Goal: Task Accomplishment & Management: Manage account settings

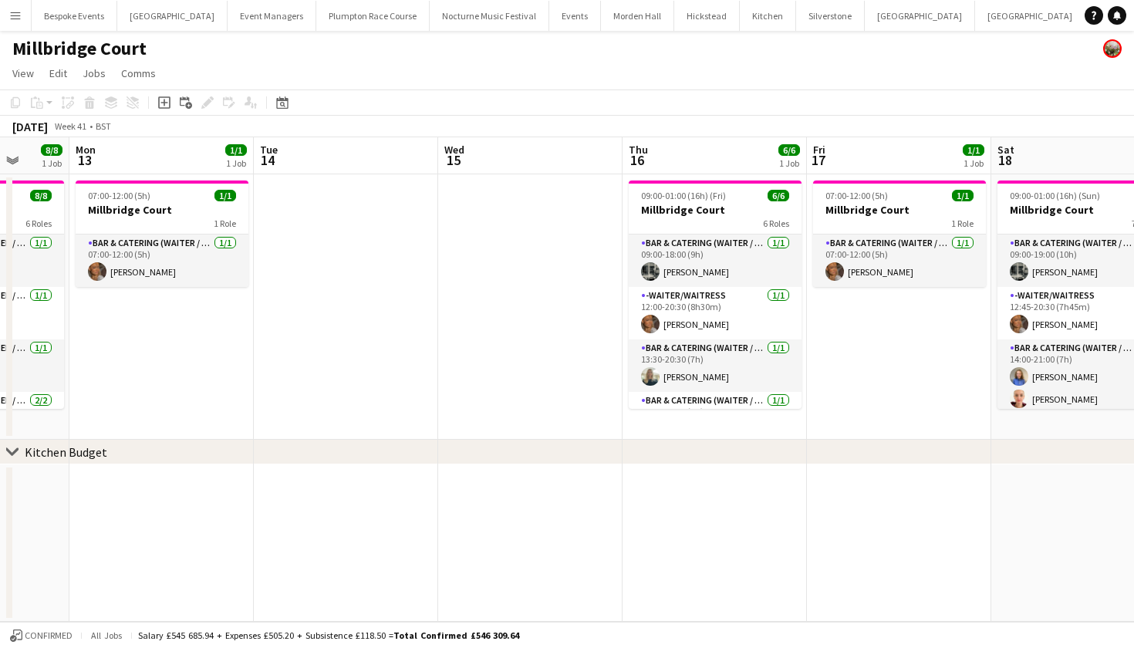
scroll to position [0, 488]
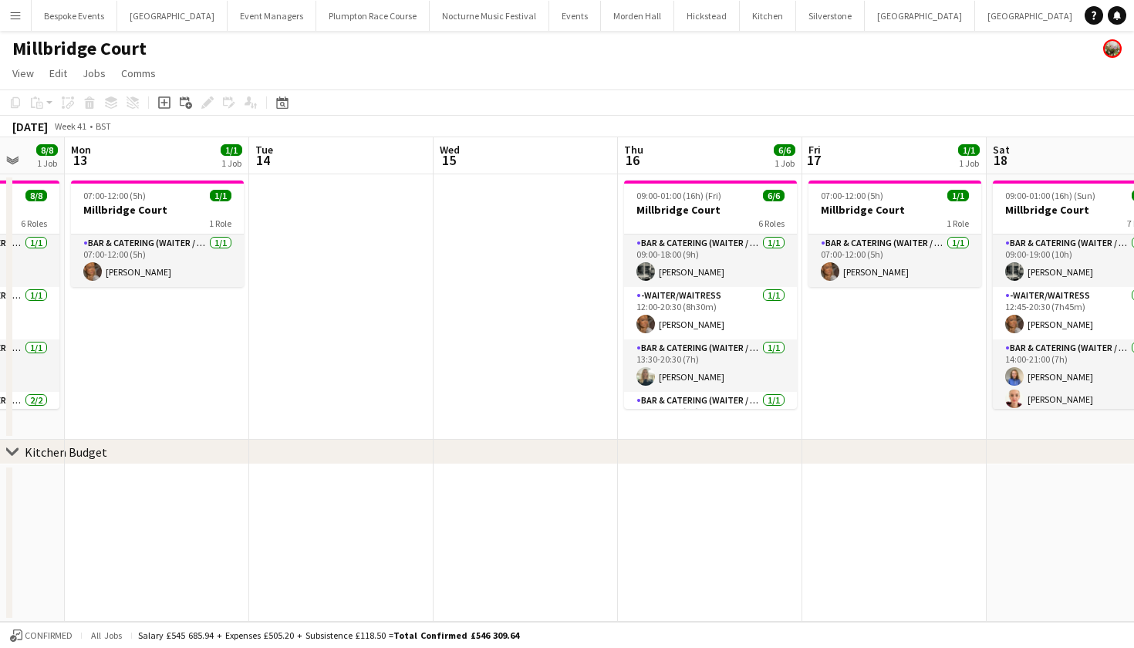
click at [16, 24] on button "Menu" at bounding box center [15, 15] width 31 height 31
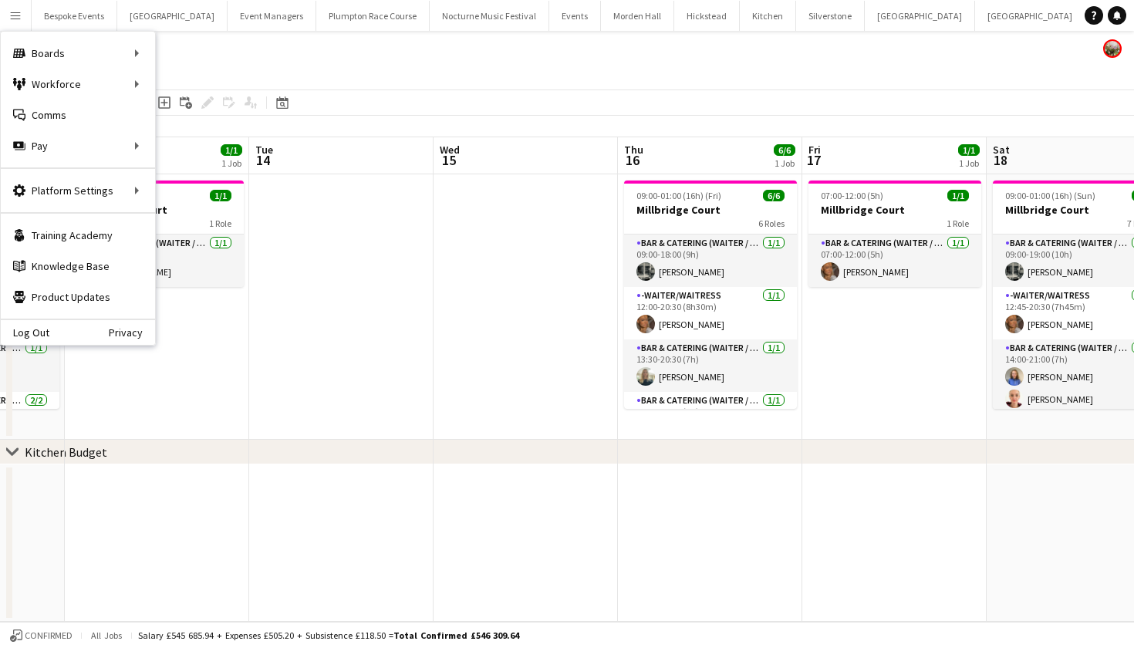
click at [26, 15] on button "Menu" at bounding box center [15, 15] width 31 height 31
click at [173, 83] on link "My Workforce" at bounding box center [233, 84] width 154 height 31
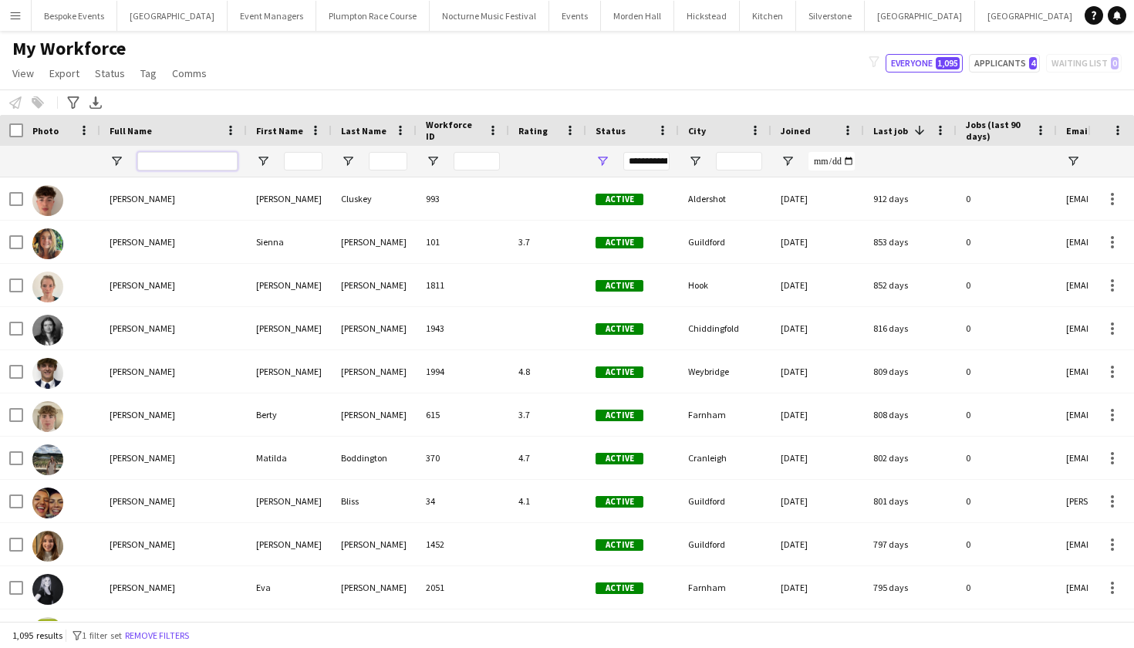
click at [171, 160] on input "Full Name Filter Input" at bounding box center [187, 161] width 100 height 19
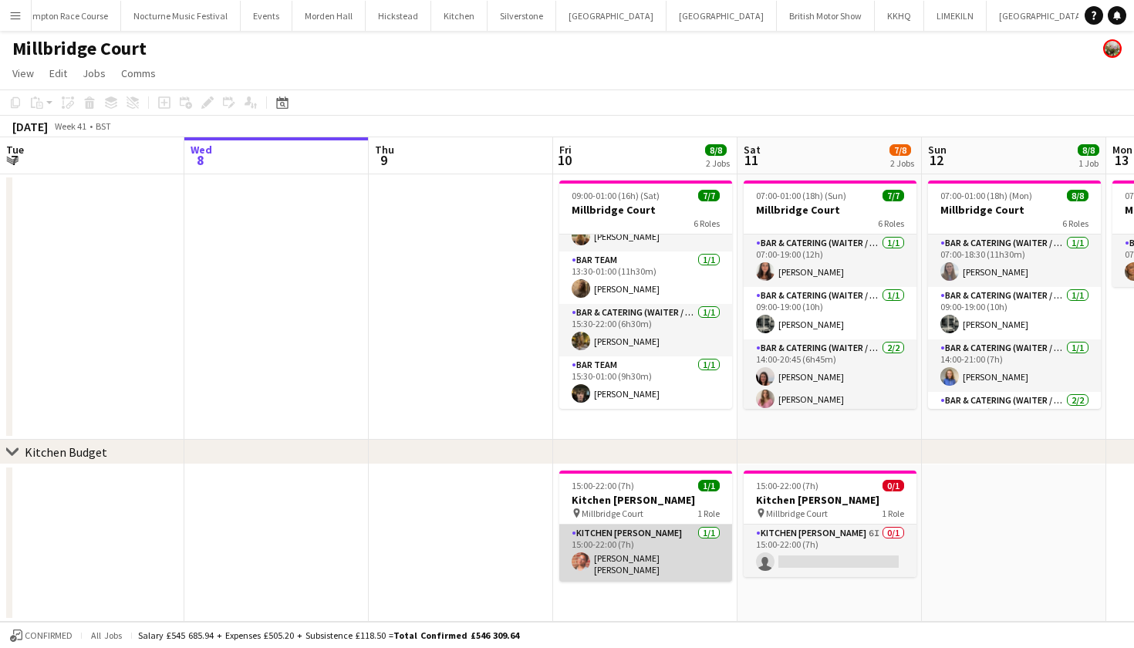
click at [629, 558] on app-card-role "Kitchen Porter 1/1 15:00-22:00 (7h) Isabella Casais Lopez" at bounding box center [645, 552] width 173 height 57
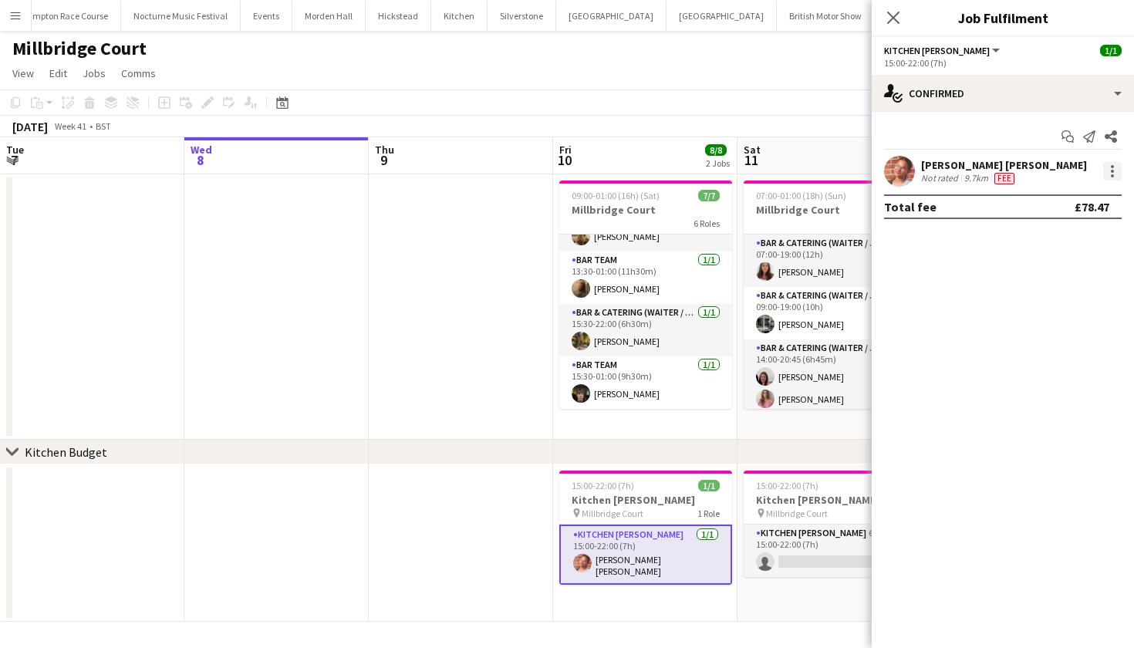
click at [1107, 174] on div at bounding box center [1112, 171] width 19 height 19
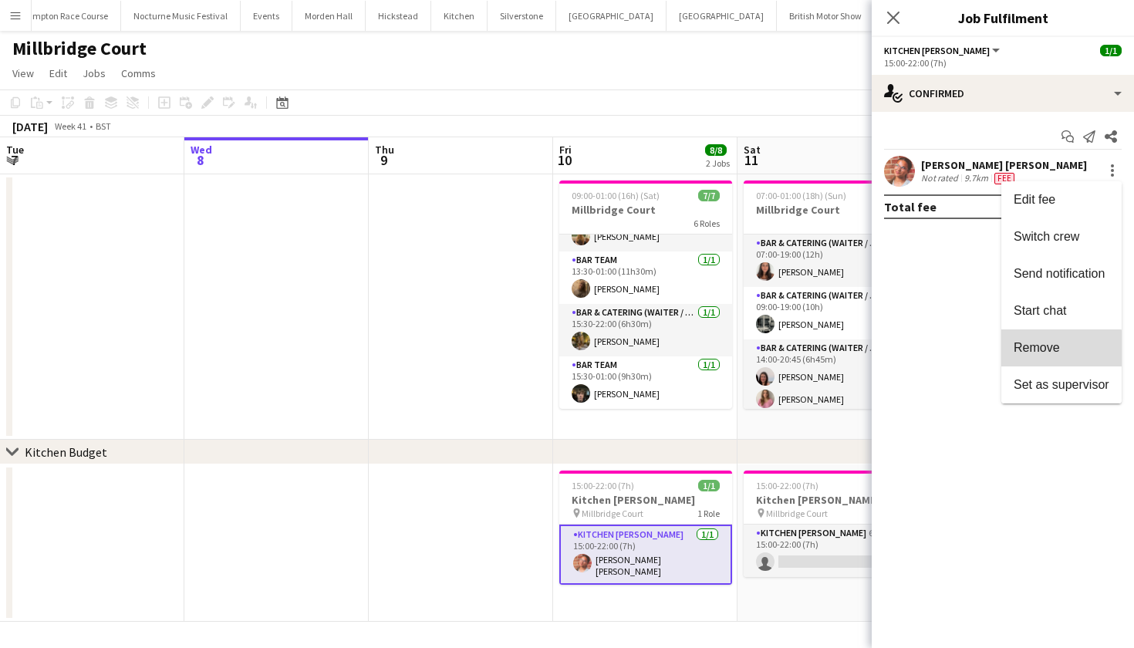
click at [1057, 353] on span "Remove" at bounding box center [1036, 347] width 46 height 13
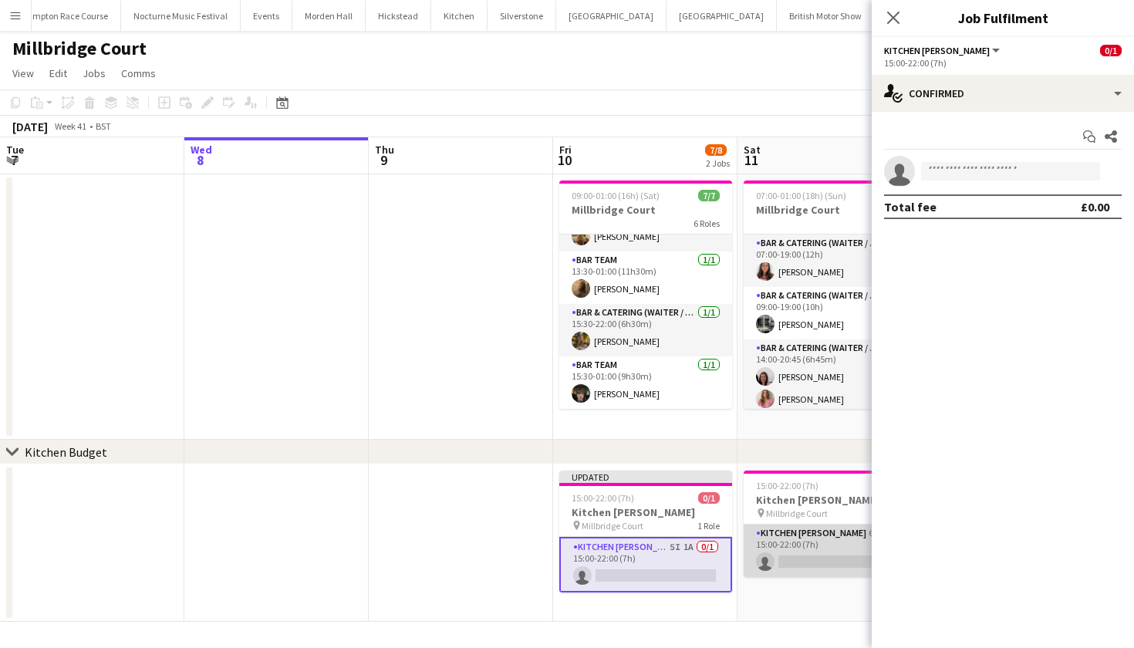
click at [831, 540] on app-card-role "Kitchen Porter 6I 0/1 15:00-22:00 (7h) single-neutral-actions" at bounding box center [829, 550] width 173 height 52
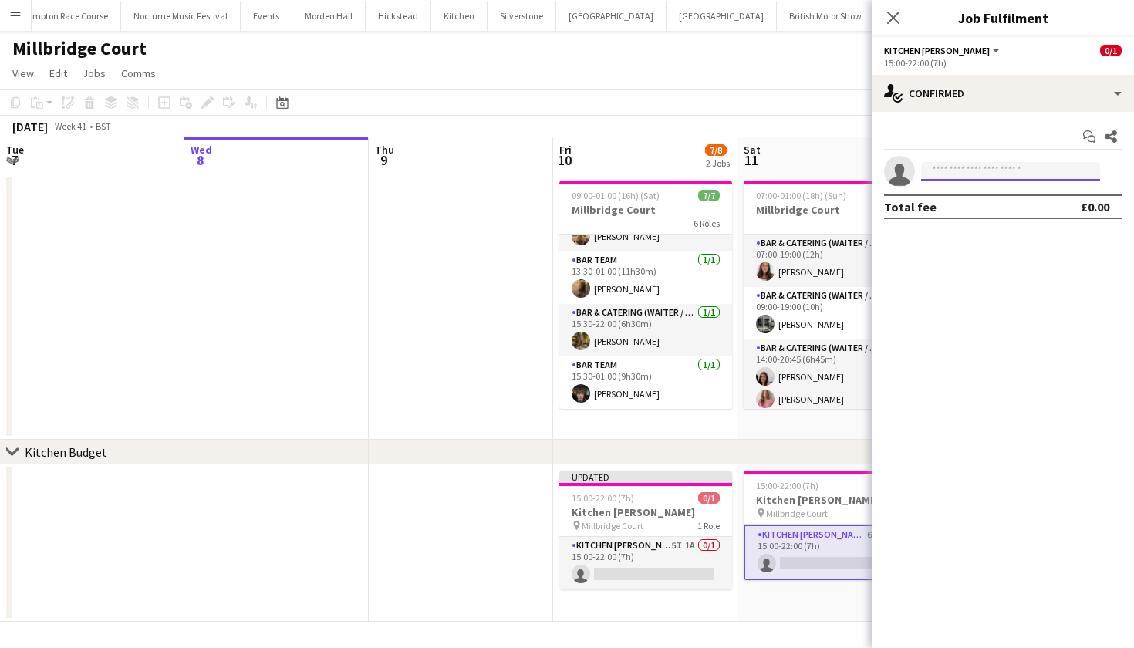
click at [979, 171] on input at bounding box center [1010, 171] width 179 height 19
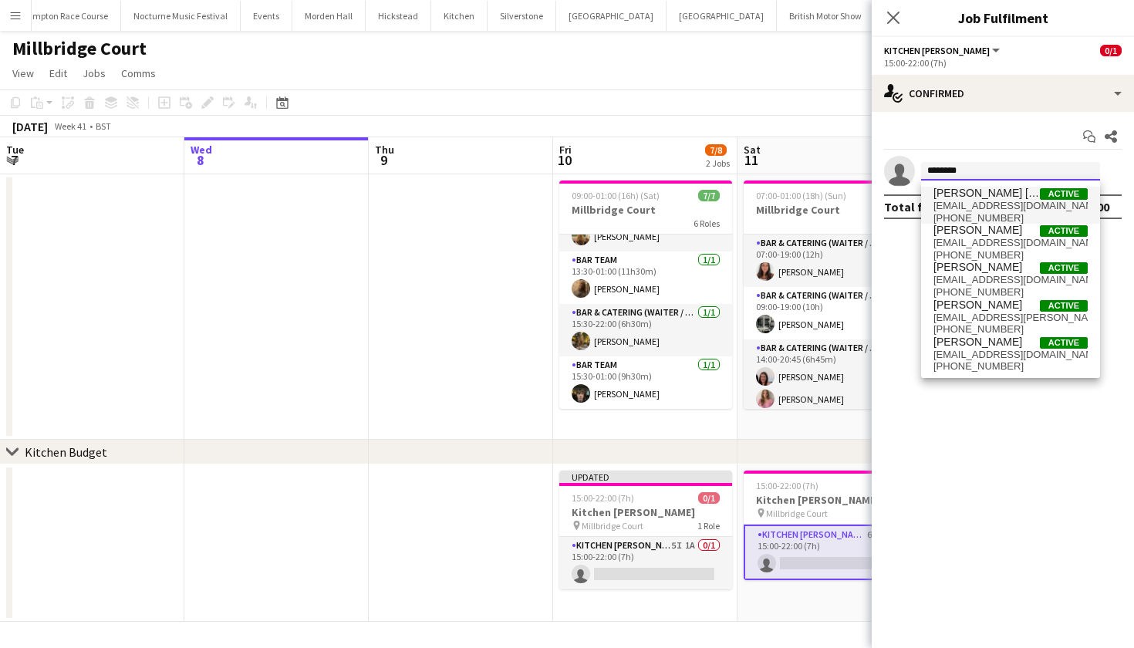
type input "********"
drag, startPoint x: 973, startPoint y: 195, endPoint x: 1008, endPoint y: 202, distance: 35.4
click at [1008, 202] on span "bellasofiaclopez@gmail.com" at bounding box center [1010, 206] width 154 height 12
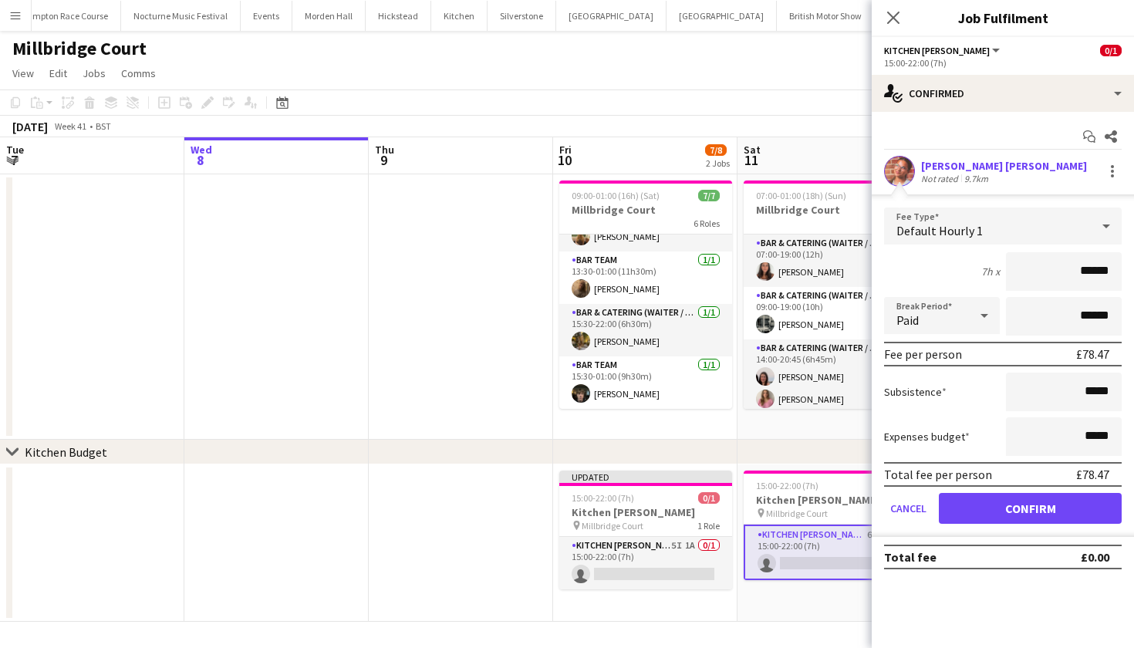
click at [1011, 517] on button "Confirm" at bounding box center [1030, 508] width 183 height 31
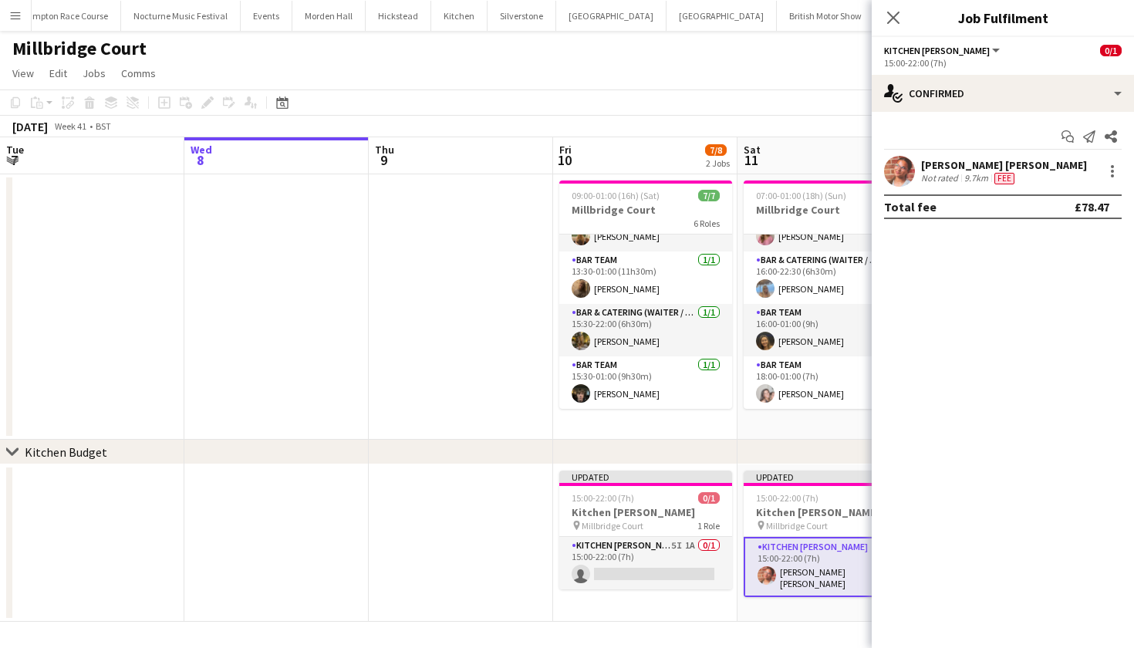
scroll to position [163, 0]
click at [632, 581] on app-card-role "Kitchen Porter 5I 1A 0/1 15:00-22:00 (7h) single-neutral-actions" at bounding box center [645, 563] width 173 height 52
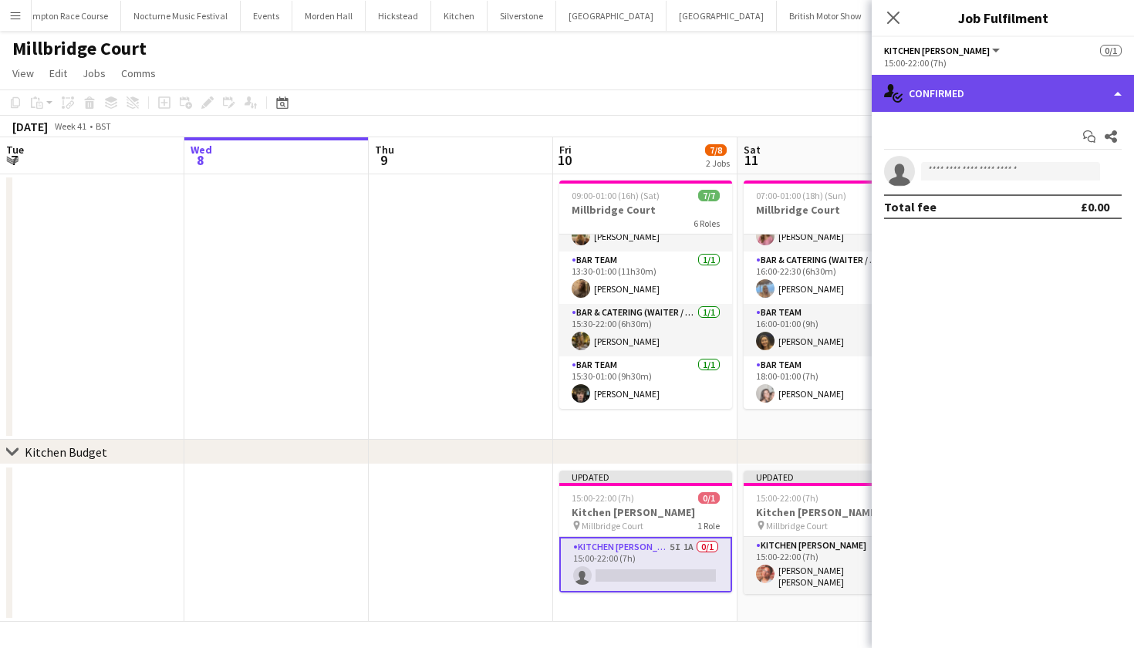
click at [1029, 97] on div "single-neutral-actions-check-2 Confirmed" at bounding box center [1002, 93] width 262 height 37
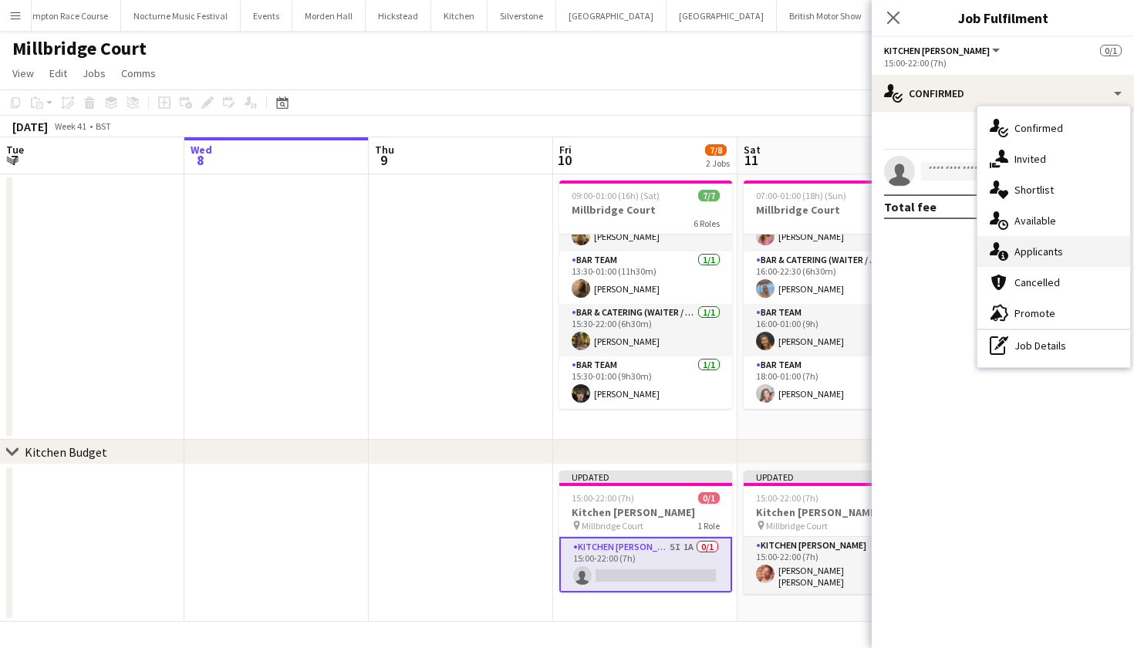
click at [1024, 261] on div "single-neutral-actions-information Applicants" at bounding box center [1053, 251] width 153 height 31
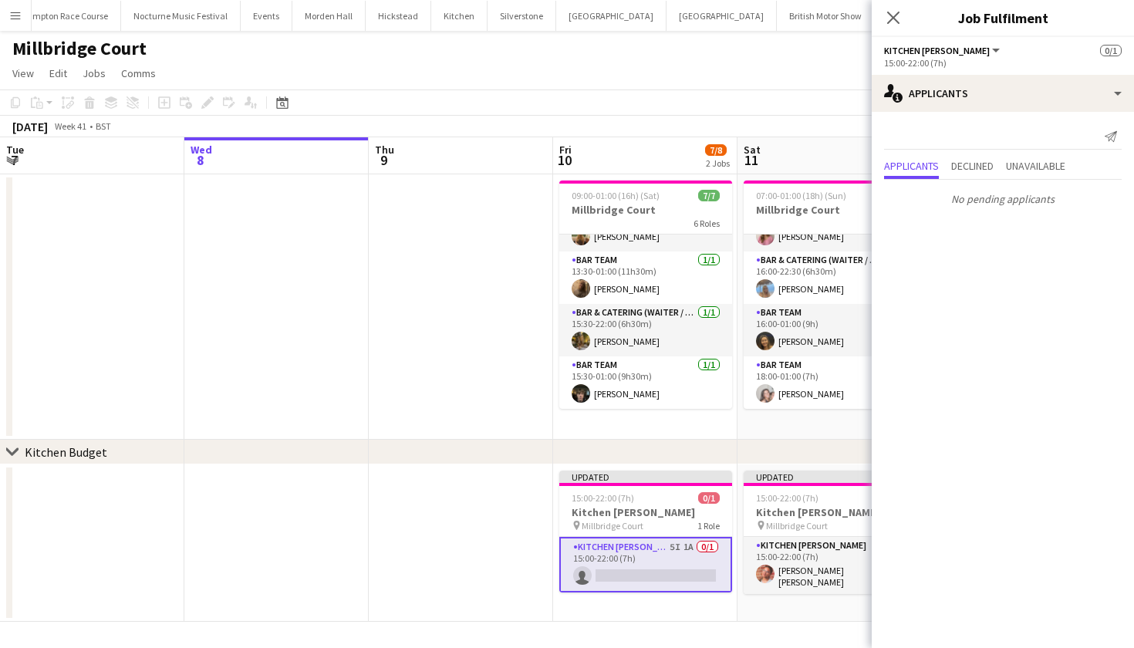
click at [680, 548] on app-card-role "Kitchen Porter 5I 1A 0/1 15:00-22:00 (7h) single-neutral-actions" at bounding box center [645, 565] width 173 height 56
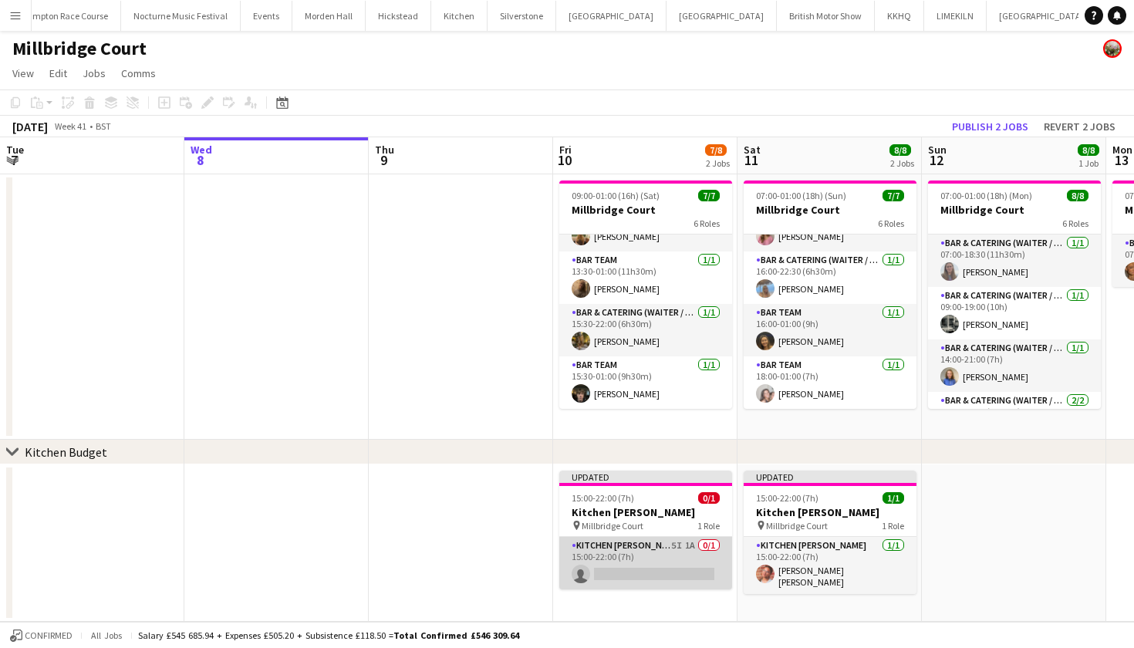
click at [680, 548] on app-card-role "Kitchen Porter 5I 1A 0/1 15:00-22:00 (7h) single-neutral-actions" at bounding box center [645, 563] width 173 height 52
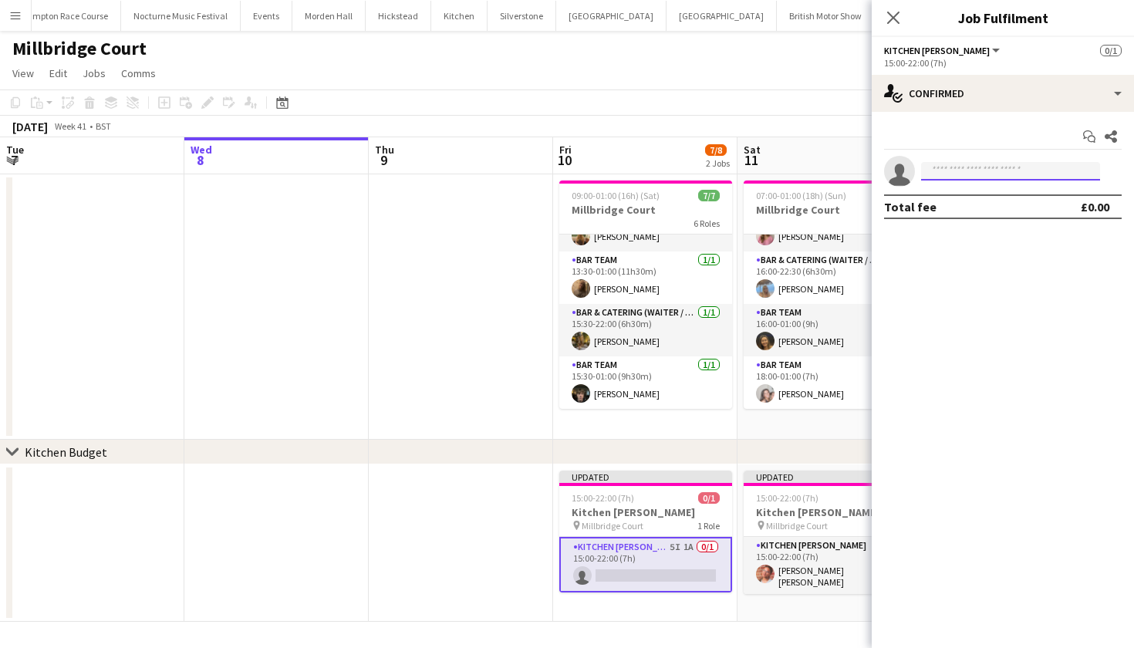
click at [1010, 172] on input at bounding box center [1010, 171] width 179 height 19
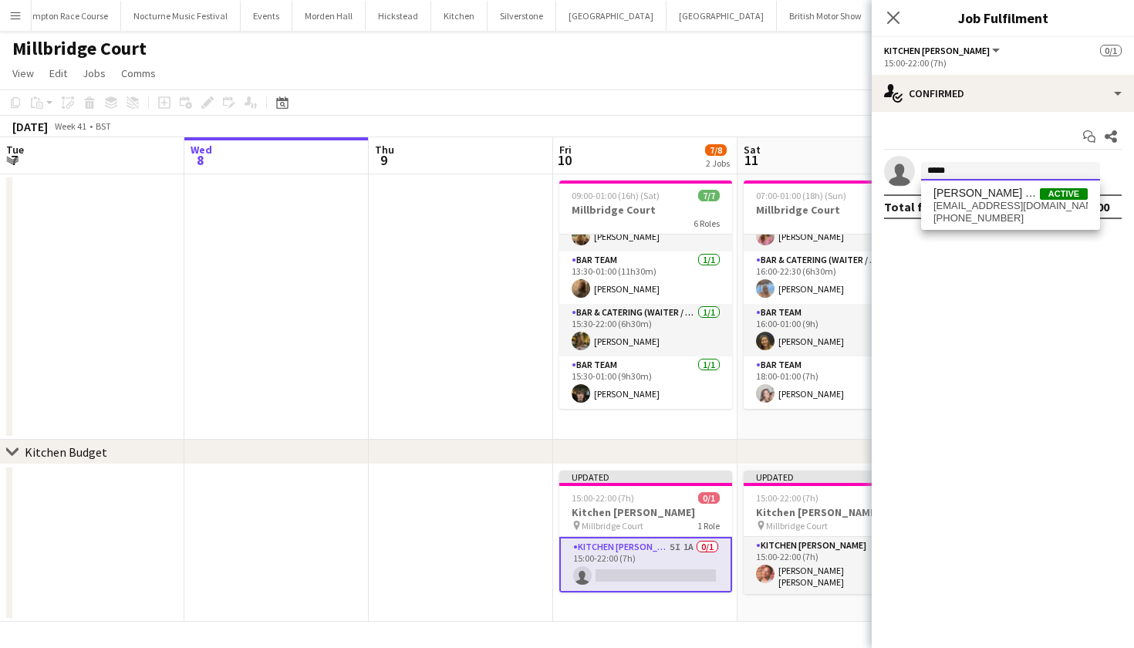
type input "*****"
drag, startPoint x: 1010, startPoint y: 172, endPoint x: 1050, endPoint y: 211, distance: 55.1
click at [1050, 211] on span "musabmudassirbeg86@gmail.com" at bounding box center [1010, 206] width 154 height 12
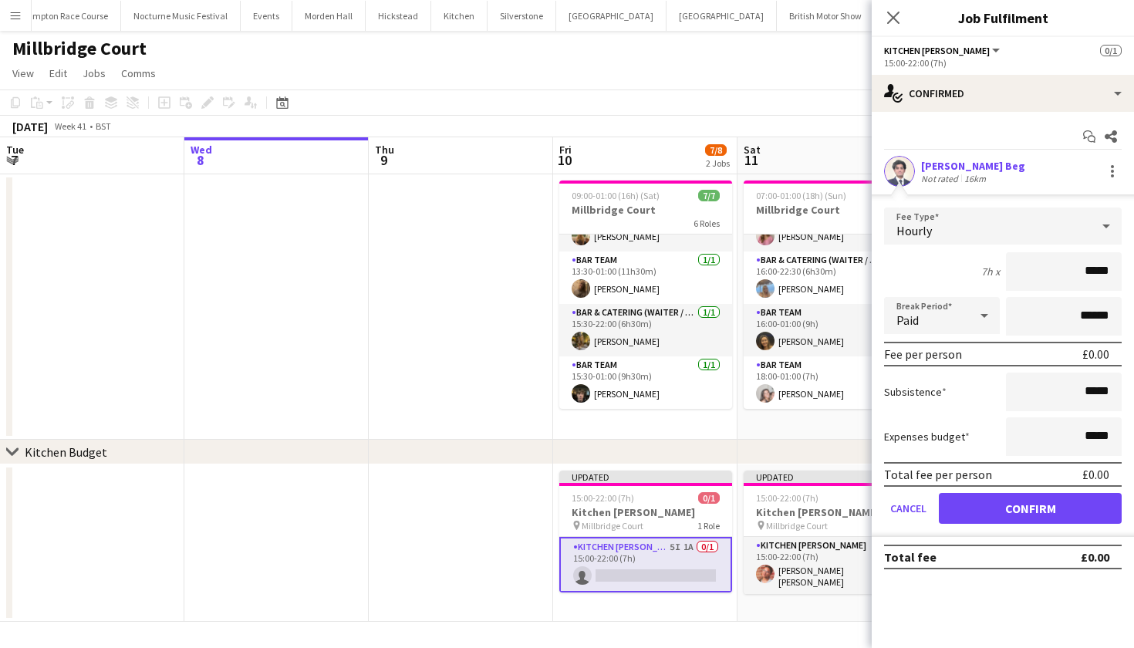
click at [1030, 503] on button "Confirm" at bounding box center [1030, 508] width 183 height 31
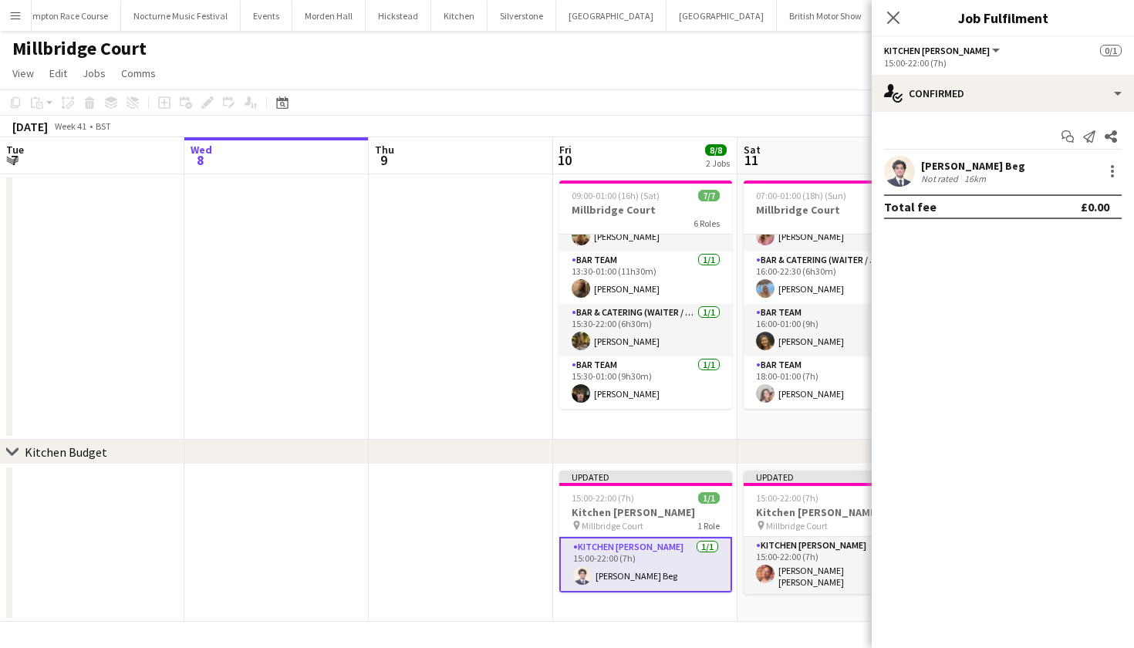
click at [895, 170] on app-user-avatar at bounding box center [899, 171] width 31 height 31
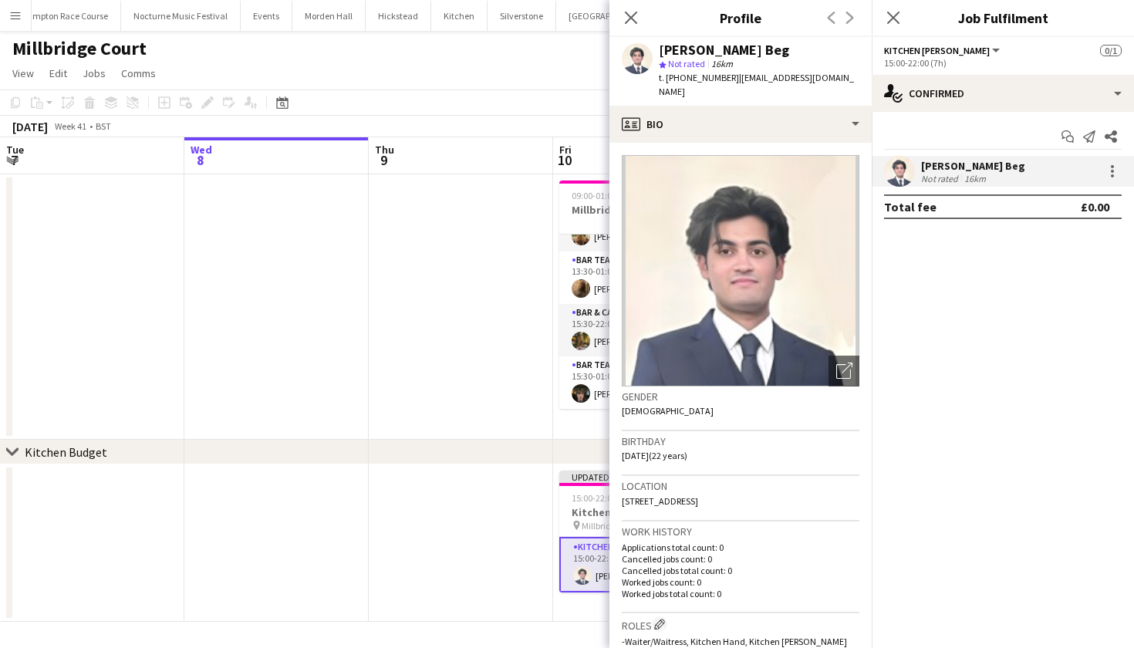
click at [548, 87] on app-page-menu "View Day view expanded Day view collapsed Month view Date picker Jump to today …" at bounding box center [567, 74] width 1134 height 29
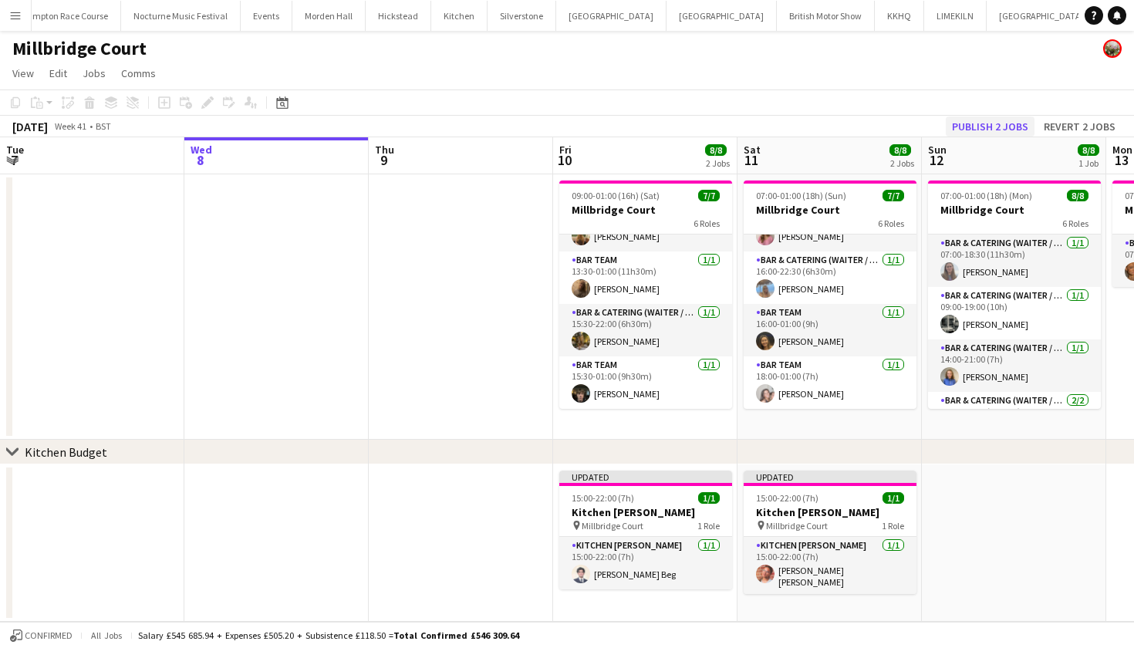
click at [1009, 123] on button "Publish 2 jobs" at bounding box center [989, 126] width 89 height 20
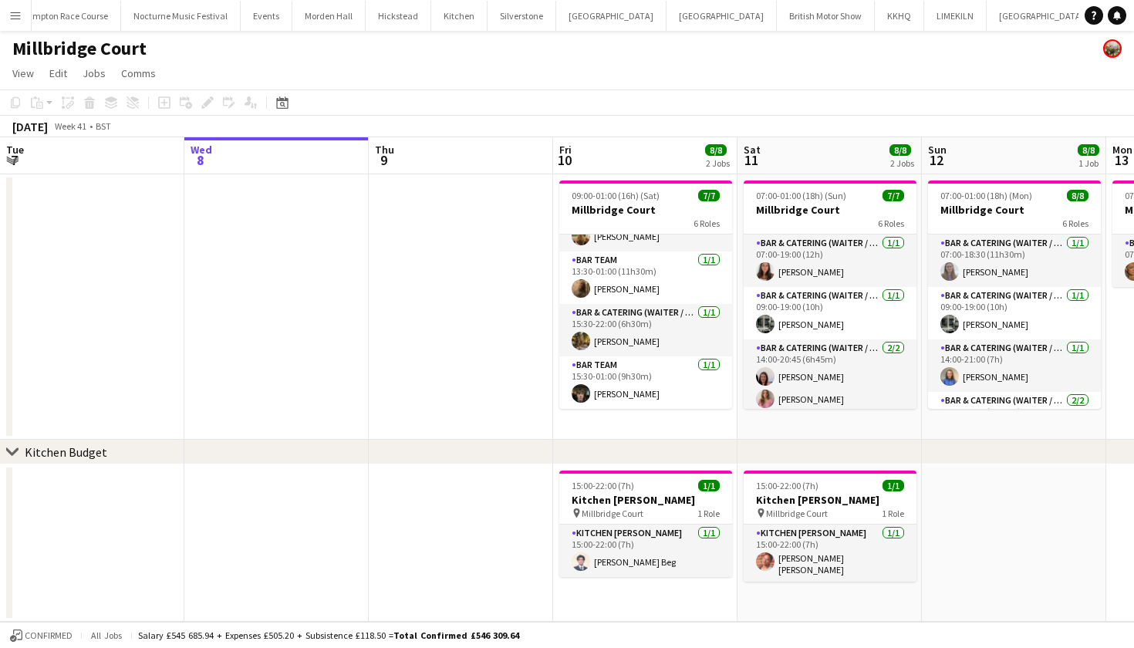
scroll to position [0, 0]
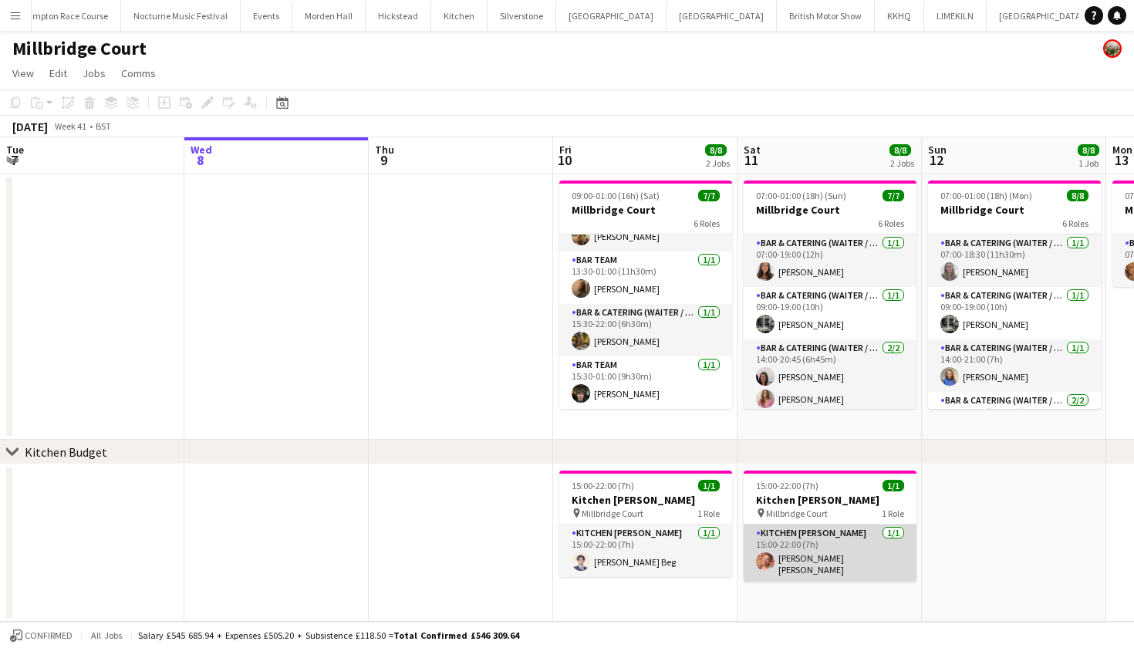
click at [831, 558] on app-card-role "Kitchen Porter 1/1 15:00-22:00 (7h) Isabella Casais Lopez" at bounding box center [829, 552] width 173 height 57
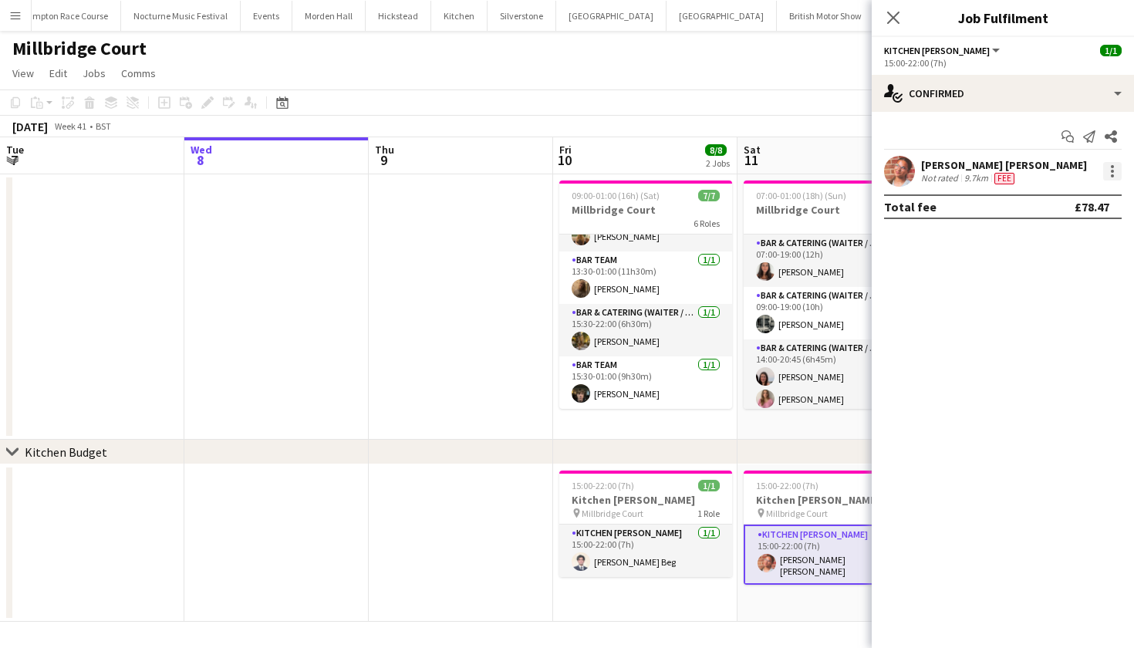
click at [1110, 169] on div at bounding box center [1112, 171] width 19 height 19
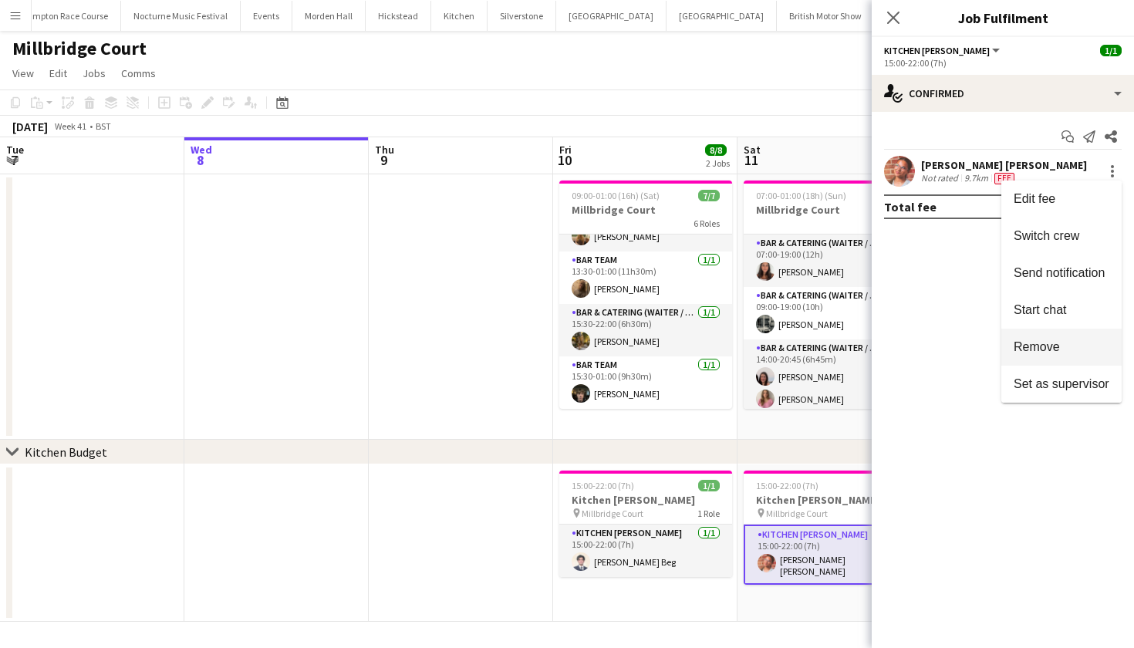
click at [1038, 356] on button "Remove" at bounding box center [1061, 347] width 120 height 37
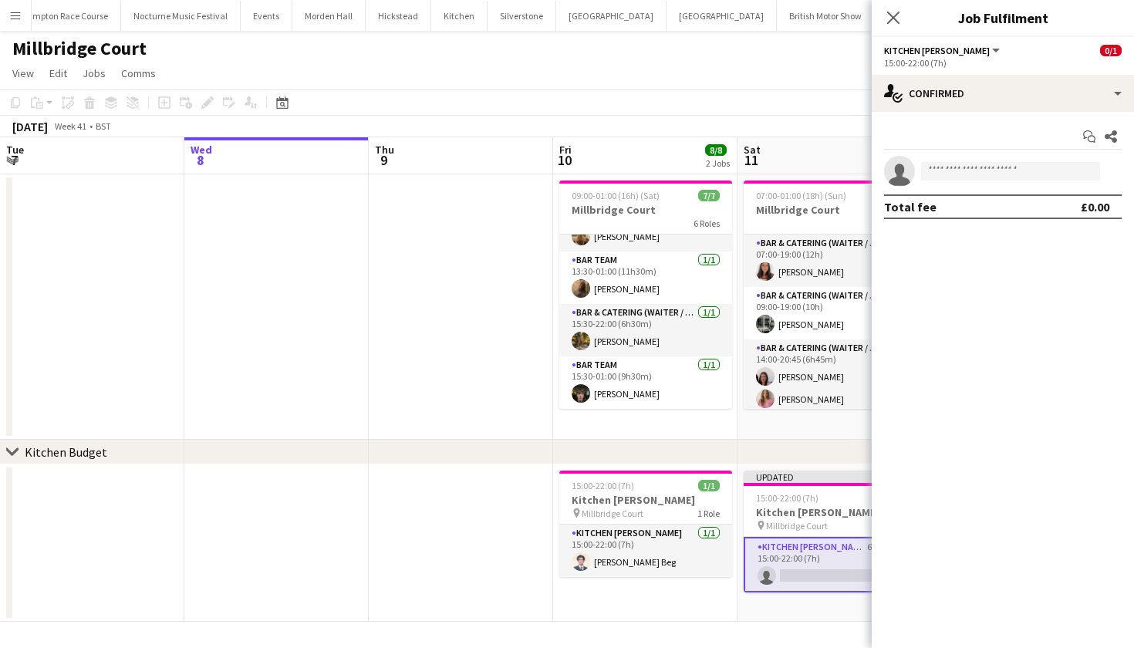
click at [393, 387] on app-date-cell at bounding box center [461, 306] width 184 height 265
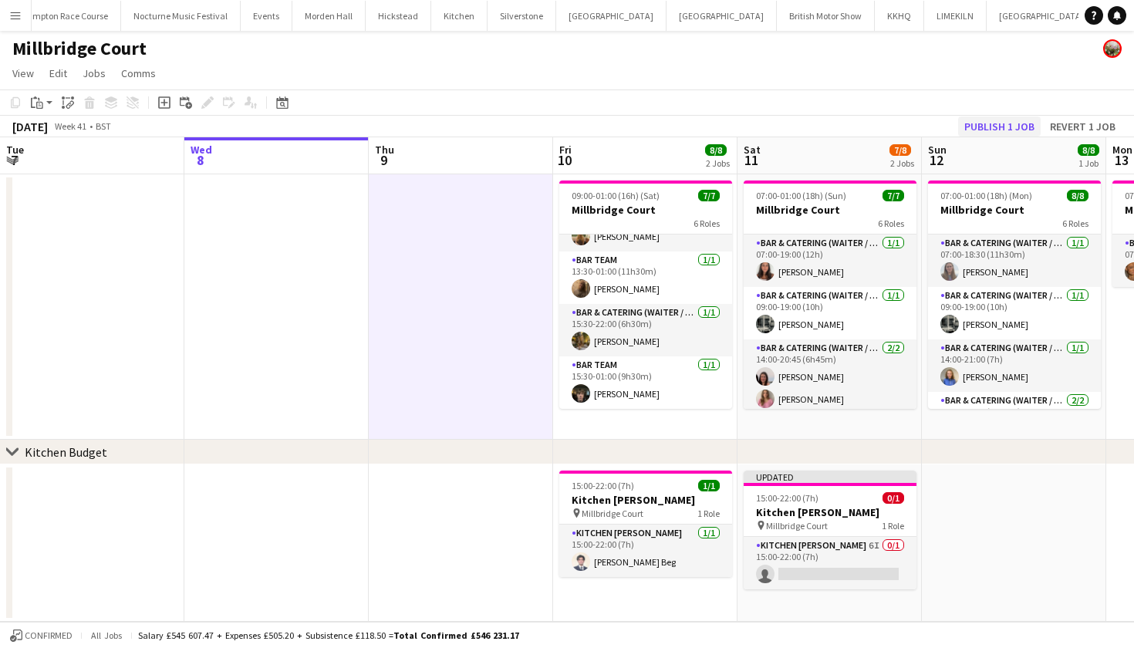
click at [1026, 122] on button "Publish 1 job" at bounding box center [999, 126] width 83 height 20
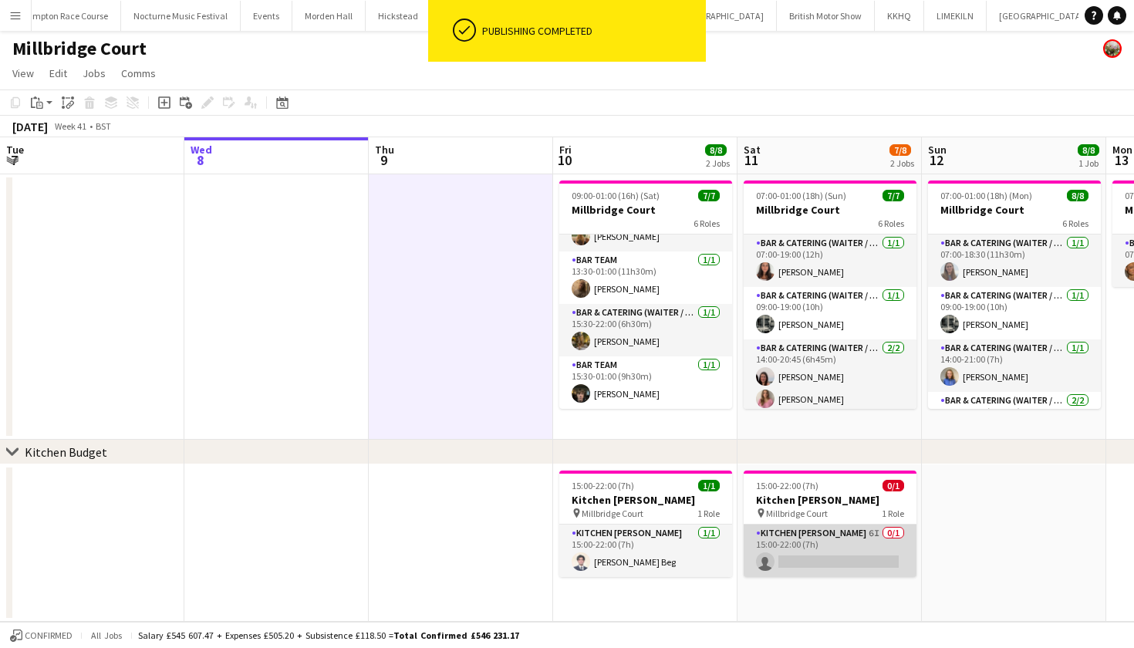
click at [803, 560] on app-card-role "Kitchen Porter 6I 0/1 15:00-22:00 (7h) single-neutral-actions" at bounding box center [829, 550] width 173 height 52
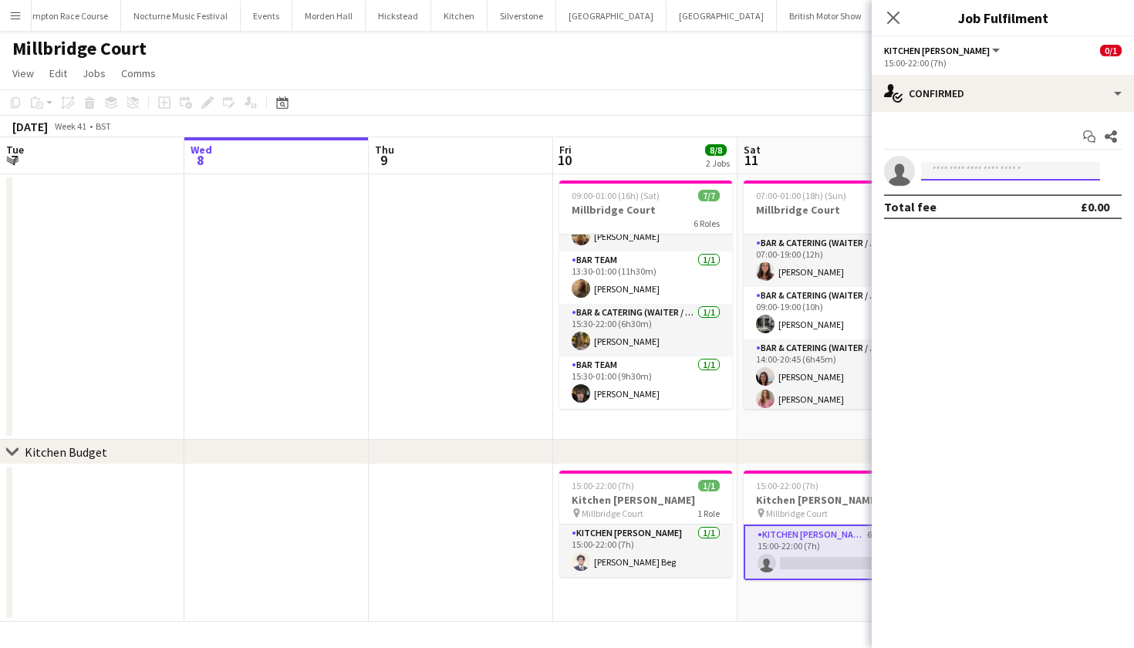
click at [969, 170] on input at bounding box center [1010, 171] width 179 height 19
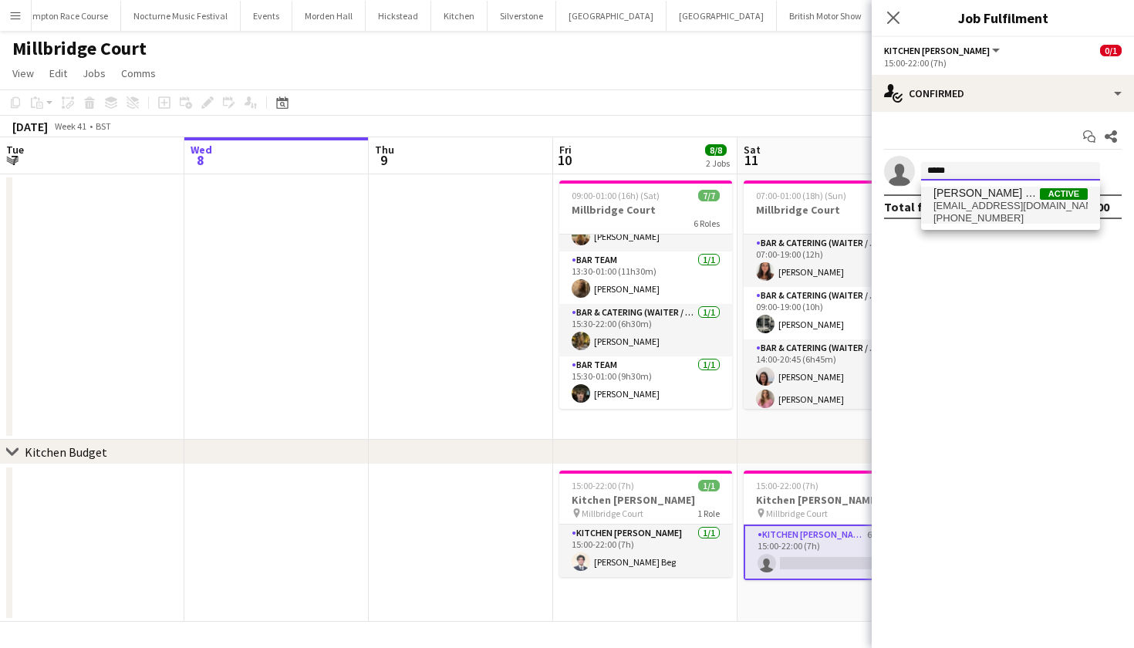
type input "*****"
click at [978, 194] on span "Musab Mudassir Beg" at bounding box center [986, 193] width 106 height 13
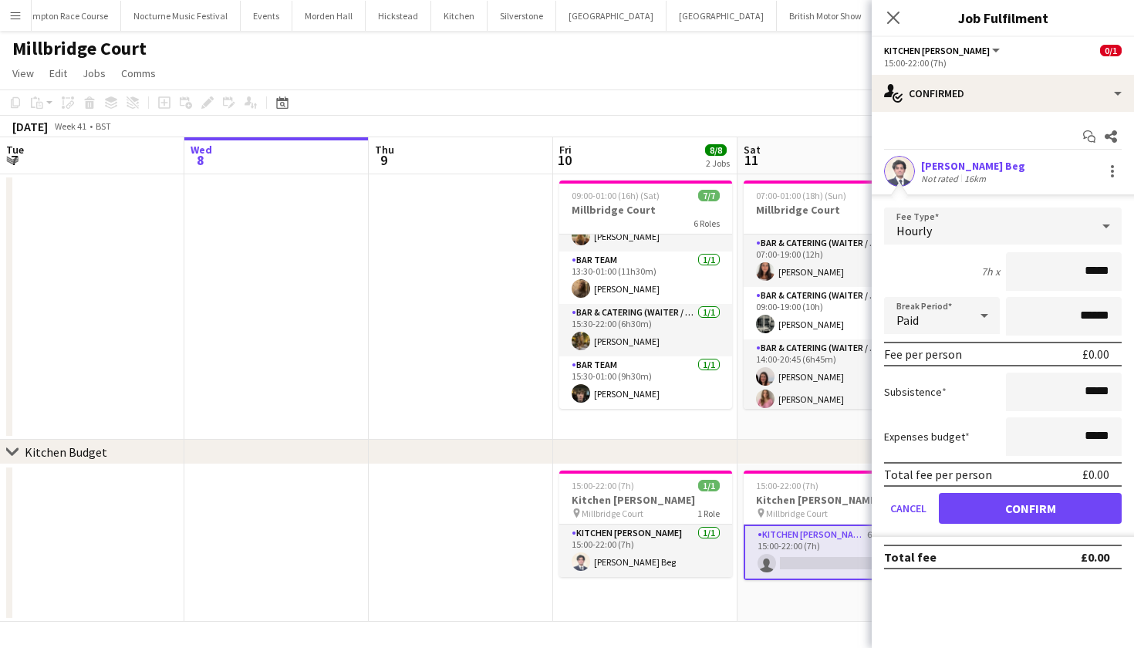
click at [1040, 504] on button "Confirm" at bounding box center [1030, 508] width 183 height 31
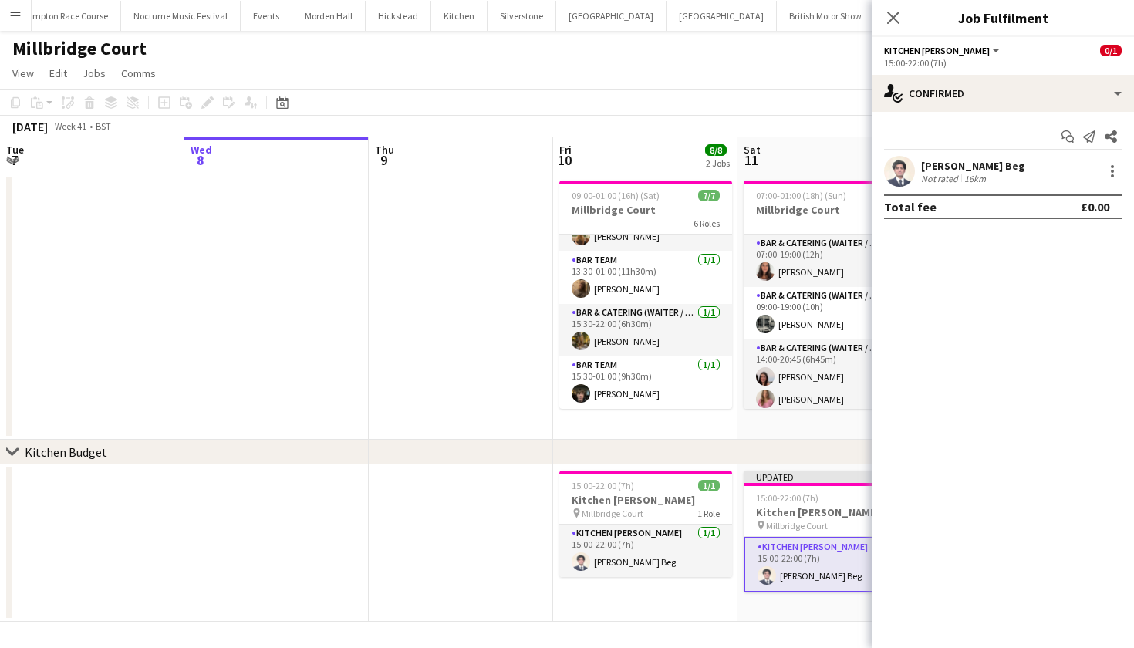
click at [227, 315] on app-date-cell at bounding box center [276, 306] width 184 height 265
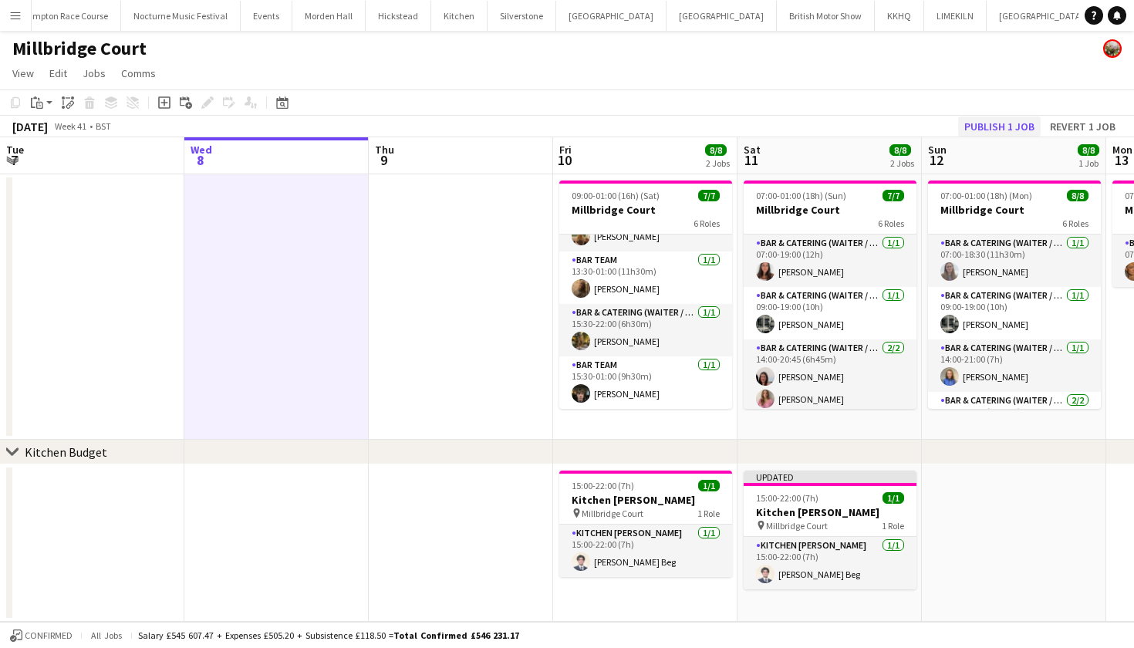
click at [1001, 126] on button "Publish 1 job" at bounding box center [999, 126] width 83 height 20
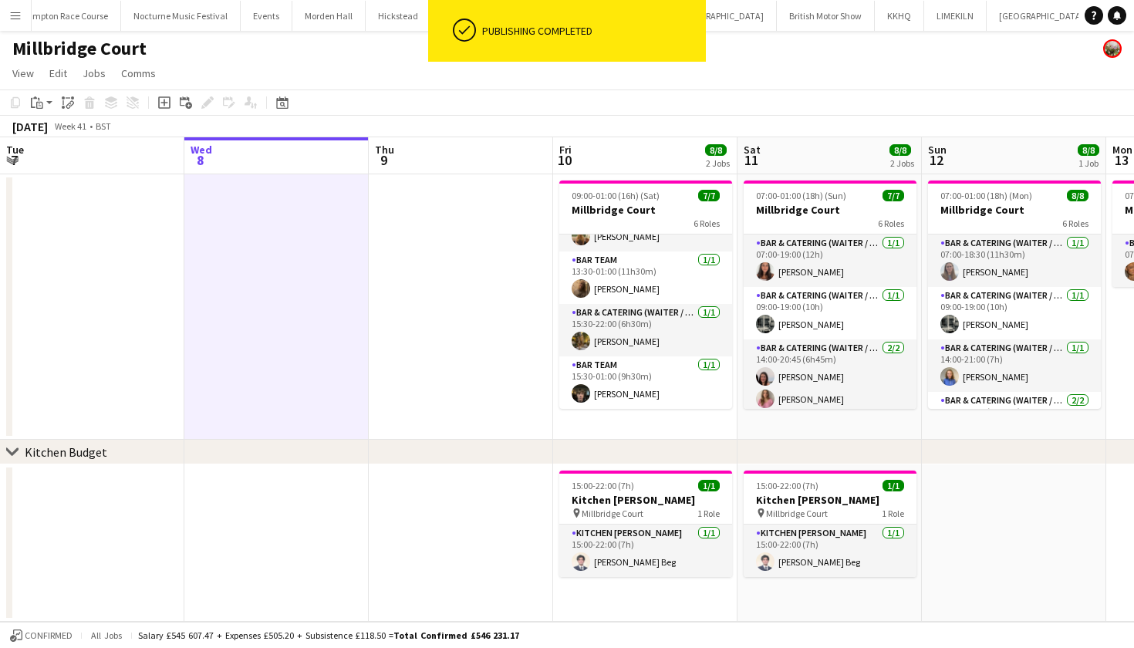
click at [15, 17] on app-icon "Menu" at bounding box center [15, 15] width 12 height 12
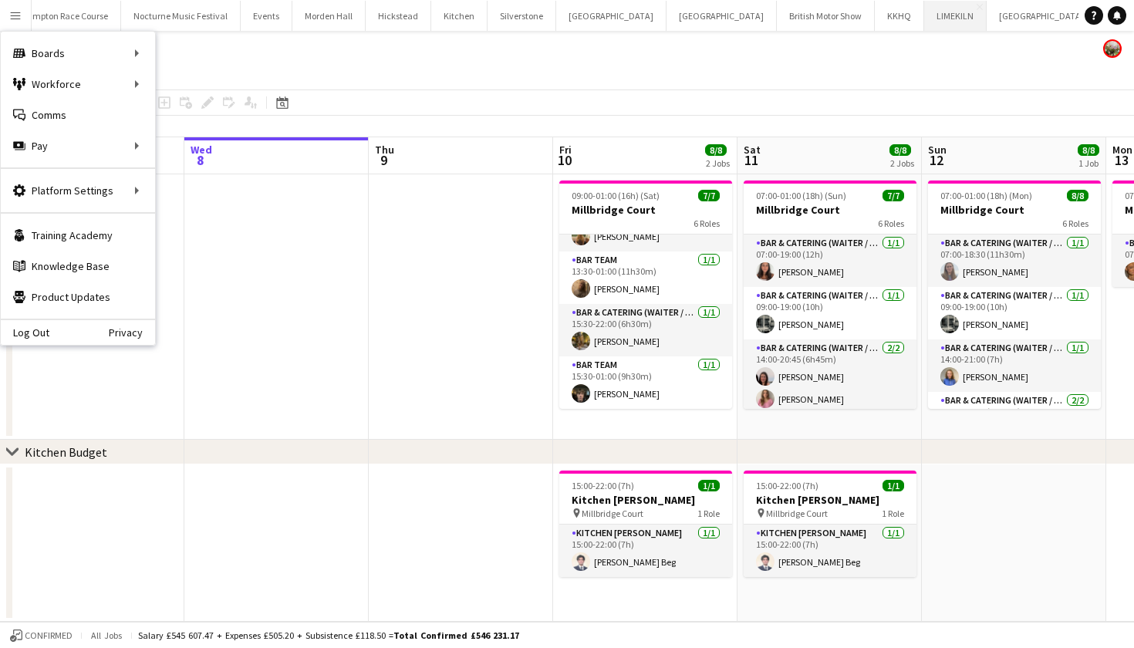
click at [924, 23] on button "LIMEKILN Close" at bounding box center [955, 16] width 62 height 30
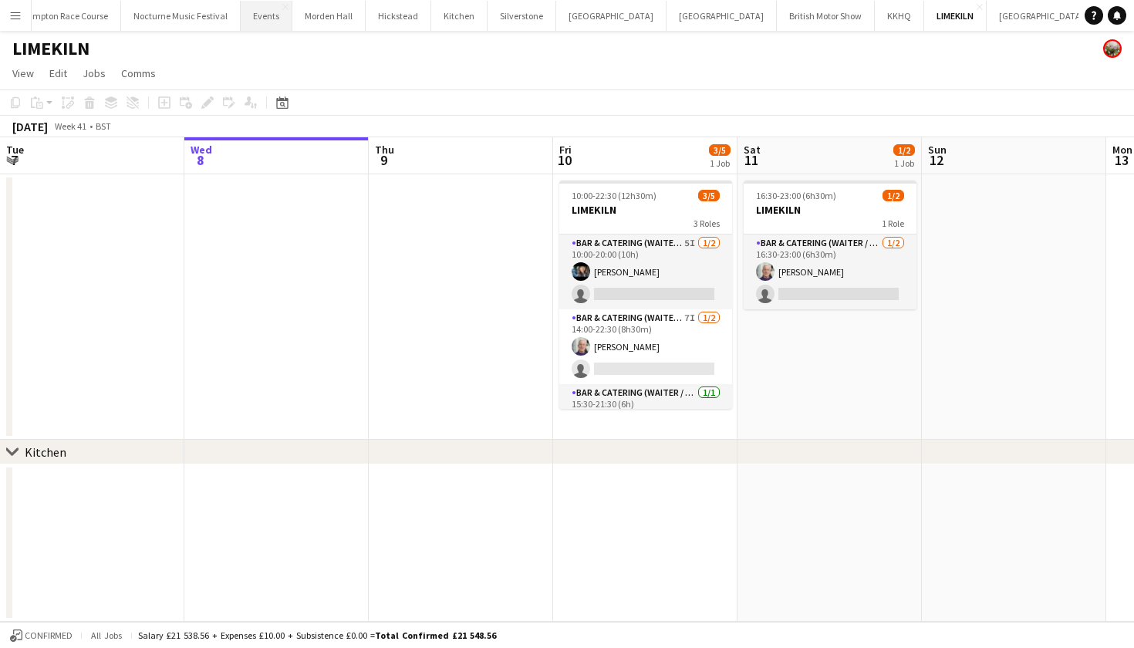
click at [241, 19] on button "Events Close" at bounding box center [267, 16] width 52 height 30
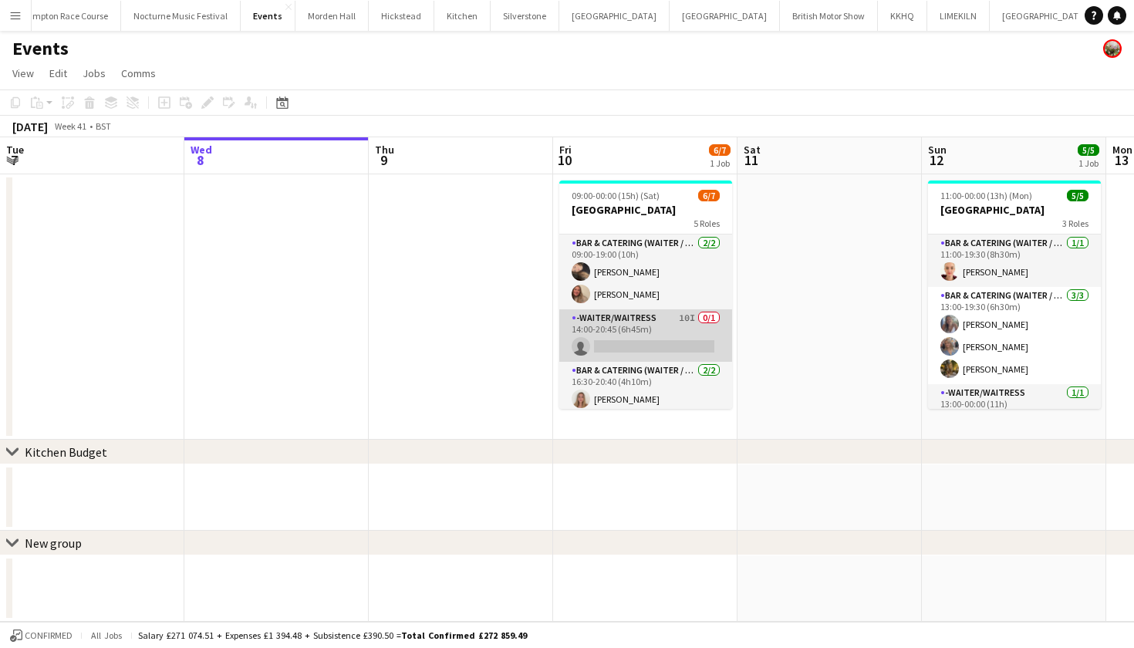
click at [701, 331] on app-card-role "-Waiter/Waitress 10I 0/1 14:00-20:45 (6h45m) single-neutral-actions" at bounding box center [645, 335] width 173 height 52
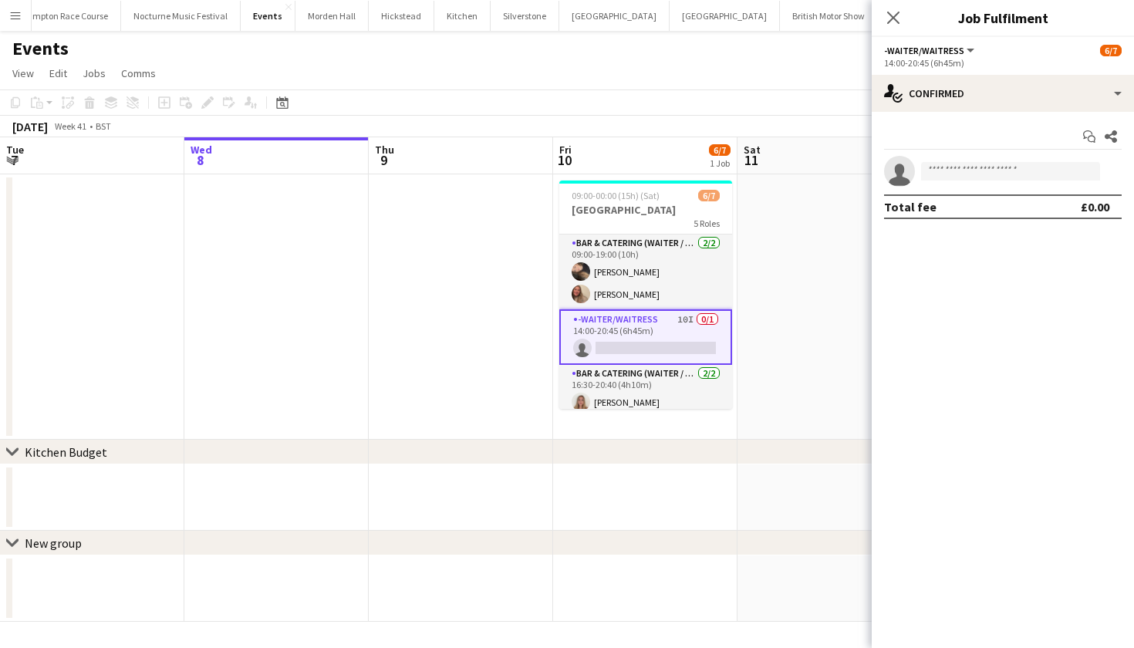
click at [760, 64] on app-page-menu "View Day view expanded Day view collapsed Month view Date picker Jump to today …" at bounding box center [567, 74] width 1134 height 29
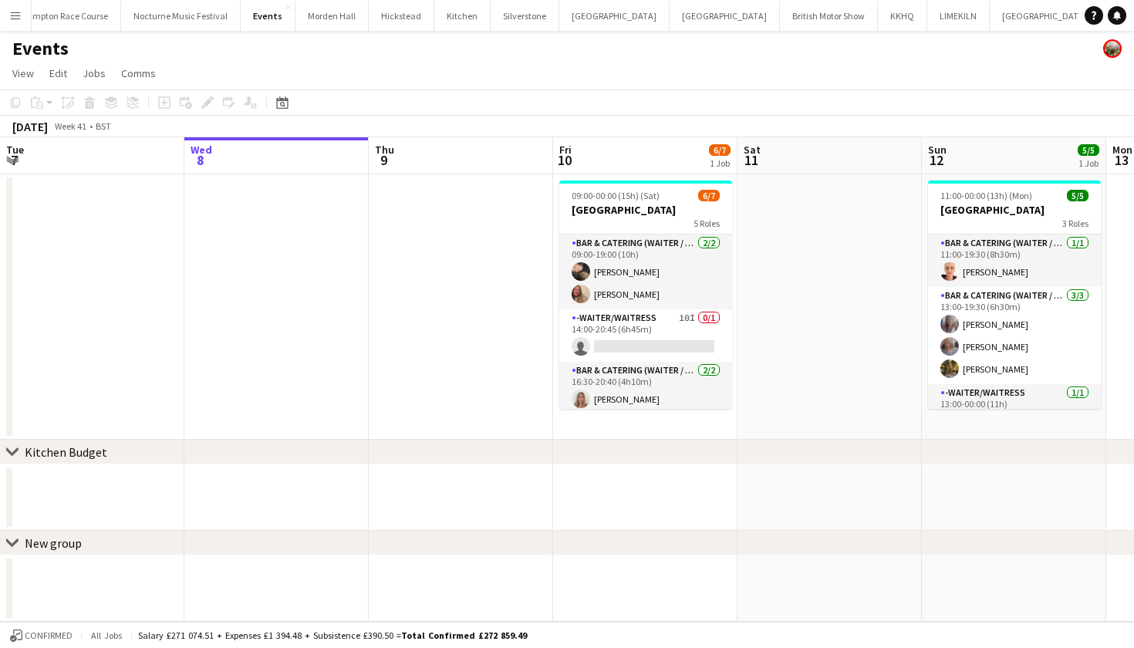
click at [1100, 17] on button "Millbridge Court Close" at bounding box center [1143, 16] width 87 height 30
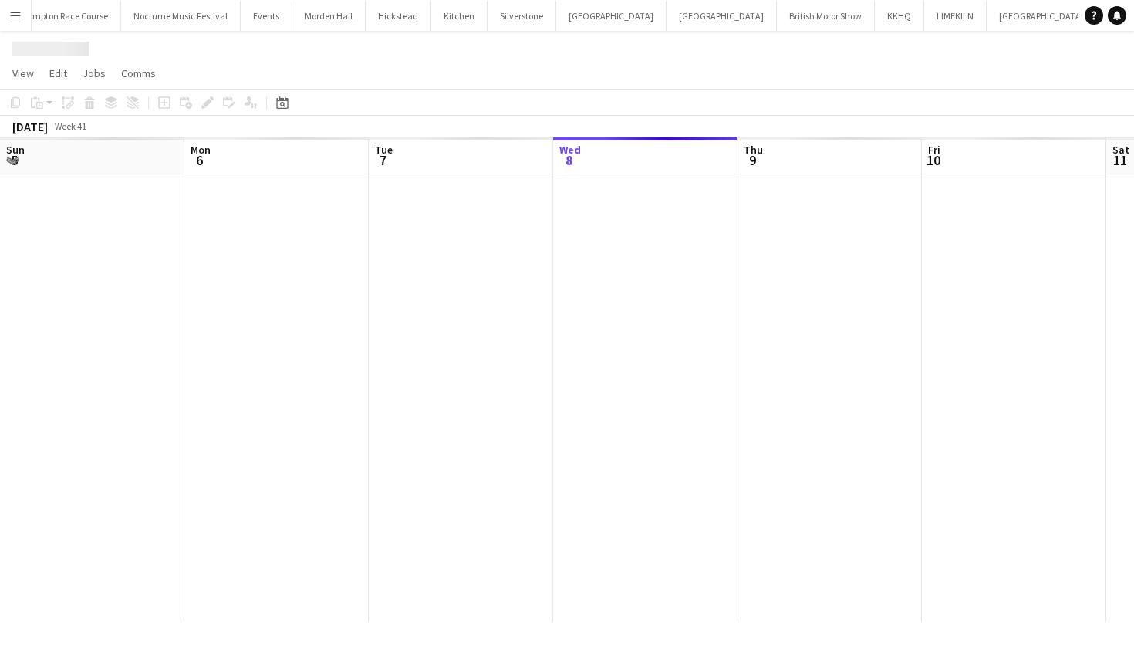
scroll to position [0, 369]
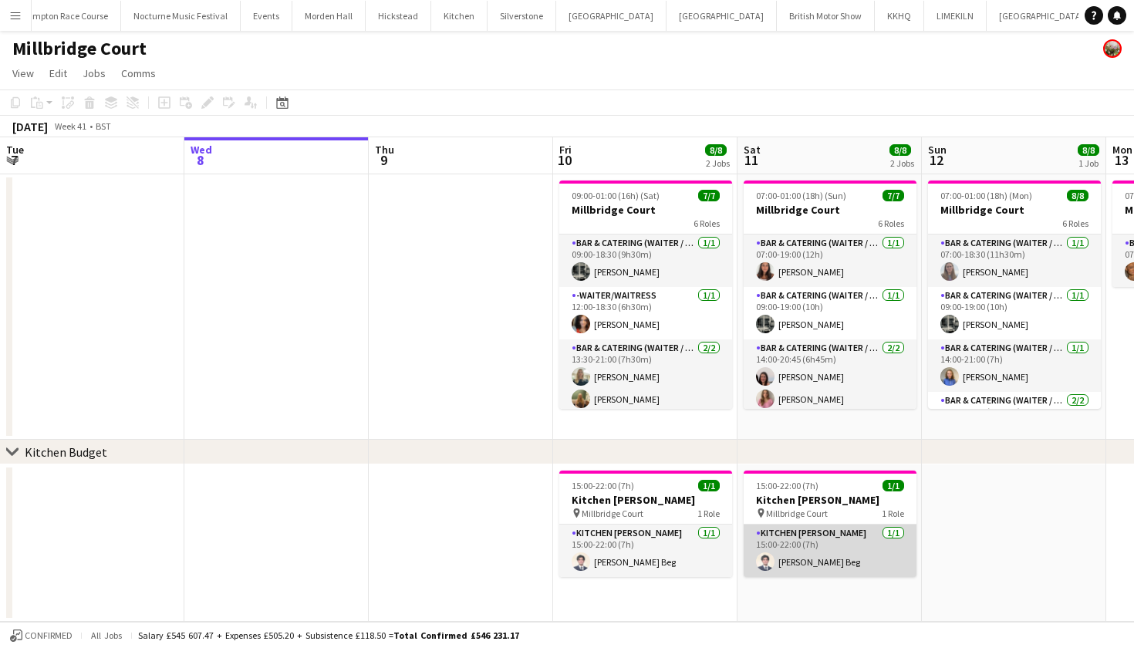
click at [797, 561] on app-card-role "Kitchen Porter 1/1 15:00-22:00 (7h) Musab Mudassir Beg" at bounding box center [829, 550] width 173 height 52
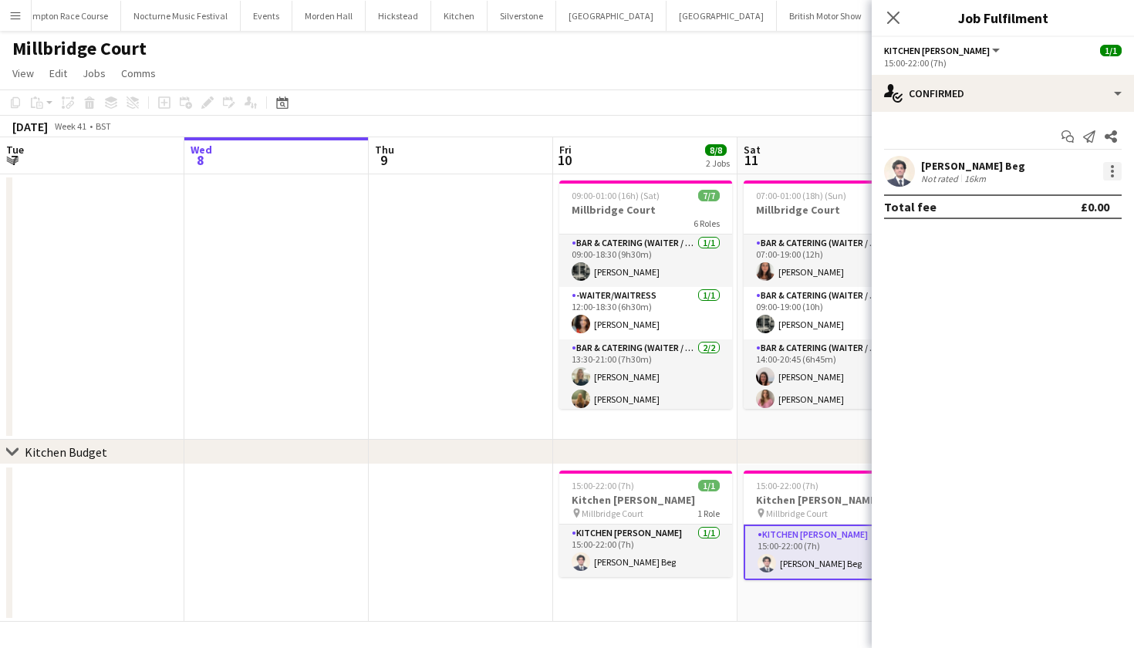
click at [1114, 163] on div at bounding box center [1112, 171] width 19 height 19
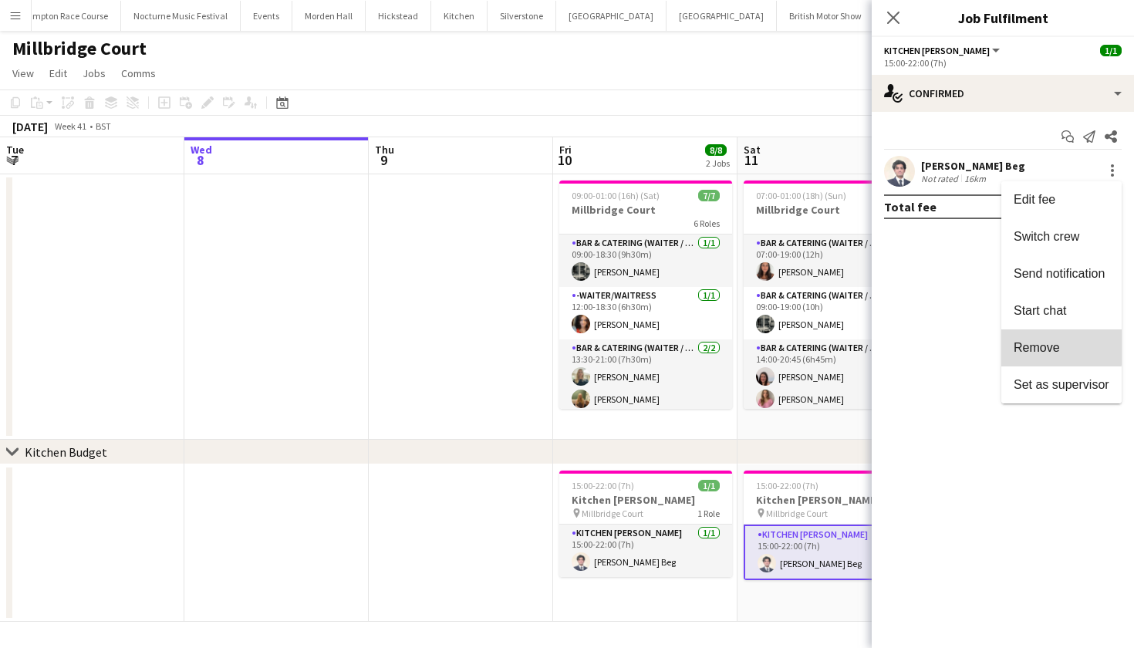
click at [1049, 344] on span "Remove" at bounding box center [1036, 347] width 46 height 13
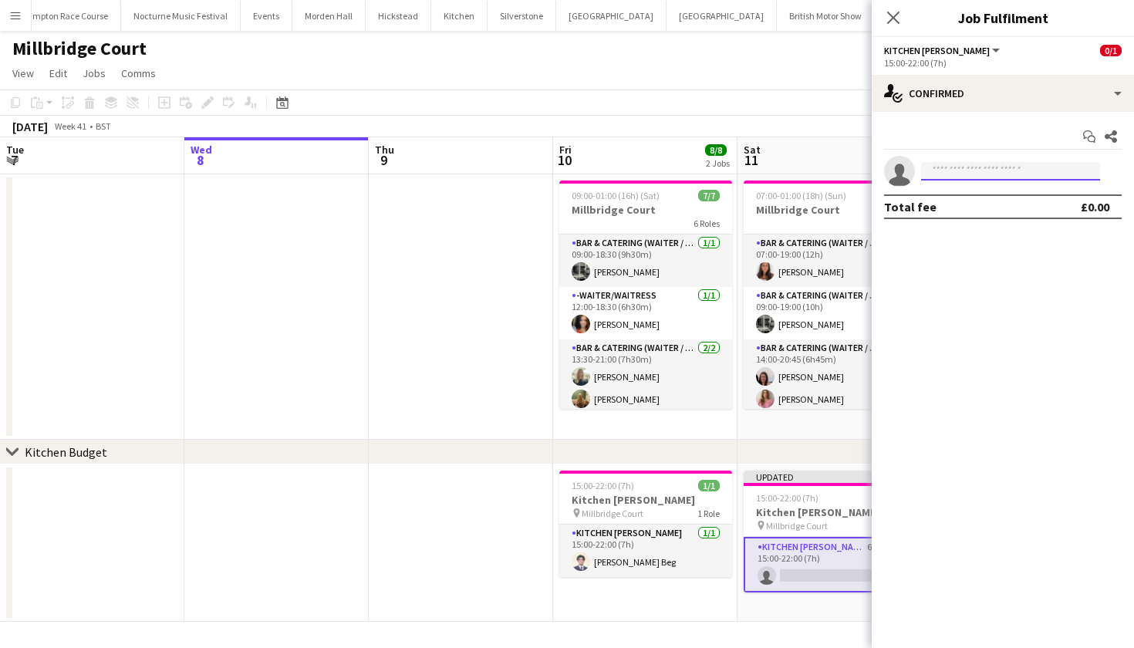
click at [1027, 170] on input at bounding box center [1010, 171] width 179 height 19
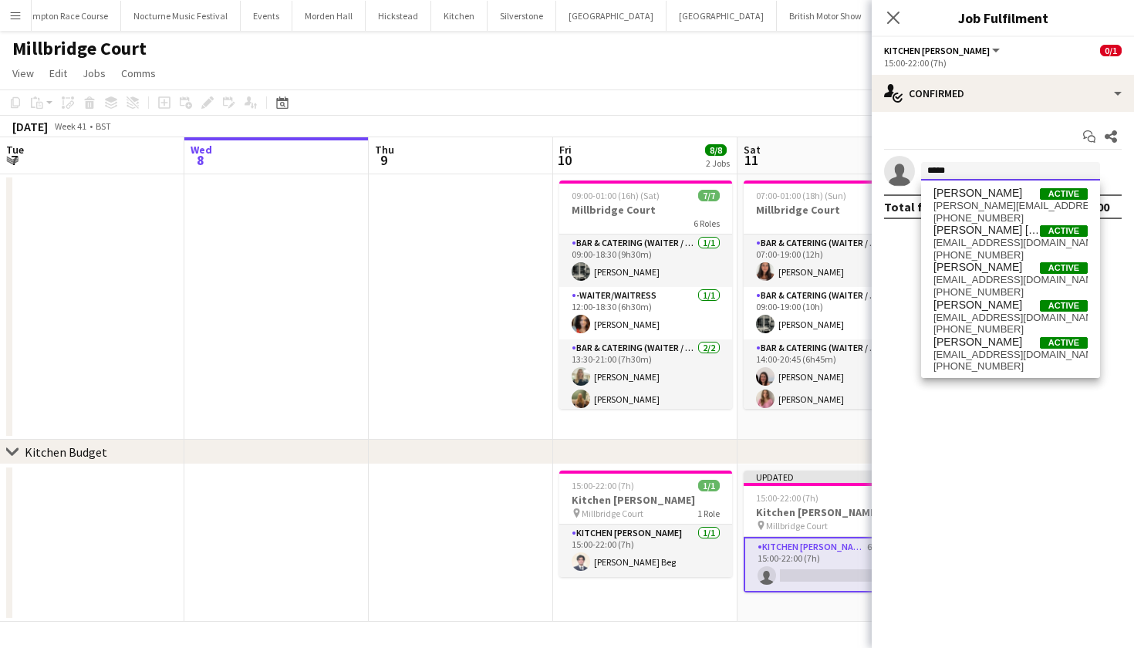
type input "*****"
drag, startPoint x: 1027, startPoint y: 170, endPoint x: 992, endPoint y: 234, distance: 73.2
click at [992, 234] on span "Isabella Casais Lopez" at bounding box center [986, 230] width 106 height 13
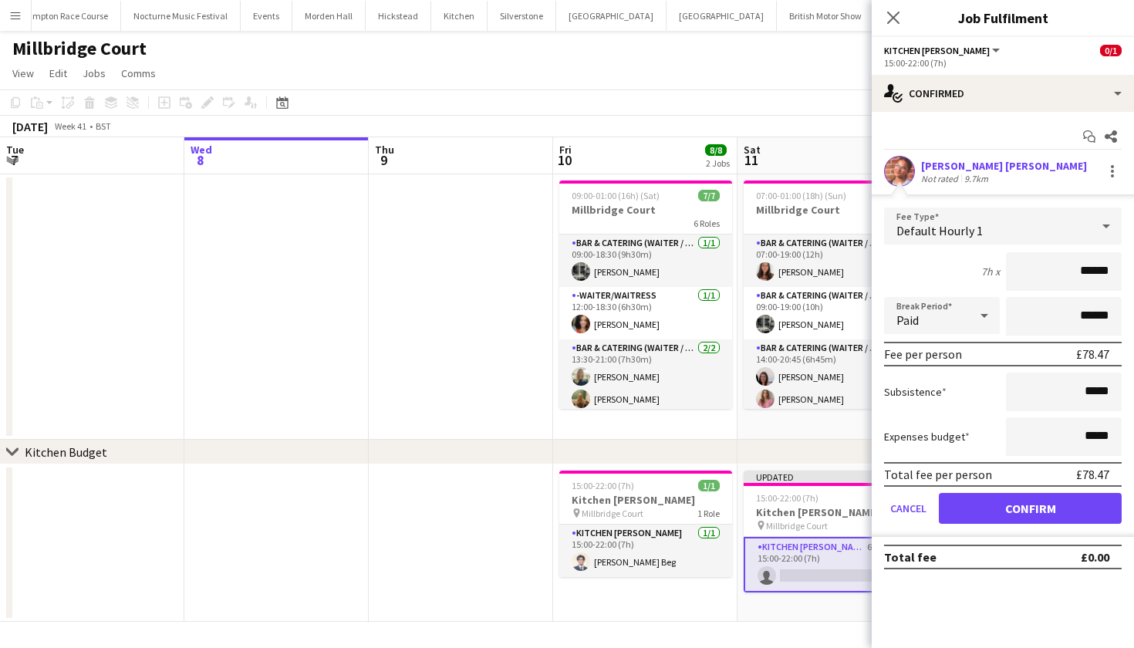
click at [1043, 506] on button "Confirm" at bounding box center [1030, 508] width 183 height 31
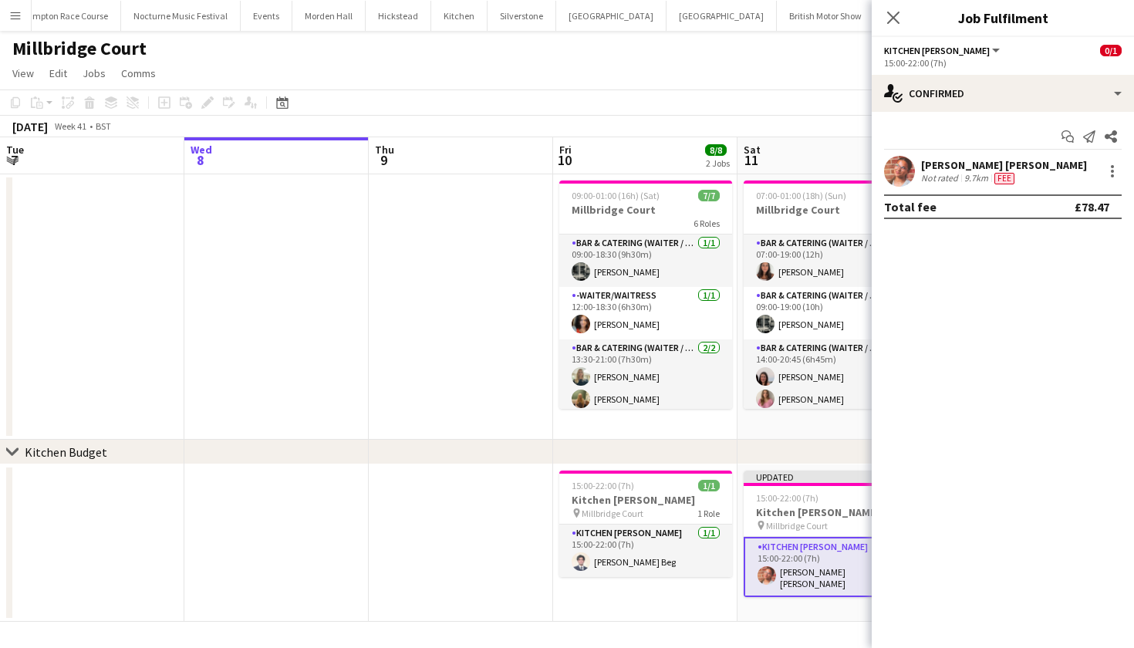
click at [484, 349] on app-date-cell at bounding box center [461, 306] width 184 height 265
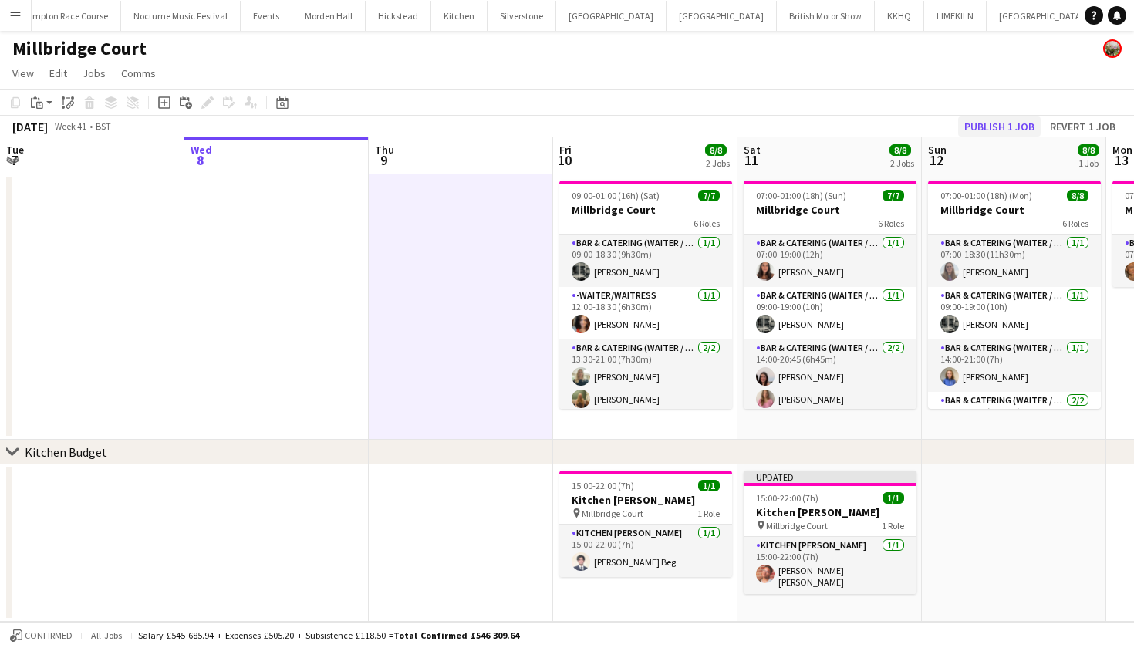
click at [998, 121] on button "Publish 1 job" at bounding box center [999, 126] width 83 height 20
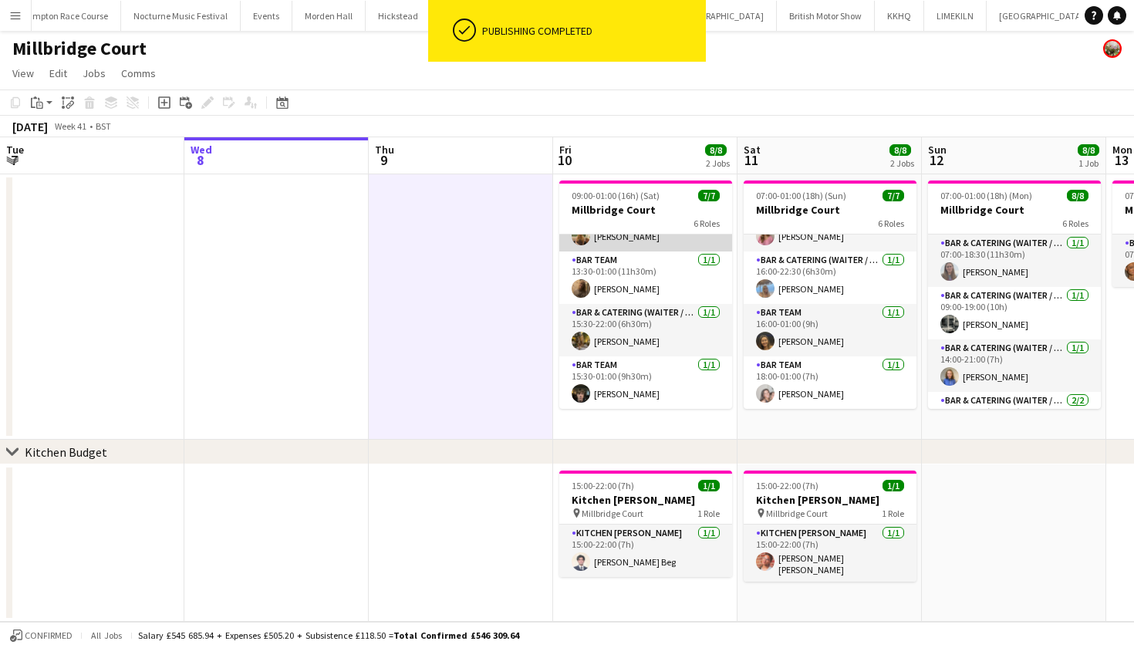
scroll to position [163, 0]
click at [511, 351] on app-date-cell at bounding box center [461, 306] width 184 height 265
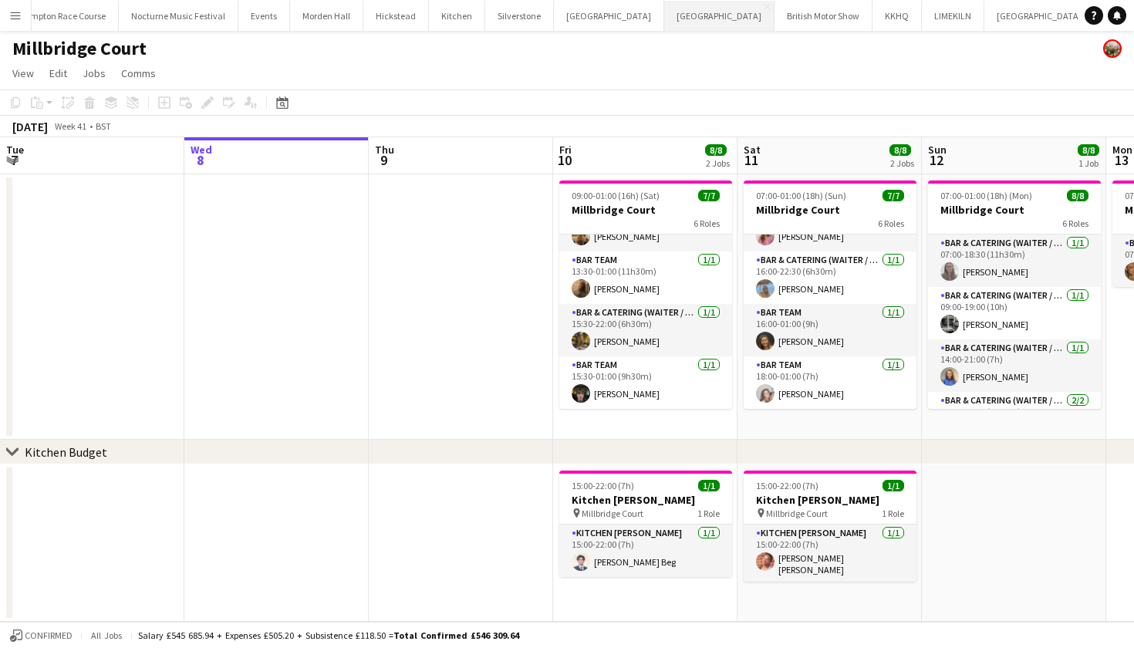
scroll to position [0, 310]
click at [1095, 13] on button "Millbridge Court Close" at bounding box center [1141, 16] width 92 height 30
click at [986, 21] on button "Farnborough Airport Close" at bounding box center [1041, 16] width 110 height 30
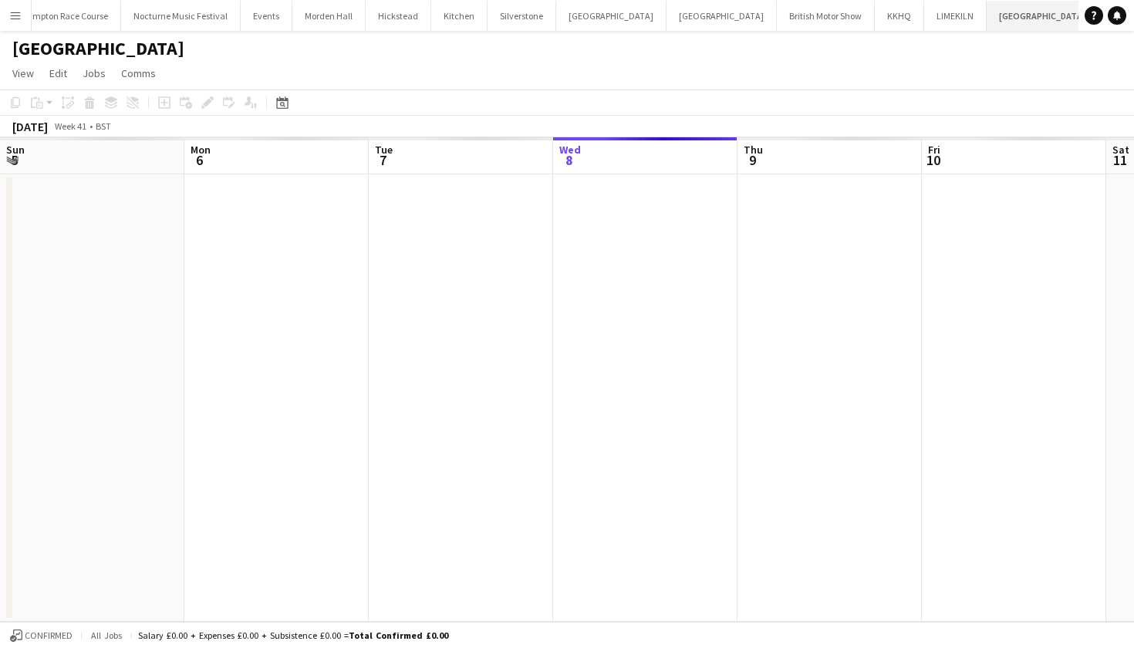
scroll to position [0, 369]
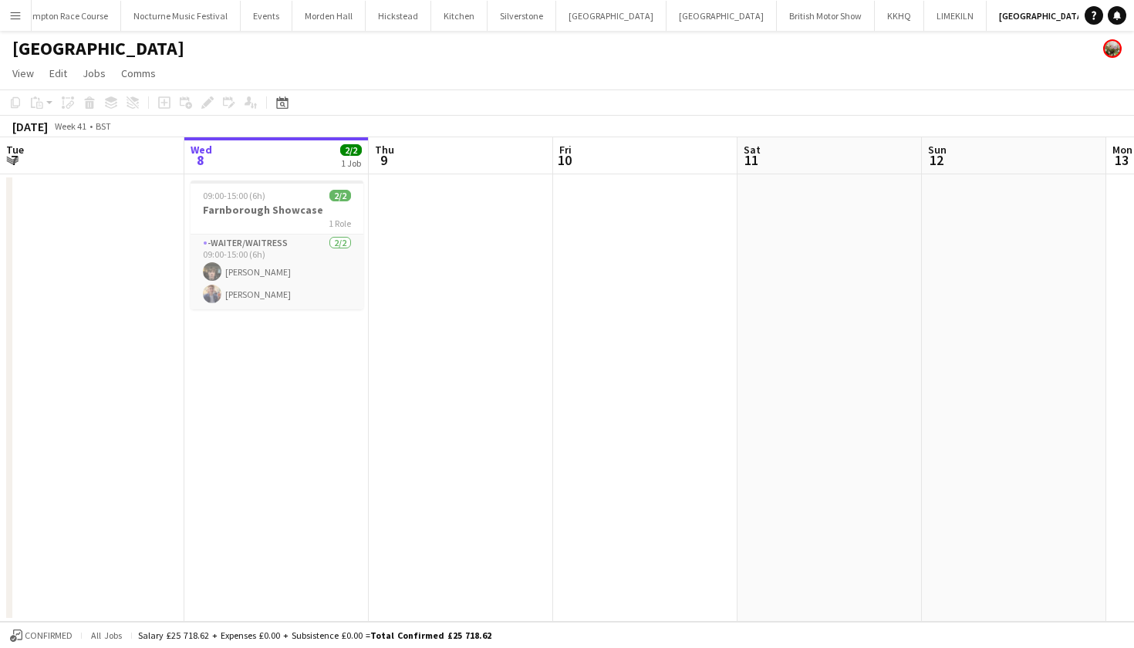
click at [12, 12] on app-icon "Menu" at bounding box center [15, 15] width 12 height 12
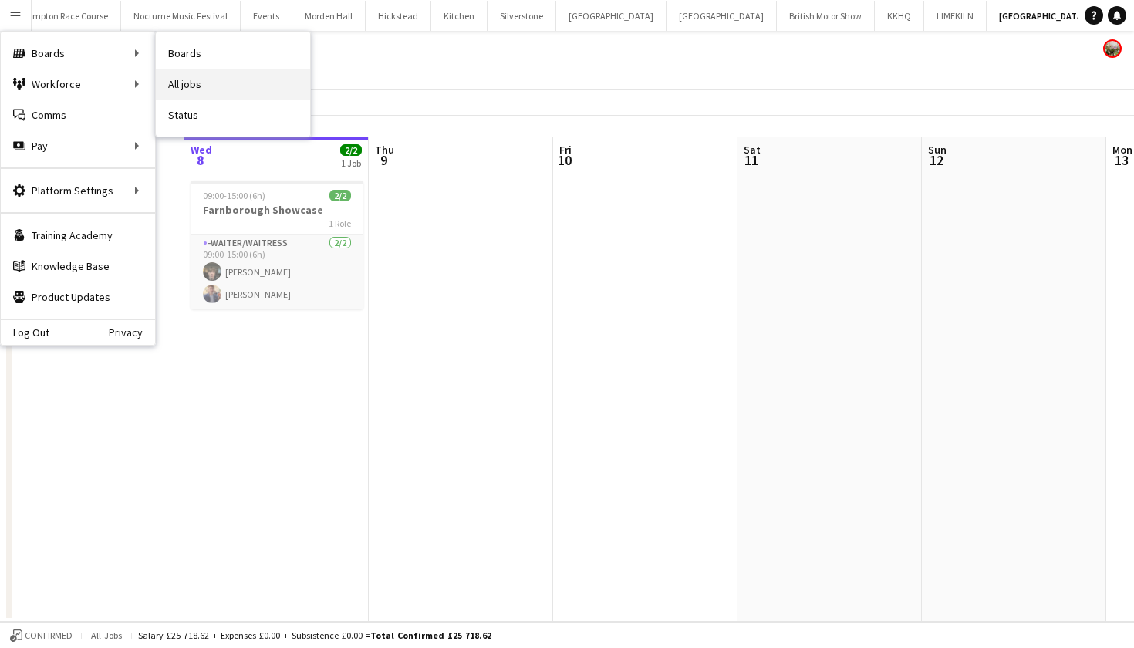
click at [172, 88] on link "All jobs" at bounding box center [233, 84] width 154 height 31
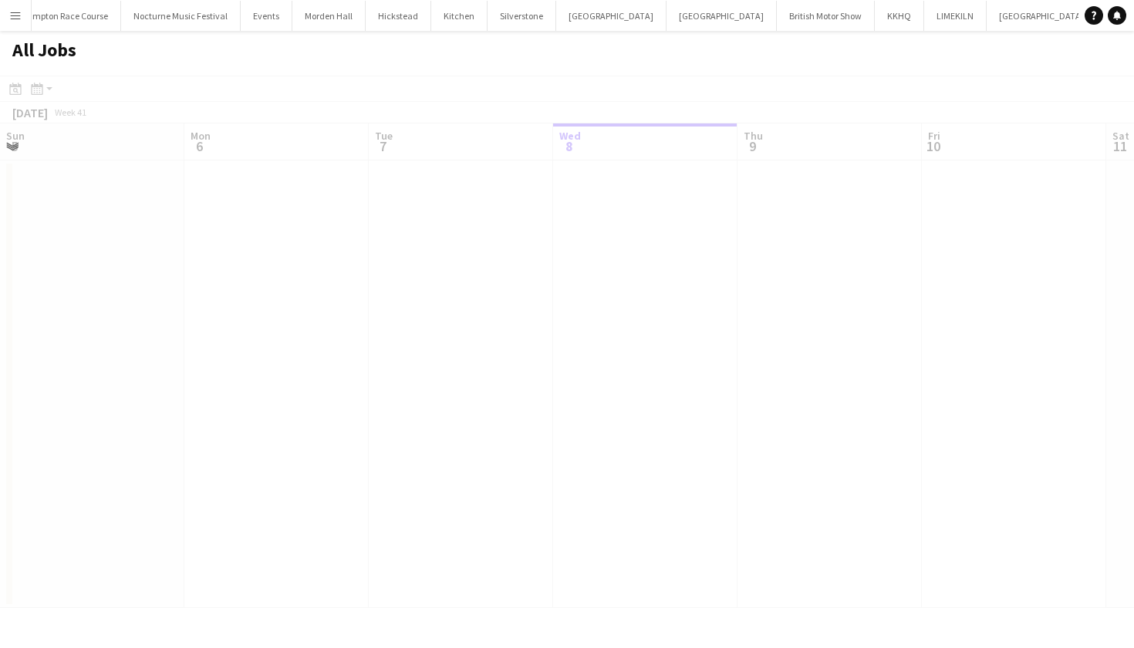
scroll to position [0, 369]
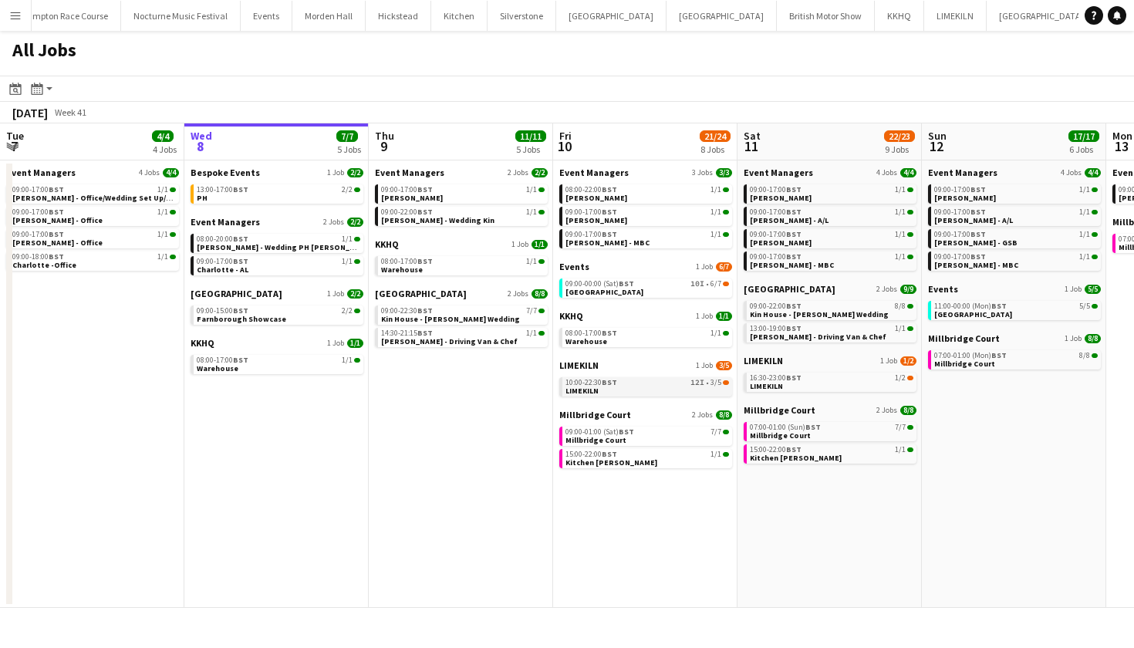
click at [651, 389] on link "10:00-22:30 BST 12I • 3/5 LIMEKILN" at bounding box center [646, 386] width 163 height 18
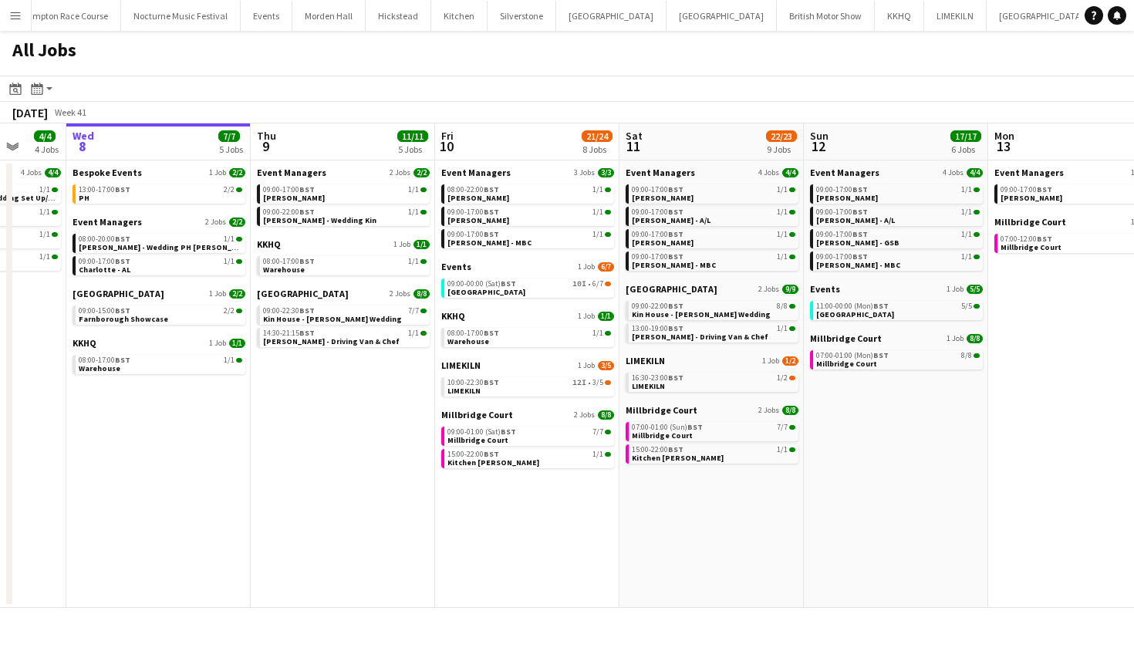
scroll to position [0, 490]
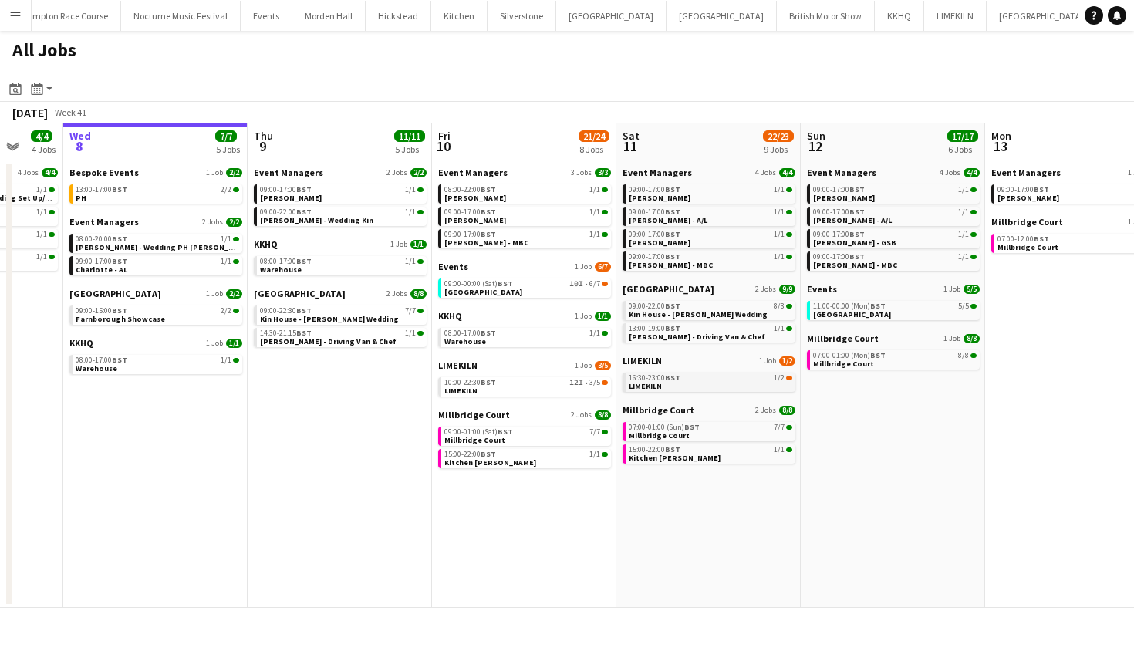
click at [729, 386] on link "16:30-23:00 BST 1/2 LIMEKILN" at bounding box center [710, 381] width 163 height 18
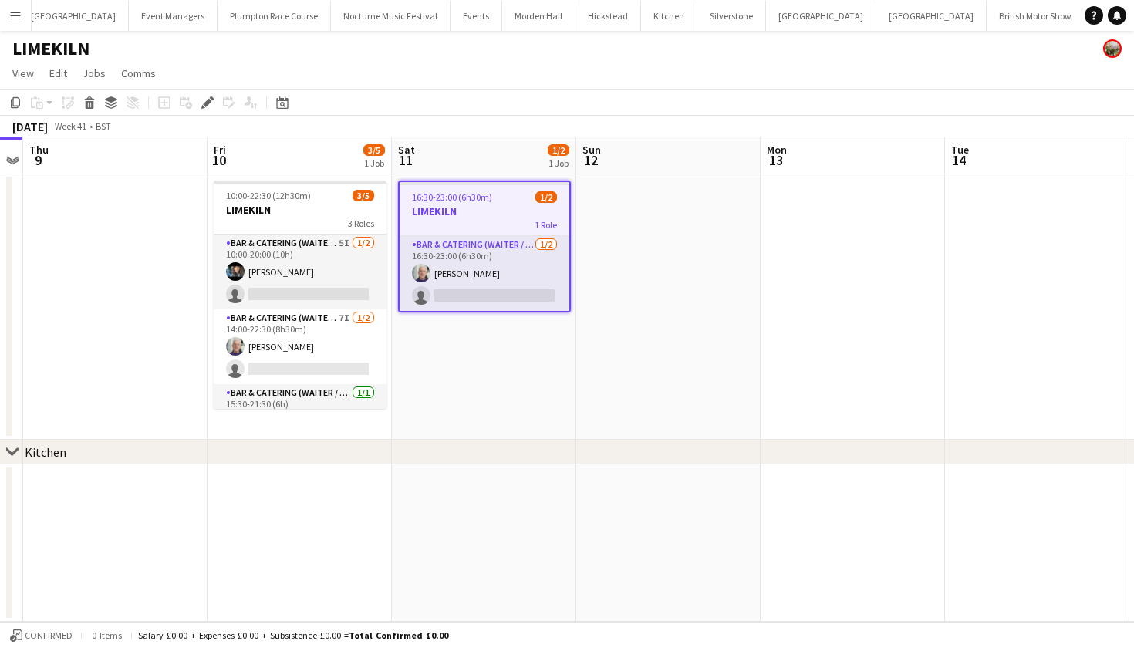
click at [672, 318] on app-date-cell at bounding box center [668, 306] width 184 height 265
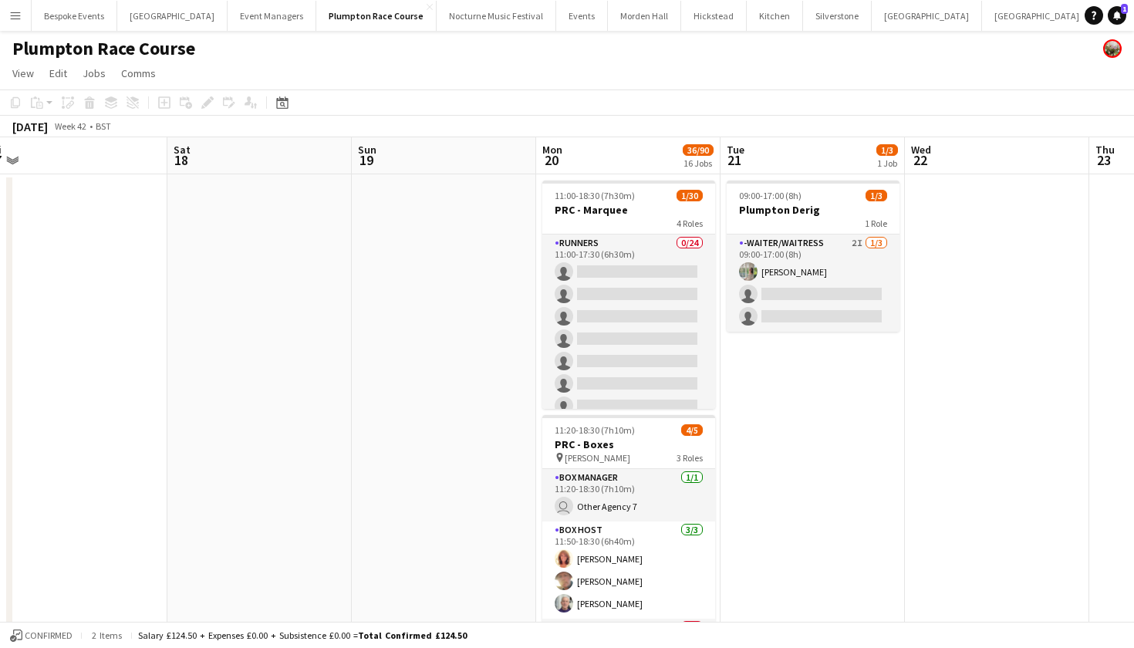
click at [10, 17] on app-icon "Menu" at bounding box center [15, 15] width 12 height 12
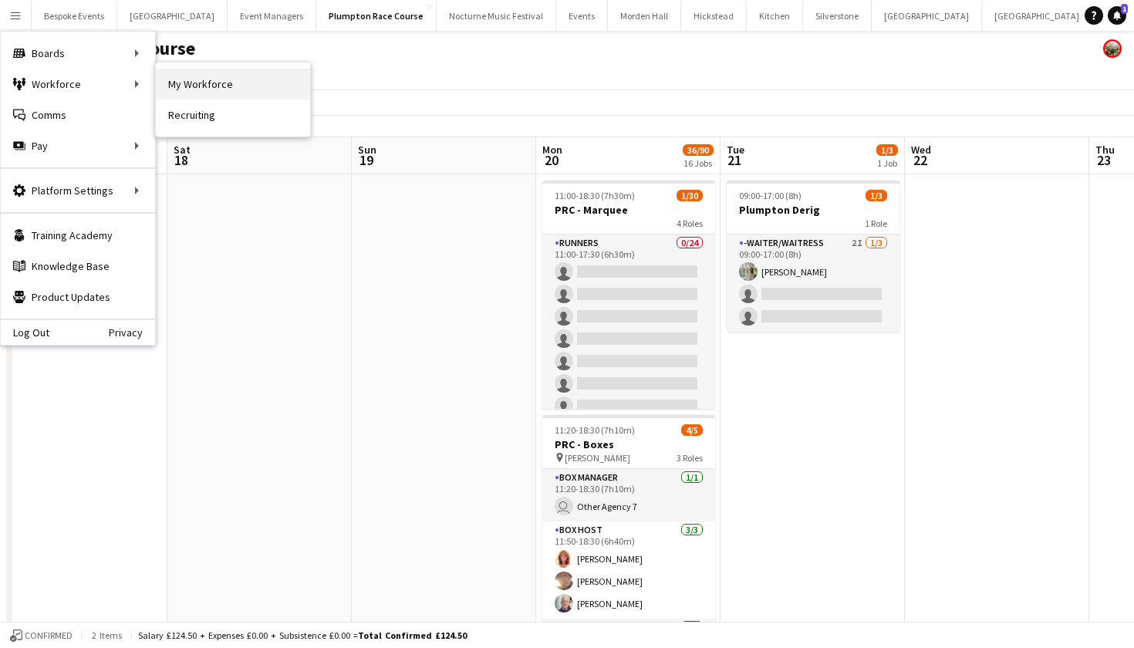
click at [203, 91] on link "My Workforce" at bounding box center [233, 84] width 154 height 31
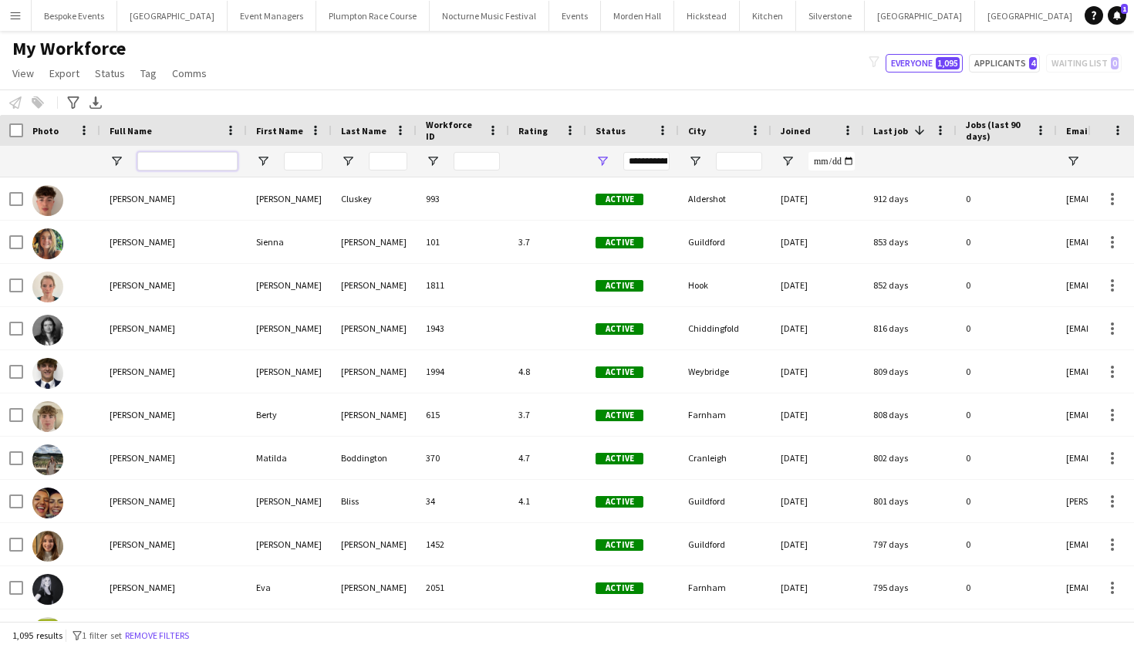
click at [178, 156] on input "Full Name Filter Input" at bounding box center [187, 161] width 100 height 19
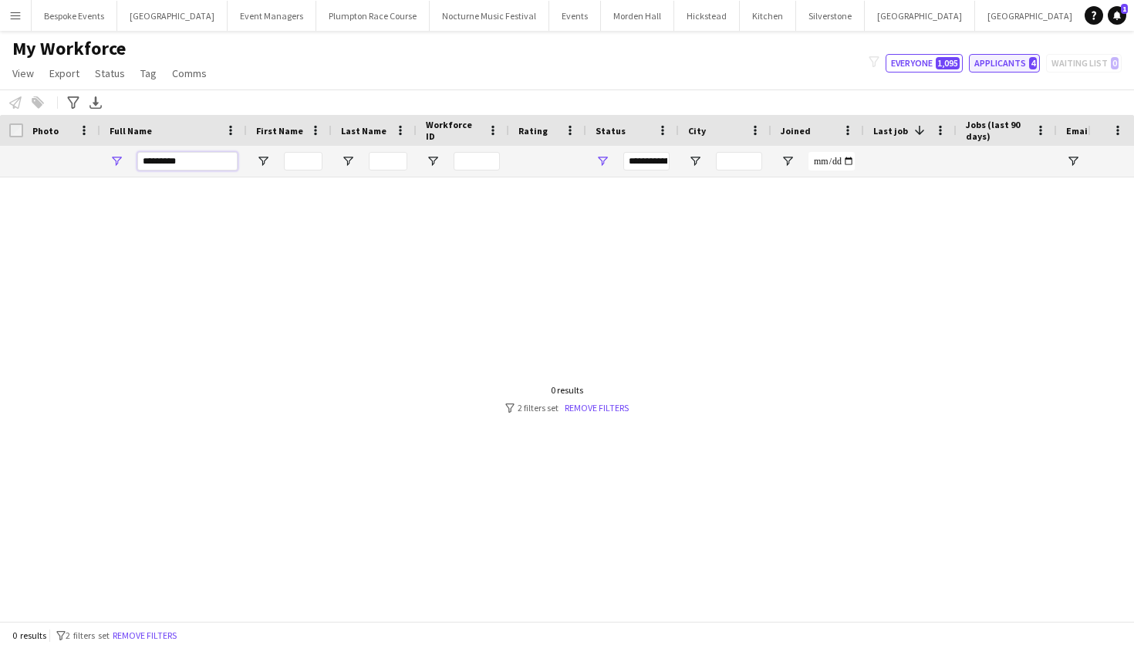
type input "*********"
click at [1008, 63] on button "Applicants 4" at bounding box center [1004, 63] width 71 height 19
type input "**********"
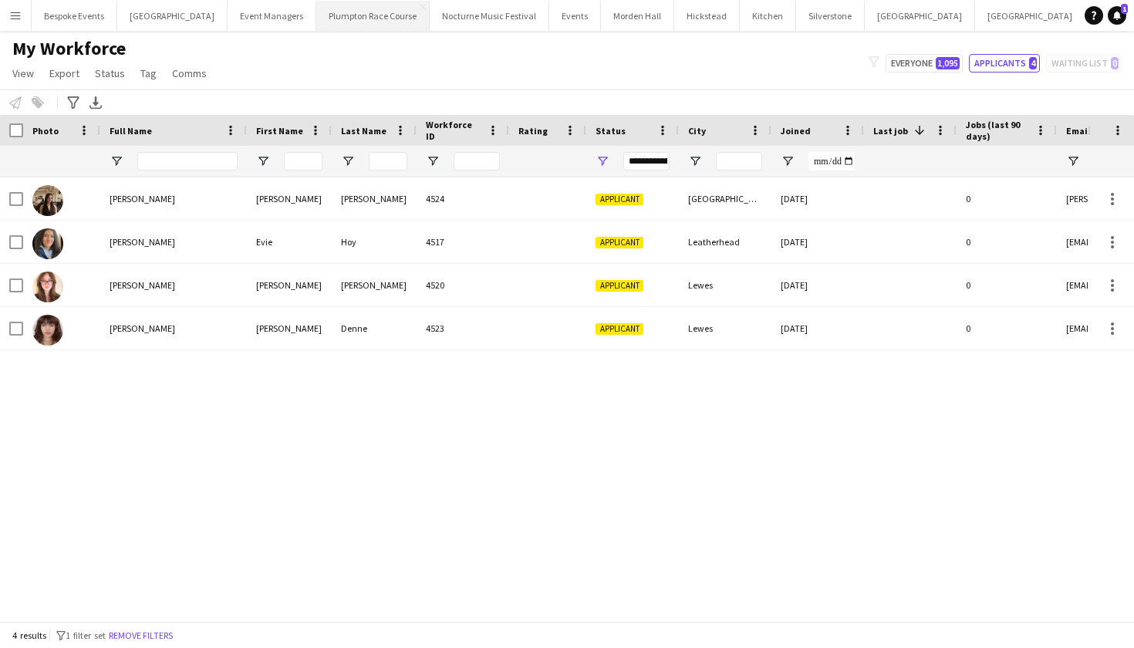
click at [334, 22] on button "Plumpton Race Course Close" at bounding box center [372, 16] width 113 height 30
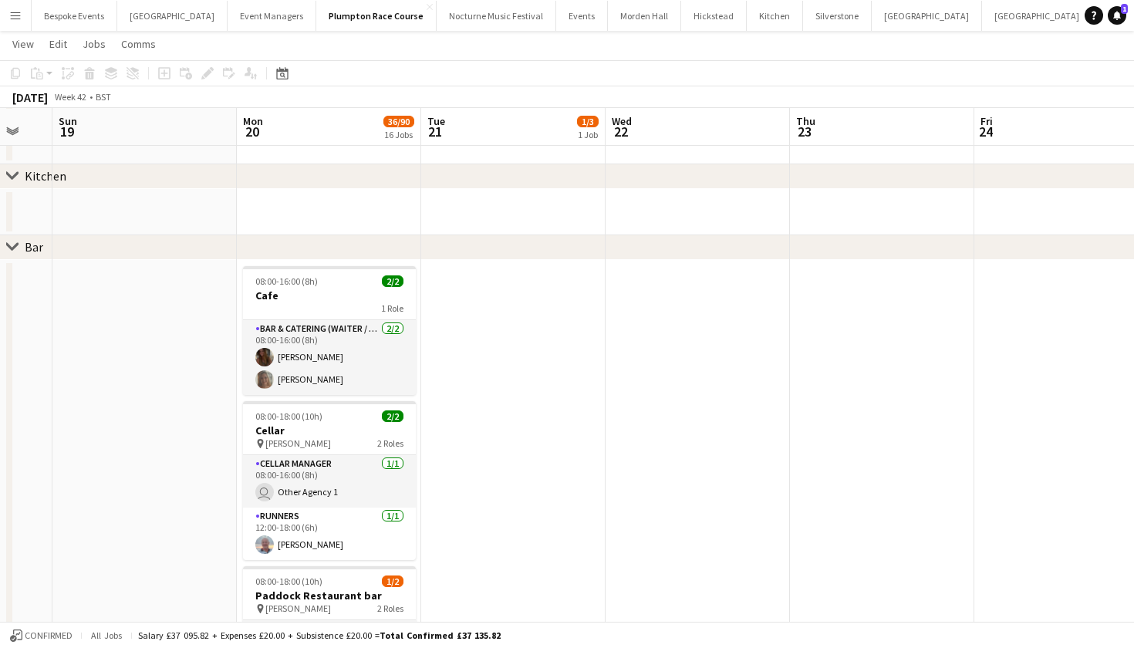
scroll to position [1422, 0]
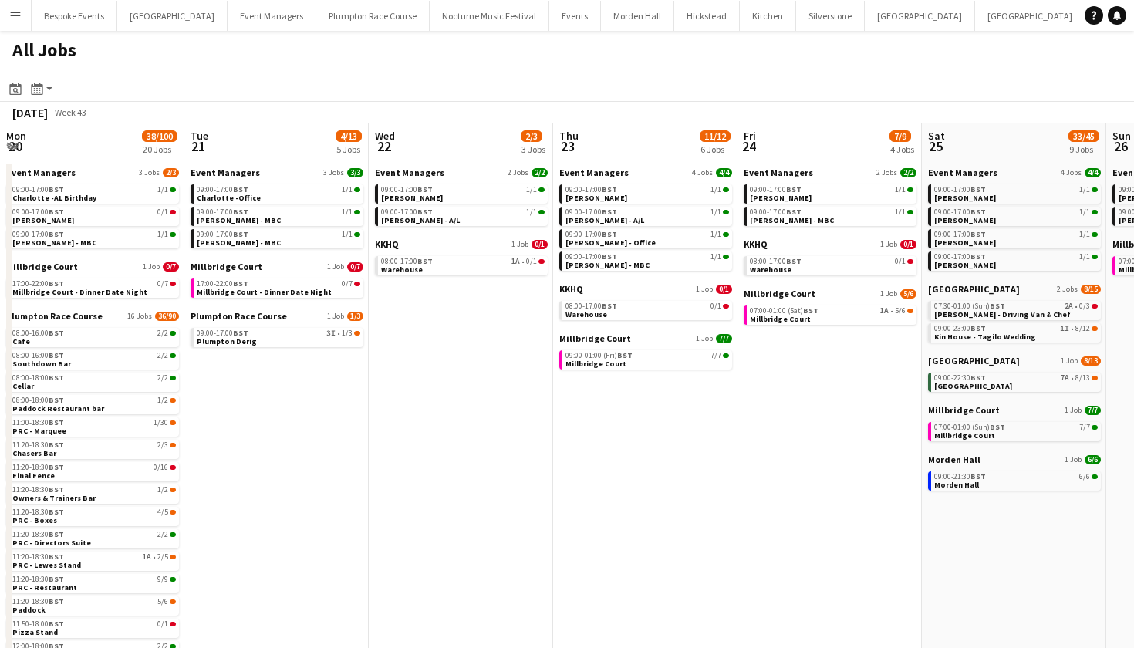
scroll to position [0, 552]
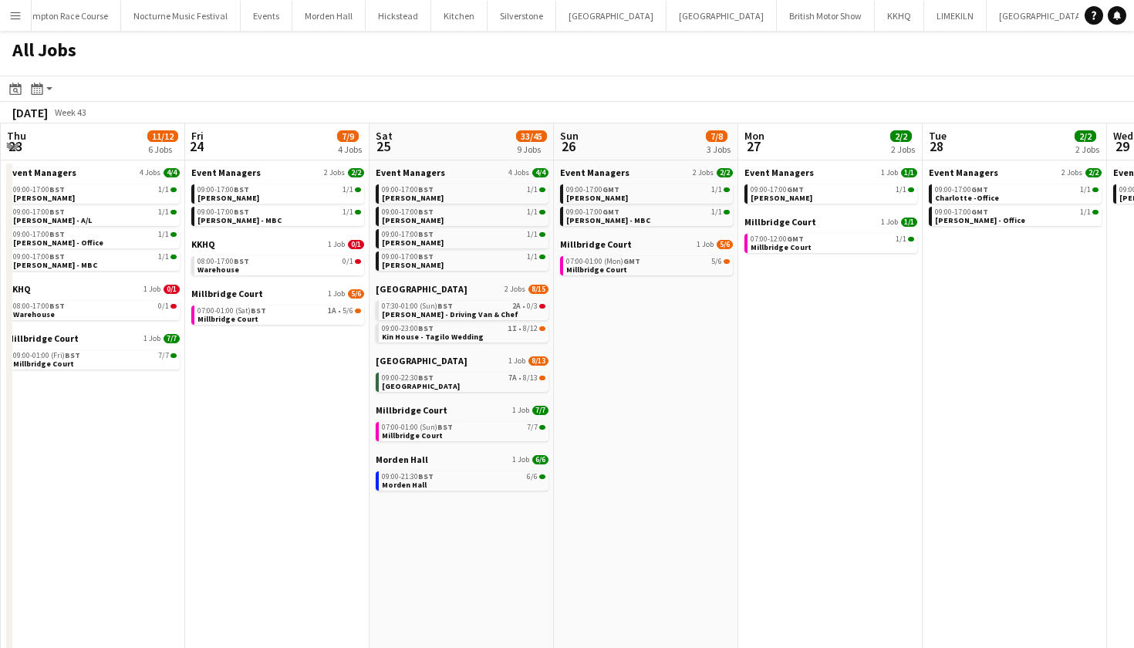
click at [14, 22] on button "Menu" at bounding box center [15, 15] width 31 height 31
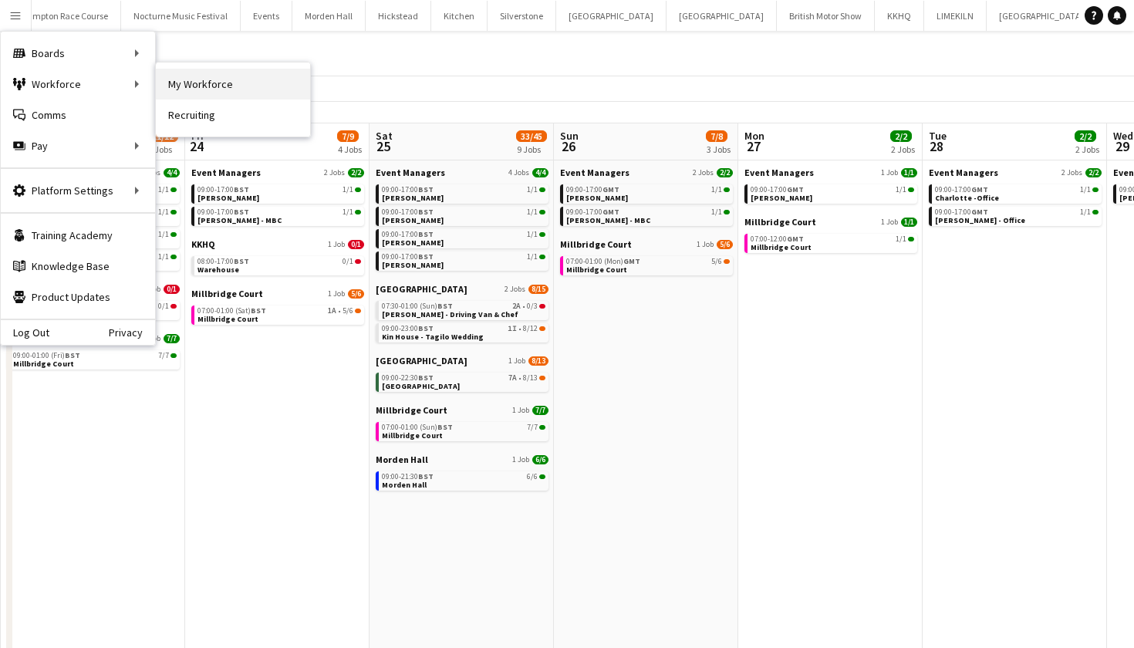
click at [194, 84] on link "My Workforce" at bounding box center [233, 84] width 154 height 31
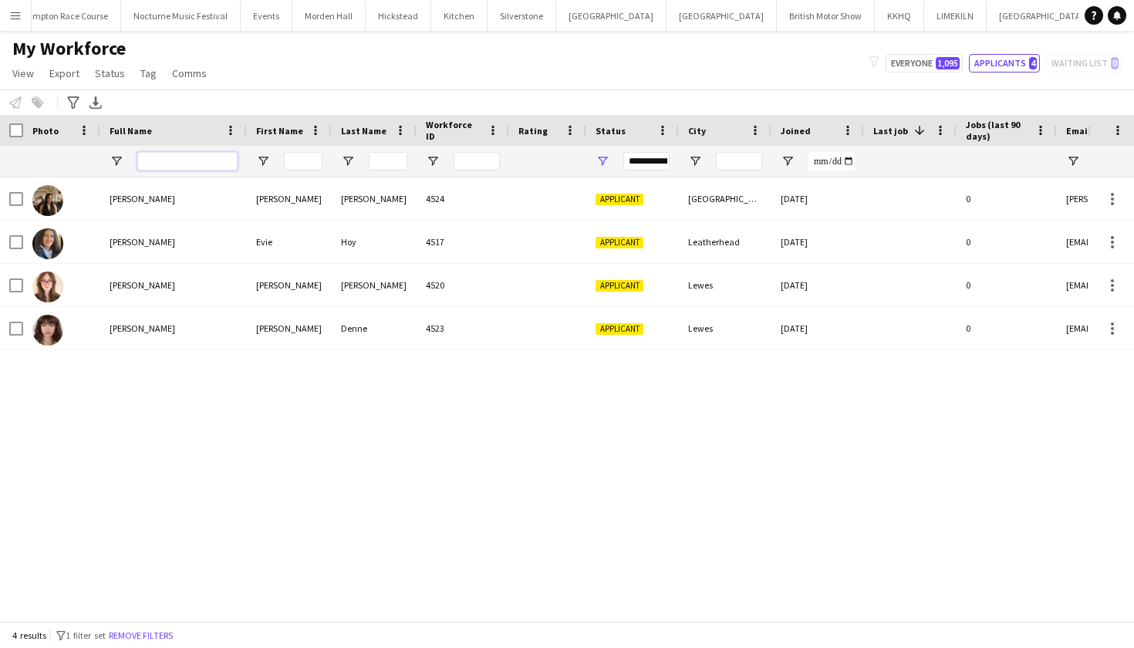
click at [177, 160] on input "Full Name Filter Input" at bounding box center [187, 161] width 100 height 19
type input "********"
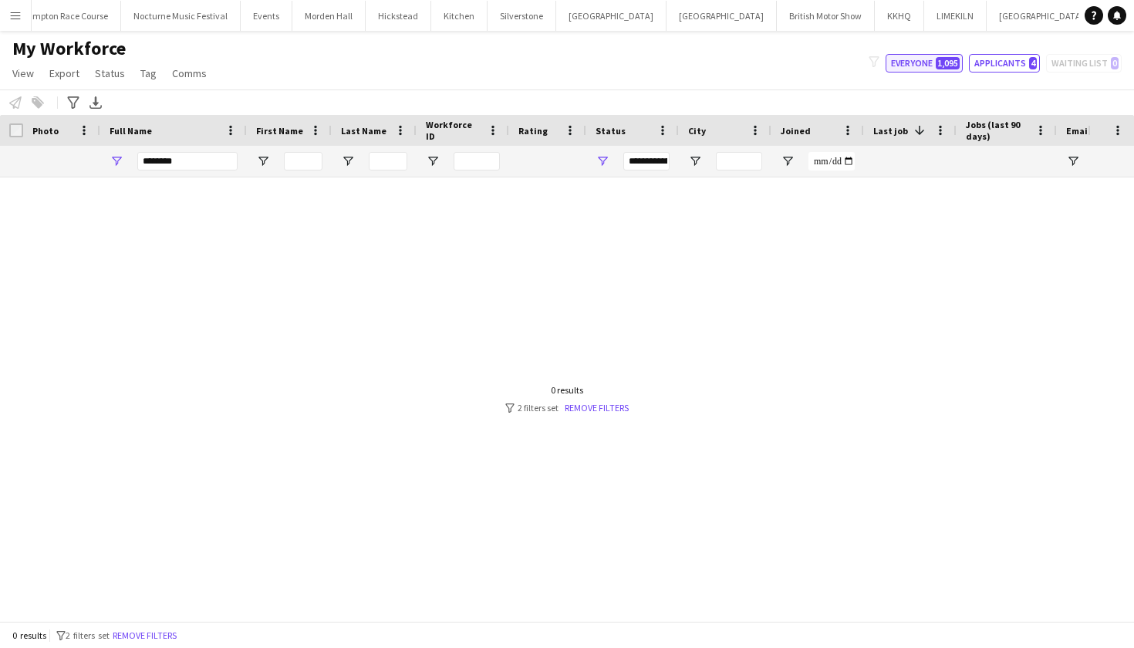
click at [940, 64] on span "1,095" at bounding box center [947, 63] width 24 height 12
type input "**********"
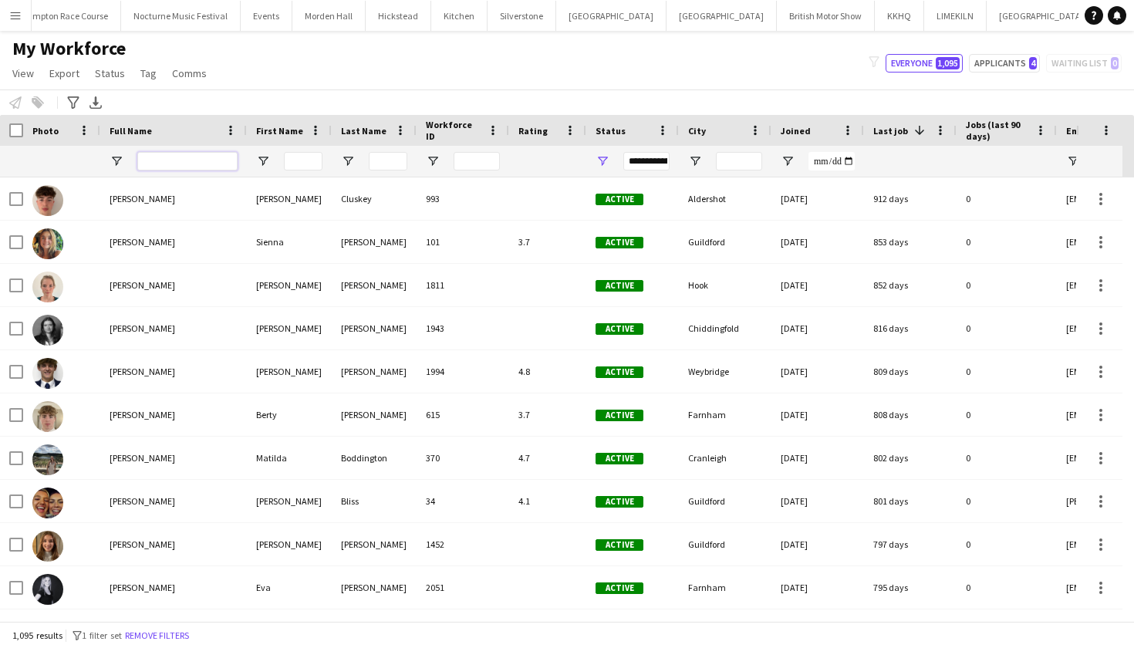
click at [177, 157] on input "Full Name Filter Input" at bounding box center [187, 161] width 100 height 19
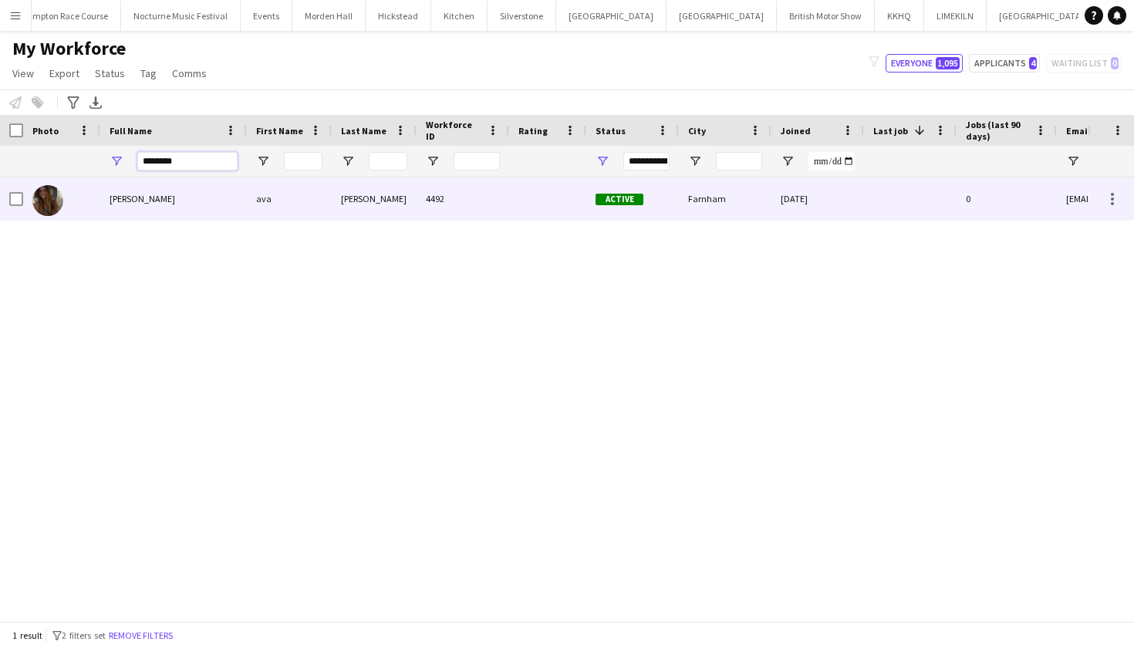
type input "********"
click at [171, 197] on div "ava holt" at bounding box center [173, 198] width 147 height 42
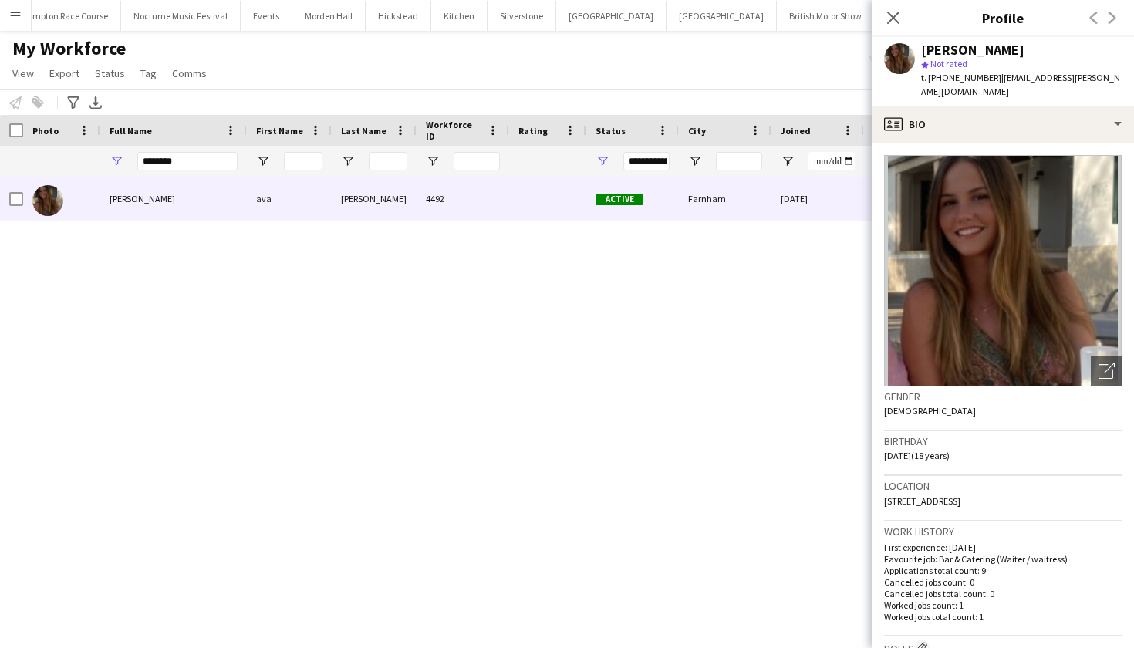
click at [604, 408] on div "ava holt ava holt 4492 Active Farnham 23-09-2025 0 jude.holt@icloud.com" at bounding box center [543, 393] width 1087 height 432
click at [894, 22] on icon "Close pop-in" at bounding box center [892, 17] width 15 height 15
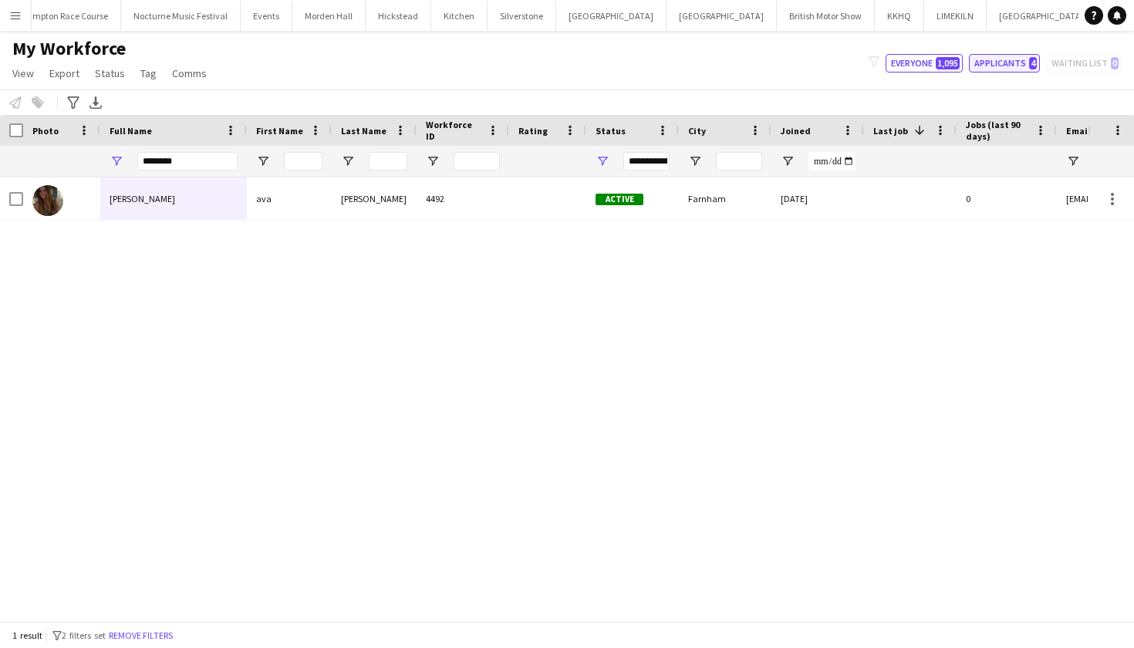
click at [1014, 62] on button "Applicants 4" at bounding box center [1004, 63] width 71 height 19
type input "**********"
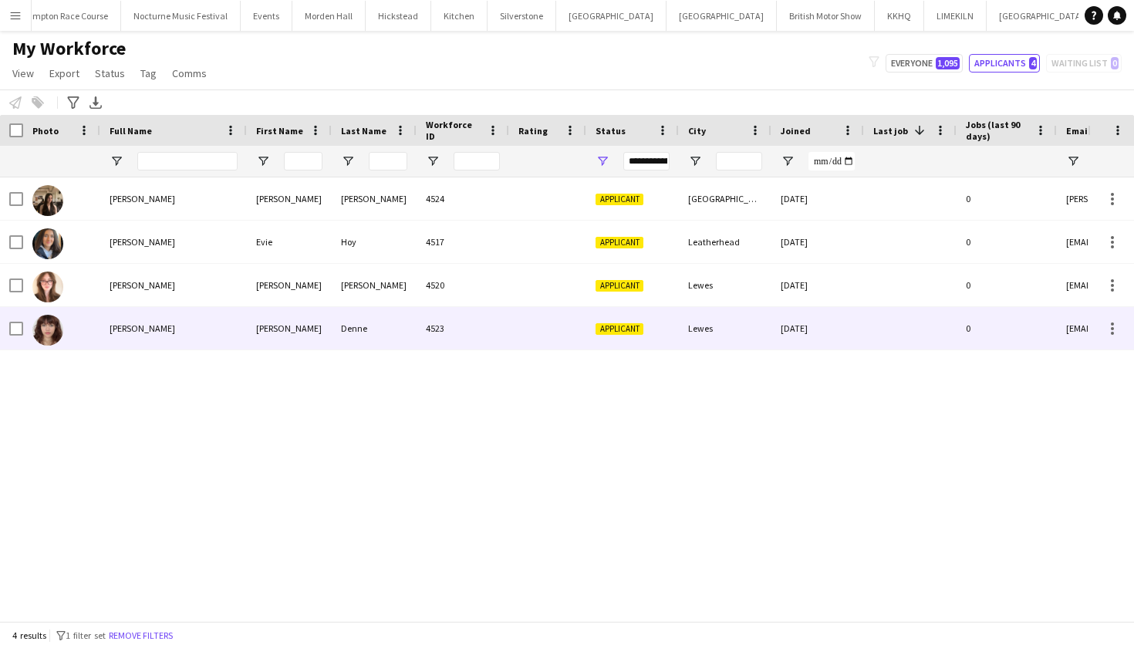
click at [196, 320] on div "Maria Denne" at bounding box center [173, 328] width 147 height 42
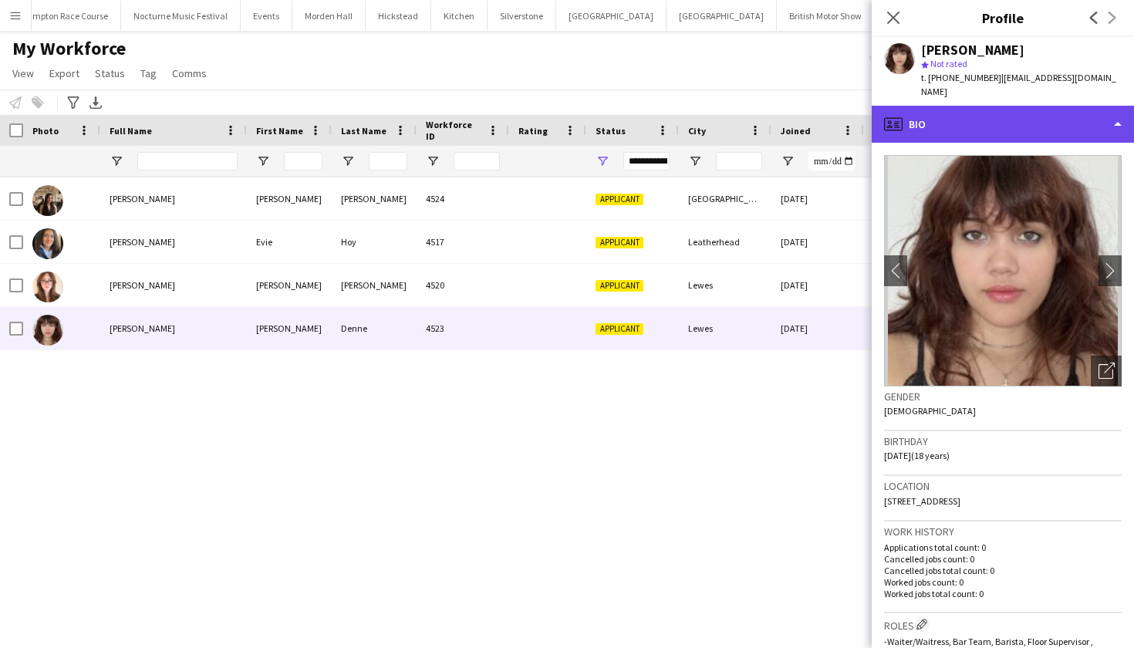
click at [1026, 106] on div "profile Bio" at bounding box center [1002, 124] width 262 height 37
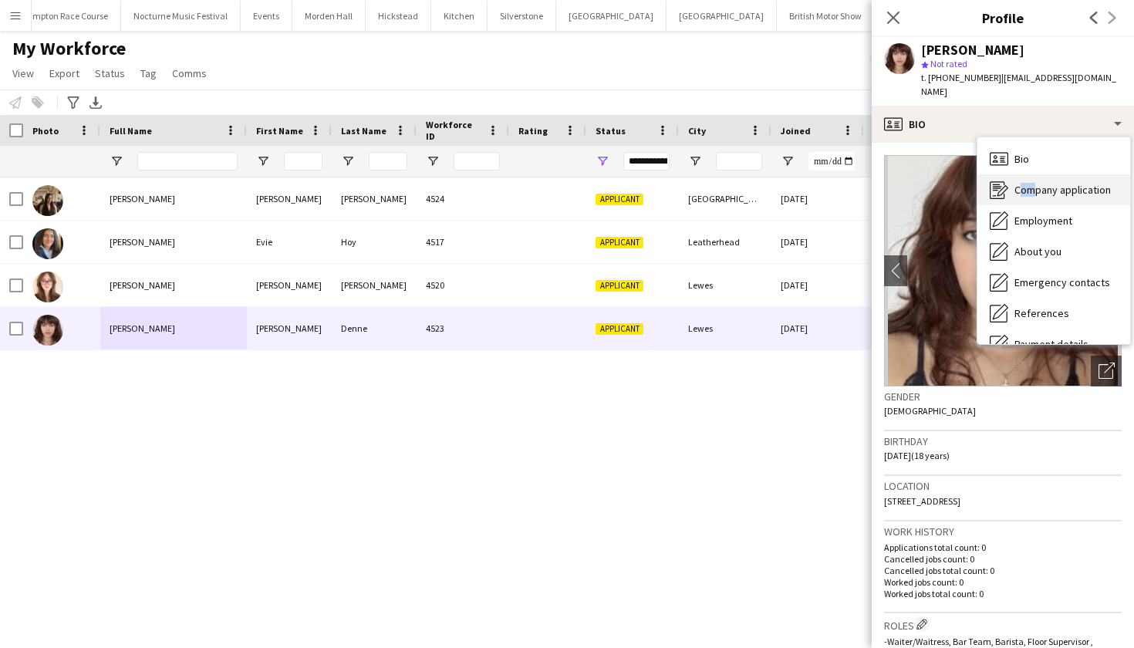
click at [1027, 174] on div "Company application Company application" at bounding box center [1053, 189] width 153 height 31
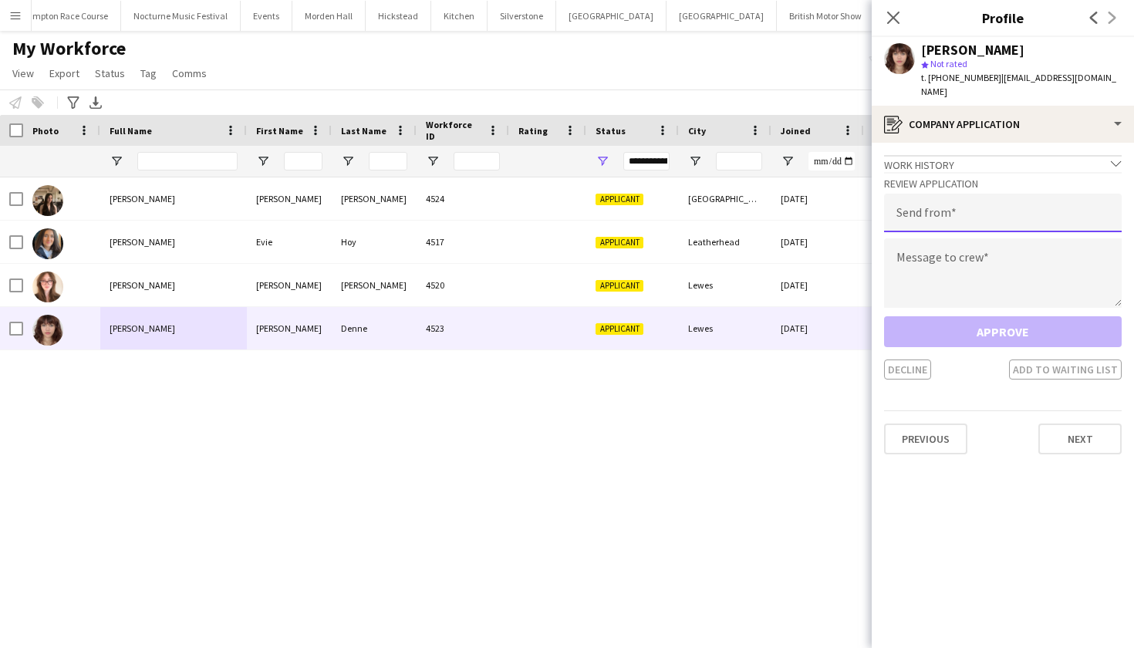
click at [957, 211] on input "email" at bounding box center [1003, 213] width 238 height 39
type input "**********"
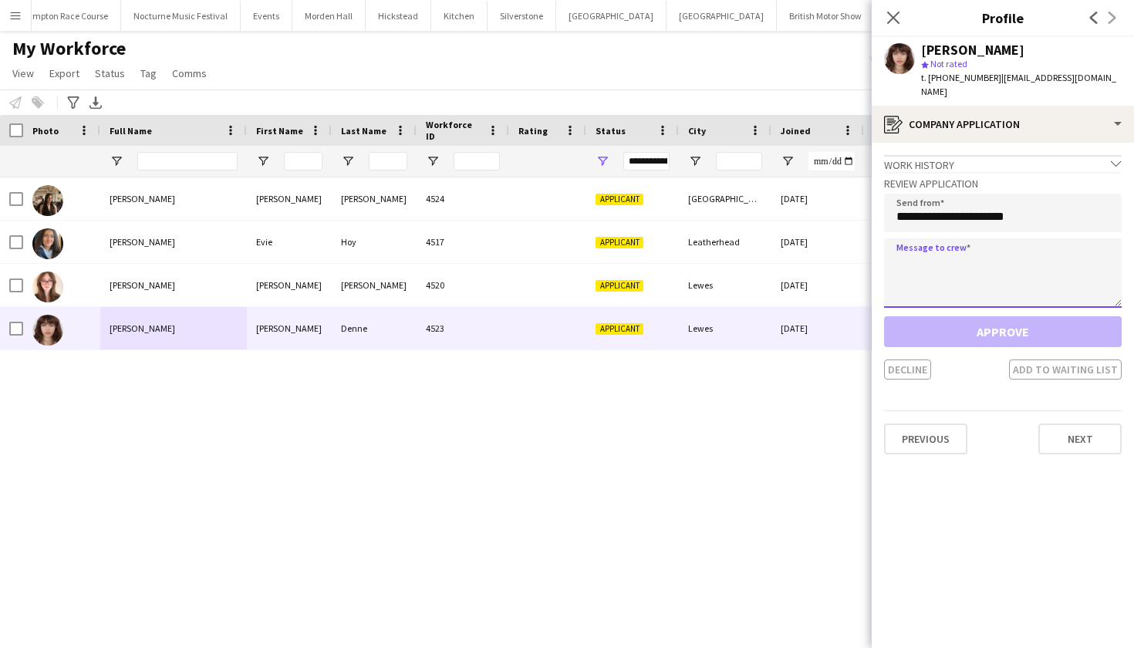
click at [1044, 240] on textarea at bounding box center [1003, 272] width 238 height 69
paste textarea "**********"
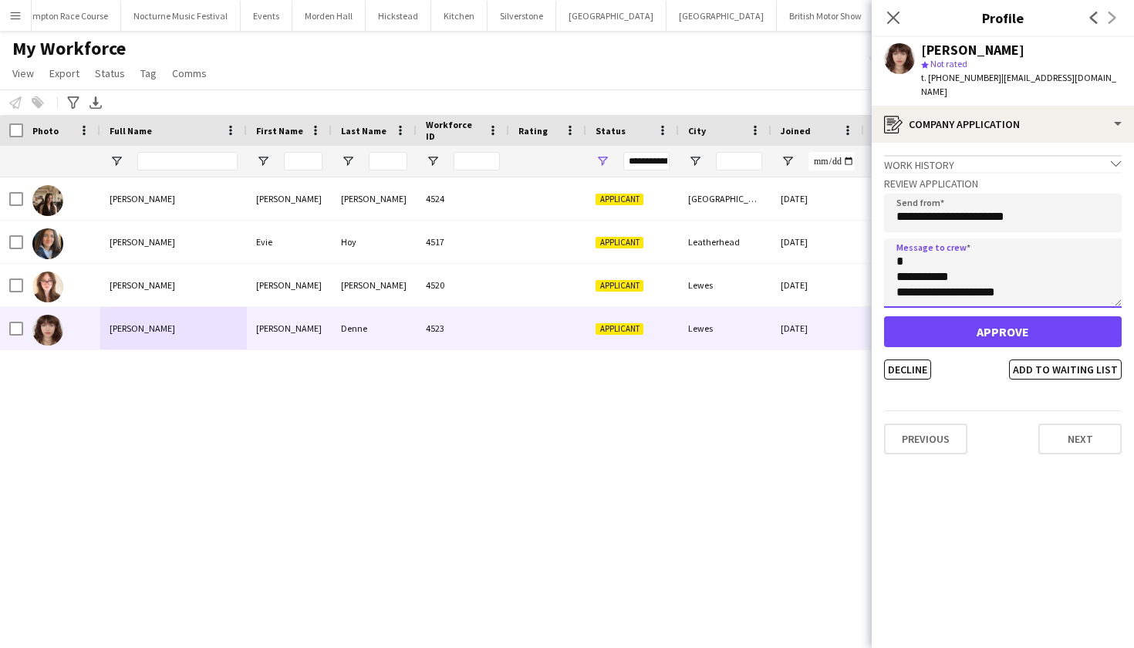
scroll to position [941, 0]
type textarea "**********"
click at [1025, 316] on button "Approve" at bounding box center [1003, 331] width 238 height 31
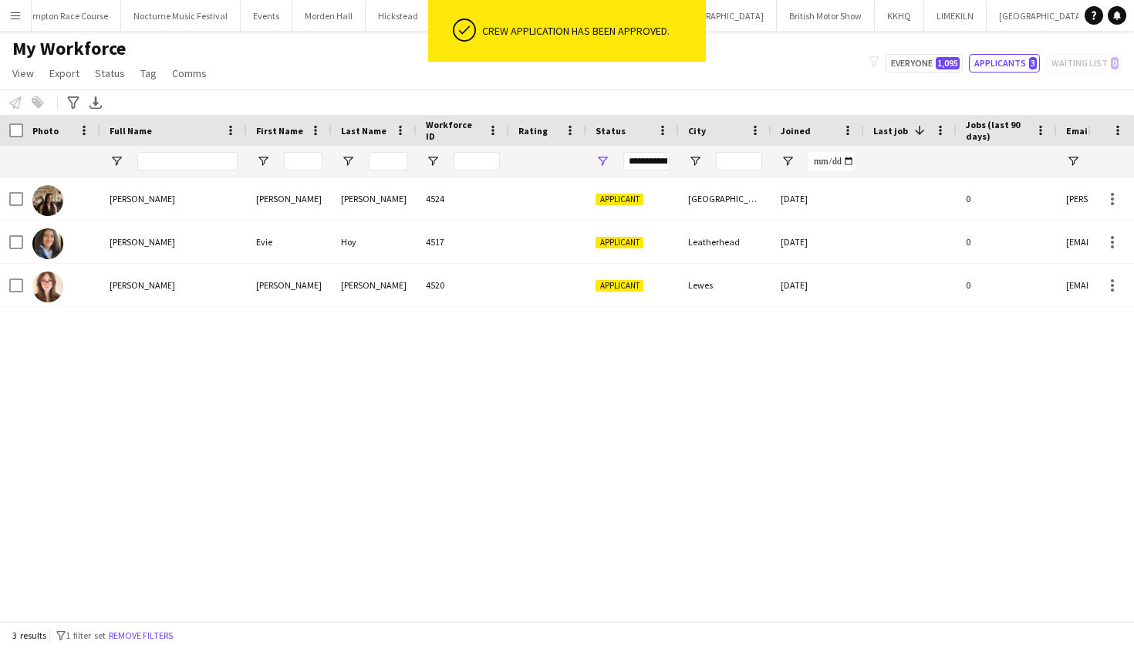
click at [845, 69] on div "My Workforce View Views Default view mena New Starter New view Update view Dele…" at bounding box center [567, 63] width 1134 height 52
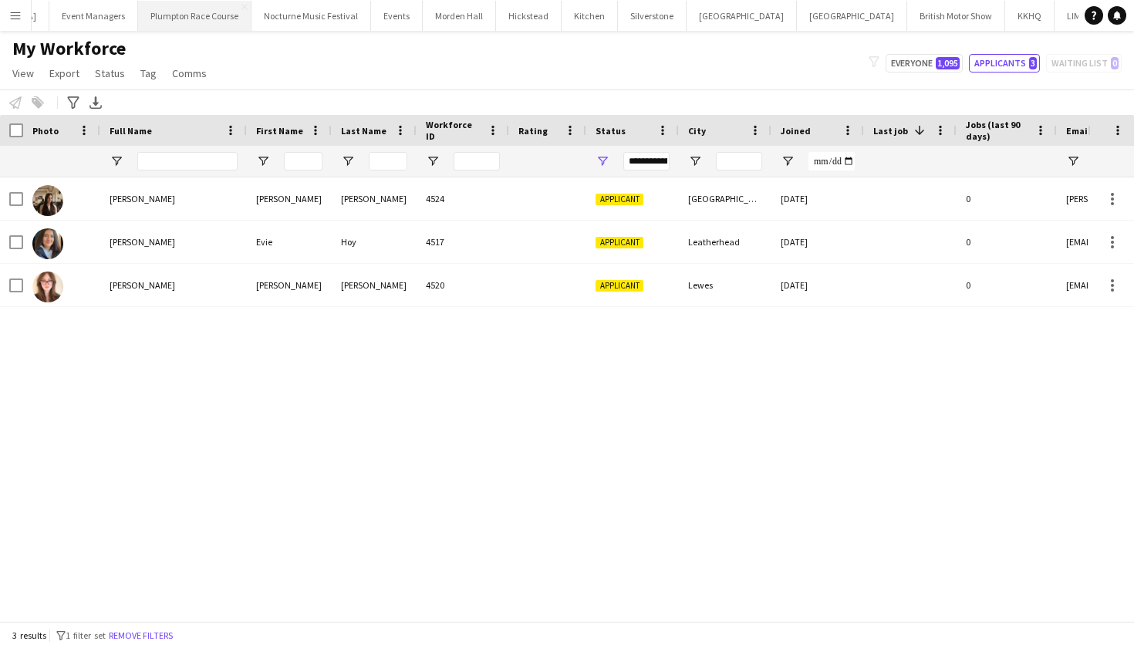
scroll to position [0, 177]
click at [177, 19] on button "Plumpton Race Course Close" at bounding box center [195, 16] width 113 height 30
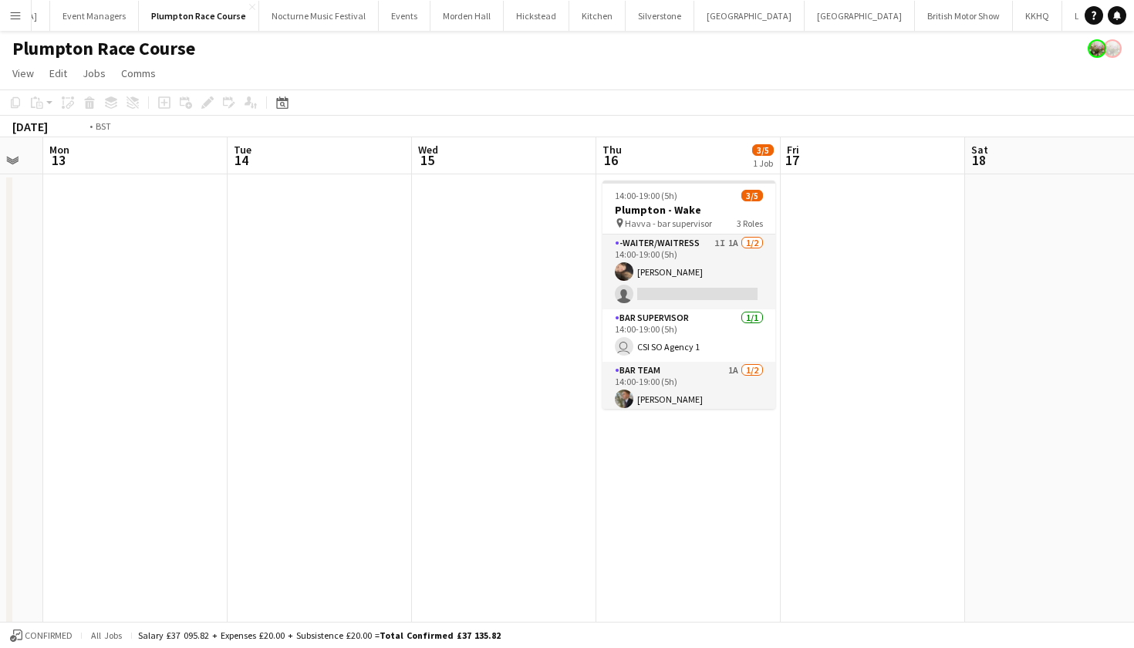
scroll to position [0, 404]
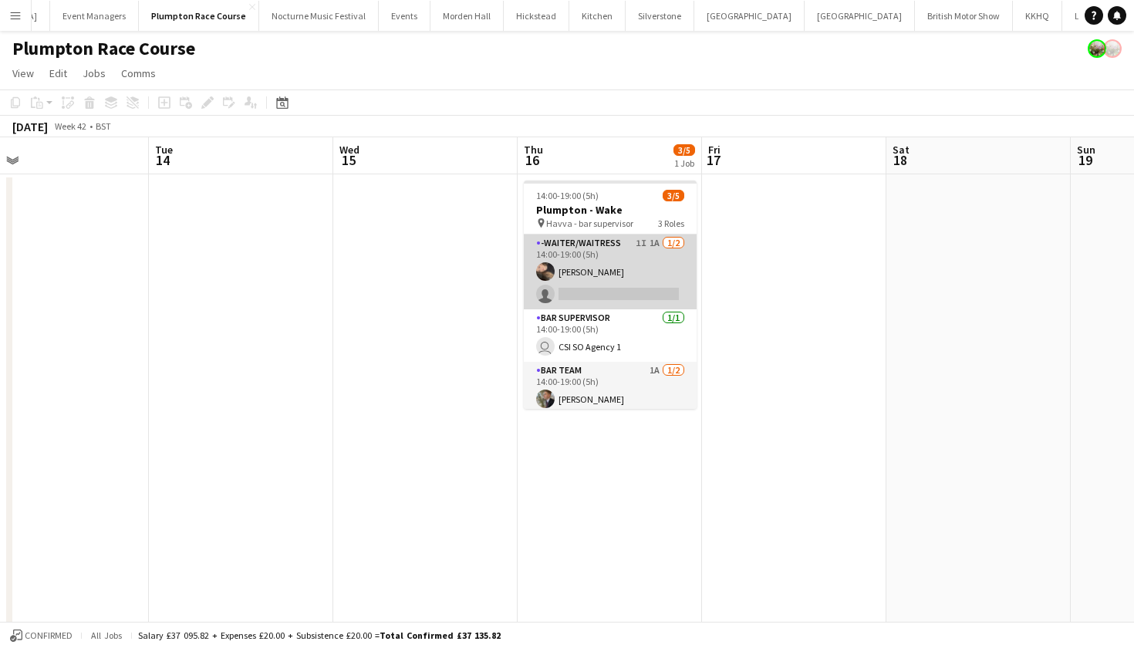
click at [635, 279] on app-card-role "-Waiter/Waitress 1I 1A 1/2 14:00-19:00 (5h) Lily Minton single-neutral-actions" at bounding box center [610, 271] width 173 height 75
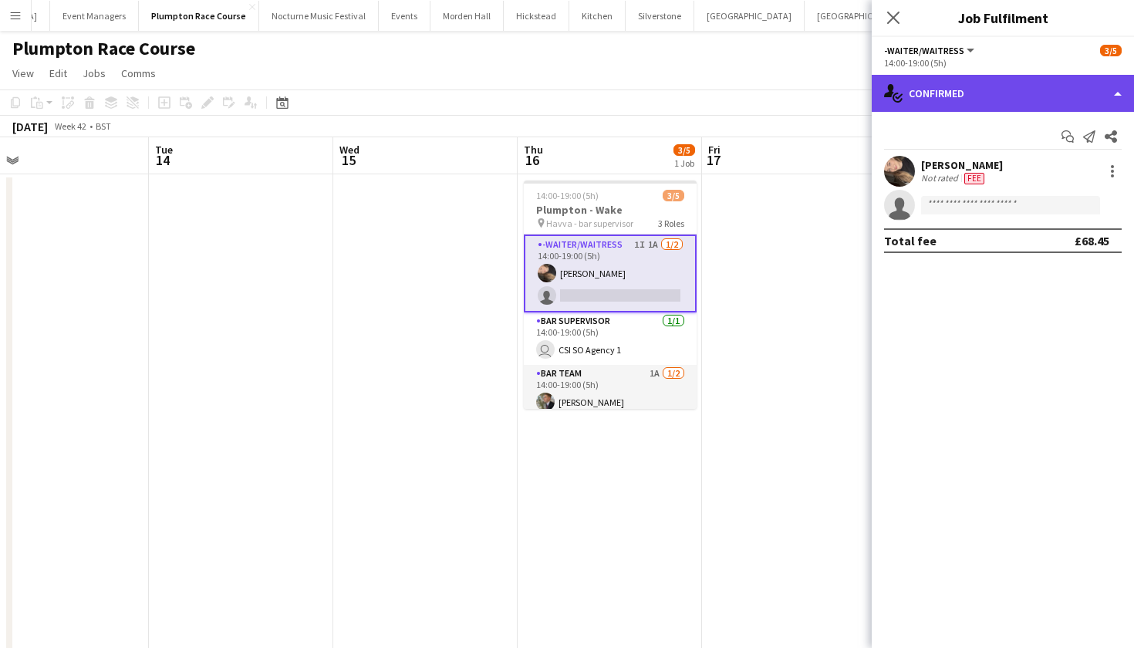
click at [999, 88] on div "single-neutral-actions-check-2 Confirmed" at bounding box center [1002, 93] width 262 height 37
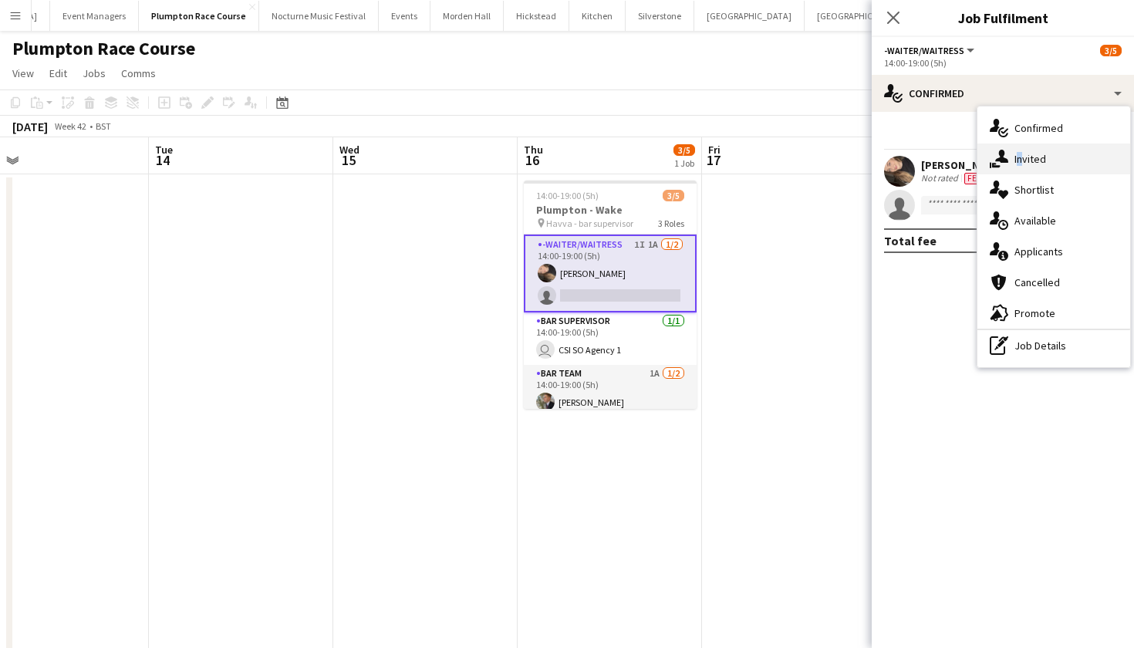
click at [1016, 152] on span "Invited" at bounding box center [1030, 159] width 32 height 14
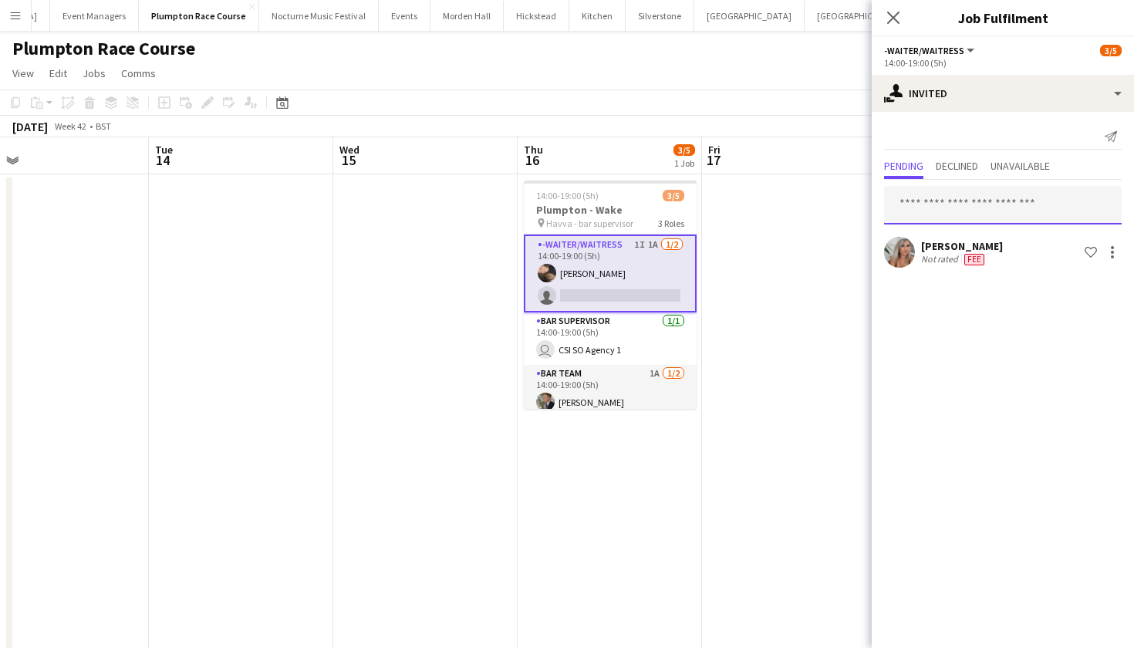
click at [945, 212] on input "text" at bounding box center [1003, 205] width 238 height 39
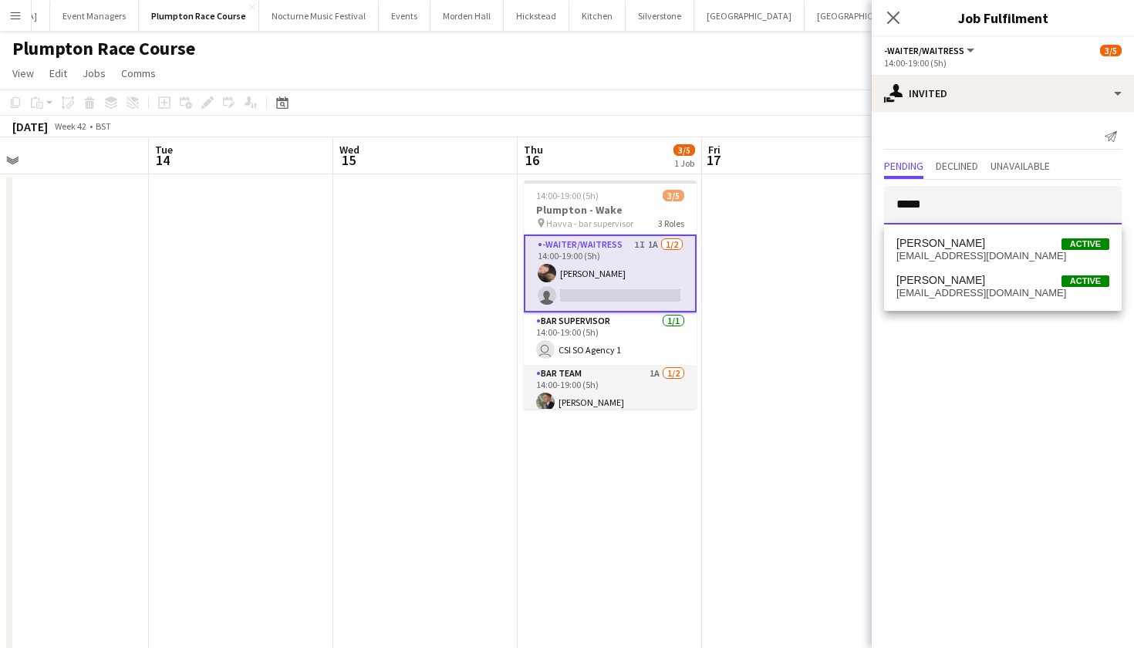
type input "*****"
drag, startPoint x: 945, startPoint y: 212, endPoint x: 951, endPoint y: 244, distance: 32.8
click at [951, 244] on span "[PERSON_NAME]" at bounding box center [940, 243] width 89 height 13
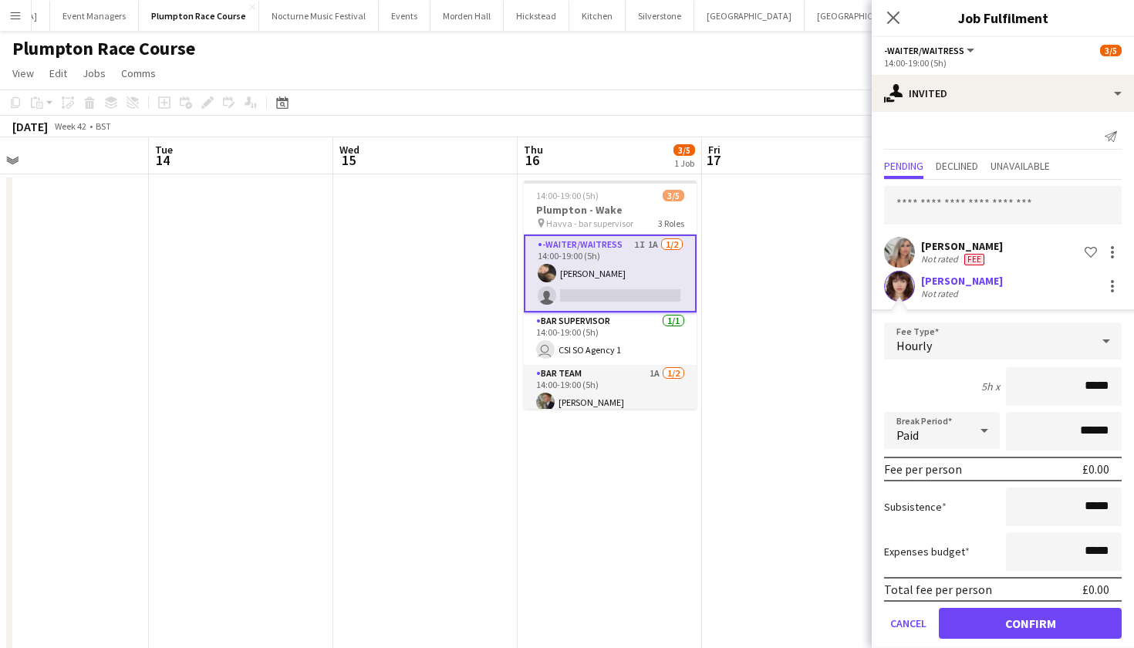
click at [894, 291] on app-user-avatar at bounding box center [899, 286] width 31 height 31
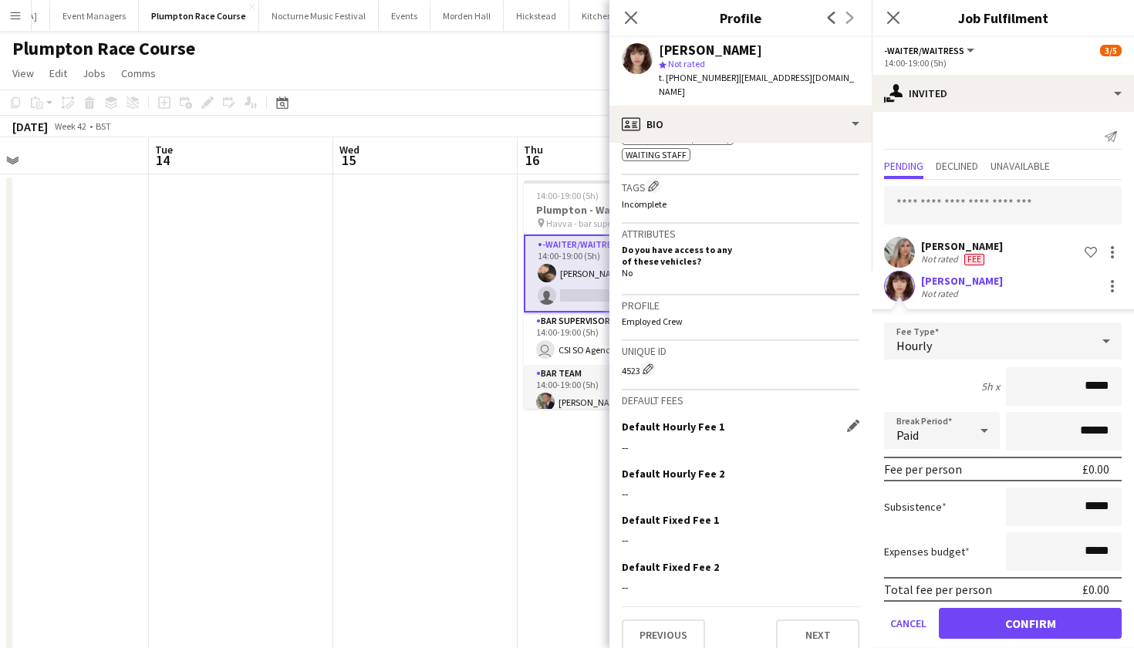
scroll to position [560, 0]
click at [848, 423] on app-icon "Edit this field" at bounding box center [853, 429] width 12 height 12
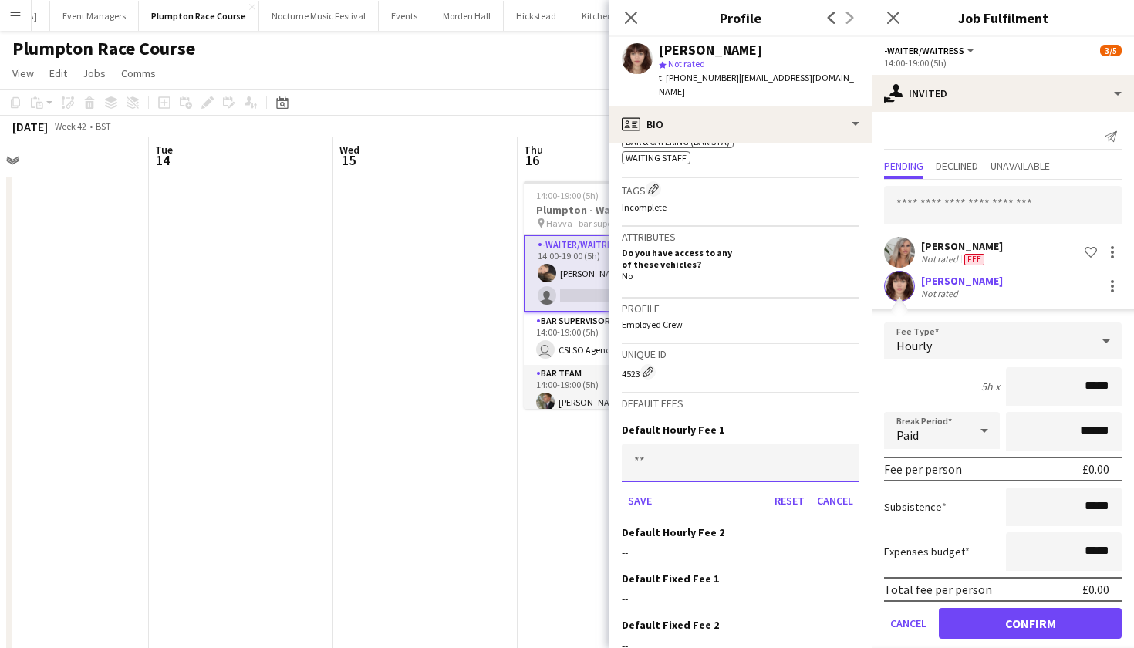
click at [740, 445] on input at bounding box center [741, 462] width 238 height 39
type input "******"
click at [639, 488] on button "Save" at bounding box center [640, 500] width 36 height 25
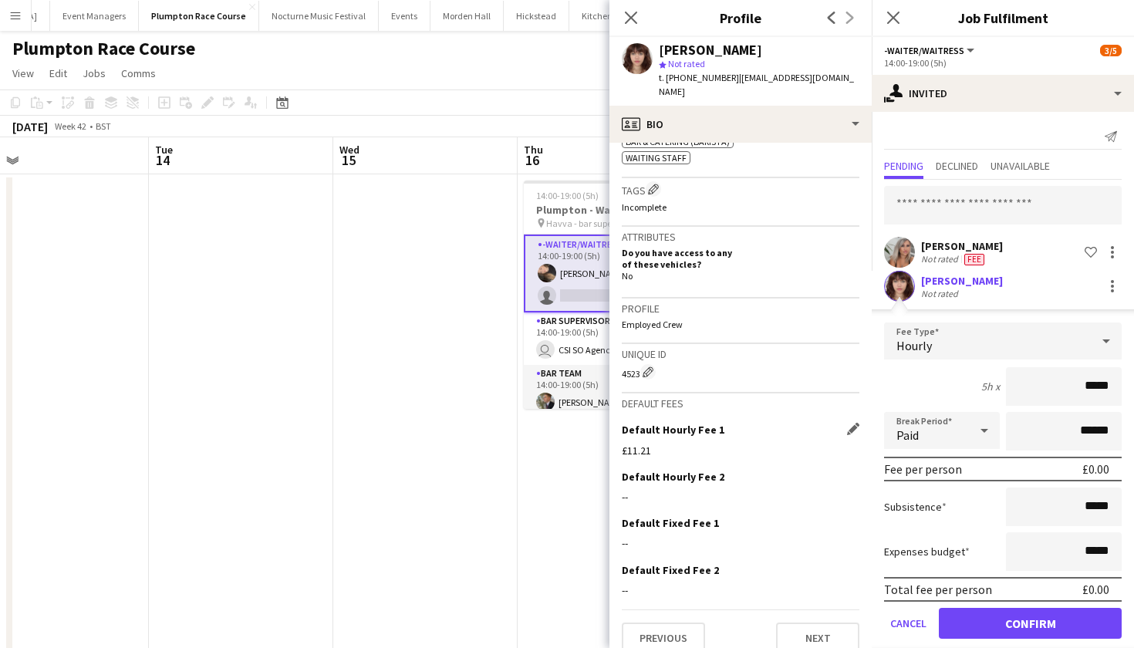
click at [985, 339] on div "Hourly" at bounding box center [987, 340] width 207 height 37
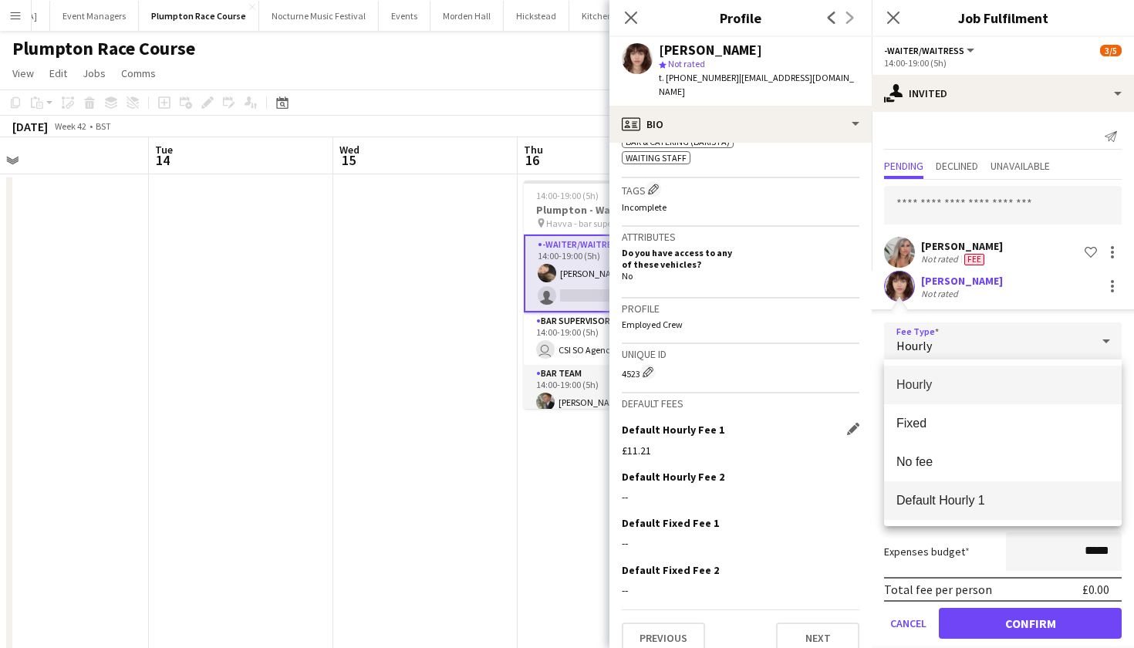
click at [943, 497] on span "Default Hourly 1" at bounding box center [1002, 500] width 213 height 15
type input "******"
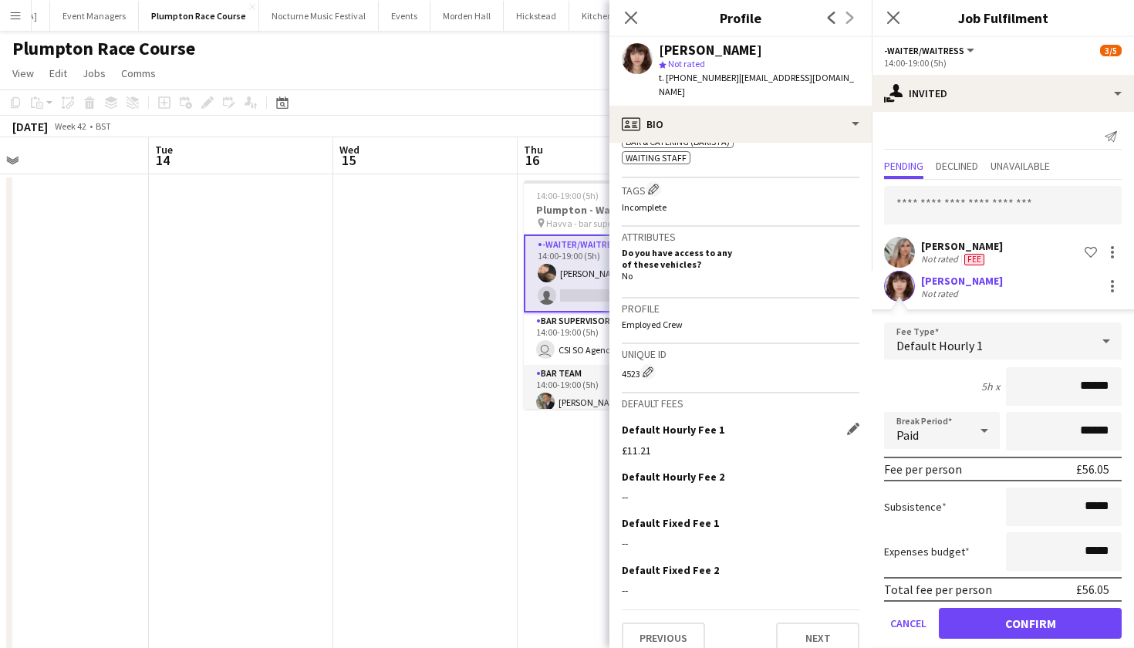
click at [992, 623] on button "Confirm" at bounding box center [1030, 623] width 183 height 31
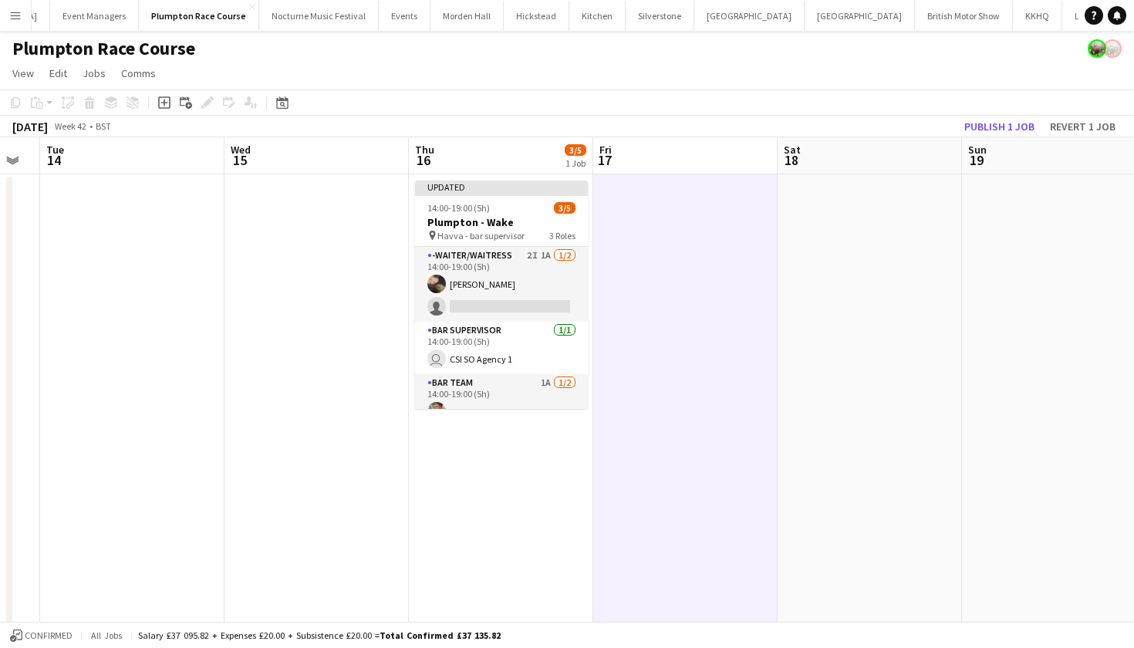
scroll to position [0, 511]
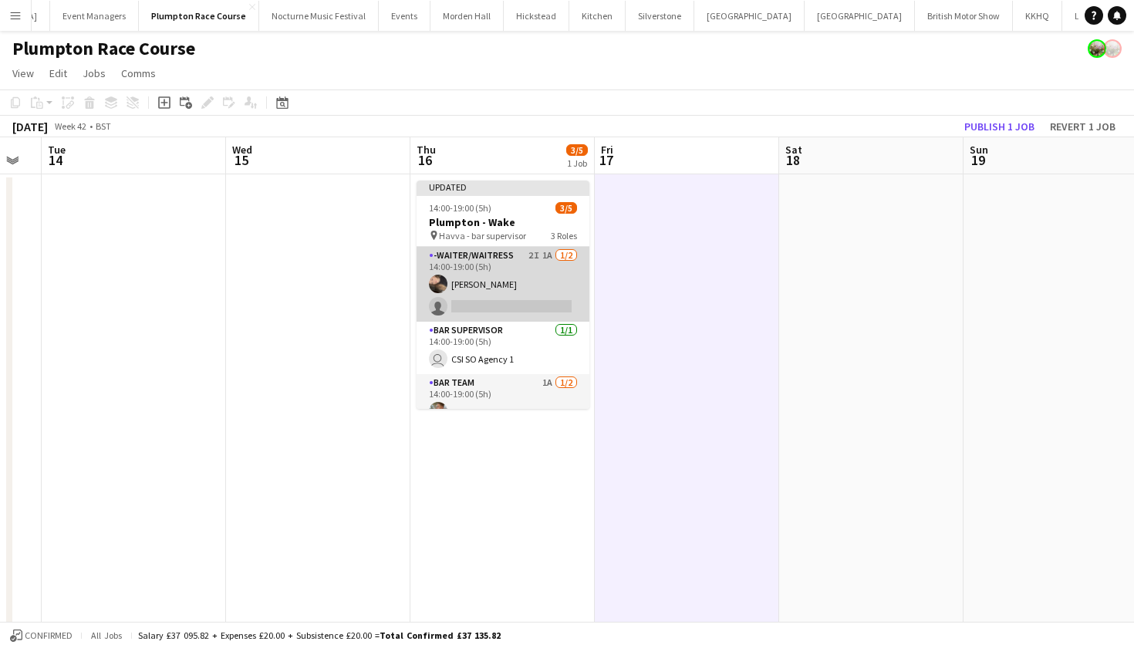
click at [480, 292] on app-card-role "-Waiter/Waitress 2I 1A 1/2 14:00-19:00 (5h) Lily Minton single-neutral-actions" at bounding box center [502, 284] width 173 height 75
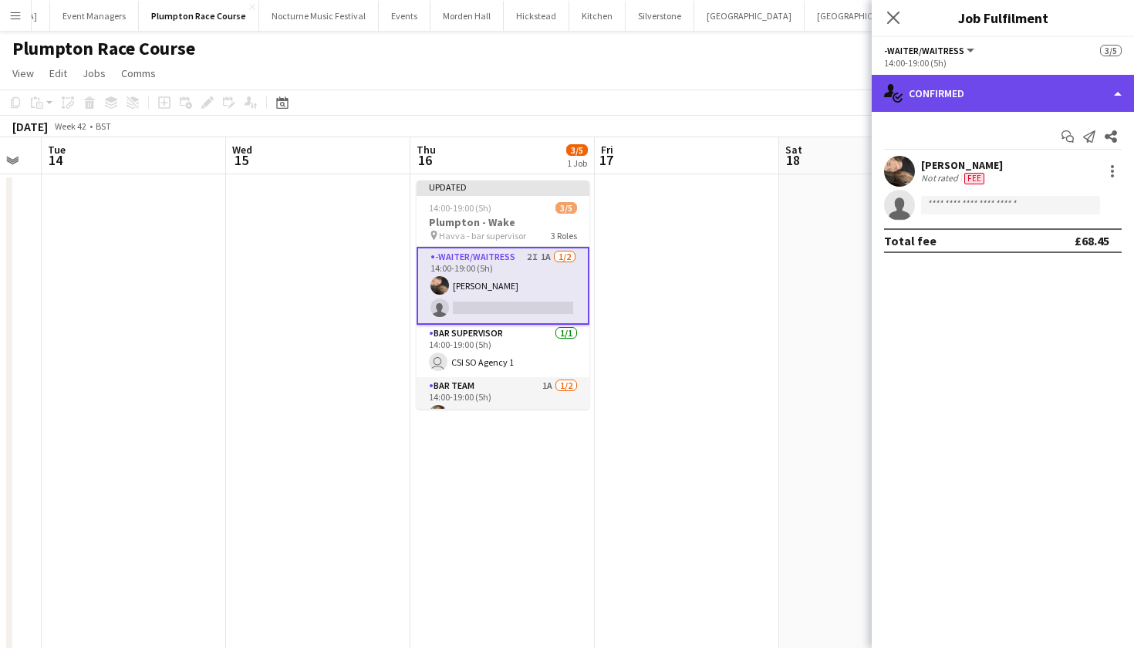
click at [1007, 99] on div "single-neutral-actions-check-2 Confirmed" at bounding box center [1002, 93] width 262 height 37
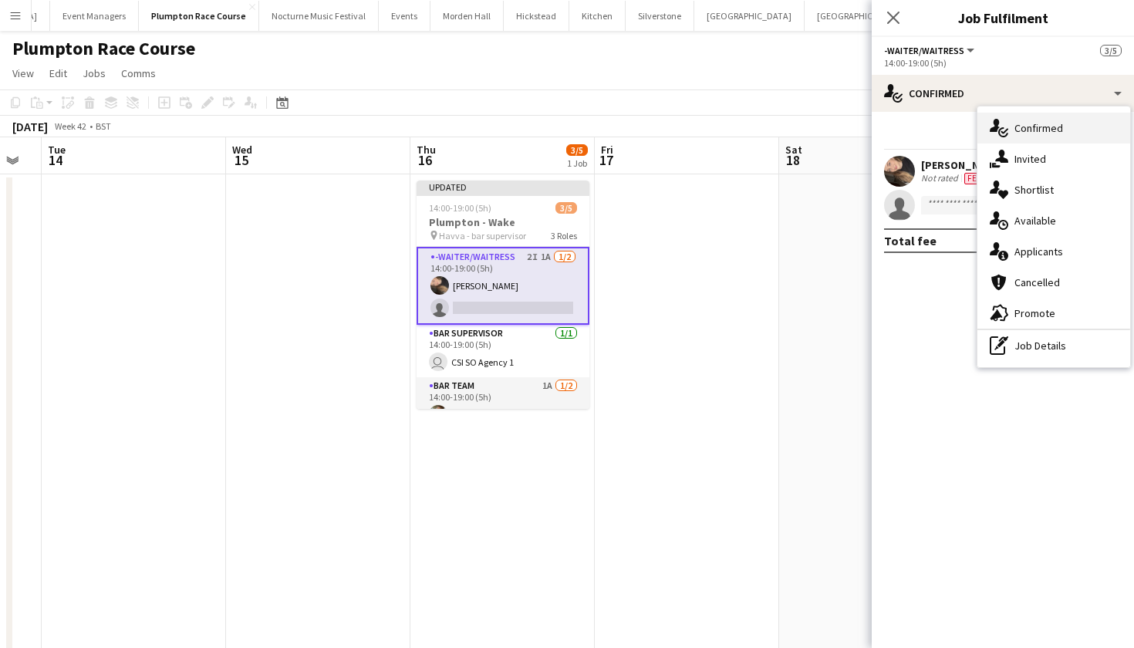
click at [1027, 134] on span "Confirmed" at bounding box center [1038, 128] width 49 height 14
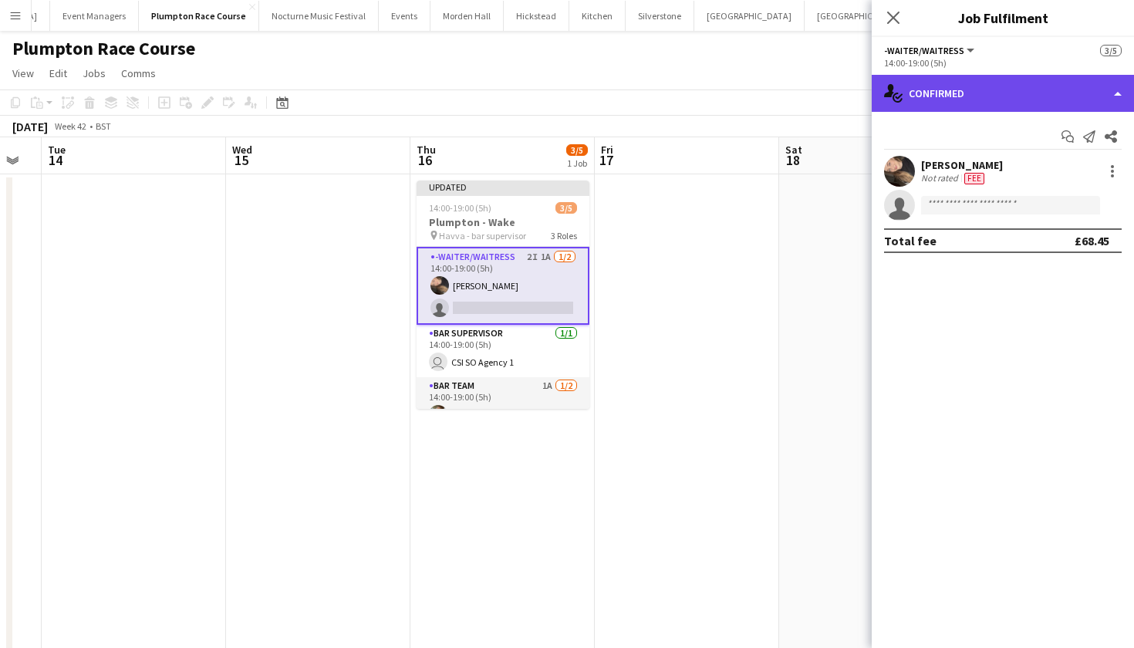
click at [999, 99] on div "single-neutral-actions-check-2 Confirmed" at bounding box center [1002, 93] width 262 height 37
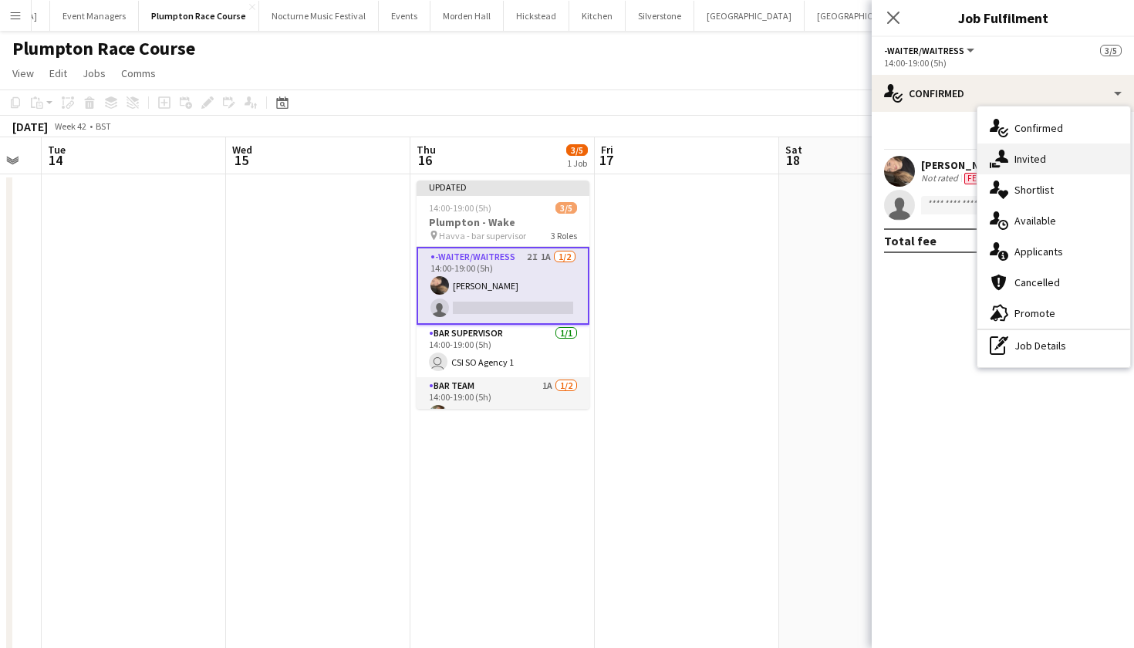
click at [1023, 170] on div "single-neutral-actions-share-1 Invited" at bounding box center [1053, 158] width 153 height 31
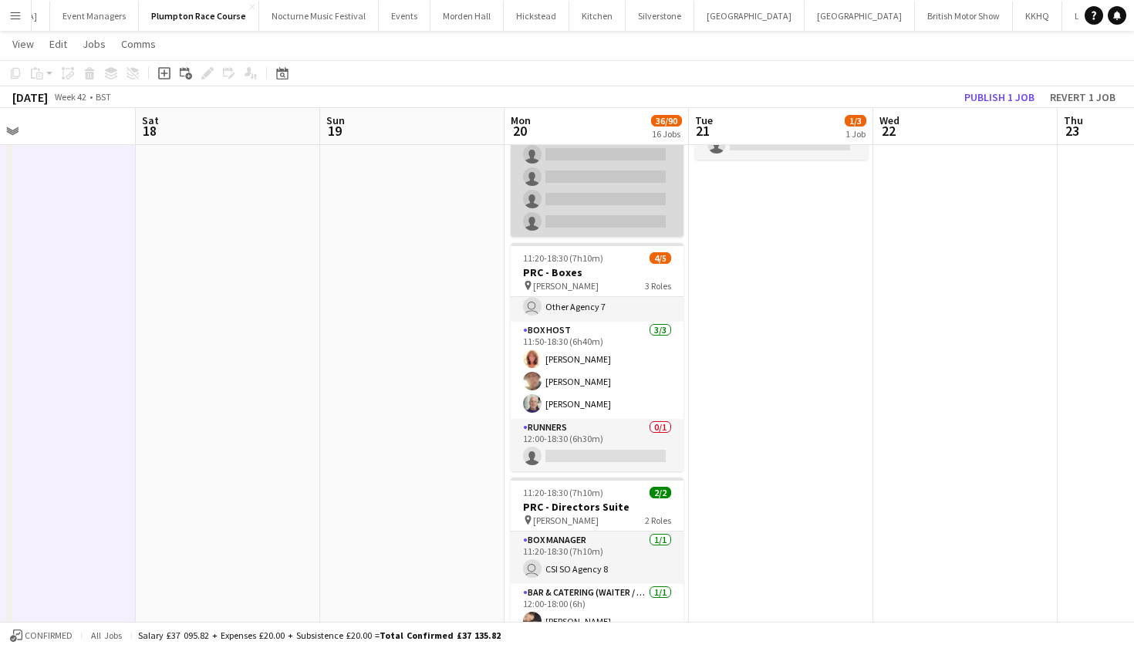
scroll to position [28, 0]
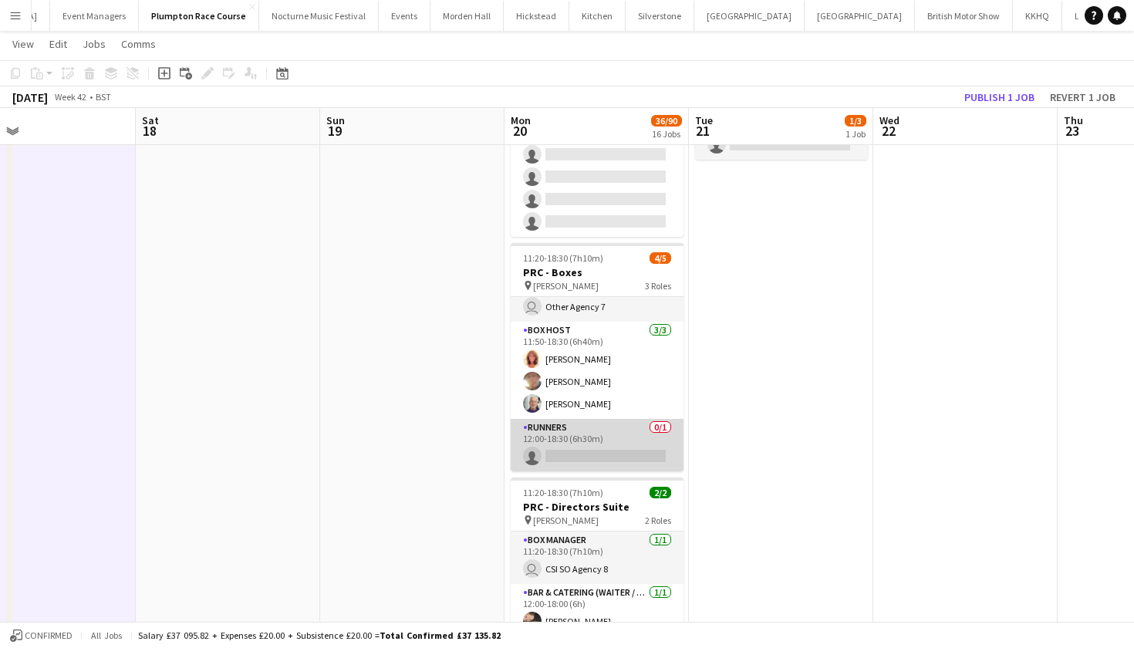
click at [606, 448] on app-card-role "Runners 0/1 12:00-18:30 (6h30m) single-neutral-actions" at bounding box center [597, 445] width 173 height 52
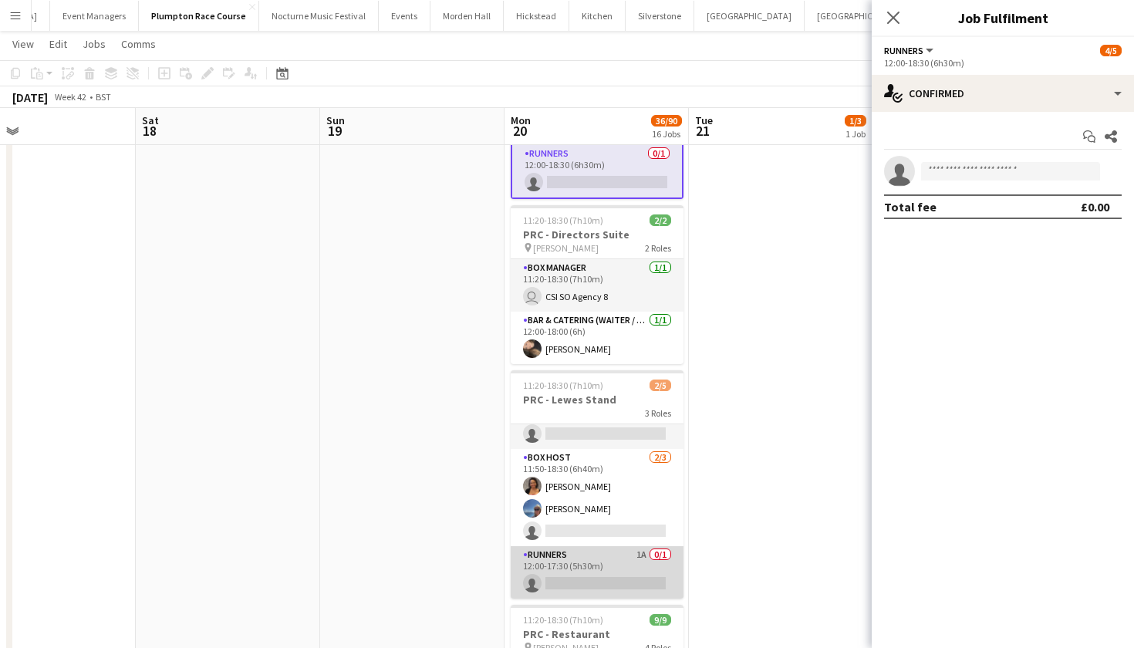
scroll to position [0, 416]
click at [587, 569] on app-card-role "Runners 1A 0/1 12:00-17:30 (5h30m) single-neutral-actions" at bounding box center [597, 572] width 173 height 52
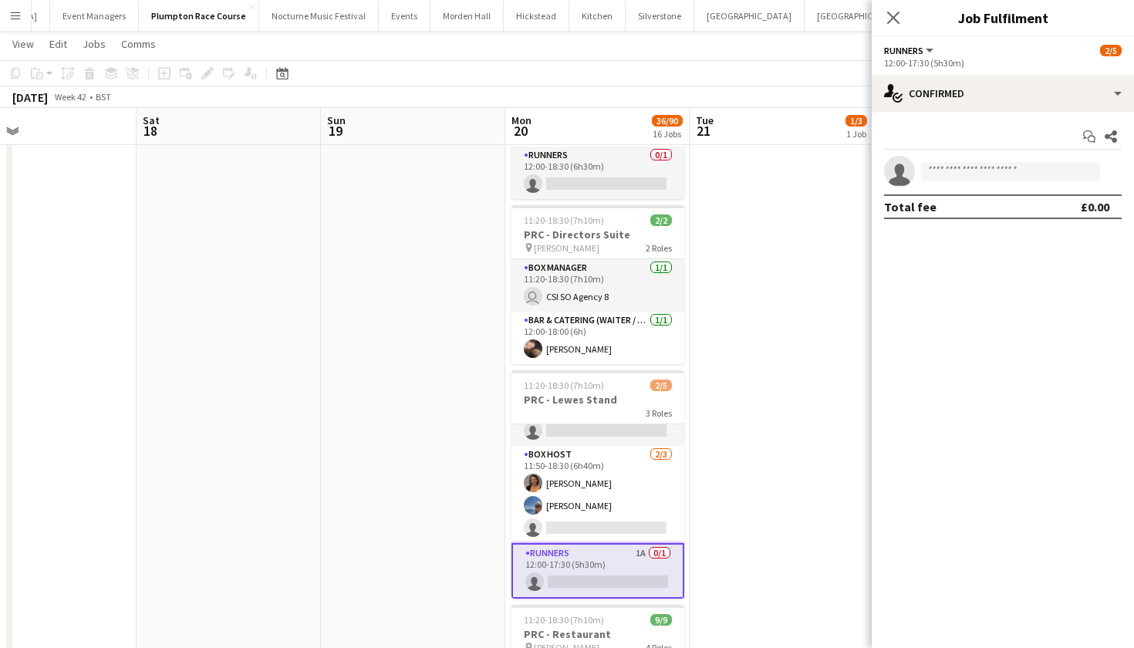
scroll to position [0, 0]
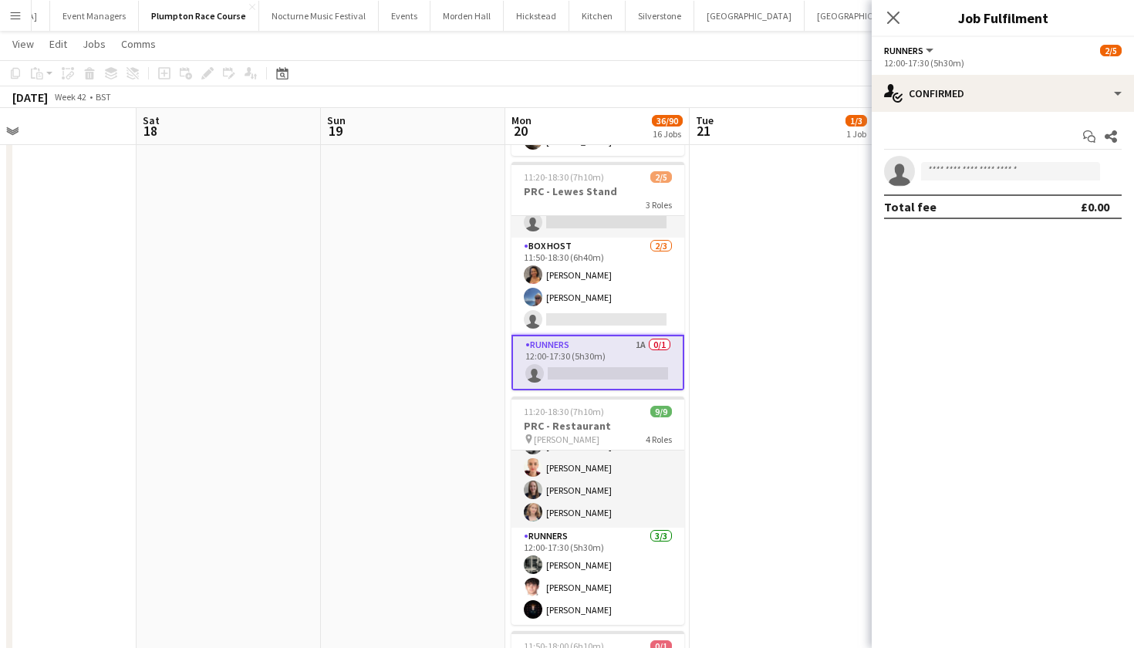
click at [586, 366] on app-card-role "Runners 1A 0/1 12:00-17:30 (5h30m) single-neutral-actions" at bounding box center [597, 363] width 173 height 56
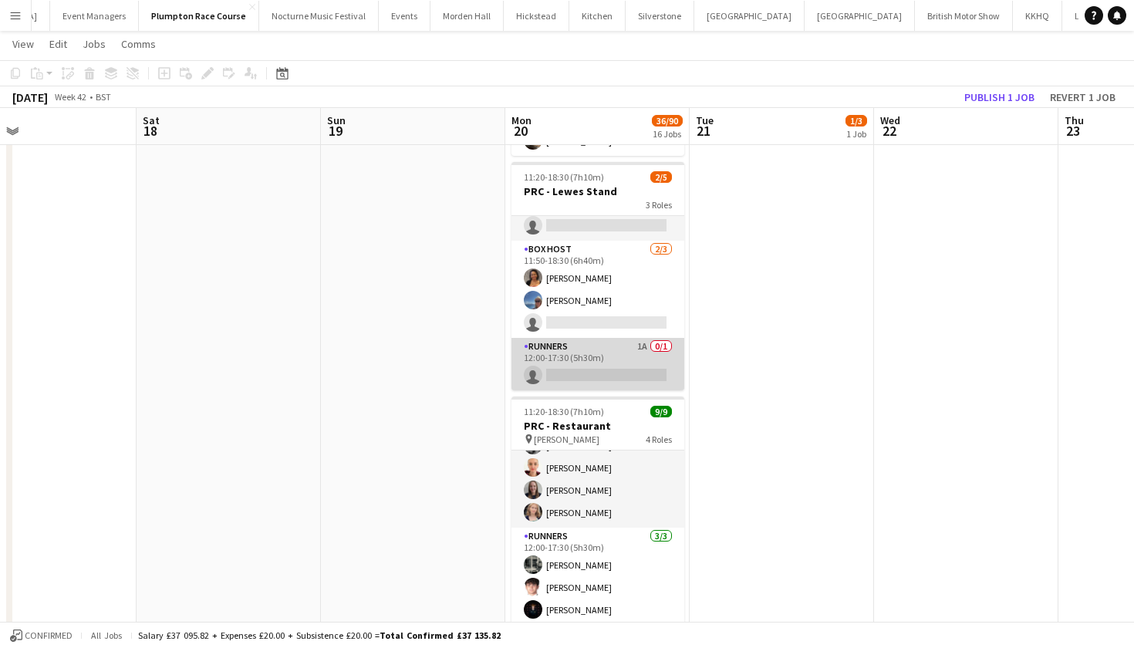
click at [586, 366] on app-card-role "Runners 1A 0/1 12:00-17:30 (5h30m) single-neutral-actions" at bounding box center [597, 364] width 173 height 52
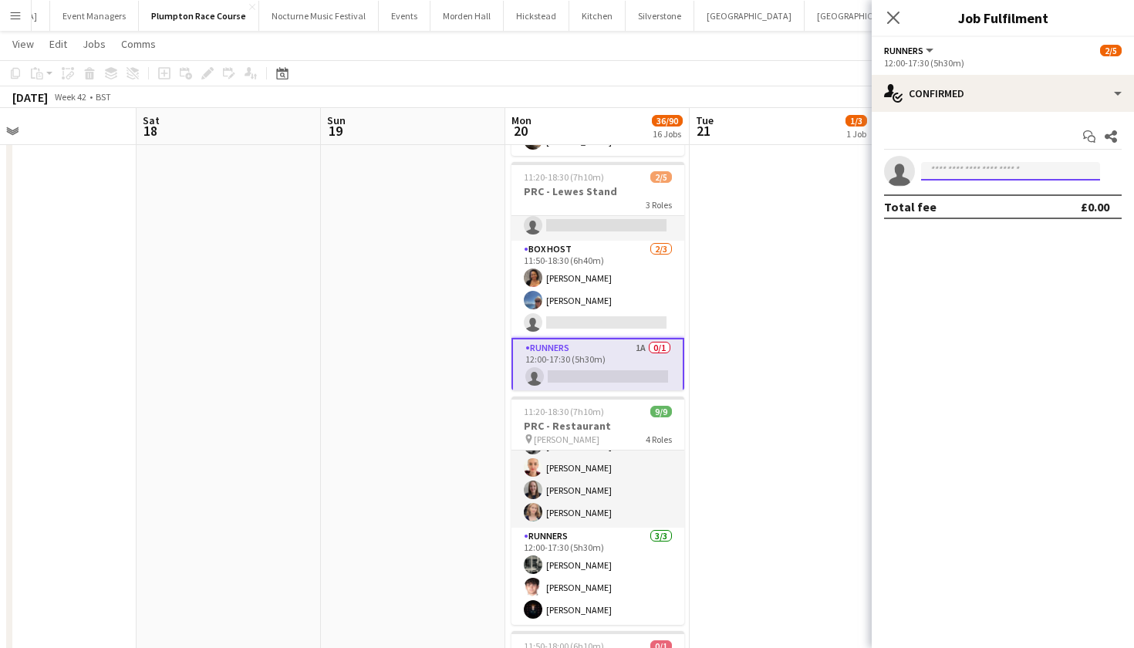
click at [986, 167] on input at bounding box center [1010, 171] width 179 height 19
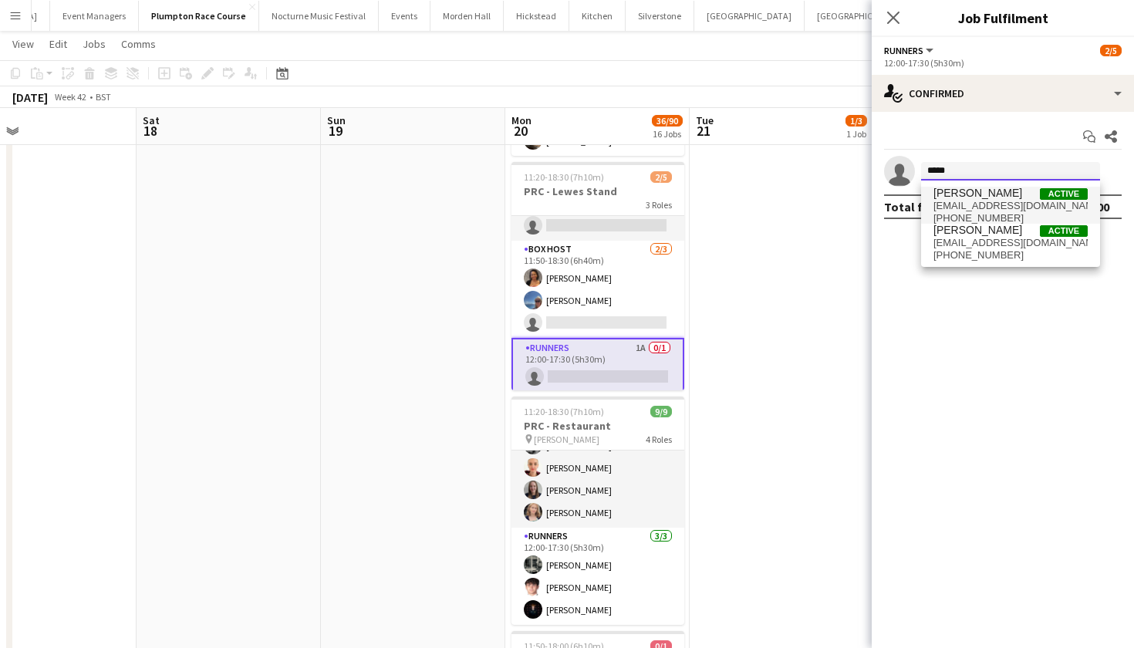
type input "*****"
drag, startPoint x: 947, startPoint y: 195, endPoint x: 986, endPoint y: 202, distance: 39.9
click at [986, 202] on span "mariajdenne@gmail.com" at bounding box center [1010, 206] width 154 height 12
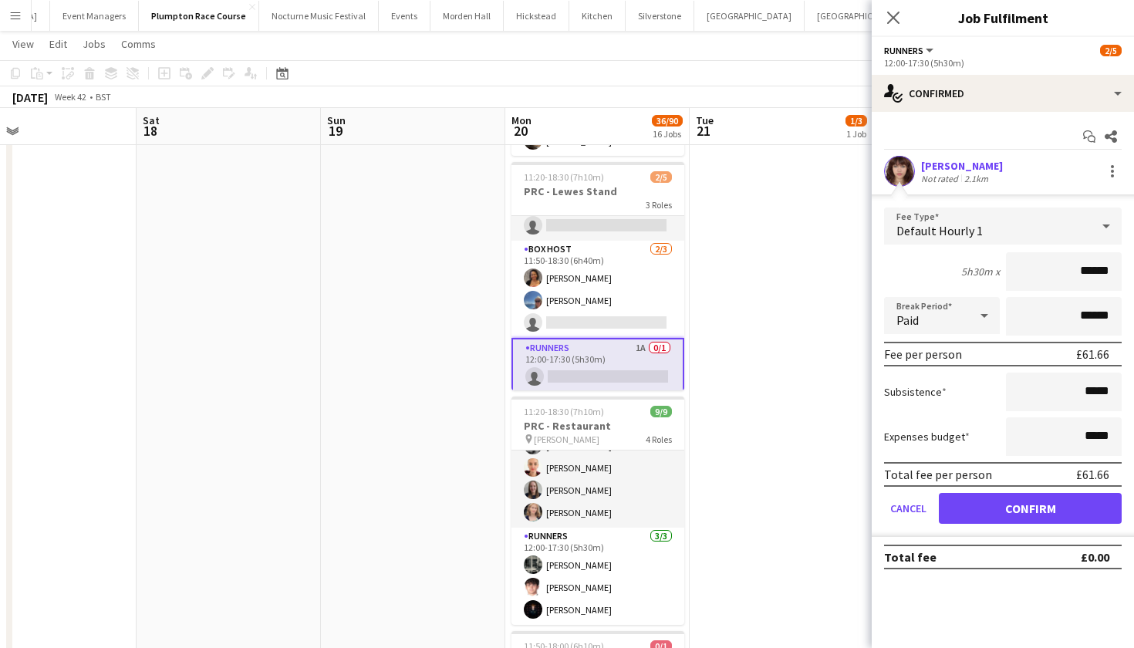
click at [1007, 512] on button "Confirm" at bounding box center [1030, 508] width 183 height 31
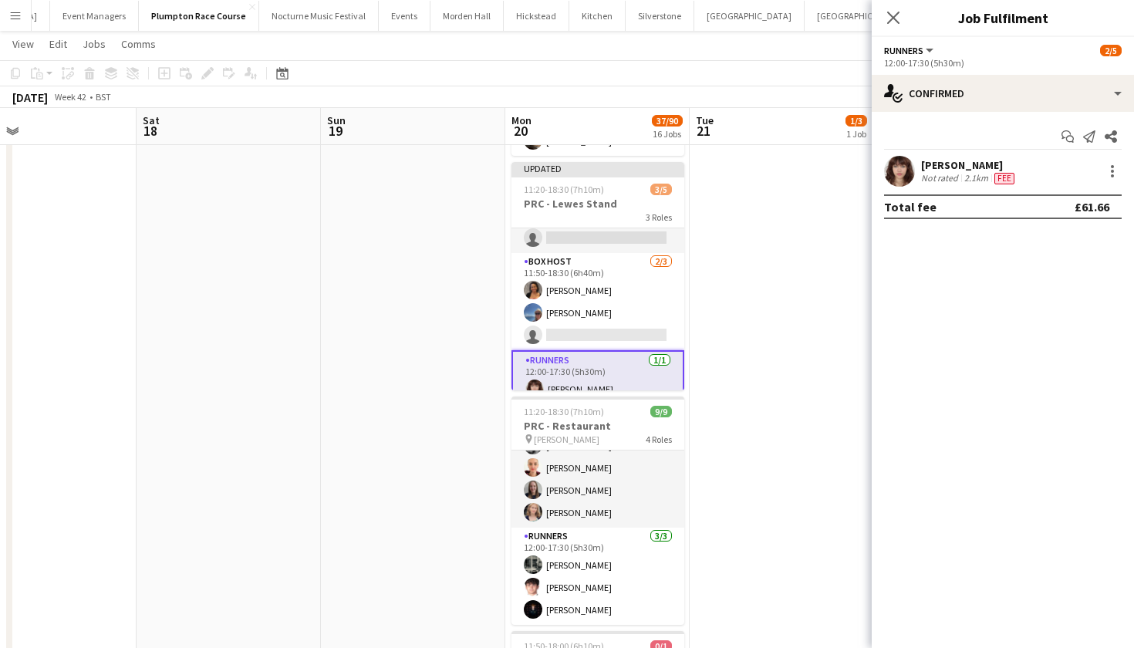
click at [747, 389] on app-date-cell "09:00-17:00 (8h) 1/3 Plumpton Derig 1 Role -Waiter/Waitress 2I 1/3 09:00-17:00 …" at bounding box center [781, 228] width 184 height 1413
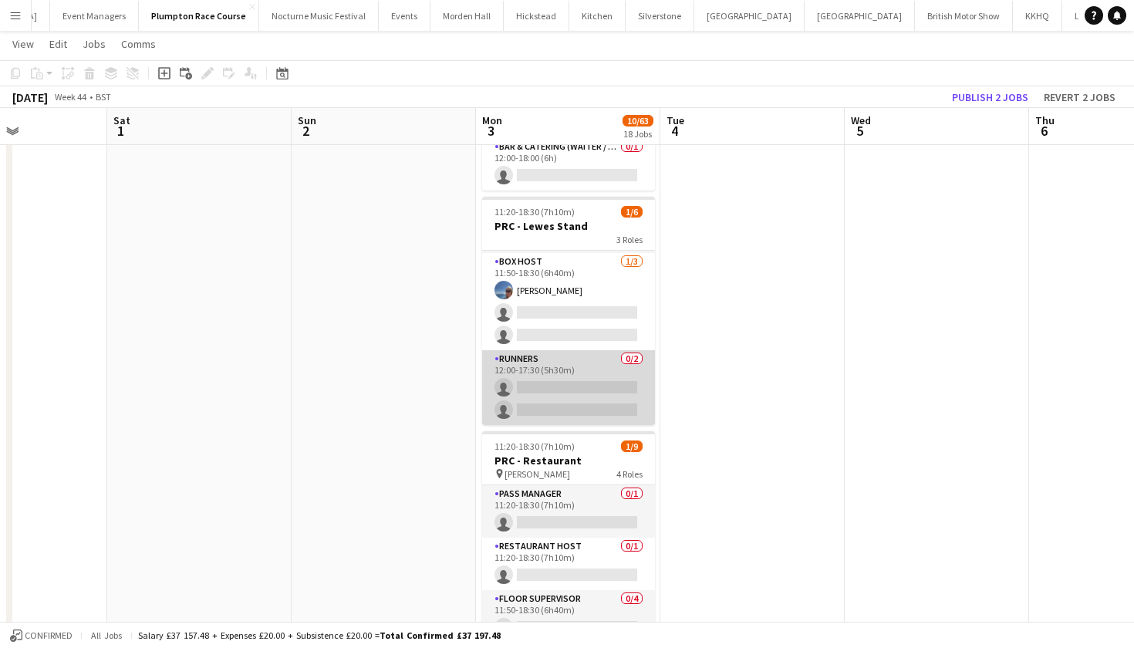
click at [568, 396] on app-card-role "Runners 0/2 12:00-17:30 (5h30m) single-neutral-actions single-neutral-actions" at bounding box center [568, 387] width 173 height 75
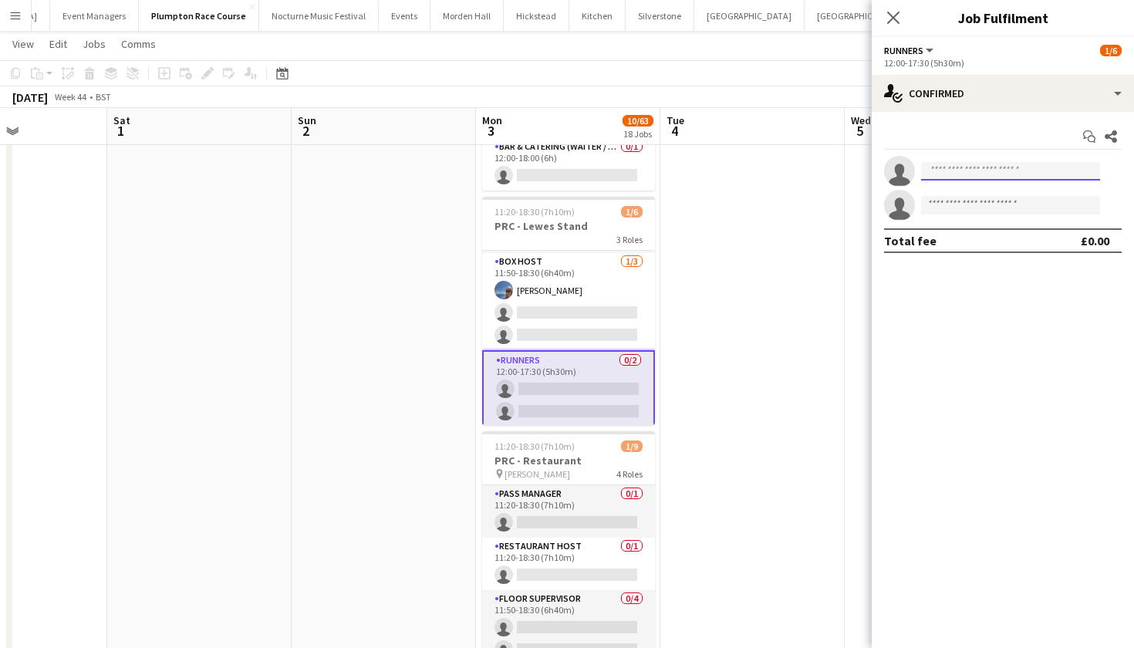
click at [1014, 170] on input at bounding box center [1010, 171] width 179 height 19
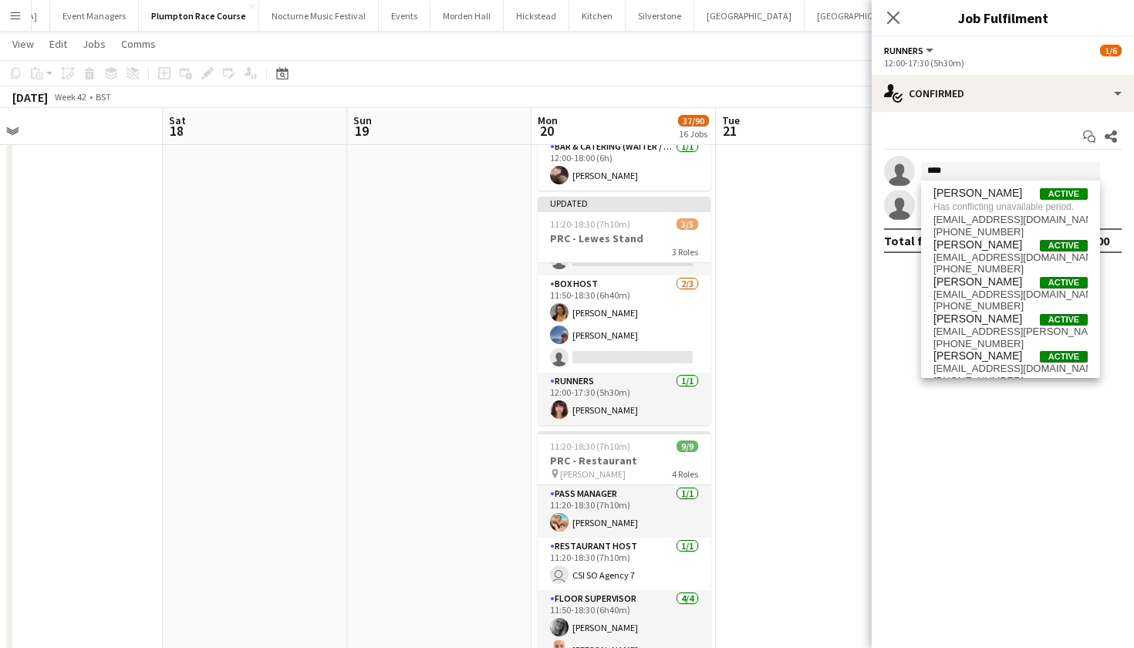
click at [895, 311] on mat-expansion-panel "check Confirmed Start chat Share single-neutral-actions **** single-neutral-act…" at bounding box center [1002, 380] width 262 height 536
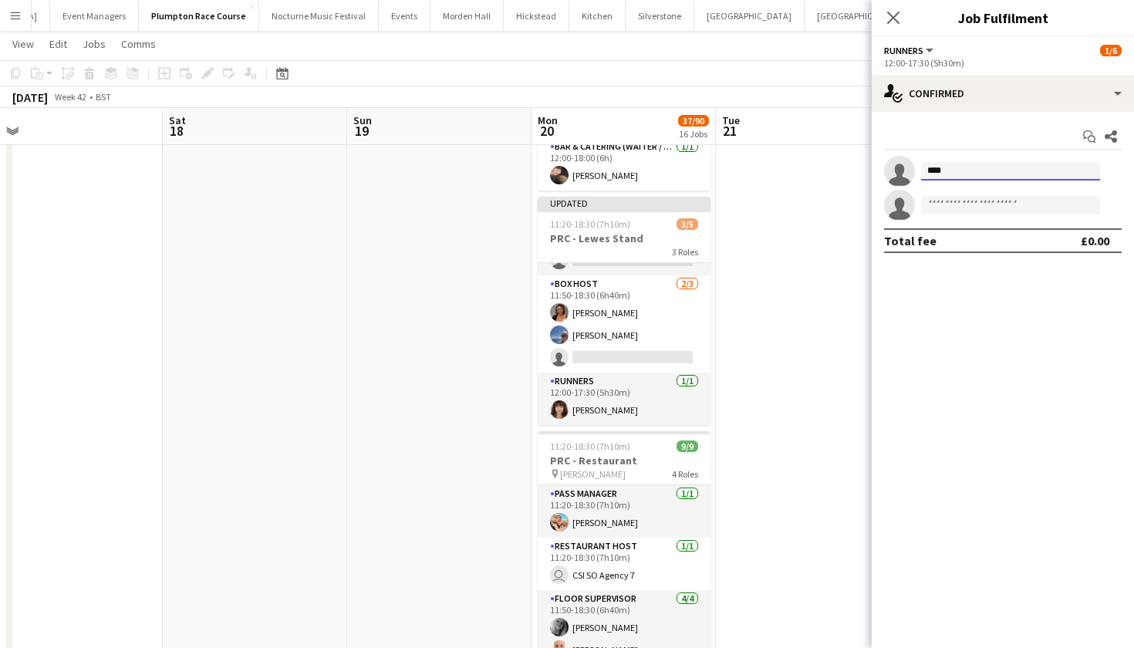
click at [959, 171] on input "****" at bounding box center [1010, 171] width 179 height 19
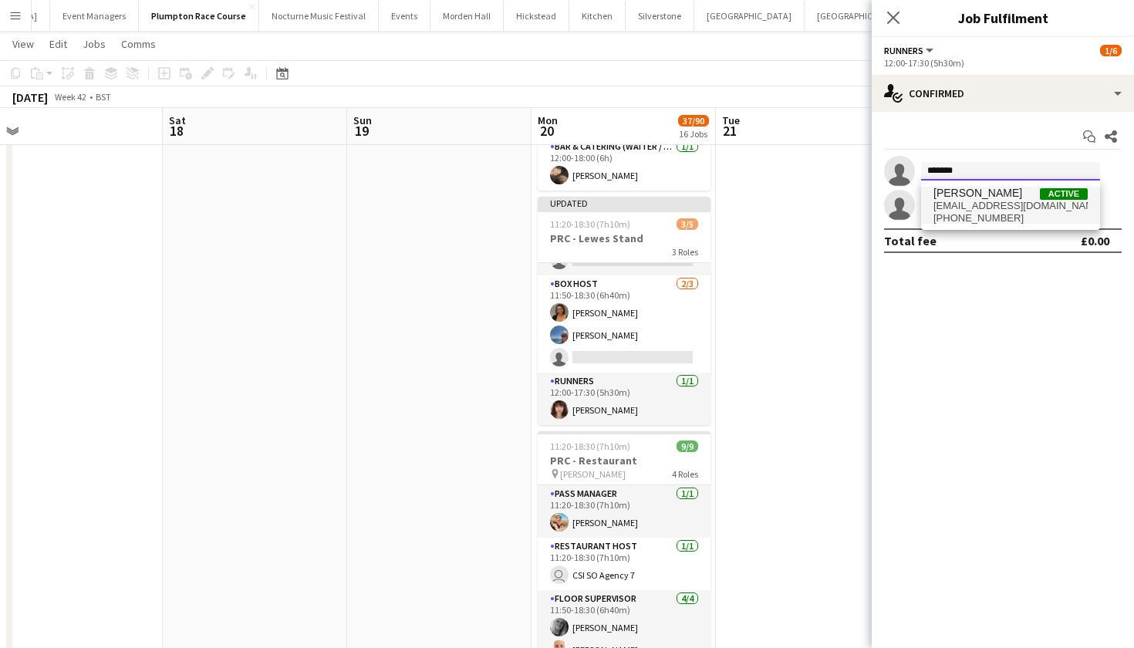
type input "*******"
click at [973, 209] on span "mariajdenne@gmail.com" at bounding box center [1010, 206] width 154 height 12
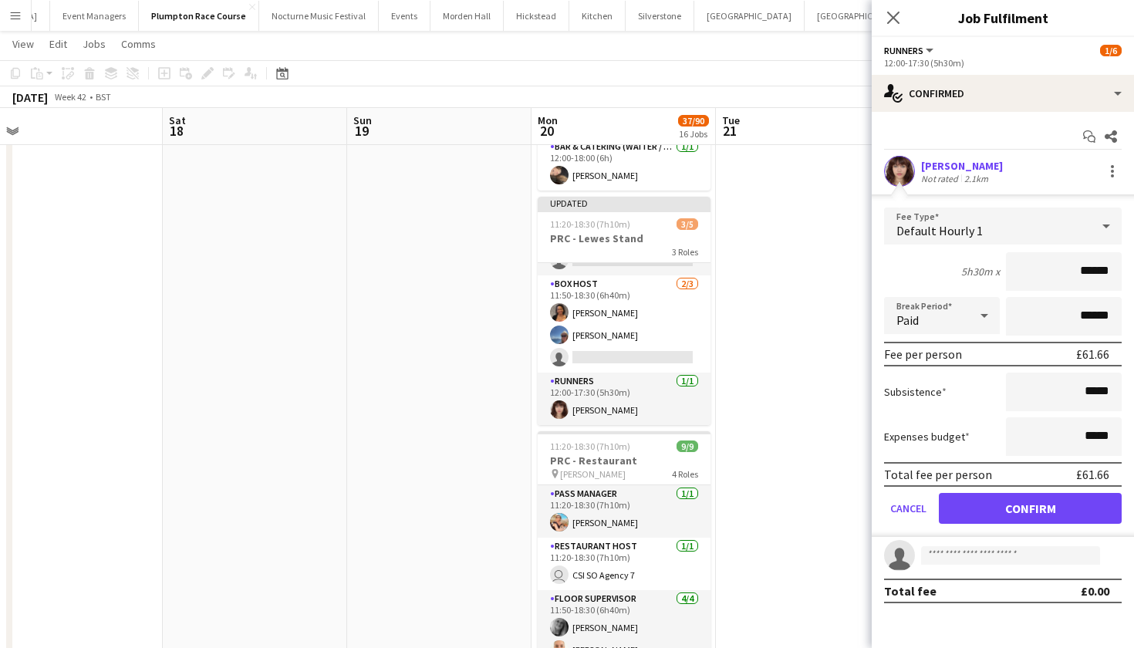
click at [1013, 511] on button "Confirm" at bounding box center [1030, 508] width 183 height 31
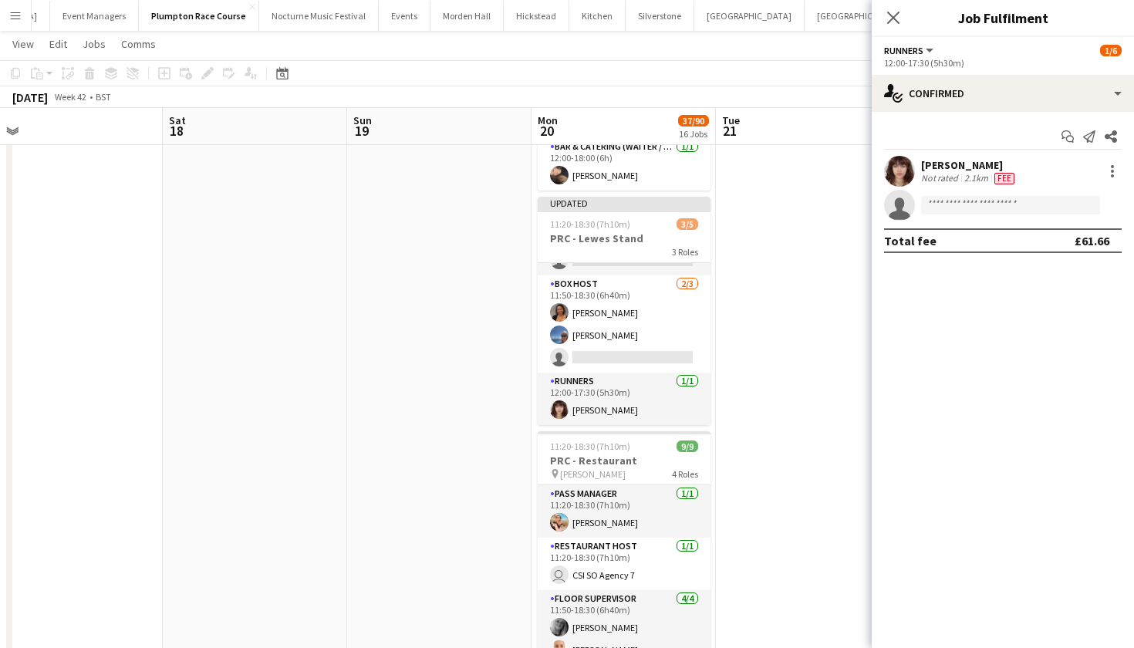
click at [784, 327] on app-date-cell "09:00-17:00 (8h) 1/3 Plumpton Derig 1 Role -Waiter/Waitress 2I 1/3 09:00-17:00 …" at bounding box center [808, 388] width 184 height 1663
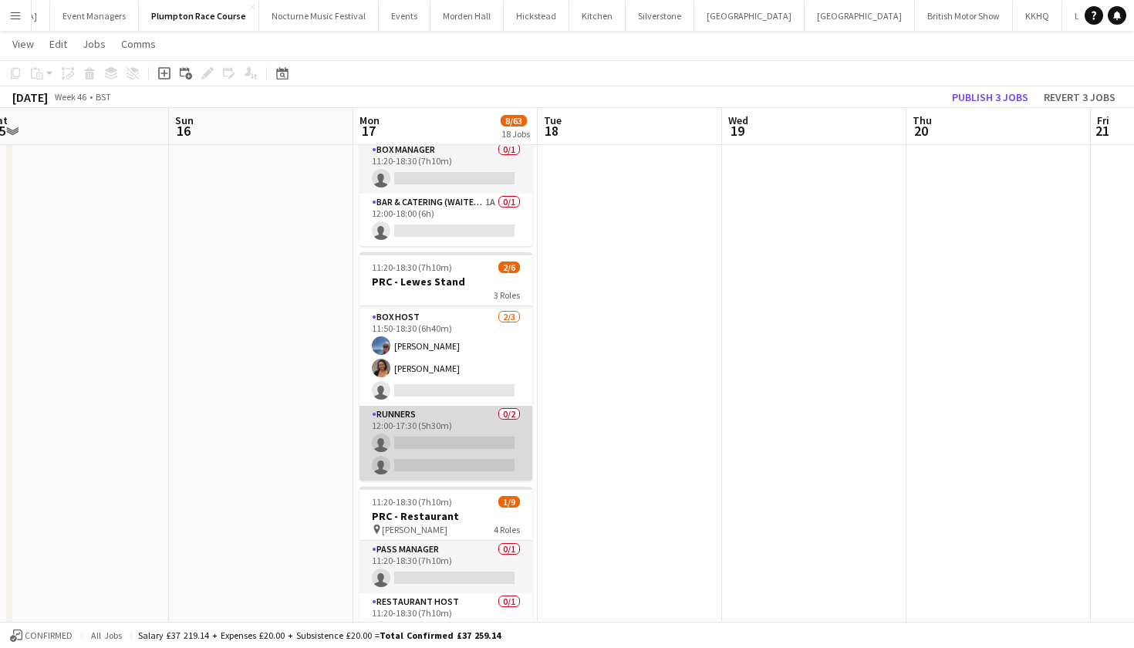
click at [434, 435] on app-card-role "Runners 0/2 12:00-17:30 (5h30m) single-neutral-actions single-neutral-actions" at bounding box center [445, 443] width 173 height 75
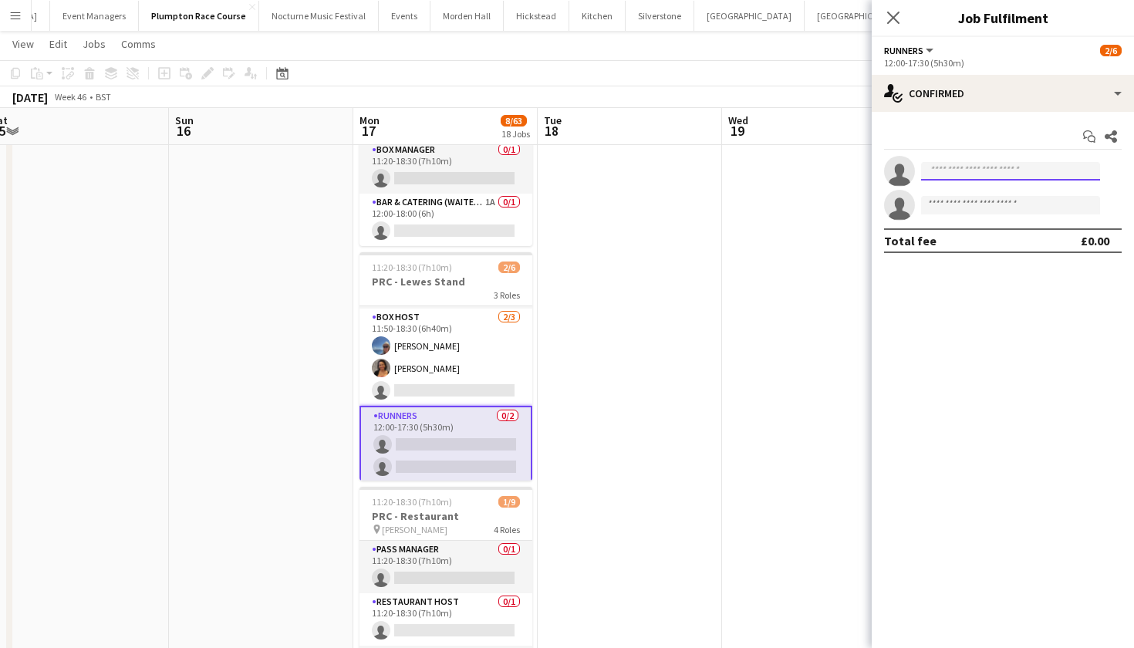
click at [1033, 170] on input at bounding box center [1010, 171] width 179 height 19
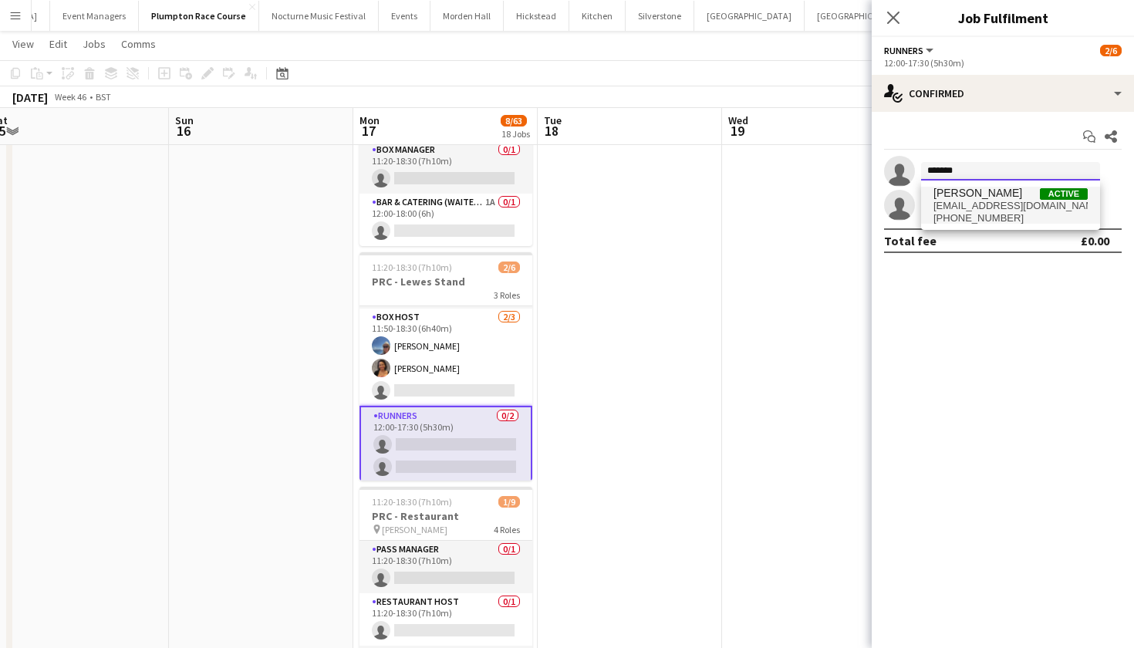
type input "*******"
click at [1034, 189] on span "Maria Denne Active" at bounding box center [1010, 193] width 154 height 13
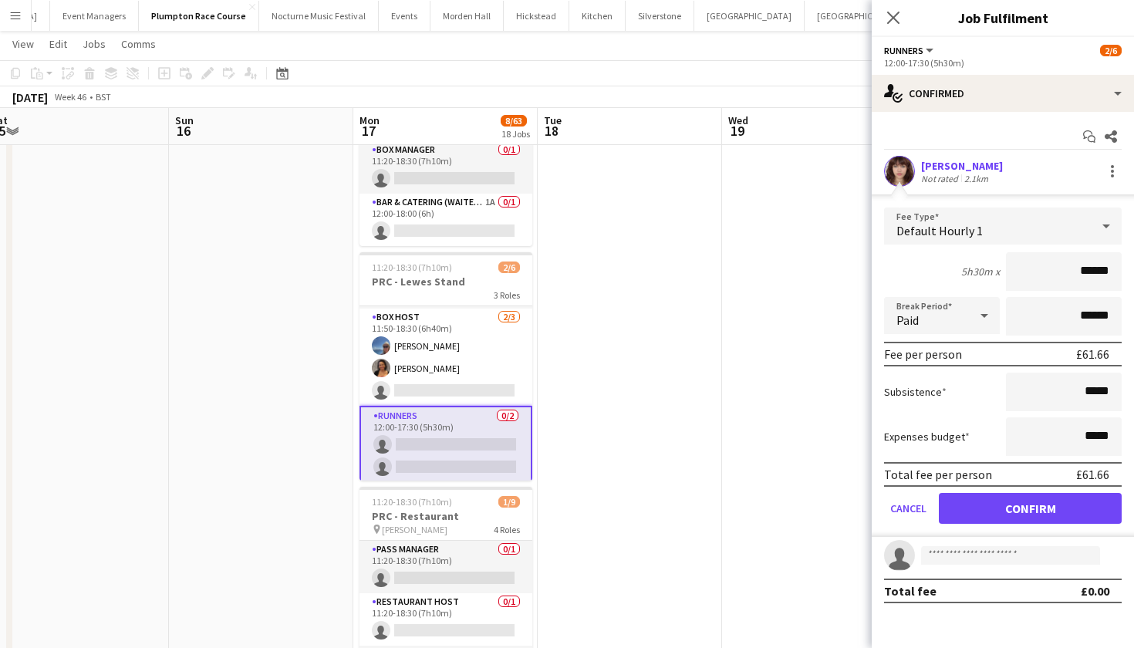
click at [984, 506] on button "Confirm" at bounding box center [1030, 508] width 183 height 31
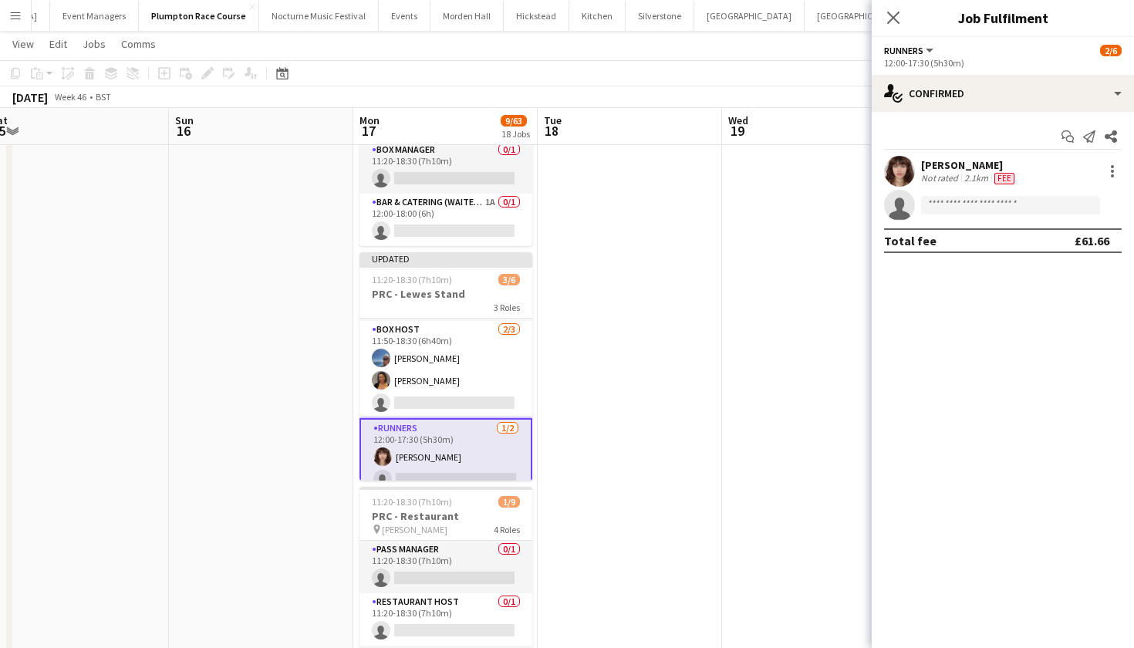
click at [764, 345] on app-date-cell at bounding box center [814, 443] width 184 height 1663
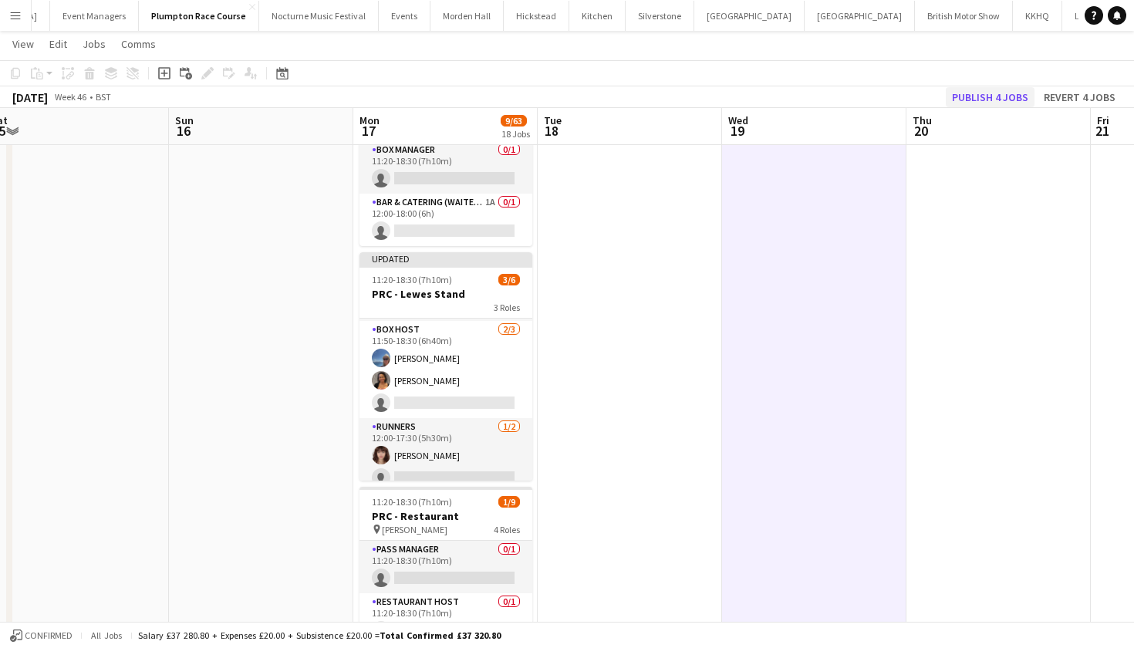
click at [986, 99] on button "Publish 4 jobs" at bounding box center [989, 97] width 89 height 20
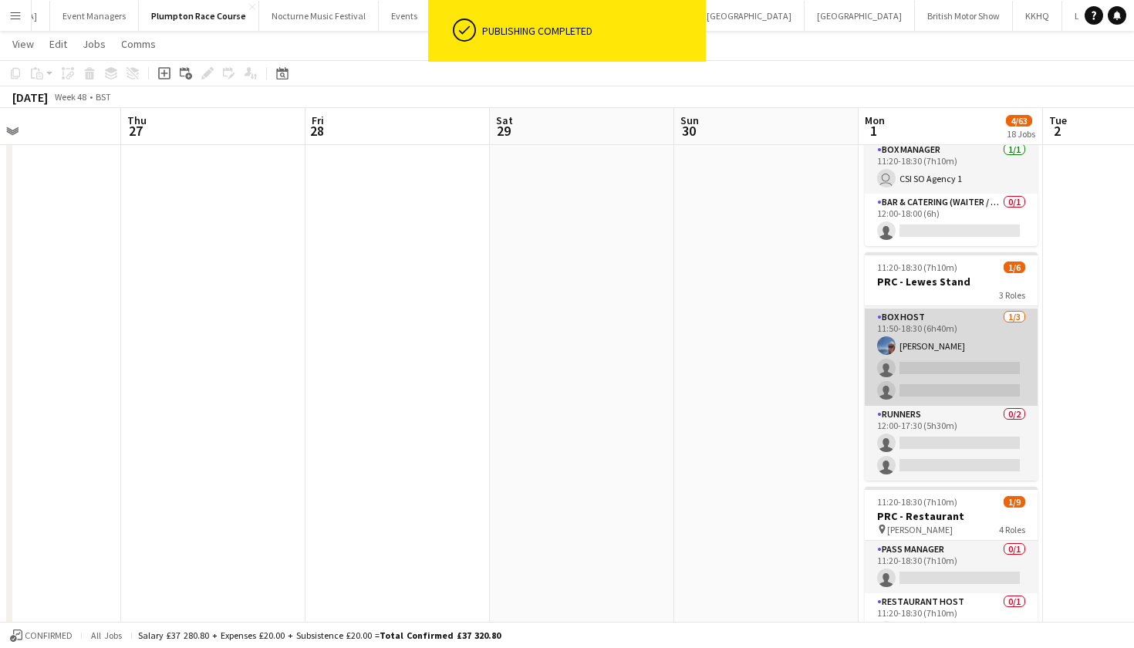
click at [939, 421] on app-card-role "Runners 0/2 12:00-17:30 (5h30m) single-neutral-actions single-neutral-actions" at bounding box center [950, 443] width 173 height 75
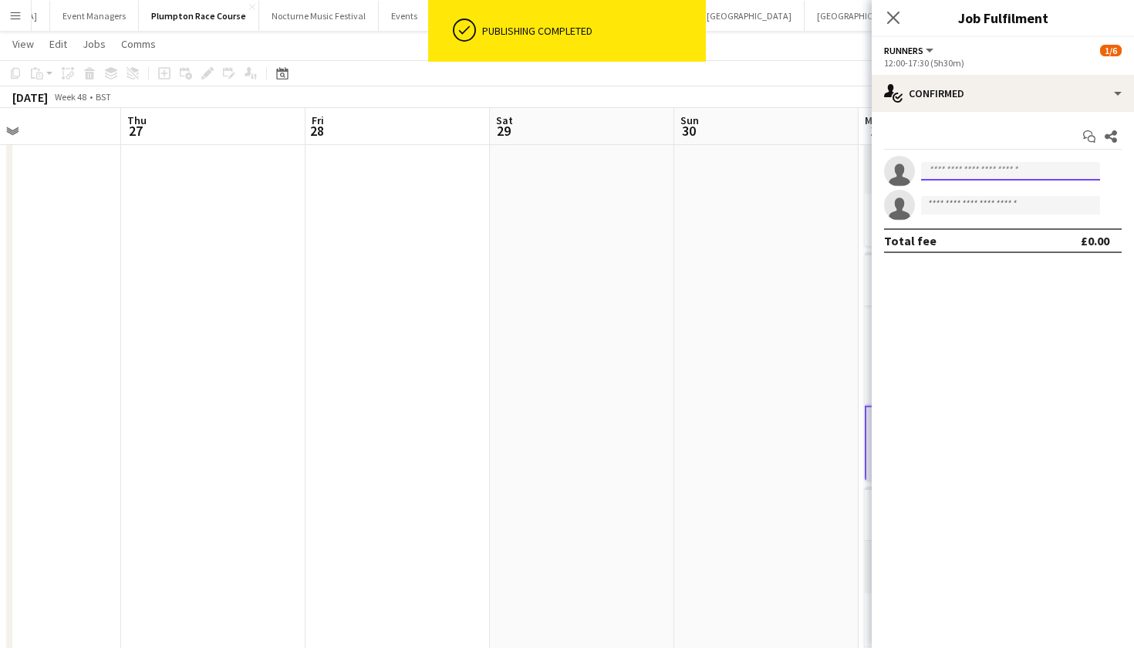
click at [1041, 170] on input at bounding box center [1010, 171] width 179 height 19
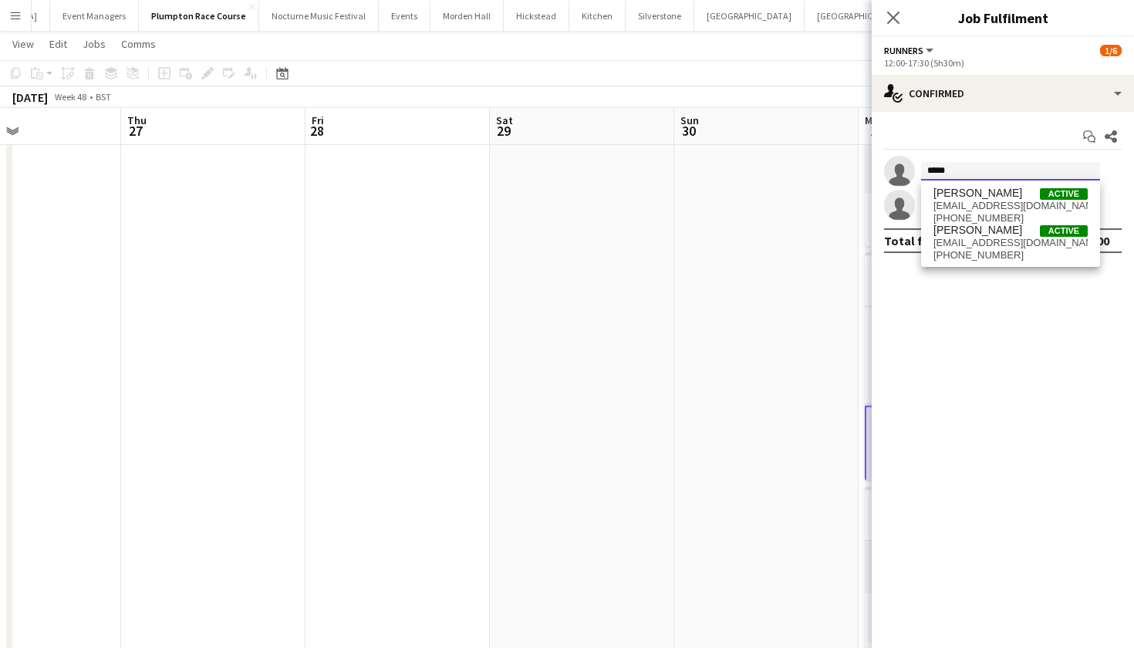
type input "*****"
drag, startPoint x: 1041, startPoint y: 170, endPoint x: 1018, endPoint y: 208, distance: 45.0
click at [1018, 208] on span "mariajdenne@gmail.com" at bounding box center [1010, 206] width 154 height 12
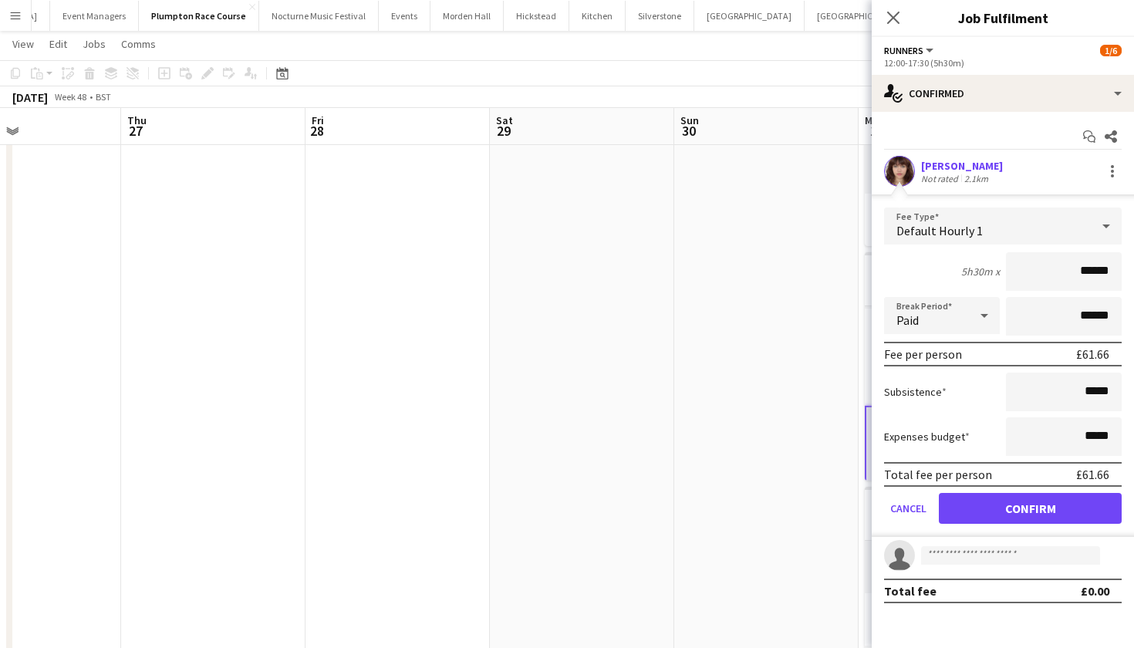
click at [994, 504] on button "Confirm" at bounding box center [1030, 508] width 183 height 31
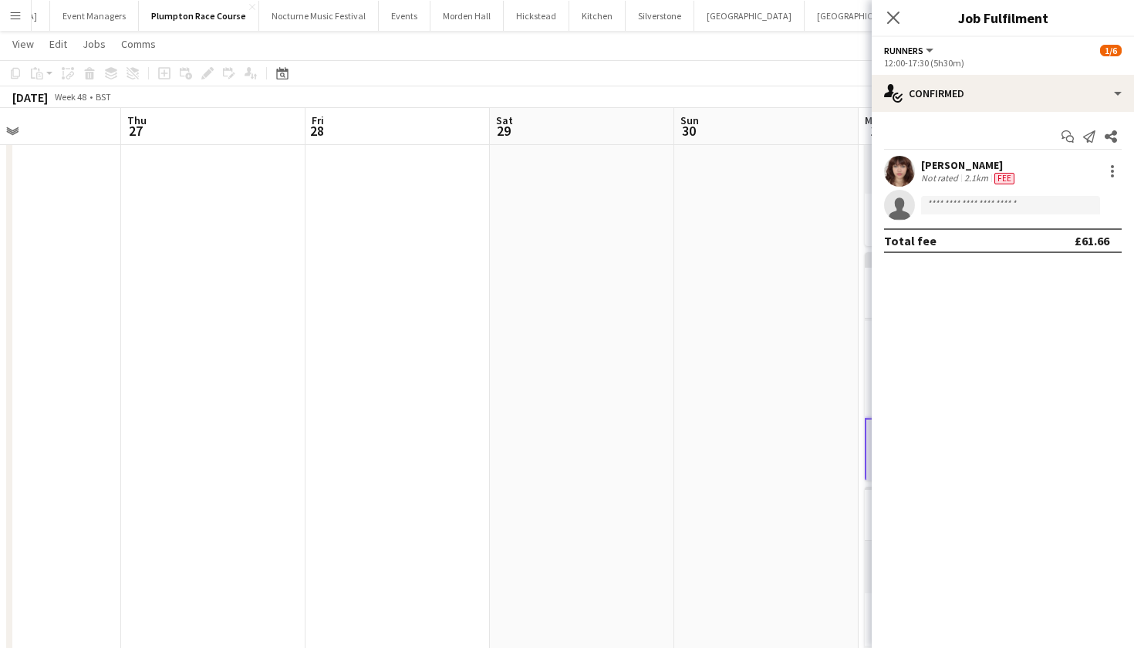
click at [737, 333] on app-date-cell at bounding box center [766, 443] width 184 height 1663
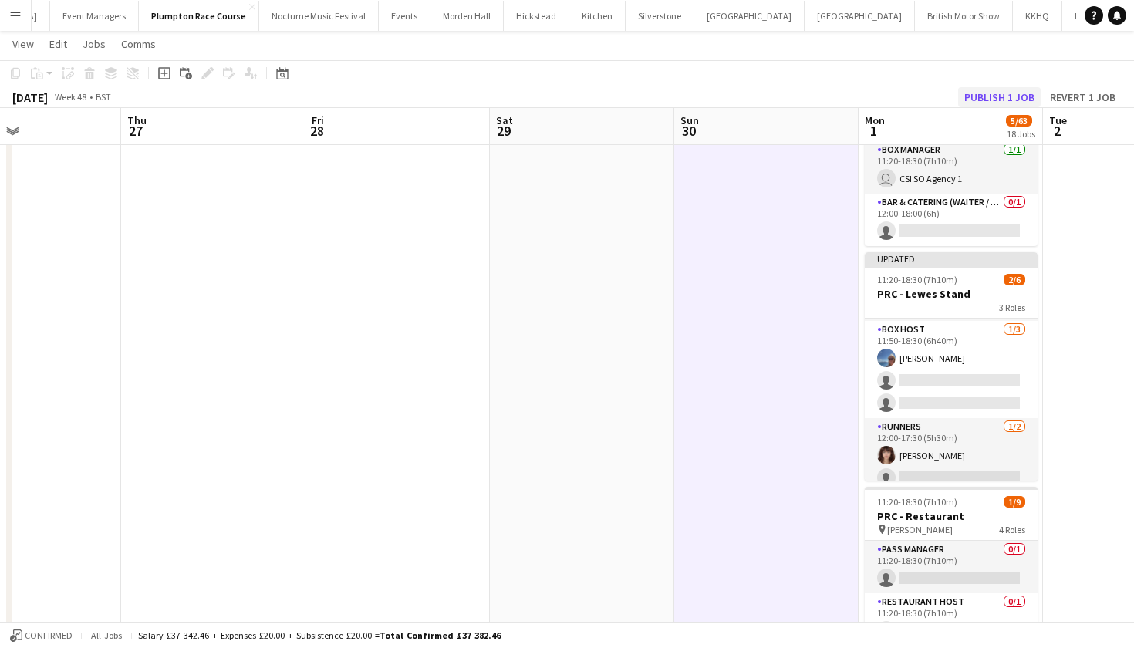
click at [1010, 95] on button "Publish 1 job" at bounding box center [999, 97] width 83 height 20
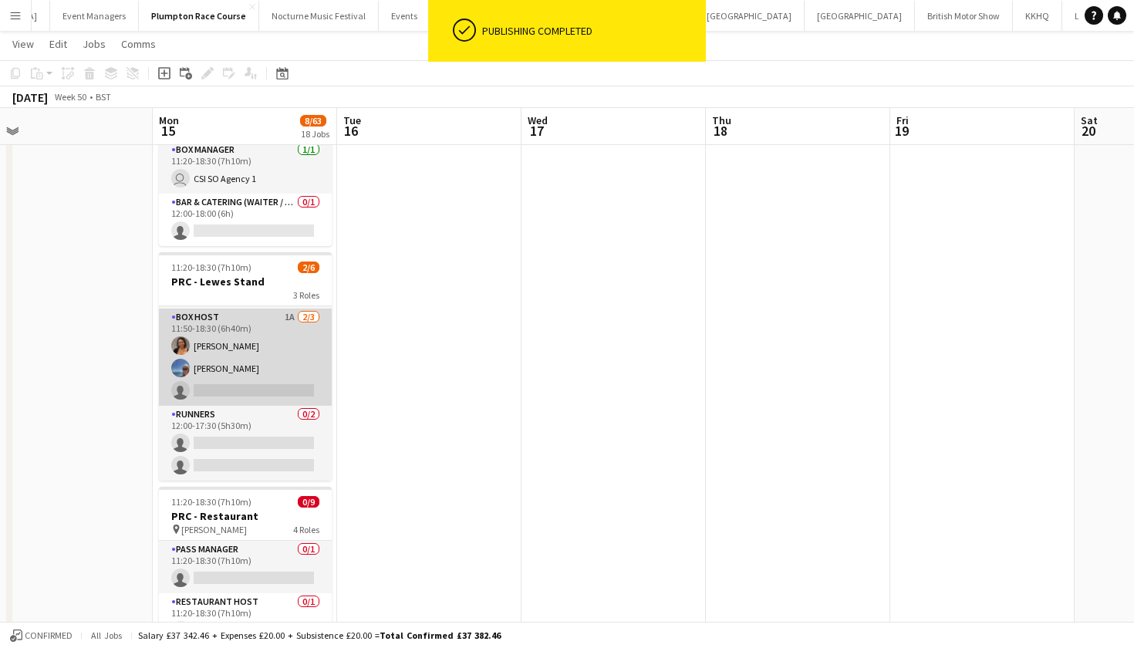
scroll to position [50, 0]
click at [274, 450] on app-card-role "Runners 0/2 12:00-17:30 (5h30m) single-neutral-actions single-neutral-actions" at bounding box center [245, 443] width 173 height 75
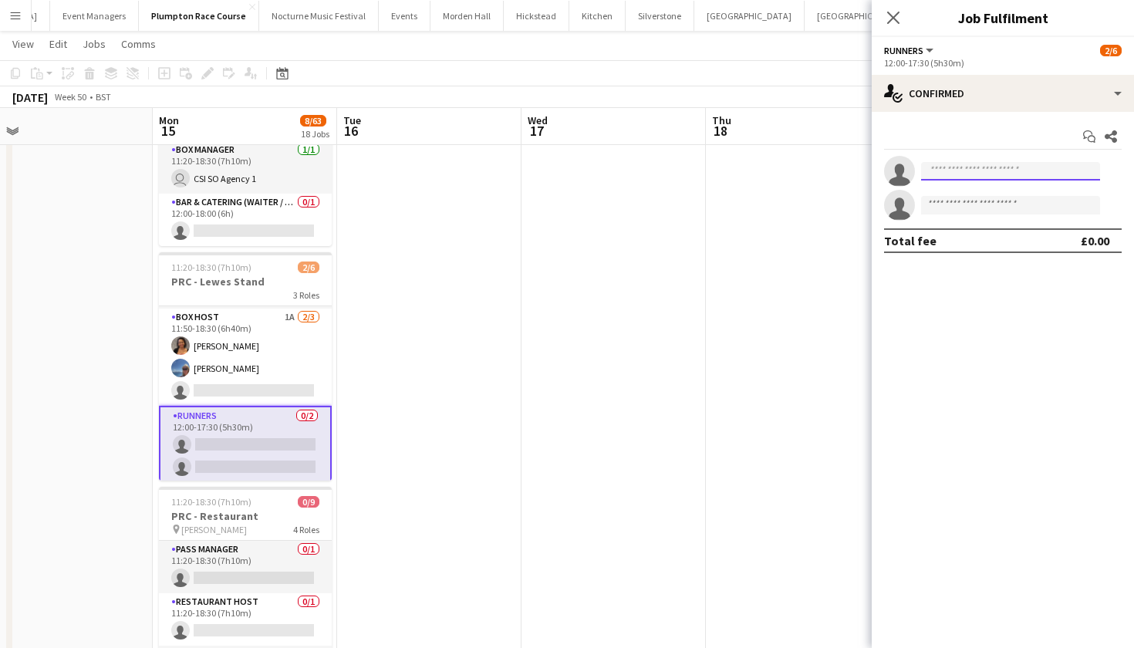
click at [1050, 167] on input at bounding box center [1010, 171] width 179 height 19
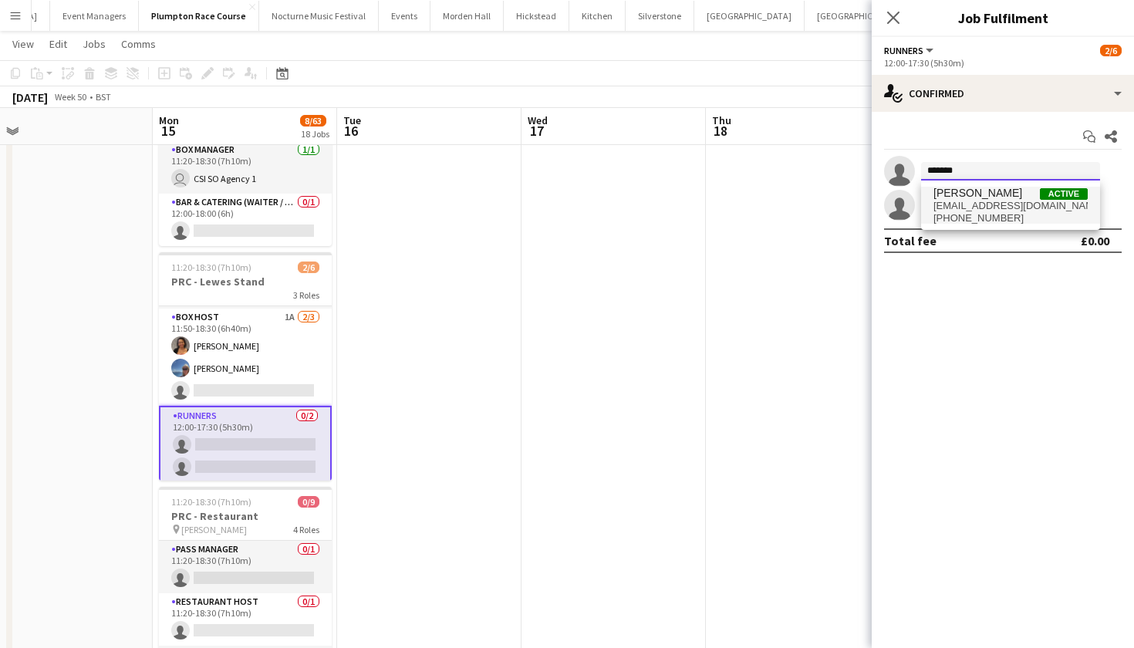
type input "*******"
click at [1042, 195] on span "Active" at bounding box center [1064, 194] width 48 height 12
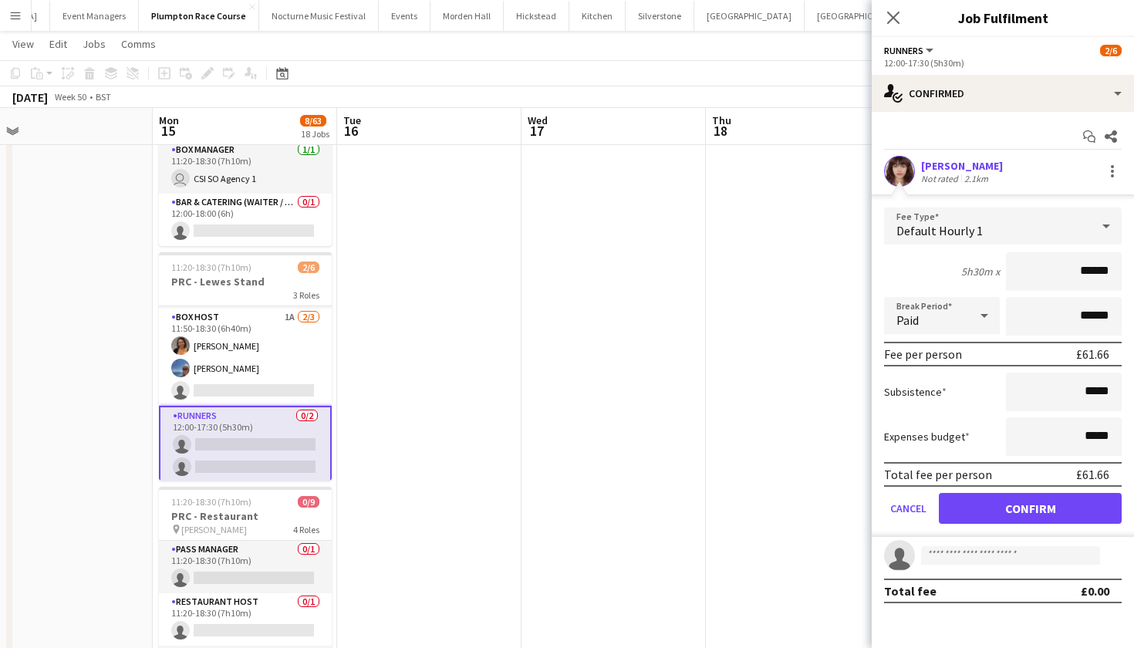
click at [1020, 504] on button "Confirm" at bounding box center [1030, 508] width 183 height 31
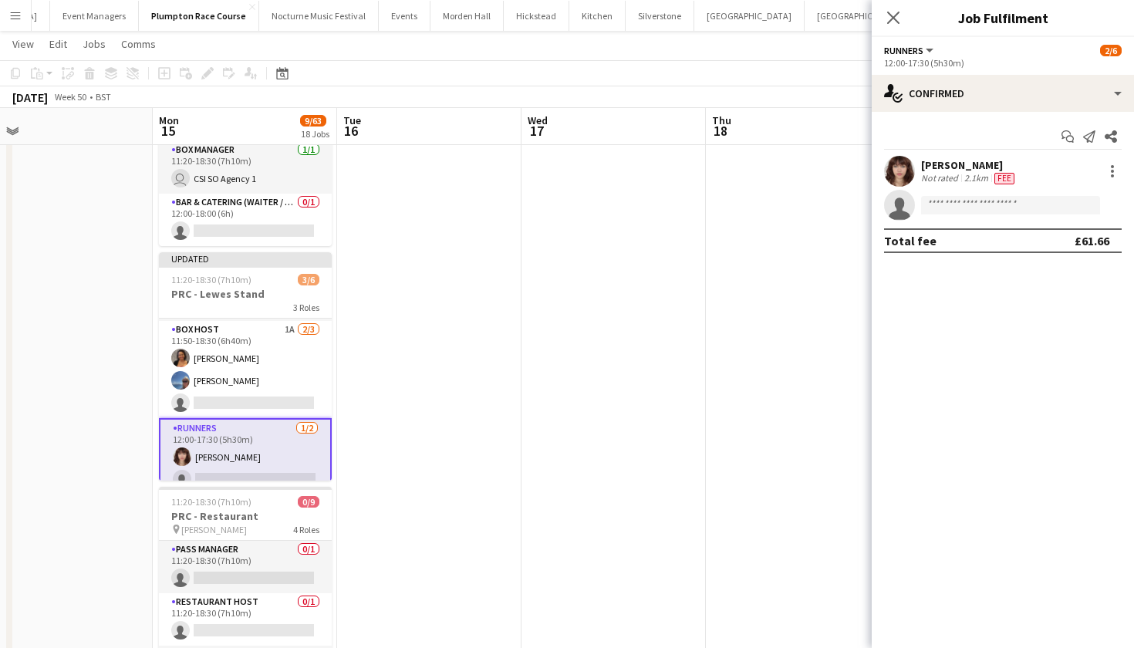
click at [690, 371] on app-date-cell at bounding box center [613, 443] width 184 height 1663
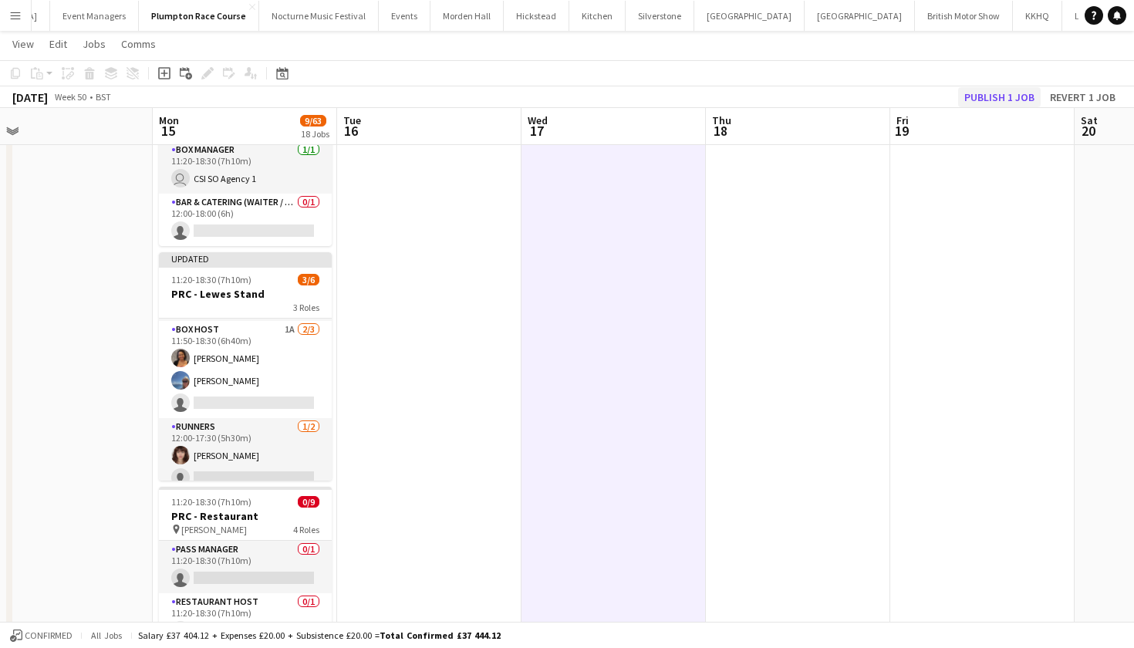
click at [1003, 93] on button "Publish 1 job" at bounding box center [999, 97] width 83 height 20
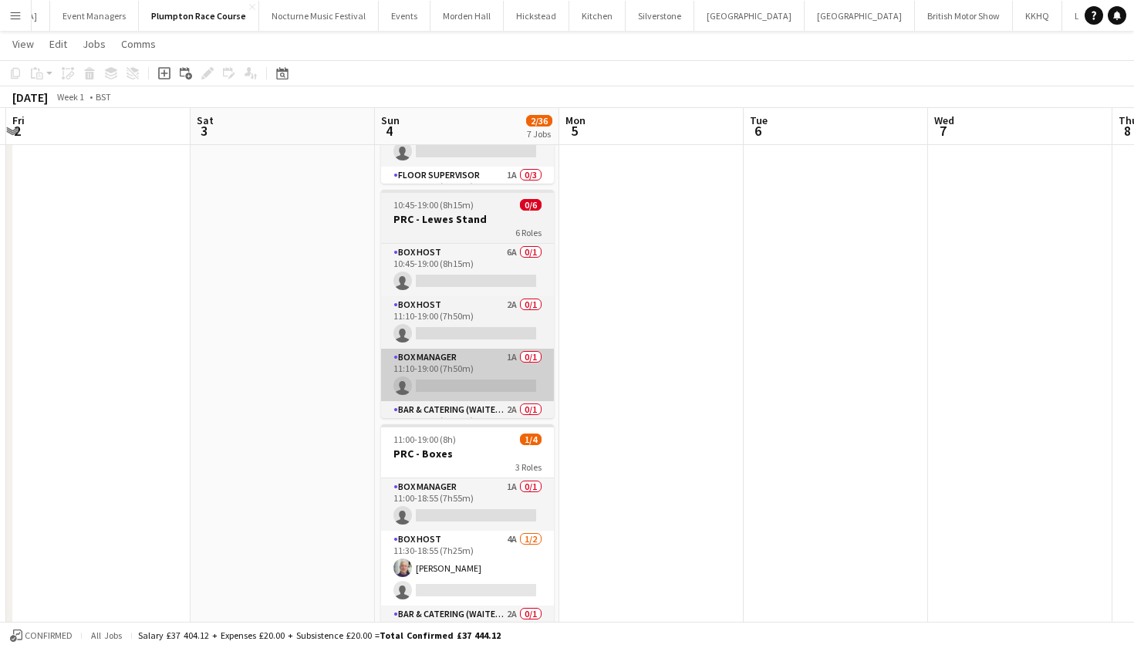
scroll to position [0, 0]
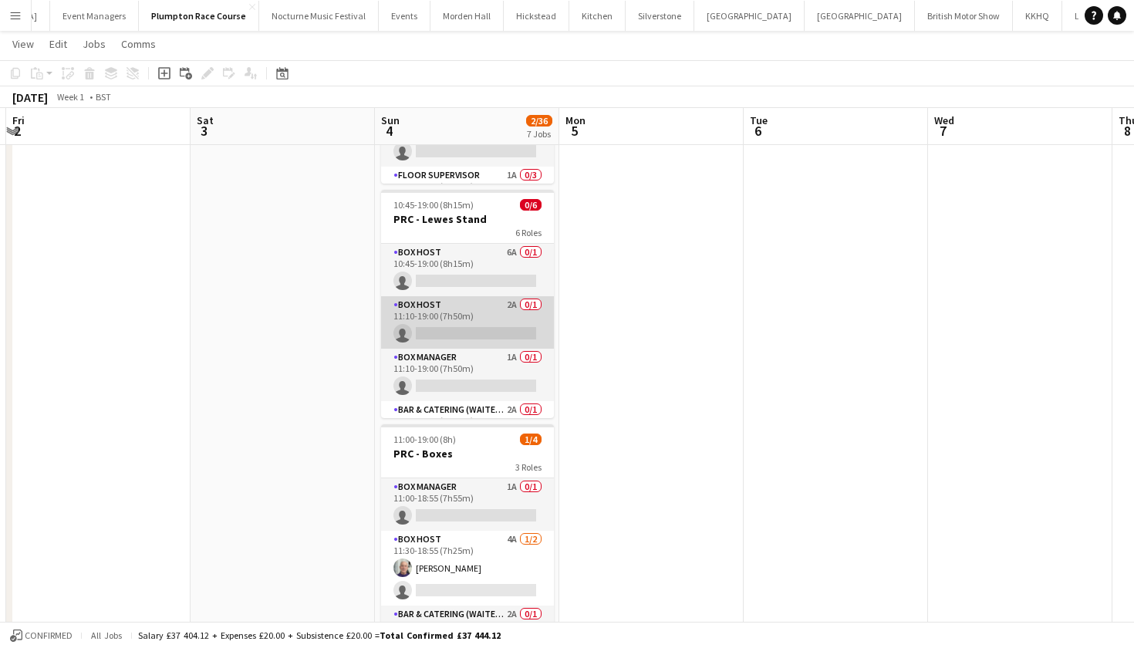
click at [463, 332] on app-card-role "Box Host 2A 0/1 11:10-19:00 (7h50m) single-neutral-actions" at bounding box center [467, 322] width 173 height 52
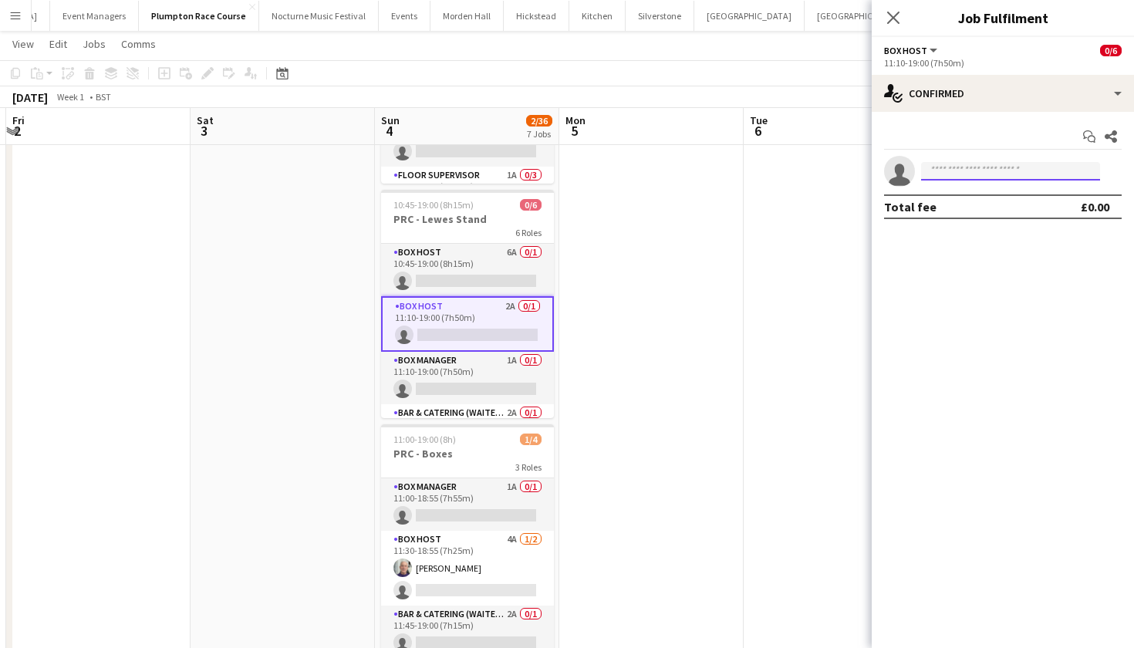
click at [994, 174] on input at bounding box center [1010, 171] width 179 height 19
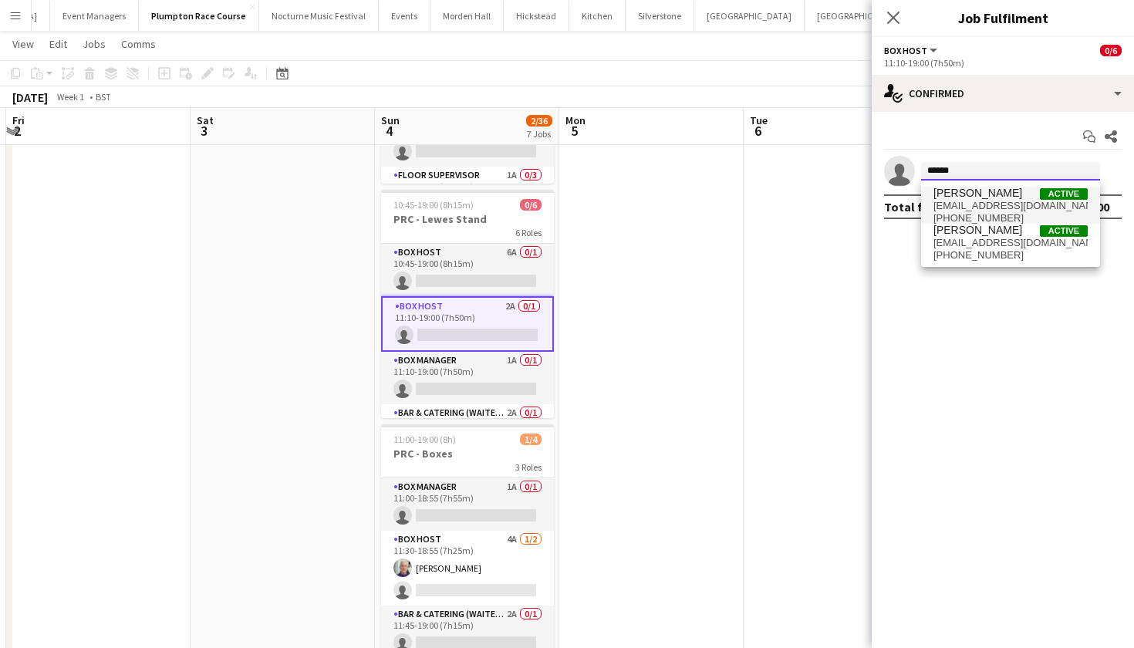
type input "*****"
click at [979, 197] on span "Maria Denne" at bounding box center [977, 193] width 89 height 13
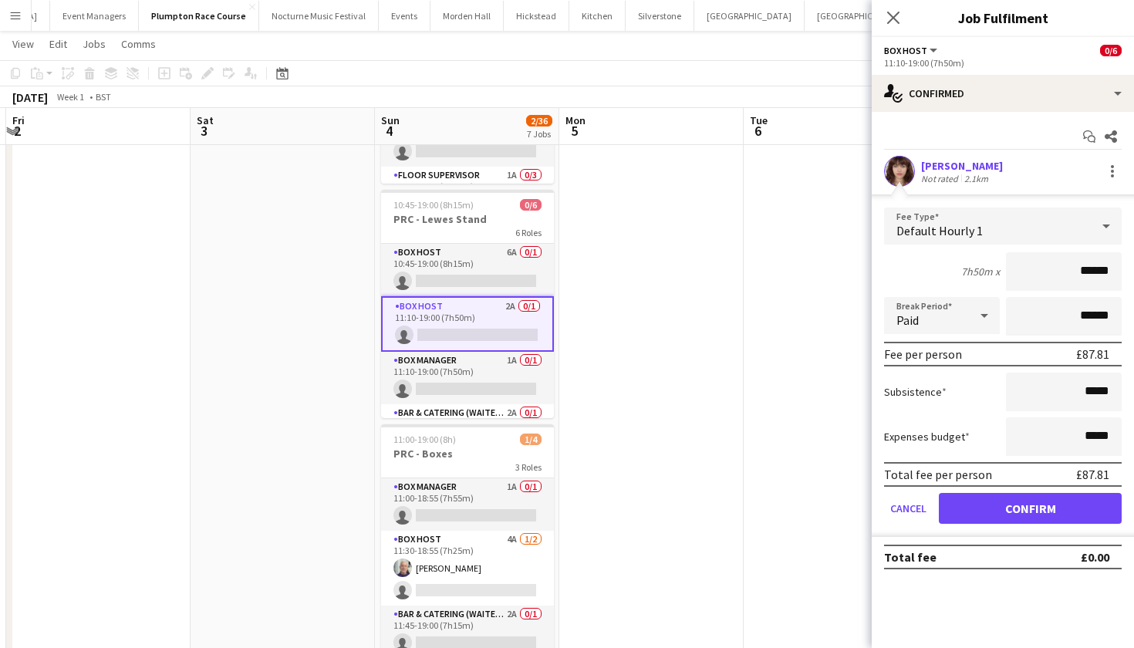
click at [993, 506] on button "Confirm" at bounding box center [1030, 508] width 183 height 31
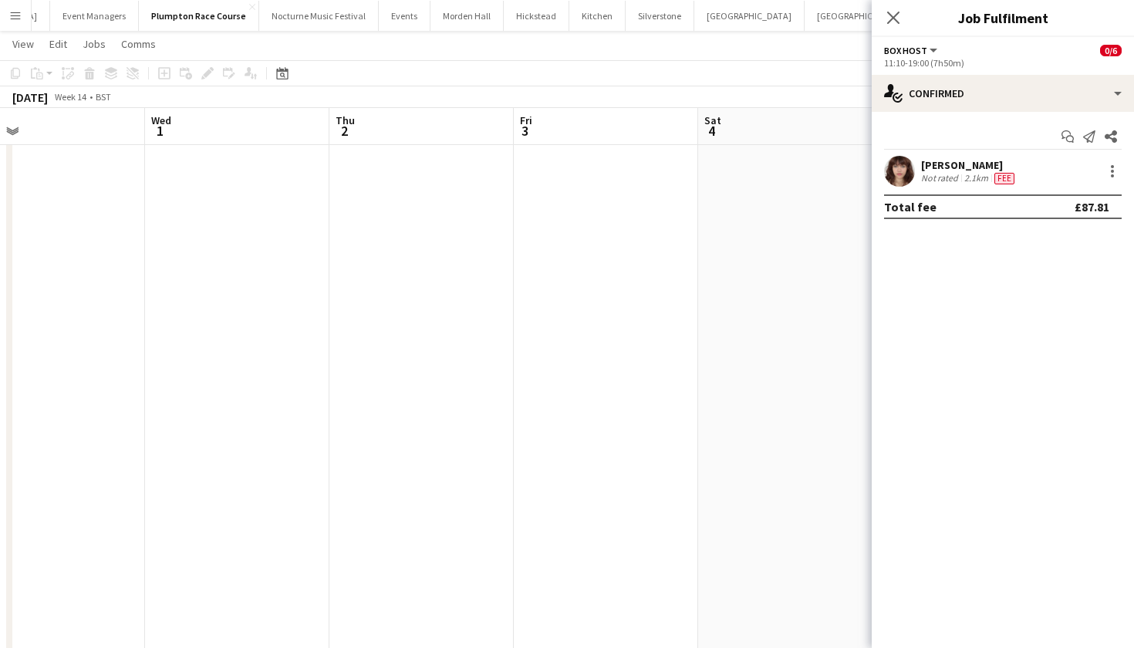
scroll to position [0, 669]
click at [888, 25] on icon "Close pop-in" at bounding box center [892, 17] width 15 height 15
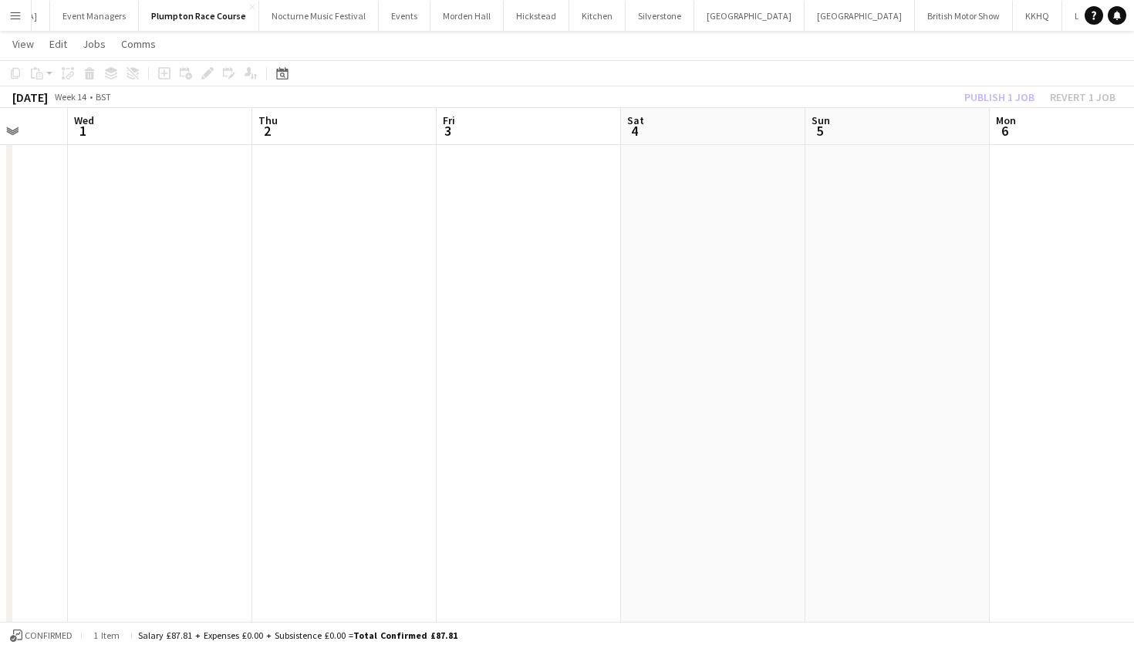
click at [1014, 41] on app-page-menu "View Day view expanded Day view collapsed Month view Date picker Jump to today …" at bounding box center [567, 45] width 1134 height 29
click at [1012, 103] on button "Publish 1 job" at bounding box center [999, 97] width 83 height 20
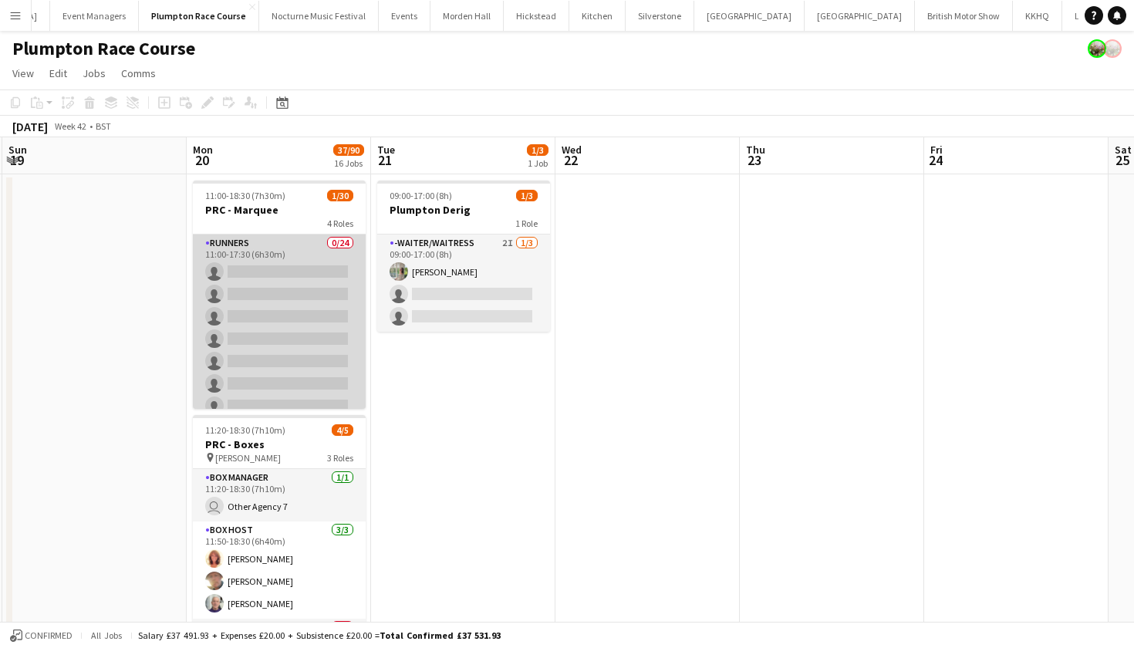
scroll to position [0, 0]
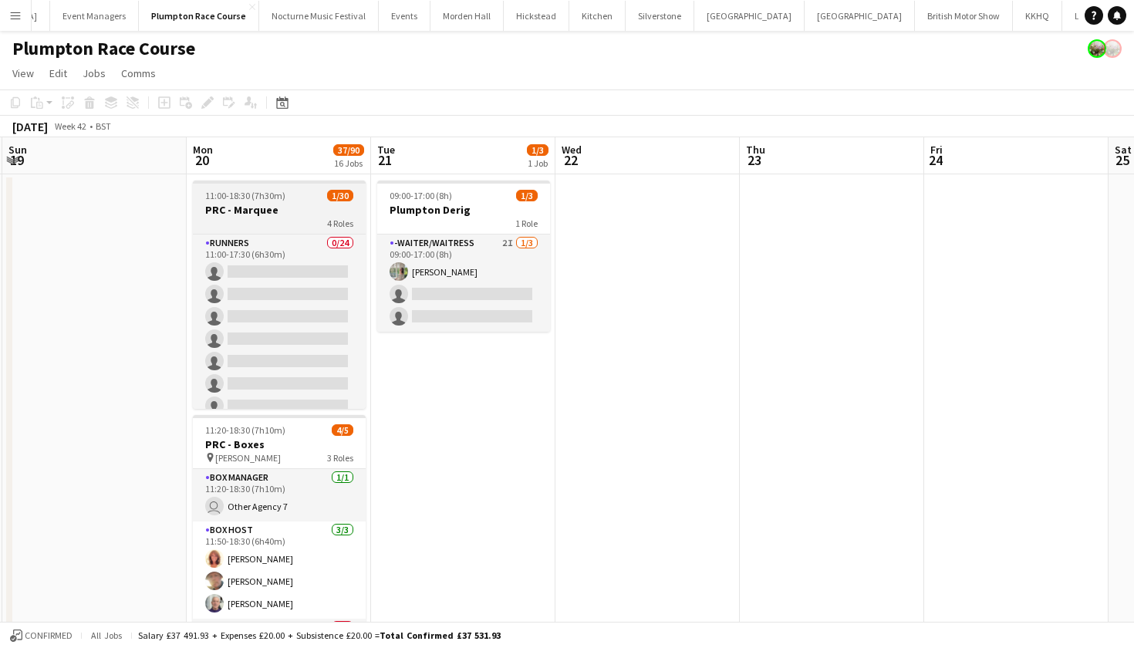
click at [279, 213] on h3 "PRC - Marquee" at bounding box center [279, 210] width 173 height 14
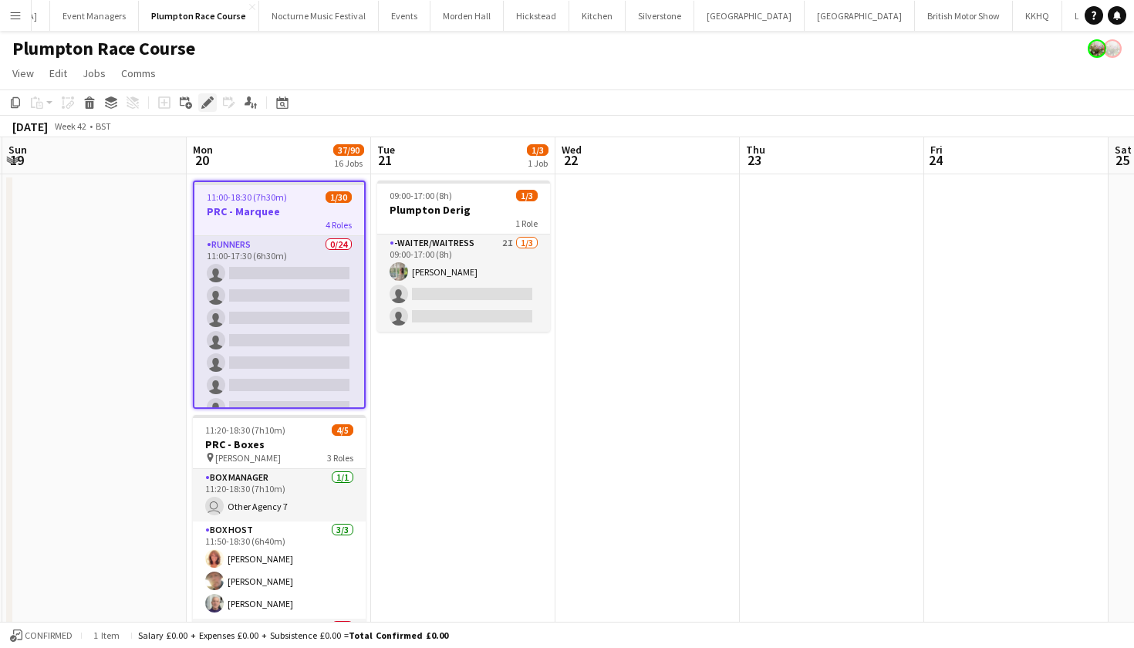
click at [205, 108] on icon "Edit" at bounding box center [207, 102] width 12 height 12
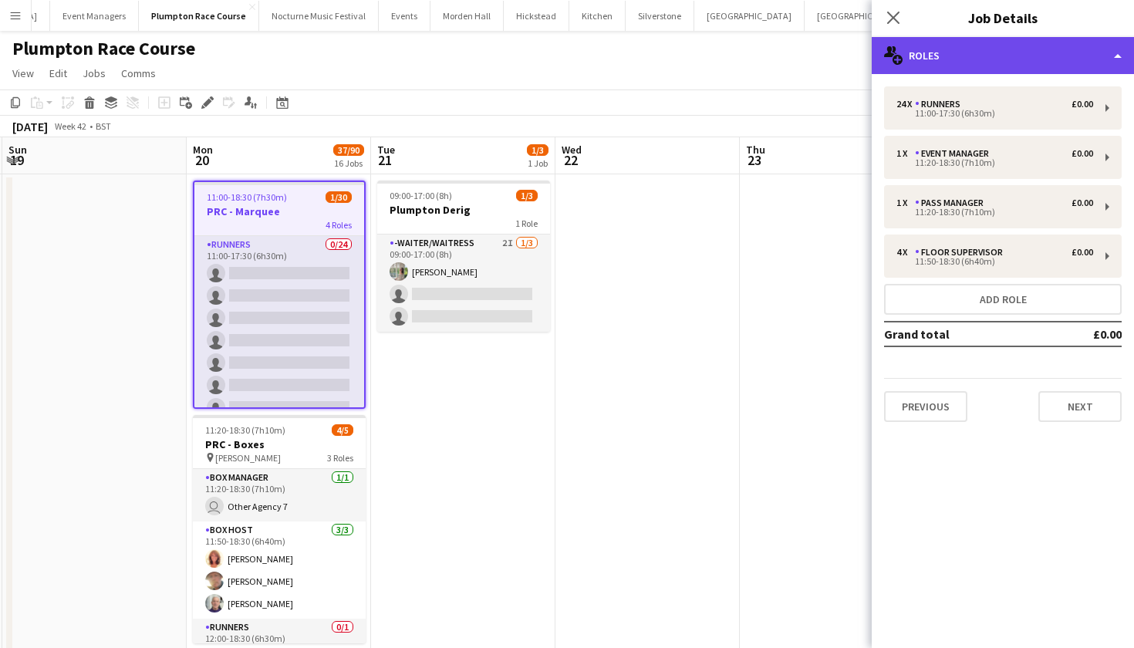
click at [982, 70] on div "multiple-users-add Roles" at bounding box center [1002, 55] width 262 height 37
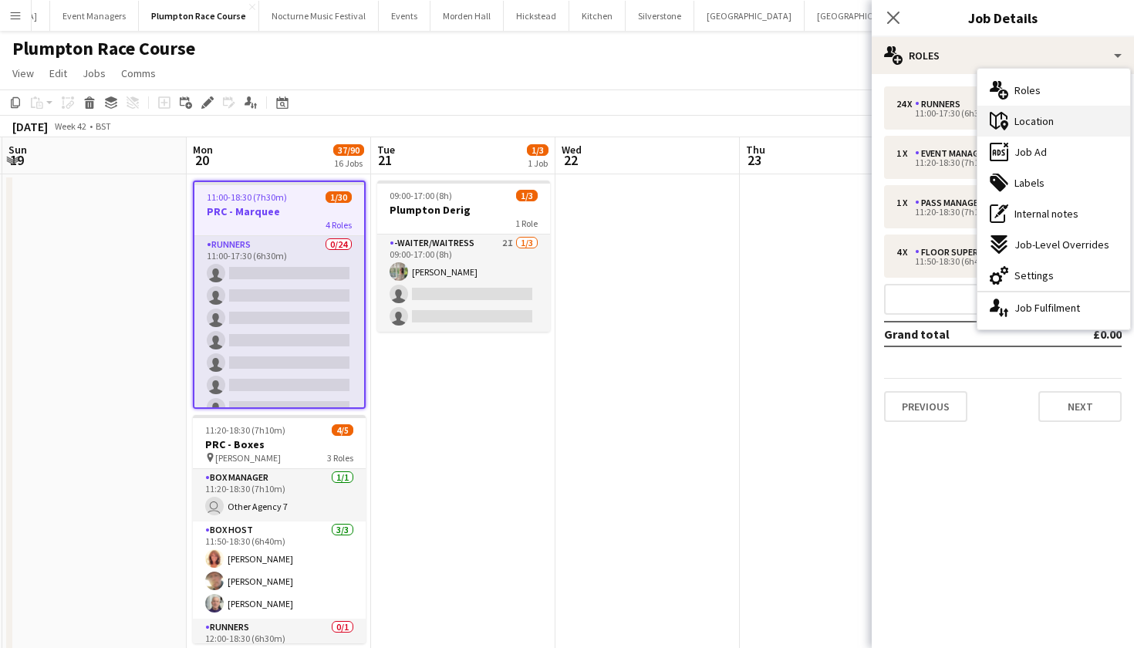
click at [1028, 123] on span "Location" at bounding box center [1033, 121] width 39 height 14
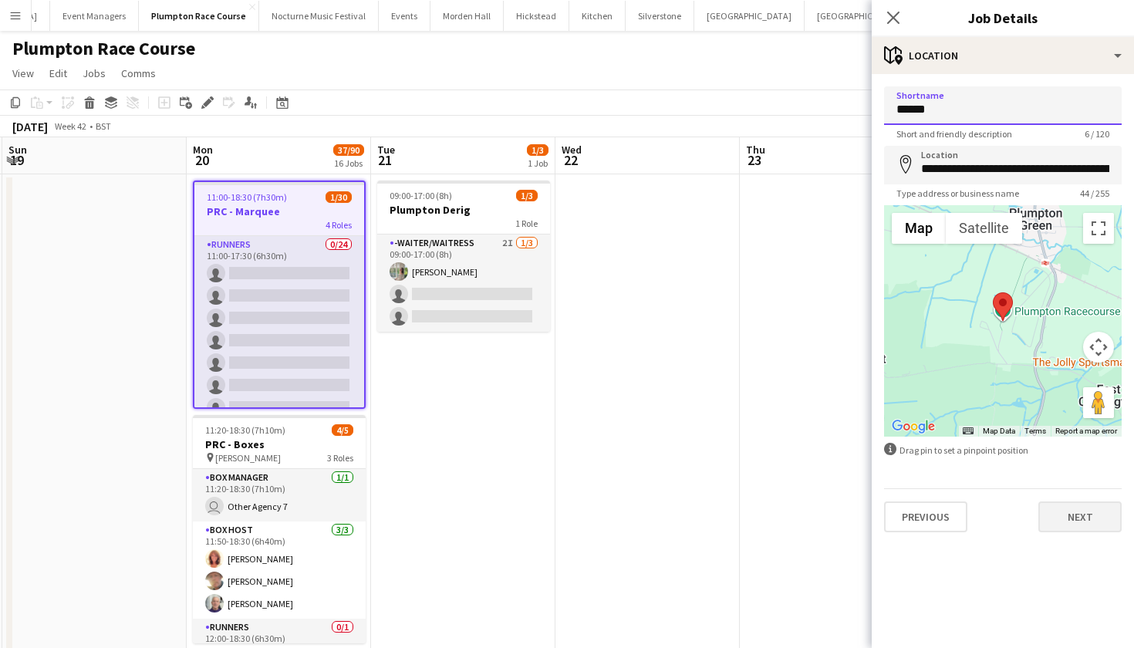
type input "******"
click at [1070, 521] on button "Next" at bounding box center [1079, 516] width 83 height 31
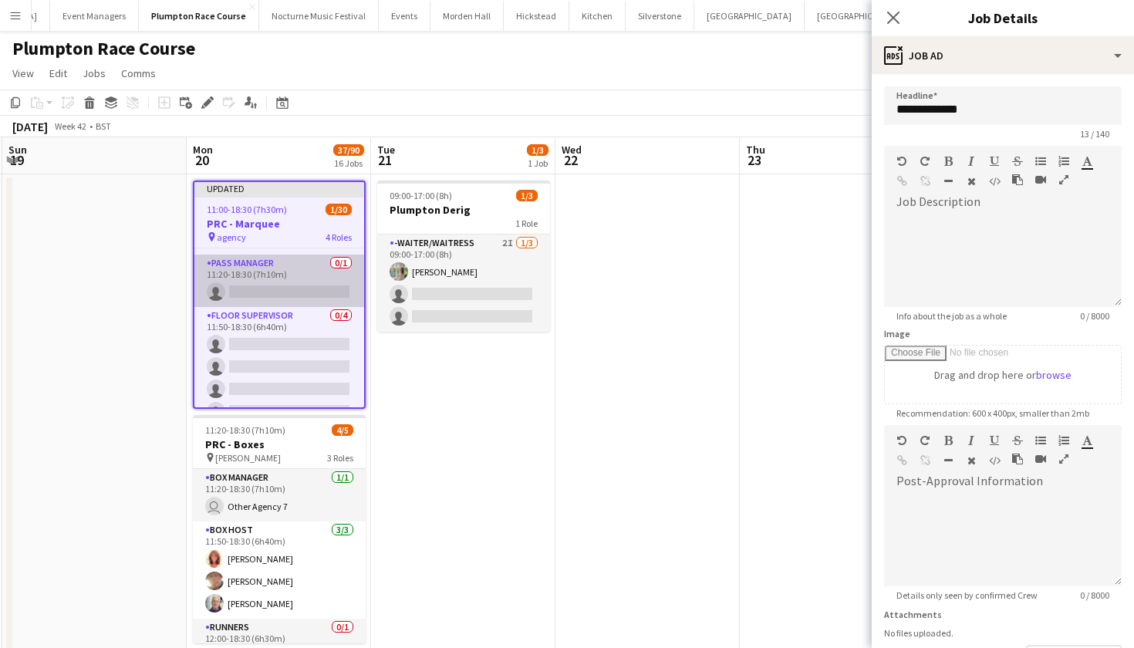
scroll to position [629, 0]
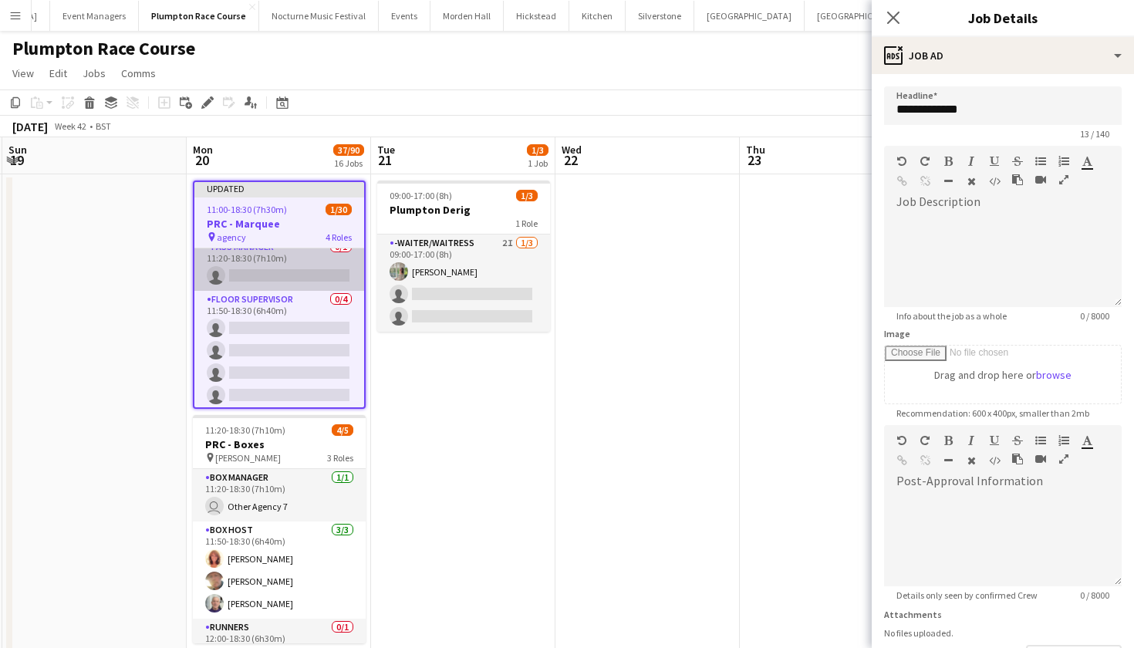
click at [289, 274] on app-card-role "Pass Manager 0/1 11:20-18:30 (7h10m) single-neutral-actions" at bounding box center [279, 264] width 170 height 52
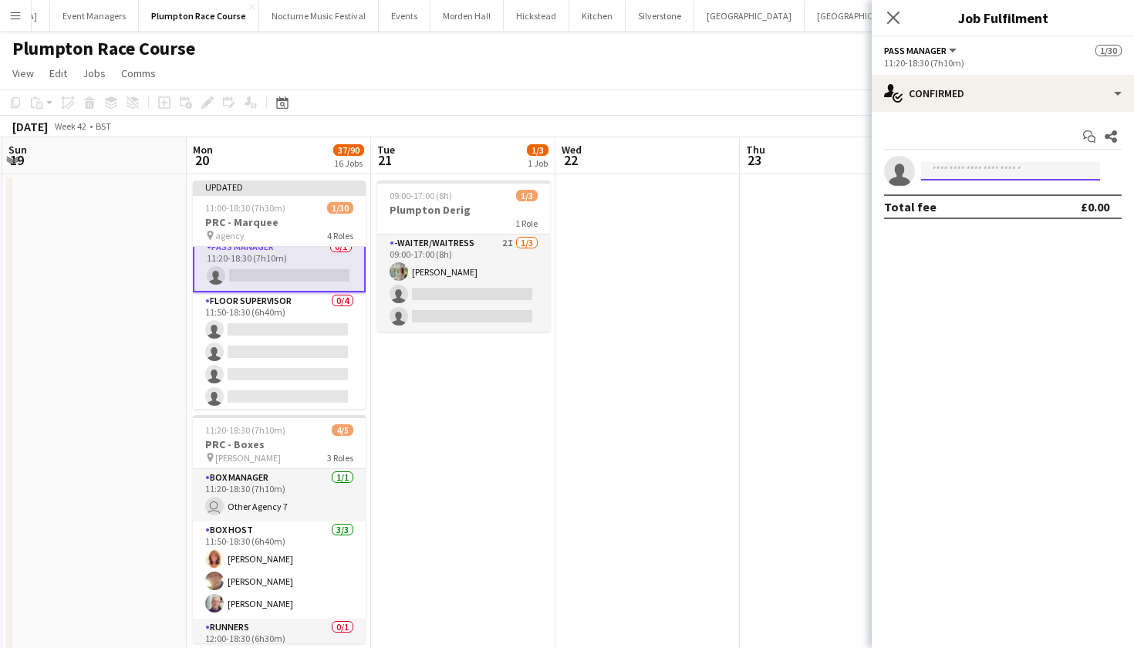
click at [962, 167] on input at bounding box center [1010, 171] width 179 height 19
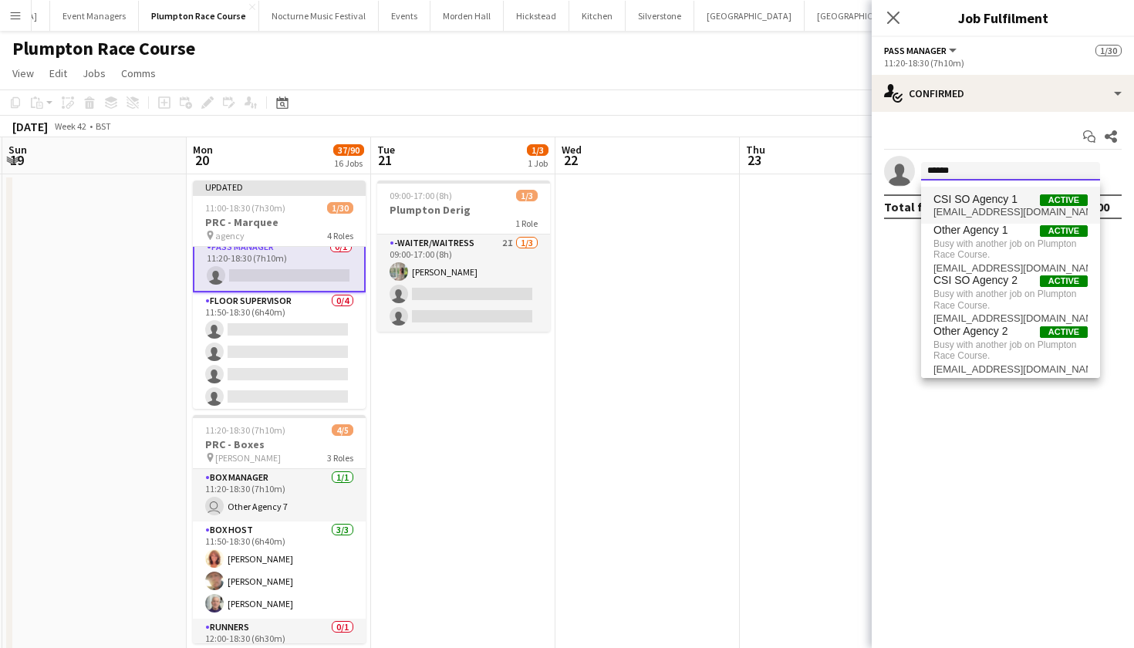
type input "******"
click at [967, 210] on span "csi-so-01@kalmkitchen.co.uk" at bounding box center [1010, 212] width 154 height 12
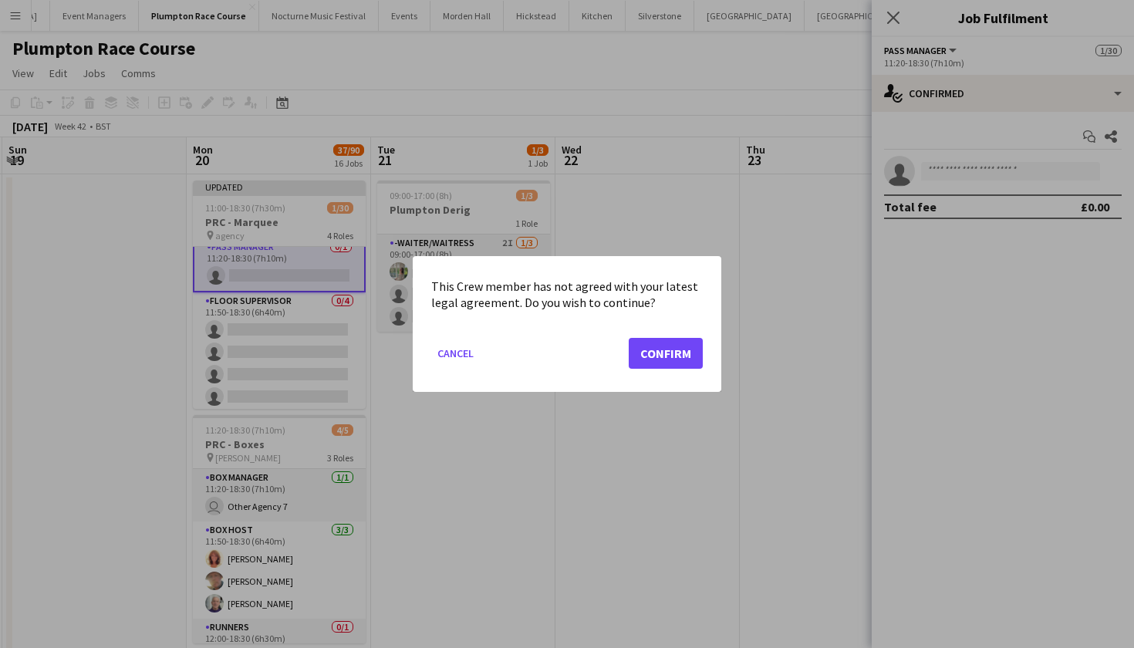
click at [687, 356] on button "Confirm" at bounding box center [666, 353] width 74 height 31
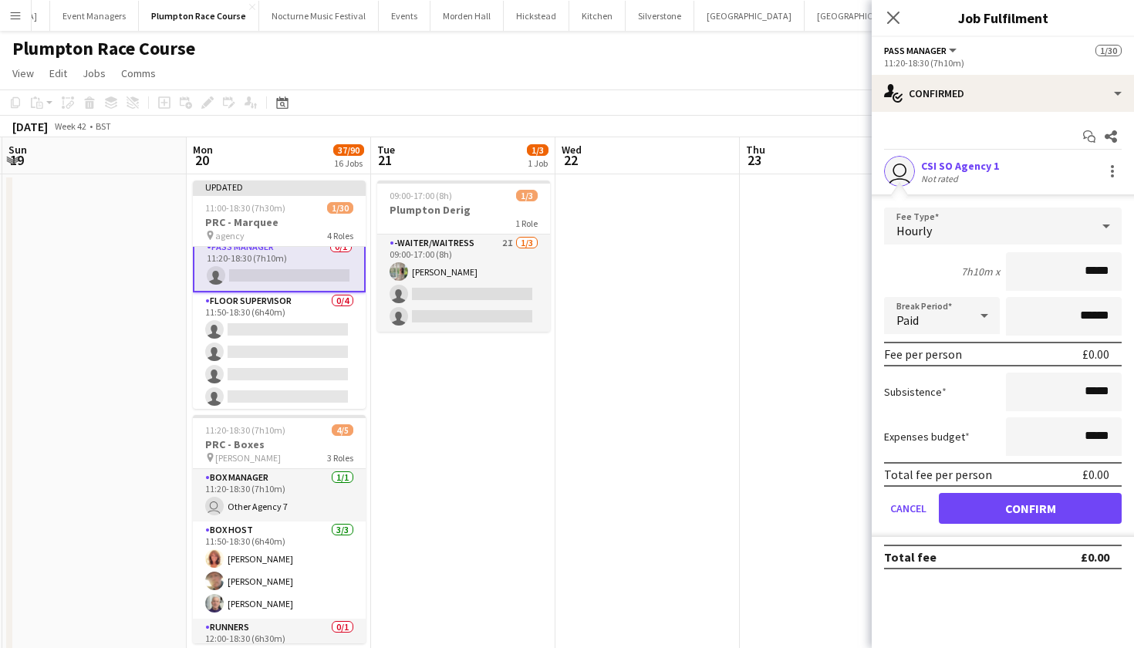
click at [992, 501] on button "Confirm" at bounding box center [1030, 508] width 183 height 31
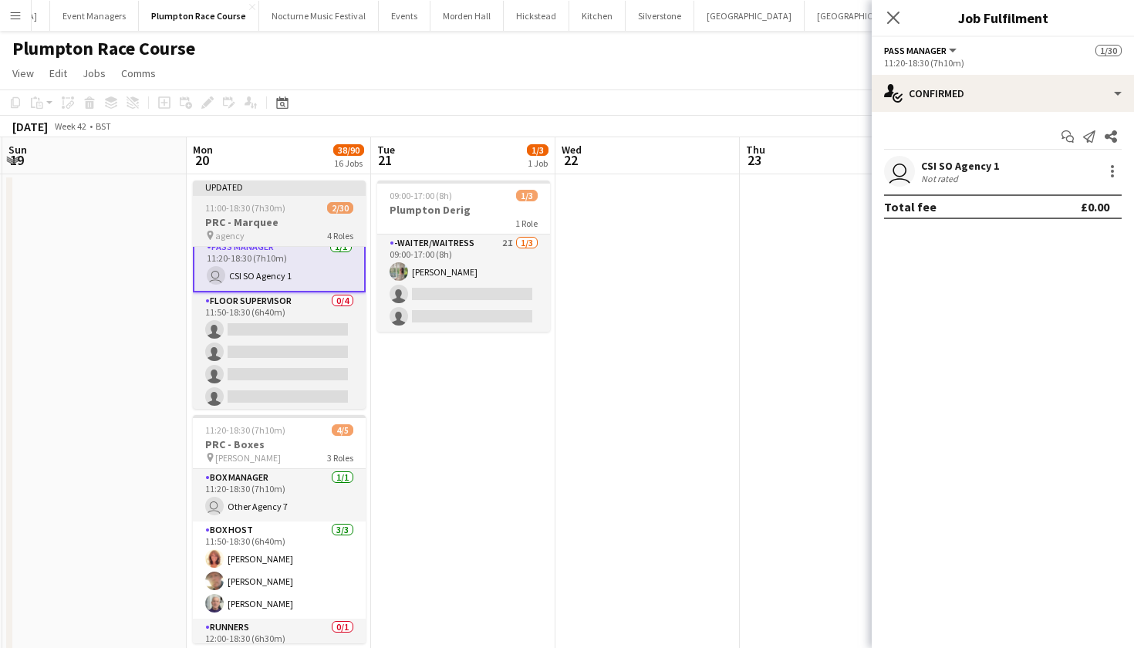
click at [284, 227] on h3 "PRC - Marquee" at bounding box center [279, 222] width 173 height 14
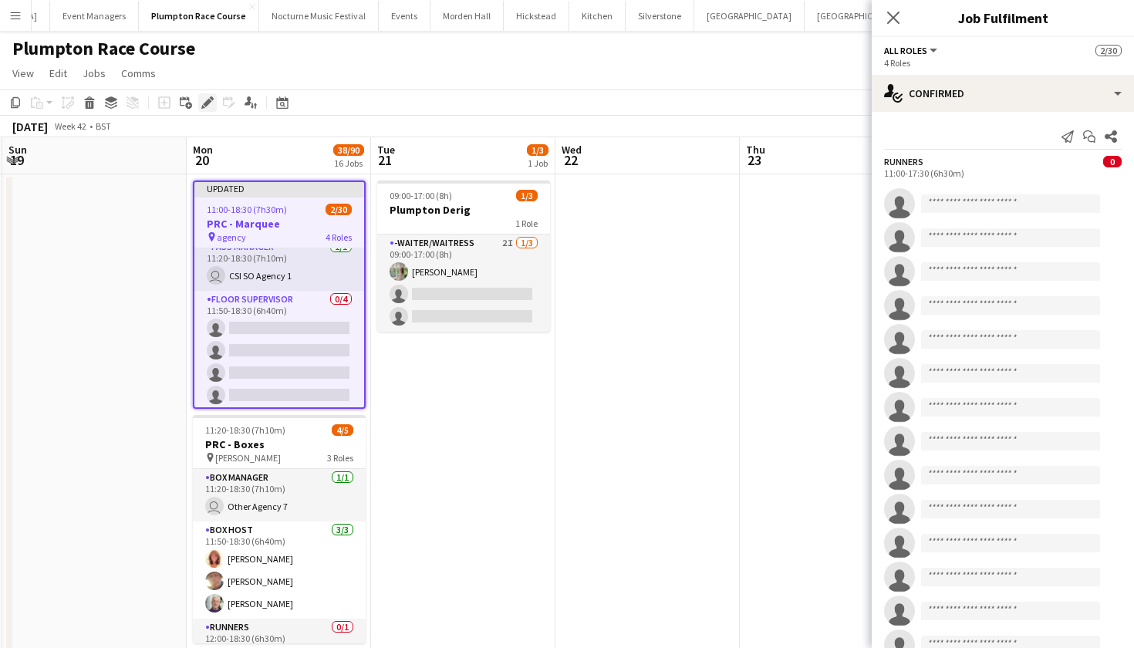
click at [211, 106] on icon "Edit" at bounding box center [207, 102] width 12 height 12
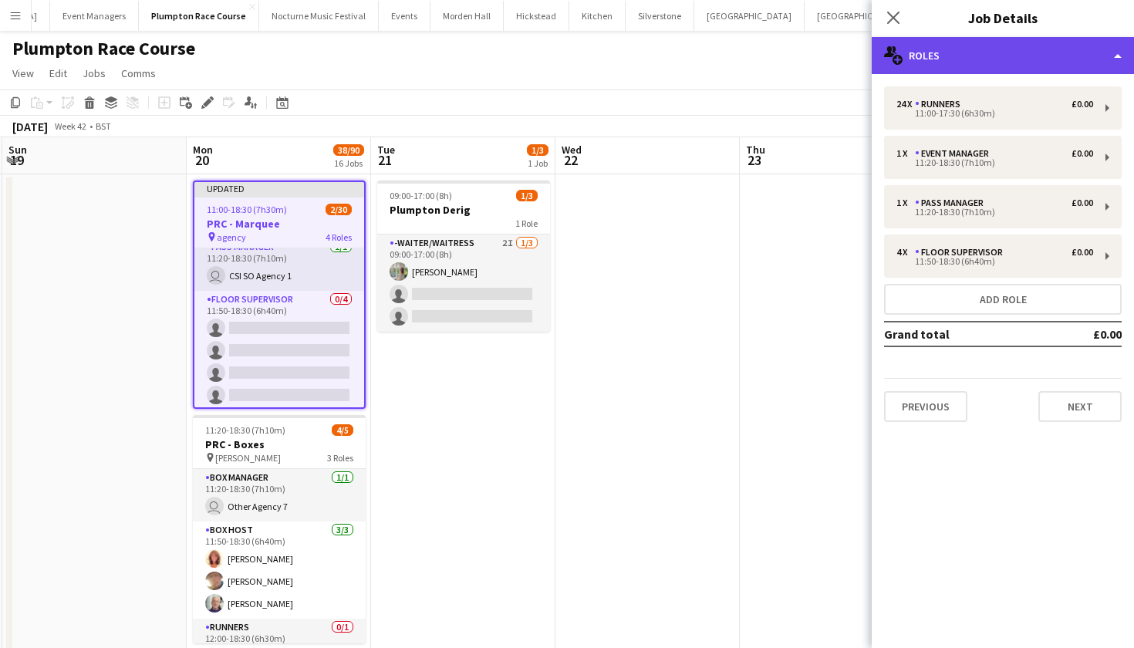
click at [1030, 63] on div "multiple-users-add Roles" at bounding box center [1002, 55] width 262 height 37
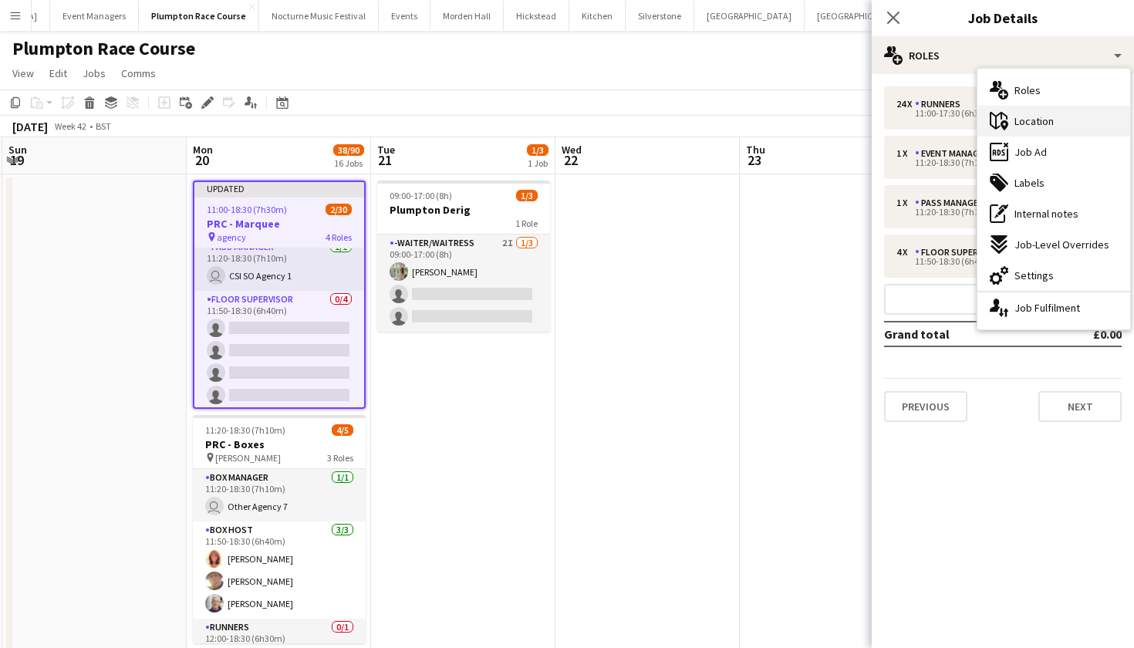
click at [1045, 133] on div "maps-pin-1 Location" at bounding box center [1053, 121] width 153 height 31
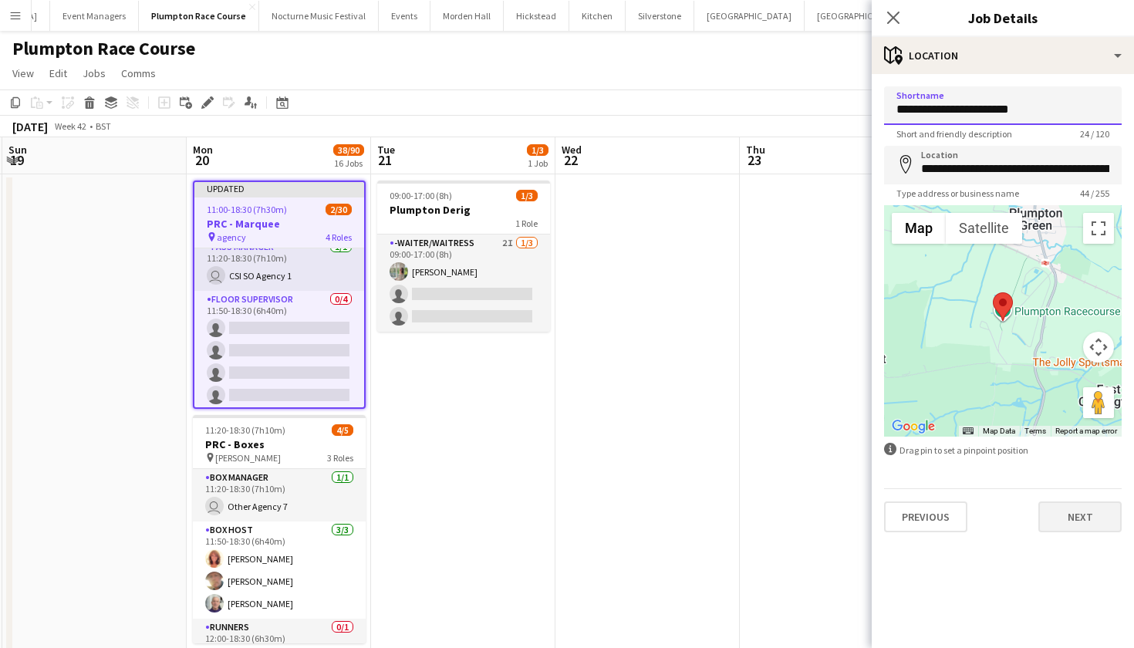
type input "**********"
click at [1075, 514] on button "Next" at bounding box center [1079, 516] width 83 height 31
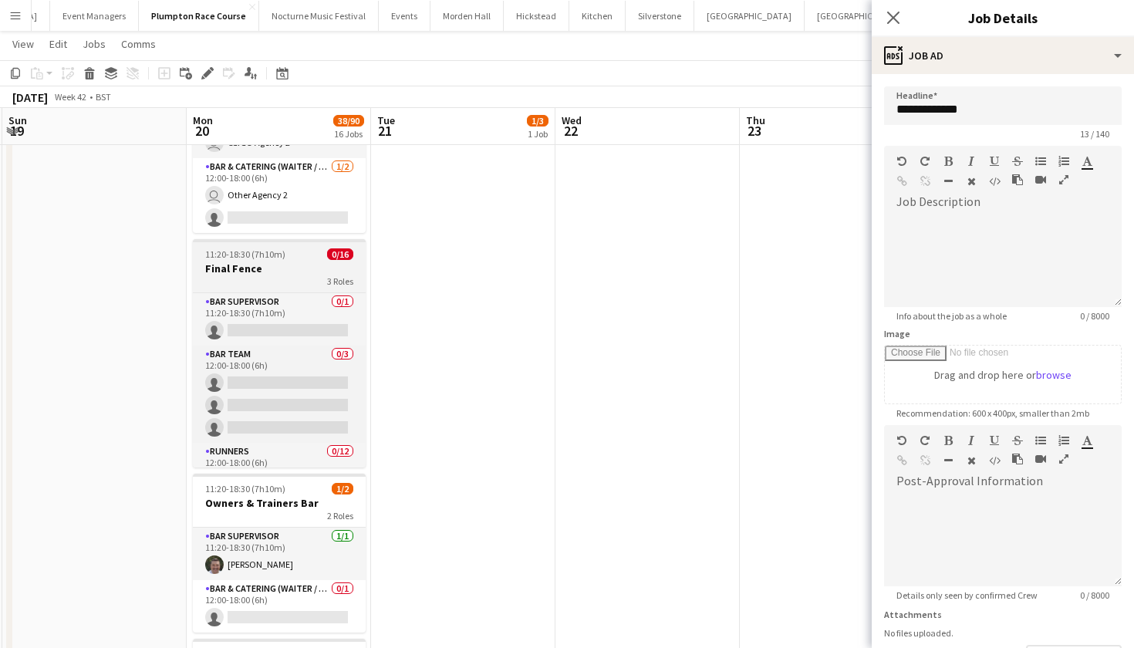
scroll to position [0, 0]
click at [287, 260] on app-job-card "11:20-18:30 (7h10m) 0/16 Final Fence 3 Roles Bar Supervisor 0/1 11:20-18:30 (7h…" at bounding box center [279, 353] width 173 height 228
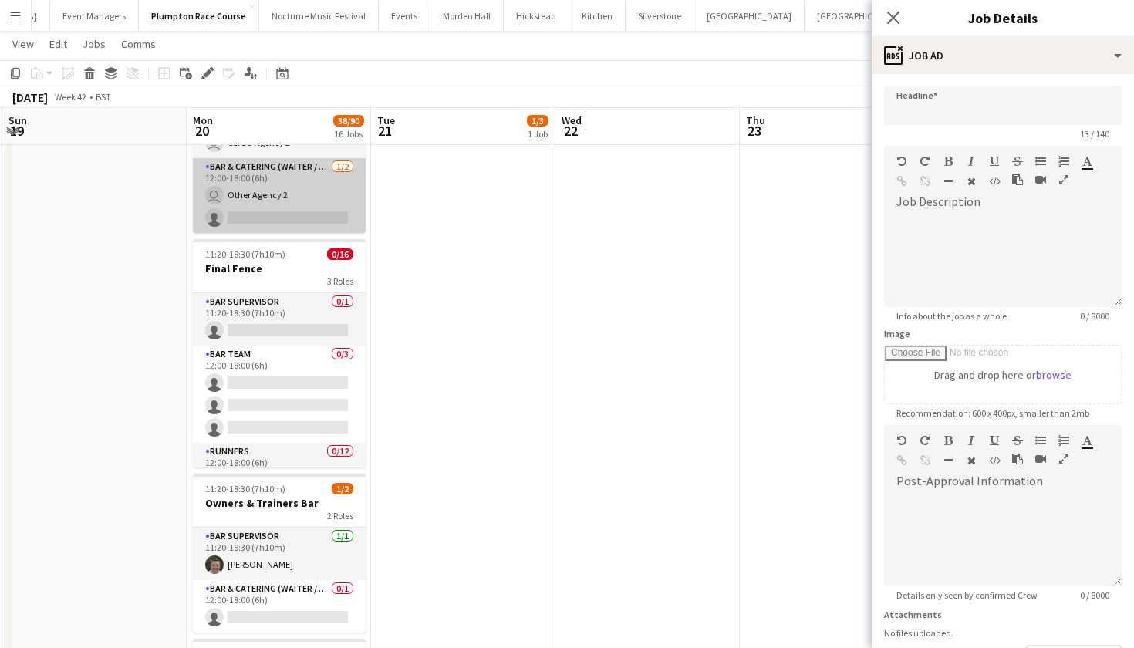
type input "**********"
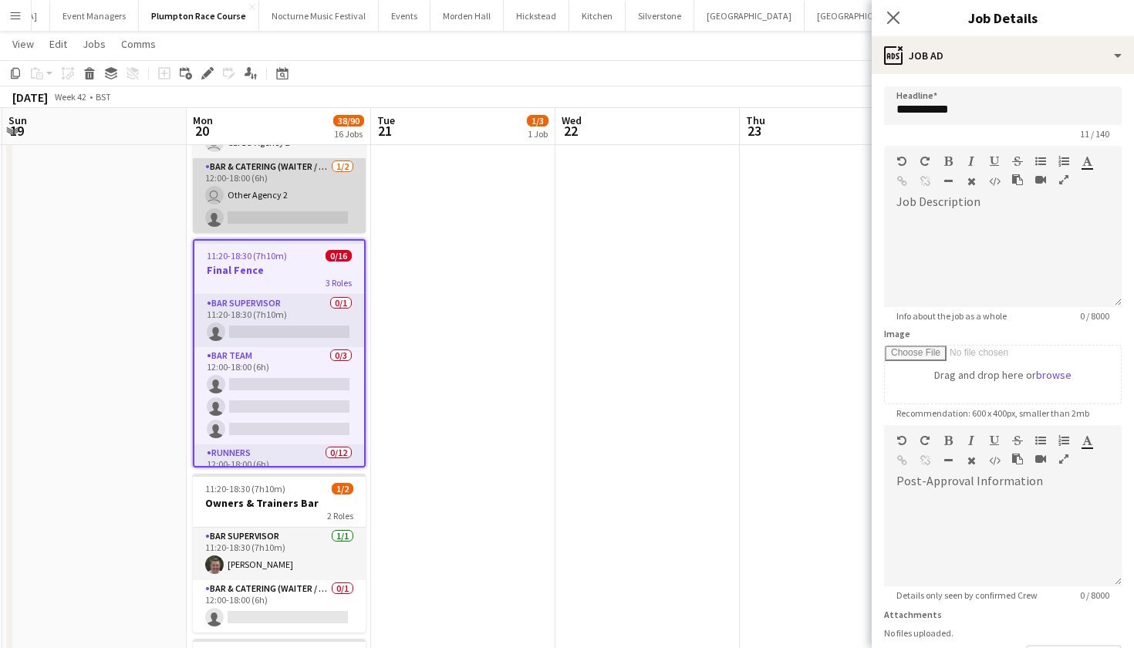
scroll to position [629, 0]
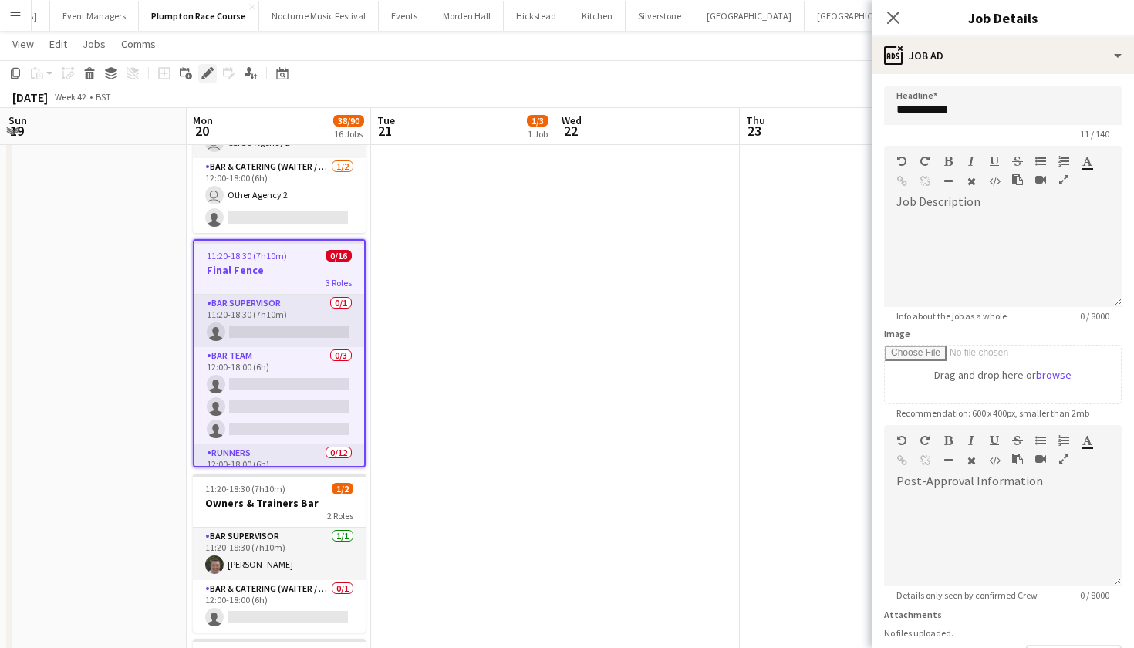
click at [207, 73] on icon at bounding box center [207, 73] width 8 height 8
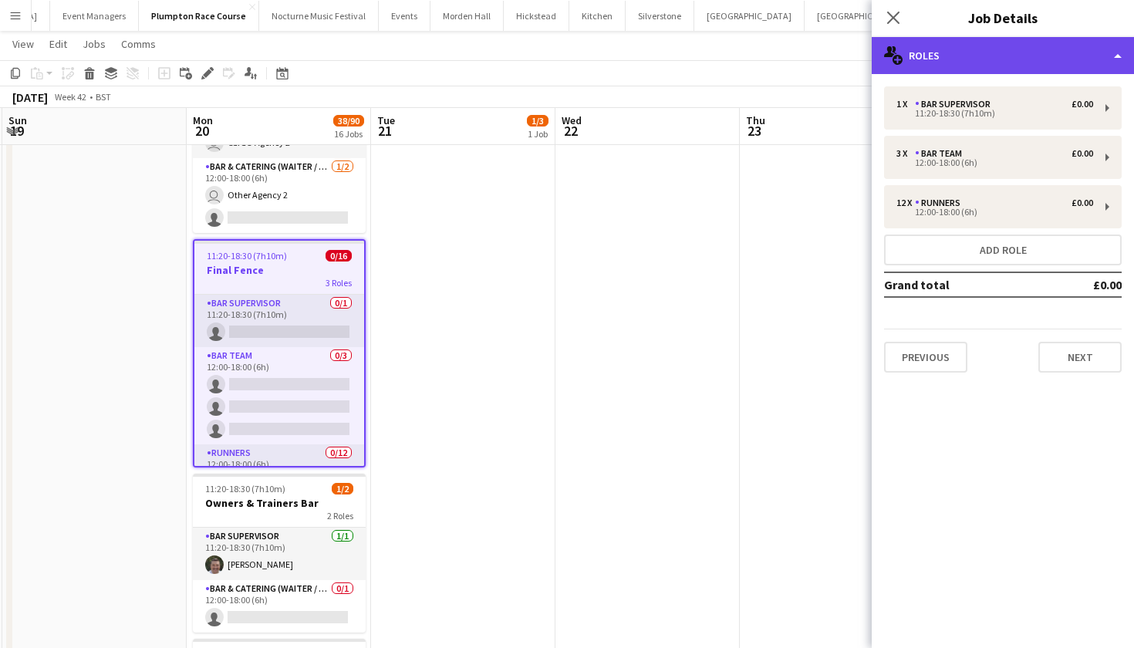
click at [943, 40] on div "multiple-users-add Roles" at bounding box center [1002, 55] width 262 height 37
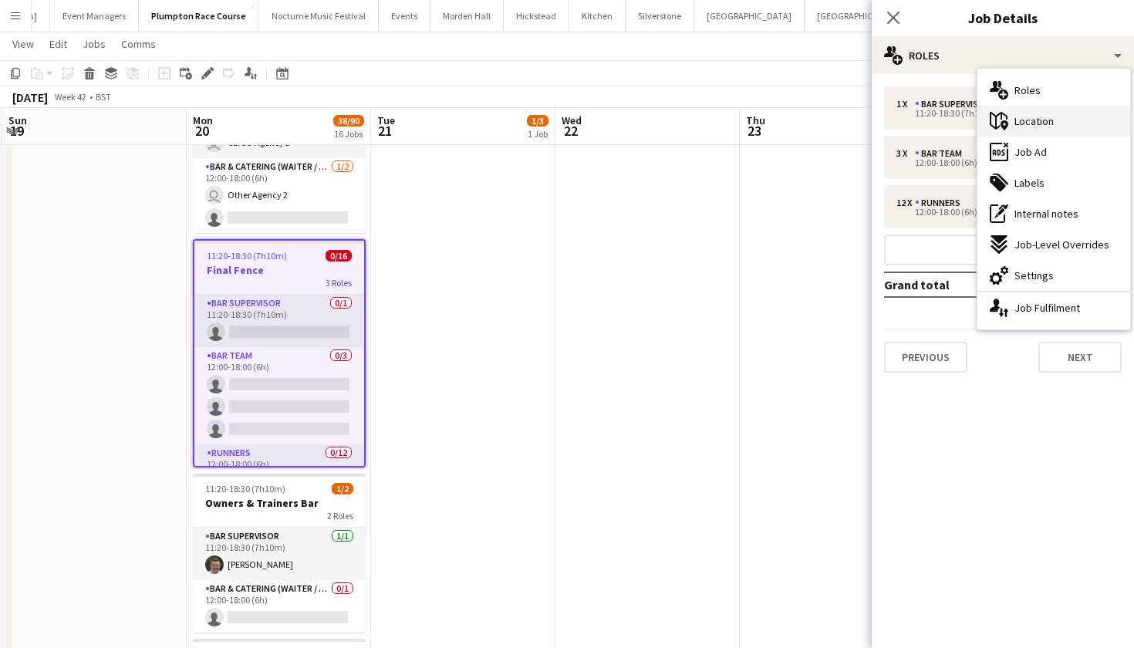
click at [1063, 124] on div "maps-pin-1 Location" at bounding box center [1053, 121] width 153 height 31
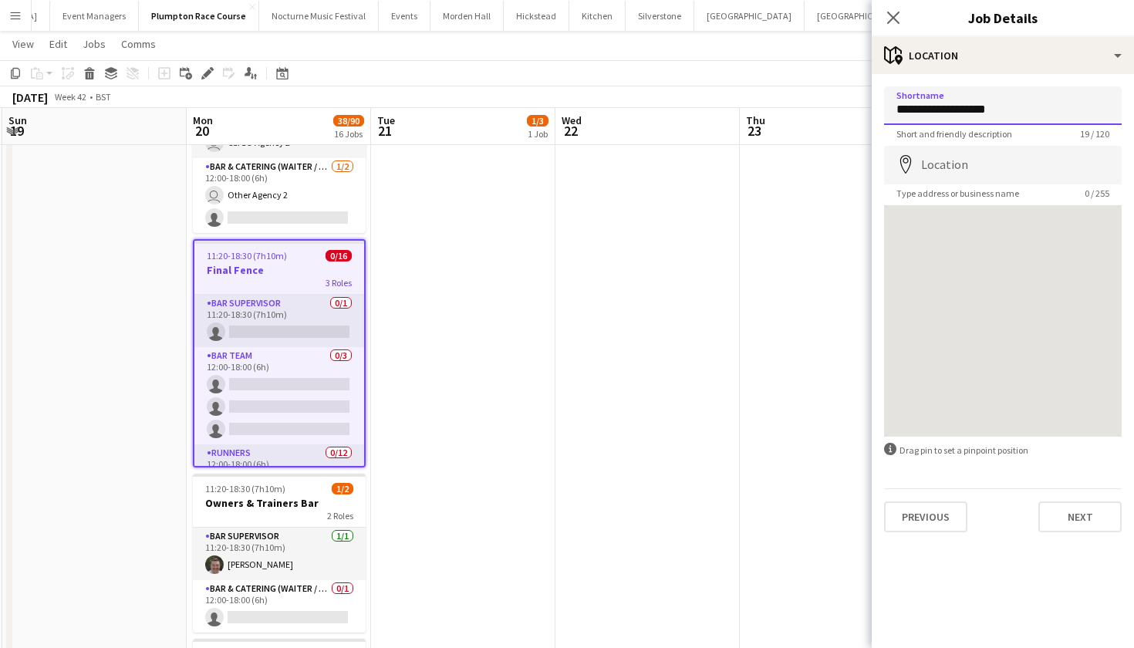
type input "**********"
click at [766, 325] on app-date-cell at bounding box center [832, 230] width 184 height 1631
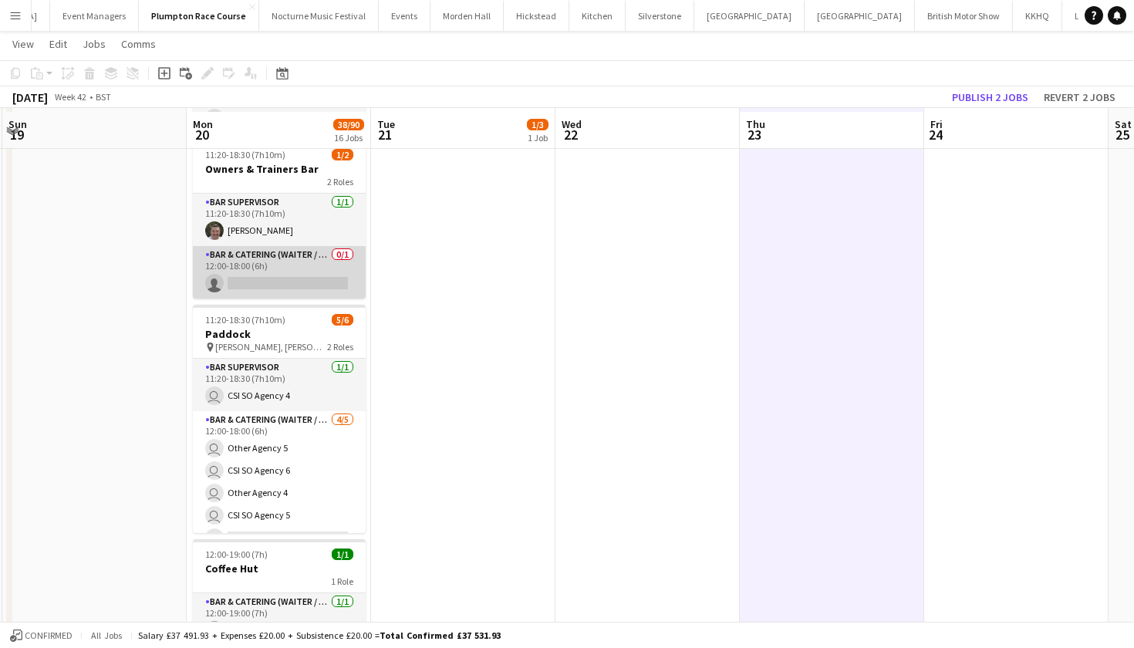
scroll to position [2604, 1]
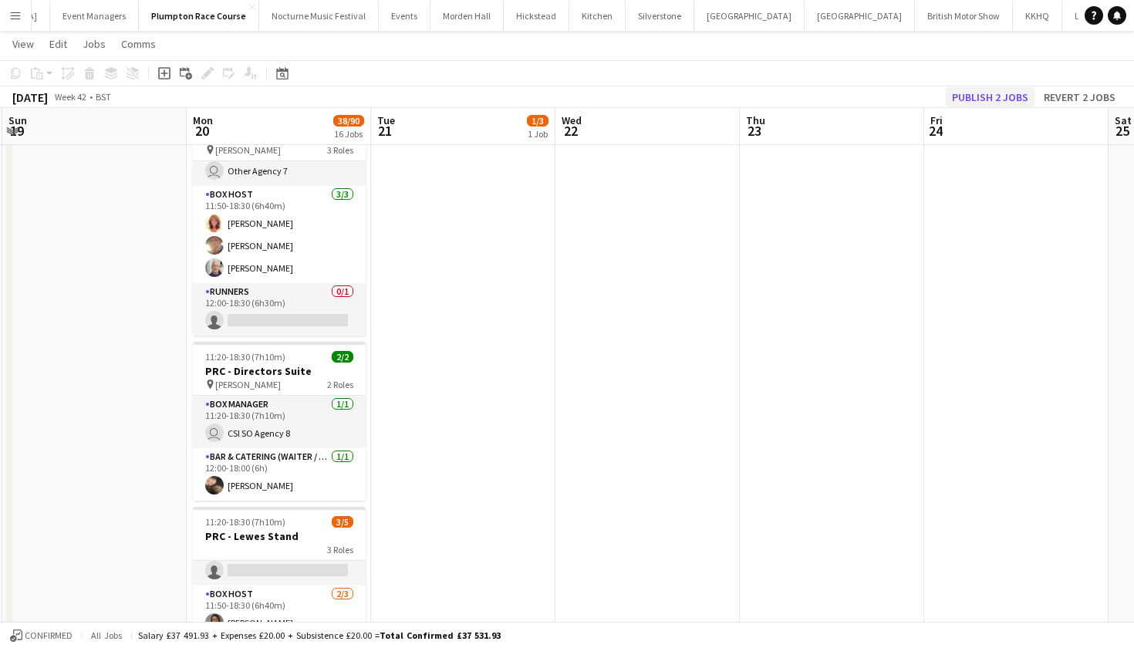
click at [980, 99] on button "Publish 2 jobs" at bounding box center [989, 97] width 89 height 20
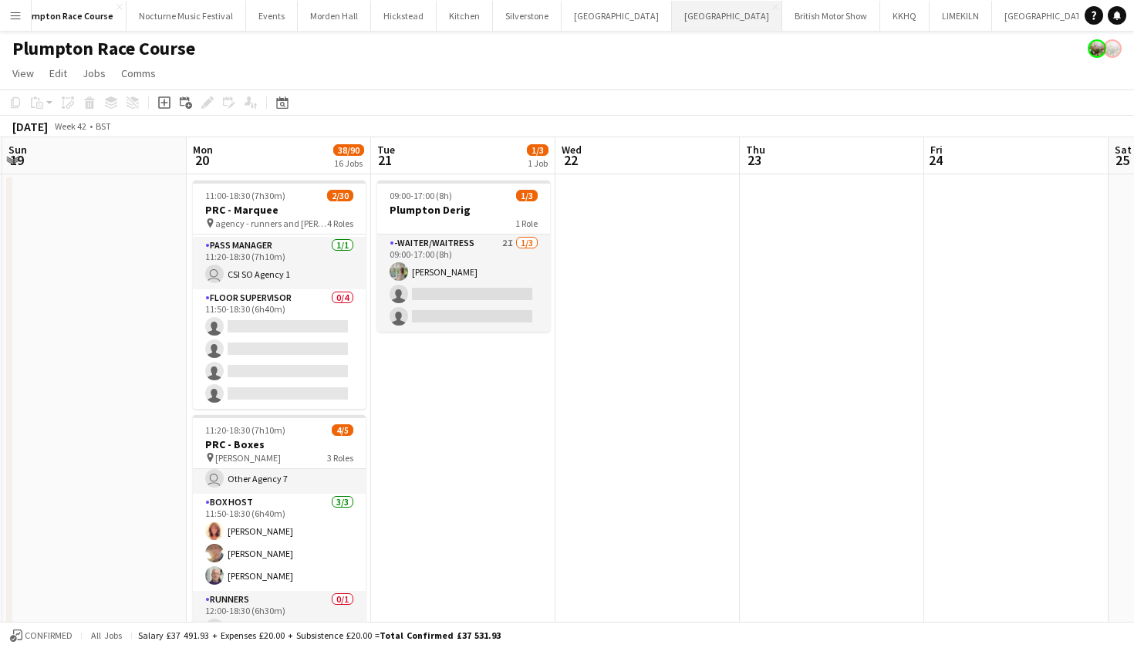
scroll to position [1, 0]
click at [929, 18] on button "LIMEKILN Close" at bounding box center [960, 16] width 62 height 30
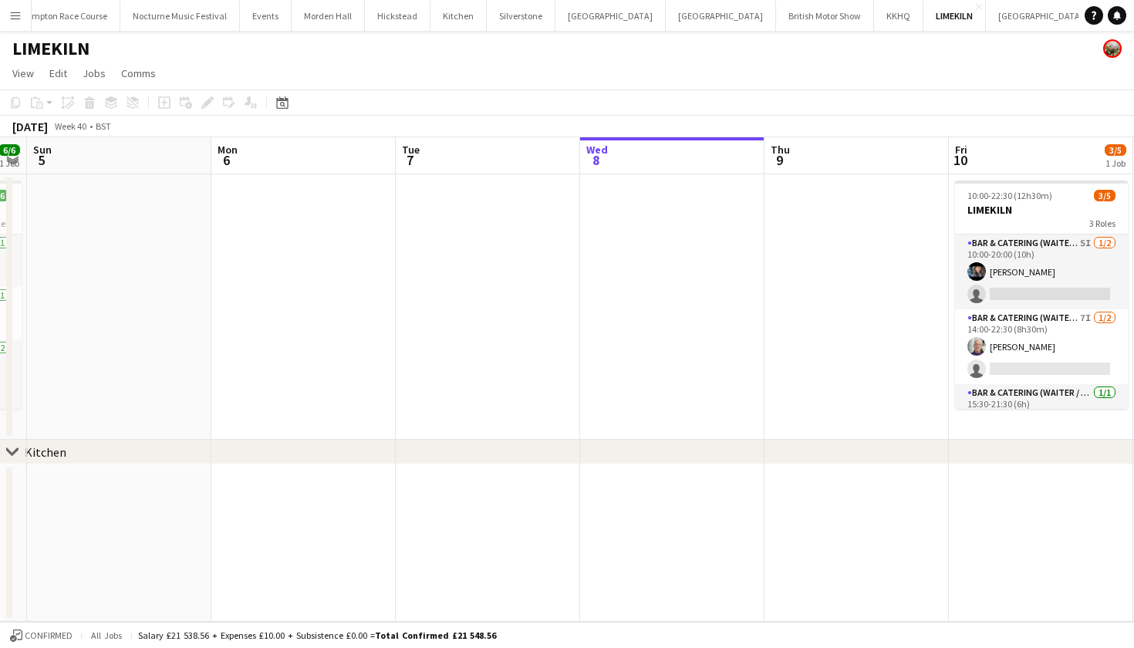
scroll to position [0, 429]
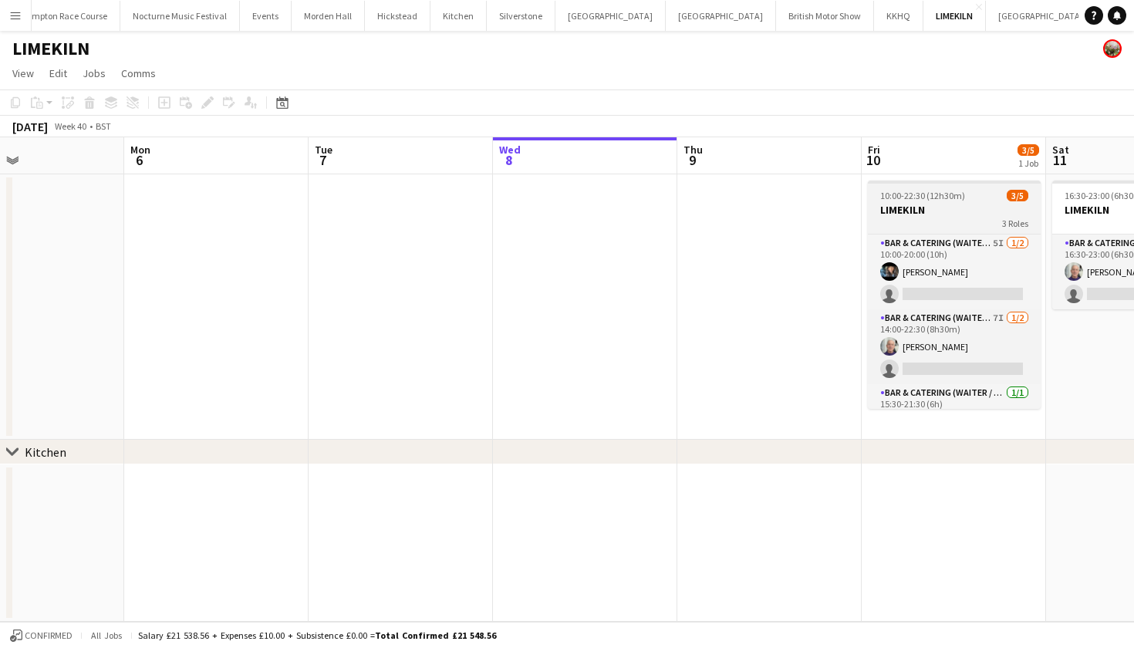
click at [952, 230] on app-job-card "10:00-22:30 (12h30m) 3/5 LIMEKILN 3 Roles Bar & Catering (Waiter / waitress) 5I…" at bounding box center [954, 294] width 173 height 228
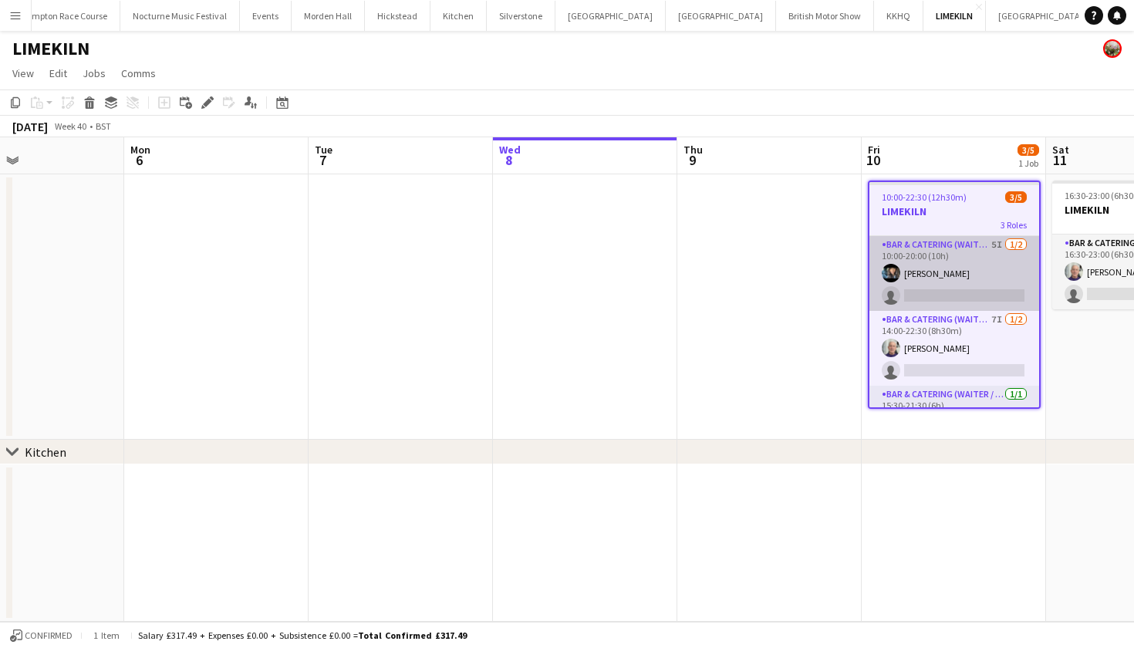
click at [945, 270] on app-card-role "Bar & Catering (Waiter / waitress) 5I 1/2 10:00-20:00 (10h) Lydia Cameron singl…" at bounding box center [954, 273] width 170 height 75
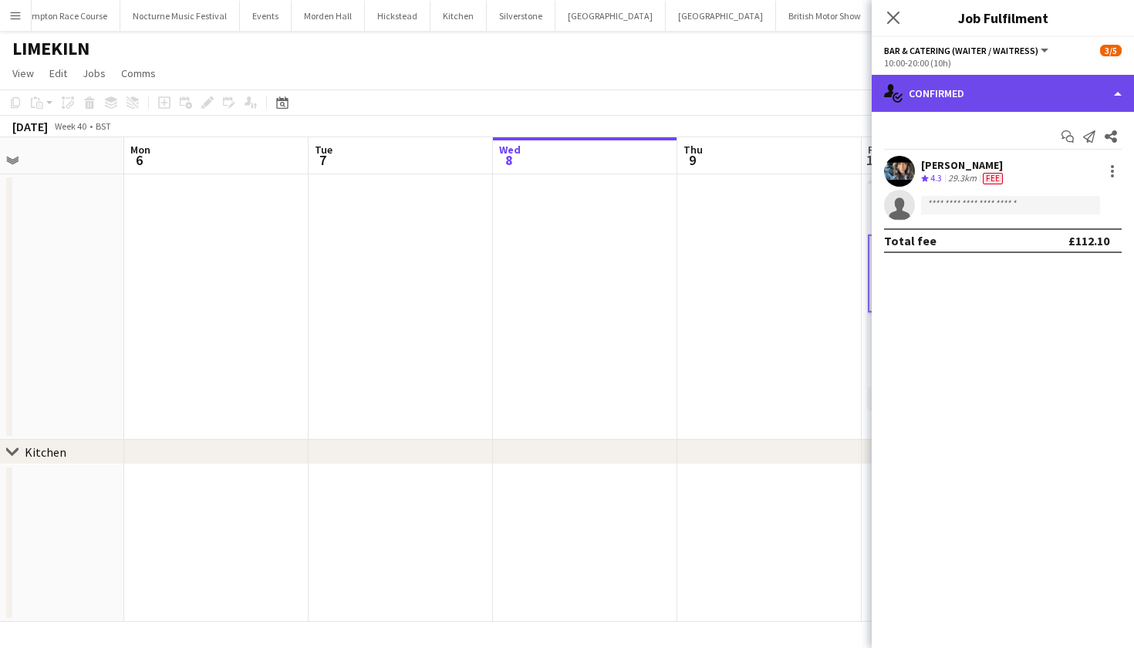
click at [1013, 99] on div "single-neutral-actions-check-2 Confirmed" at bounding box center [1002, 93] width 262 height 37
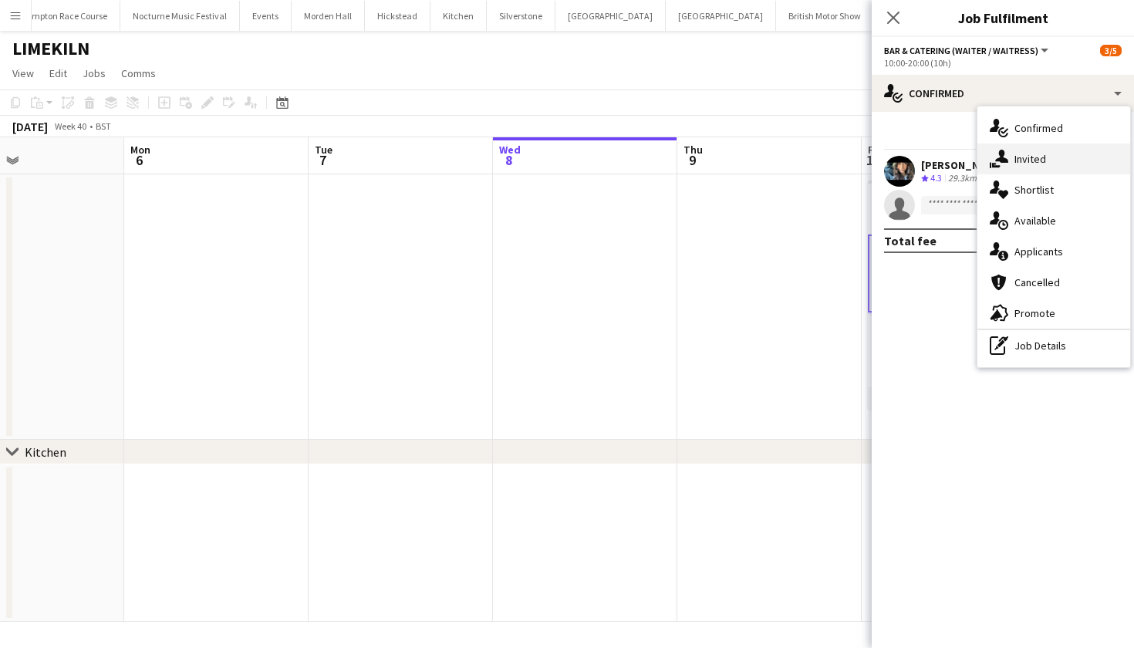
click at [1042, 153] on span "Invited" at bounding box center [1030, 159] width 32 height 14
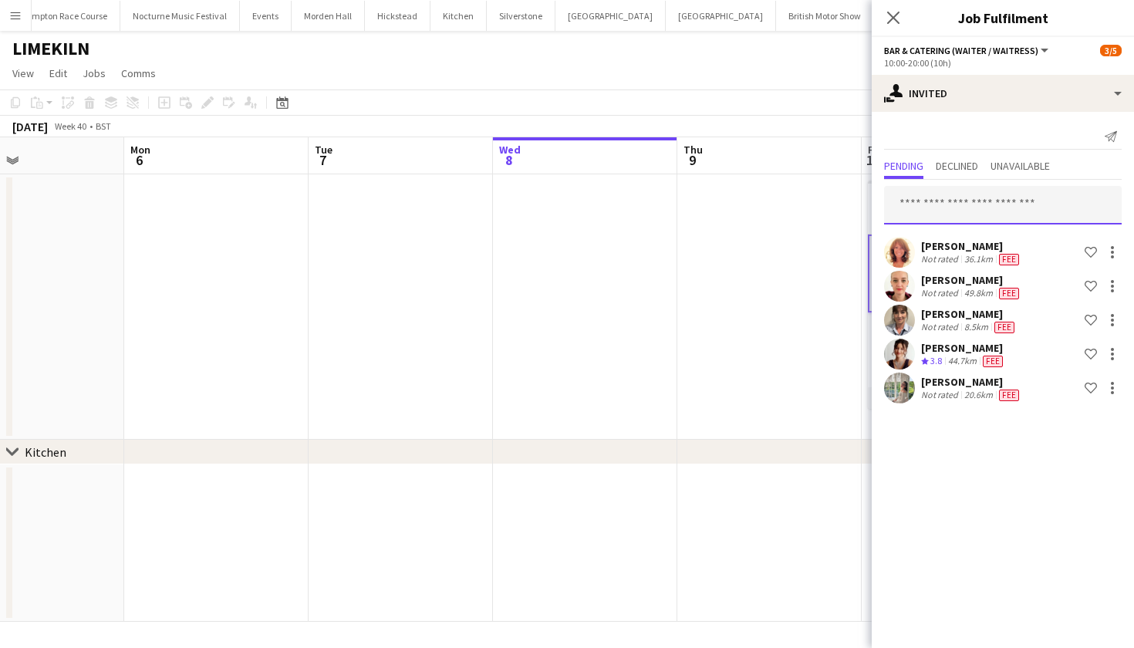
click at [1003, 201] on input "text" at bounding box center [1003, 205] width 238 height 39
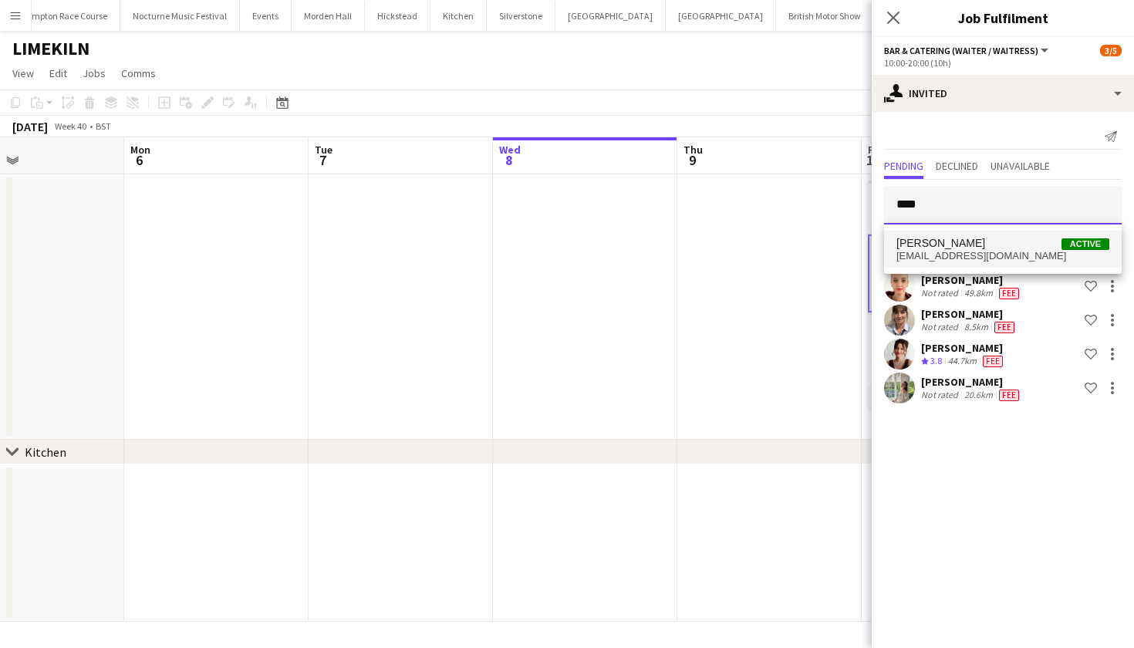
type input "****"
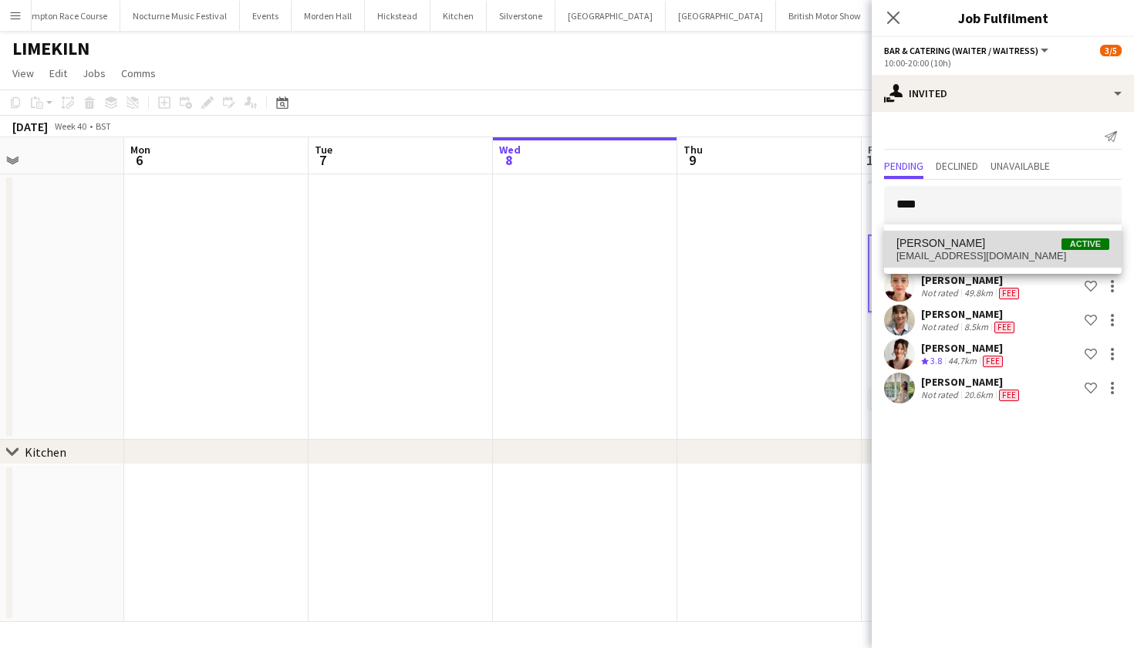
click at [982, 255] on span "deborahedema02@gmail.com" at bounding box center [1002, 256] width 213 height 12
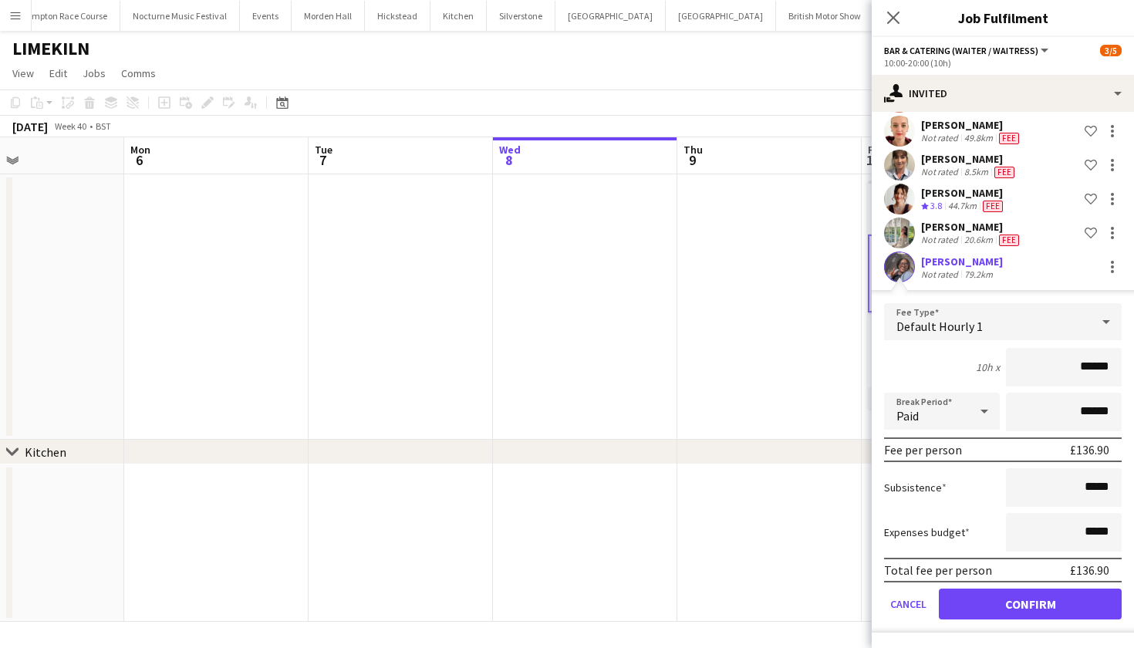
scroll to position [155, 0]
click at [1023, 606] on button "Confirm" at bounding box center [1030, 603] width 183 height 31
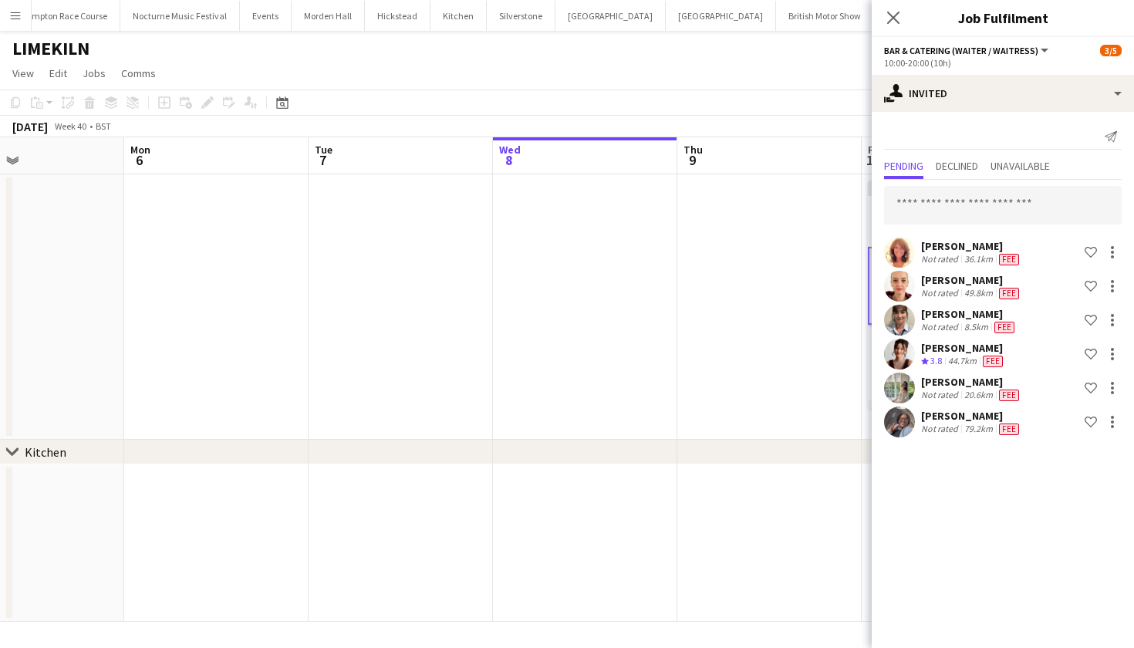
click at [766, 416] on app-date-cell at bounding box center [769, 306] width 184 height 265
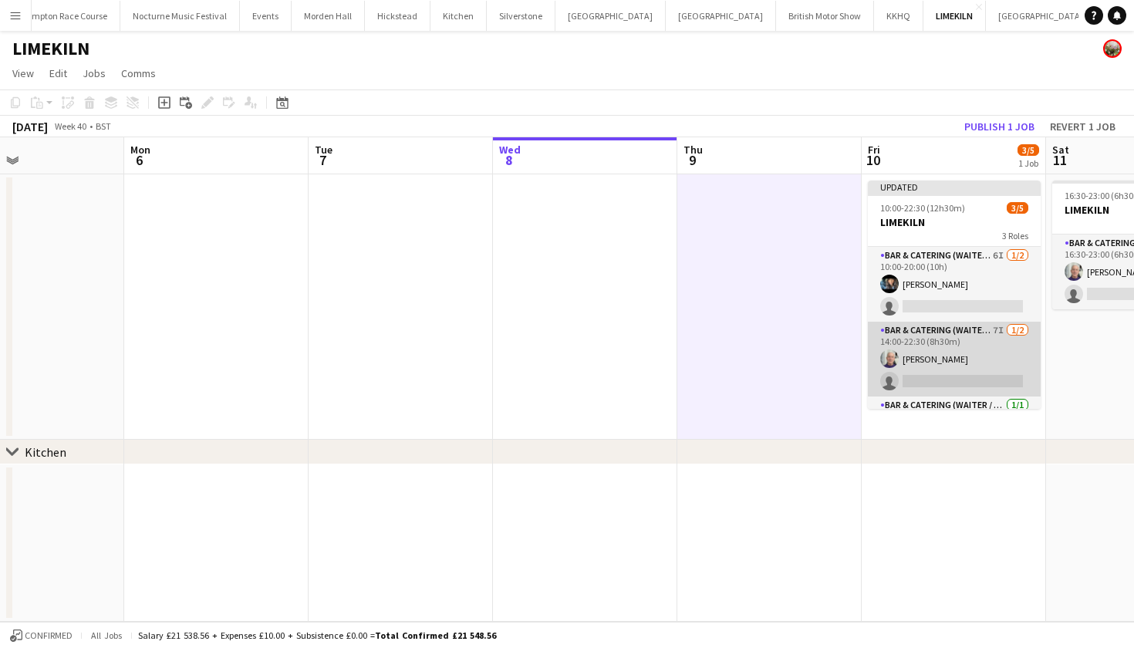
click at [964, 362] on app-card-role "Bar & Catering (Waiter / waitress) 7I 1/2 14:00-22:30 (8h30m) Peter Gretton sin…" at bounding box center [954, 359] width 173 height 75
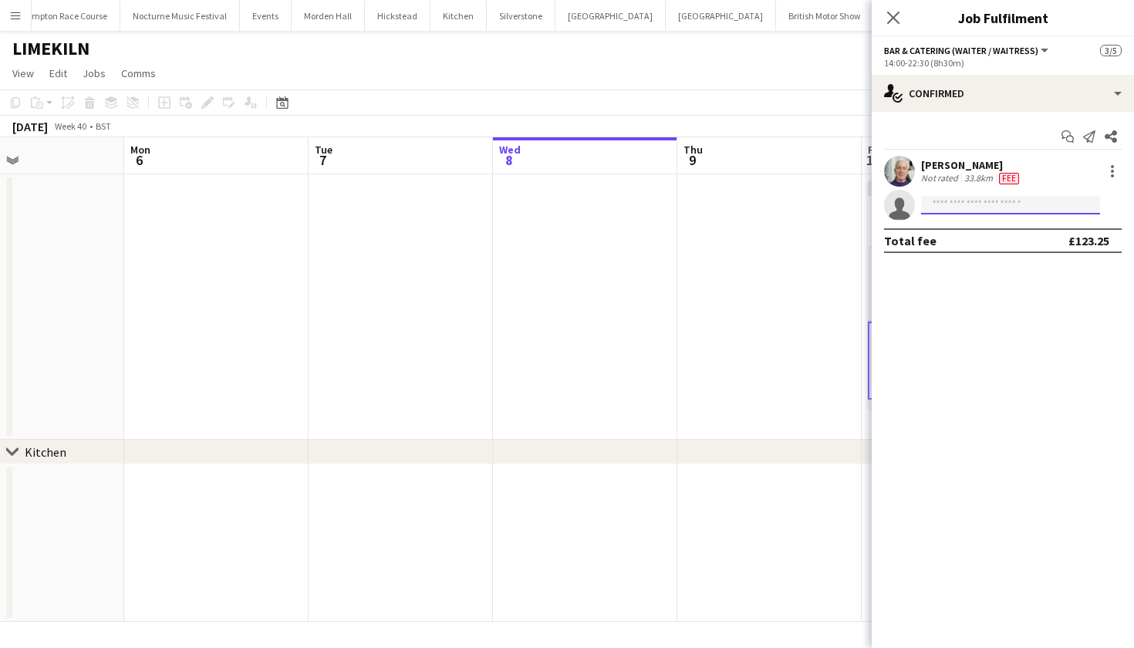
click at [1034, 201] on input at bounding box center [1010, 205] width 179 height 19
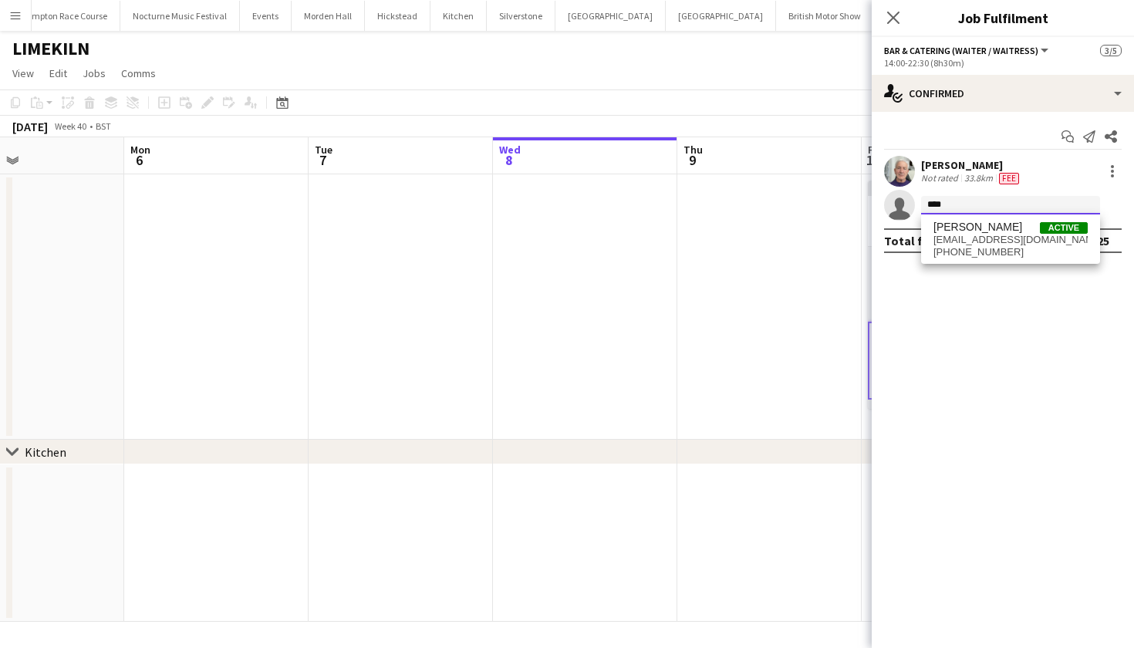
type input "****"
drag, startPoint x: 1034, startPoint y: 201, endPoint x: 1003, endPoint y: 246, distance: 54.8
click at [1003, 246] on span "+447736744475" at bounding box center [1010, 252] width 154 height 12
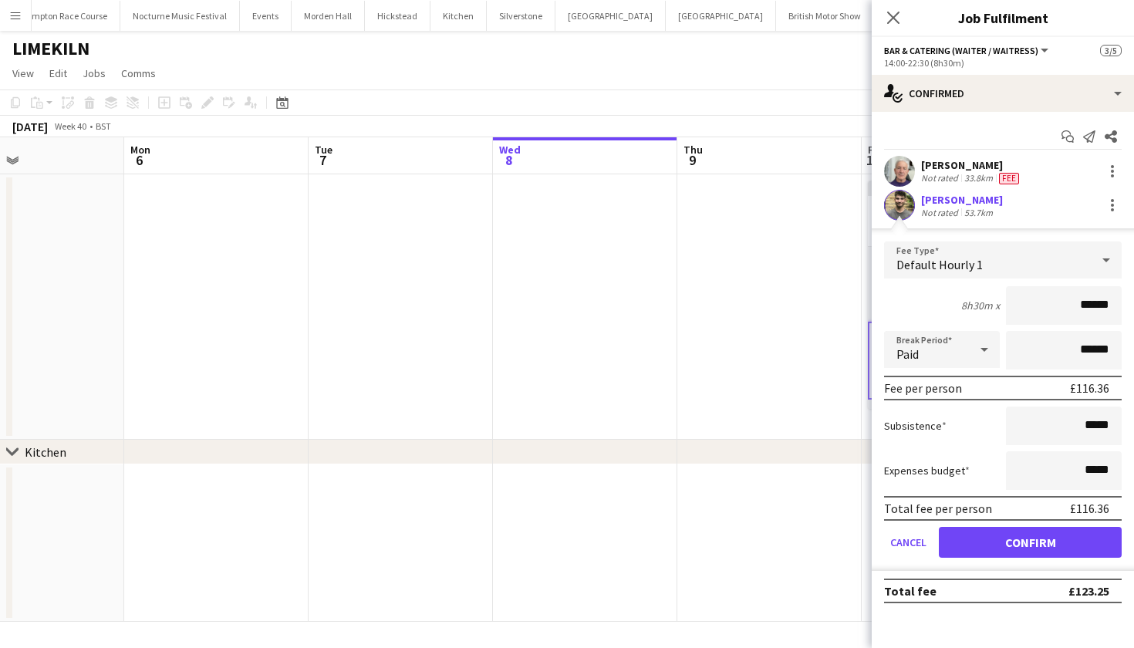
click at [1053, 543] on button "Confirm" at bounding box center [1030, 542] width 183 height 31
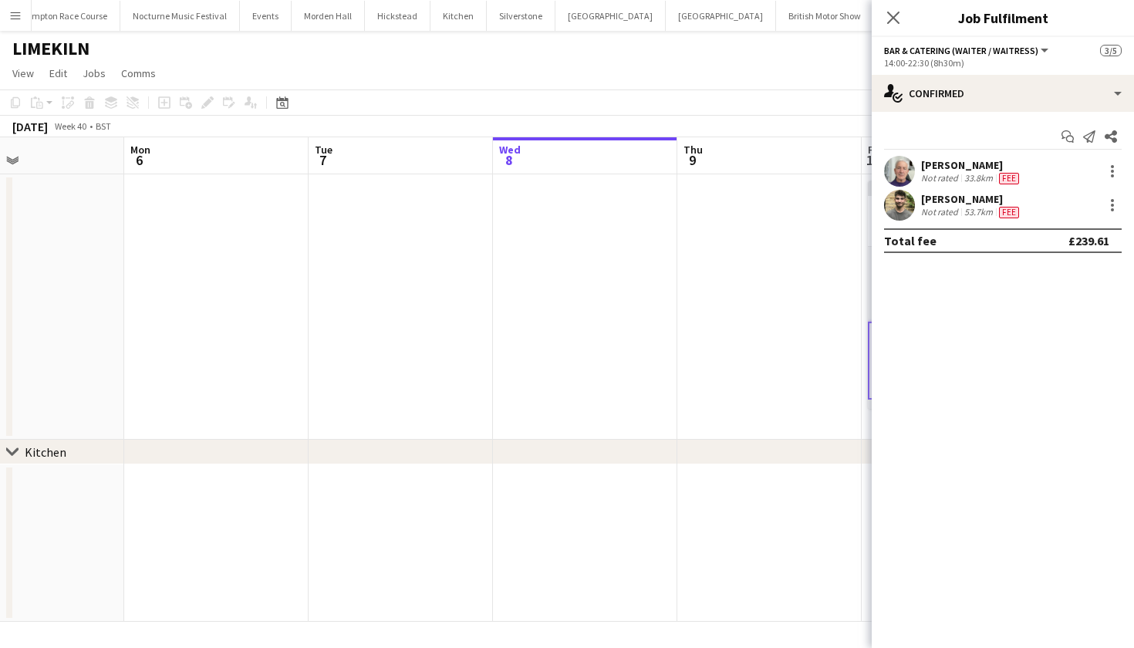
click at [842, 251] on app-date-cell at bounding box center [769, 306] width 184 height 265
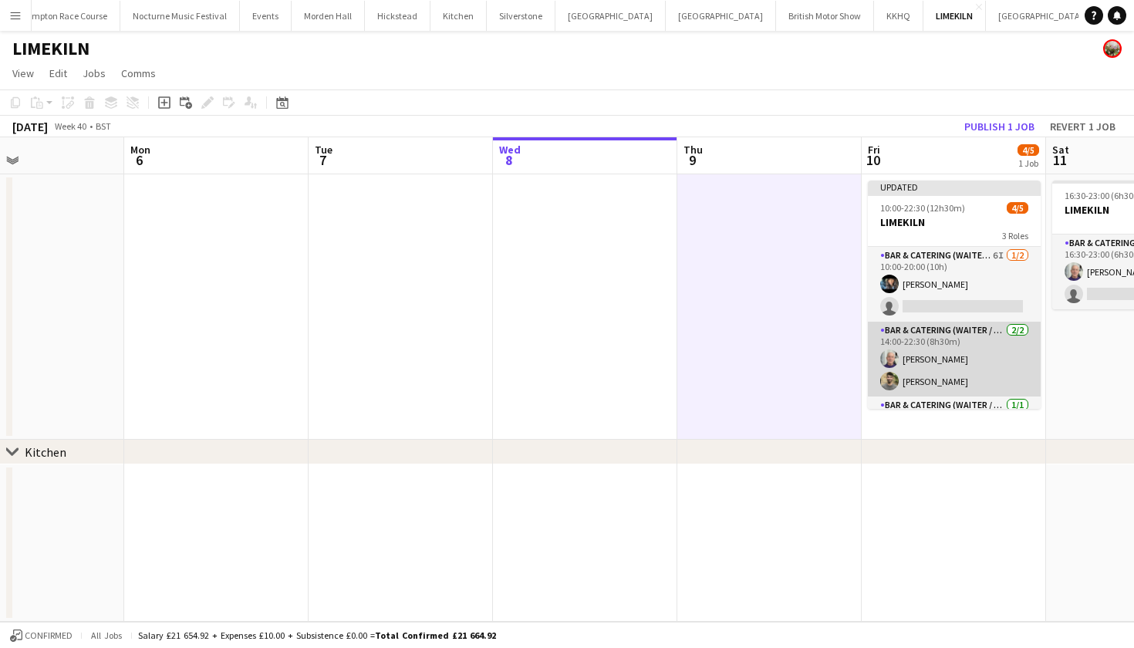
click at [955, 363] on app-card-role "Bar & Catering (Waiter / waitress) 2/2 14:00-22:30 (8h30m) Peter Gretton Jacque…" at bounding box center [954, 359] width 173 height 75
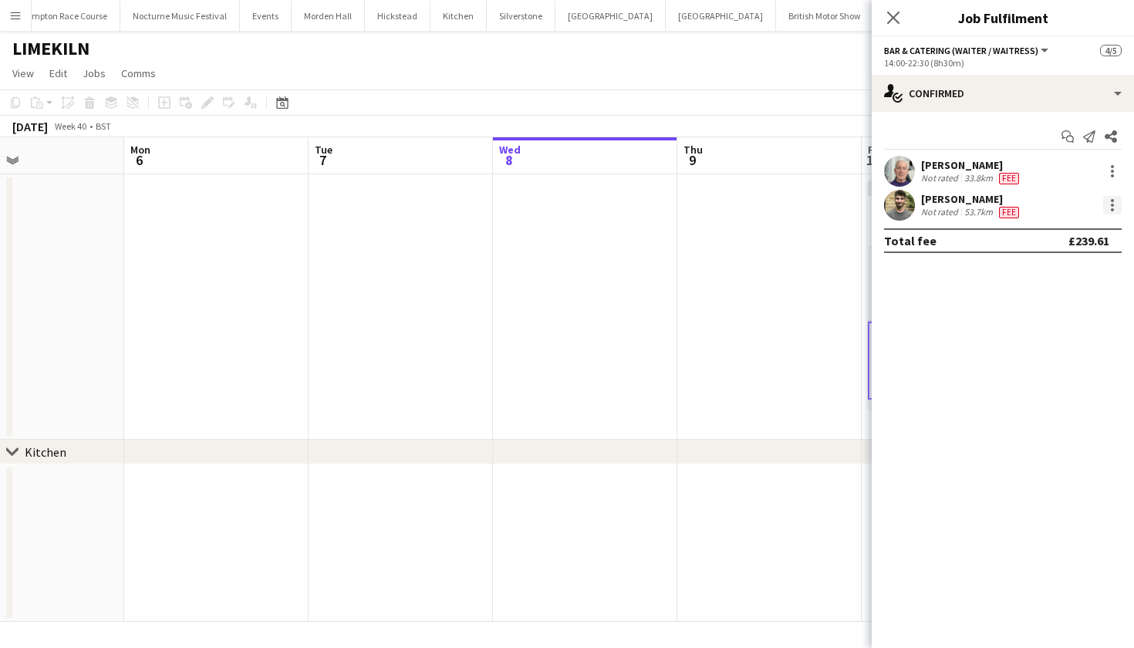
click at [1108, 210] on div at bounding box center [1112, 205] width 19 height 19
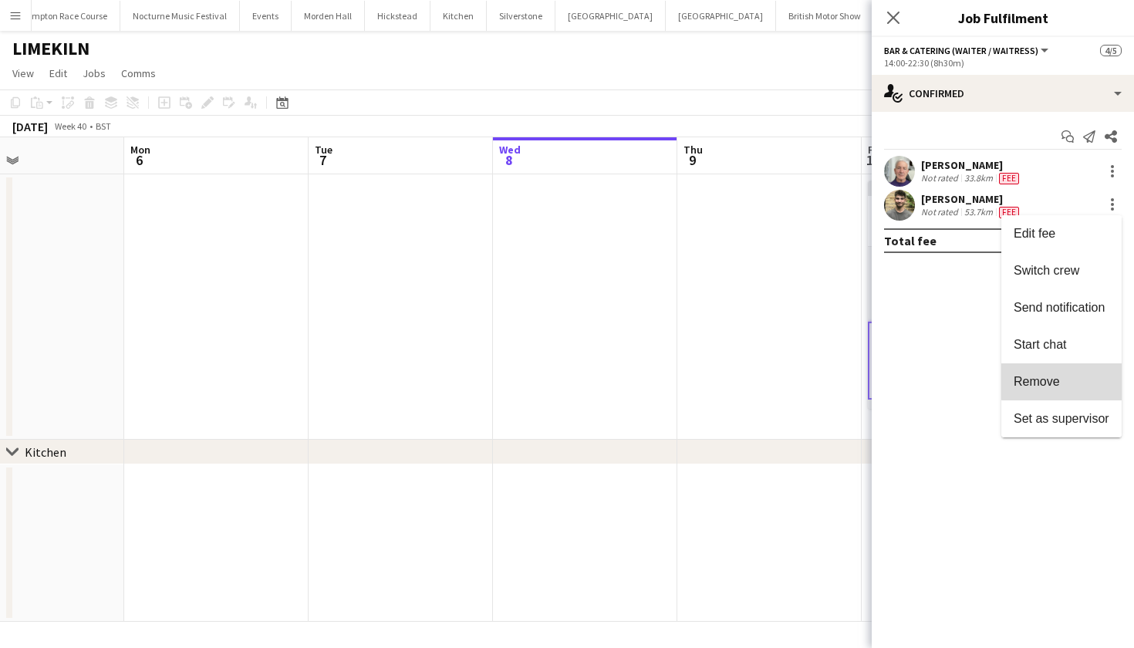
click at [1092, 379] on span "Remove" at bounding box center [1061, 382] width 96 height 14
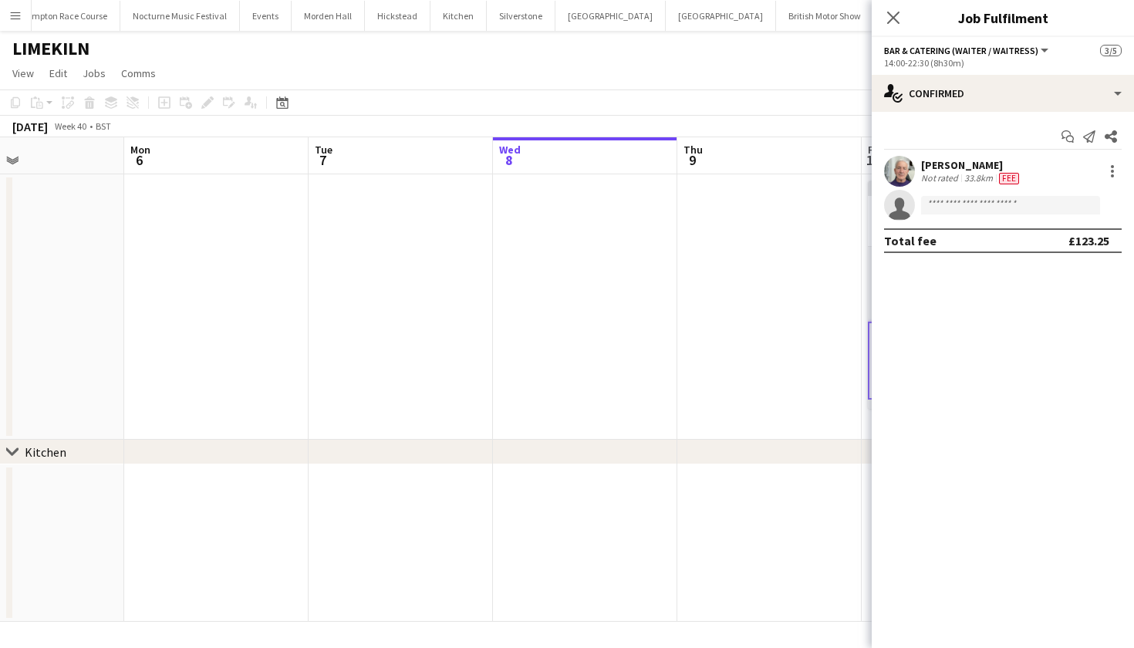
click at [760, 335] on app-date-cell at bounding box center [769, 306] width 184 height 265
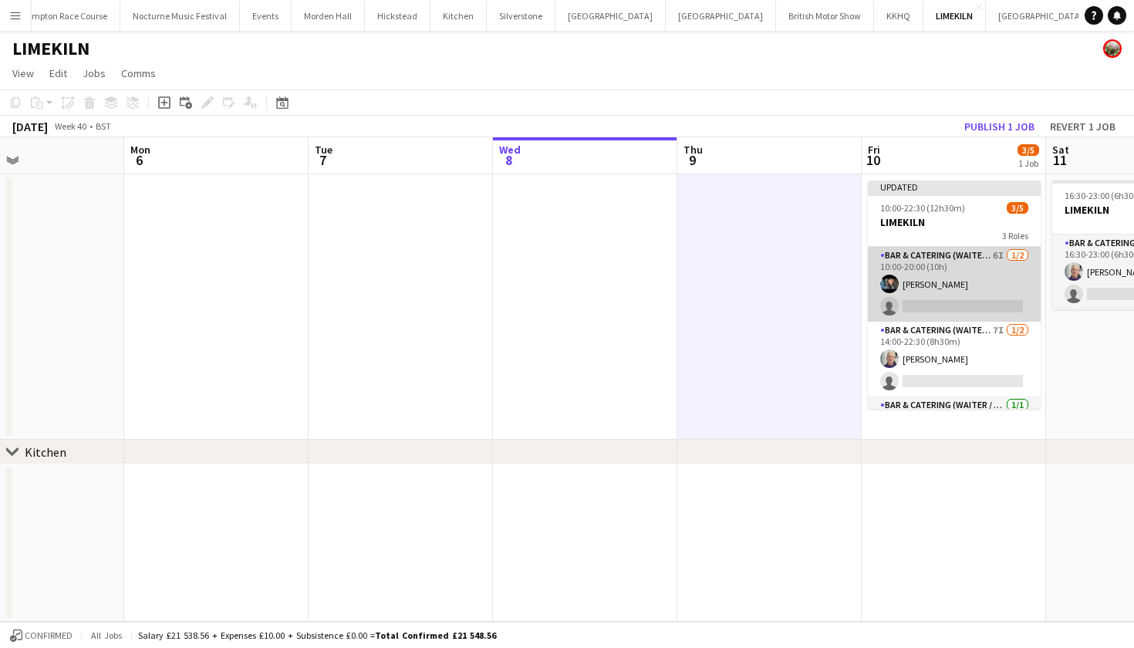
click at [932, 308] on app-card-role "Bar & Catering (Waiter / waitress) 6I 1/2 10:00-20:00 (10h) Lydia Cameron singl…" at bounding box center [954, 284] width 173 height 75
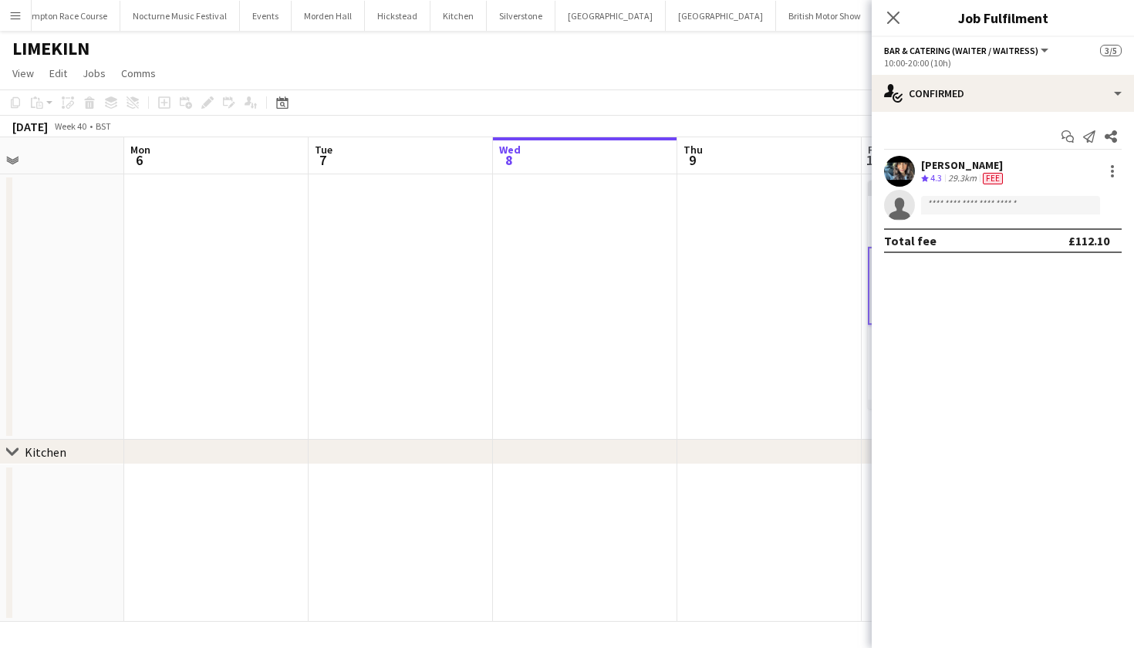
click at [810, 327] on app-date-cell at bounding box center [769, 306] width 184 height 265
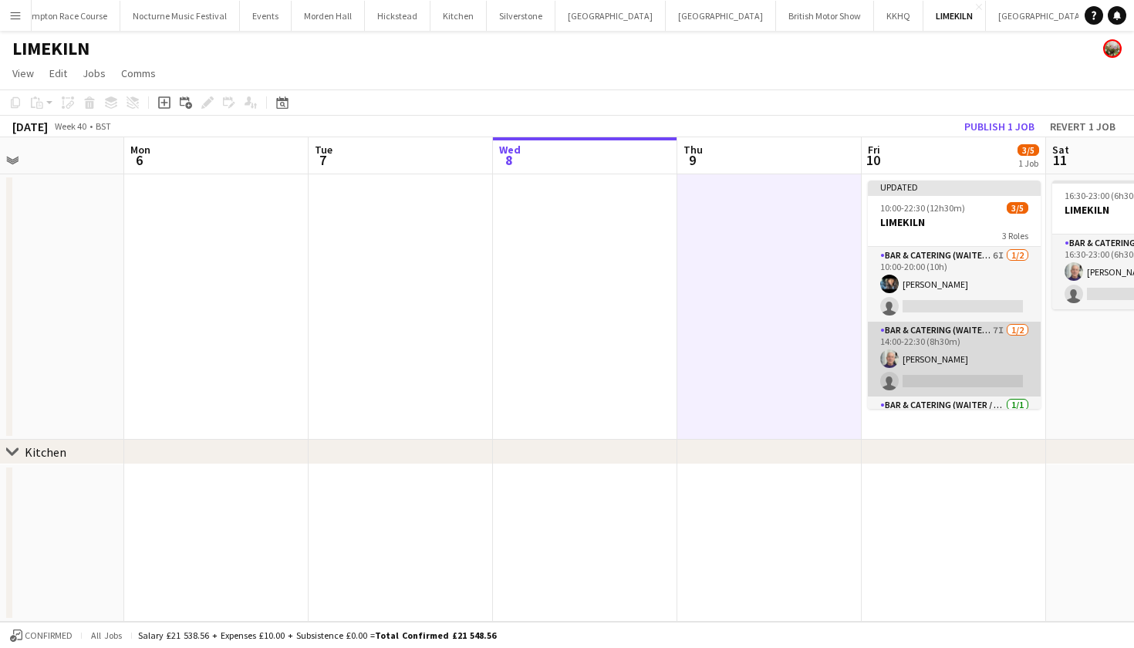
click at [891, 358] on app-user-avatar at bounding box center [889, 358] width 19 height 19
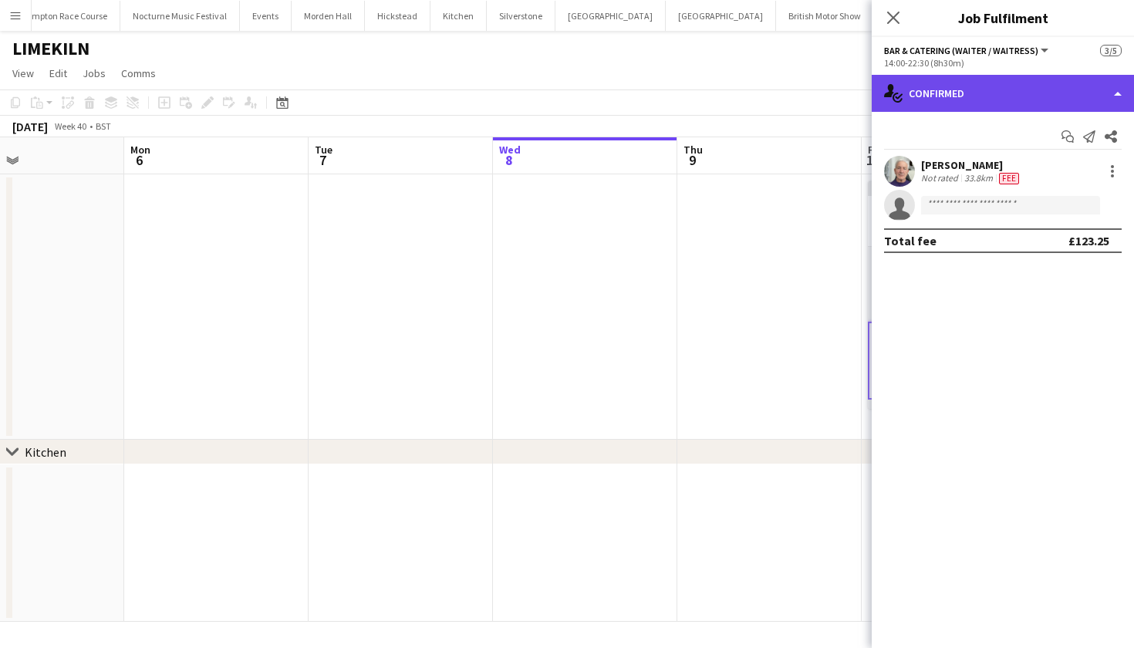
click at [993, 95] on div "single-neutral-actions-check-2 Confirmed" at bounding box center [1002, 93] width 262 height 37
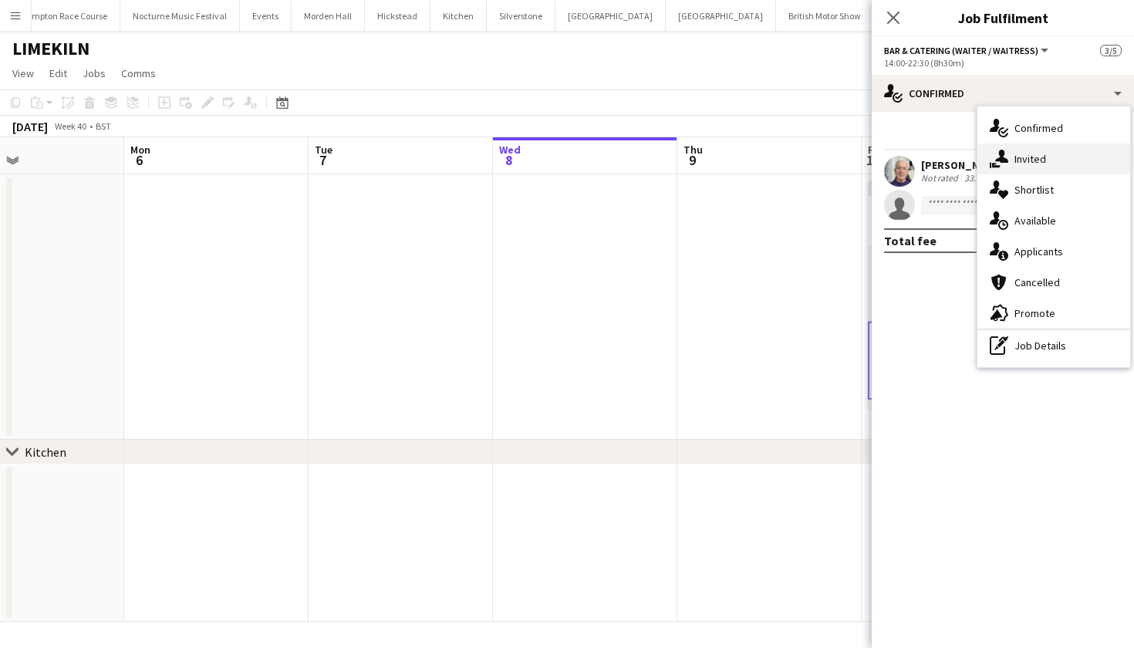
click at [1024, 155] on span "Invited" at bounding box center [1030, 159] width 32 height 14
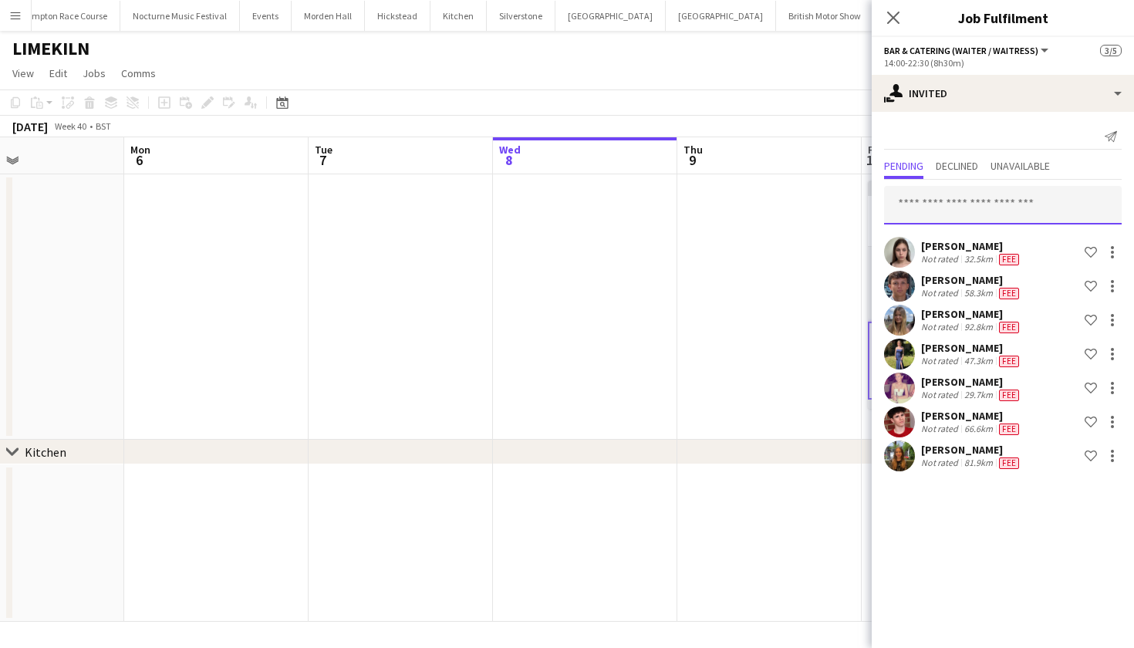
click at [1015, 207] on input "text" at bounding box center [1003, 205] width 238 height 39
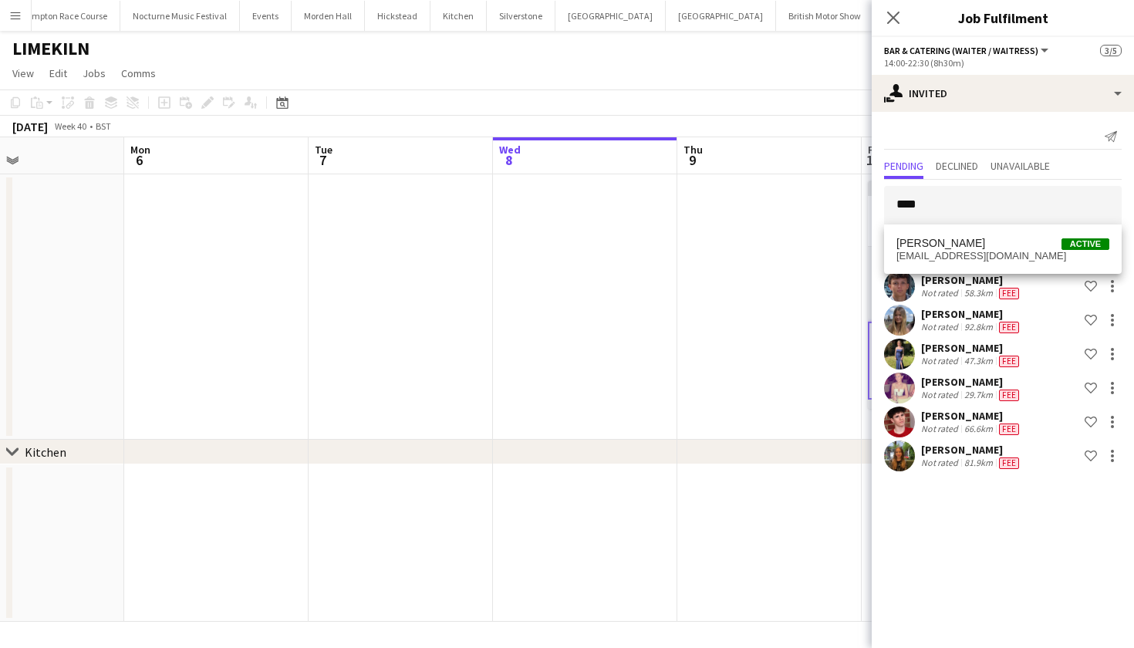
drag, startPoint x: 1015, startPoint y: 207, endPoint x: 997, endPoint y: 270, distance: 65.7
click at [997, 270] on div "Jacques Pressley Active jacquespressley@gmail.com" at bounding box center [1003, 248] width 238 height 49
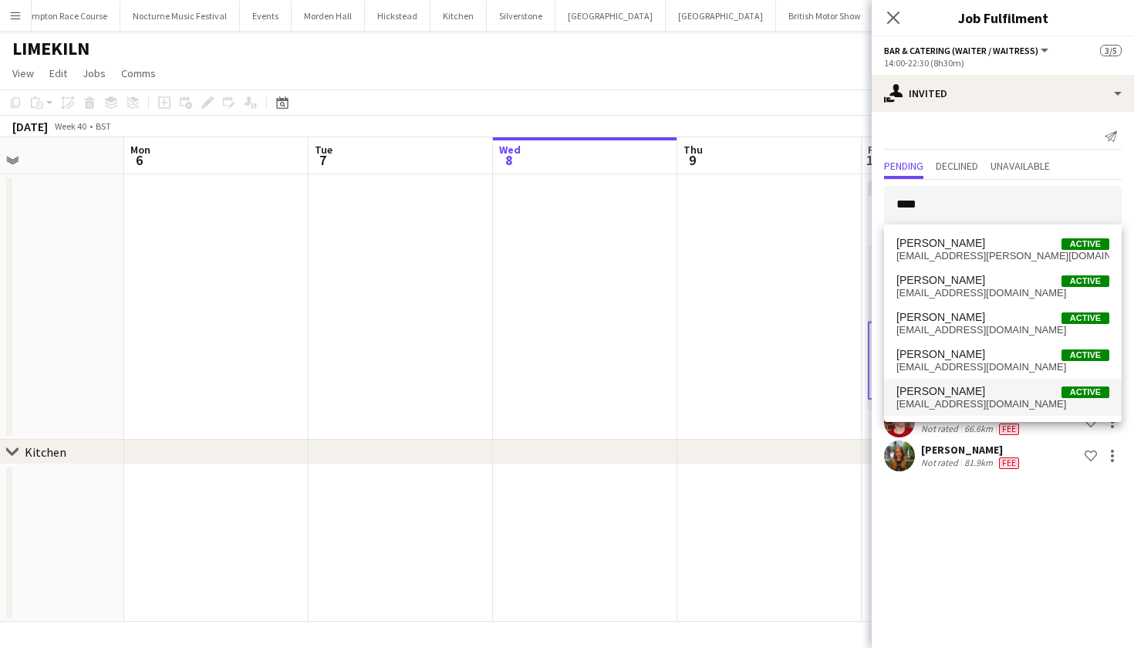
drag, startPoint x: 997, startPoint y: 258, endPoint x: 998, endPoint y: 383, distance: 125.7
click at [998, 383] on div "Jack Bleazard Active jack.bleazard@icloud.com Jack Campbell-Barnard Active jack…" at bounding box center [1003, 322] width 238 height 197
click at [974, 204] on input "****" at bounding box center [1003, 205] width 238 height 39
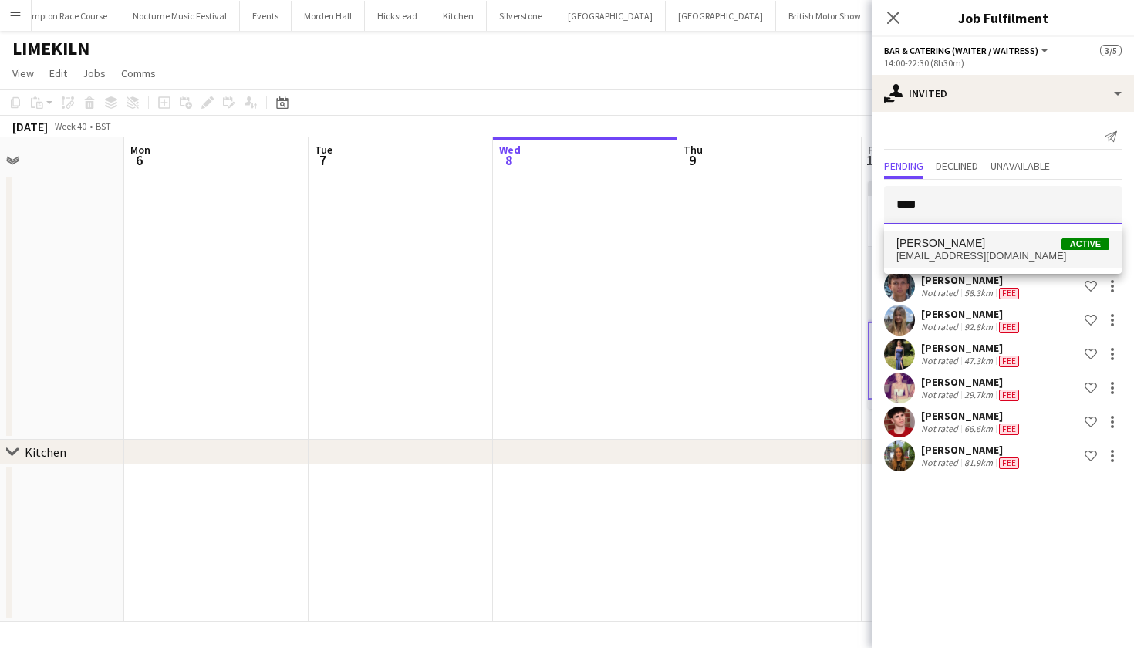
type input "****"
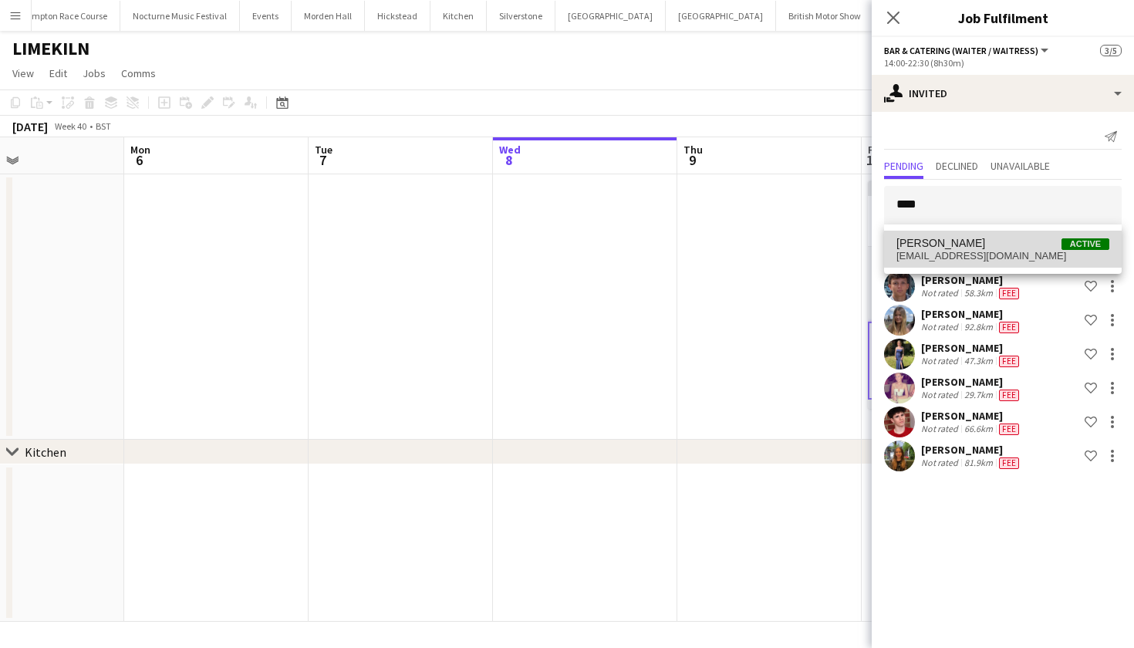
click at [972, 239] on span "[PERSON_NAME]" at bounding box center [940, 243] width 89 height 13
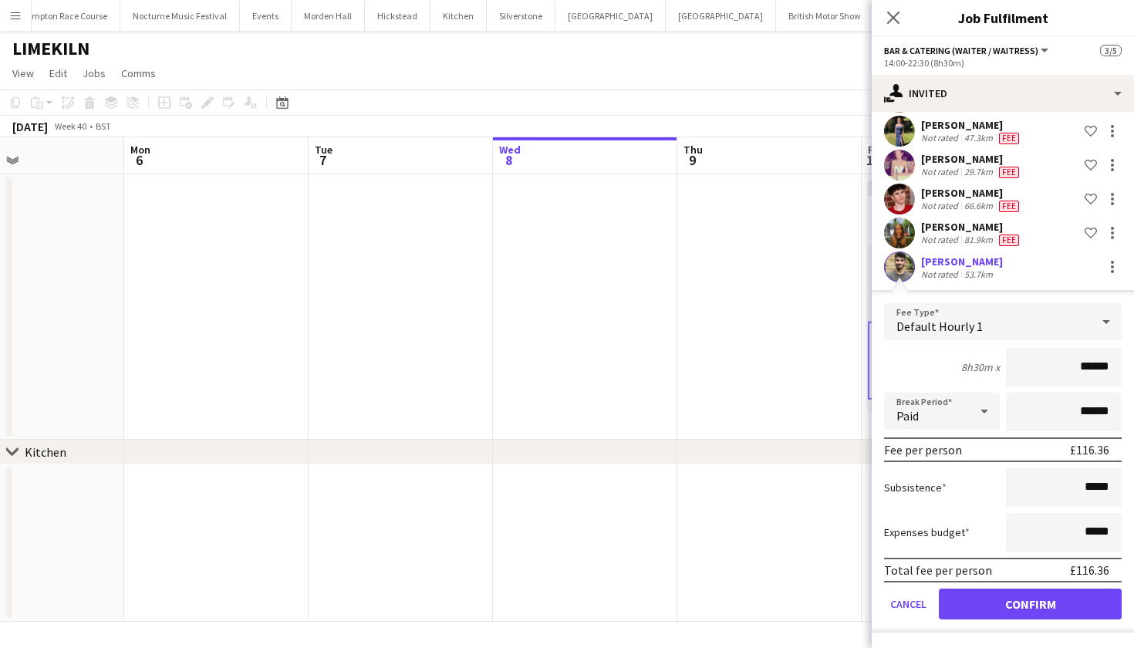
scroll to position [223, 0]
click at [1053, 602] on button "Confirm" at bounding box center [1030, 603] width 183 height 31
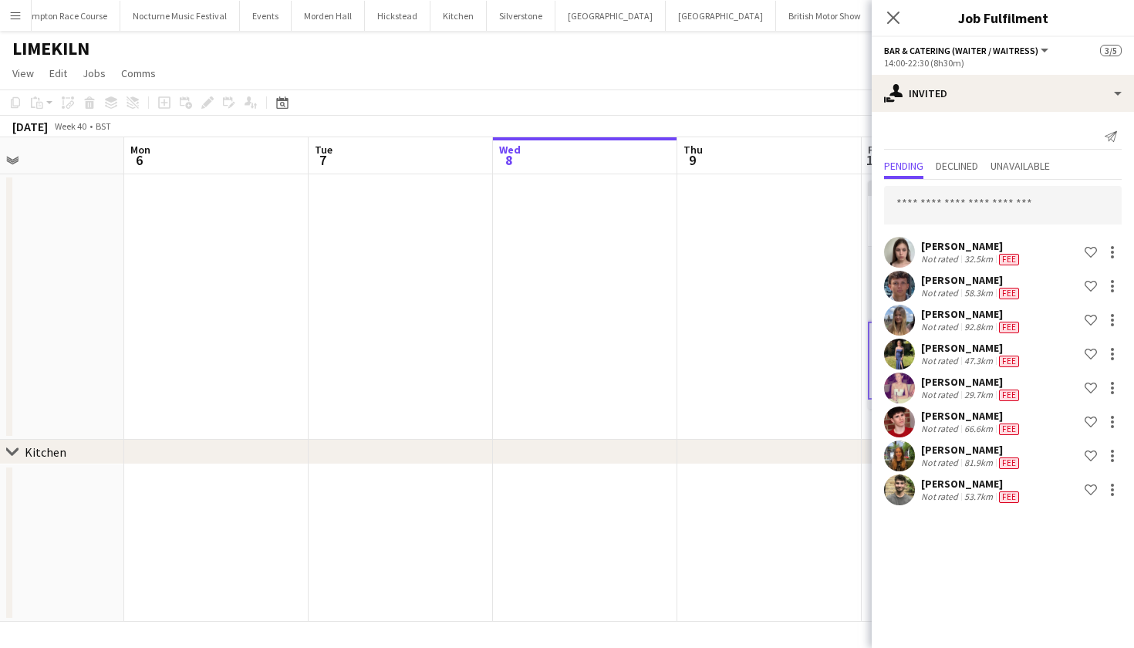
scroll to position [0, 0]
click at [958, 211] on input "text" at bounding box center [1003, 205] width 238 height 39
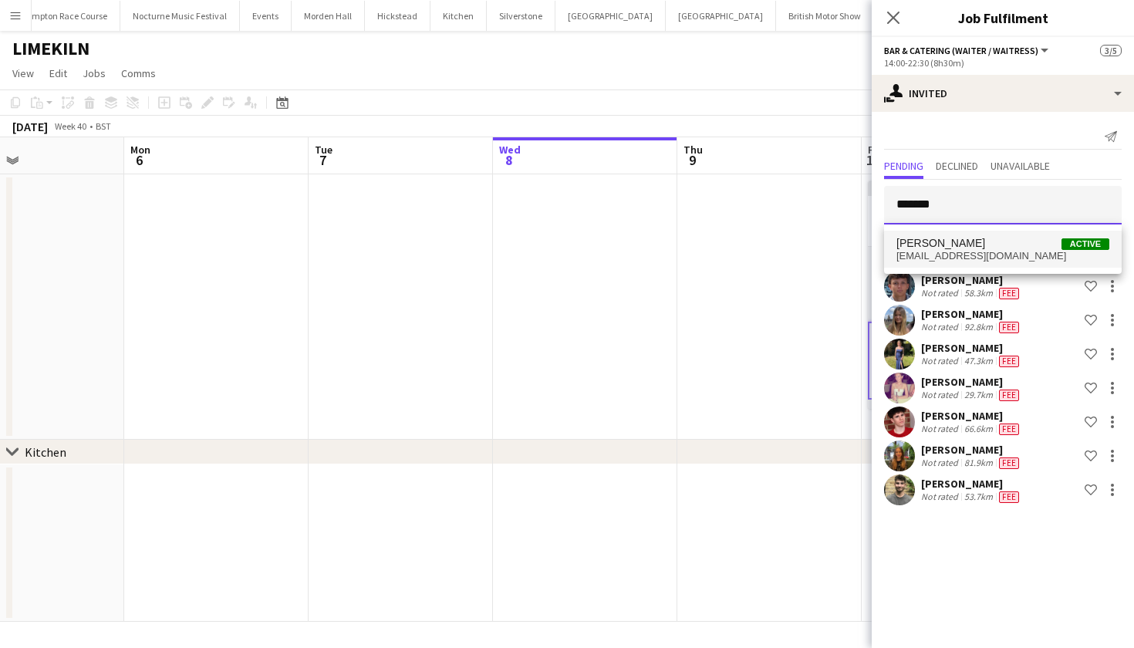
type input "*******"
click at [957, 248] on span "[PERSON_NAME]" at bounding box center [940, 243] width 89 height 13
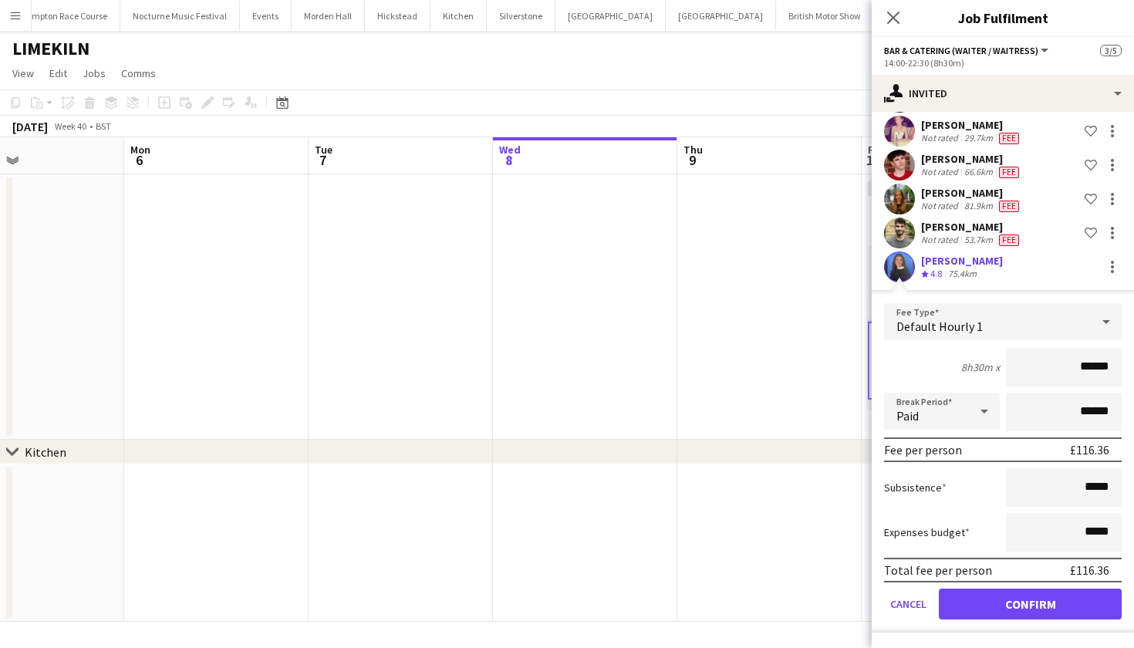
scroll to position [257, 0]
click at [1026, 597] on button "Confirm" at bounding box center [1030, 603] width 183 height 31
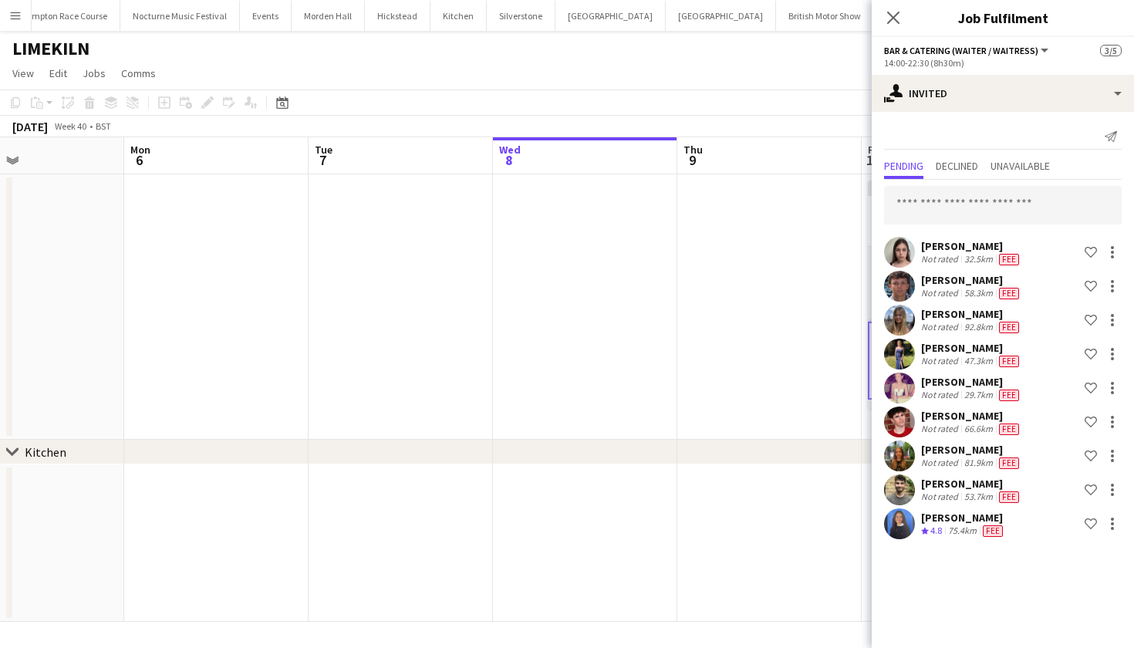
scroll to position [0, 0]
click at [965, 214] on input "text" at bounding box center [1003, 205] width 238 height 39
click at [23, 28] on button "Menu" at bounding box center [15, 15] width 31 height 31
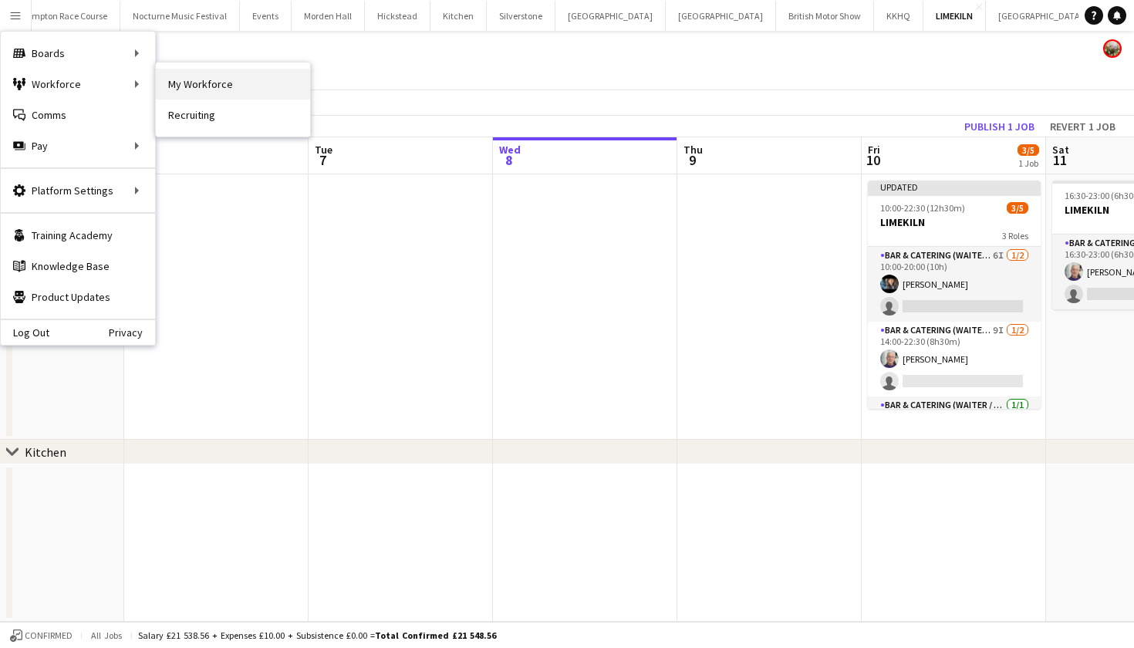
click at [182, 76] on link "My Workforce" at bounding box center [233, 84] width 154 height 31
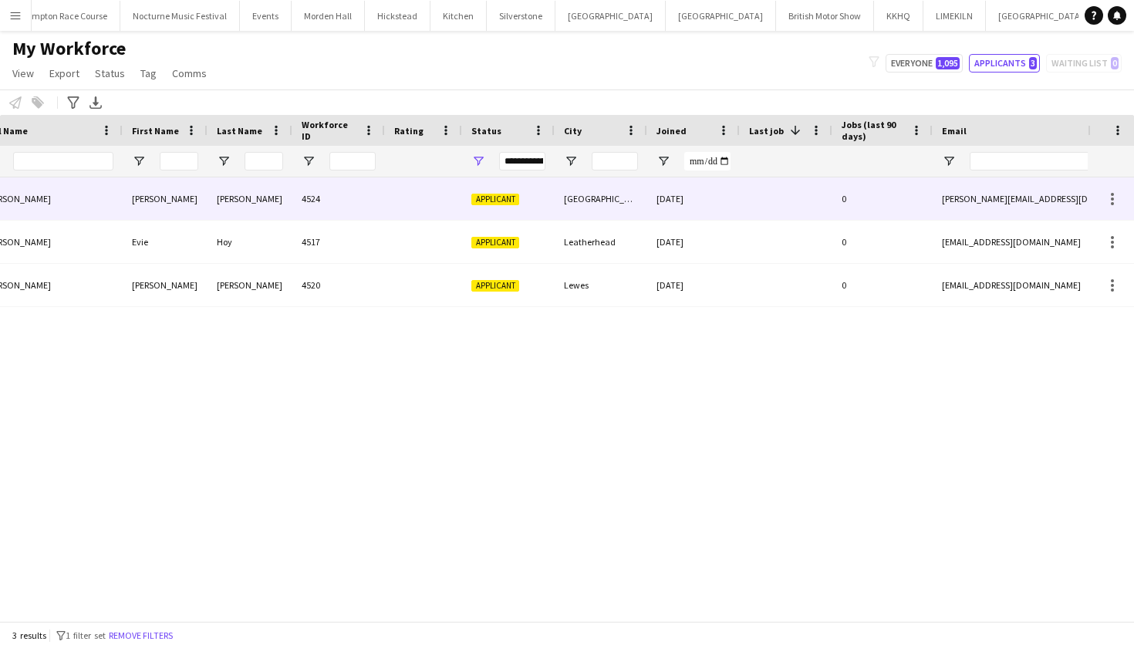
scroll to position [0, 241]
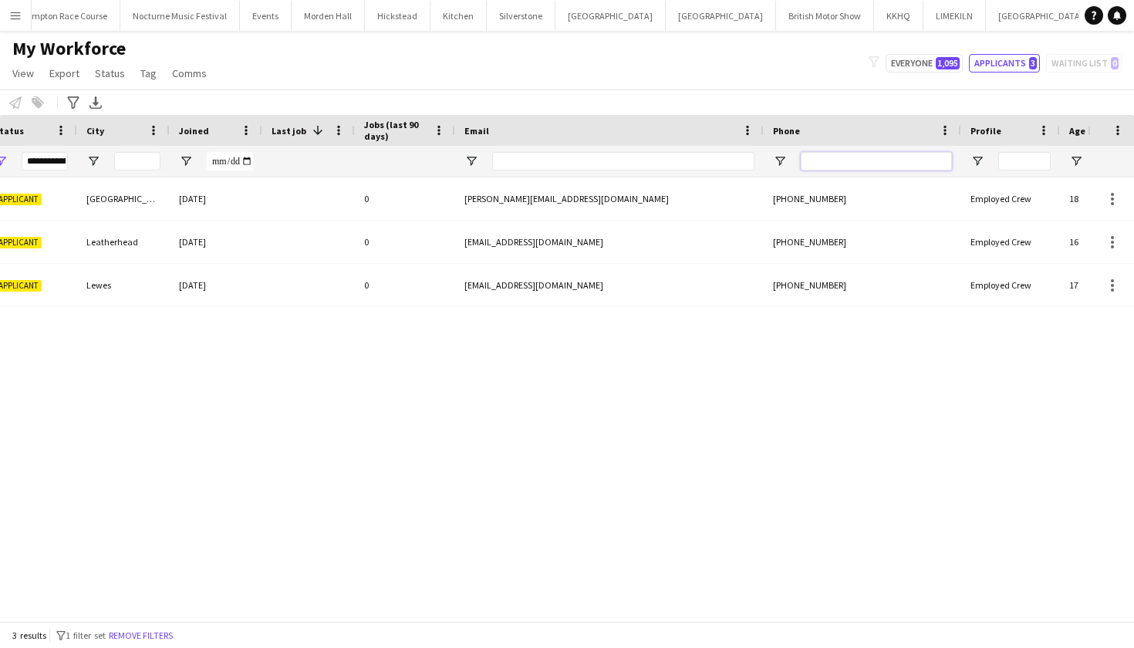
click at [910, 167] on input "Phone Filter Input" at bounding box center [875, 161] width 151 height 19
click at [170, 638] on button "Remove filters" at bounding box center [141, 635] width 70 height 17
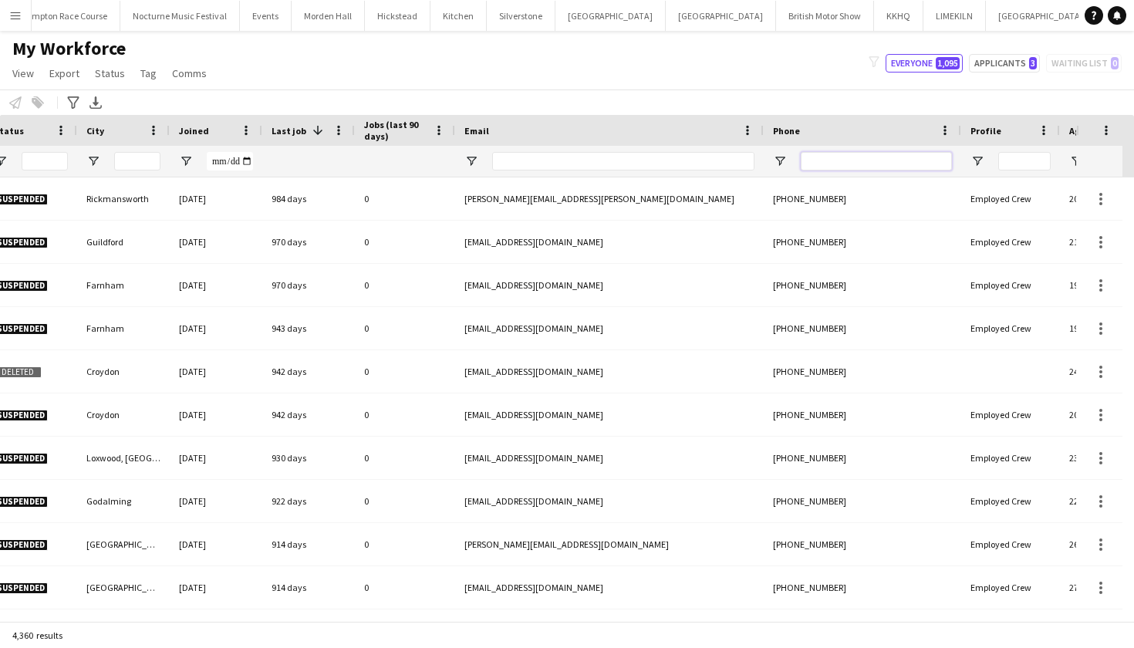
click at [939, 159] on input "Phone Filter Input" at bounding box center [875, 161] width 151 height 19
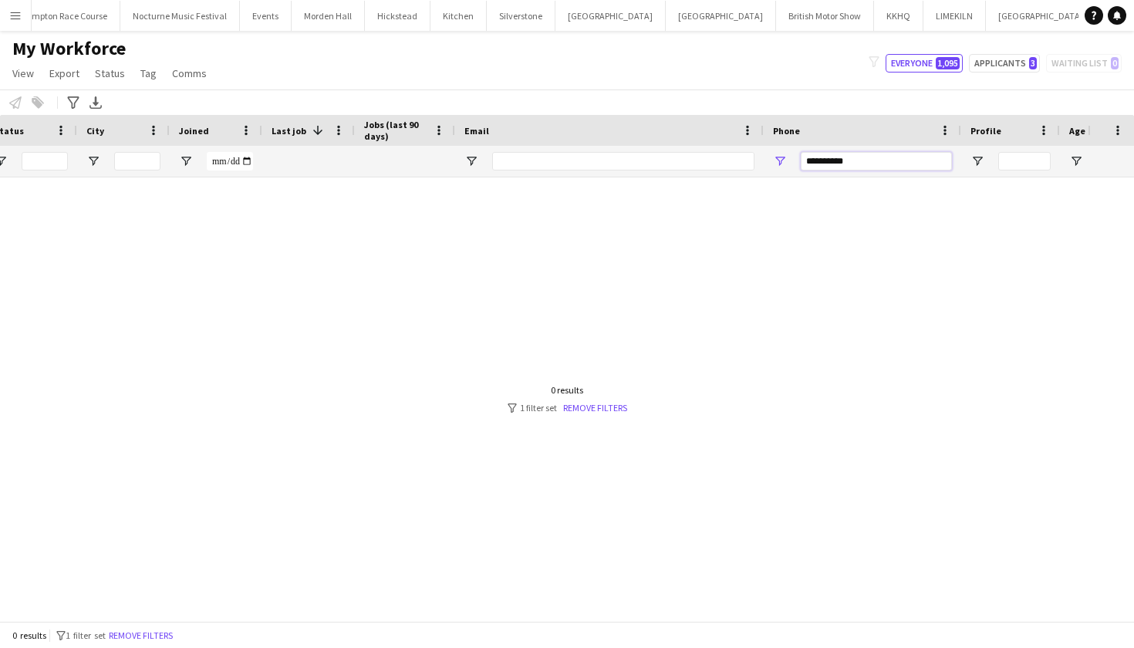
type input "**********"
drag, startPoint x: 876, startPoint y: 152, endPoint x: 837, endPoint y: 164, distance: 41.2
click at [837, 164] on input "**********" at bounding box center [875, 161] width 151 height 19
click at [898, 163] on input "**********" at bounding box center [875, 161] width 151 height 19
drag, startPoint x: 898, startPoint y: 163, endPoint x: 796, endPoint y: 163, distance: 101.8
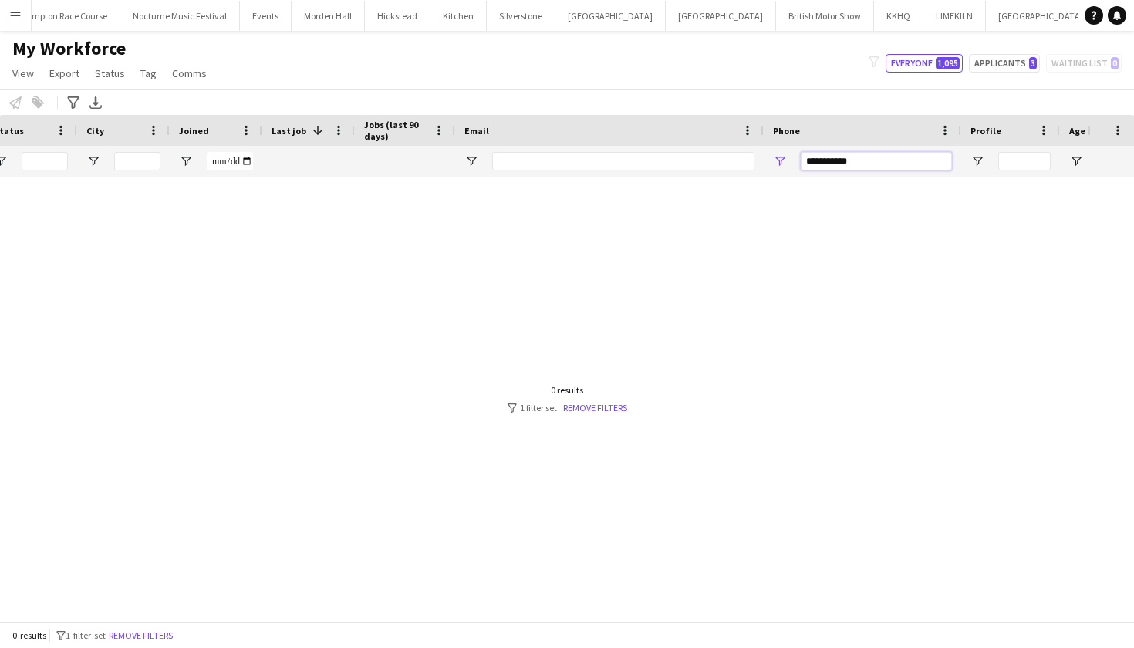
click at [796, 163] on div "**********" at bounding box center [861, 161] width 197 height 31
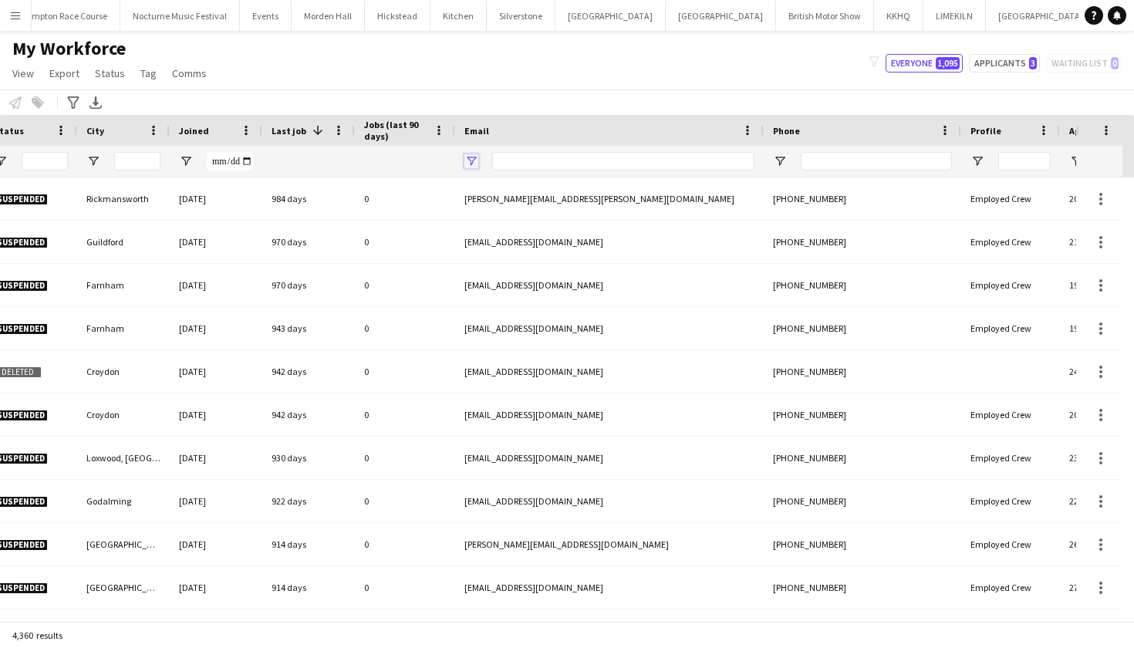
click at [473, 157] on span "Open Filter Menu" at bounding box center [471, 161] width 14 height 14
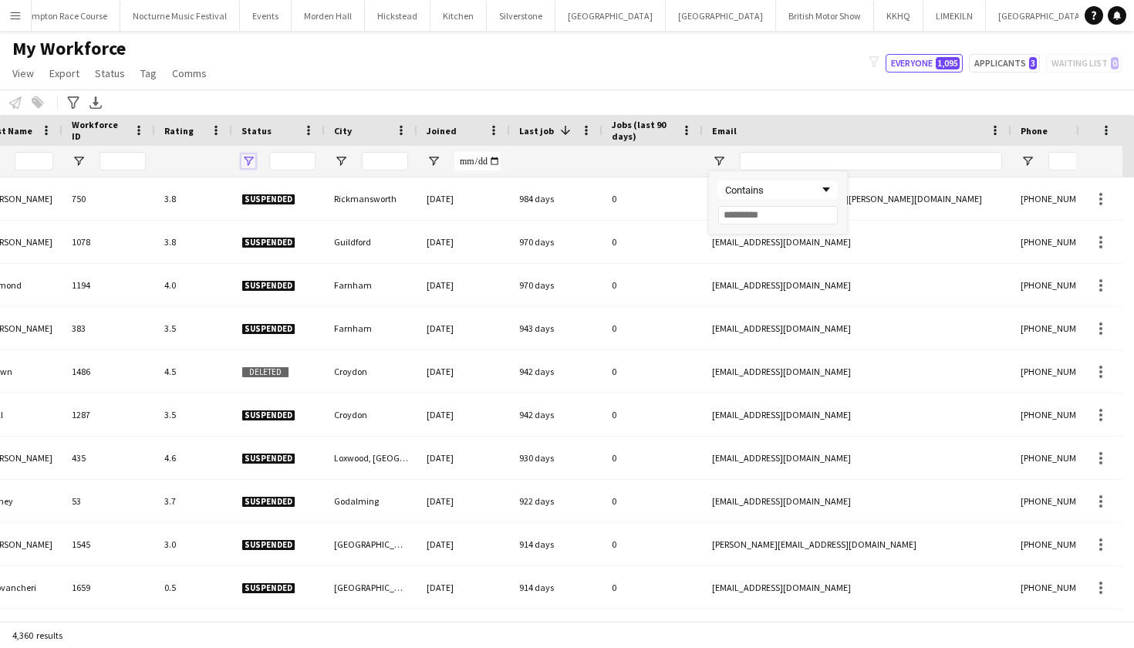
click at [245, 157] on span "Open Filter Menu" at bounding box center [248, 161] width 14 height 14
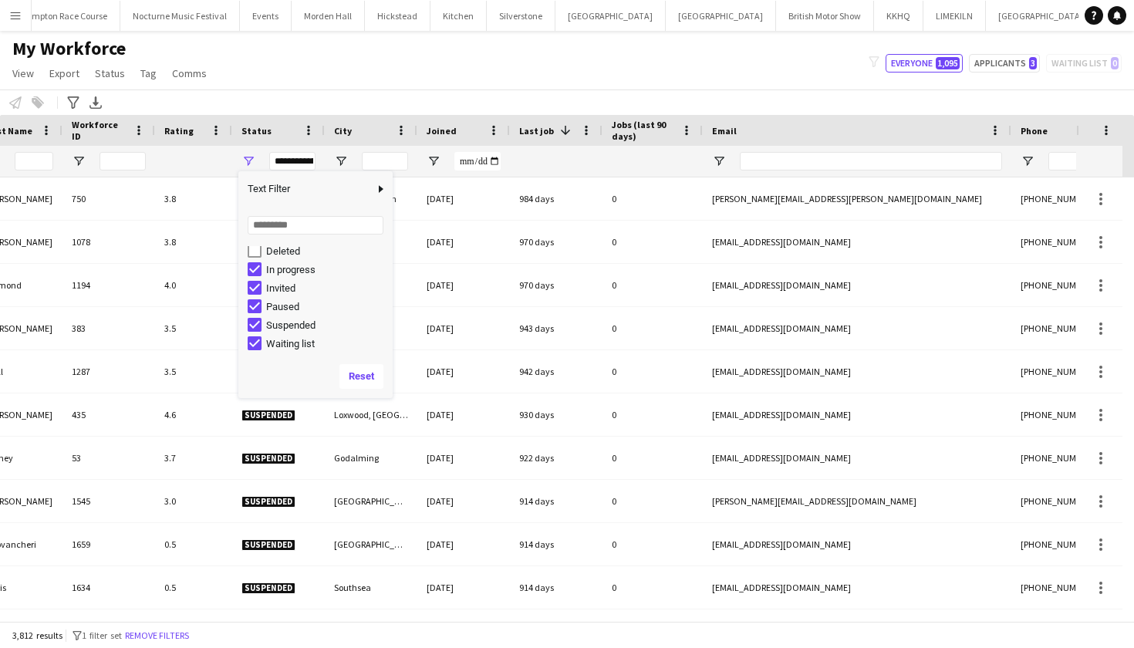
click at [253, 332] on div "Suspended" at bounding box center [320, 324] width 145 height 19
type input "**********"
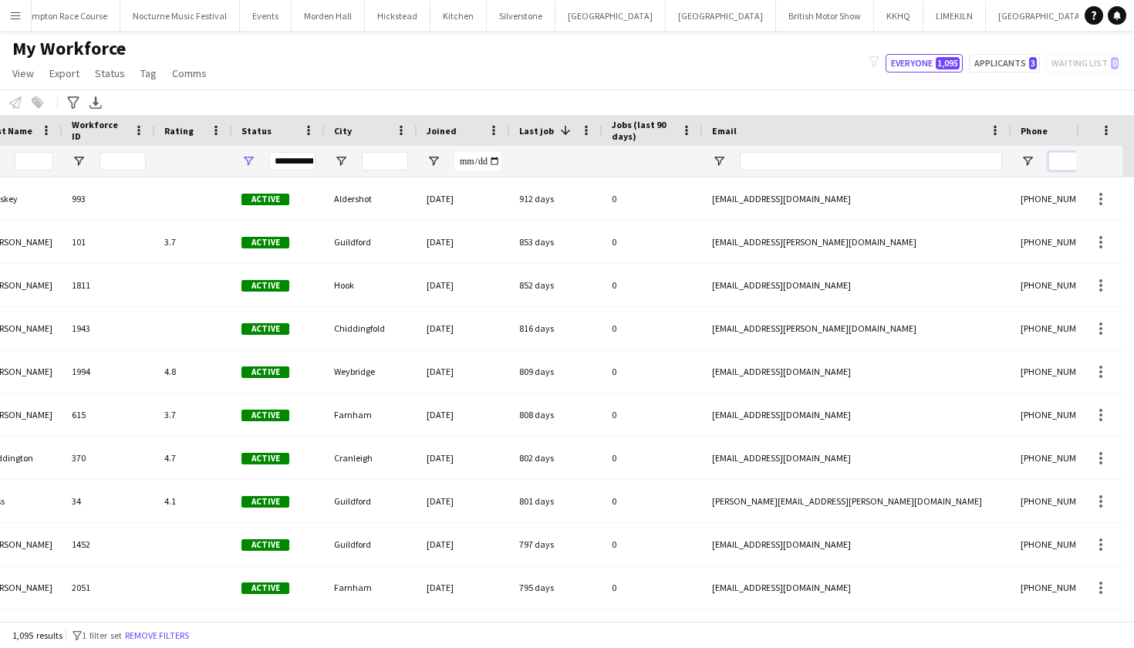
click at [1067, 160] on input "Phone Filter Input" at bounding box center [1123, 161] width 151 height 19
paste input "**********"
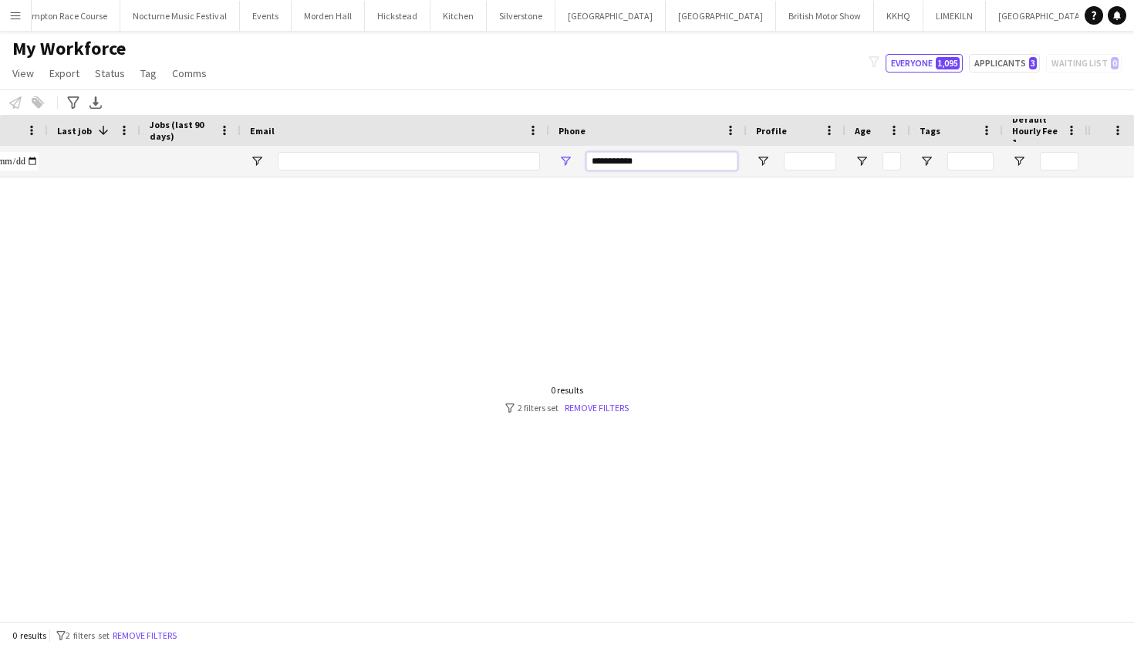
click at [597, 159] on input "**********" at bounding box center [661, 161] width 151 height 19
type input "**********"
click at [22, 8] on button "Menu" at bounding box center [15, 15] width 31 height 31
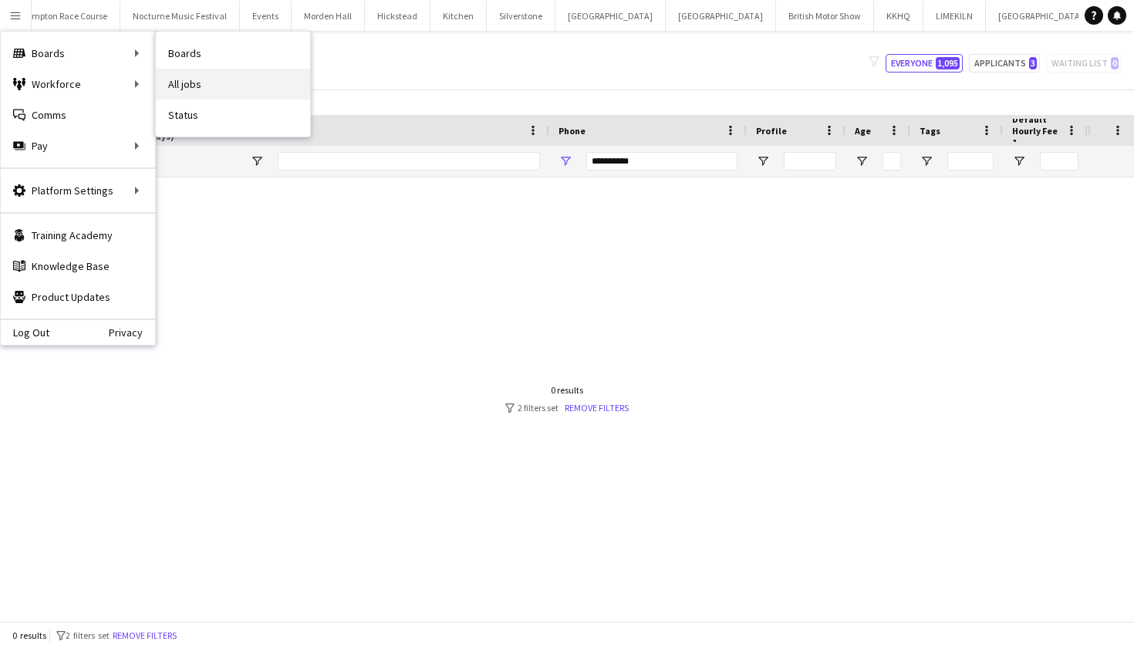
click at [198, 74] on link "All jobs" at bounding box center [233, 84] width 154 height 31
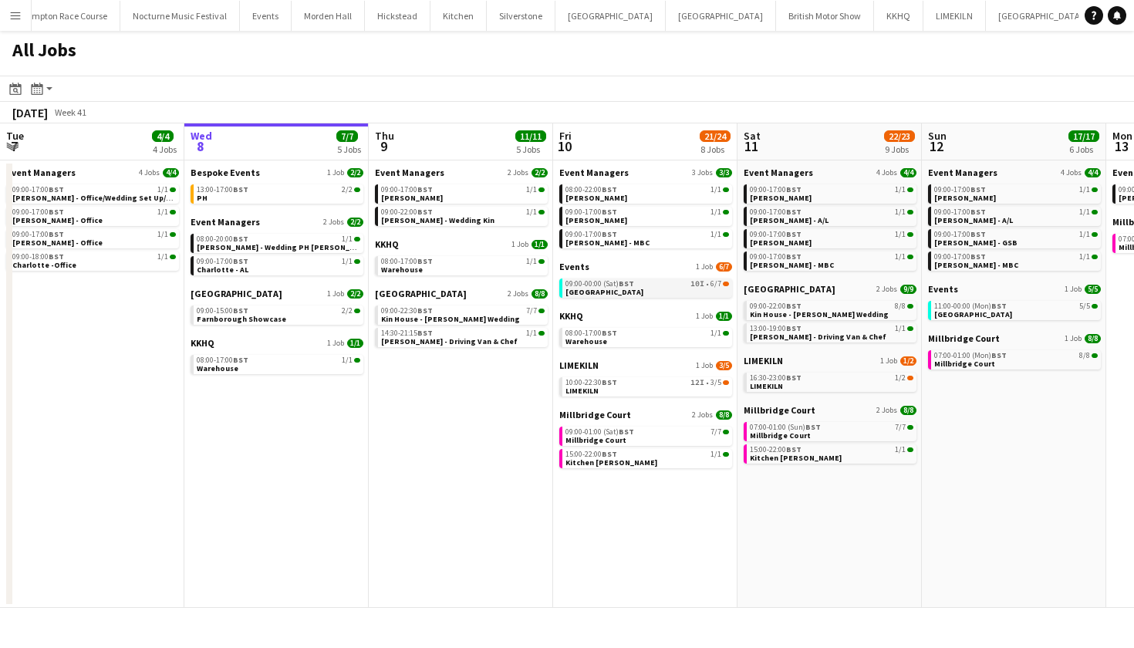
click at [658, 285] on div "09:00-00:00 (Sat) BST 10I • 6/7" at bounding box center [646, 284] width 163 height 8
click at [601, 333] on span "08:00-17:00 BST" at bounding box center [591, 333] width 52 height 8
click at [650, 382] on div "10:00-22:30 BST 12I • 3/5" at bounding box center [646, 383] width 163 height 8
click at [637, 431] on div "09:00-01:00 (Sat) BST 7/7" at bounding box center [646, 432] width 163 height 8
click at [648, 383] on div "10:00-22:30 BST 12I • 3/5" at bounding box center [646, 383] width 163 height 8
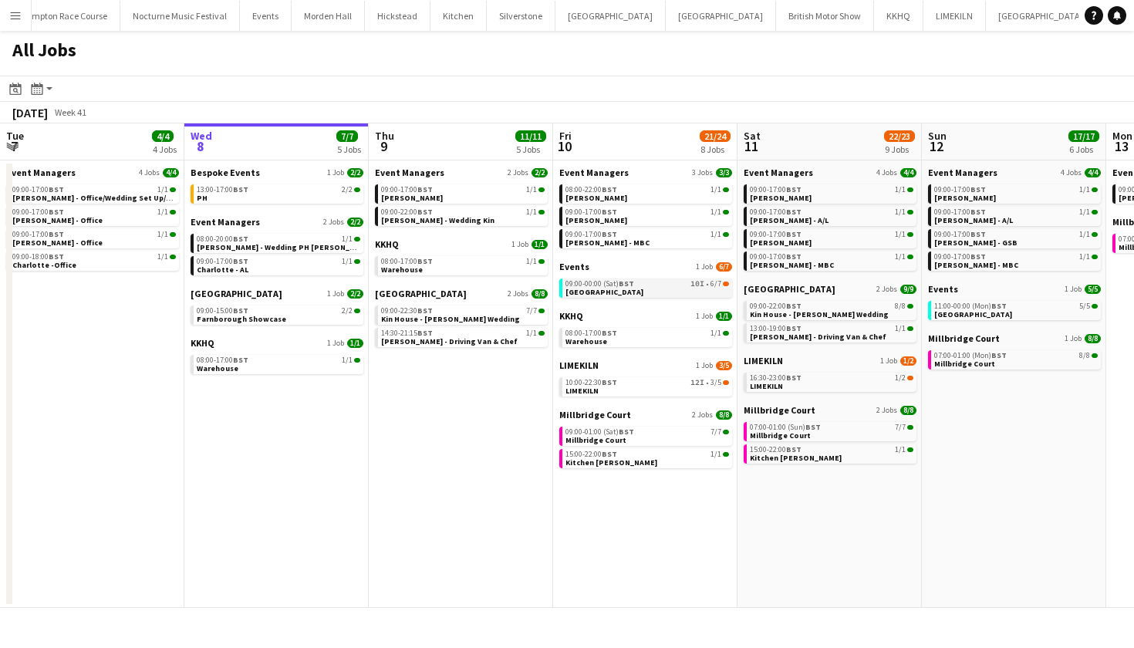
click at [634, 289] on link "09:00-00:00 (Sat) BST 10I • 6/7 Froyle Park" at bounding box center [646, 287] width 163 height 18
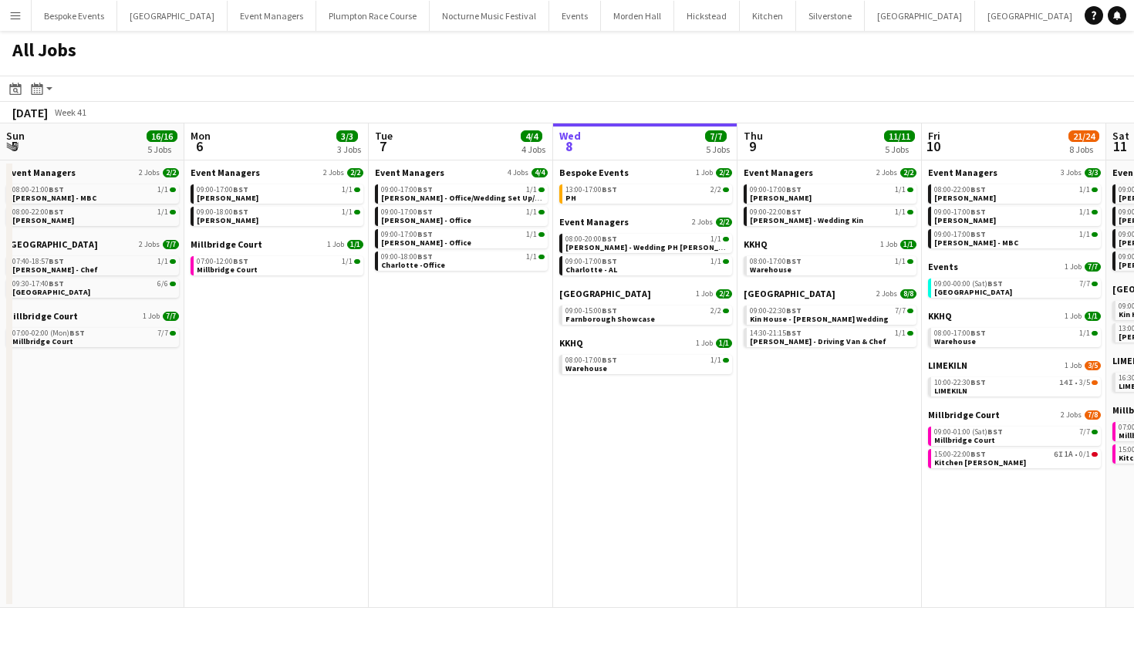
scroll to position [0, 369]
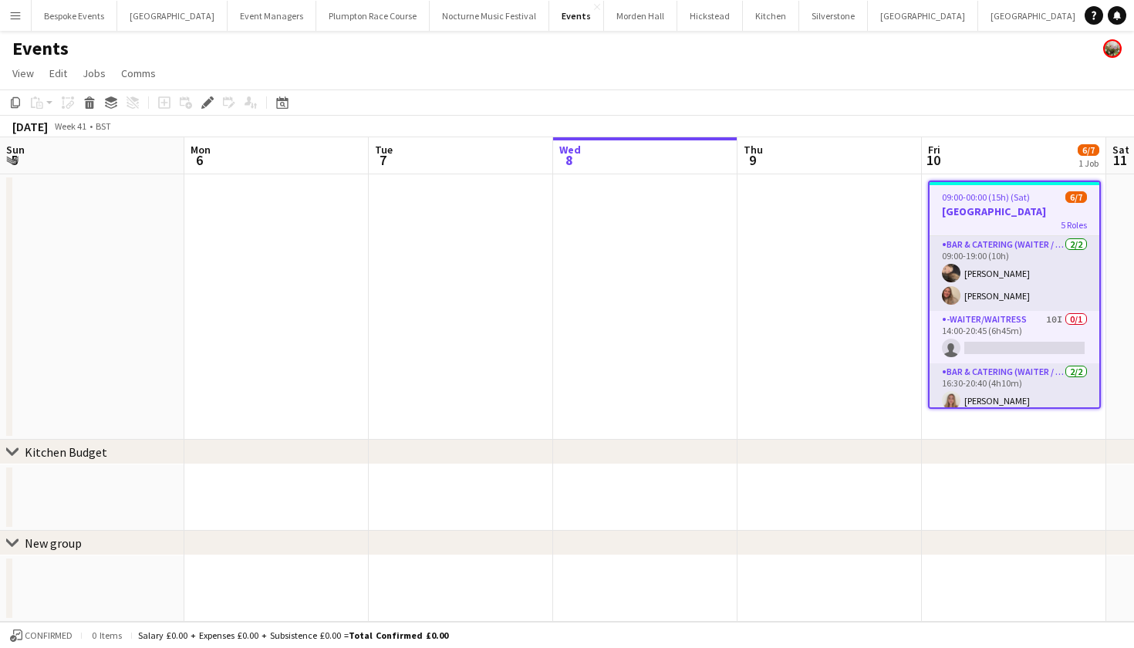
scroll to position [0, 530]
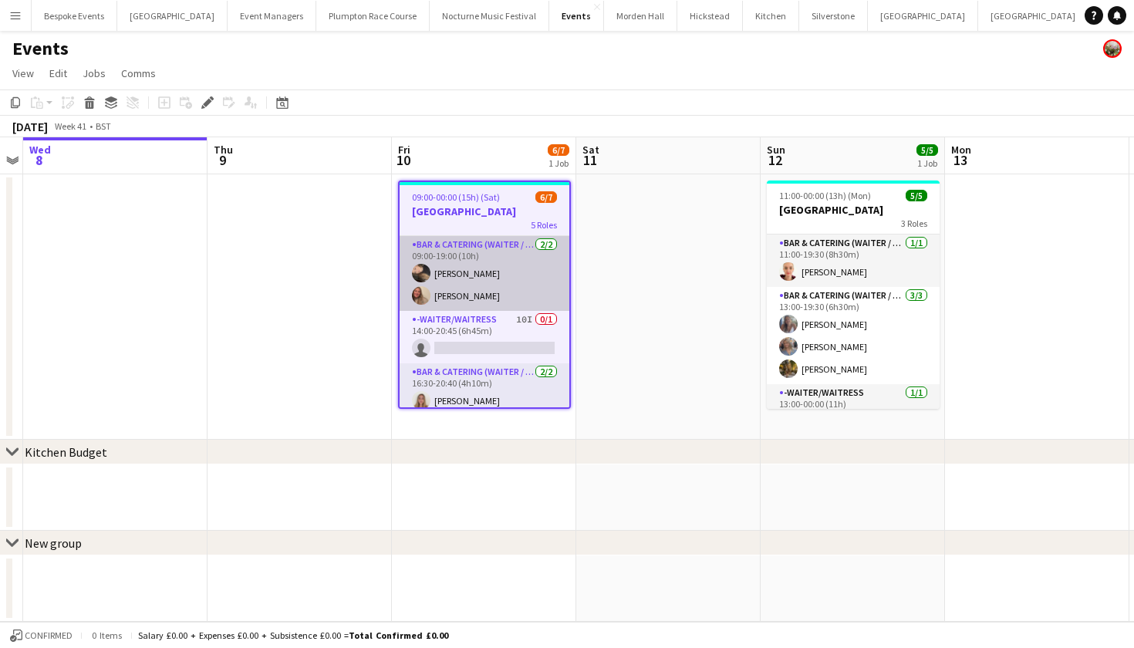
click at [494, 268] on app-card-role "Bar & Catering (Waiter / waitress) [DATE] 09:00-19:00 (10h) [PERSON_NAME] [PERS…" at bounding box center [484, 273] width 170 height 75
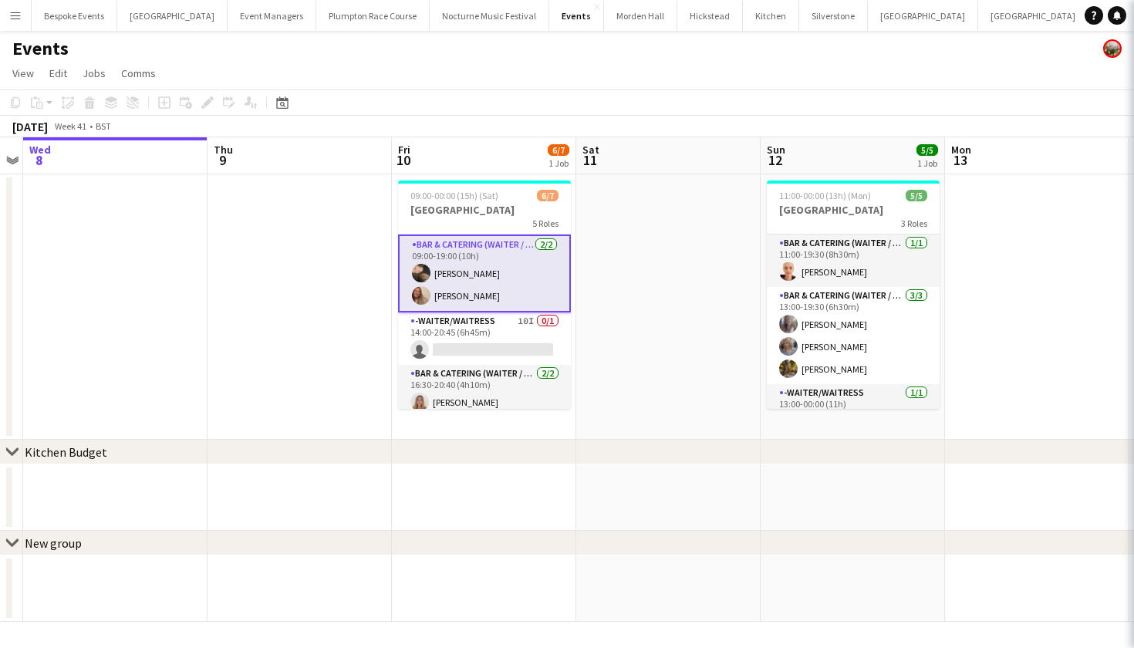
scroll to position [0, 529]
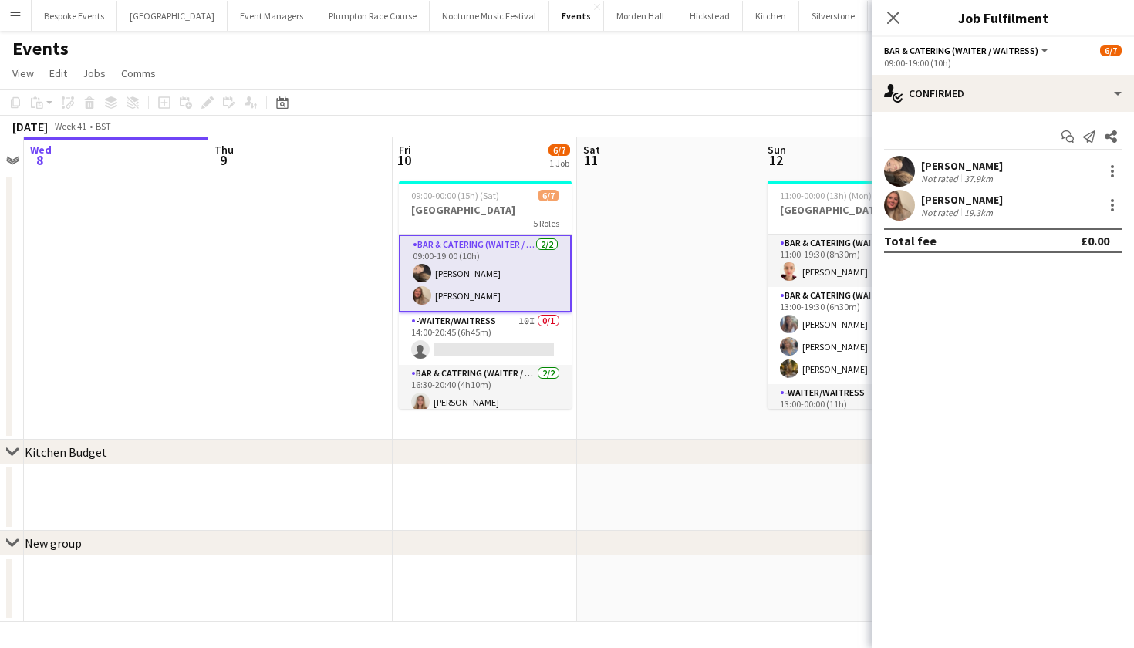
click at [901, 170] on app-user-avatar at bounding box center [899, 171] width 31 height 31
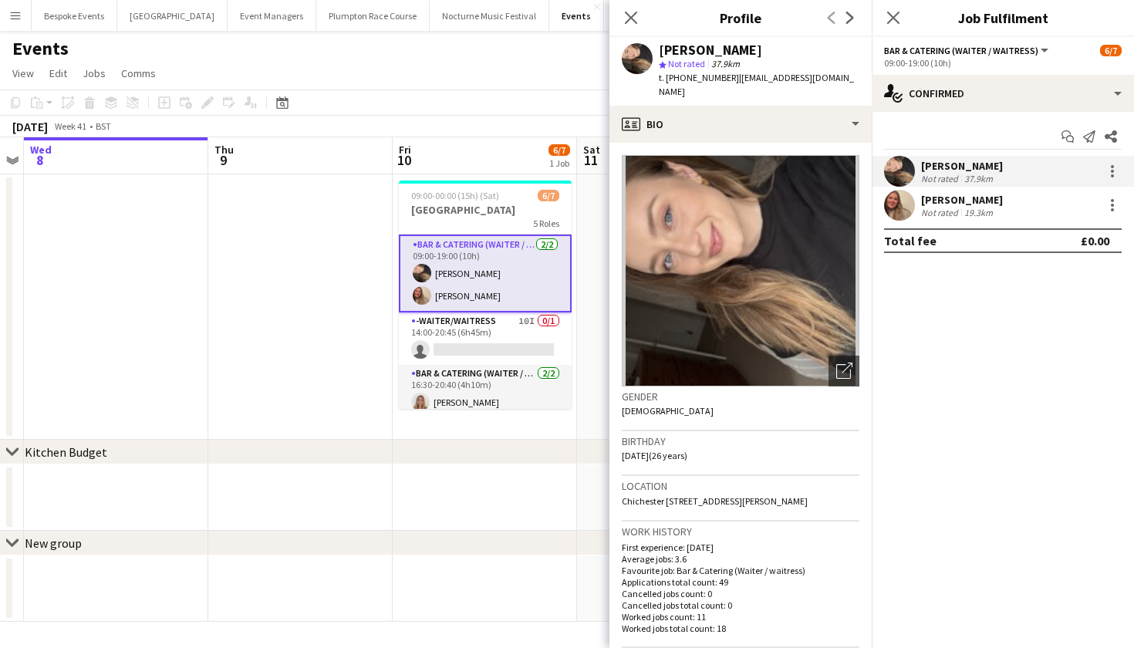
scroll to position [0, 0]
click at [907, 195] on app-user-avatar at bounding box center [899, 205] width 31 height 31
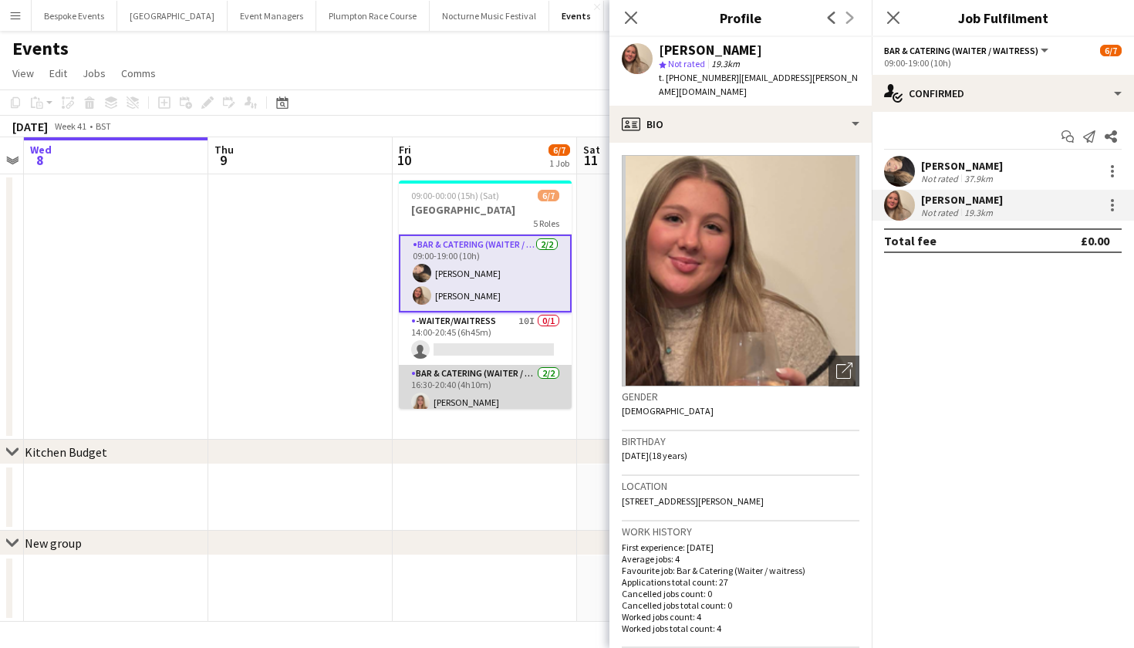
click at [487, 387] on app-card-role "Bar & Catering (Waiter / waitress) [DATE] 16:30-20:40 (4h10m) [PERSON_NAME] [PE…" at bounding box center [485, 402] width 173 height 75
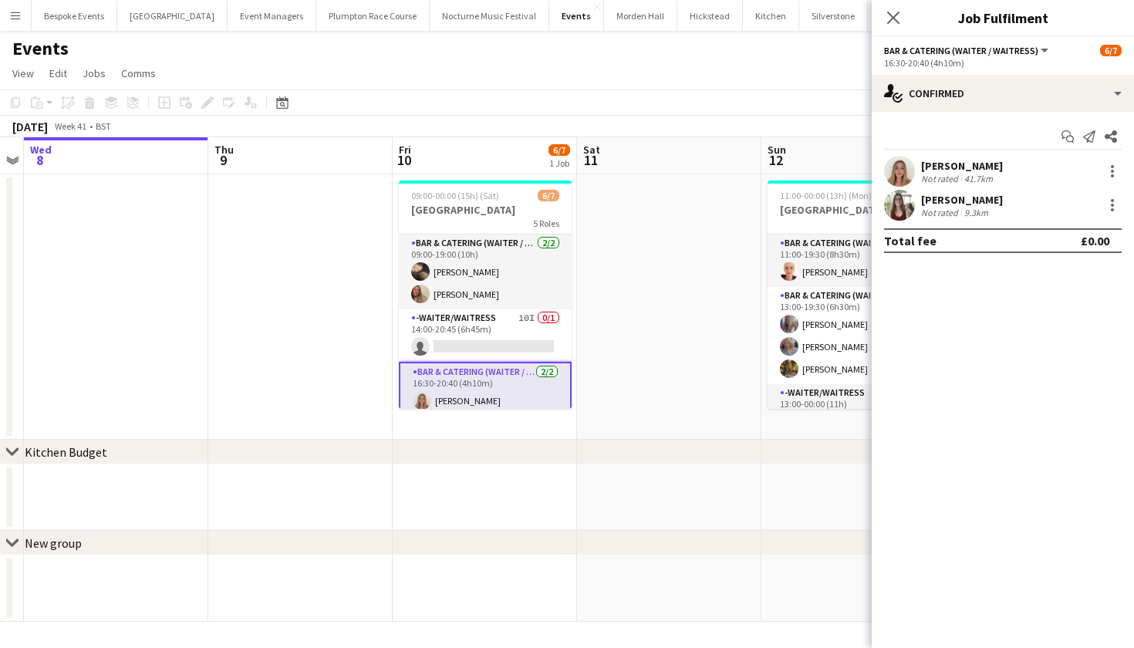
click at [900, 174] on app-user-avatar at bounding box center [899, 171] width 31 height 31
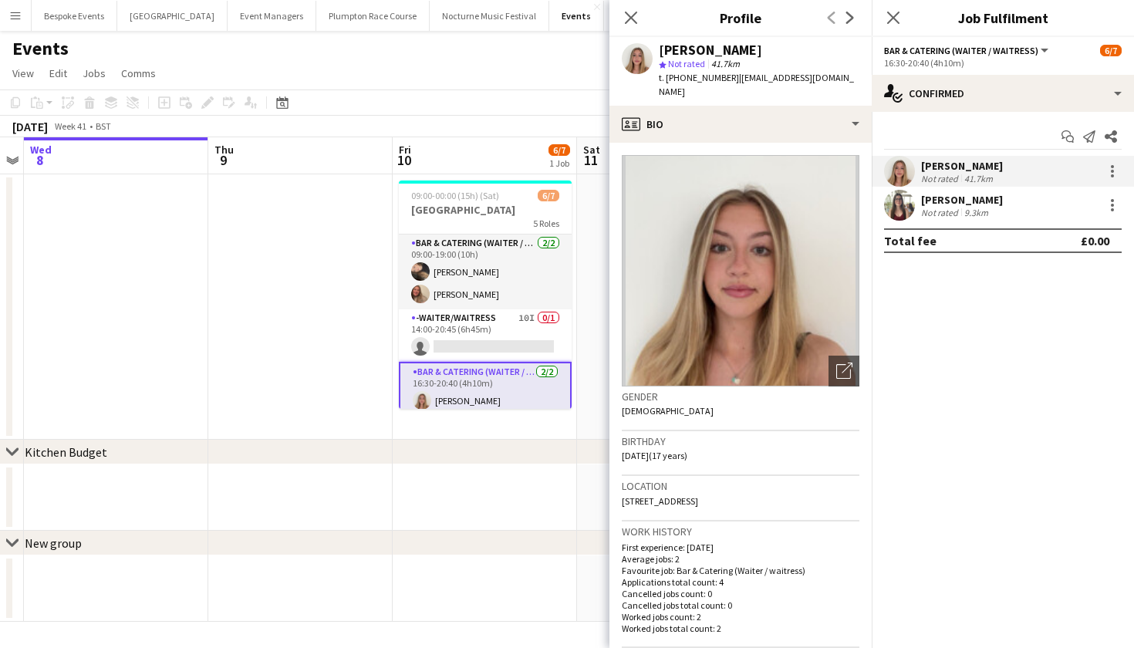
click at [902, 200] on app-user-avatar at bounding box center [899, 205] width 31 height 31
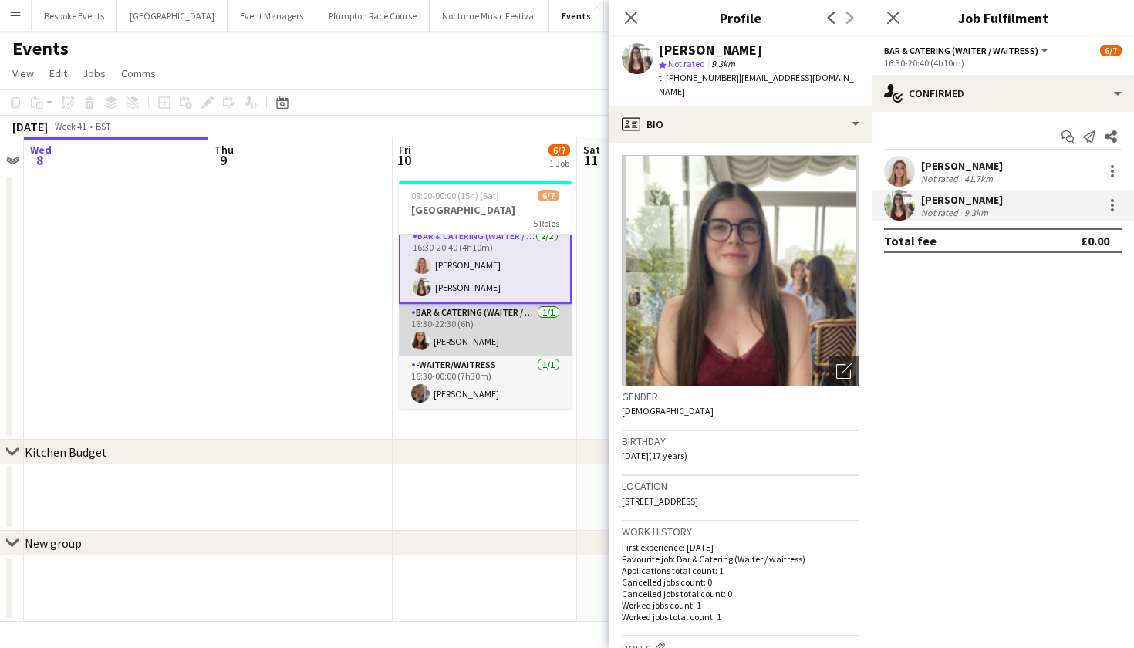
scroll to position [136, 0]
click at [442, 339] on app-card-role "Bar & Catering (Waiter / waitress) [DATE] 16:30-22:30 (6h) [PERSON_NAME]" at bounding box center [485, 330] width 173 height 52
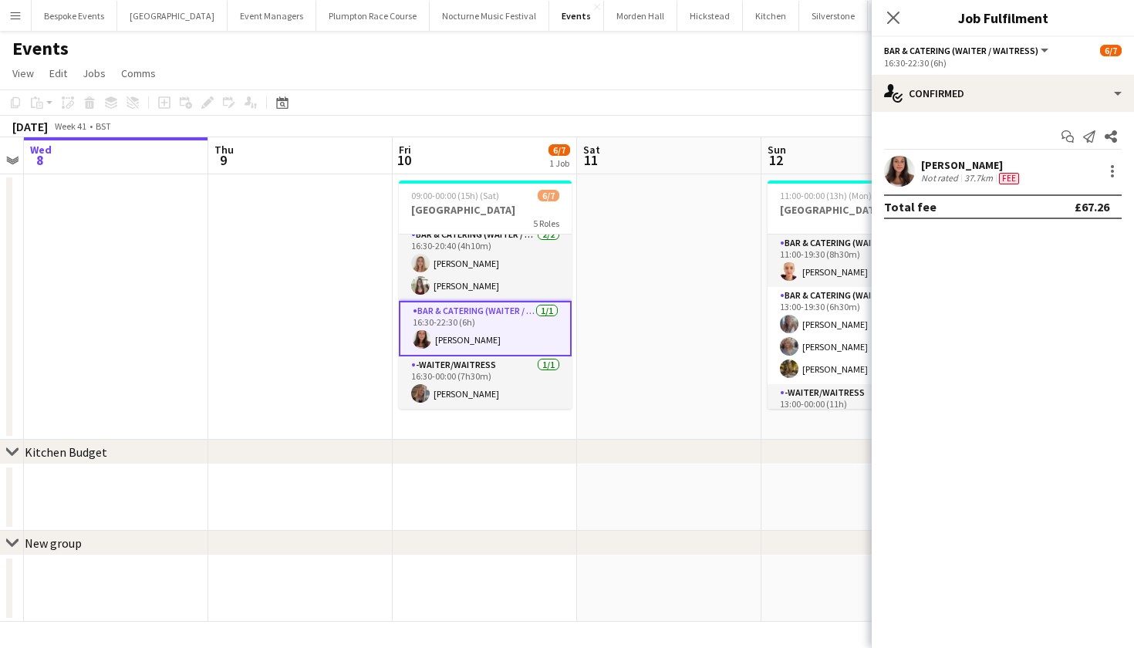
click at [895, 177] on app-user-avatar at bounding box center [899, 171] width 31 height 31
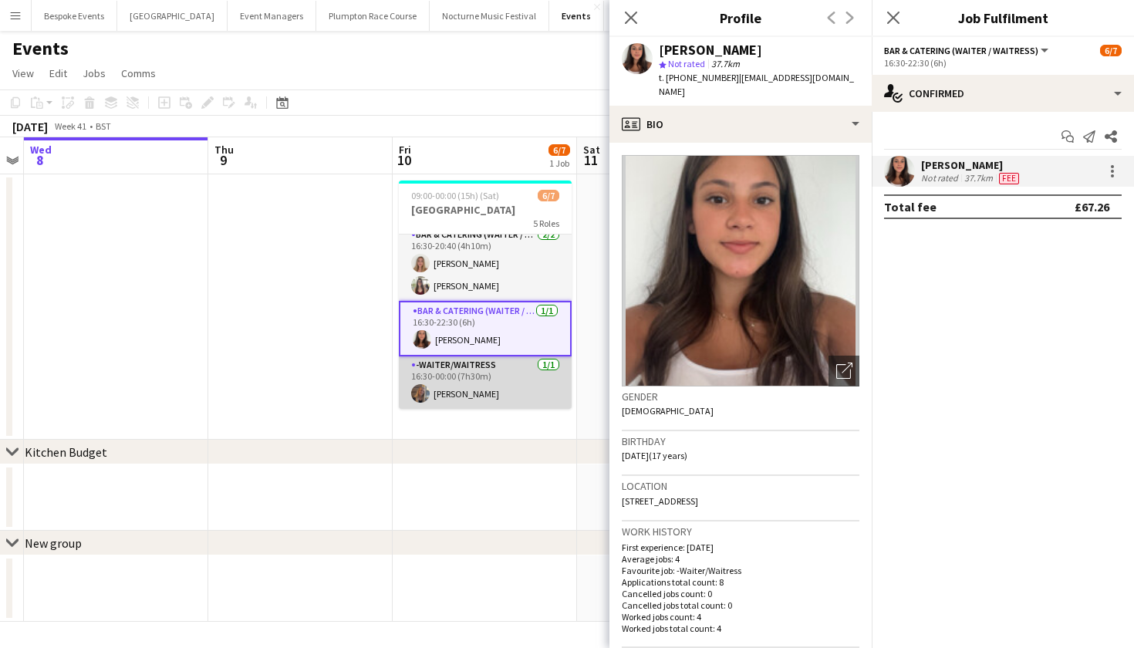
click at [507, 379] on app-card-role "-Waiter/Waitress [DATE] 16:30-00:00 (7h30m) [PERSON_NAME]" at bounding box center [485, 382] width 173 height 52
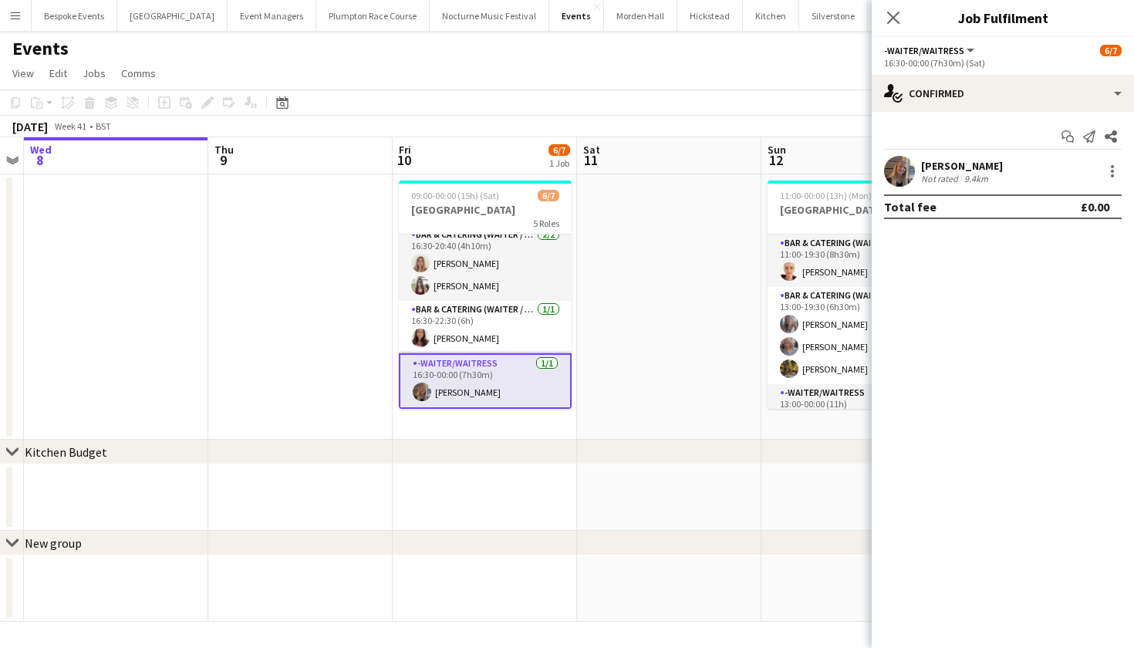
click at [901, 169] on app-user-avatar at bounding box center [899, 171] width 31 height 31
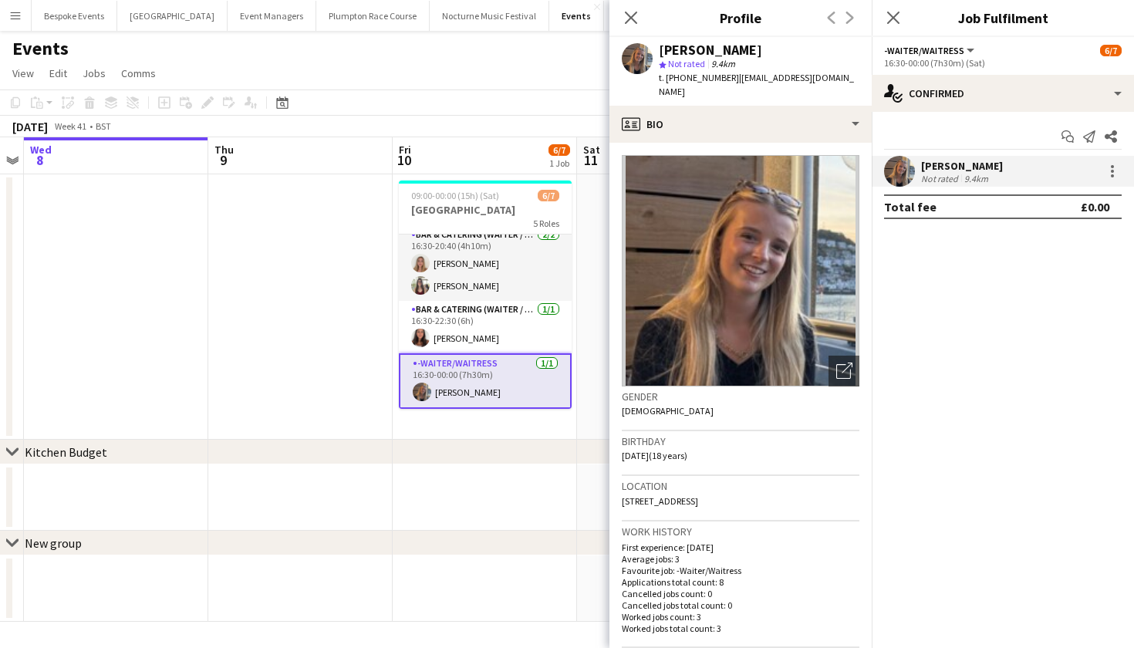
click at [338, 295] on app-date-cell at bounding box center [300, 306] width 184 height 265
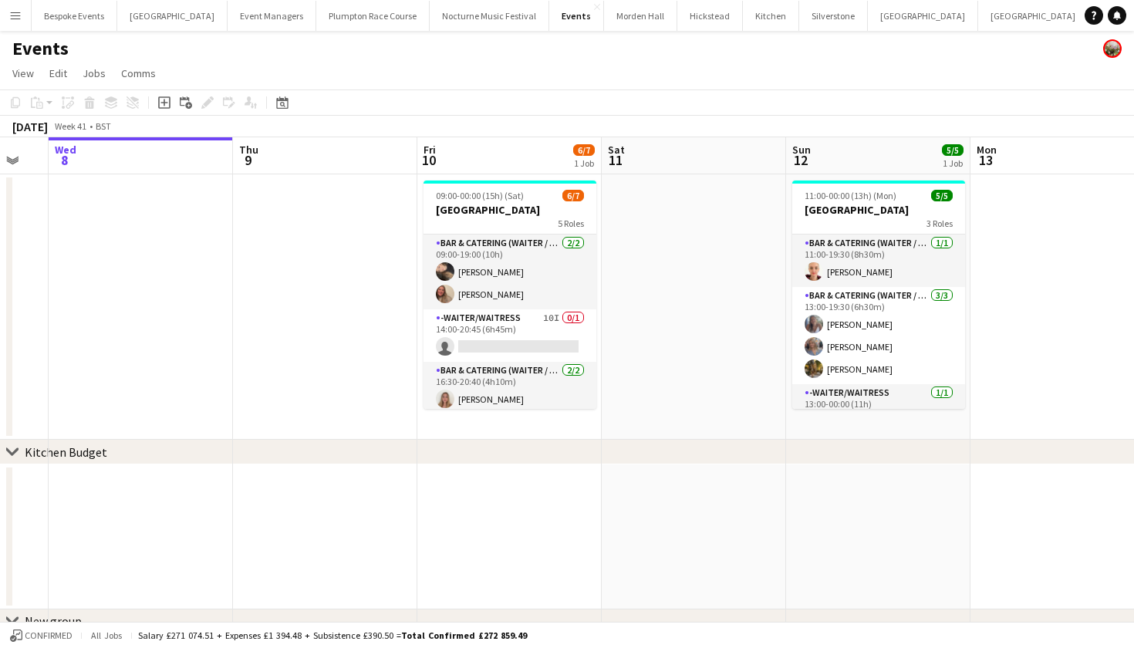
scroll to position [0, 507]
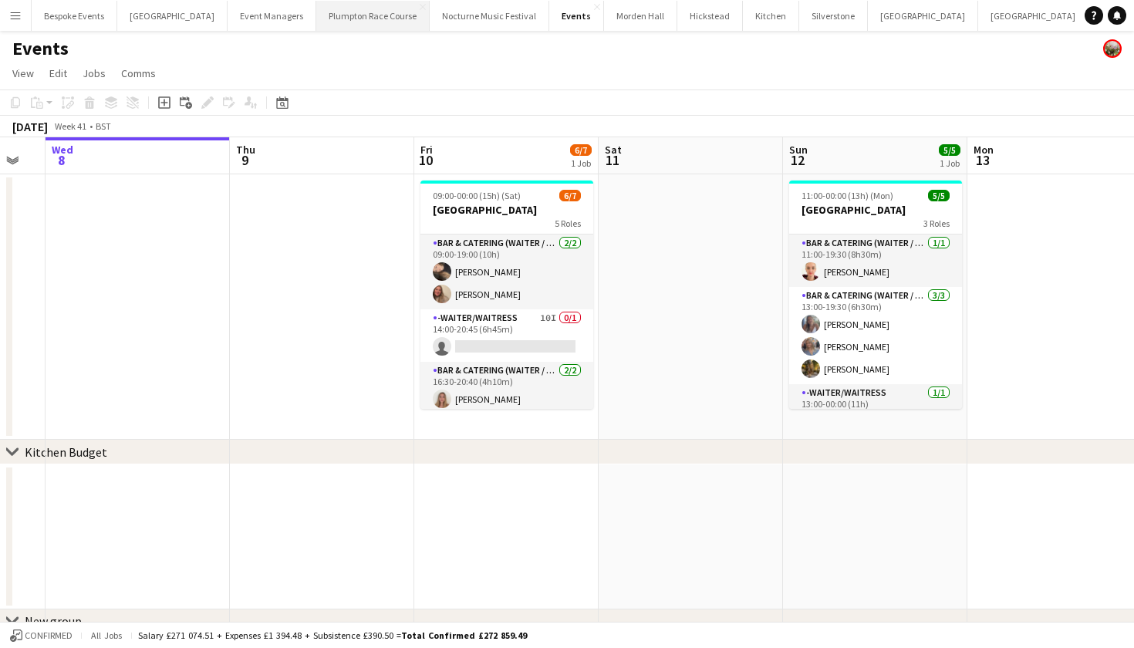
click at [328, 19] on button "Plumpton Race Course Close" at bounding box center [372, 16] width 113 height 30
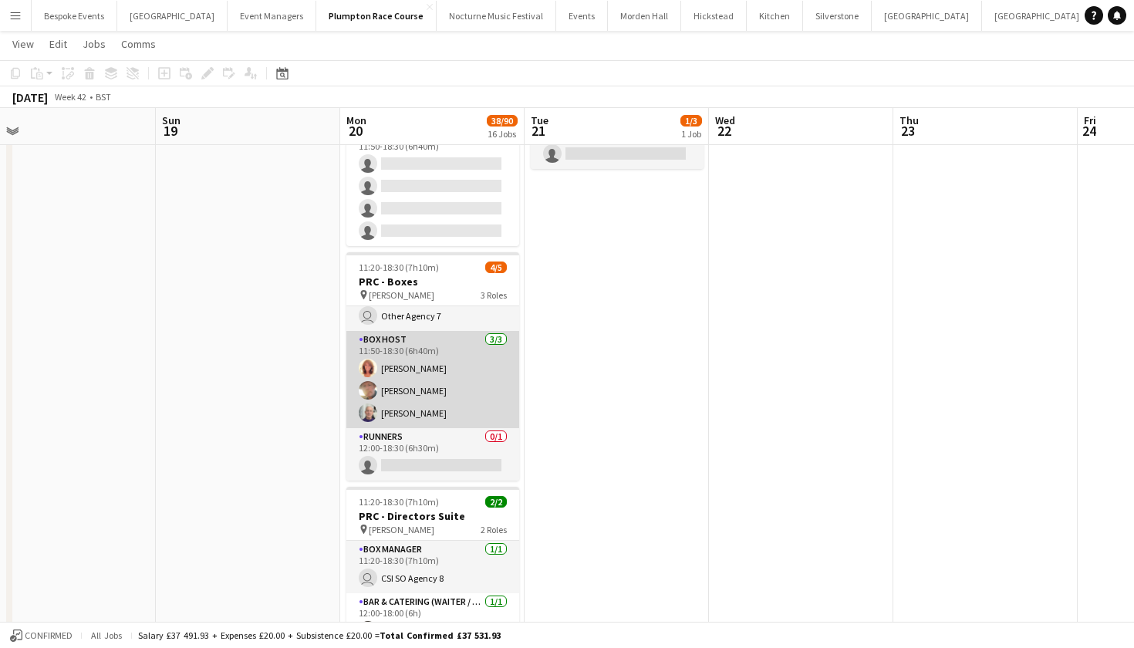
scroll to position [28, 0]
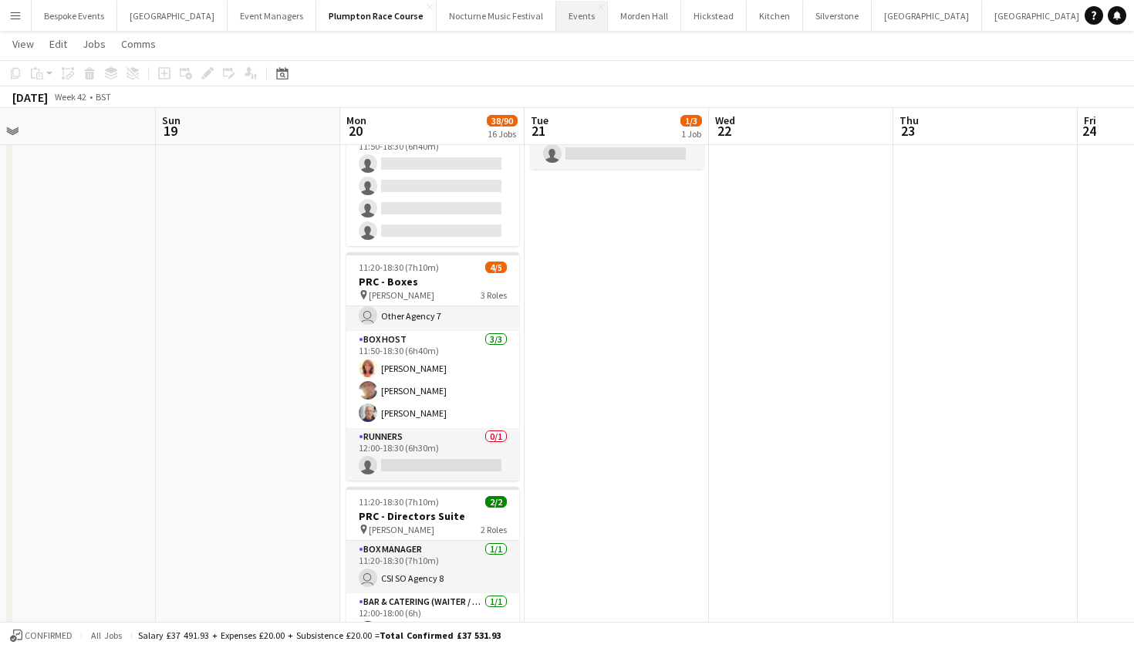
click at [556, 14] on button "Events Close" at bounding box center [582, 16] width 52 height 30
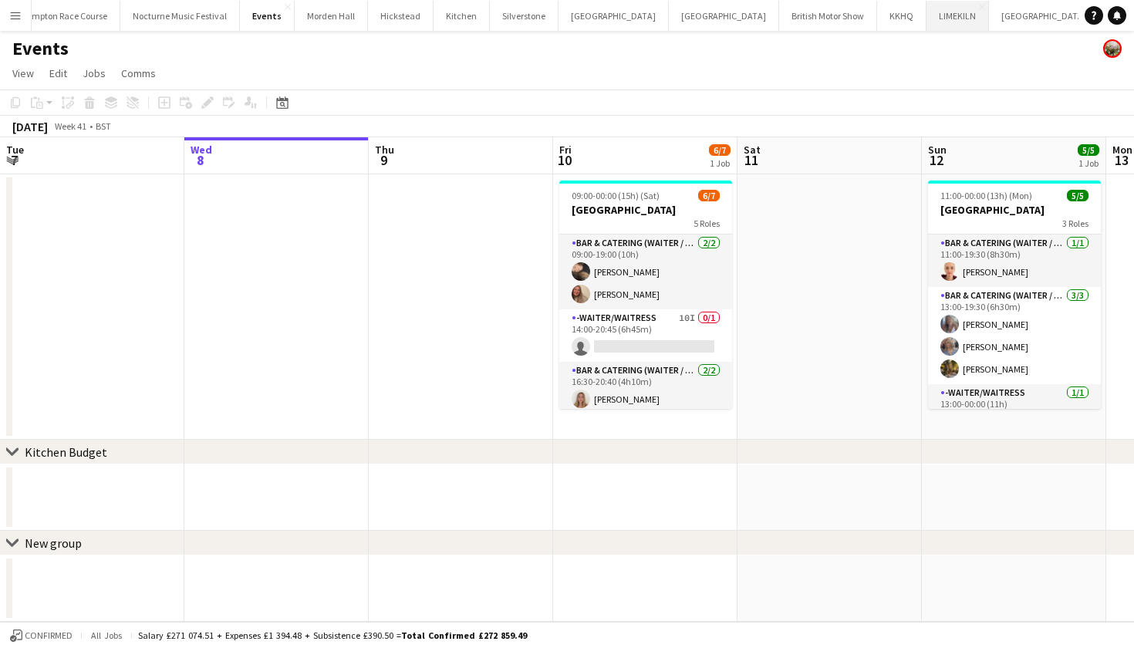
click at [926, 17] on button "LIMEKILN Close" at bounding box center [957, 16] width 62 height 30
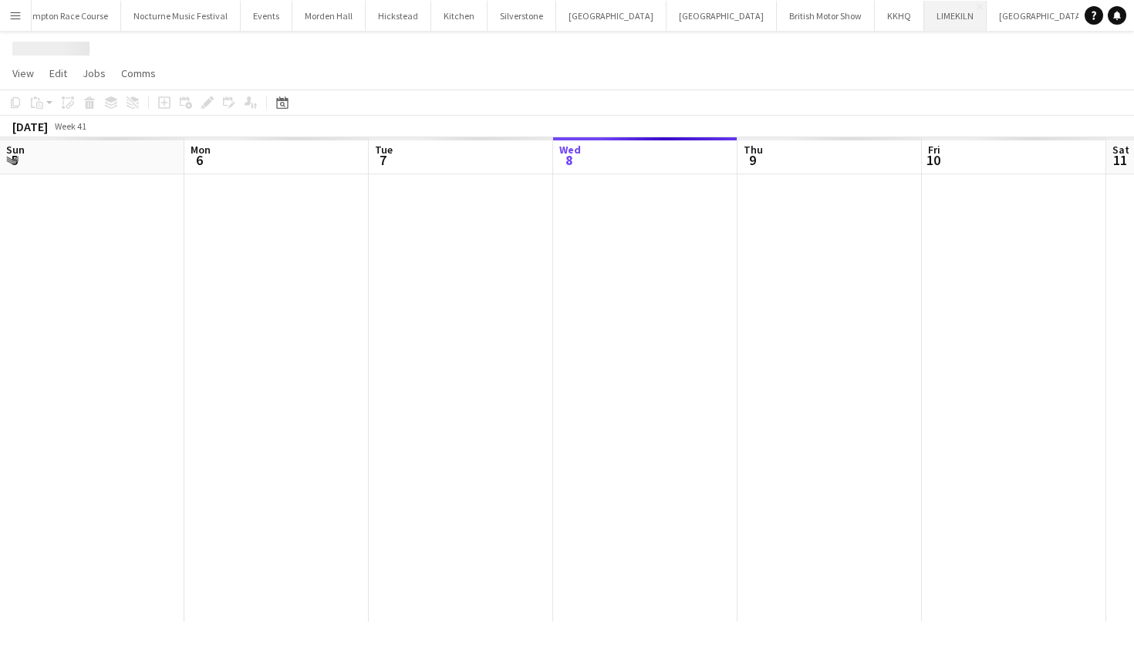
scroll to position [0, 369]
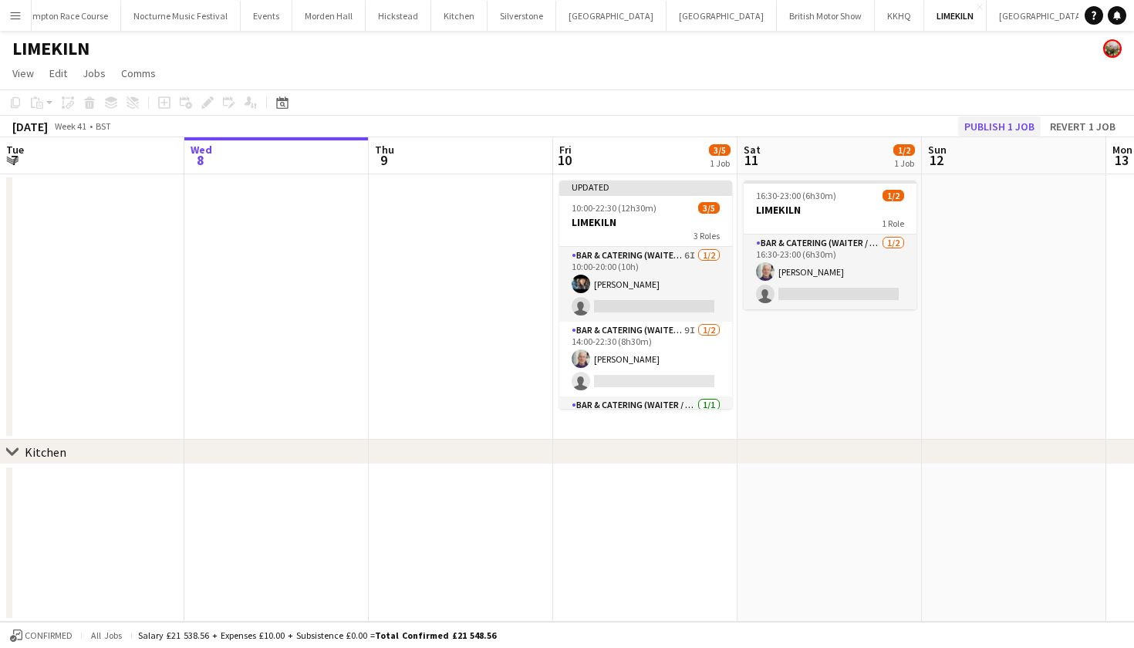
click at [1001, 125] on button "Publish 1 job" at bounding box center [999, 126] width 83 height 20
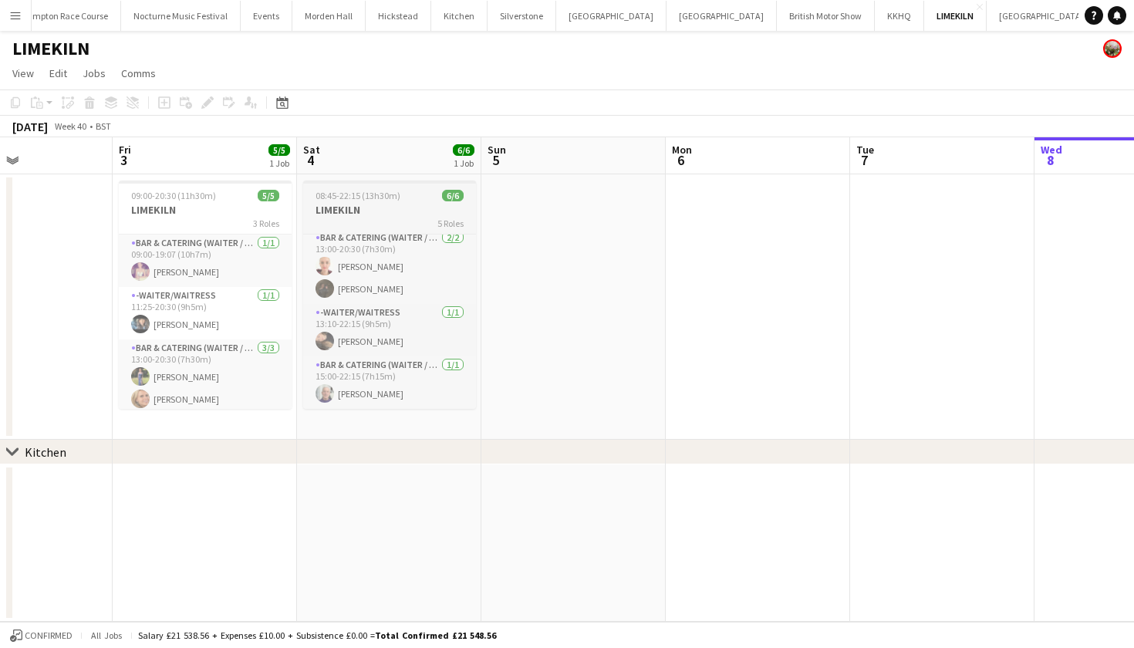
scroll to position [110, 0]
click at [11, 15] on app-icon "Menu" at bounding box center [15, 15] width 12 height 12
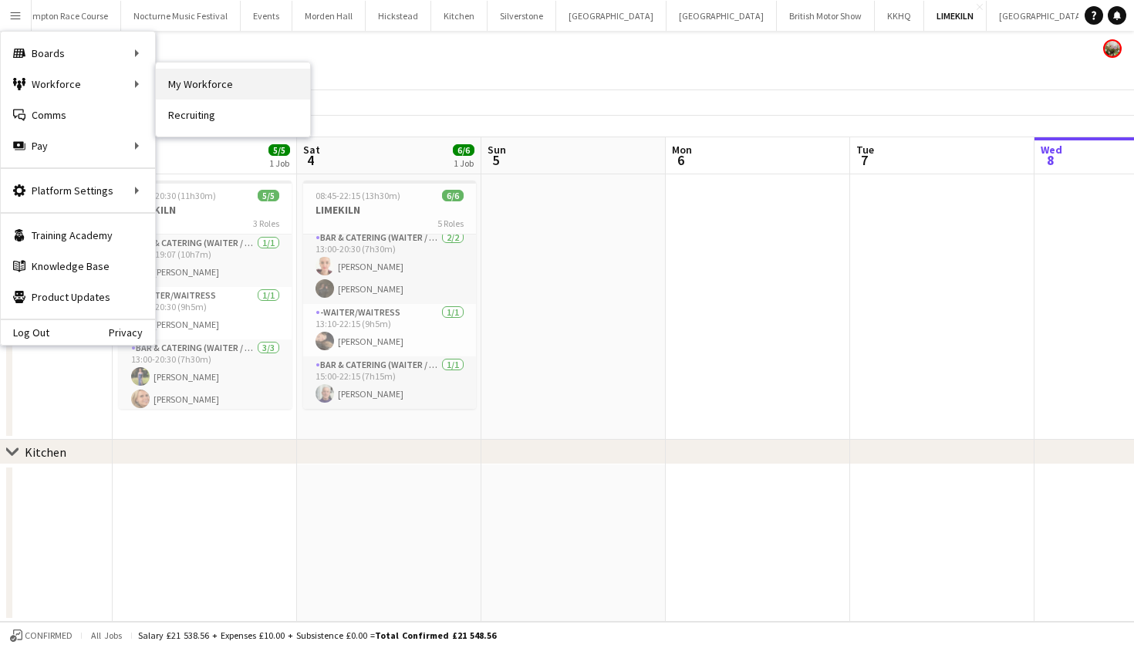
click at [207, 83] on link "My Workforce" at bounding box center [233, 84] width 154 height 31
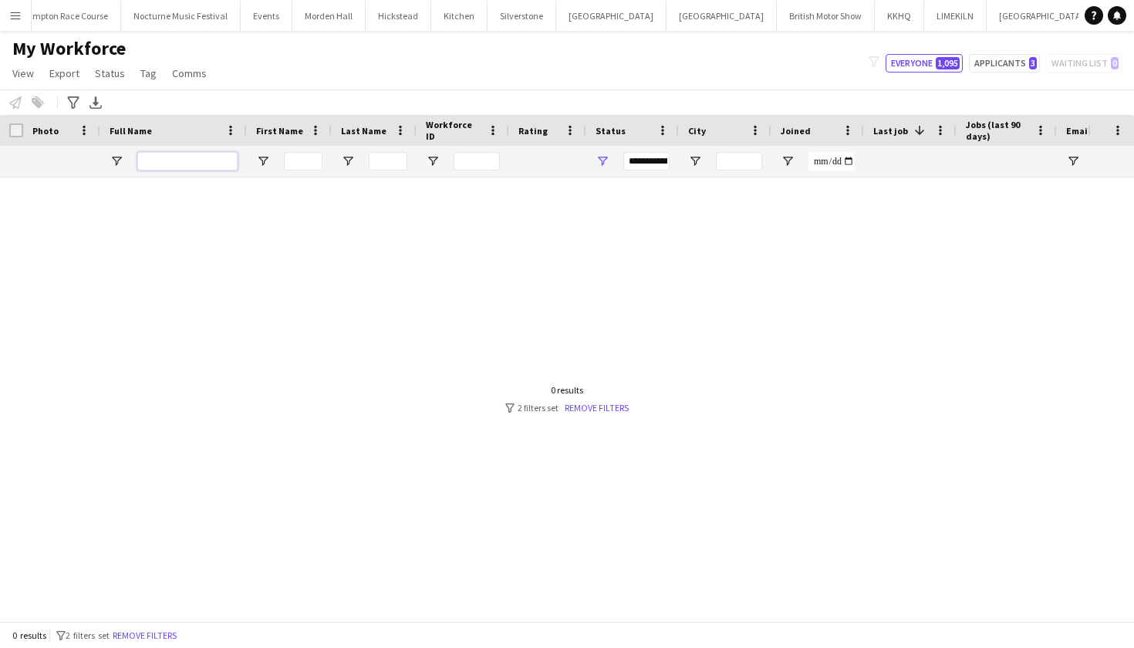
click at [217, 163] on input "Full Name Filter Input" at bounding box center [187, 161] width 100 height 19
type input "********"
click at [166, 635] on button "Remove filters" at bounding box center [145, 635] width 70 height 17
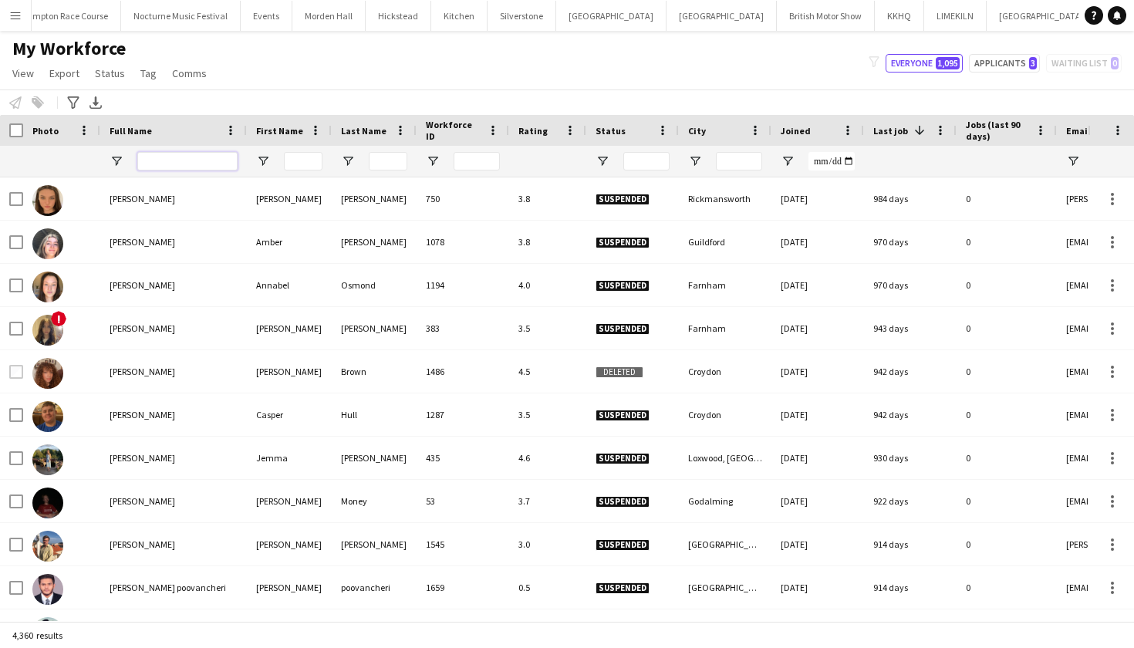
click at [174, 160] on input "Full Name Filter Input" at bounding box center [187, 161] width 100 height 19
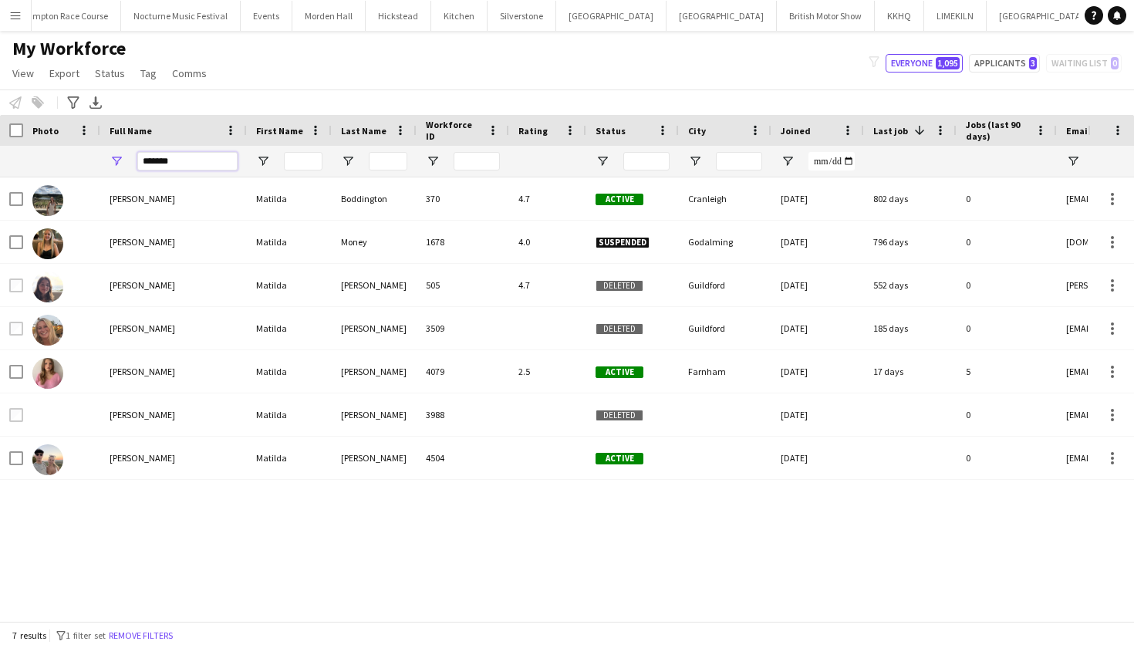
type input "*******"
click at [169, 556] on div "Matilda Boddington Matilda Boddington 370 4.7 Active Cranleigh 22-11-2021 802 d…" at bounding box center [543, 398] width 1087 height 443
click at [147, 534] on div "Matilda Boddington Matilda Boddington 370 4.7 Active Cranleigh 22-11-2021 802 d…" at bounding box center [543, 398] width 1087 height 443
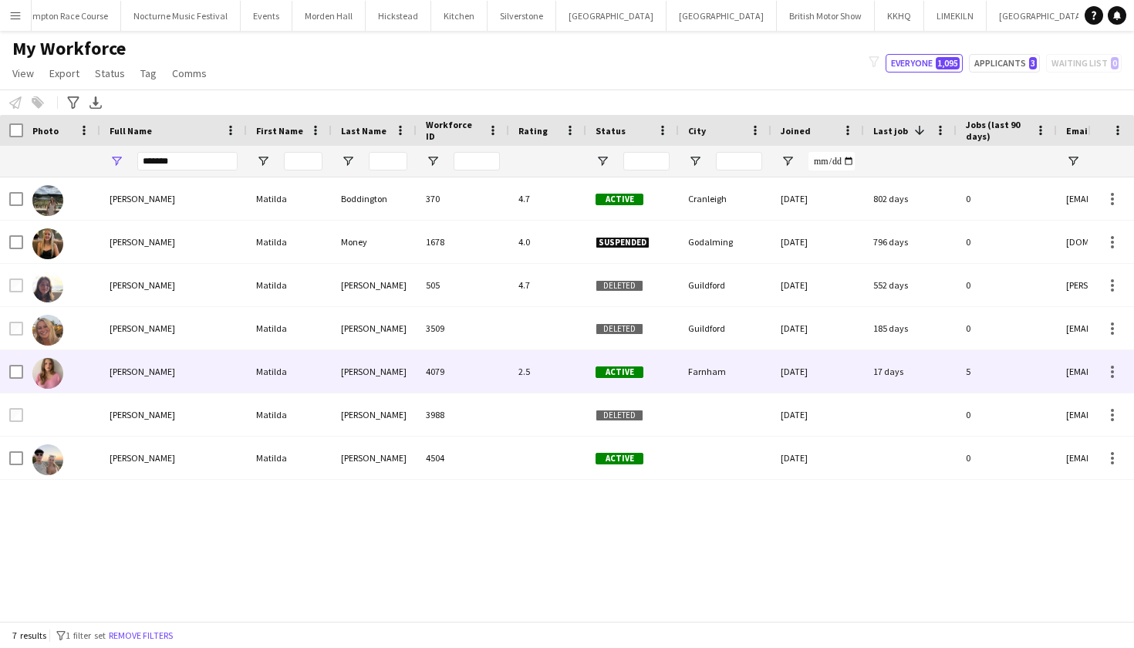
click at [119, 380] on div "[PERSON_NAME]" at bounding box center [173, 371] width 147 height 42
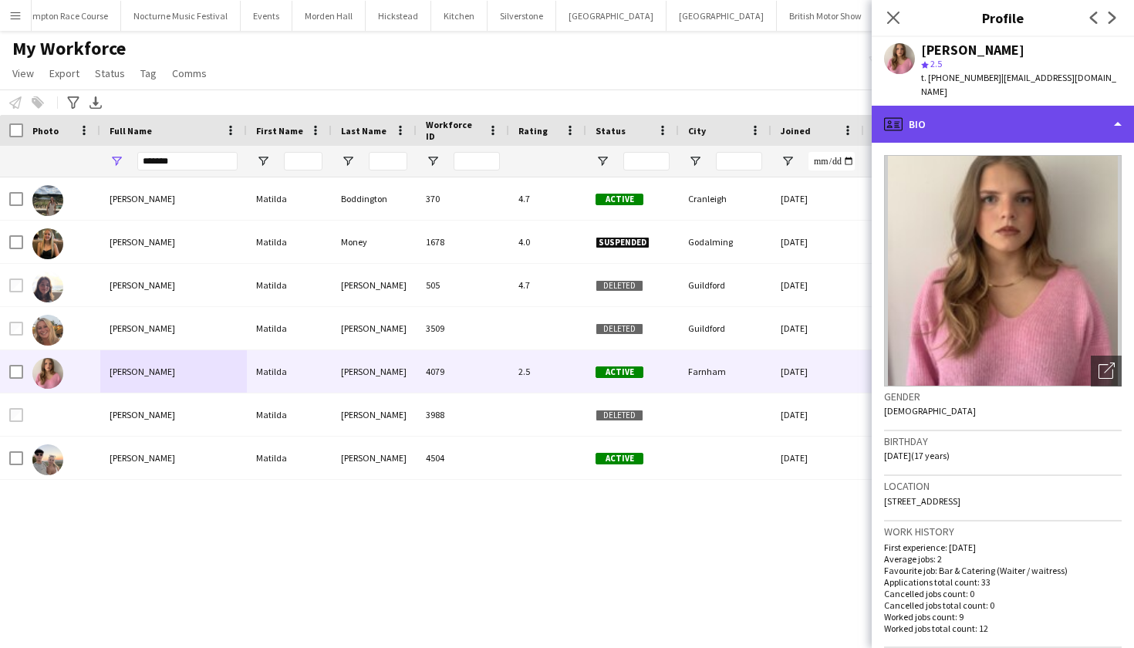
click at [959, 106] on div "profile Bio" at bounding box center [1002, 124] width 262 height 37
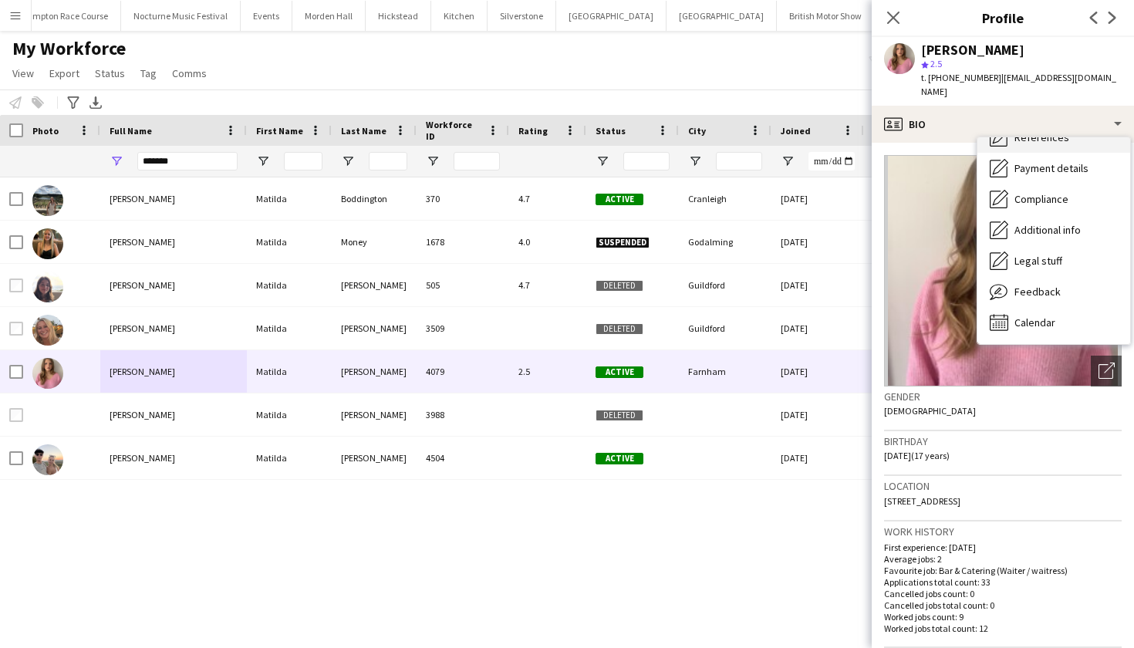
scroll to position [176, 0]
click at [1034, 315] on span "Calendar" at bounding box center [1034, 322] width 41 height 14
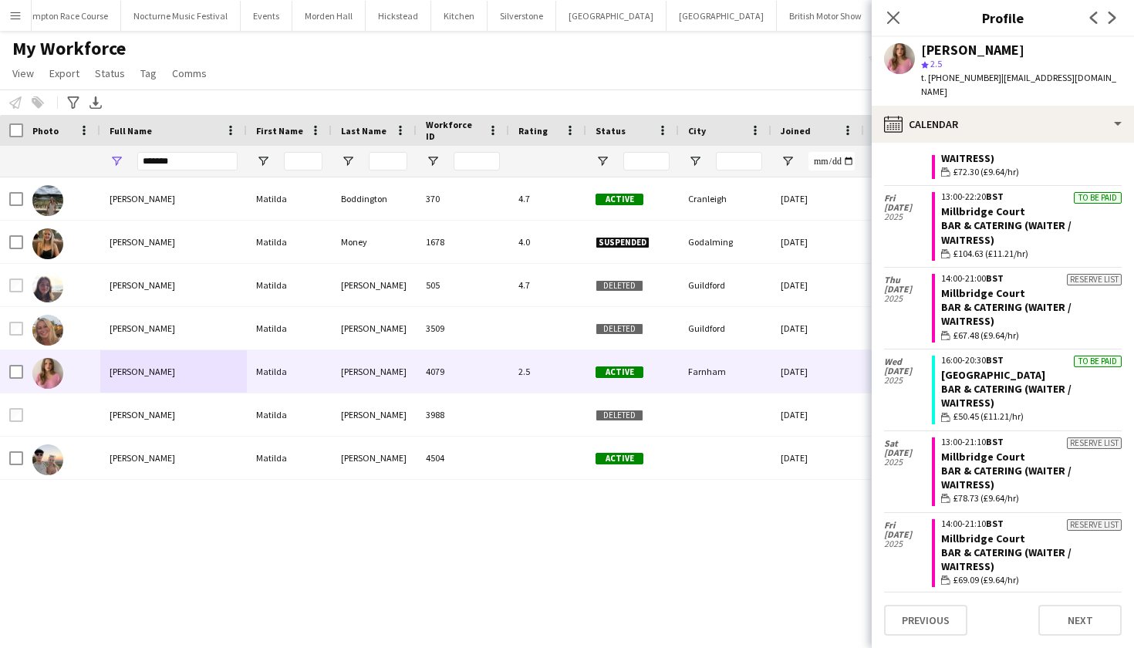
scroll to position [1599, 0]
click at [22, 12] on button "Menu" at bounding box center [15, 15] width 31 height 31
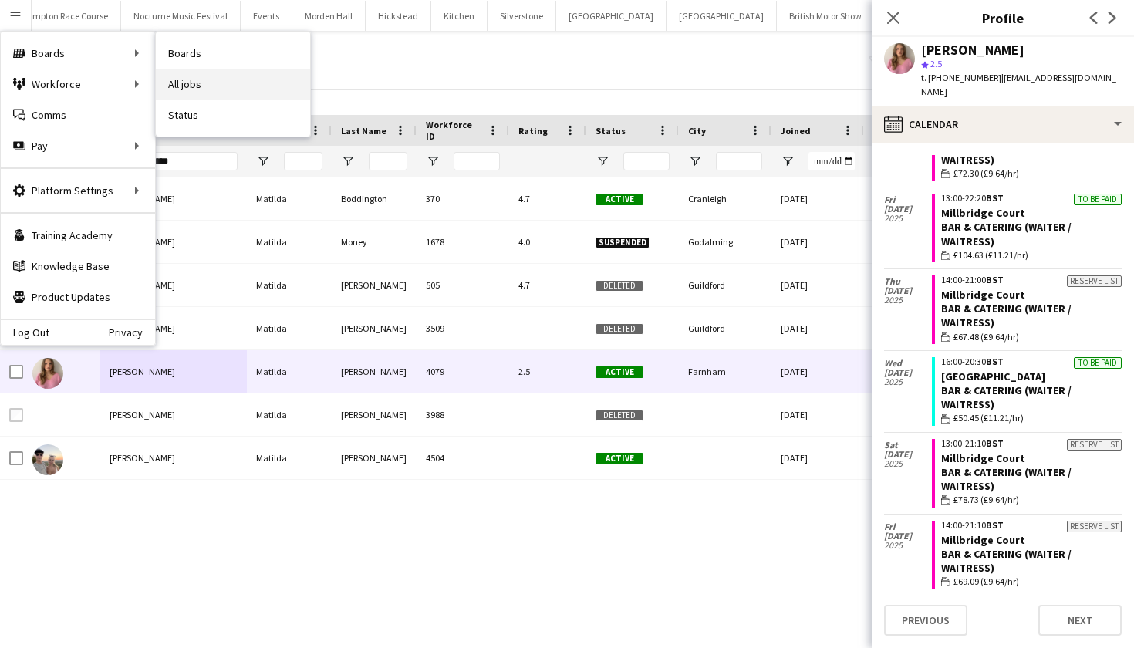
click at [194, 76] on link "All jobs" at bounding box center [233, 84] width 154 height 31
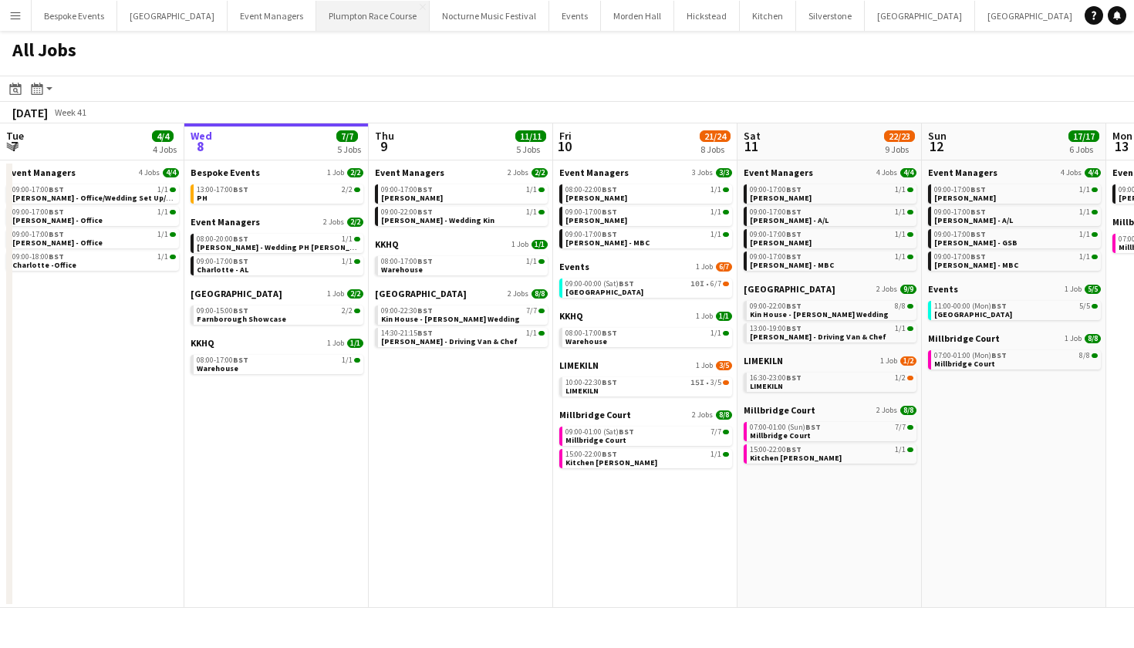
click at [369, 23] on button "Plumpton Race Course Close" at bounding box center [372, 16] width 113 height 30
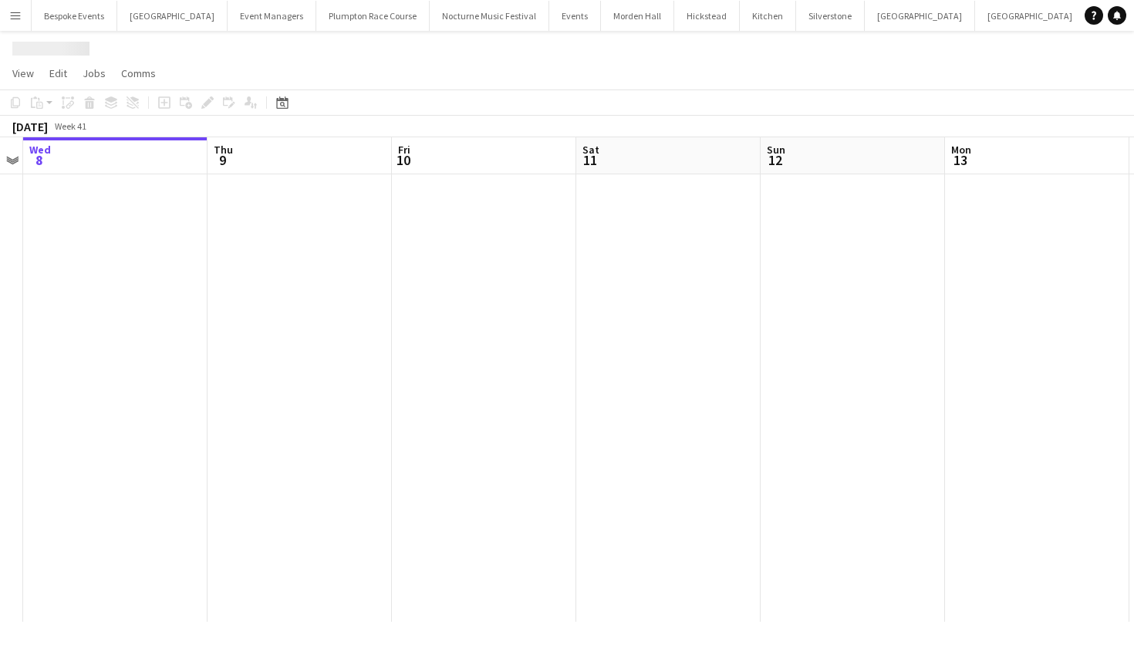
scroll to position [0, 35]
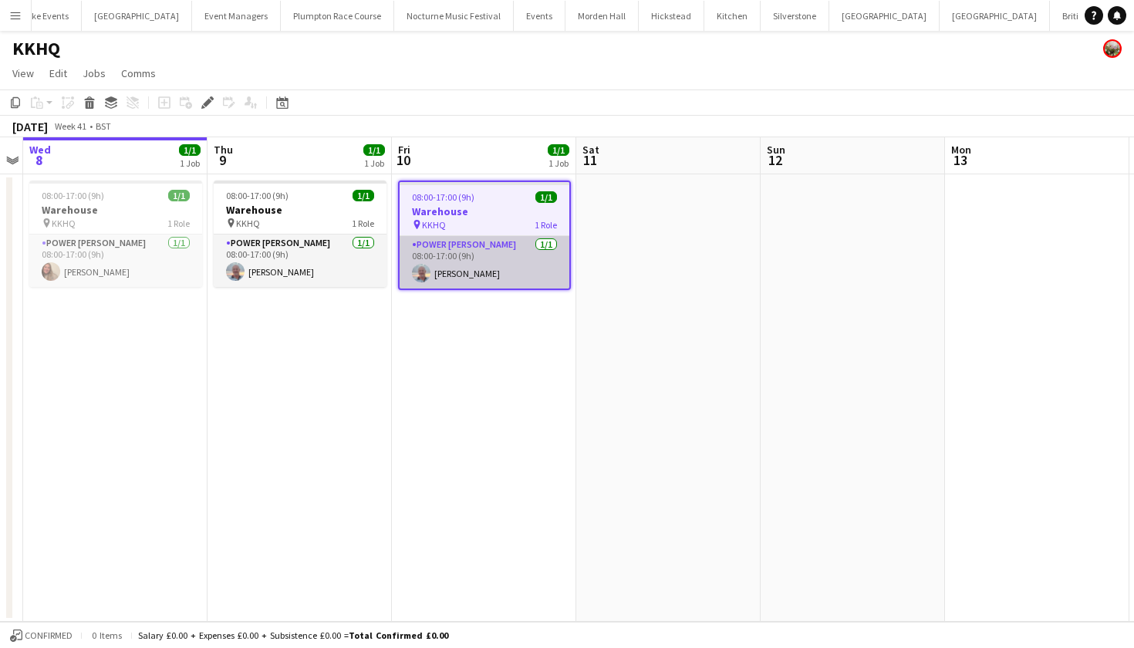
click at [490, 275] on app-card-role "Power [PERSON_NAME] [DATE] 08:00-17:00 (9h) [PERSON_NAME]" at bounding box center [484, 262] width 170 height 52
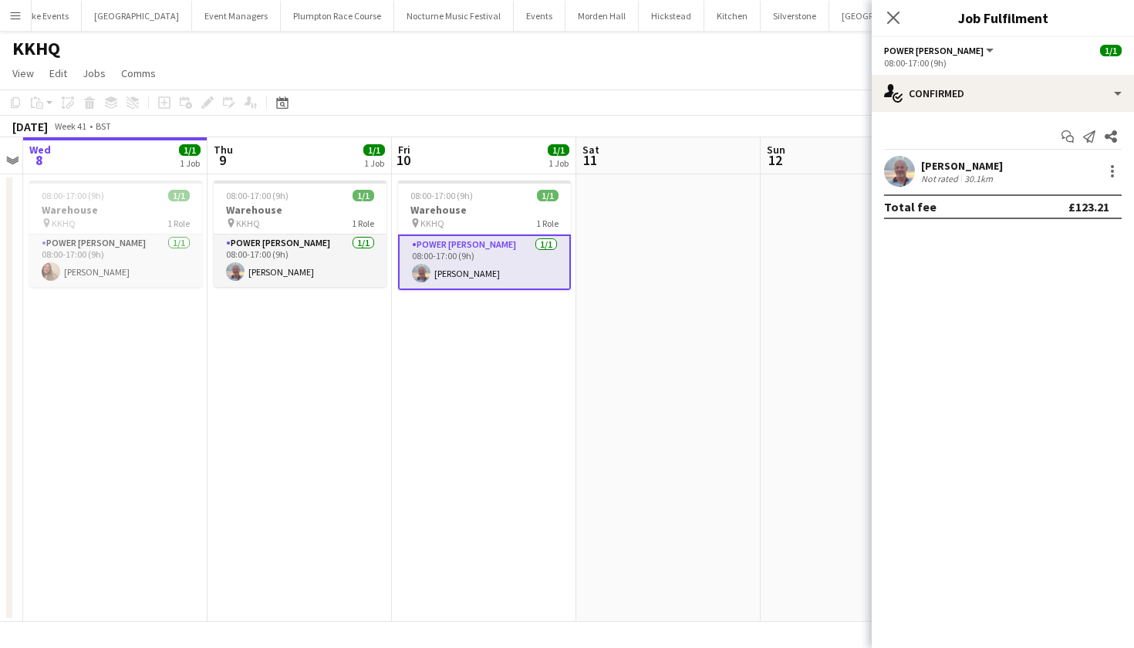
click at [898, 177] on app-user-avatar at bounding box center [899, 171] width 31 height 31
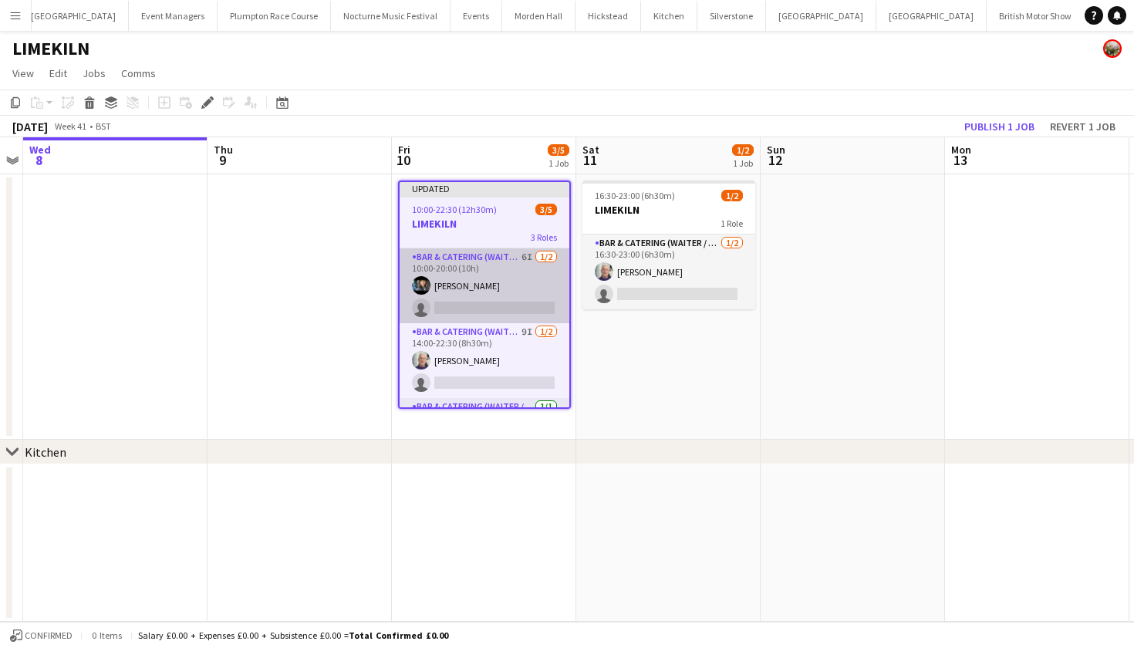
click at [484, 294] on app-card-role "Bar & Catering (Waiter / waitress) 6I [DATE] 10:00-20:00 (10h) [PERSON_NAME] si…" at bounding box center [484, 285] width 170 height 75
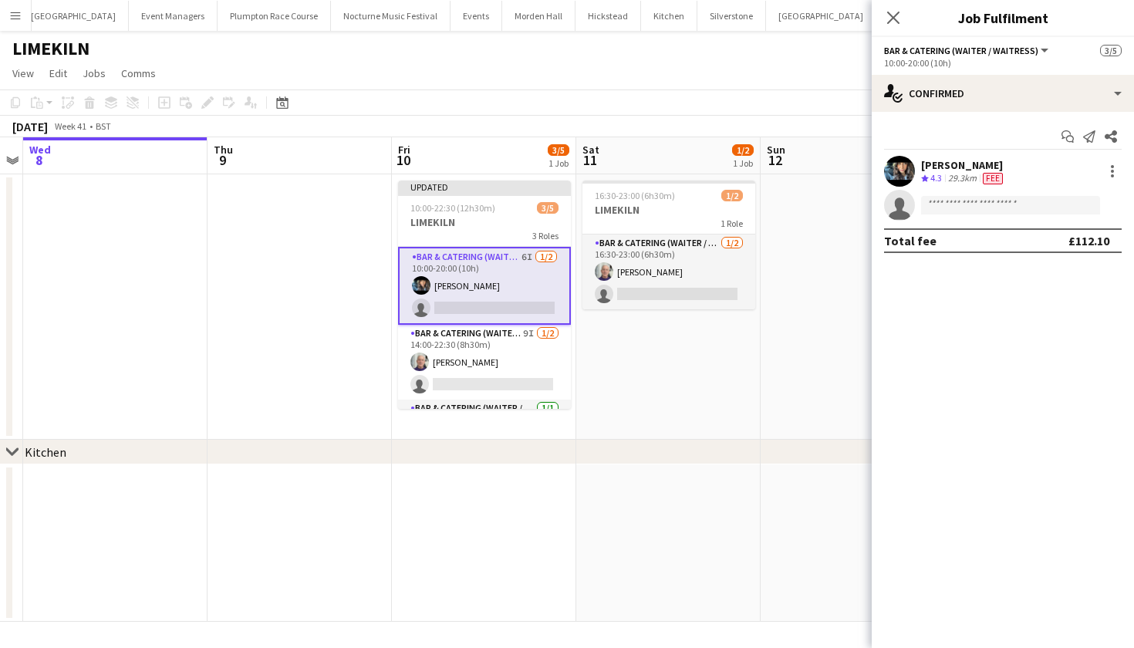
click at [898, 160] on app-user-avatar at bounding box center [899, 171] width 31 height 31
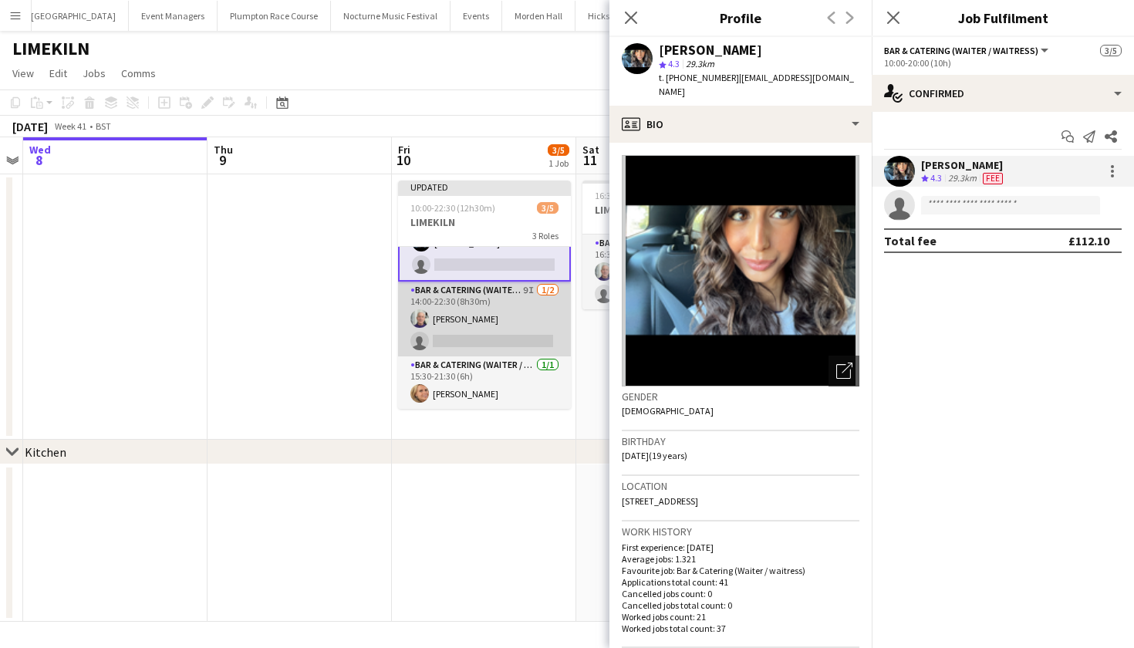
scroll to position [43, 0]
click at [472, 319] on app-card-role "Bar & Catering (Waiter / waitress) 9I [DATE] 14:00-22:30 (8h30m) [PERSON_NAME] …" at bounding box center [484, 318] width 173 height 75
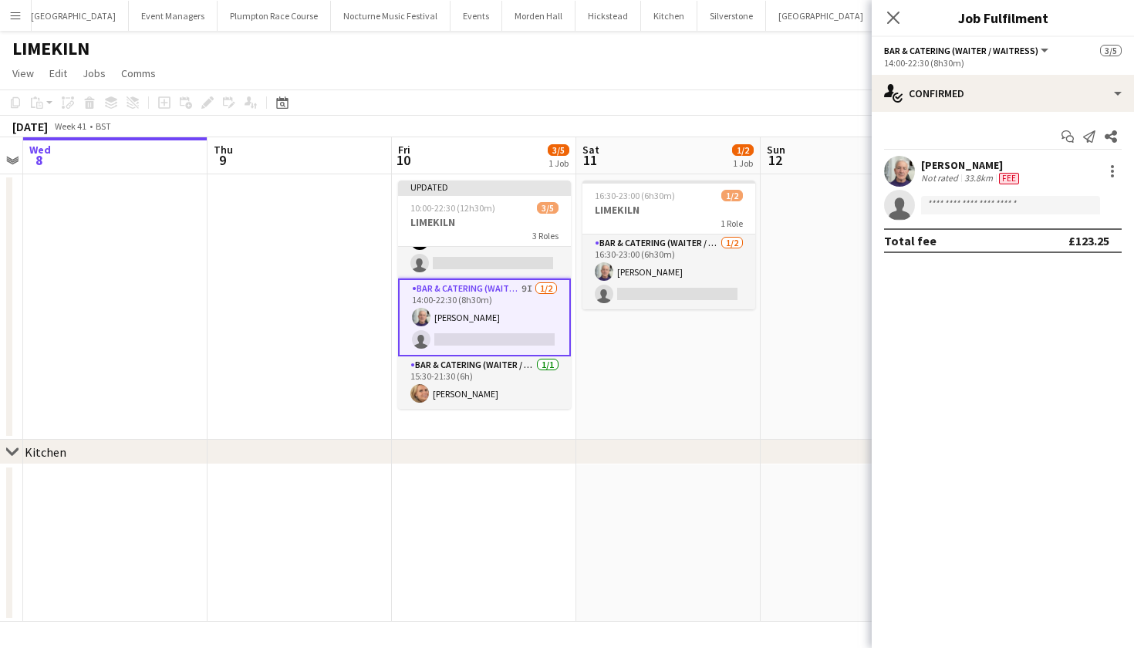
click at [905, 180] on app-user-avatar at bounding box center [899, 171] width 31 height 31
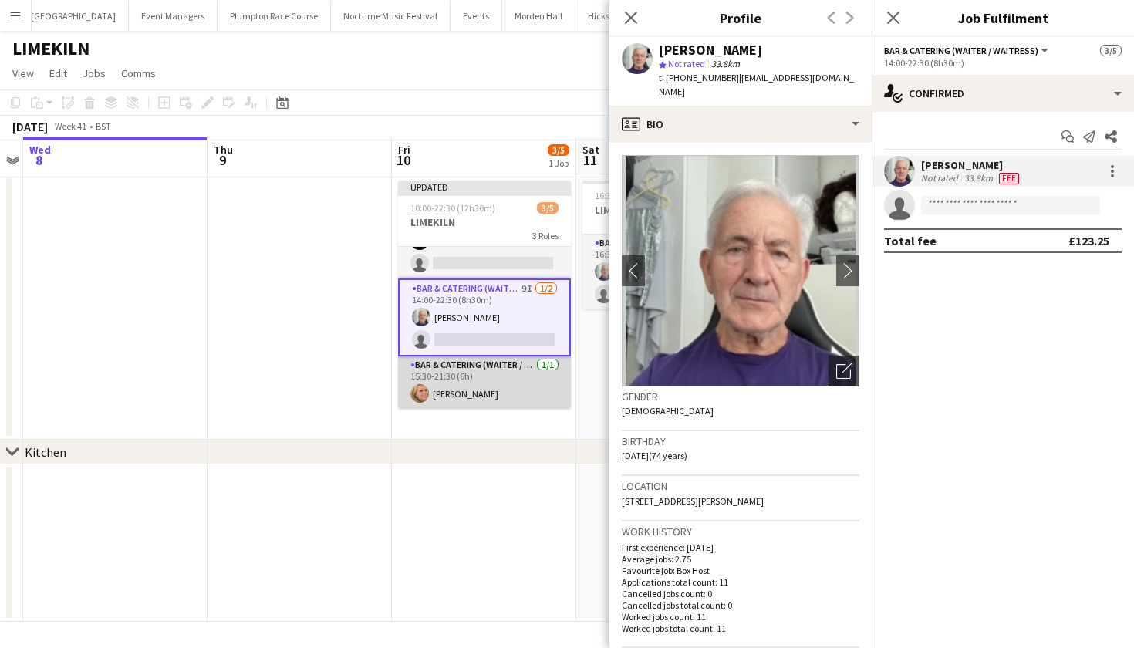
click at [437, 379] on app-card-role "Bar & Catering (Waiter / waitress) [DATE] 15:30-21:30 (6h) [PERSON_NAME]" at bounding box center [484, 382] width 173 height 52
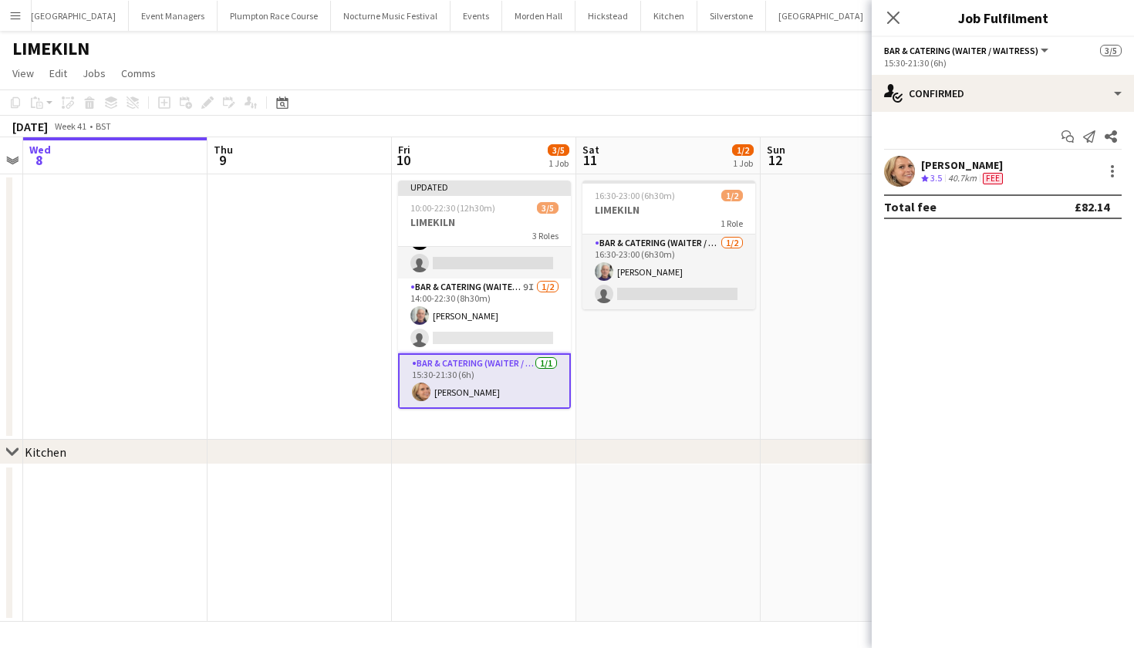
click at [900, 168] on app-user-avatar at bounding box center [899, 171] width 31 height 31
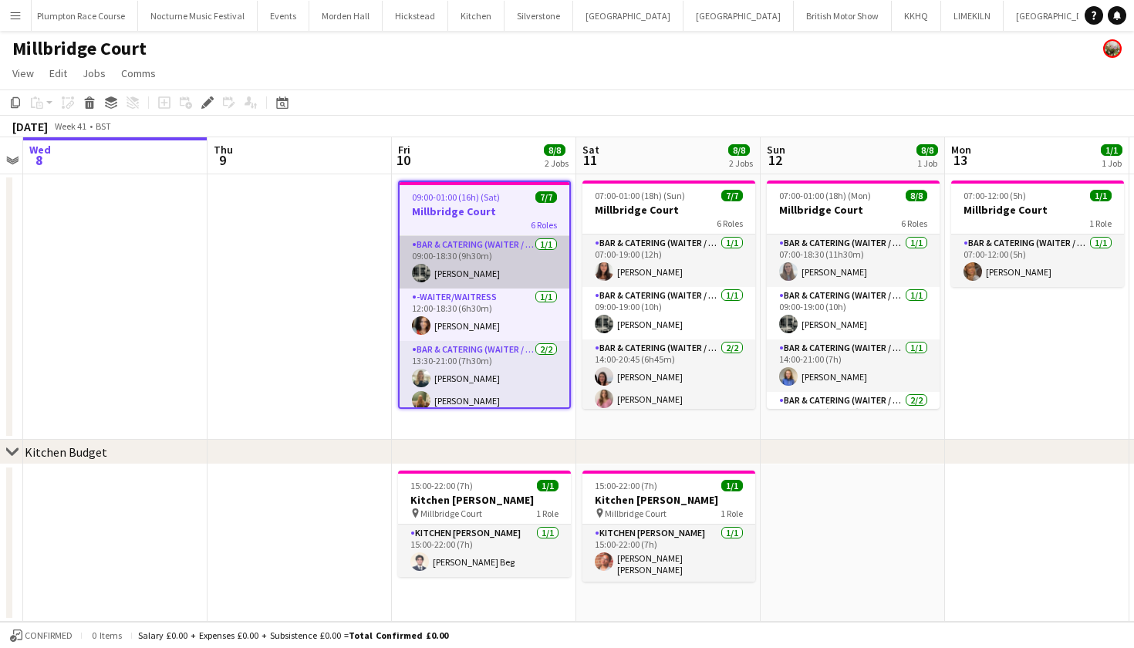
click at [514, 257] on app-card-role "Bar & Catering (Waiter / waitress) [DATE] 09:00-18:30 (9h30m) [PERSON_NAME]" at bounding box center [484, 262] width 170 height 52
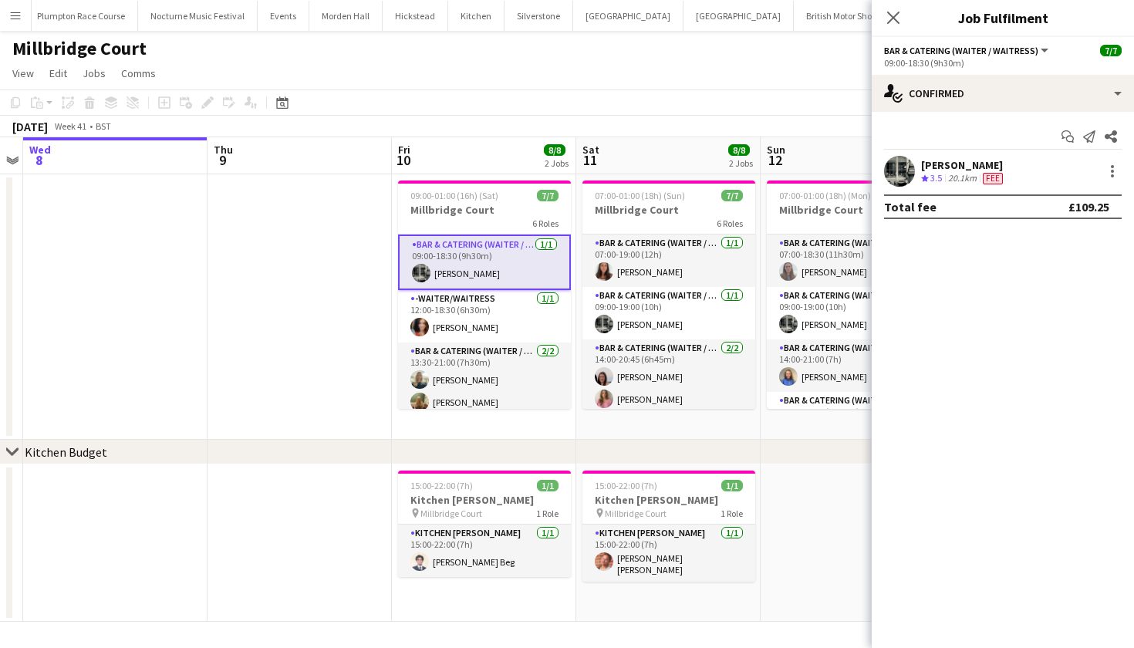
click at [905, 165] on app-user-avatar at bounding box center [899, 171] width 31 height 31
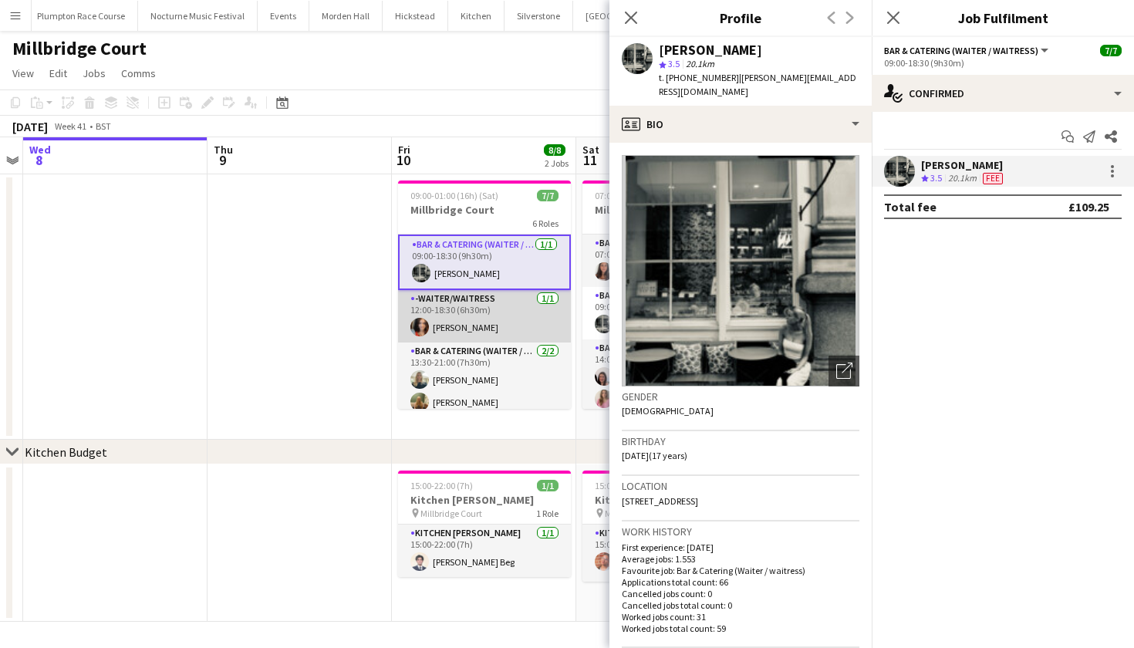
click at [477, 320] on app-card-role "-Waiter/Waitress 1/1 12:00-18:30 (6h30m) Freya Cowie" at bounding box center [484, 316] width 173 height 52
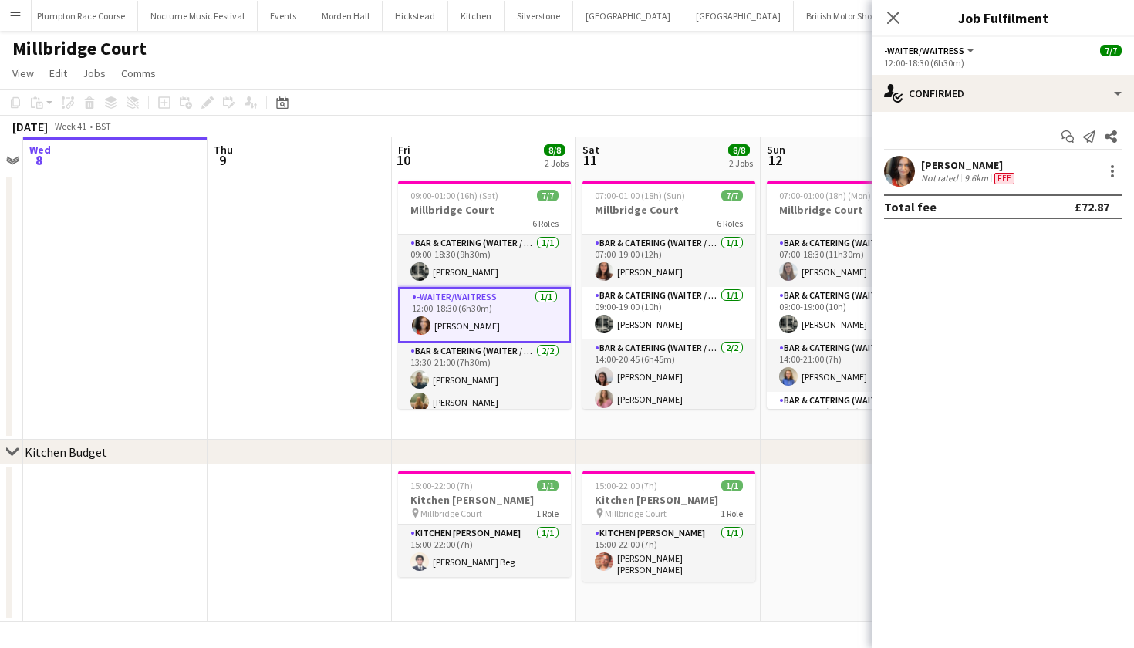
click at [903, 163] on app-user-avatar at bounding box center [899, 171] width 31 height 31
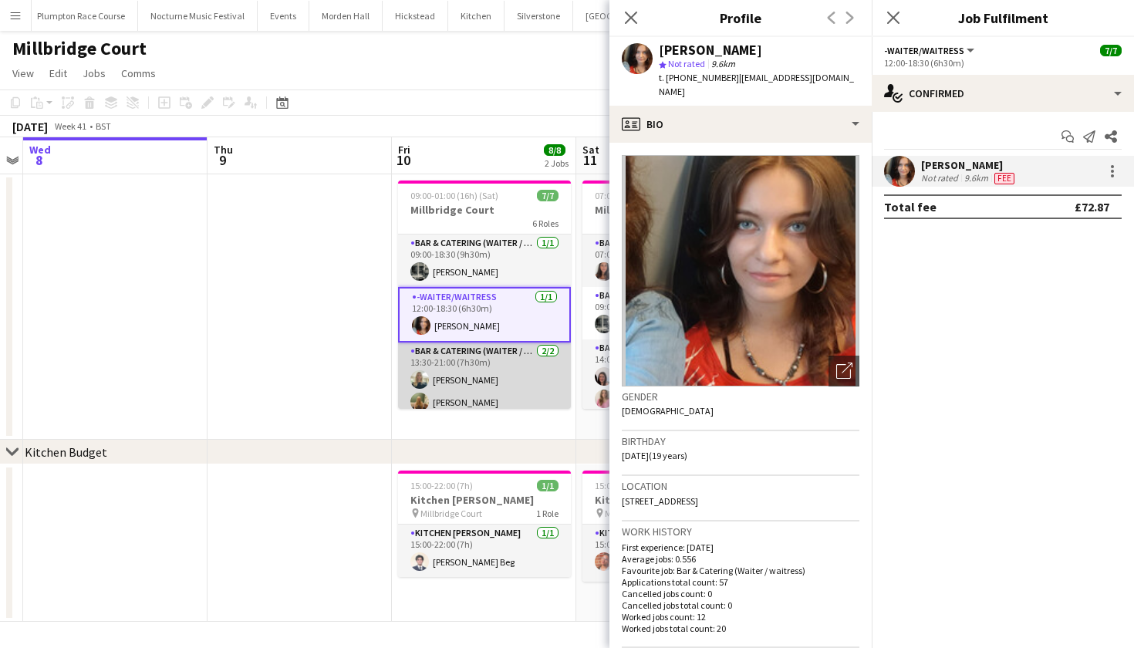
click at [458, 372] on app-card-role "Bar & Catering (Waiter / waitress) 2/2 13:30-21:00 (7h30m) Elizabeth King Abi L…" at bounding box center [484, 379] width 173 height 75
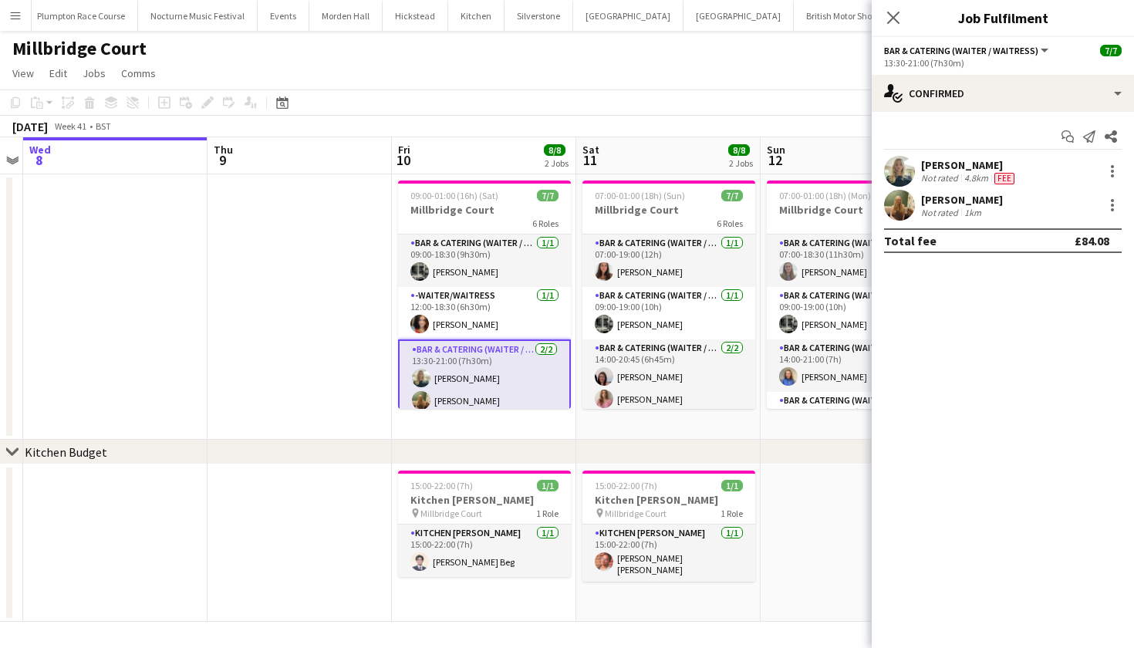
click at [905, 169] on app-user-avatar at bounding box center [899, 171] width 31 height 31
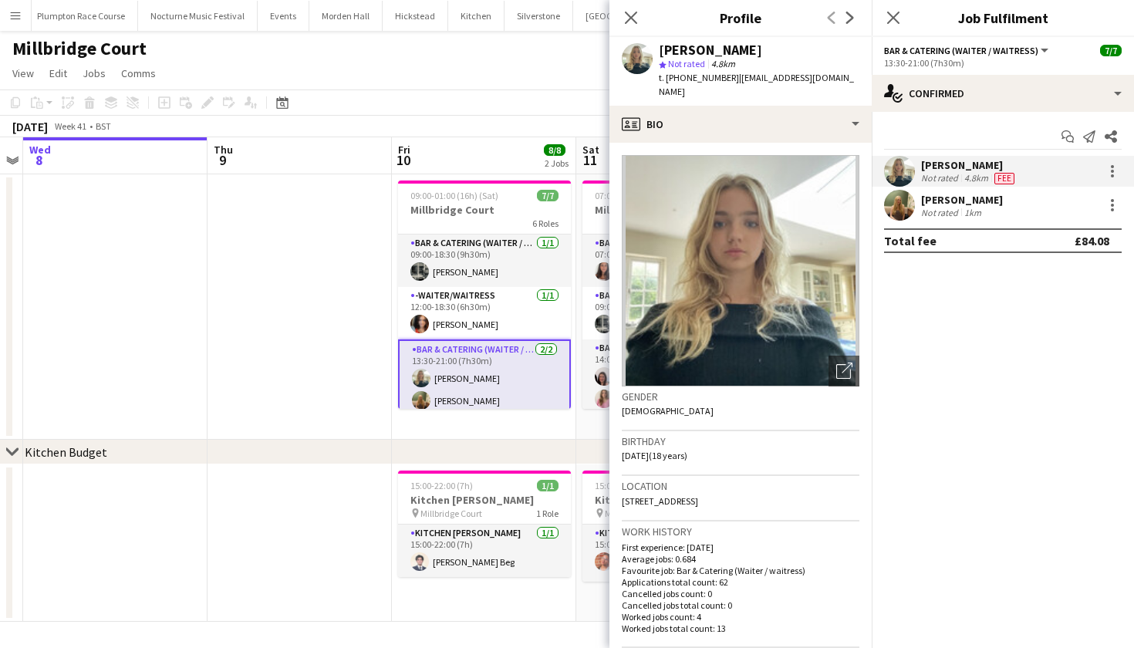
click at [901, 203] on app-user-avatar at bounding box center [899, 205] width 31 height 31
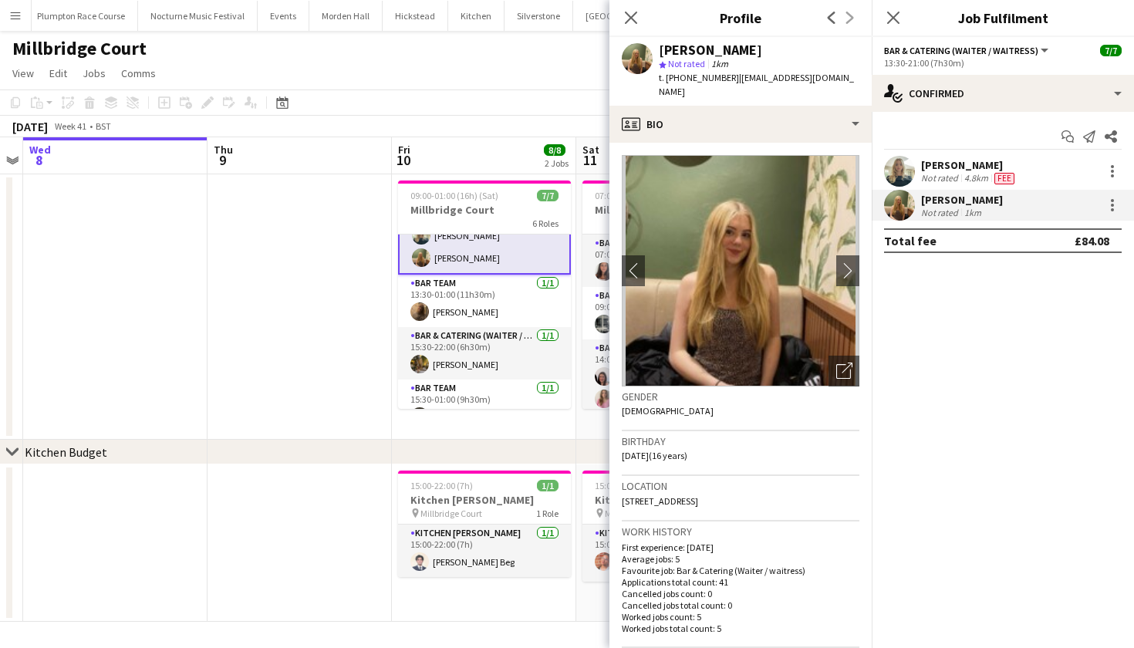
scroll to position [160, 0]
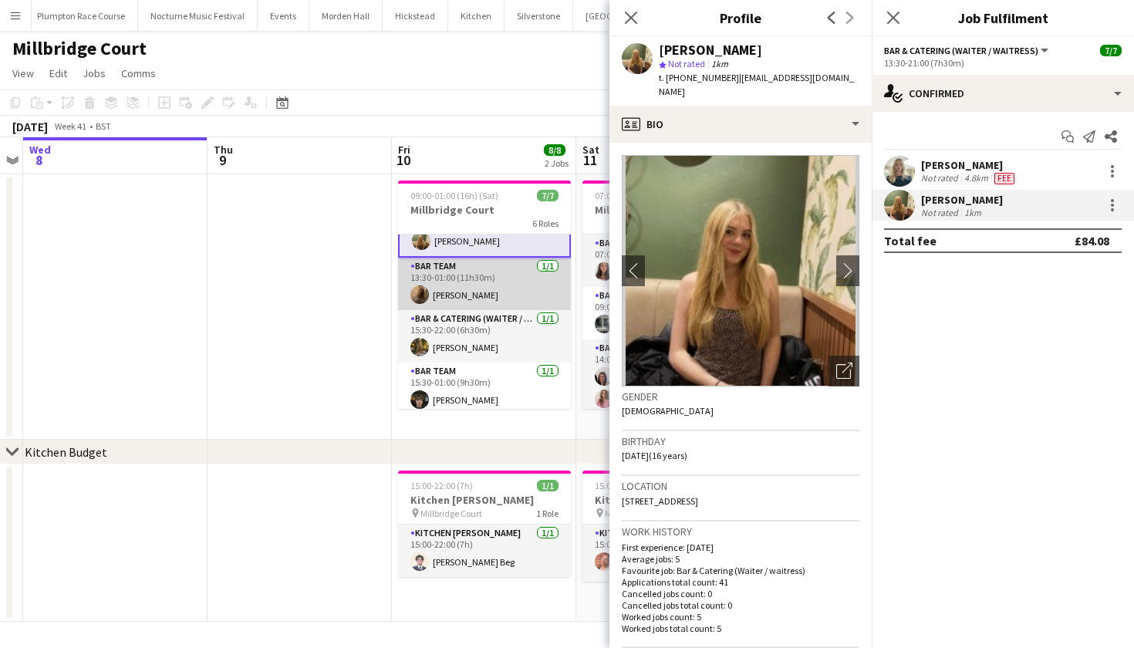
click at [493, 300] on app-card-role "Bar Team 1/1 13:30-01:00 (11h30m) Frankie Ellis" at bounding box center [484, 284] width 173 height 52
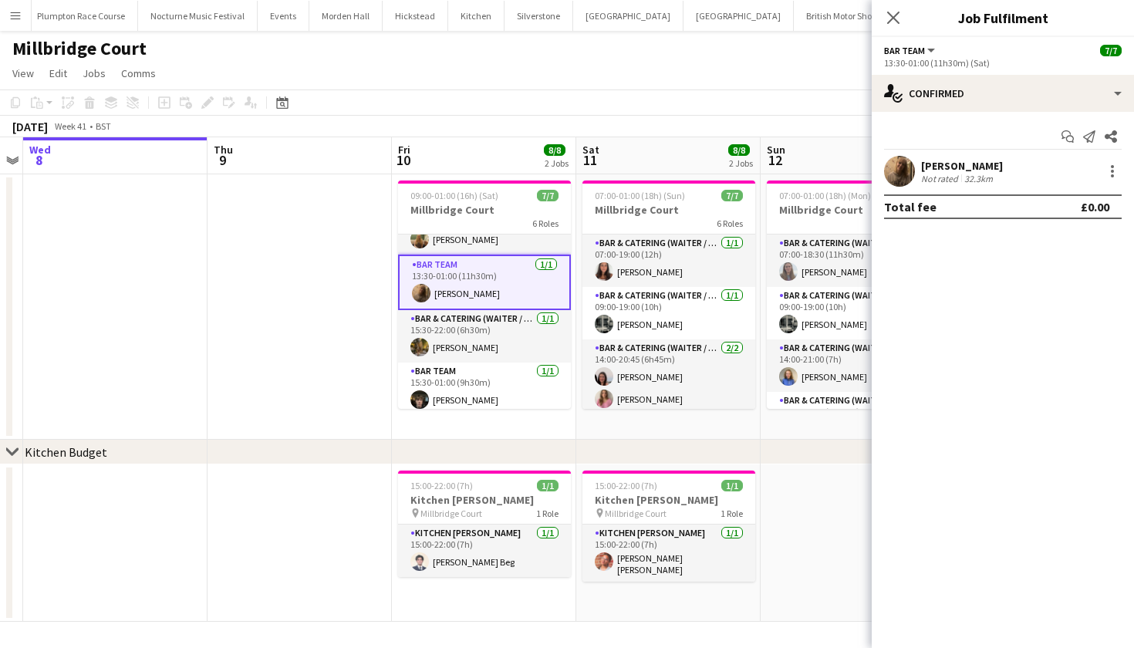
click at [885, 174] on app-user-avatar at bounding box center [899, 171] width 31 height 31
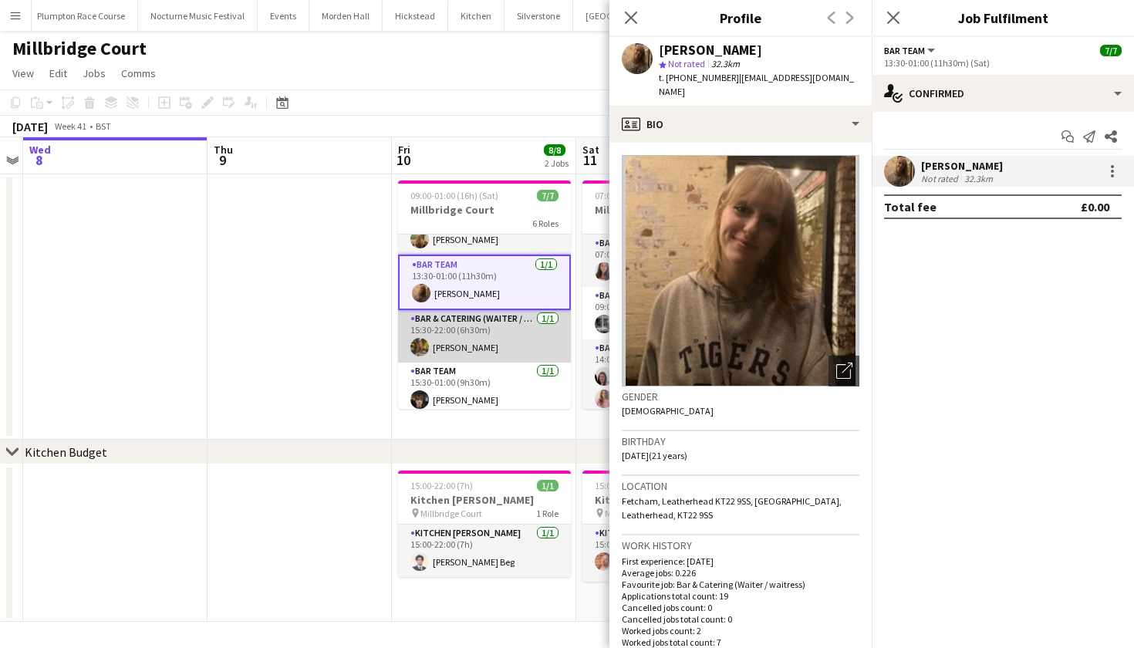
click at [468, 343] on app-card-role "Bar & Catering (Waiter / waitress) 1/1 15:30-22:00 (6h30m) Emily Moulton" at bounding box center [484, 336] width 173 height 52
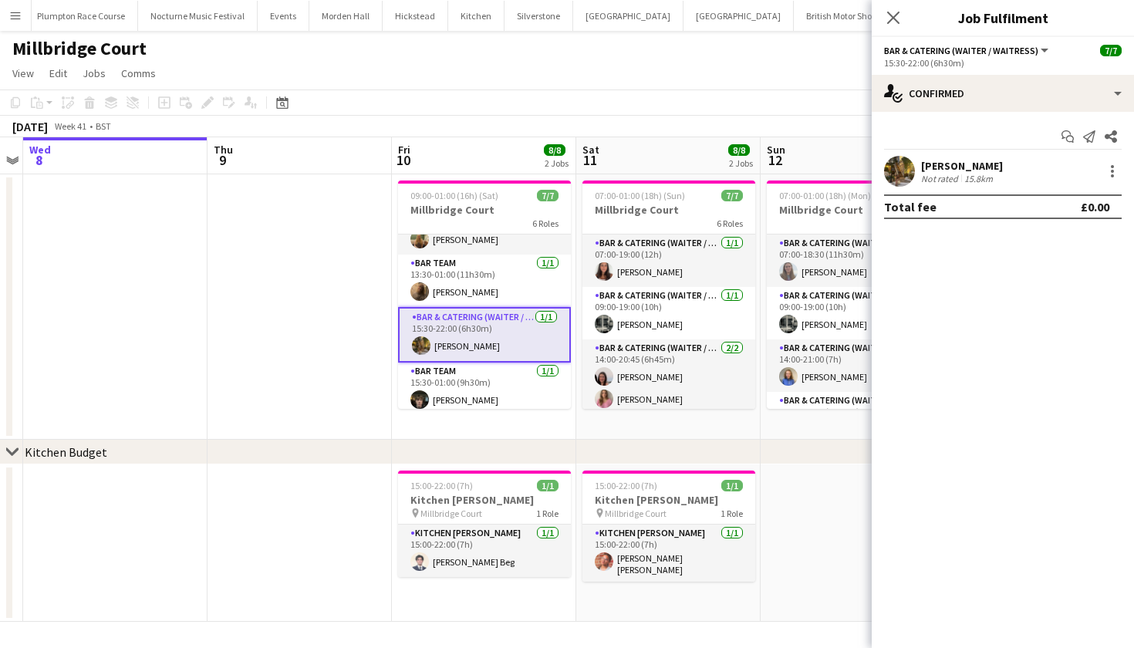
click at [914, 167] on app-user-avatar at bounding box center [899, 171] width 31 height 31
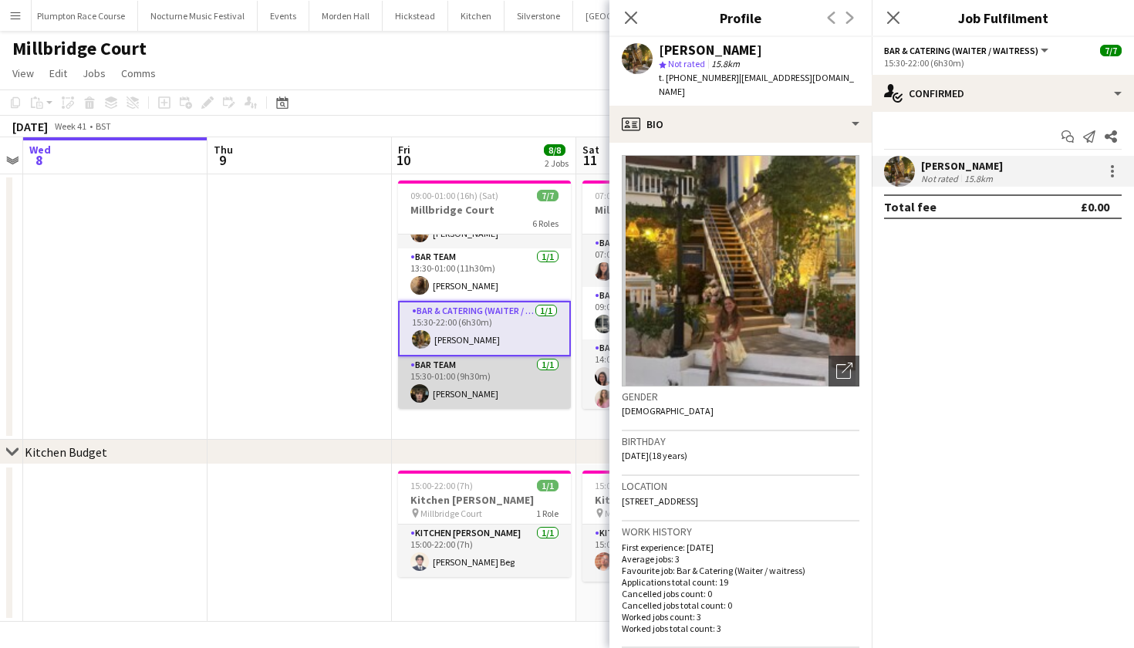
scroll to position [166, 0]
click at [489, 376] on app-card-role "Bar Team 1/1 15:30-01:00 (9h30m) Kyle Noakes" at bounding box center [484, 382] width 173 height 52
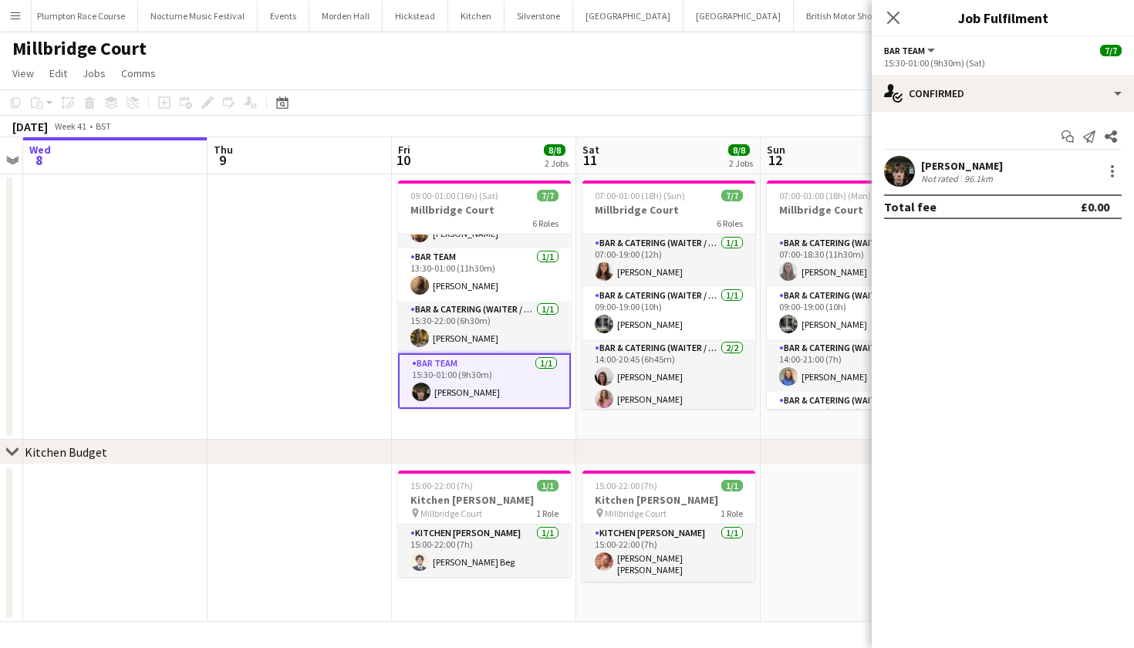
click at [903, 177] on app-user-avatar at bounding box center [899, 171] width 31 height 31
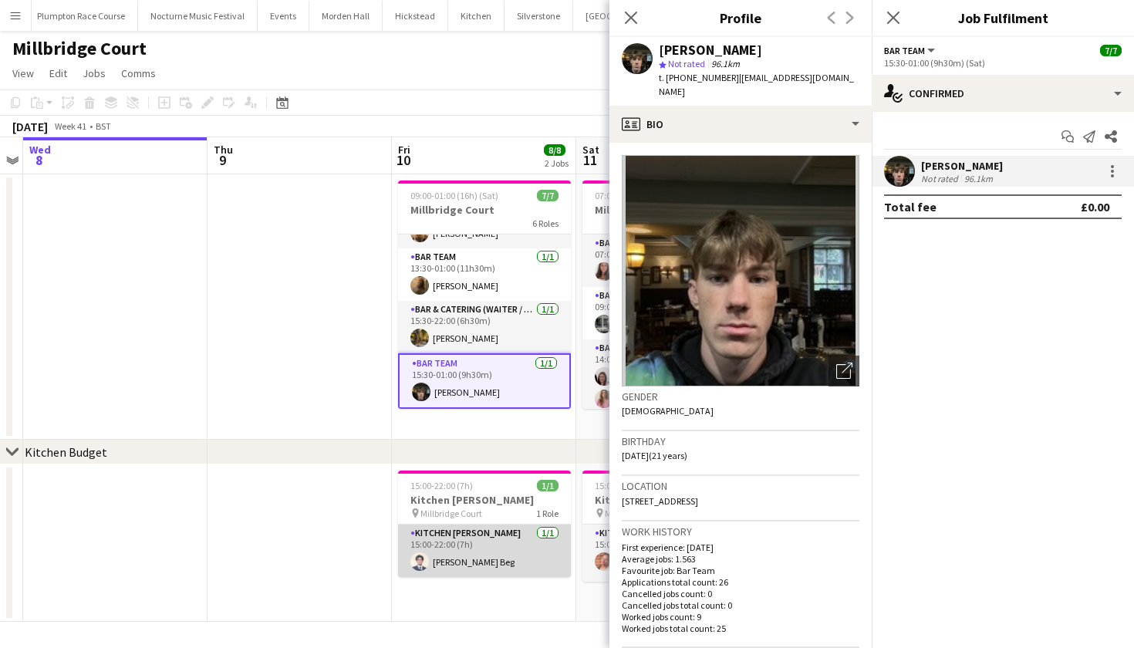
click at [462, 569] on app-card-role "Kitchen Porter 1/1 15:00-22:00 (7h) Musab Mudassir Beg" at bounding box center [484, 550] width 173 height 52
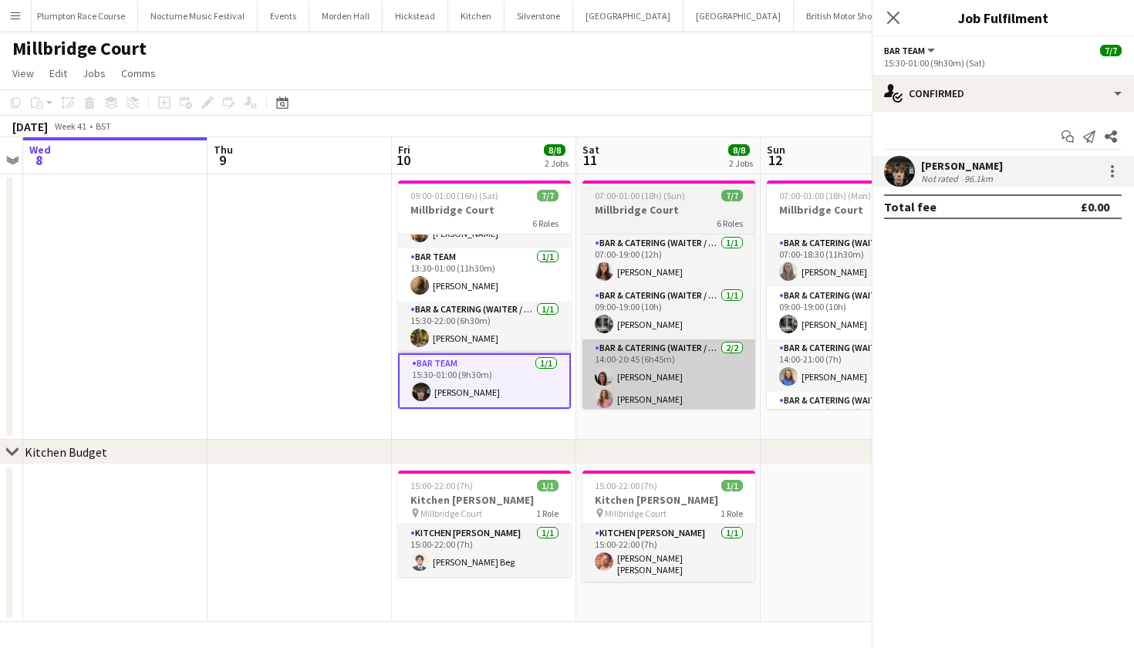
scroll to position [163, 0]
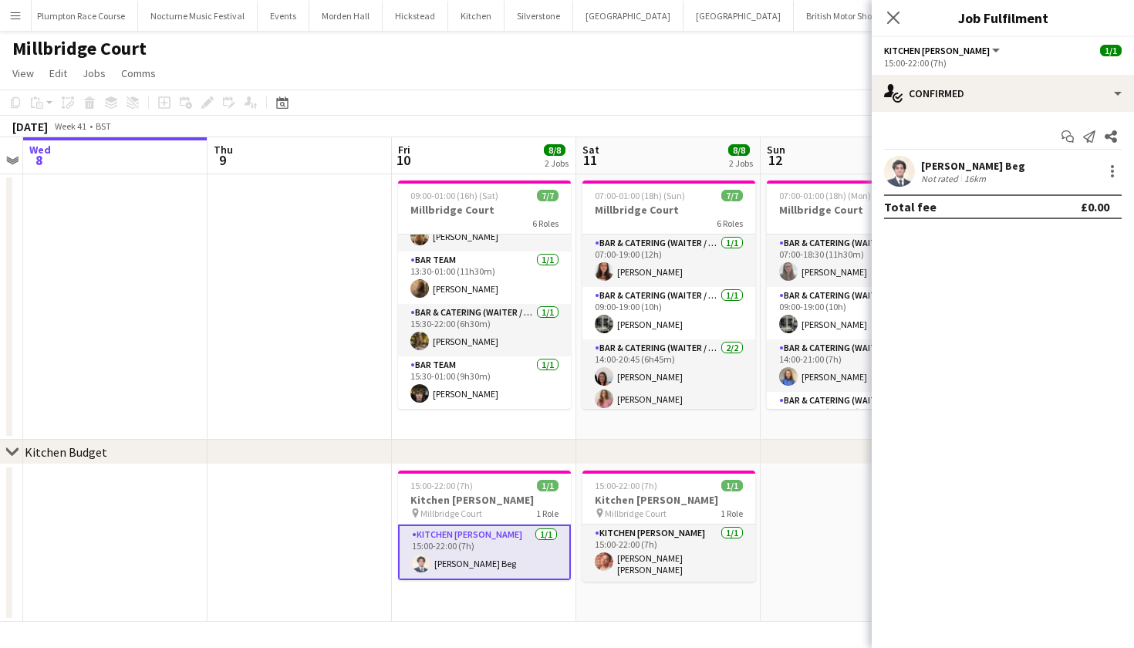
click at [898, 176] on app-user-avatar at bounding box center [899, 171] width 31 height 31
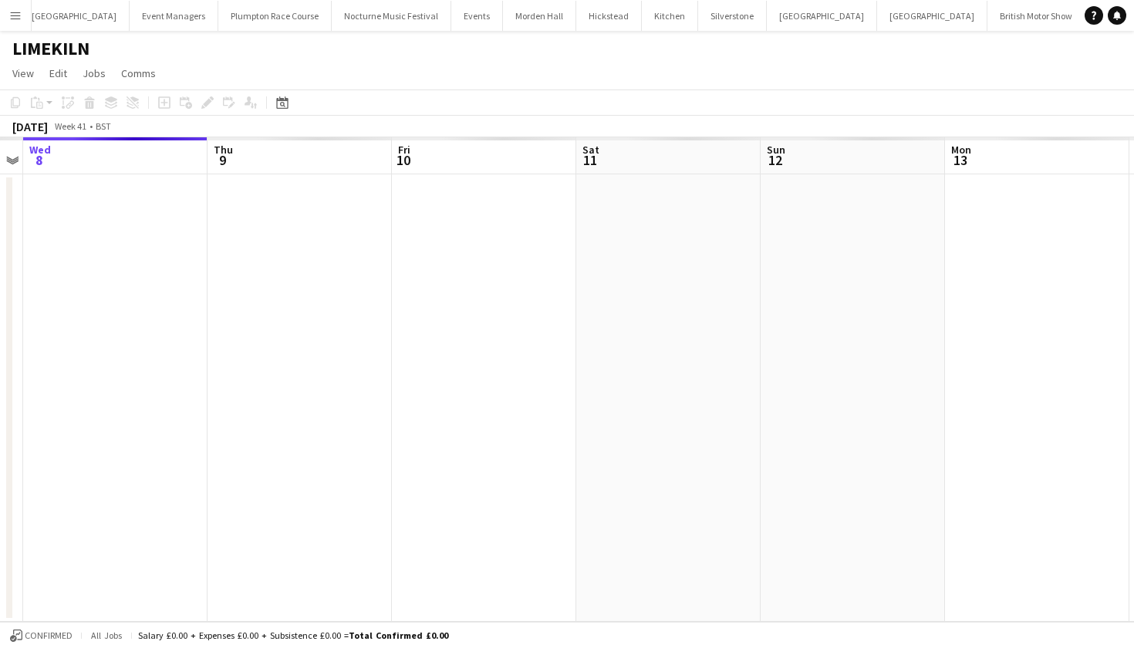
scroll to position [0, 99]
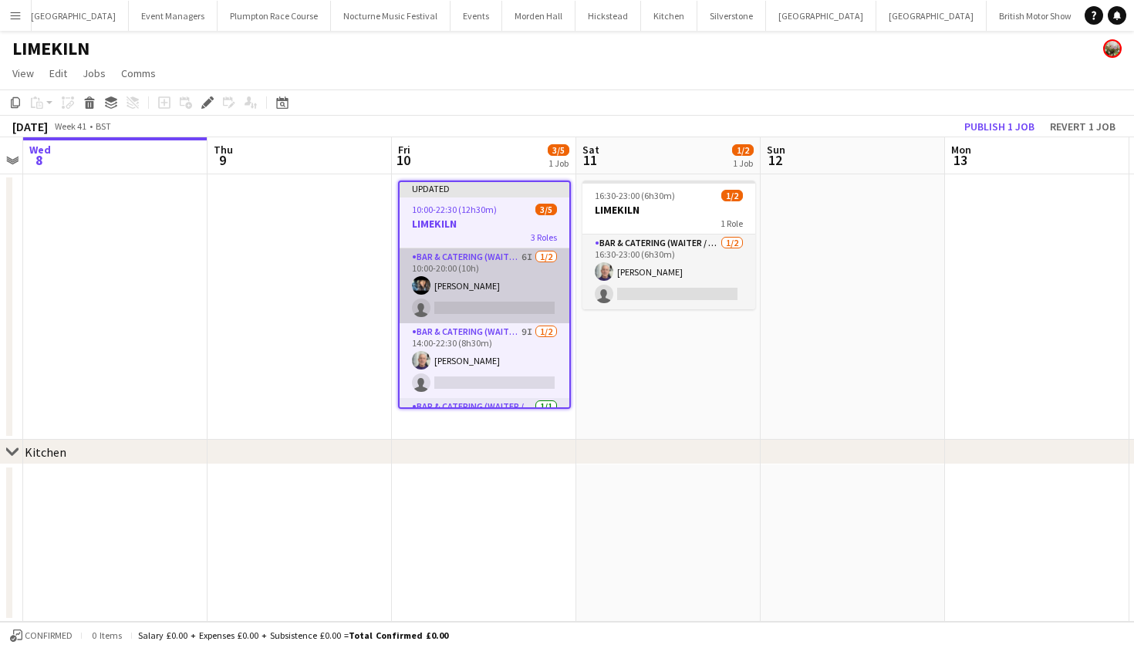
click at [504, 278] on app-card-role "Bar & Catering (Waiter / waitress) 6I [DATE] 10:00-20:00 (10h) [PERSON_NAME] si…" at bounding box center [484, 285] width 170 height 75
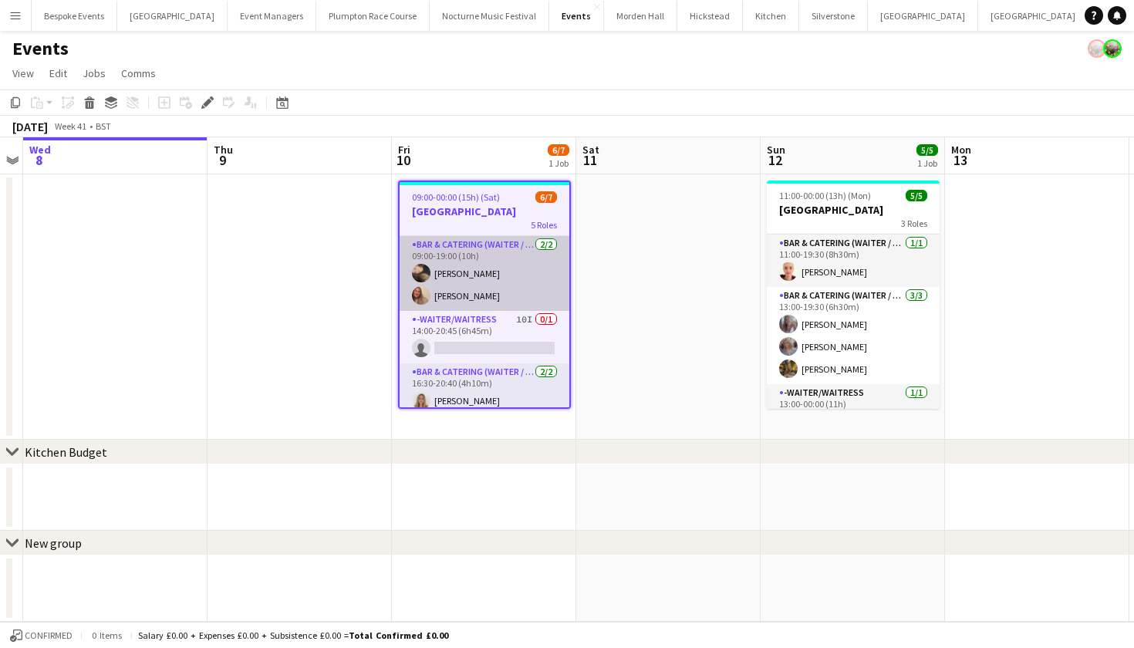
click at [503, 274] on app-card-role "Bar & Catering (Waiter / waitress) 2/2 09:00-19:00 (10h) Lily Minton Emma Johns…" at bounding box center [484, 273] width 170 height 75
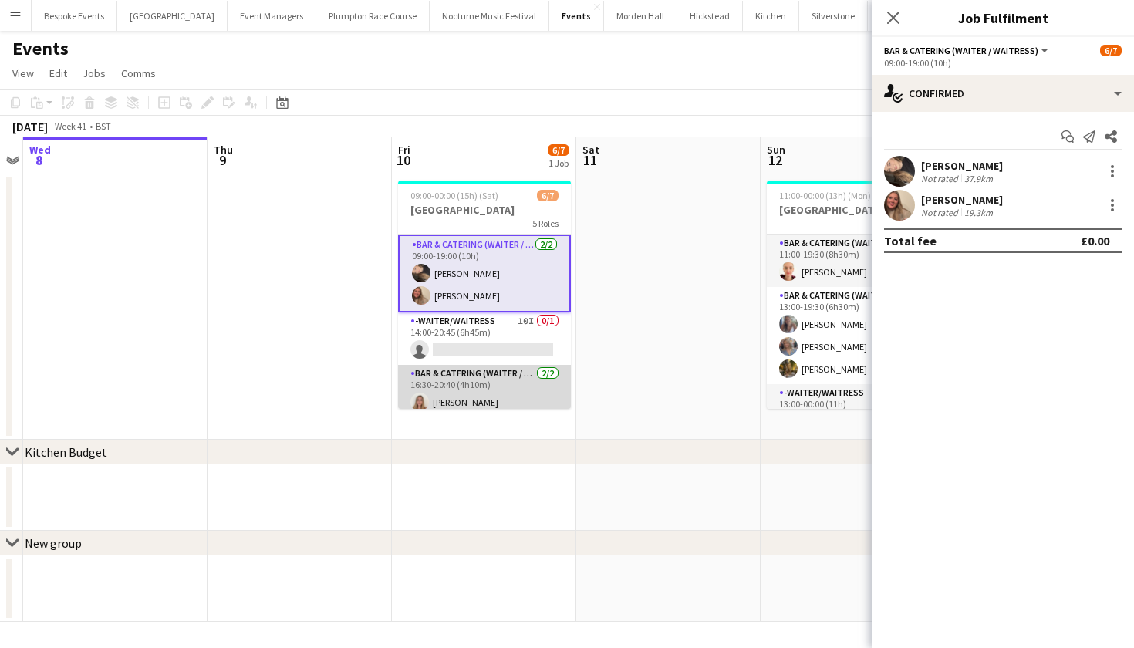
click at [495, 378] on app-card-role "Bar & Catering (Waiter / waitress) 2/2 16:30-20:40 (4h10m) Rosie Bright Molly H…" at bounding box center [484, 402] width 173 height 75
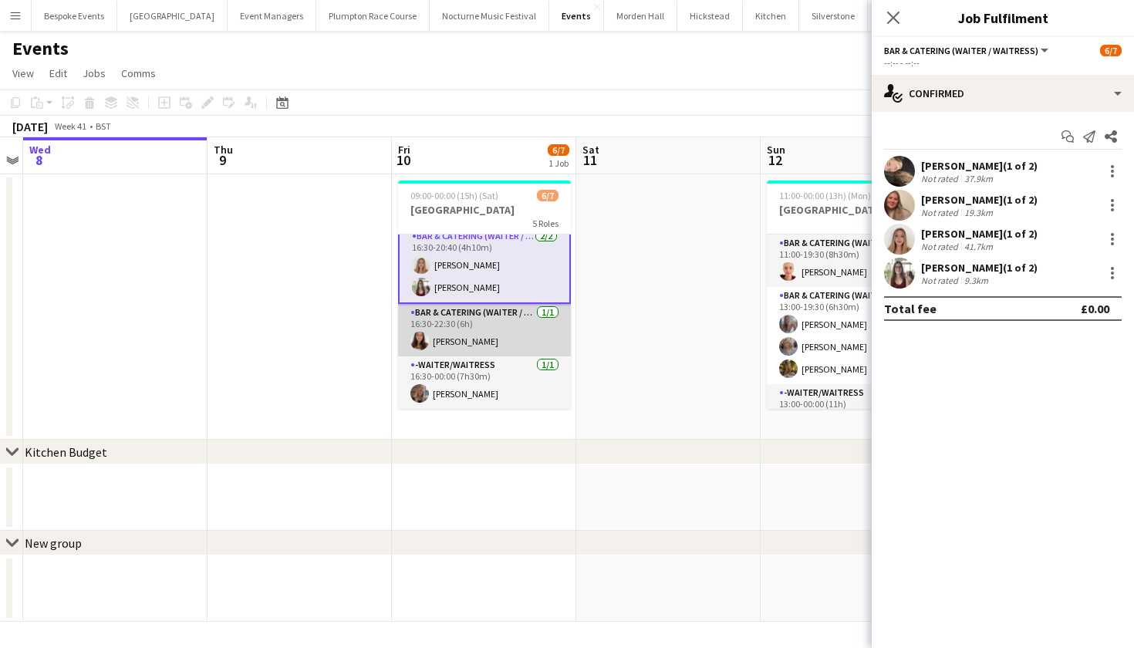
scroll to position [139, 0]
click at [467, 327] on app-card-role "Bar & Catering (Waiter / waitress) 1/1 16:30-22:30 (6h) Ella Gallini" at bounding box center [484, 330] width 173 height 52
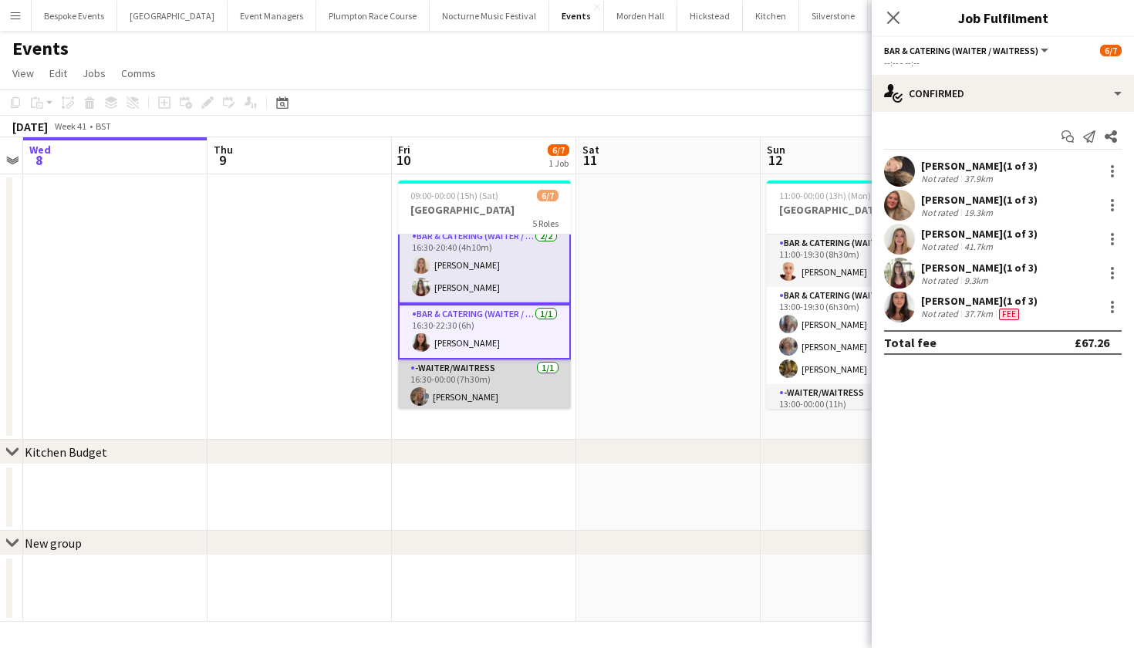
click at [490, 370] on app-card-role "-Waiter/Waitress 1/1 16:30-00:00 (7h30m) Maddy Franklin" at bounding box center [484, 385] width 173 height 52
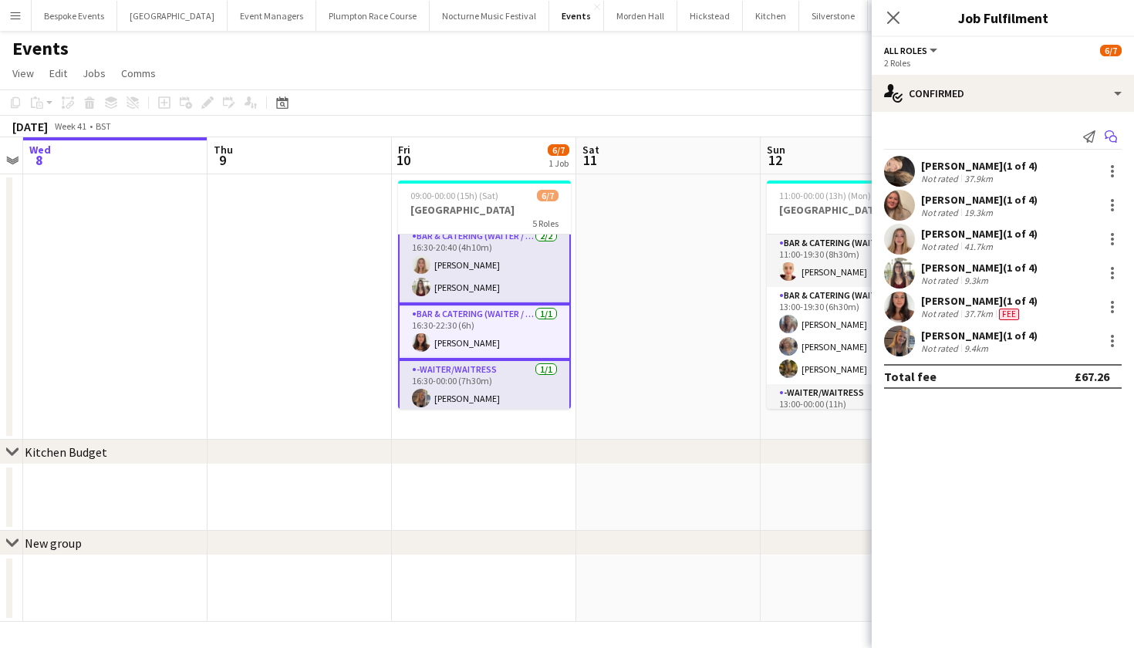
click at [1112, 137] on icon "Start chat" at bounding box center [1110, 136] width 12 height 12
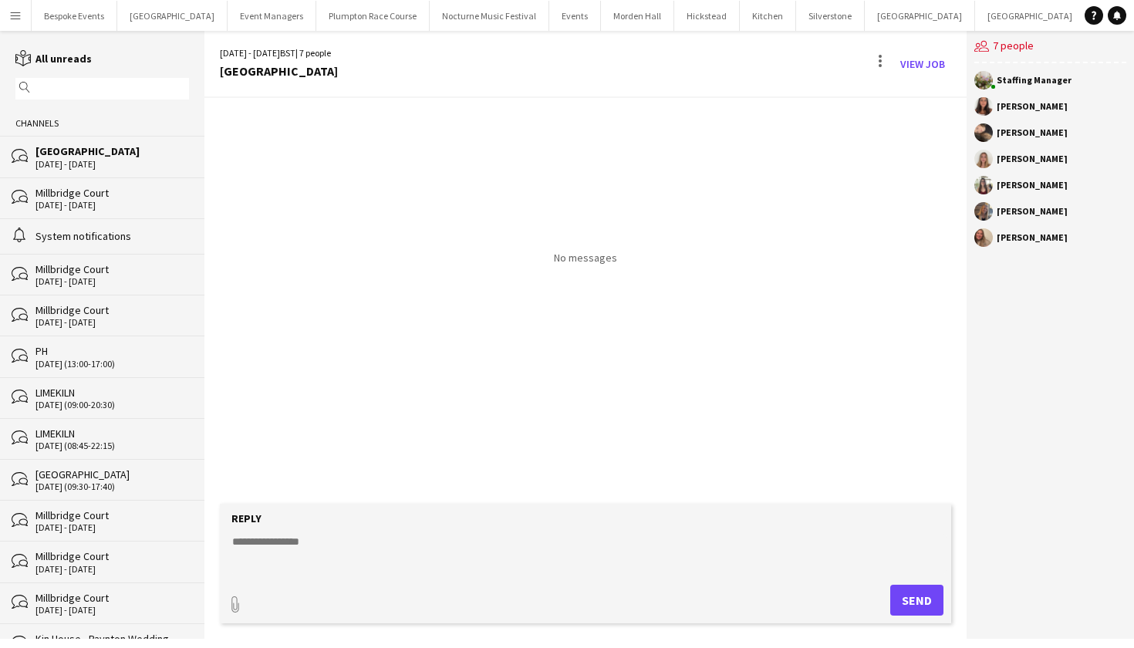
click at [432, 552] on textarea at bounding box center [589, 554] width 716 height 40
click at [249, 543] on textarea "**********" at bounding box center [589, 554] width 716 height 40
click at [661, 534] on textarea "**********" at bounding box center [589, 554] width 716 height 40
click at [627, 539] on textarea "**********" at bounding box center [589, 554] width 716 height 40
click at [541, 544] on textarea "**********" at bounding box center [589, 554] width 716 height 40
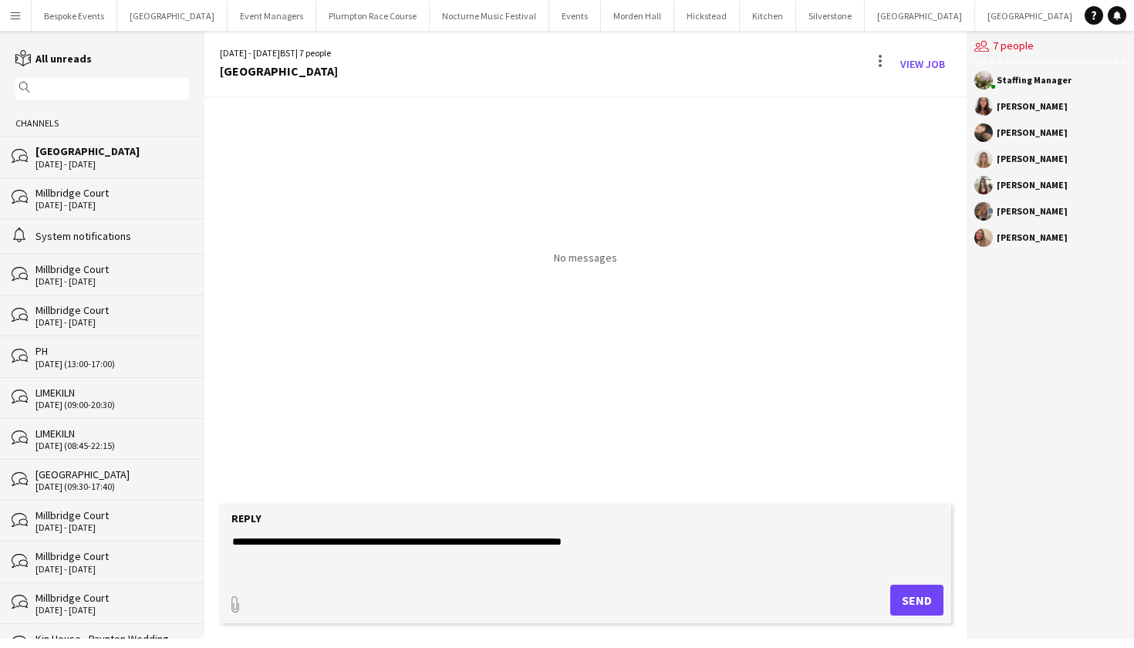
type textarea "**********"
click at [912, 601] on button "Send" at bounding box center [916, 600] width 53 height 31
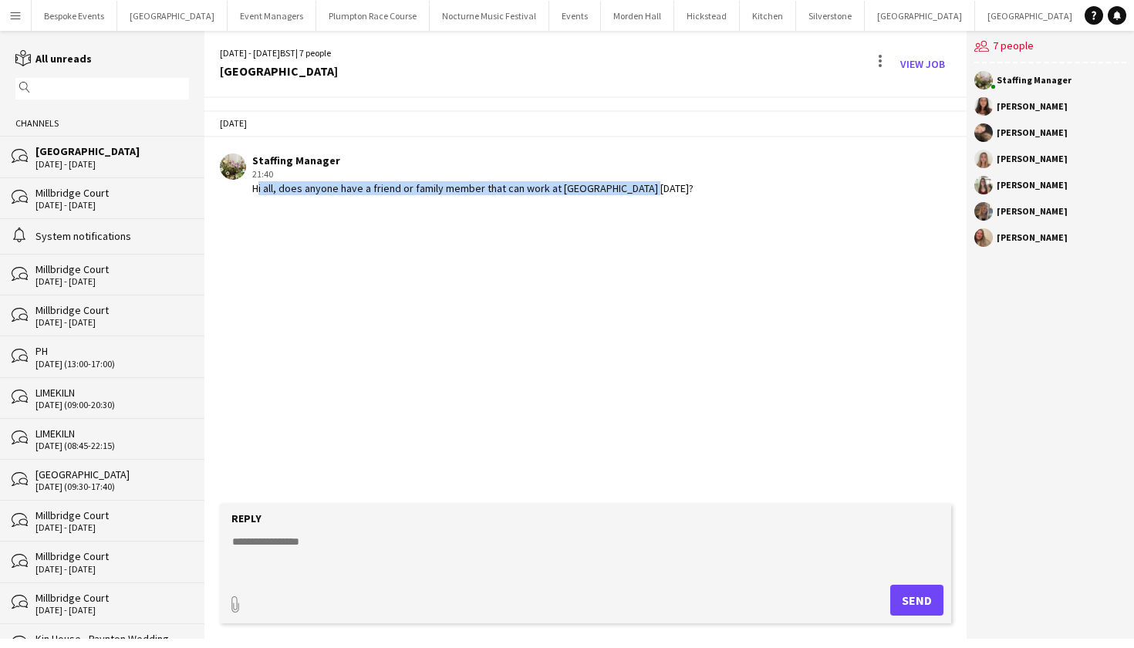
drag, startPoint x: 646, startPoint y: 197, endPoint x: 246, endPoint y: 187, distance: 400.4
click at [246, 187] on app-chat-message "Staffing Manager 21:40 Hi all, does anyone have a friend or family member that …" at bounding box center [585, 175] width 762 height 58
copy div "Hi all, does anyone have a friend or family member that can work at Froyle on F…"
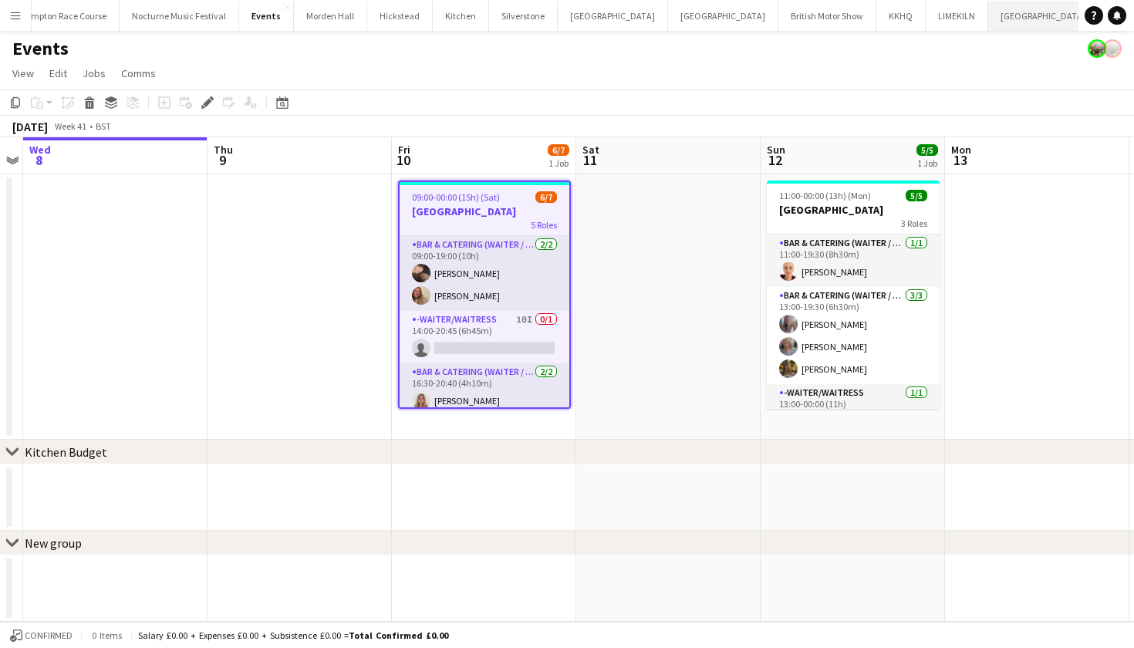
scroll to position [0, 309]
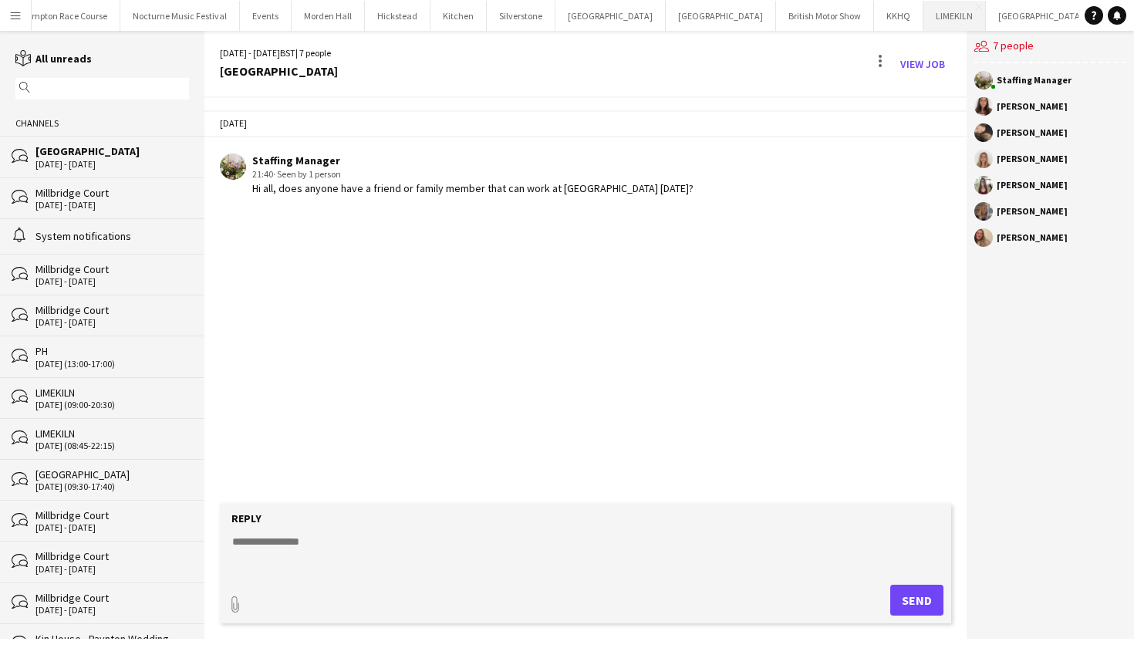
click at [923, 22] on button "LIMEKILN Close" at bounding box center [954, 16] width 62 height 30
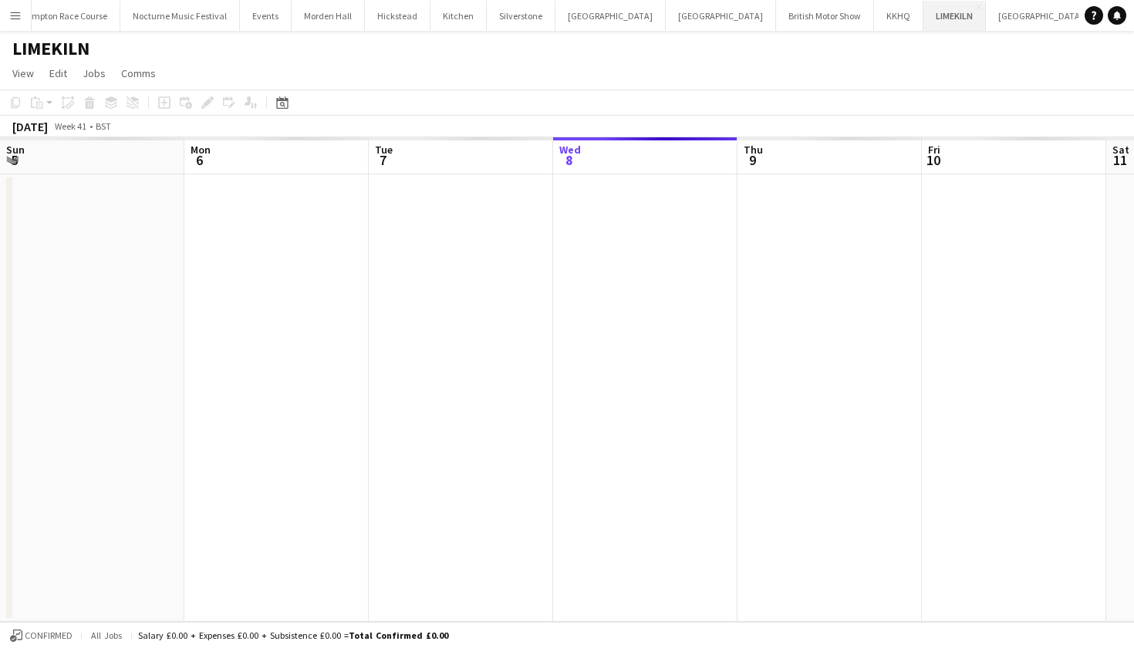
scroll to position [0, 369]
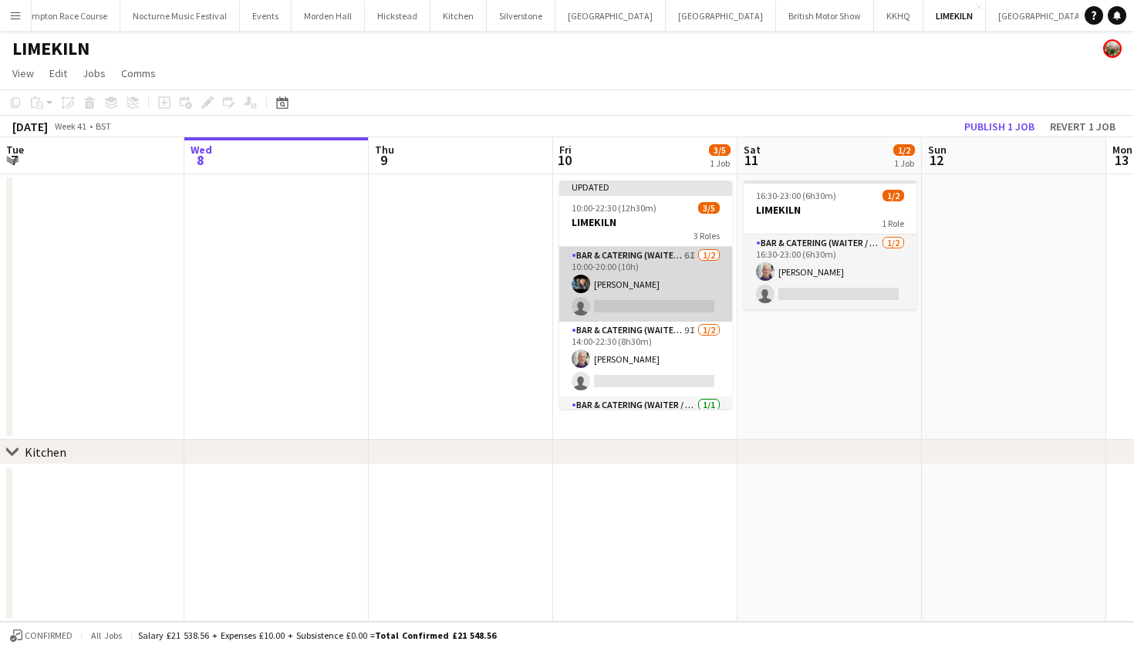
click at [652, 288] on app-card-role "Bar & Catering (Waiter / waitress) 6I 1/2 10:00-20:00 (10h) Lydia Cameron singl…" at bounding box center [645, 284] width 173 height 75
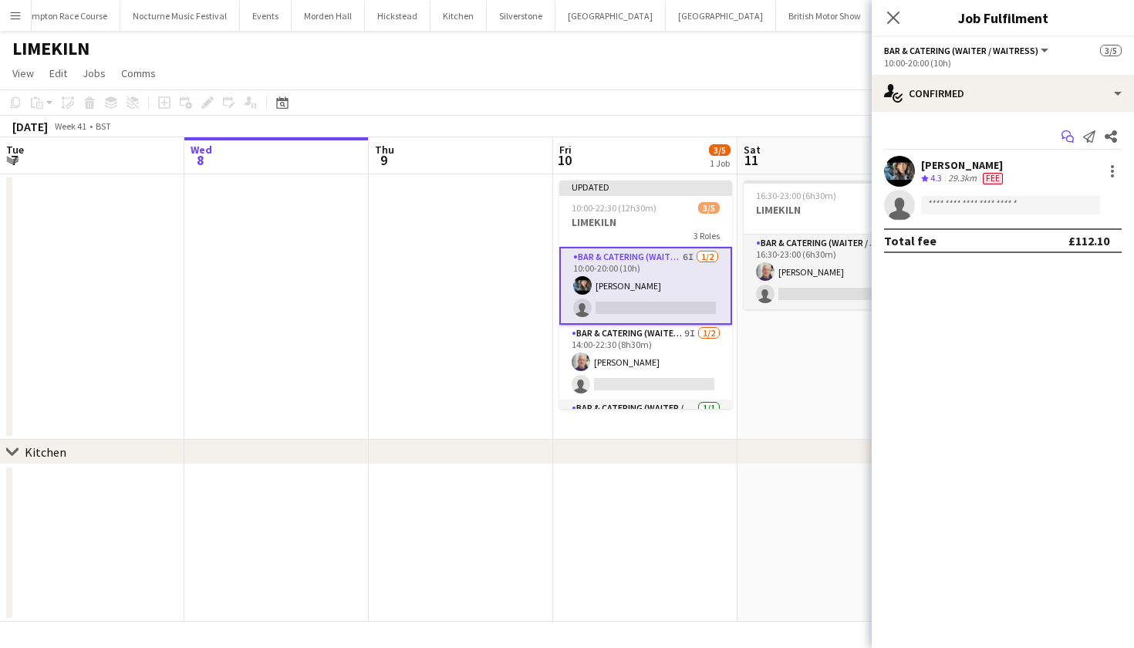
click at [1067, 134] on icon "Start chat" at bounding box center [1067, 136] width 12 height 12
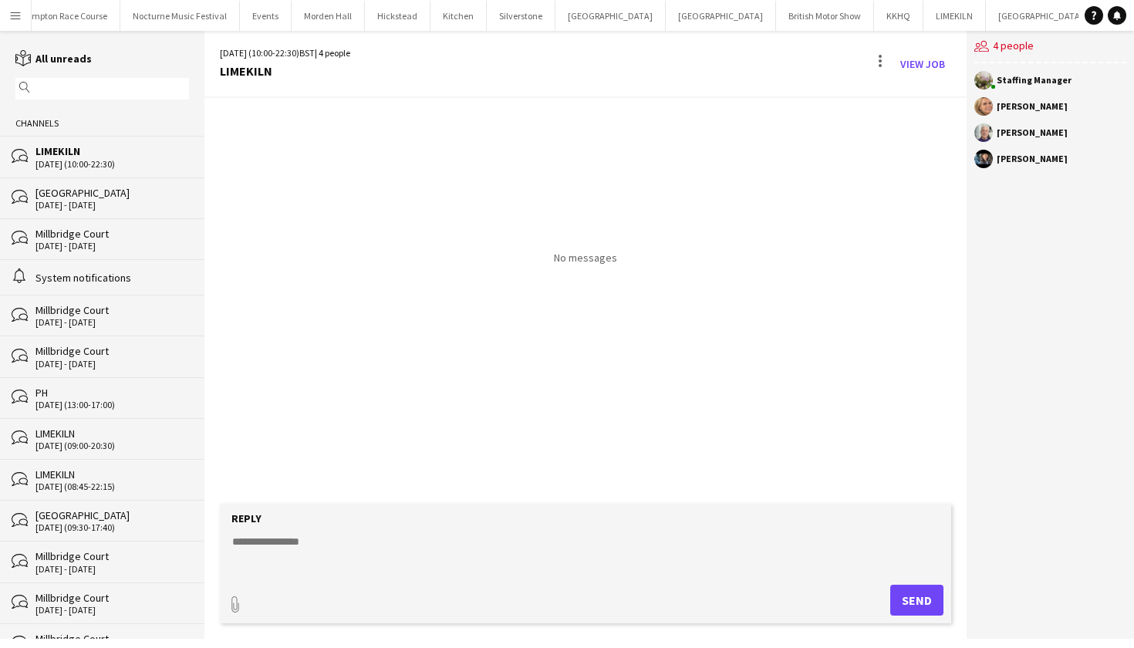
click at [501, 549] on textarea at bounding box center [589, 554] width 716 height 40
paste textarea "**********"
click at [563, 544] on textarea "**********" at bounding box center [589, 554] width 716 height 40
type textarea "**********"
click at [925, 597] on button "Send" at bounding box center [916, 600] width 53 height 31
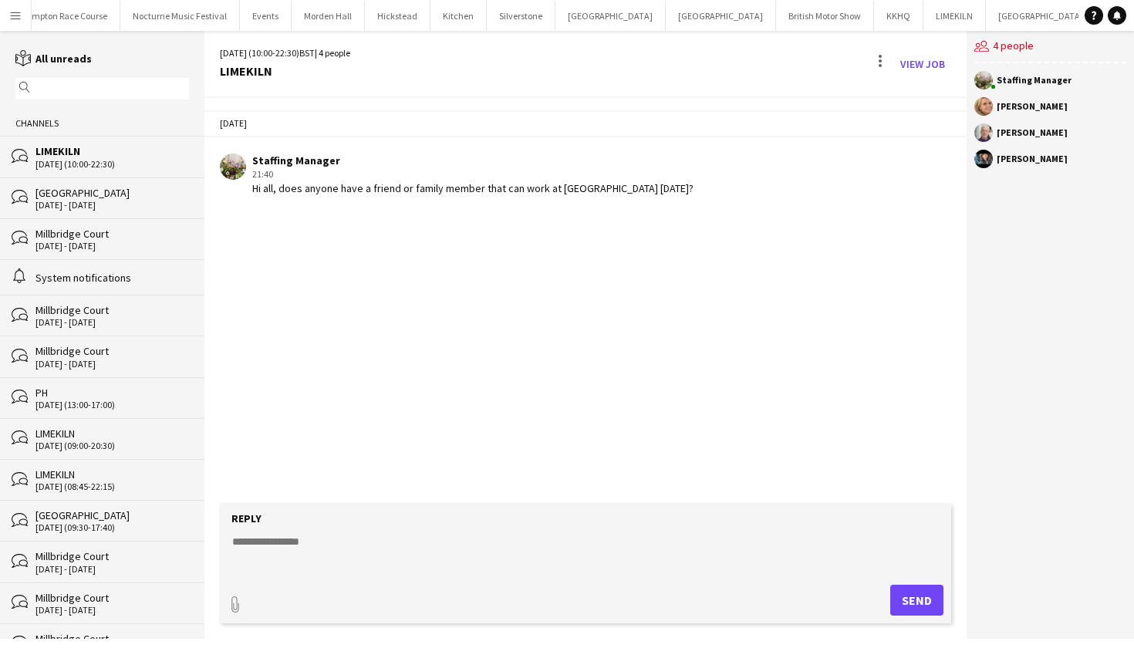
click at [134, 168] on div "10-10-2025 (10:00-22:30)" at bounding box center [111, 164] width 153 height 11
click at [106, 164] on div "10-10-2025 (10:00-22:30)" at bounding box center [111, 164] width 153 height 11
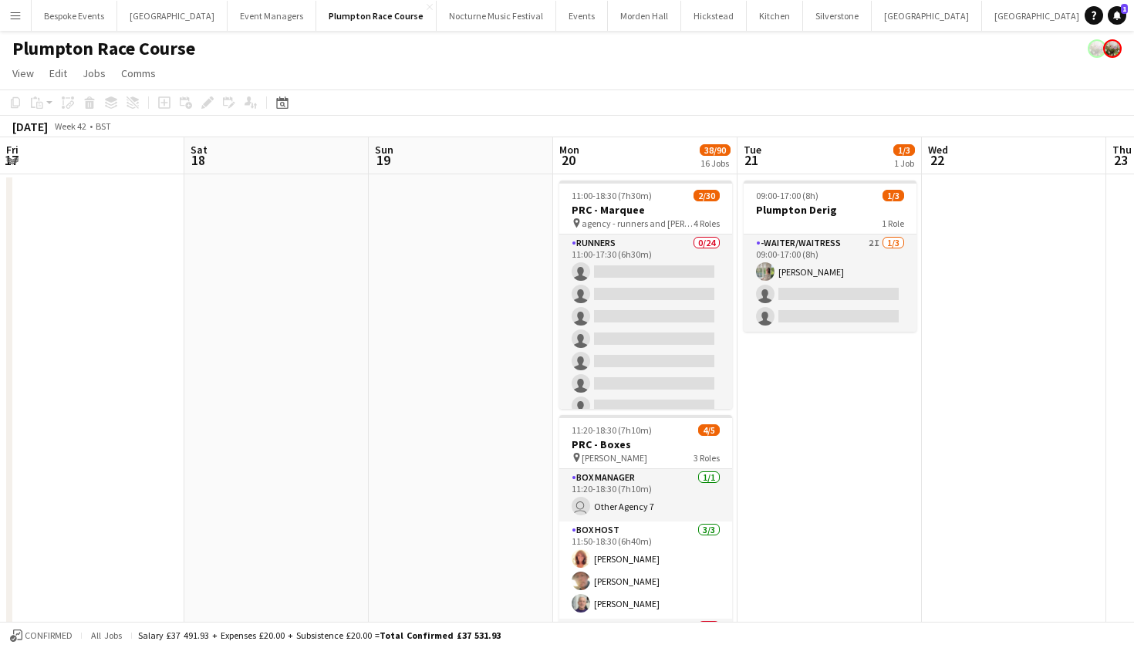
scroll to position [0, 316]
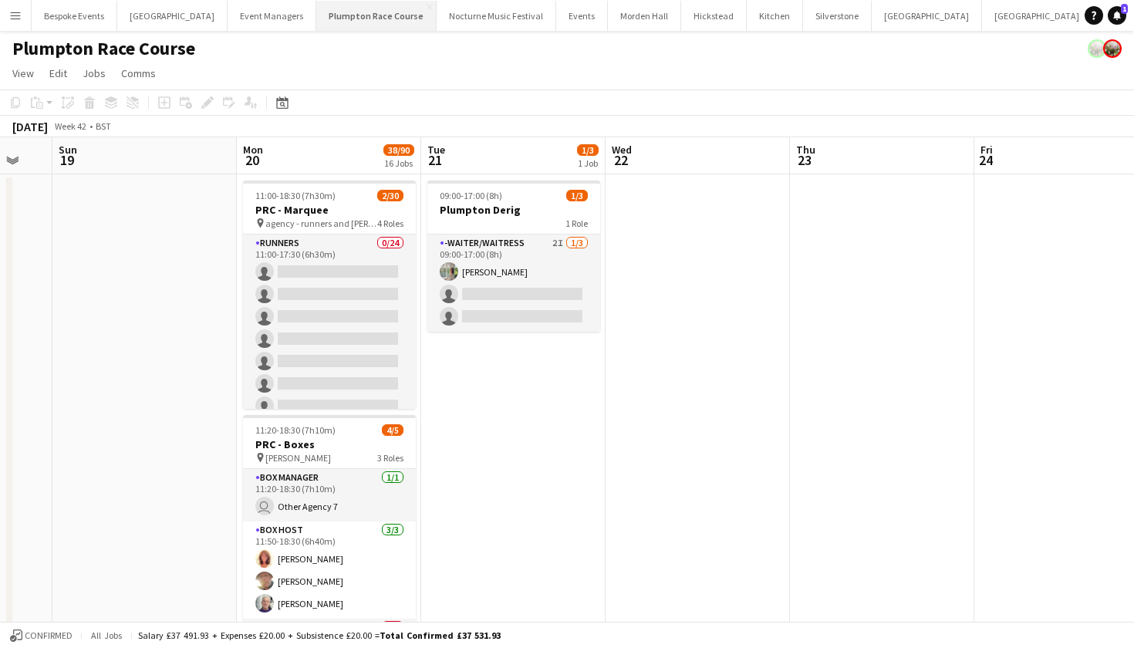
click at [373, 16] on button "Plumpton Race Course Close" at bounding box center [376, 16] width 120 height 30
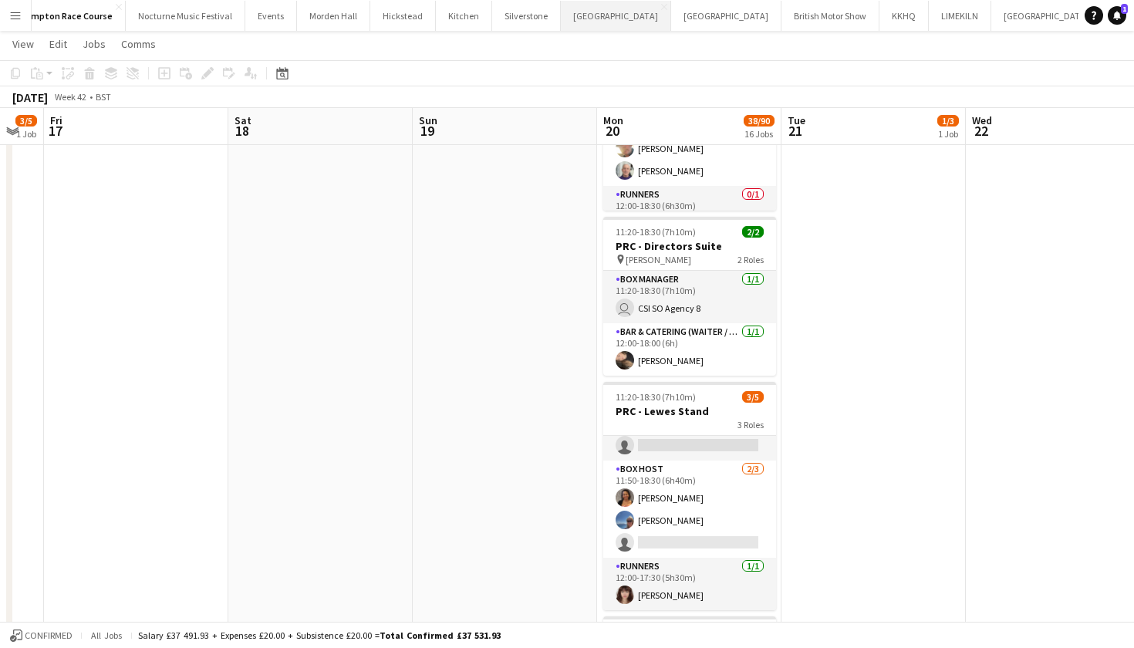
scroll to position [0, 310]
click at [929, 18] on button "LIMEKILN Close" at bounding box center [960, 16] width 62 height 30
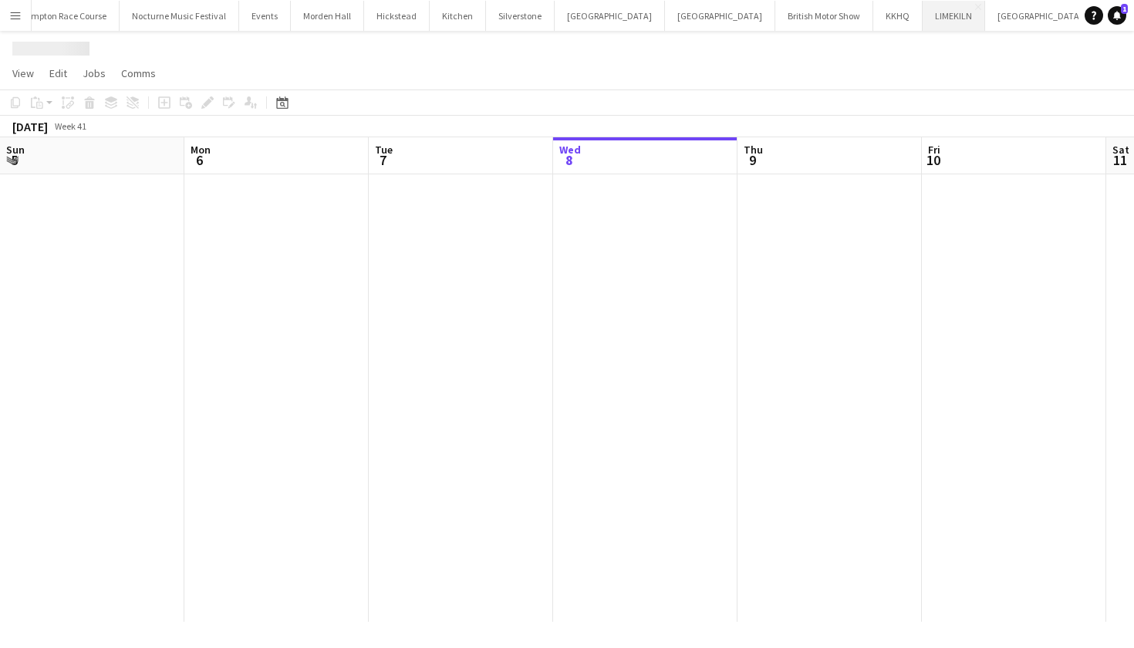
scroll to position [0, 369]
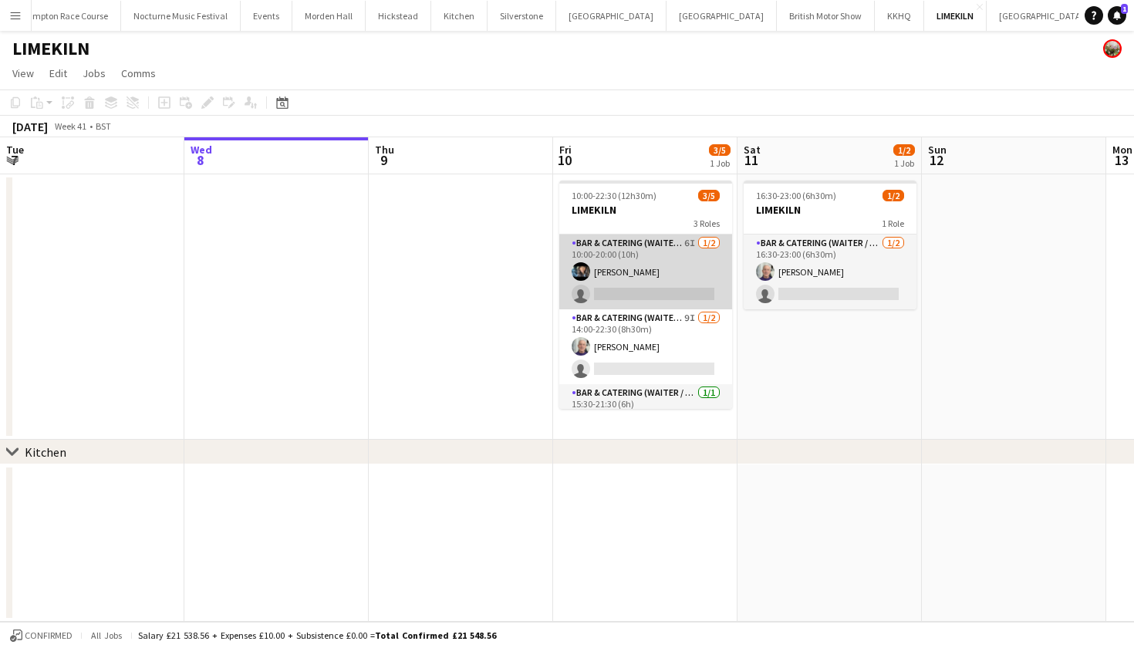
click at [660, 277] on app-card-role "Bar & Catering (Waiter / waitress) 6I 1/2 10:00-20:00 (10h) Lydia Cameron singl…" at bounding box center [645, 271] width 173 height 75
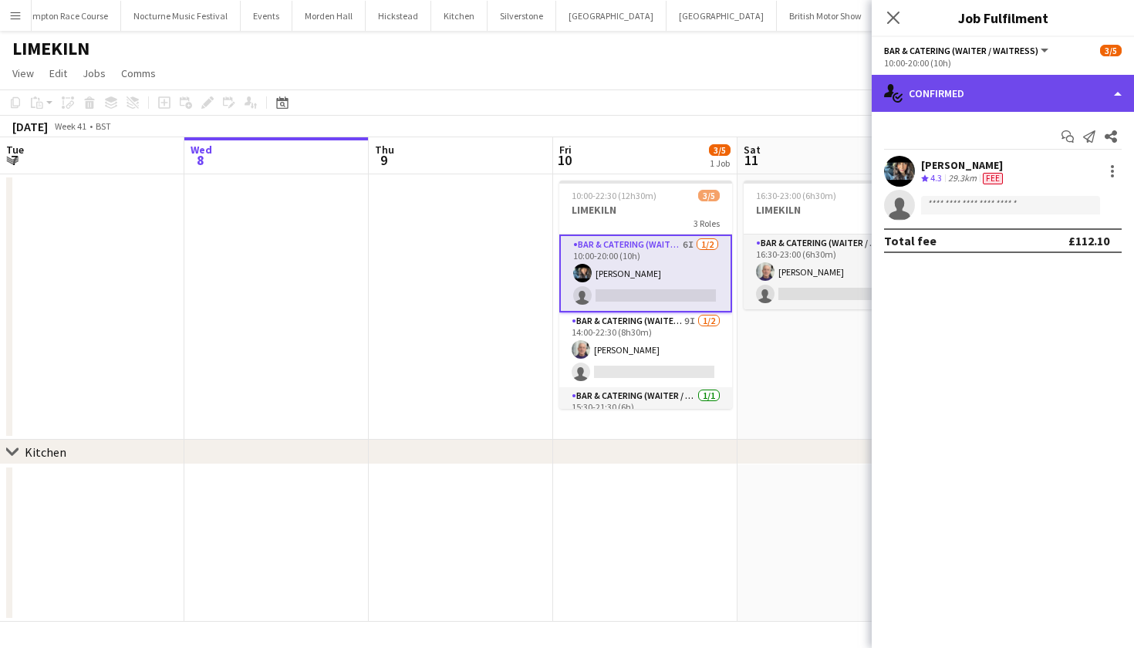
click at [1052, 91] on div "single-neutral-actions-check-2 Confirmed" at bounding box center [1002, 93] width 262 height 37
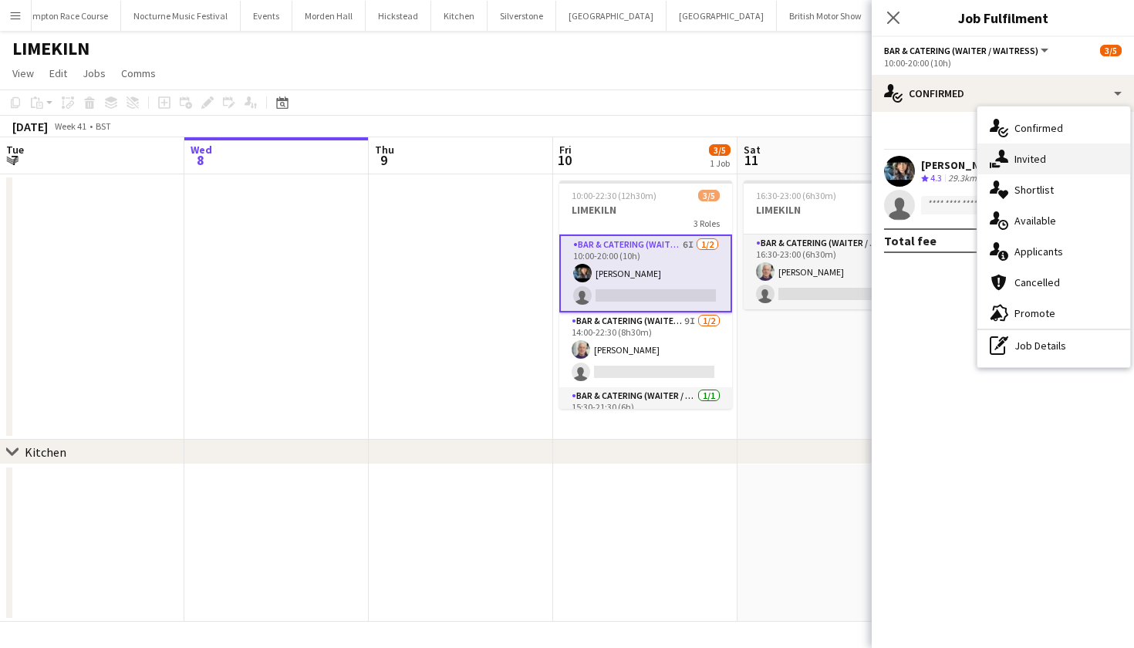
click at [1038, 171] on div "single-neutral-actions-share-1 Invited" at bounding box center [1053, 158] width 153 height 31
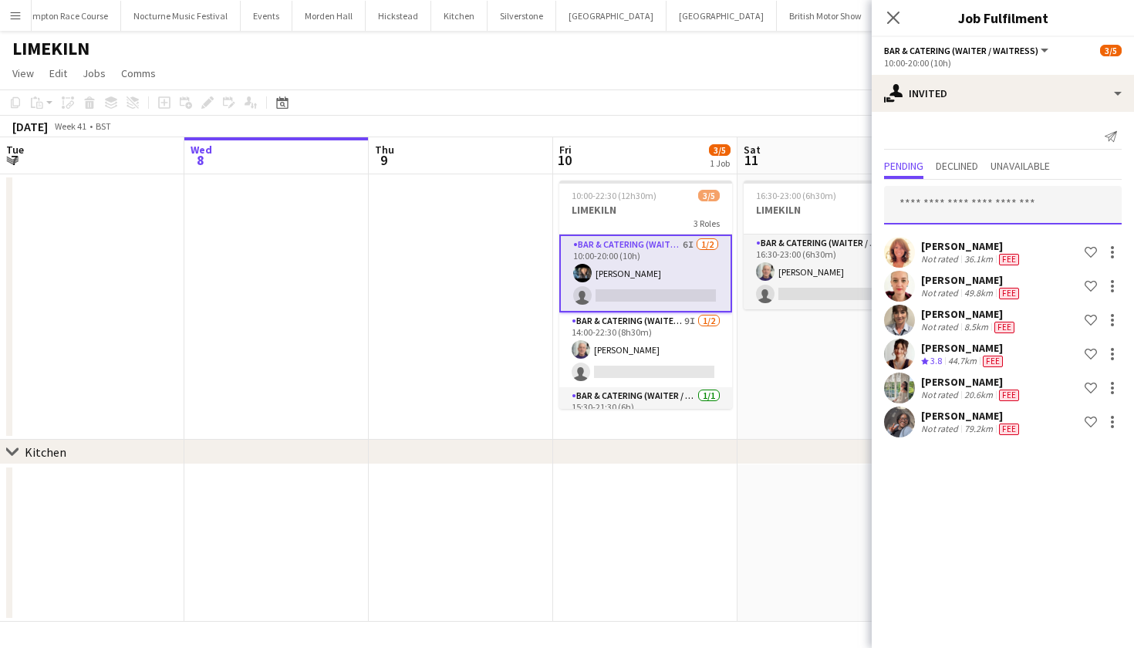
click at [974, 210] on input "text" at bounding box center [1003, 205] width 238 height 39
type input "*****"
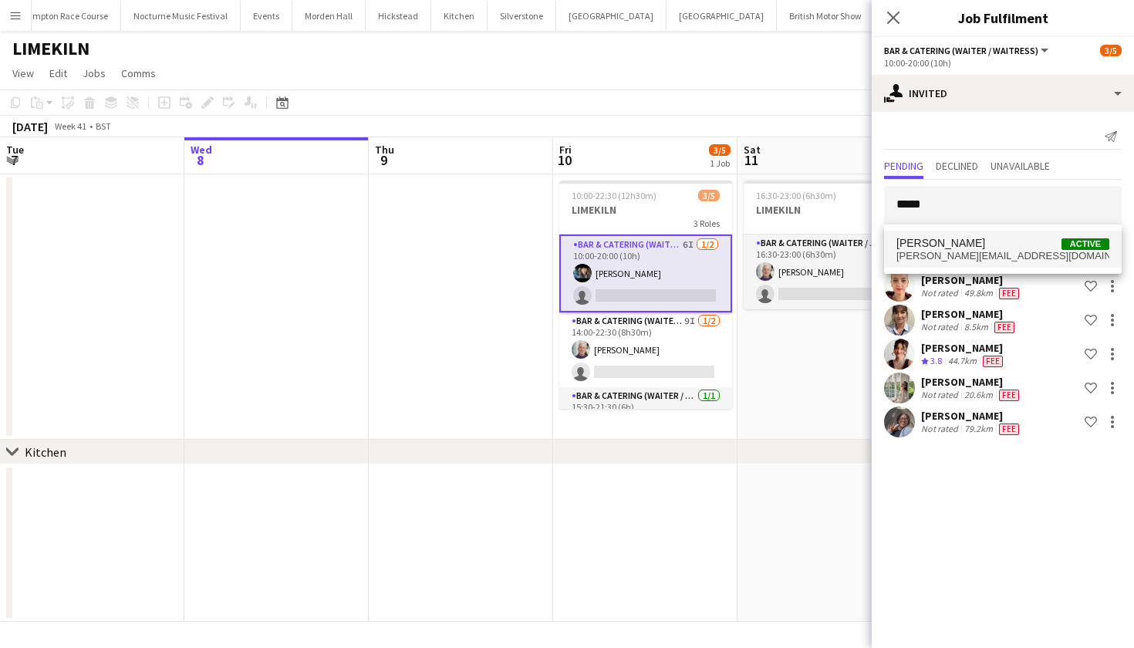
drag, startPoint x: 974, startPoint y: 210, endPoint x: 970, endPoint y: 248, distance: 38.8
click at [970, 248] on span "[PERSON_NAME]" at bounding box center [940, 243] width 89 height 13
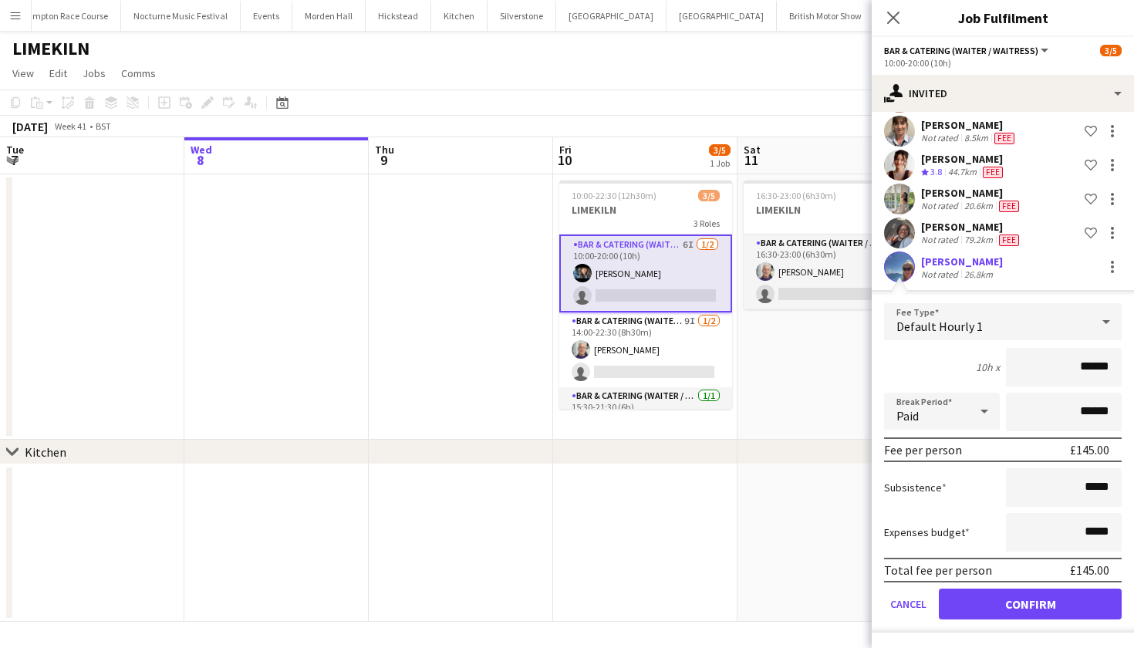
scroll to position [189, 0]
click at [1033, 600] on button "Confirm" at bounding box center [1030, 603] width 183 height 31
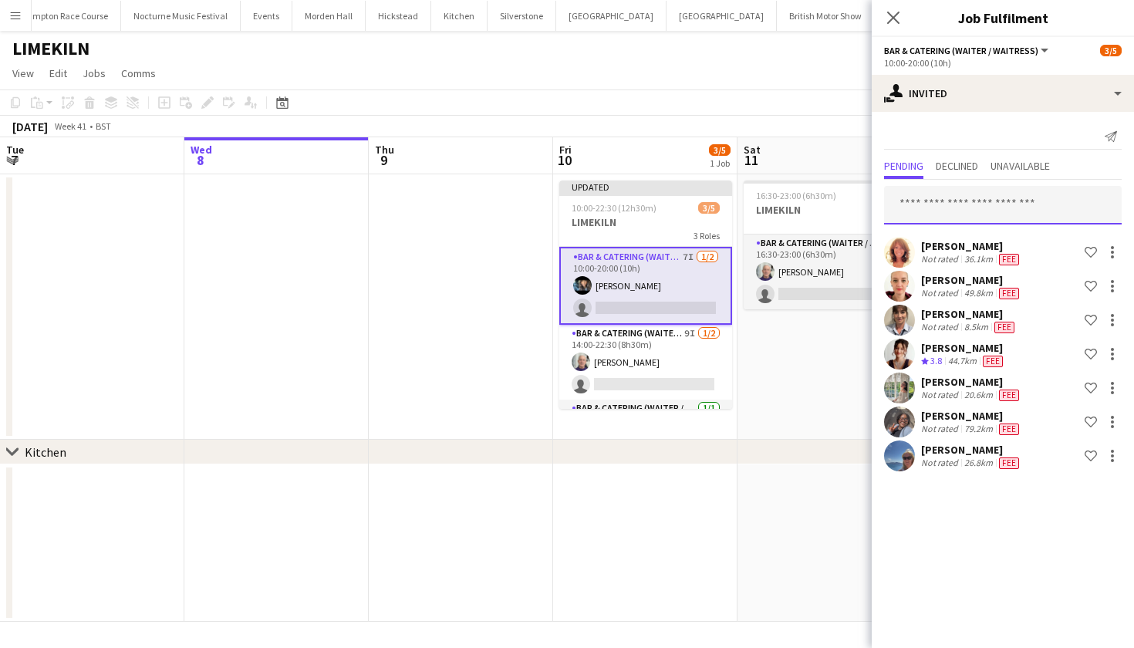
click at [963, 207] on input "text" at bounding box center [1003, 205] width 238 height 39
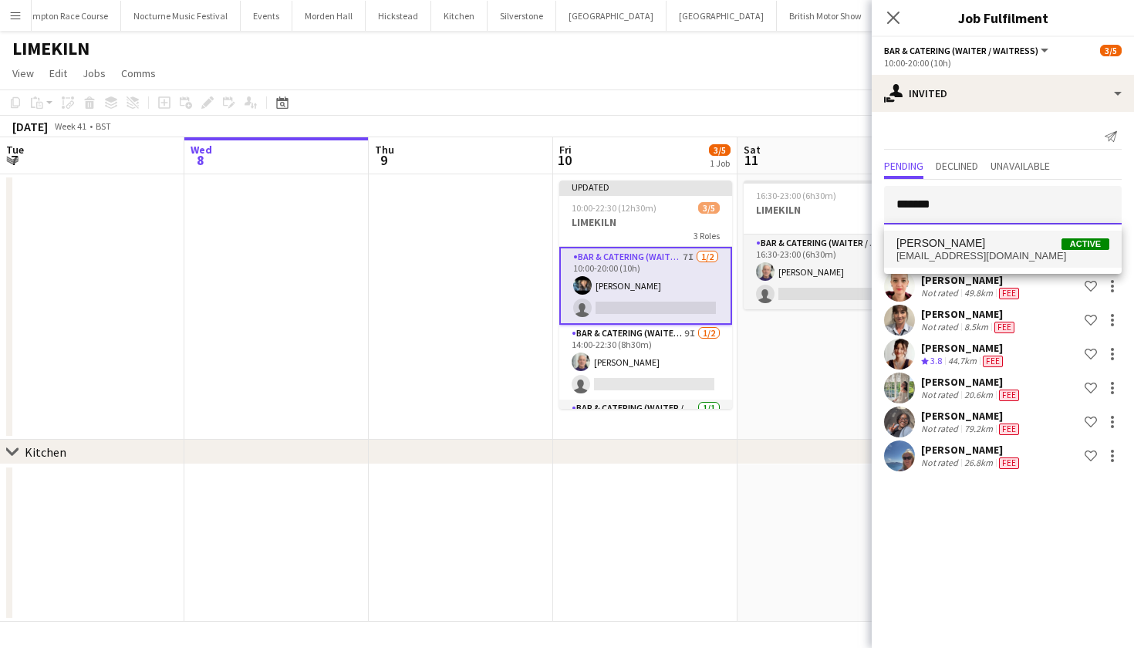
type input "*******"
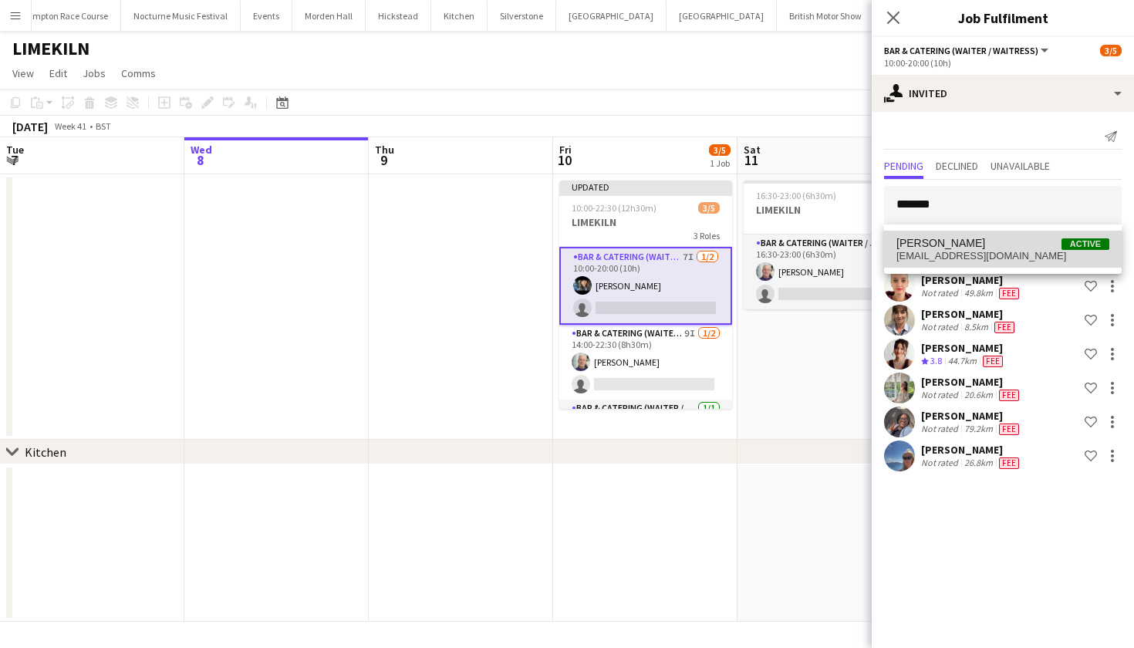
click at [949, 246] on span "[PERSON_NAME]" at bounding box center [940, 243] width 89 height 13
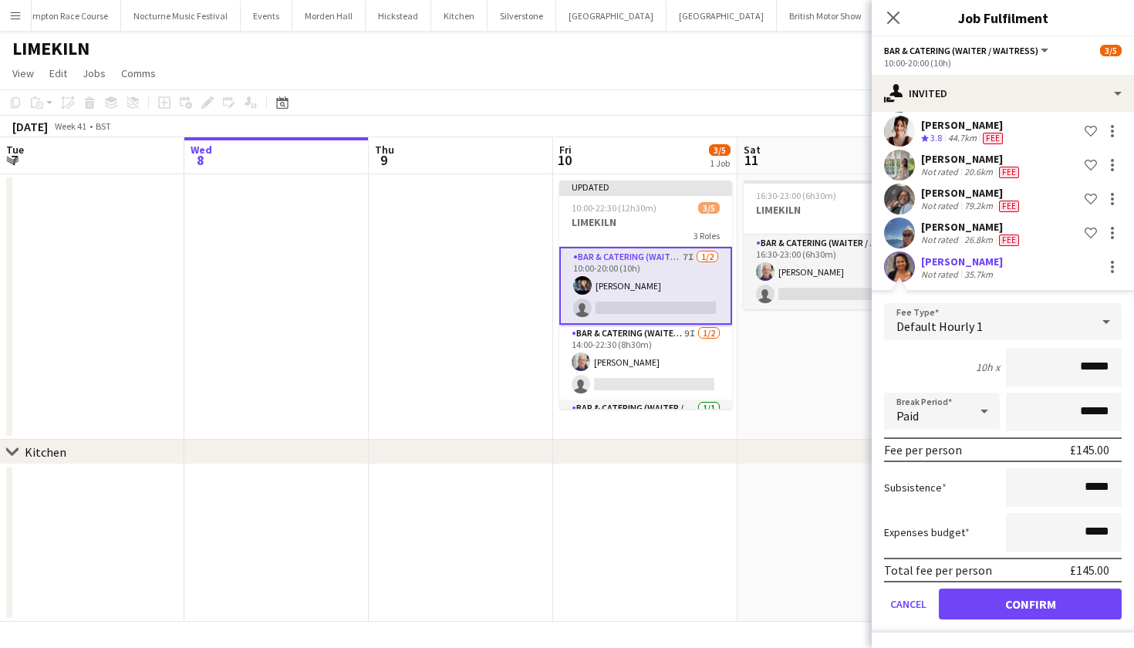
scroll to position [223, 0]
click at [1029, 601] on button "Confirm" at bounding box center [1030, 603] width 183 height 31
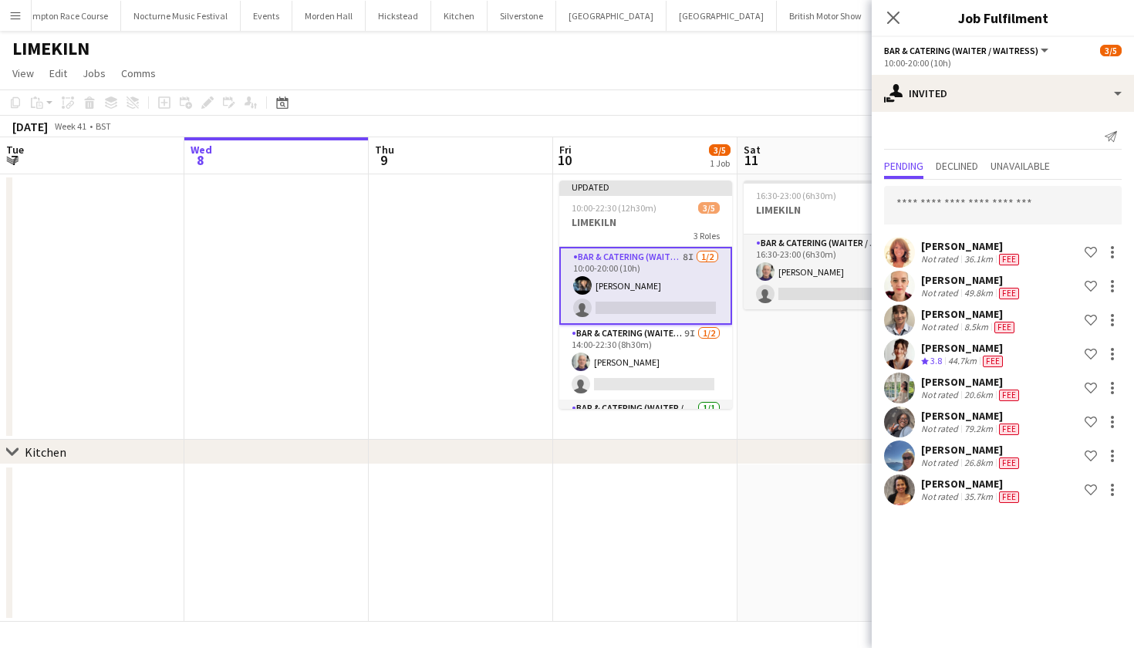
scroll to position [0, 0]
click at [938, 213] on input "text" at bounding box center [1003, 205] width 238 height 39
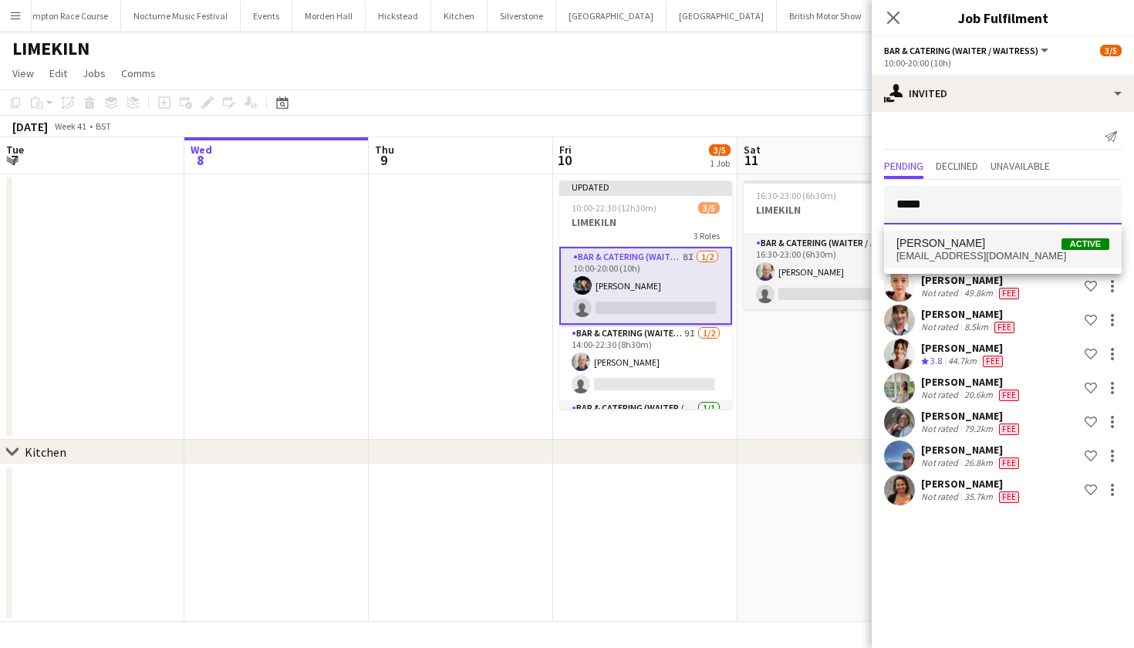
type input "*****"
drag, startPoint x: 940, startPoint y: 231, endPoint x: 948, endPoint y: 251, distance: 22.2
click at [948, 251] on span "rogeredean@hotmail.com" at bounding box center [1002, 256] width 213 height 12
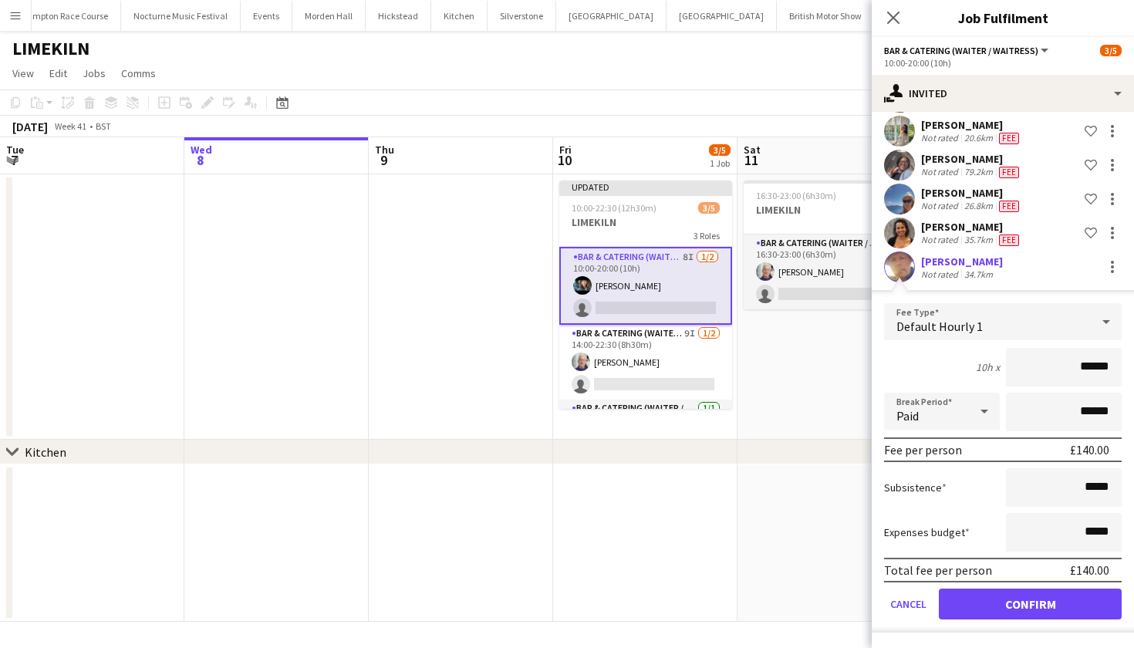
scroll to position [257, 0]
click at [1042, 606] on button "Confirm" at bounding box center [1030, 603] width 183 height 31
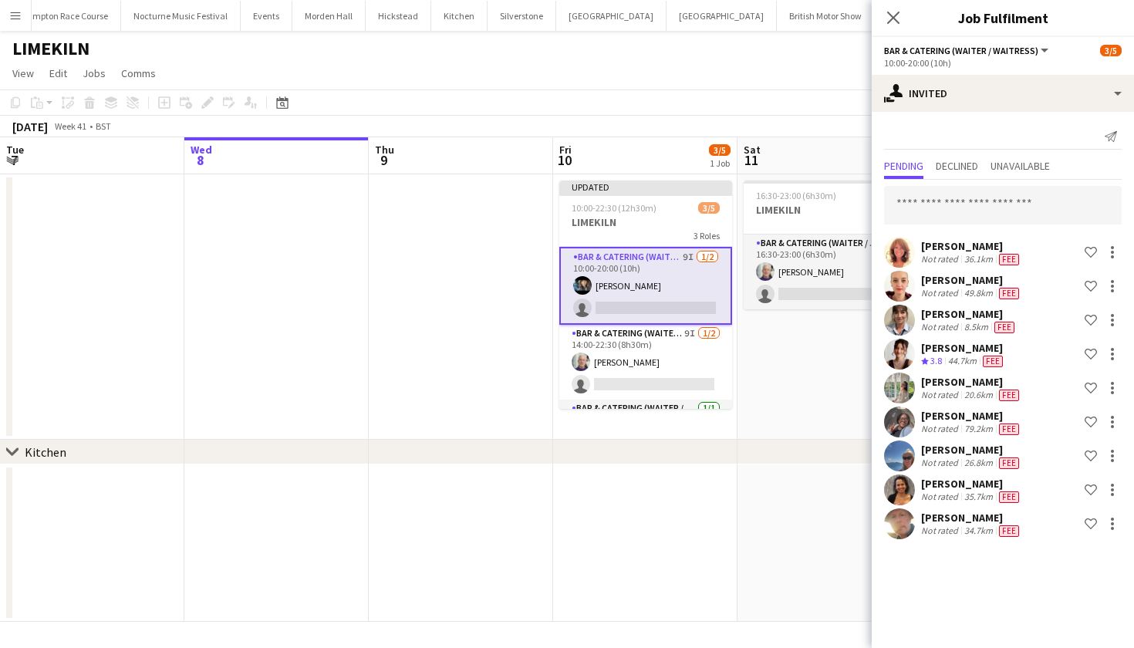
click at [848, 384] on app-date-cell "16:30-23:00 (6h30m) 1/2 LIMEKILN 1 Role Bar & Catering (Waiter / waitress) 1/2 …" at bounding box center [829, 306] width 184 height 265
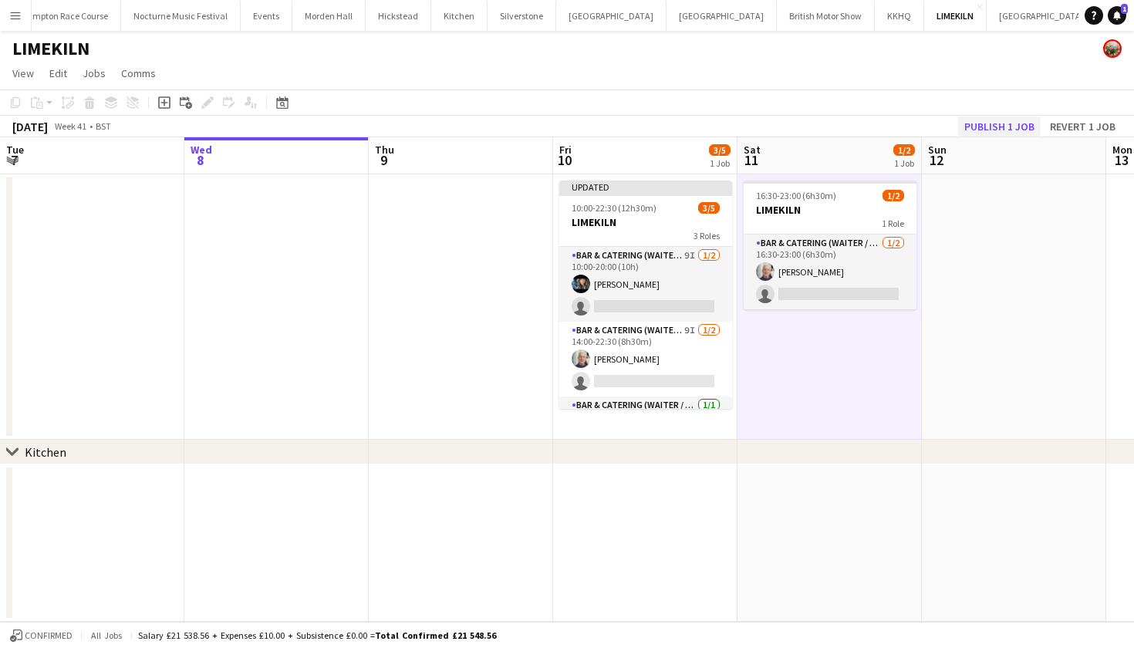
click at [986, 125] on button "Publish 1 job" at bounding box center [999, 126] width 83 height 20
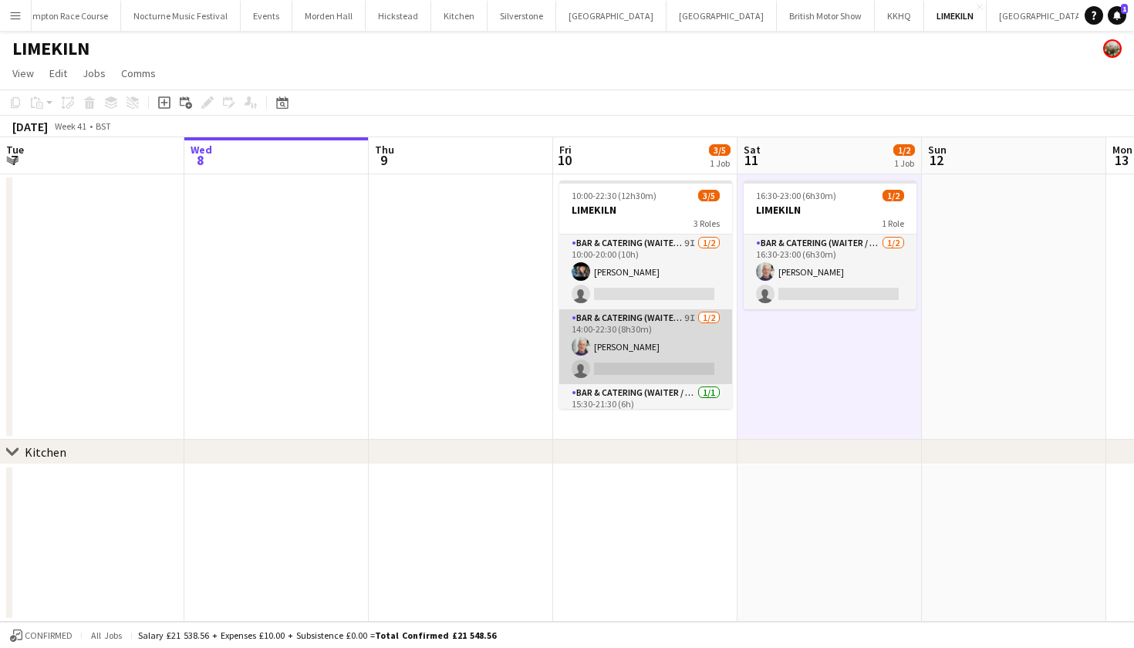
click at [610, 345] on app-card-role "Bar & Catering (Waiter / waitress) 9I 1/2 14:00-22:30 (8h30m) Peter Gretton sin…" at bounding box center [645, 346] width 173 height 75
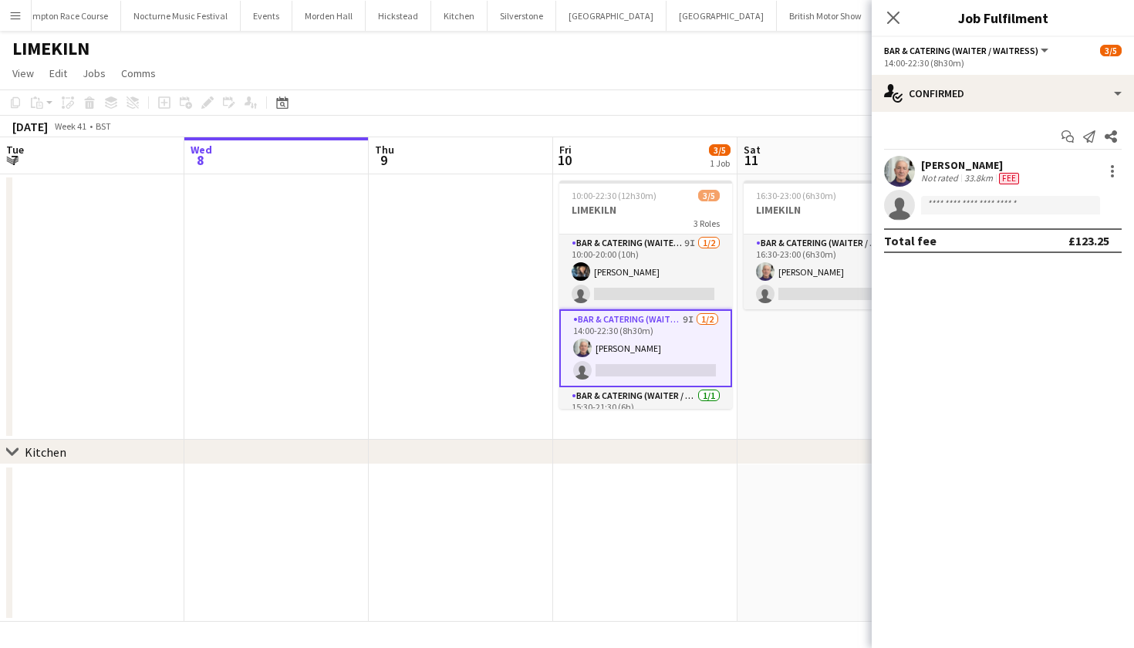
click at [610, 345] on app-card-role "Bar & Catering (Waiter / waitress) 9I 1/2 14:00-22:30 (8h30m) Peter Gretton sin…" at bounding box center [645, 348] width 173 height 78
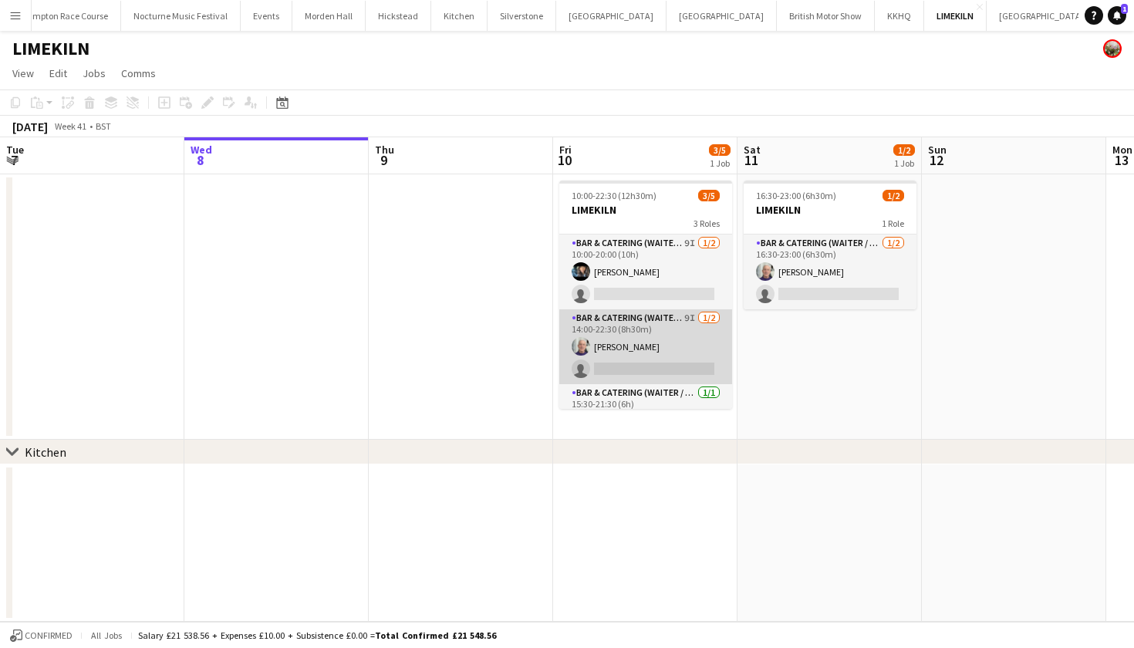
click at [662, 322] on app-card-role "Bar & Catering (Waiter / waitress) 9I 1/2 14:00-22:30 (8h30m) Peter Gretton sin…" at bounding box center [645, 346] width 173 height 75
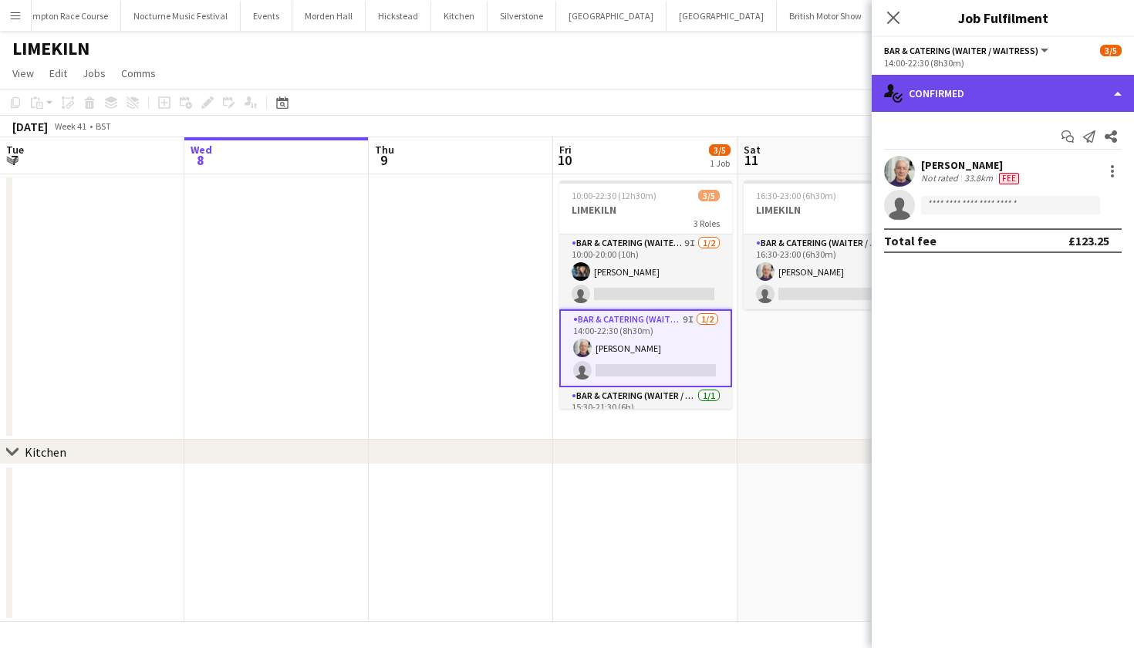
click at [1023, 95] on div "single-neutral-actions-check-2 Confirmed" at bounding box center [1002, 93] width 262 height 37
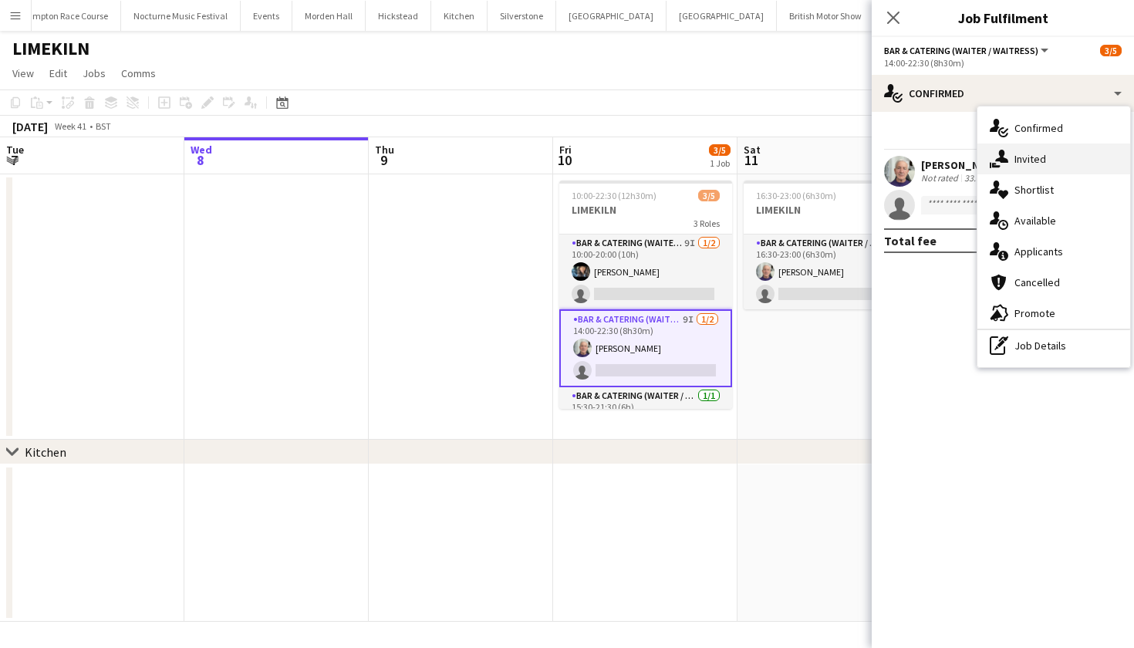
click at [1029, 153] on span "Invited" at bounding box center [1030, 159] width 32 height 14
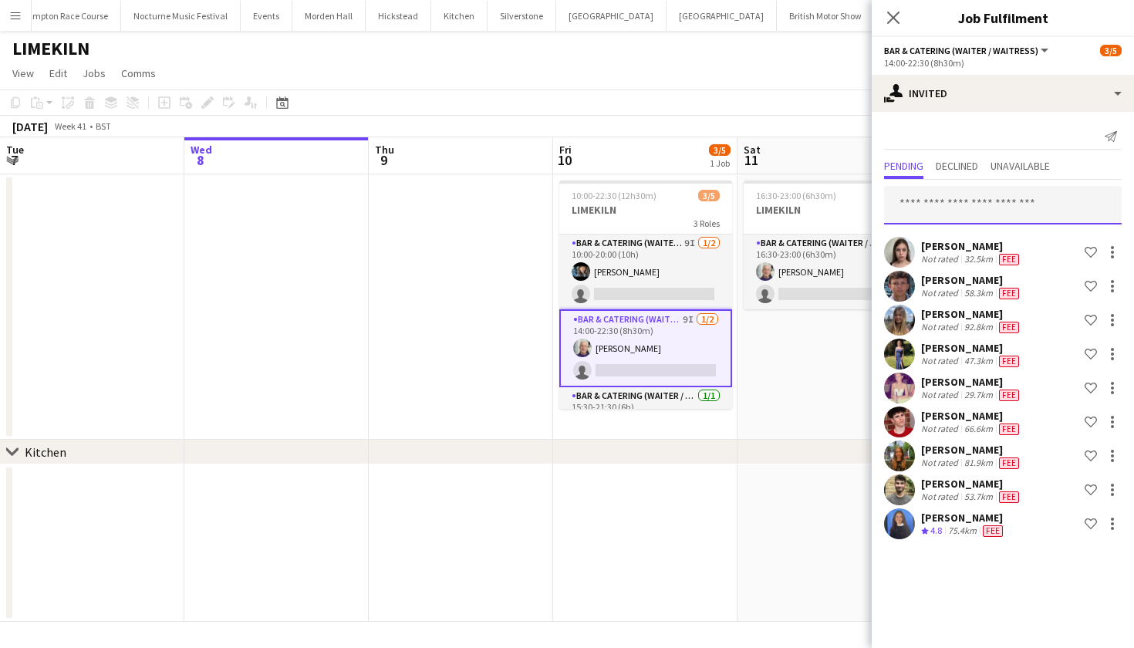
click at [989, 208] on input "text" at bounding box center [1003, 205] width 238 height 39
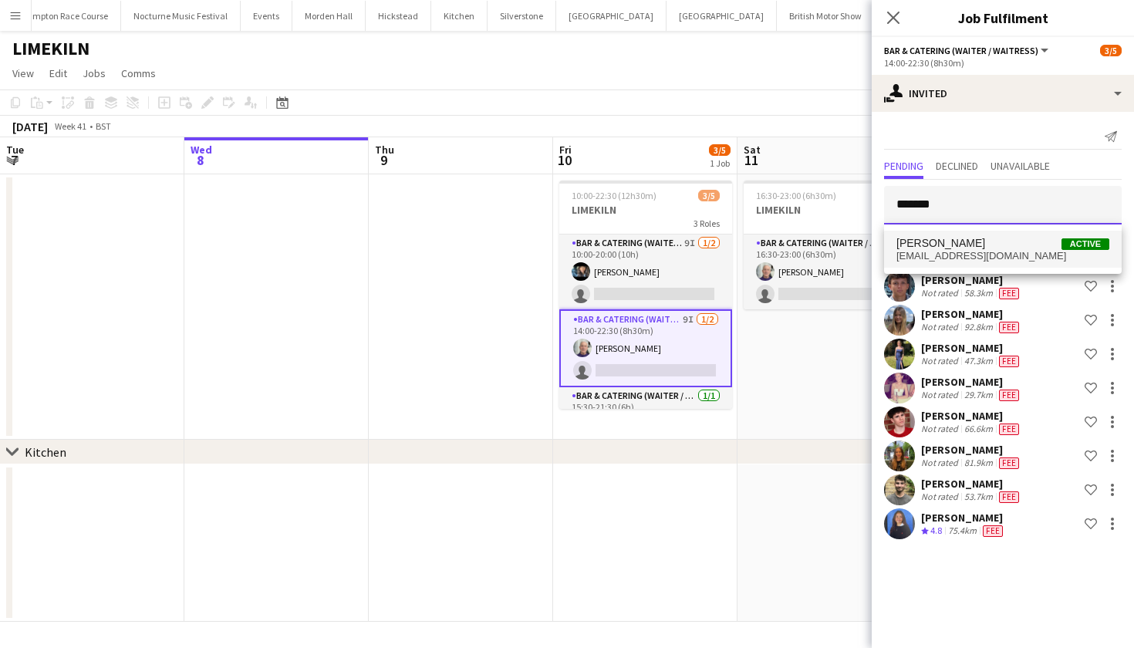
type input "*******"
click at [972, 254] on span "[EMAIL_ADDRESS][DOMAIN_NAME]" at bounding box center [1002, 256] width 213 height 12
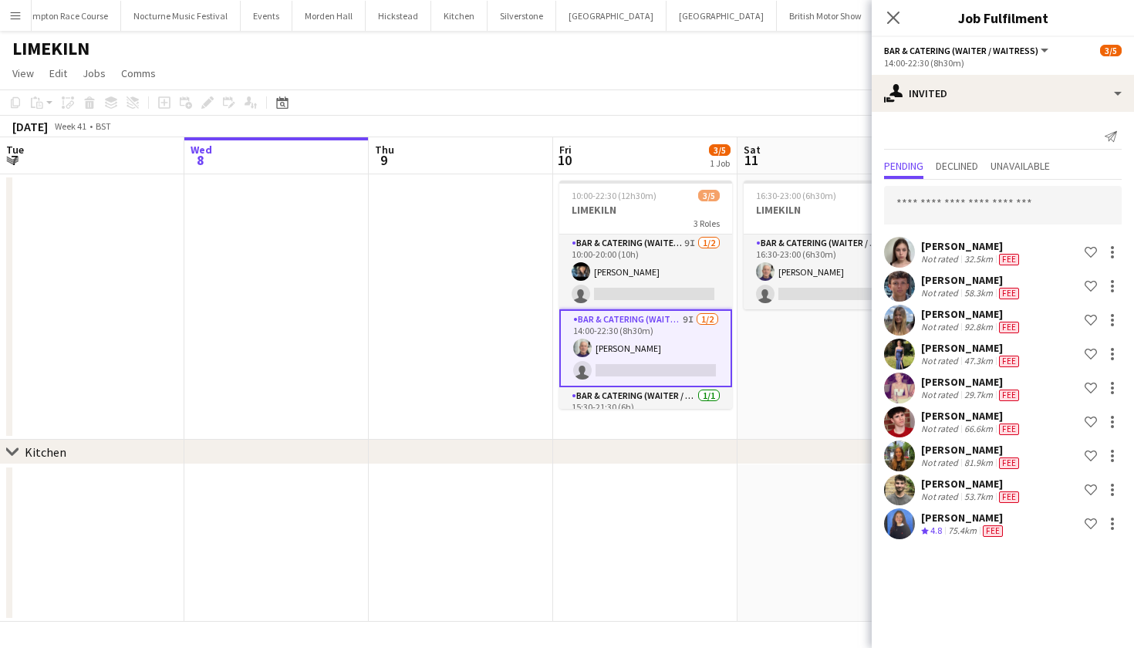
scroll to position [278, 0]
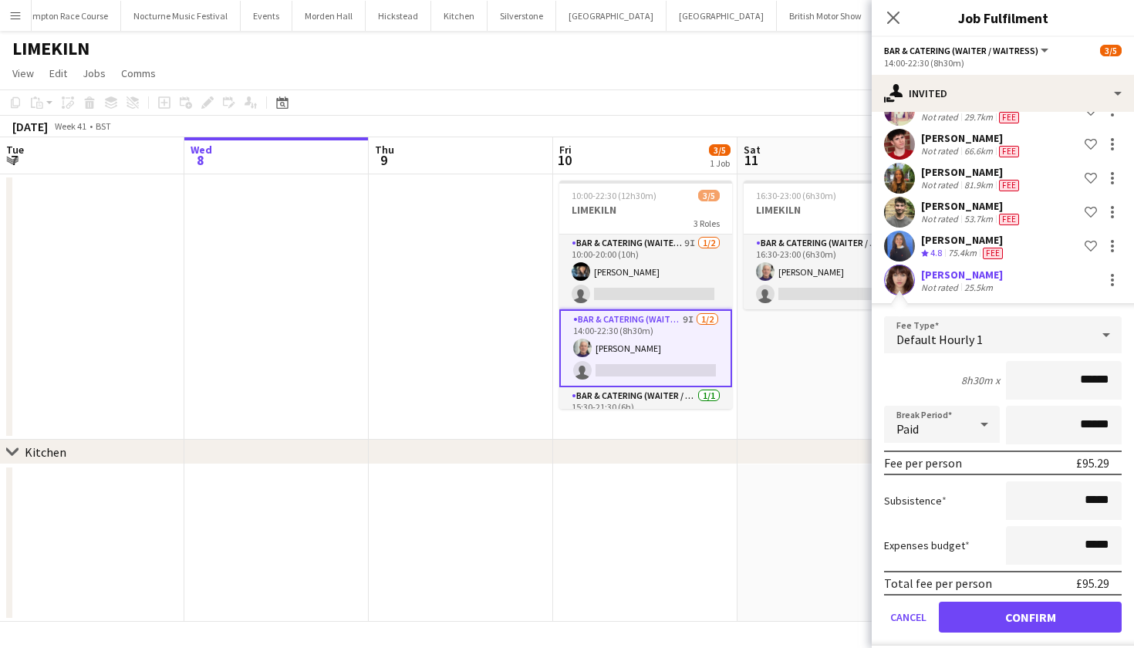
click at [1012, 625] on button "Confirm" at bounding box center [1030, 617] width 183 height 31
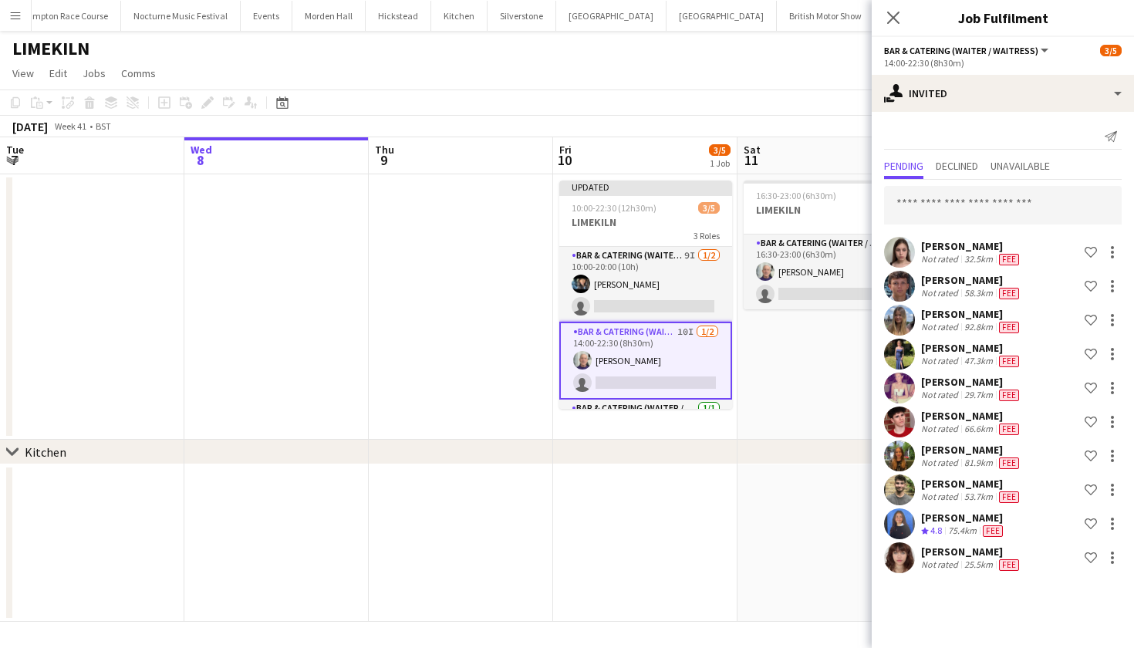
scroll to position [0, 0]
click at [856, 503] on app-date-cell at bounding box center [829, 542] width 184 height 157
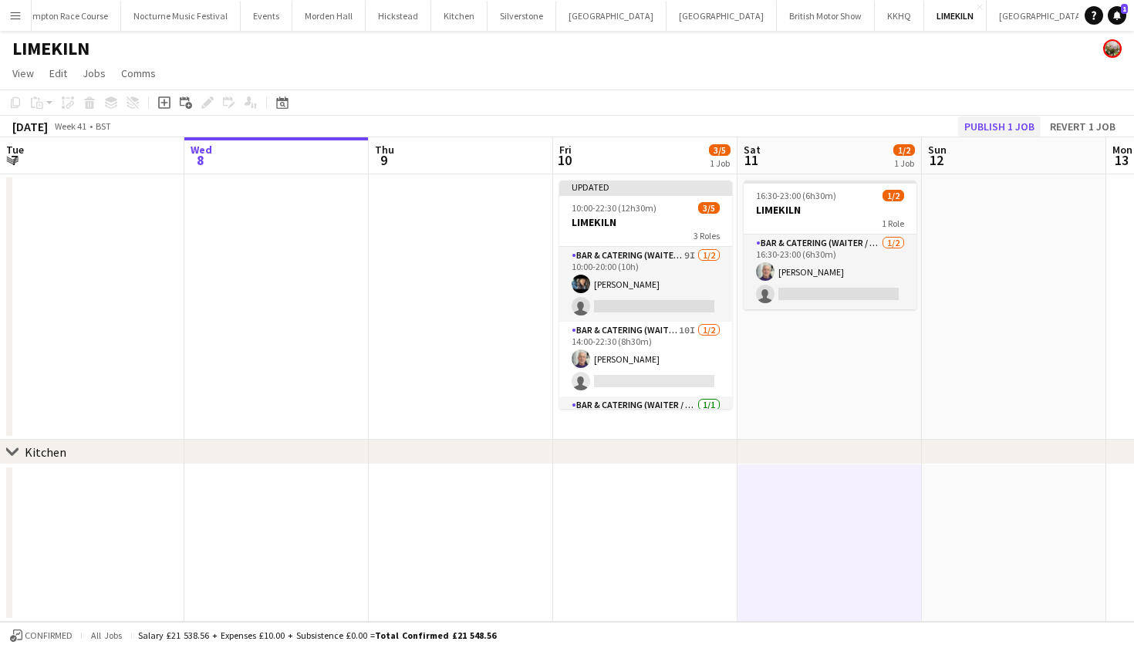
click at [1004, 127] on button "Publish 1 job" at bounding box center [999, 126] width 83 height 20
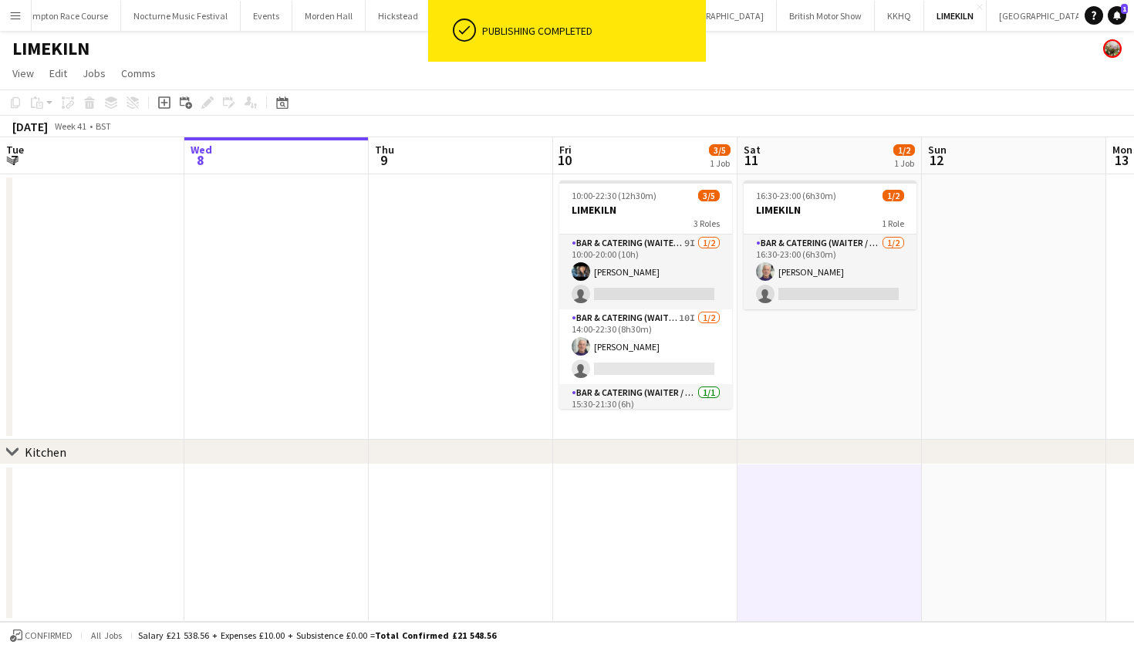
click at [19, 14] on app-icon "Menu" at bounding box center [15, 15] width 12 height 12
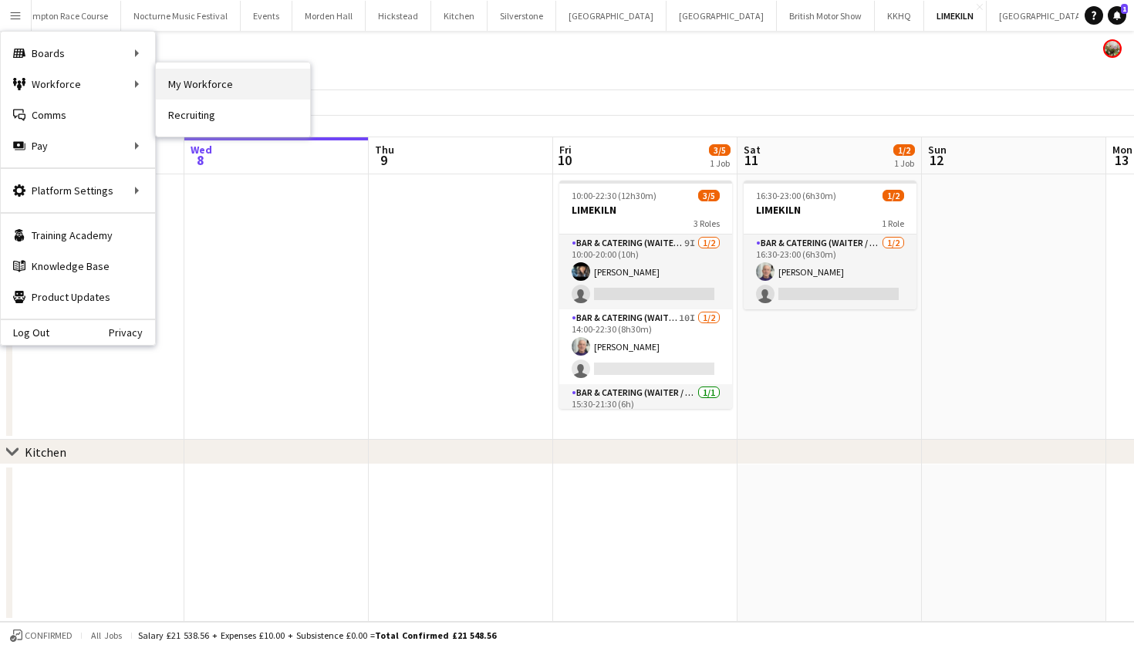
click at [271, 79] on link "My Workforce" at bounding box center [233, 84] width 154 height 31
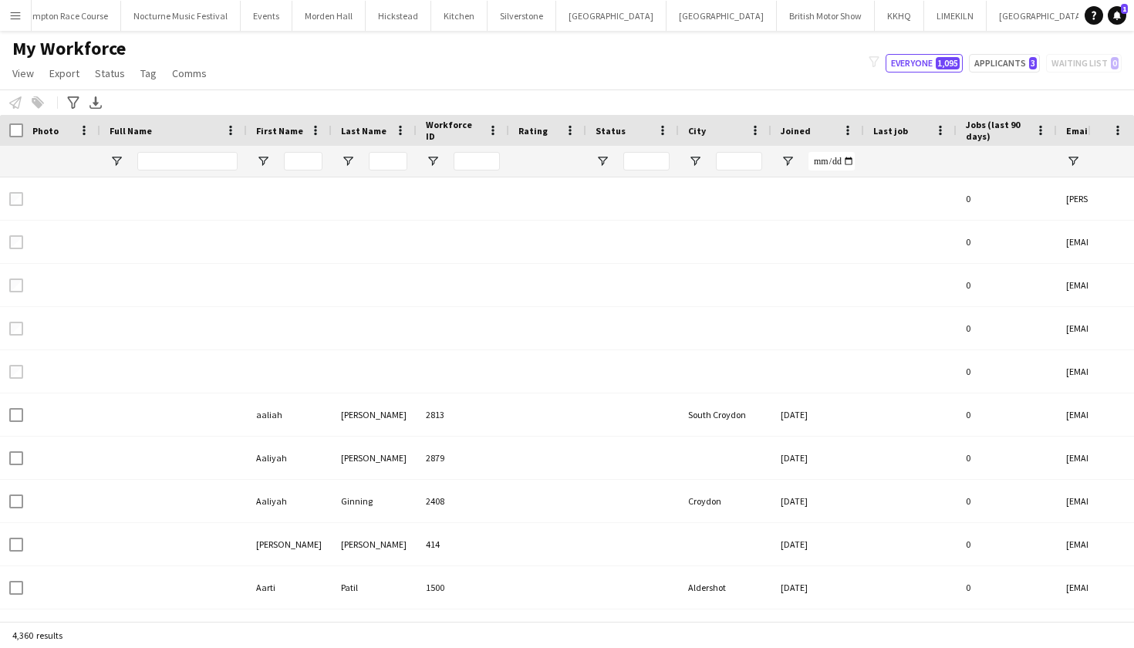
type input "*******"
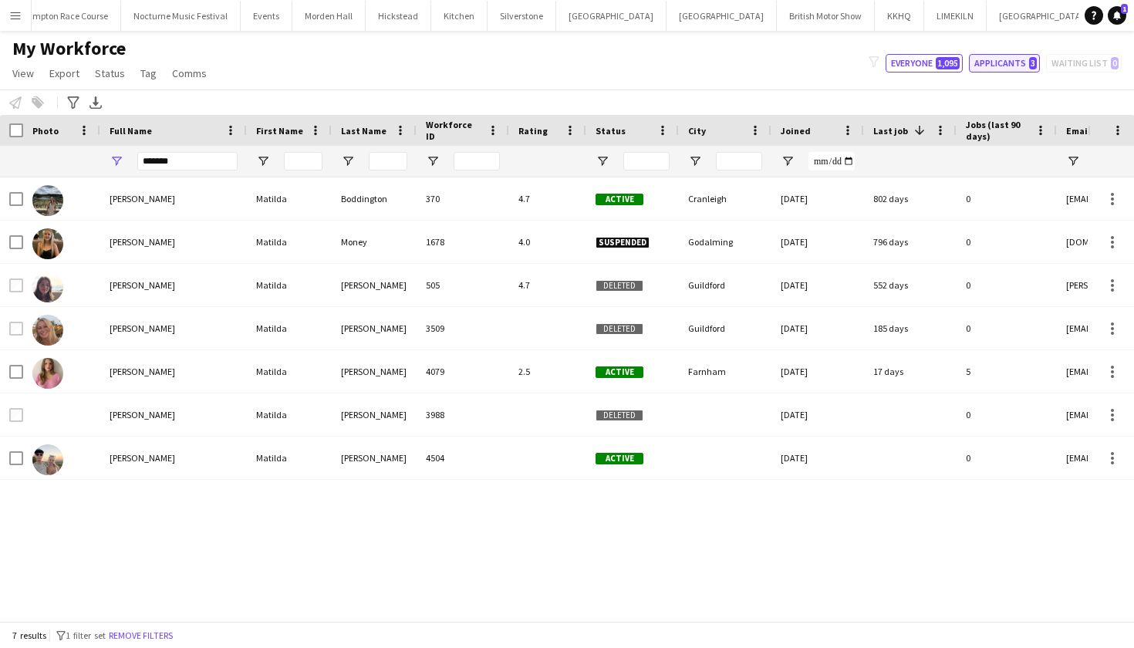
click at [1010, 67] on button "Applicants 3" at bounding box center [1004, 63] width 71 height 19
type input "**********"
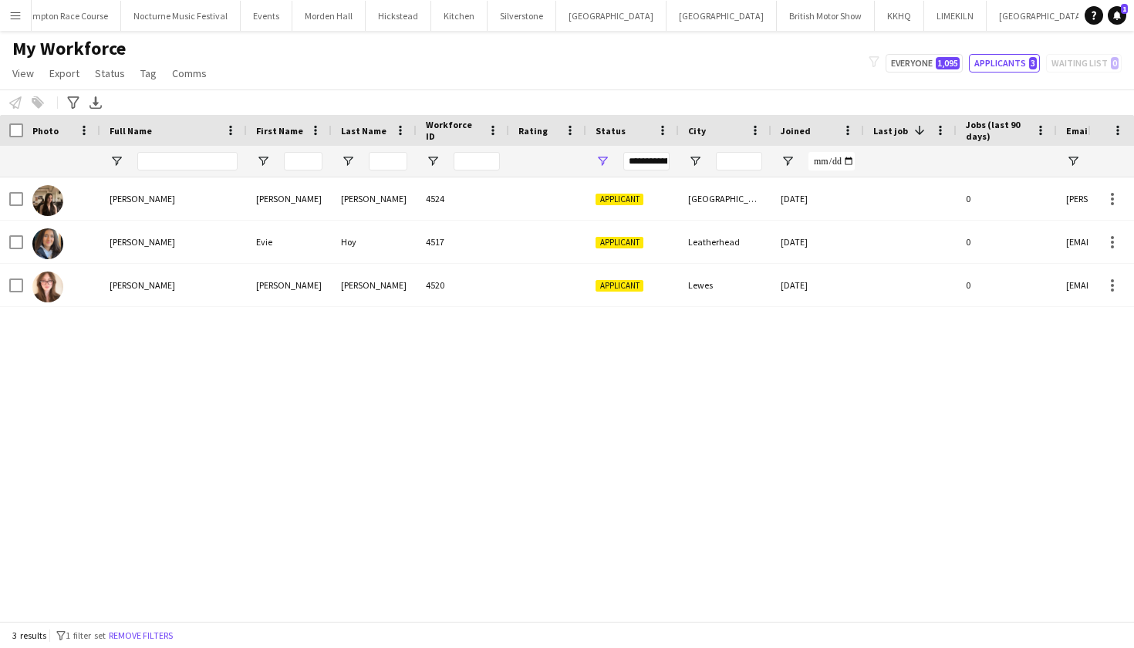
click at [1097, 17] on button "Millbridge Court Close" at bounding box center [1140, 16] width 87 height 30
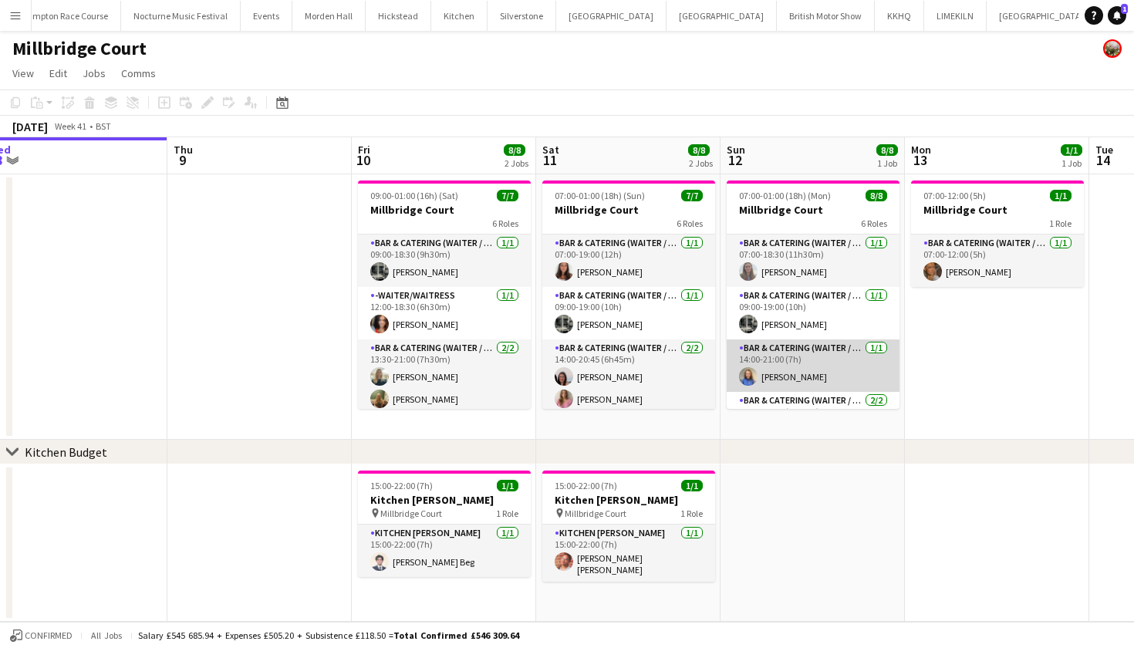
scroll to position [0, 602]
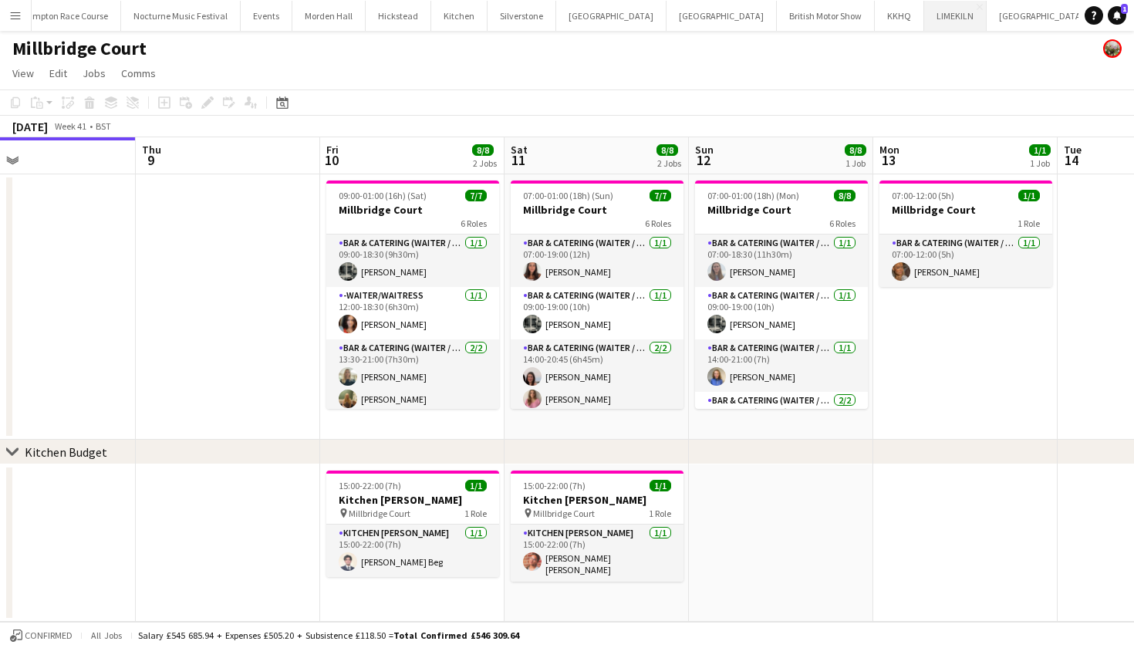
click at [924, 13] on button "LIMEKILN Close" at bounding box center [955, 16] width 62 height 30
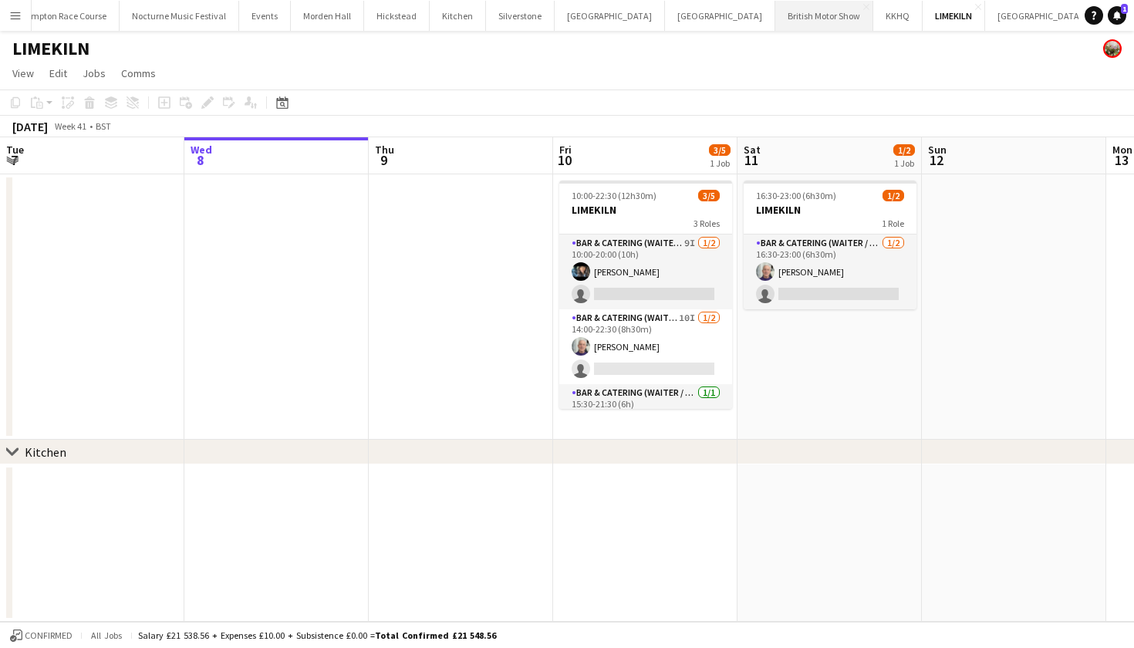
scroll to position [0, 309]
click at [254, 10] on button "Events Close" at bounding box center [266, 16] width 52 height 30
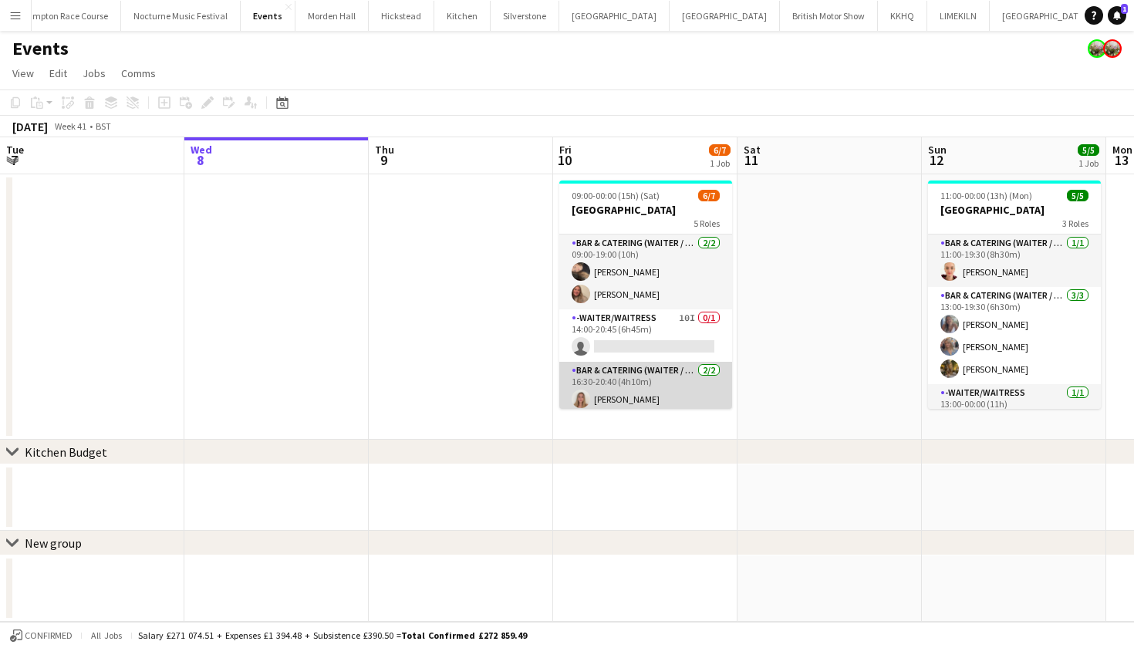
click at [633, 391] on app-card-role "Bar & Catering (Waiter / waitress) 2/2 16:30-20:40 (4h10m) Rosie Bright Molly H…" at bounding box center [645, 399] width 173 height 75
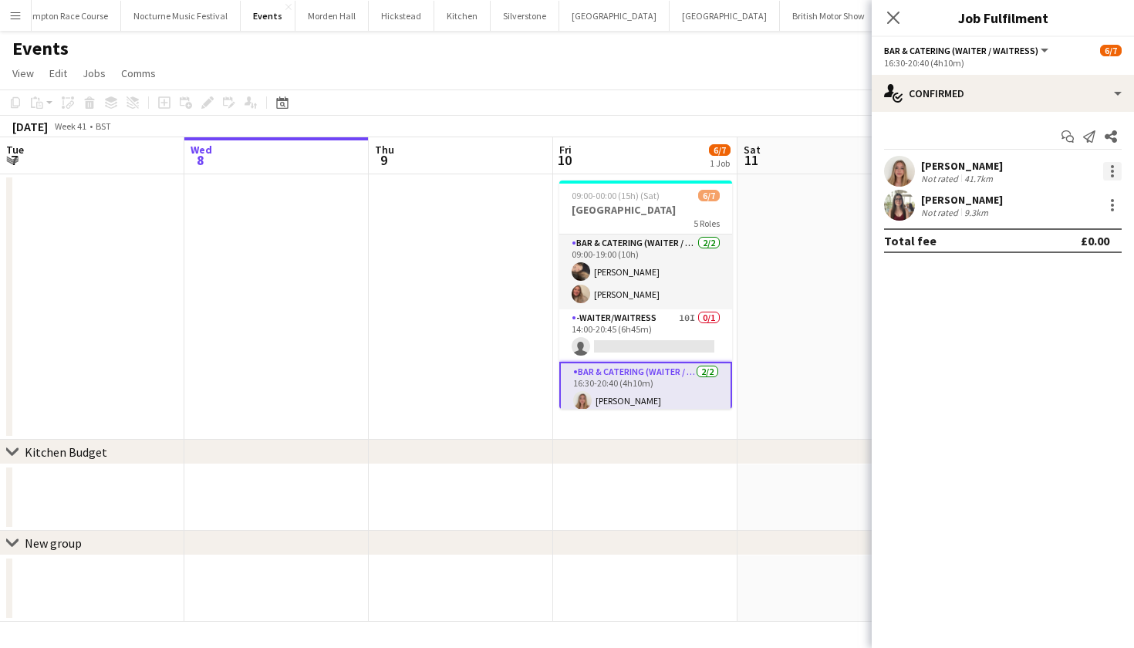
click at [1117, 168] on div at bounding box center [1112, 171] width 19 height 19
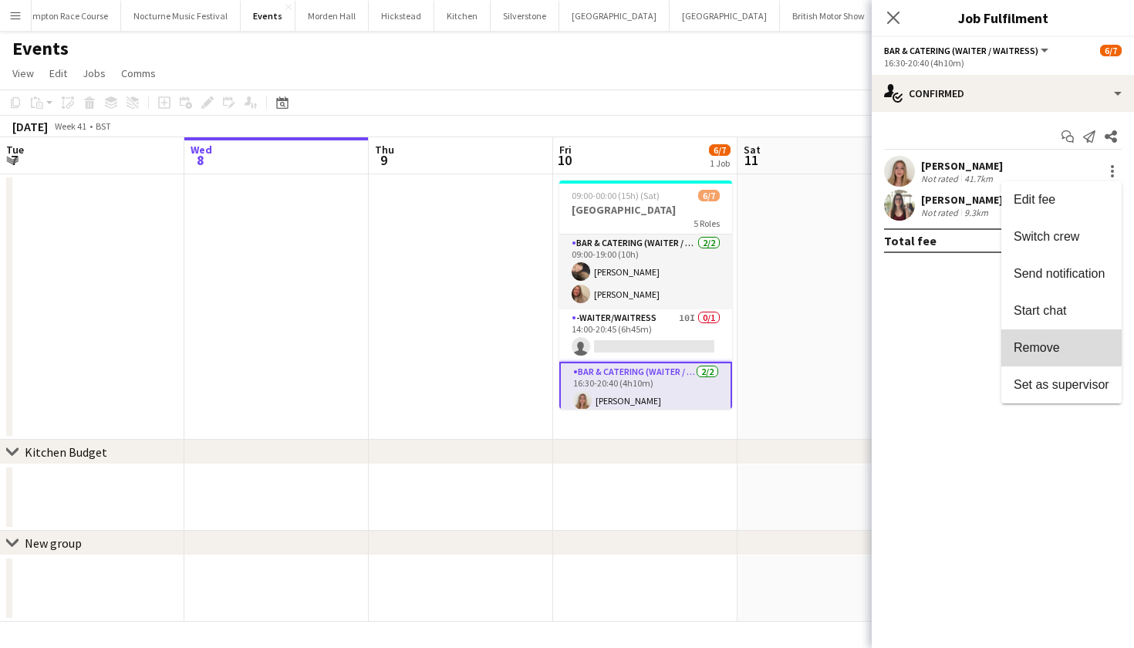
click at [1052, 342] on span "Remove" at bounding box center [1036, 347] width 46 height 13
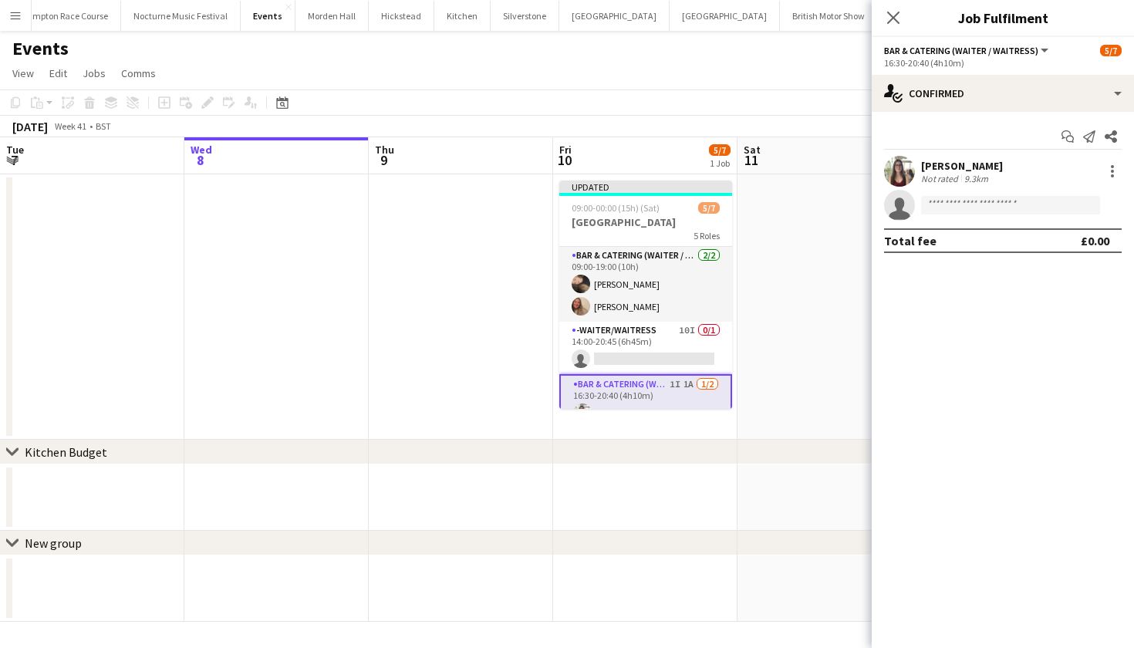
click at [817, 329] on app-date-cell at bounding box center [829, 306] width 184 height 265
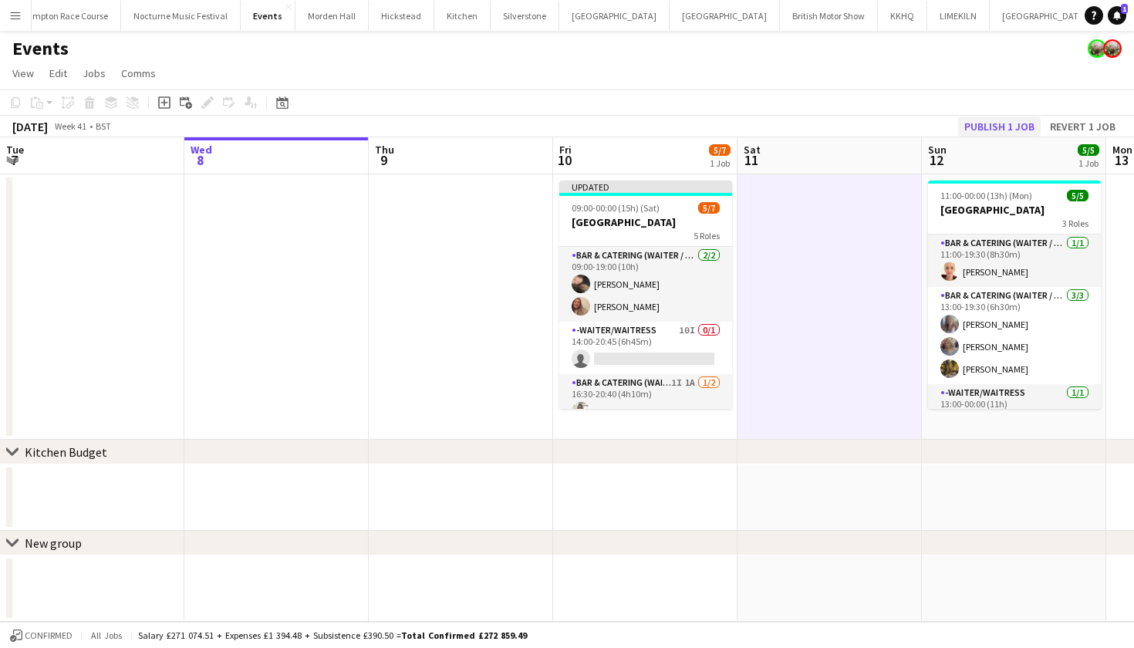
click at [986, 120] on button "Publish 1 job" at bounding box center [999, 126] width 83 height 20
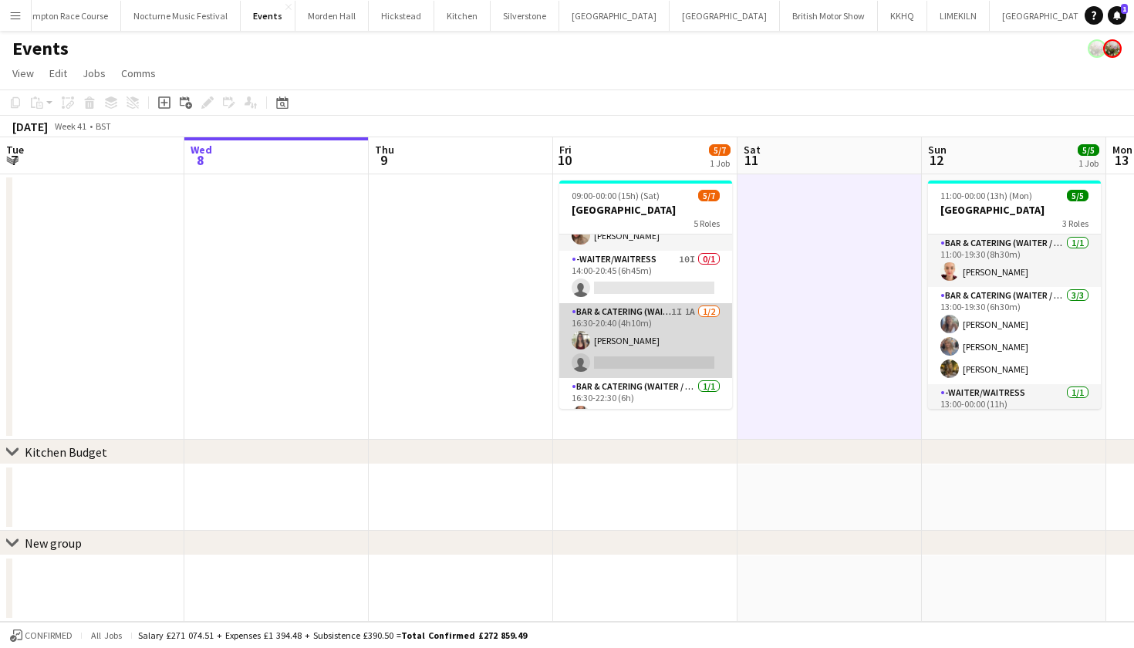
scroll to position [41, 0]
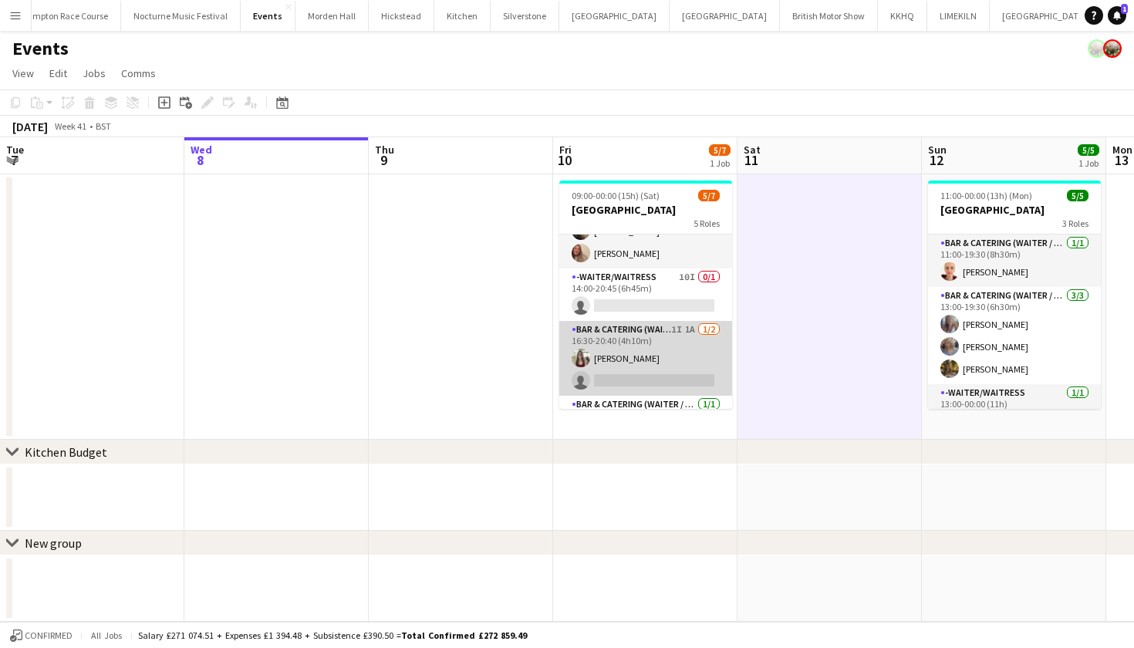
click at [630, 362] on app-card-role "Bar & Catering (Waiter / waitress) 1I 1A 1/2 16:30-20:40 (4h10m) Molly Herbert …" at bounding box center [645, 358] width 173 height 75
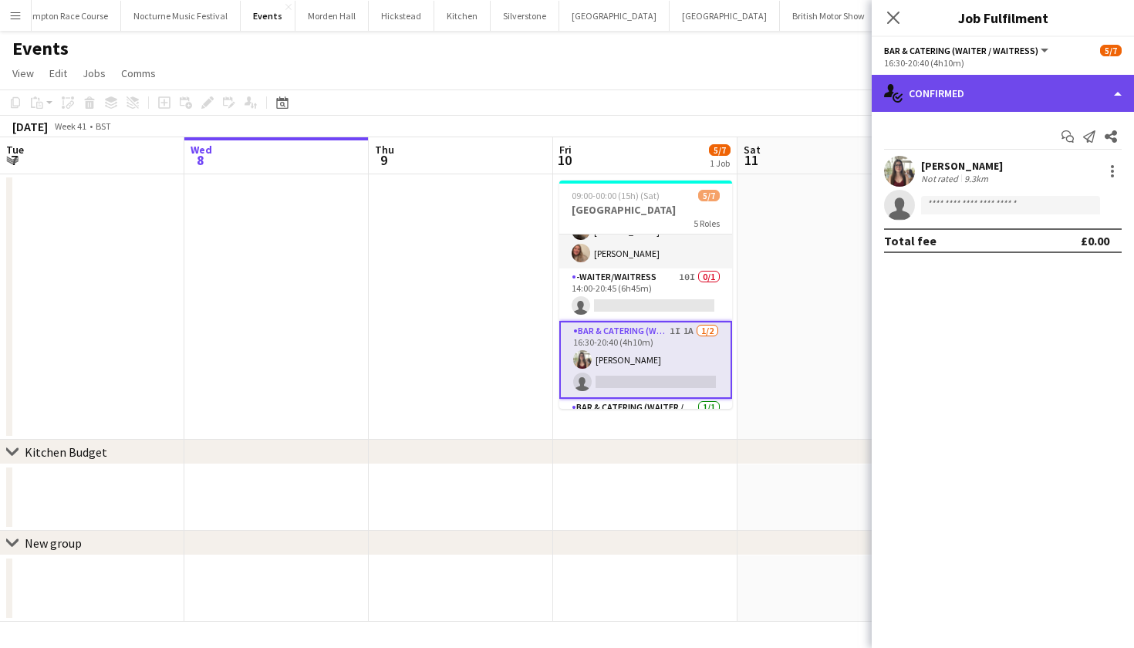
click at [1010, 96] on div "single-neutral-actions-check-2 Confirmed" at bounding box center [1002, 93] width 262 height 37
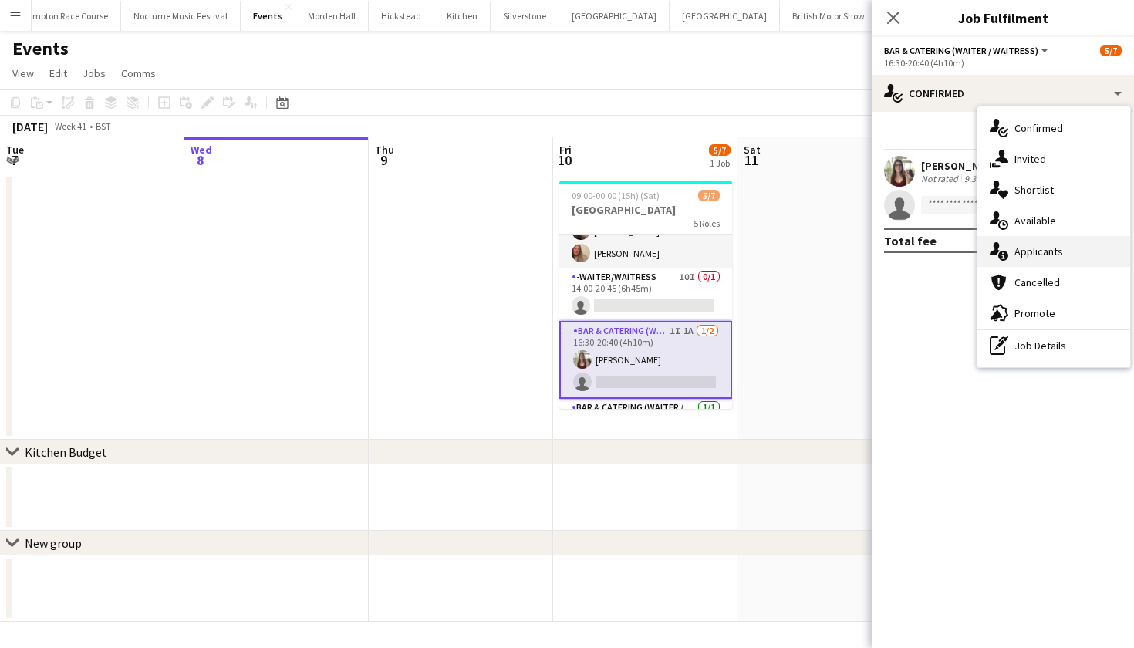
click at [1038, 257] on span "Applicants" at bounding box center [1038, 251] width 49 height 14
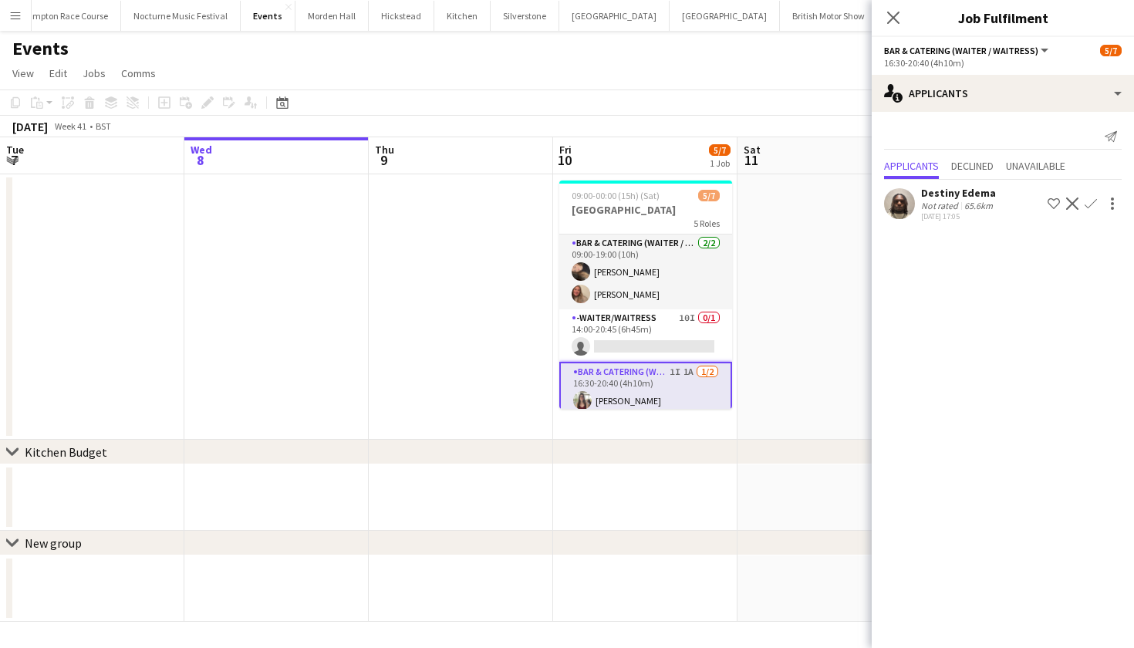
scroll to position [0, 0]
click at [891, 19] on icon "Close pop-in" at bounding box center [892, 17] width 15 height 15
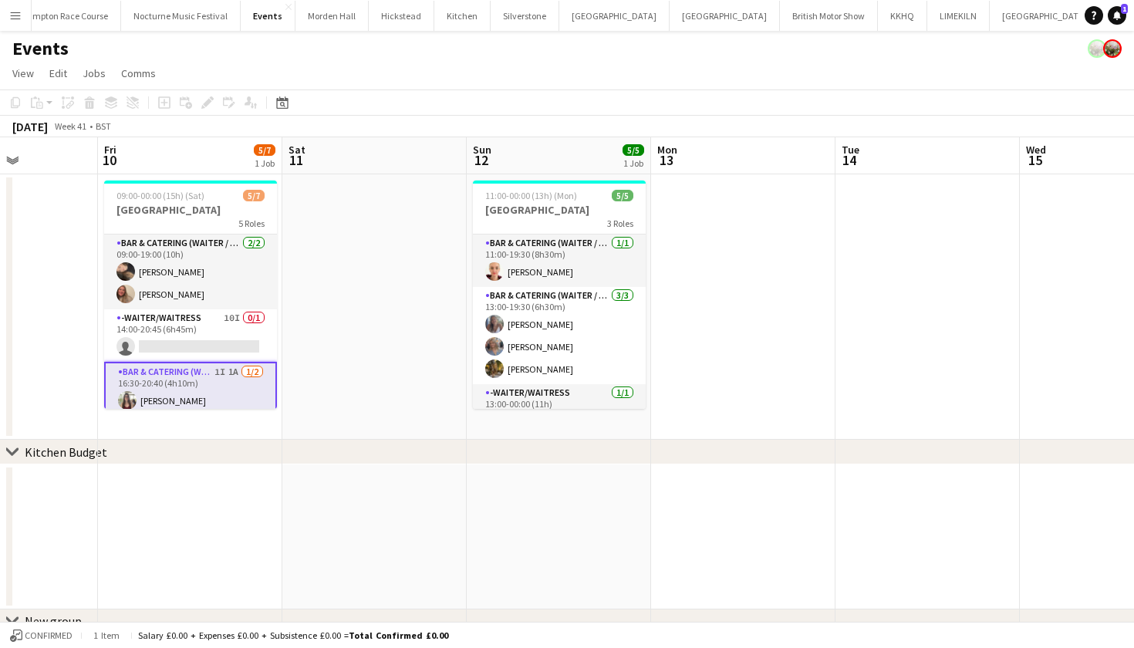
scroll to position [0, 477]
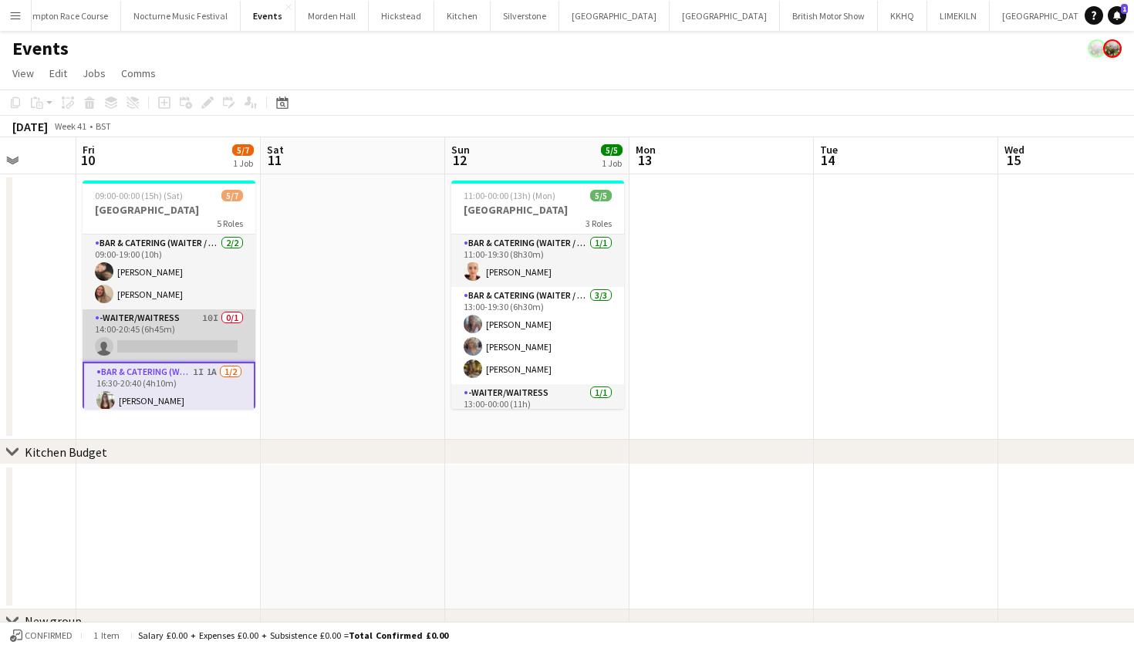
click at [178, 337] on app-card-role "-Waiter/Waitress 10I 0/1 14:00-20:45 (6h45m) single-neutral-actions" at bounding box center [169, 335] width 173 height 52
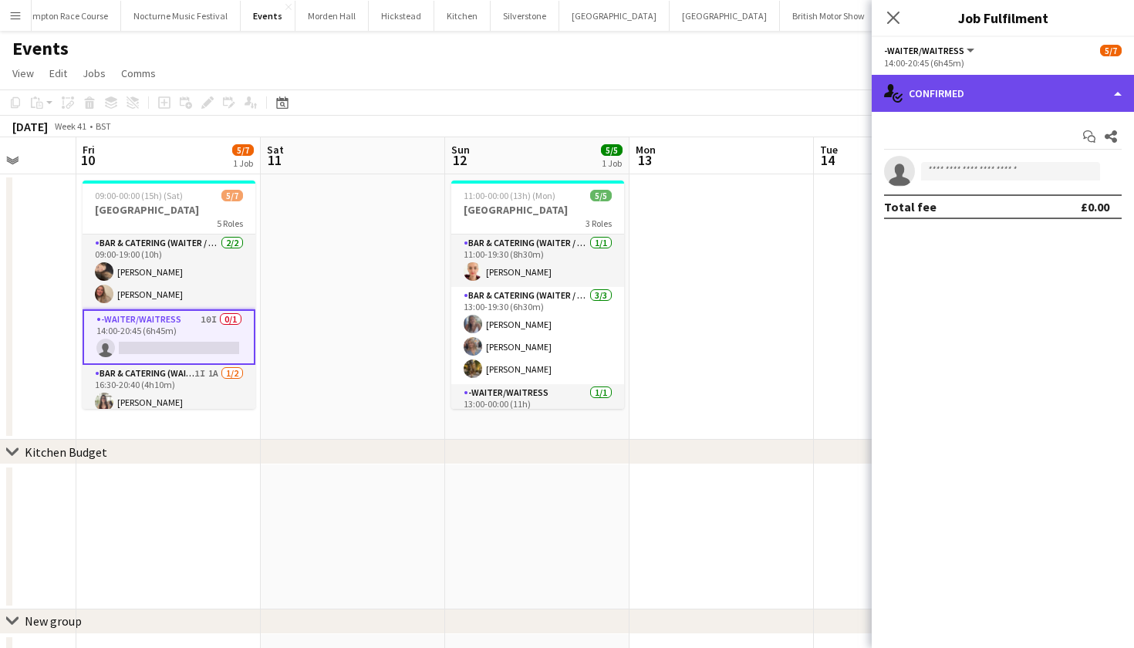
click at [996, 106] on div "single-neutral-actions-check-2 Confirmed" at bounding box center [1002, 93] width 262 height 37
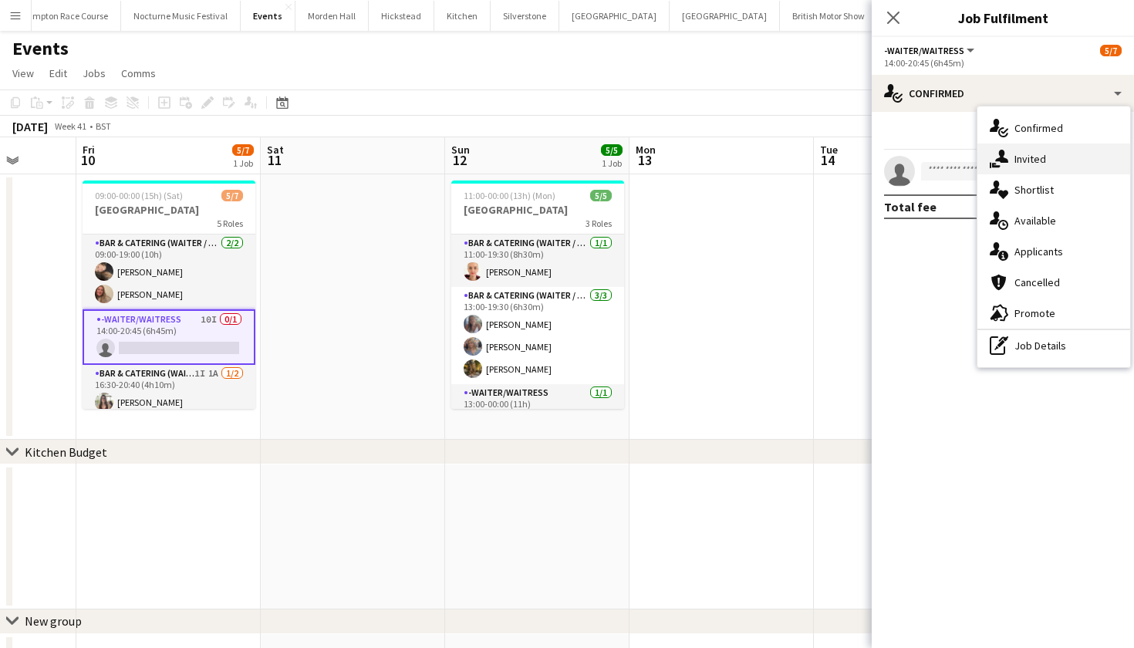
click at [1050, 167] on div "single-neutral-actions-share-1 Invited" at bounding box center [1053, 158] width 153 height 31
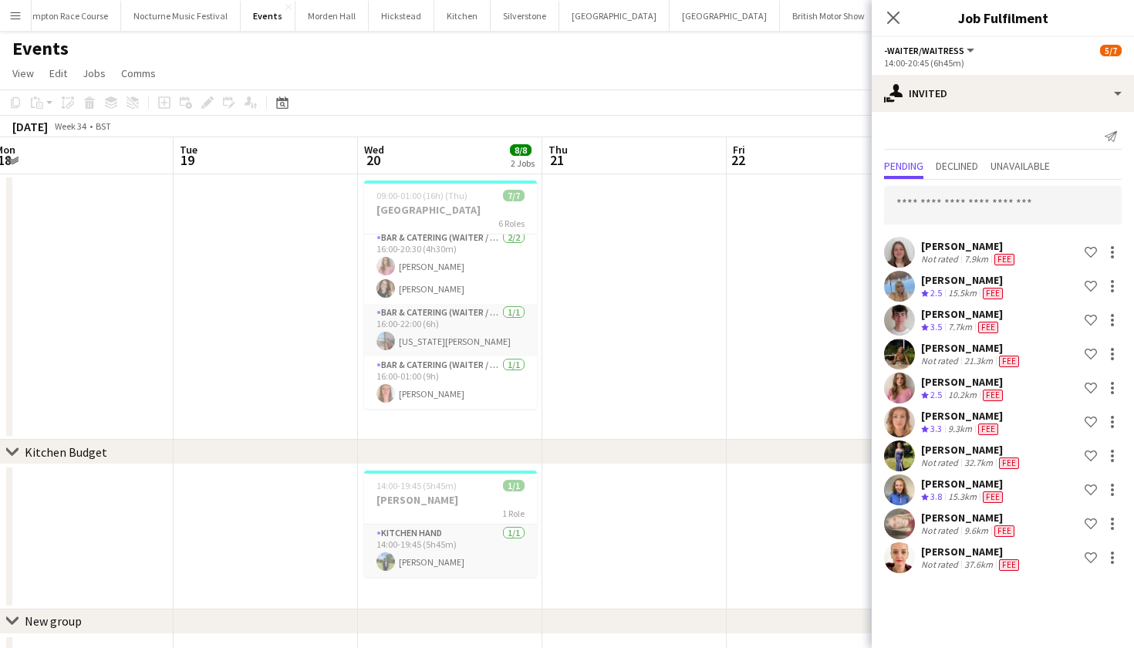
scroll to position [163, 0]
click at [952, 207] on input "text" at bounding box center [1003, 205] width 238 height 39
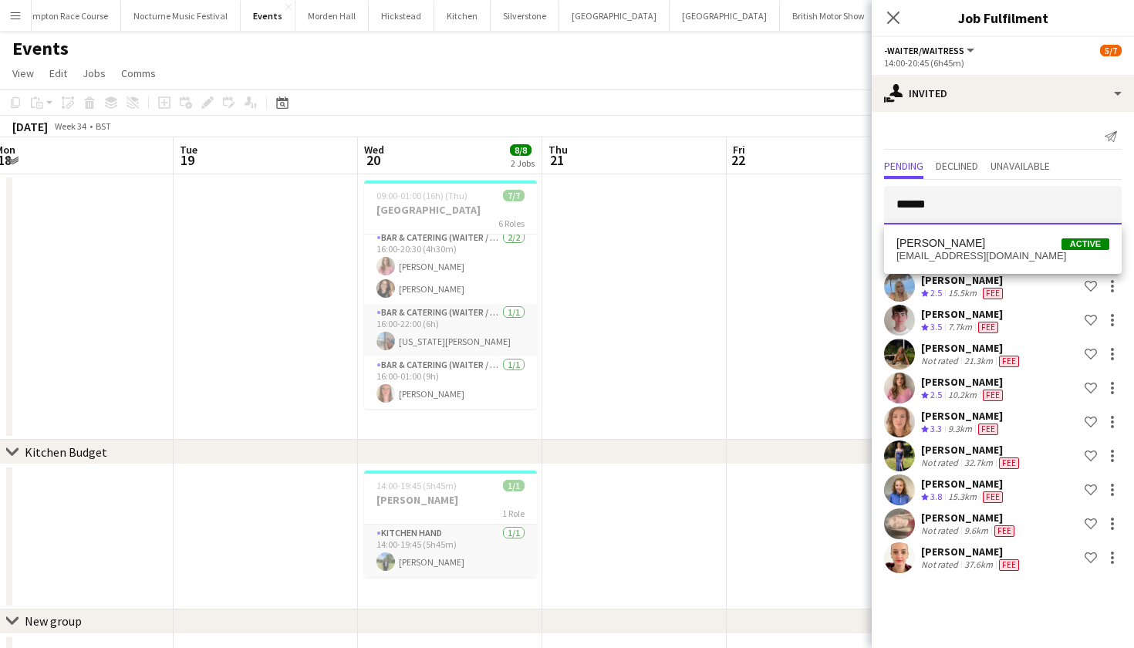
type input "******"
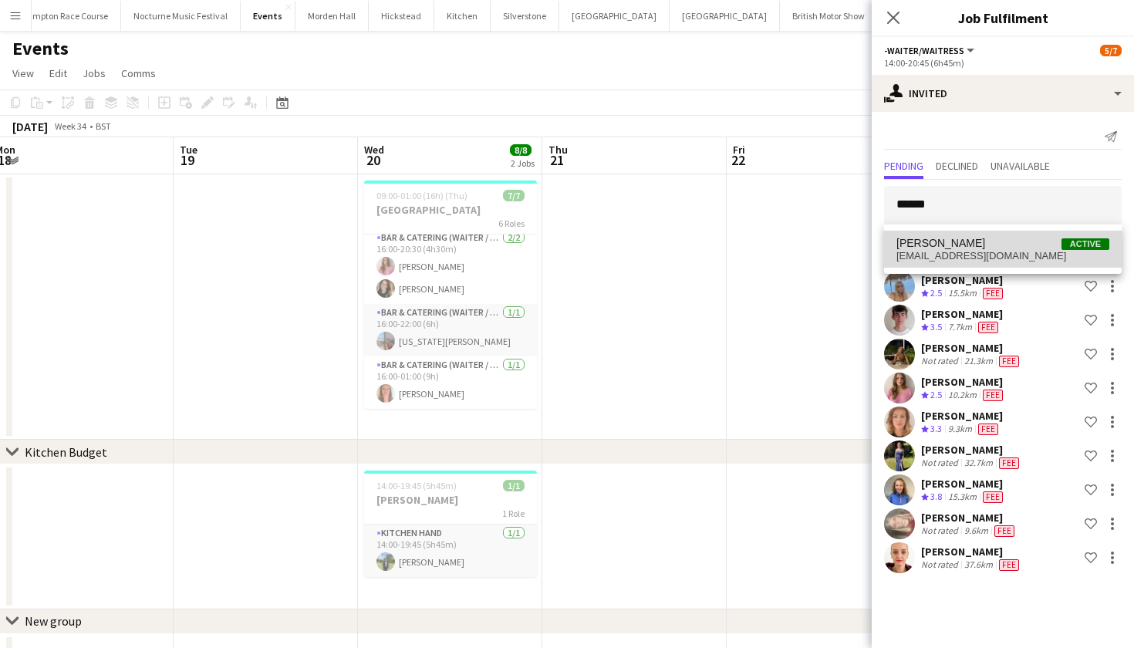
drag, startPoint x: 952, startPoint y: 205, endPoint x: 972, endPoint y: 243, distance: 42.4
click at [972, 243] on span "Leonie MacDougall" at bounding box center [940, 243] width 89 height 13
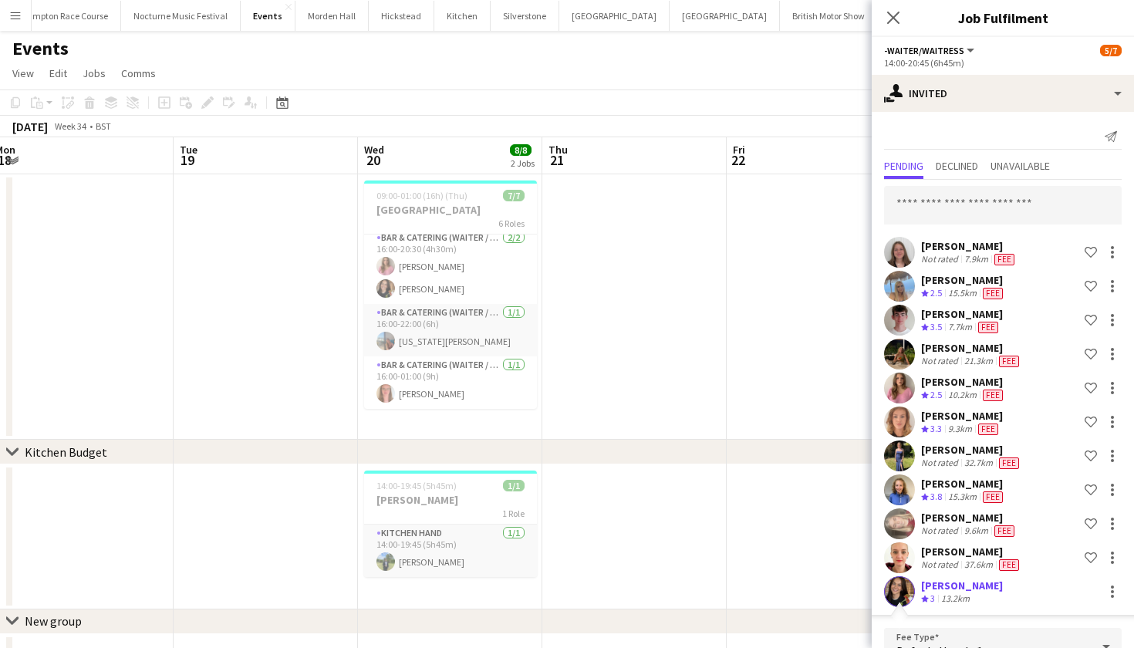
scroll to position [312, 0]
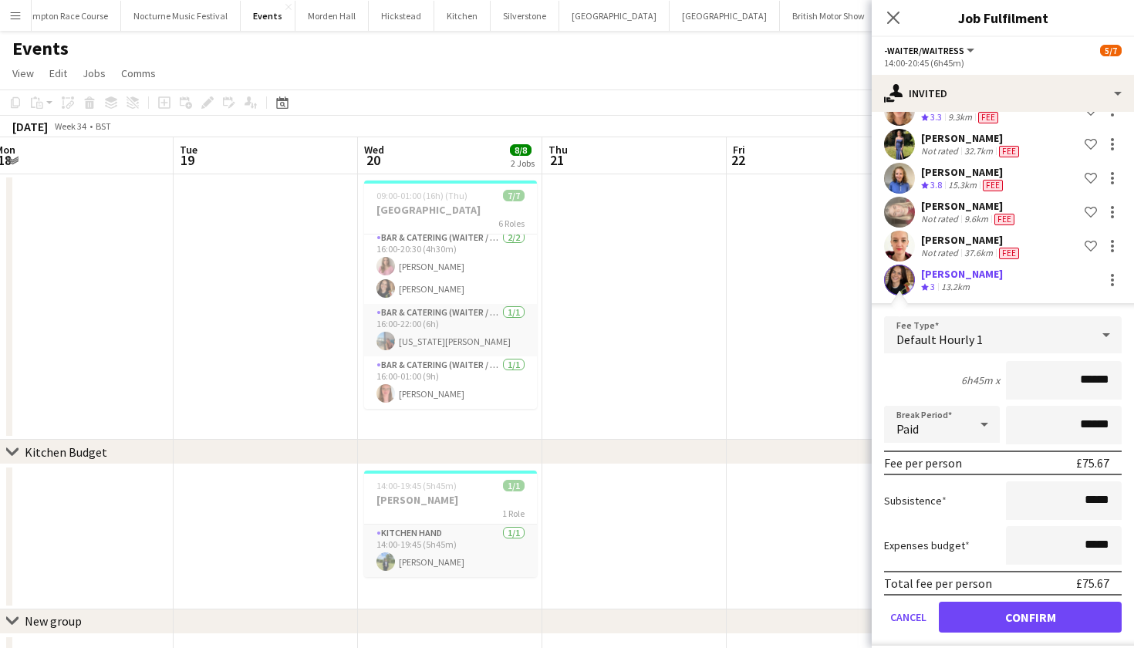
click at [1030, 610] on button "Confirm" at bounding box center [1030, 617] width 183 height 31
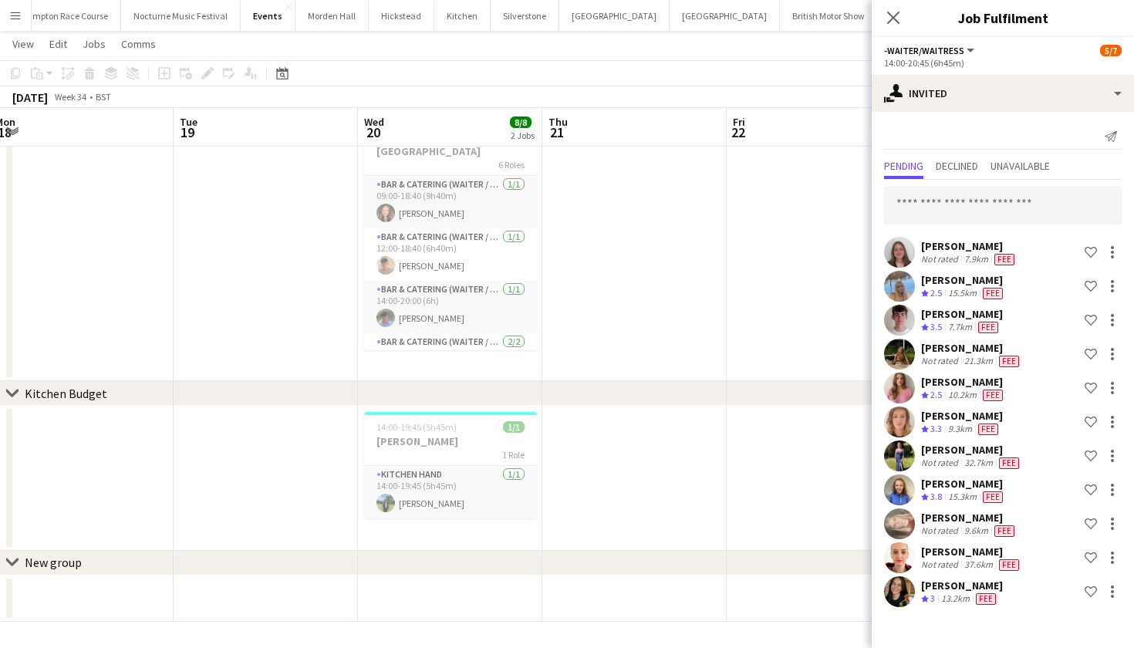
scroll to position [0, 0]
click at [943, 204] on input "text" at bounding box center [1003, 205] width 238 height 39
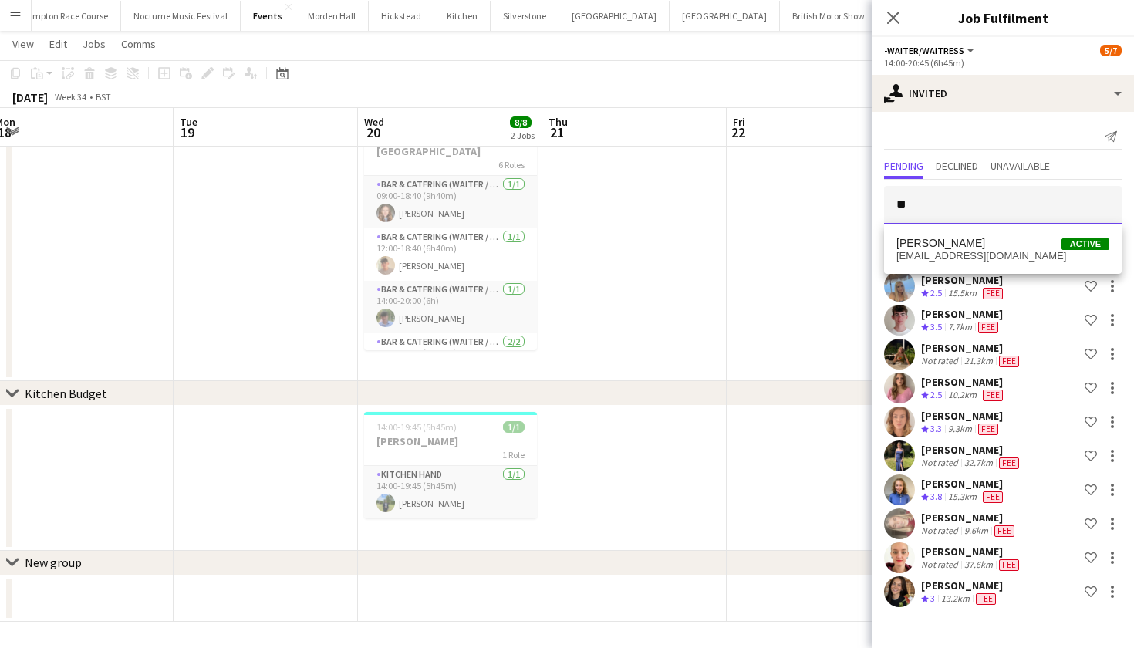
scroll to position [57, 0]
type input "********"
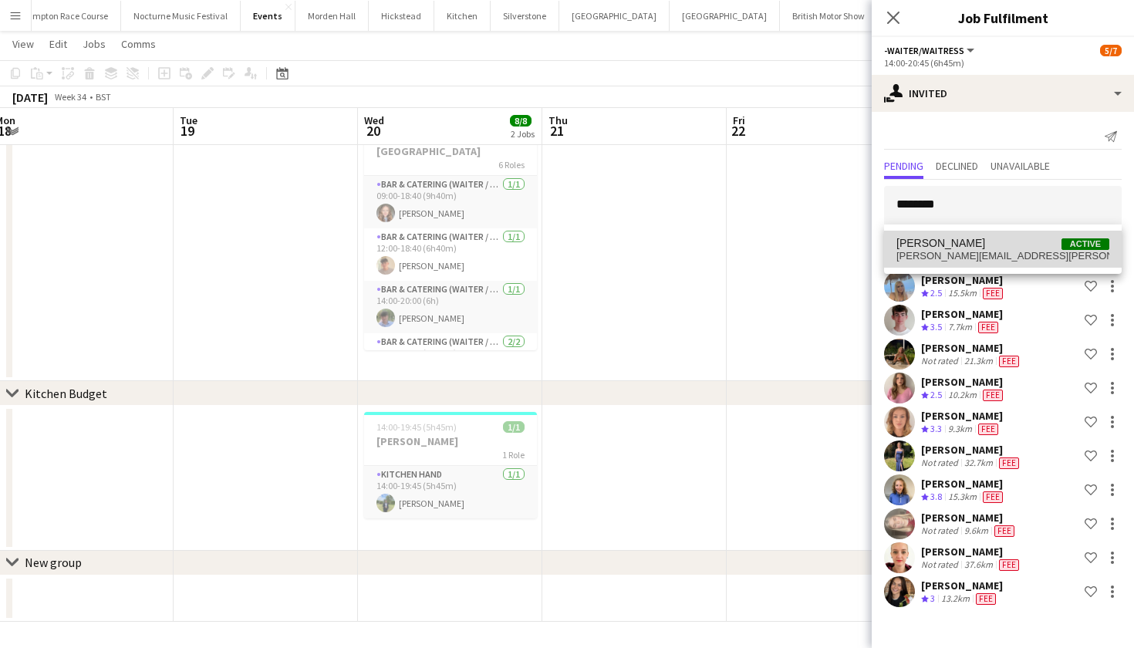
click at [949, 241] on span "Jude Inkley" at bounding box center [940, 243] width 89 height 13
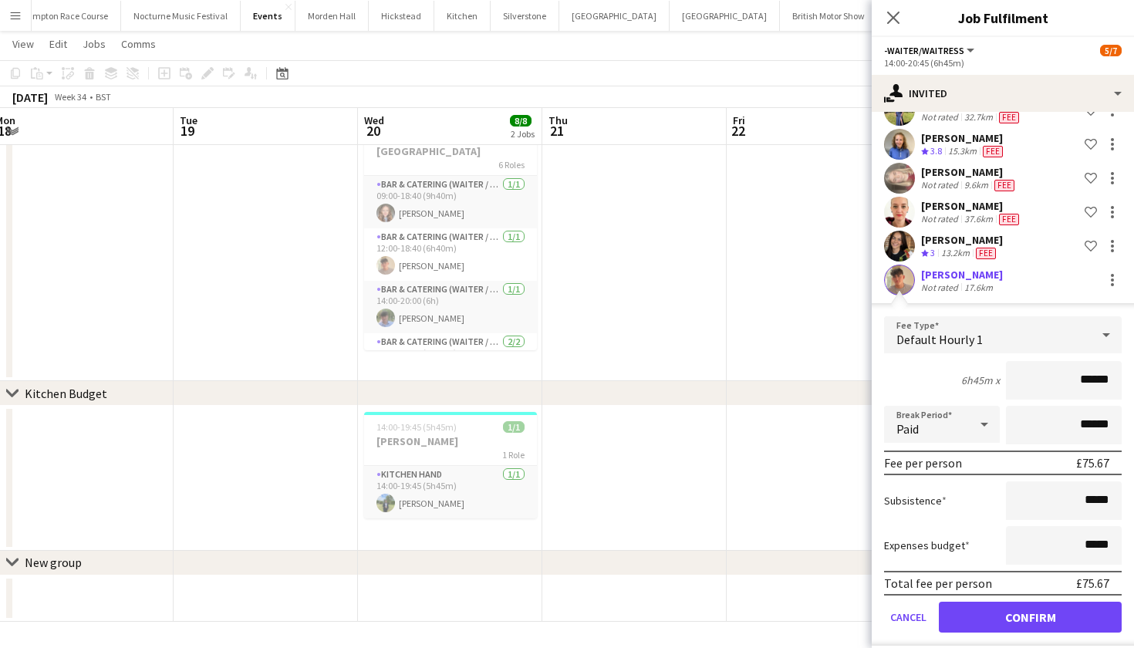
click at [1013, 617] on button "Confirm" at bounding box center [1030, 617] width 183 height 31
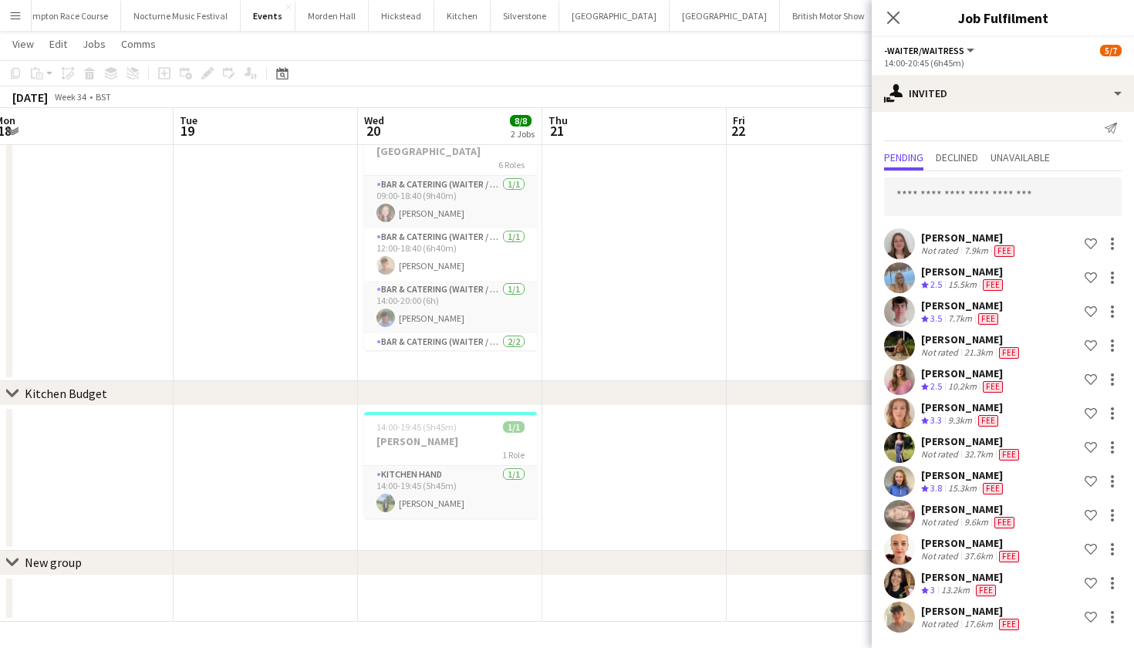
scroll to position [8, 0]
click at [999, 197] on input "text" at bounding box center [1003, 196] width 238 height 39
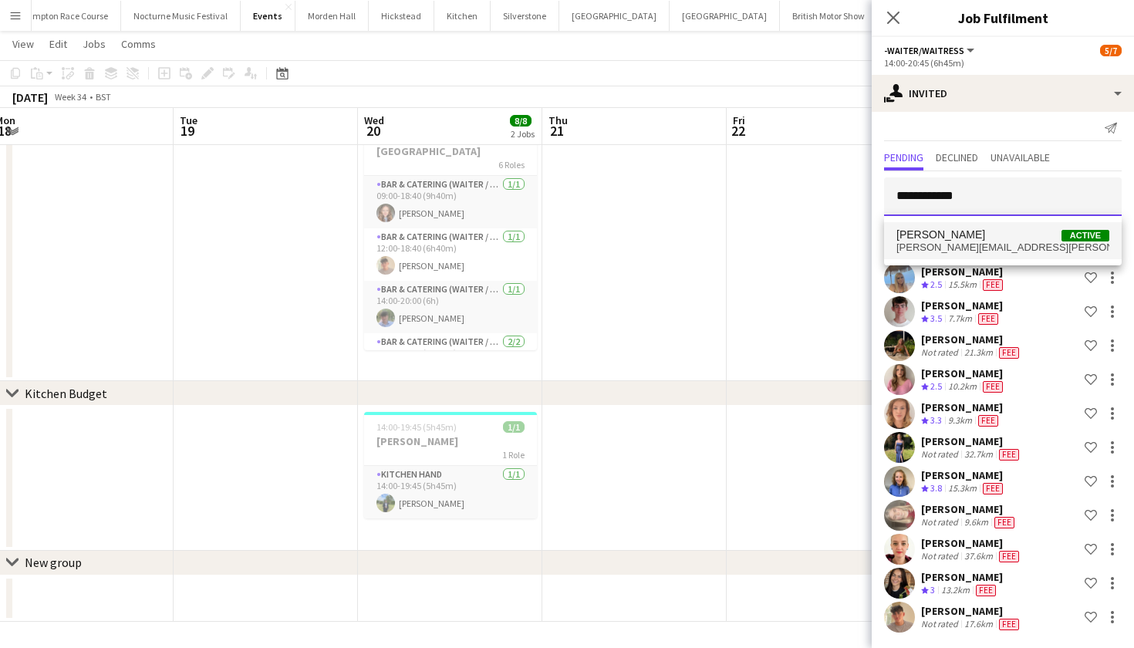
type input "**********"
click at [1016, 234] on span "Oliver Lewis Active" at bounding box center [1002, 234] width 213 height 13
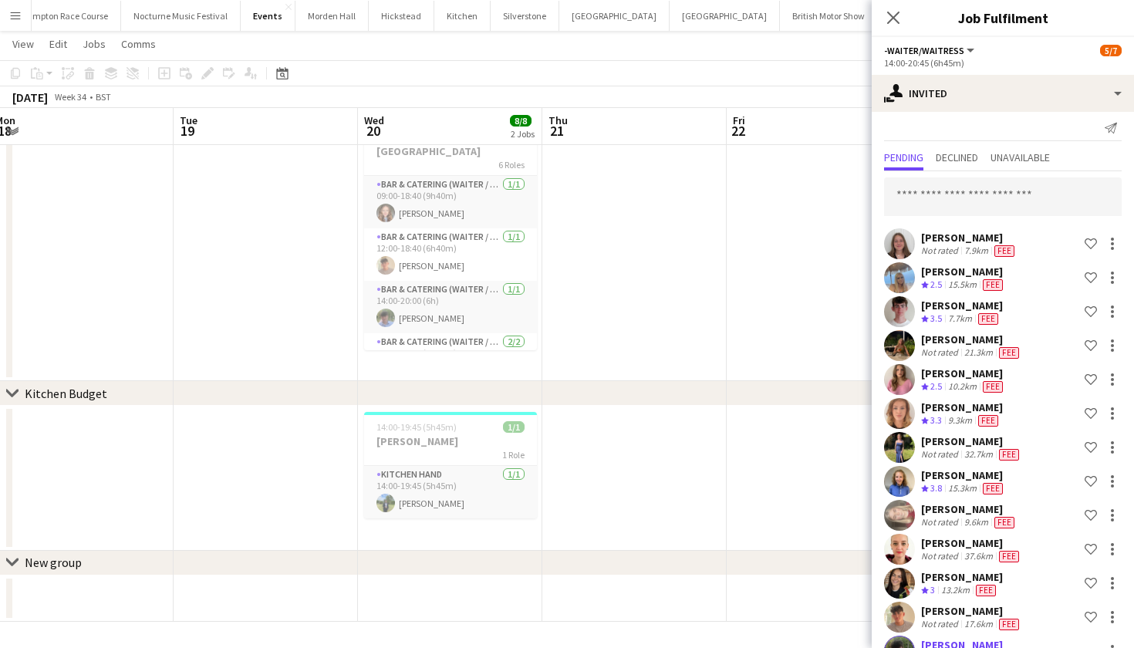
scroll to position [379, 0]
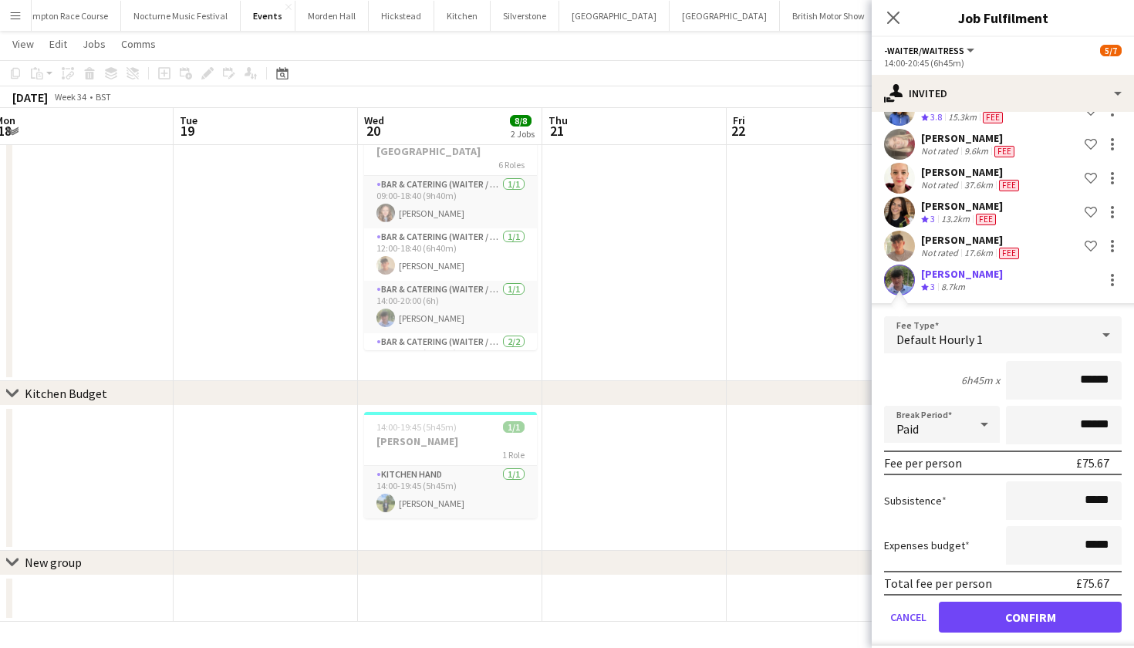
click at [982, 612] on button "Confirm" at bounding box center [1030, 617] width 183 height 31
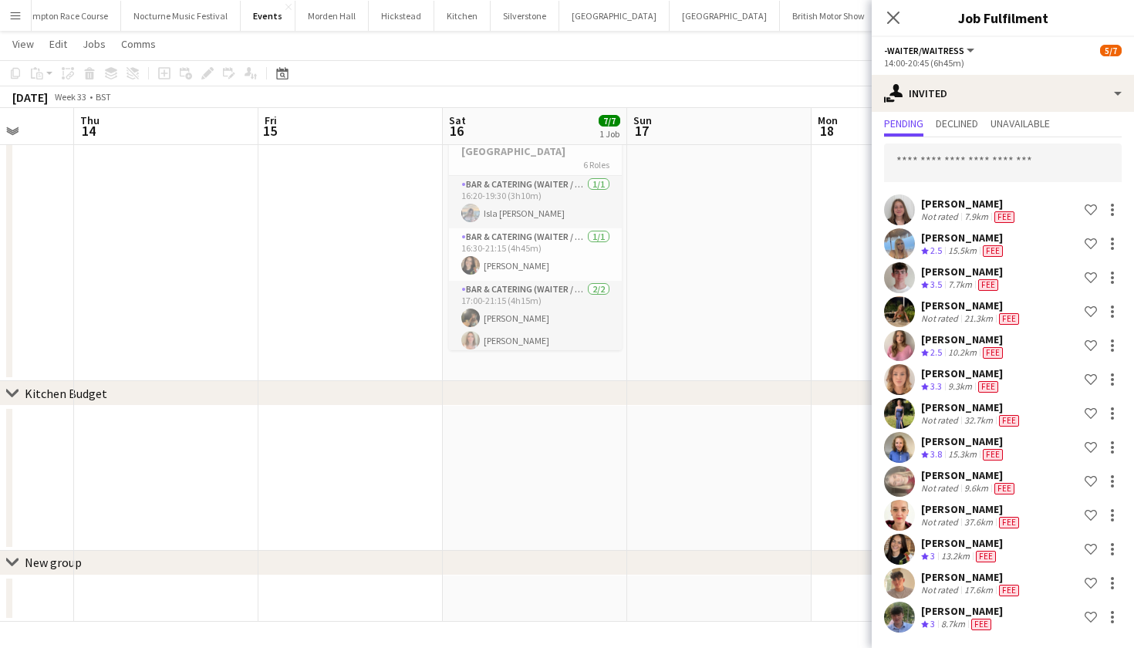
scroll to position [0, 454]
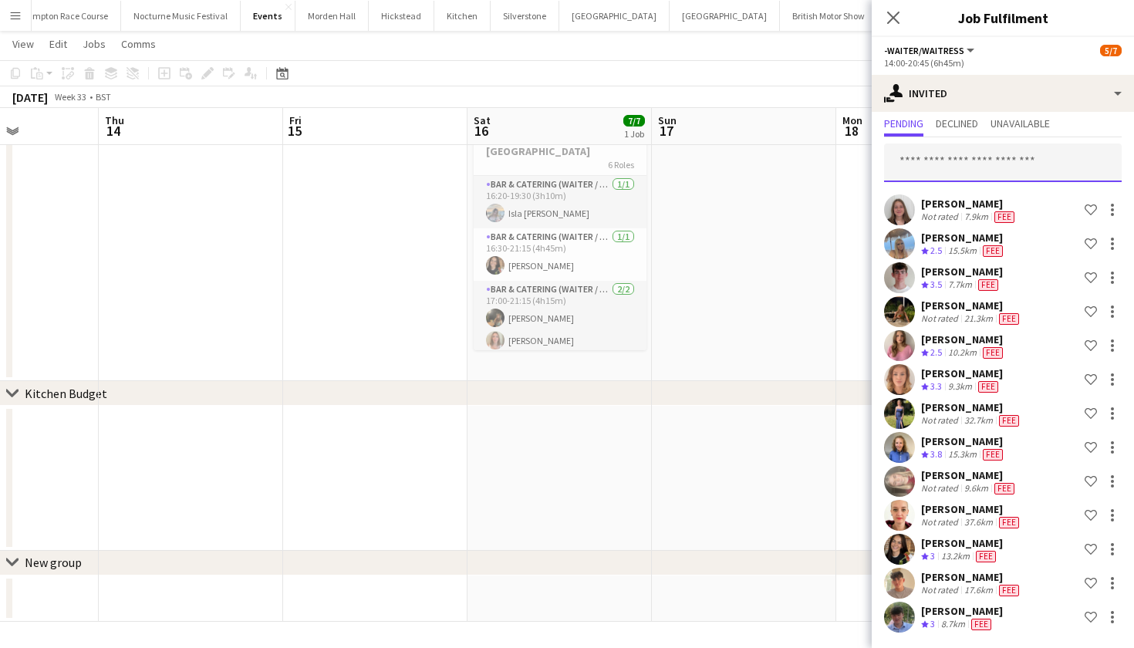
click at [952, 155] on input "text" at bounding box center [1003, 162] width 238 height 39
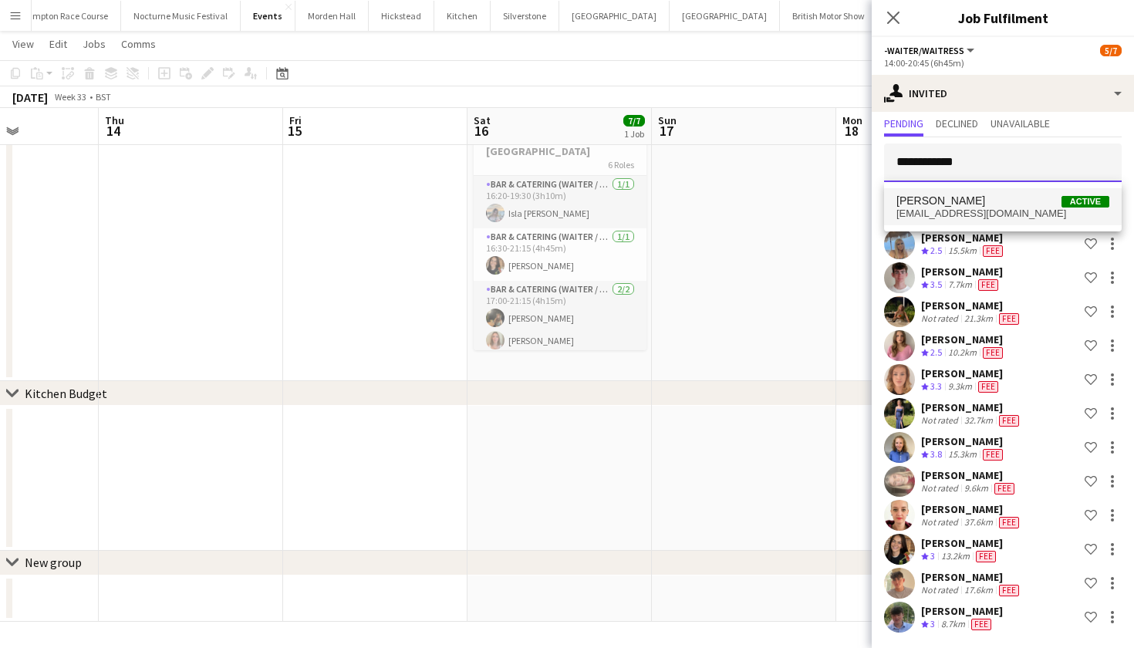
type input "**********"
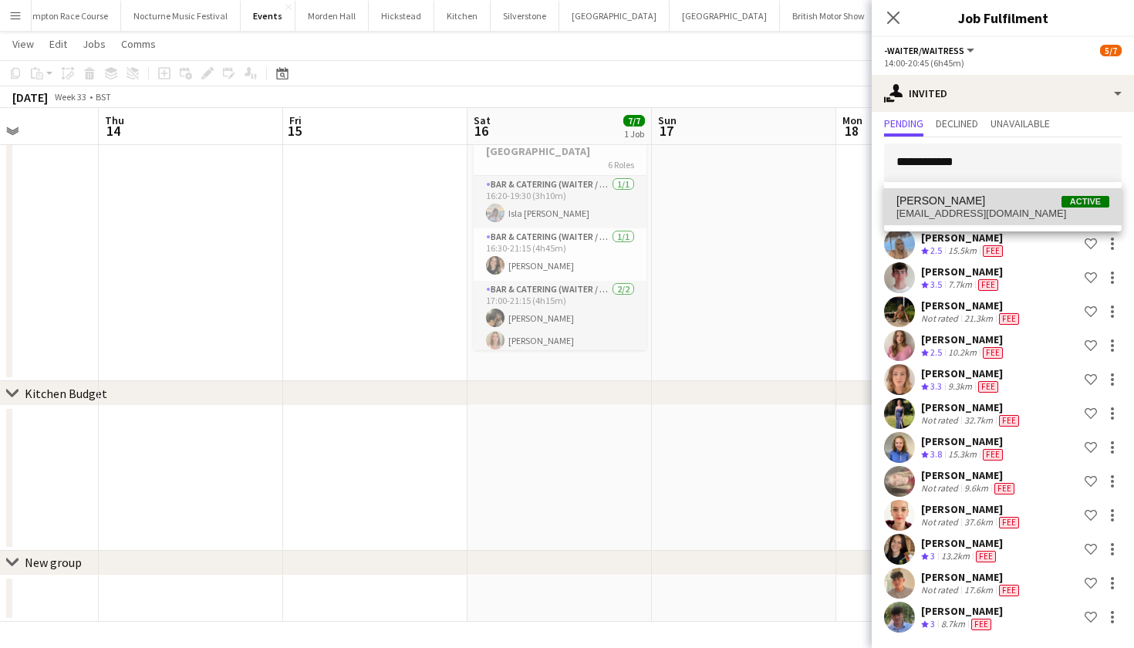
click at [949, 211] on span "ecbonser@icloud.com" at bounding box center [1002, 213] width 213 height 12
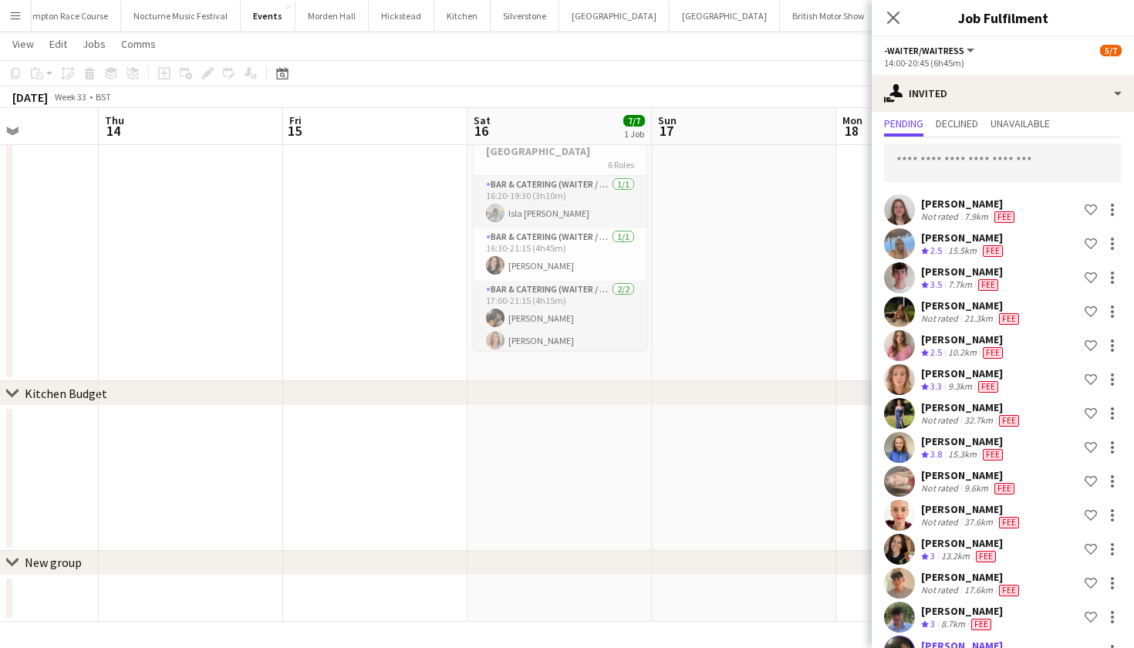
scroll to position [413, 0]
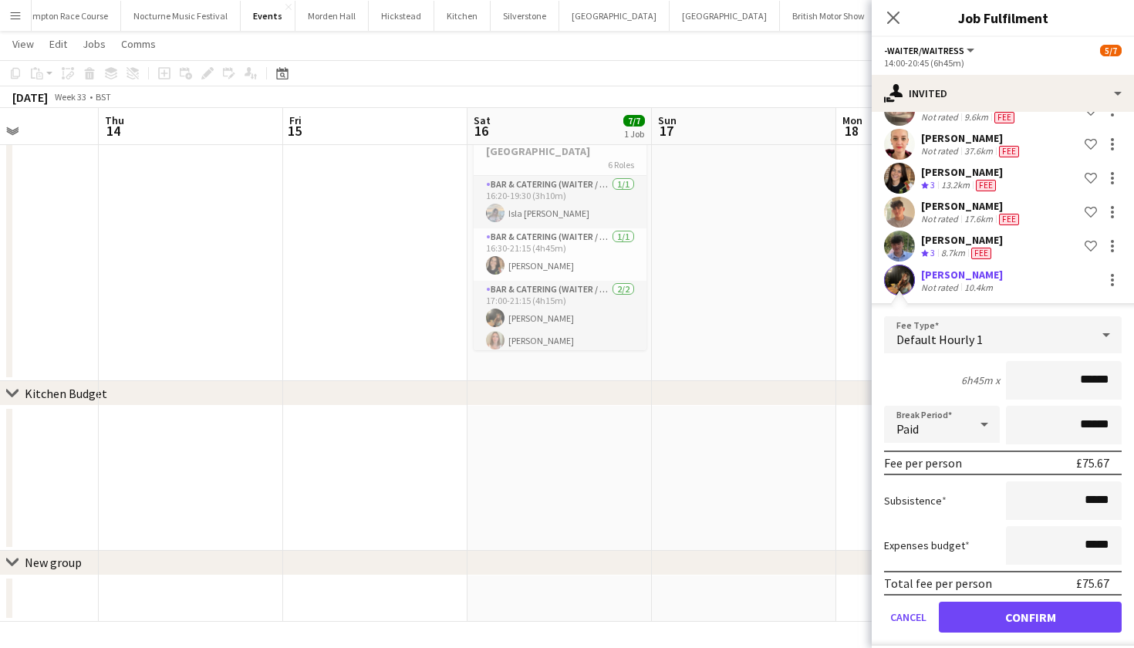
click at [1048, 620] on button "Confirm" at bounding box center [1030, 617] width 183 height 31
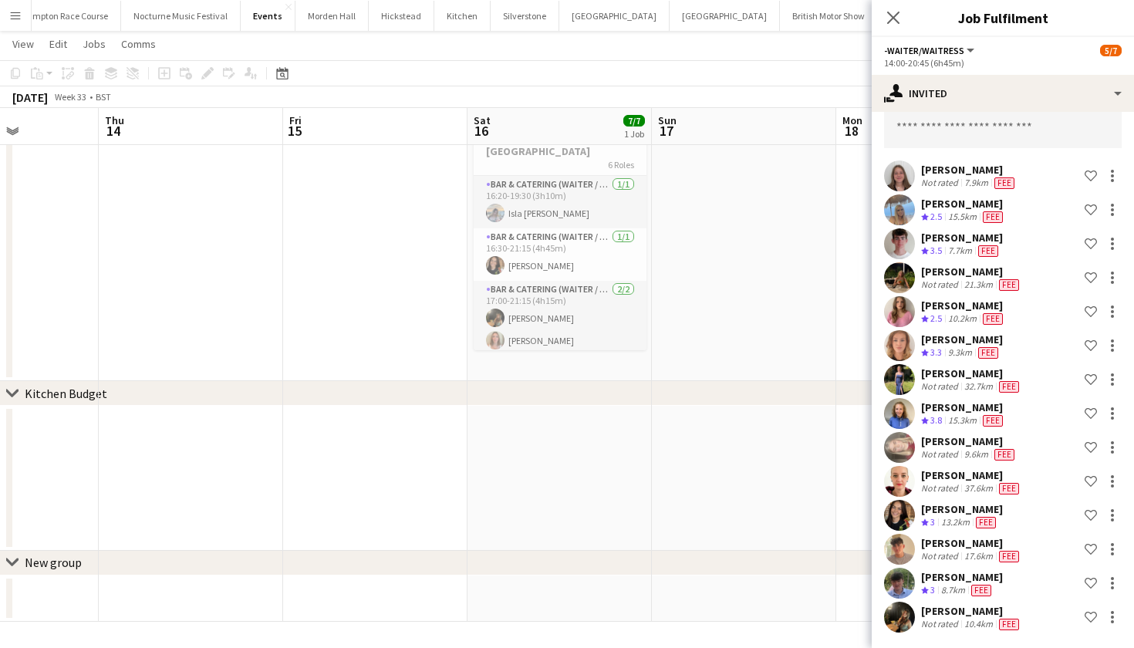
scroll to position [76, 0]
click at [966, 136] on input "text" at bounding box center [1003, 129] width 238 height 39
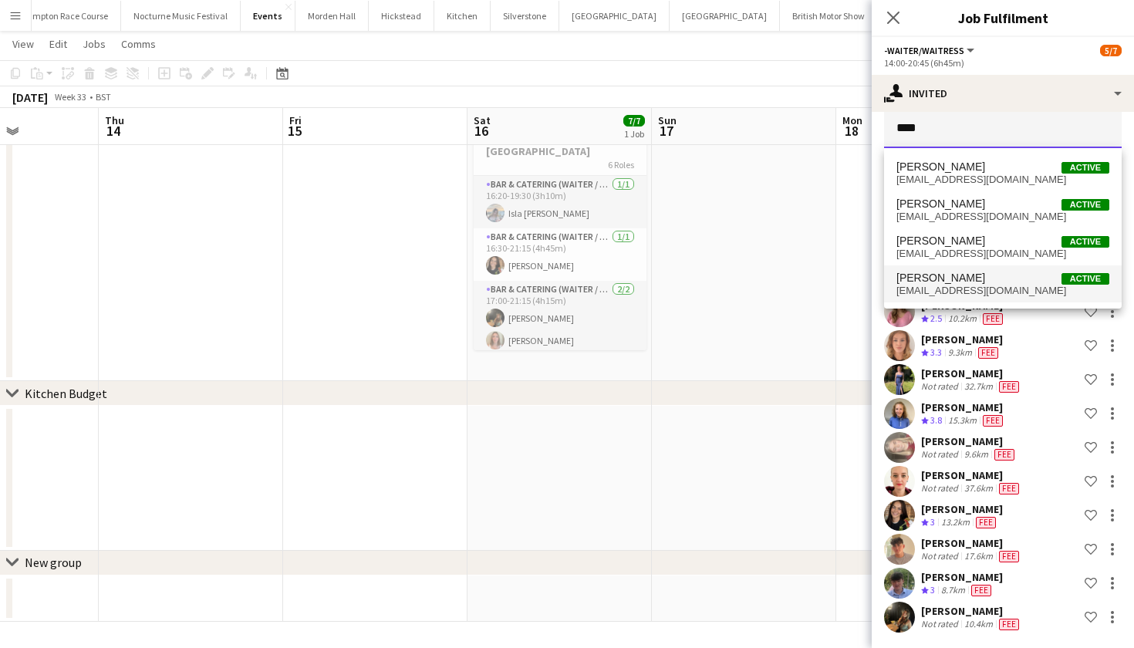
type input "****"
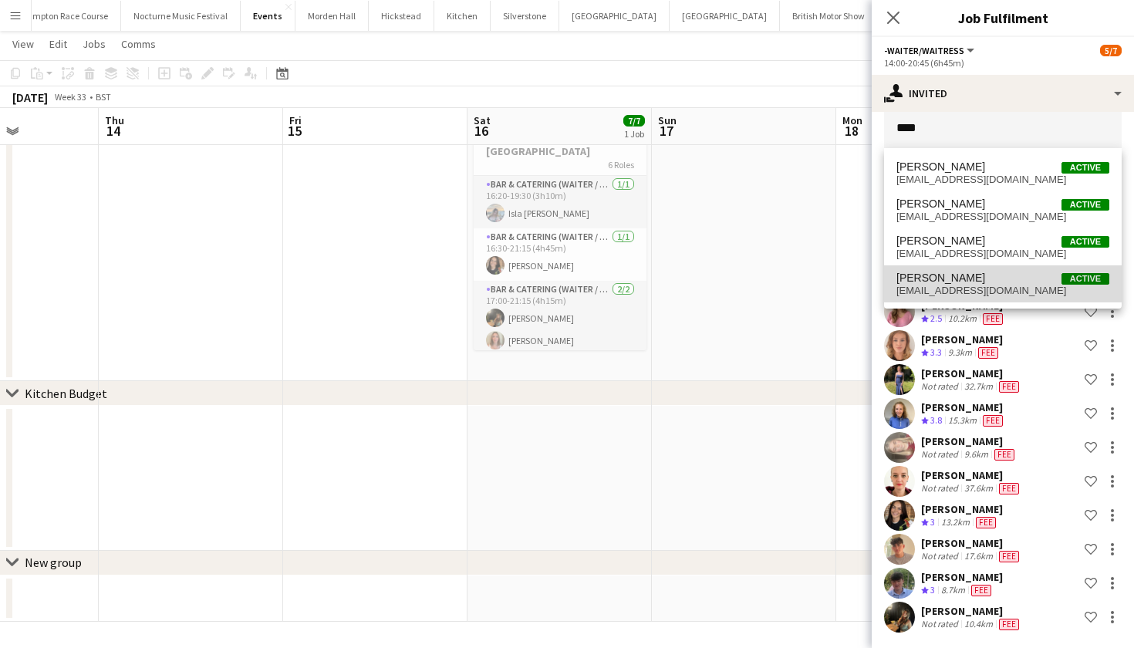
click at [965, 278] on span "Erin Osborn Active" at bounding box center [1002, 277] width 213 height 13
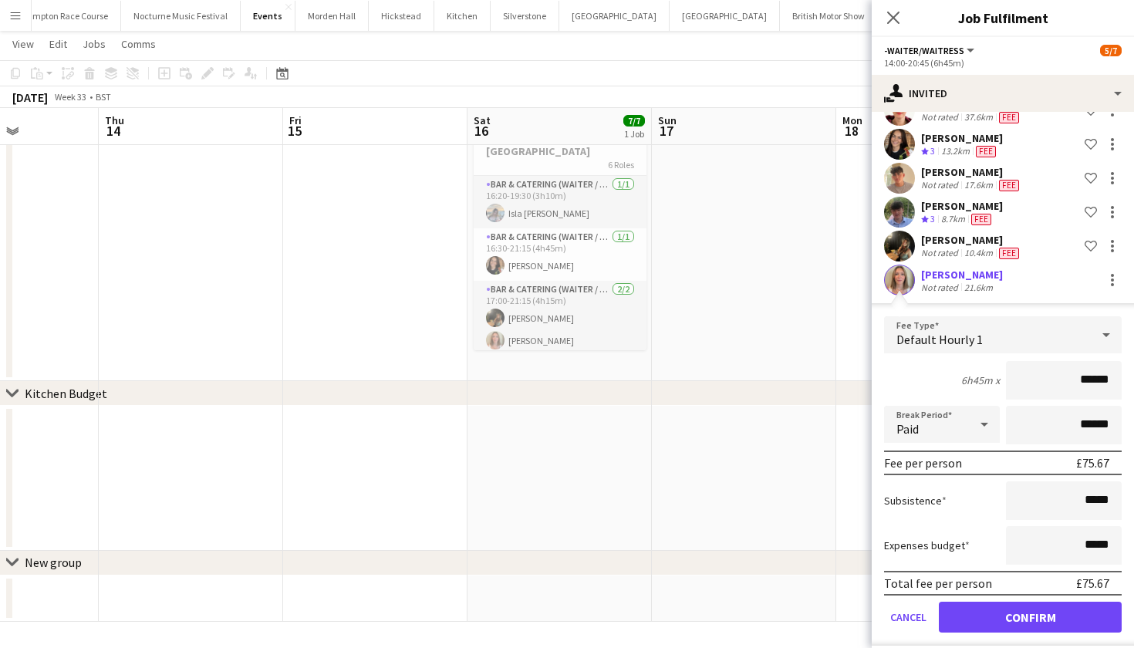
click at [976, 610] on button "Confirm" at bounding box center [1030, 617] width 183 height 31
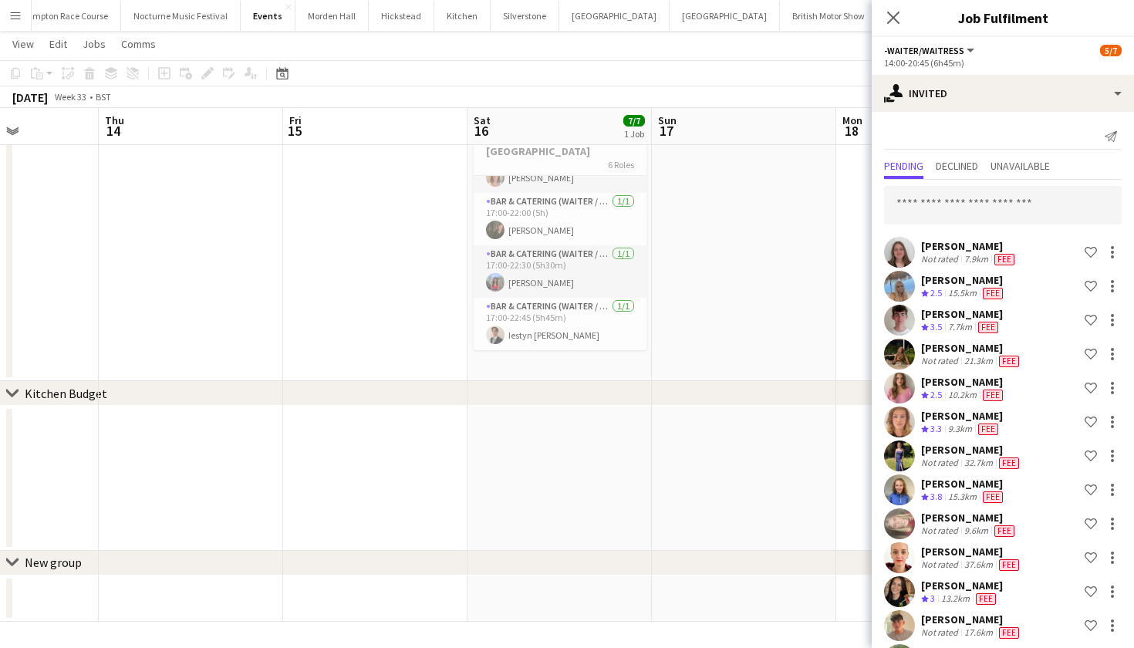
scroll to position [0, 0]
click at [960, 211] on input "text" at bounding box center [1003, 205] width 238 height 39
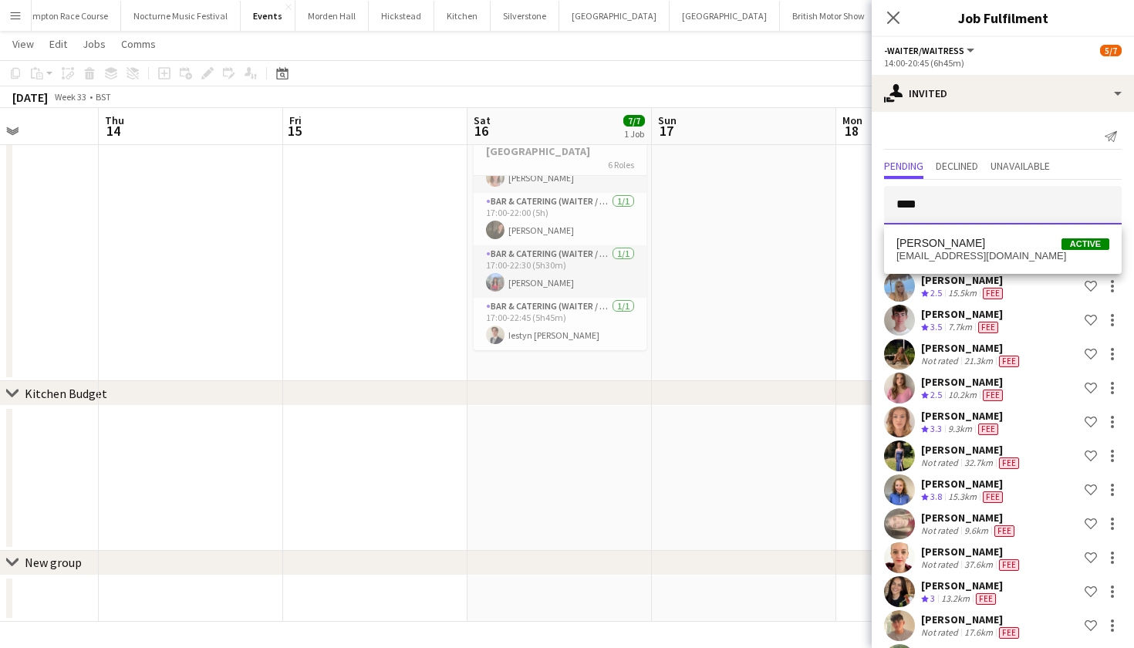
type input "****"
drag, startPoint x: 960, startPoint y: 205, endPoint x: 976, endPoint y: 247, distance: 44.4
click at [976, 247] on span "Aishwari Perera Active" at bounding box center [1002, 243] width 213 height 13
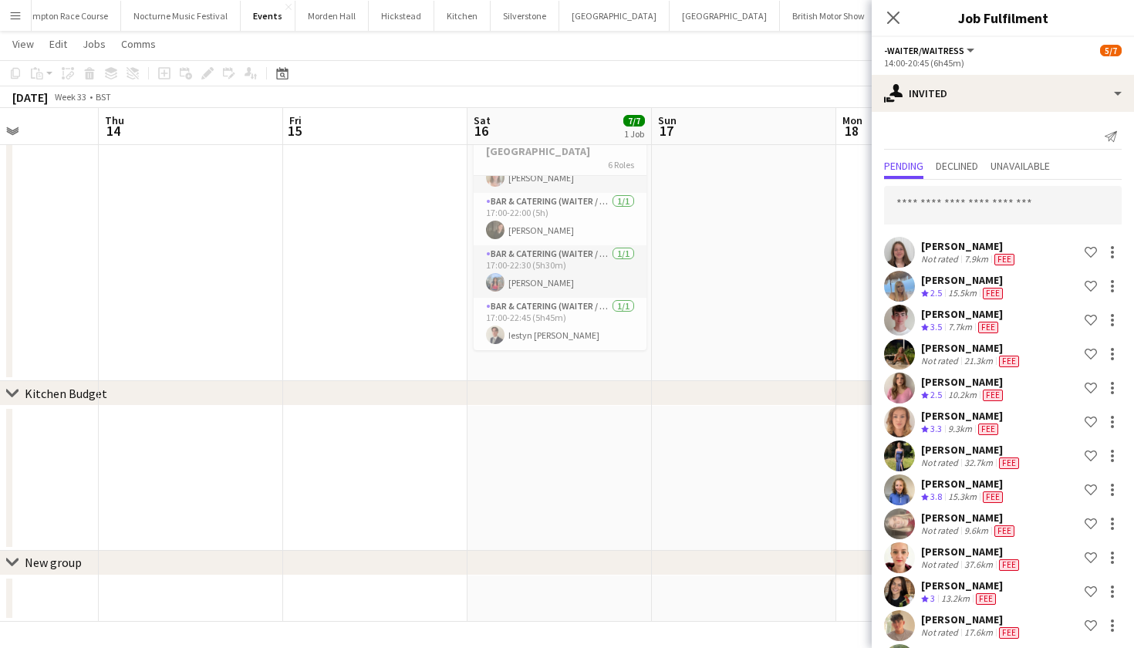
scroll to position [481, 0]
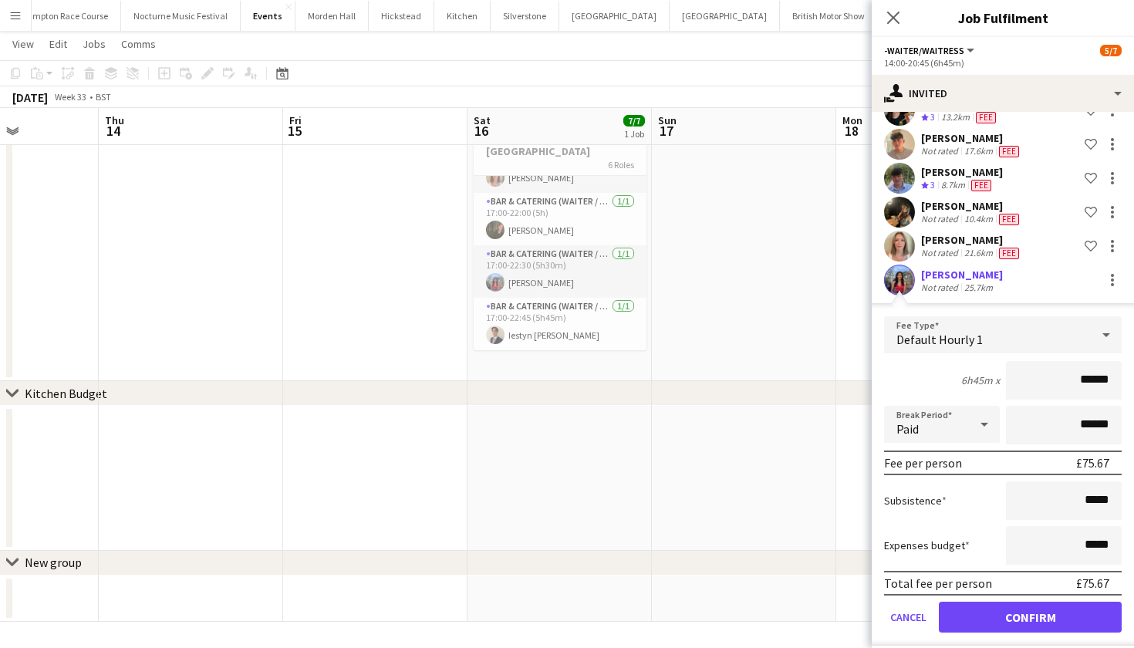
click at [999, 611] on button "Confirm" at bounding box center [1030, 617] width 183 height 31
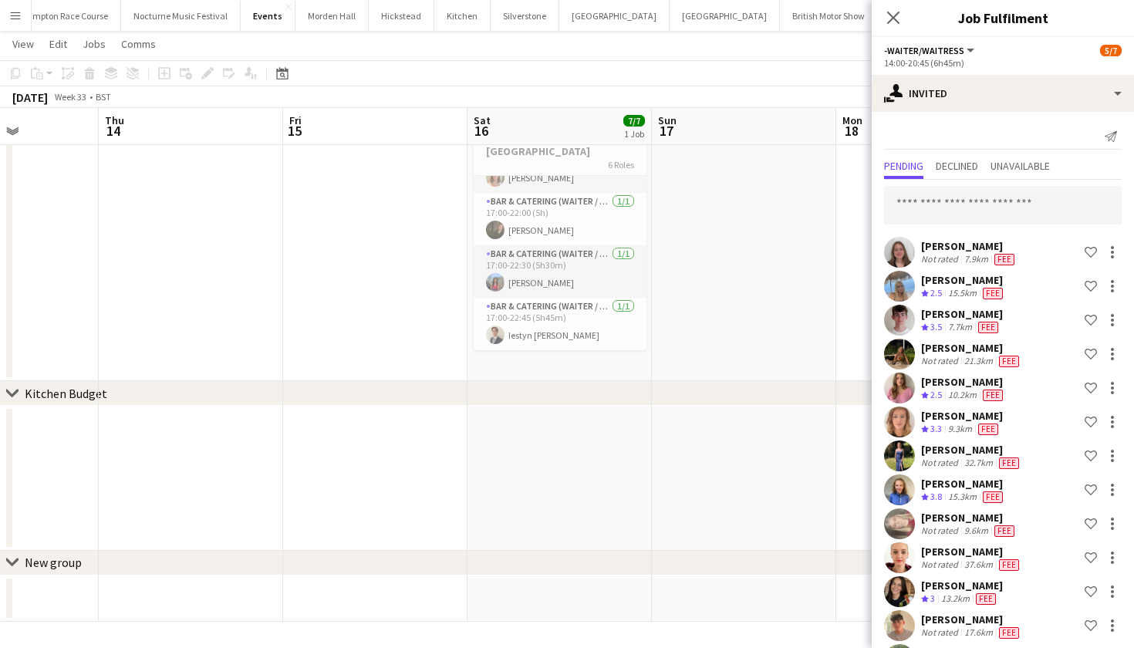
scroll to position [0, 0]
click at [1035, 206] on input "text" at bounding box center [1003, 205] width 238 height 39
type input "*"
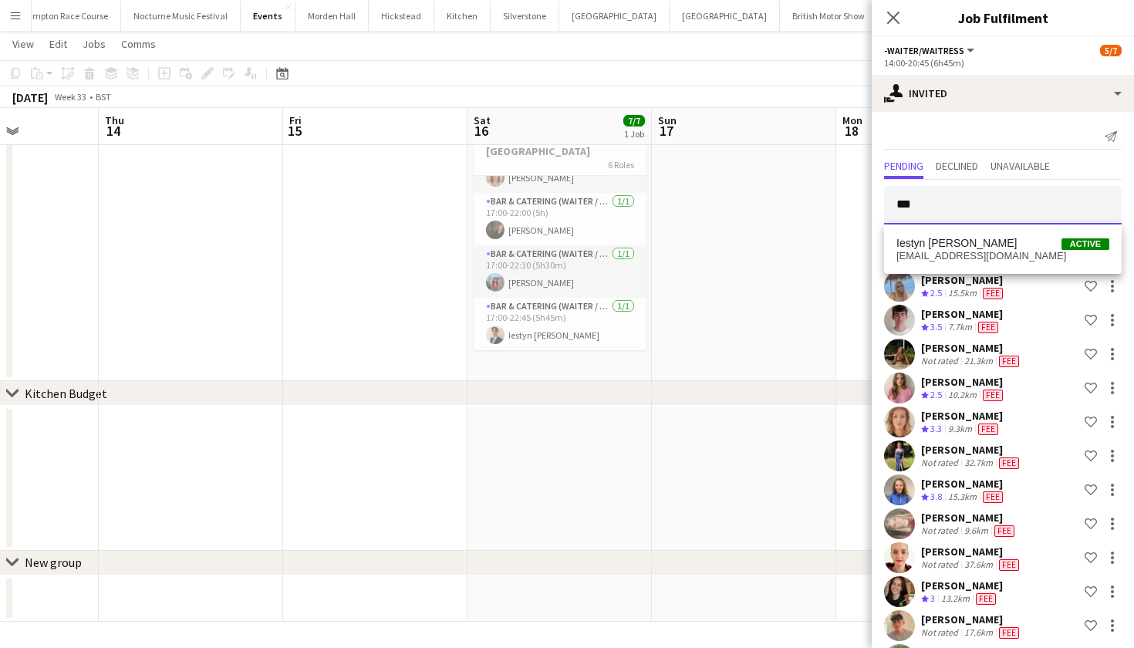
type input "***"
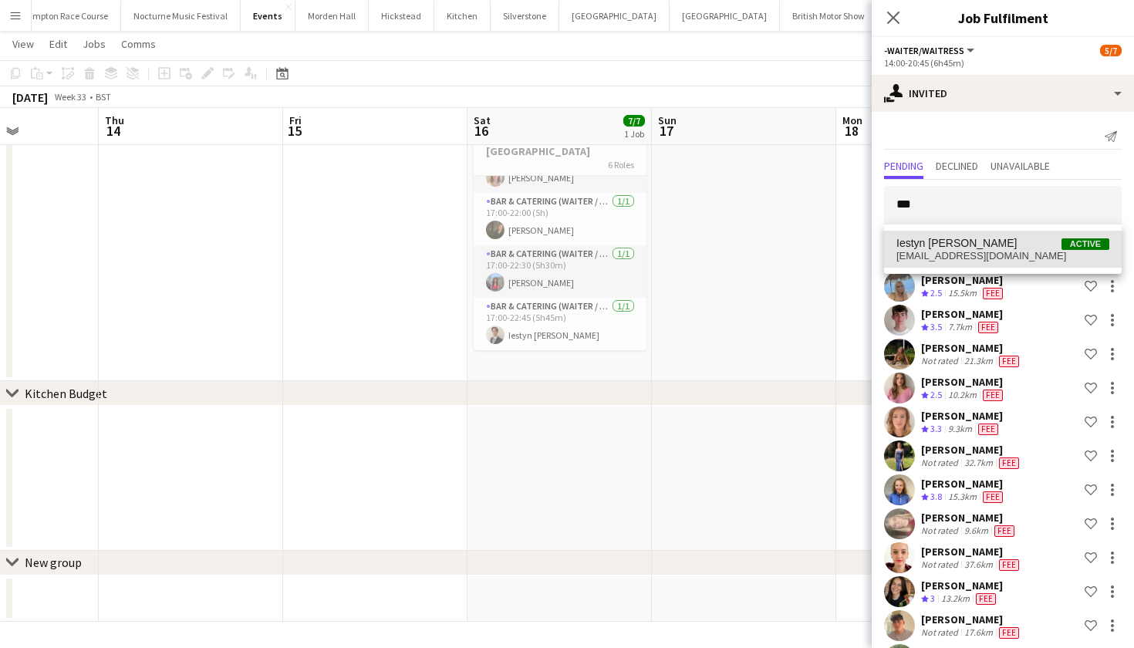
click at [1026, 248] on span "Iestyn Cocksworth-Jones Active" at bounding box center [1002, 243] width 213 height 13
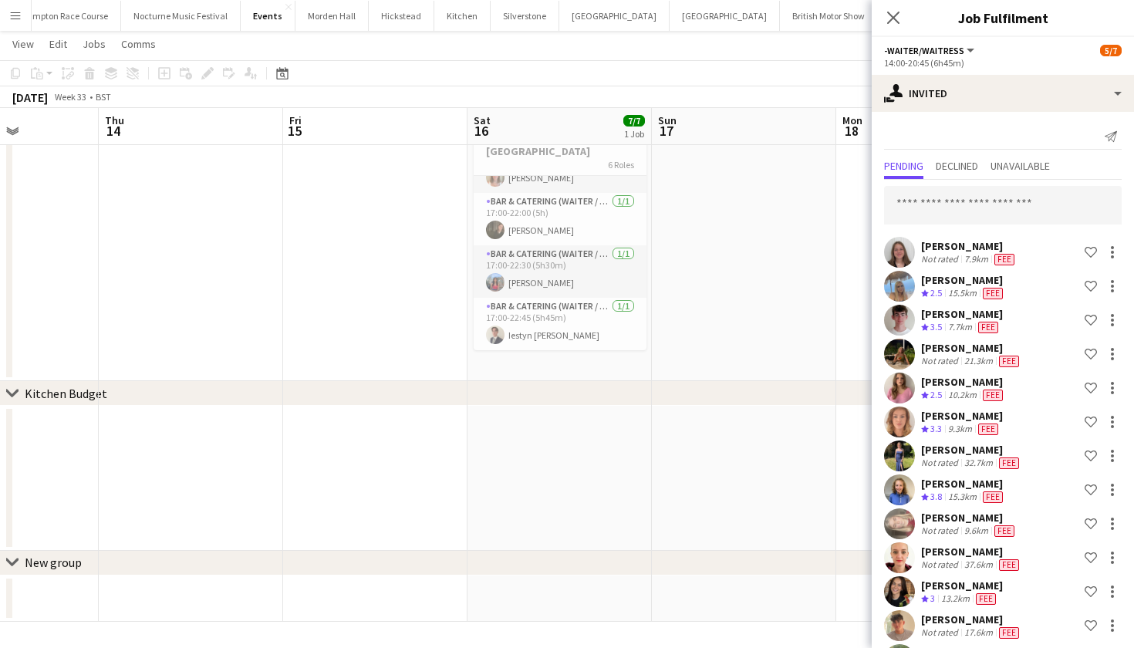
scroll to position [515, 0]
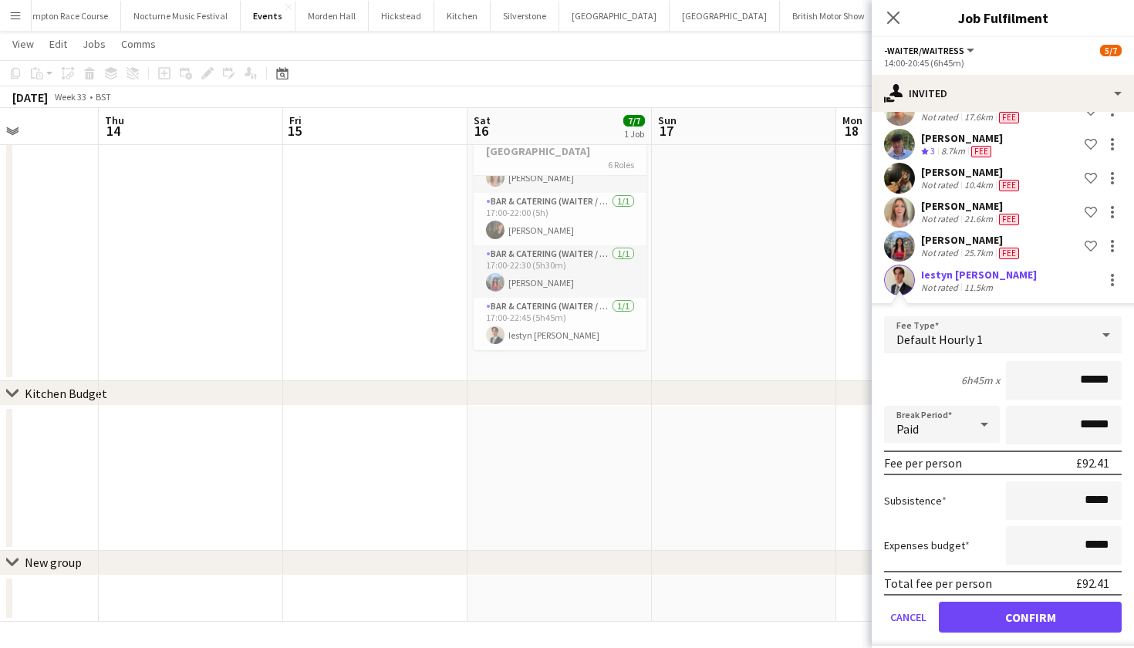
click at [1026, 611] on button "Confirm" at bounding box center [1030, 617] width 183 height 31
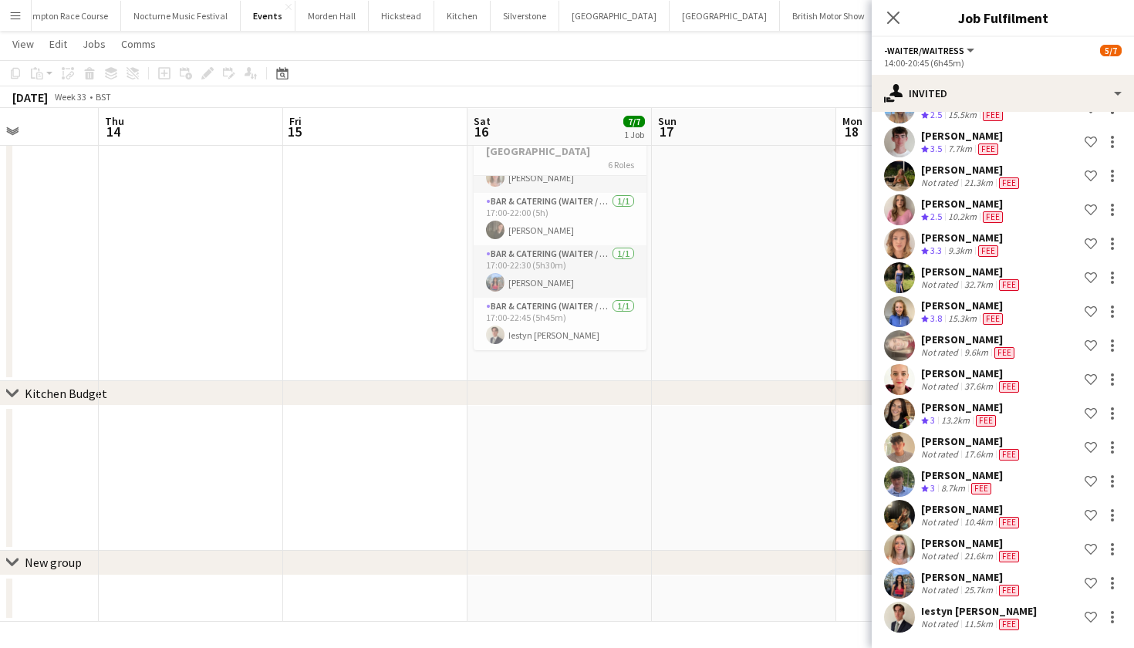
scroll to position [57, 0]
click at [783, 308] on app-date-cell at bounding box center [744, 248] width 184 height 265
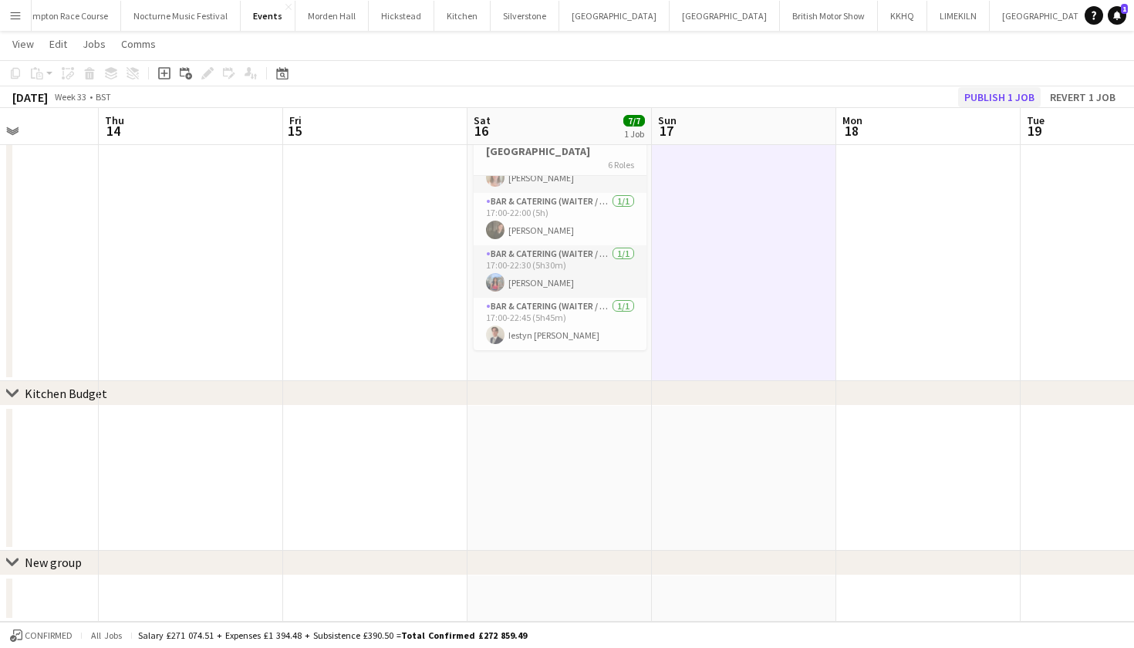
click at [1031, 93] on button "Publish 1 job" at bounding box center [999, 97] width 83 height 20
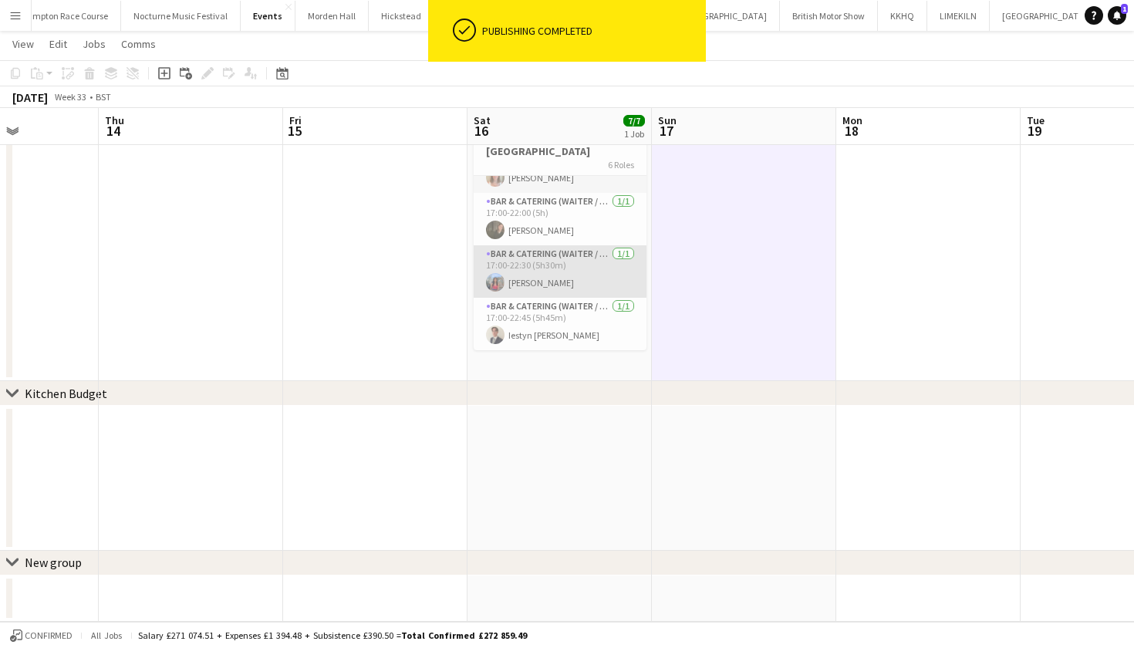
click at [544, 273] on app-card-role "Bar & Catering (Waiter / waitress) 1/1 17:00-22:30 (5h30m) Aishwari Perera" at bounding box center [559, 271] width 173 height 52
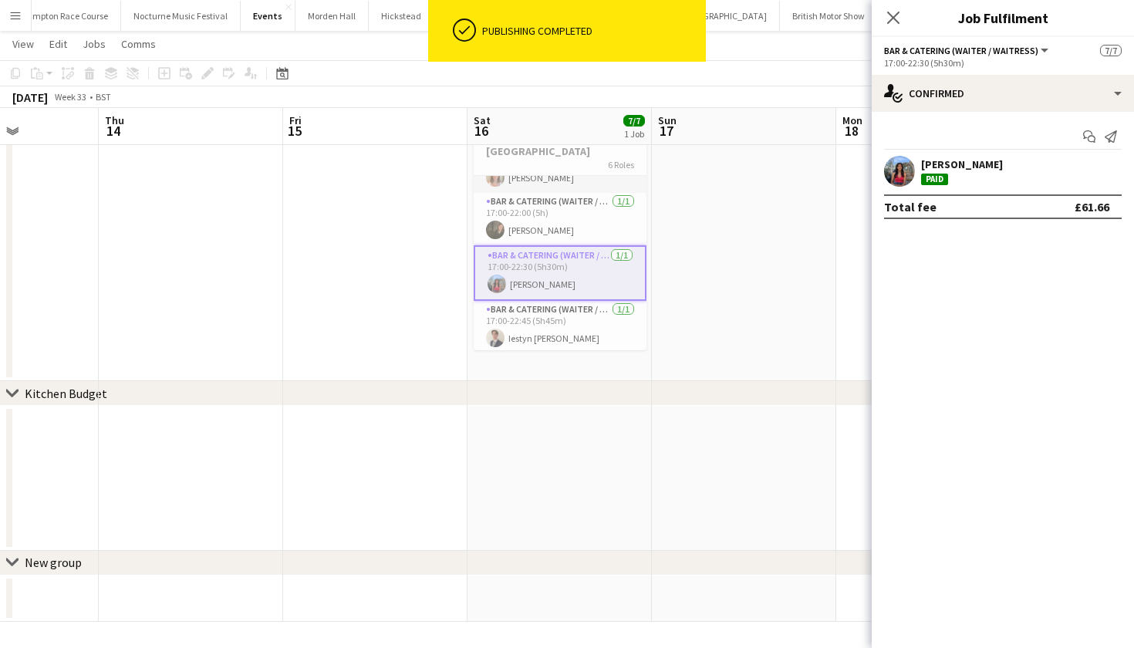
click at [792, 306] on app-date-cell at bounding box center [744, 248] width 184 height 265
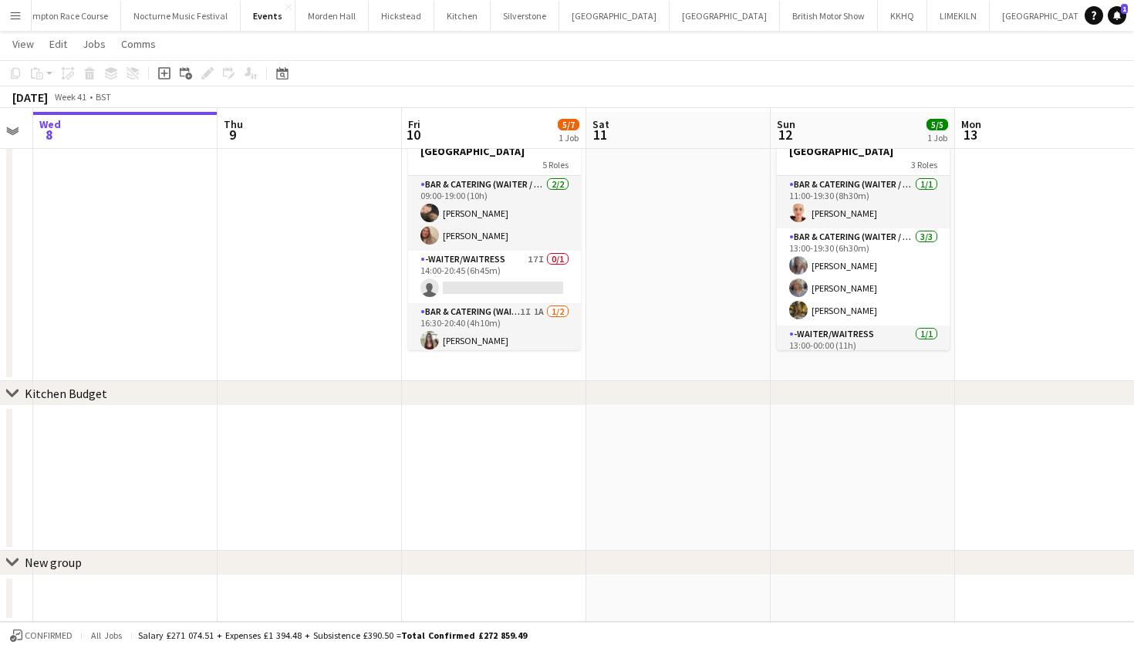
scroll to position [0, 0]
click at [467, 284] on app-card-role "-Waiter/Waitress 17I 0/1 14:00-20:45 (6h45m) single-neutral-actions" at bounding box center [494, 277] width 173 height 52
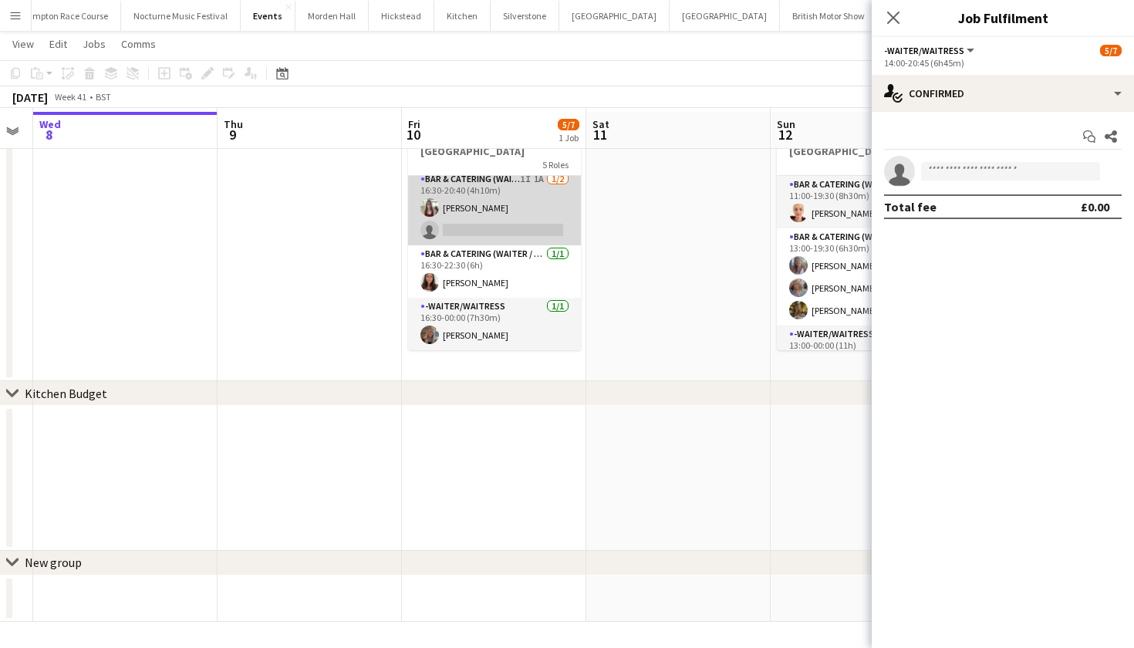
scroll to position [136, 0]
click at [531, 231] on app-card-role "Bar & Catering (Waiter / waitress) 1I 1A 1/2 16:30-20:40 (4h10m) Molly Herbert …" at bounding box center [494, 207] width 173 height 75
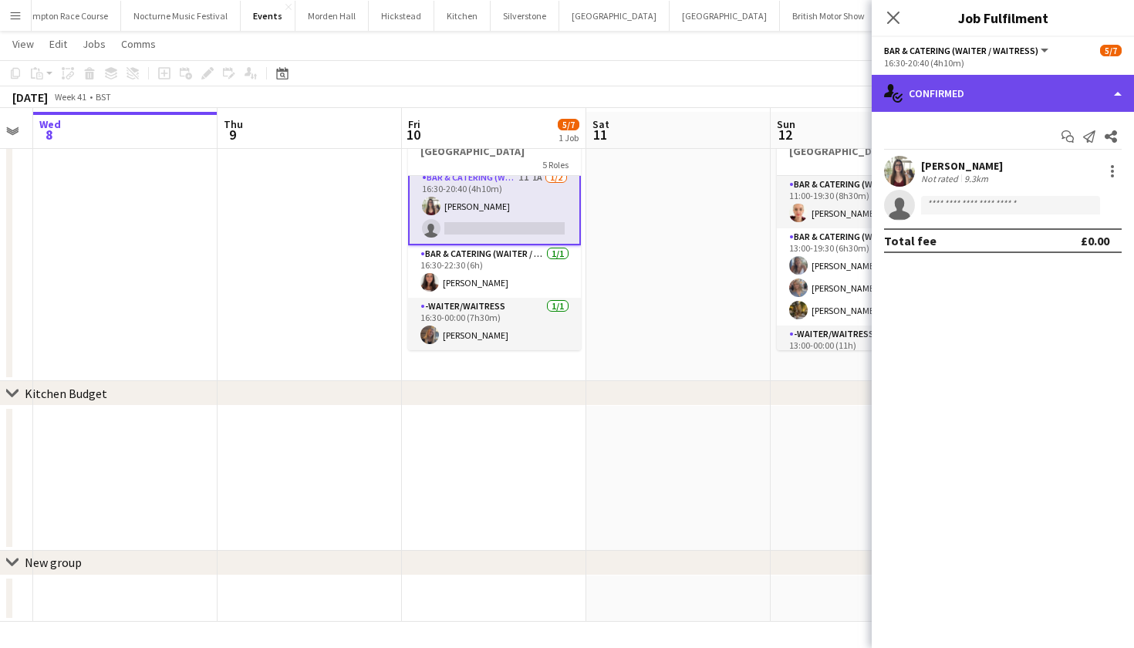
click at [948, 91] on div "single-neutral-actions-check-2 Confirmed" at bounding box center [1002, 93] width 262 height 37
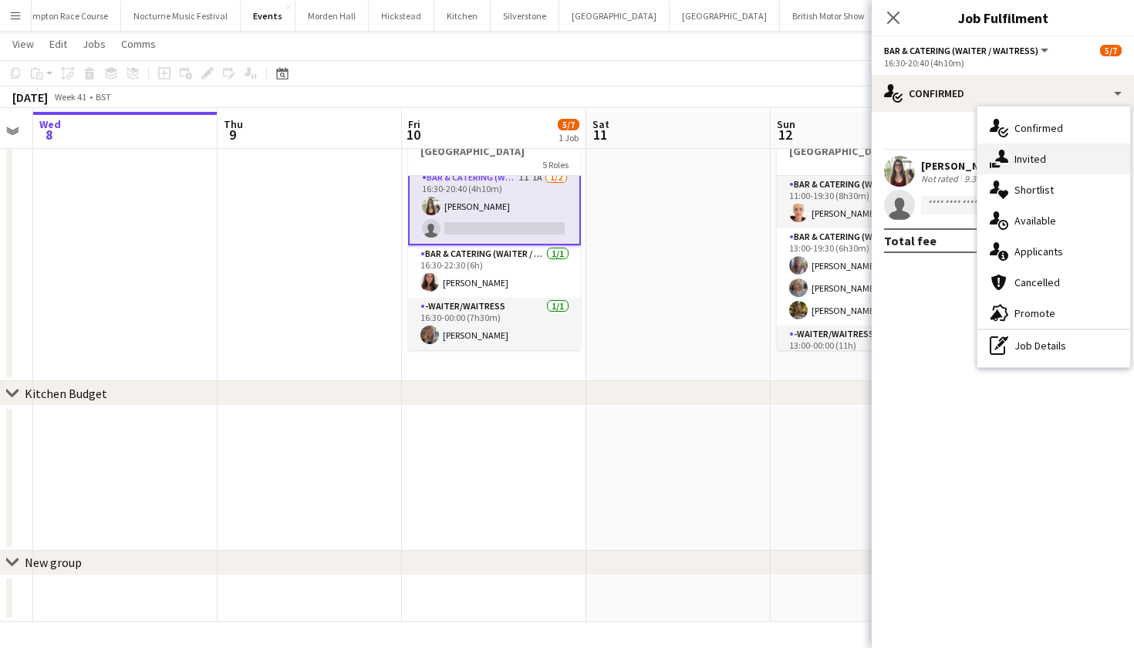
click at [1029, 161] on span "Invited" at bounding box center [1030, 159] width 32 height 14
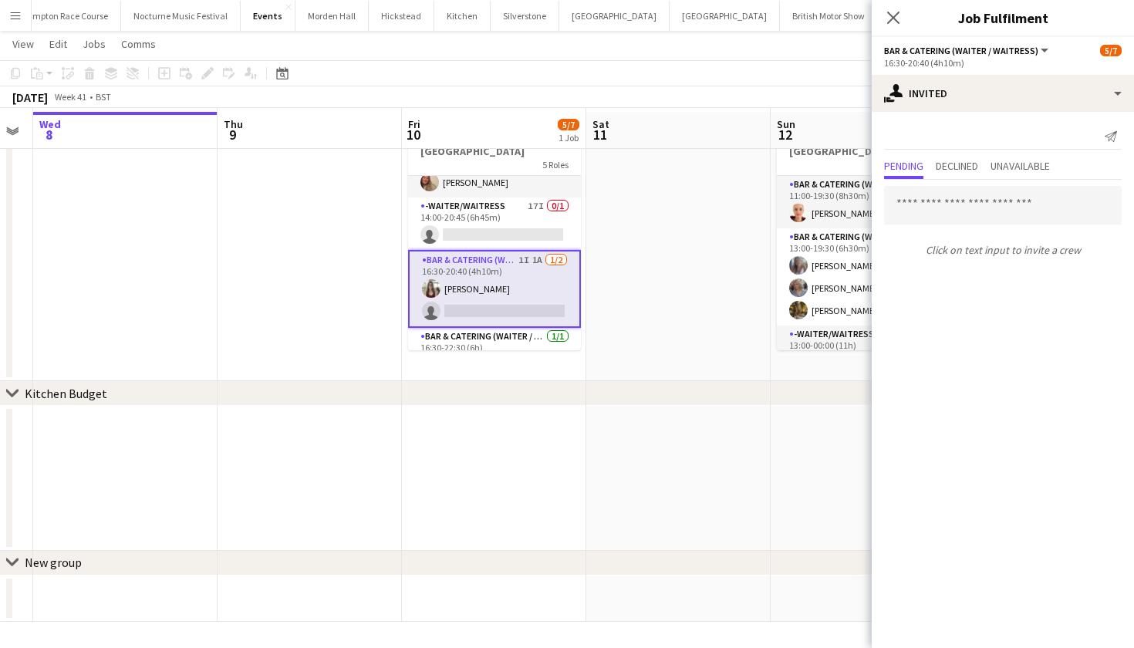
scroll to position [62, 0]
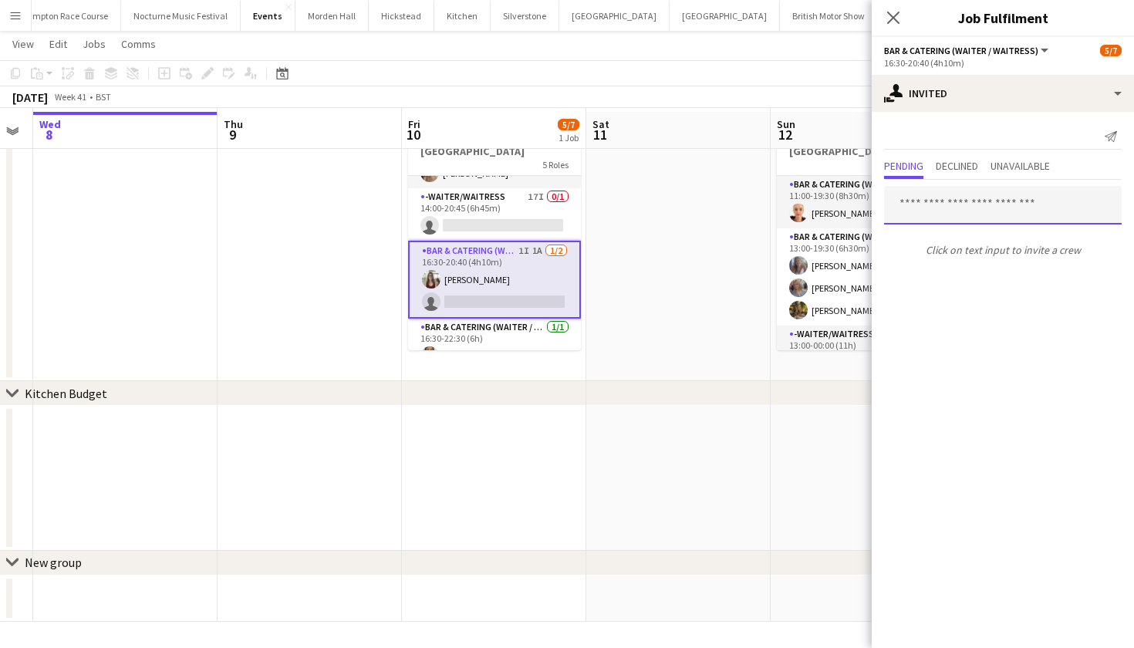
click at [970, 199] on input "text" at bounding box center [1003, 205] width 238 height 39
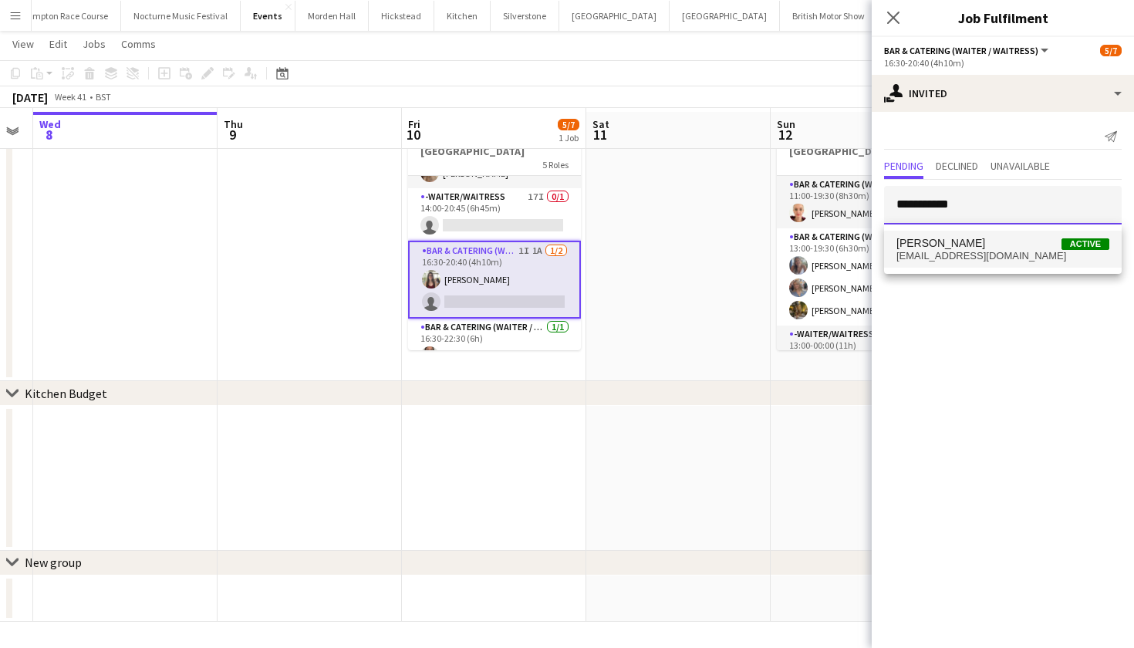
type input "**********"
click at [972, 252] on span "[EMAIL_ADDRESS][DOMAIN_NAME]" at bounding box center [1002, 256] width 213 height 12
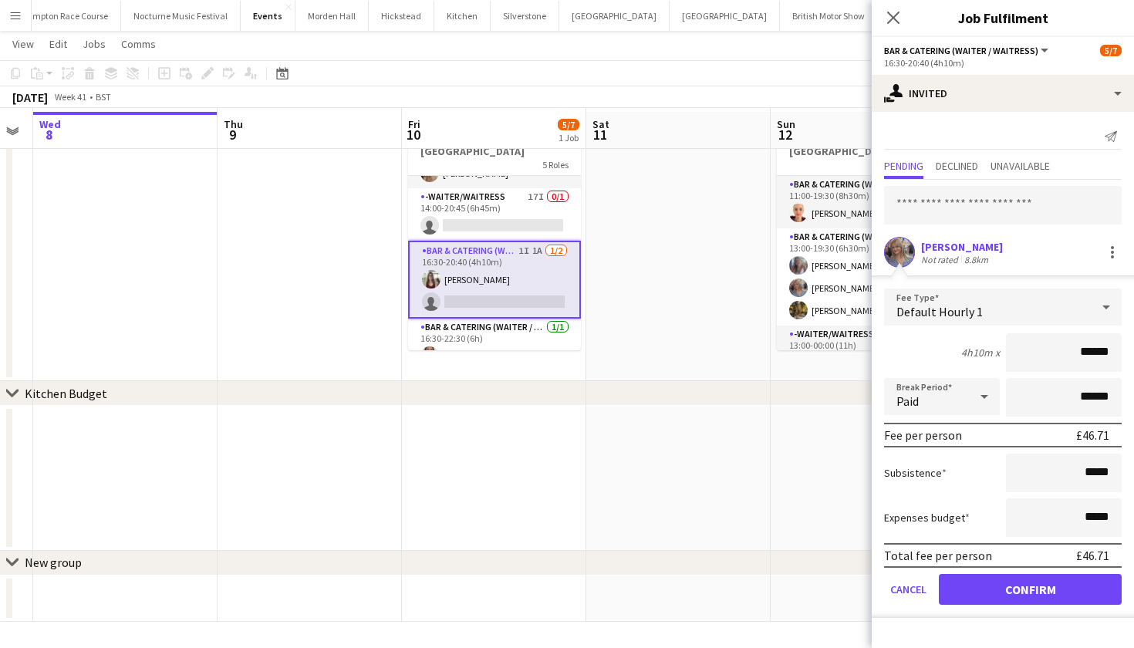
click at [1011, 591] on button "Confirm" at bounding box center [1030, 589] width 183 height 31
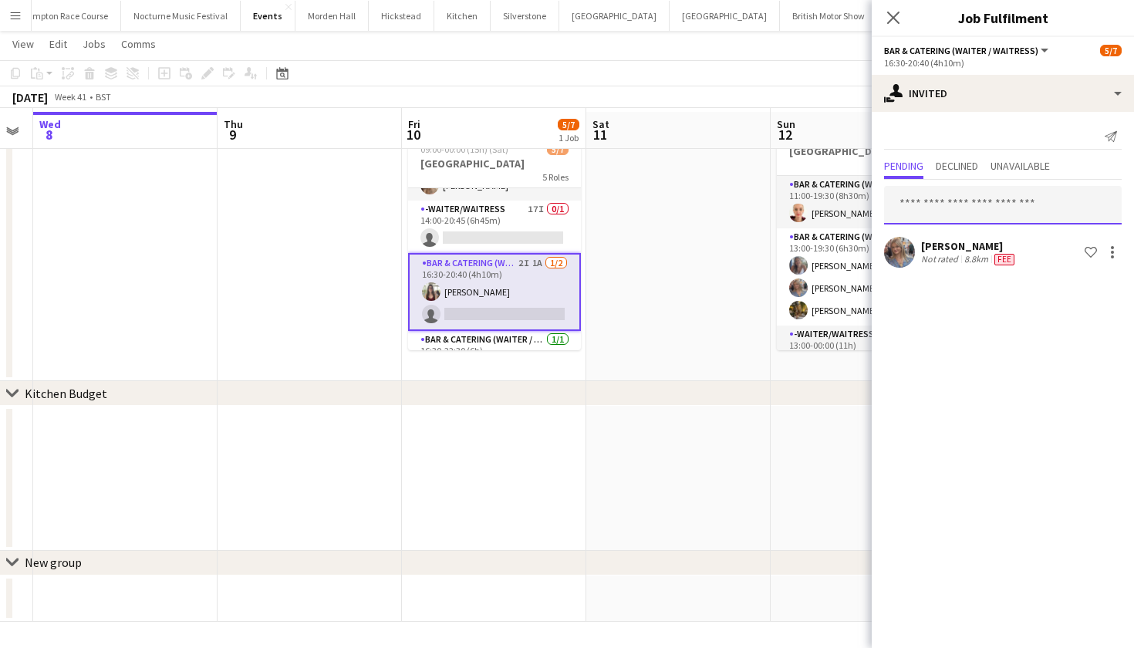
click at [988, 202] on input "text" at bounding box center [1003, 205] width 238 height 39
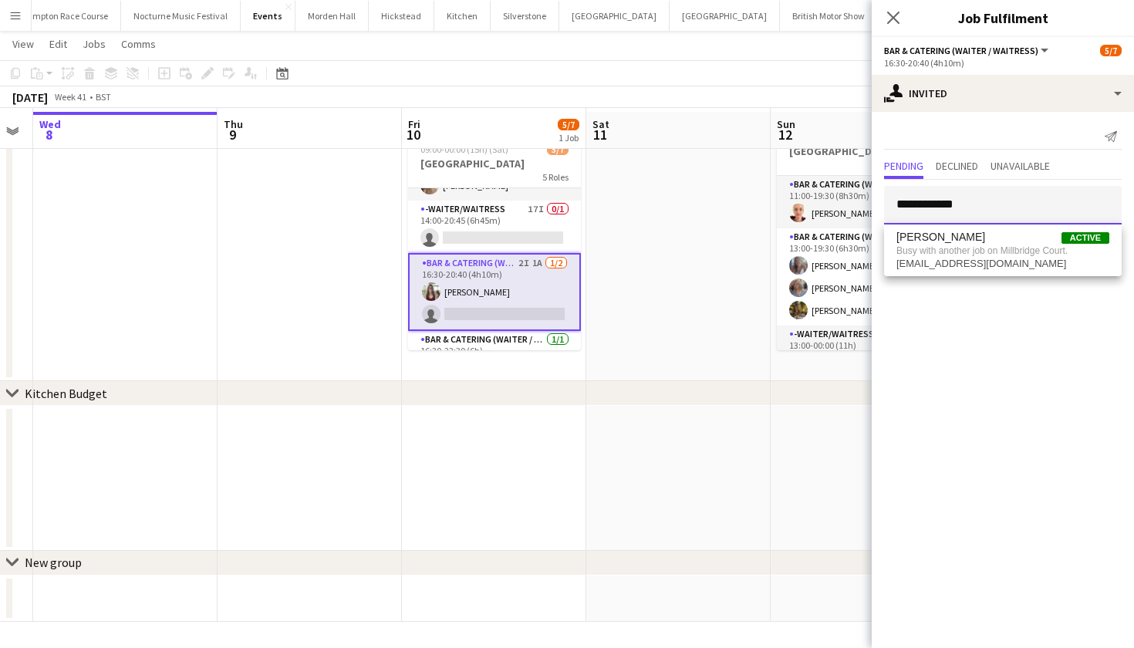
type input "**********"
drag, startPoint x: 988, startPoint y: 202, endPoint x: 992, endPoint y: 254, distance: 51.9
click at [992, 254] on span "Busy with another job on Millbridge Court." at bounding box center [1002, 251] width 213 height 14
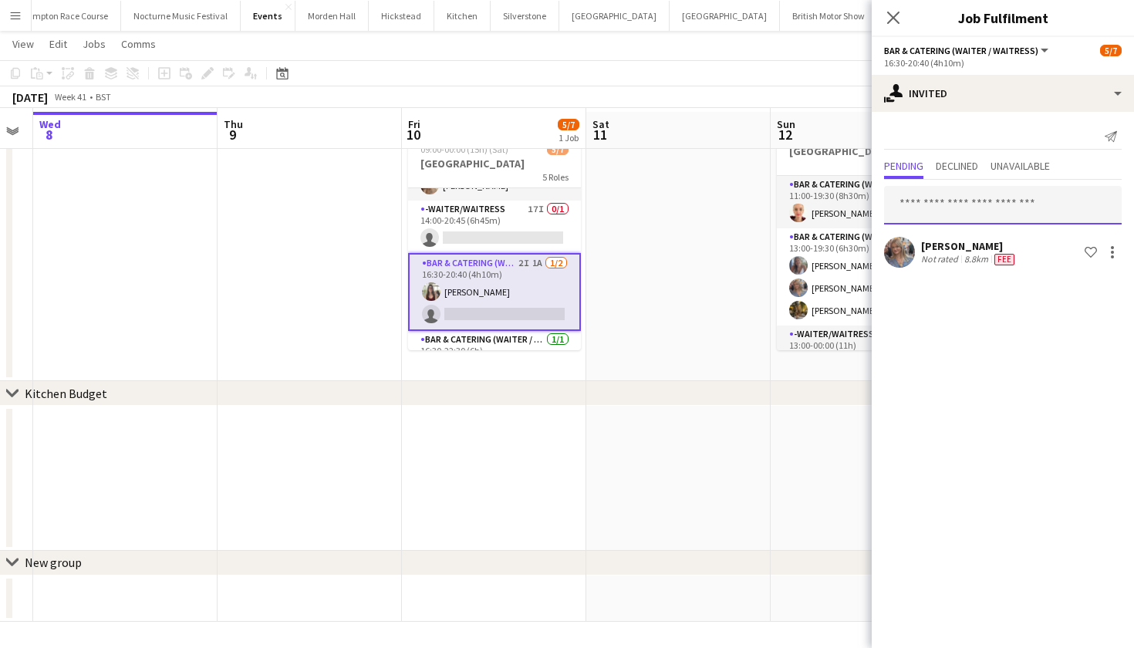
scroll to position [2, 0]
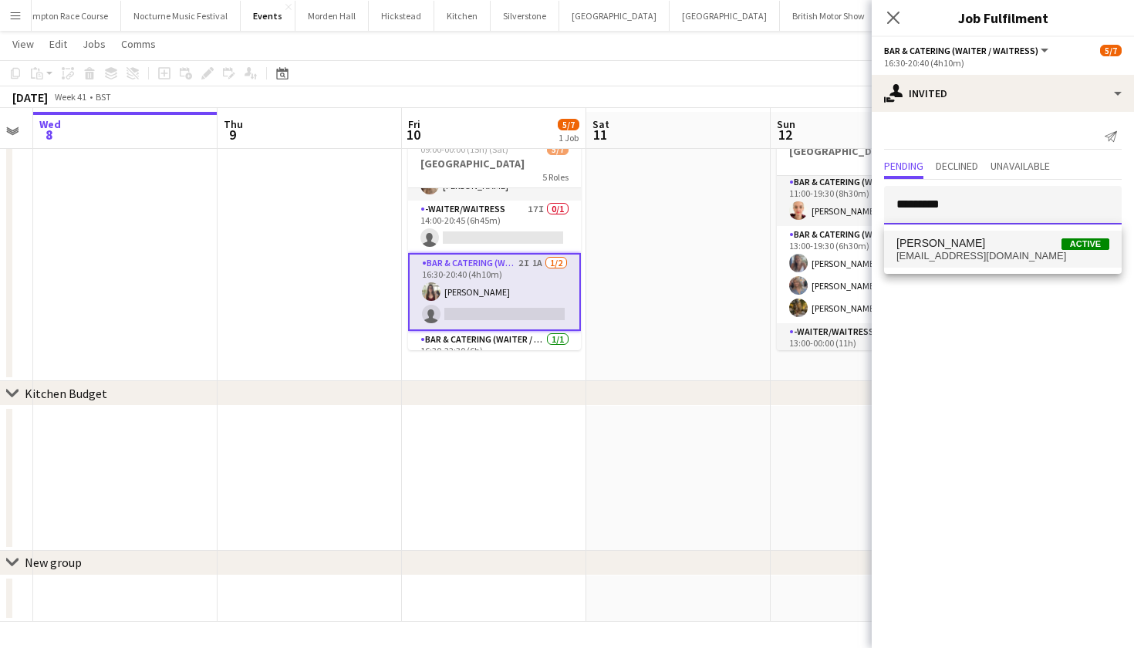
type input "*********"
click at [952, 256] on span "clobower@icloud.com" at bounding box center [1002, 256] width 213 height 12
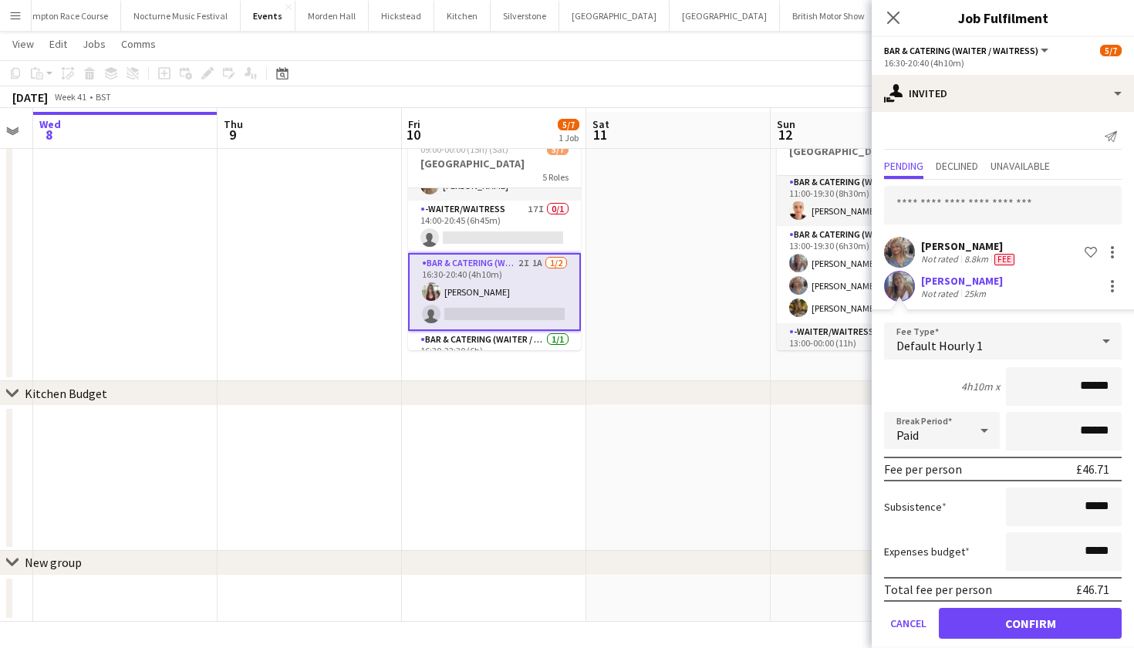
click at [1003, 625] on button "Confirm" at bounding box center [1030, 623] width 183 height 31
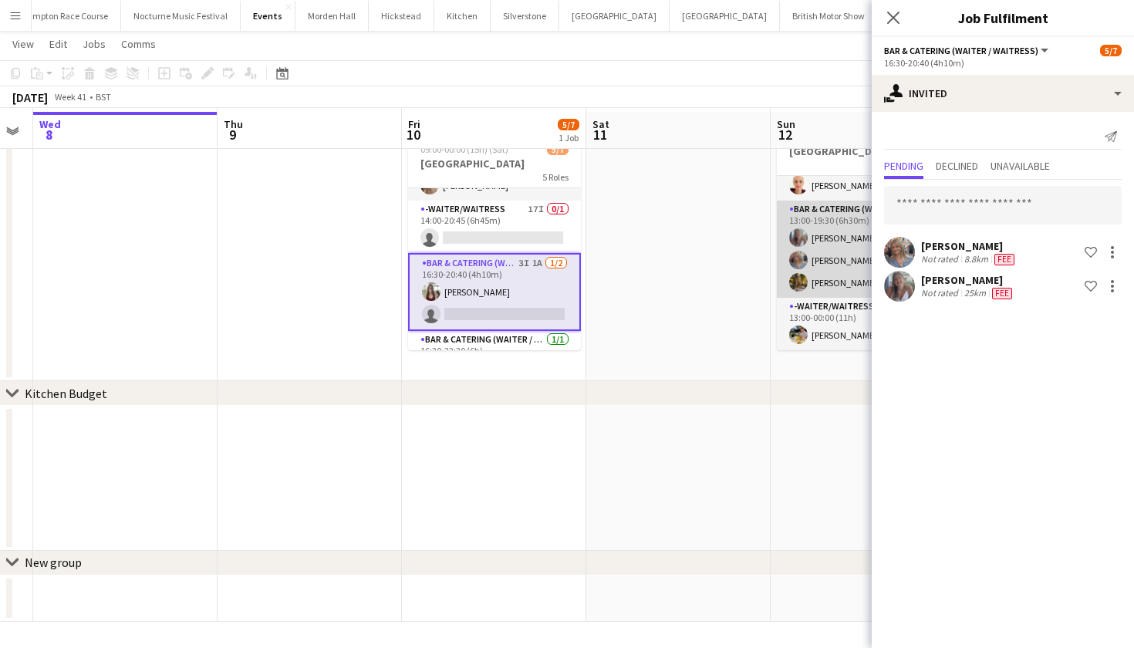
scroll to position [28, 0]
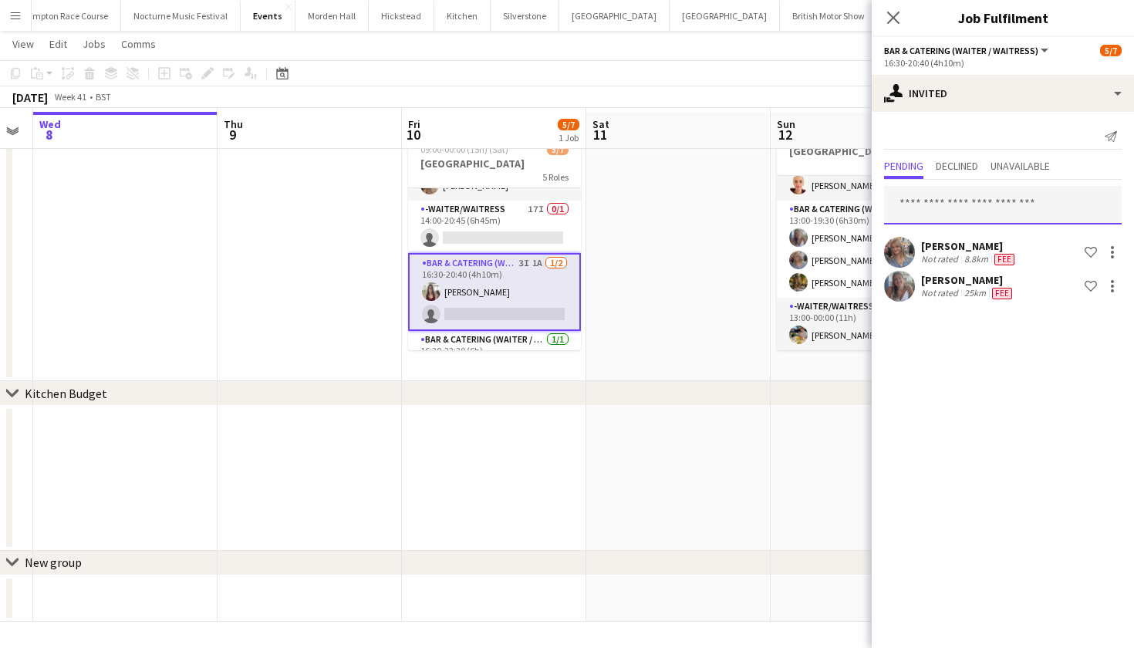
click at [942, 208] on input "text" at bounding box center [1003, 205] width 238 height 39
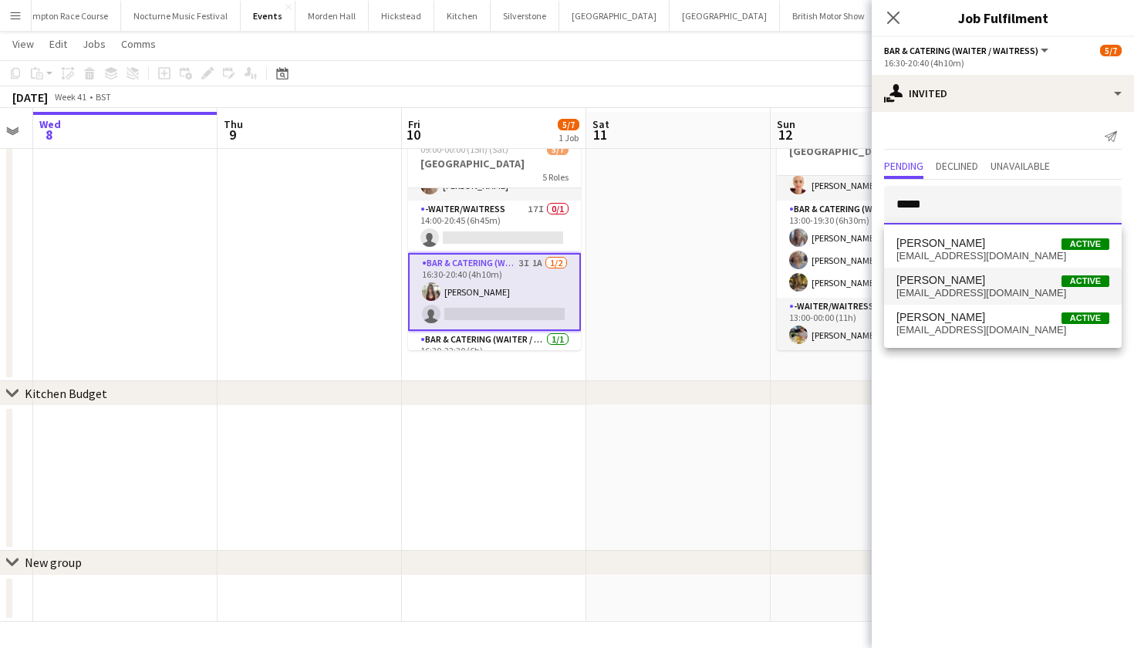
type input "*****"
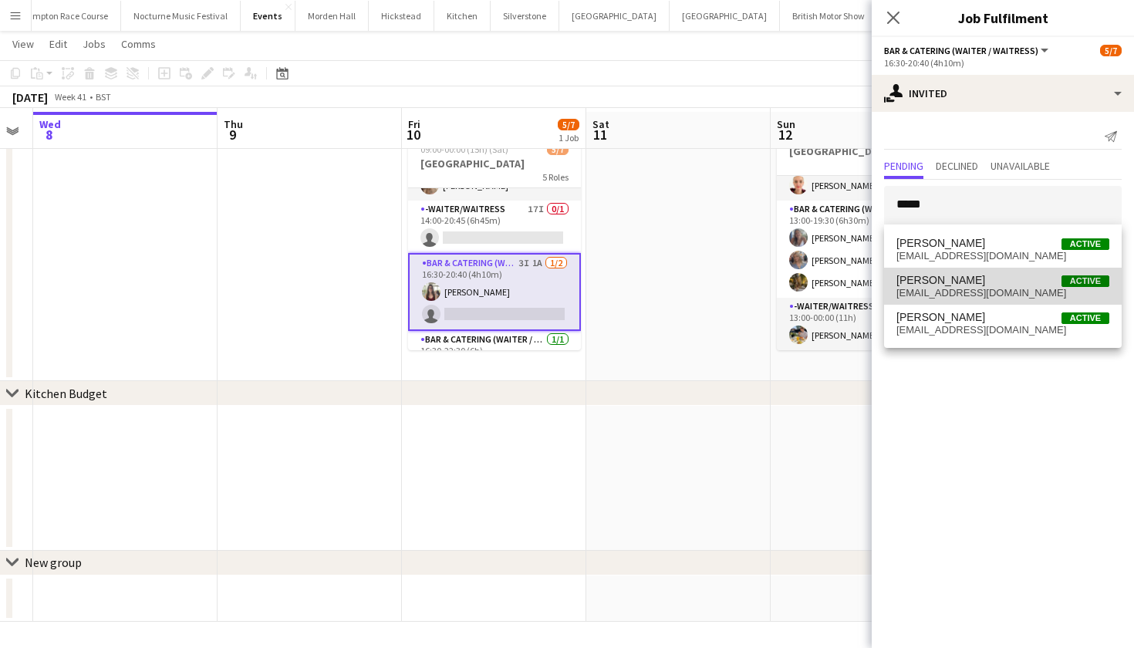
click at [960, 290] on span "archieperkins50@gmail.com" at bounding box center [1002, 293] width 213 height 12
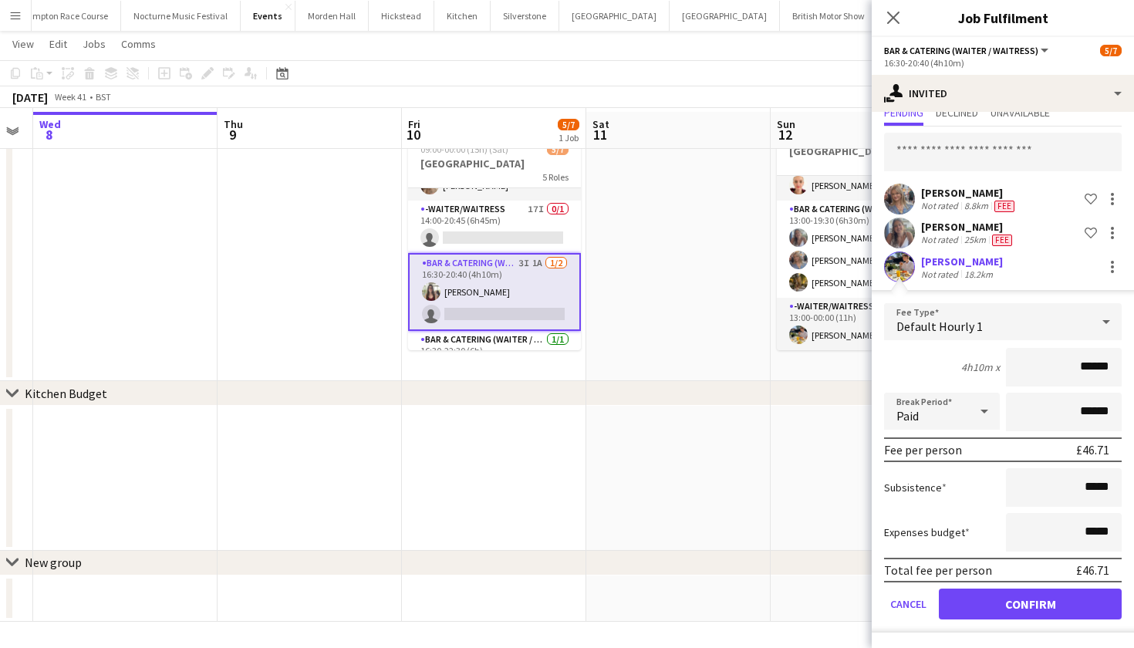
scroll to position [53, 0]
click at [969, 605] on button "Confirm" at bounding box center [1030, 603] width 183 height 31
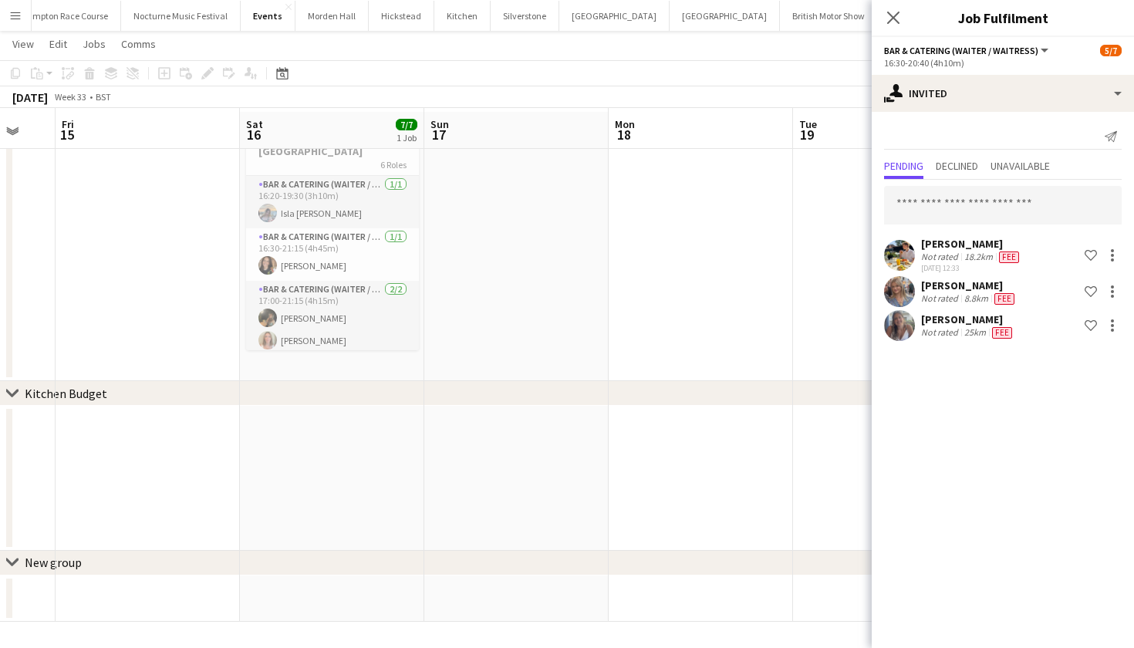
scroll to position [0, 312]
click at [1087, 199] on input "text" at bounding box center [1003, 205] width 238 height 39
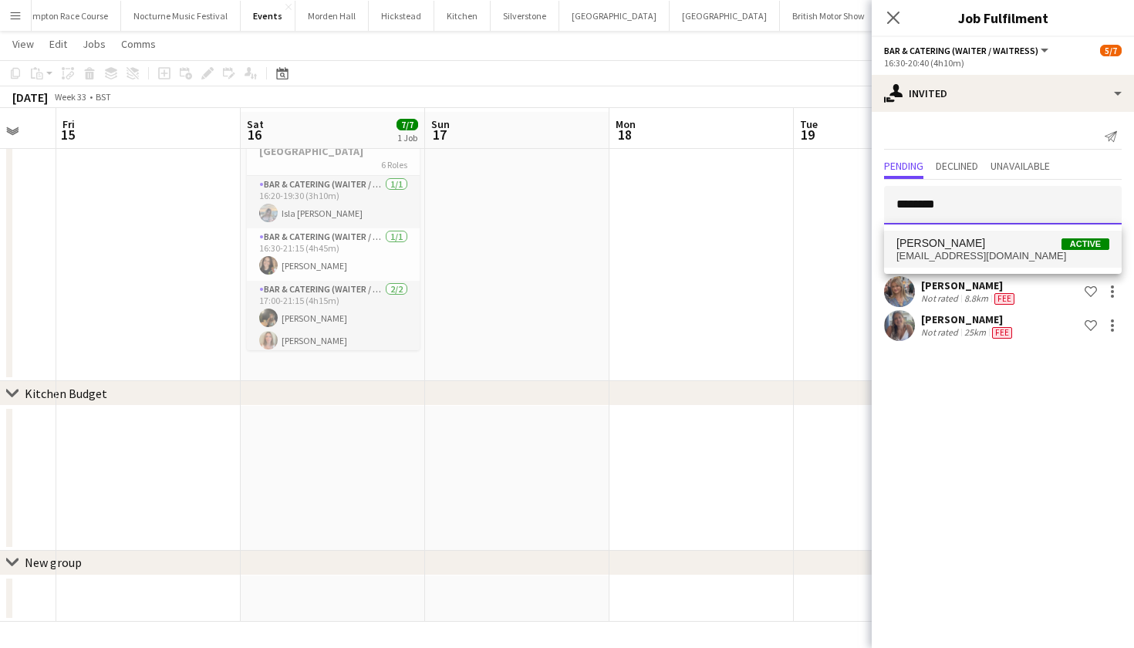
type input "********"
click at [1064, 244] on span "Active" at bounding box center [1085, 244] width 48 height 12
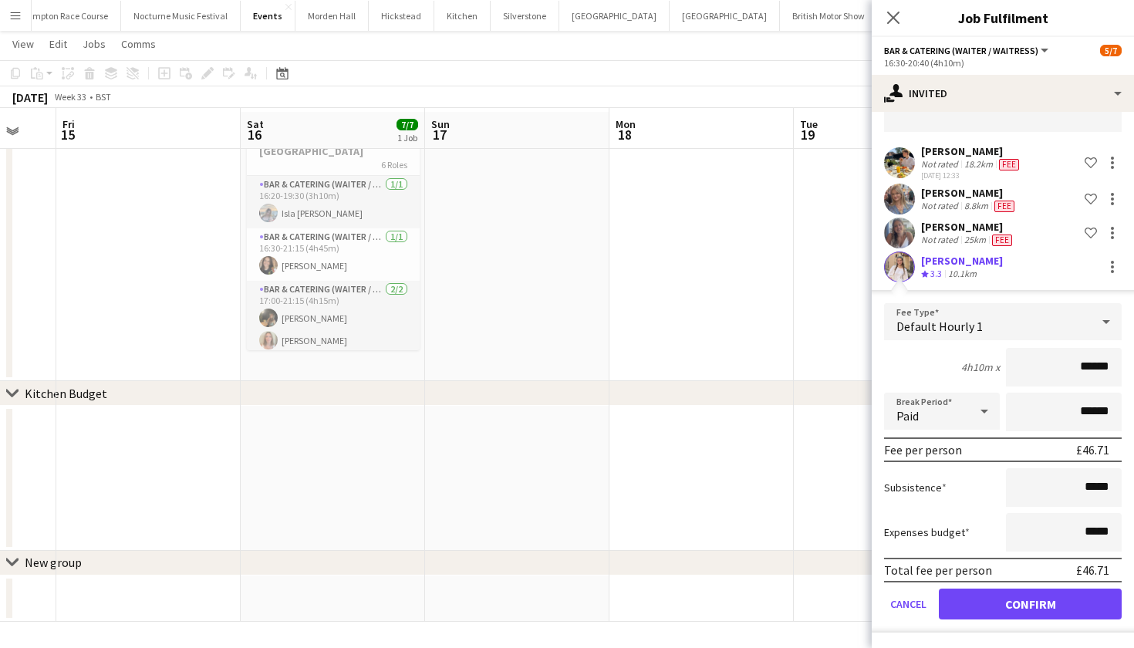
scroll to position [93, 0]
click at [1027, 598] on button "Confirm" at bounding box center [1030, 603] width 183 height 31
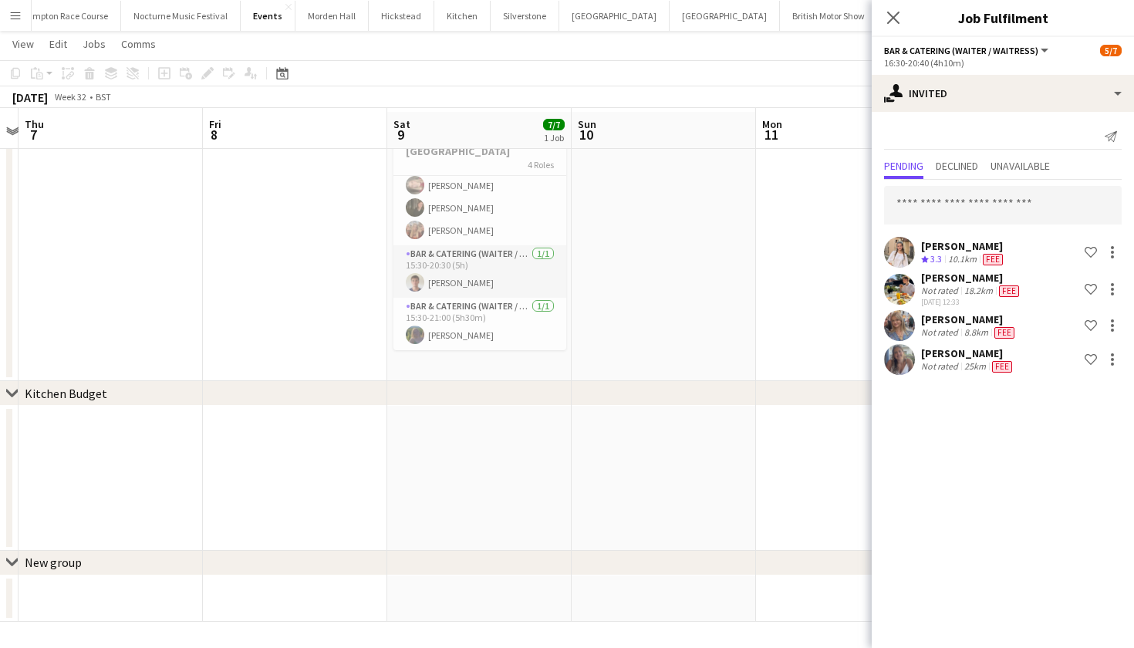
scroll to position [103, 0]
click at [933, 203] on input "text" at bounding box center [1003, 205] width 238 height 39
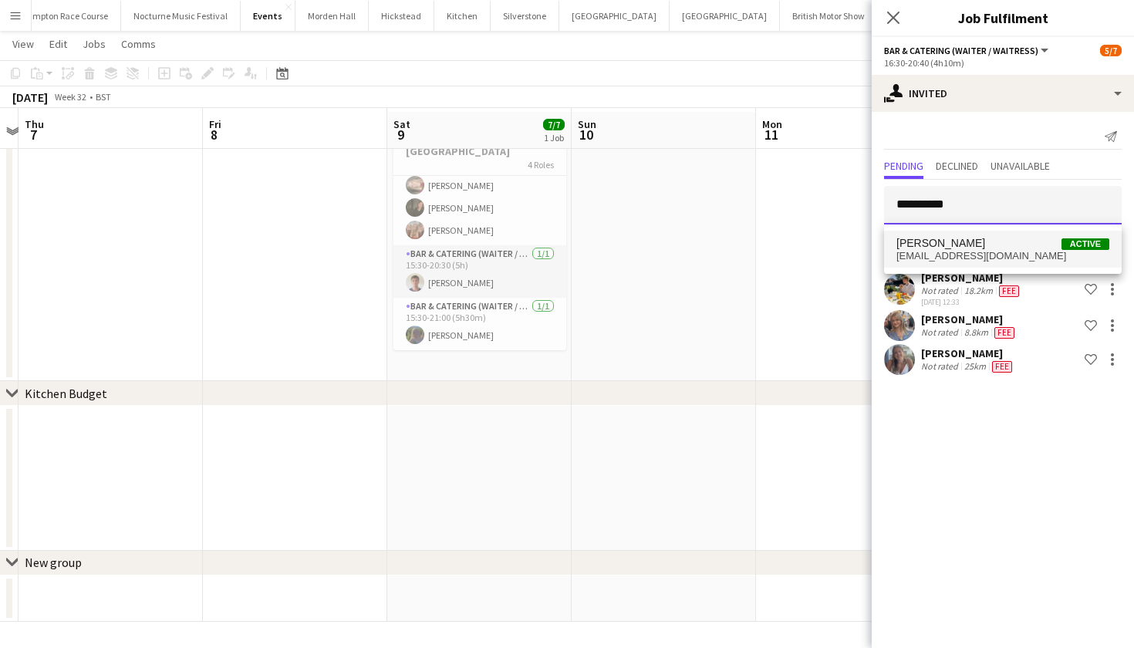
type input "**********"
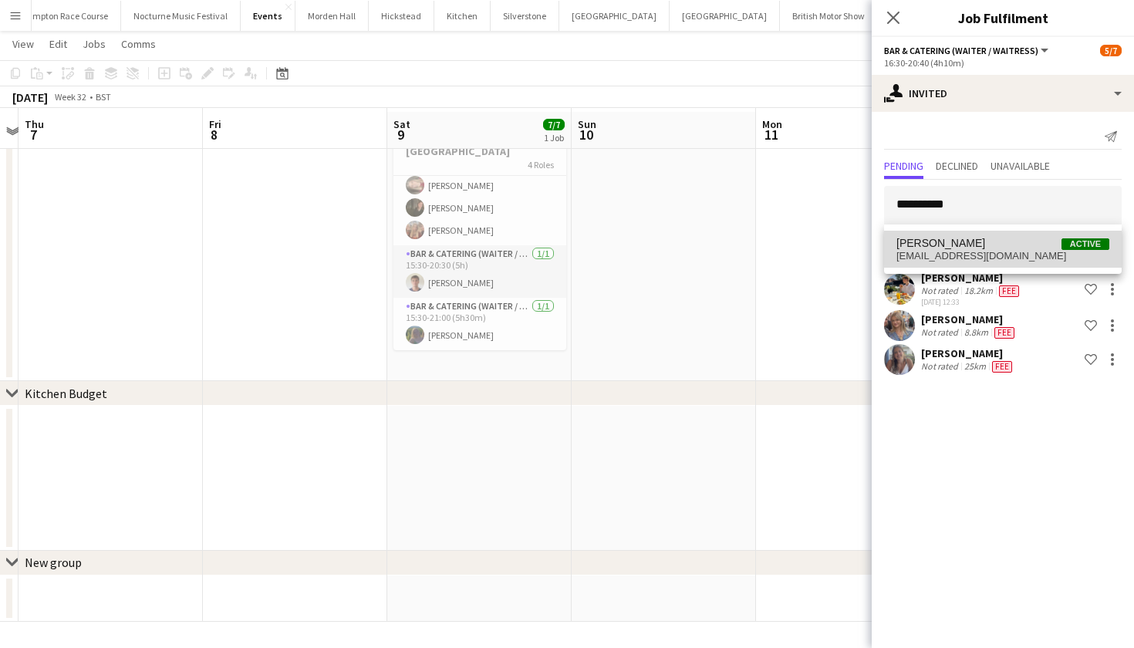
click at [970, 238] on span "Emily Dean Active" at bounding box center [1002, 243] width 213 height 13
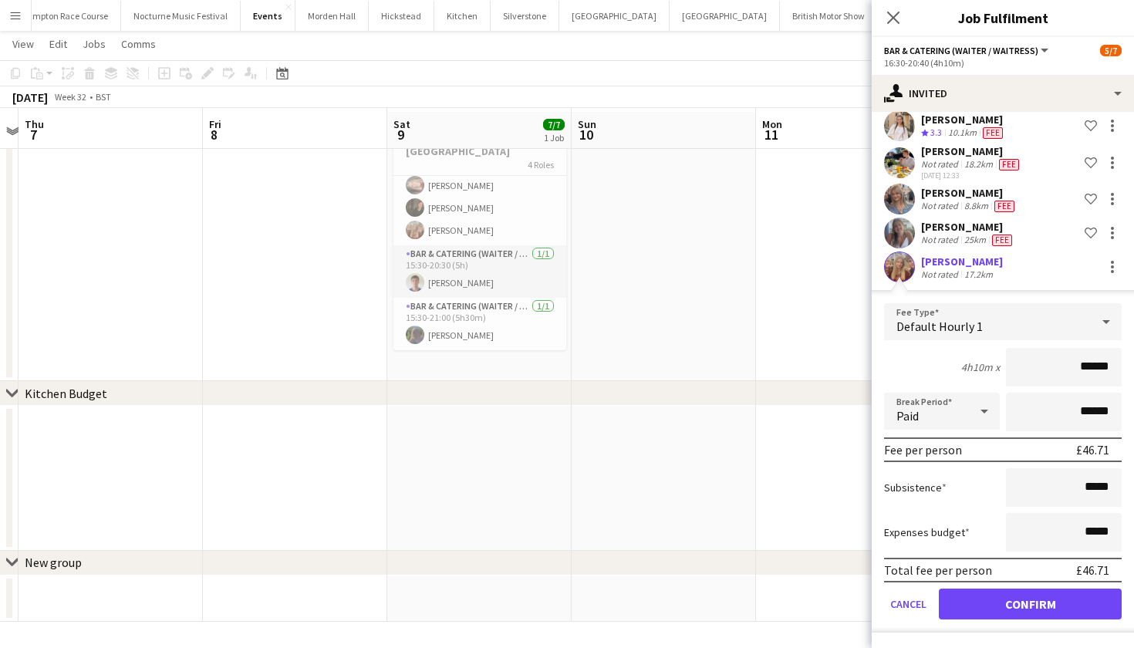
scroll to position [126, 0]
click at [1036, 601] on button "Confirm" at bounding box center [1030, 603] width 183 height 31
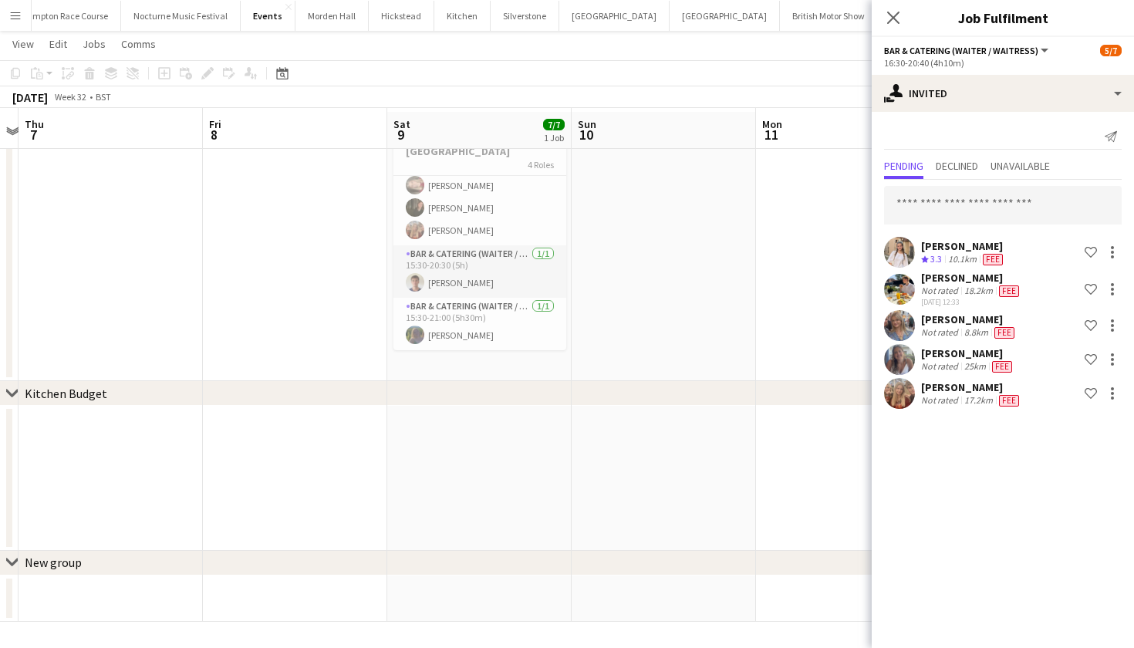
scroll to position [0, 0]
click at [1013, 195] on input "text" at bounding box center [1003, 205] width 238 height 39
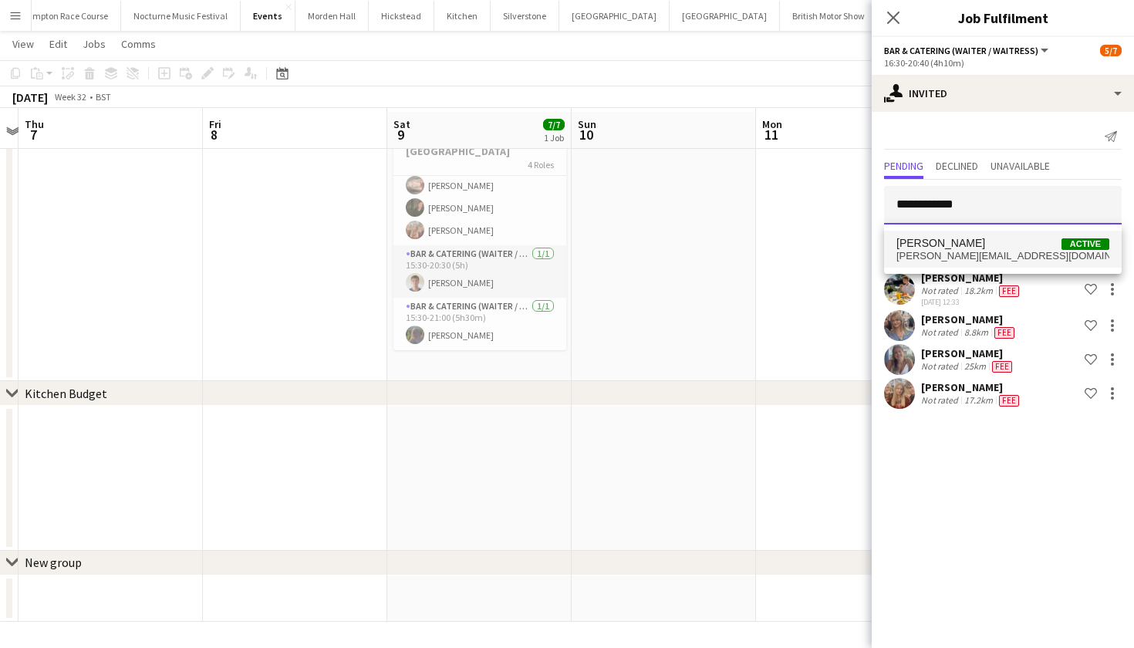
type input "**********"
click at [1012, 239] on span "thomas allen Active" at bounding box center [1002, 243] width 213 height 13
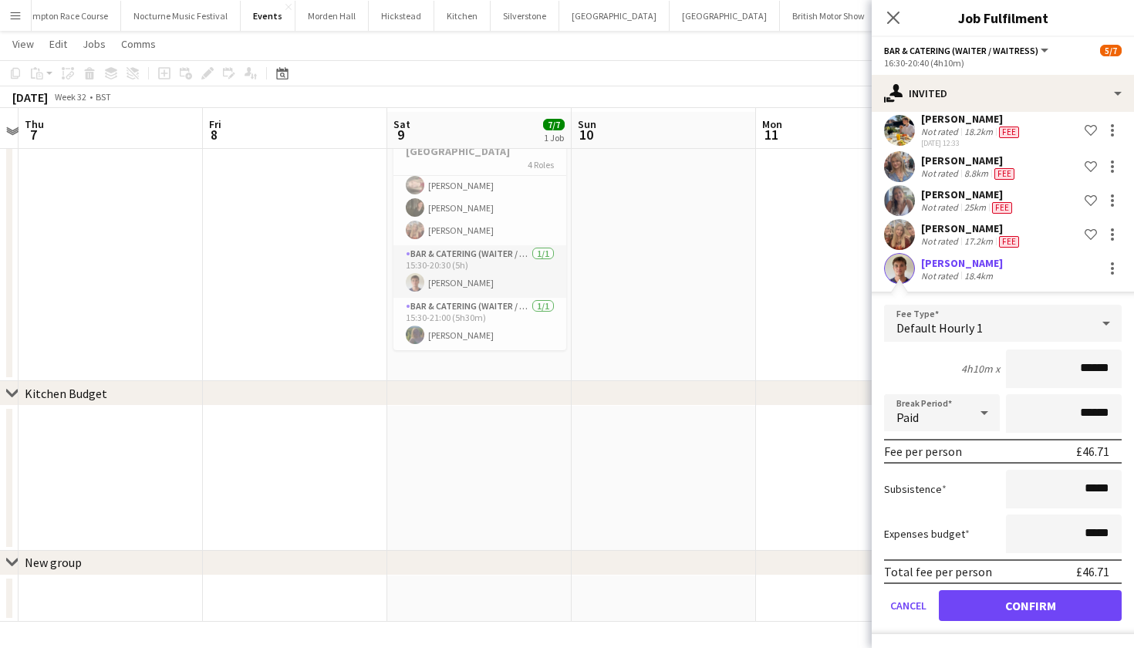
scroll to position [160, 0]
click at [1028, 605] on button "Confirm" at bounding box center [1030, 603] width 183 height 31
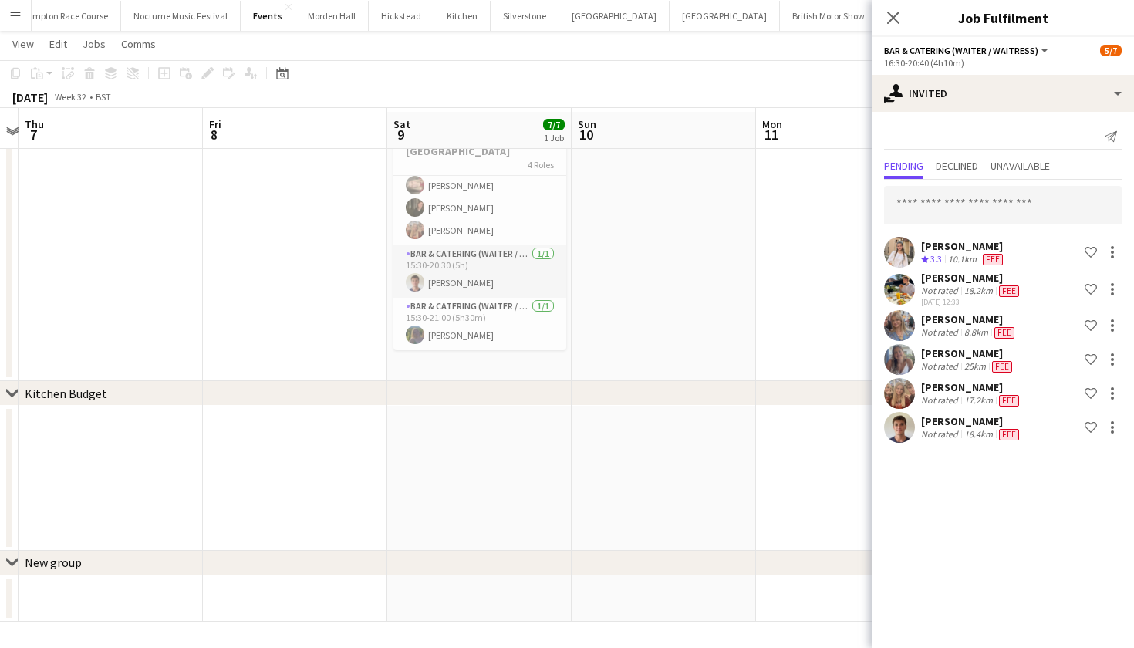
scroll to position [0, 0]
click at [943, 204] on input "text" at bounding box center [1003, 205] width 238 height 39
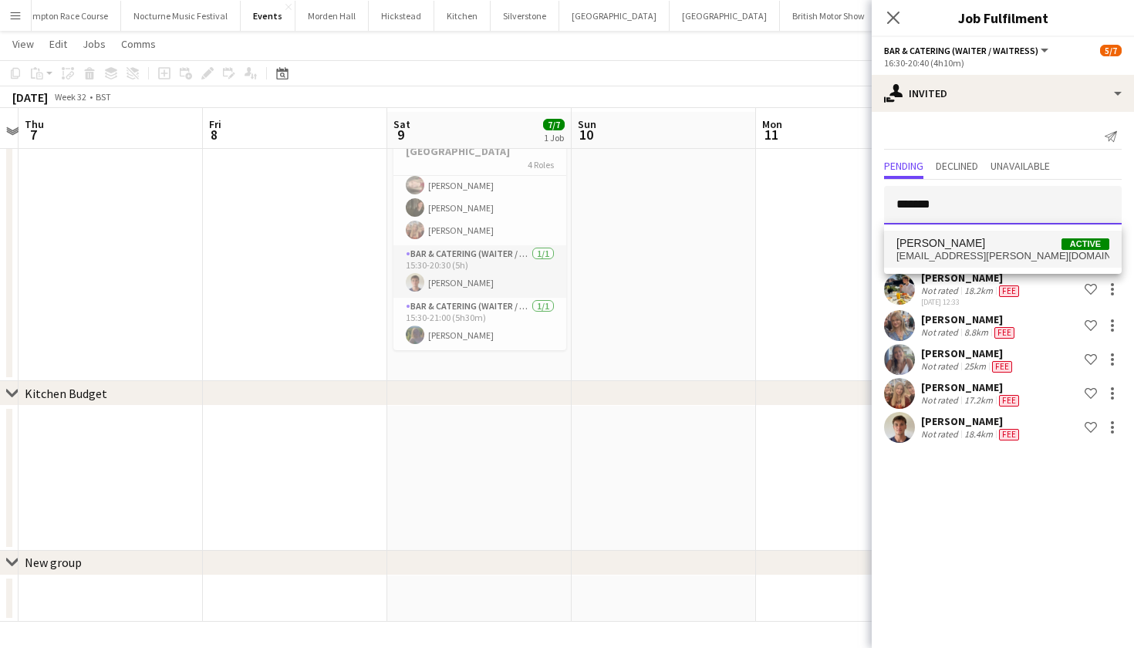
type input "*******"
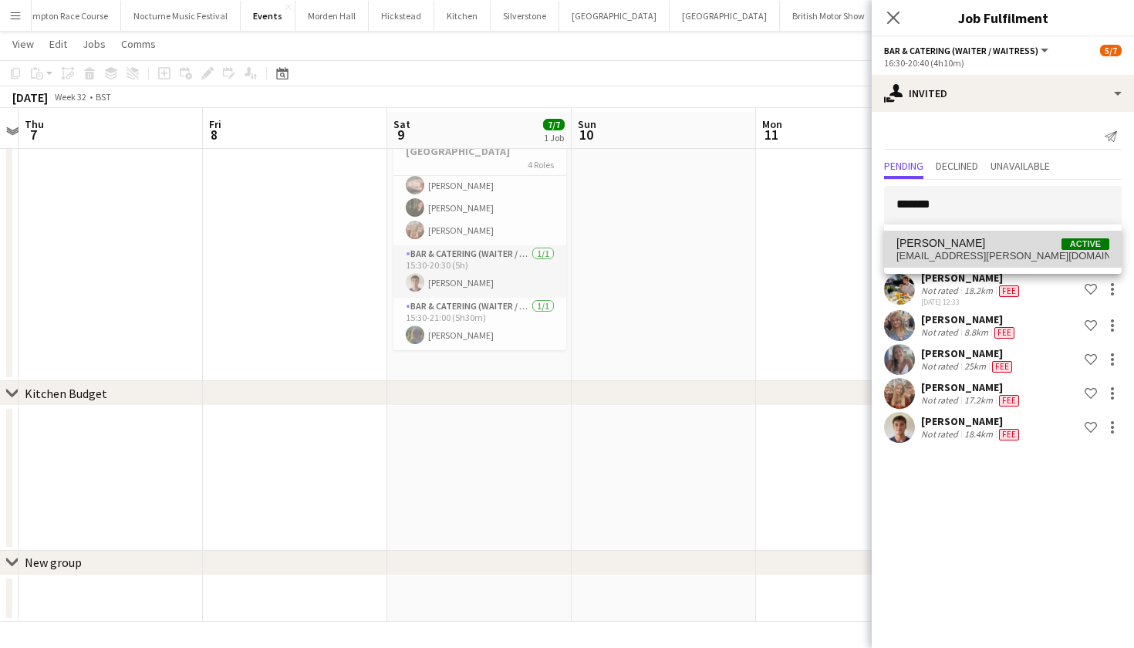
click at [924, 251] on span "ellabrobson.robson@gmail.com" at bounding box center [1002, 256] width 213 height 12
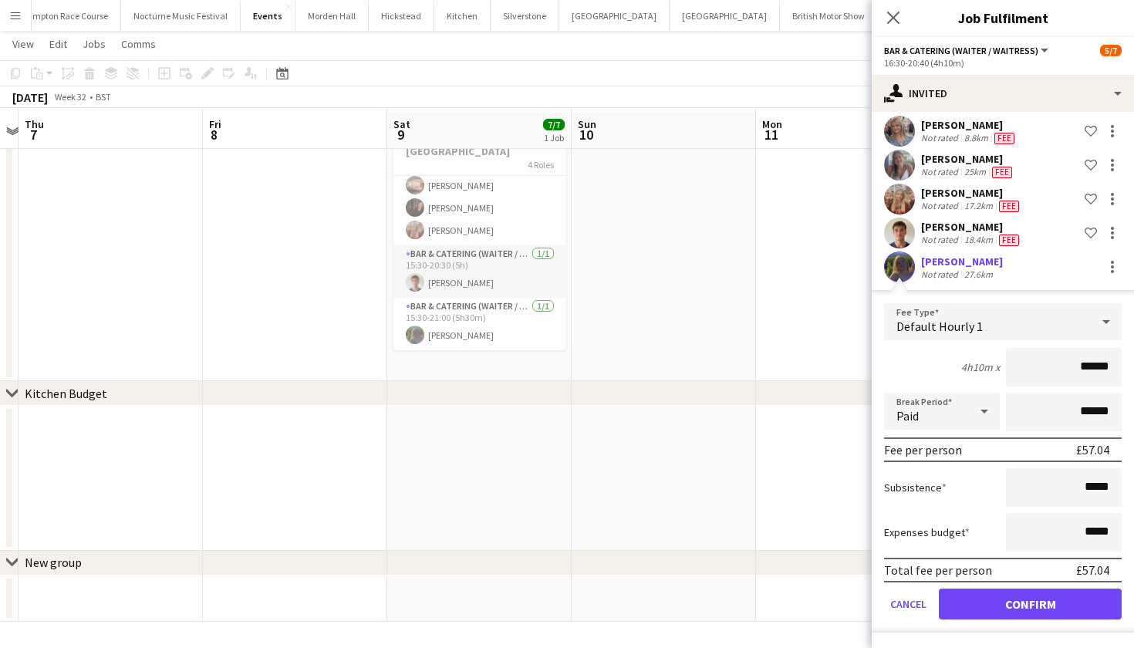
scroll to position [194, 0]
click at [1002, 608] on button "Confirm" at bounding box center [1030, 603] width 183 height 31
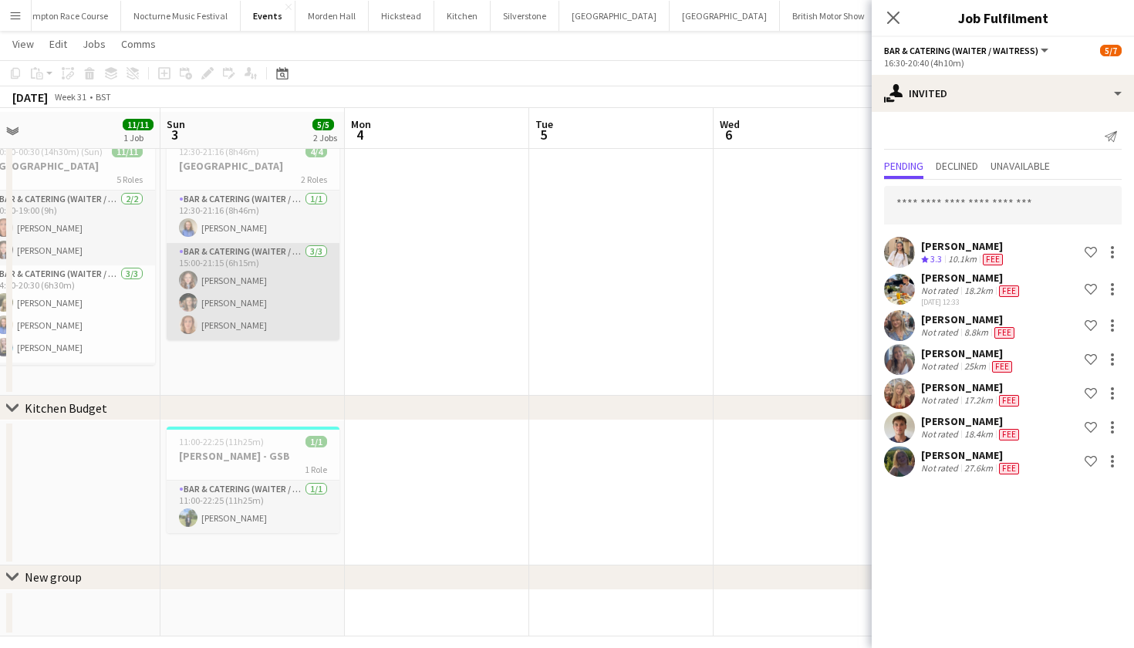
scroll to position [46, 0]
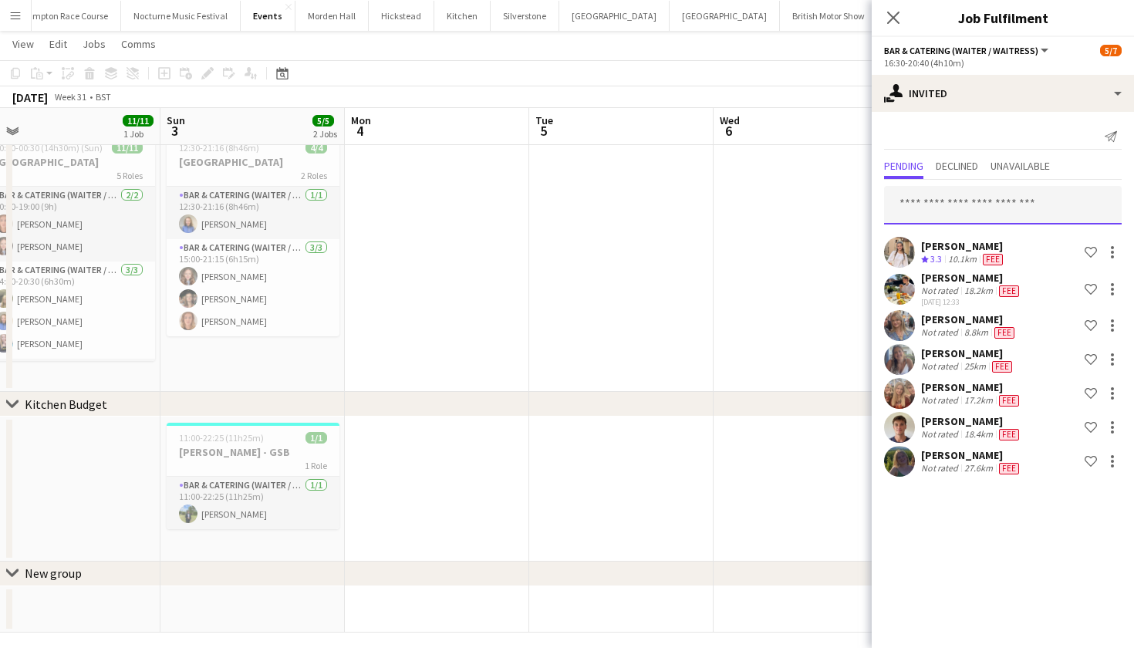
click at [979, 206] on input "text" at bounding box center [1003, 205] width 238 height 39
click at [902, 207] on input "********" at bounding box center [1003, 205] width 238 height 39
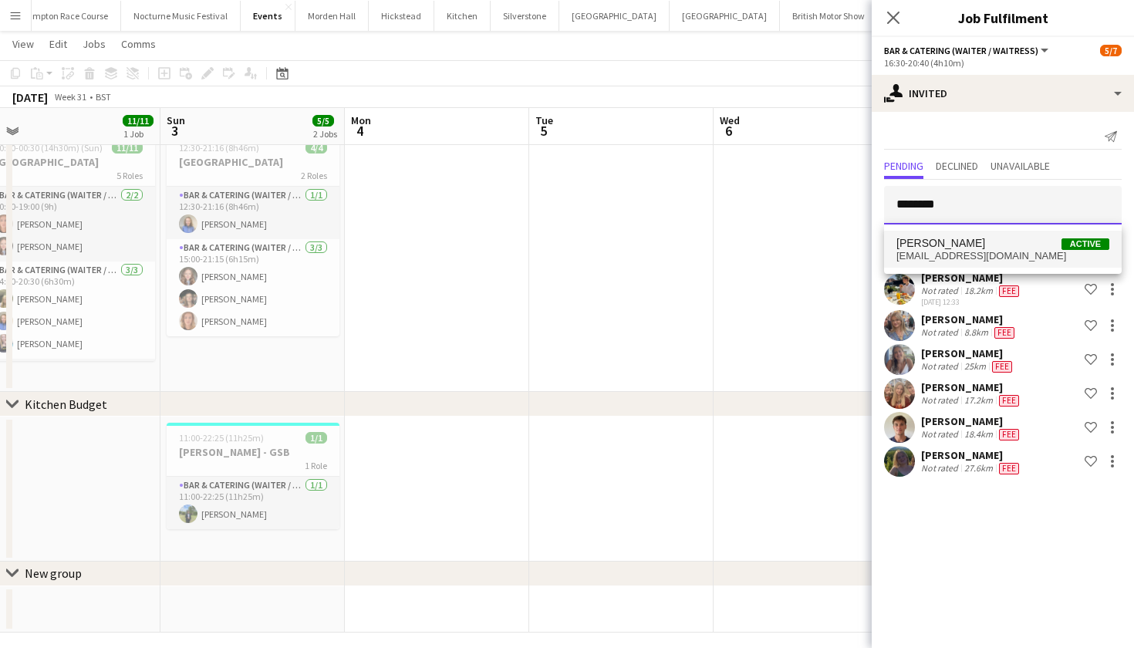
type input "********"
click at [990, 257] on span "maisy_brewer@icloud.com" at bounding box center [1002, 256] width 213 height 12
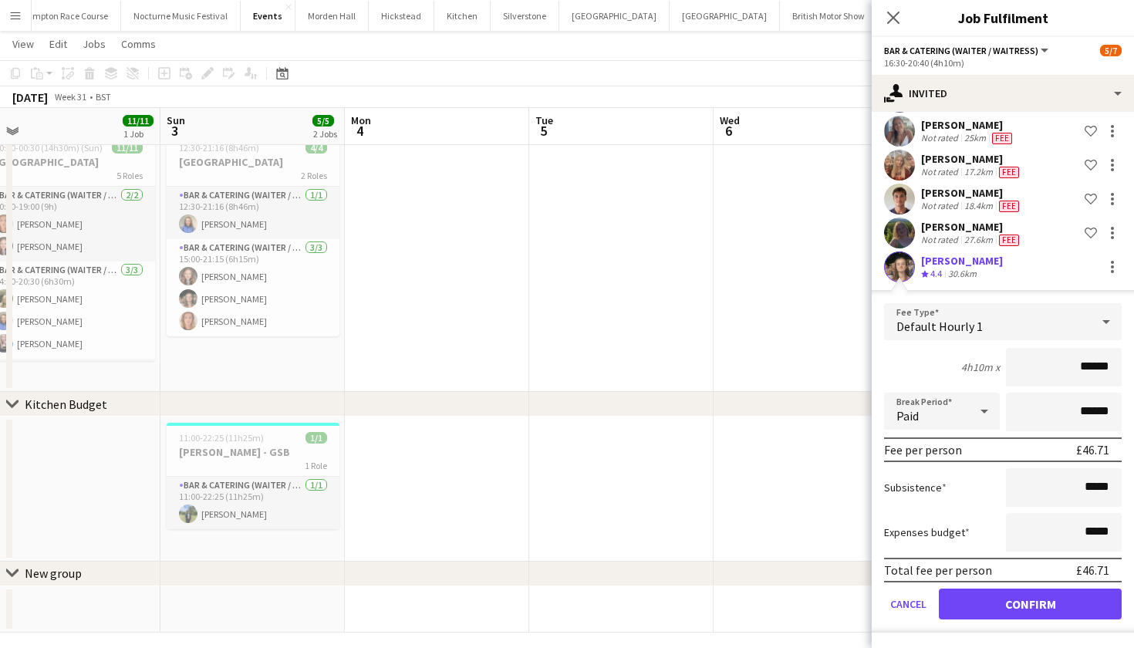
scroll to position [228, 0]
click at [1002, 598] on button "Confirm" at bounding box center [1030, 603] width 183 height 31
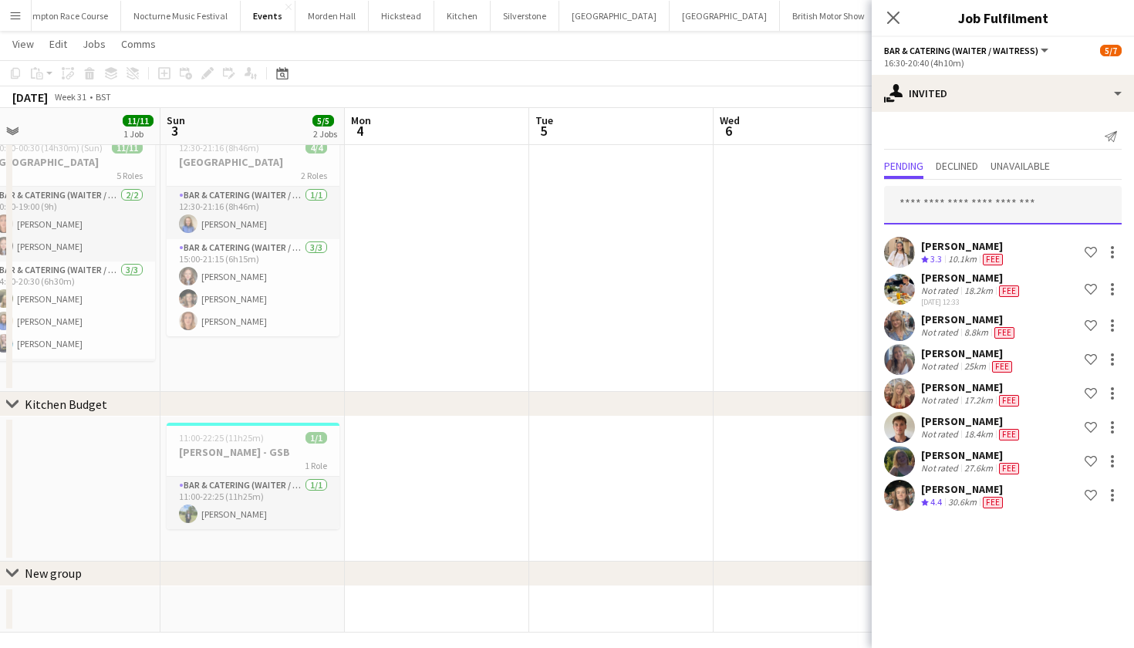
click at [984, 199] on input "text" at bounding box center [1003, 205] width 238 height 39
type input "*****"
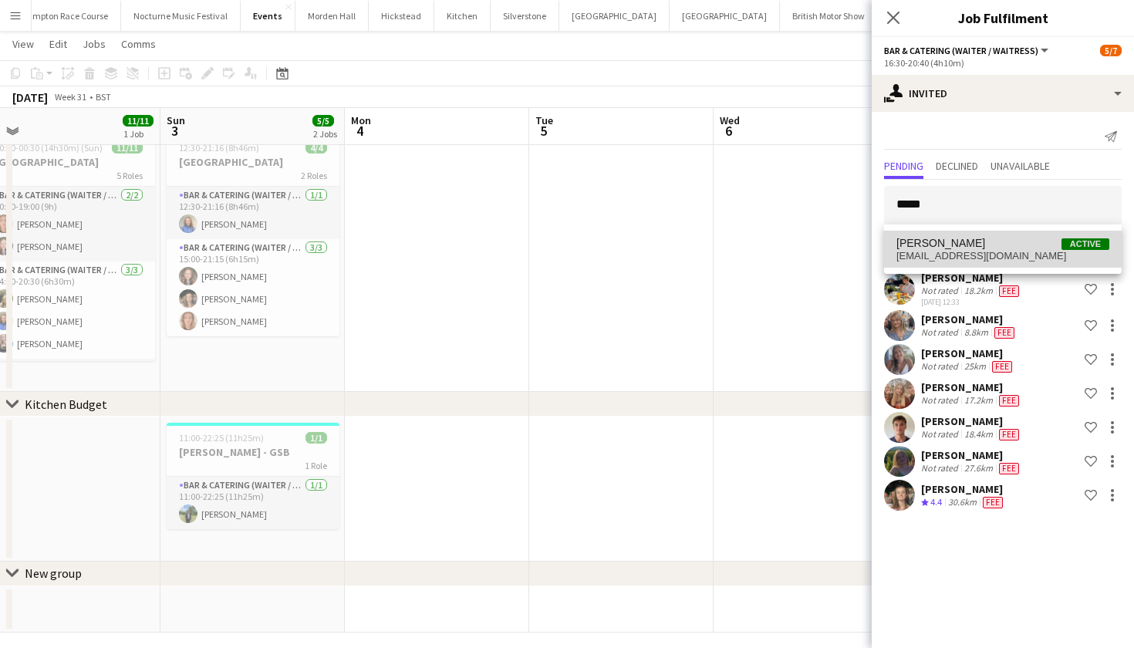
drag, startPoint x: 984, startPoint y: 199, endPoint x: 975, endPoint y: 248, distance: 49.5
click at [975, 248] on span "Ailsa Thompson Active" at bounding box center [1002, 243] width 213 height 13
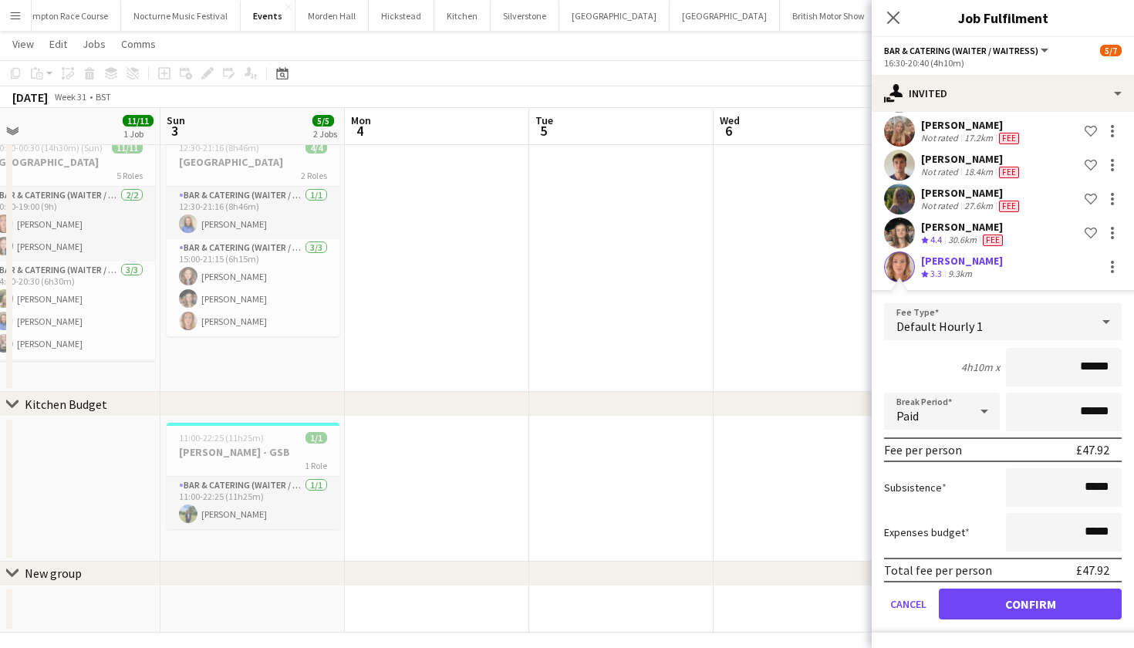
scroll to position [262, 0]
click at [992, 612] on button "Confirm" at bounding box center [1030, 603] width 183 height 31
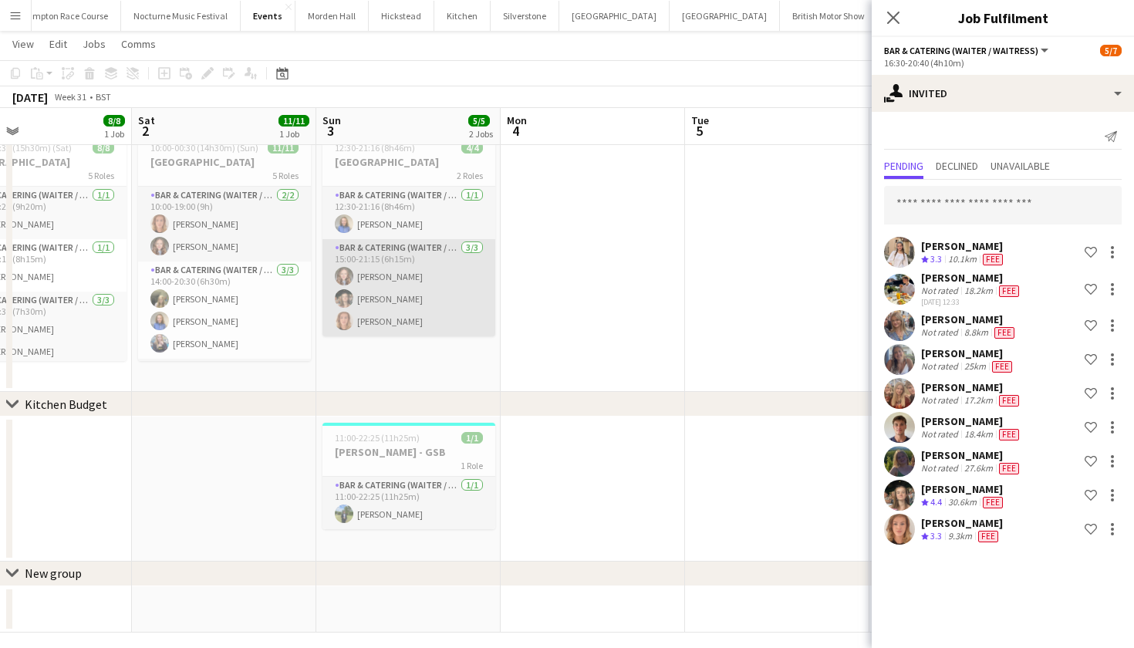
scroll to position [0, 420]
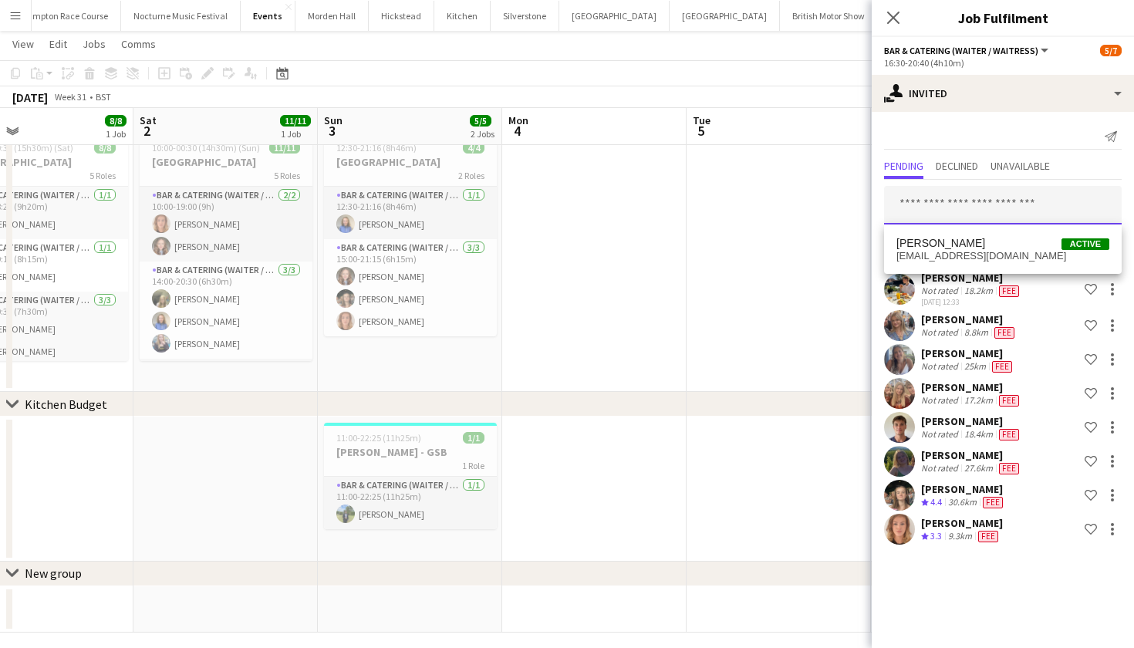
click at [927, 209] on input "text" at bounding box center [1003, 205] width 238 height 39
type input "*********"
click at [939, 243] on span "[PERSON_NAME]" at bounding box center [940, 243] width 89 height 13
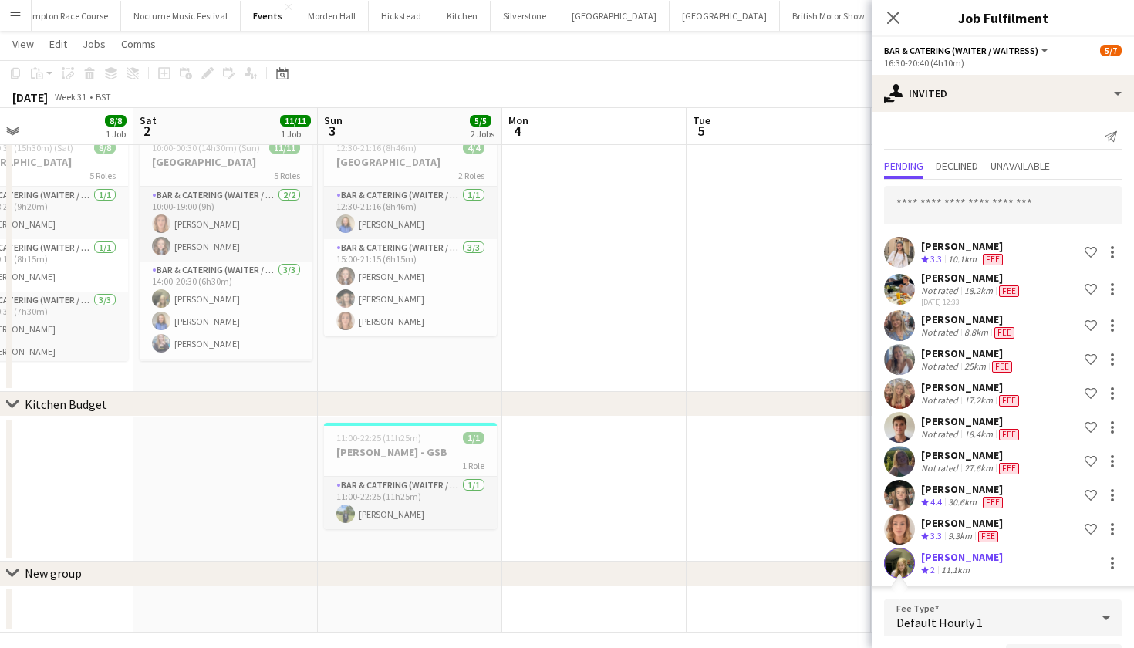
scroll to position [283, 0]
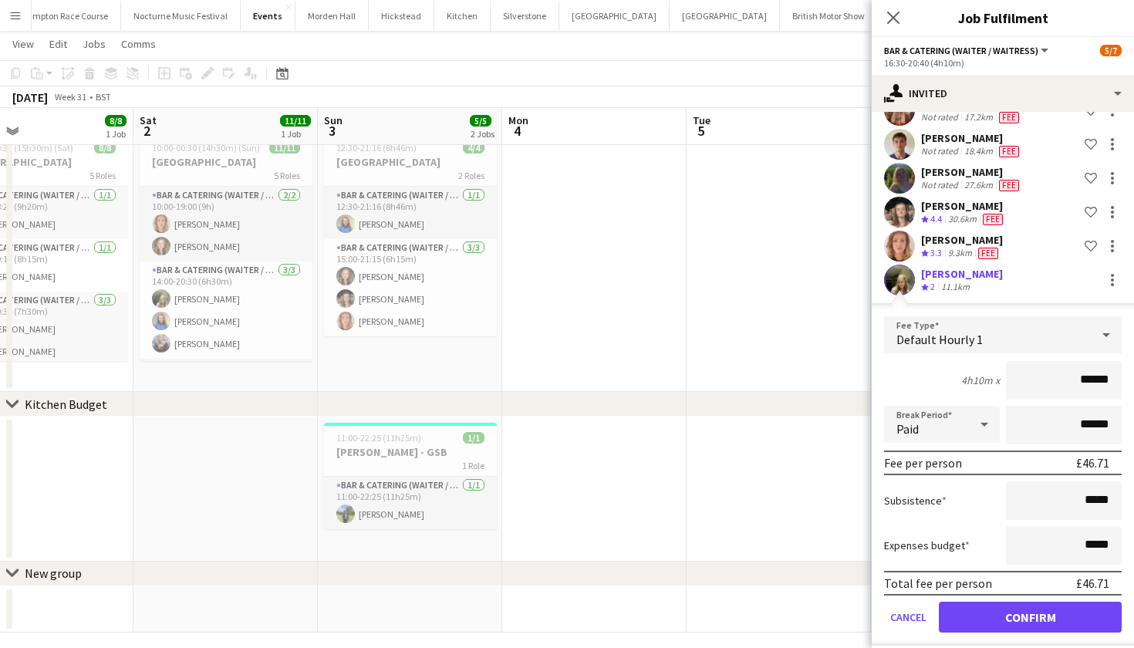
click at [1035, 615] on button "Confirm" at bounding box center [1030, 617] width 183 height 31
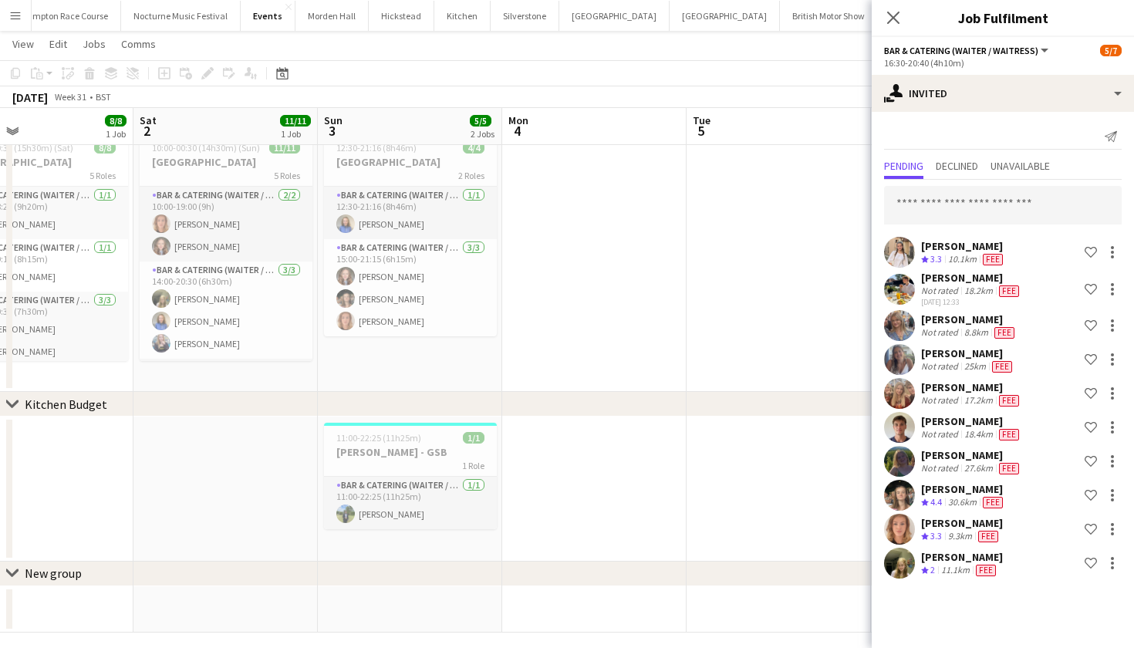
scroll to position [0, 0]
click at [1023, 211] on input "text" at bounding box center [1003, 205] width 238 height 39
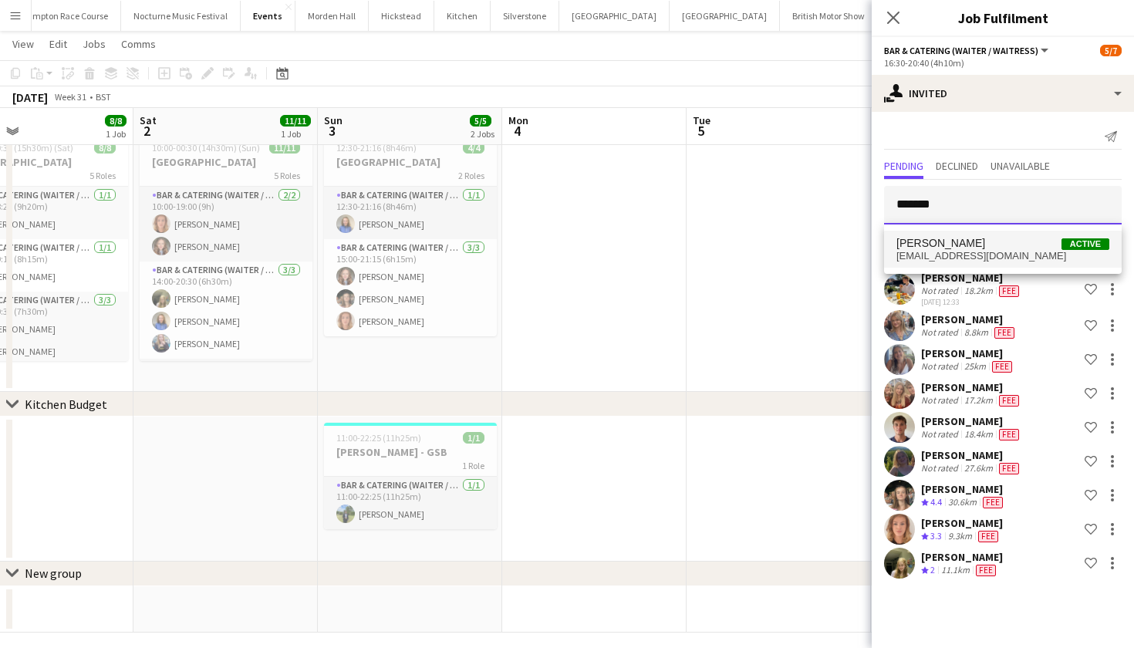
type input "*******"
click at [1023, 246] on span "Hazel Barker Active" at bounding box center [1002, 243] width 213 height 13
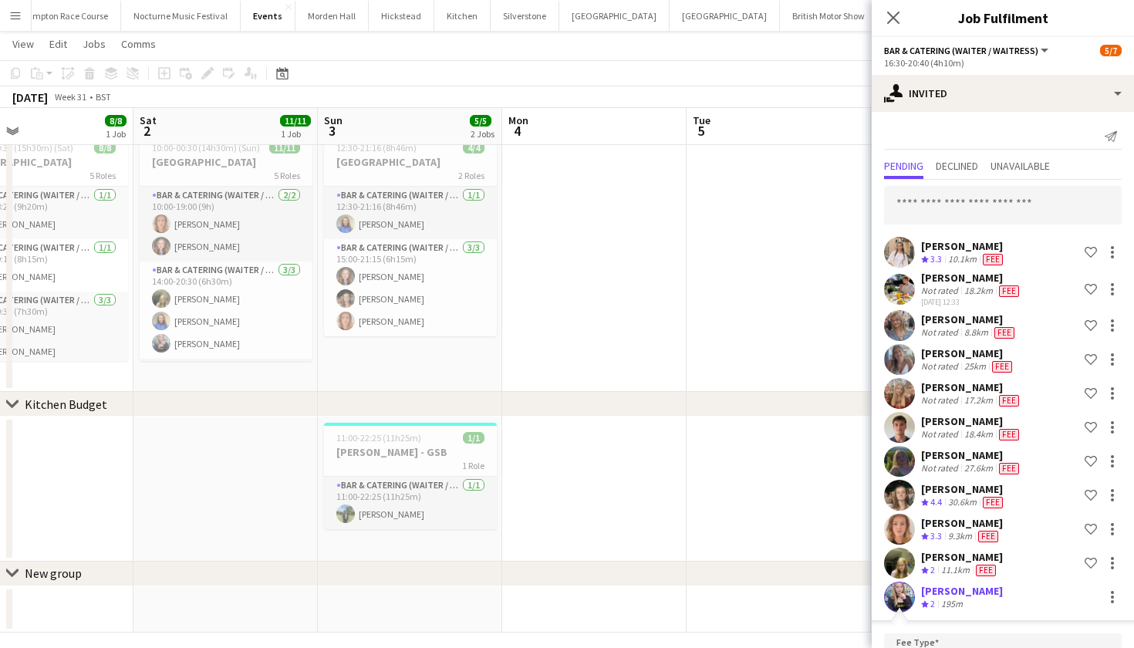
scroll to position [317, 0]
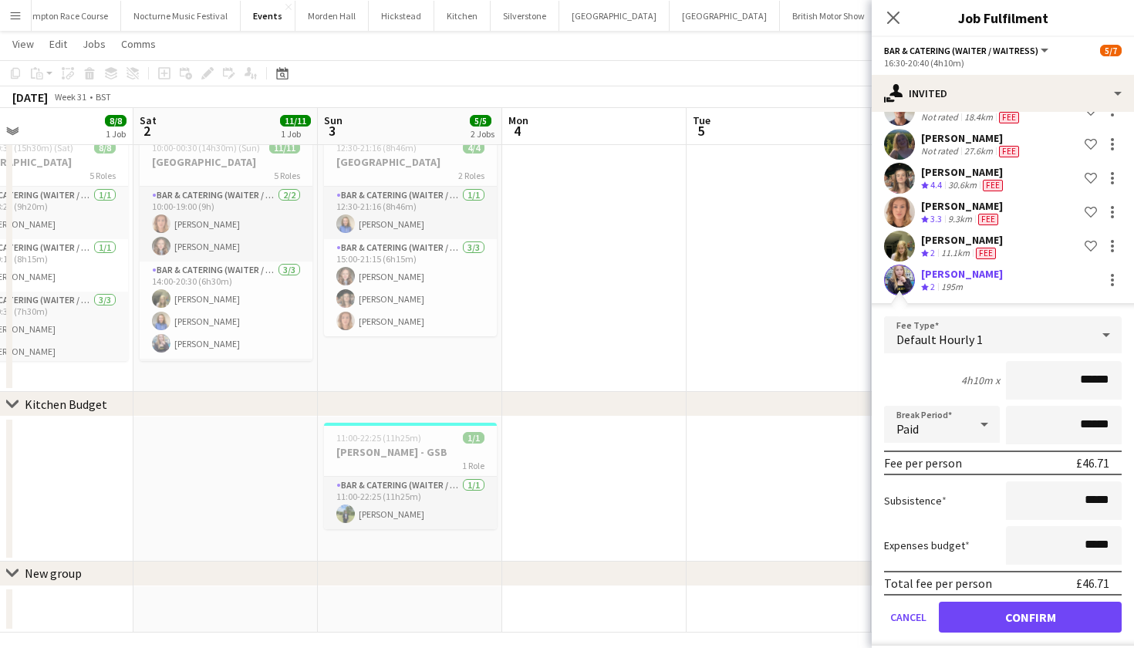
click at [1003, 620] on button "Confirm" at bounding box center [1030, 617] width 183 height 31
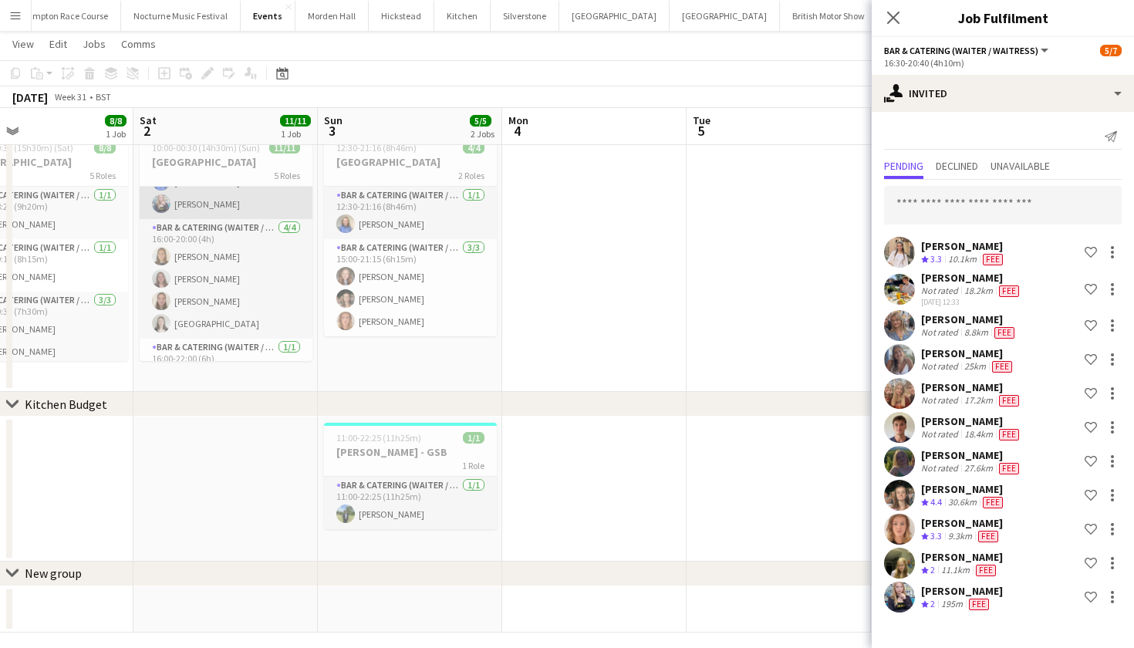
scroll to position [133, 0]
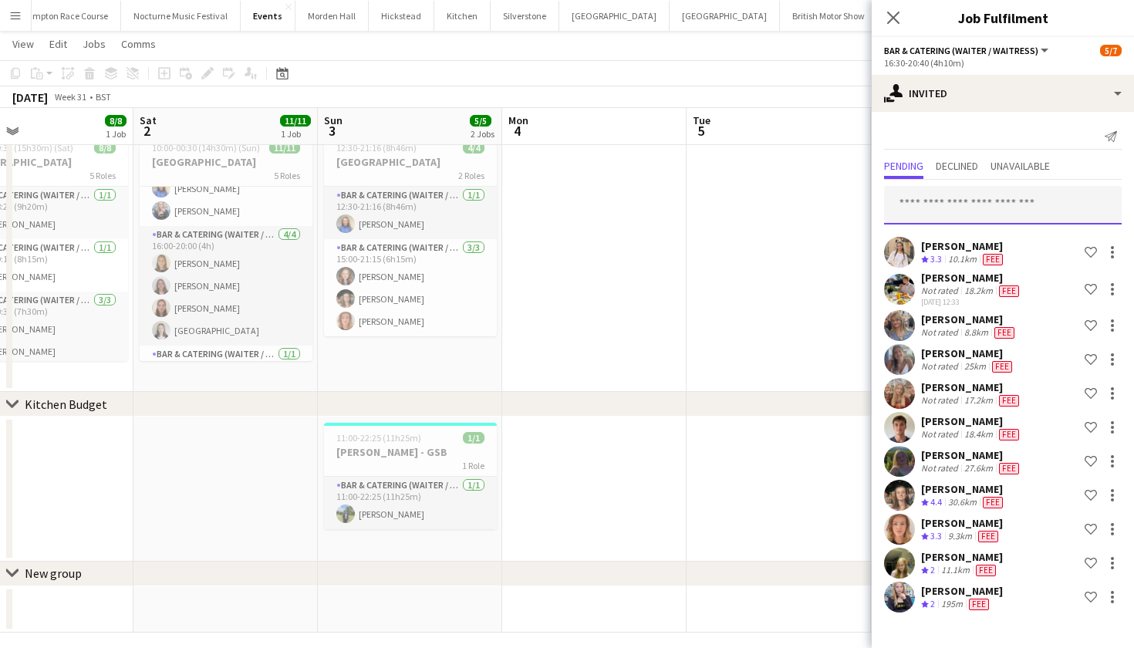
click at [974, 204] on input "text" at bounding box center [1003, 205] width 238 height 39
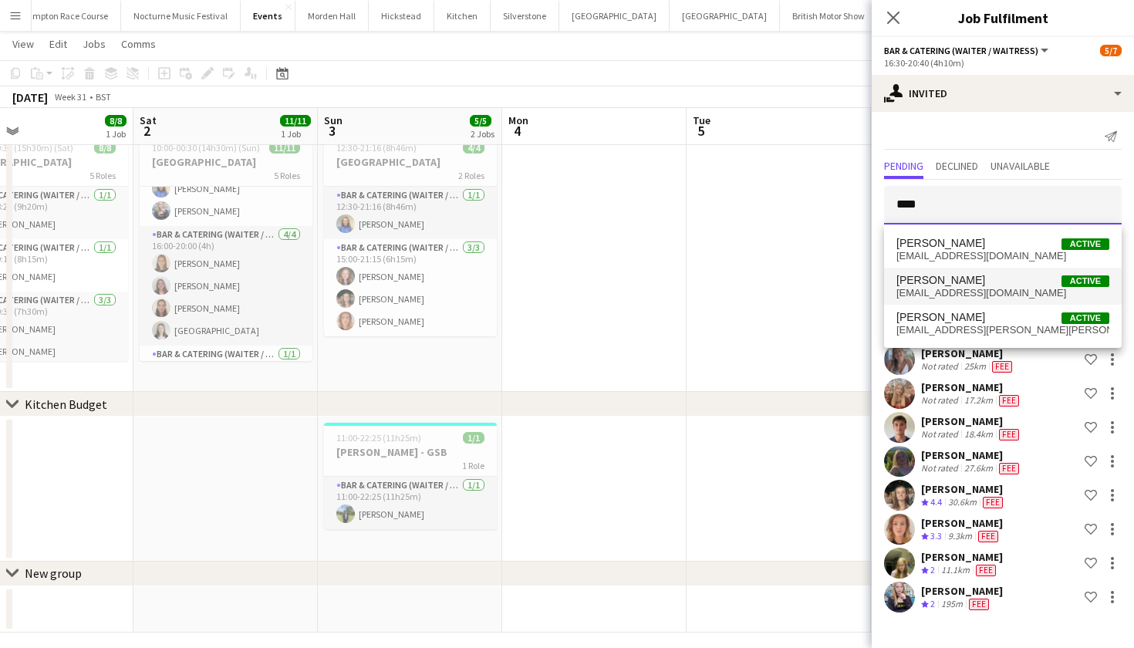
type input "****"
click at [962, 284] on span "[PERSON_NAME]" at bounding box center [940, 280] width 89 height 13
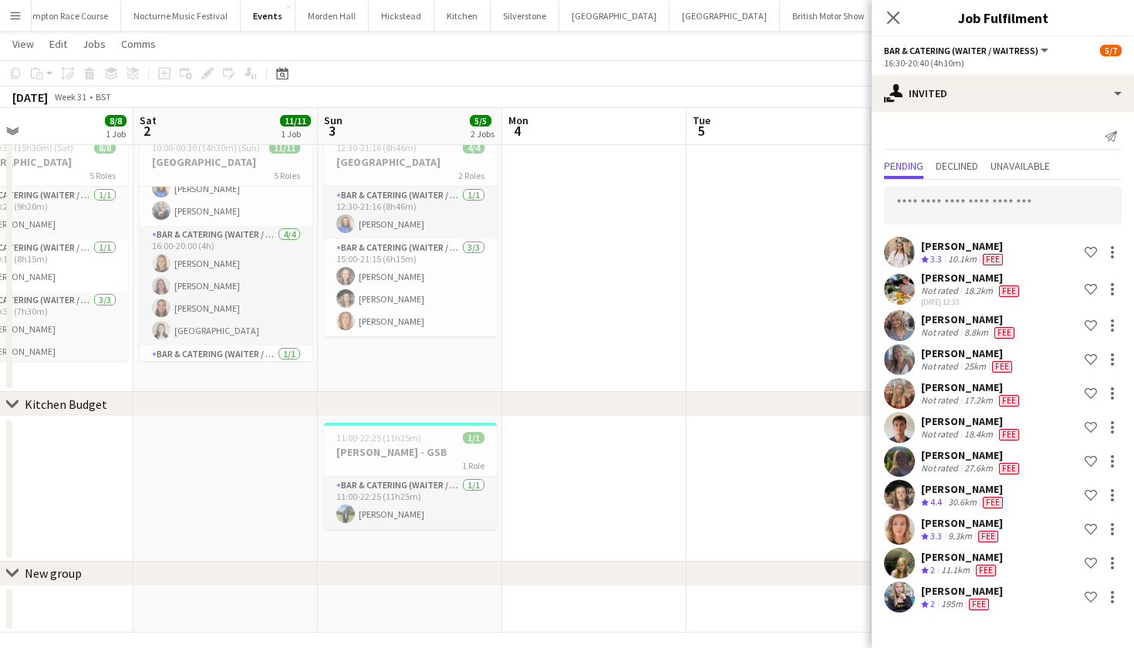
scroll to position [351, 0]
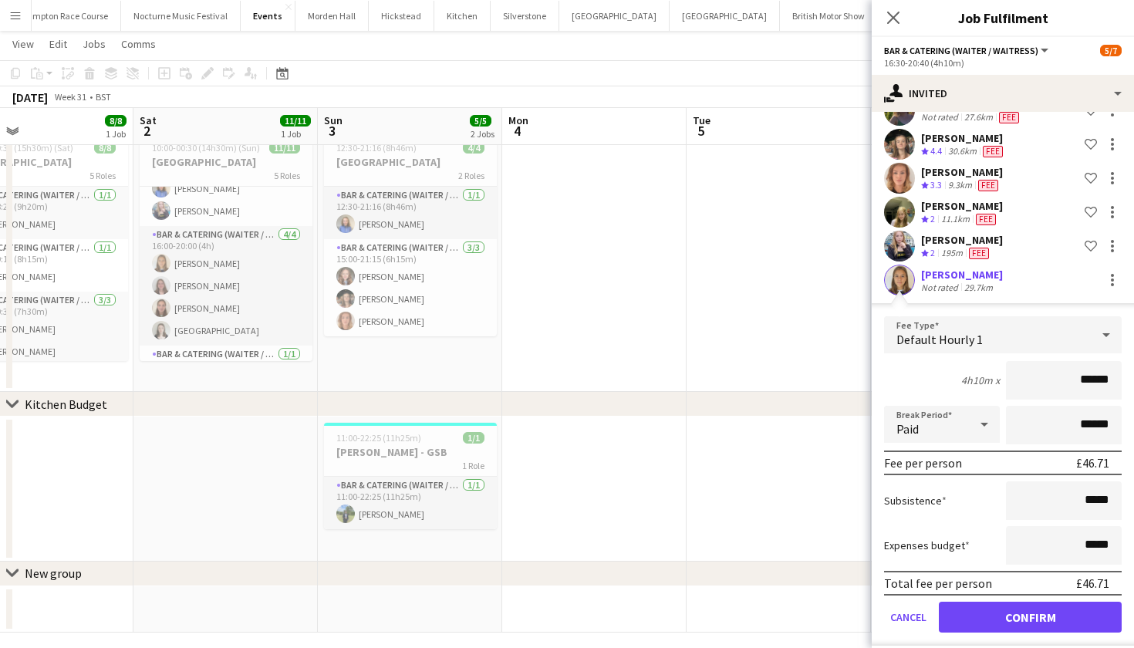
click at [1009, 622] on button "Confirm" at bounding box center [1030, 617] width 183 height 31
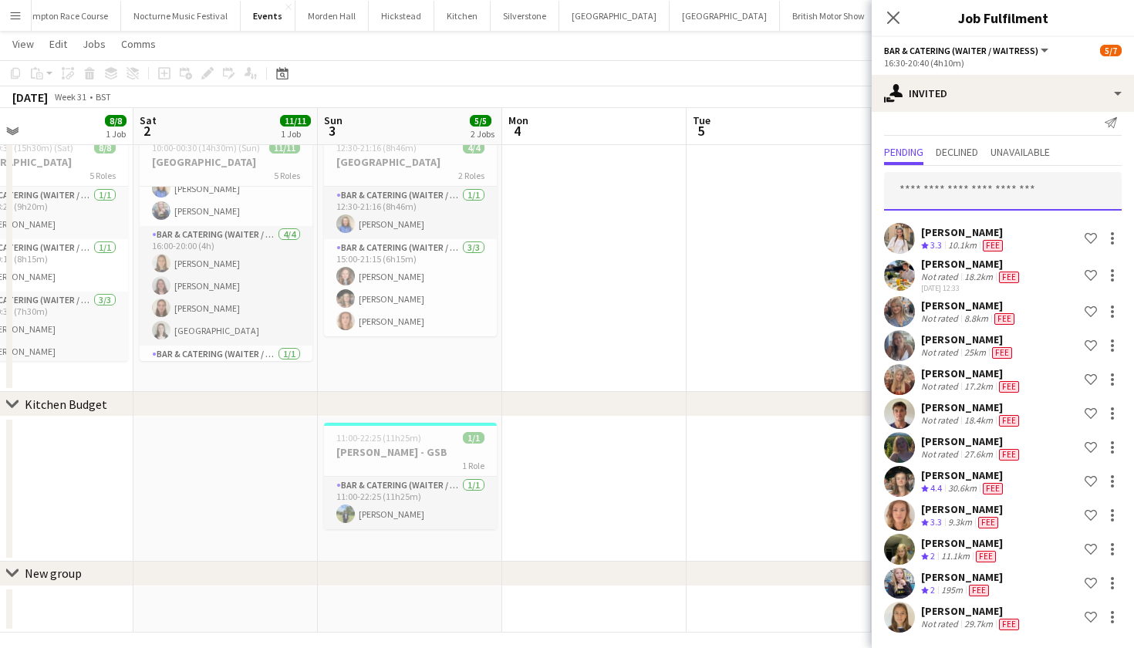
drag, startPoint x: 976, startPoint y: 193, endPoint x: 976, endPoint y: 167, distance: 26.2
click at [976, 193] on input "text" at bounding box center [1003, 191] width 238 height 39
type input "***"
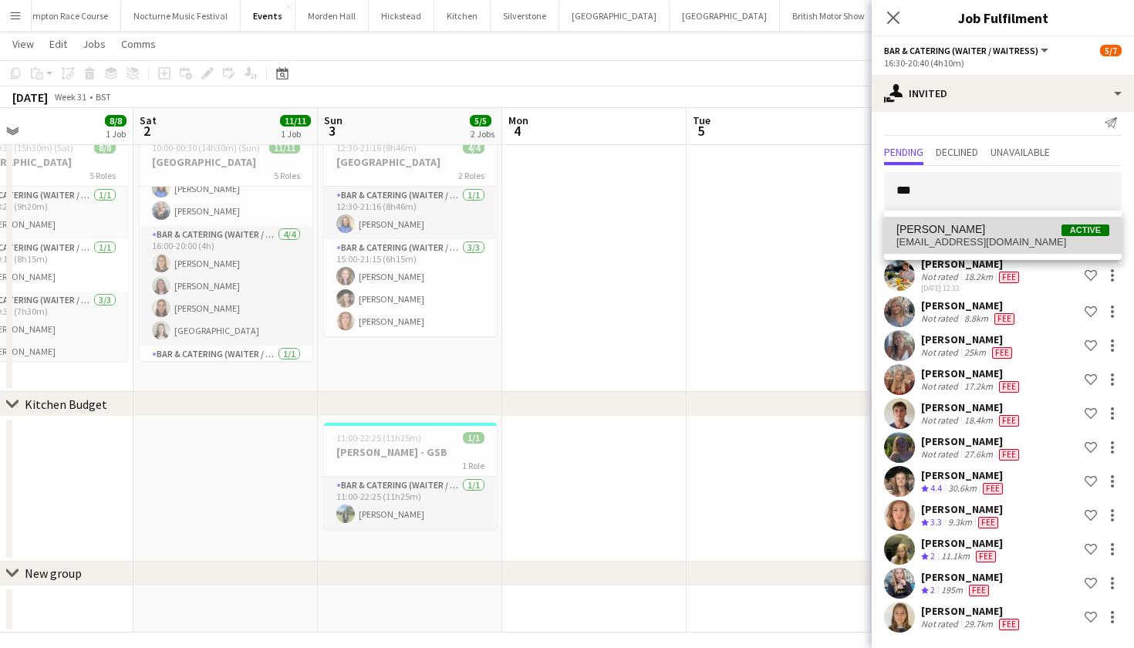
drag, startPoint x: 976, startPoint y: 167, endPoint x: 981, endPoint y: 244, distance: 78.1
click at [981, 244] on span "orlawarren54@outlook.com" at bounding box center [1002, 242] width 213 height 12
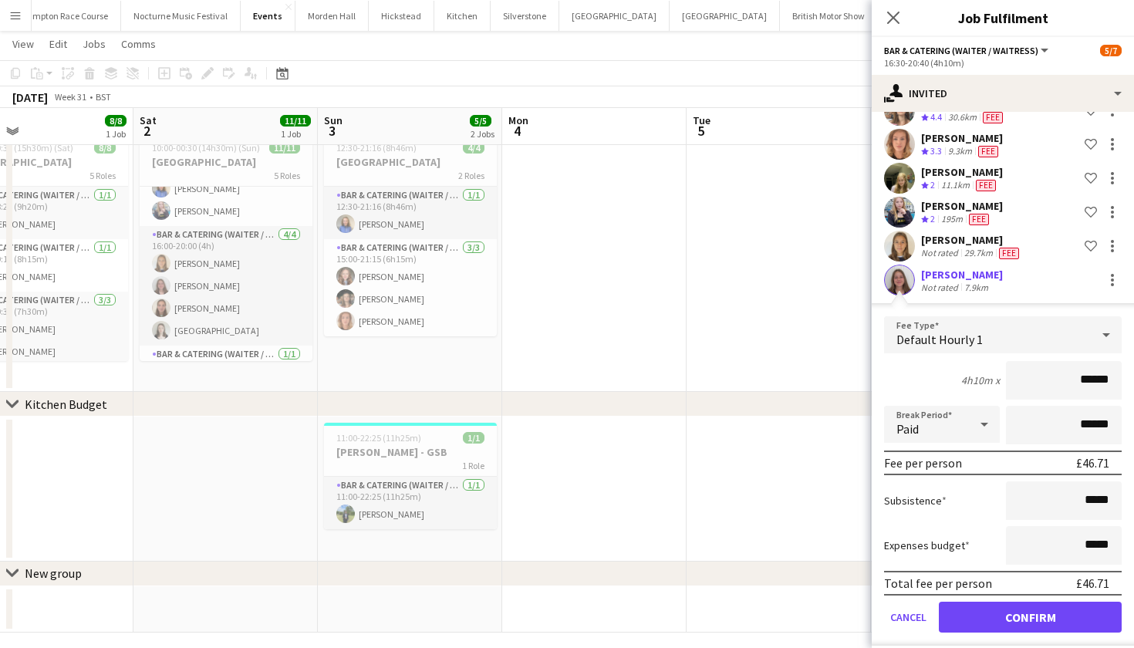
click at [986, 613] on button "Confirm" at bounding box center [1030, 617] width 183 height 31
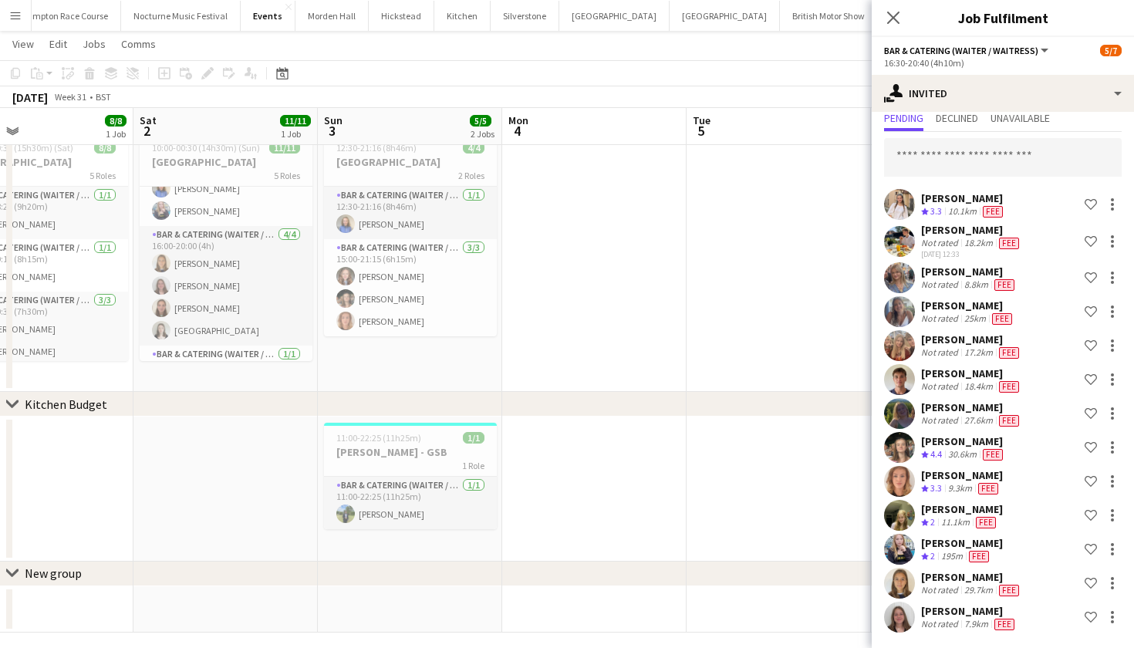
scroll to position [48, 0]
click at [980, 159] on input "text" at bounding box center [1003, 157] width 238 height 39
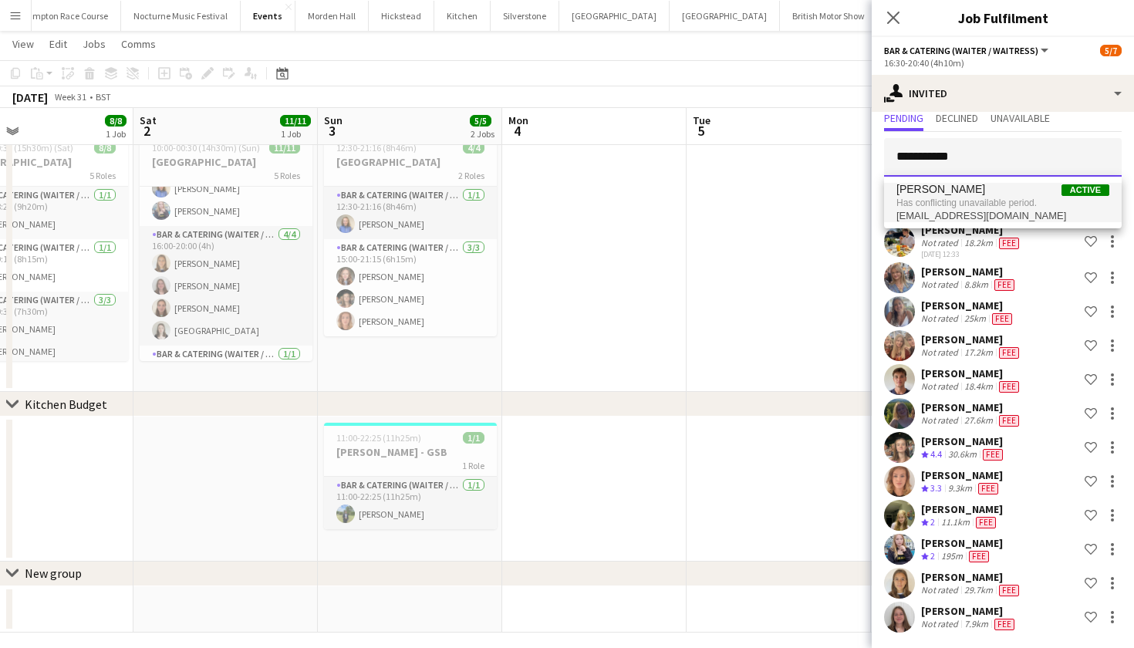
type input "**********"
click at [985, 201] on span "Has conflicting unavailable period." at bounding box center [1002, 203] width 213 height 14
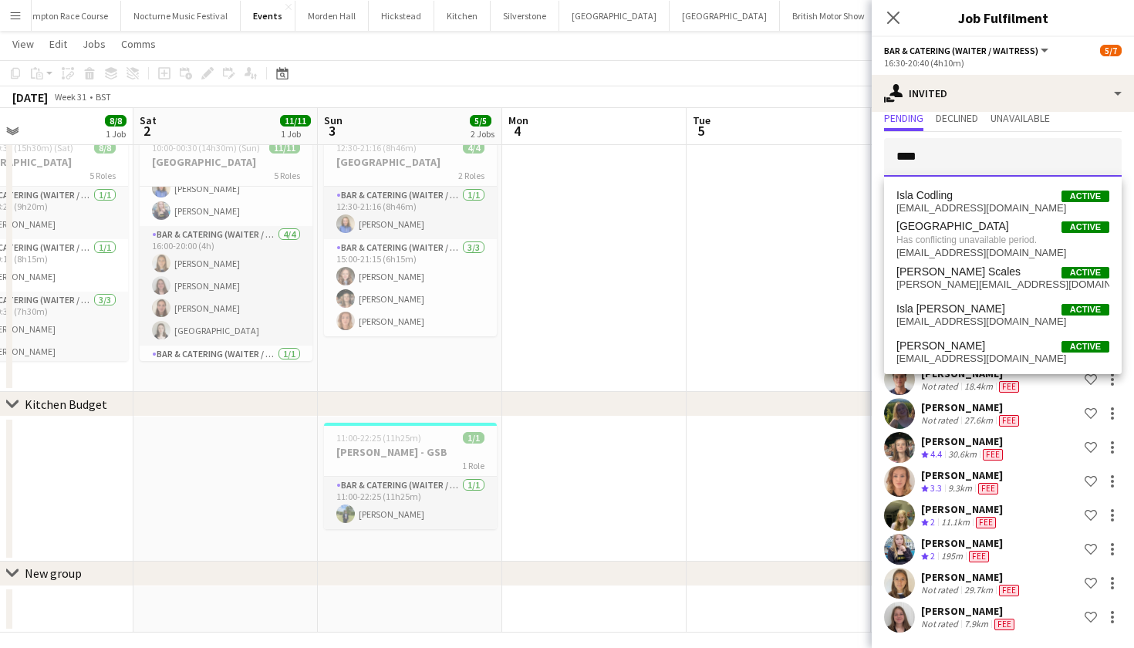
type input "****"
drag, startPoint x: 881, startPoint y: 176, endPoint x: 927, endPoint y: 202, distance: 53.2
click at [927, 202] on span "Isla Codling Active isla.codling@gmail.com" at bounding box center [1002, 201] width 213 height 25
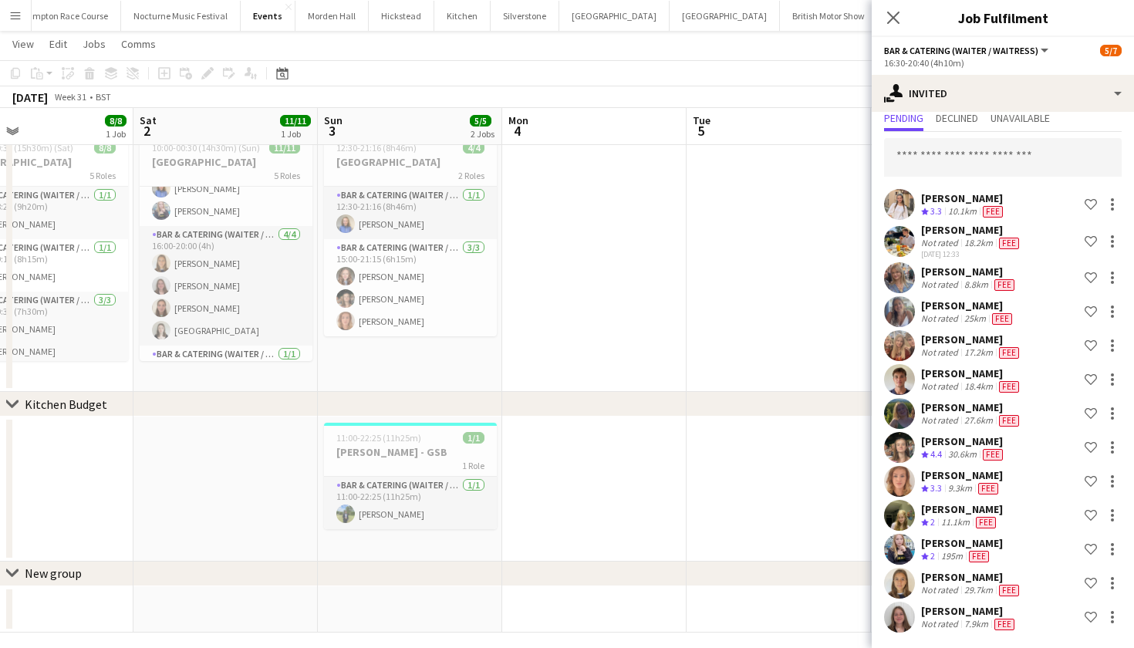
scroll to position [419, 0]
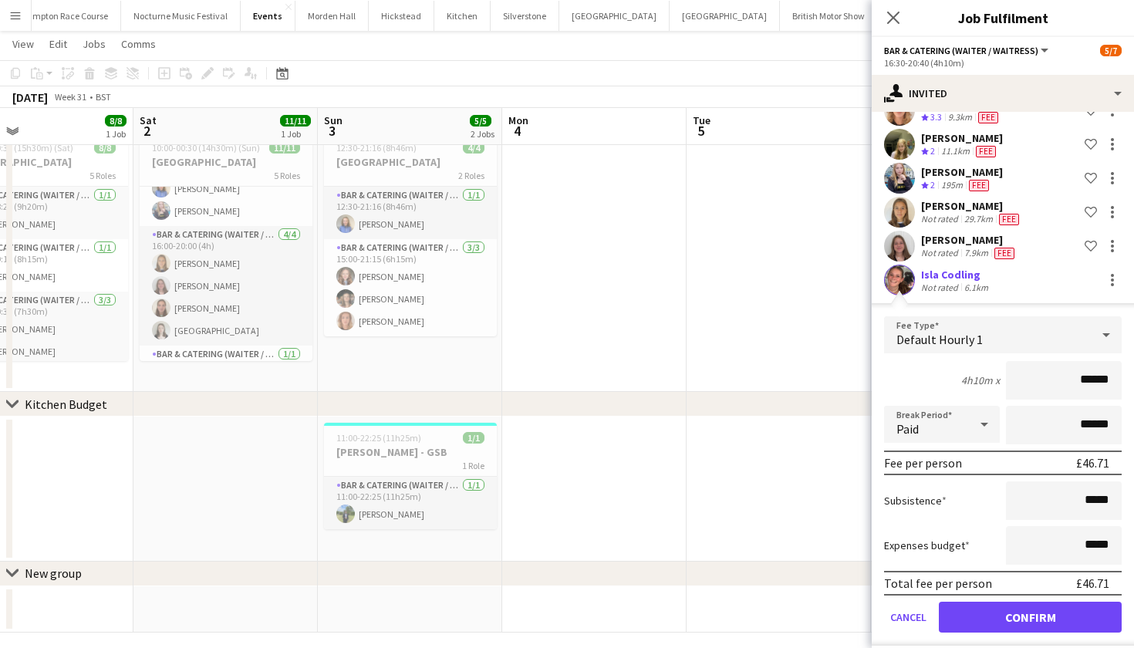
drag, startPoint x: 971, startPoint y: 611, endPoint x: 983, endPoint y: 611, distance: 12.3
click at [983, 611] on button "Confirm" at bounding box center [1030, 617] width 183 height 31
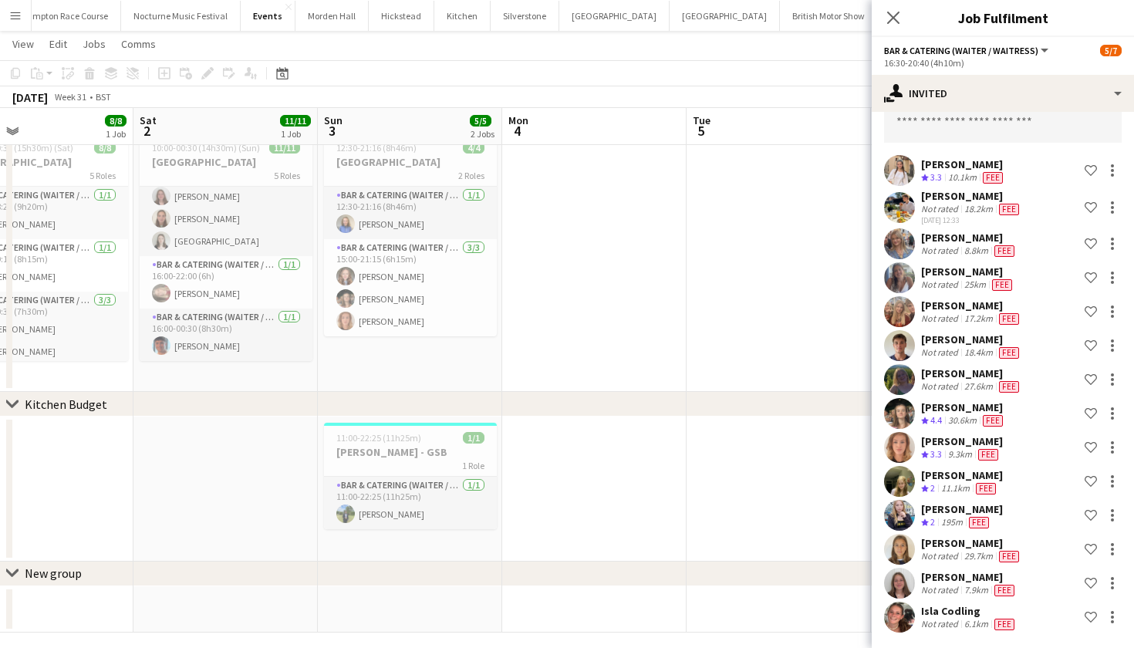
scroll to position [222, 0]
click at [949, 129] on input "text" at bounding box center [1003, 123] width 238 height 39
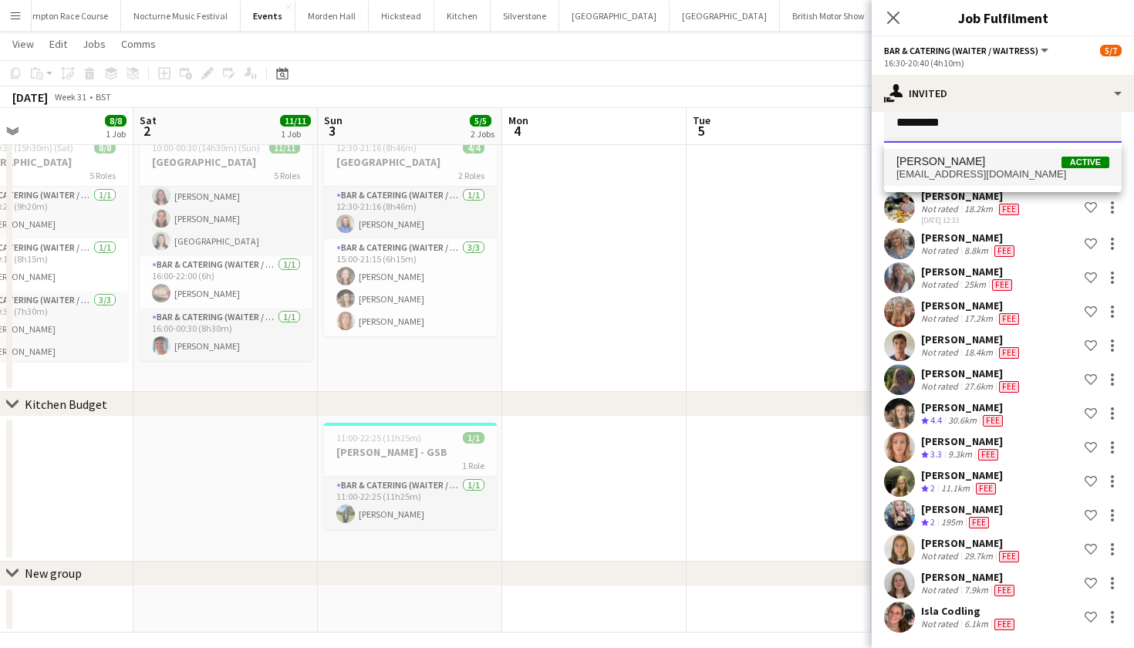
type input "*********"
click at [985, 163] on span "Jasmine Pattison Active" at bounding box center [1002, 161] width 213 height 13
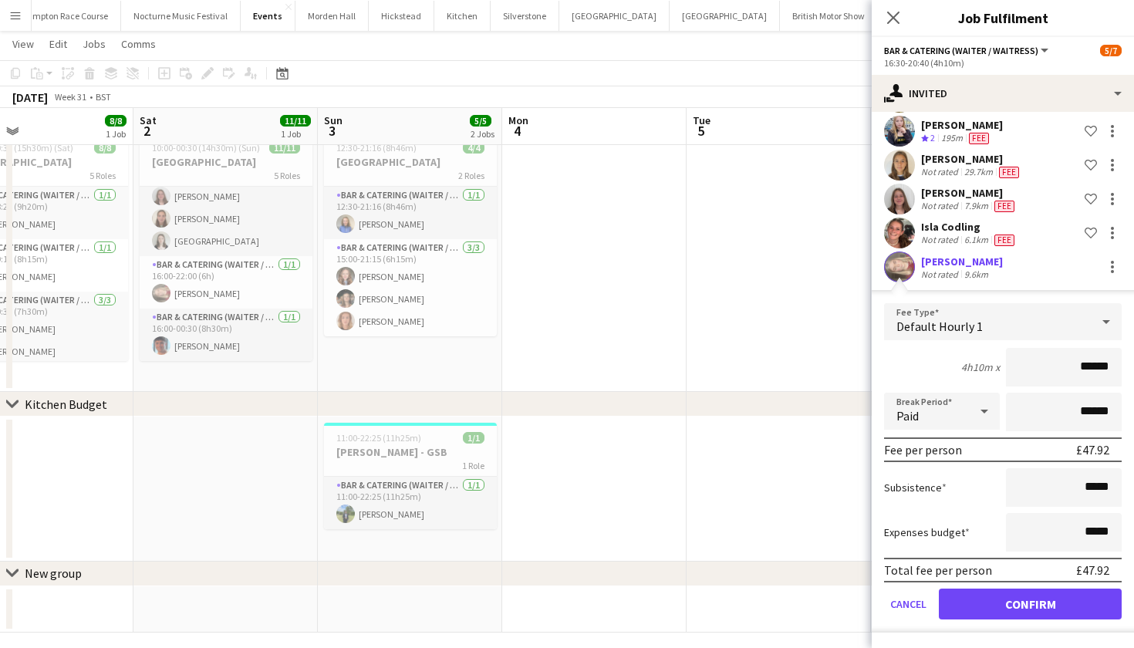
click at [1007, 604] on button "Confirm" at bounding box center [1030, 603] width 183 height 31
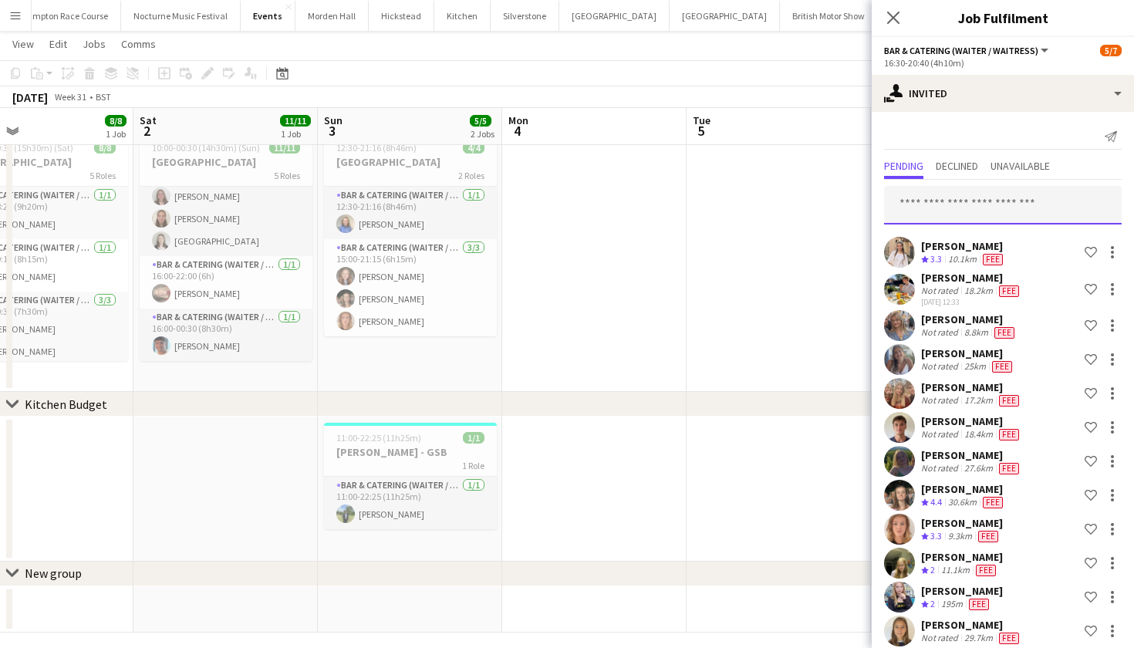
scroll to position [0, 0]
click at [986, 208] on input "text" at bounding box center [1003, 205] width 238 height 39
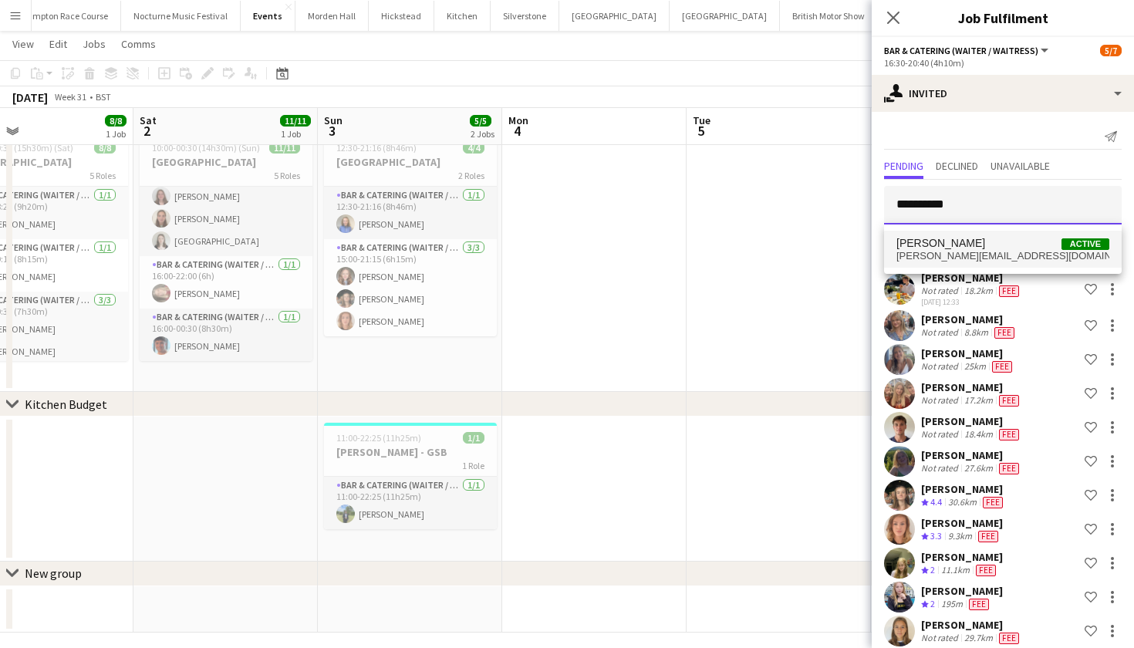
type input "**********"
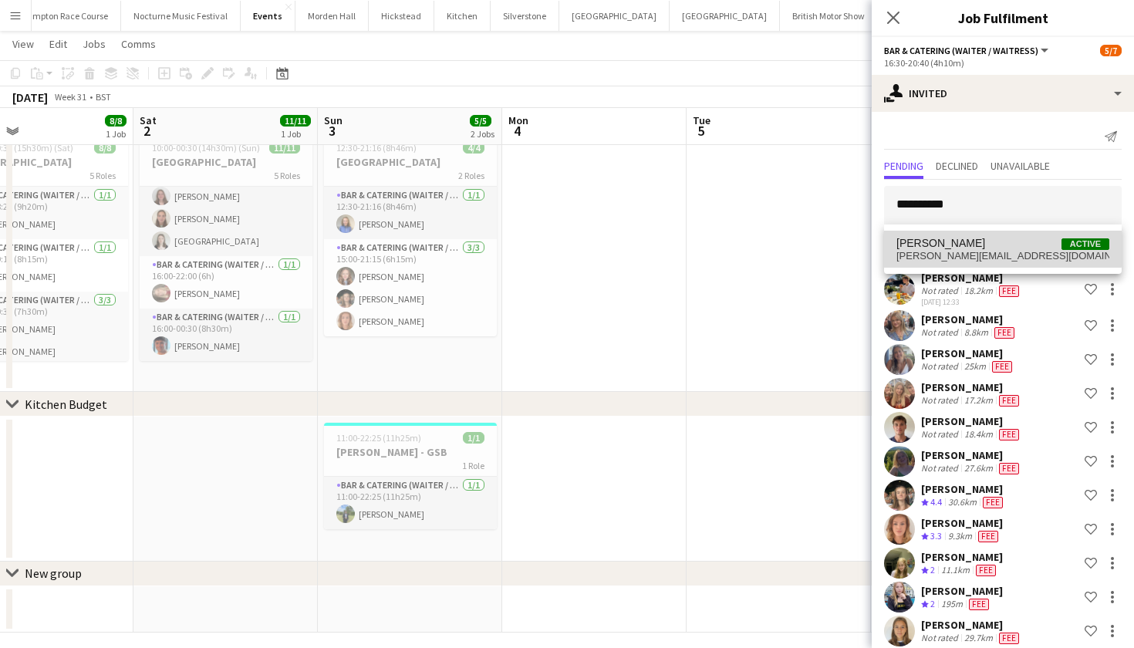
click at [986, 247] on span "Adam Hobbs Active" at bounding box center [1002, 243] width 213 height 13
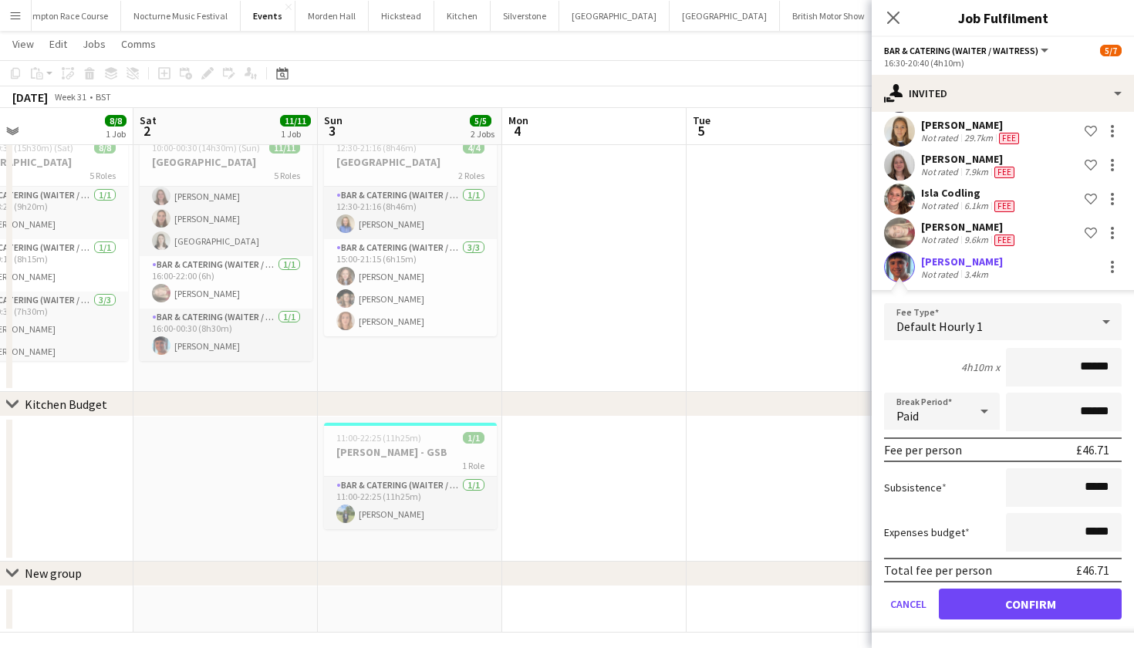
click at [1006, 605] on button "Confirm" at bounding box center [1030, 603] width 183 height 31
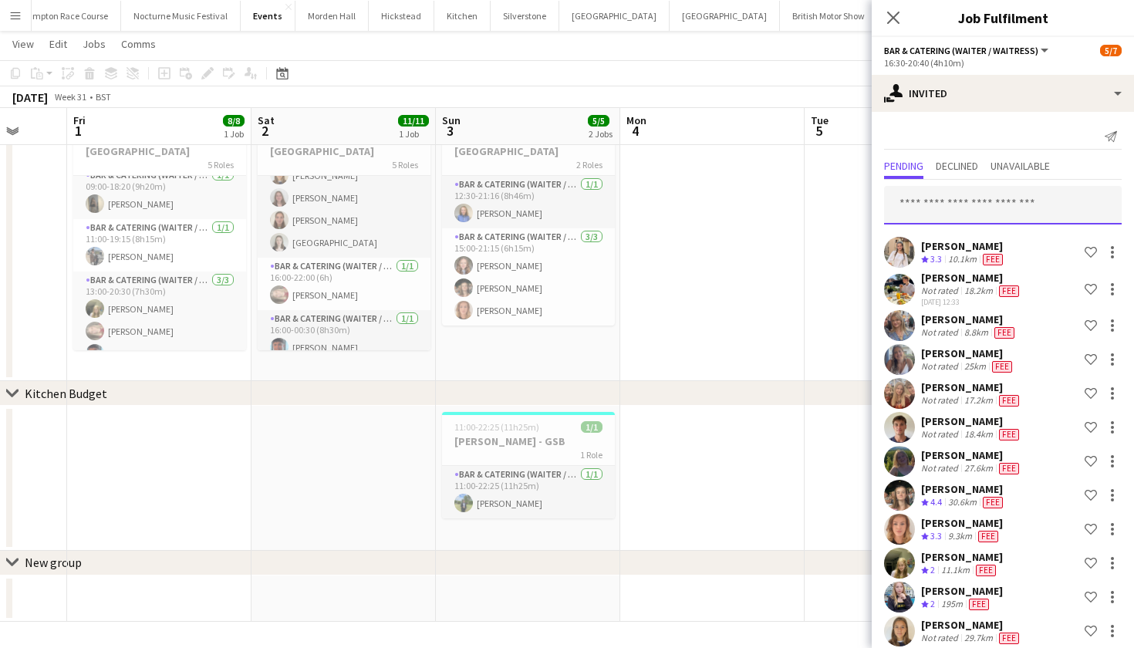
click at [995, 206] on input "text" at bounding box center [1003, 205] width 238 height 39
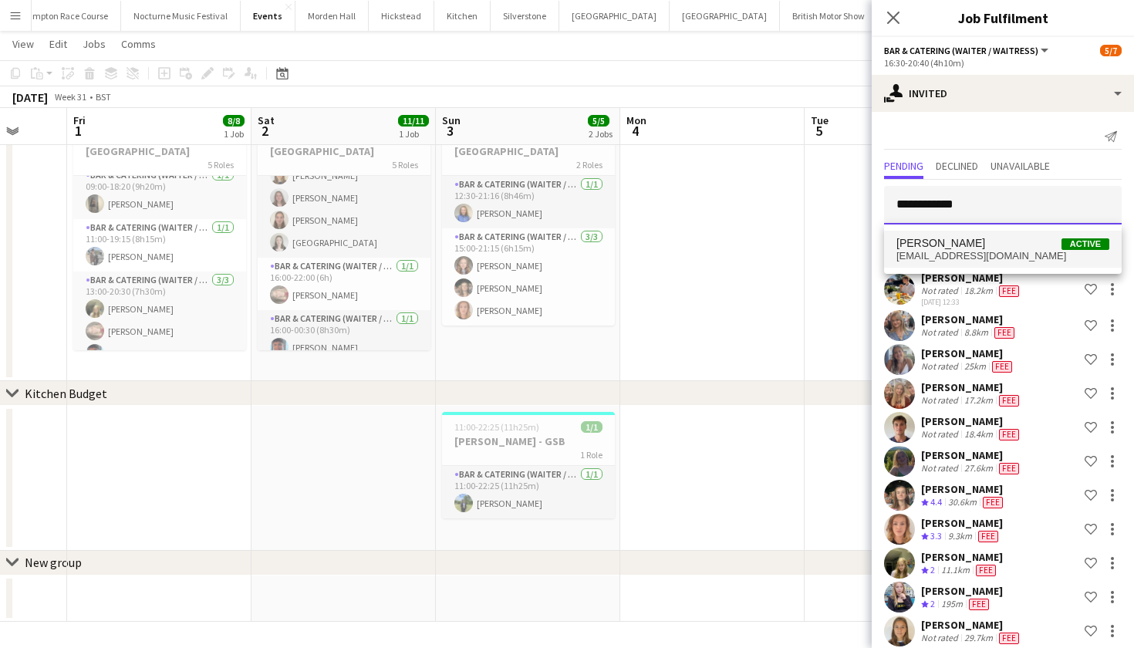
type input "**********"
click at [996, 242] on span "Ellie Crosby Active" at bounding box center [1002, 243] width 213 height 13
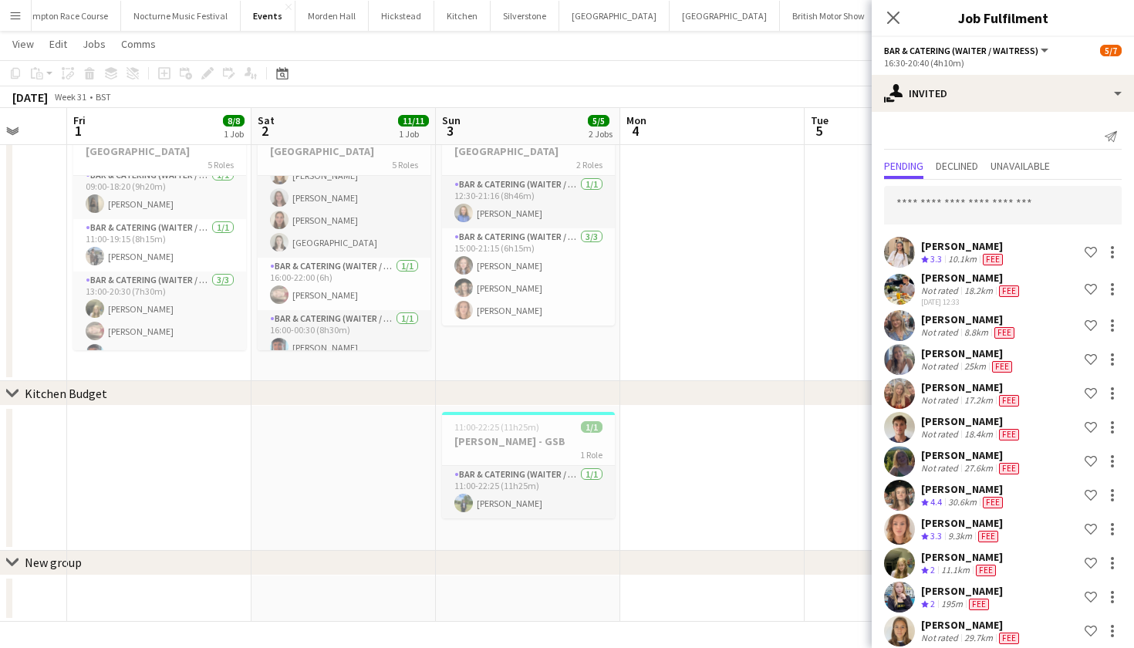
scroll to position [521, 0]
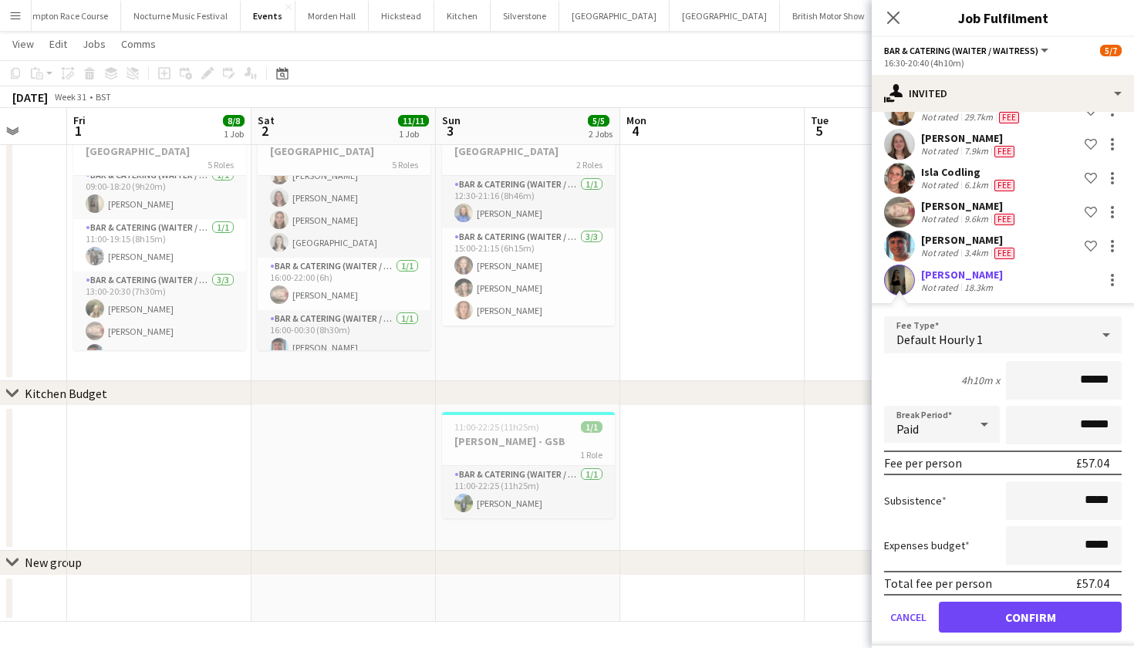
click at [993, 613] on button "Confirm" at bounding box center [1030, 617] width 183 height 31
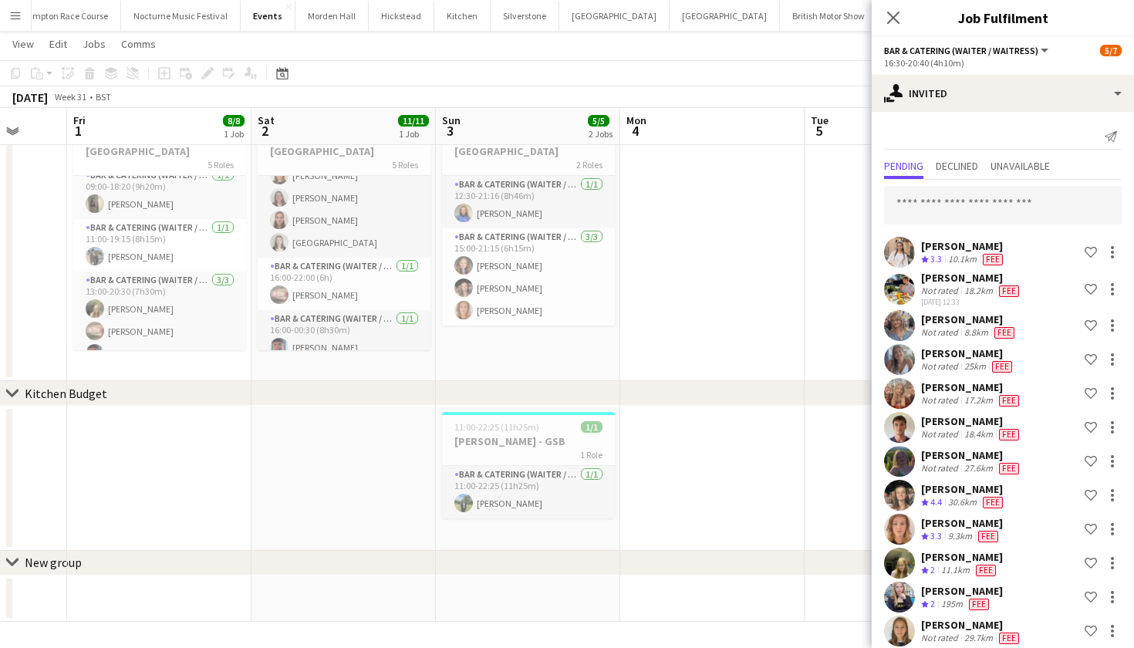
scroll to position [0, 0]
click at [1050, 198] on input "text" at bounding box center [1003, 205] width 238 height 39
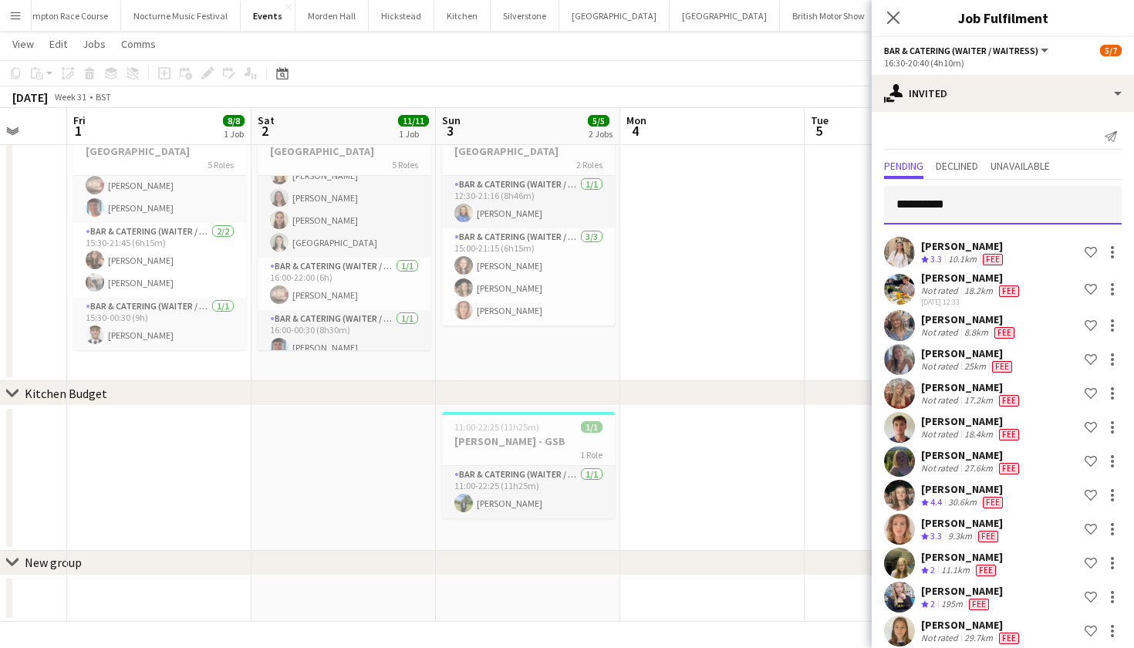
scroll to position [155, 0]
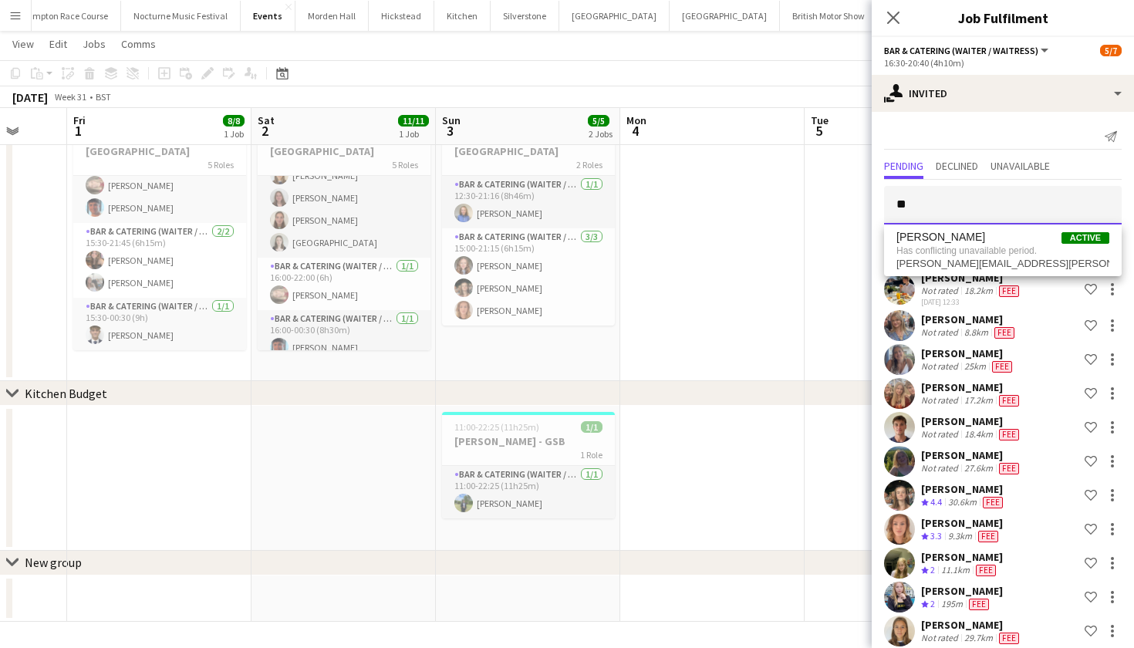
type input "*"
type input "**********"
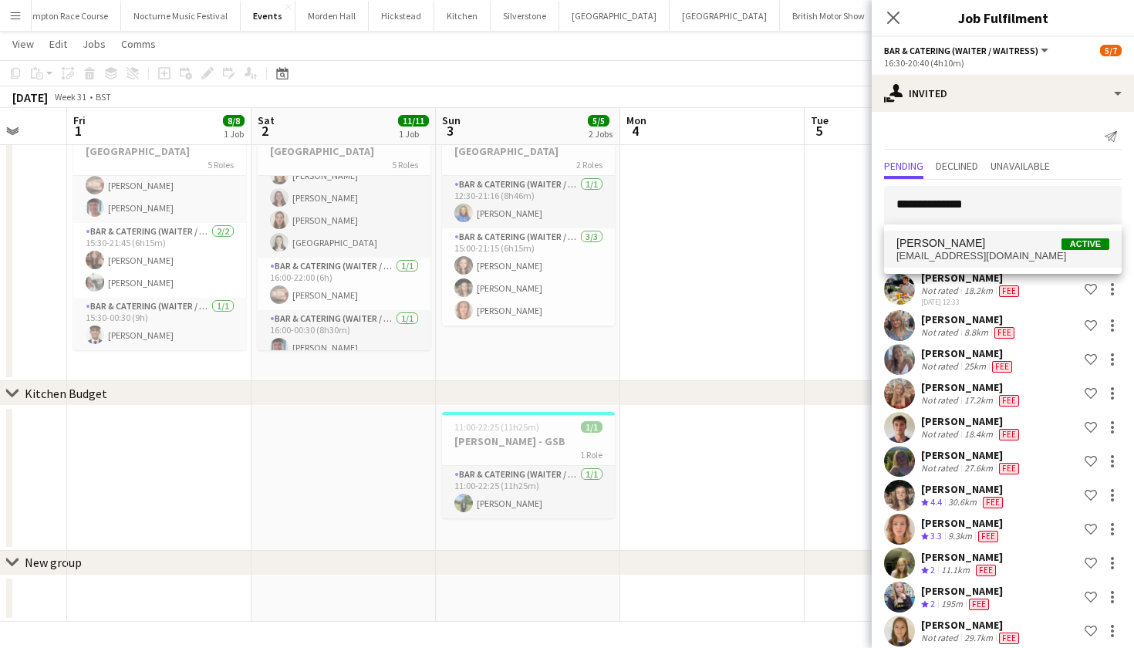
click at [1009, 258] on span "l-butcher17me@stcatherines.info" at bounding box center [1002, 256] width 213 height 12
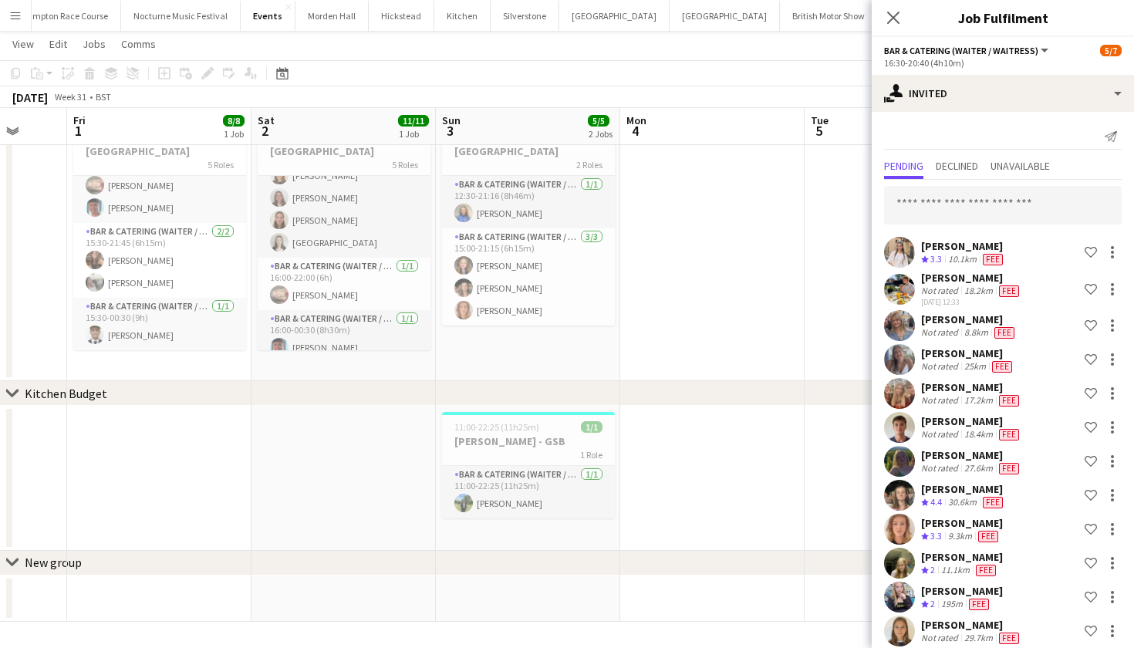
scroll to position [554, 0]
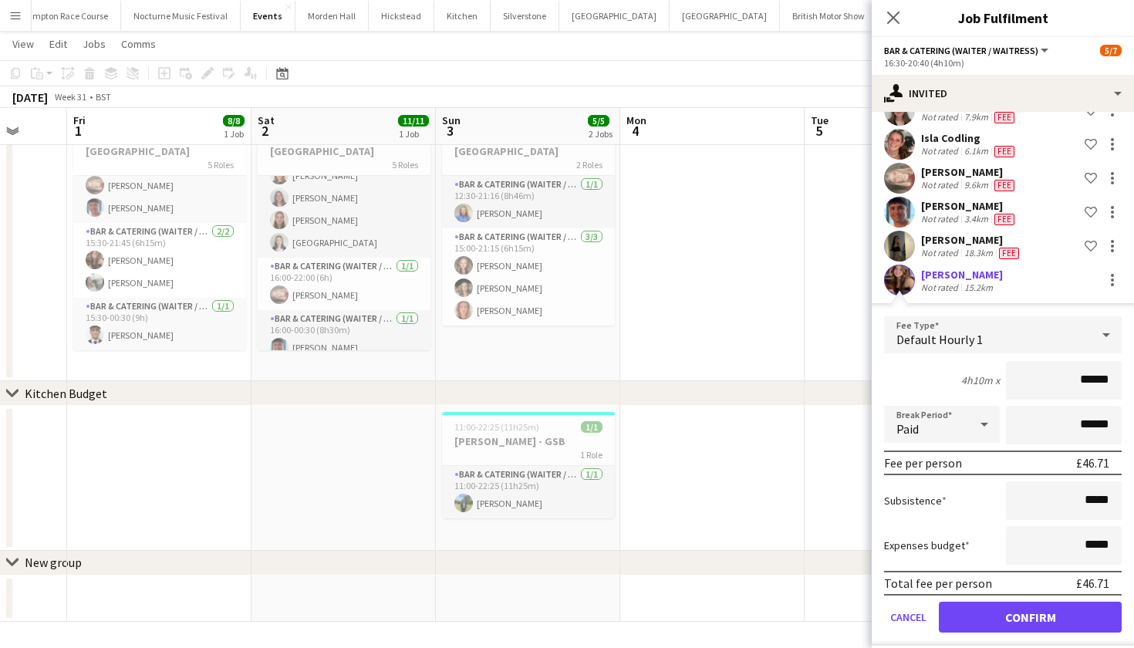
click at [992, 626] on button "Confirm" at bounding box center [1030, 617] width 183 height 31
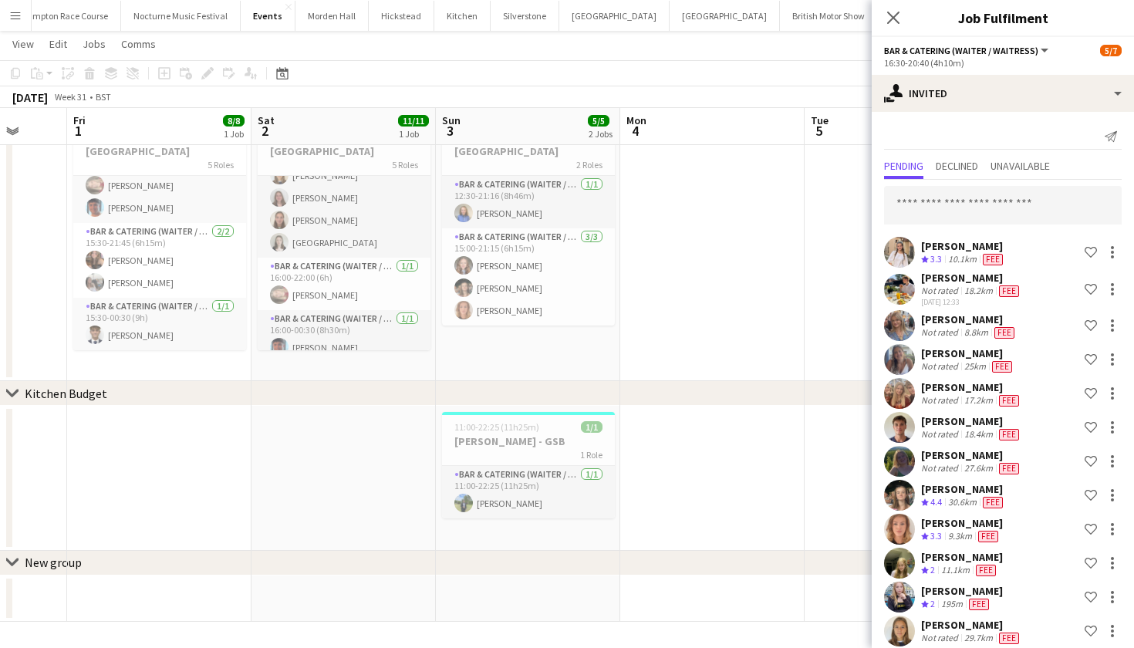
scroll to position [0, 0]
click at [947, 211] on input "text" at bounding box center [1003, 205] width 238 height 39
type input "*"
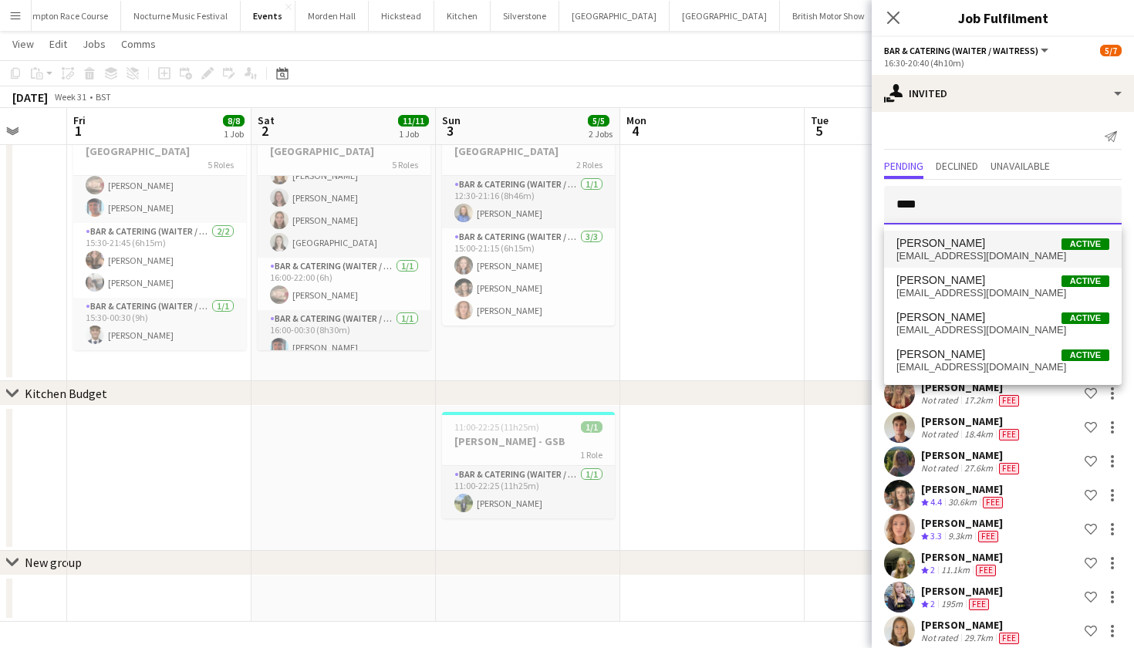
type input "****"
click at [973, 254] on span "jacquespressley@gmail.com" at bounding box center [1002, 256] width 213 height 12
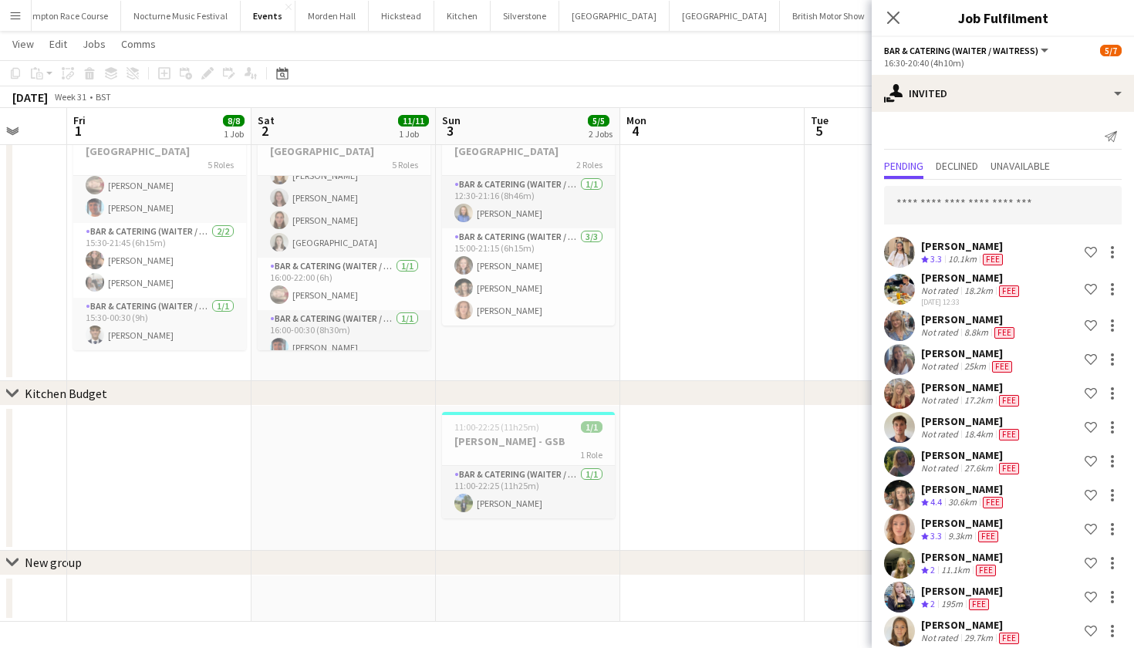
scroll to position [588, 0]
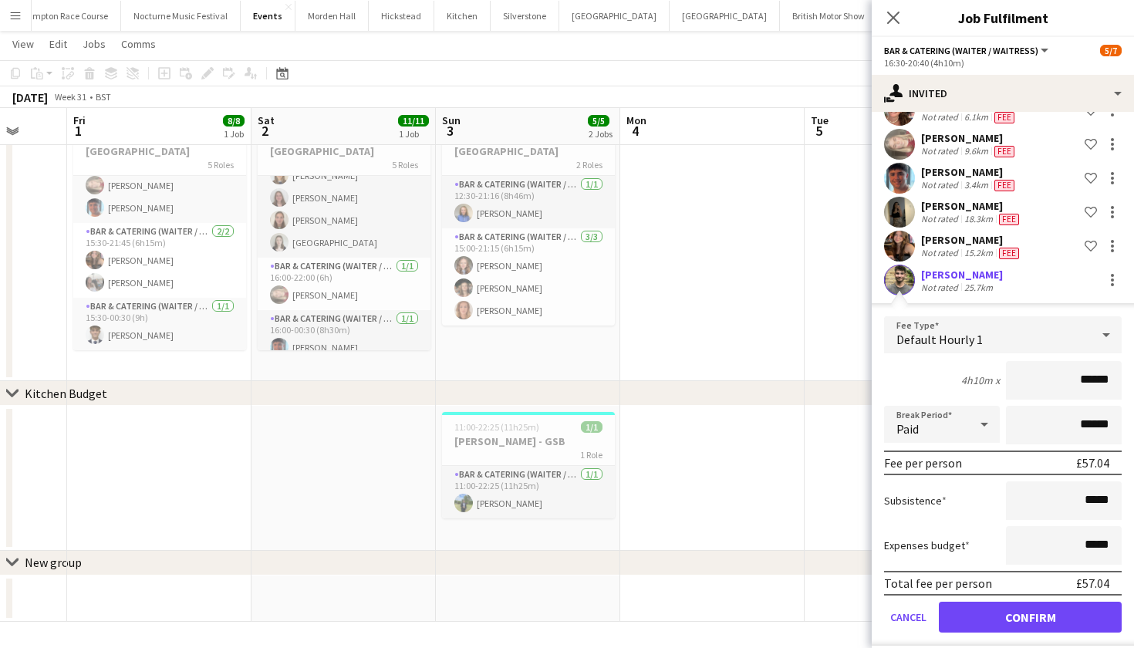
click at [1040, 612] on button "Confirm" at bounding box center [1030, 617] width 183 height 31
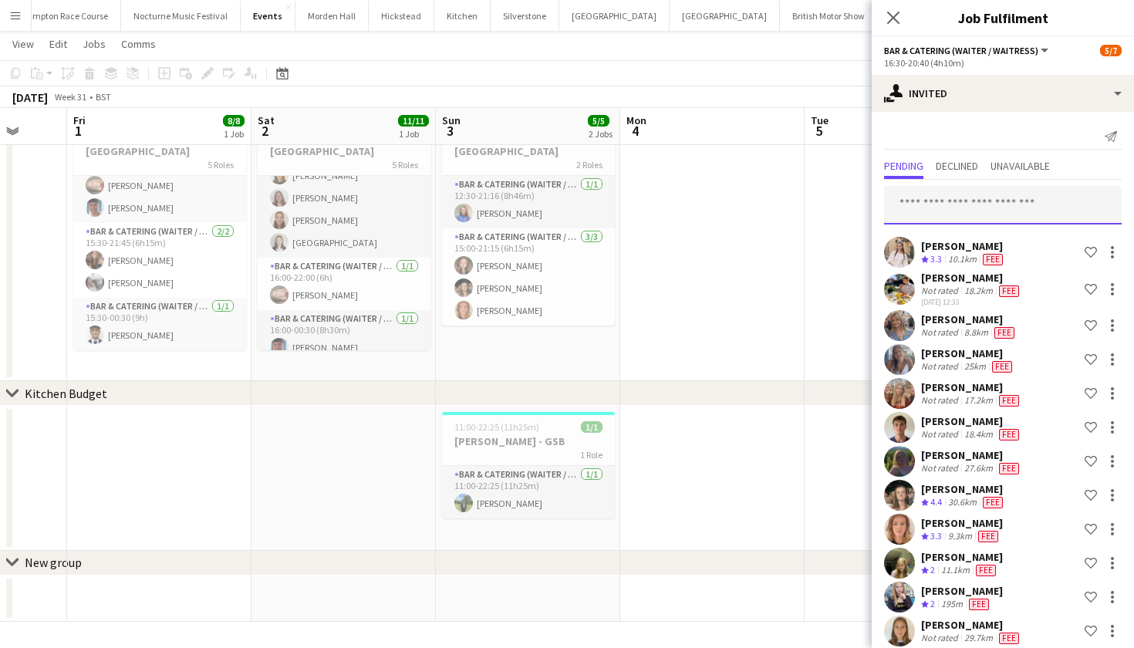
scroll to position [0, 0]
click at [1009, 194] on input "text" at bounding box center [1003, 205] width 238 height 39
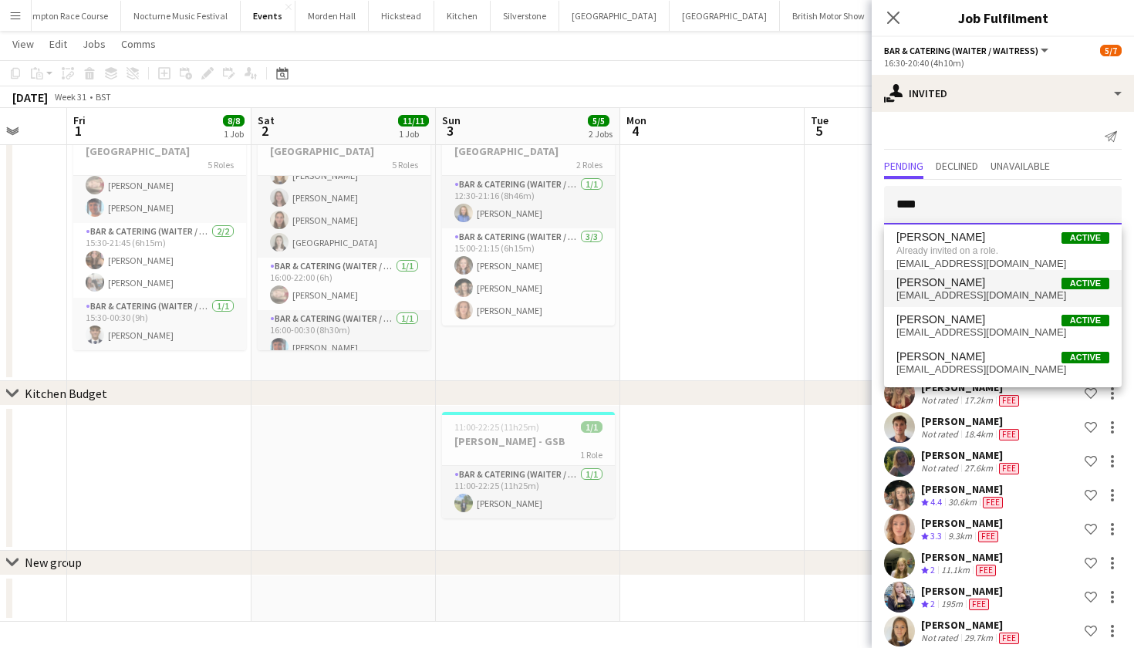
type input "****"
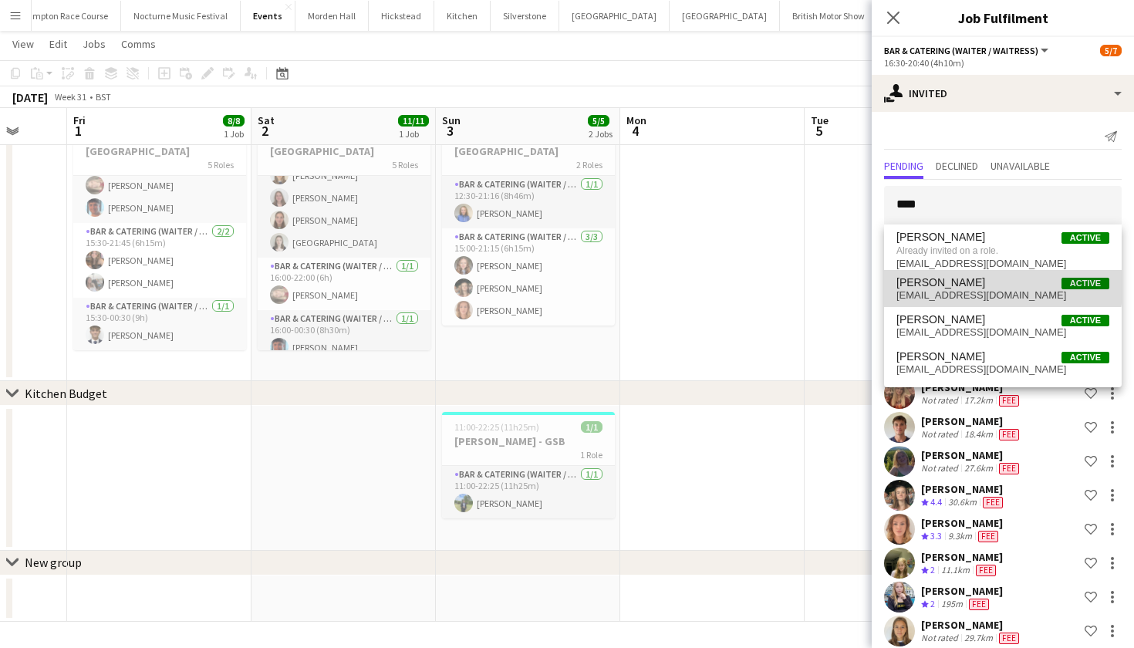
click at [991, 284] on span "Luc Pressley Active" at bounding box center [1002, 282] width 213 height 13
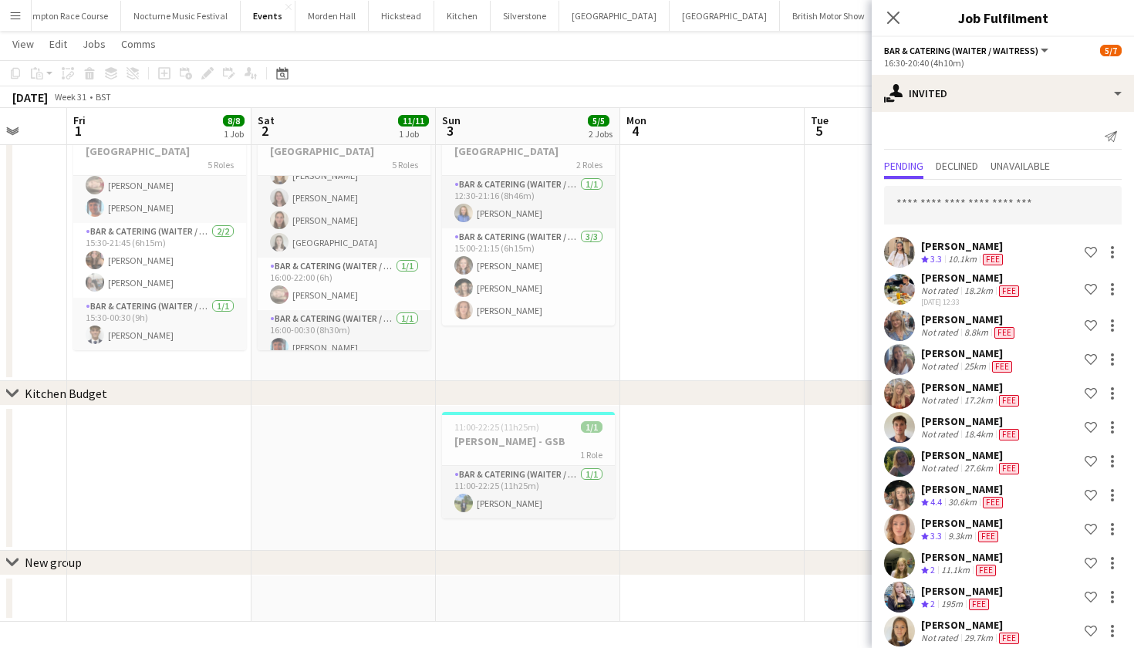
scroll to position [622, 0]
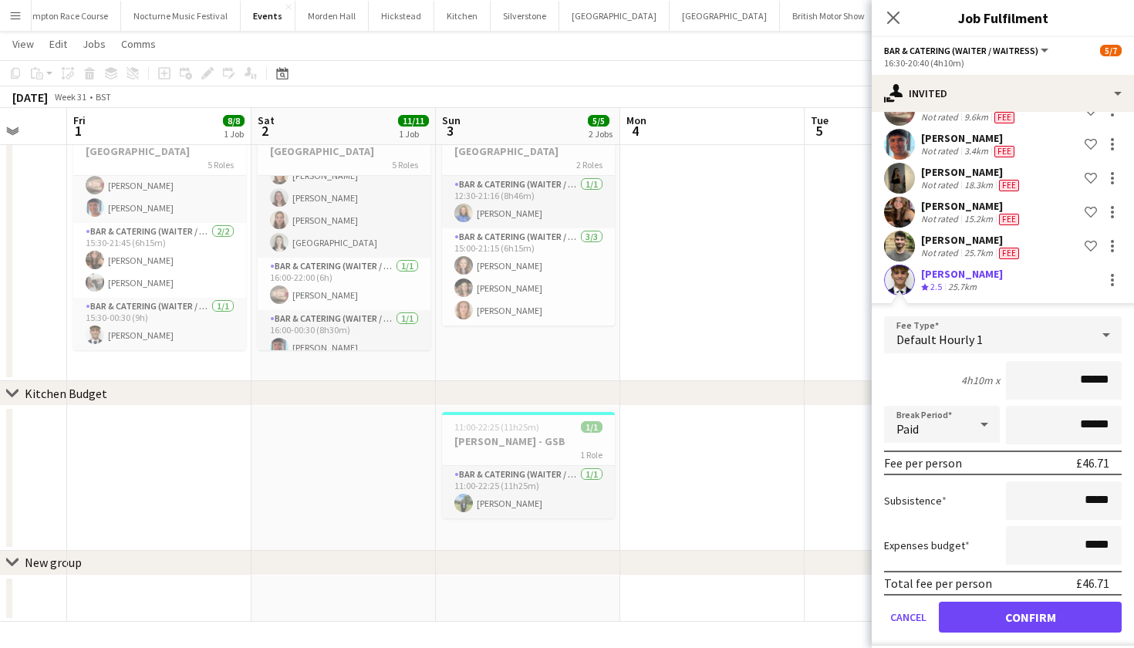
click at [1002, 615] on button "Confirm" at bounding box center [1030, 617] width 183 height 31
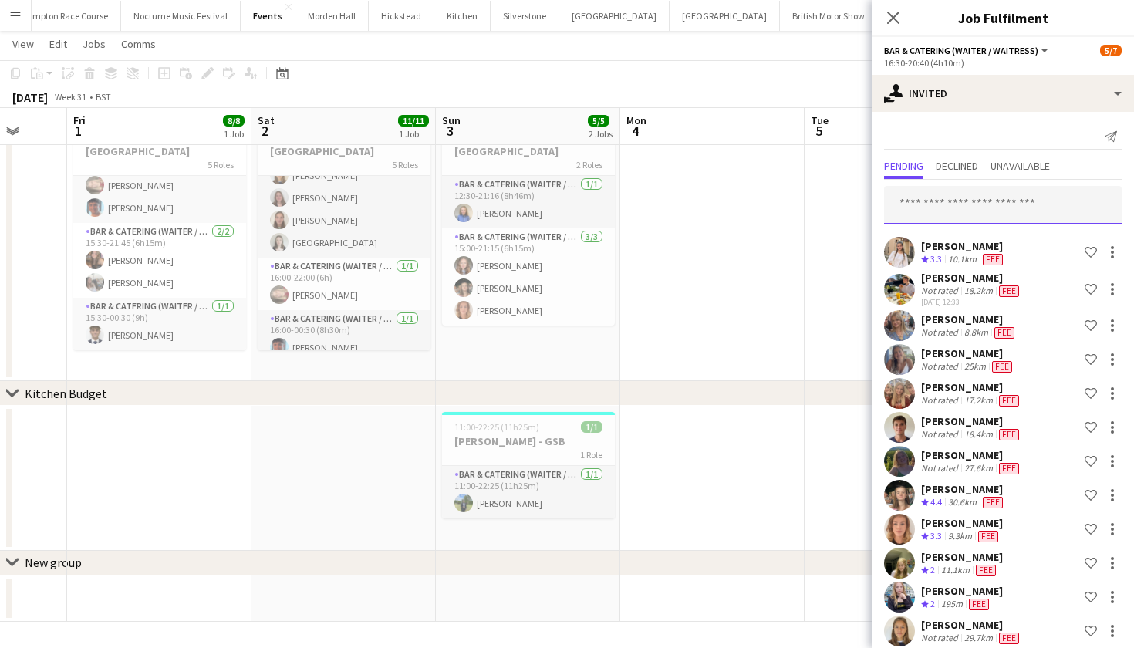
scroll to position [0, 0]
click at [982, 214] on input "text" at bounding box center [1003, 205] width 238 height 39
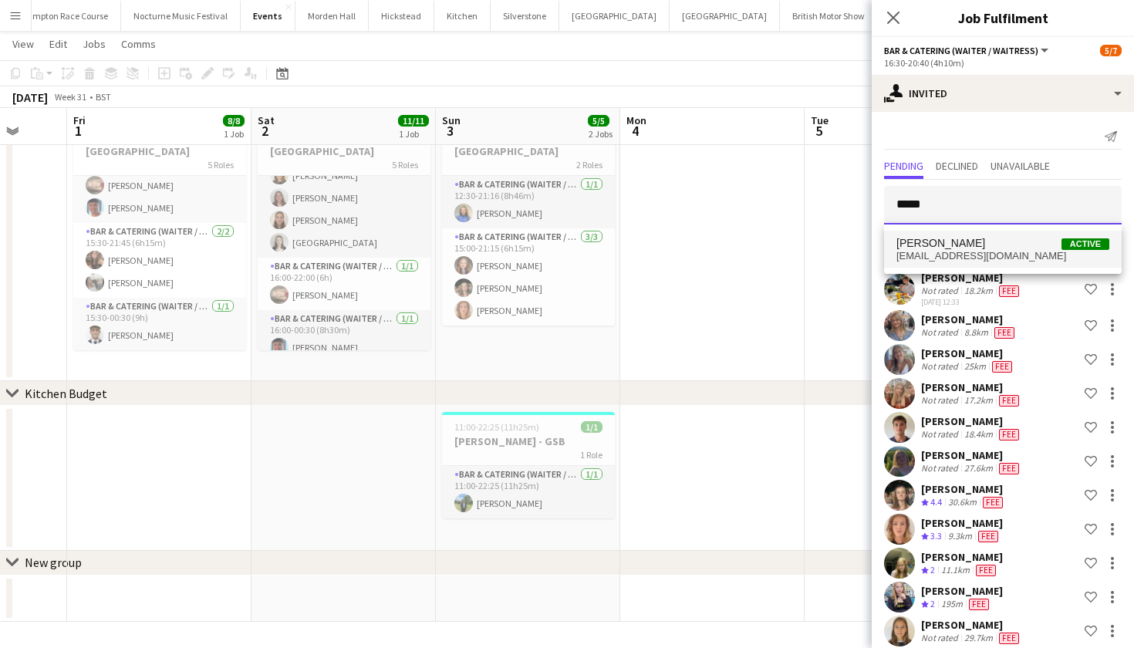
type input "*****"
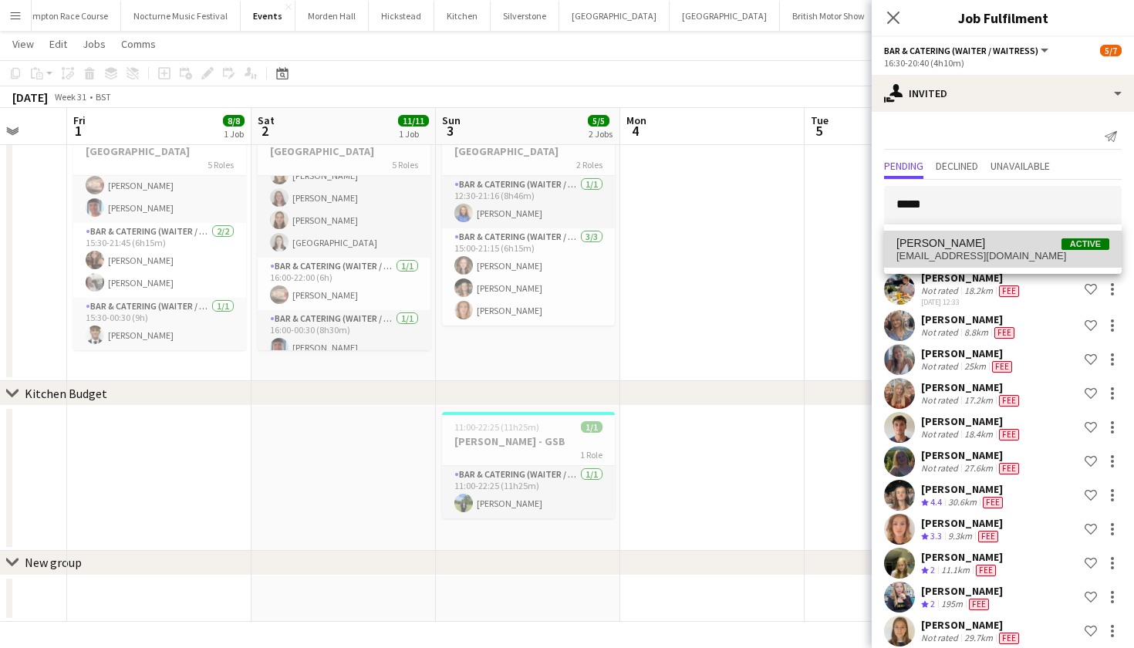
click at [985, 259] on span "2687@rgsg.co.uk" at bounding box center [1002, 256] width 213 height 12
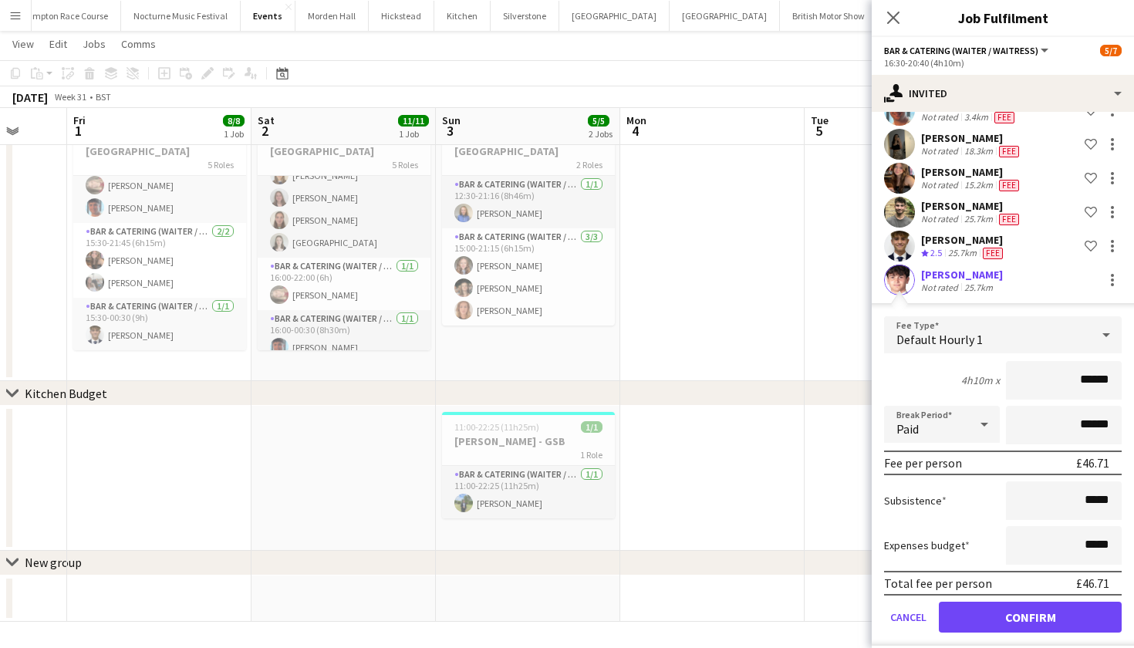
click at [996, 613] on button "Confirm" at bounding box center [1030, 617] width 183 height 31
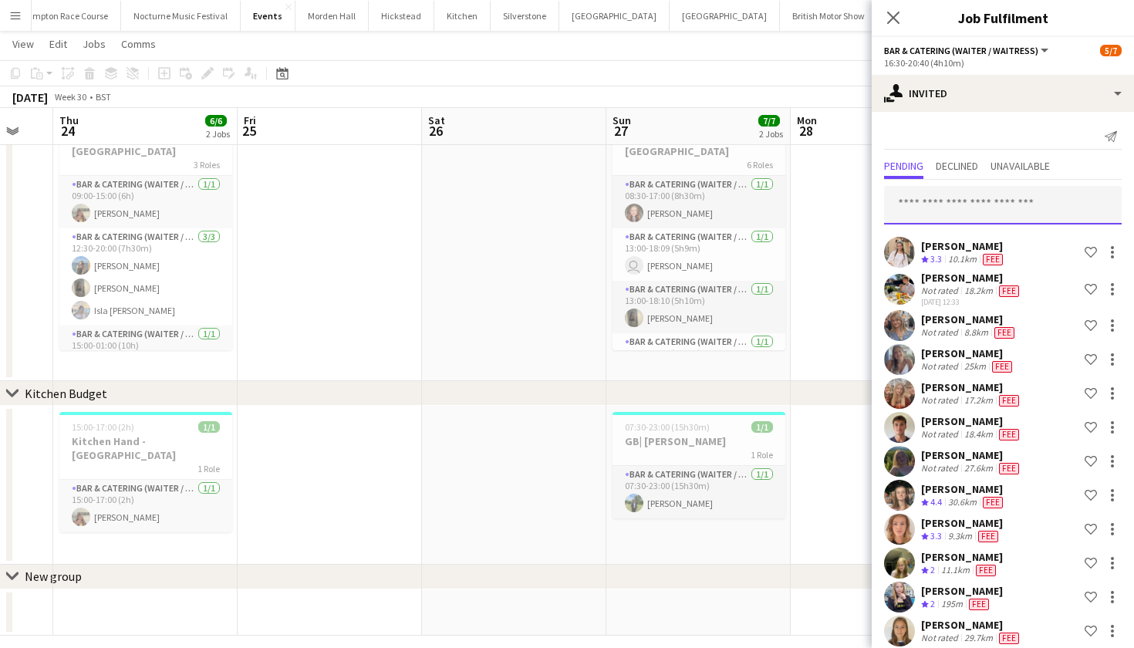
scroll to position [0, 0]
click at [997, 207] on input "text" at bounding box center [1003, 205] width 238 height 39
type input "**********"
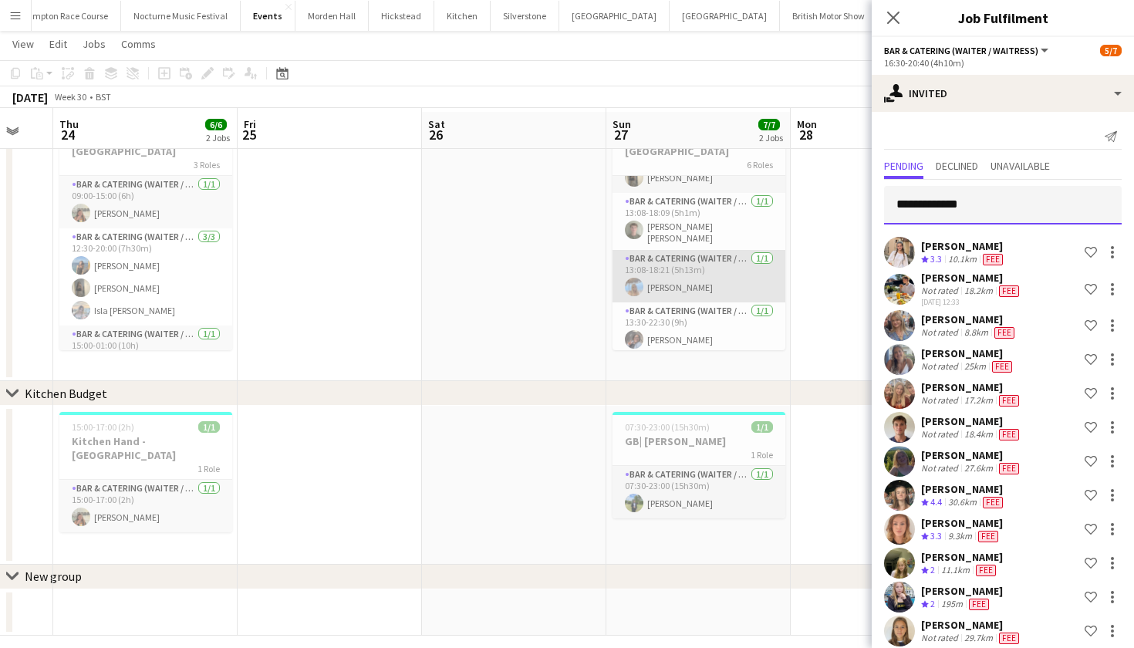
scroll to position [71, 0]
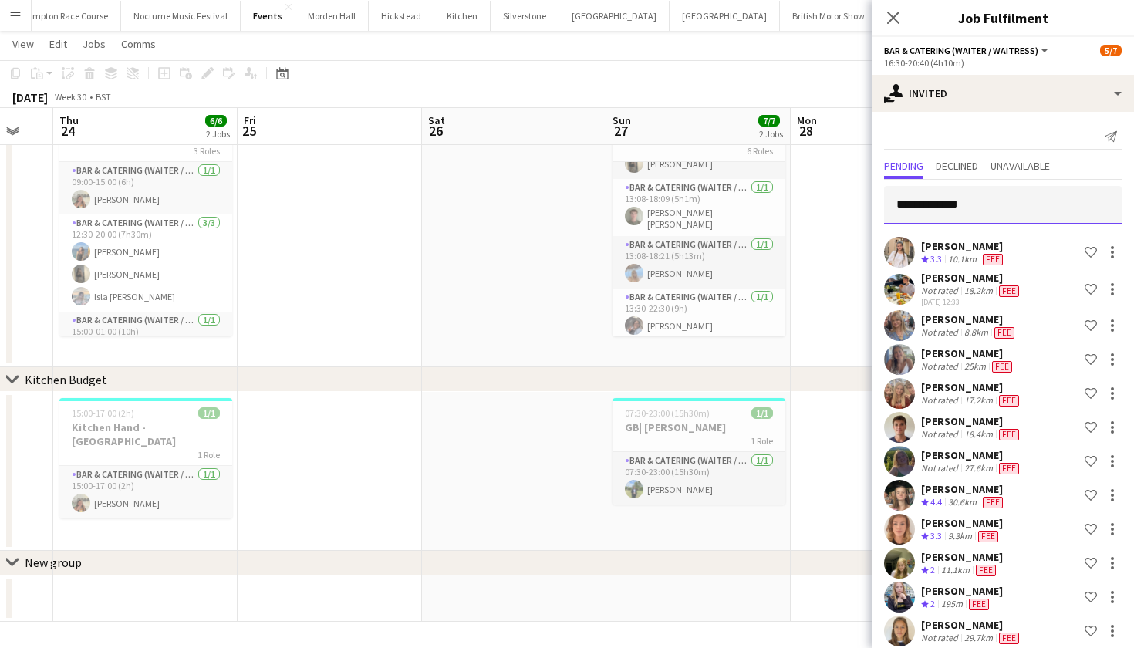
drag, startPoint x: 998, startPoint y: 211, endPoint x: 833, endPoint y: 201, distance: 165.3
click at [833, 202] on body "Menu Boards Boards Boards All jobs Status Workforce Workforce My Workforce Recr…" at bounding box center [567, 288] width 1134 height 719
drag, startPoint x: 933, startPoint y: 213, endPoint x: 907, endPoint y: 201, distance: 28.7
click at [907, 201] on input "********" at bounding box center [1003, 205] width 238 height 39
click at [993, 183] on div "********* Lucy Hogg Crew rating 3.3 10.1km Fee Shortlist crew Archibald Perkins…" at bounding box center [1002, 567] width 262 height 775
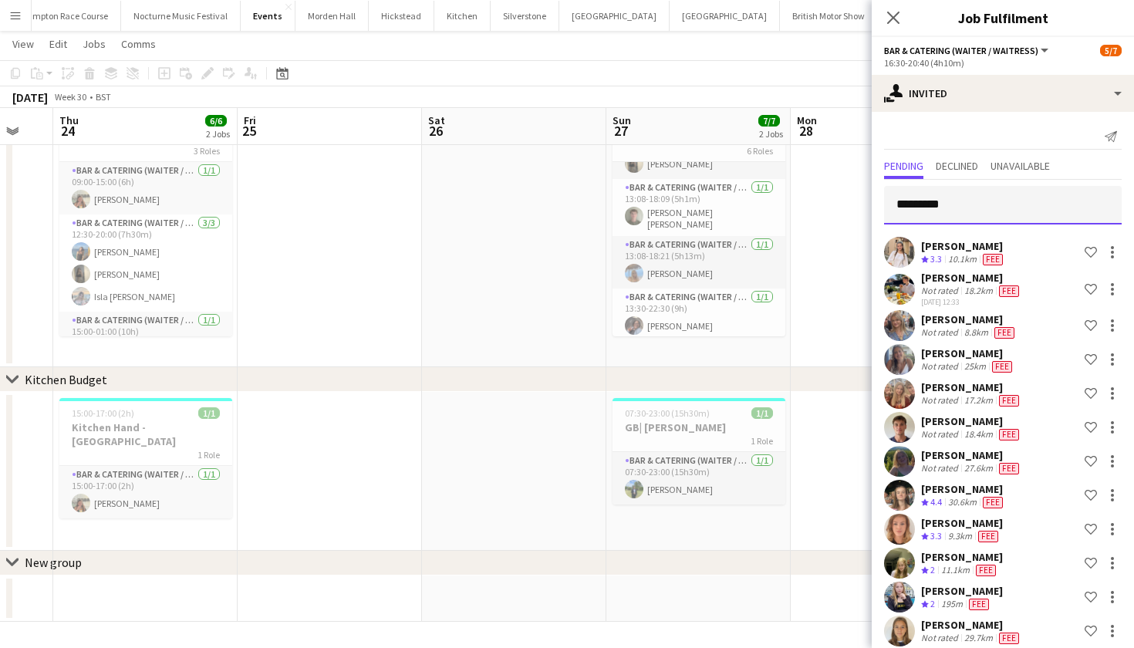
click at [993, 204] on input "*********" at bounding box center [1003, 205] width 238 height 39
type input "*********"
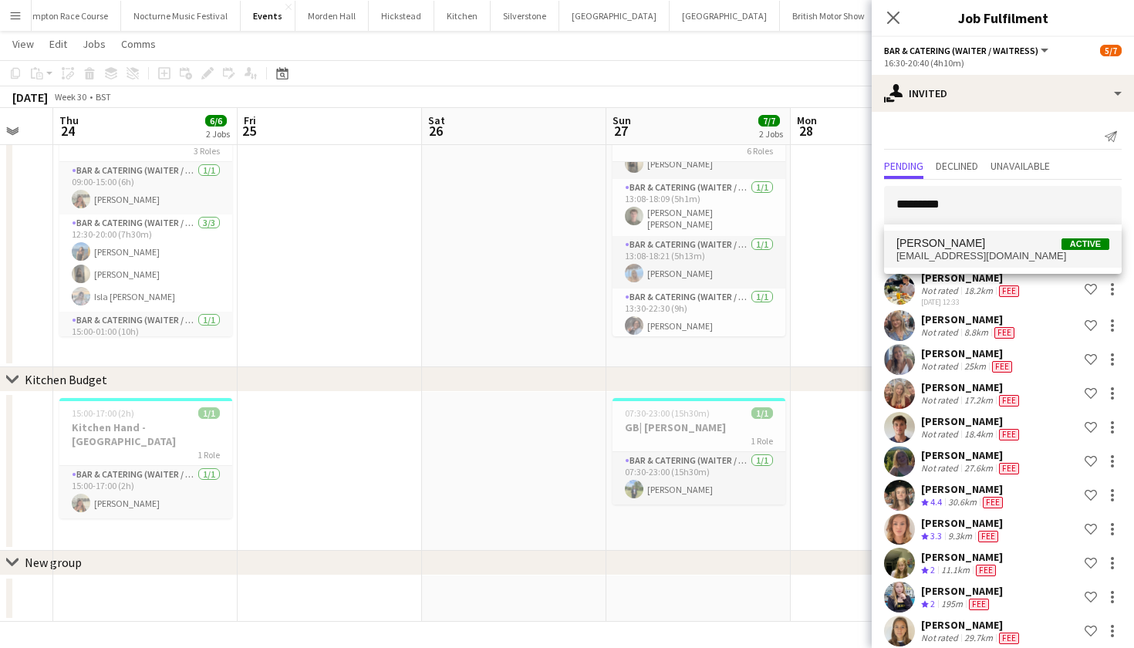
click at [929, 258] on span "[EMAIL_ADDRESS][DOMAIN_NAME]" at bounding box center [1002, 256] width 213 height 12
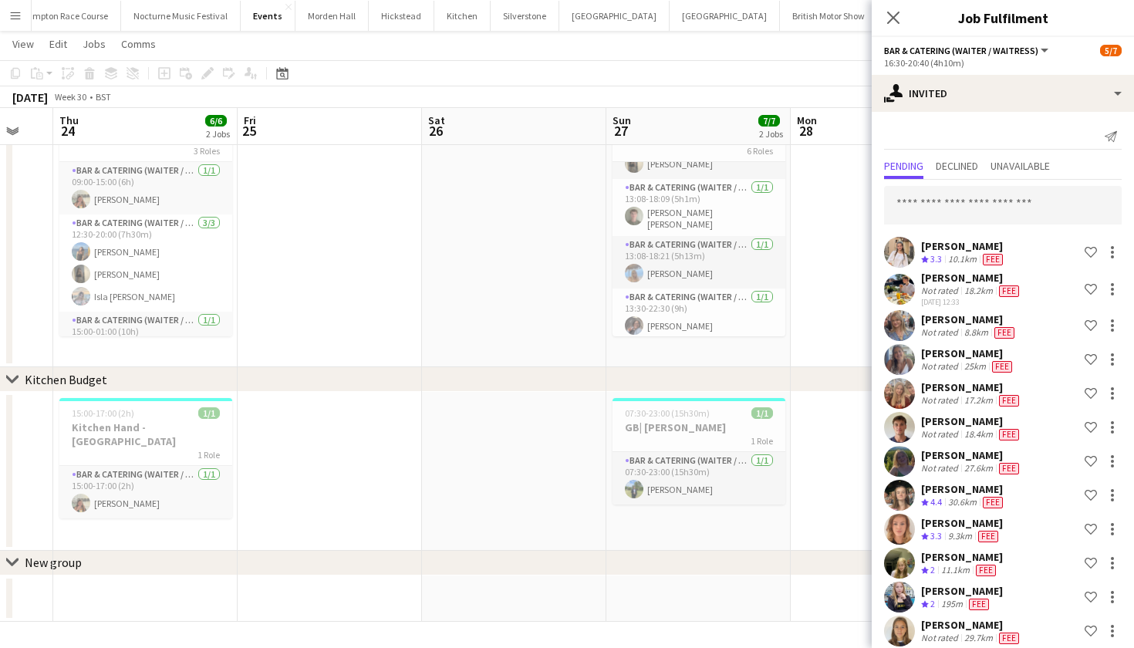
scroll to position [690, 0]
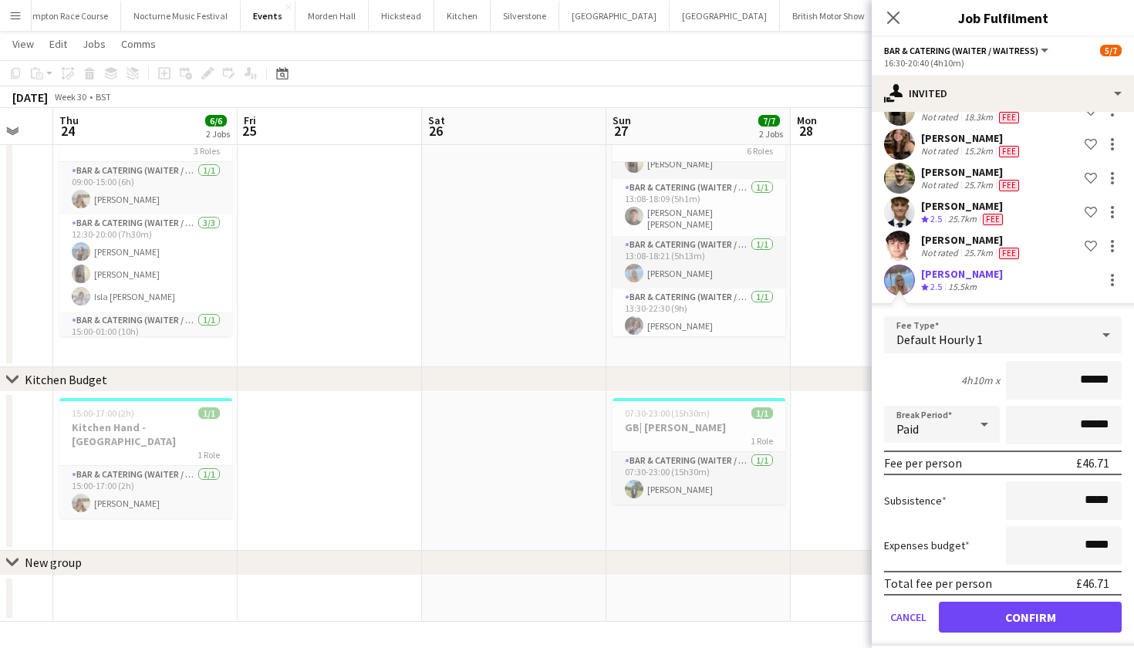
click at [991, 614] on button "Confirm" at bounding box center [1030, 617] width 183 height 31
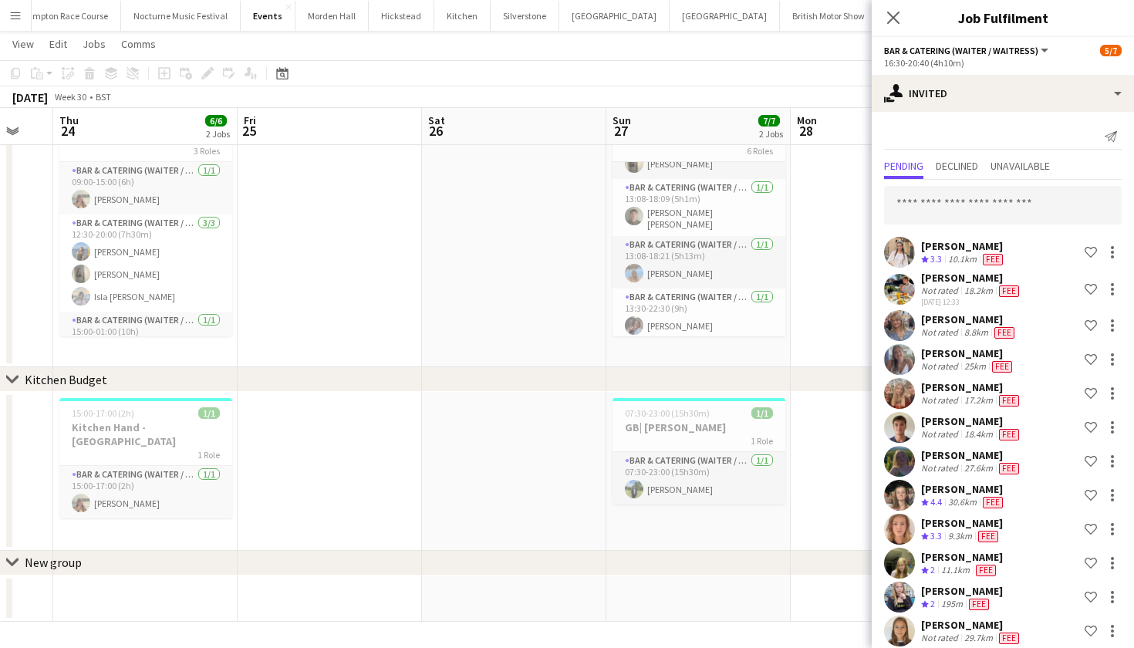
scroll to position [0, 0]
click at [992, 207] on input "text" at bounding box center [1003, 205] width 238 height 39
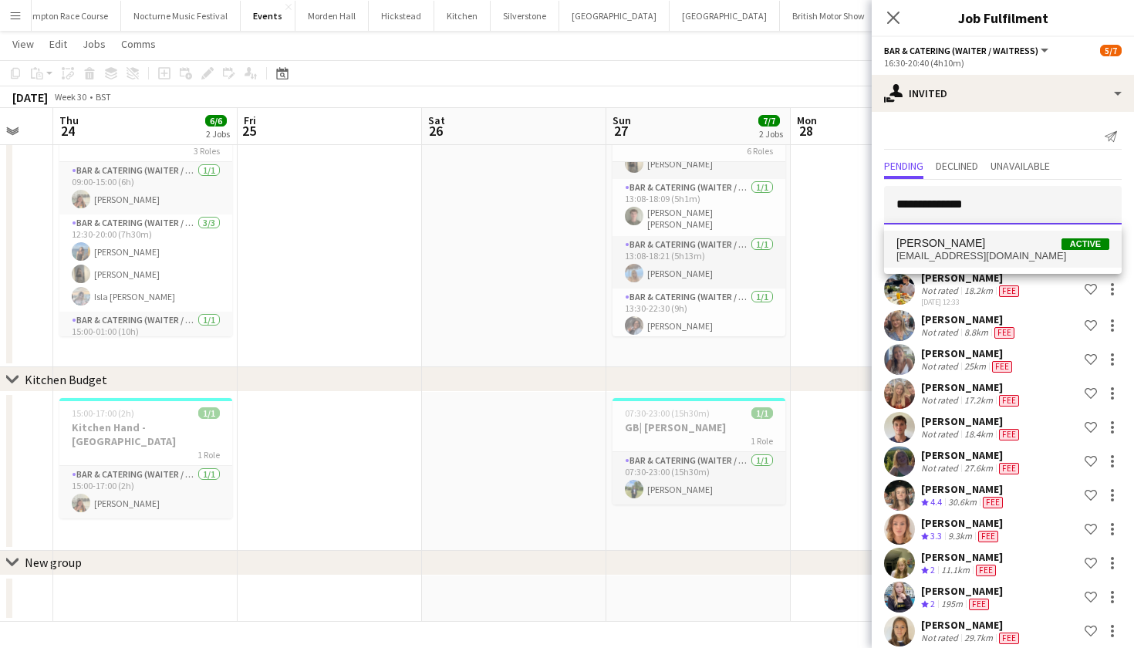
type input "**********"
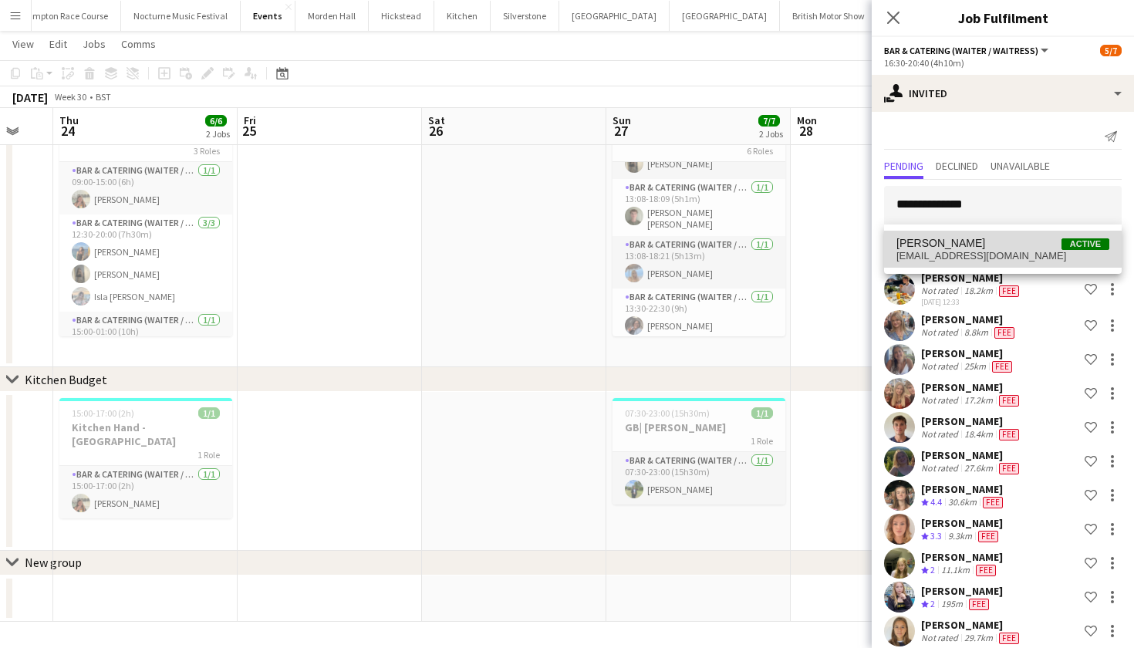
click at [1000, 253] on span "amelieperriton@icloud.com" at bounding box center [1002, 256] width 213 height 12
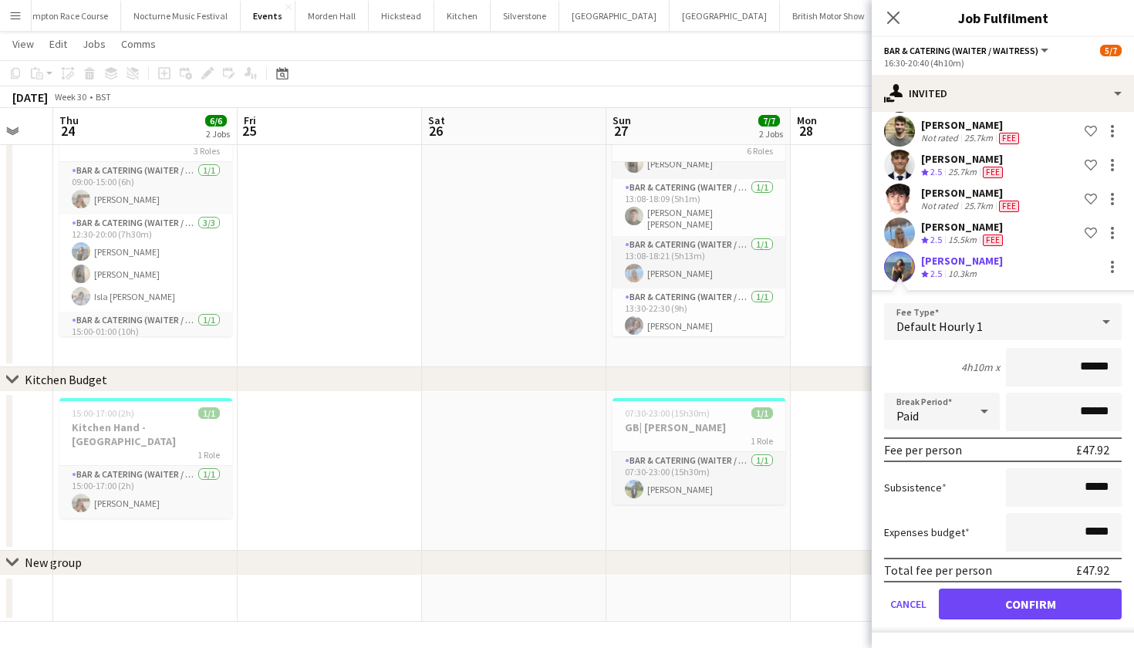
scroll to position [737, 0]
click at [1013, 613] on button "Confirm" at bounding box center [1030, 603] width 183 height 31
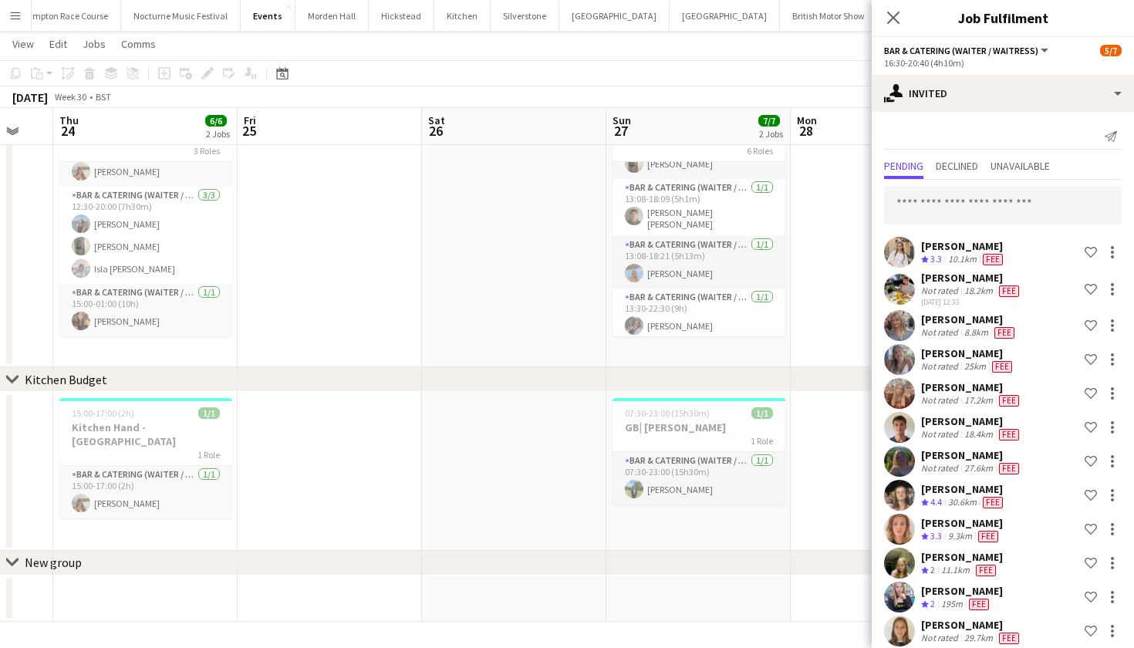
scroll to position [0, 0]
click at [1026, 210] on input "text" at bounding box center [1003, 205] width 238 height 39
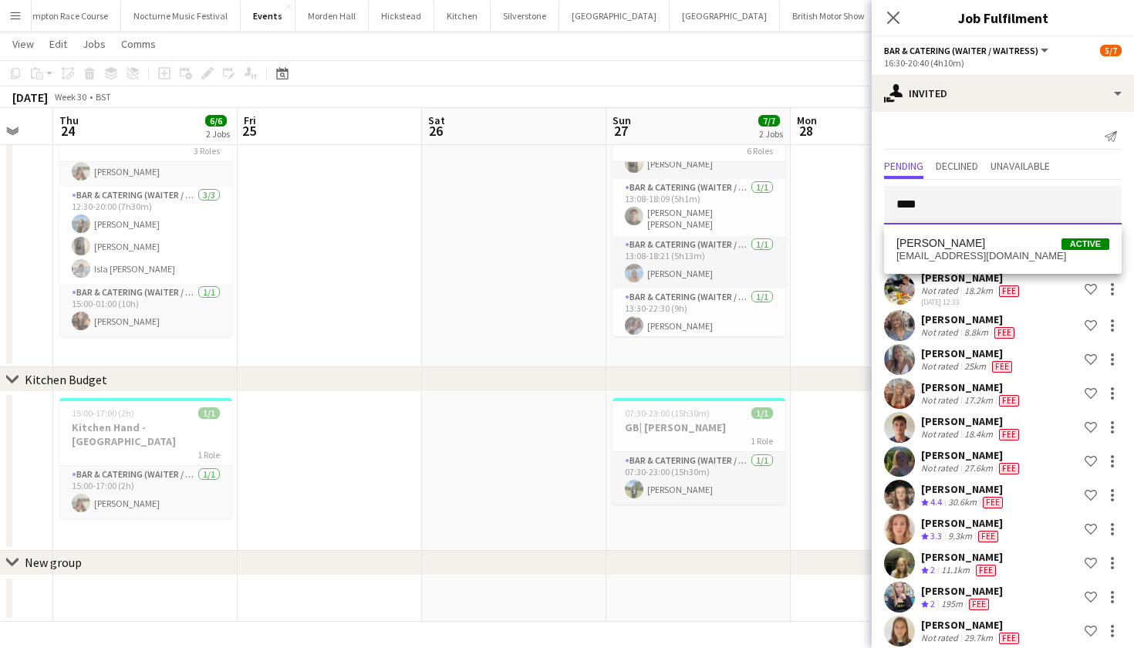
type input "****"
drag, startPoint x: 1026, startPoint y: 203, endPoint x: 1016, endPoint y: 245, distance: 43.8
click at [1016, 245] on span "Jocelyn Booth Active" at bounding box center [1002, 243] width 213 height 13
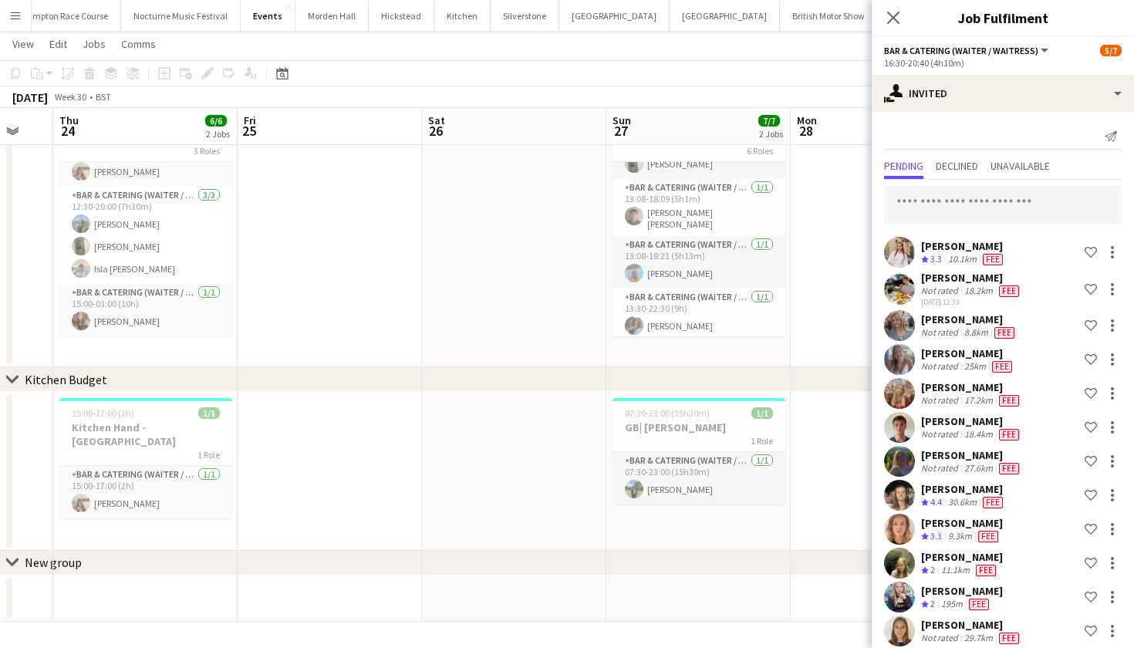
scroll to position [758, 0]
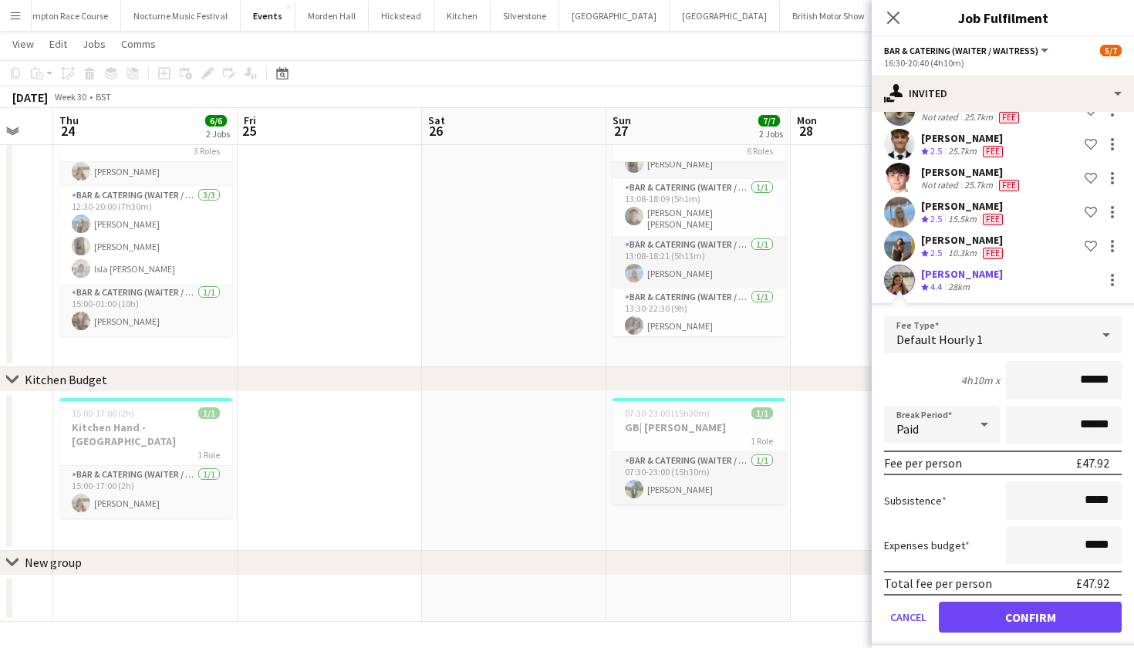
click at [1036, 622] on button "Confirm" at bounding box center [1030, 617] width 183 height 31
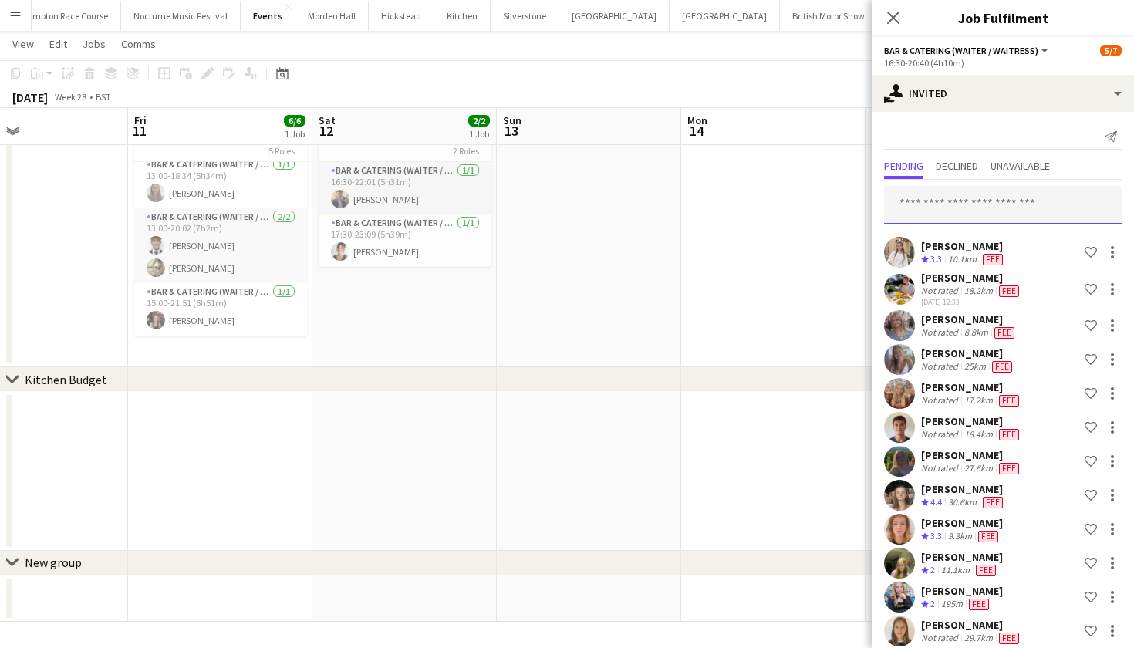
scroll to position [0, 0]
drag, startPoint x: 968, startPoint y: 211, endPoint x: 968, endPoint y: 199, distance: 12.3
click at [968, 211] on input "text" at bounding box center [1003, 205] width 238 height 39
type input "*"
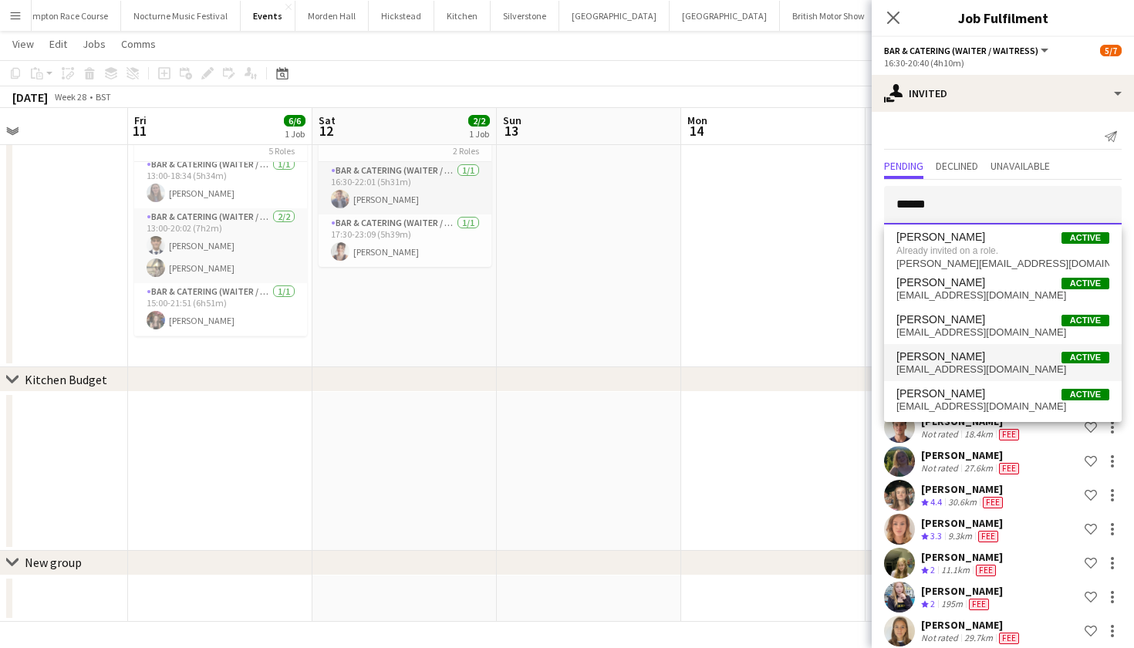
type input "******"
drag, startPoint x: 955, startPoint y: 204, endPoint x: 887, endPoint y: 203, distance: 68.6
click at [887, 203] on input "******" at bounding box center [1003, 205] width 238 height 39
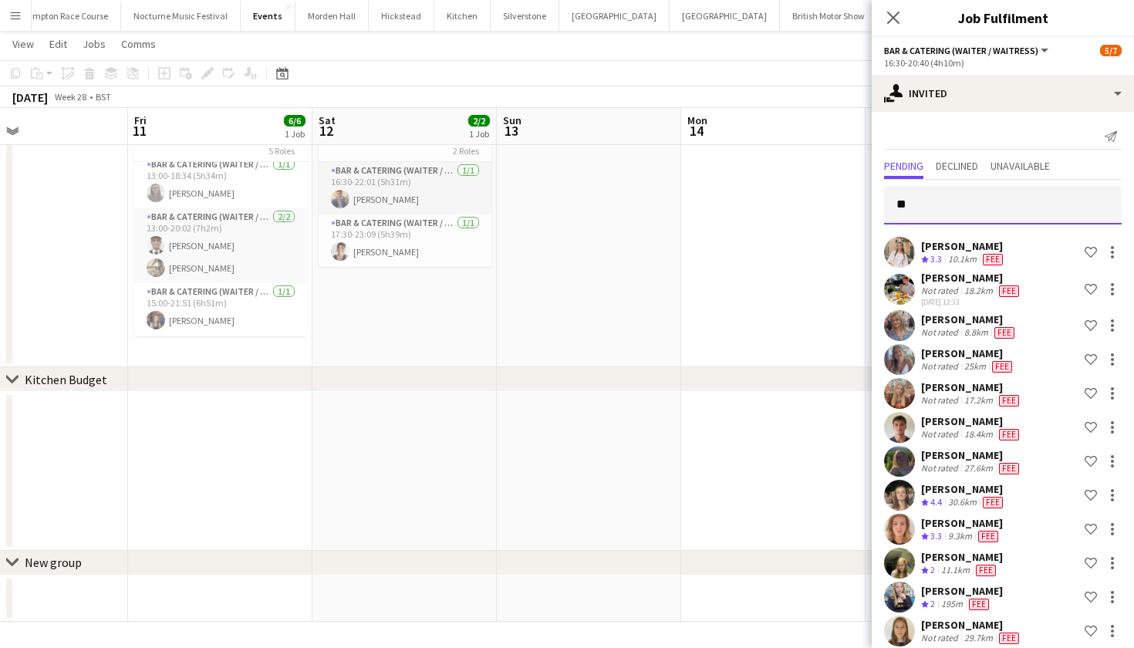
type input "*"
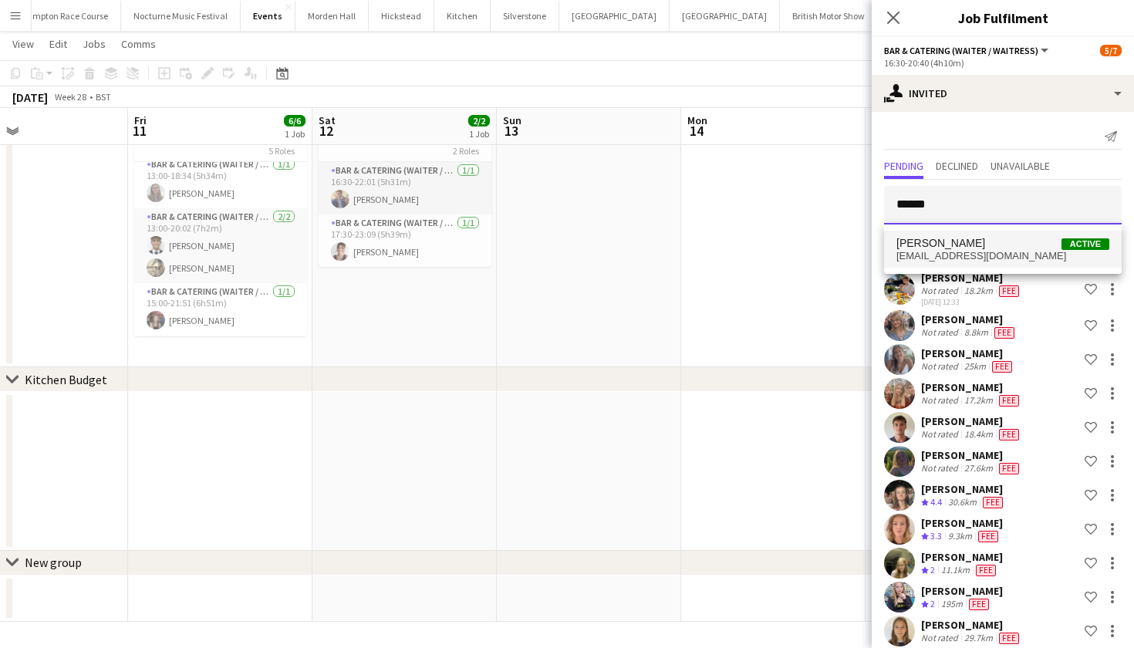
type input "******"
click at [961, 253] on span "[EMAIL_ADDRESS][DOMAIN_NAME]" at bounding box center [1002, 256] width 213 height 12
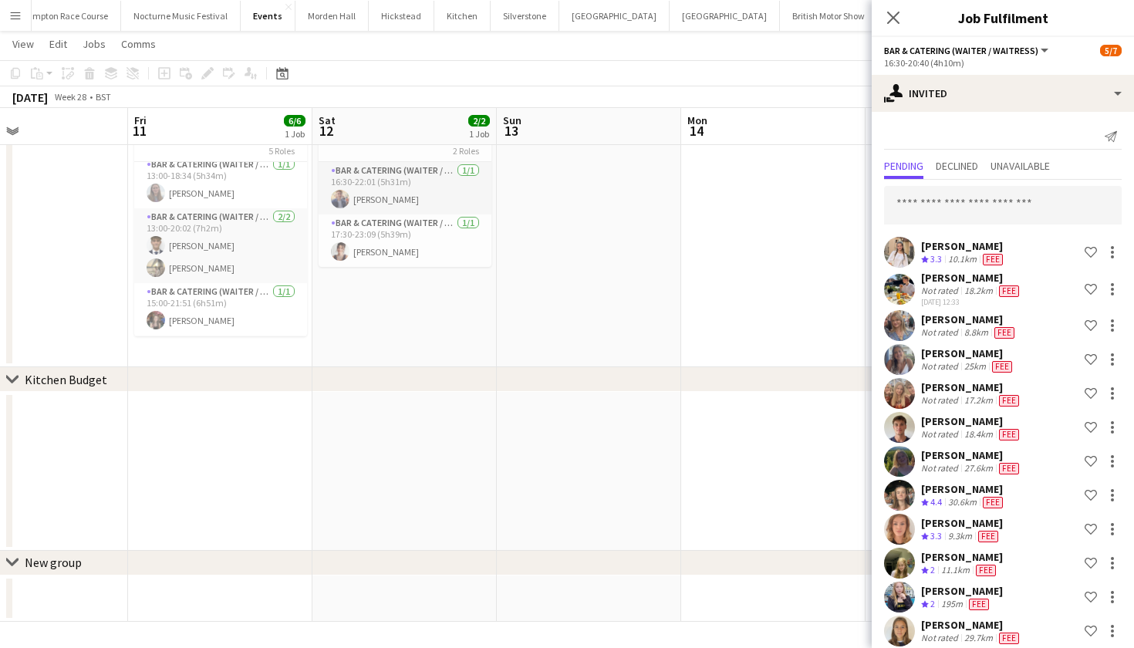
scroll to position [792, 0]
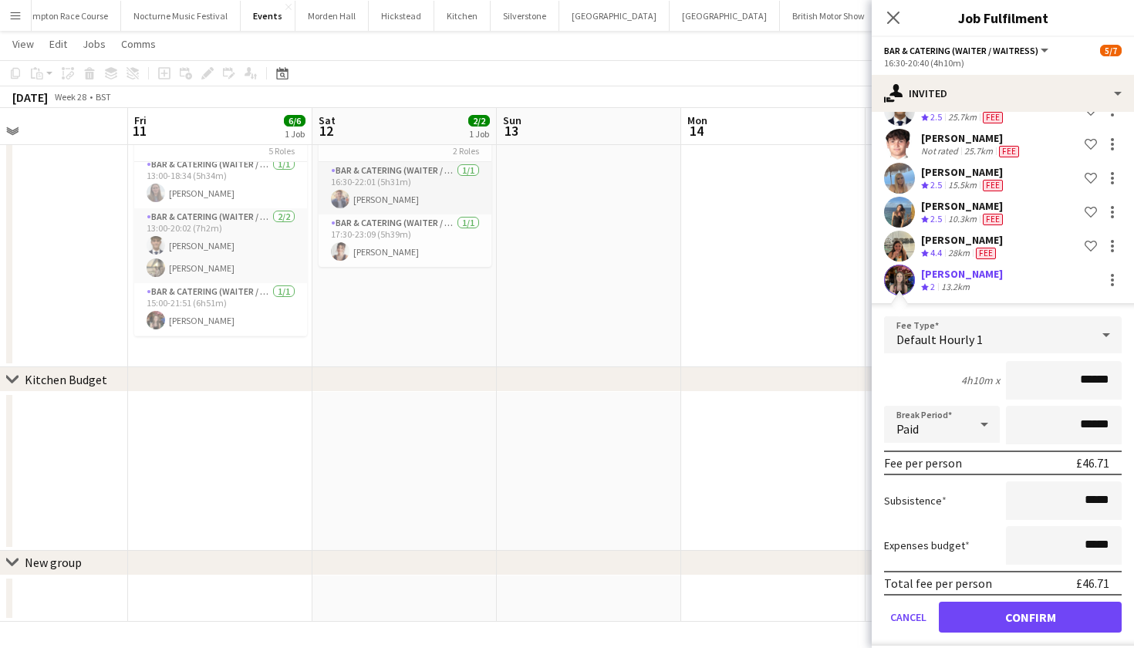
click at [1017, 623] on button "Confirm" at bounding box center [1030, 617] width 183 height 31
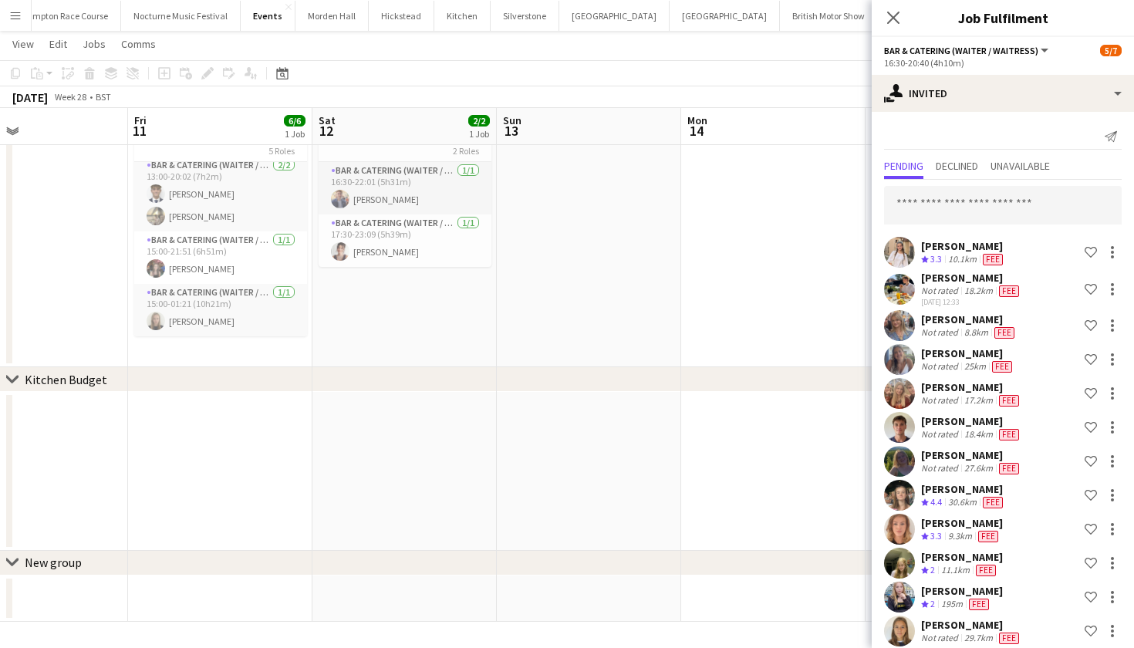
scroll to position [0, 0]
click at [933, 206] on input "text" at bounding box center [1003, 205] width 238 height 39
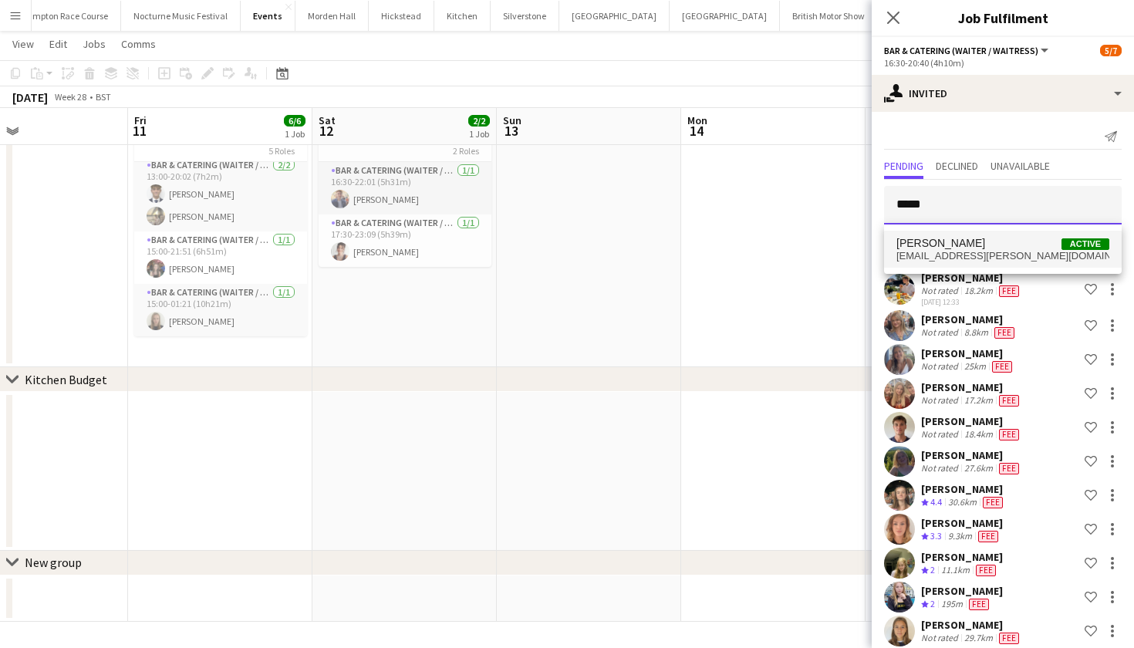
type input "*****"
click at [945, 247] on span "[PERSON_NAME]" at bounding box center [940, 243] width 89 height 13
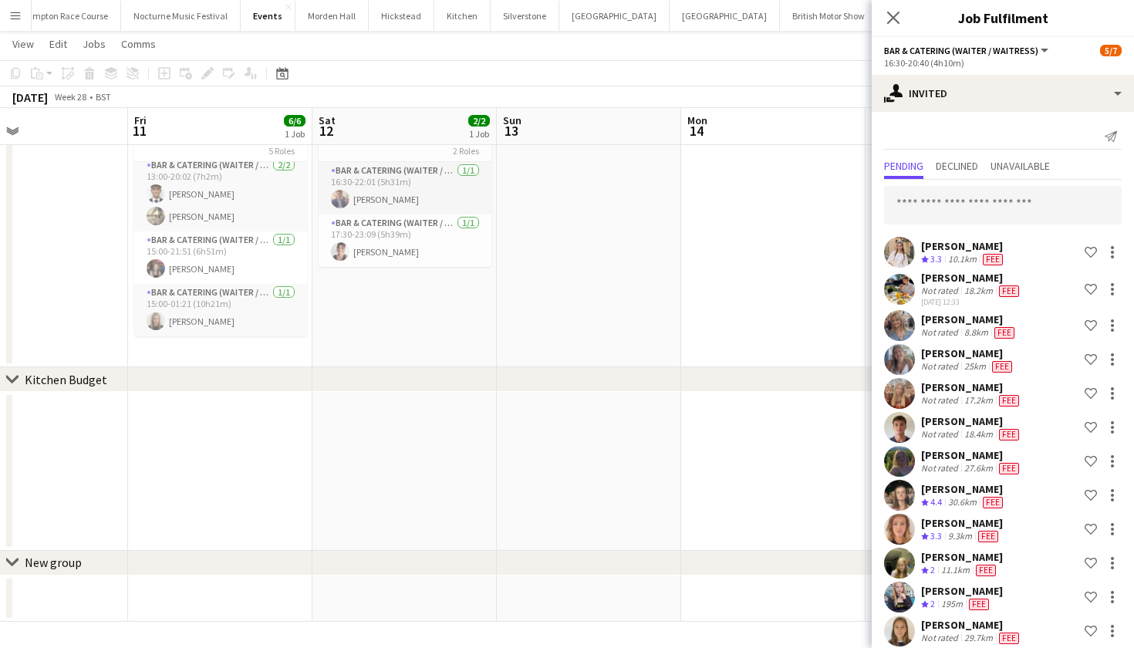
scroll to position [826, 0]
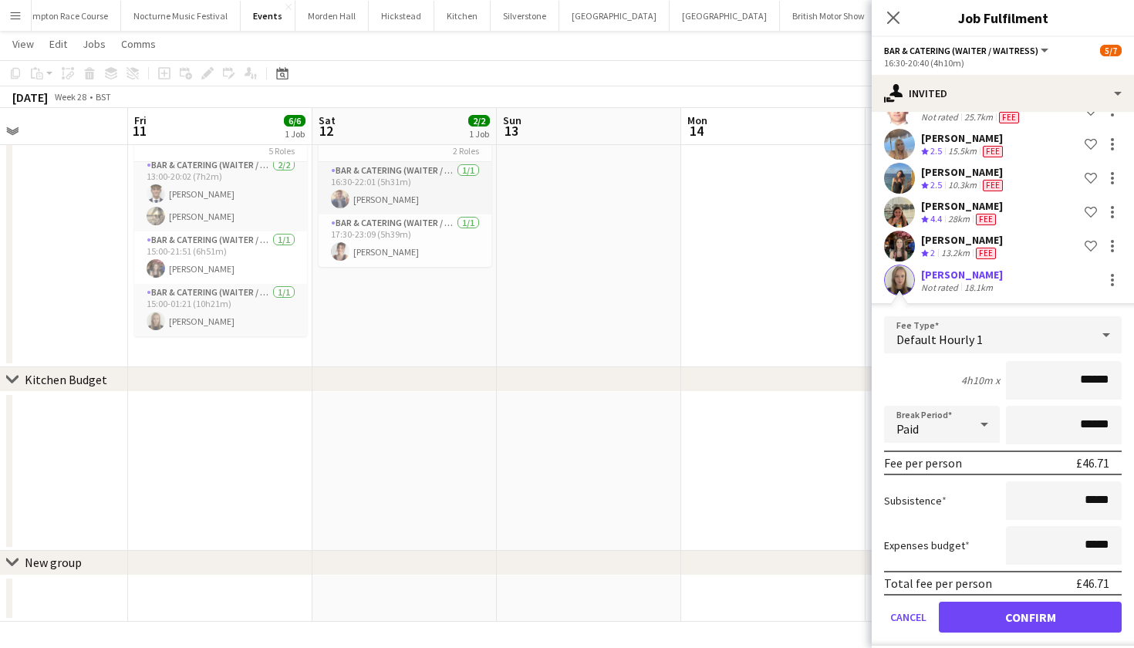
click at [1018, 609] on button "Confirm" at bounding box center [1030, 617] width 183 height 31
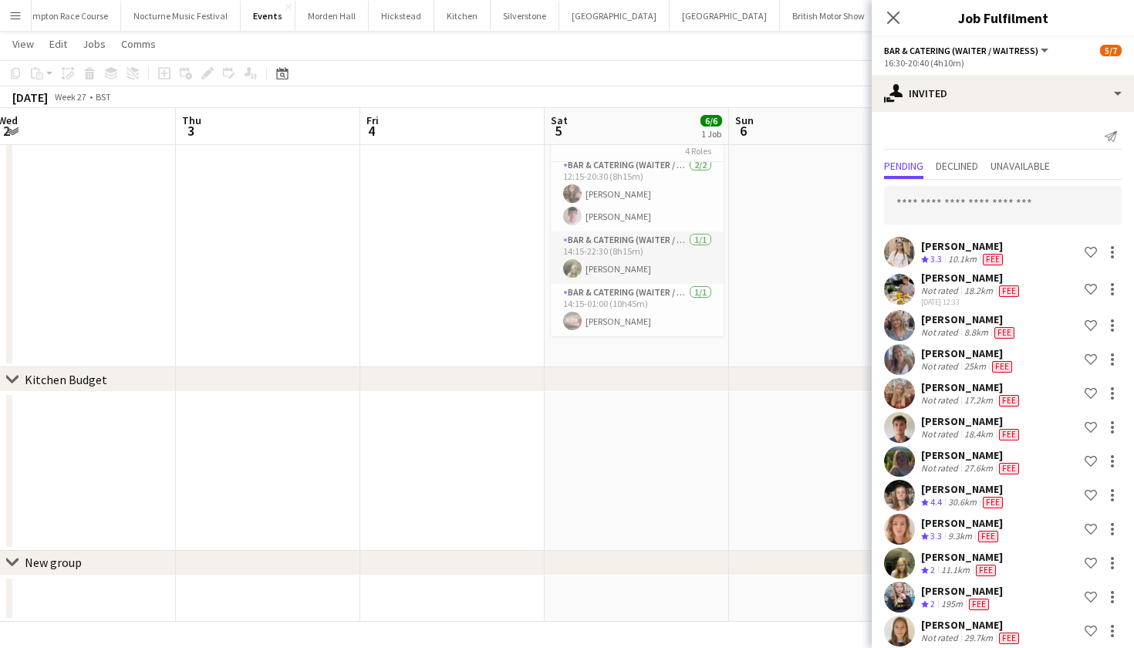
scroll to position [0, 0]
click at [976, 214] on input "text" at bounding box center [1003, 205] width 238 height 39
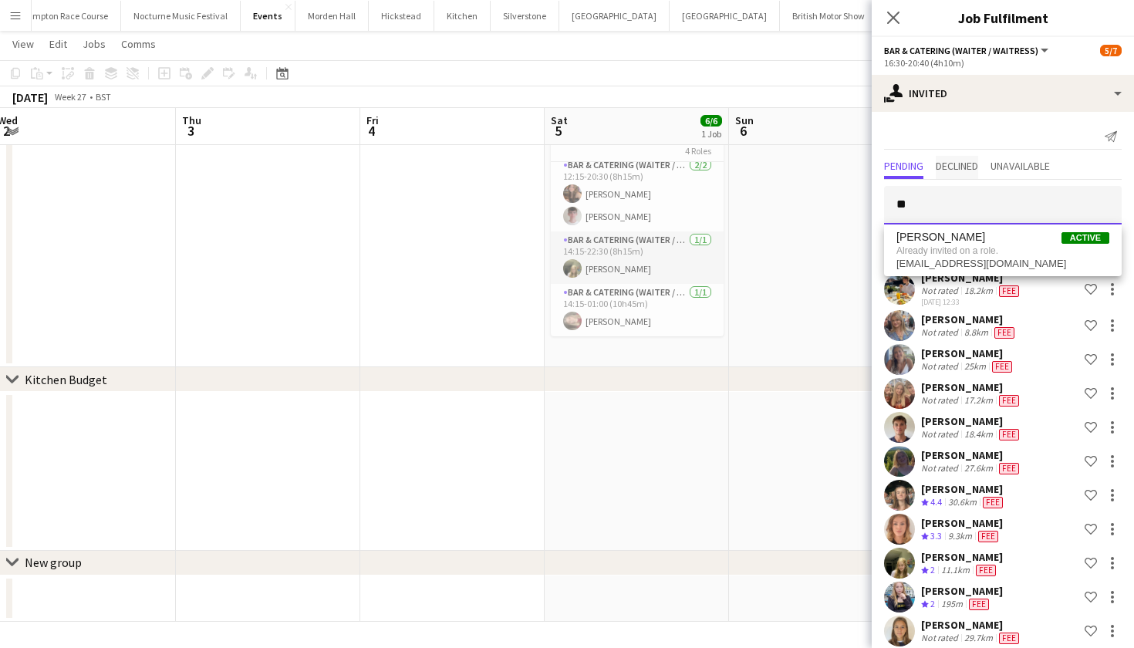
type input "*"
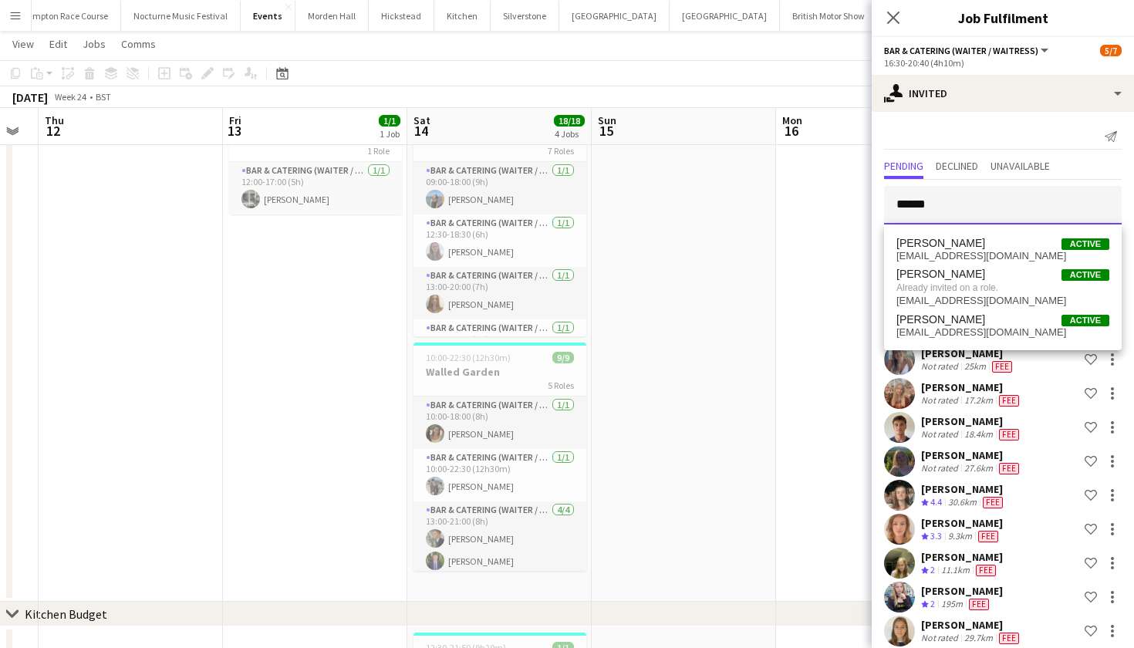
scroll to position [0, 635]
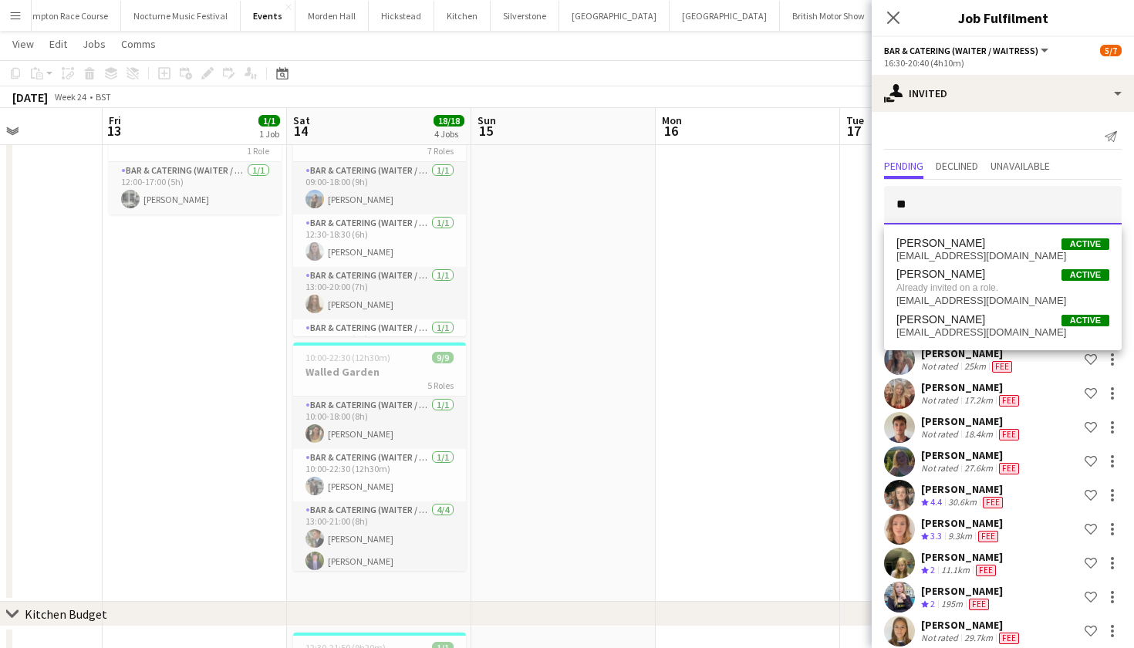
type input "*"
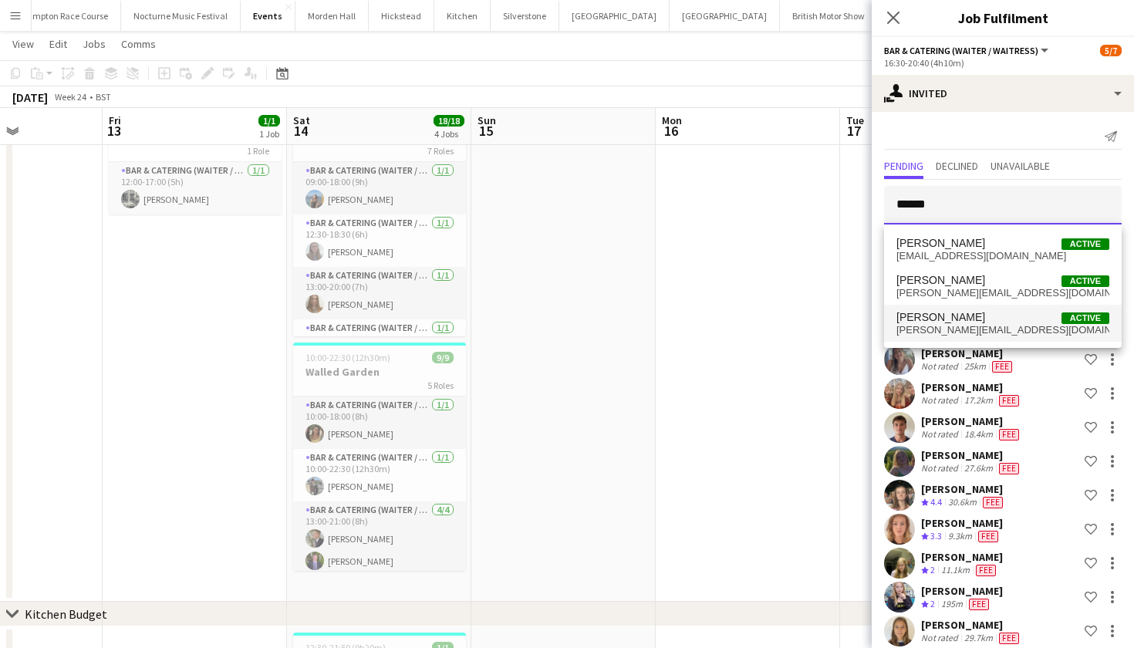
type input "******"
click at [955, 318] on span "[PERSON_NAME]" at bounding box center [940, 317] width 89 height 13
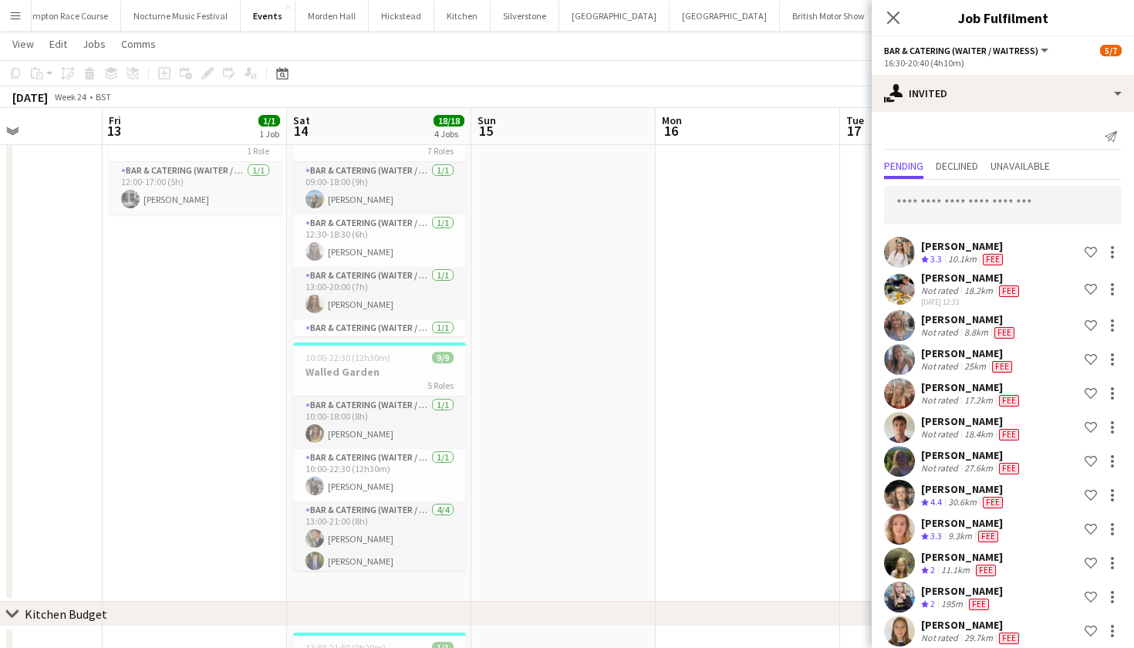
scroll to position [860, 0]
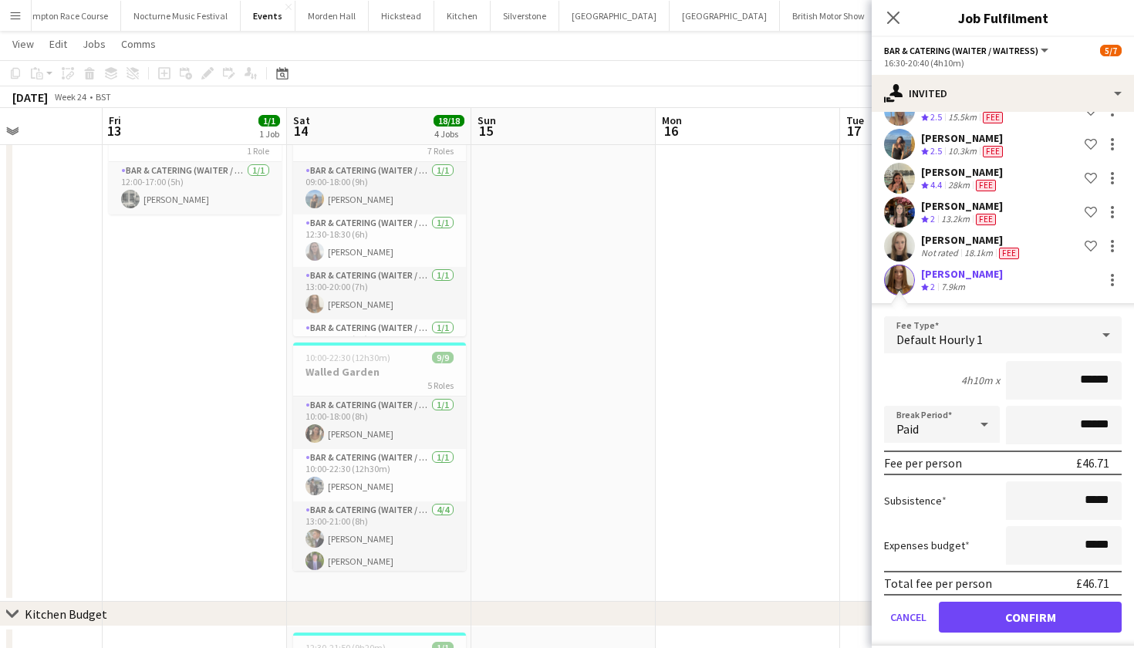
click at [999, 611] on button "Confirm" at bounding box center [1030, 617] width 183 height 31
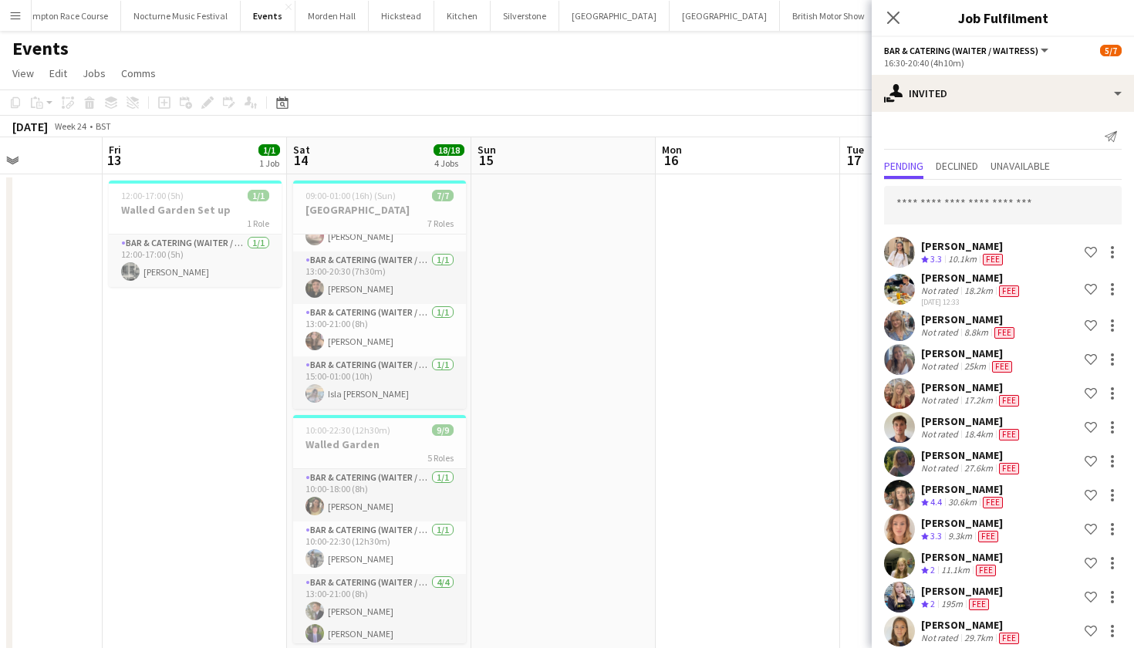
scroll to position [0, 0]
click at [966, 202] on input "text" at bounding box center [1003, 205] width 238 height 39
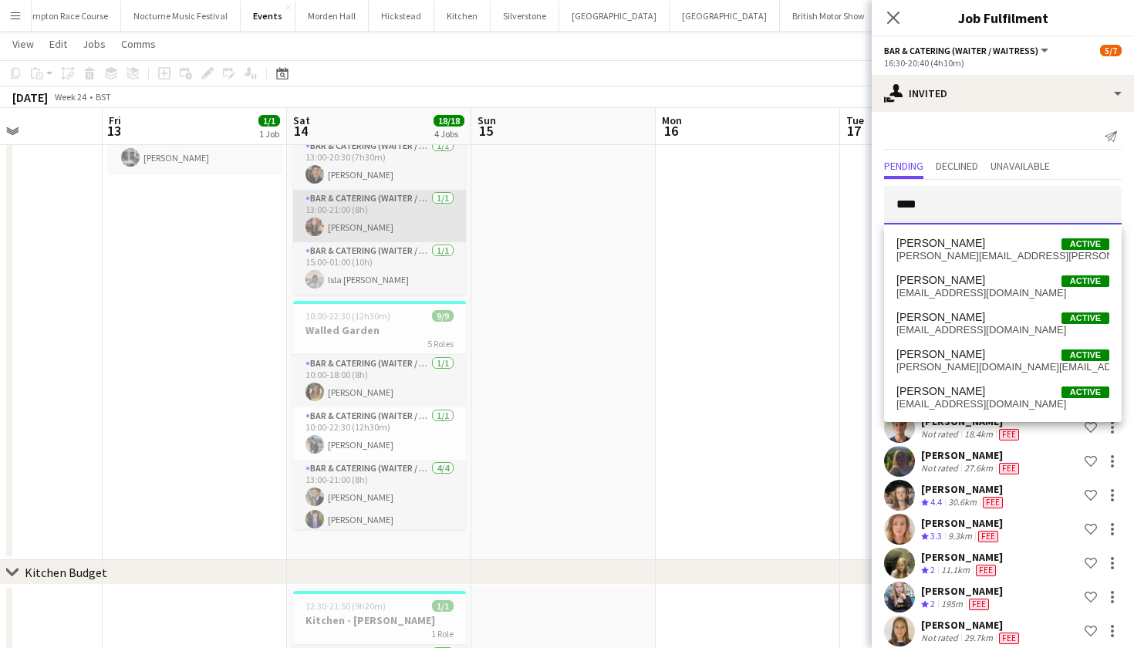
scroll to position [117, 0]
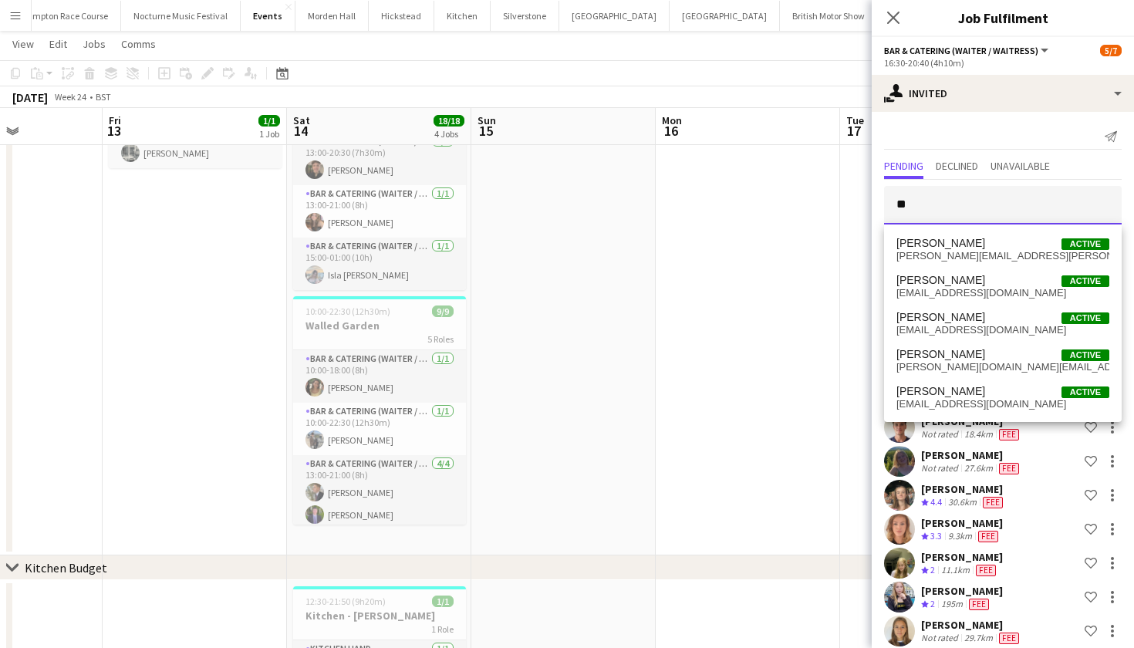
type input "*"
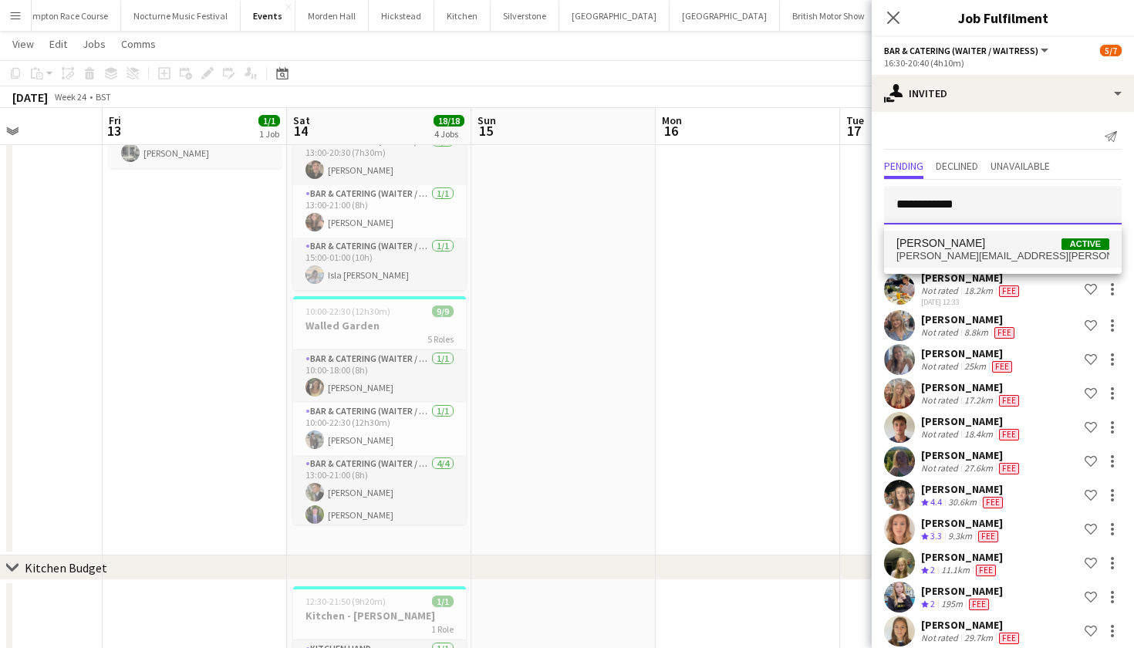
type input "**********"
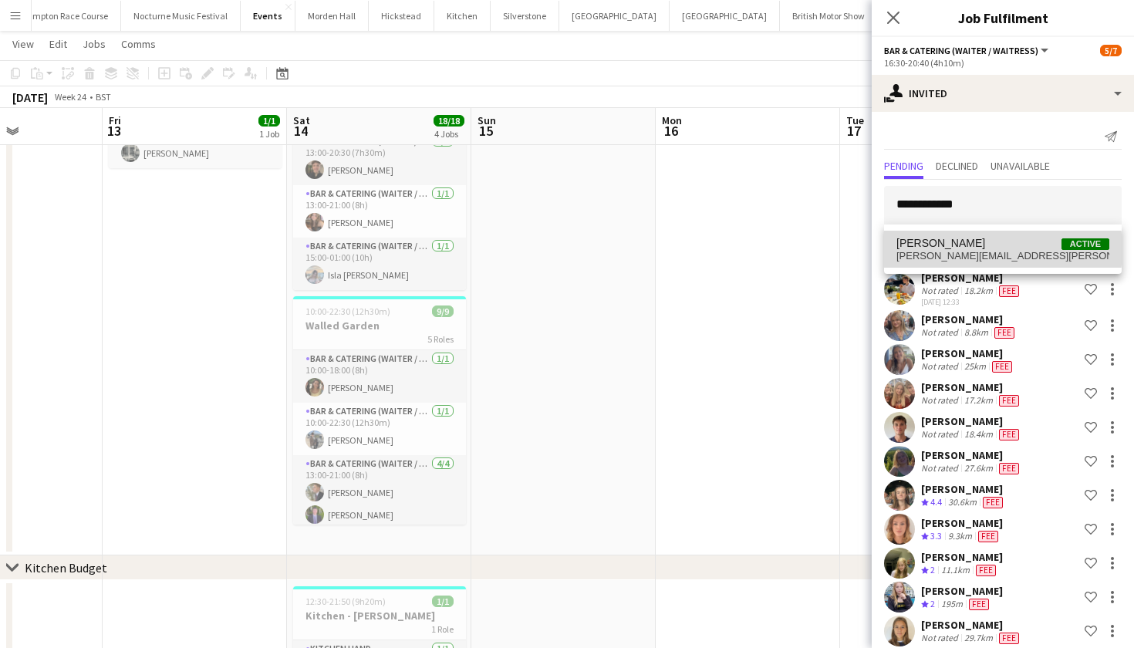
click at [969, 249] on span "James Waller Active" at bounding box center [1002, 243] width 213 height 13
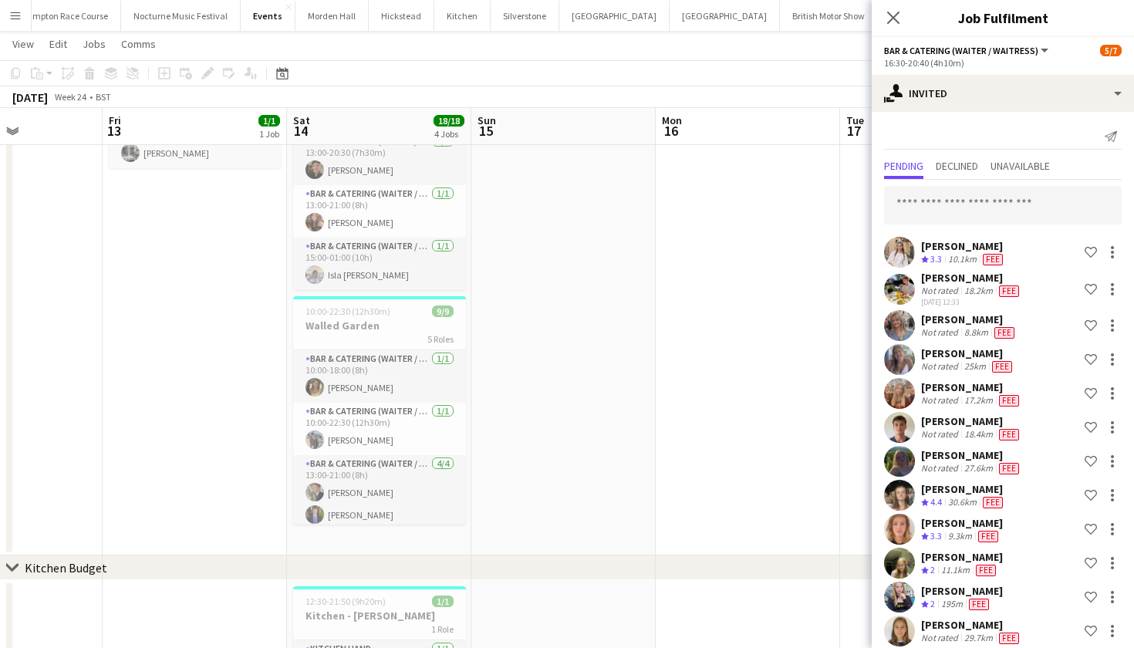
scroll to position [894, 0]
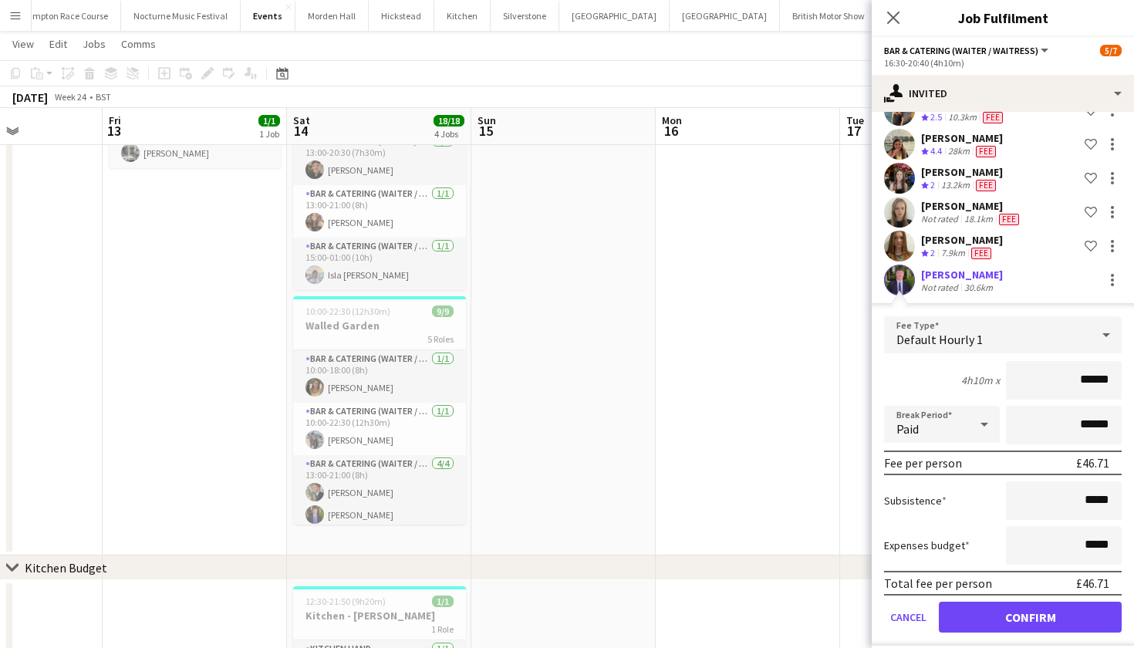
click at [1009, 612] on button "Confirm" at bounding box center [1030, 617] width 183 height 31
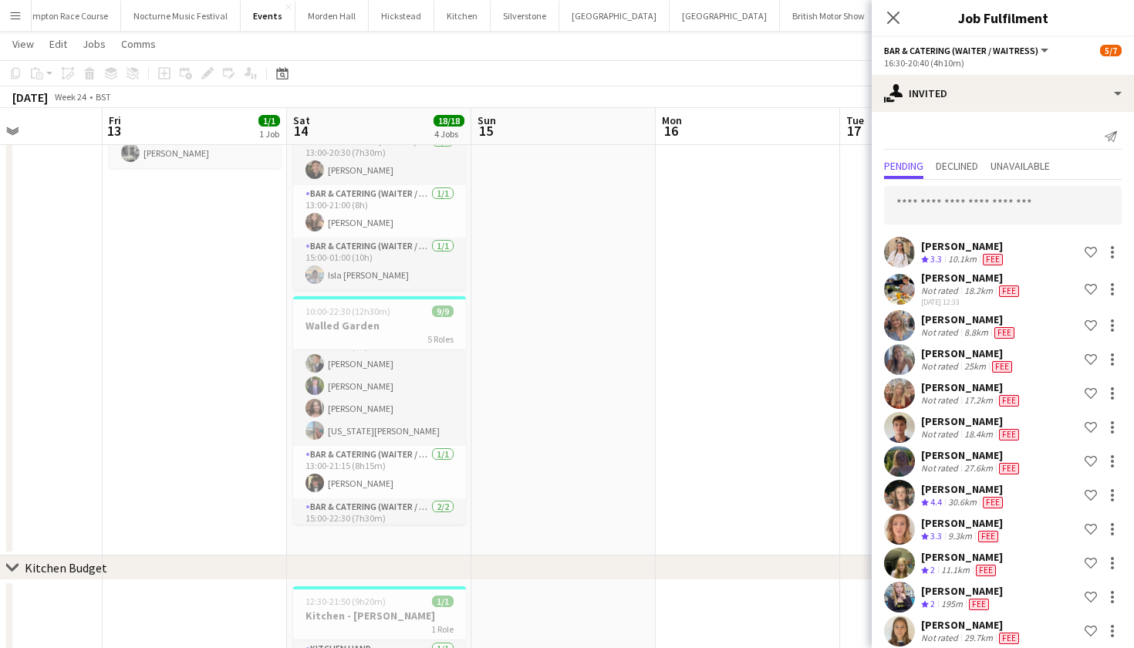
scroll to position [0, 0]
click at [959, 204] on input "text" at bounding box center [1003, 205] width 238 height 39
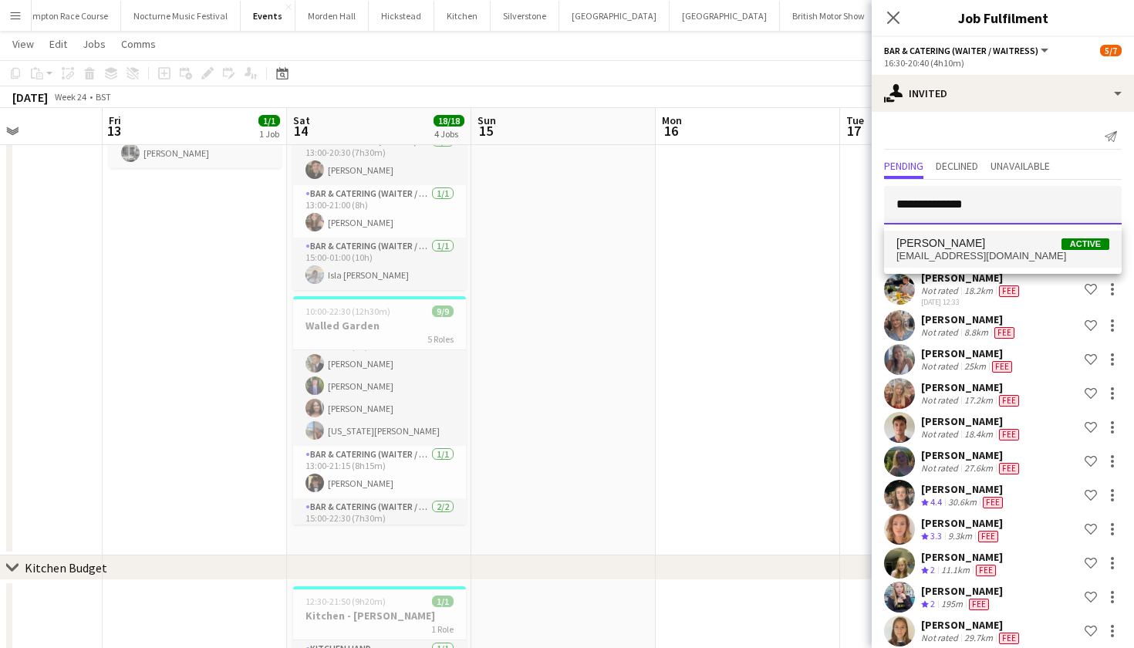
type input "**********"
click at [962, 251] on span "izzykpb@icloud.com" at bounding box center [1002, 256] width 213 height 12
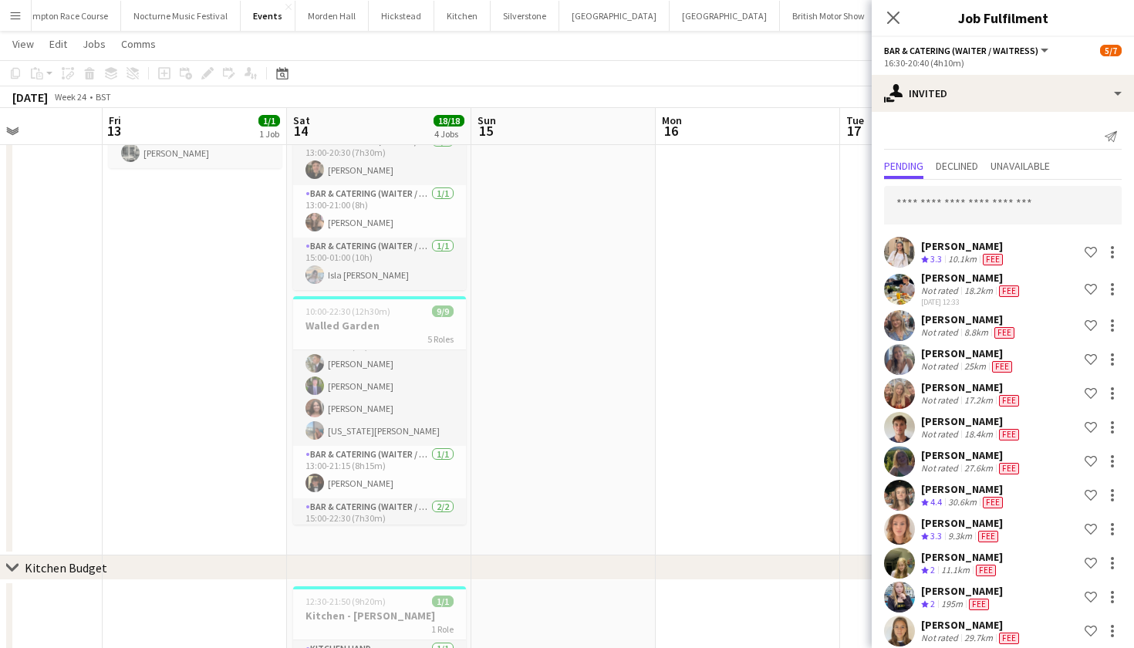
scroll to position [928, 0]
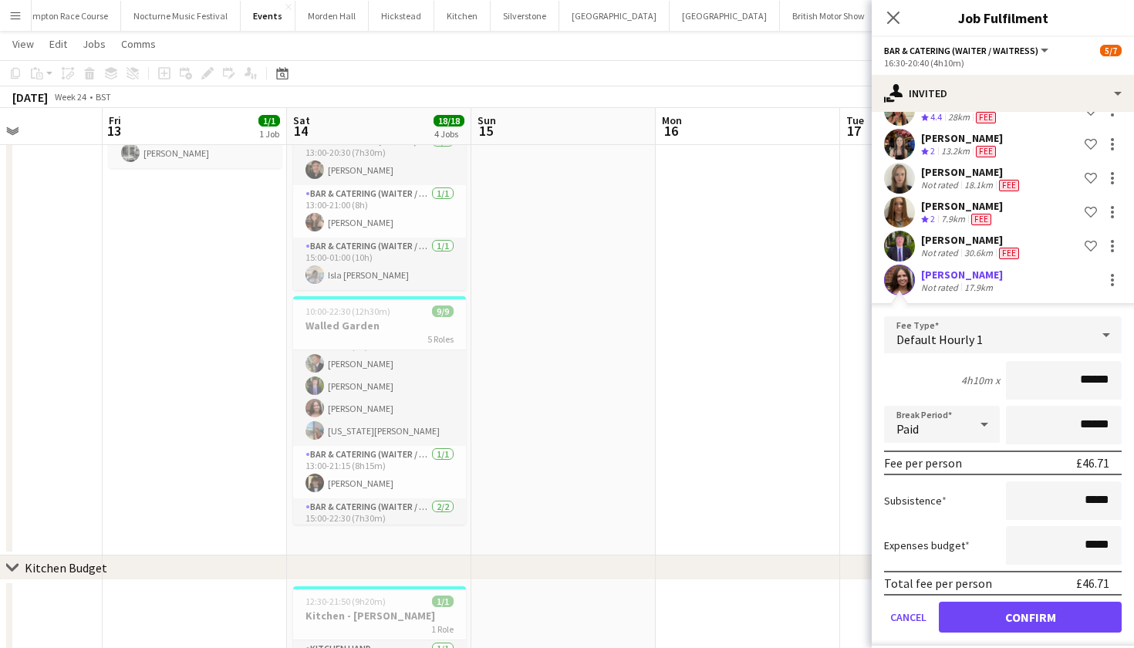
click at [1028, 618] on button "Confirm" at bounding box center [1030, 617] width 183 height 31
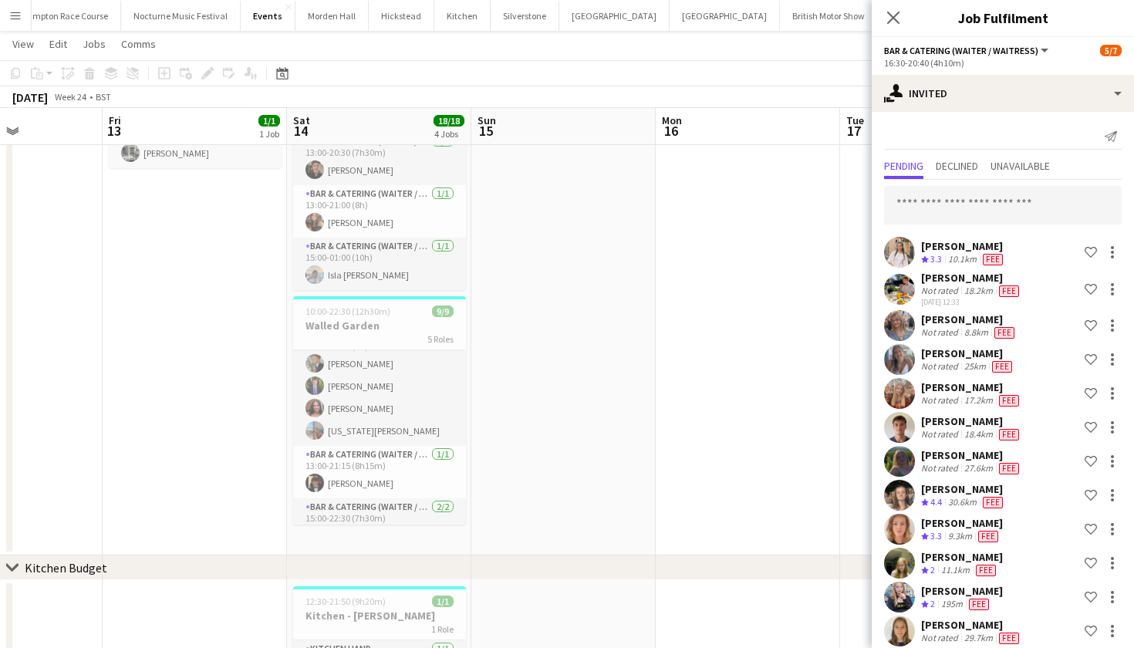
scroll to position [0, 0]
click at [1005, 204] on input "text" at bounding box center [1003, 205] width 238 height 39
type input "*"
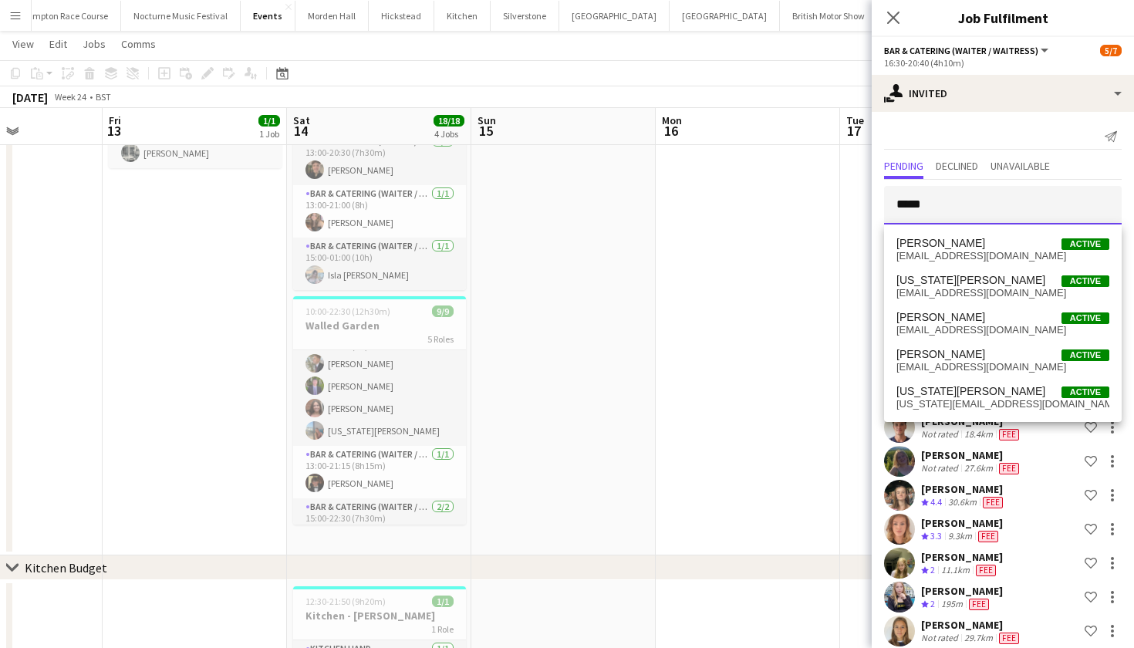
type input "*****"
drag, startPoint x: 1014, startPoint y: 143, endPoint x: 939, endPoint y: 326, distance: 198.5
click at [939, 326] on span "george9cartner@gmail.com" at bounding box center [1002, 330] width 213 height 12
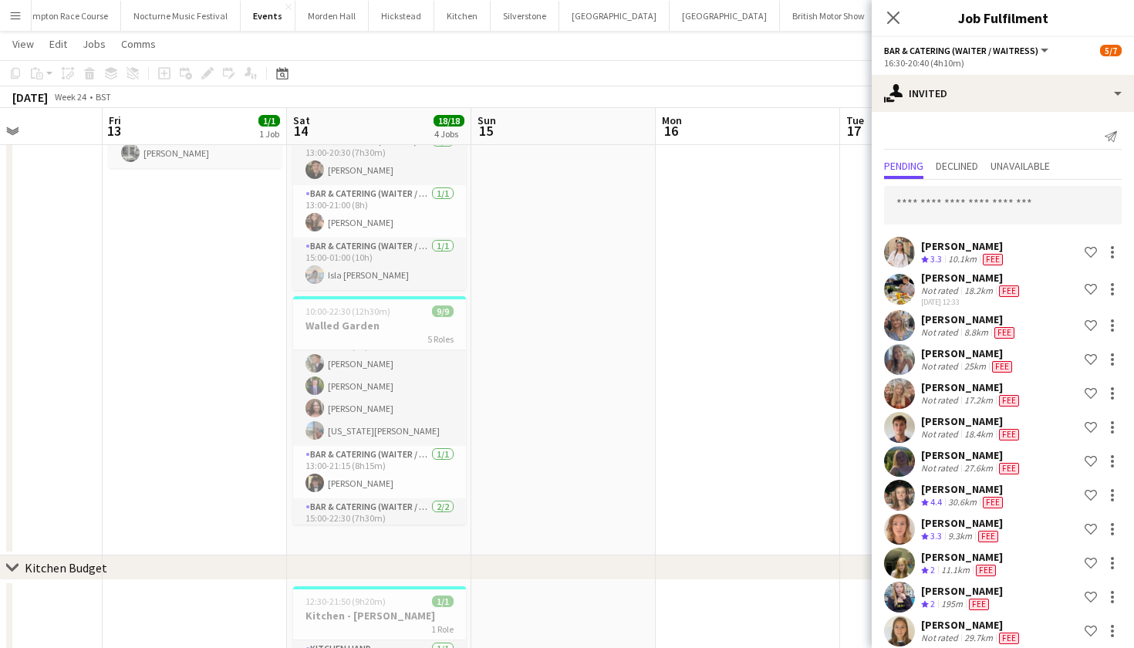
scroll to position [962, 0]
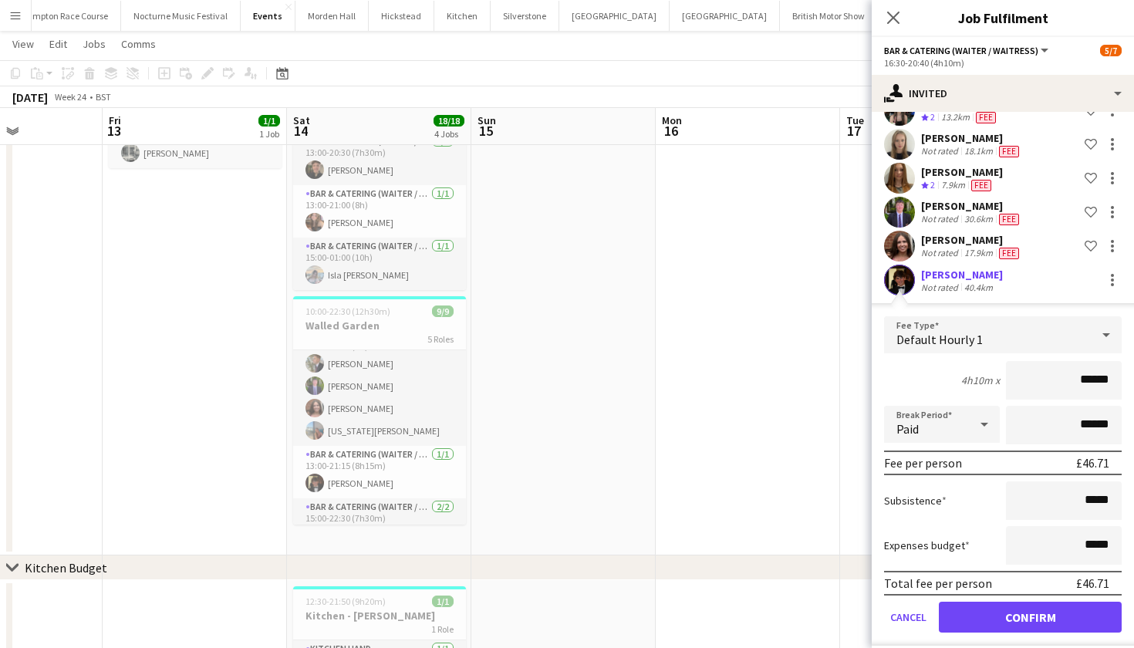
click at [974, 613] on button "Confirm" at bounding box center [1030, 617] width 183 height 31
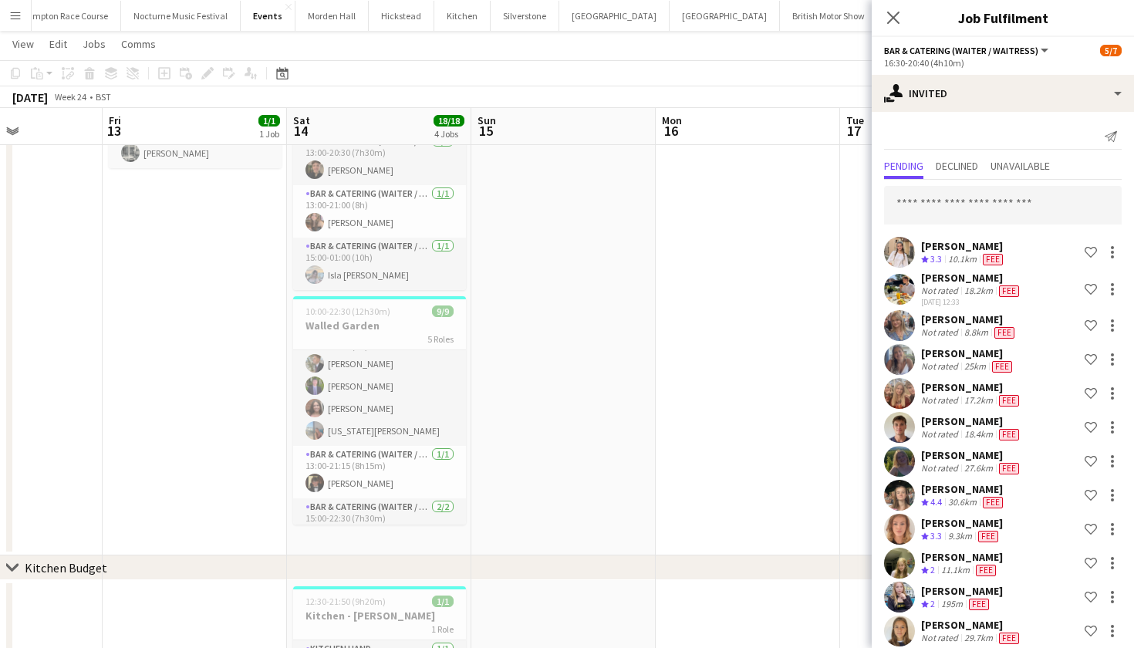
scroll to position [0, 0]
click at [951, 209] on input "text" at bounding box center [1003, 205] width 238 height 39
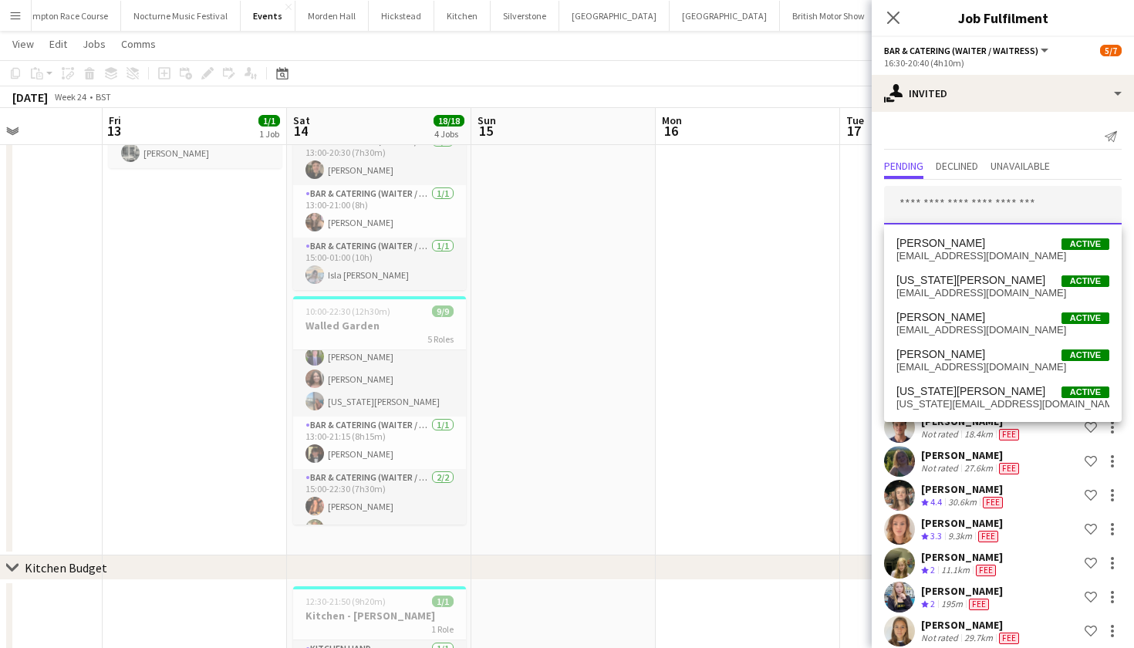
scroll to position [157, 0]
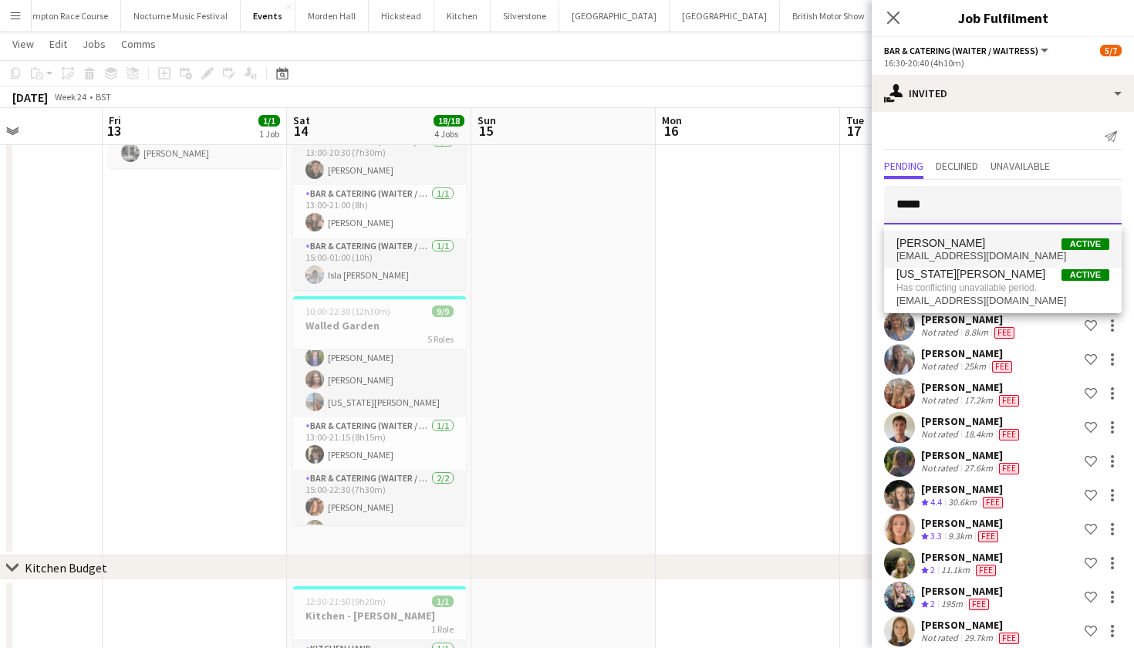
type input "*****"
click at [915, 248] on span "[PERSON_NAME]" at bounding box center [940, 243] width 89 height 13
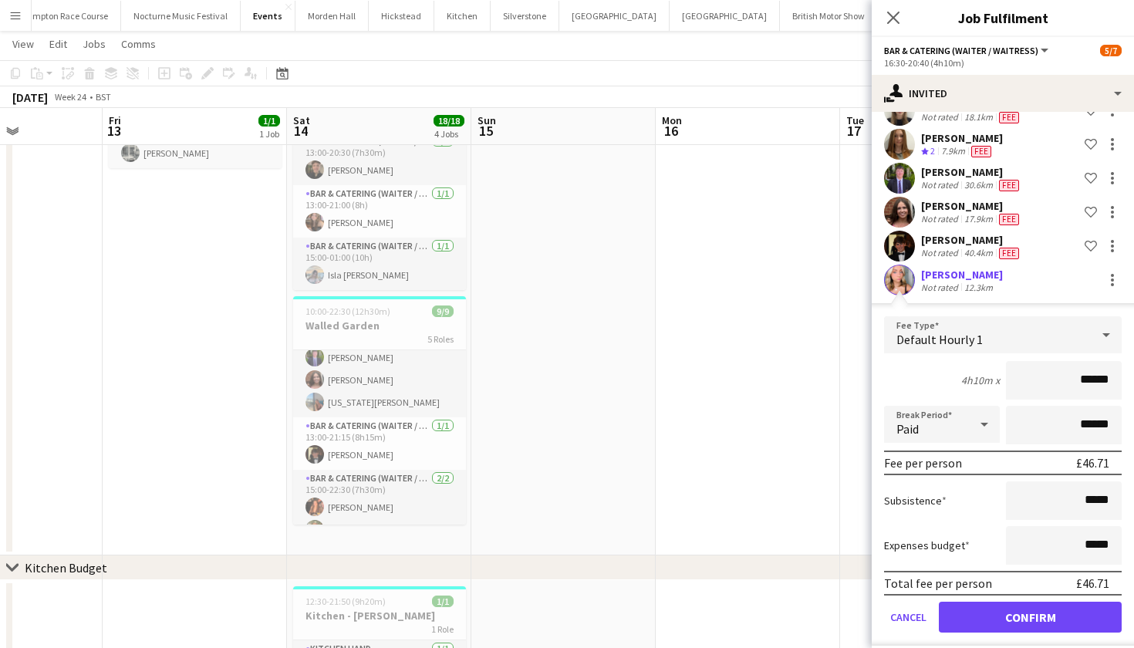
click at [985, 615] on button "Confirm" at bounding box center [1030, 617] width 183 height 31
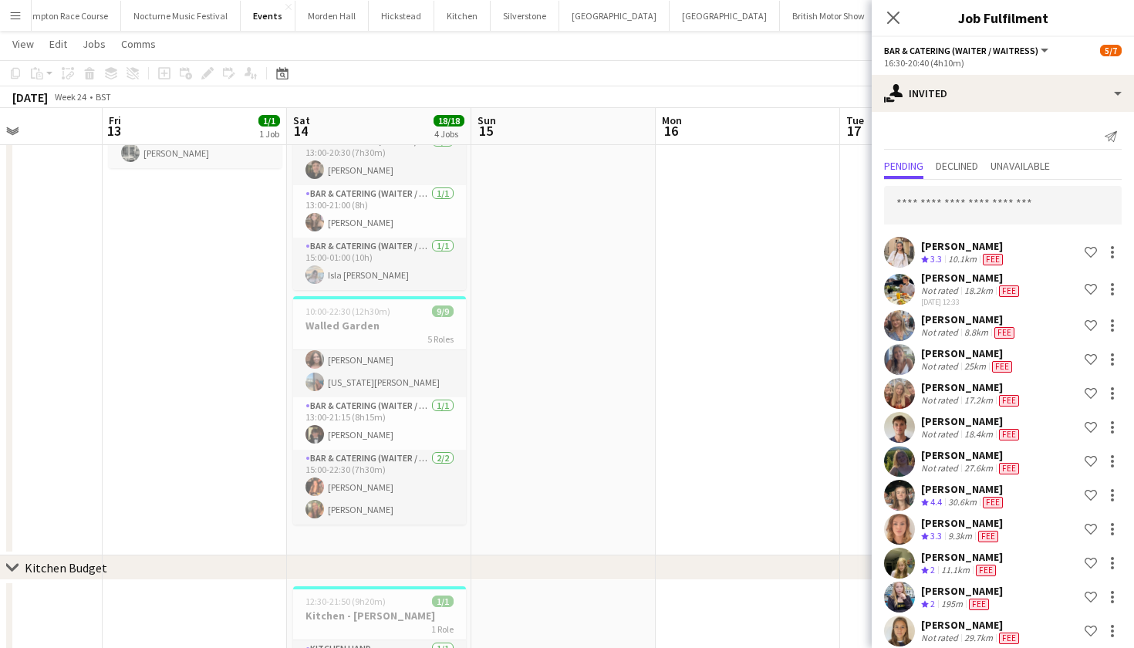
scroll to position [0, 0]
click at [1019, 222] on input "text" at bounding box center [1003, 205] width 238 height 39
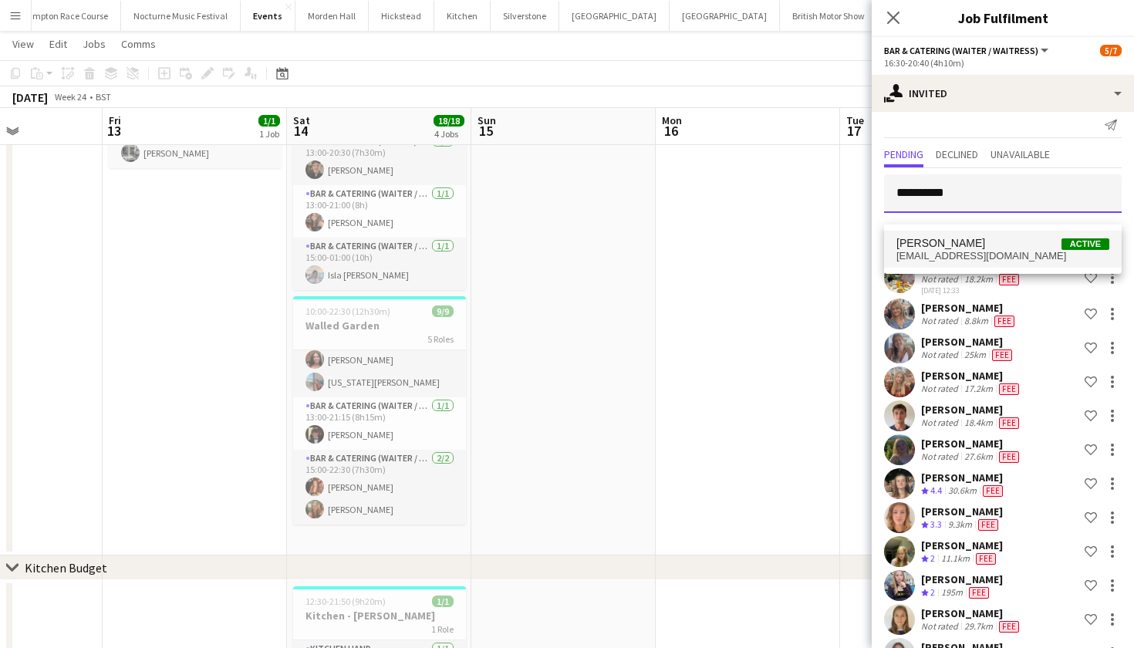
type input "**********"
click at [1021, 241] on span "Emily Reed Active" at bounding box center [1002, 243] width 213 height 13
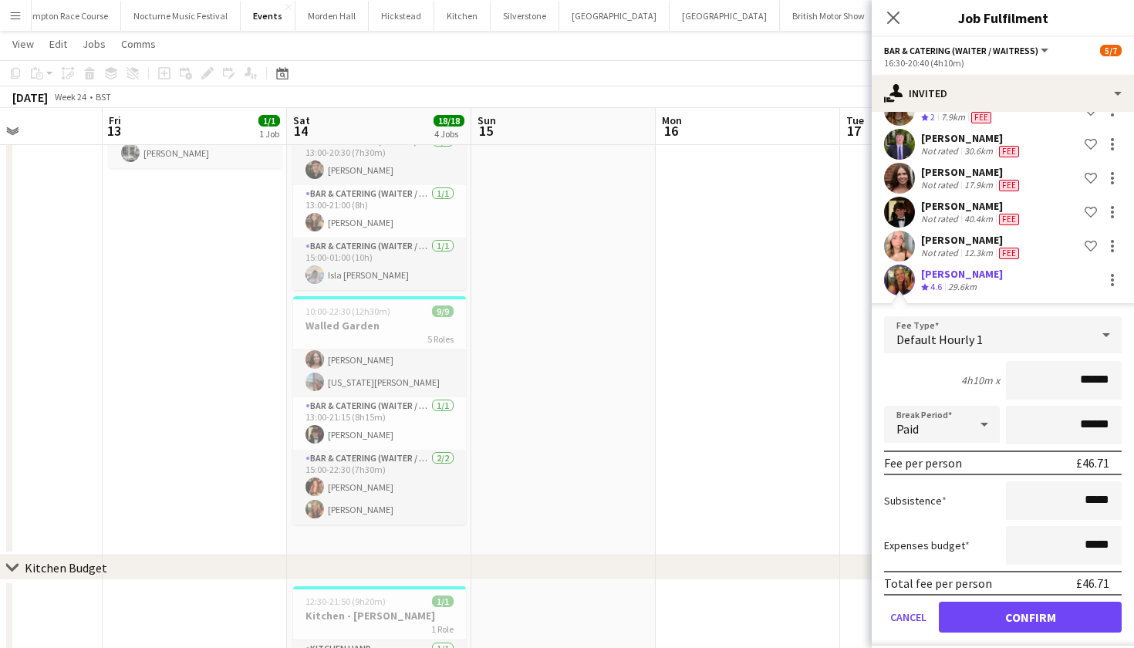
scroll to position [1037, 0]
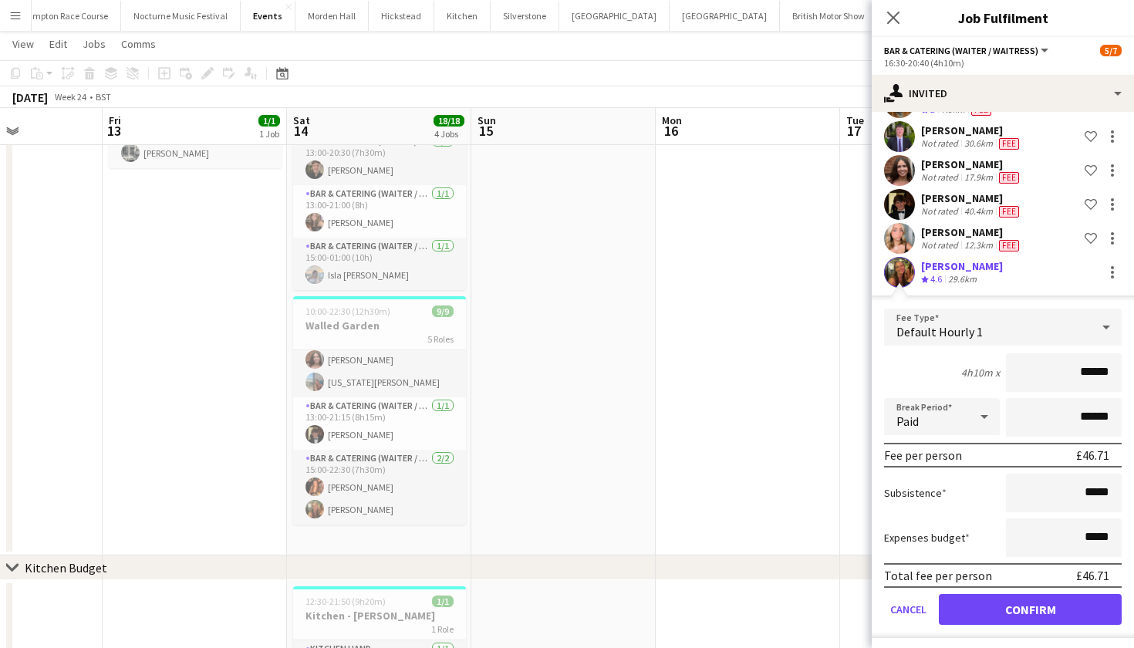
click at [1032, 603] on button "Confirm" at bounding box center [1030, 609] width 183 height 31
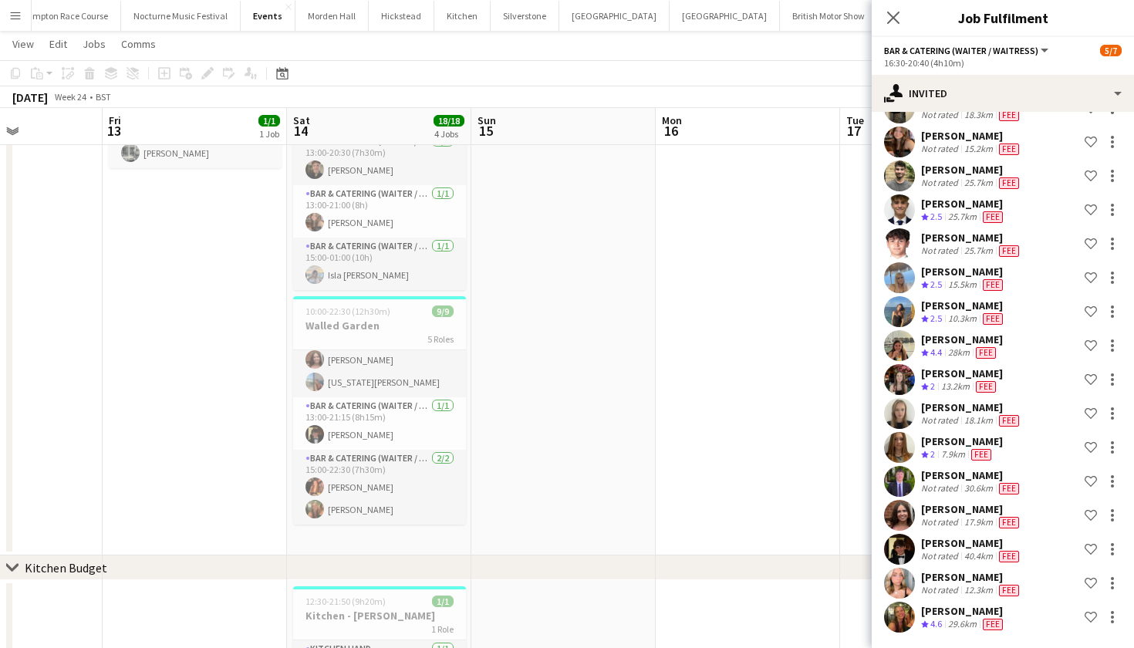
click at [698, 344] on app-date-cell at bounding box center [747, 306] width 184 height 500
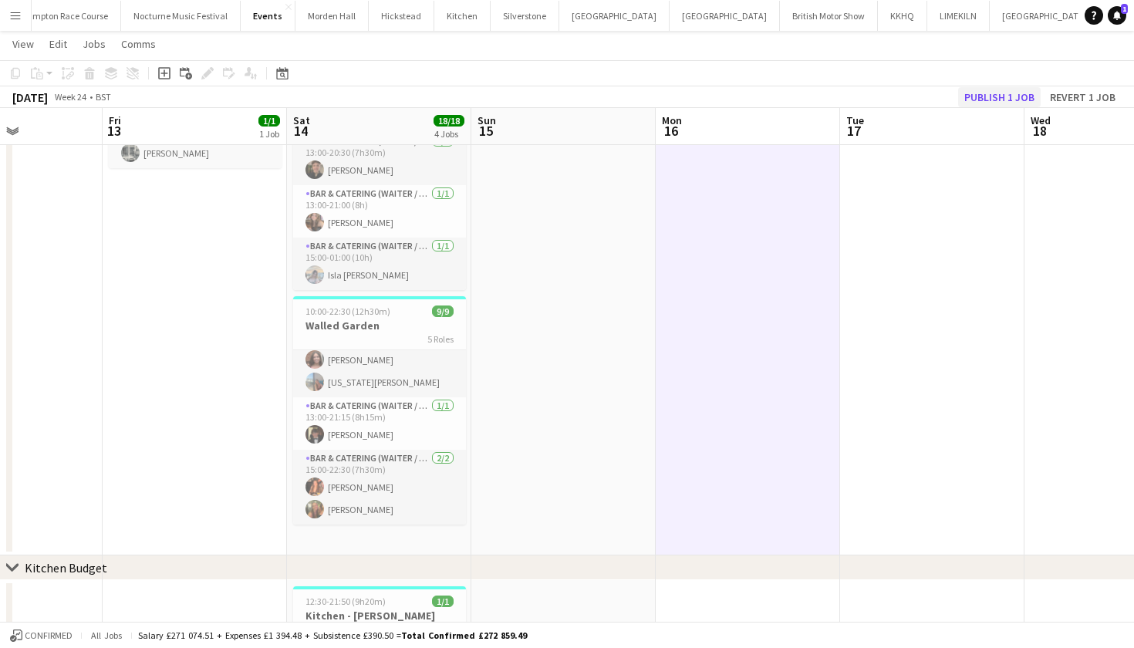
click at [988, 95] on button "Publish 1 job" at bounding box center [999, 97] width 83 height 20
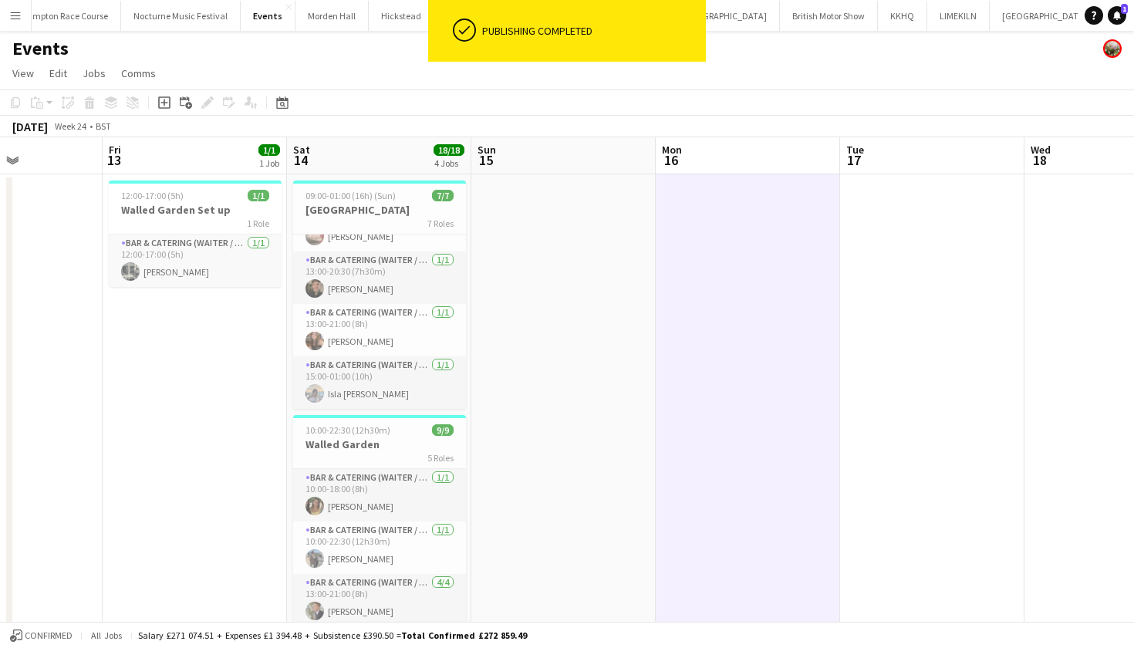
scroll to position [0, 0]
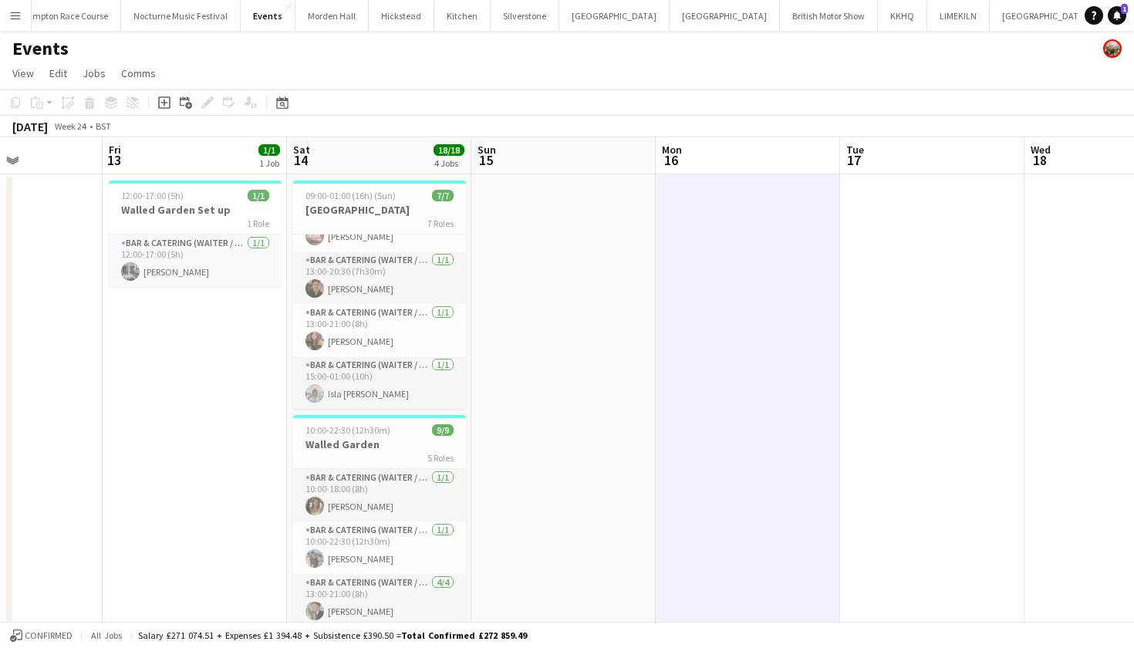
click at [27, 13] on button "Menu" at bounding box center [15, 15] width 31 height 31
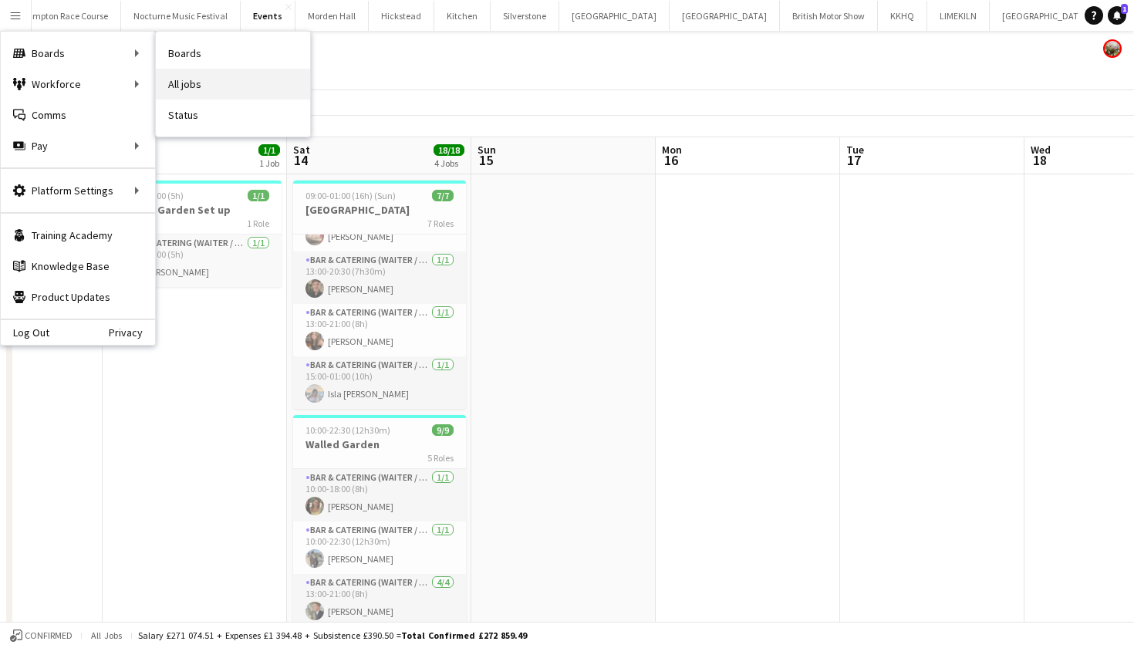
click at [184, 86] on link "All jobs" at bounding box center [233, 84] width 154 height 31
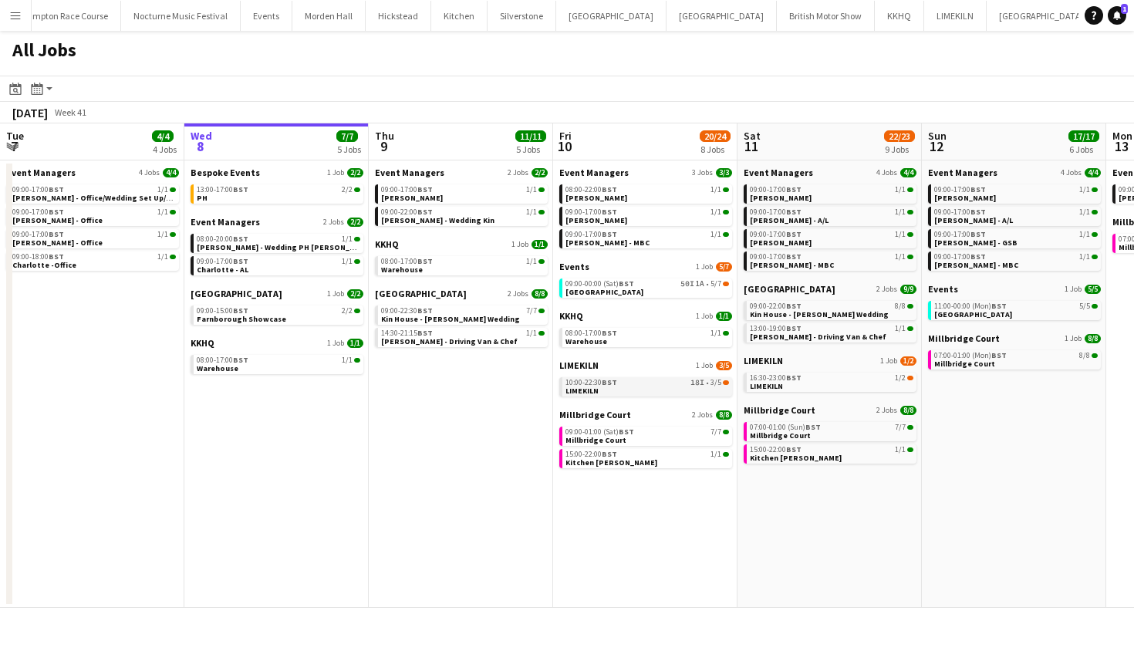
click at [625, 391] on link "10:00-22:30 BST 18I • 3/5 LIMEKILN" at bounding box center [646, 386] width 163 height 18
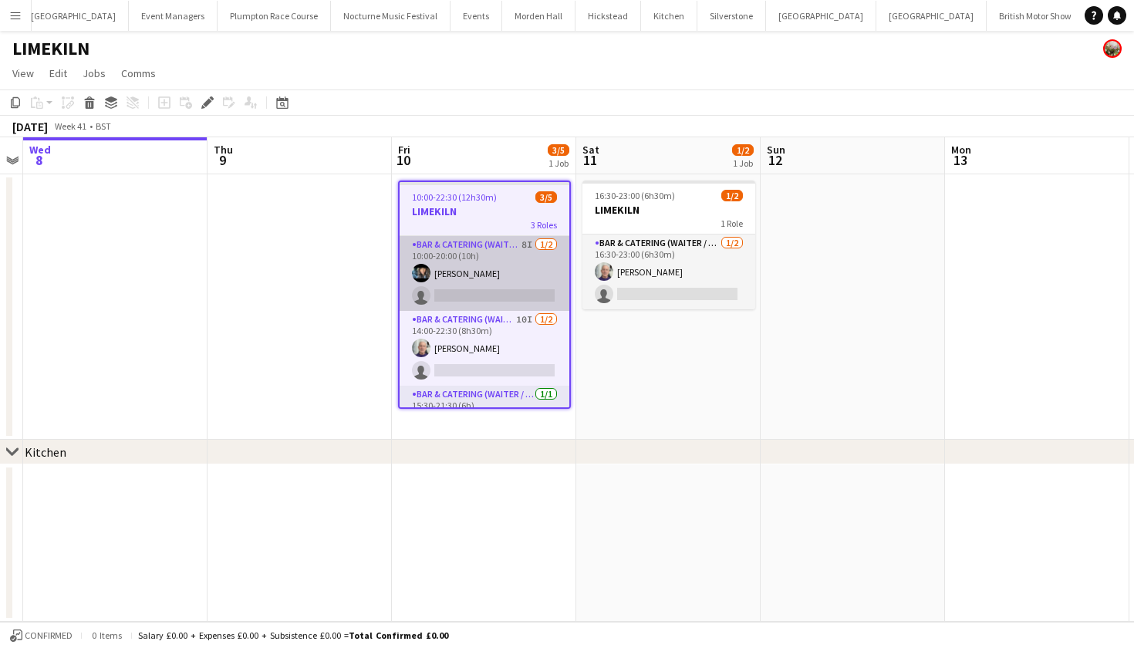
click at [517, 271] on app-card-role "Bar & Catering (Waiter / waitress) 8I [DATE] 10:00-20:00 (10h) [PERSON_NAME] si…" at bounding box center [484, 273] width 170 height 75
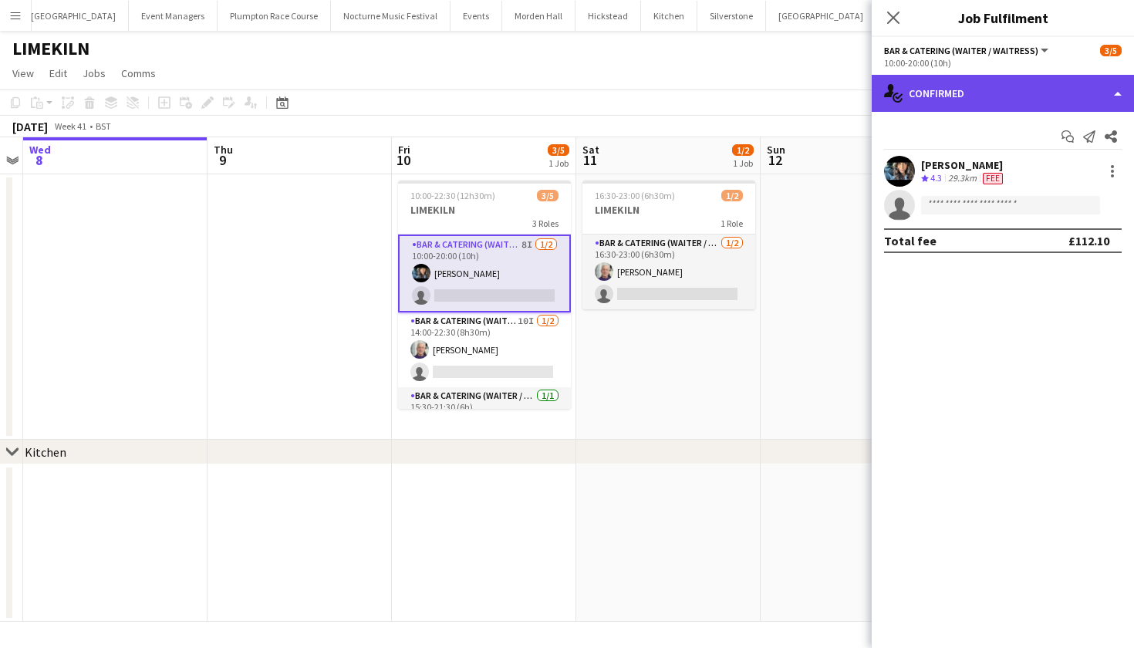
click at [938, 103] on div "single-neutral-actions-check-2 Confirmed" at bounding box center [1002, 93] width 262 height 37
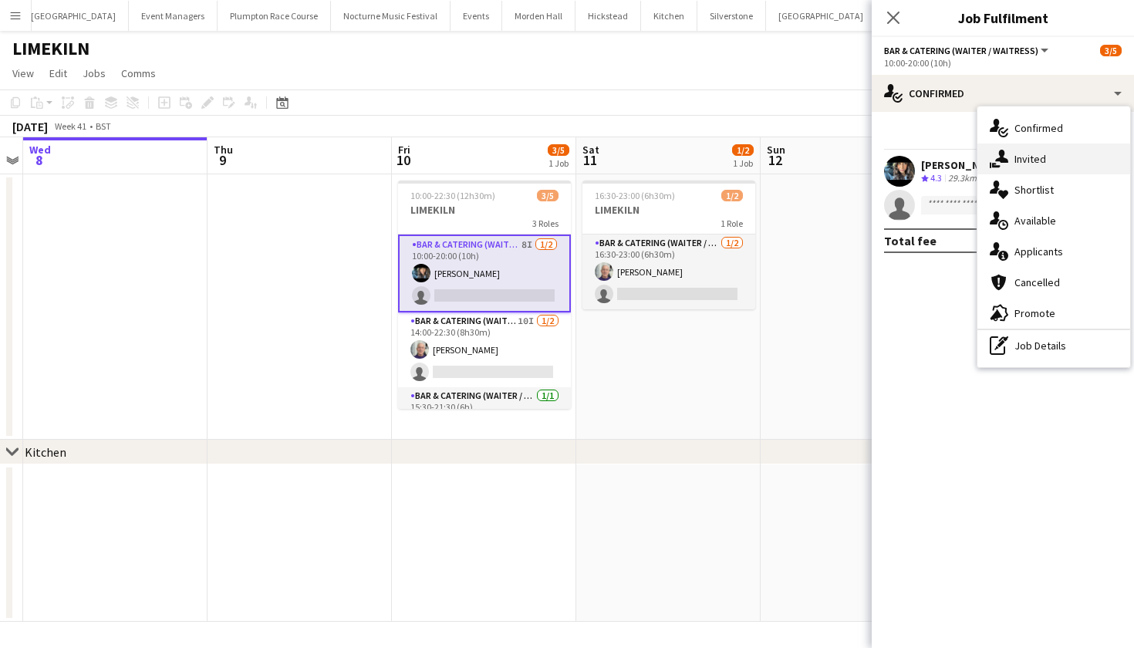
click at [1026, 167] on div "single-neutral-actions-share-1 Invited" at bounding box center [1053, 158] width 153 height 31
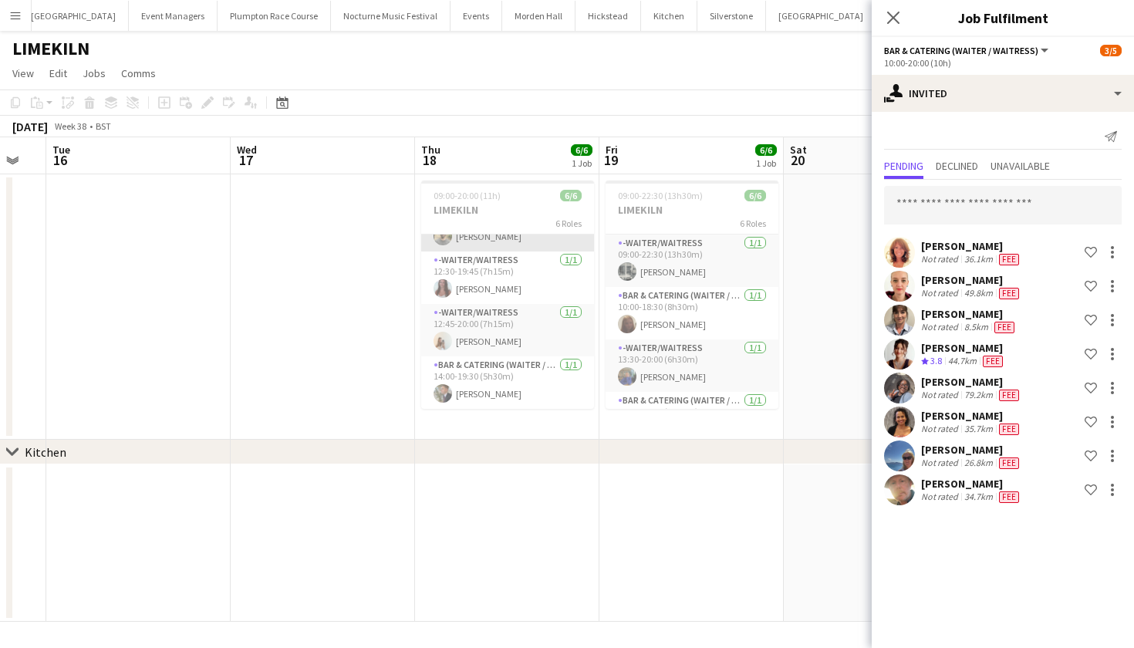
scroll to position [140, 0]
click at [1031, 202] on input "text" at bounding box center [1003, 205] width 238 height 39
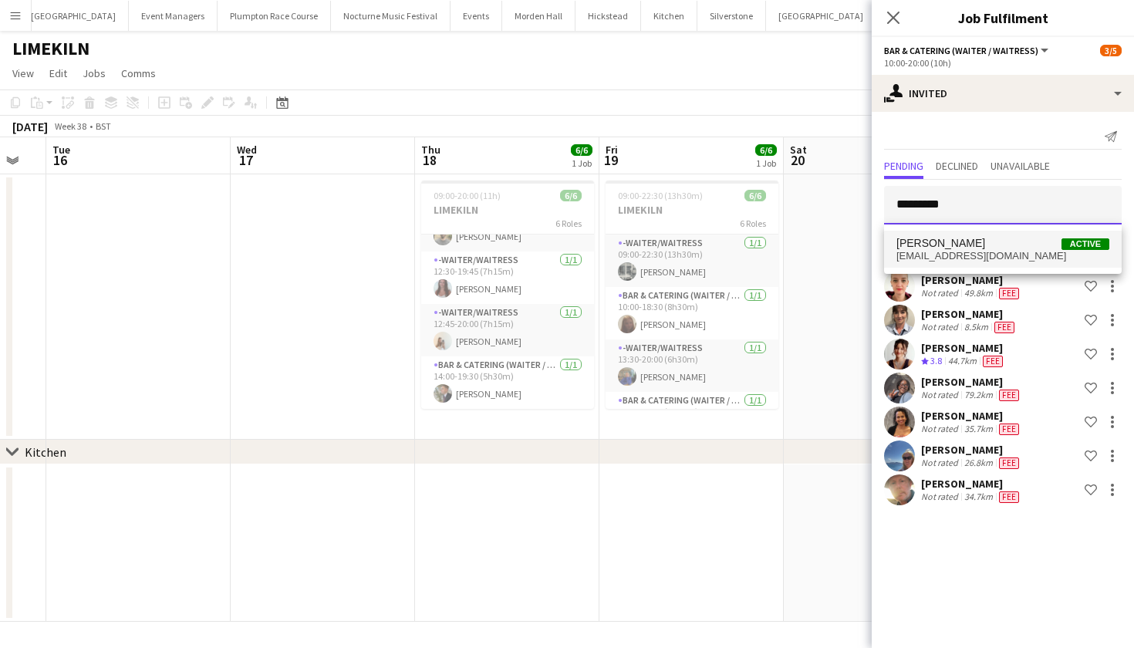
type input "*********"
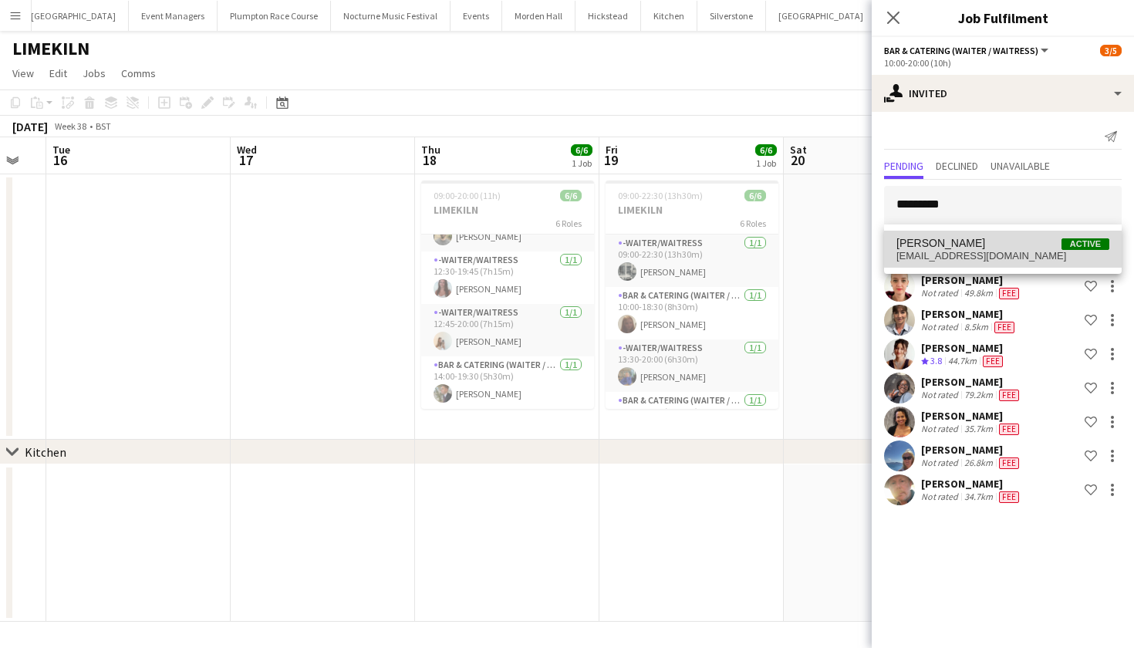
click at [969, 241] on span "[PERSON_NAME] Active" at bounding box center [1002, 243] width 213 height 13
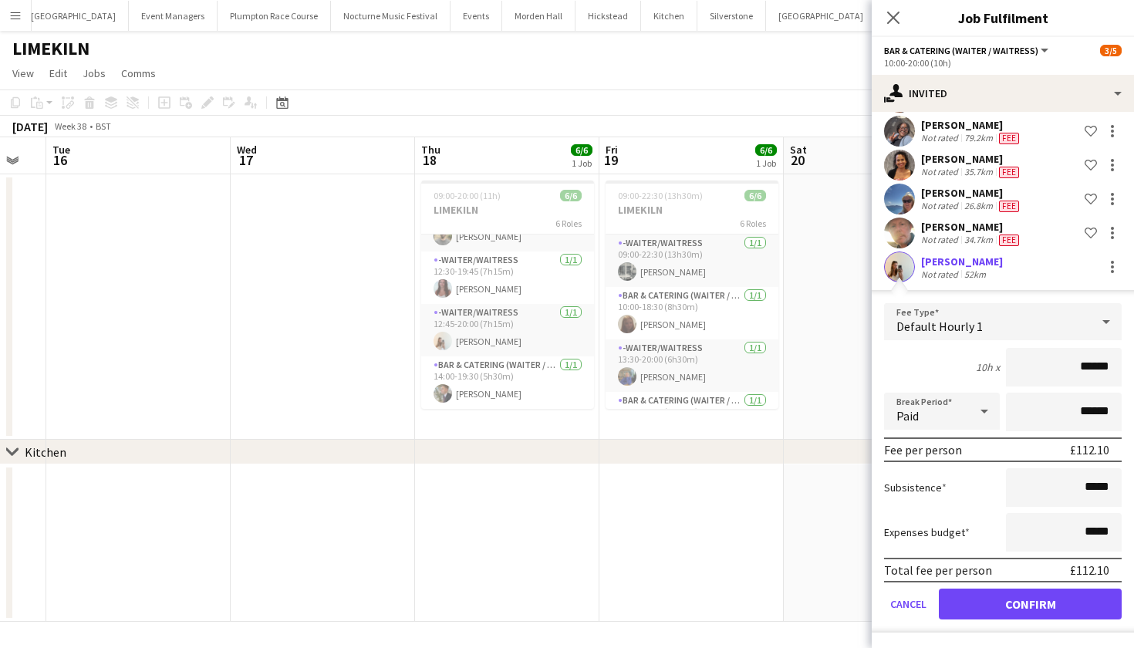
scroll to position [257, 0]
click at [1026, 605] on button "Confirm" at bounding box center [1030, 603] width 183 height 31
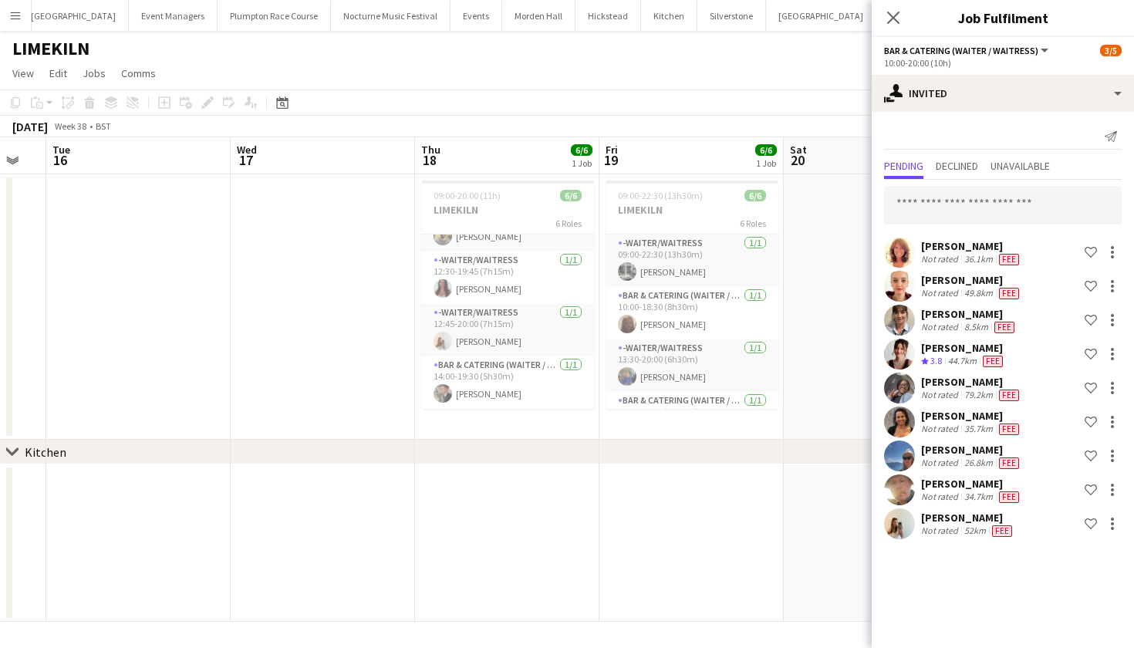
scroll to position [0, 0]
click at [949, 208] on input "text" at bounding box center [1003, 205] width 238 height 39
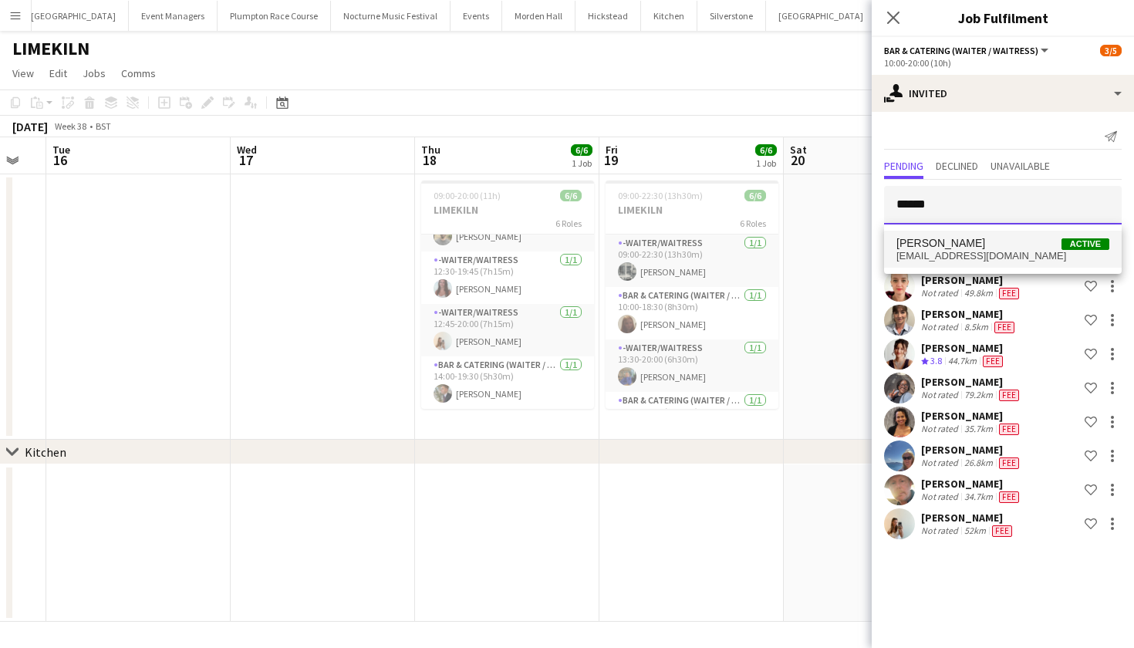
type input "******"
click at [948, 253] on span "[EMAIL_ADDRESS][DOMAIN_NAME]" at bounding box center [1002, 256] width 213 height 12
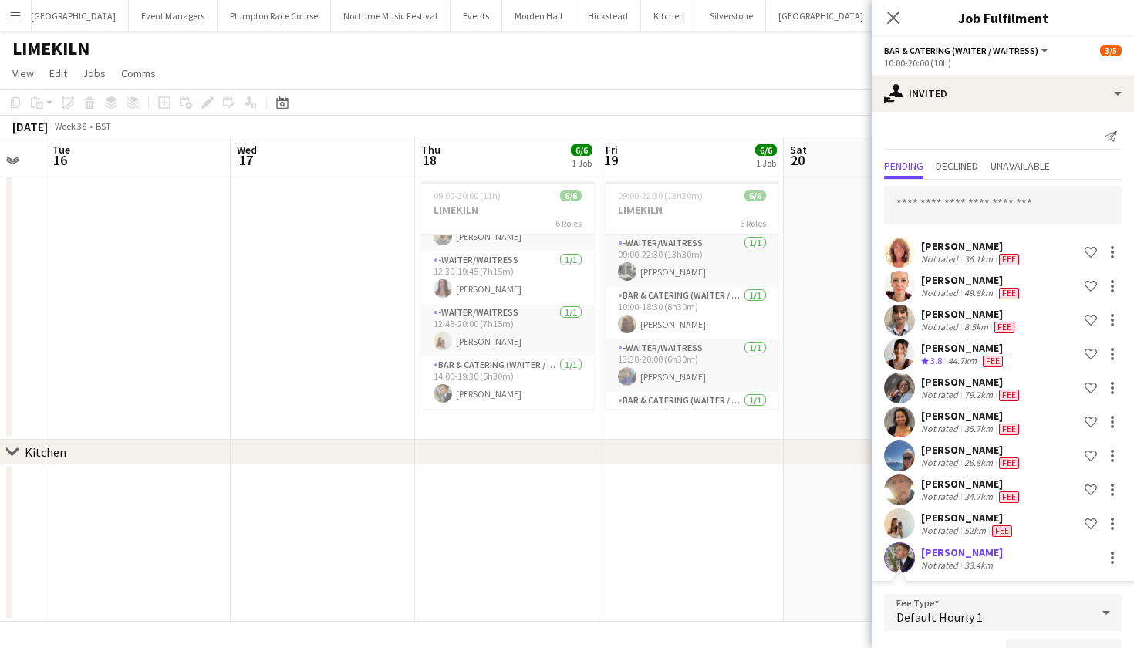
scroll to position [278, 0]
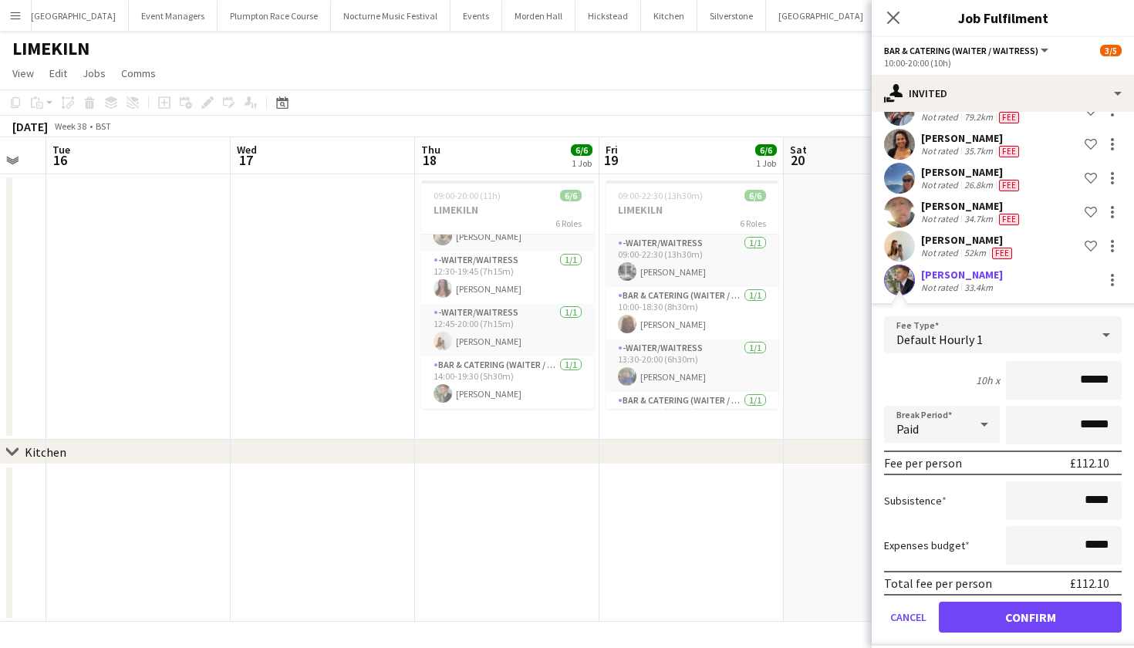
click at [1013, 608] on button "Confirm" at bounding box center [1030, 617] width 183 height 31
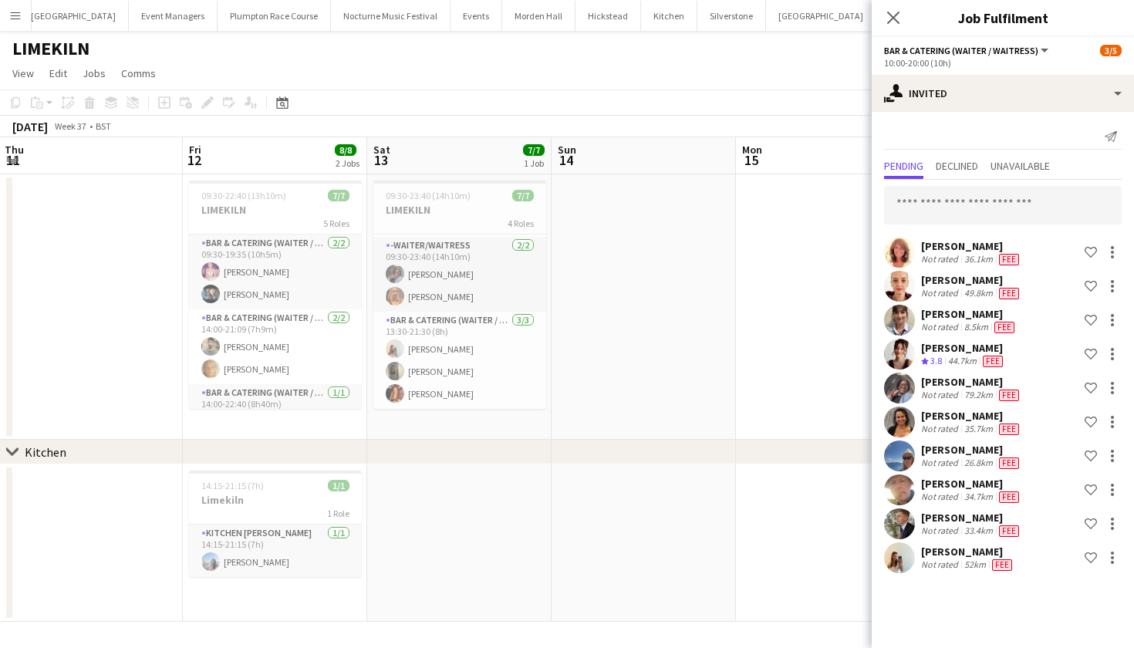
scroll to position [103, 0]
click at [1013, 204] on input "text" at bounding box center [1003, 205] width 238 height 39
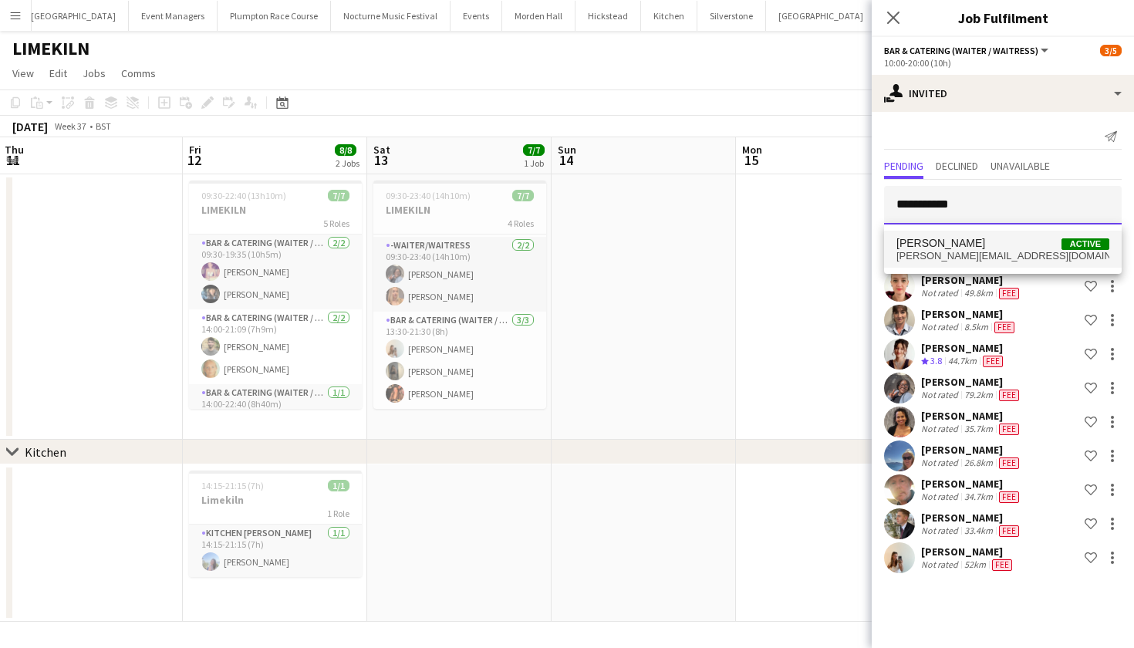
type input "**********"
click at [1008, 249] on span "Beatrice Vane Active" at bounding box center [1002, 243] width 213 height 13
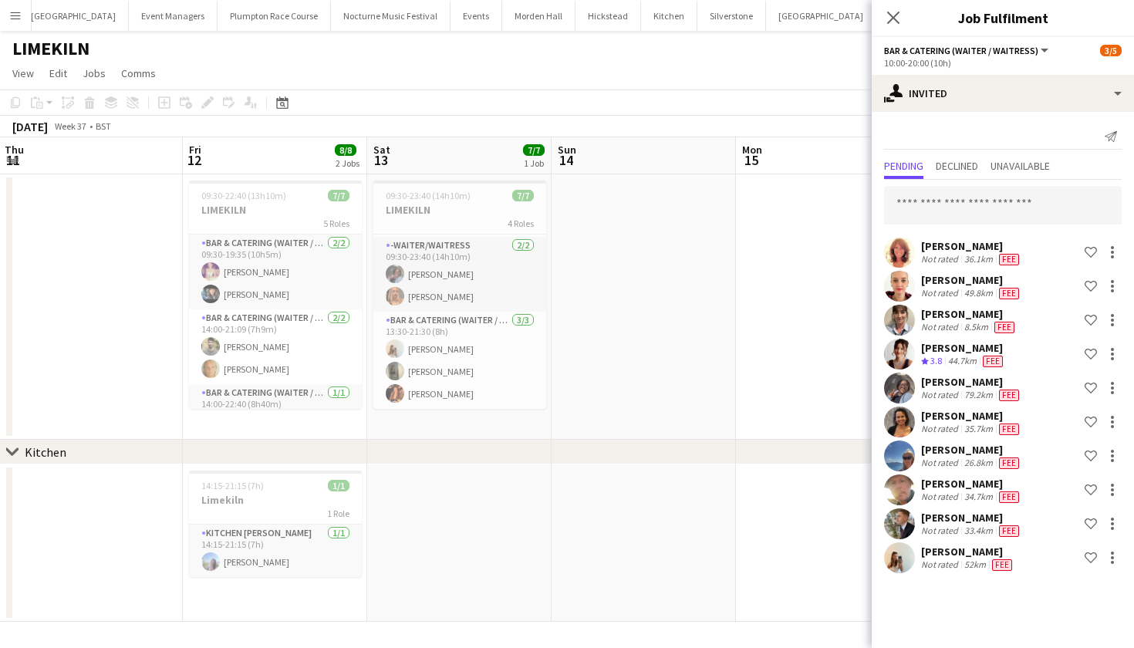
scroll to position [312, 0]
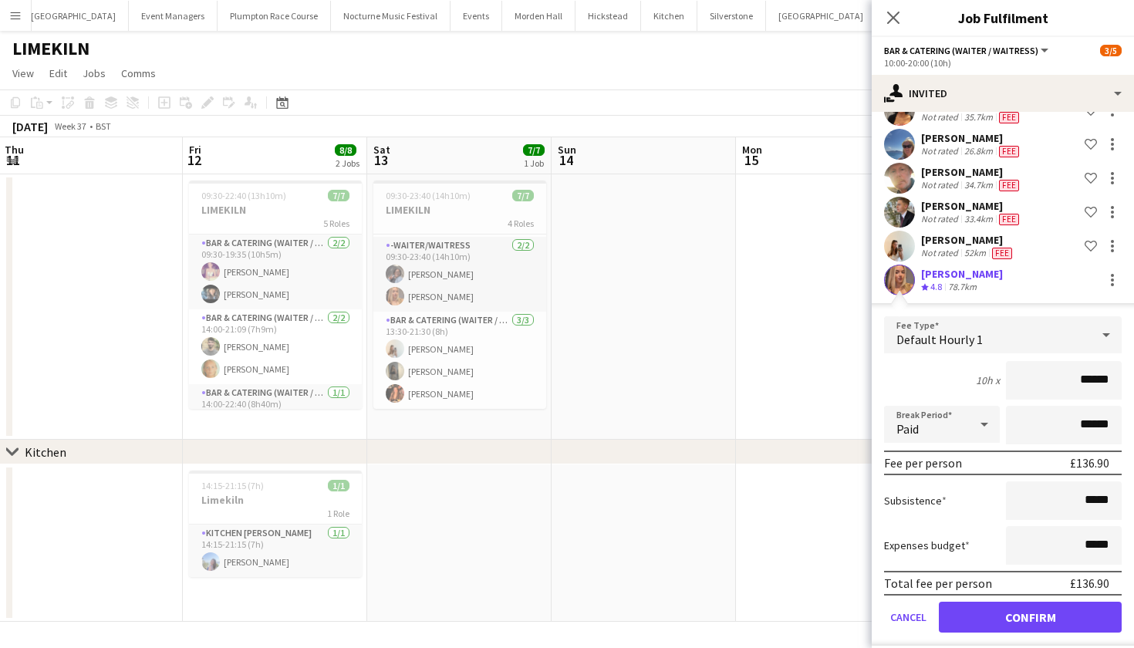
click at [1013, 618] on button "Confirm" at bounding box center [1030, 617] width 183 height 31
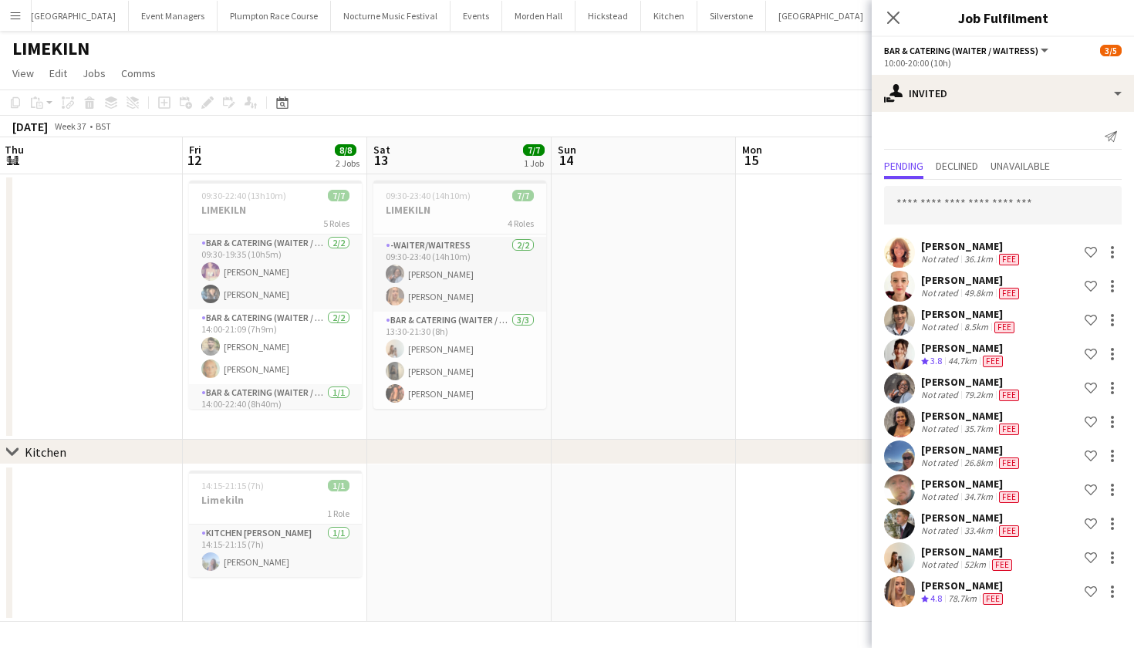
scroll to position [0, 0]
click at [975, 199] on input "text" at bounding box center [1003, 205] width 238 height 39
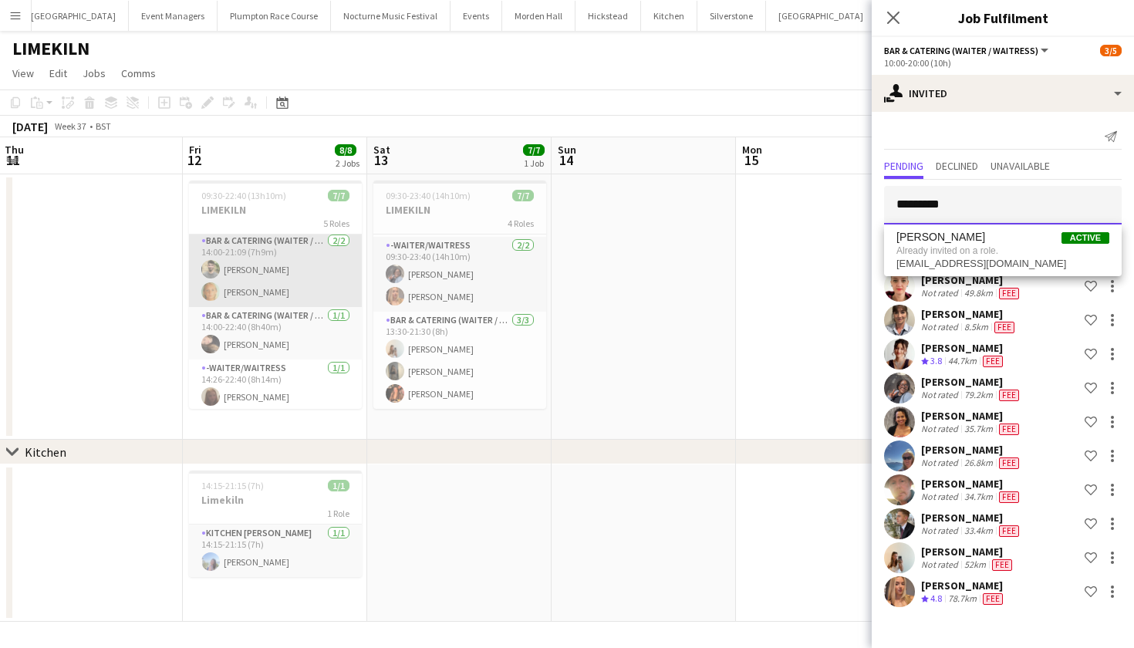
scroll to position [81, 0]
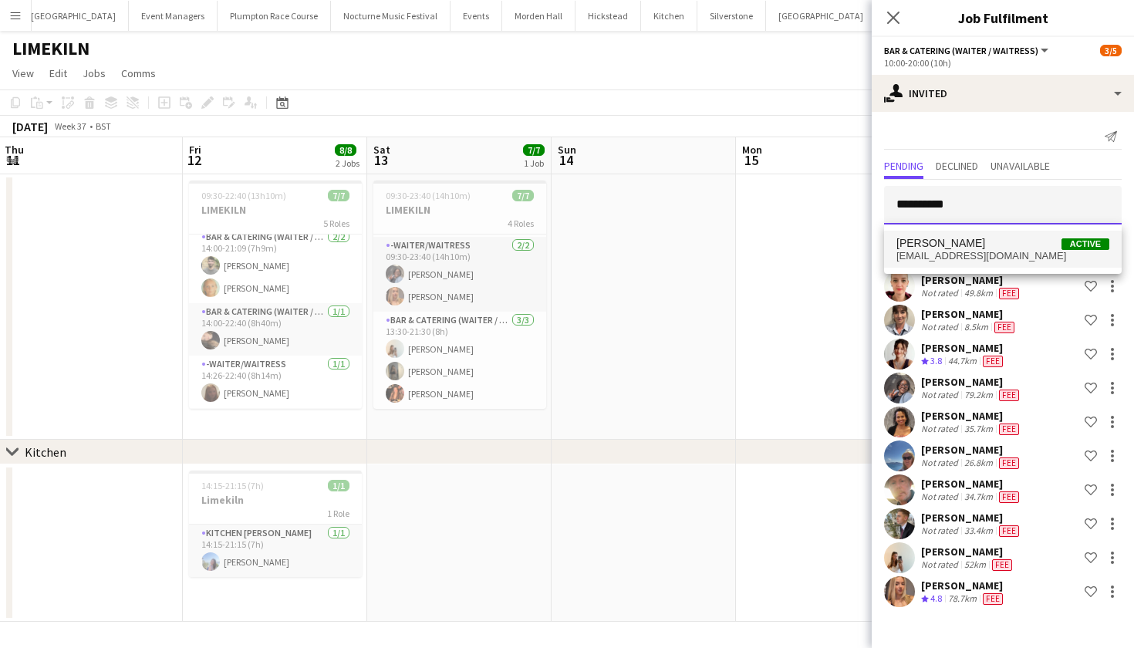
type input "**********"
click at [976, 245] on span "Olivia Kluyver Active" at bounding box center [1002, 243] width 213 height 13
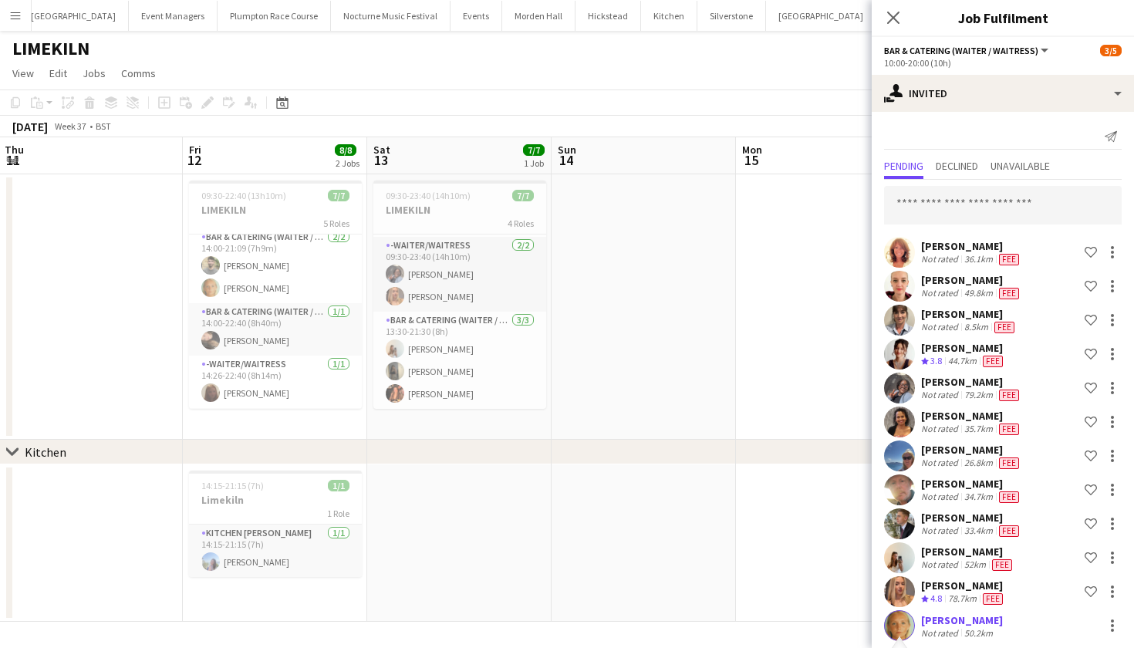
scroll to position [345, 0]
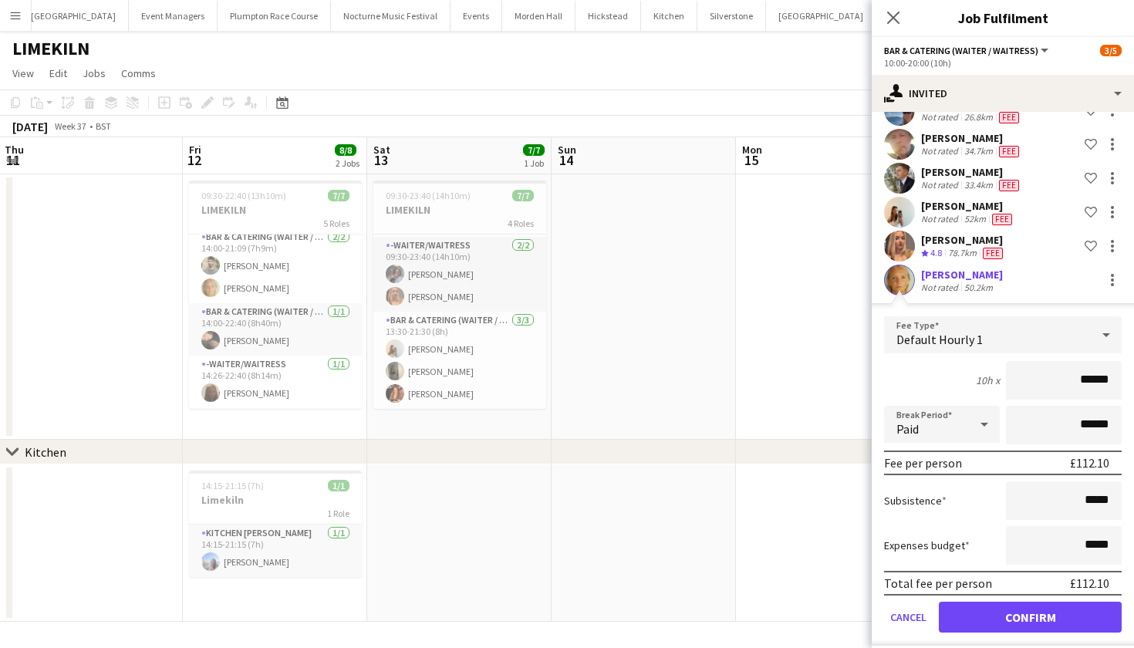
click at [997, 612] on button "Confirm" at bounding box center [1030, 617] width 183 height 31
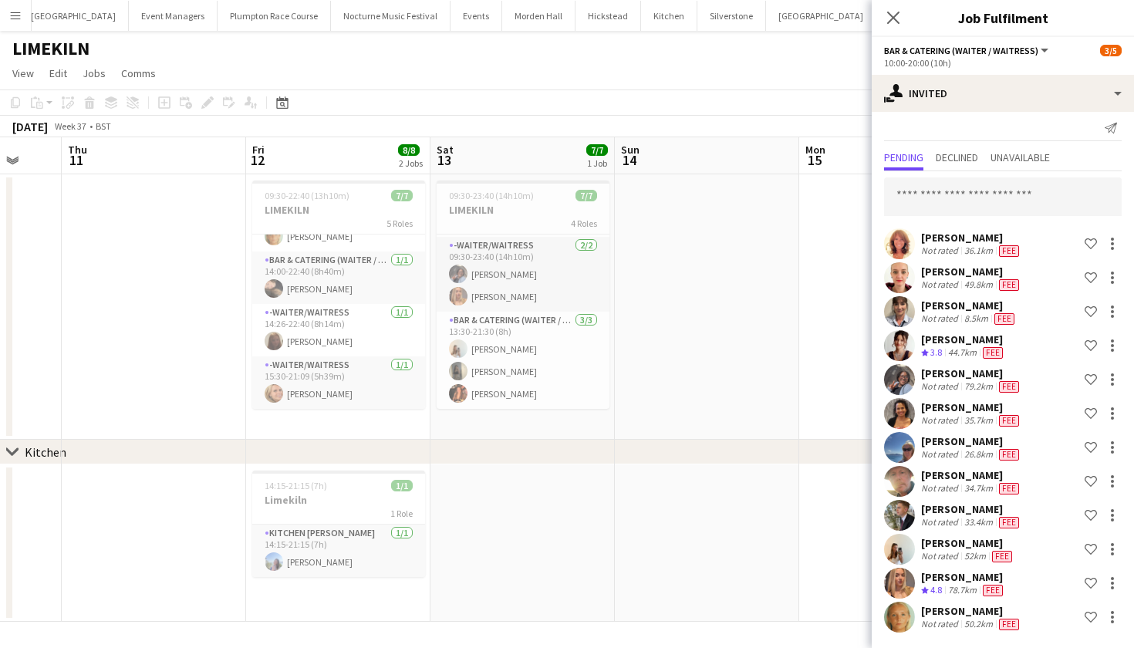
scroll to position [0, 490]
click at [949, 201] on input "text" at bounding box center [1003, 196] width 238 height 39
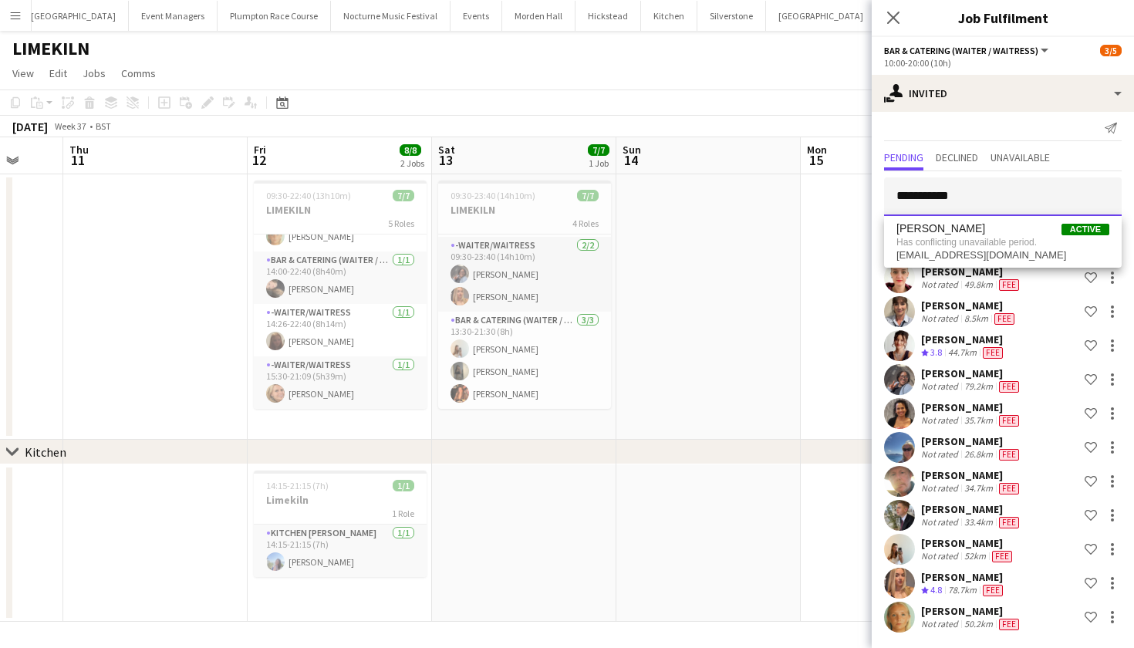
type input "**********"
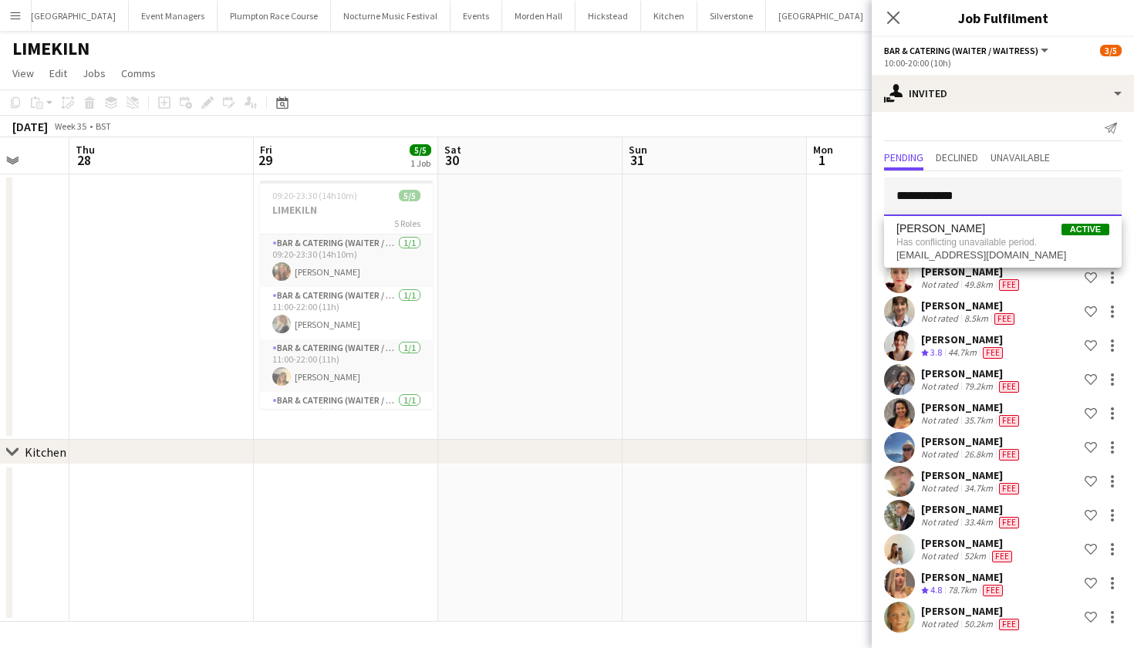
scroll to position [0, 460]
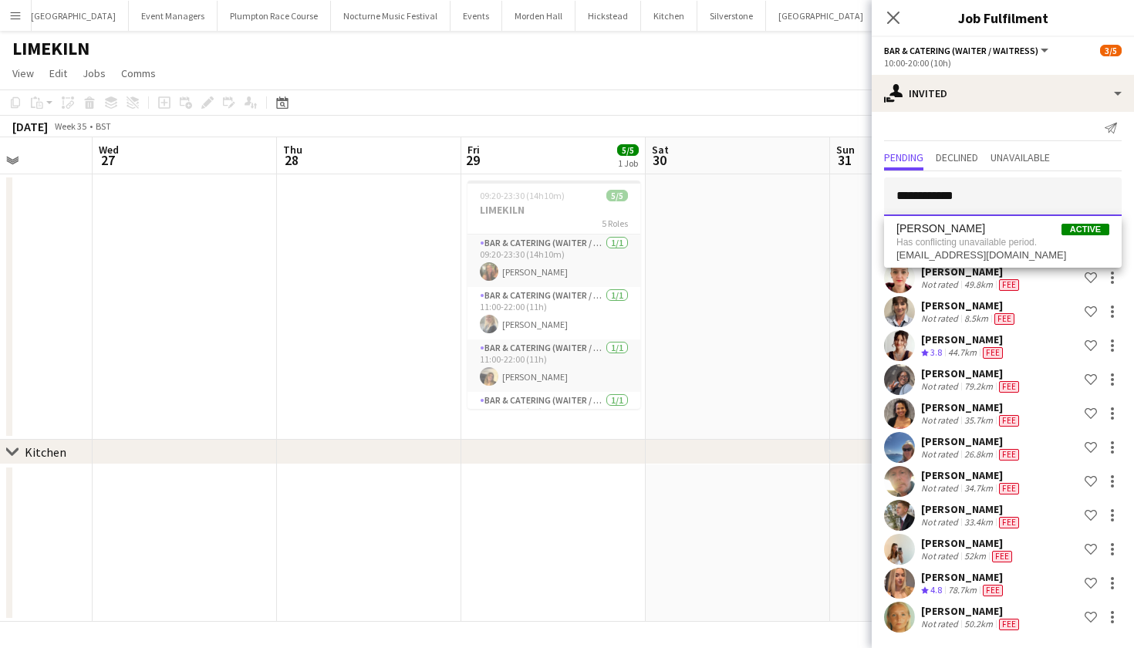
drag, startPoint x: 978, startPoint y: 196, endPoint x: 841, endPoint y: 190, distance: 136.6
click at [841, 190] on body "Menu Boards Boards Boards All jobs Status Workforce Workforce My Workforce Recr…" at bounding box center [567, 324] width 1134 height 648
type input "**********"
click at [939, 242] on span "tillygolesworthy@icloud.com" at bounding box center [1002, 247] width 213 height 12
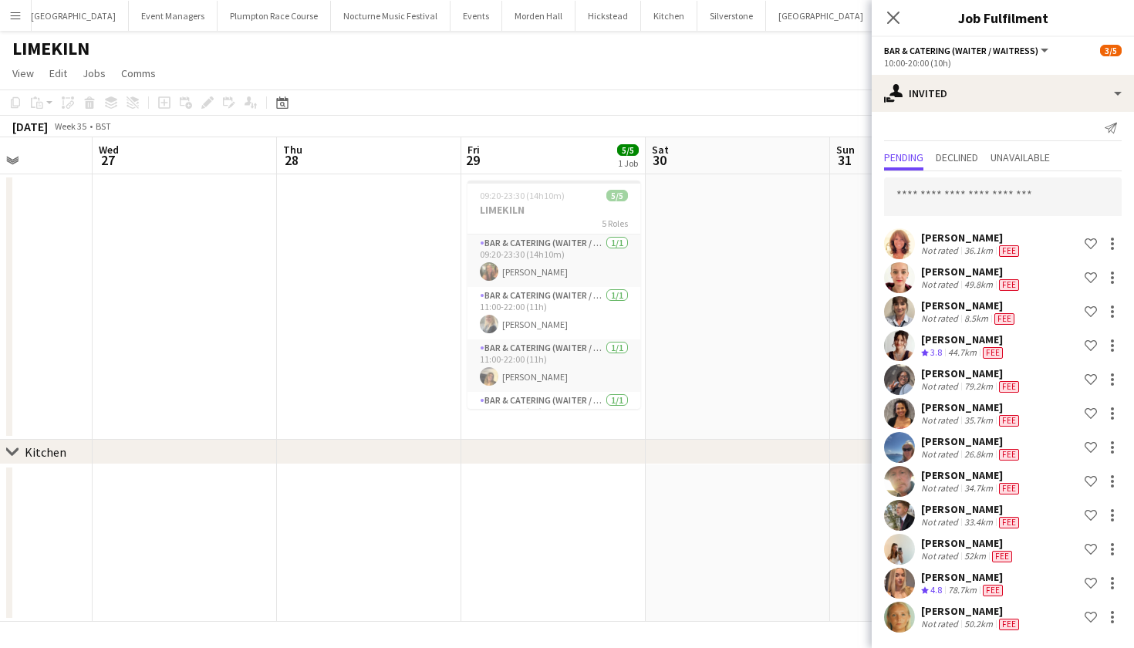
scroll to position [379, 0]
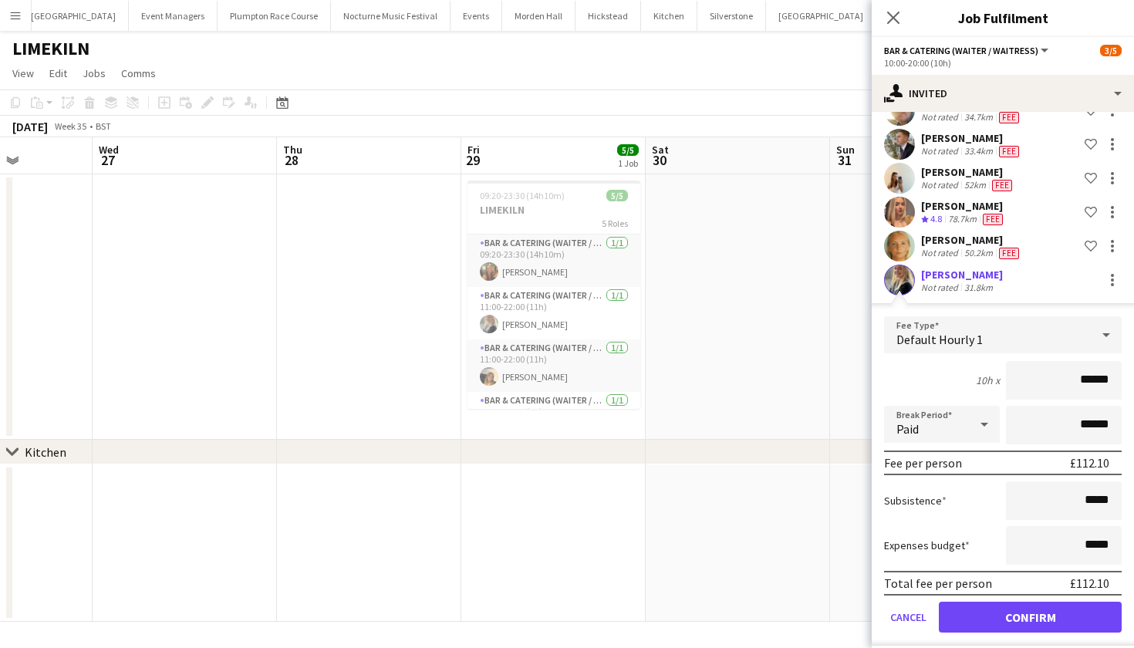
click at [1036, 608] on button "Confirm" at bounding box center [1030, 617] width 183 height 31
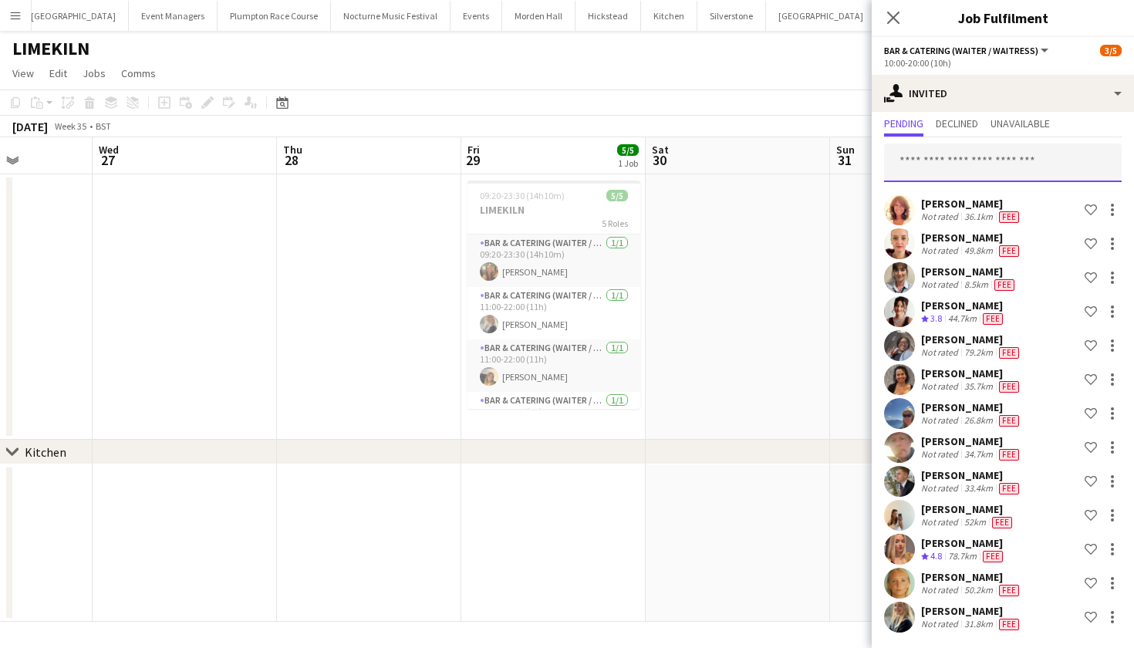
click at [1055, 154] on input "text" at bounding box center [1003, 162] width 238 height 39
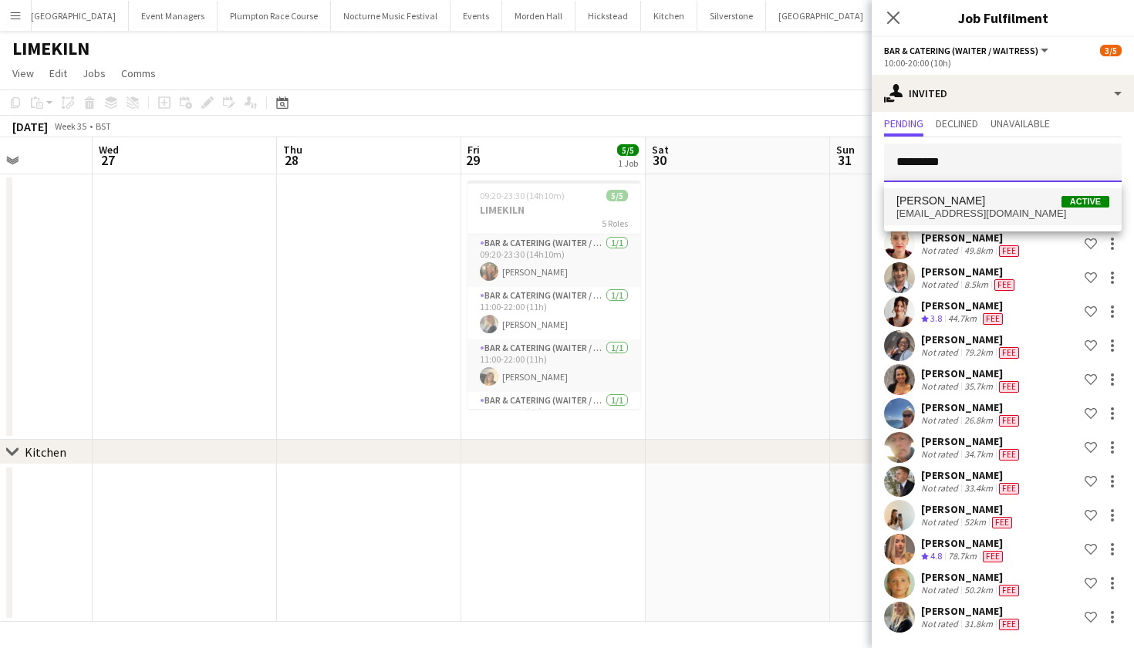
type input "*********"
click at [1048, 210] on span "lanagolesworthy@icloud.com" at bounding box center [1002, 213] width 213 height 12
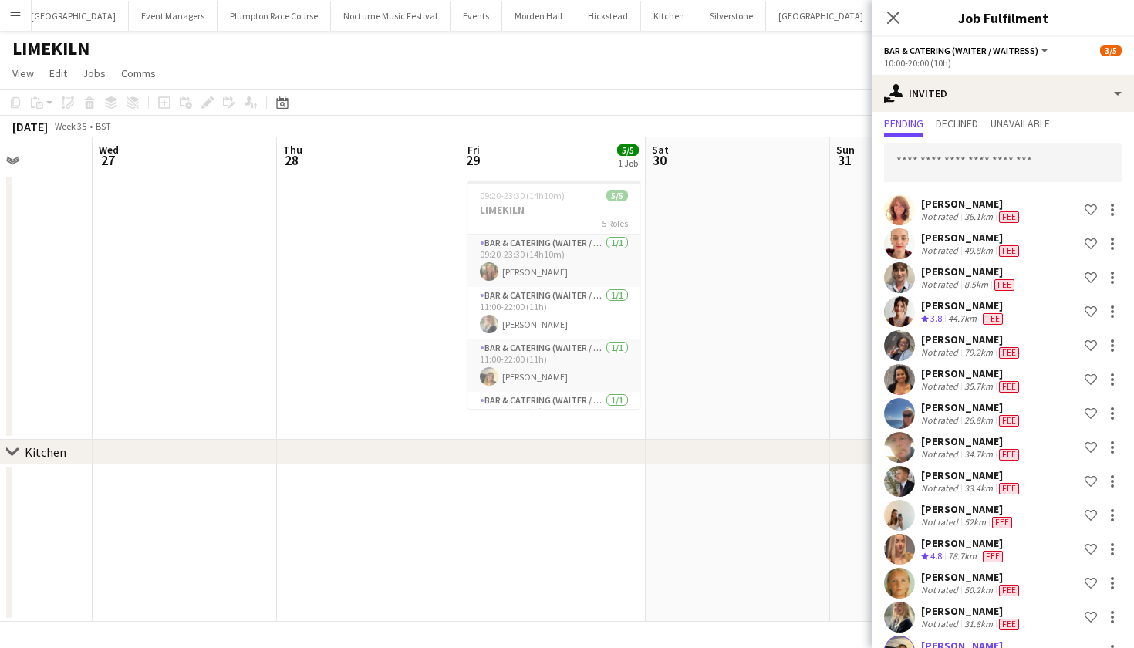
scroll to position [413, 0]
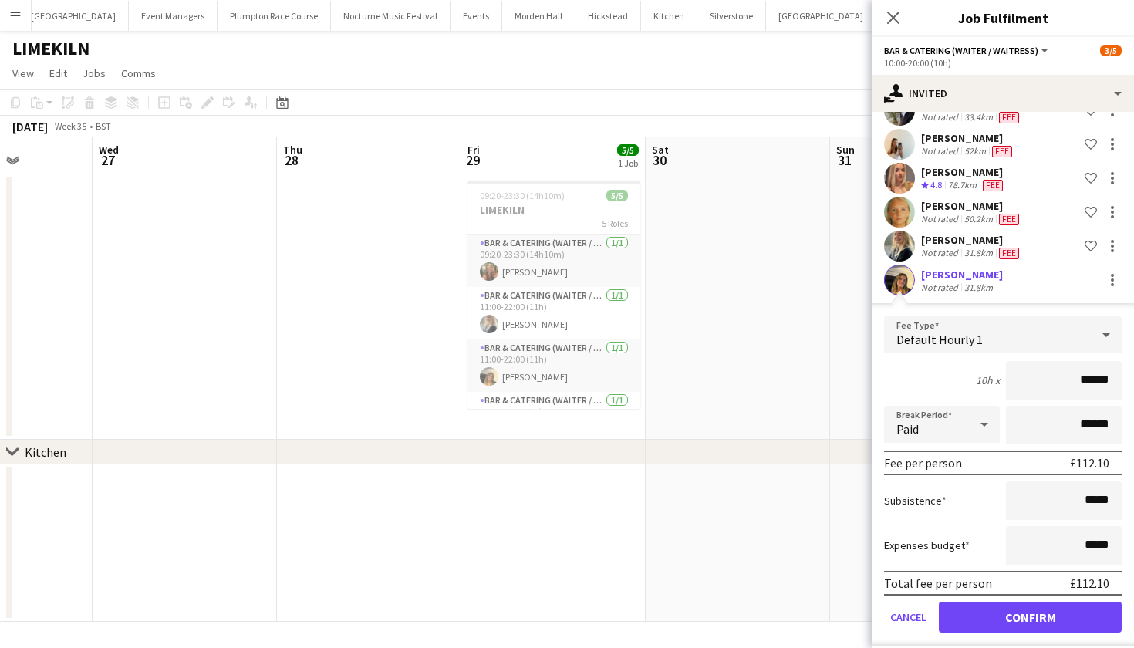
click at [1016, 611] on button "Confirm" at bounding box center [1030, 617] width 183 height 31
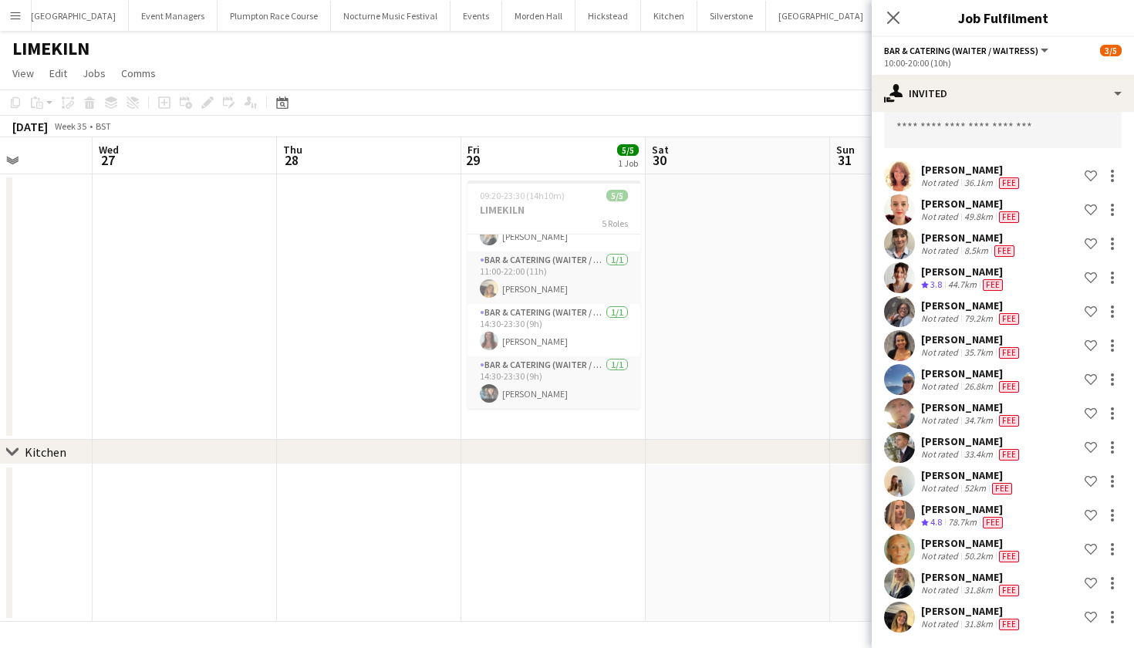
scroll to position [88, 0]
click at [961, 125] on input "text" at bounding box center [1003, 129] width 238 height 39
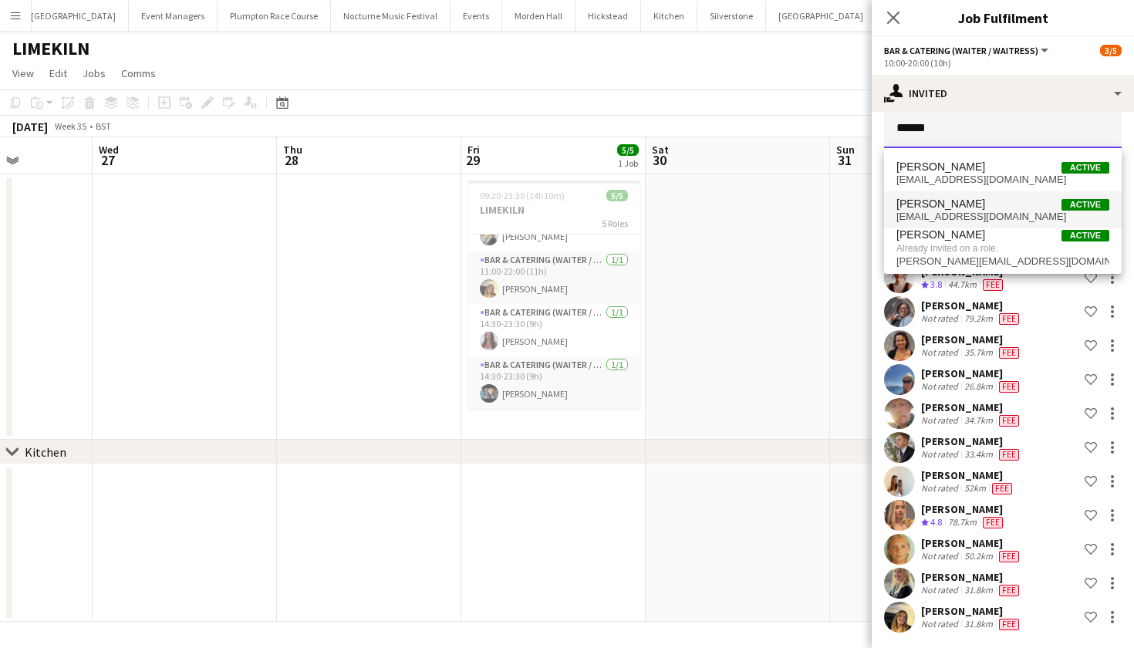
type input "******"
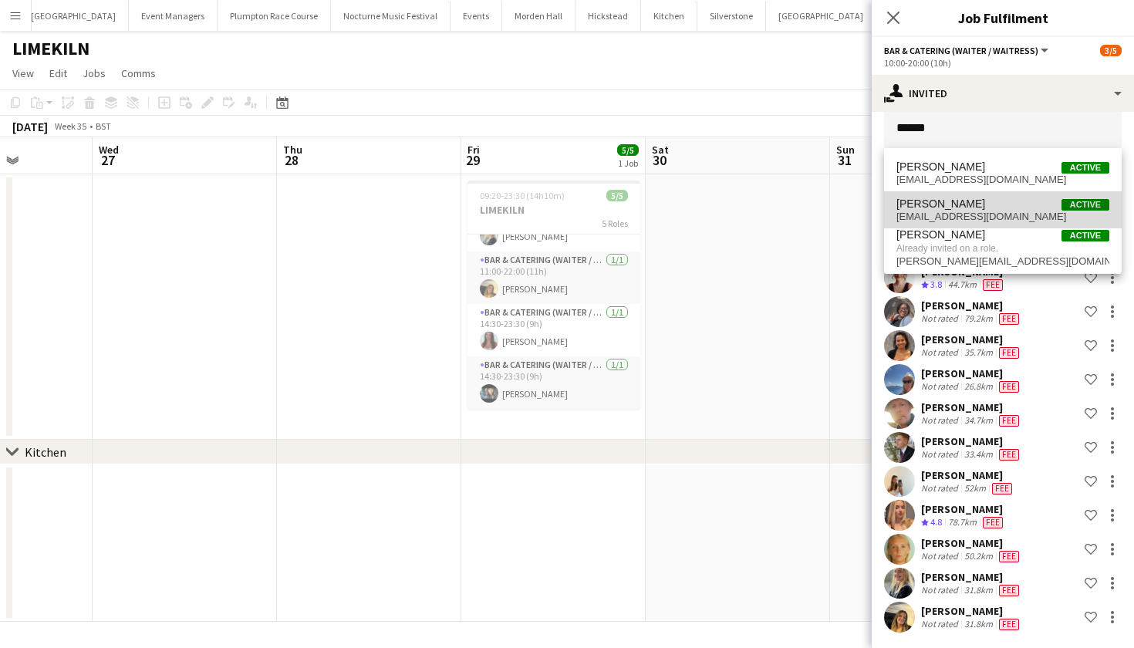
click at [958, 203] on span "[PERSON_NAME]" at bounding box center [940, 203] width 89 height 13
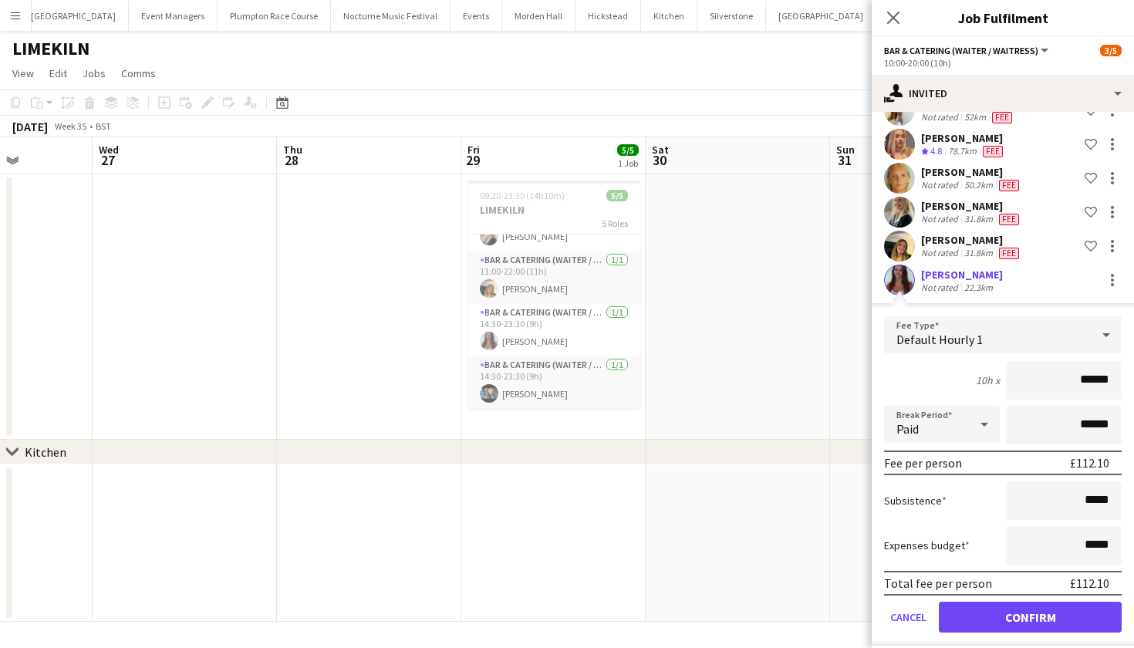
click at [1003, 618] on button "Confirm" at bounding box center [1030, 617] width 183 height 31
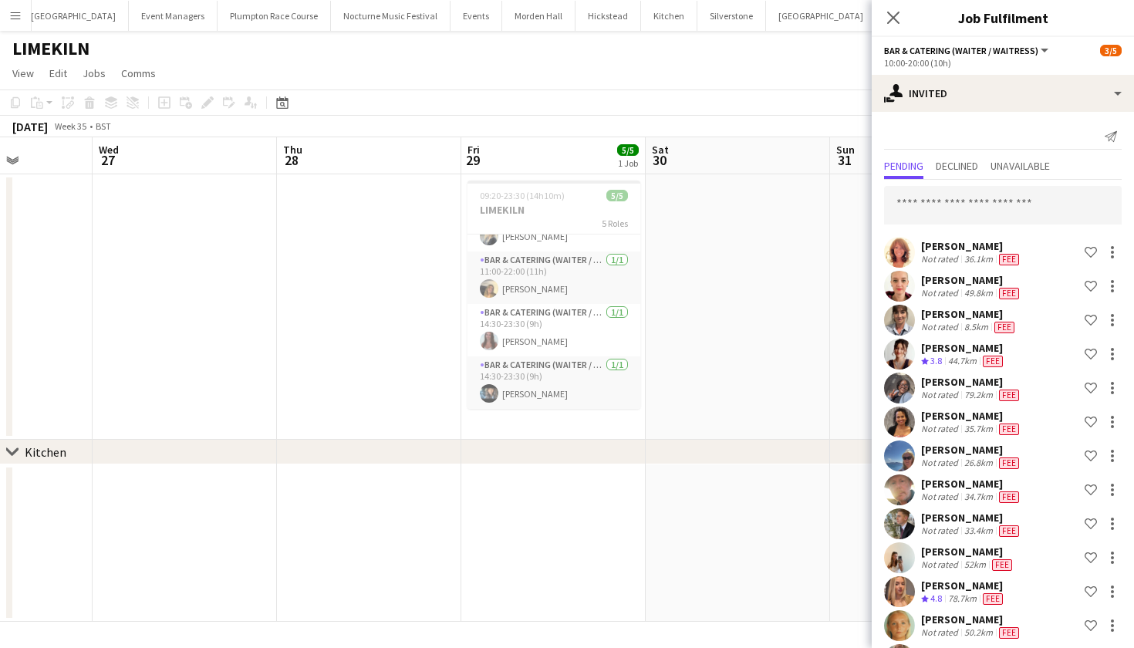
scroll to position [0, 0]
click at [1023, 198] on input "text" at bounding box center [1003, 205] width 238 height 39
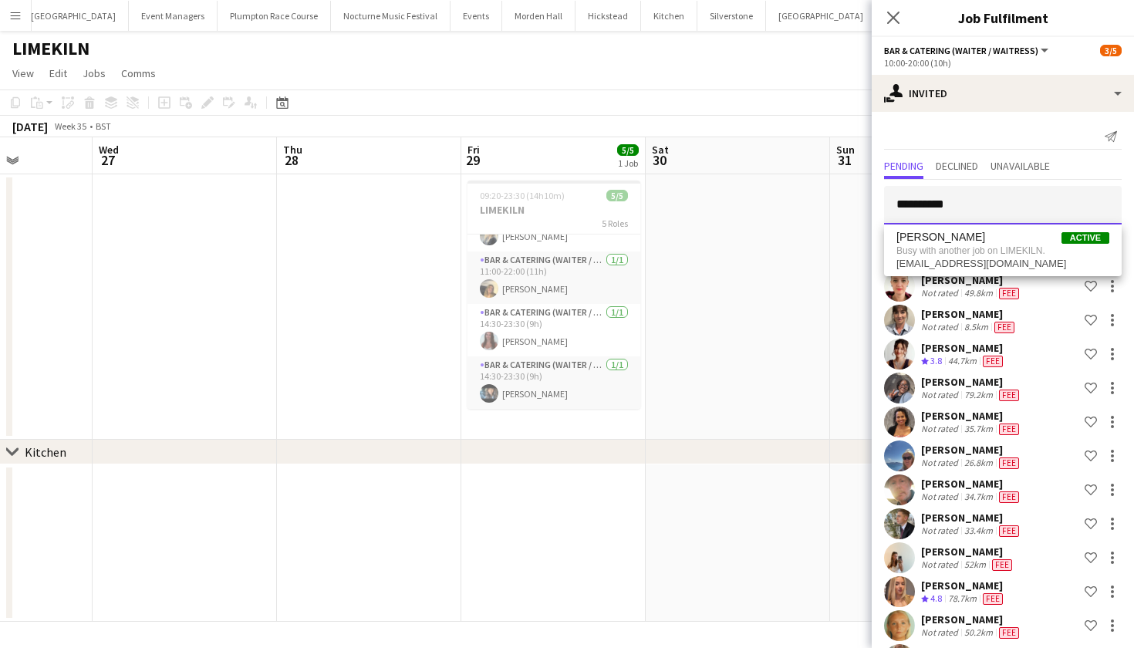
type input "**********"
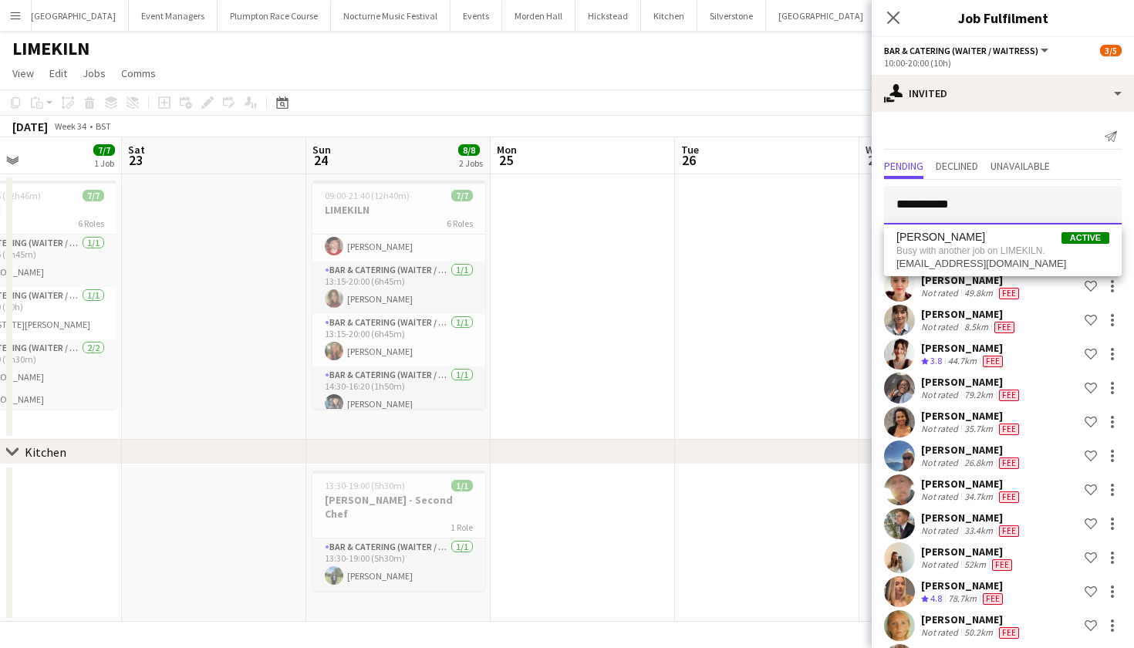
scroll to position [106, 0]
drag, startPoint x: 986, startPoint y: 201, endPoint x: 862, endPoint y: 197, distance: 124.2
click at [862, 200] on body "Menu Boards Boards Boards All jobs Status Workforce Workforce My Workforce Recr…" at bounding box center [567, 324] width 1134 height 648
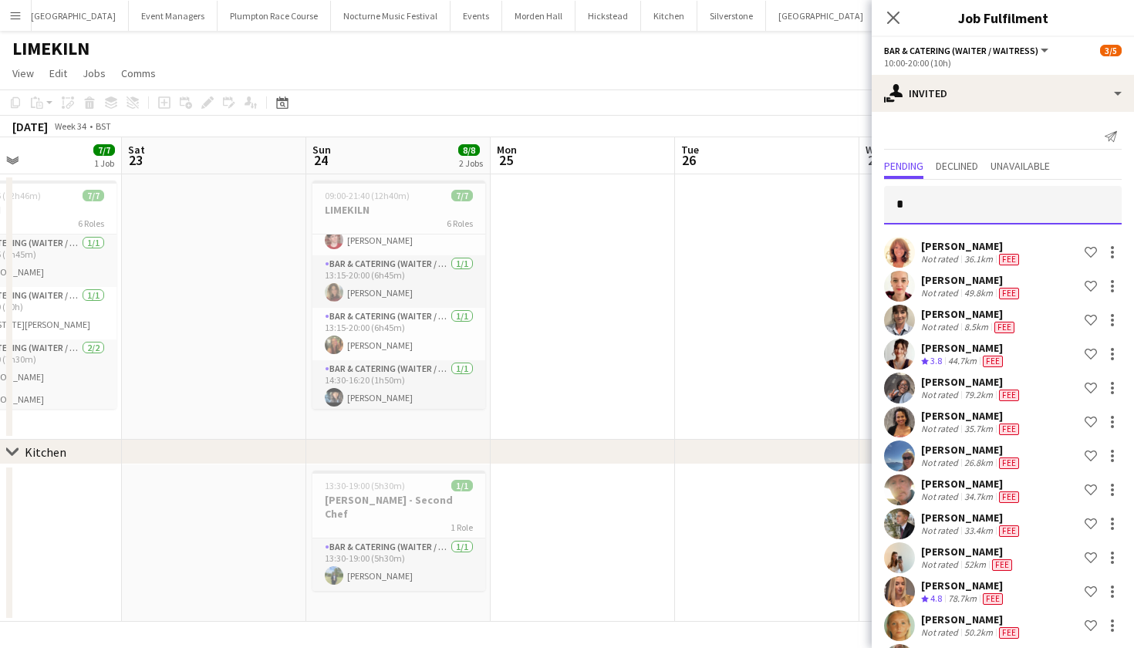
type input "*"
drag, startPoint x: 862, startPoint y: 197, endPoint x: 767, endPoint y: 207, distance: 96.1
click at [767, 207] on app-date-cell at bounding box center [767, 306] width 184 height 265
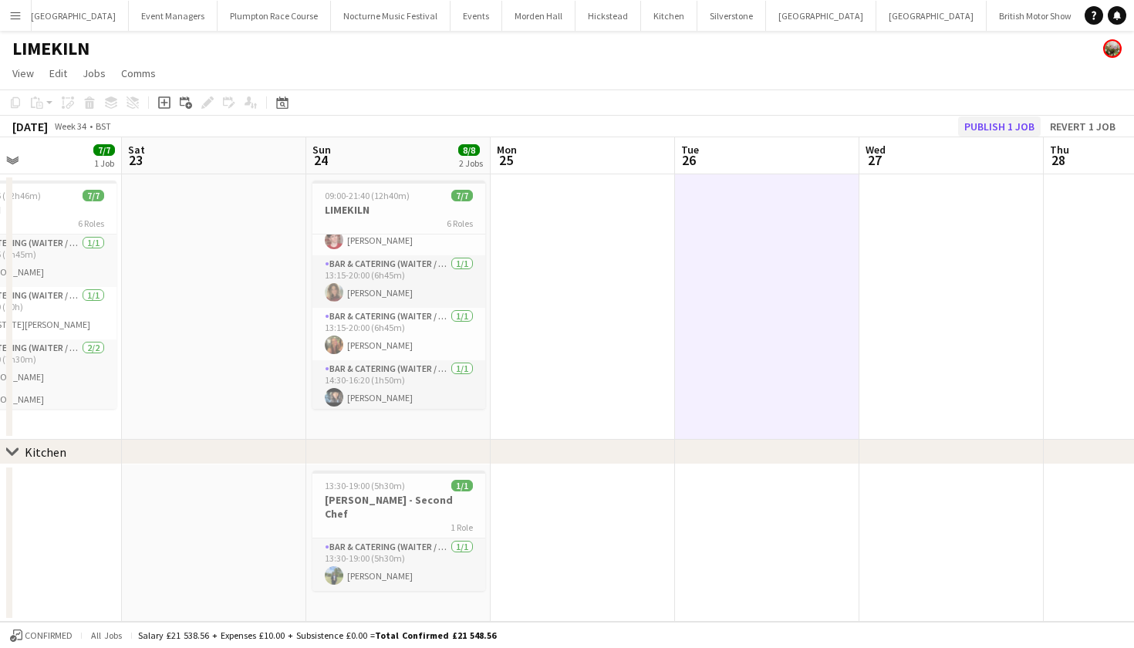
click at [997, 130] on button "Publish 1 job" at bounding box center [999, 126] width 83 height 20
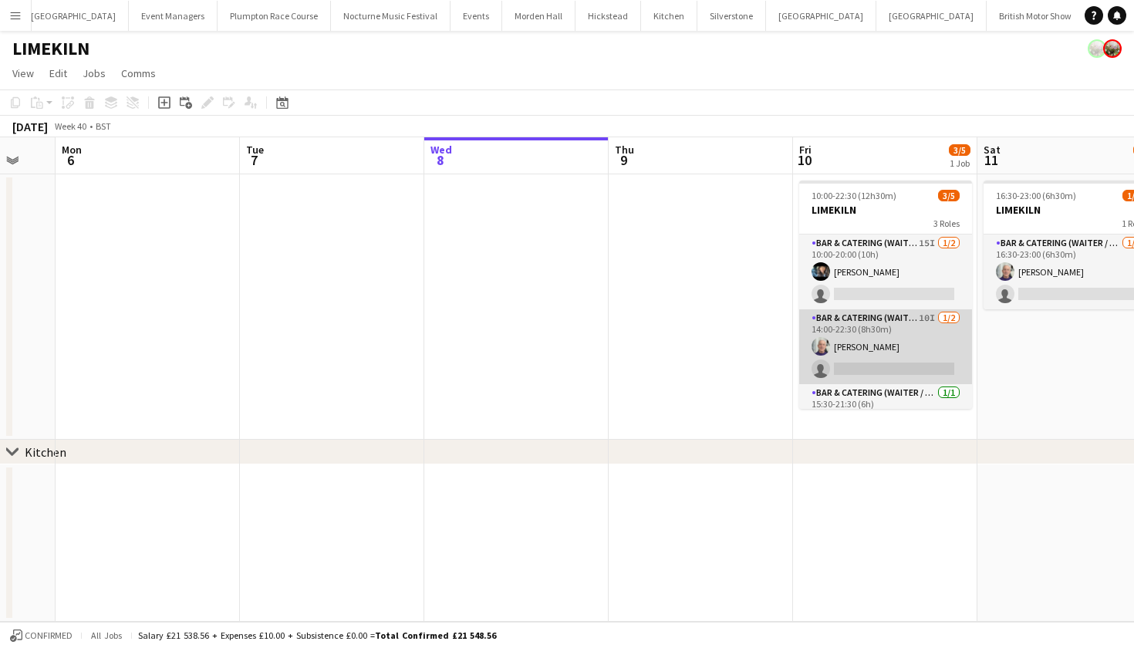
scroll to position [0, 498]
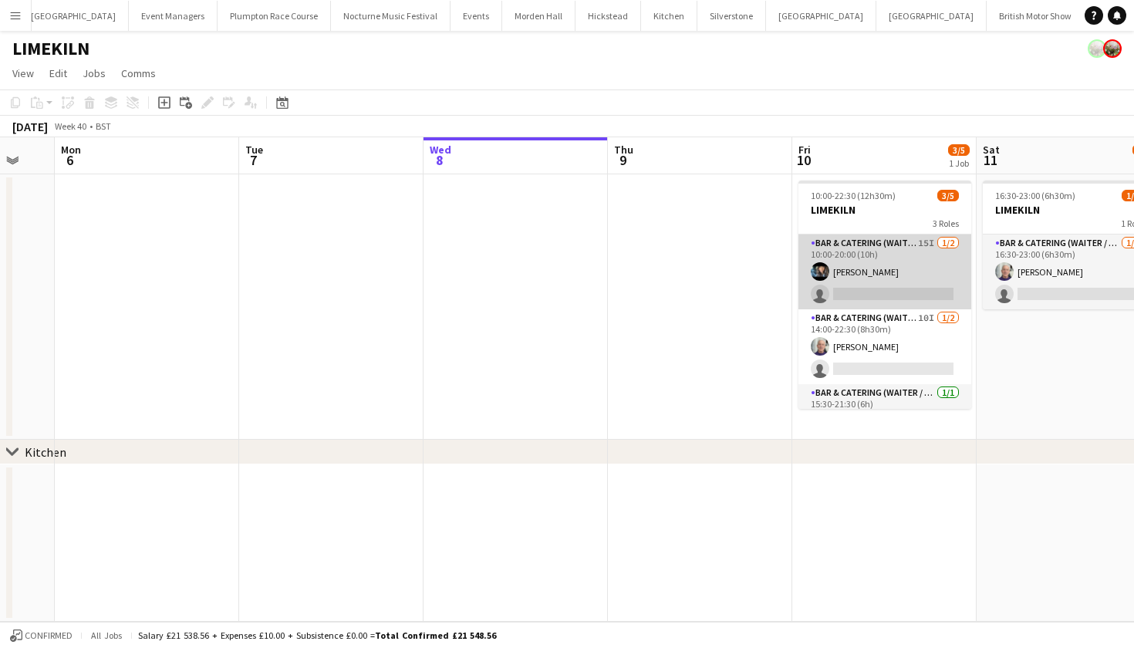
click at [886, 281] on app-card-role "Bar & Catering (Waiter / waitress) 15I 1/2 10:00-20:00 (10h) Lydia Cameron sing…" at bounding box center [884, 271] width 173 height 75
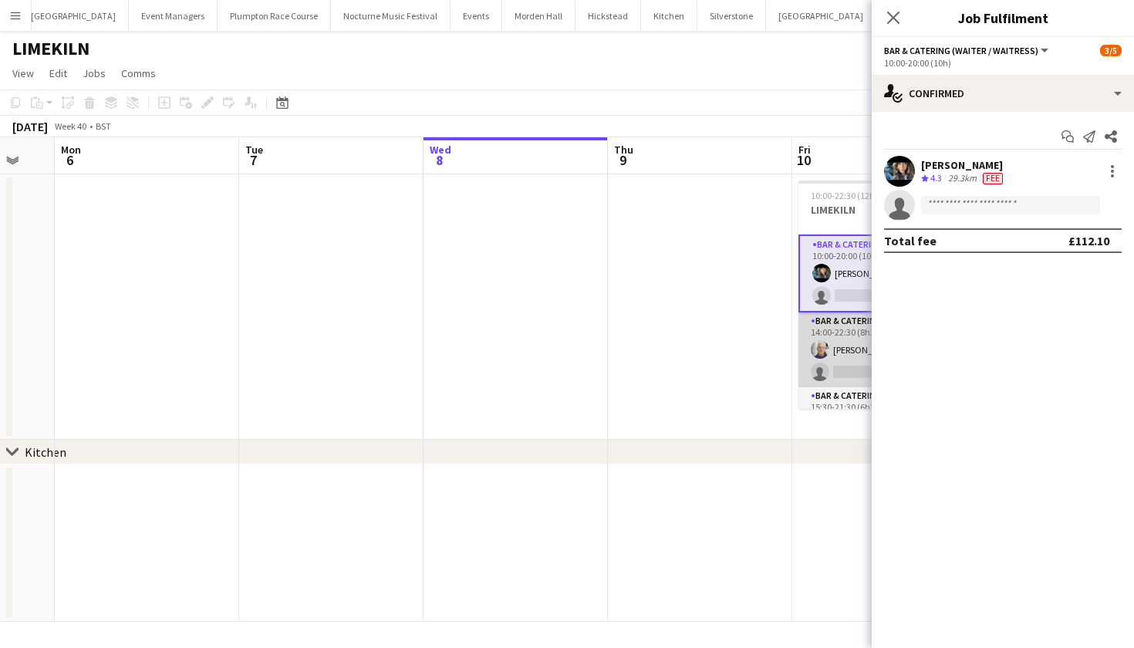
click at [857, 342] on app-card-role "Bar & Catering (Waiter / waitress) 10I 1/2 14:00-22:30 (8h30m) Peter Gretton si…" at bounding box center [884, 349] width 173 height 75
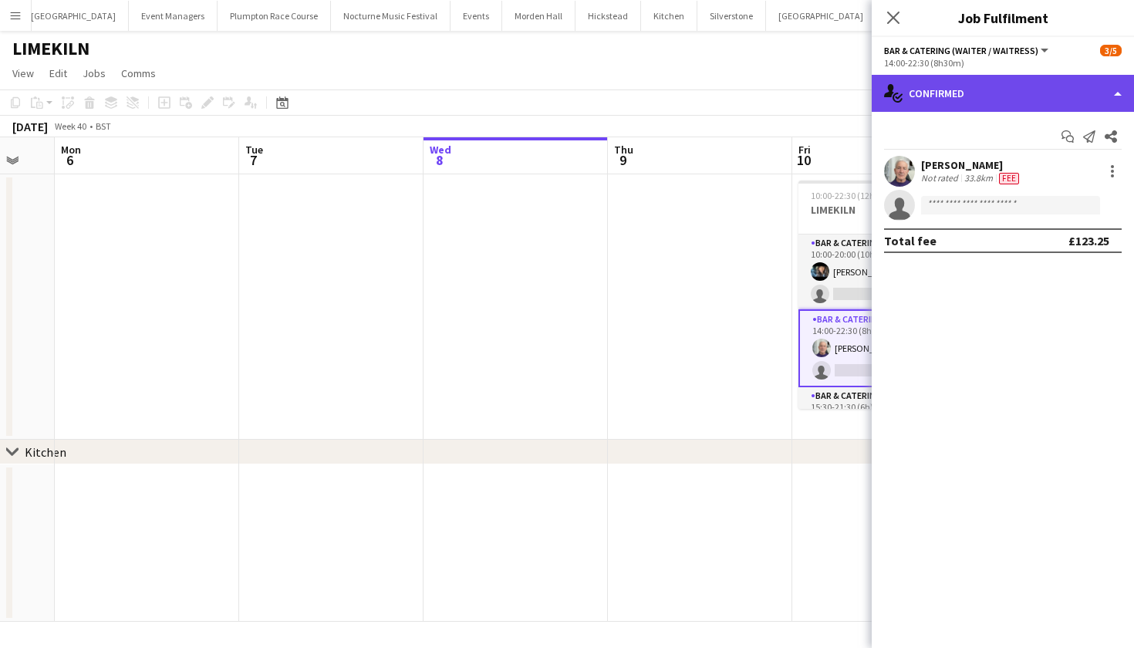
click at [1084, 104] on div "single-neutral-actions-check-2 Confirmed" at bounding box center [1002, 93] width 262 height 37
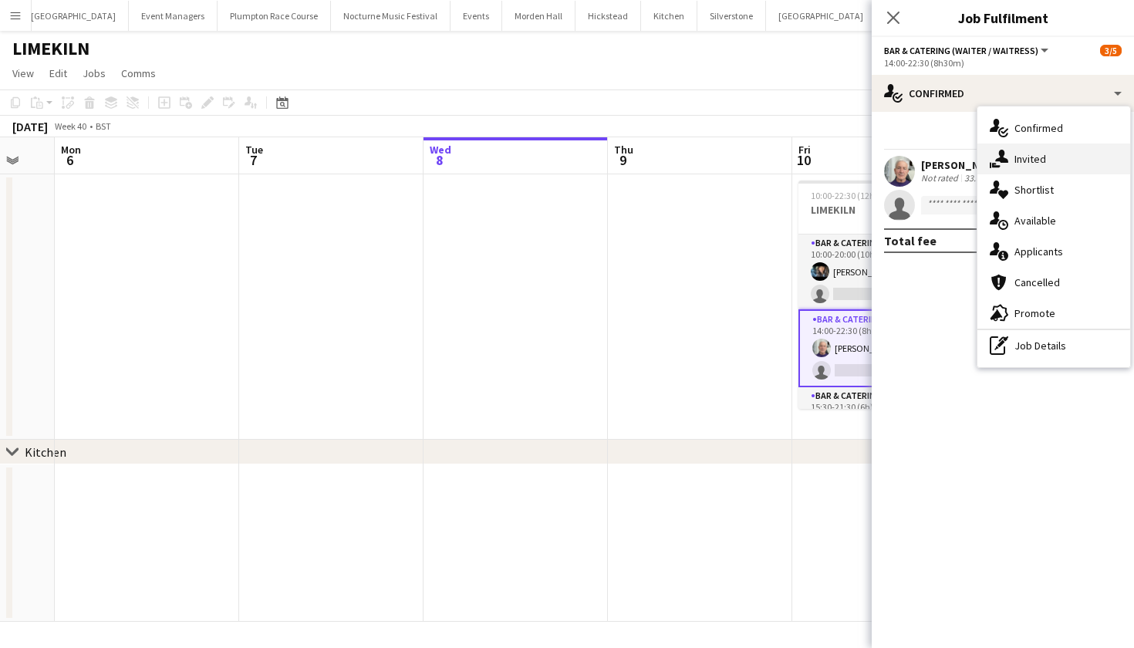
click at [1076, 162] on div "single-neutral-actions-share-1 Invited" at bounding box center [1053, 158] width 153 height 31
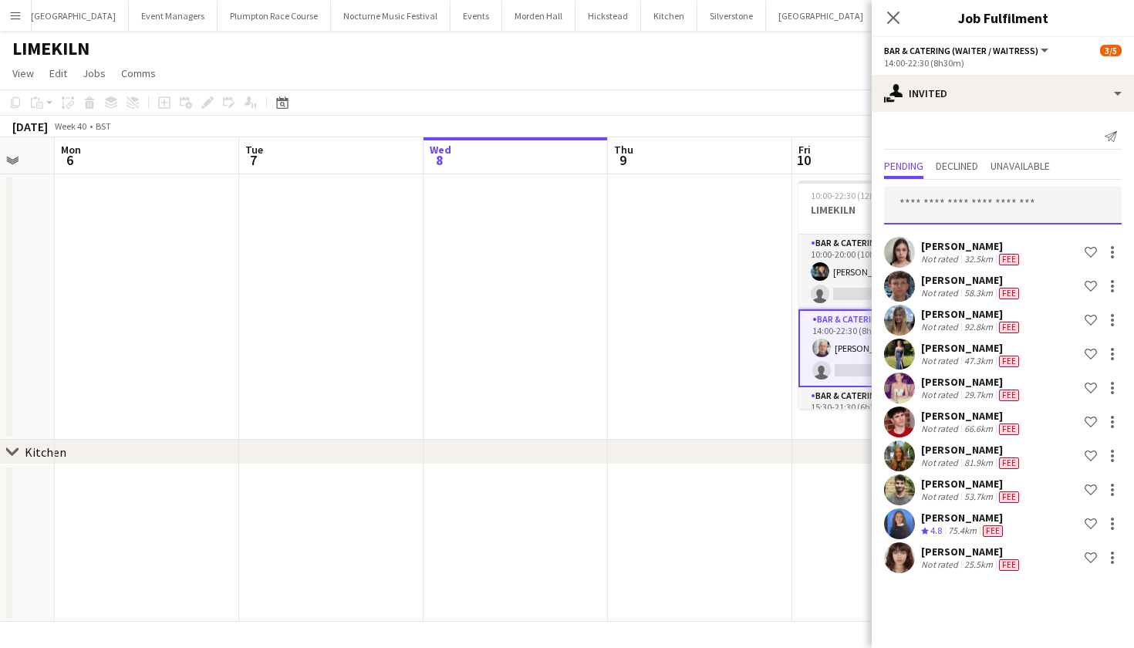
click at [1046, 197] on input "text" at bounding box center [1003, 205] width 238 height 39
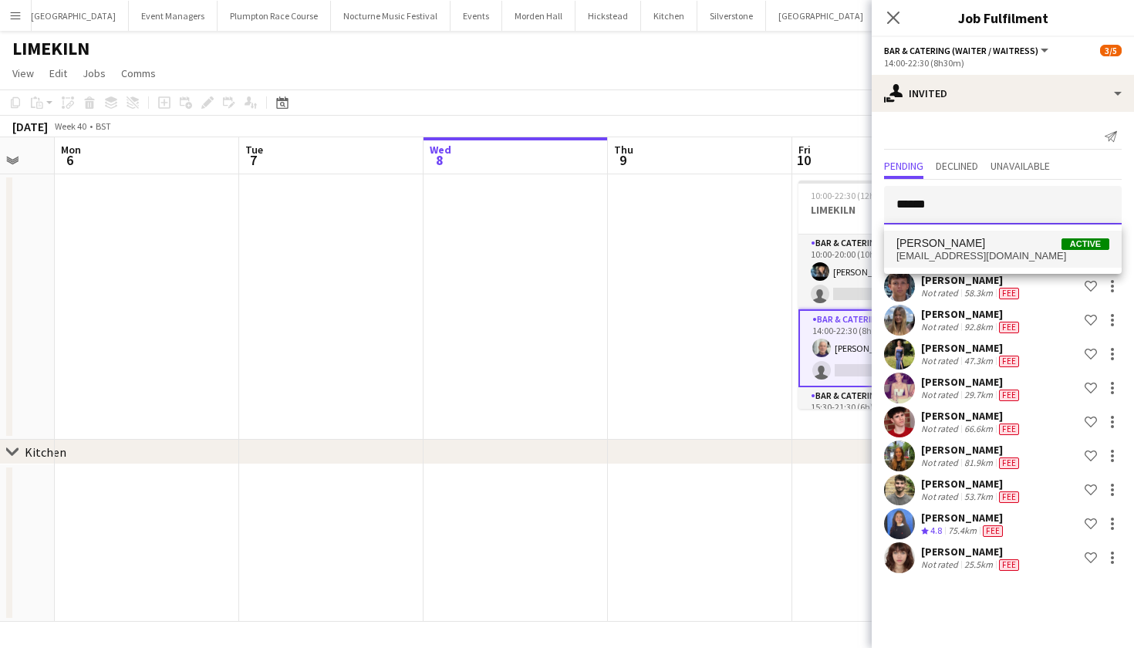
type input "******"
click at [923, 240] on span "Anna Harding" at bounding box center [940, 243] width 89 height 13
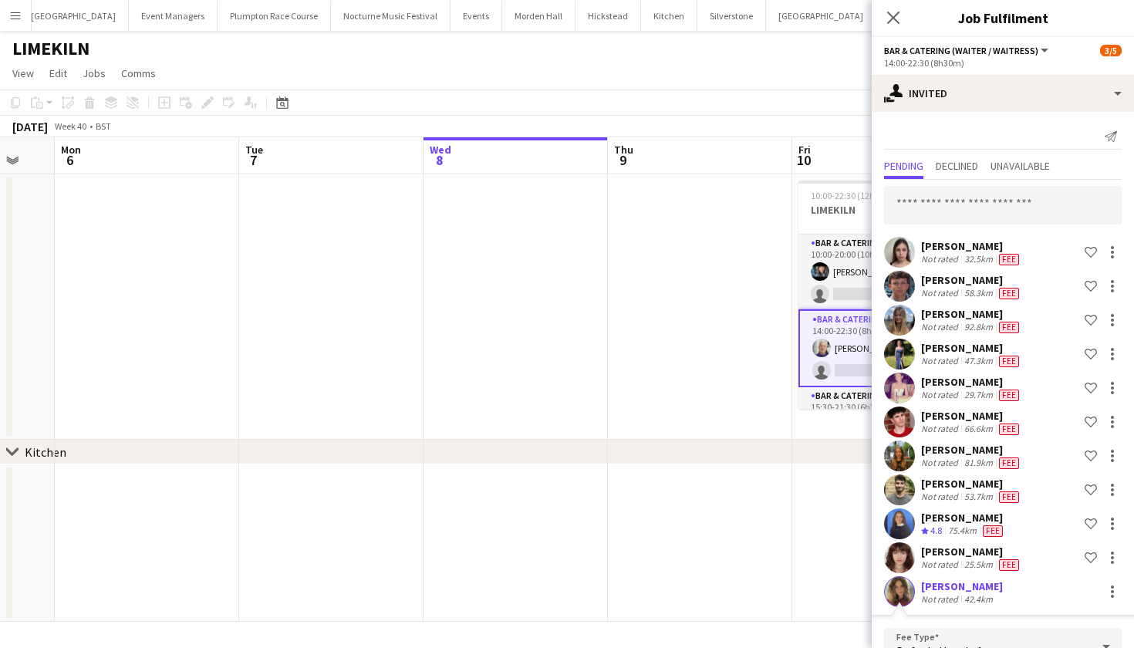
scroll to position [312, 0]
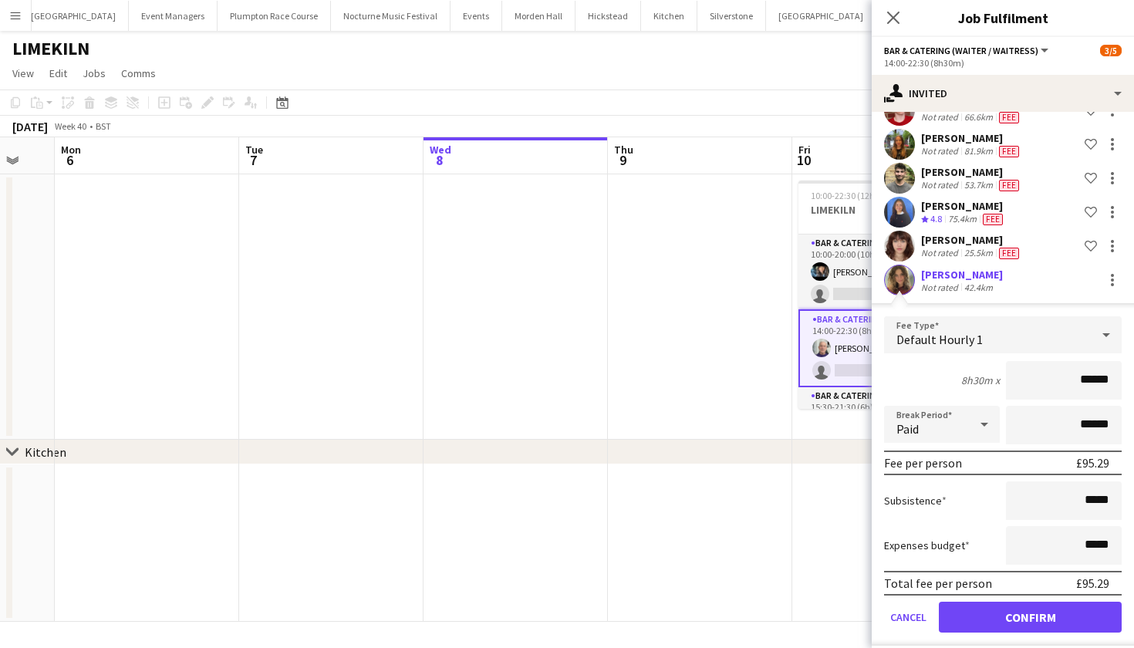
click at [1030, 612] on button "Confirm" at bounding box center [1030, 617] width 183 height 31
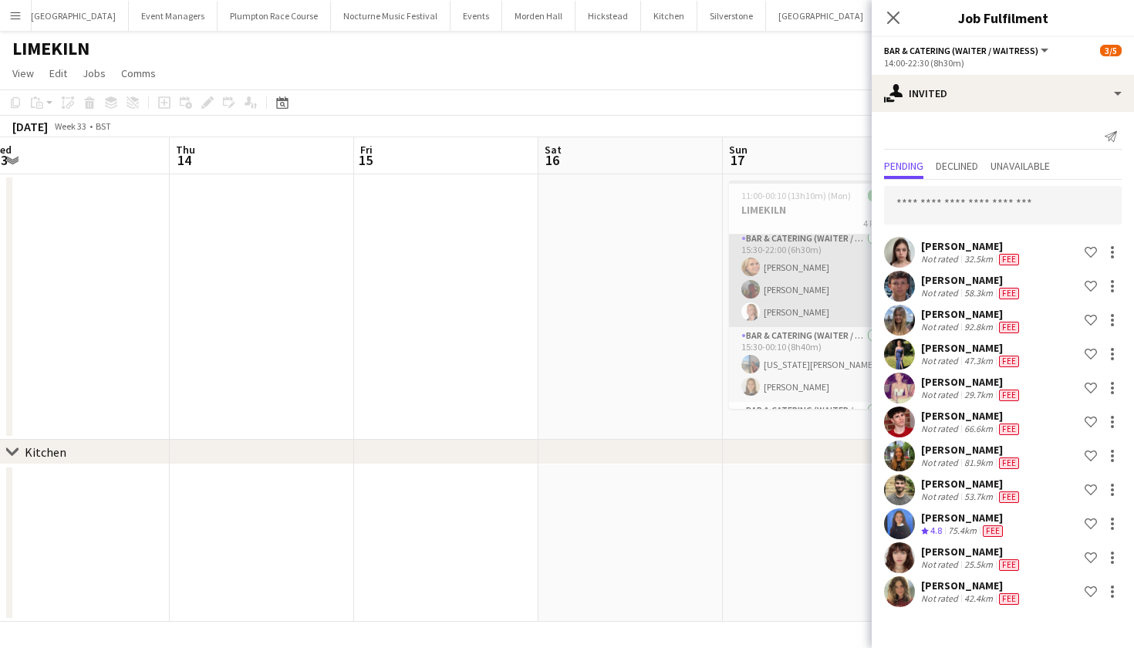
scroll to position [83, 0]
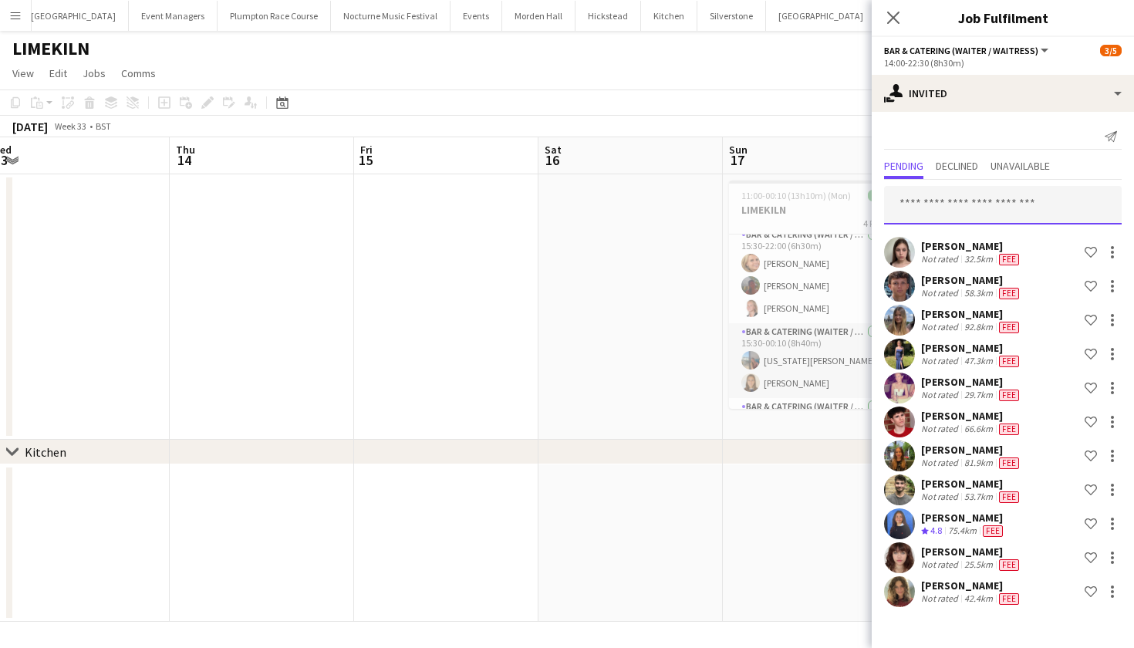
click at [983, 206] on input "text" at bounding box center [1003, 205] width 238 height 39
type input "*******"
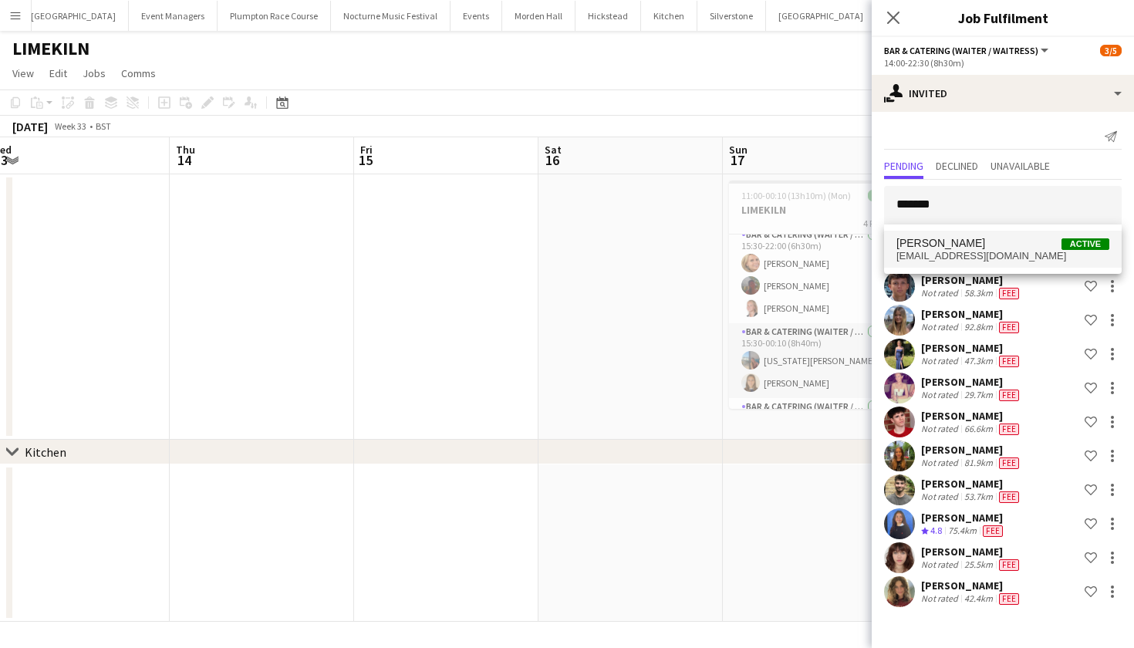
drag, startPoint x: 1133, startPoint y: 235, endPoint x: 1060, endPoint y: 242, distance: 72.8
click at [1060, 242] on span "Sienna Calvert Active" at bounding box center [1002, 243] width 213 height 13
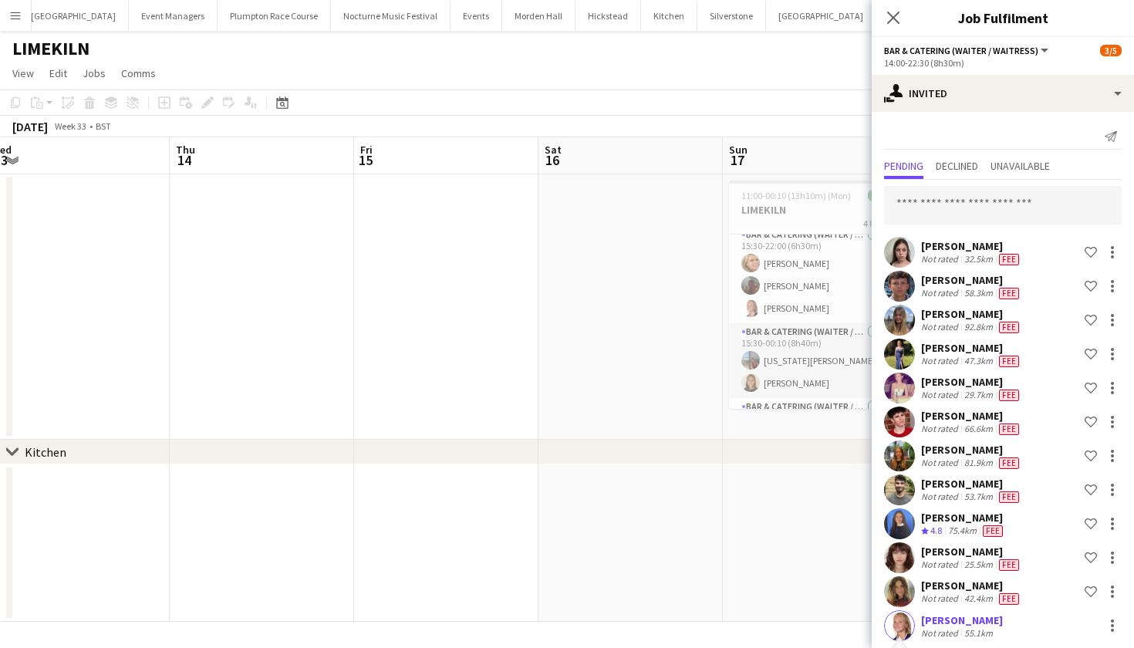
scroll to position [345, 0]
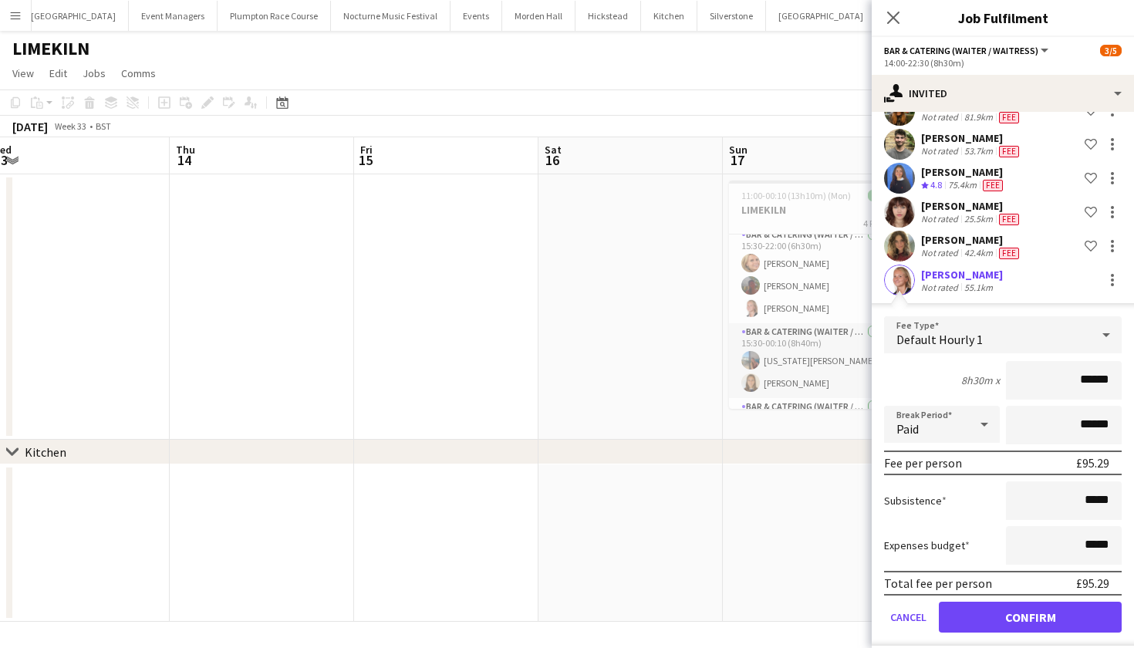
click at [1037, 615] on button "Confirm" at bounding box center [1030, 617] width 183 height 31
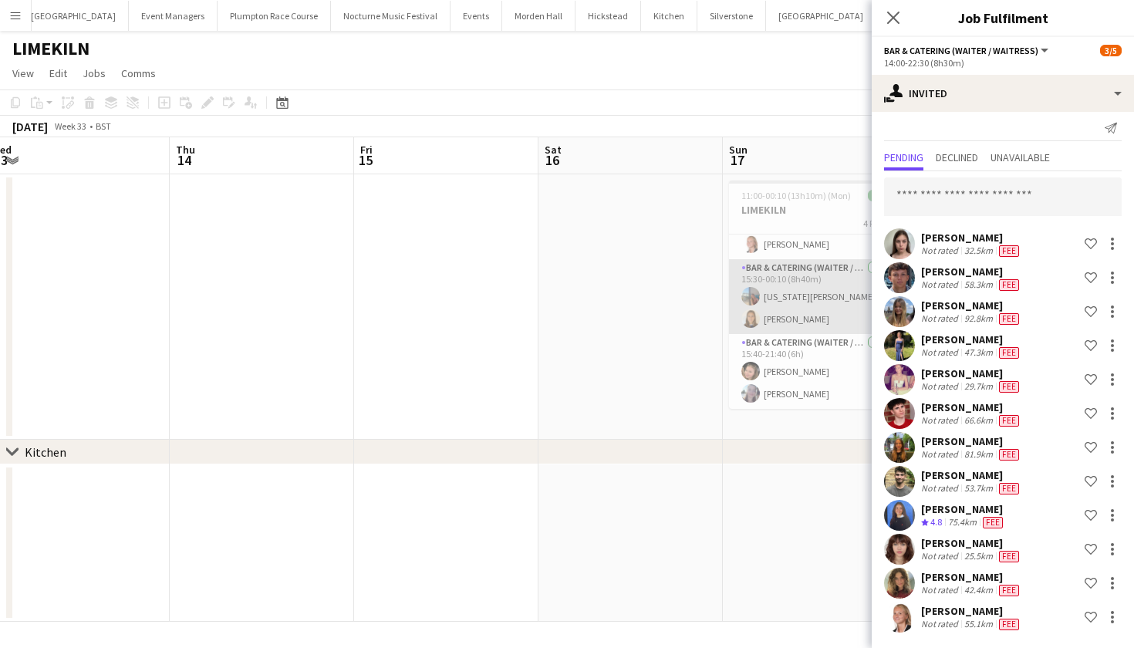
scroll to position [147, 0]
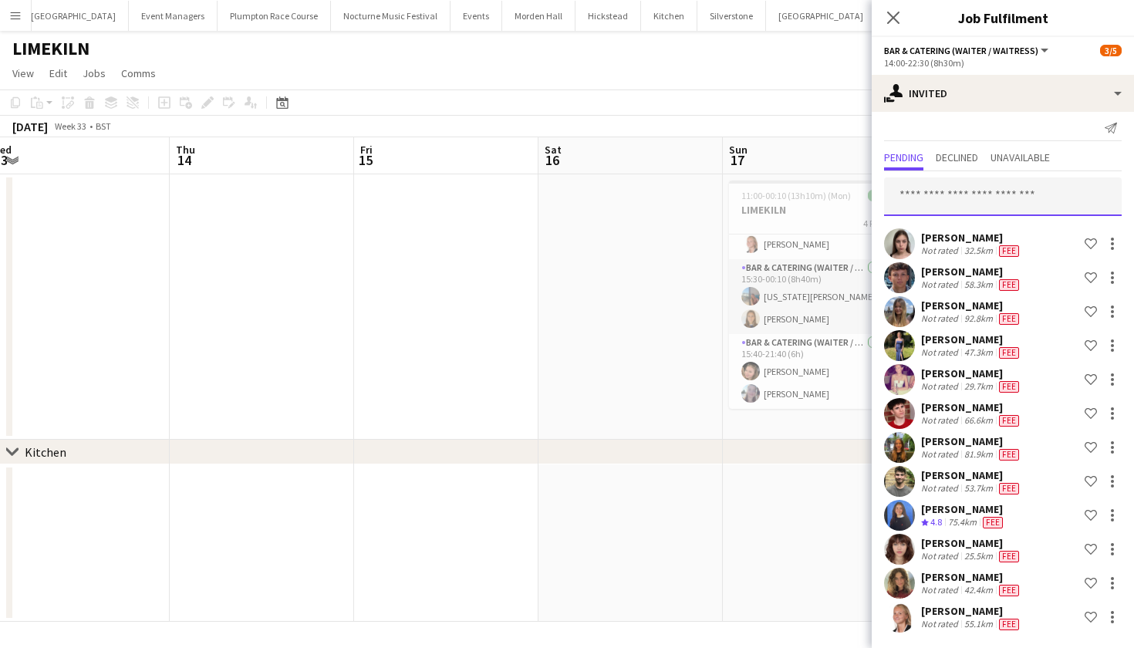
click at [908, 201] on input "text" at bounding box center [1003, 196] width 238 height 39
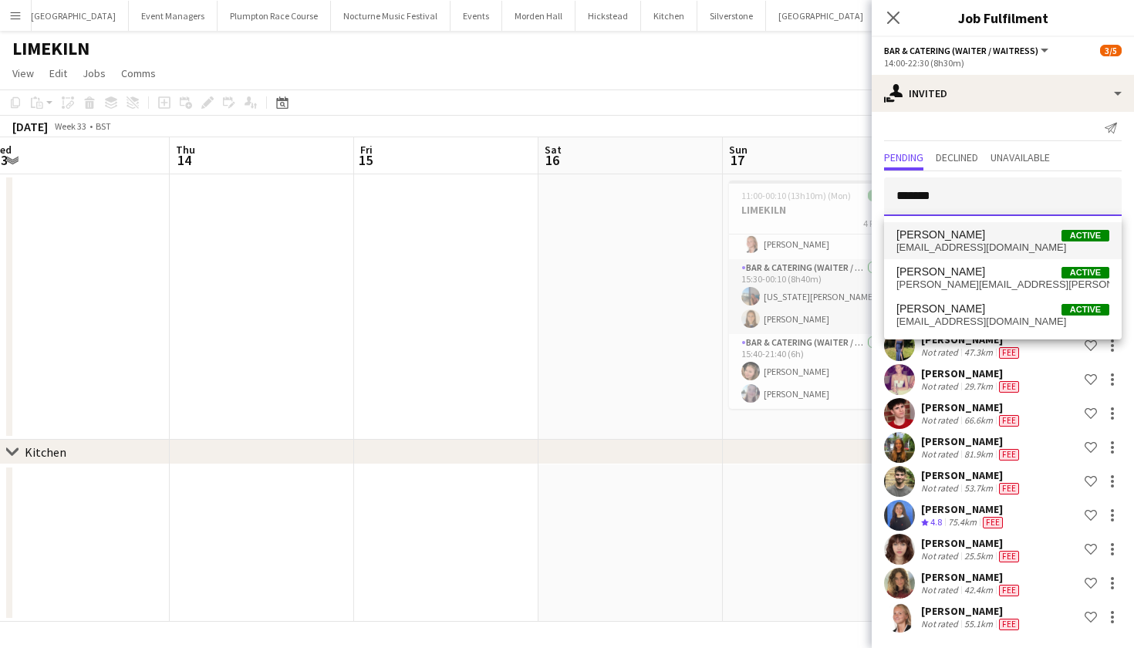
type input "*******"
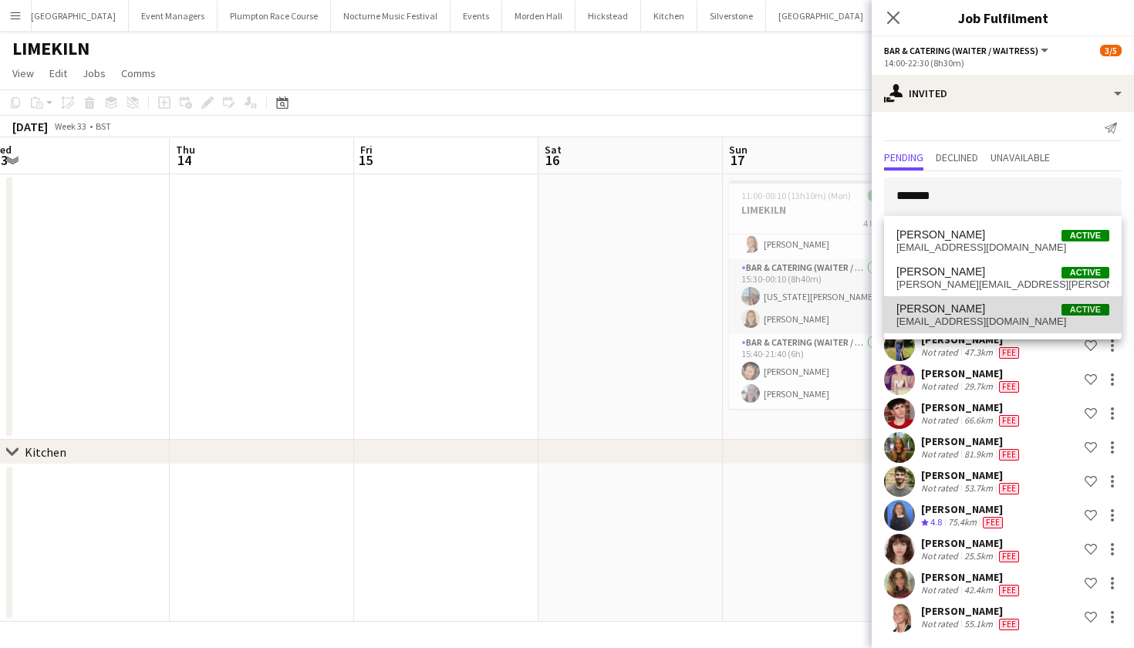
drag, startPoint x: 898, startPoint y: 223, endPoint x: 916, endPoint y: 318, distance: 97.4
click at [916, 318] on span "gabby1234r@gmail.com" at bounding box center [1002, 321] width 213 height 12
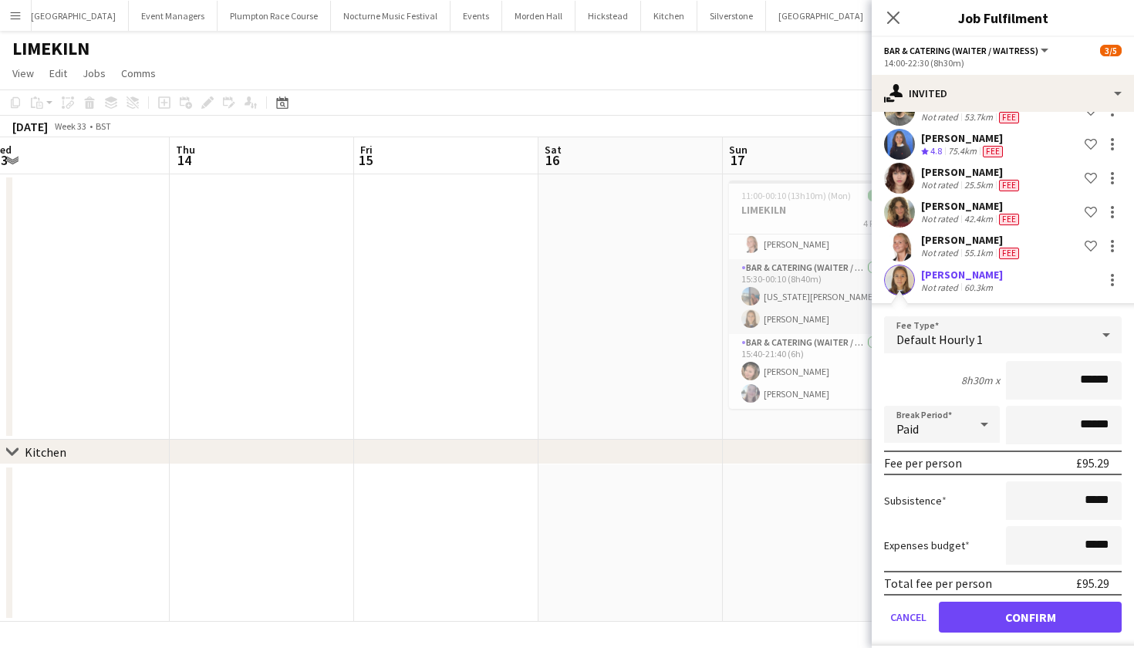
click at [989, 613] on button "Confirm" at bounding box center [1030, 617] width 183 height 31
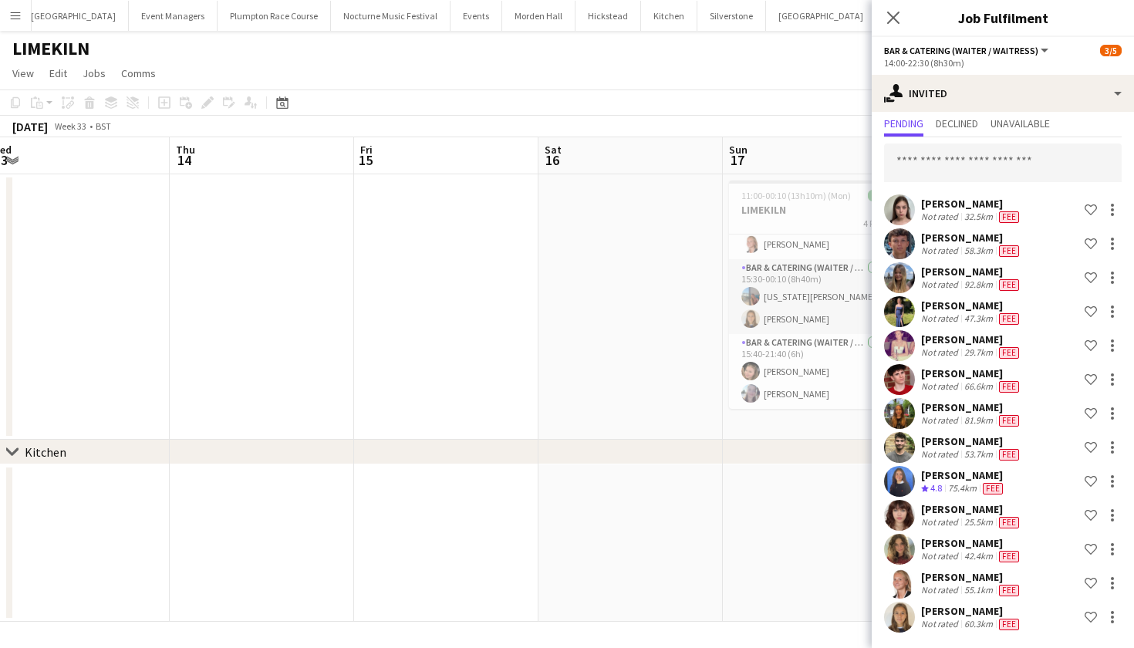
scroll to position [42, 0]
click at [1028, 156] on input "text" at bounding box center [1003, 162] width 238 height 39
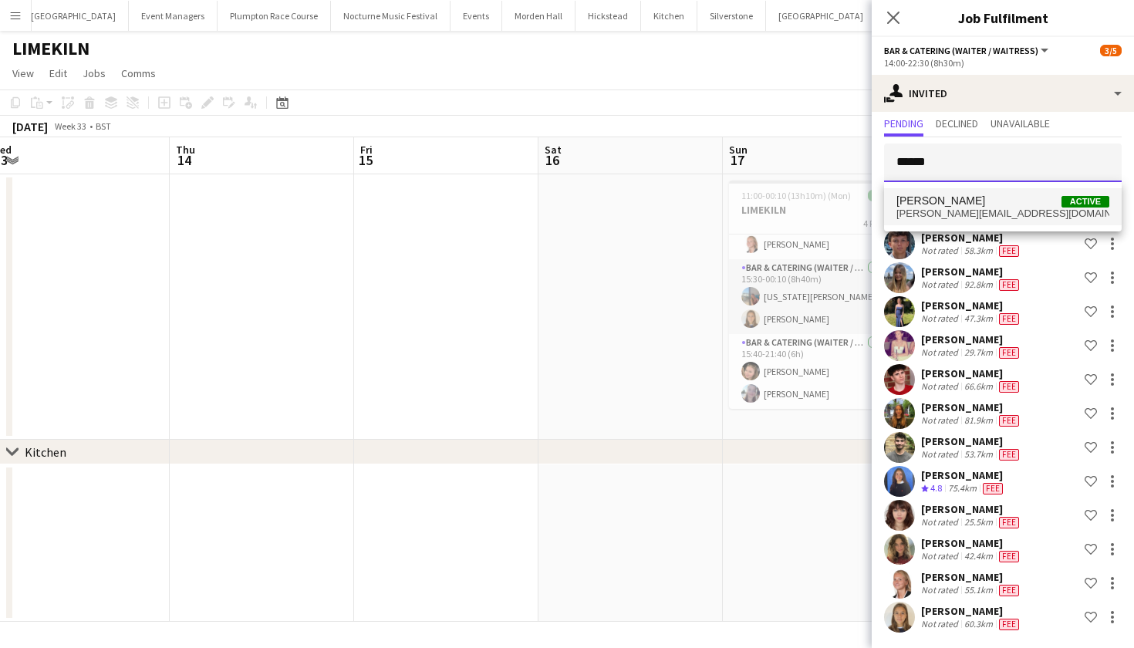
type input "******"
click at [1003, 208] on span "ella.kennedy49@gmail.com" at bounding box center [1002, 213] width 213 height 12
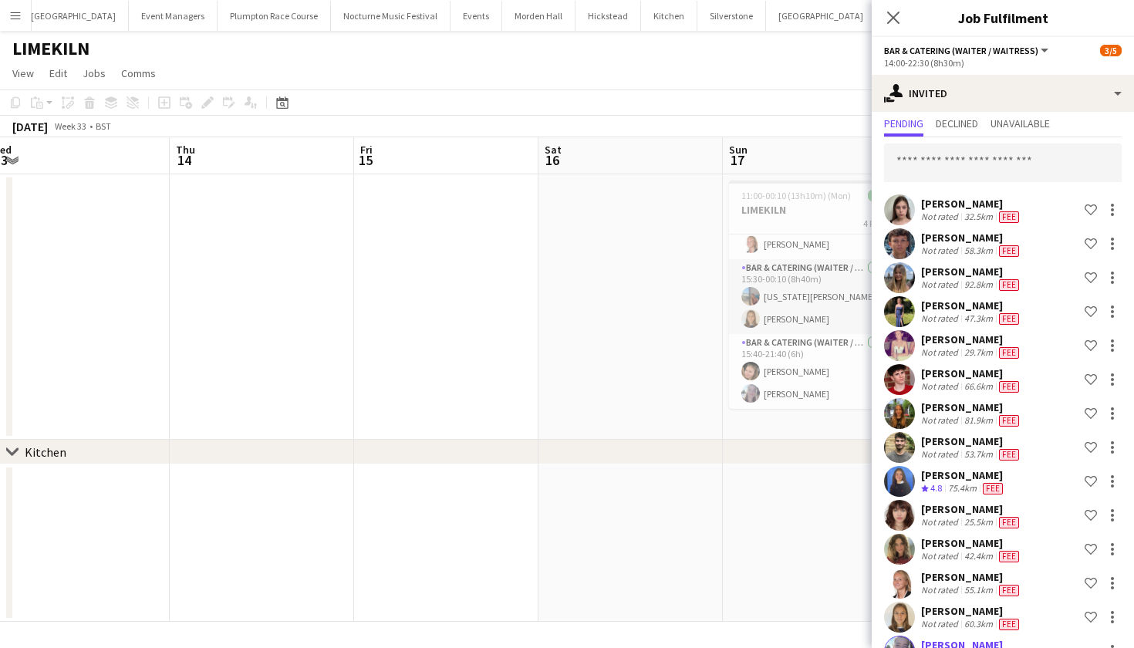
scroll to position [413, 0]
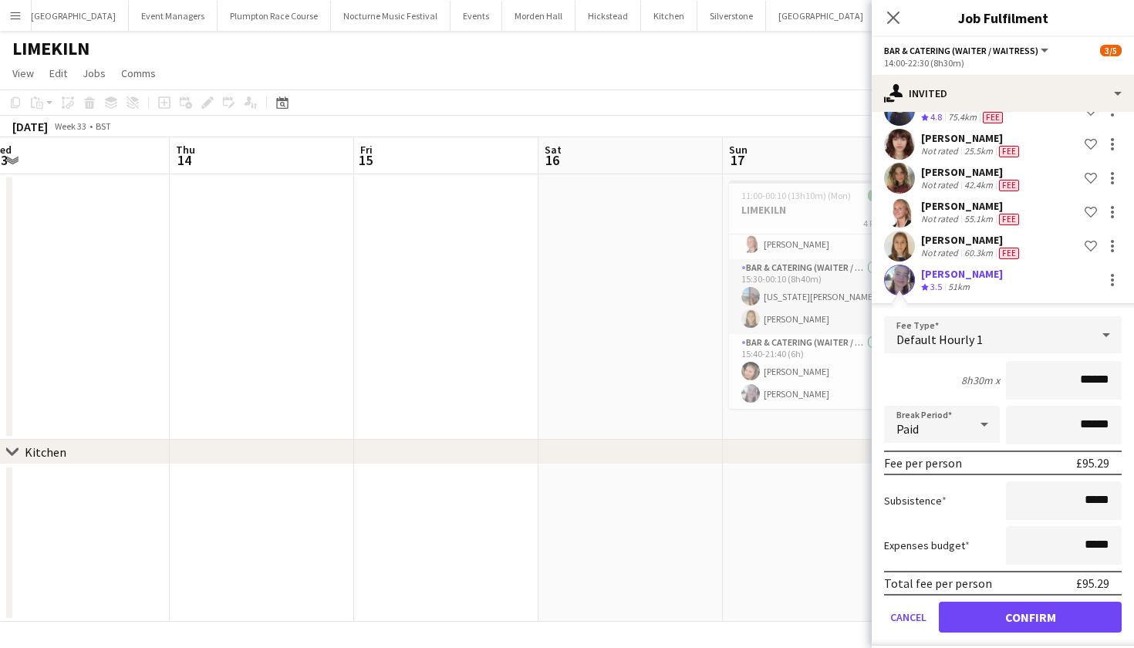
click at [1012, 618] on button "Confirm" at bounding box center [1030, 617] width 183 height 31
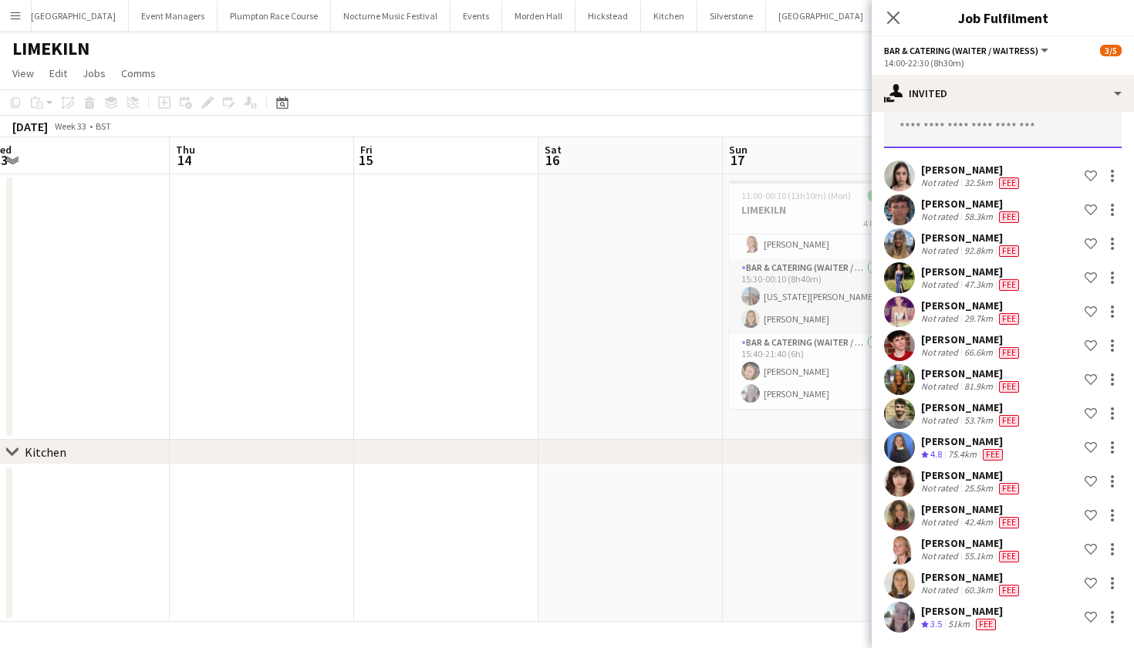
click at [1016, 120] on input "text" at bounding box center [1003, 129] width 238 height 39
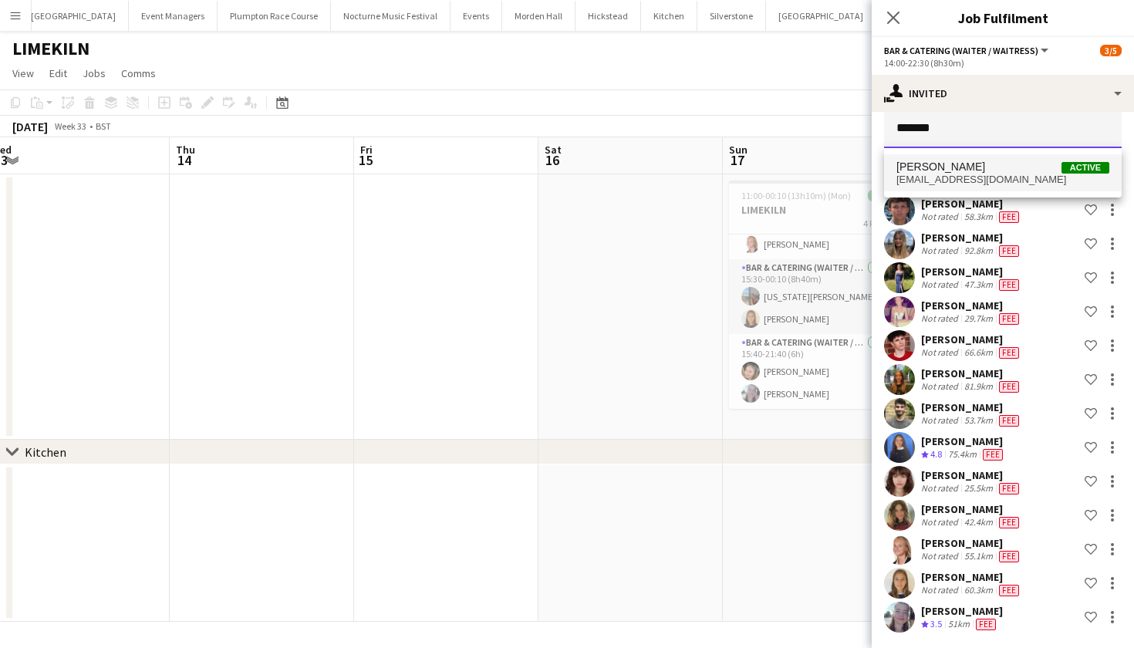
type input "*******"
click at [950, 172] on span "Rosie Kenway" at bounding box center [940, 166] width 89 height 13
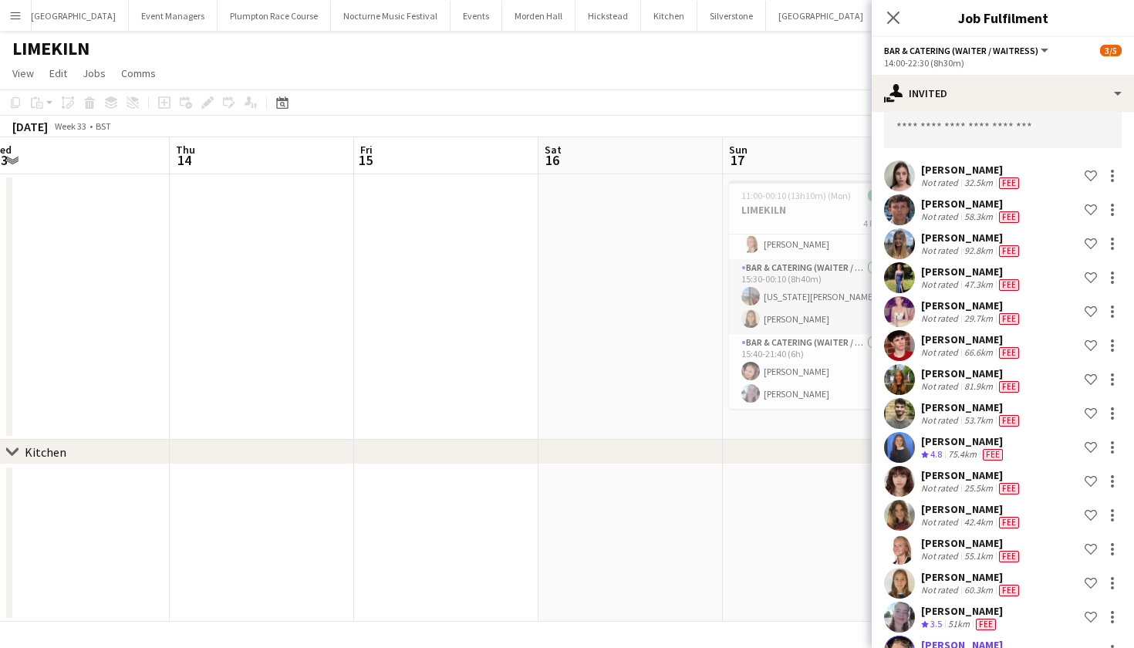
scroll to position [447, 0]
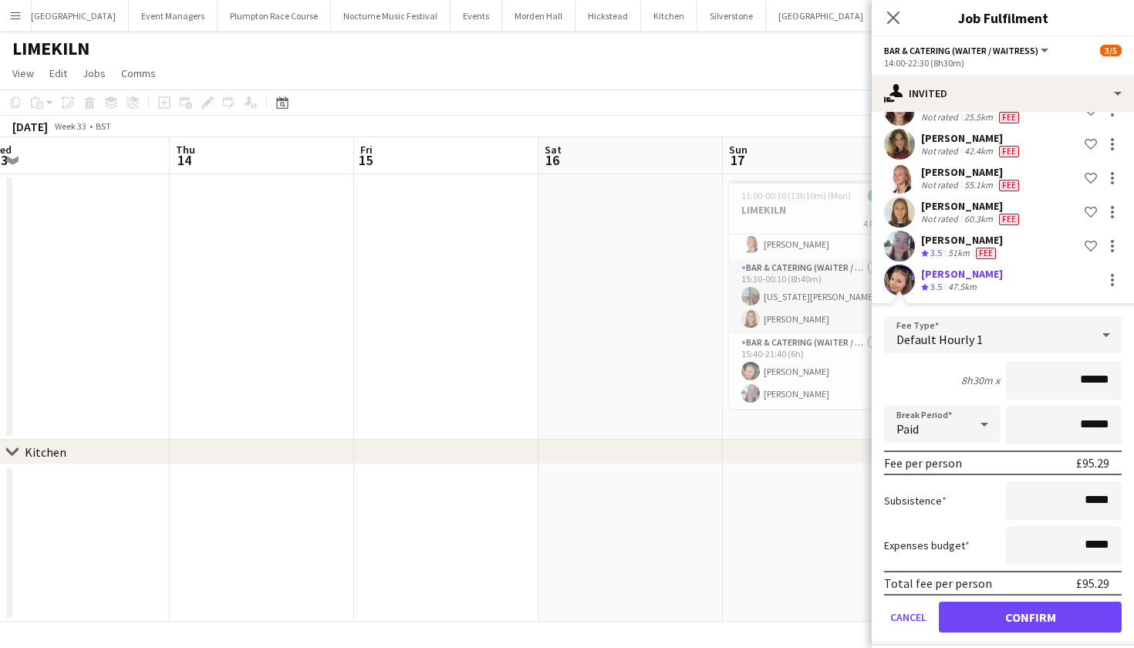
click at [1017, 608] on button "Confirm" at bounding box center [1030, 617] width 183 height 31
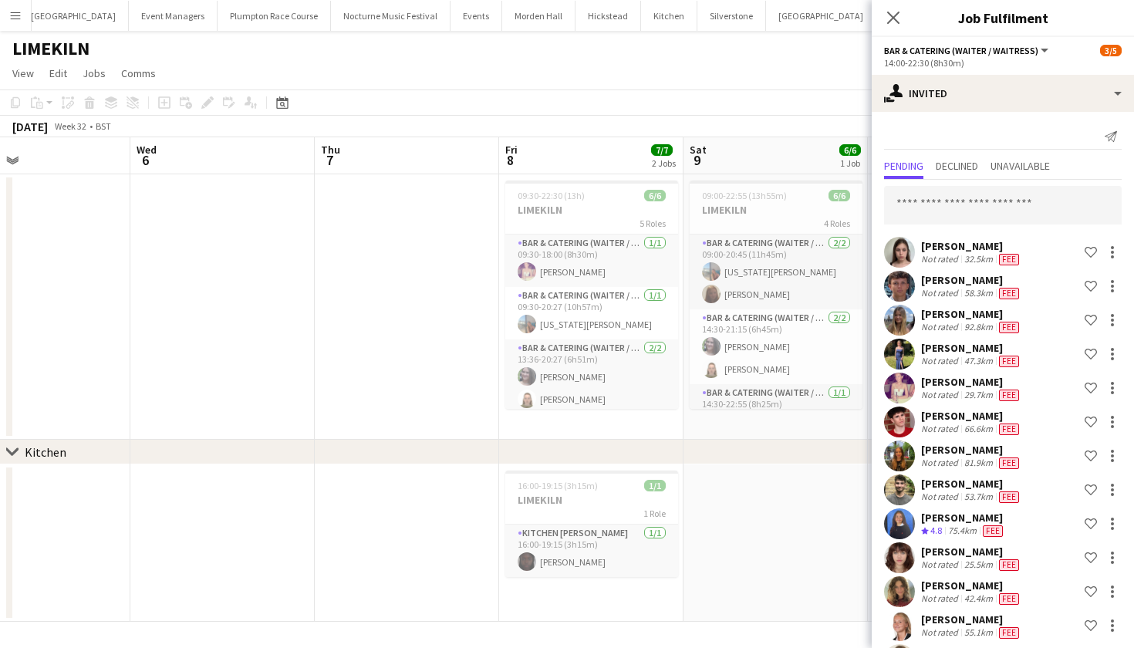
scroll to position [0, 0]
click at [957, 204] on input "text" at bounding box center [1003, 205] width 238 height 39
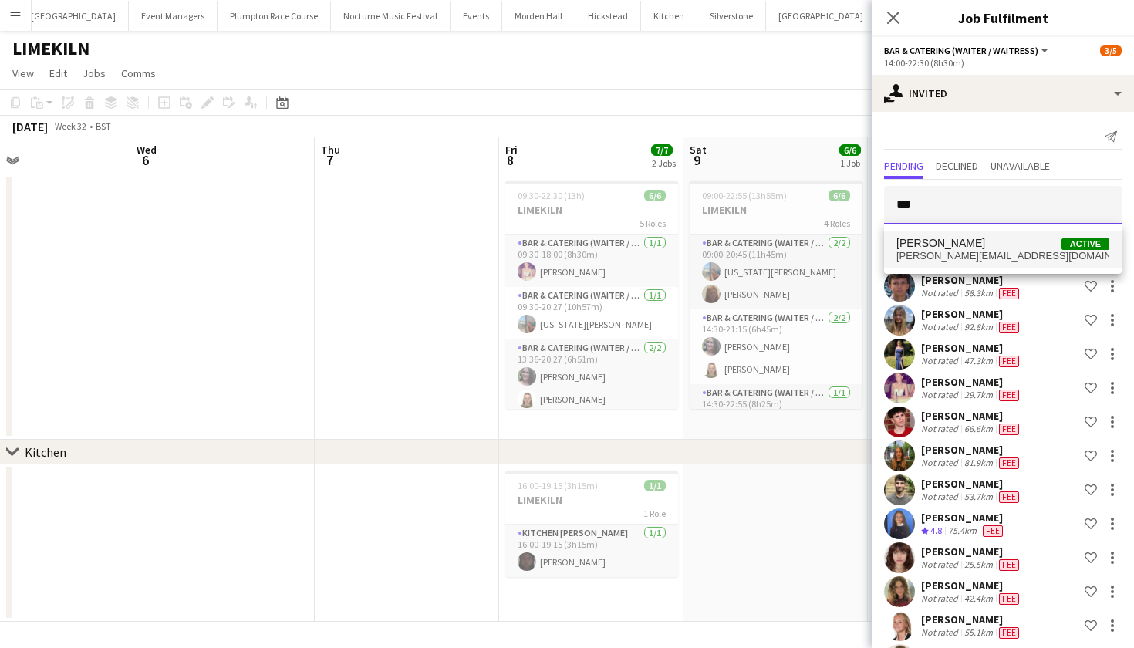
type input "***"
click at [967, 249] on span "[PERSON_NAME]" at bounding box center [940, 243] width 89 height 13
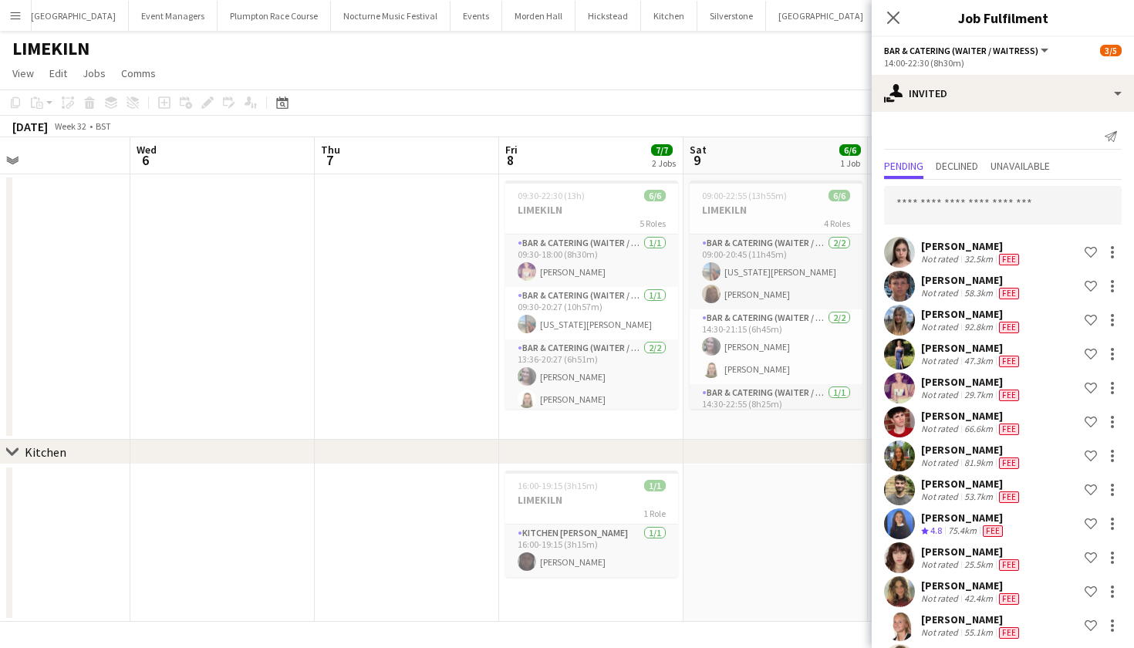
scroll to position [481, 0]
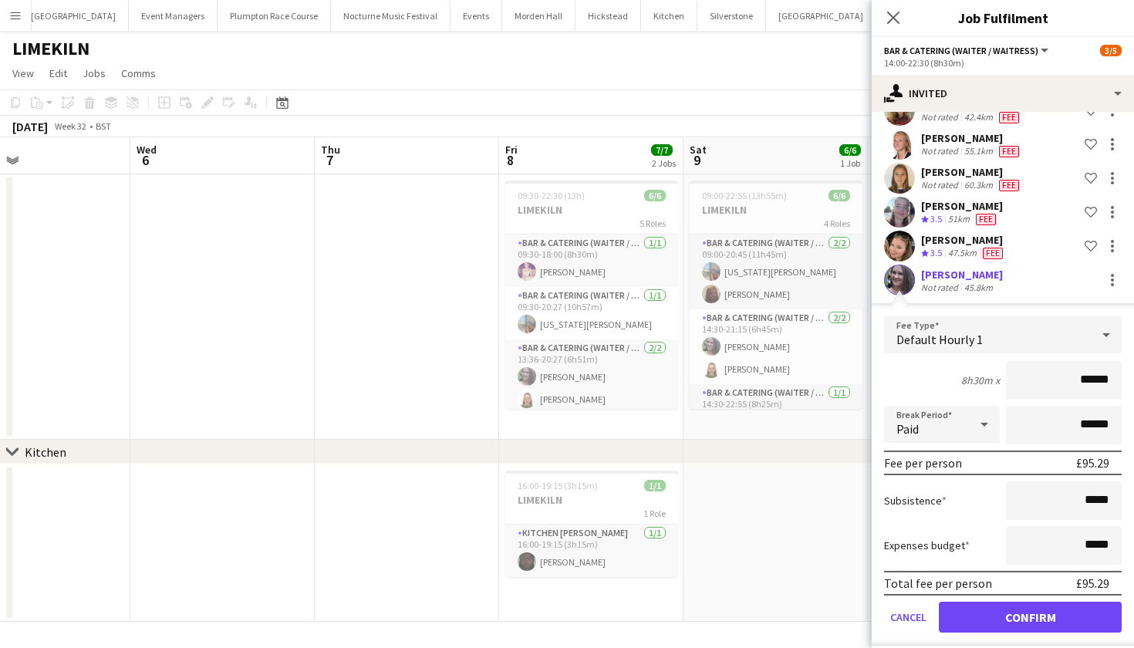
click at [1016, 614] on button "Confirm" at bounding box center [1030, 617] width 183 height 31
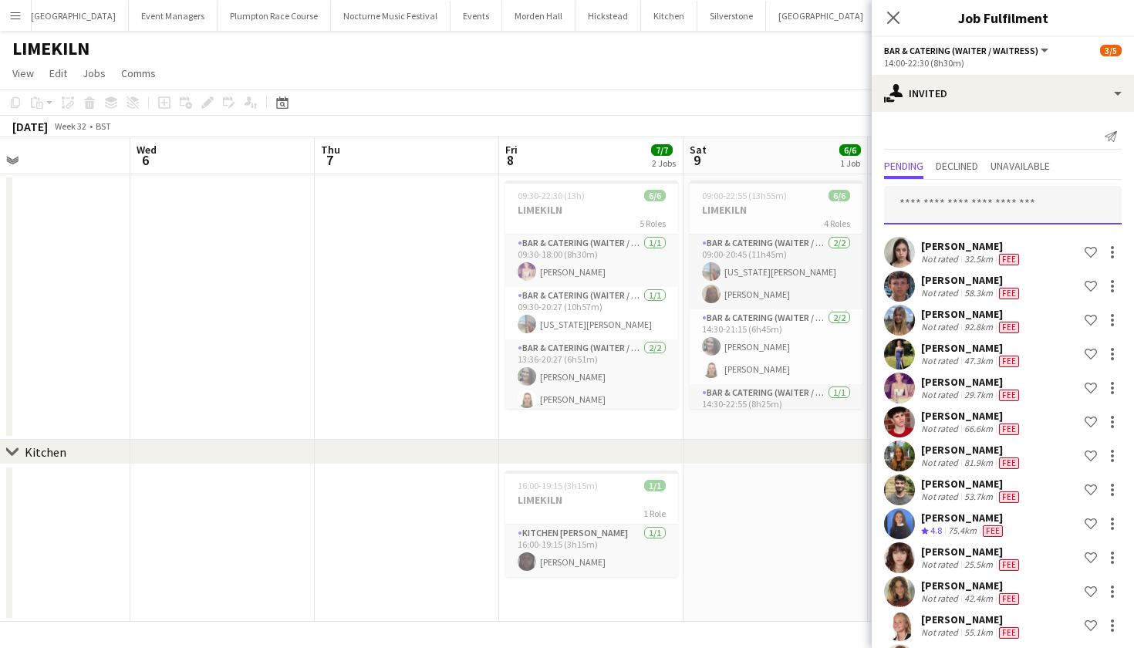
scroll to position [0, 0]
drag, startPoint x: 965, startPoint y: 210, endPoint x: 968, endPoint y: 195, distance: 15.0
click at [965, 210] on input "text" at bounding box center [1003, 205] width 238 height 39
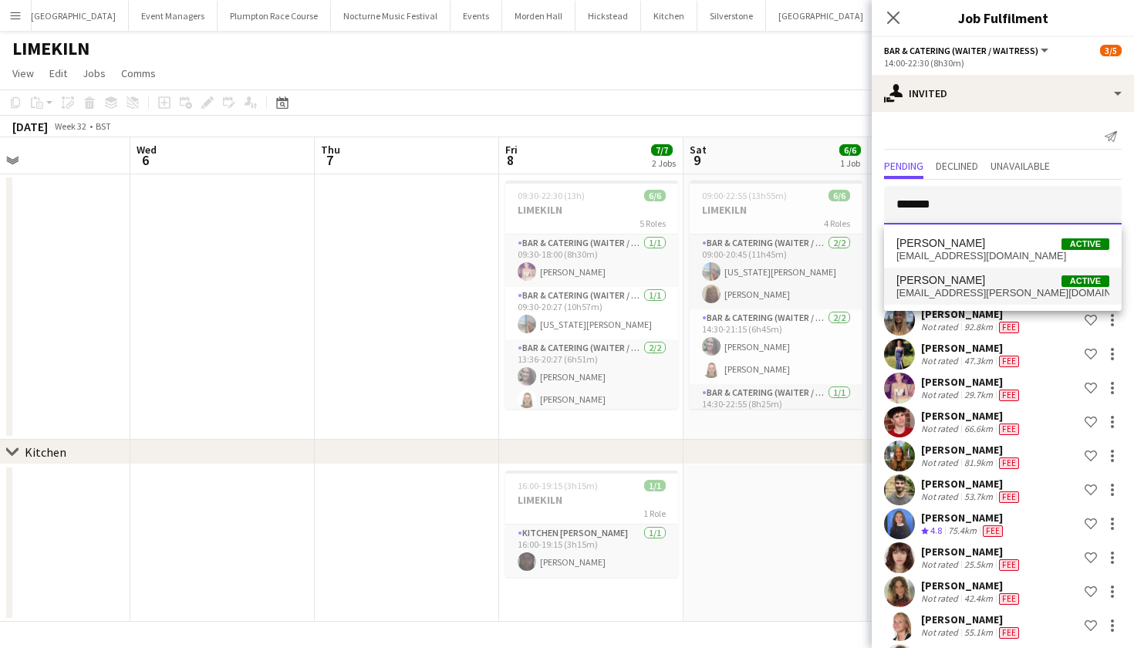
type input "******"
click at [932, 294] on span "marinaolivia.mann@icloud.com" at bounding box center [1002, 293] width 213 height 12
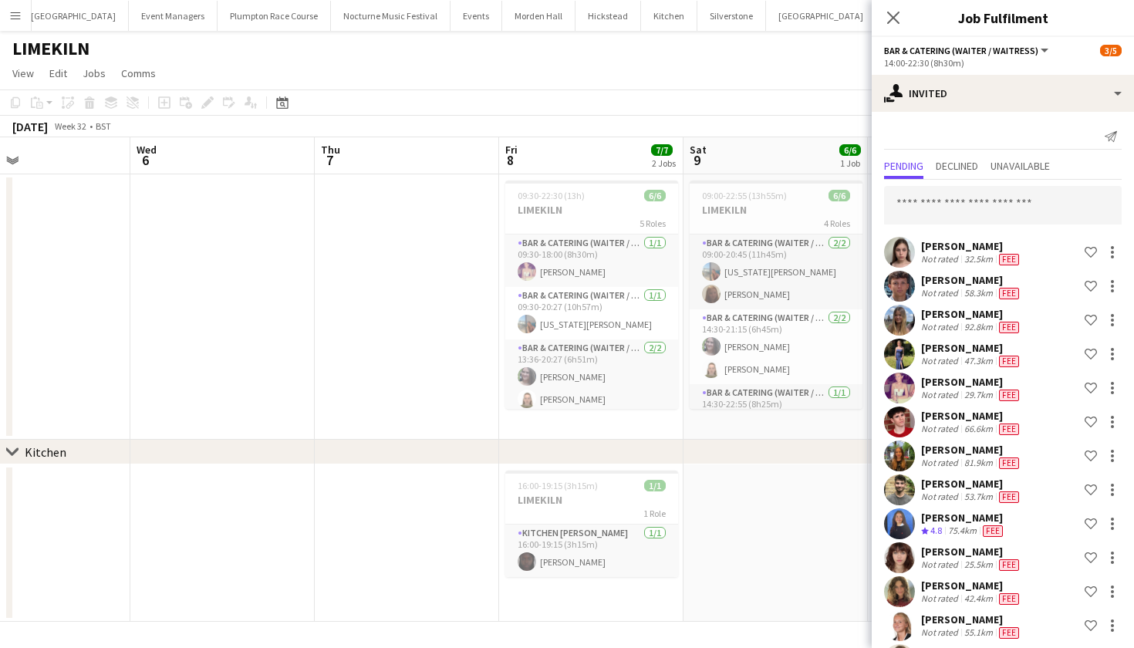
scroll to position [515, 0]
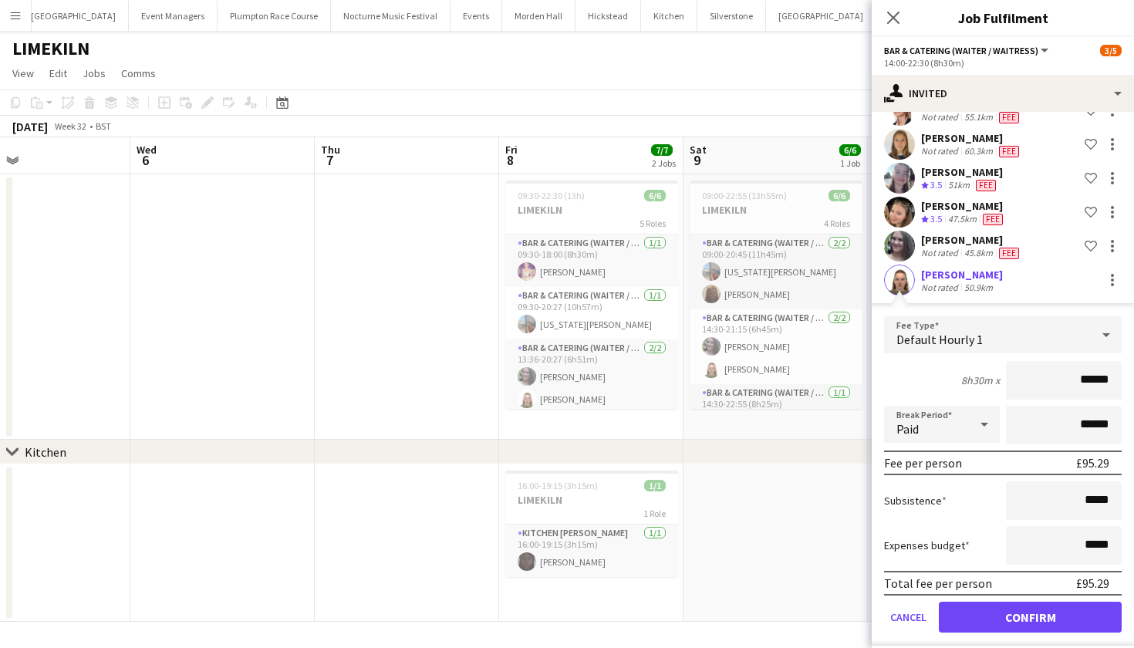
click at [1053, 620] on button "Confirm" at bounding box center [1030, 617] width 183 height 31
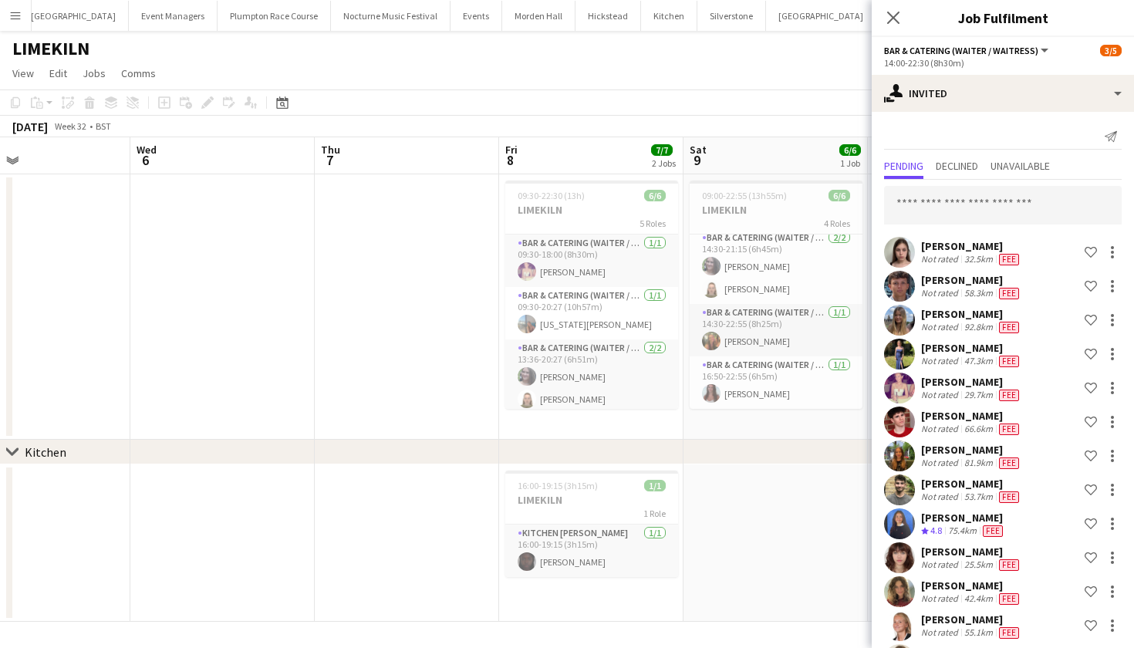
scroll to position [0, 0]
click at [966, 206] on input "text" at bounding box center [1003, 205] width 238 height 39
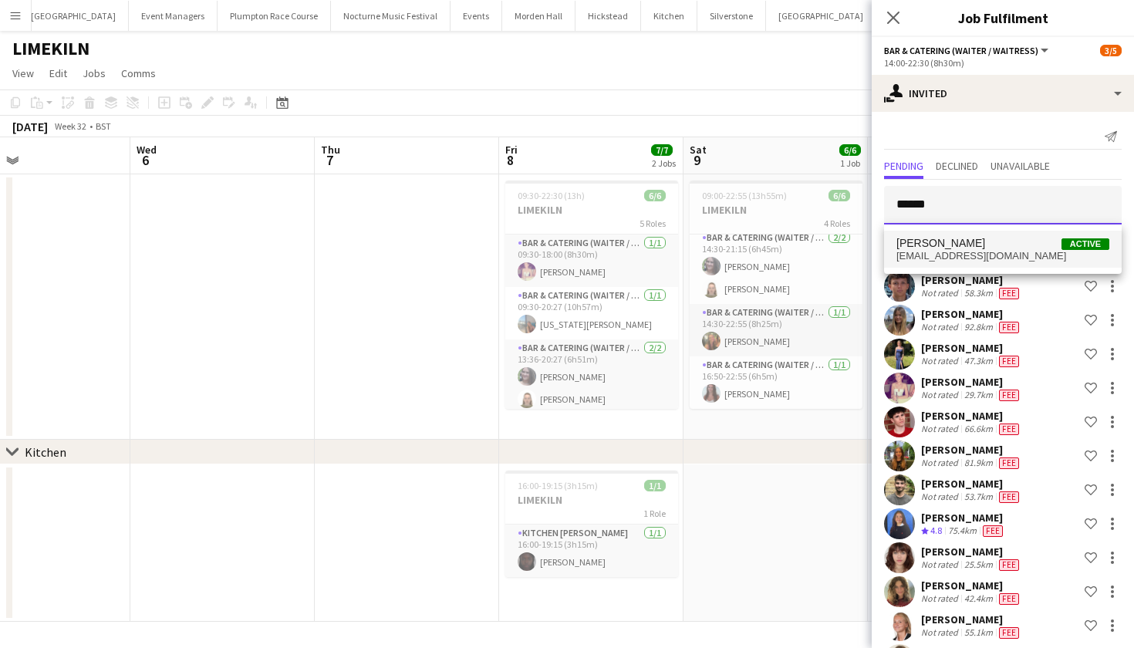
type input "******"
click at [967, 258] on span "iambeanorris@gmail.com" at bounding box center [1002, 256] width 213 height 12
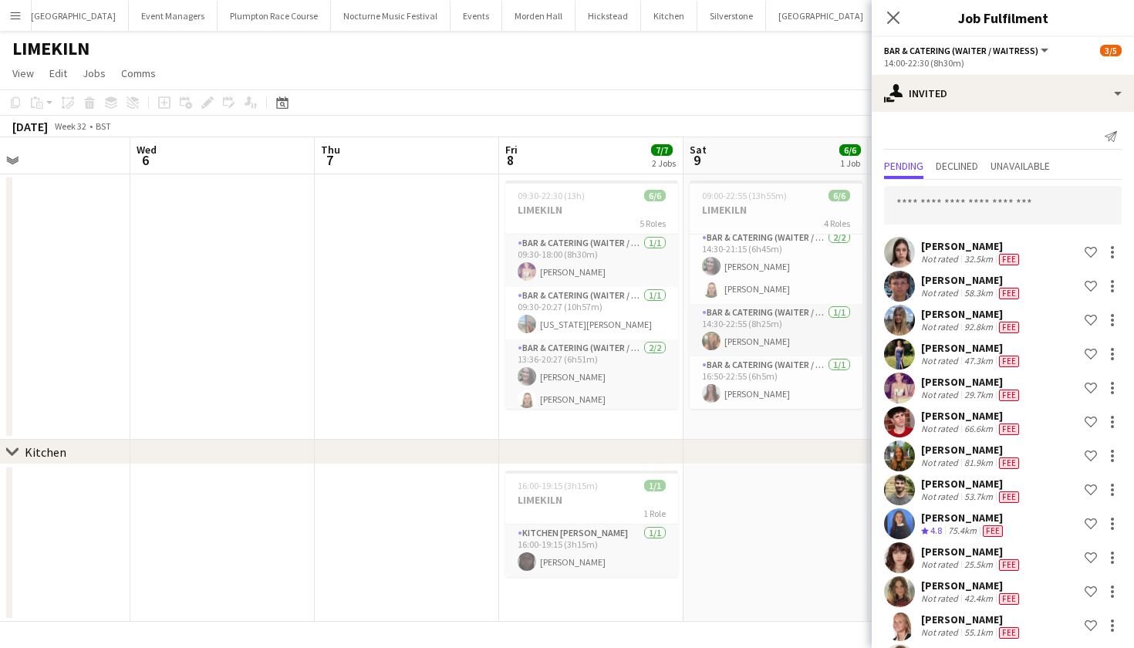
scroll to position [549, 0]
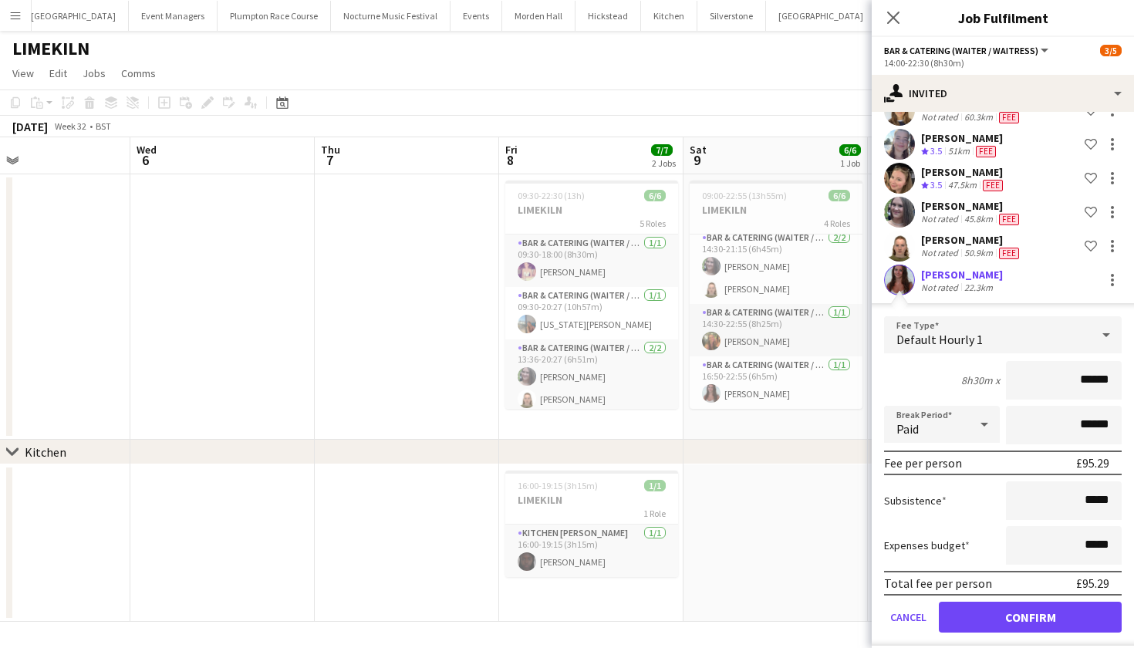
click at [1009, 613] on button "Confirm" at bounding box center [1030, 617] width 183 height 31
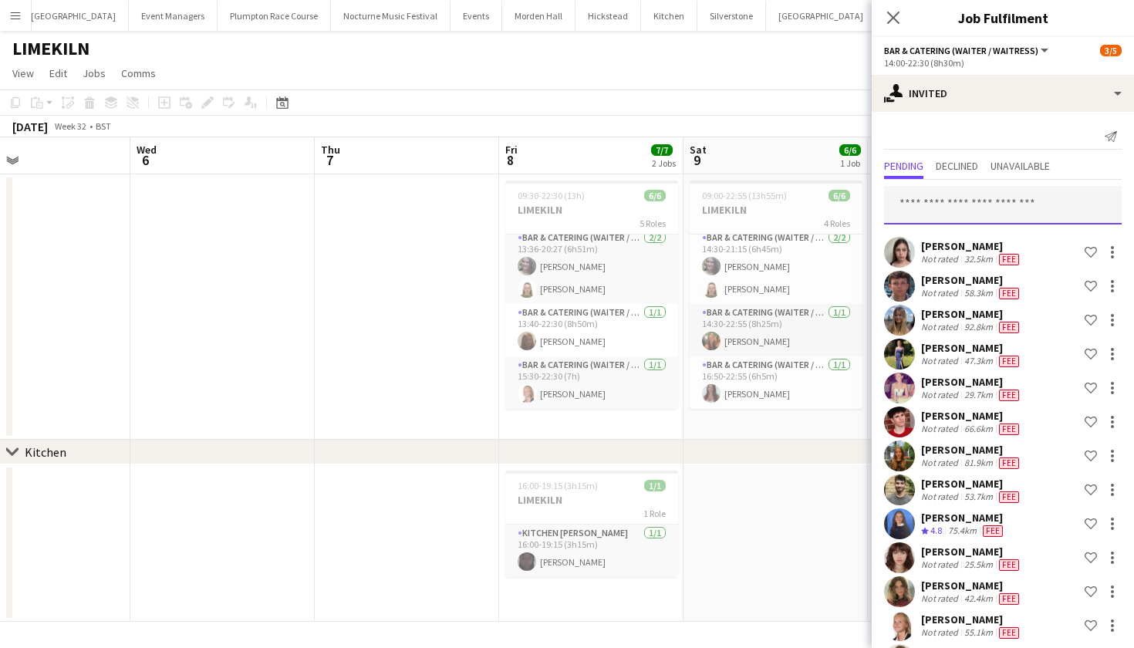
scroll to position [0, 0]
click at [943, 217] on input "text" at bounding box center [1003, 205] width 238 height 39
type input "*"
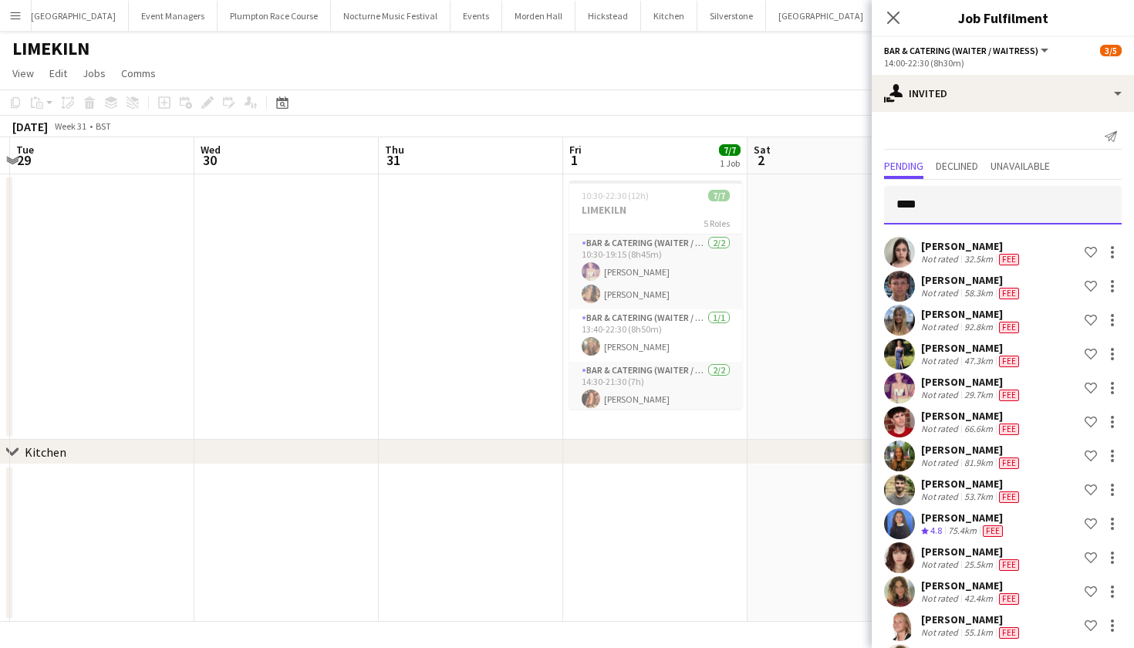
scroll to position [0, 487]
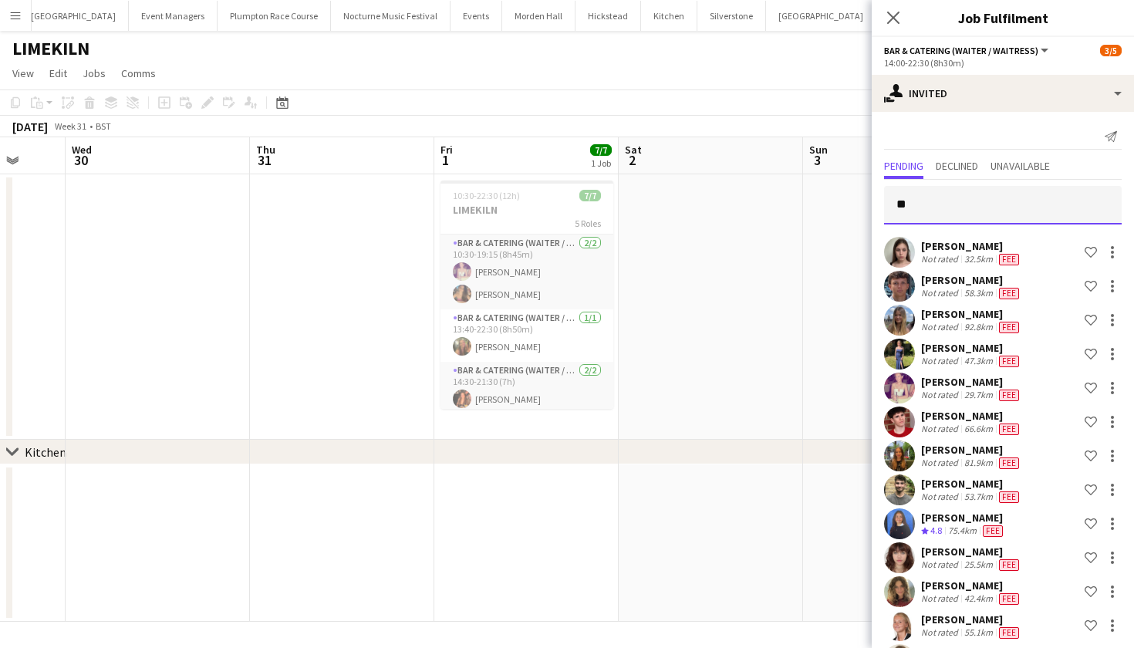
type input "*"
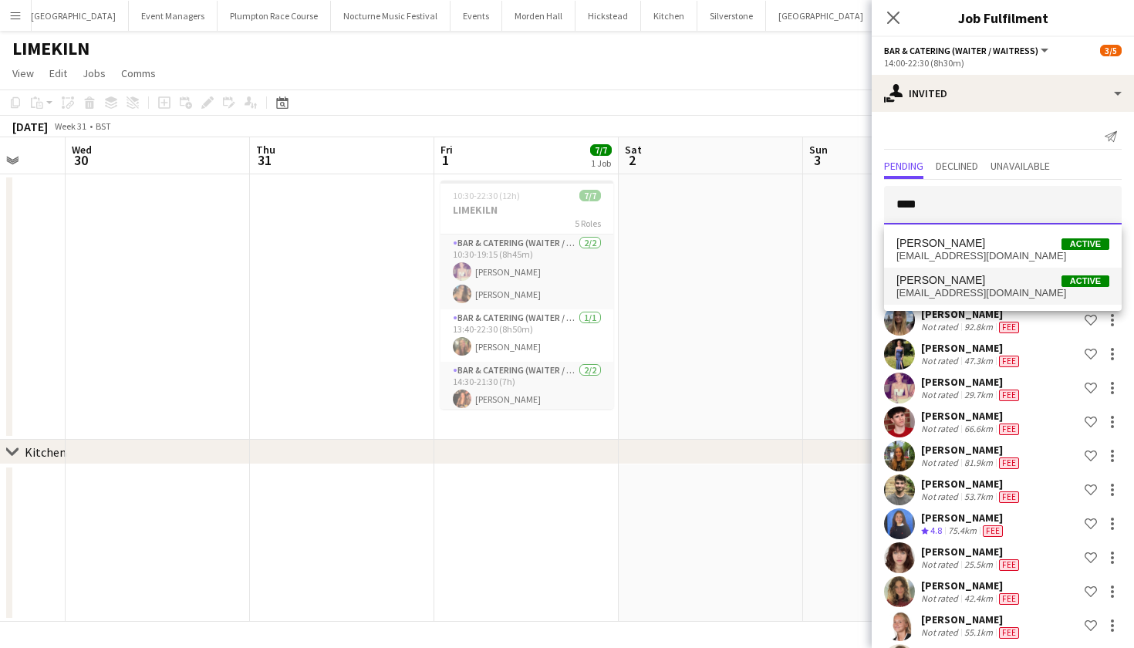
type input "****"
click at [986, 284] on span "Eloise Webb Active" at bounding box center [1002, 280] width 213 height 13
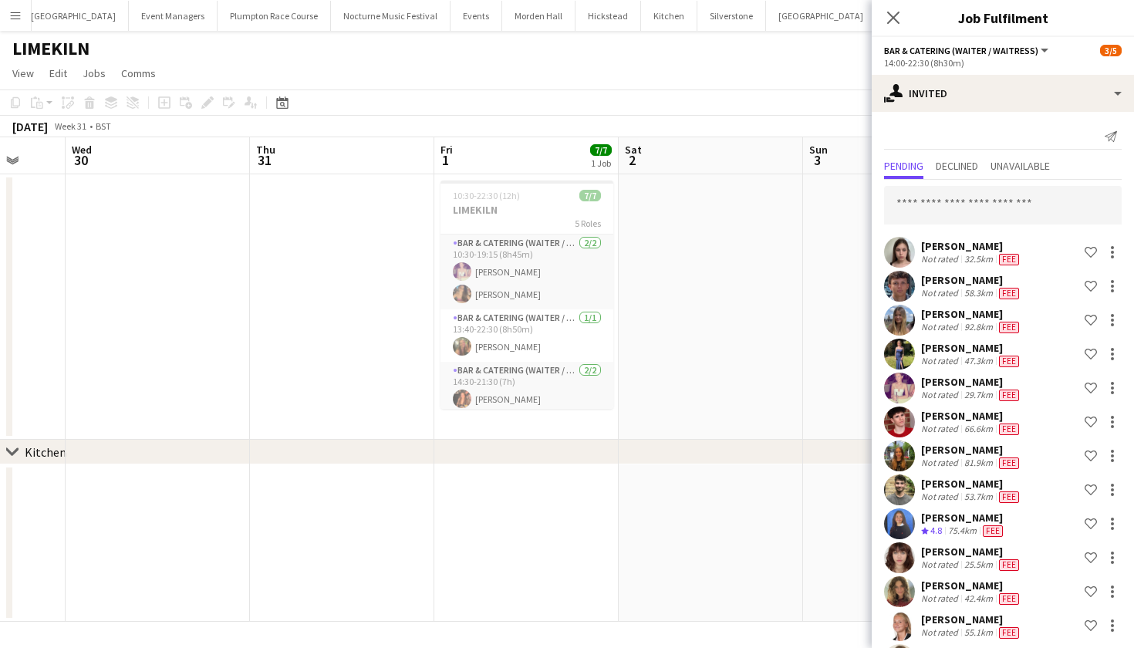
scroll to position [583, 0]
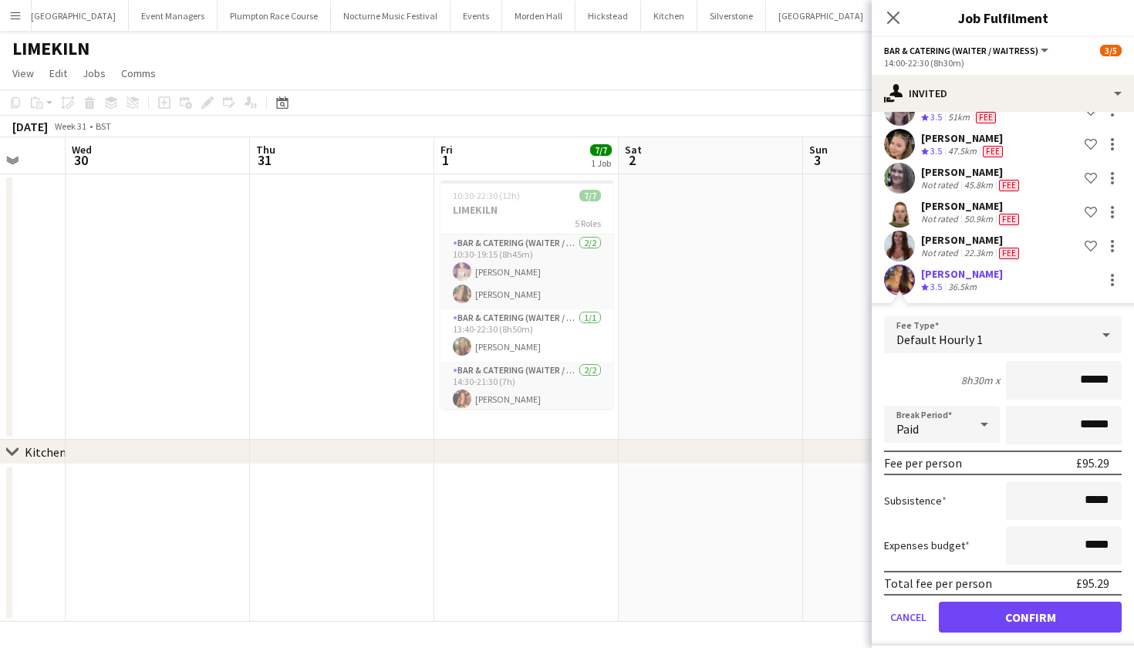
click at [1009, 609] on button "Confirm" at bounding box center [1030, 617] width 183 height 31
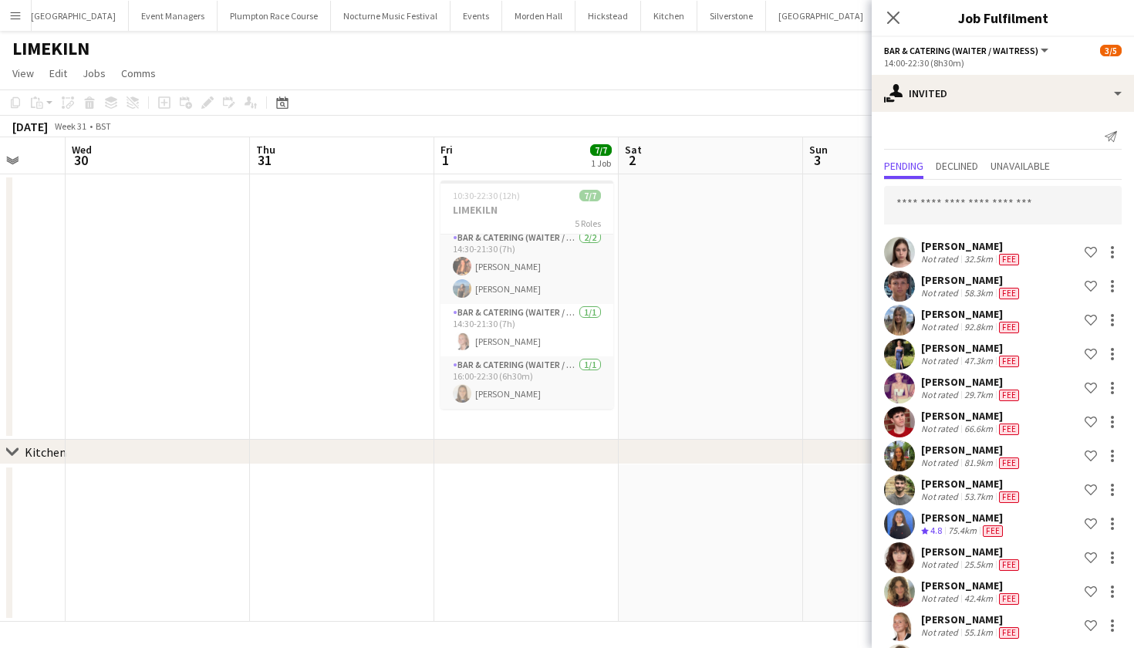
scroll to position [0, 0]
click at [955, 209] on input "text" at bounding box center [1003, 205] width 238 height 39
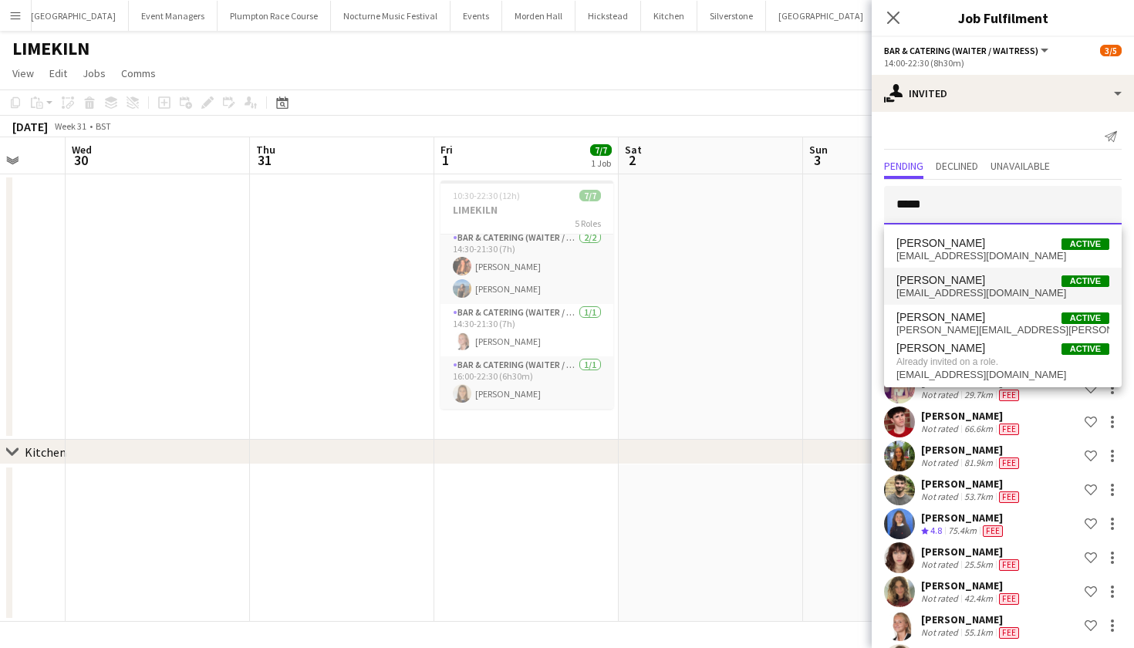
type input "*****"
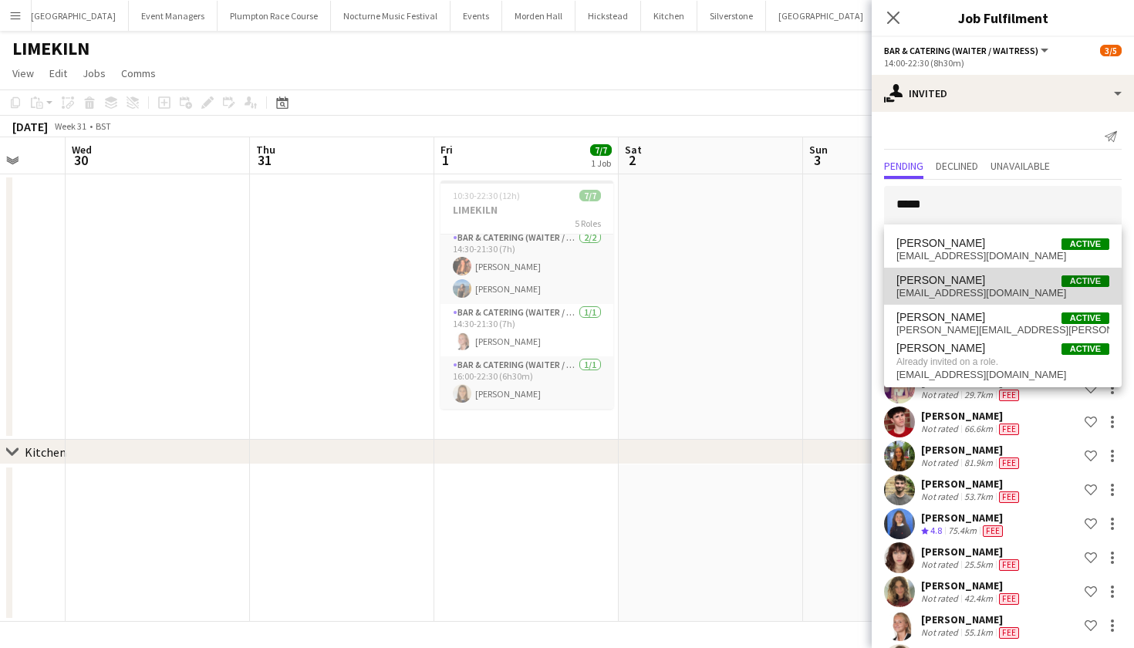
click at [932, 286] on span "Olivia Roberts" at bounding box center [940, 280] width 89 height 13
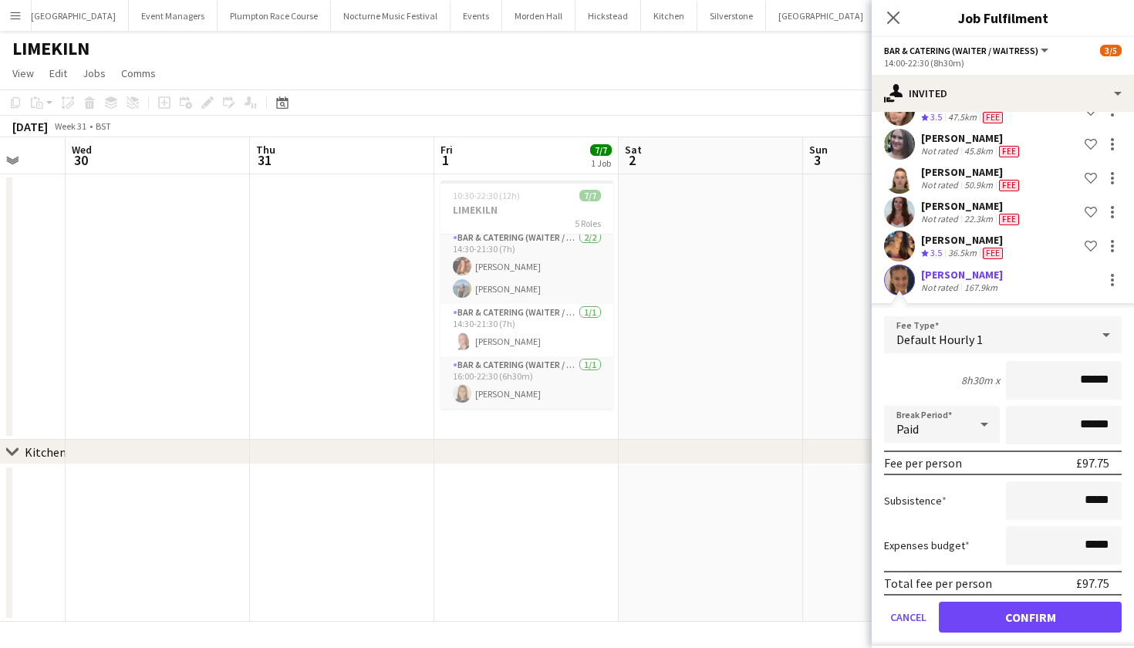
click at [987, 610] on button "Confirm" at bounding box center [1030, 617] width 183 height 31
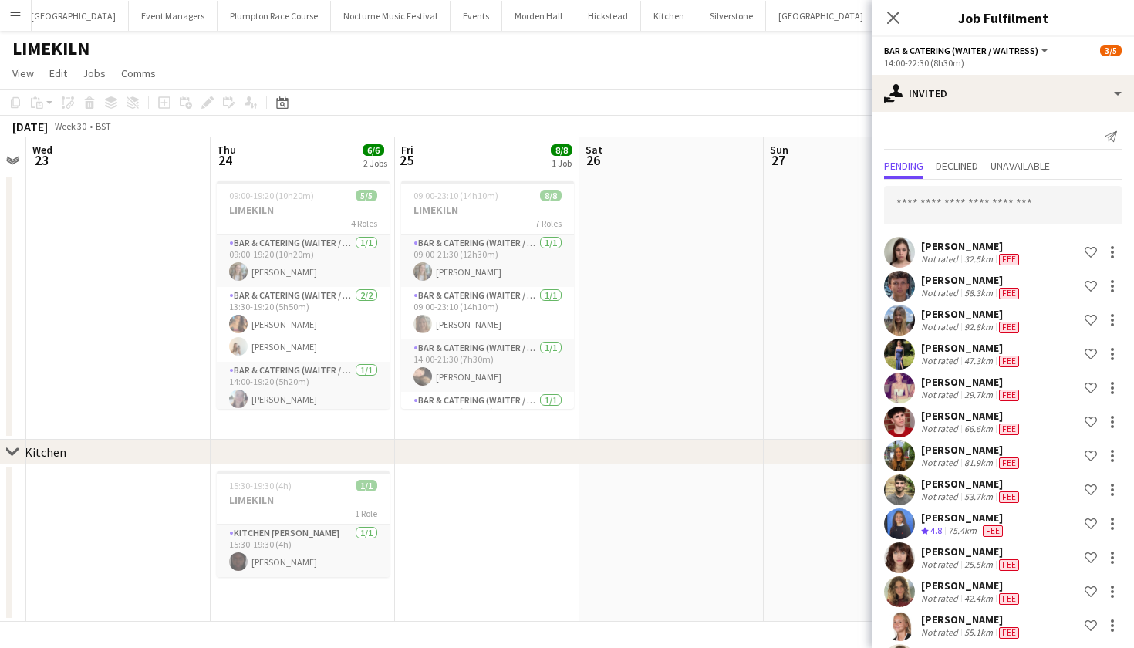
scroll to position [0, 0]
click at [1001, 204] on input "text" at bounding box center [1003, 205] width 238 height 39
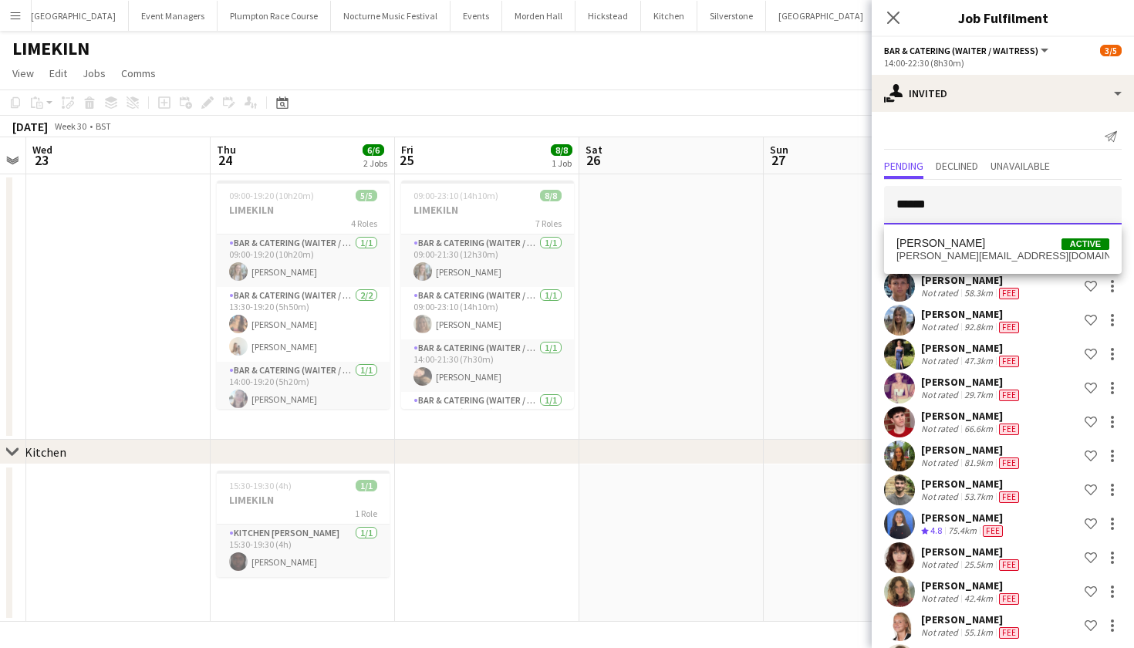
type input "******"
drag, startPoint x: 1001, startPoint y: 197, endPoint x: 999, endPoint y: 249, distance: 52.5
click at [999, 249] on span "Amy Pemberton Active" at bounding box center [1002, 243] width 213 height 13
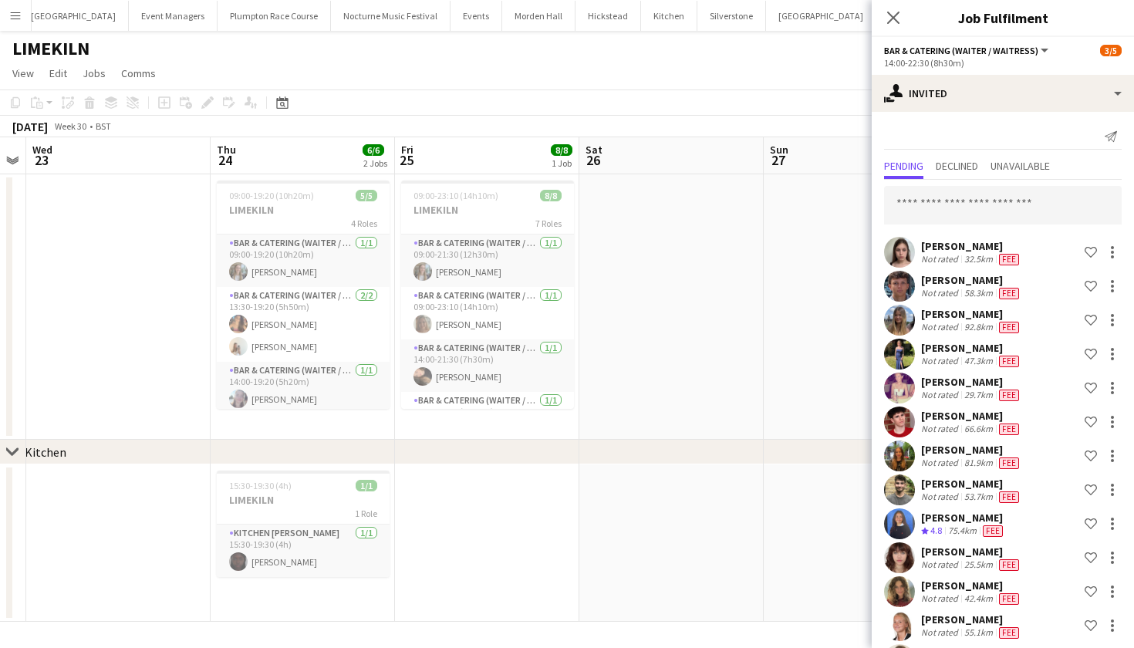
scroll to position [651, 0]
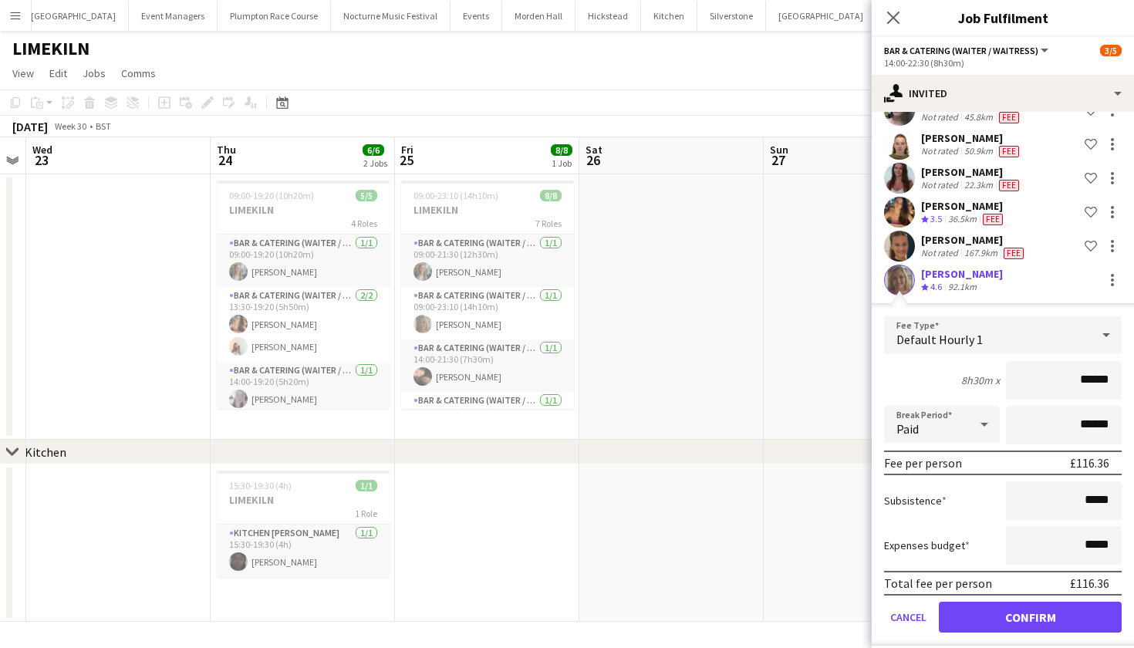
click at [1025, 618] on button "Confirm" at bounding box center [1030, 617] width 183 height 31
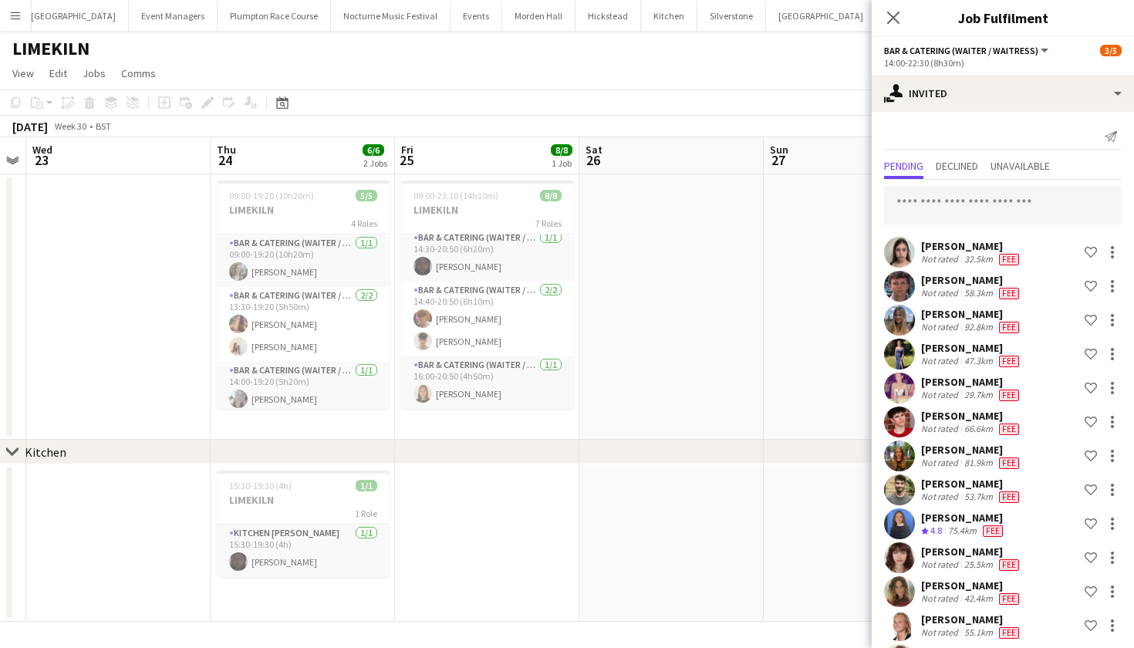
scroll to position [0, 0]
click at [946, 202] on input "text" at bounding box center [1003, 205] width 238 height 39
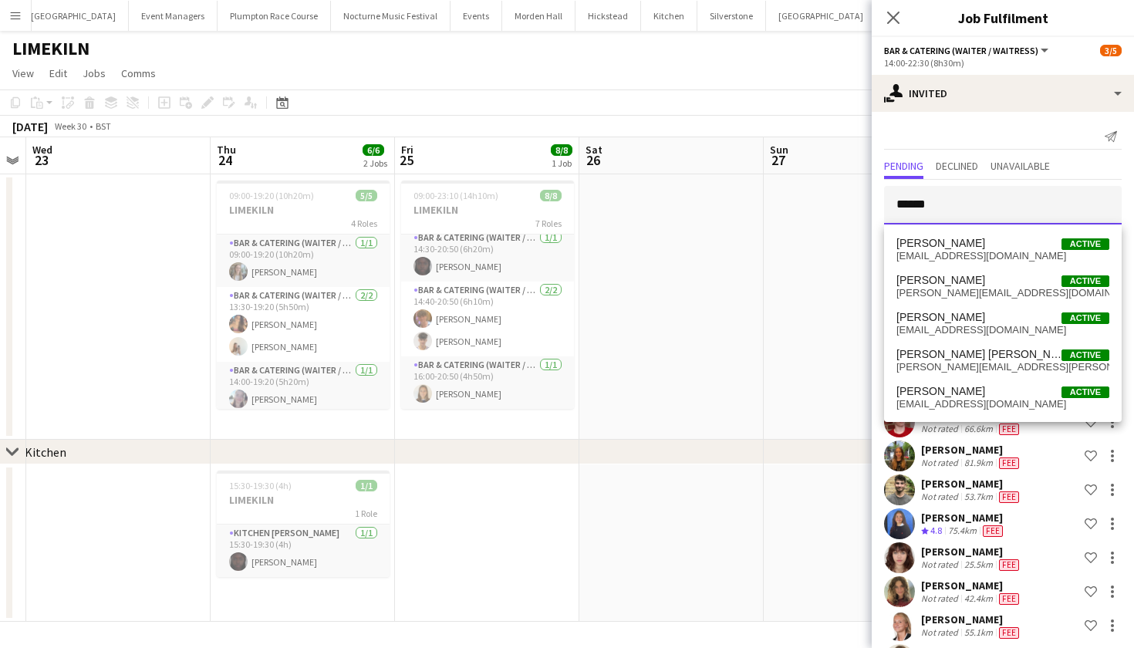
type input "******"
drag, startPoint x: 952, startPoint y: 187, endPoint x: 940, endPoint y: 322, distance: 134.7
click at [940, 322] on span "Oliver Butcher" at bounding box center [940, 317] width 89 height 13
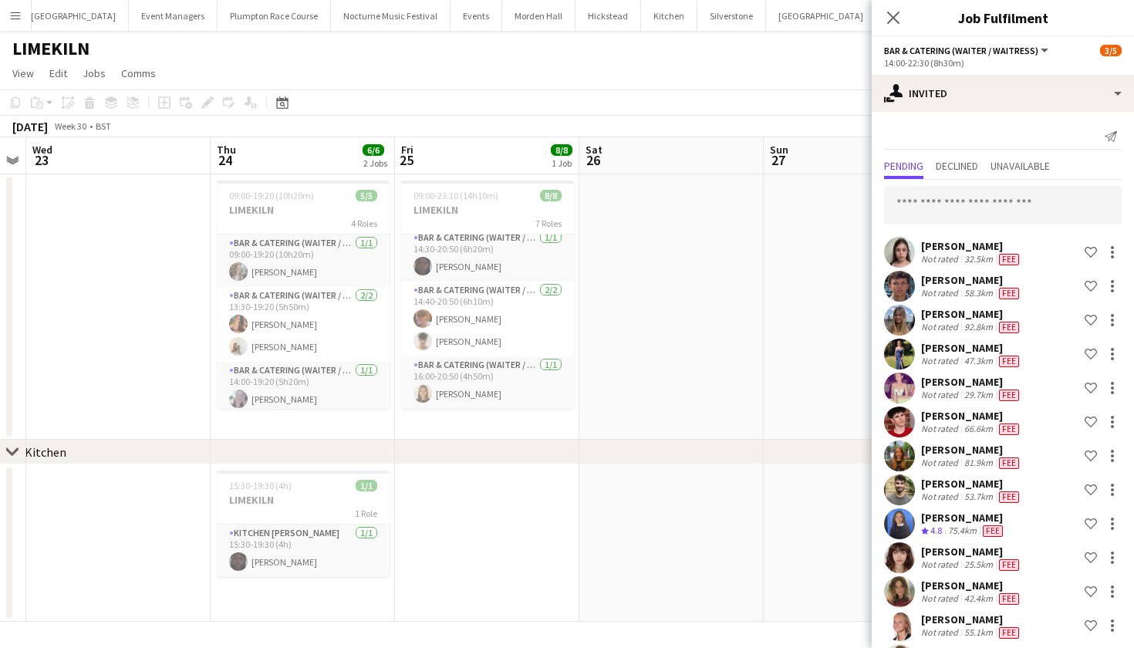
scroll to position [685, 0]
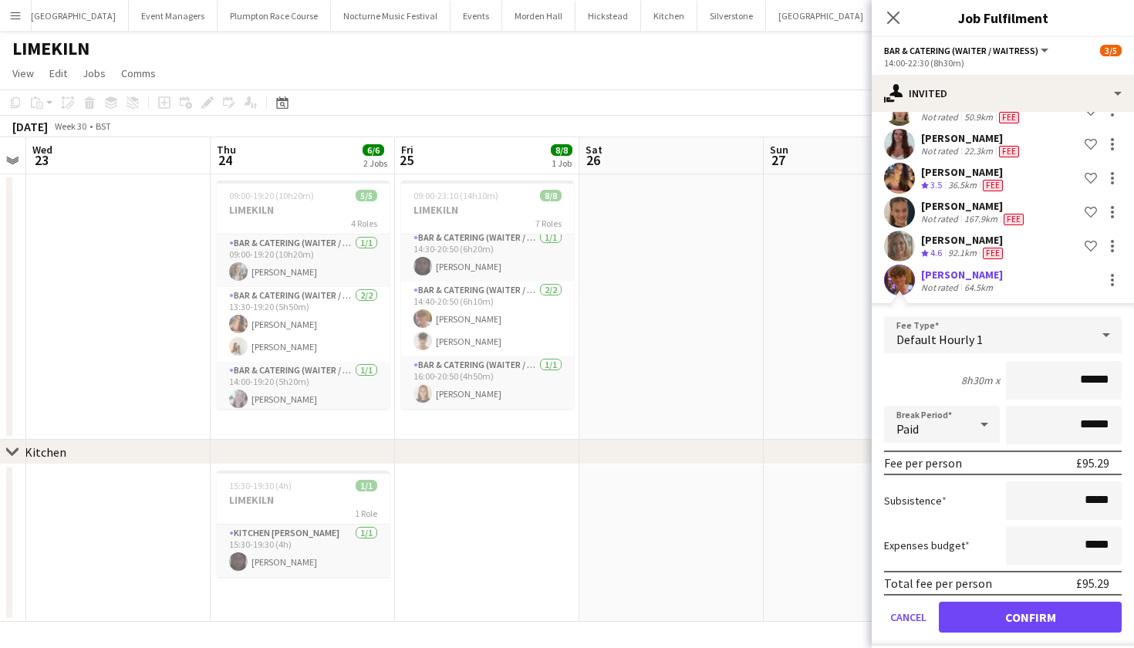
click at [975, 614] on button "Confirm" at bounding box center [1030, 617] width 183 height 31
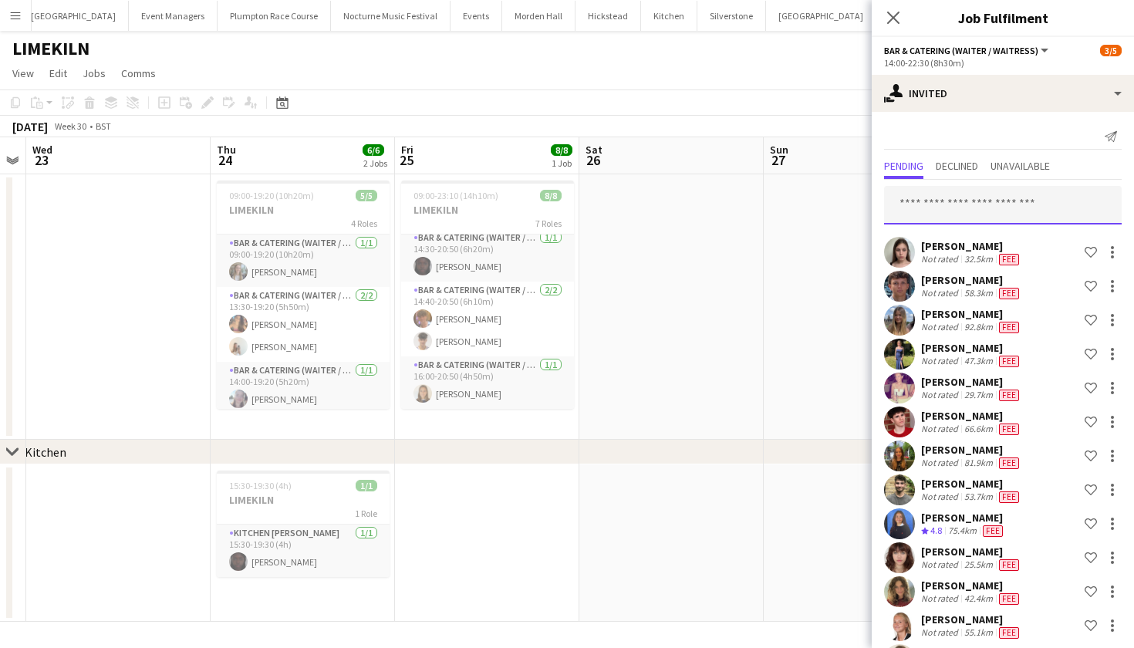
scroll to position [0, 0]
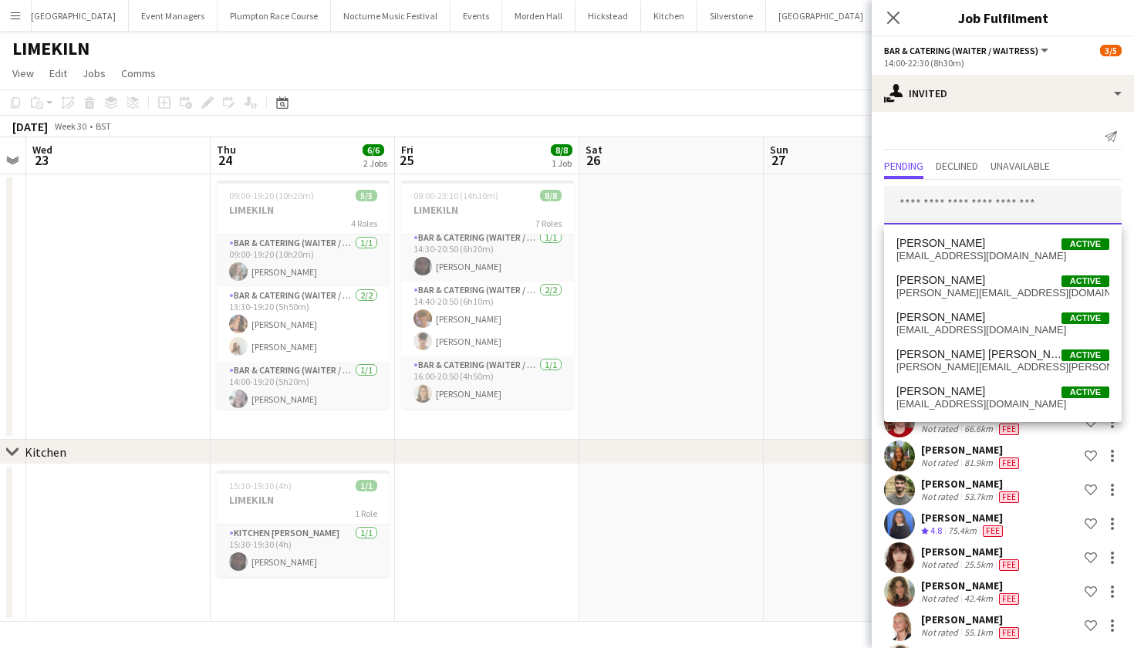
click at [997, 200] on input "text" at bounding box center [1003, 205] width 238 height 39
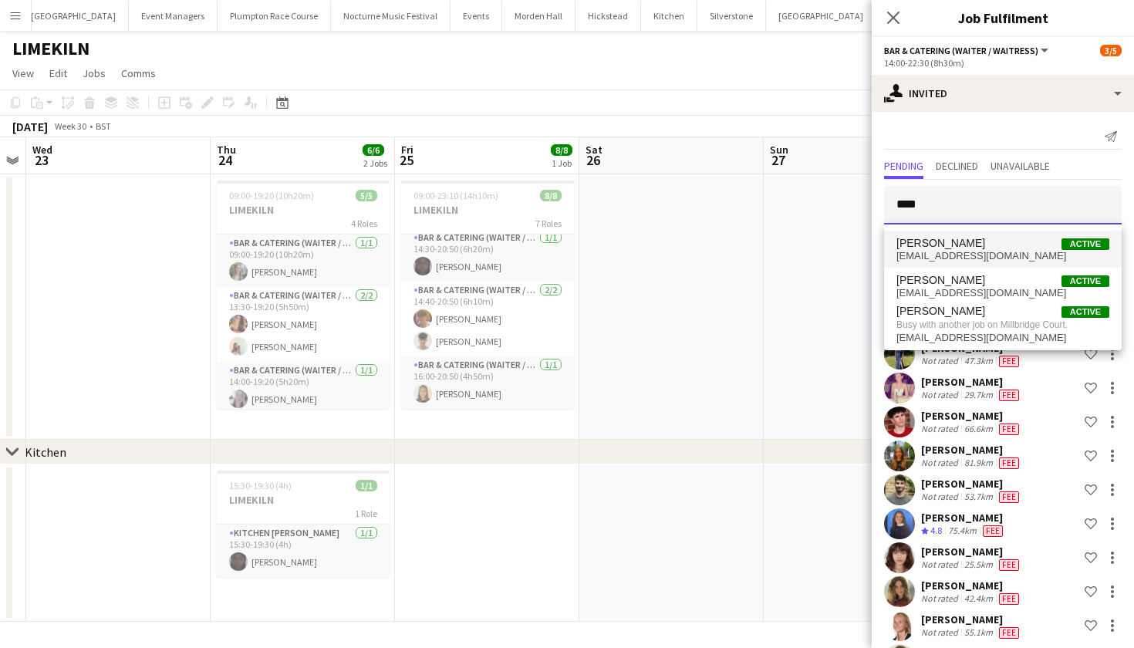
type input "****"
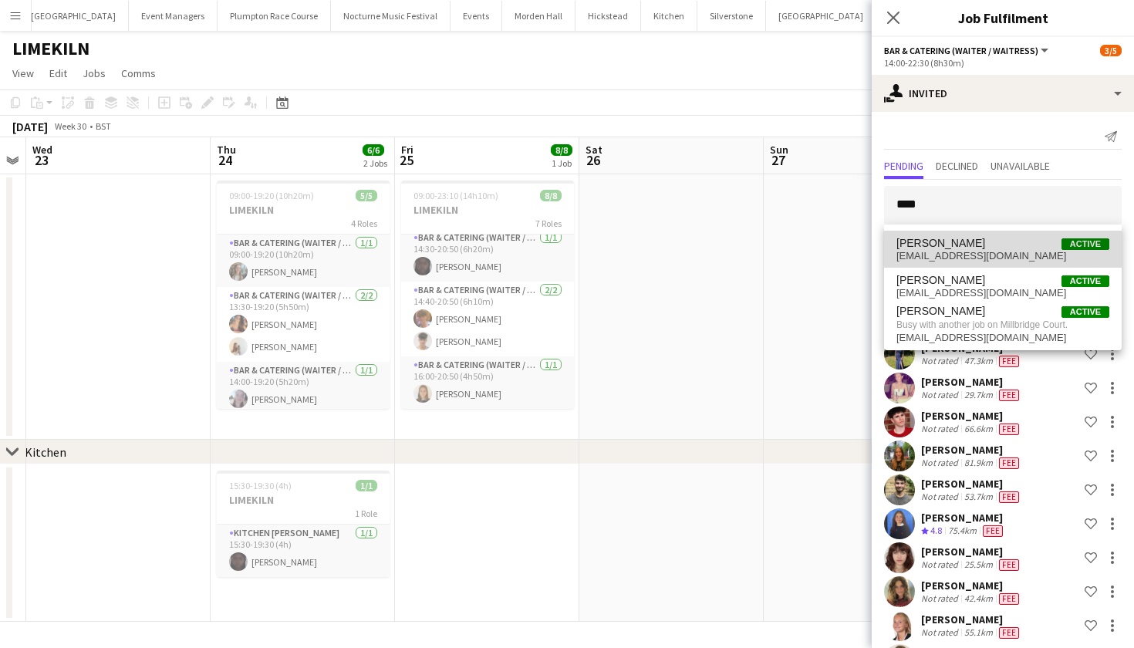
click at [1019, 239] on span "Bobby Lamb Active" at bounding box center [1002, 243] width 213 height 13
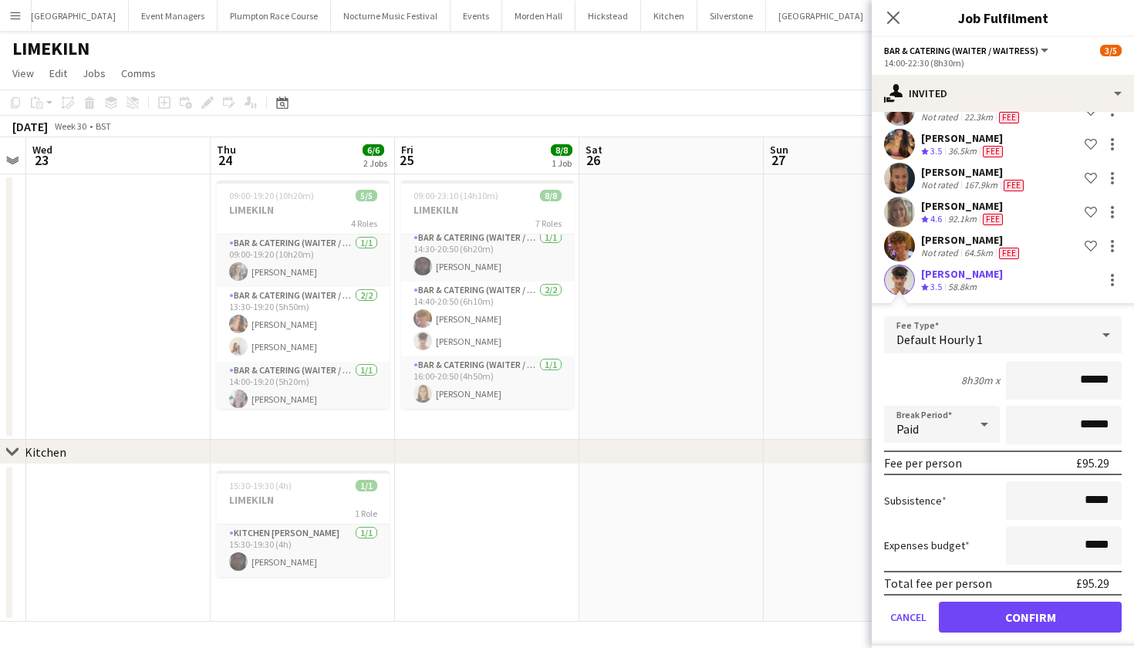
click at [994, 627] on button "Confirm" at bounding box center [1030, 617] width 183 height 31
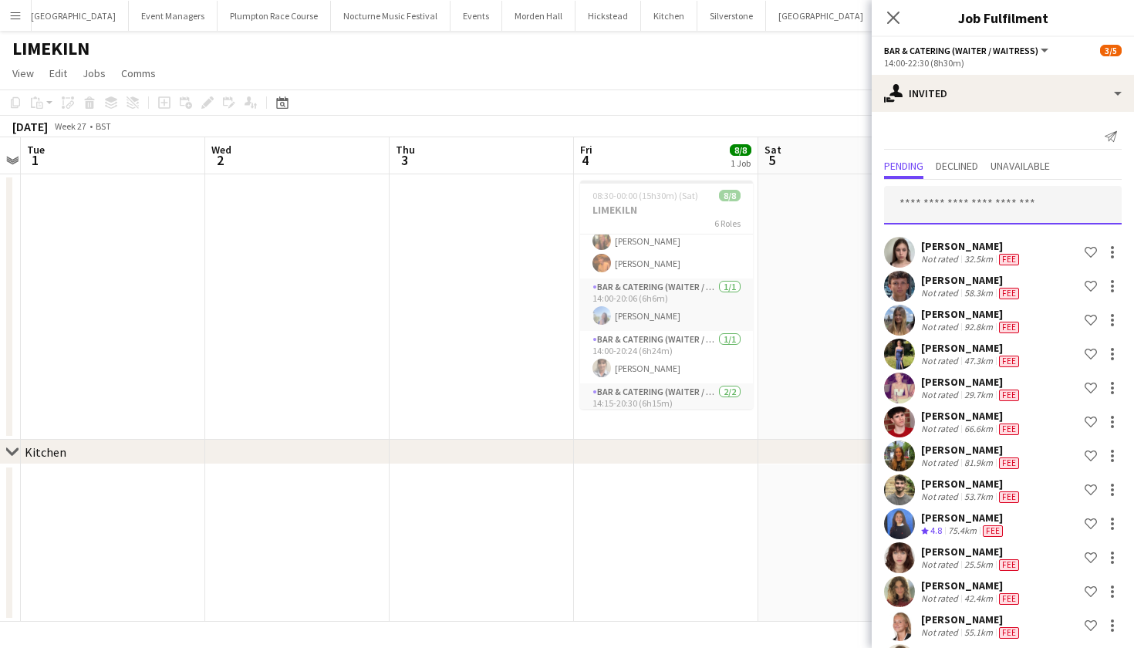
scroll to position [0, 0]
click at [982, 205] on input "text" at bounding box center [1003, 205] width 238 height 39
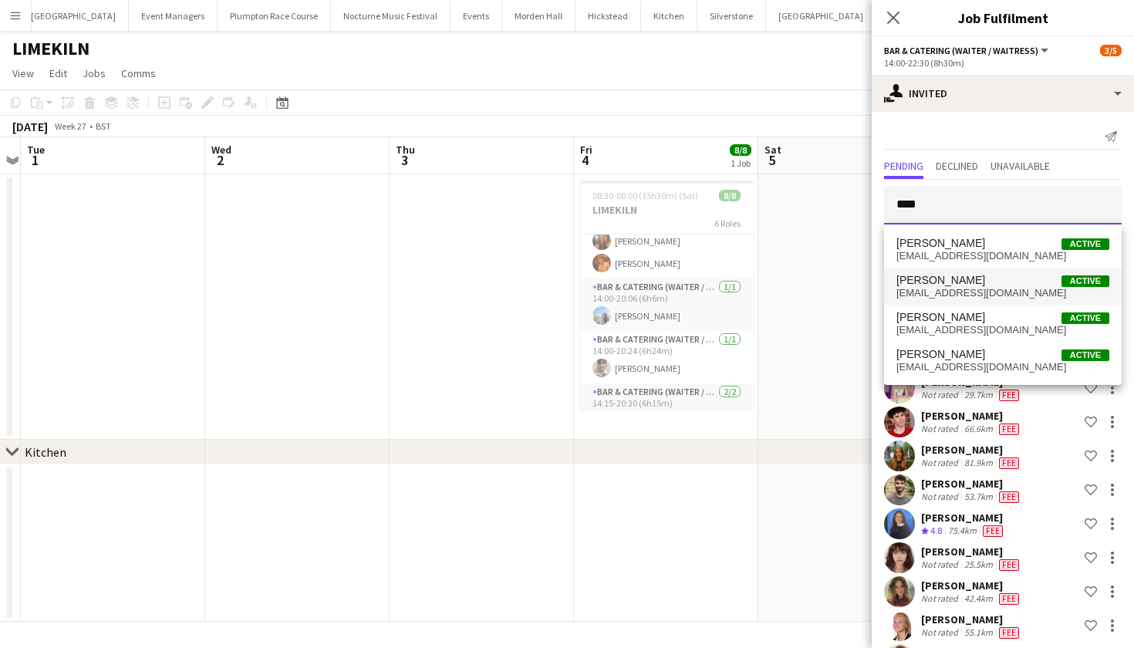
type input "****"
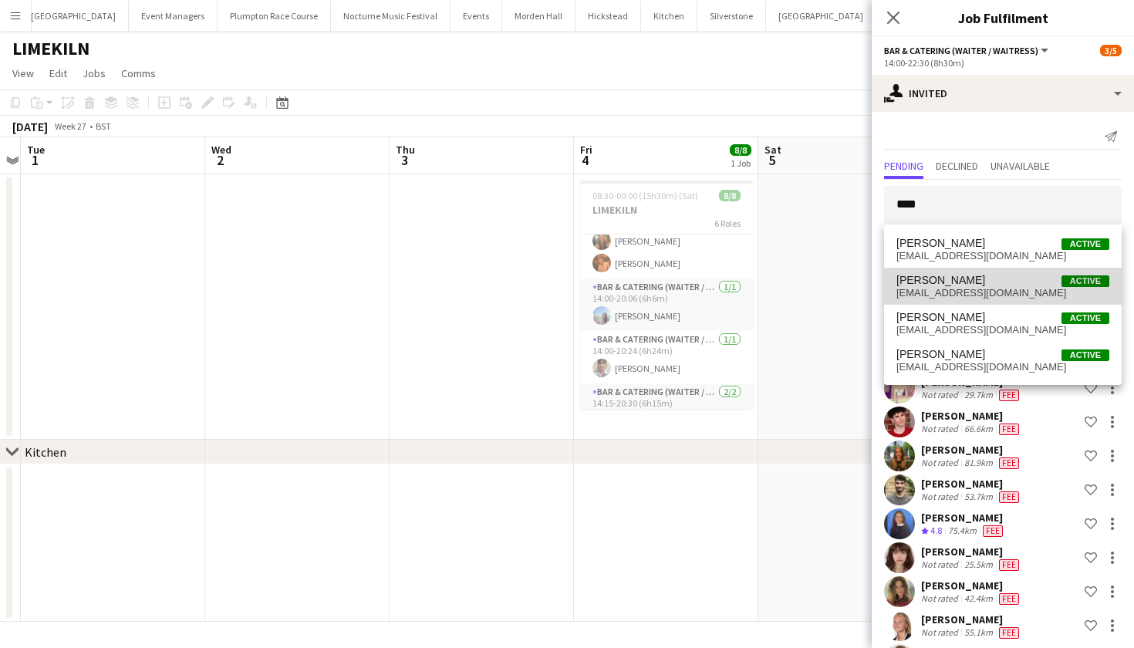
click at [953, 296] on span "williamreed1312@gmail.com" at bounding box center [1002, 293] width 213 height 12
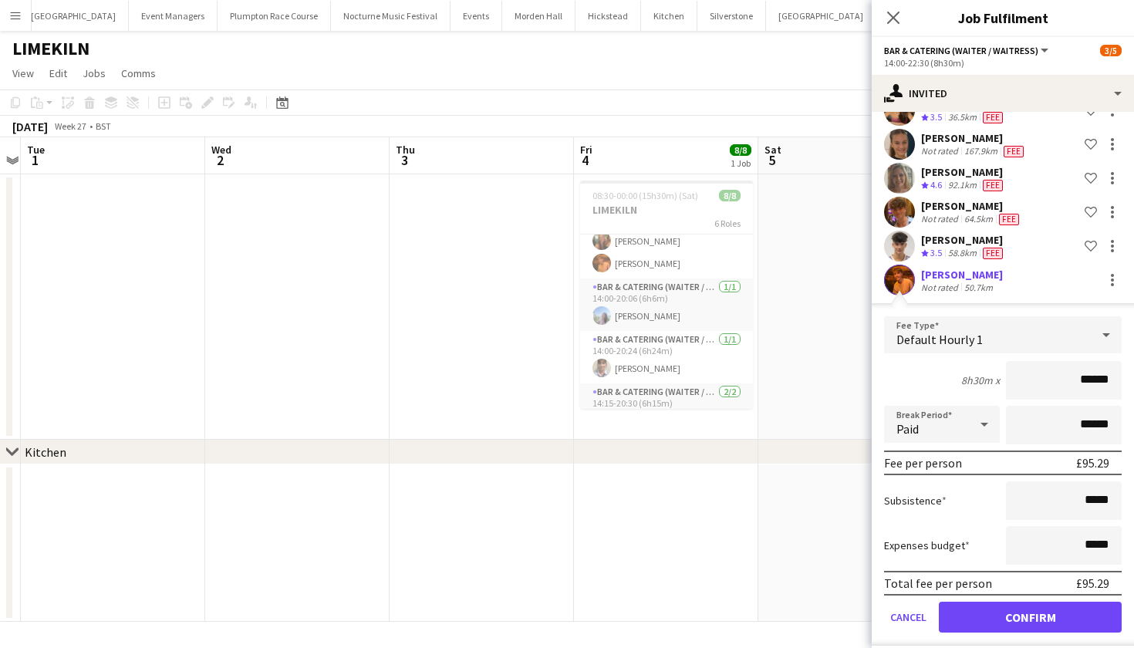
click at [1018, 616] on button "Confirm" at bounding box center [1030, 617] width 183 height 31
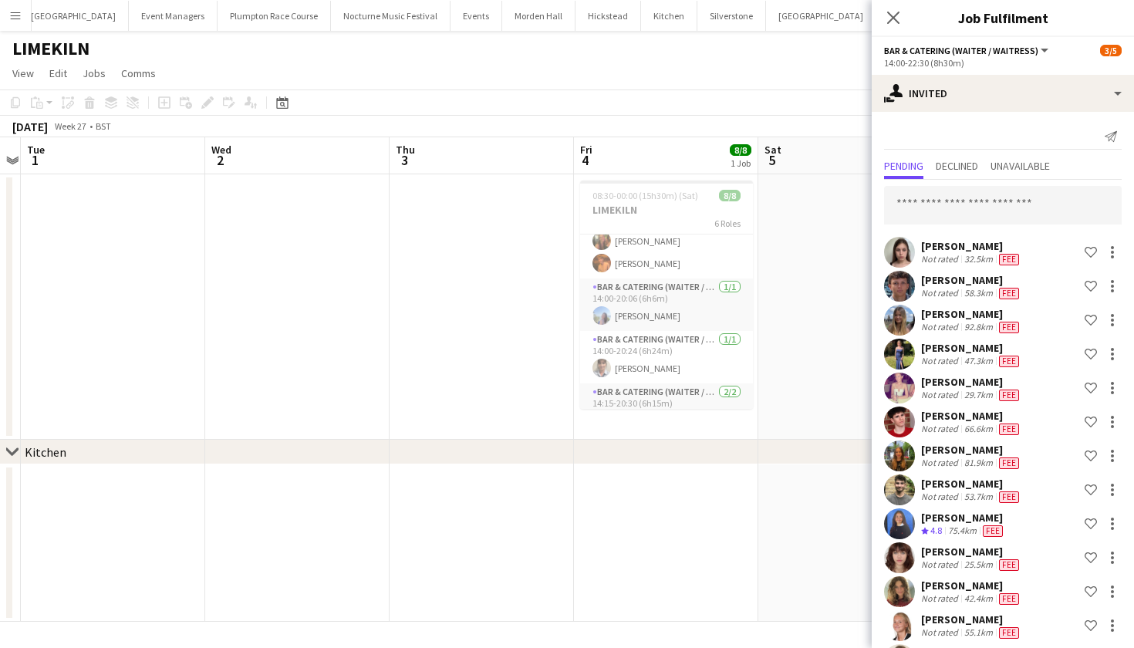
scroll to position [0, 0]
click at [996, 204] on input "text" at bounding box center [1003, 205] width 238 height 39
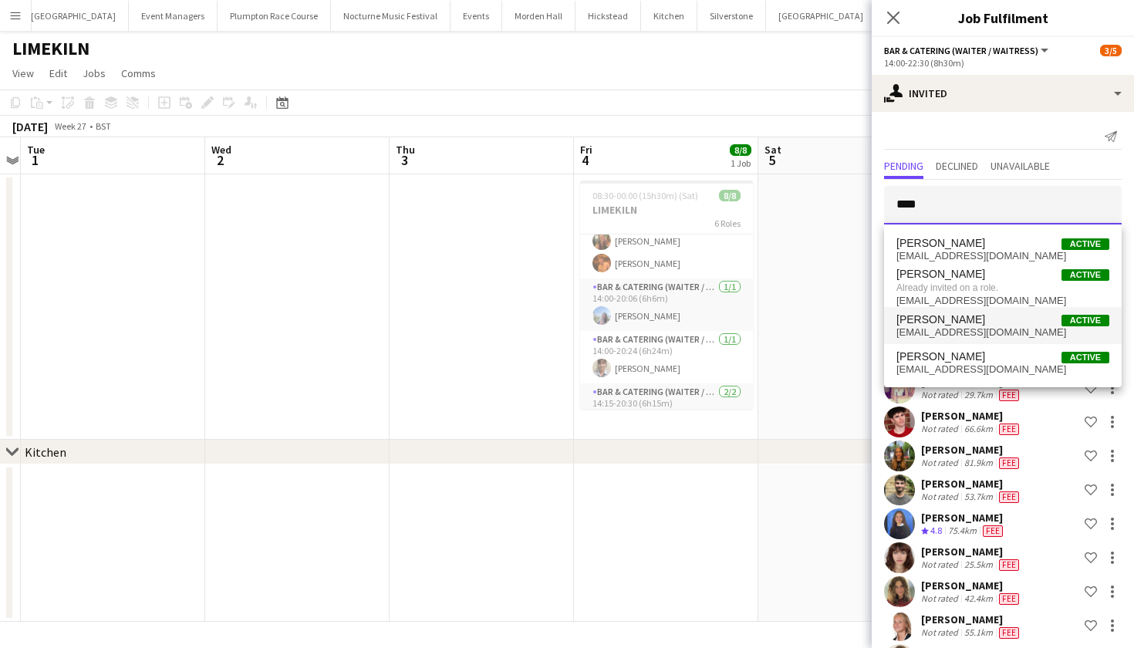
type input "****"
click at [966, 319] on span "Joseph Reed Active" at bounding box center [1002, 319] width 213 height 13
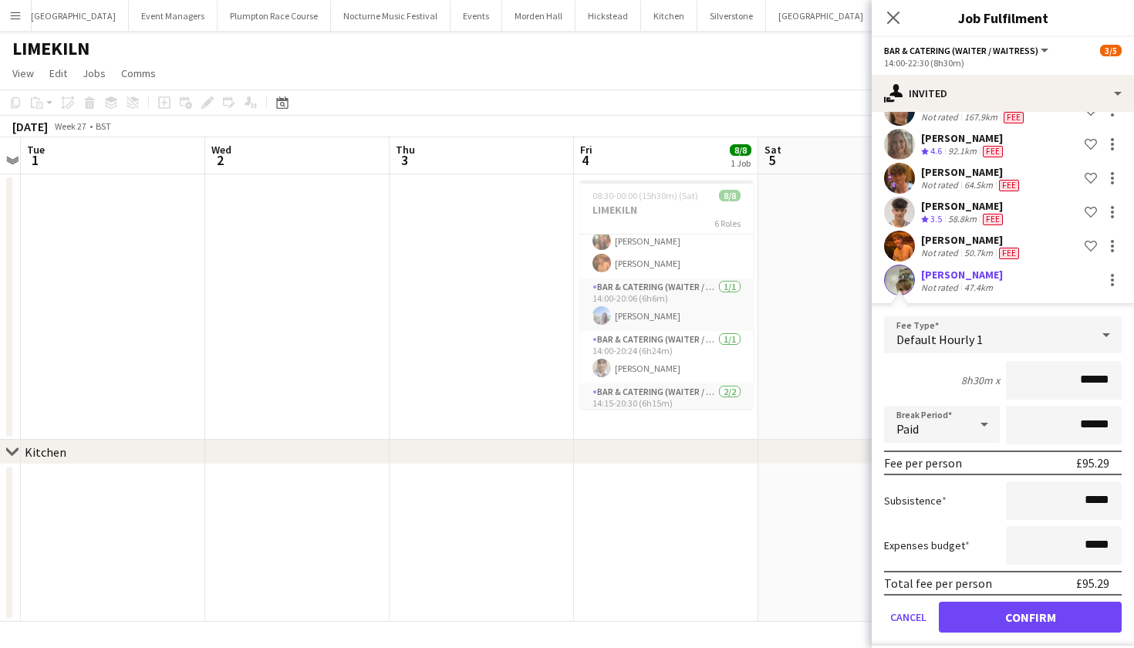
click at [1006, 623] on button "Confirm" at bounding box center [1030, 617] width 183 height 31
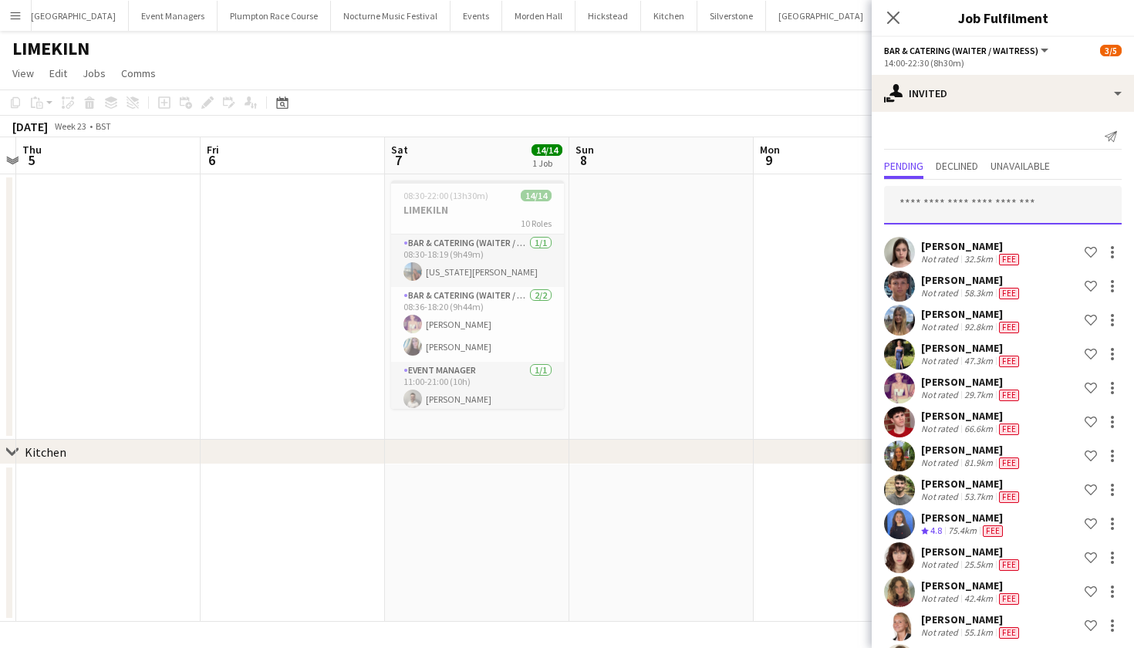
click at [961, 206] on input "text" at bounding box center [1003, 205] width 238 height 39
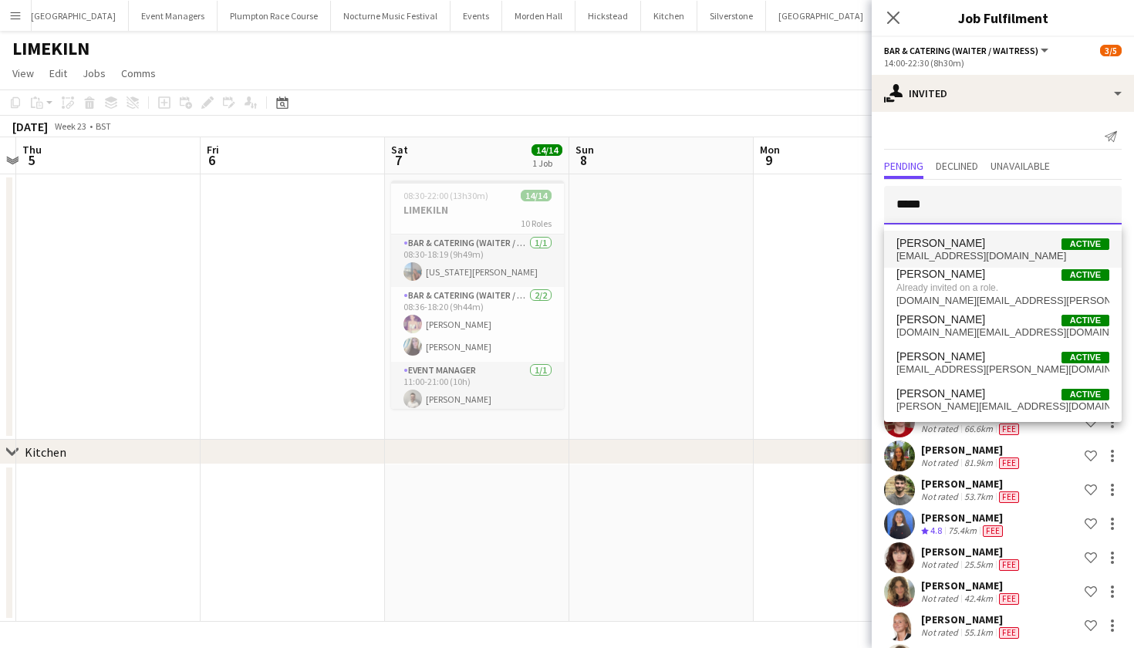
type input "*****"
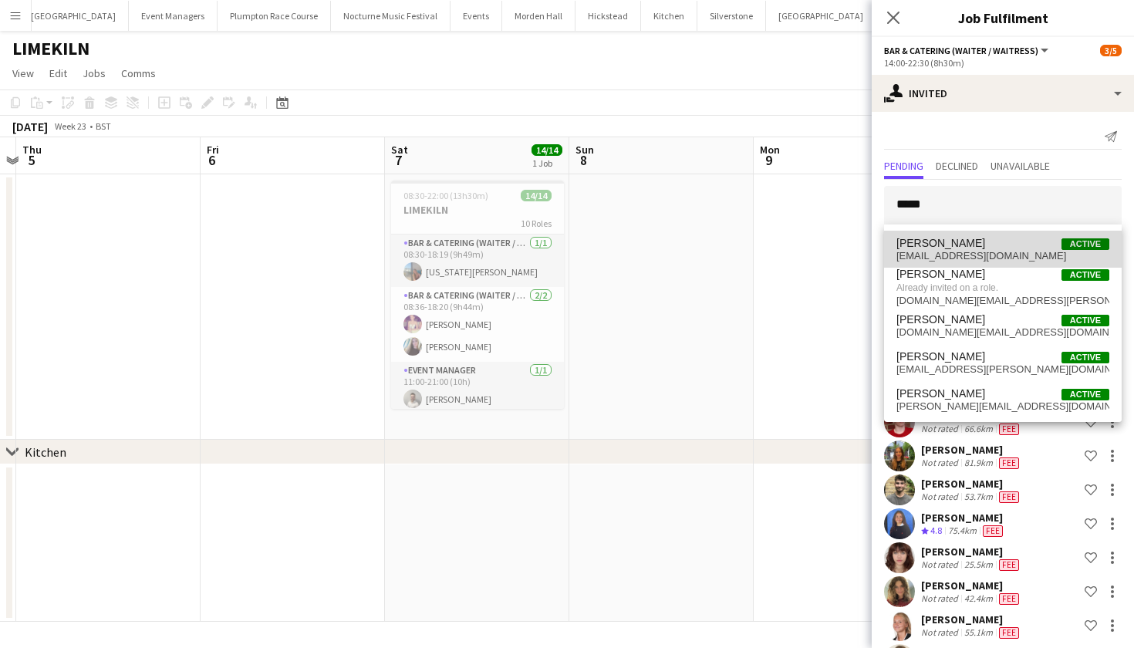
click at [960, 257] on span "amyb2790@gmail.com" at bounding box center [1002, 256] width 213 height 12
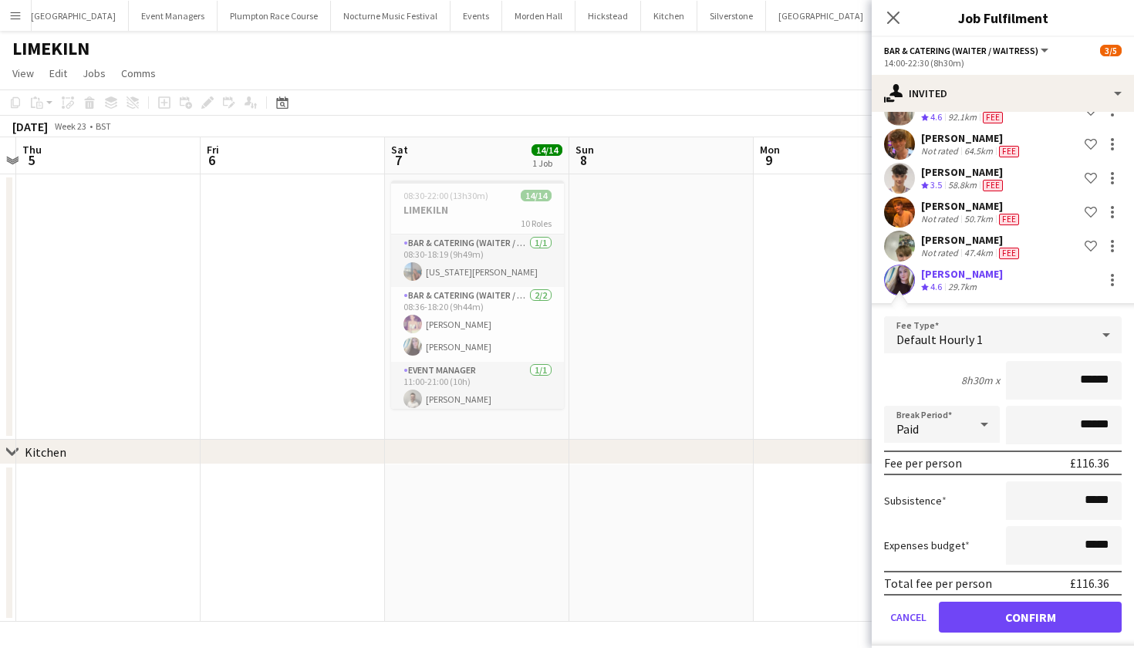
click at [984, 615] on button "Confirm" at bounding box center [1030, 617] width 183 height 31
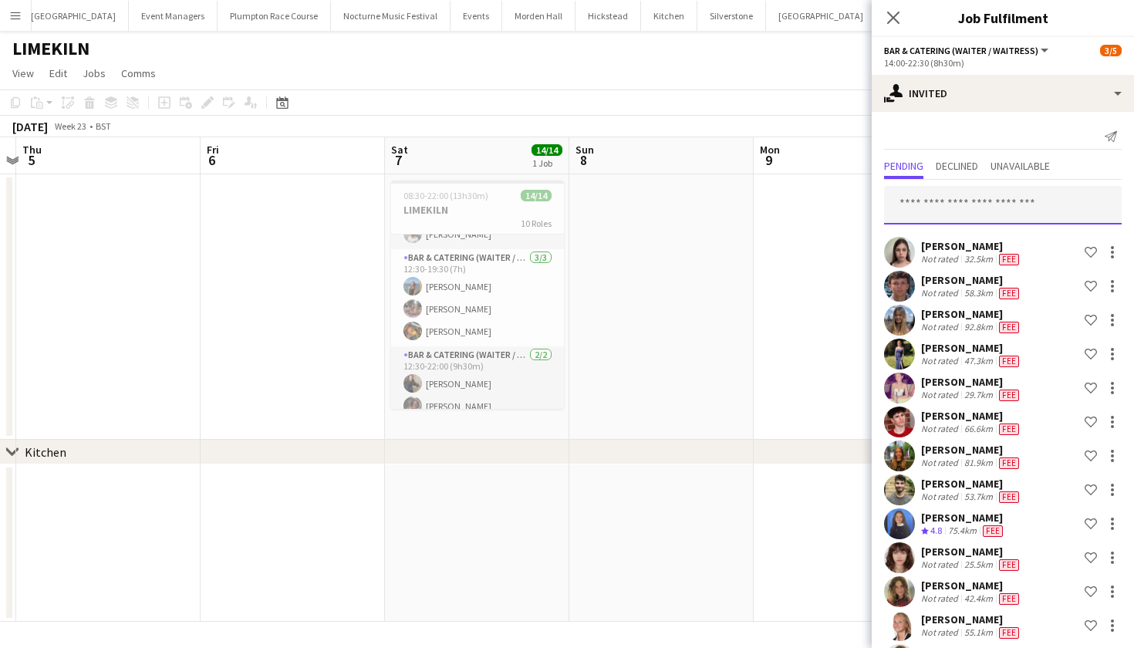
scroll to position [0, 0]
click at [991, 216] on input "text" at bounding box center [1003, 205] width 238 height 39
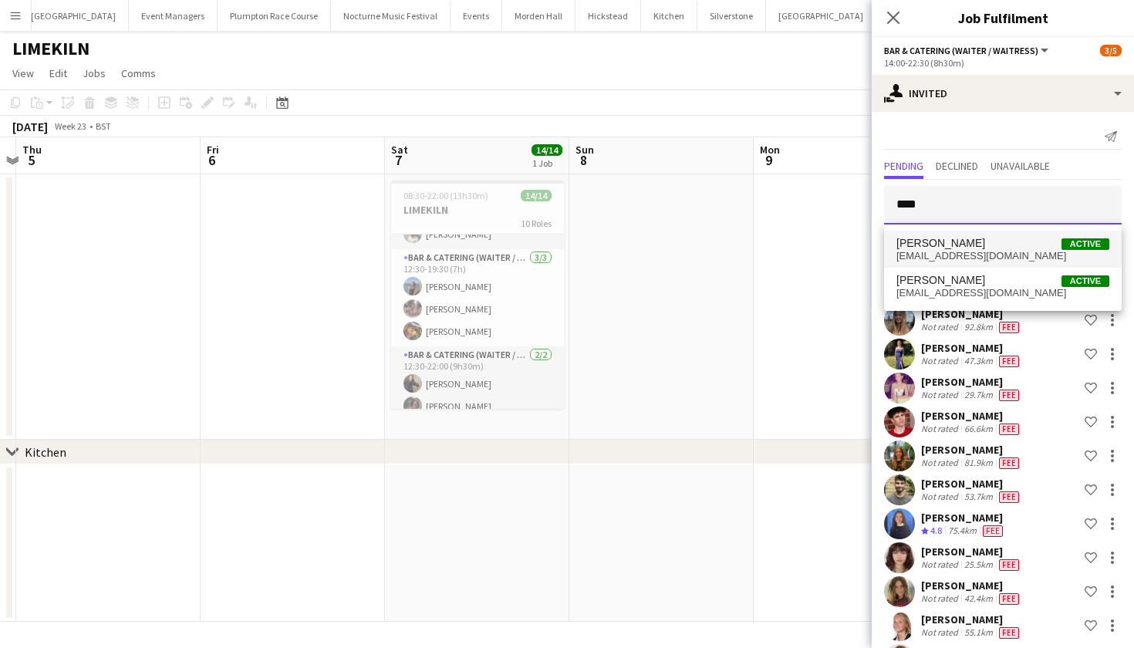
type input "****"
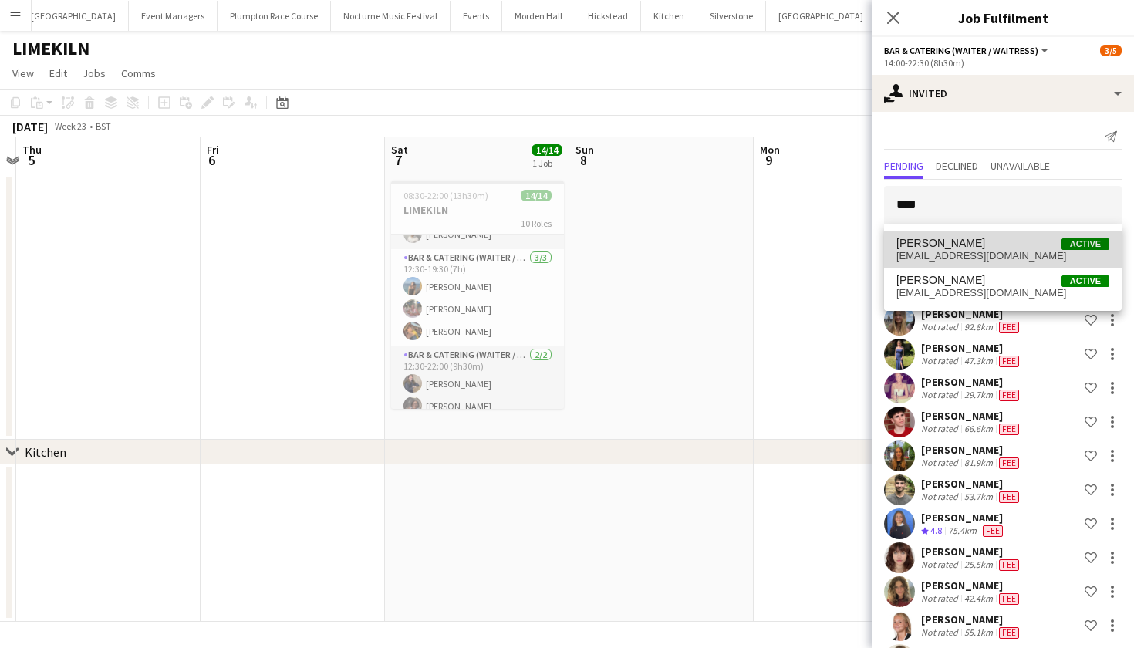
click at [958, 256] on span "ediebrown77@gmail.com" at bounding box center [1002, 256] width 213 height 12
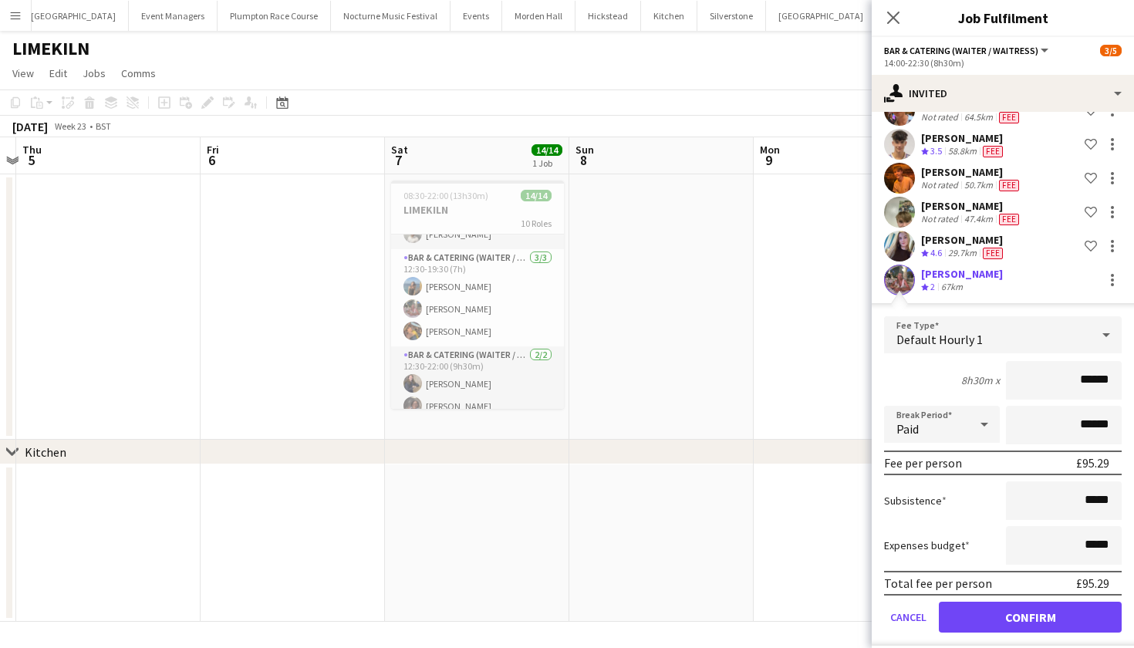
click at [997, 630] on button "Confirm" at bounding box center [1030, 617] width 183 height 31
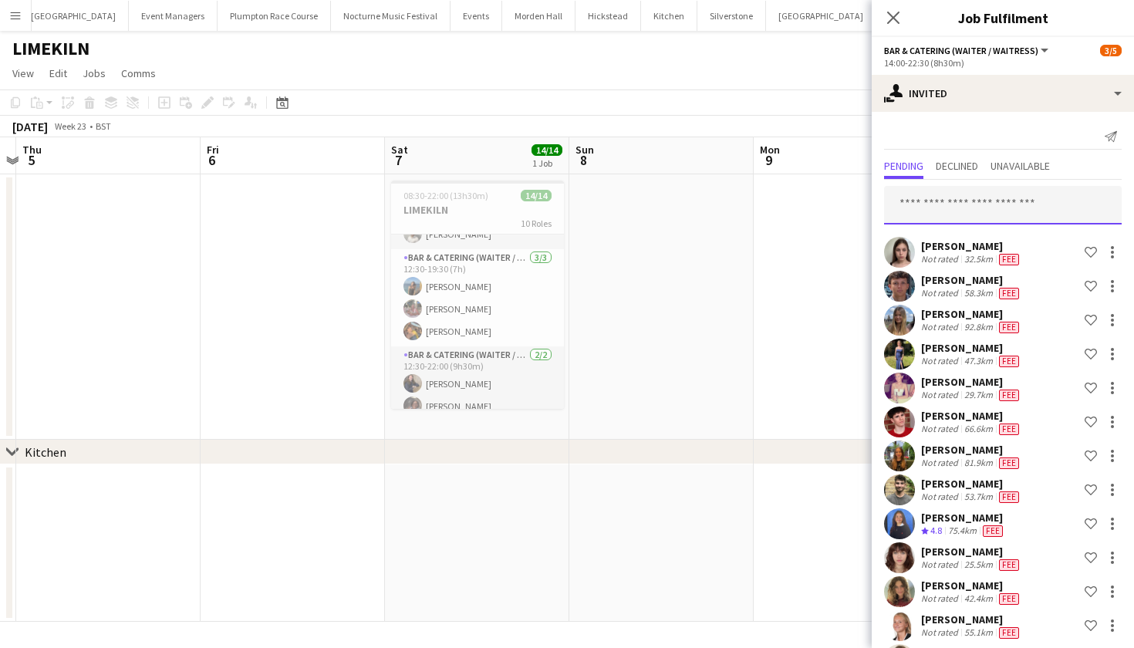
scroll to position [0, 0]
click at [1000, 205] on input "text" at bounding box center [1003, 205] width 238 height 39
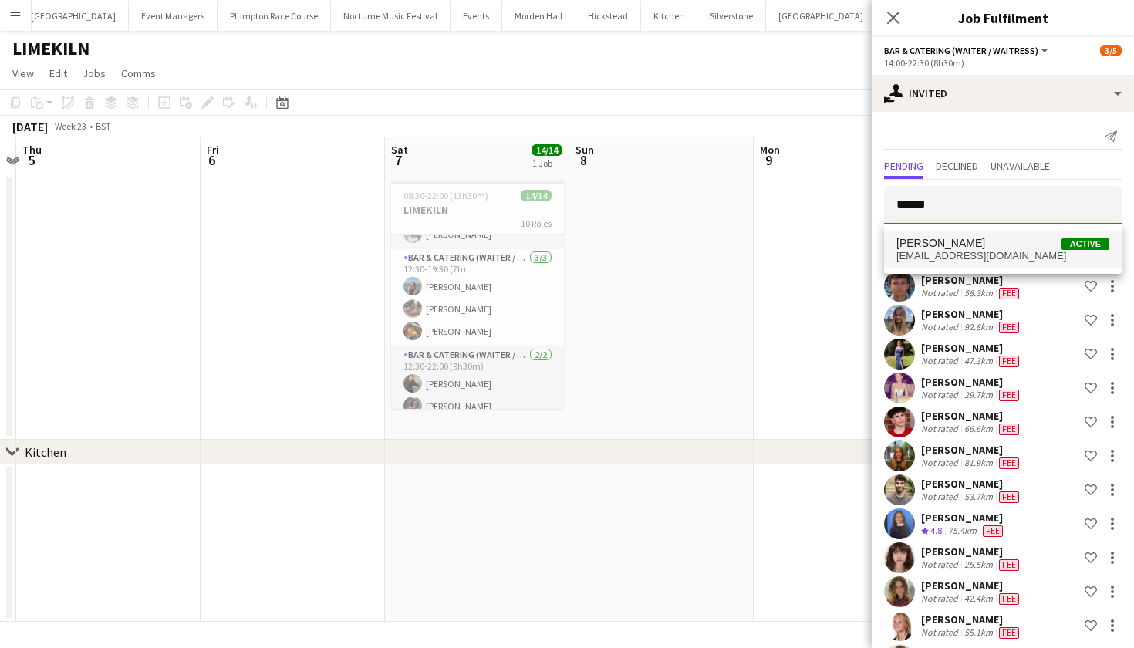
type input "******"
click at [970, 251] on span "bobbyjagger1@icloud.com" at bounding box center [1002, 256] width 213 height 12
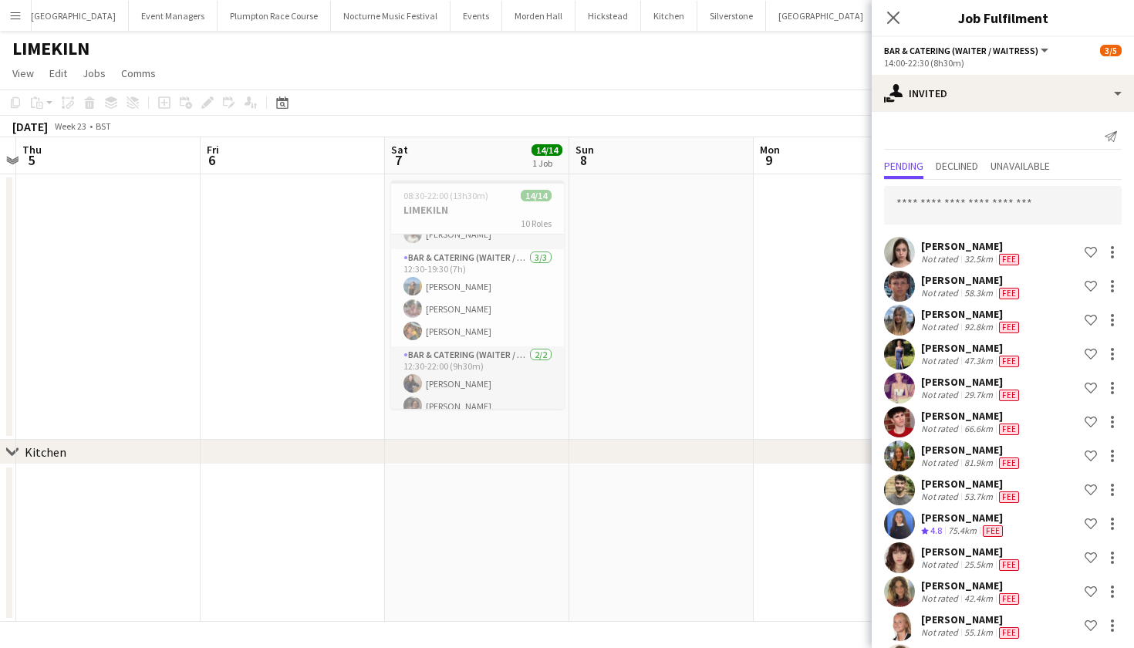
scroll to position [888, 0]
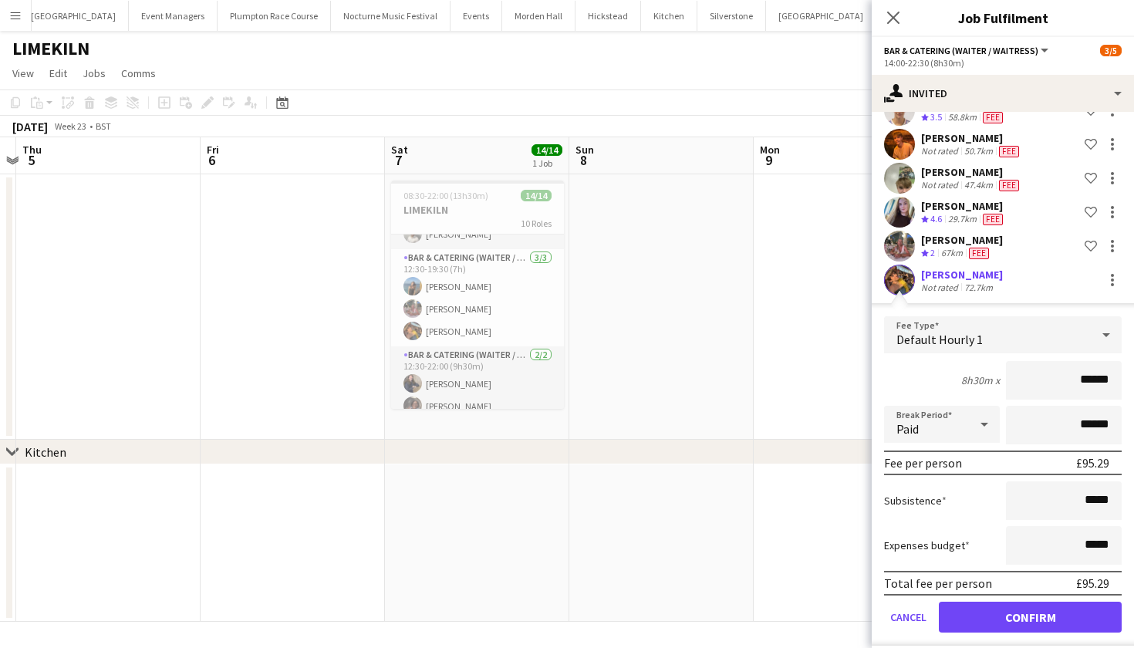
click at [1006, 612] on button "Confirm" at bounding box center [1030, 617] width 183 height 31
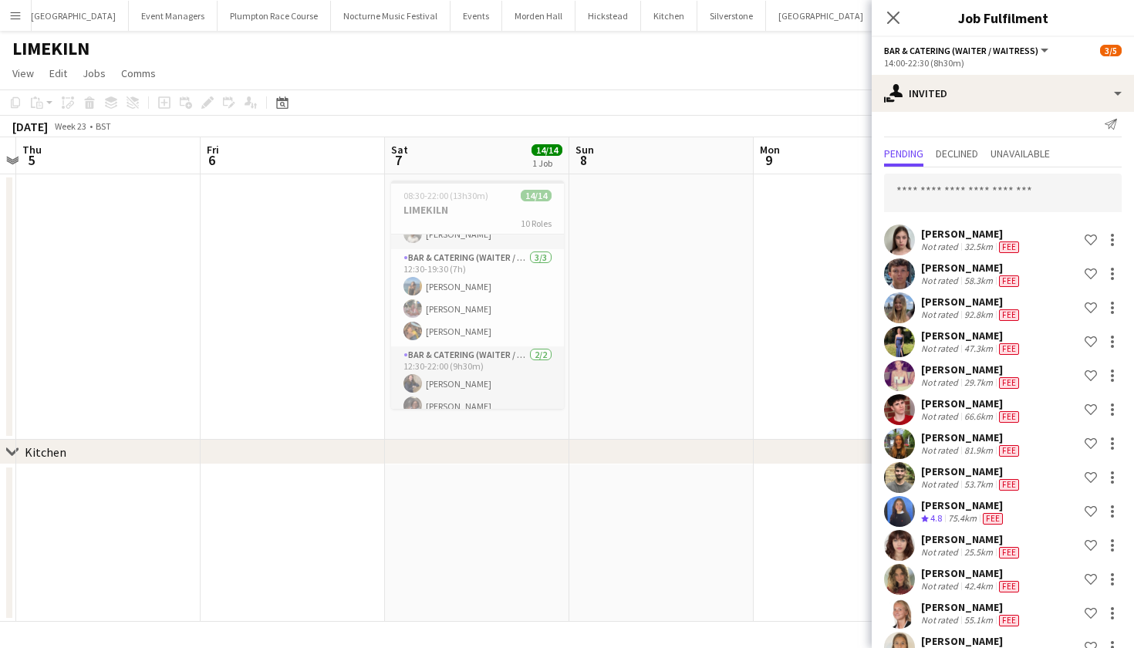
scroll to position [0, 0]
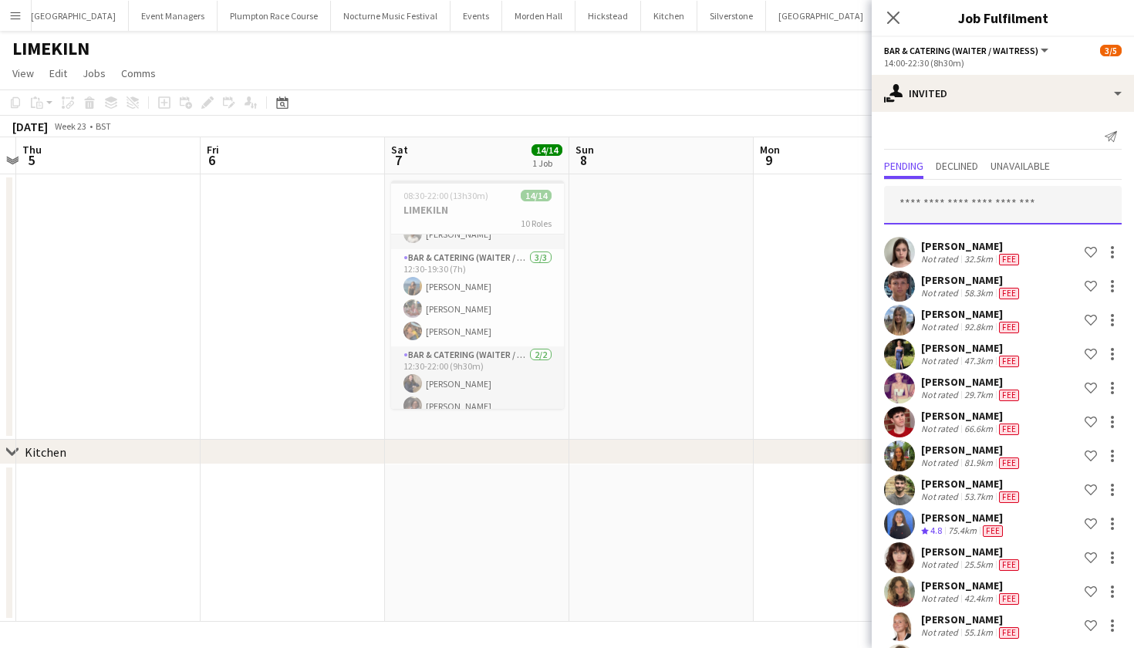
click at [979, 206] on input "text" at bounding box center [1003, 205] width 238 height 39
type input "*****"
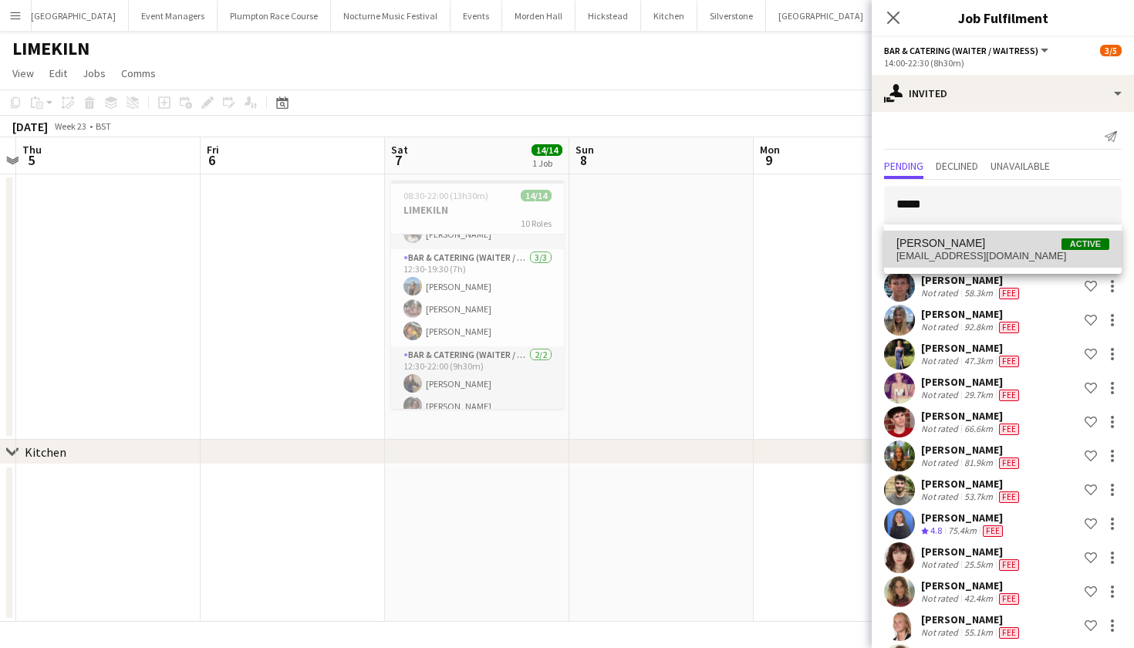
drag, startPoint x: 979, startPoint y: 205, endPoint x: 998, endPoint y: 260, distance: 58.0
click at [998, 260] on span "raawalsh@icloud.com" at bounding box center [1002, 256] width 213 height 12
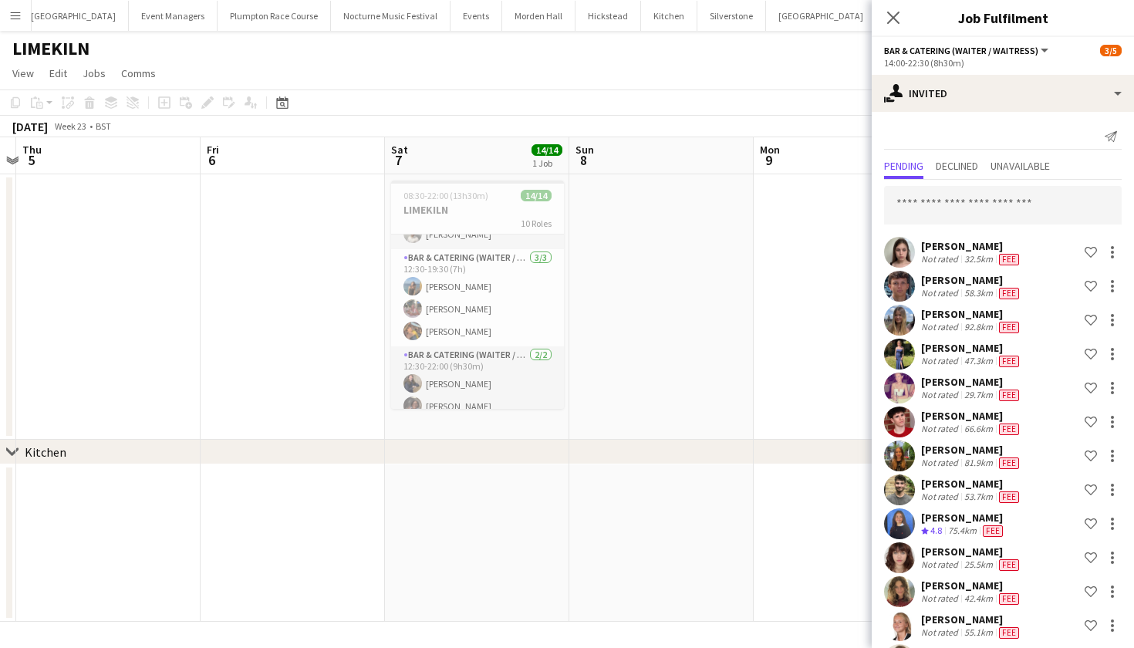
scroll to position [922, 0]
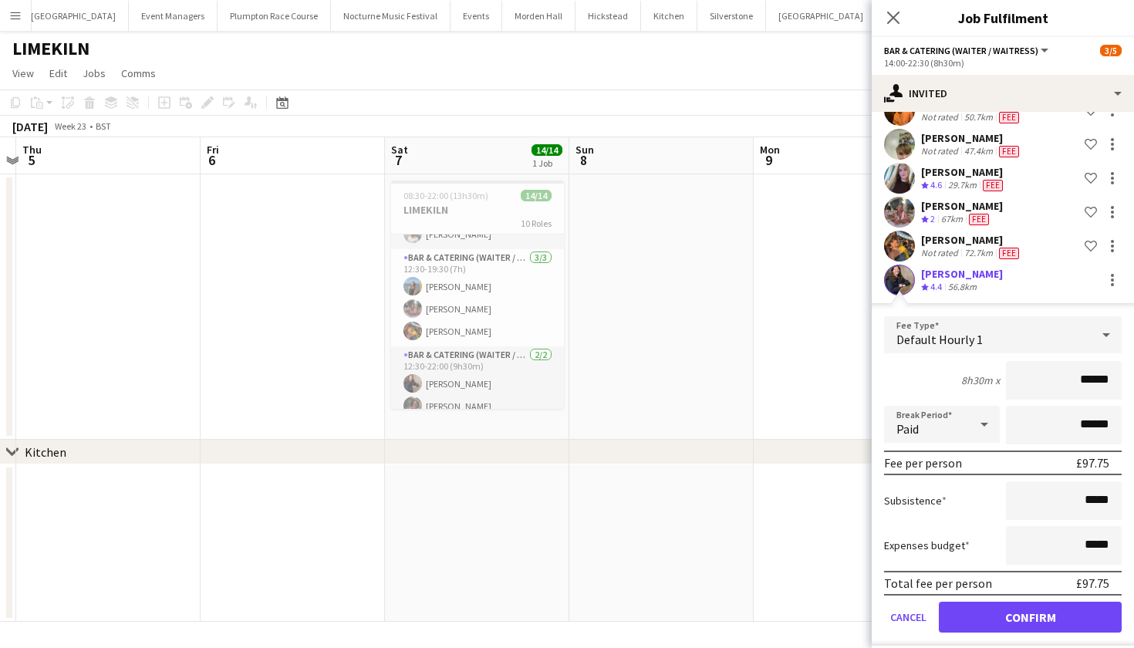
click at [1008, 616] on button "Confirm" at bounding box center [1030, 617] width 183 height 31
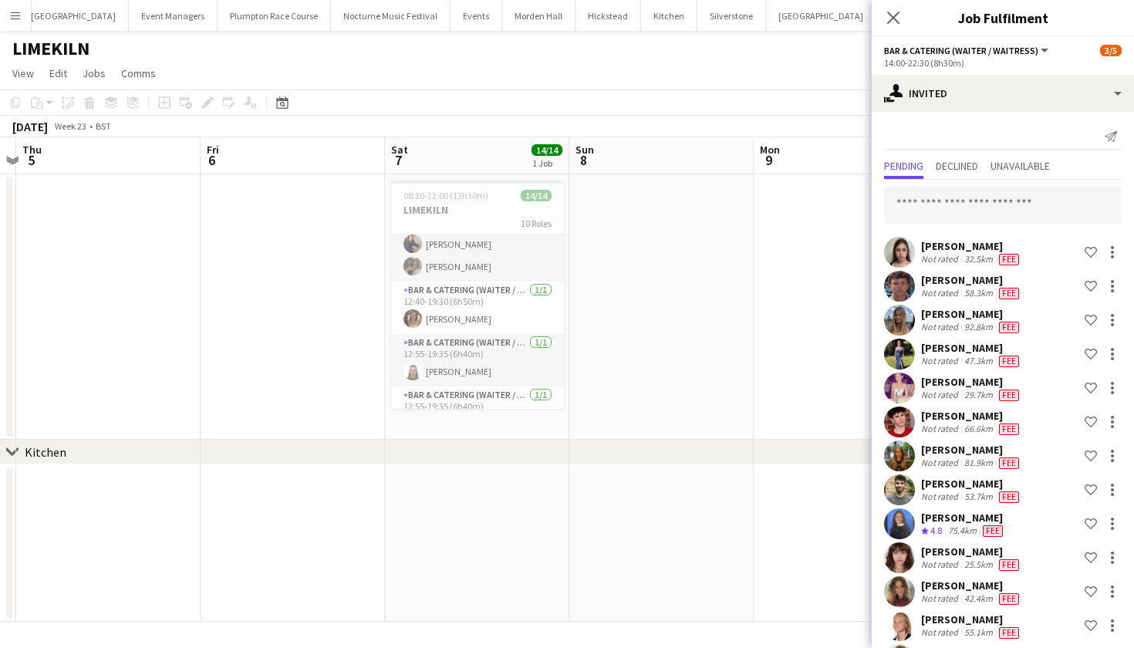
scroll to position [0, 0]
click at [970, 204] on input "text" at bounding box center [1003, 205] width 238 height 39
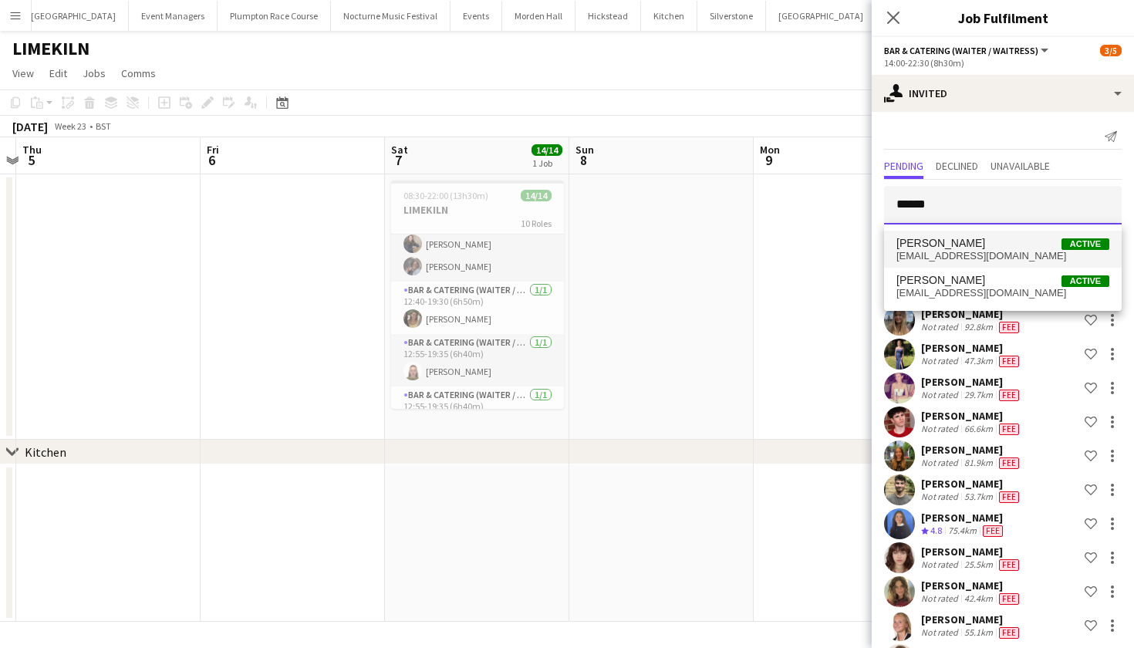
type input "******"
click at [998, 254] on span "jessp2l@icloud.com" at bounding box center [1002, 256] width 213 height 12
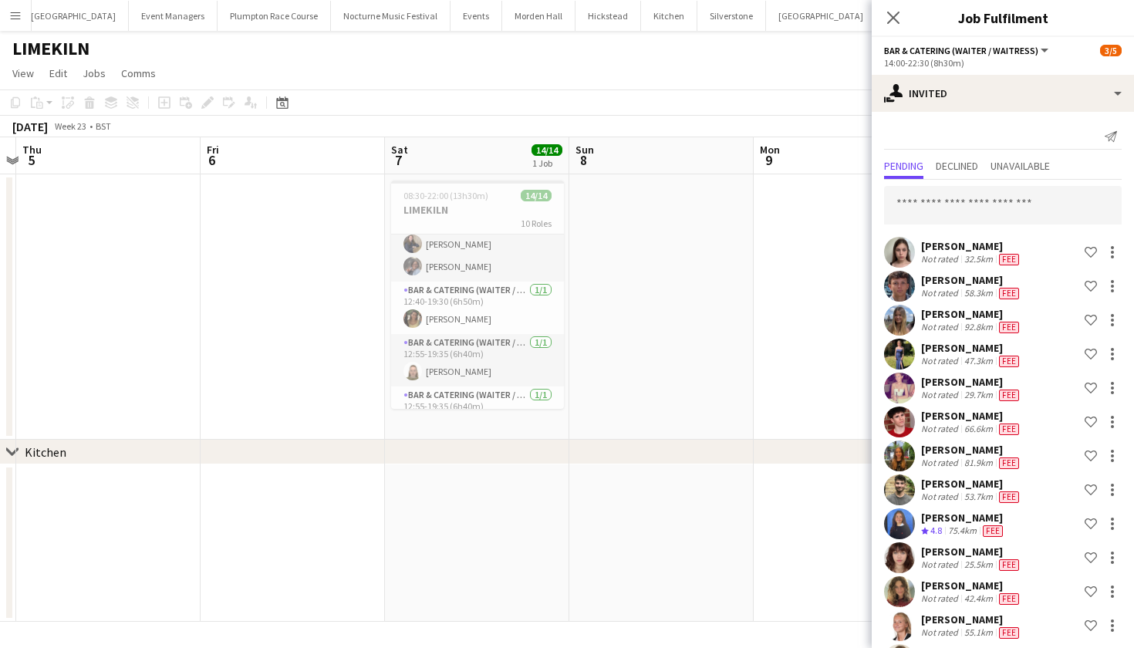
scroll to position [956, 0]
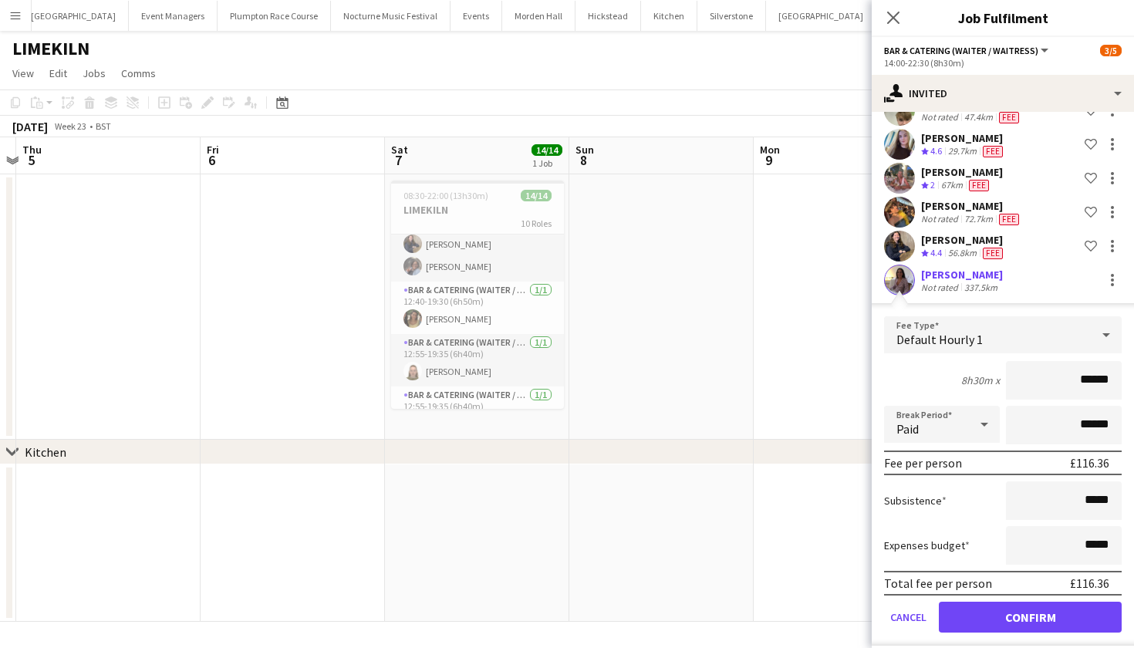
click at [1036, 625] on button "Confirm" at bounding box center [1030, 617] width 183 height 31
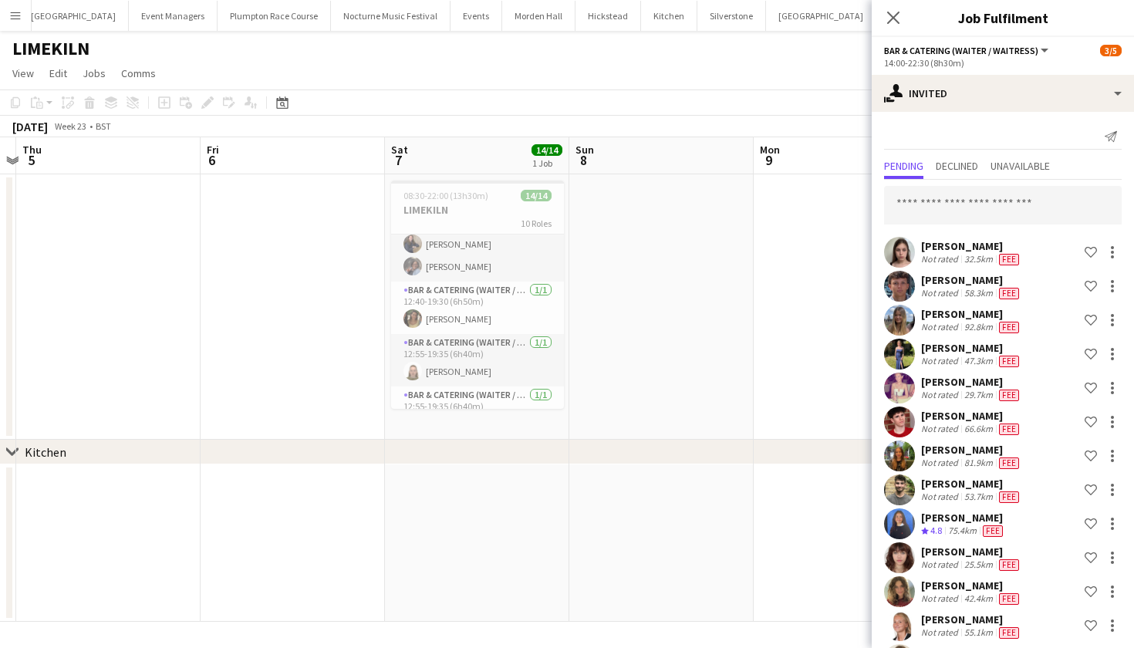
scroll to position [0, 0]
click at [954, 203] on input "text" at bounding box center [1003, 205] width 238 height 39
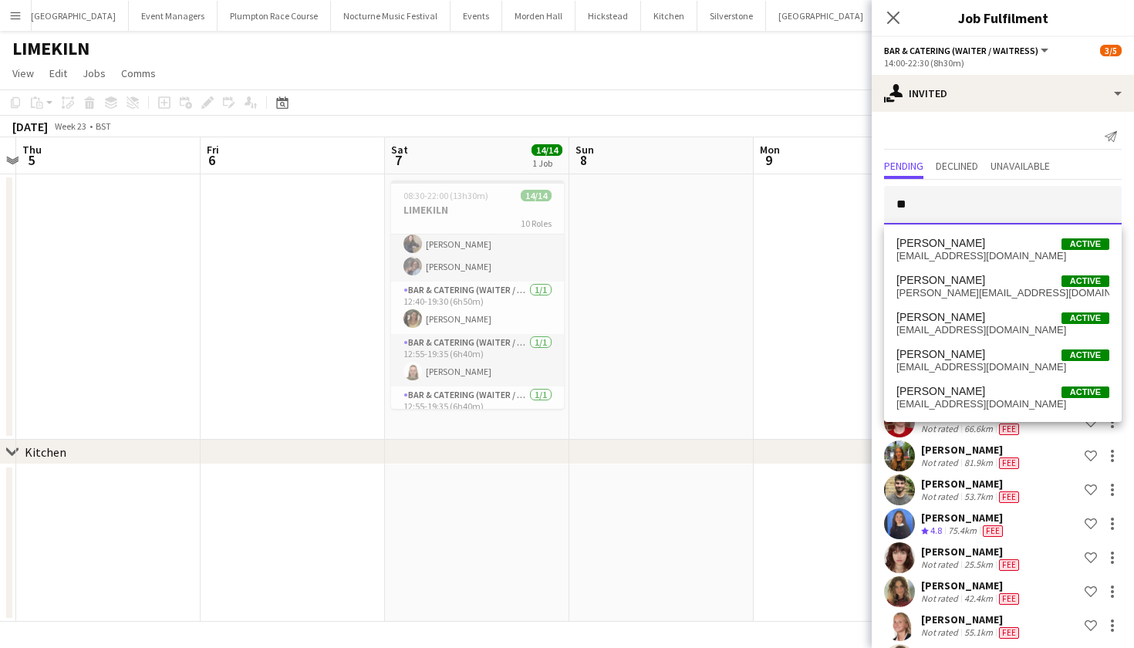
type input "*"
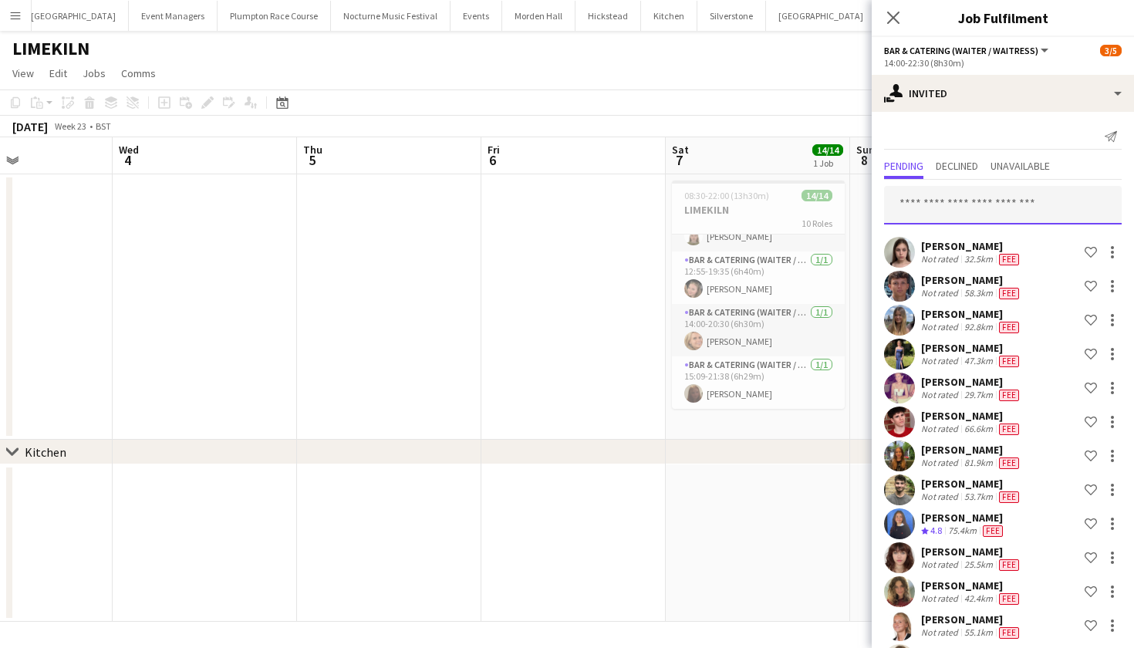
scroll to position [0, 394]
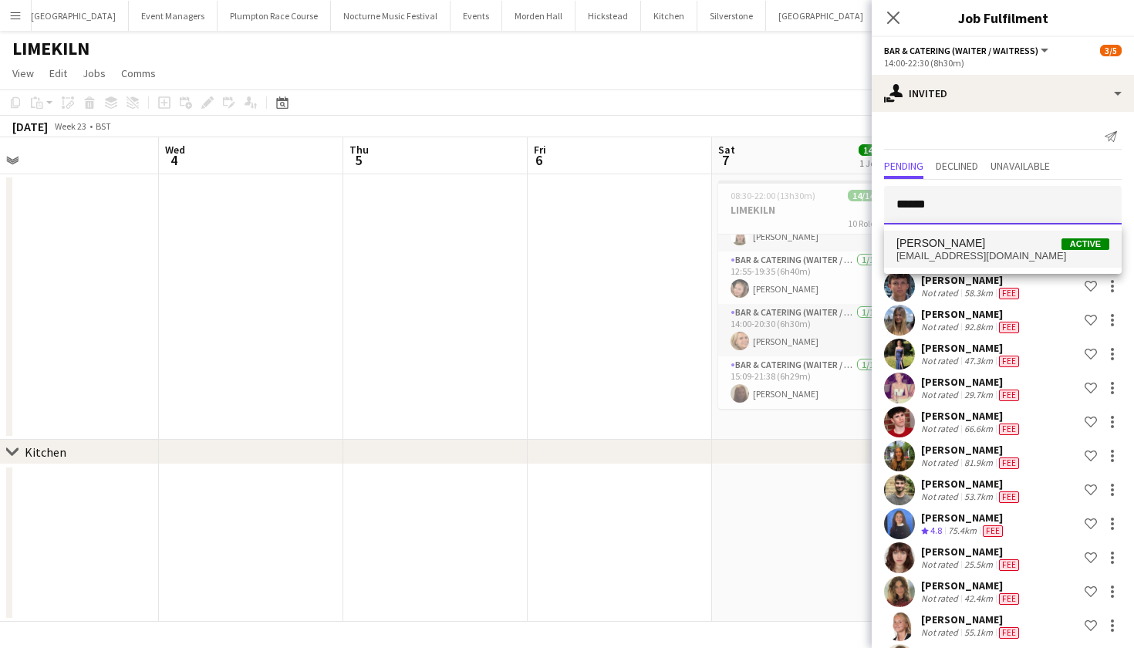
type input "******"
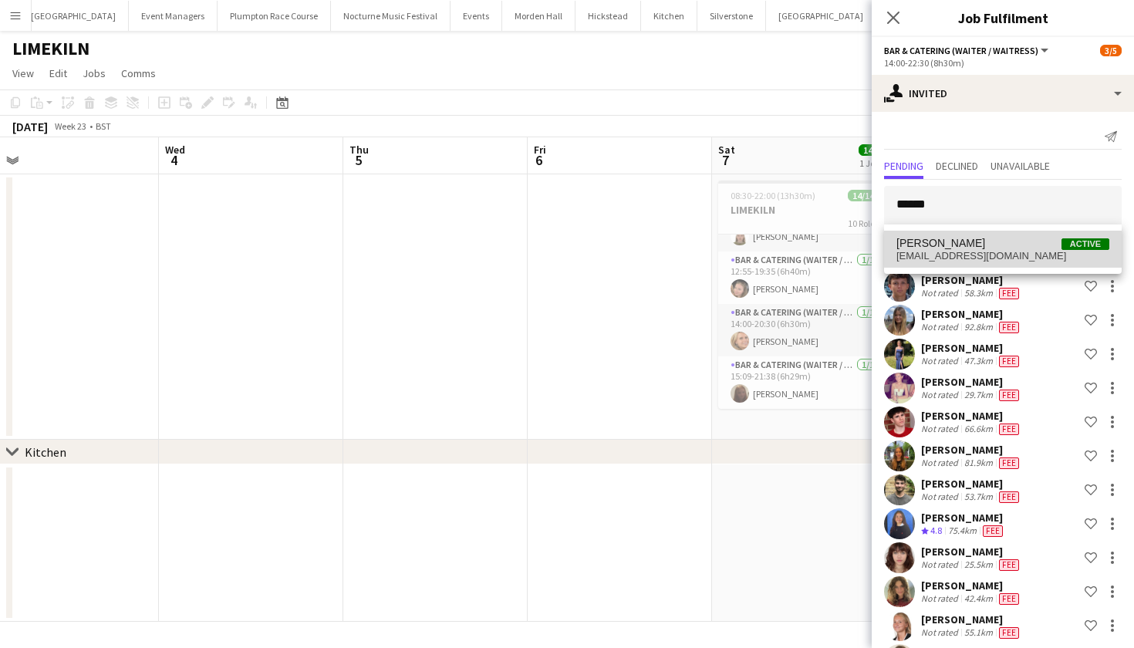
click at [953, 244] on span "Maddie Leader" at bounding box center [940, 243] width 89 height 13
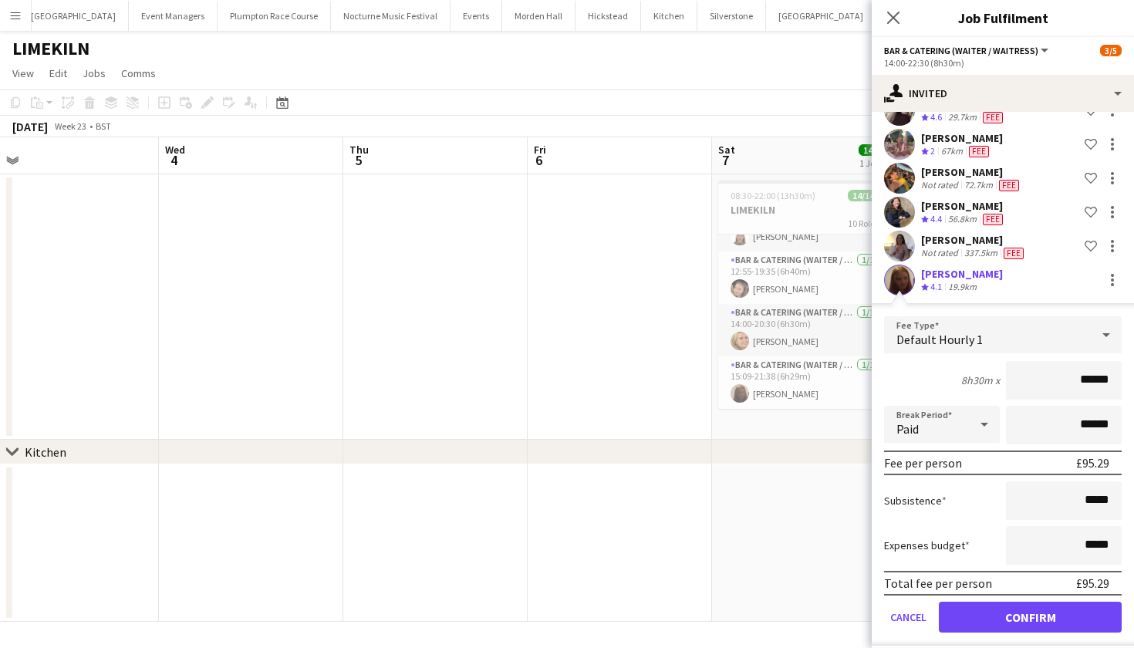
click at [971, 609] on button "Confirm" at bounding box center [1030, 617] width 183 height 31
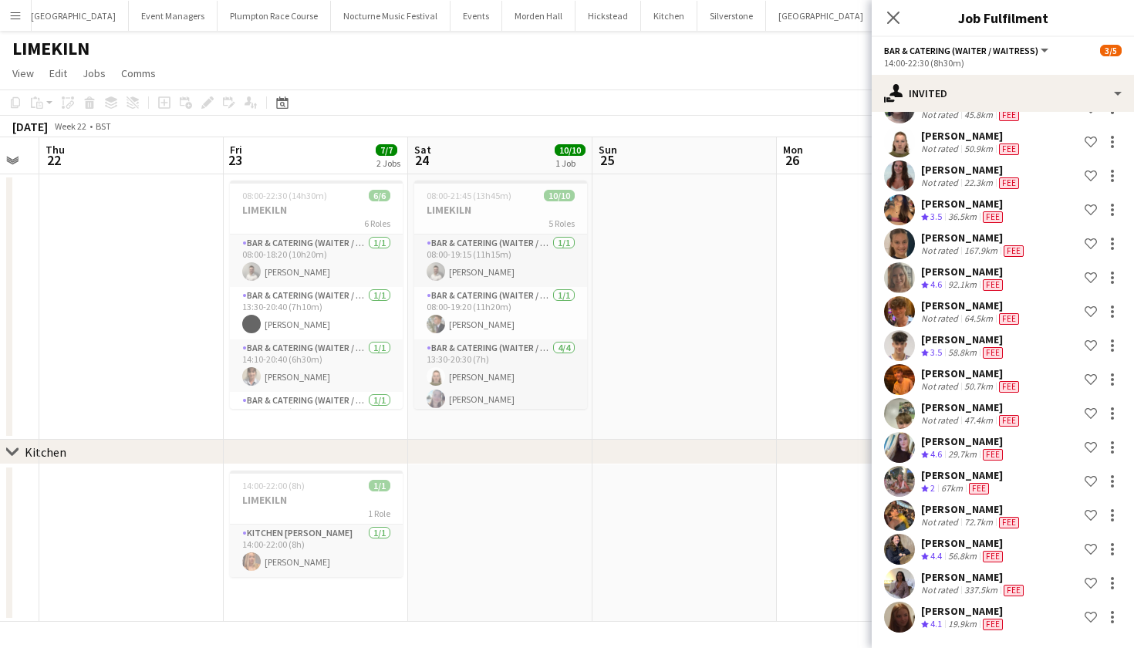
scroll to position [0, 487]
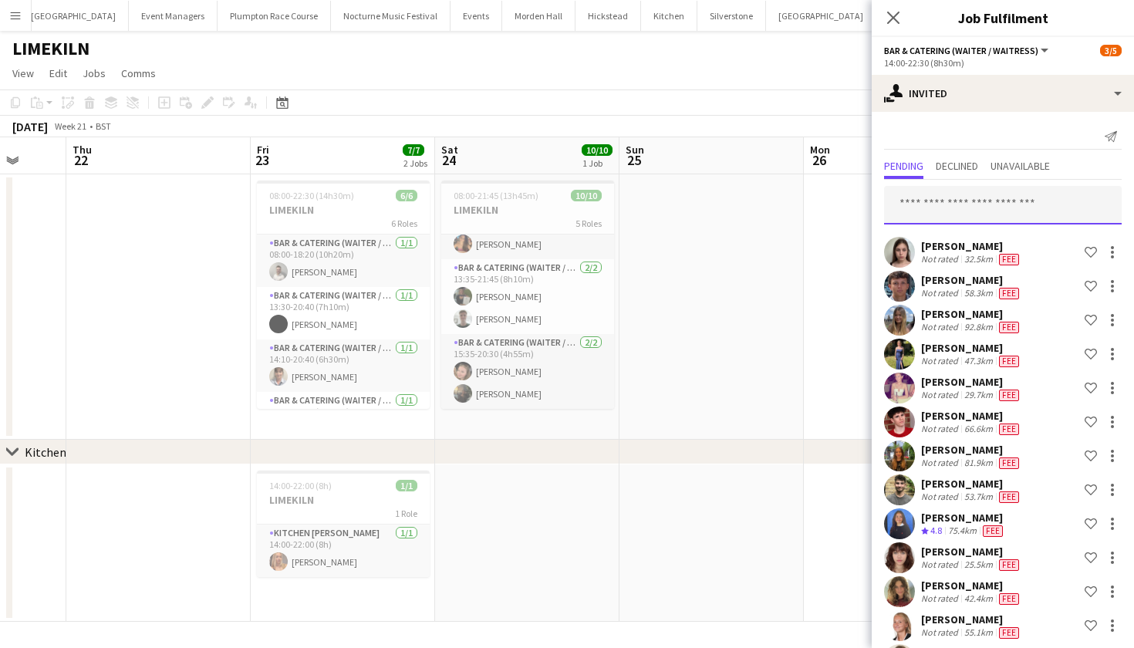
click at [962, 212] on input "text" at bounding box center [1003, 205] width 238 height 39
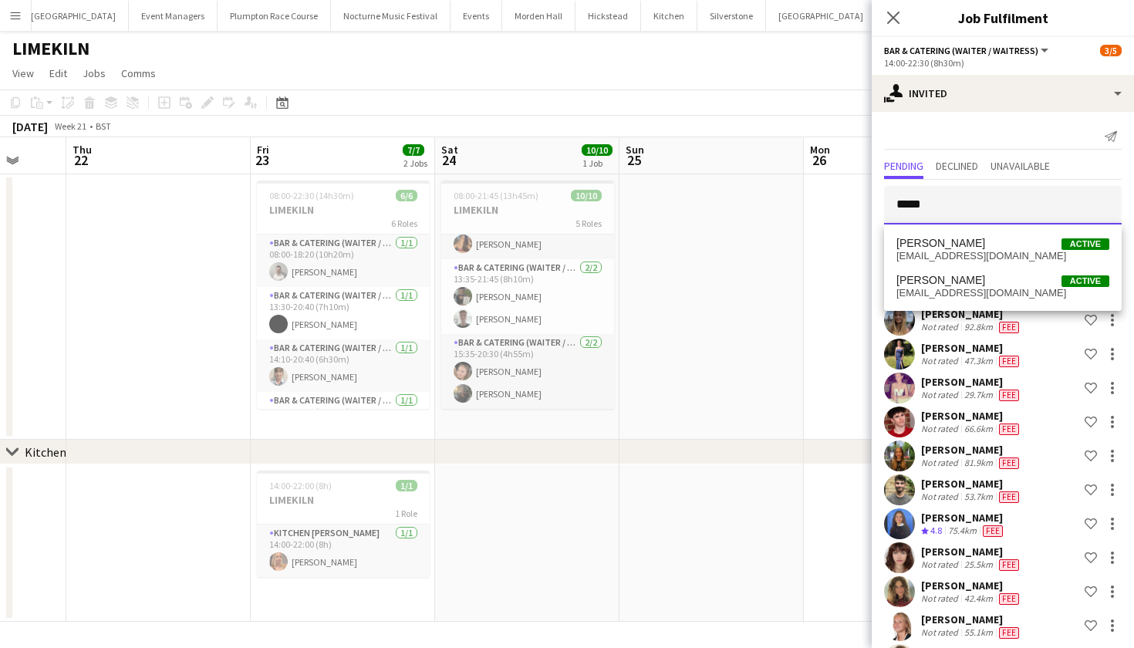
type input "*****"
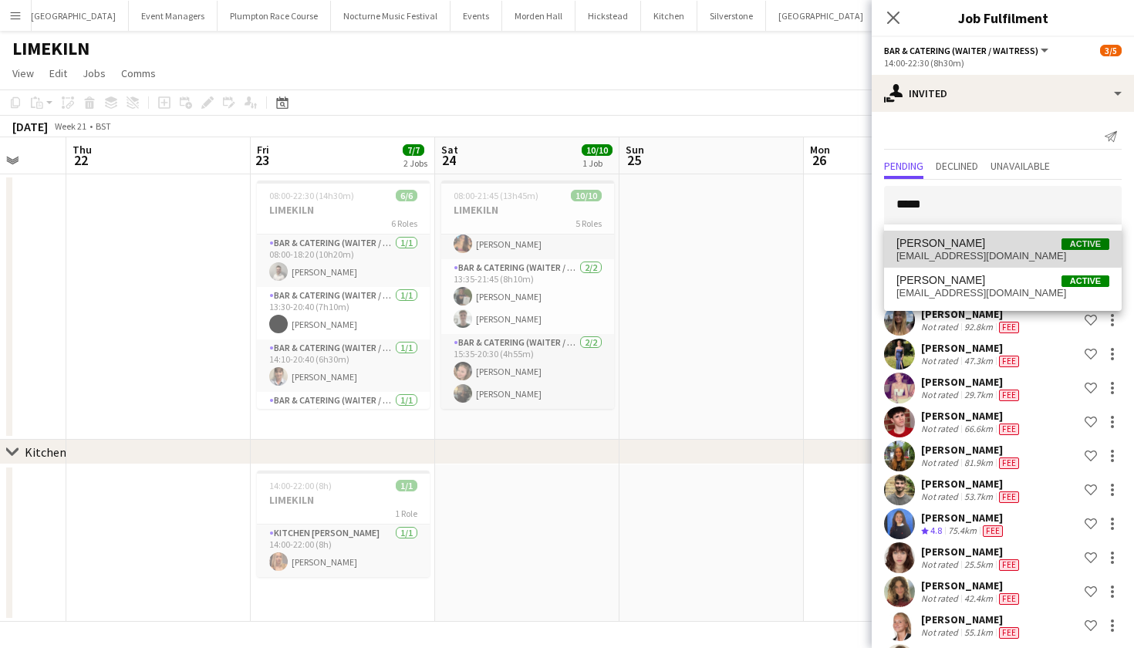
drag, startPoint x: 962, startPoint y: 212, endPoint x: 981, endPoint y: 245, distance: 38.0
click at [981, 245] on span "Lucas Holbeche Active" at bounding box center [1002, 243] width 213 height 13
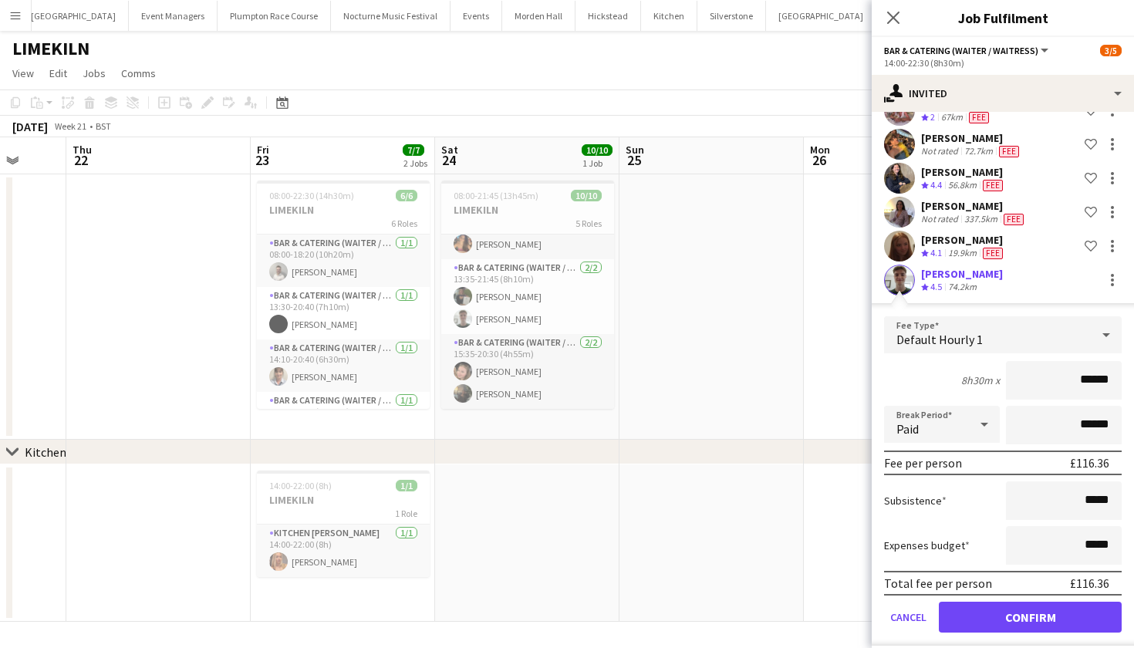
click at [1007, 623] on button "Confirm" at bounding box center [1030, 617] width 183 height 31
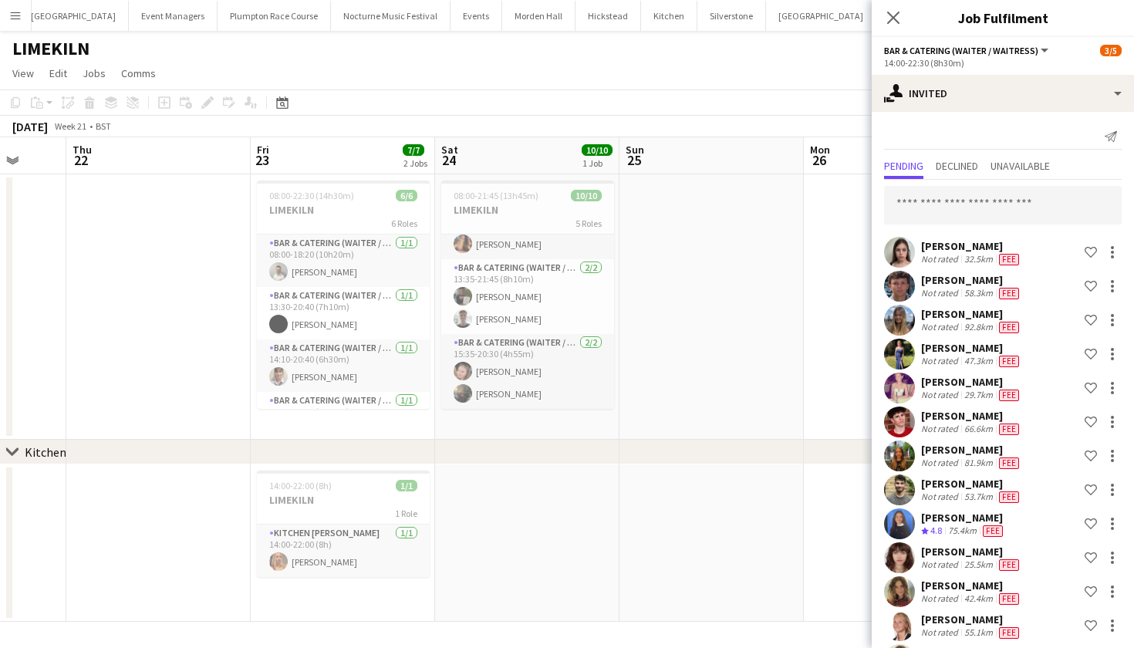
scroll to position [0, 0]
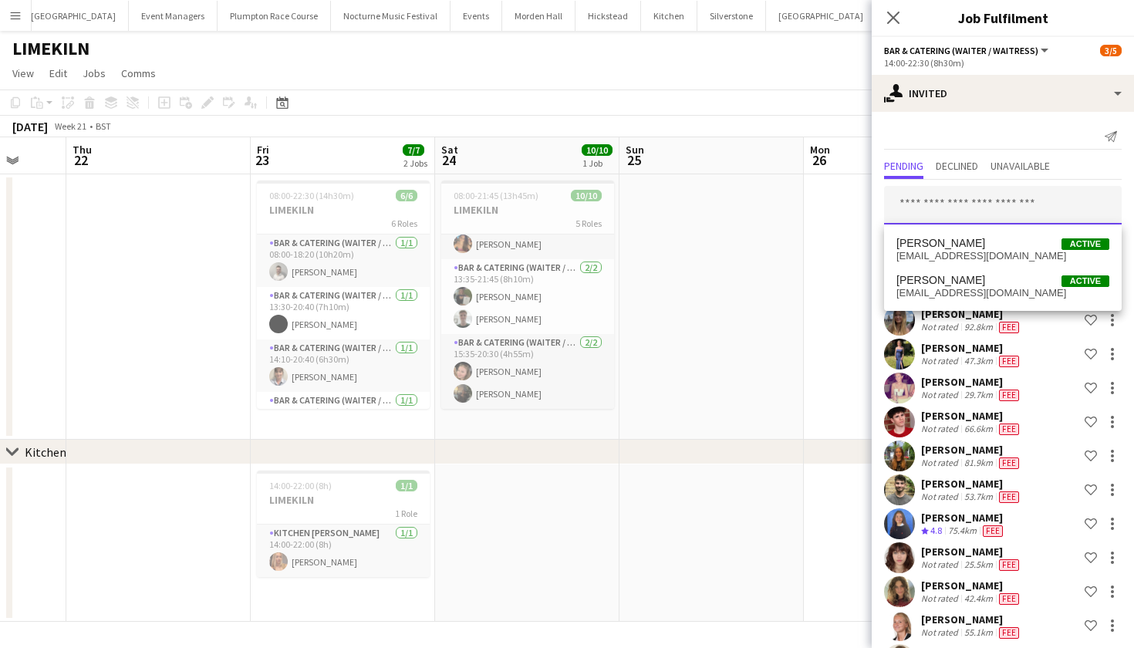
click at [970, 197] on input "text" at bounding box center [1003, 205] width 238 height 39
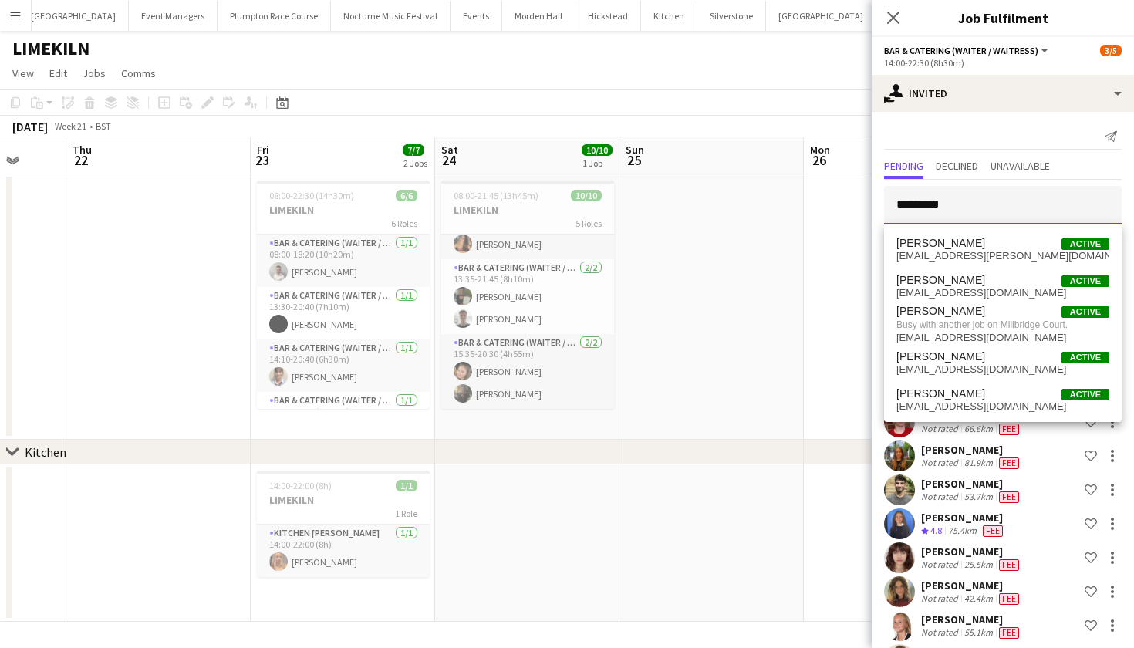
type input "*********"
drag, startPoint x: 970, startPoint y: 197, endPoint x: 962, endPoint y: 303, distance: 106.8
click at [962, 303] on mat-option "Elizabeth Blundell Active blundell.e@hotmail.com" at bounding box center [1003, 286] width 238 height 37
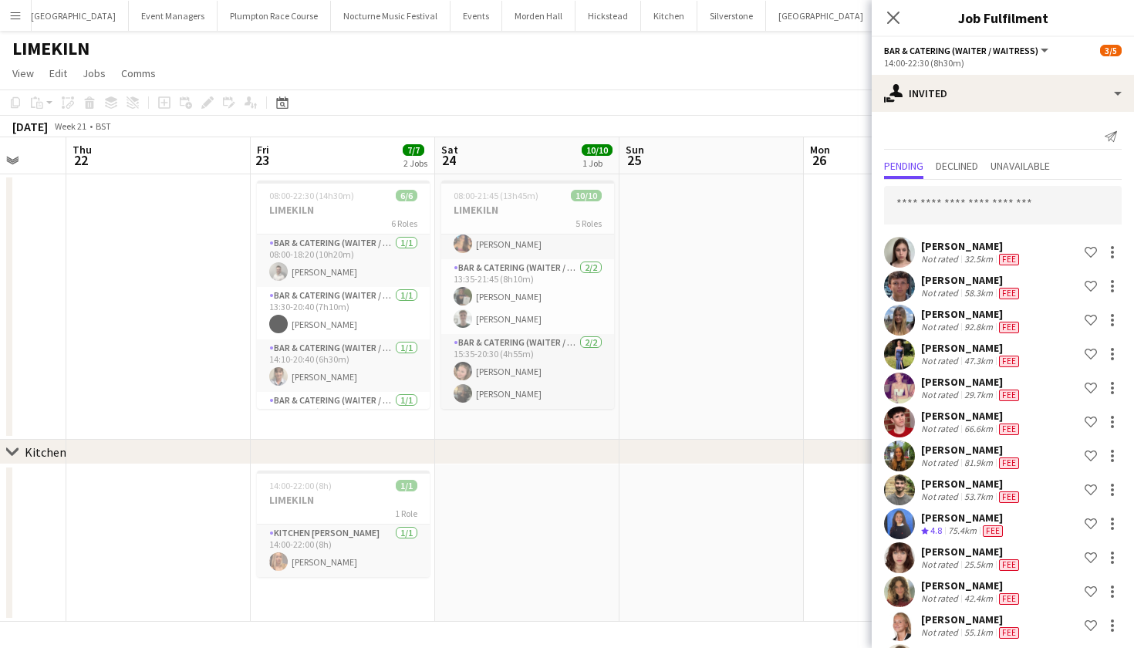
scroll to position [1058, 0]
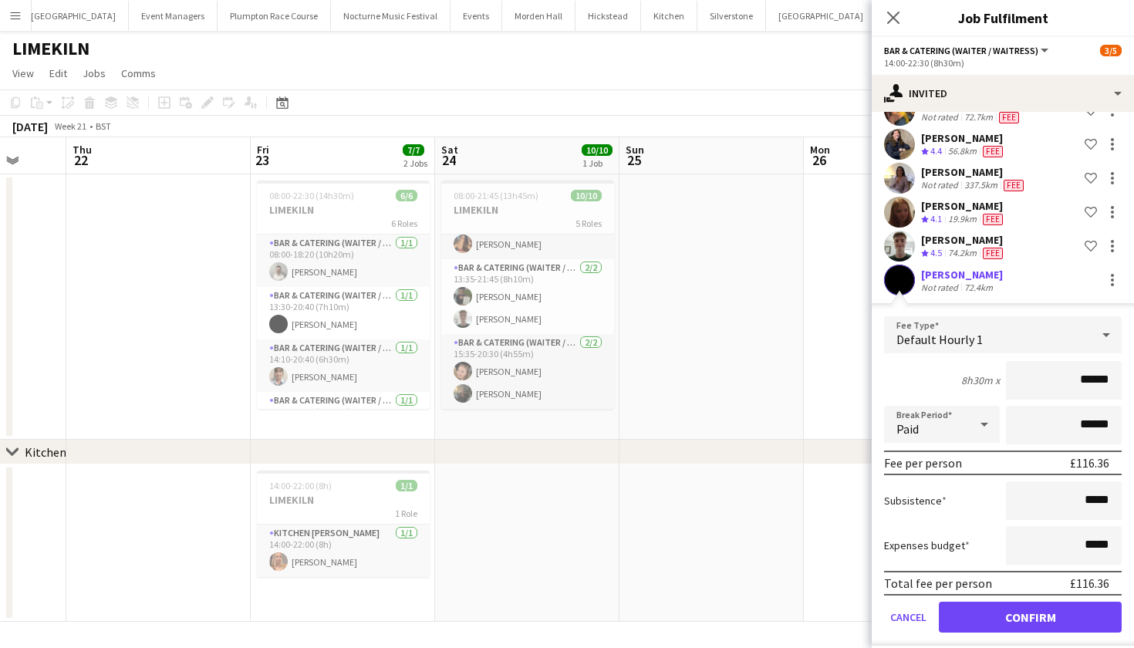
click at [1065, 623] on button "Confirm" at bounding box center [1030, 617] width 183 height 31
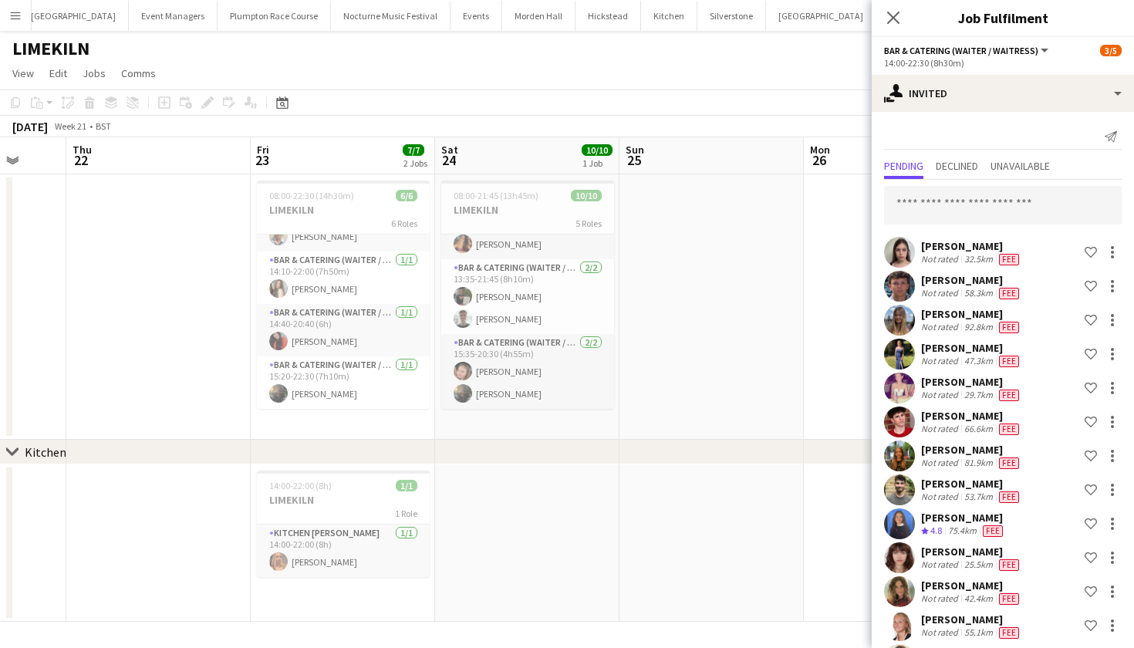
scroll to position [0, 0]
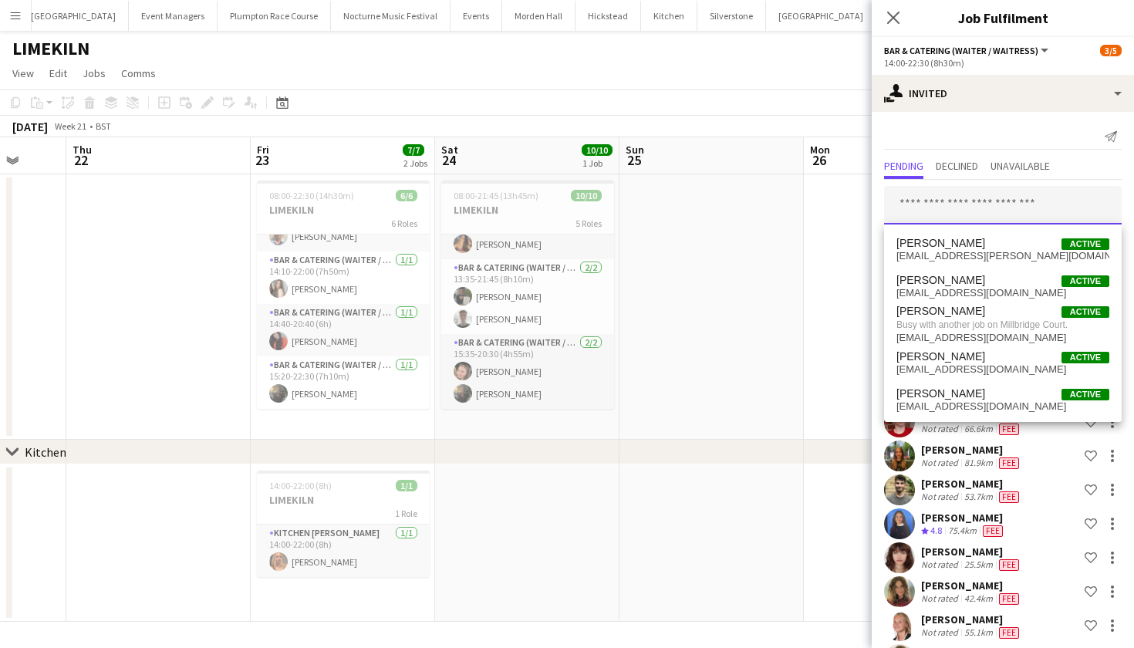
click at [982, 213] on input "text" at bounding box center [1003, 205] width 238 height 39
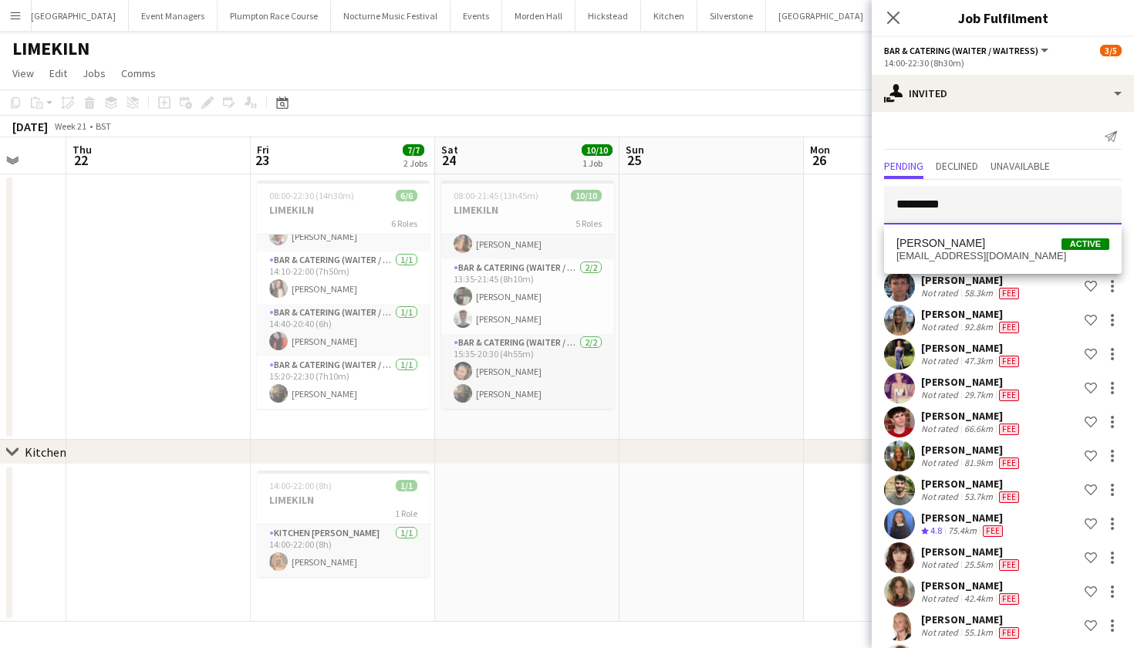
type input "*********"
click at [978, 250] on span "katiebruce10@icloud.com" at bounding box center [1002, 256] width 213 height 12
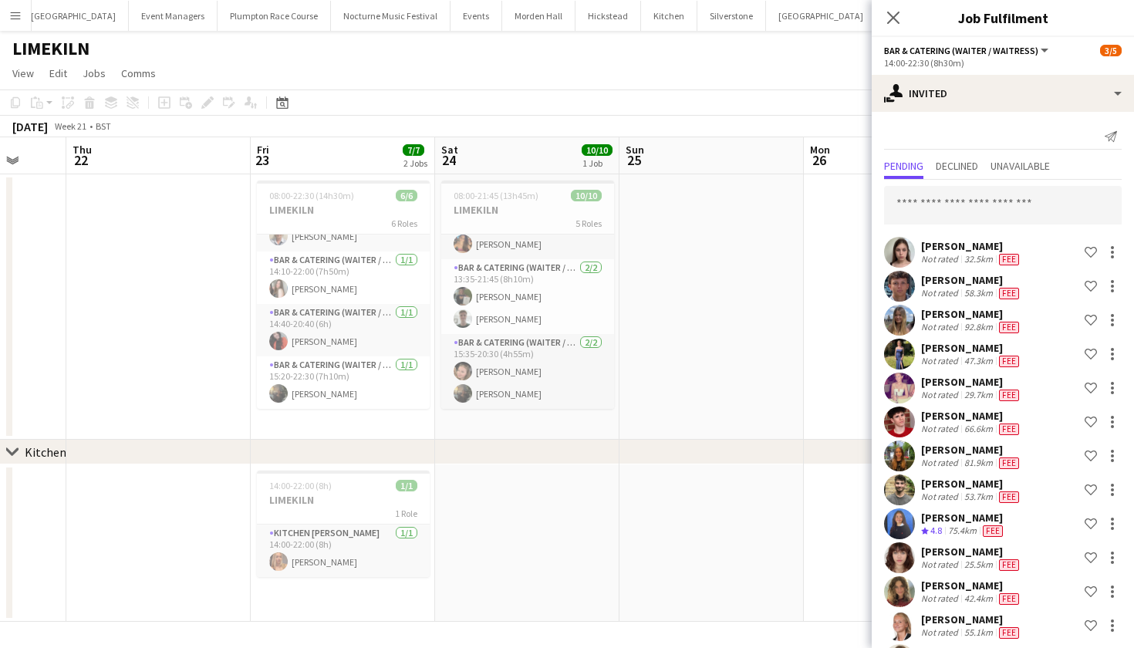
scroll to position [1092, 0]
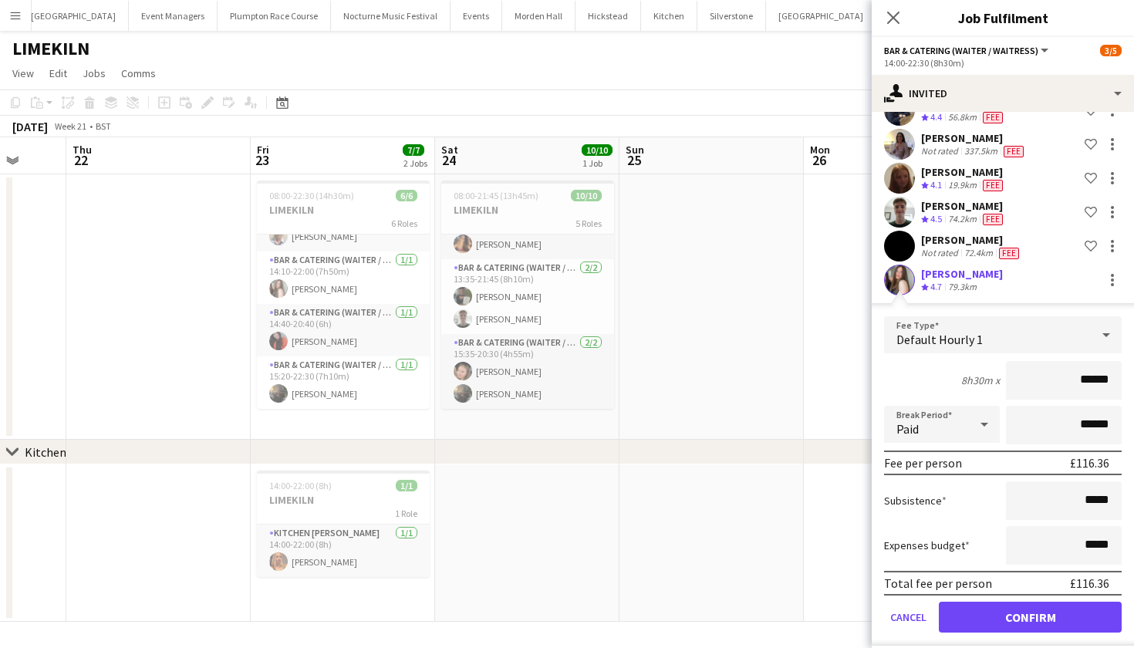
click at [1040, 616] on button "Confirm" at bounding box center [1030, 617] width 183 height 31
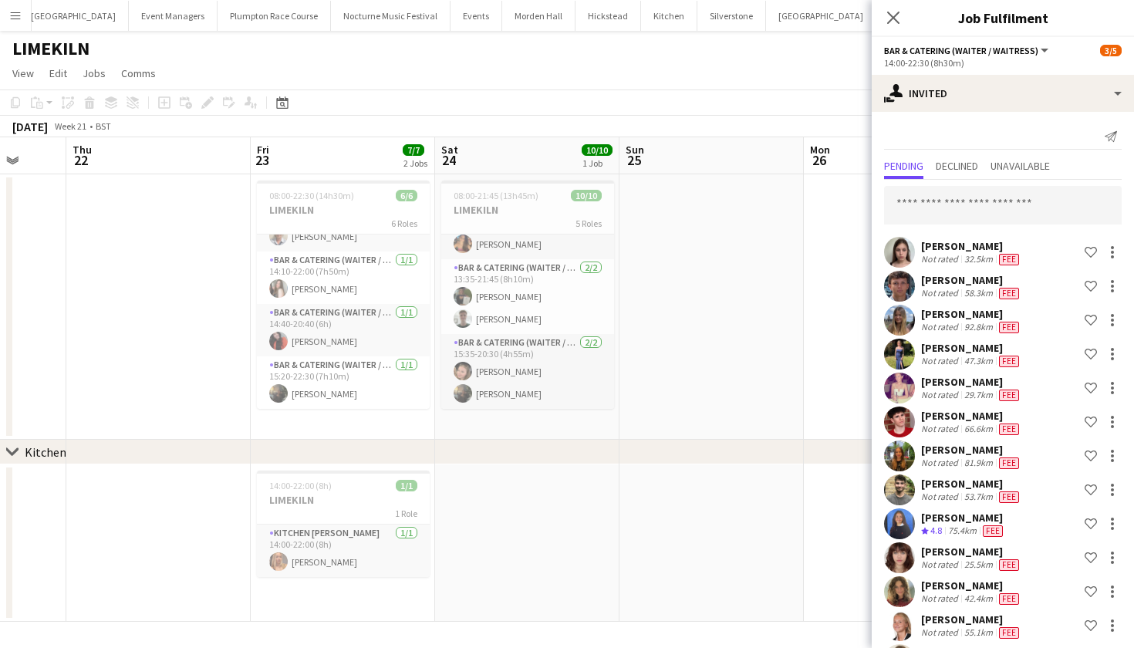
scroll to position [0, 0]
click at [1011, 204] on input "text" at bounding box center [1003, 205] width 238 height 39
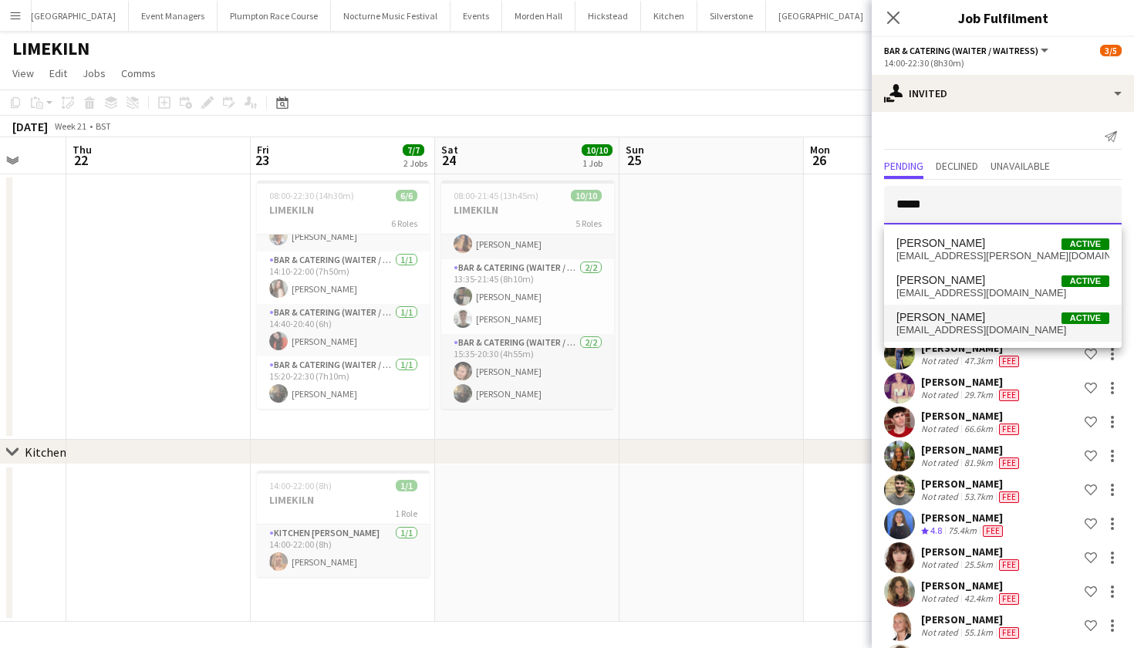
type input "*****"
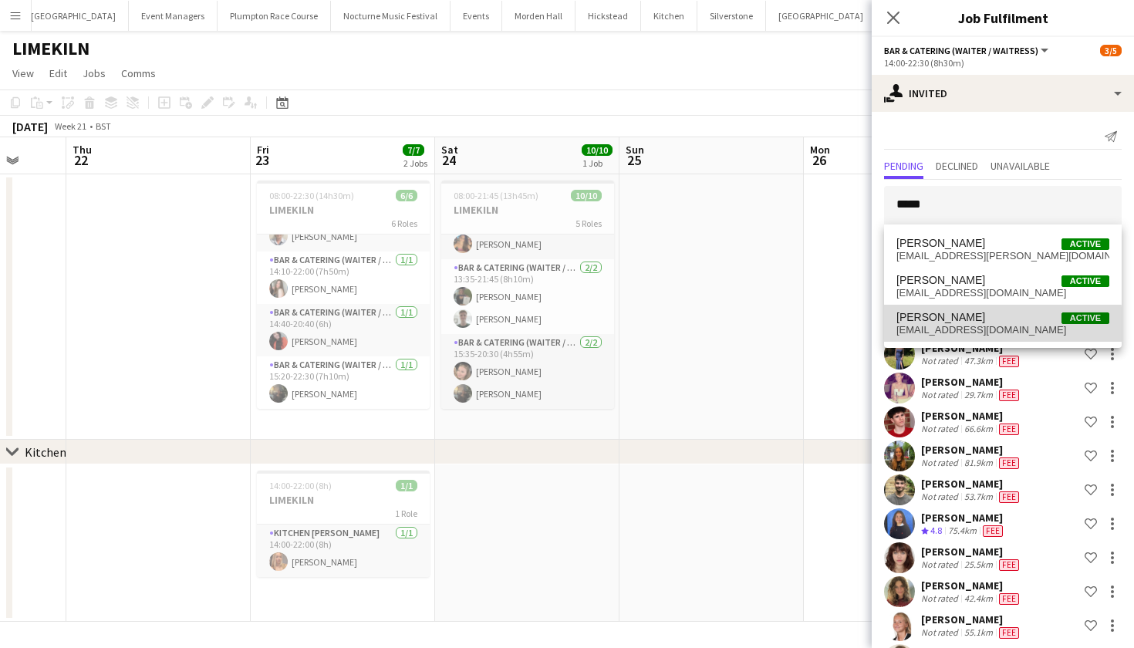
click at [977, 328] on span "sashaofori07@gmail.com" at bounding box center [1002, 330] width 213 height 12
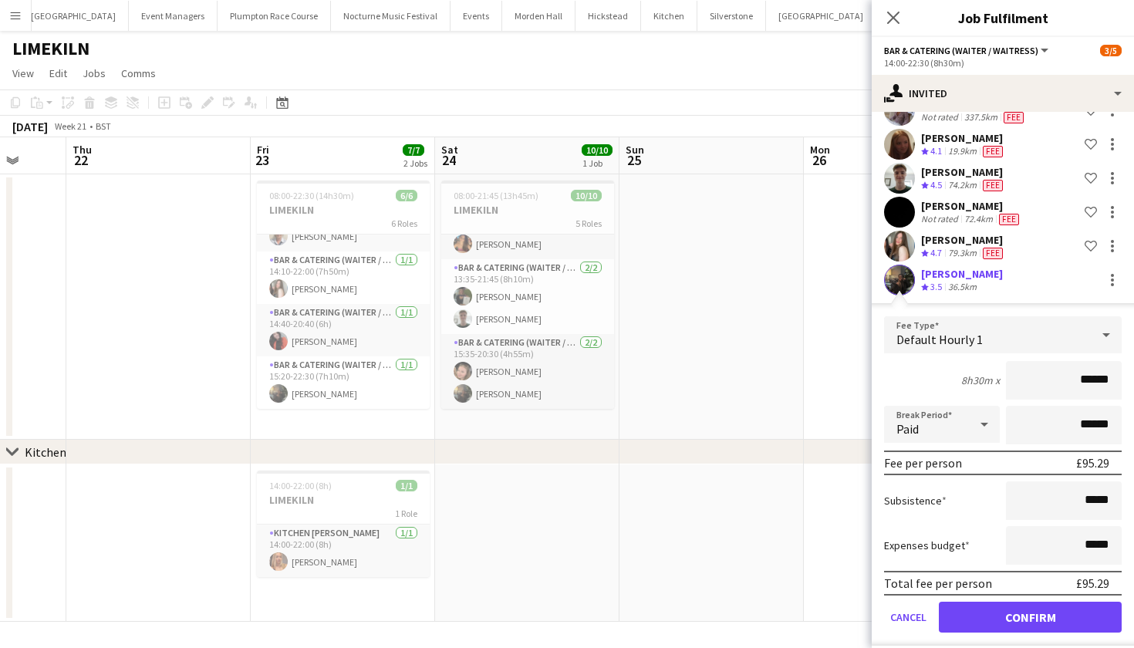
click at [1016, 618] on button "Confirm" at bounding box center [1030, 617] width 183 height 31
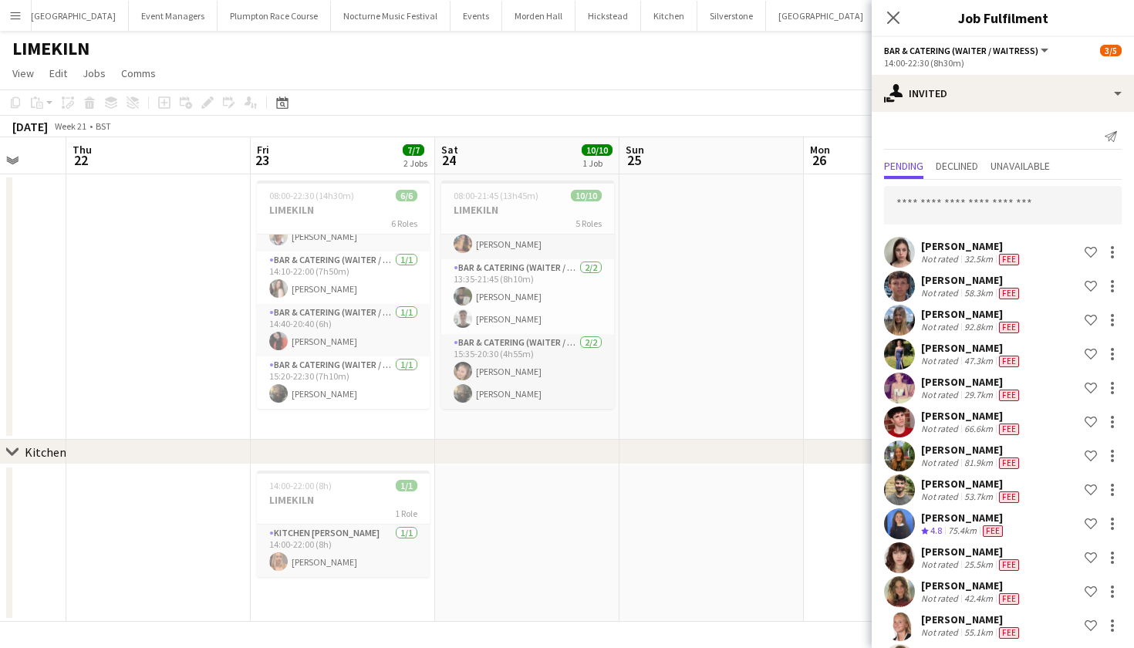
scroll to position [0, 0]
click at [982, 215] on input "text" at bounding box center [1003, 205] width 238 height 39
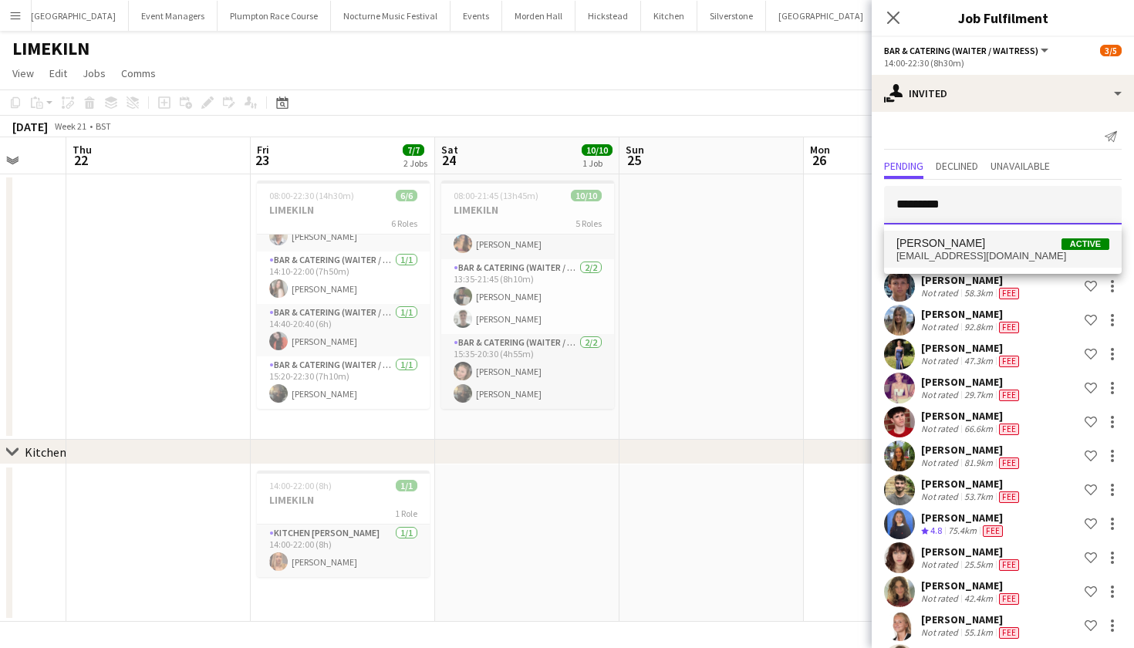
type input "*********"
click at [986, 246] on span "Sasha Friend Active" at bounding box center [1002, 243] width 213 height 13
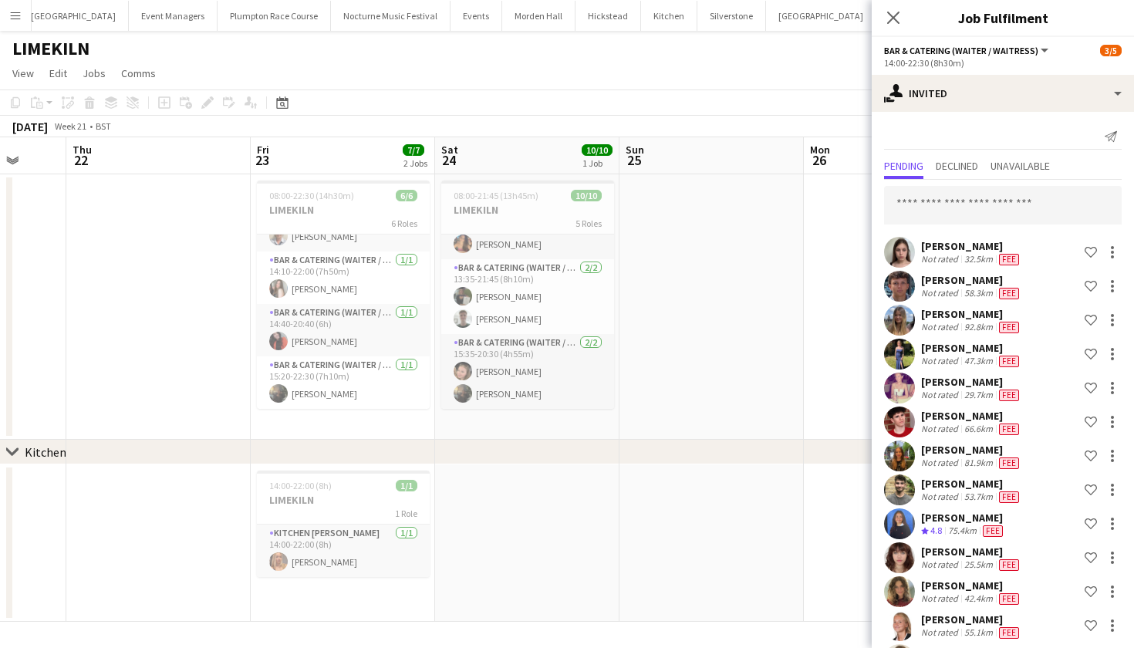
scroll to position [1160, 0]
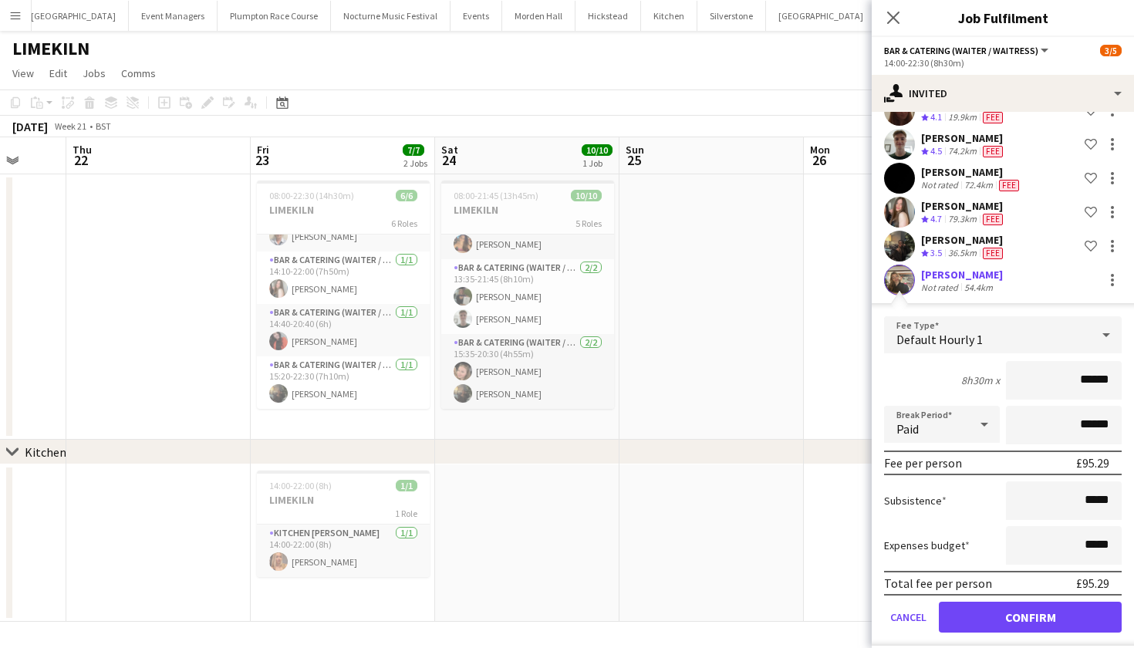
click at [1020, 633] on form "Fee Type Default Hourly 1 8h30m x ****** Break Period Paid ****** Fee per perso…" at bounding box center [1002, 480] width 262 height 329
click at [1017, 626] on button "Confirm" at bounding box center [1030, 617] width 183 height 31
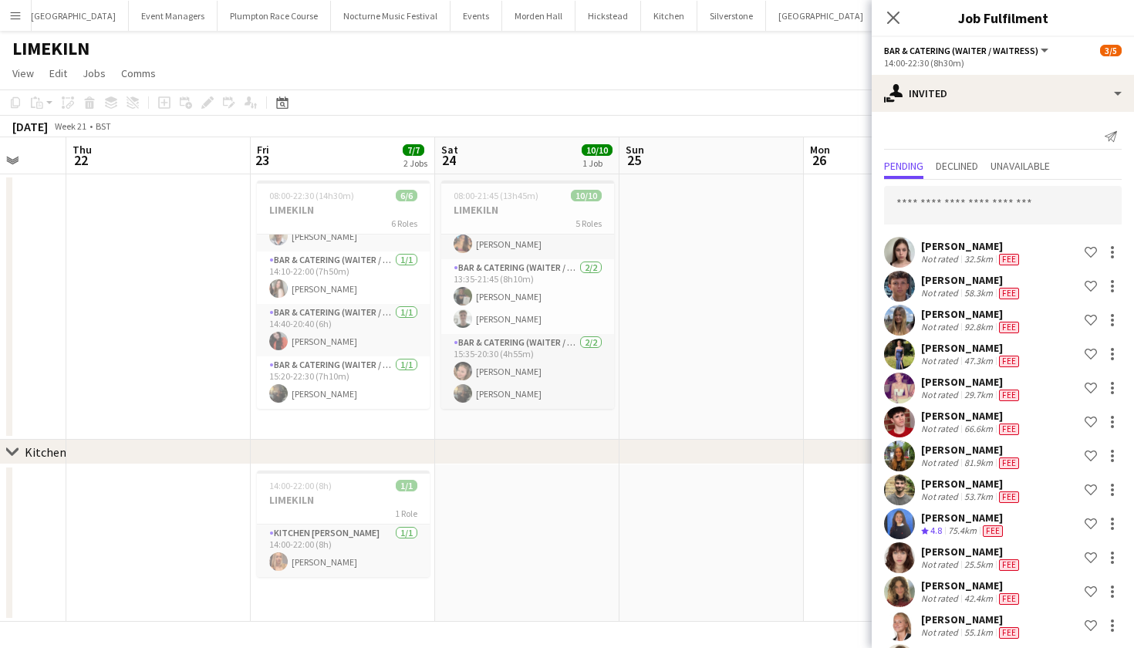
scroll to position [0, 0]
click at [967, 204] on input "text" at bounding box center [1003, 205] width 238 height 39
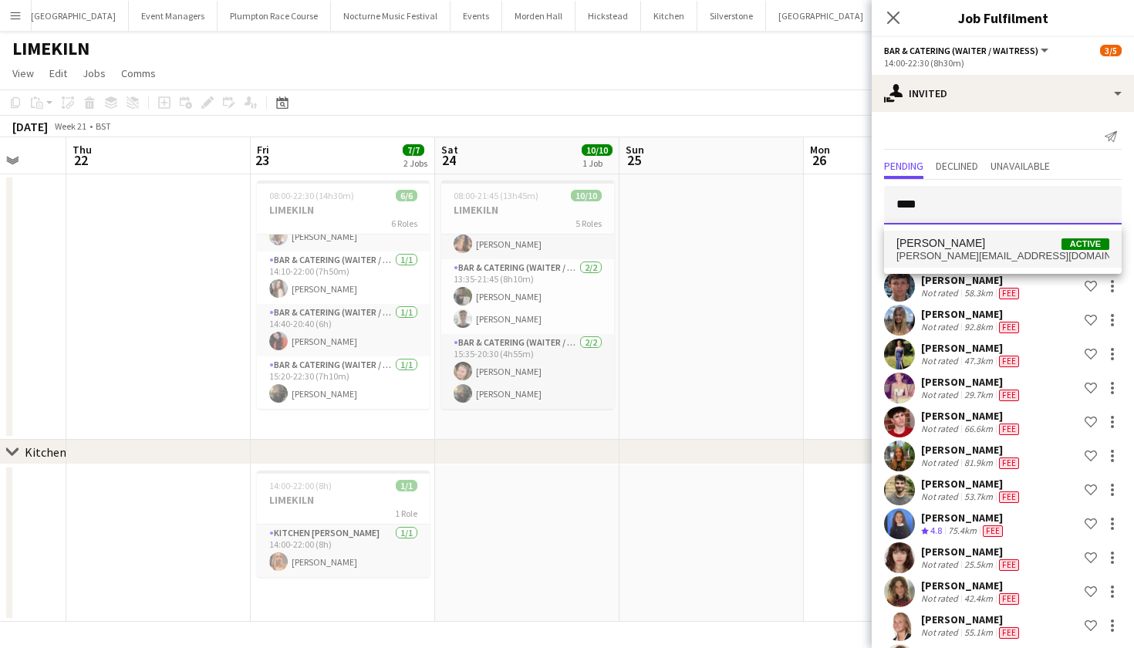
type input "****"
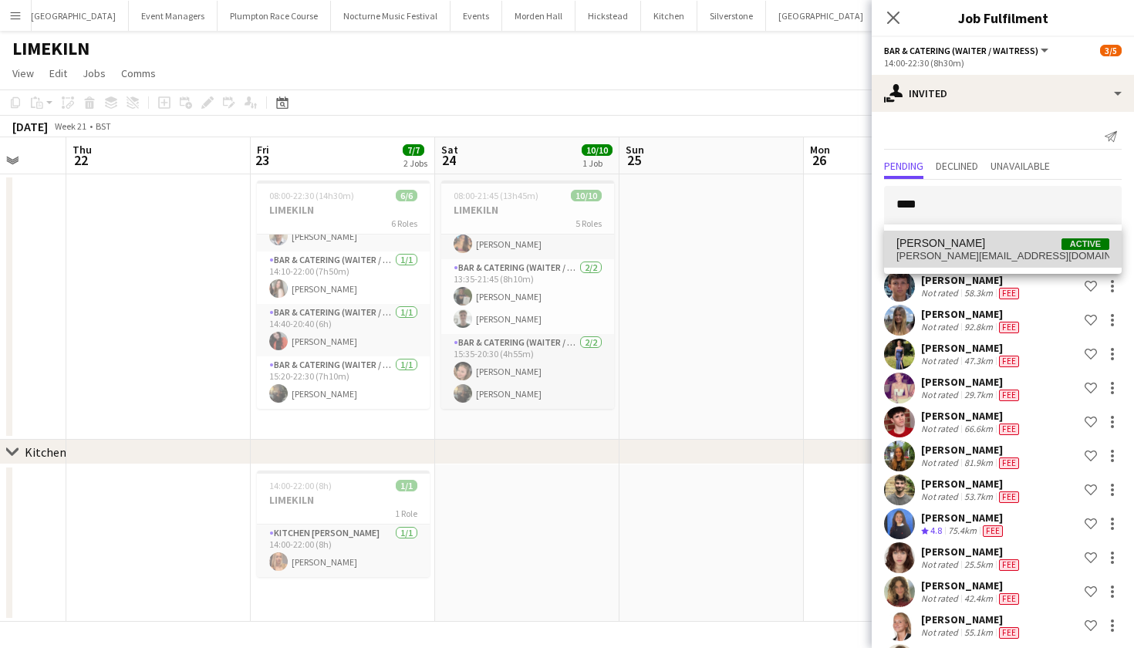
click at [999, 250] on span "beatrice.vane@icloud.com" at bounding box center [1002, 256] width 213 height 12
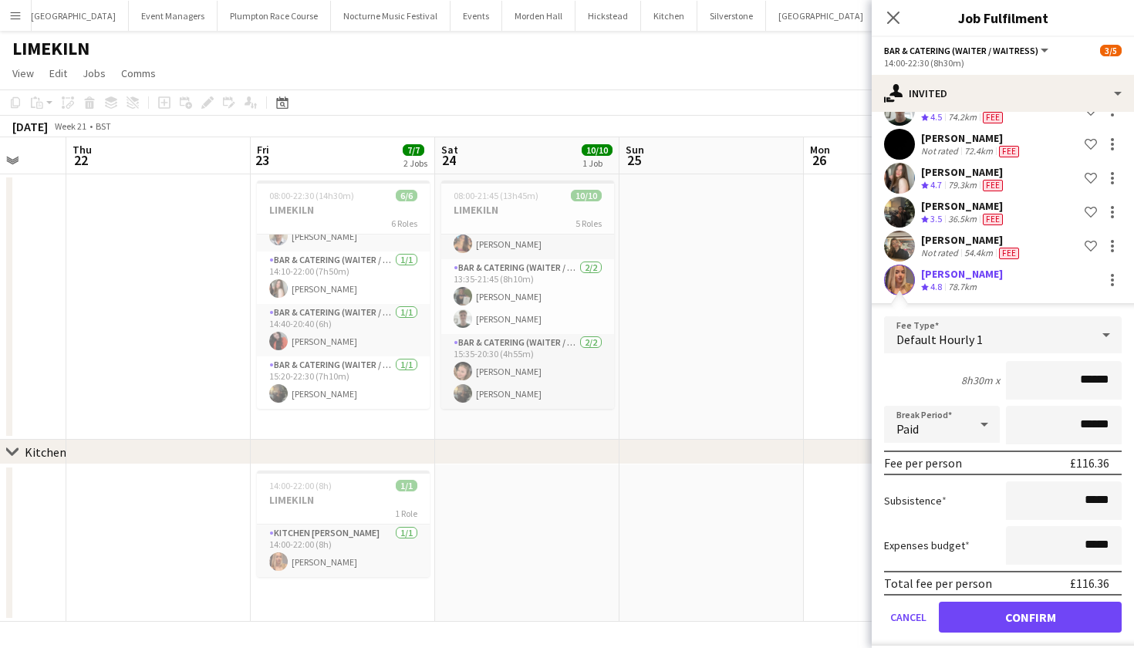
click at [1030, 624] on button "Confirm" at bounding box center [1030, 617] width 183 height 31
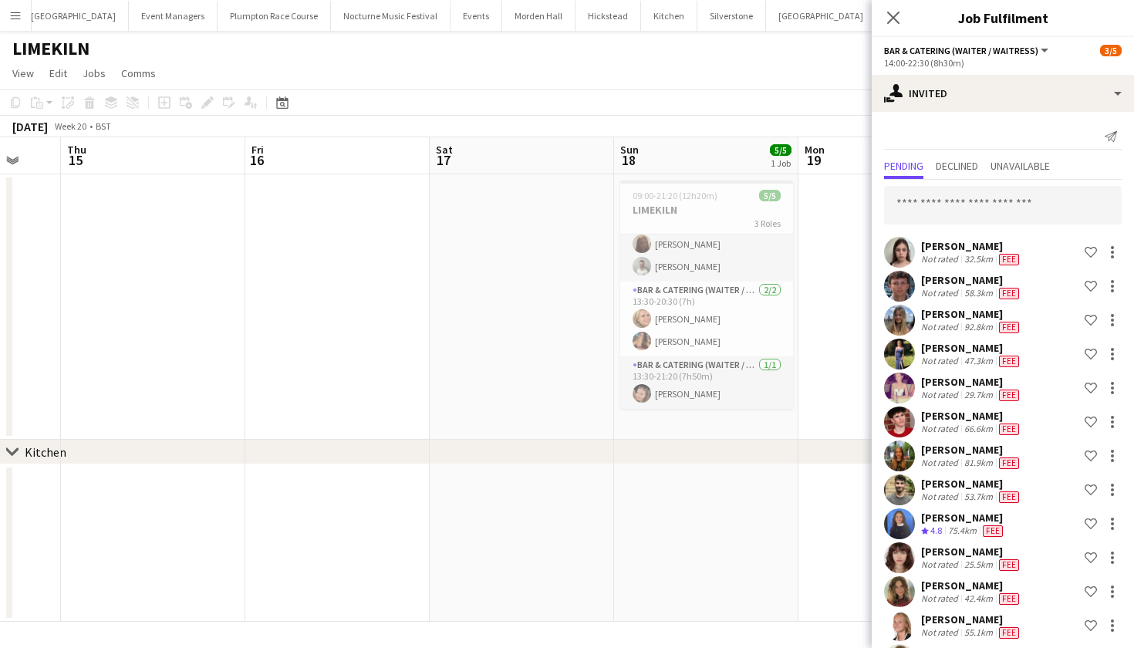
scroll to position [0, 0]
drag, startPoint x: 951, startPoint y: 209, endPoint x: 953, endPoint y: 188, distance: 20.9
click at [951, 209] on input "text" at bounding box center [1003, 205] width 238 height 39
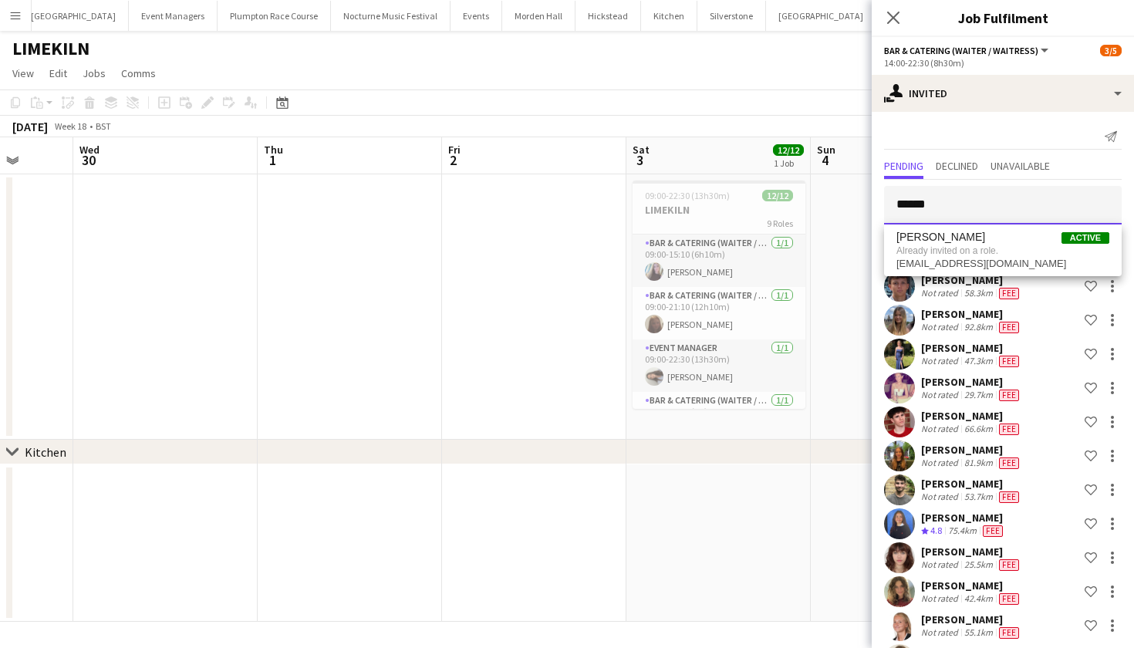
scroll to position [0, 463]
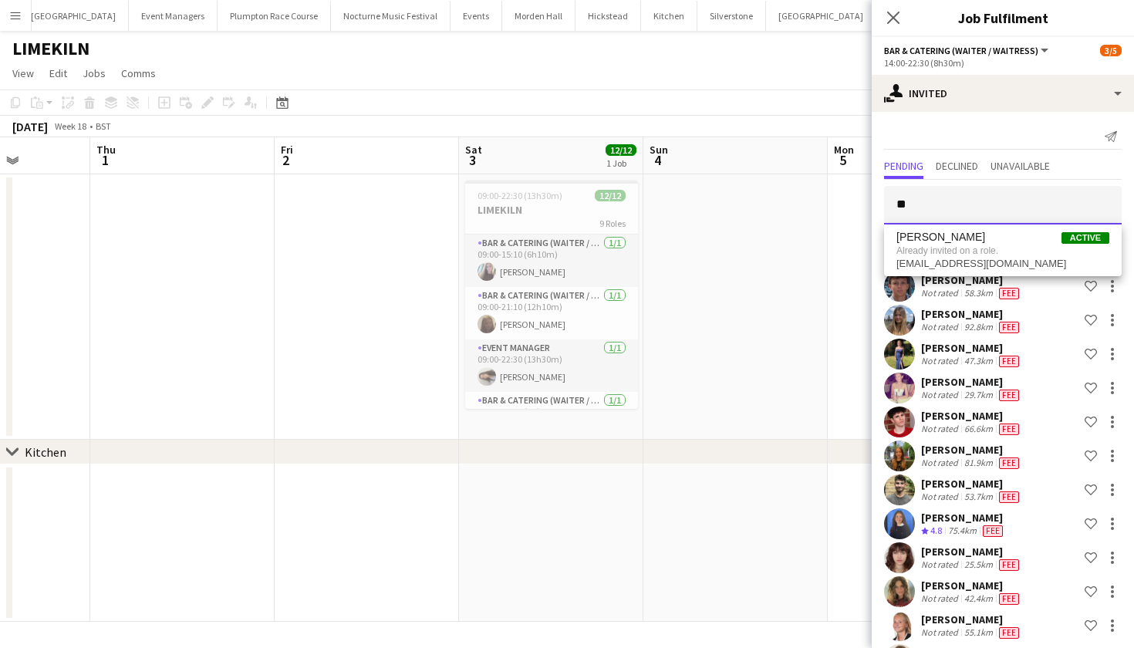
type input "*"
type input "****"
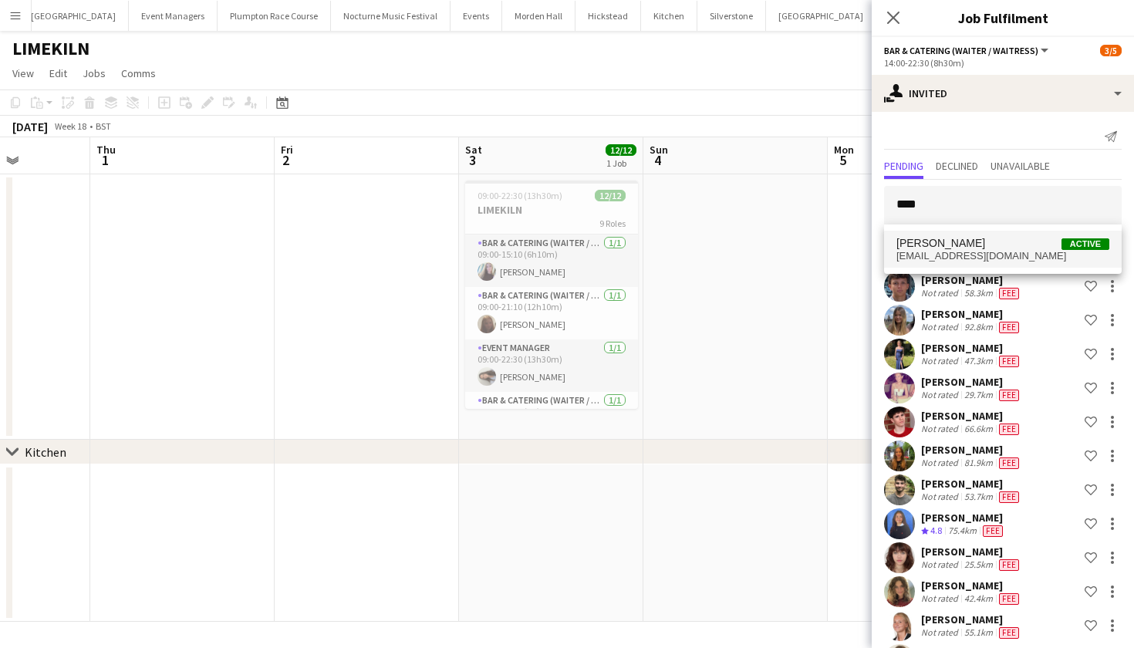
drag, startPoint x: 994, startPoint y: 187, endPoint x: 987, endPoint y: 256, distance: 69.8
click at [987, 256] on span "isobelpugh@live.com" at bounding box center [1002, 256] width 213 height 12
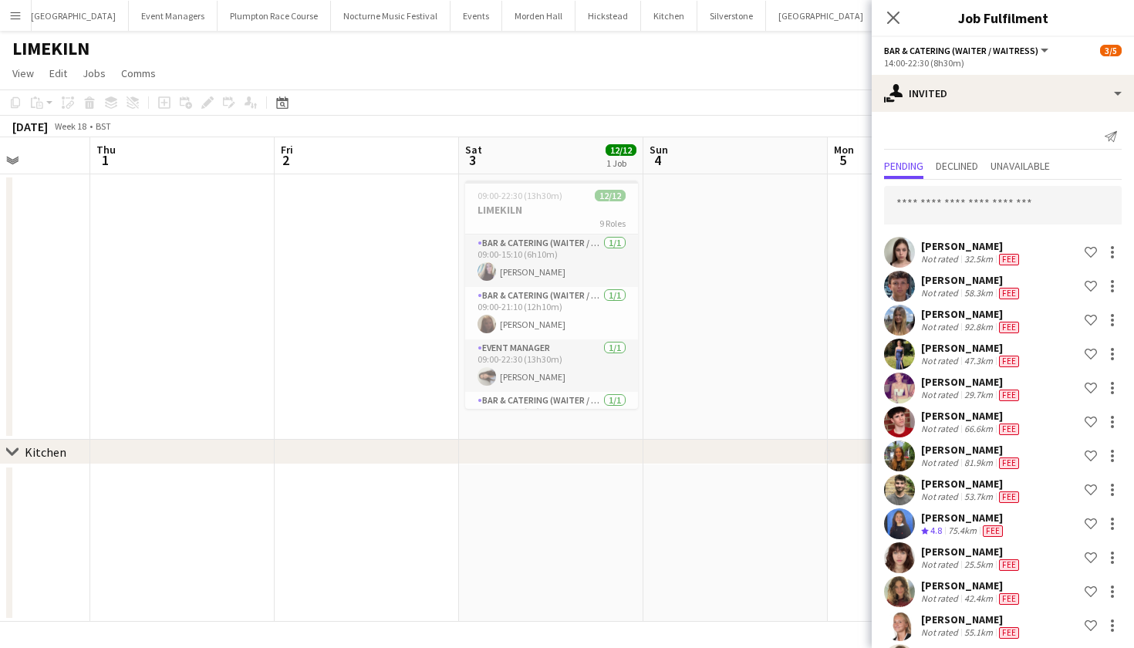
scroll to position [1228, 0]
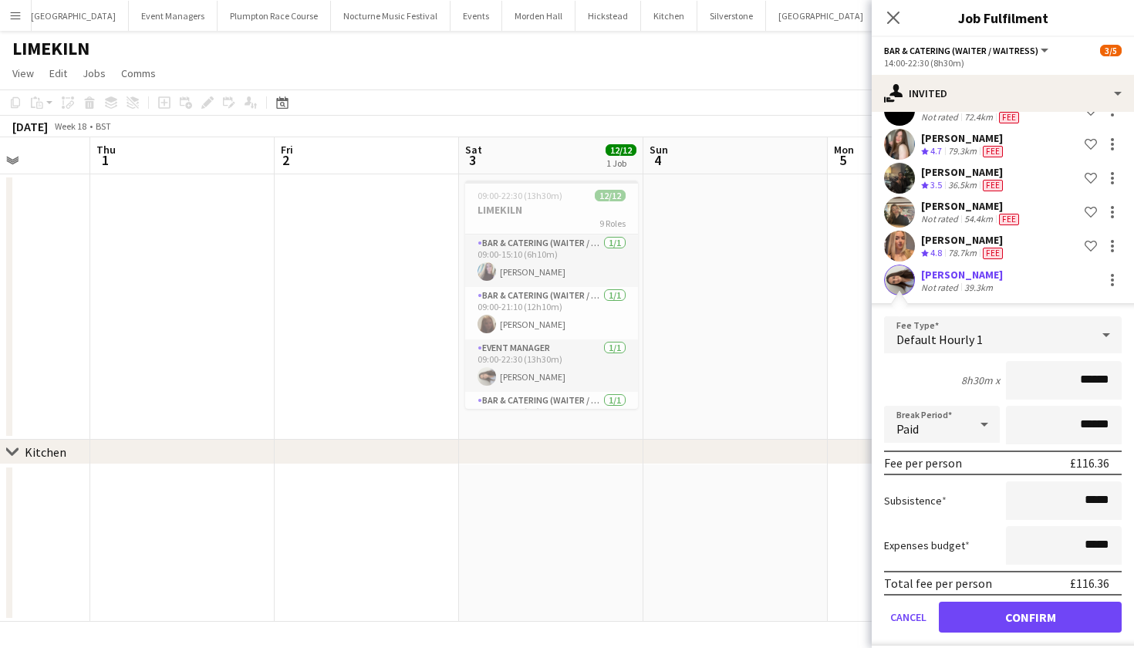
click at [1015, 614] on button "Confirm" at bounding box center [1030, 617] width 183 height 31
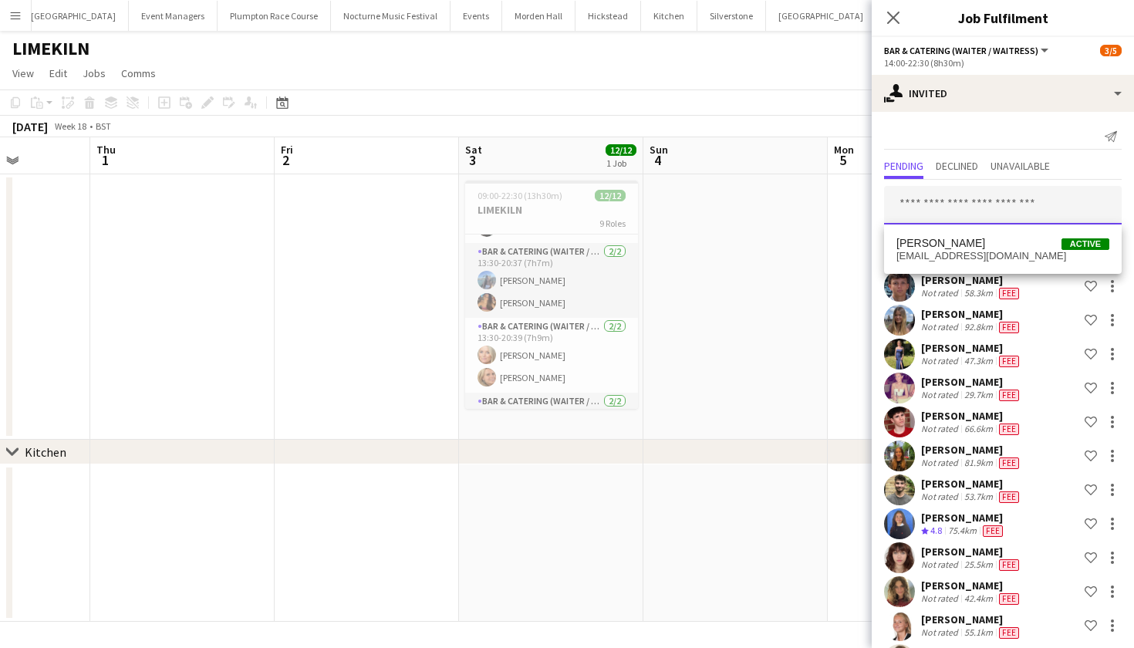
scroll to position [0, 0]
click at [947, 204] on input "text" at bounding box center [1003, 205] width 238 height 39
type input "**********"
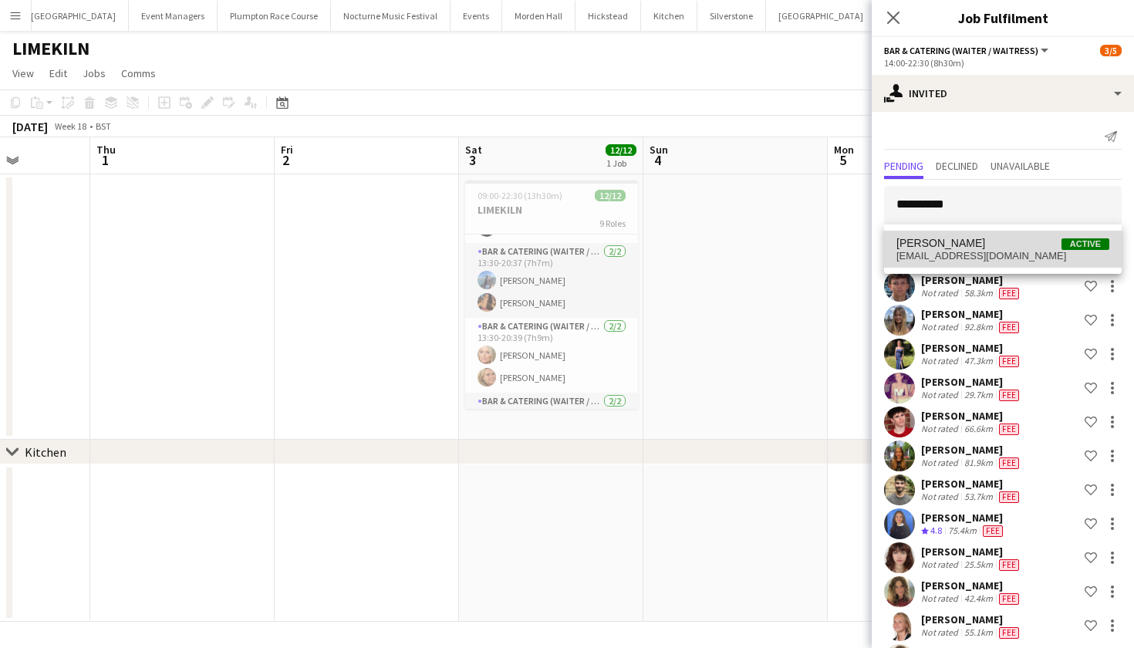
click at [940, 255] on span "eviearmstrong2008@gmail.com" at bounding box center [1002, 256] width 213 height 12
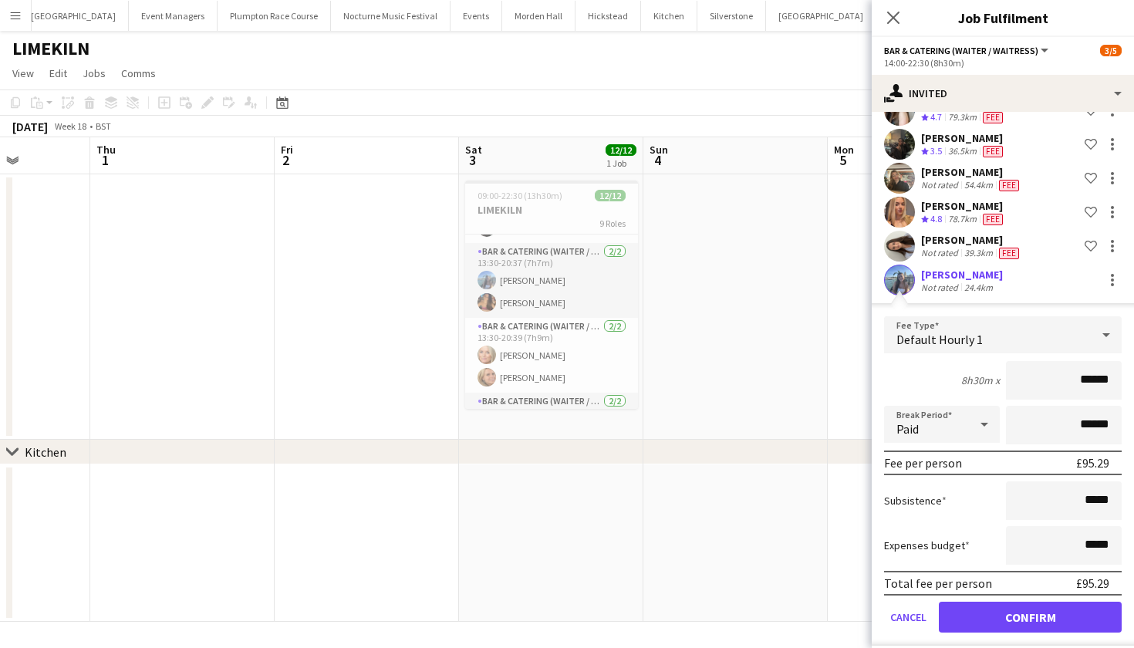
click at [1033, 625] on button "Confirm" at bounding box center [1030, 617] width 183 height 31
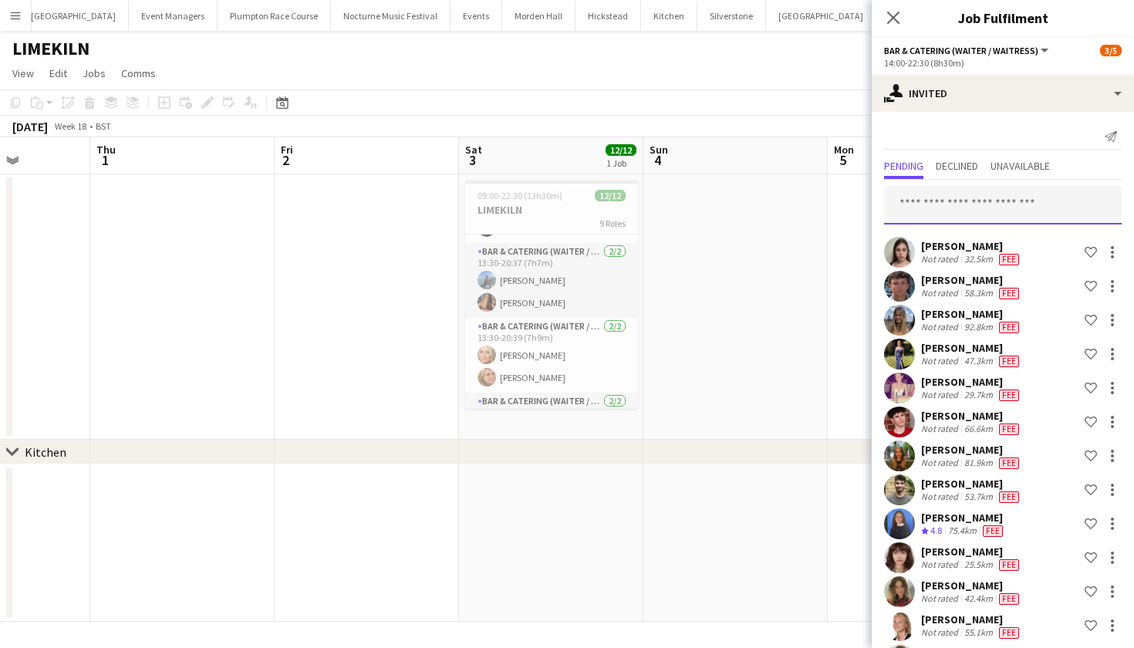
click at [992, 200] on input "text" at bounding box center [1003, 205] width 238 height 39
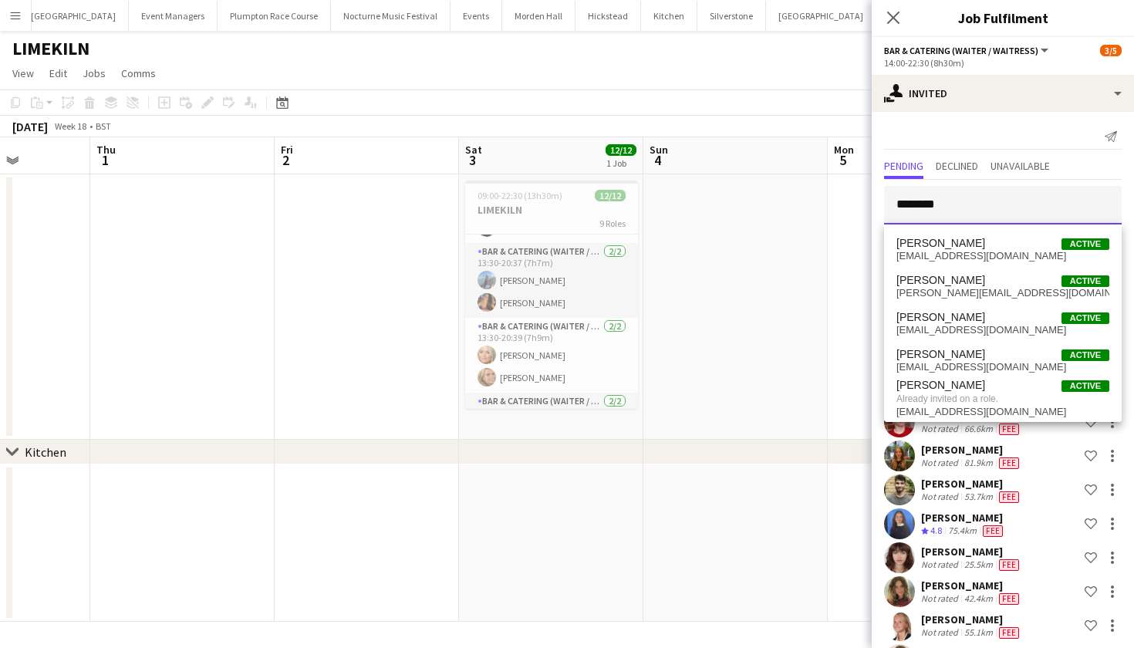
type input "*********"
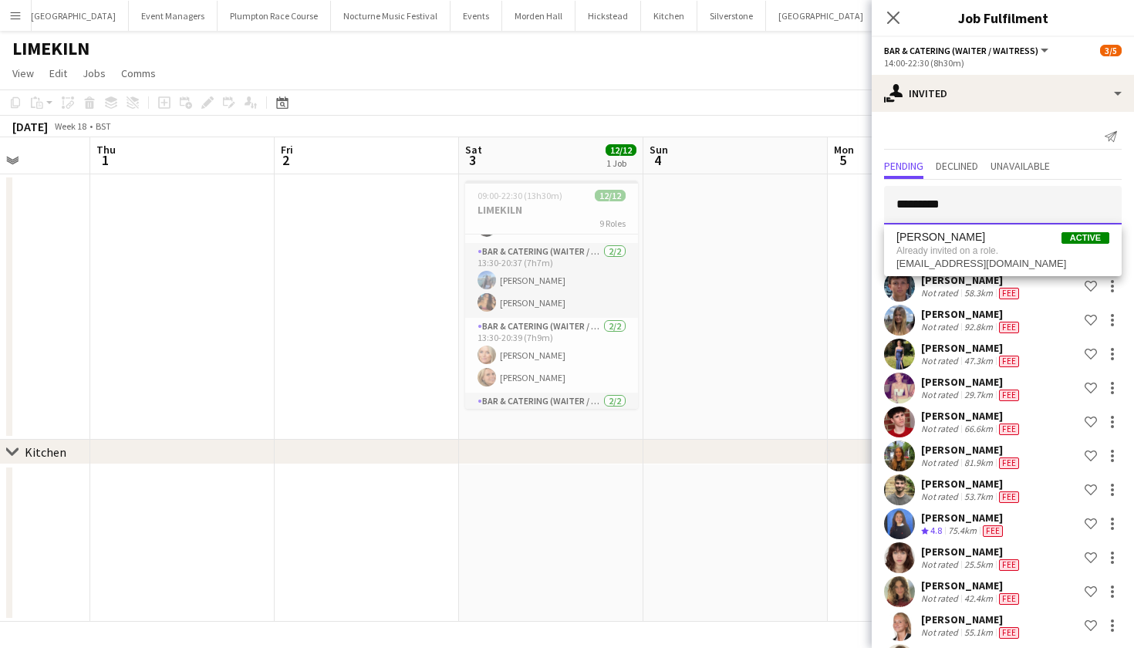
drag, startPoint x: 959, startPoint y: 206, endPoint x: 850, endPoint y: 204, distance: 109.5
click at [850, 205] on body "Menu Boards Boards Boards All jobs Status Workforce Workforce My Workforce Recr…" at bounding box center [567, 324] width 1134 height 648
type input "****"
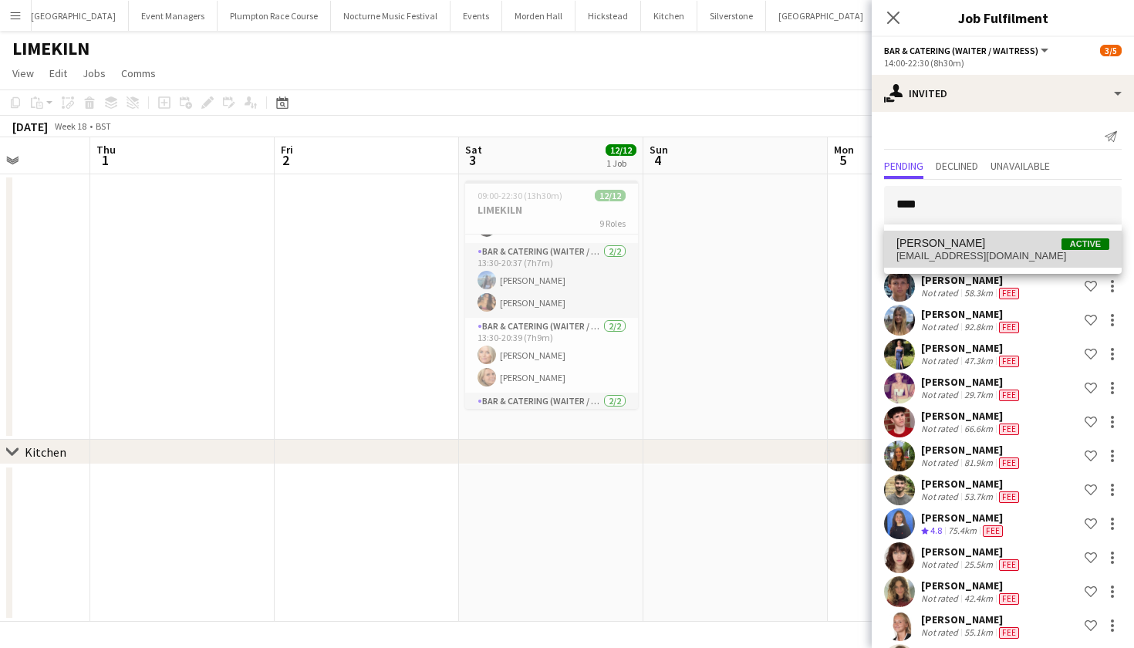
click at [939, 241] on span "Gemma Funnell" at bounding box center [940, 243] width 89 height 13
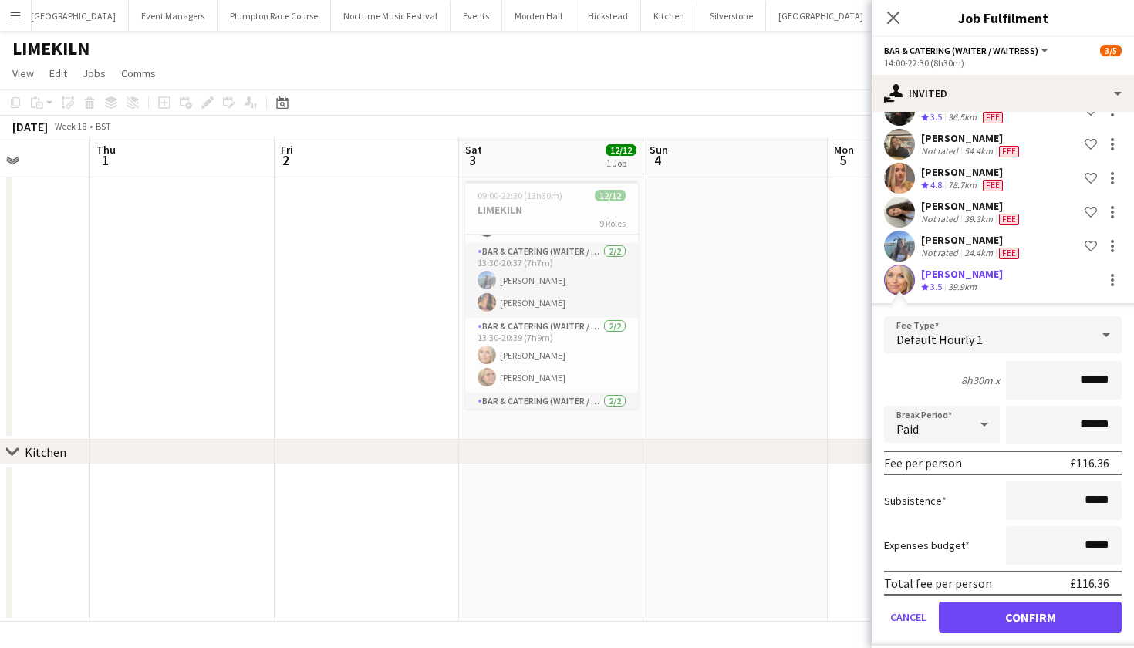
click at [1053, 618] on button "Confirm" at bounding box center [1030, 617] width 183 height 31
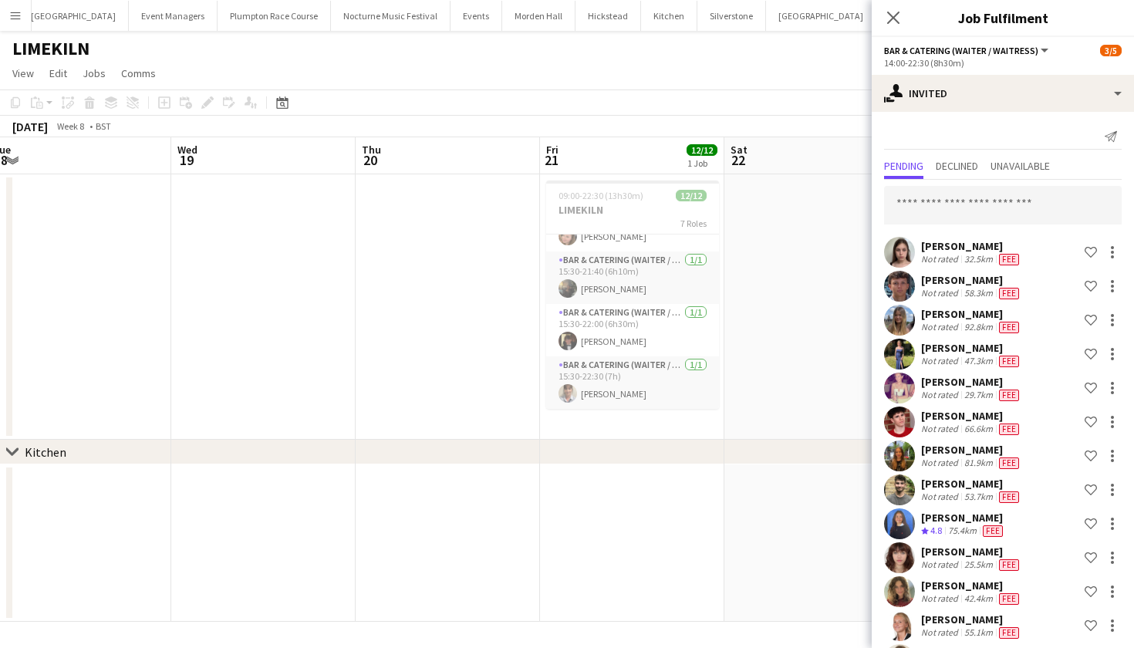
scroll to position [0, 0]
click at [949, 214] on input "text" at bounding box center [1003, 205] width 238 height 39
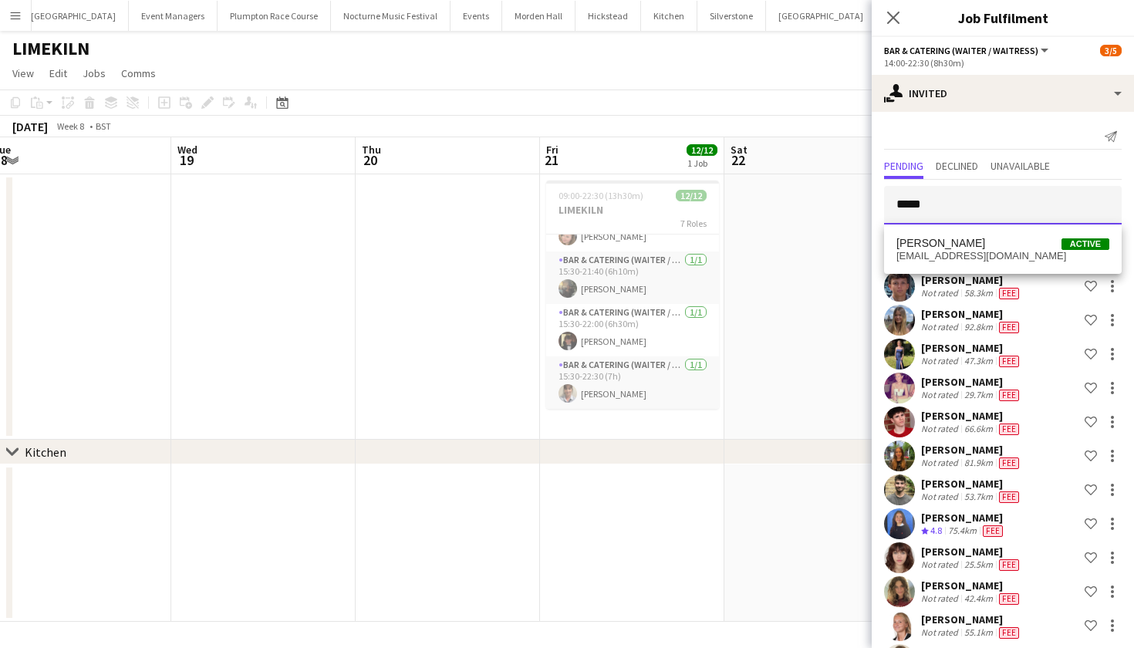
type input "*****"
drag, startPoint x: 937, startPoint y: 253, endPoint x: 959, endPoint y: 257, distance: 22.7
click at [959, 257] on span "george9cartner@gmail.com" at bounding box center [1002, 256] width 213 height 12
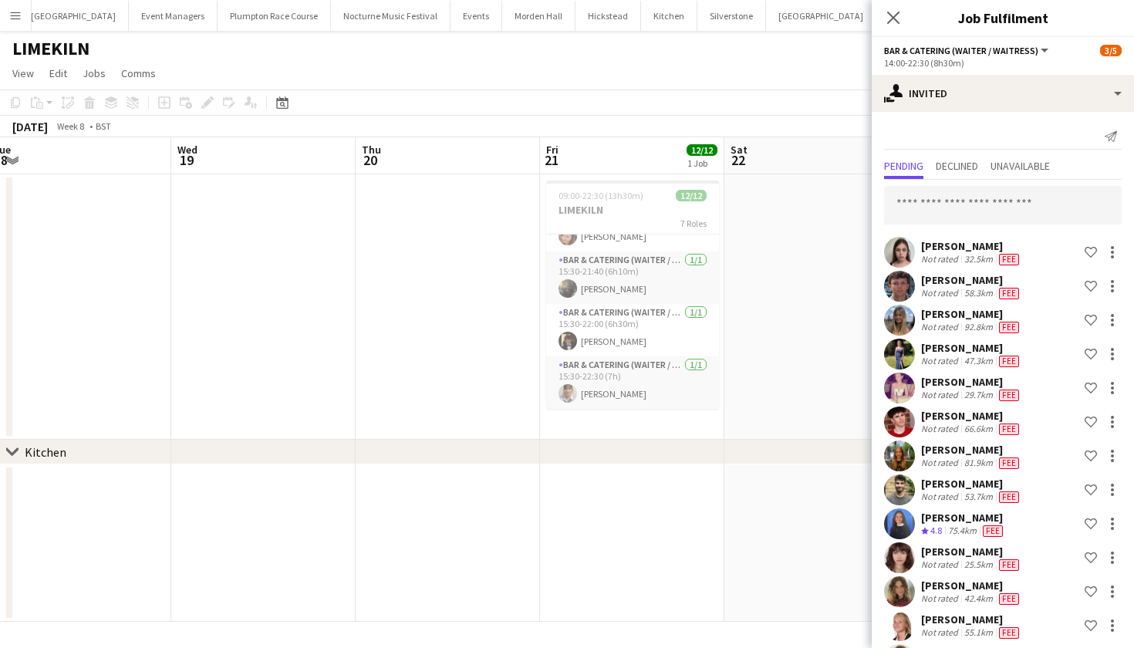
scroll to position [1329, 0]
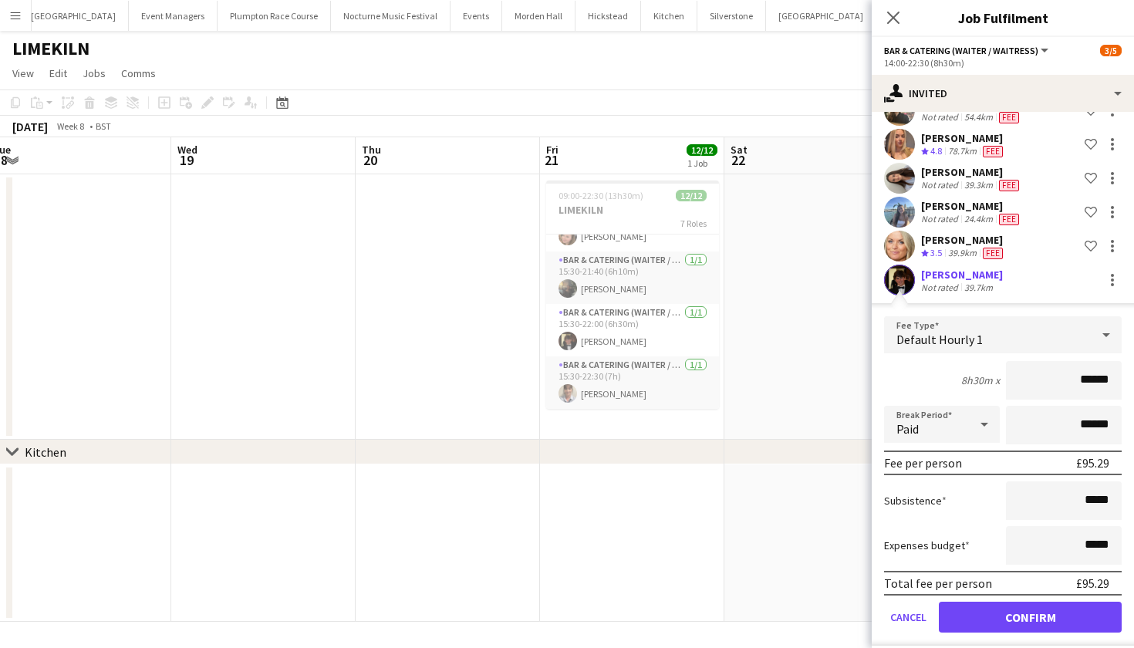
click at [1017, 612] on button "Confirm" at bounding box center [1030, 617] width 183 height 31
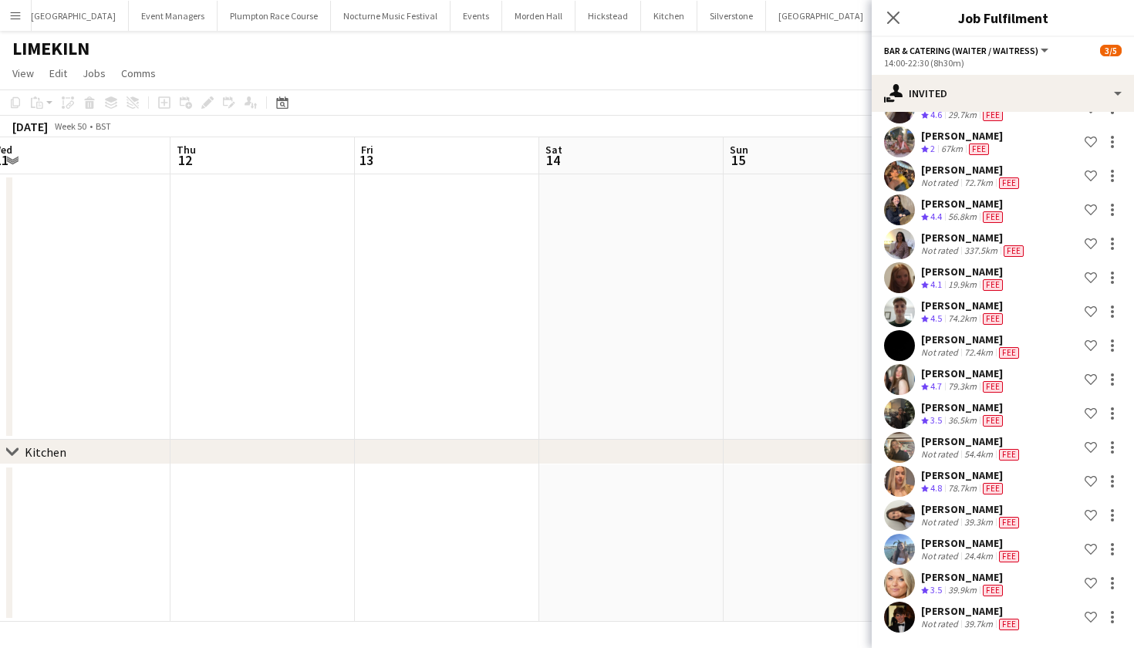
scroll to position [0, 321]
click at [755, 71] on app-page-menu "View Day view expanded Day view collapsed Month view Date picker Jump to today …" at bounding box center [567, 74] width 1134 height 29
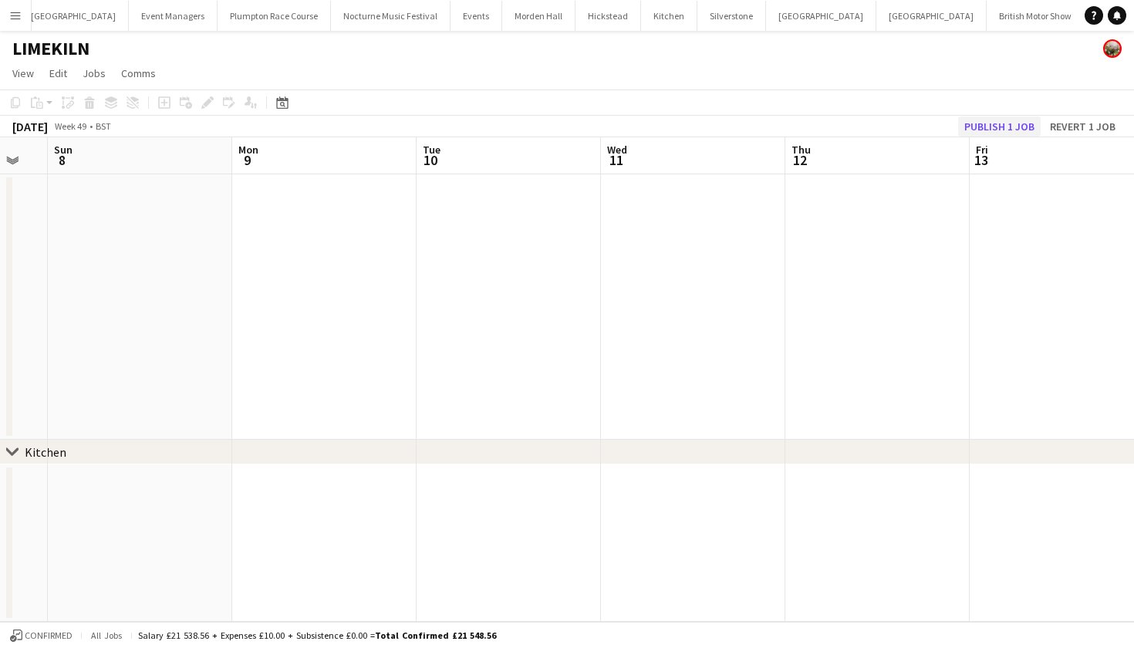
click at [1020, 127] on button "Publish 1 job" at bounding box center [999, 126] width 83 height 20
click at [8, 14] on button "Menu" at bounding box center [15, 15] width 31 height 31
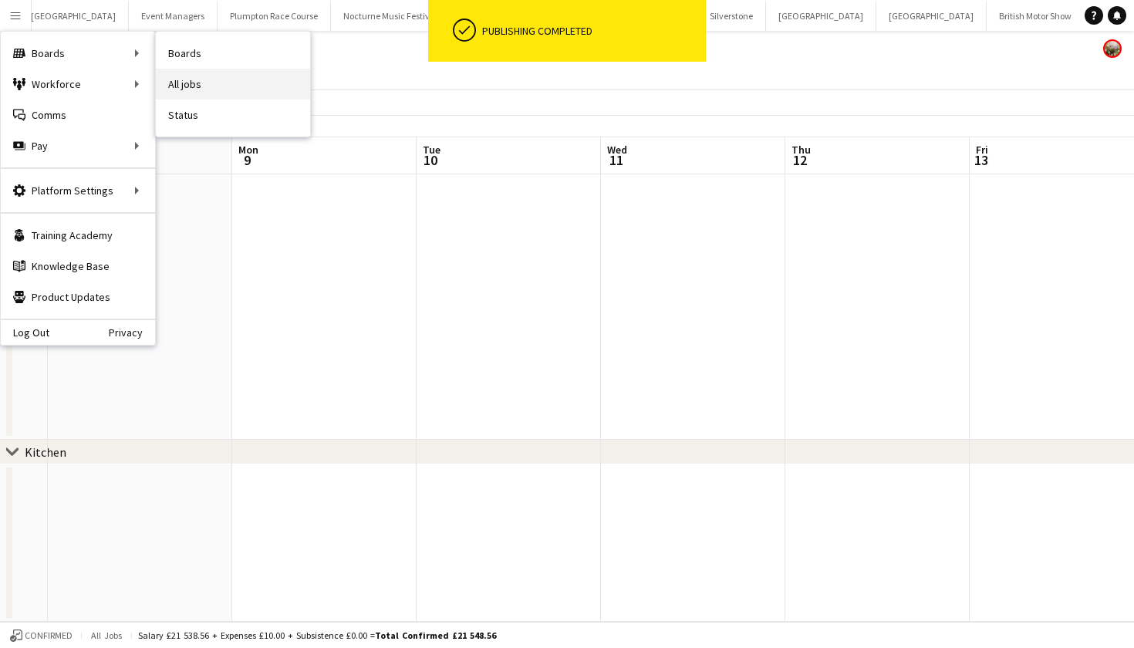
click at [203, 84] on link "All jobs" at bounding box center [233, 84] width 154 height 31
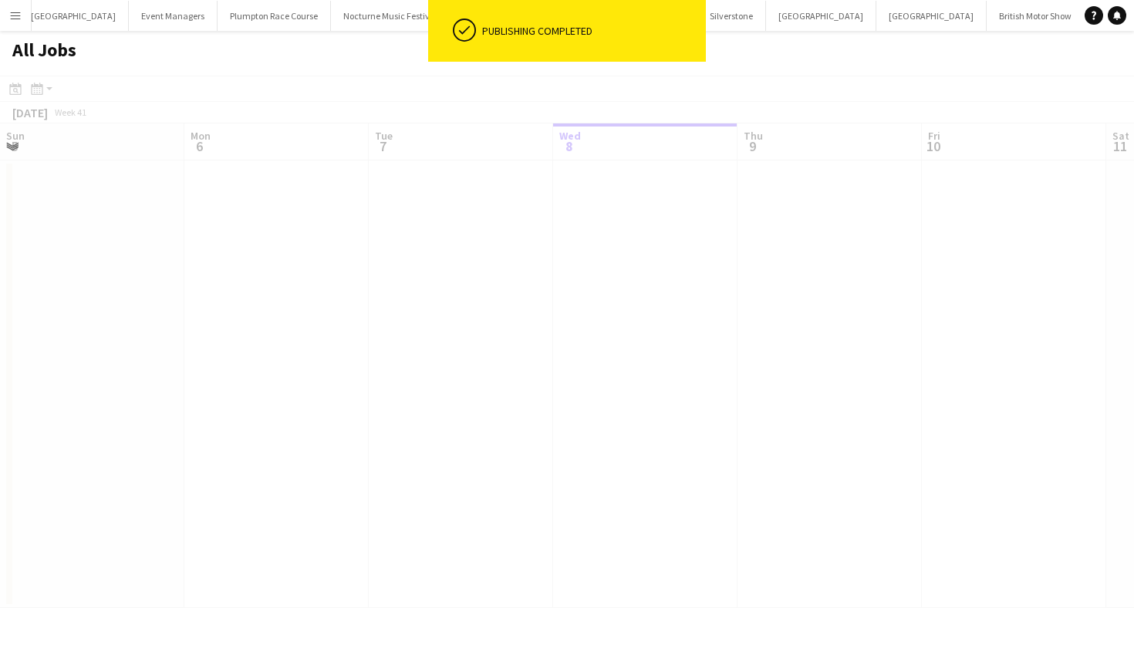
scroll to position [0, 369]
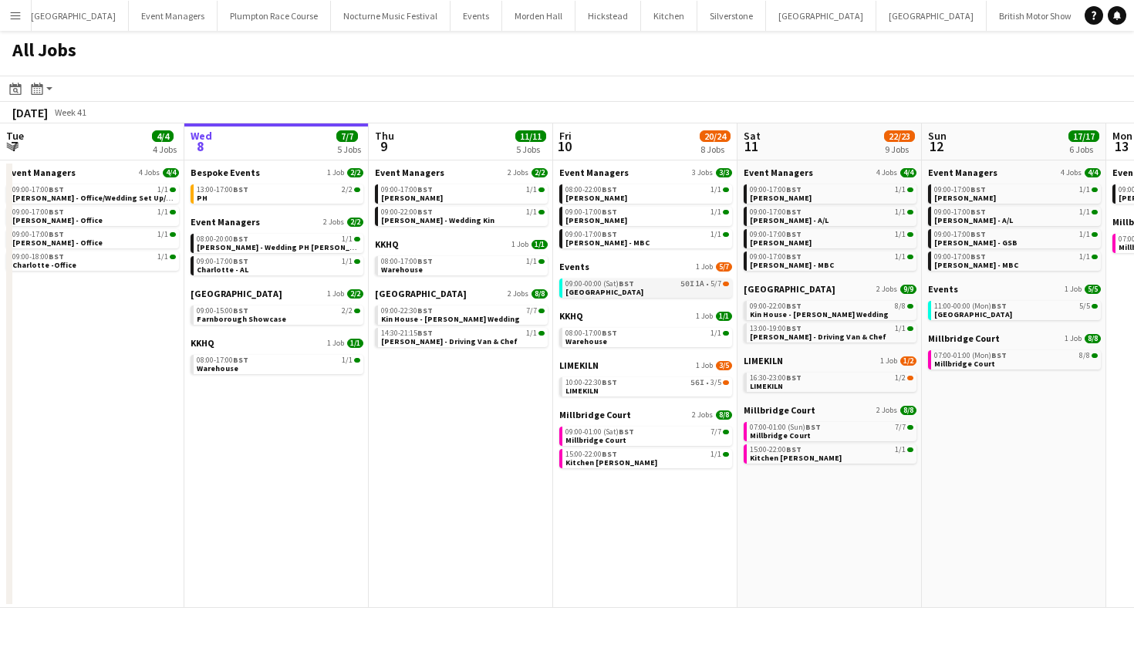
click at [689, 287] on span "50I" at bounding box center [687, 284] width 14 height 8
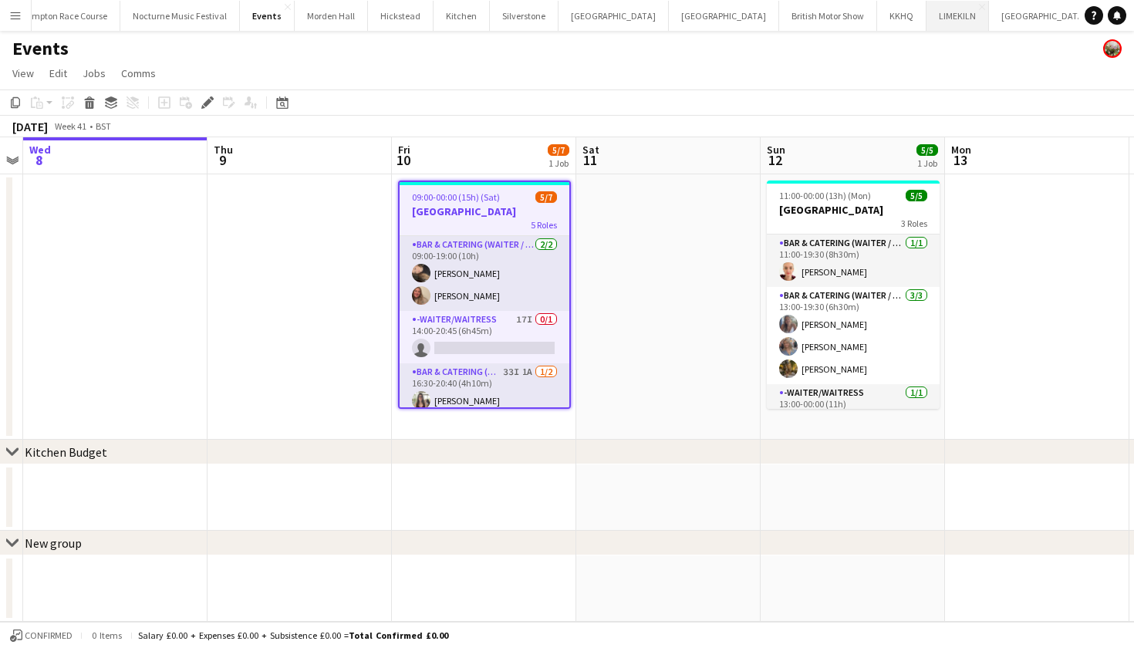
click at [926, 23] on button "LIMEKILN Close" at bounding box center [957, 16] width 62 height 30
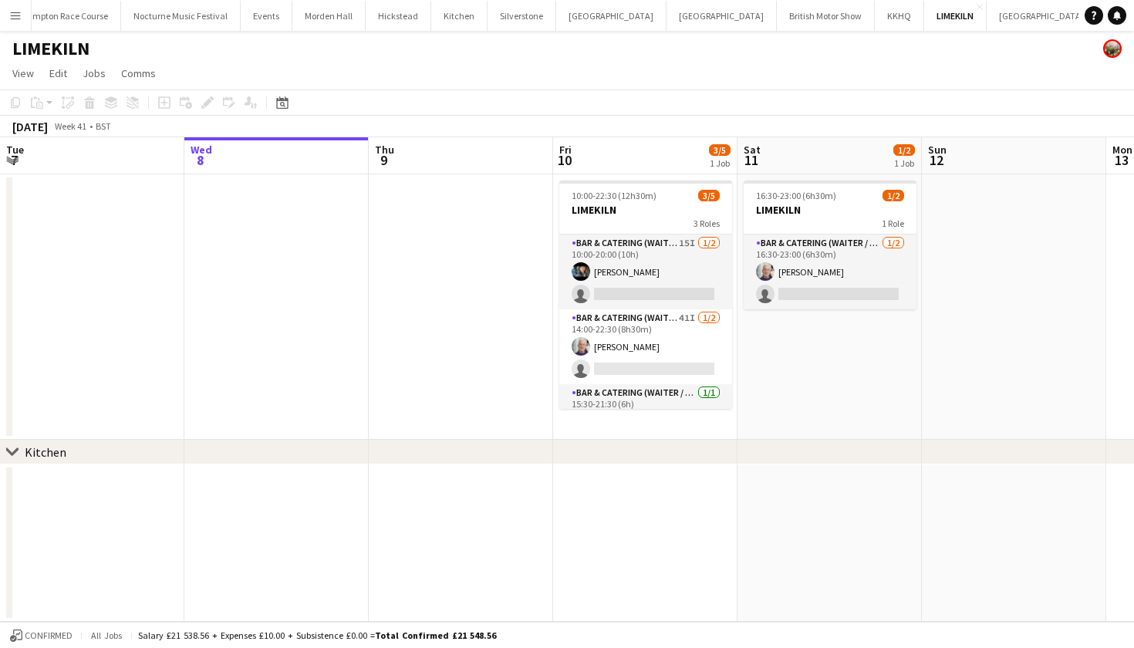
click at [21, 20] on app-icon "Menu" at bounding box center [15, 15] width 12 height 12
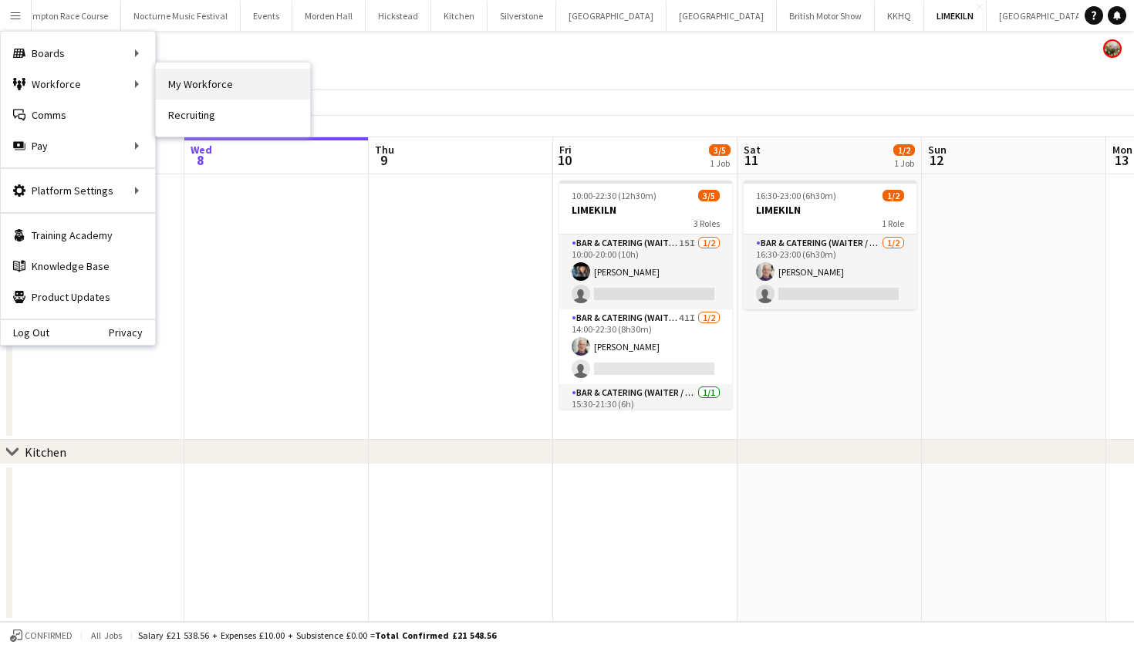
click at [184, 79] on link "My Workforce" at bounding box center [233, 84] width 154 height 31
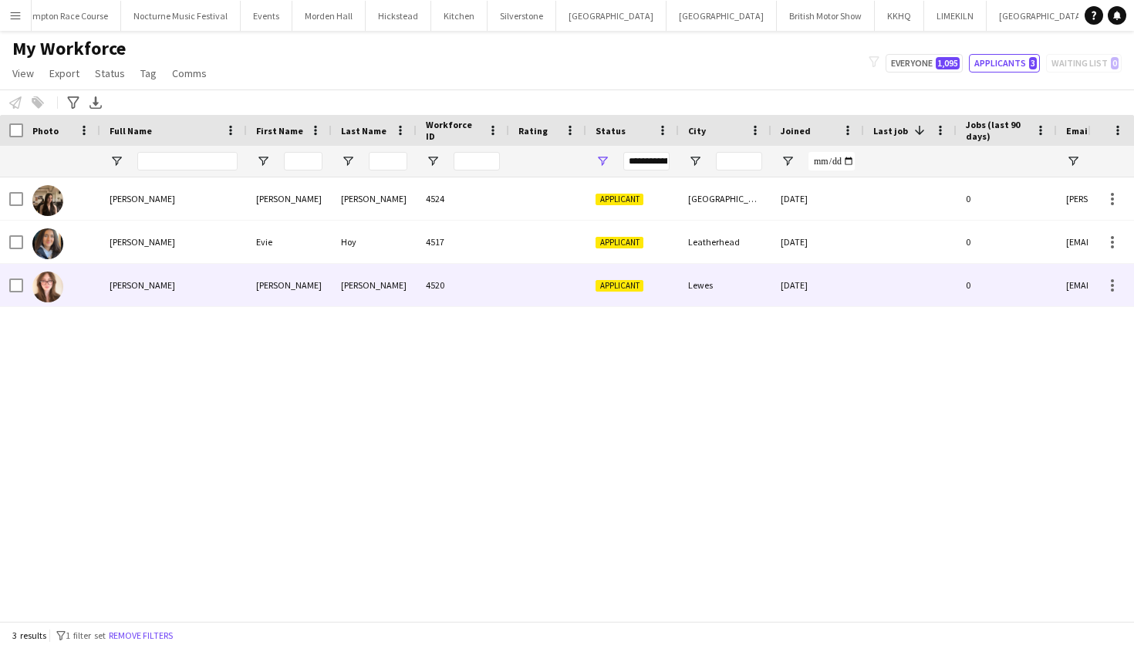
click at [136, 292] on div "[PERSON_NAME]" at bounding box center [173, 285] width 147 height 42
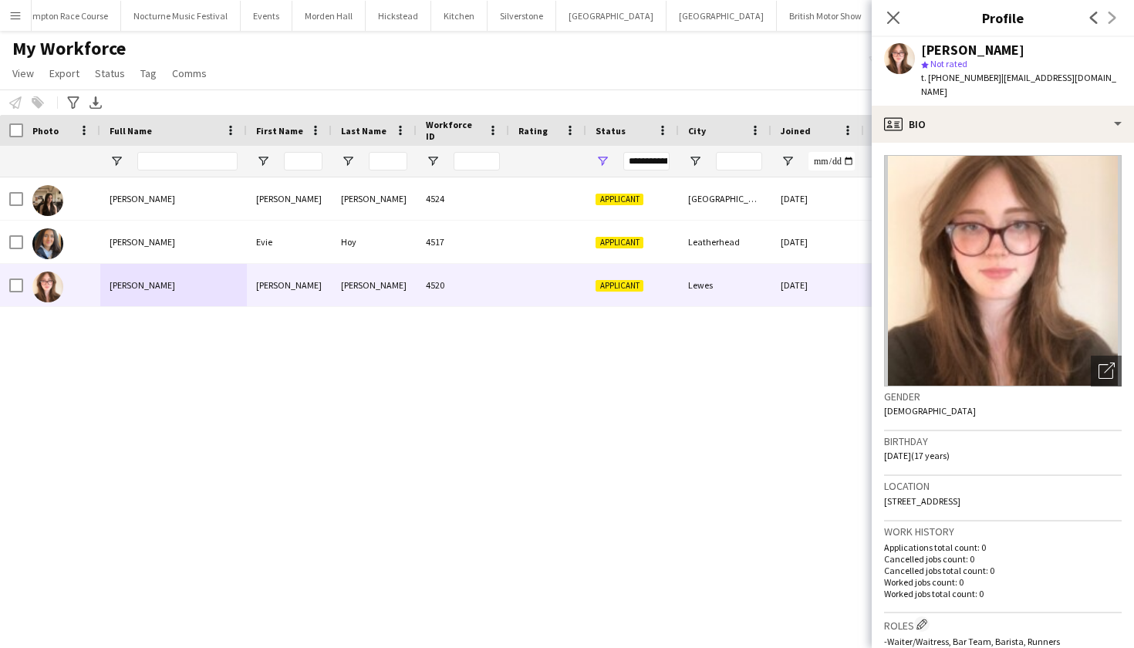
drag, startPoint x: 1124, startPoint y: 80, endPoint x: 996, endPoint y: 85, distance: 128.1
click at [996, 83] on div "[PERSON_NAME] star Not rated t. [PHONE_NUMBER] | [EMAIL_ADDRESS][DOMAIN_NAME]" at bounding box center [1002, 71] width 262 height 69
drag, startPoint x: 993, startPoint y: 79, endPoint x: 1121, endPoint y: 75, distance: 127.3
click at [1121, 75] on div "[PERSON_NAME] star Not rated t. [PHONE_NUMBER] | [EMAIL_ADDRESS][DOMAIN_NAME]" at bounding box center [1002, 71] width 262 height 69
copy span "[EMAIL_ADDRESS][DOMAIN_NAME]"
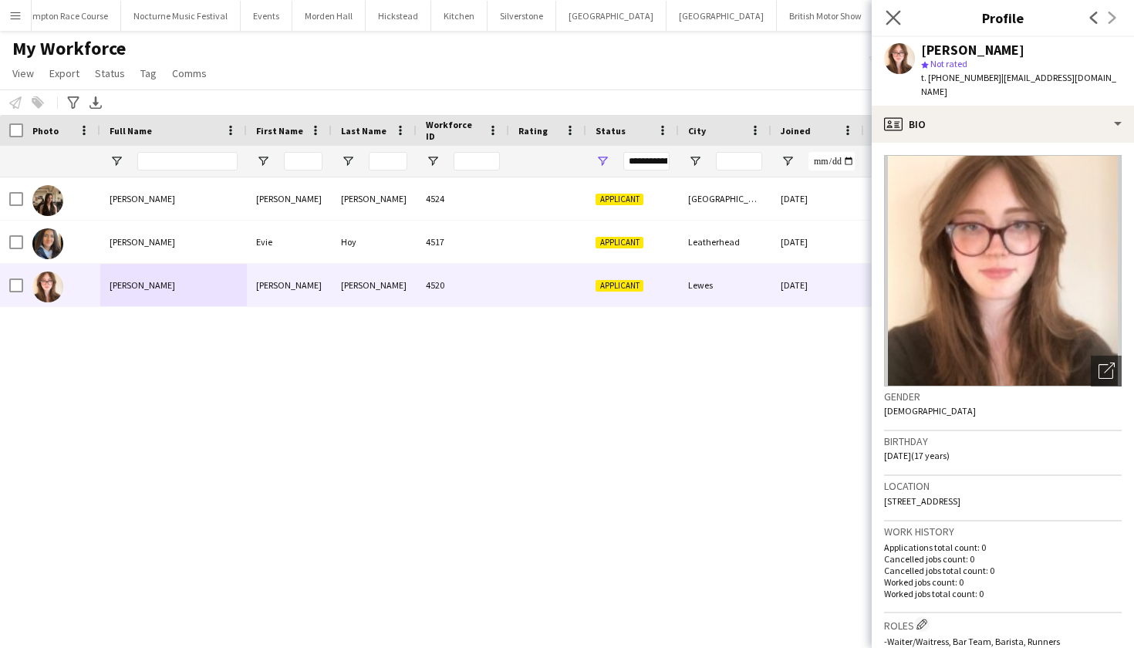
click at [902, 21] on app-icon "Close pop-in" at bounding box center [893, 18] width 22 height 22
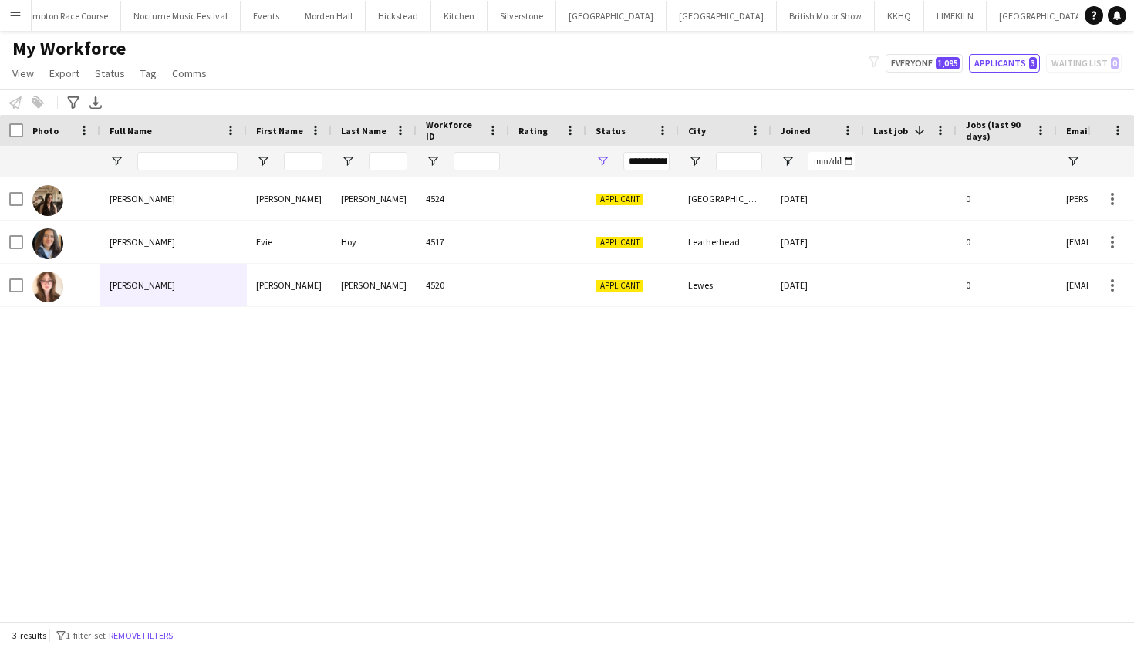
click at [21, 12] on app-icon "Menu" at bounding box center [15, 15] width 12 height 12
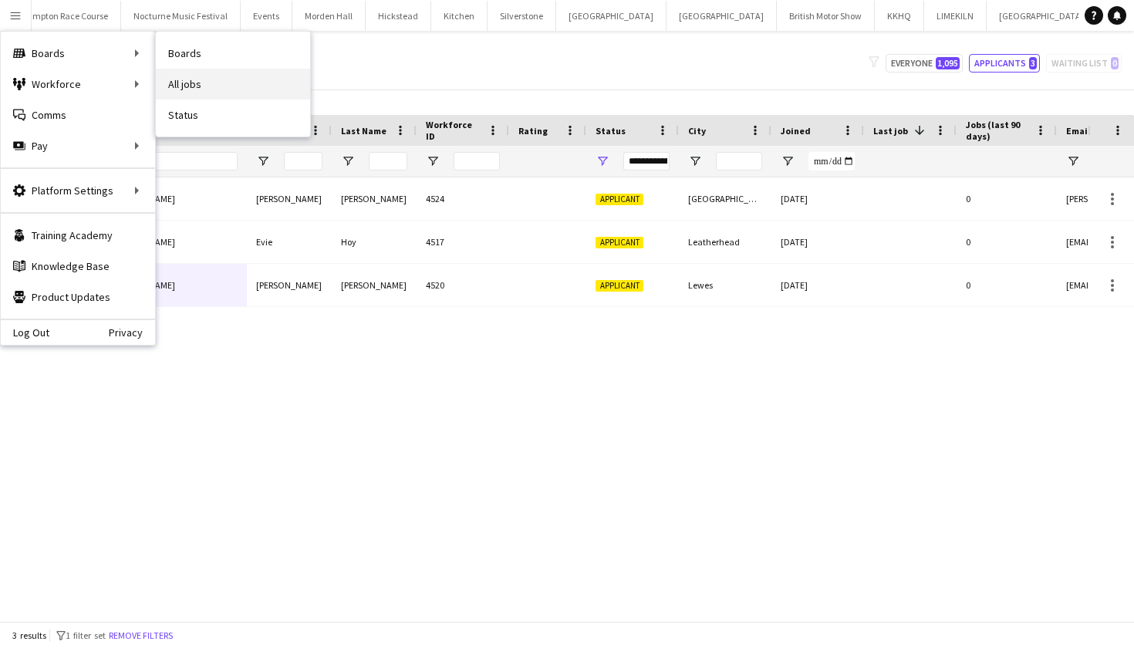
click at [178, 83] on link "All jobs" at bounding box center [233, 84] width 154 height 31
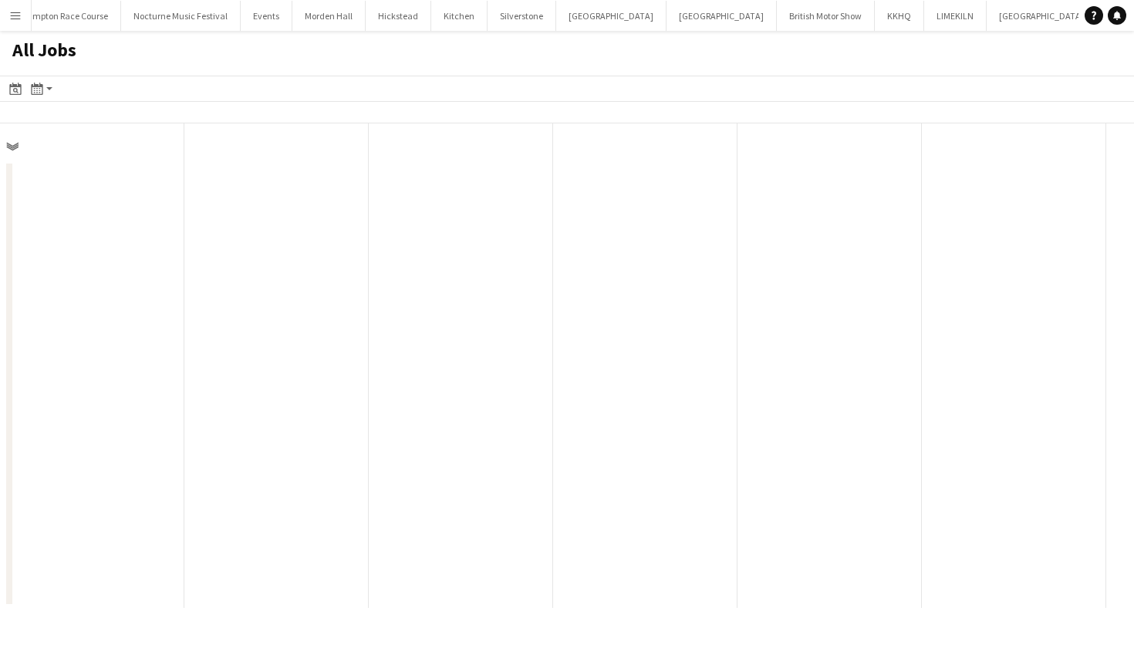
scroll to position [0, 369]
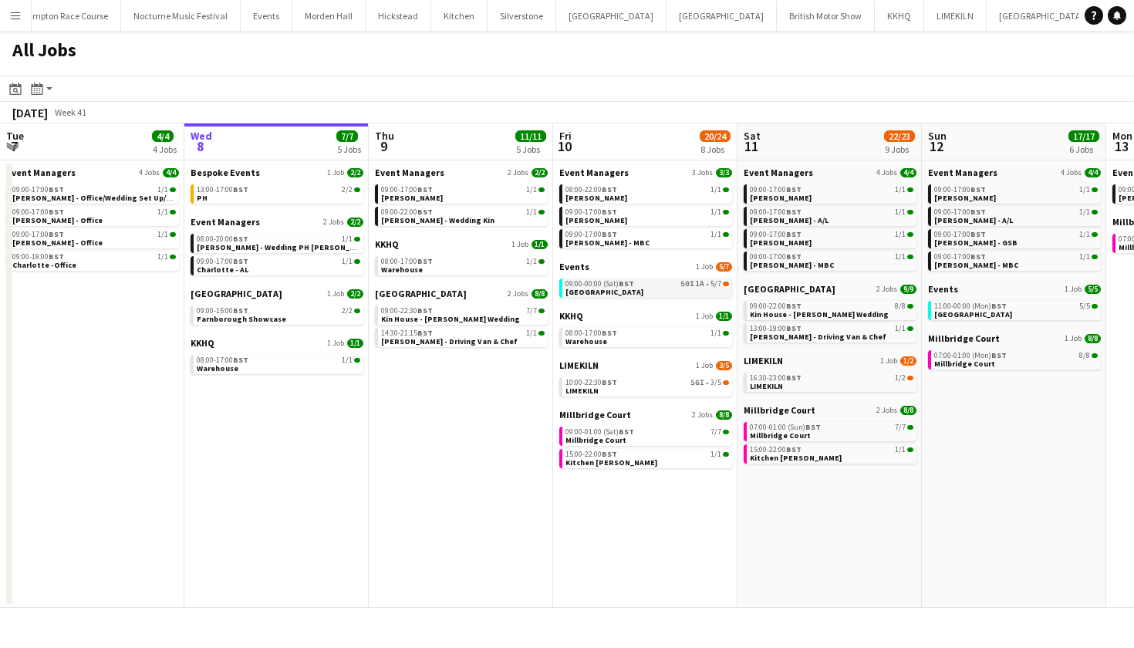
click at [693, 281] on span "50I" at bounding box center [687, 284] width 14 height 8
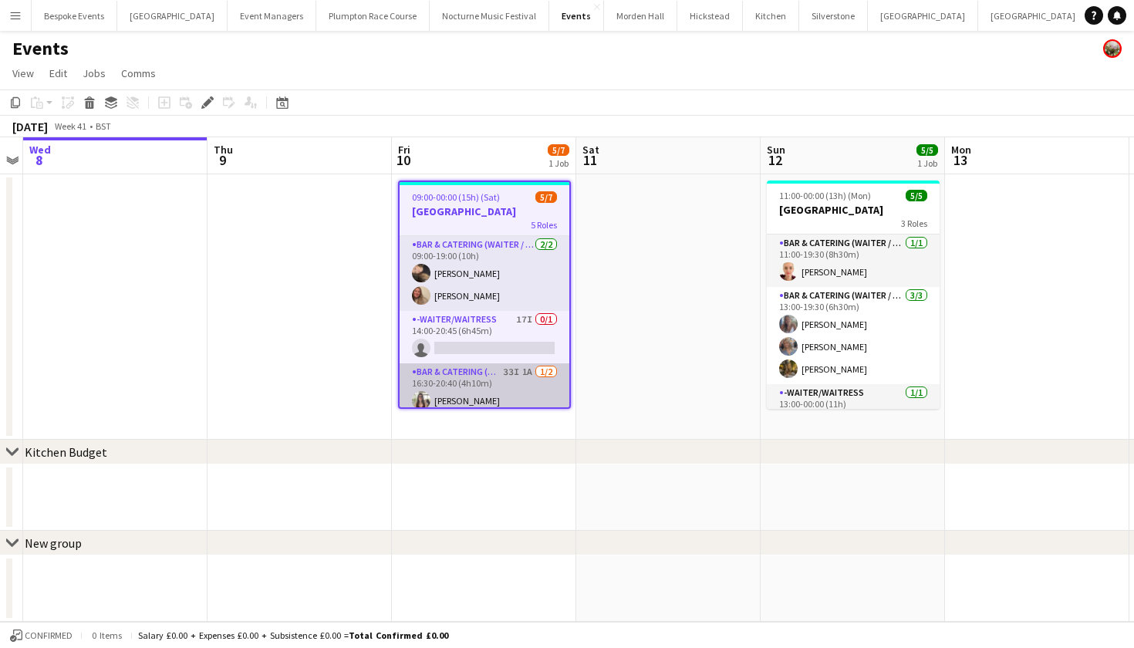
click at [529, 372] on app-card-role "Bar & Catering (Waiter / waitress) 33I 1A [DATE] 16:30-20:40 (4h10m) [PERSON_NA…" at bounding box center [484, 400] width 170 height 75
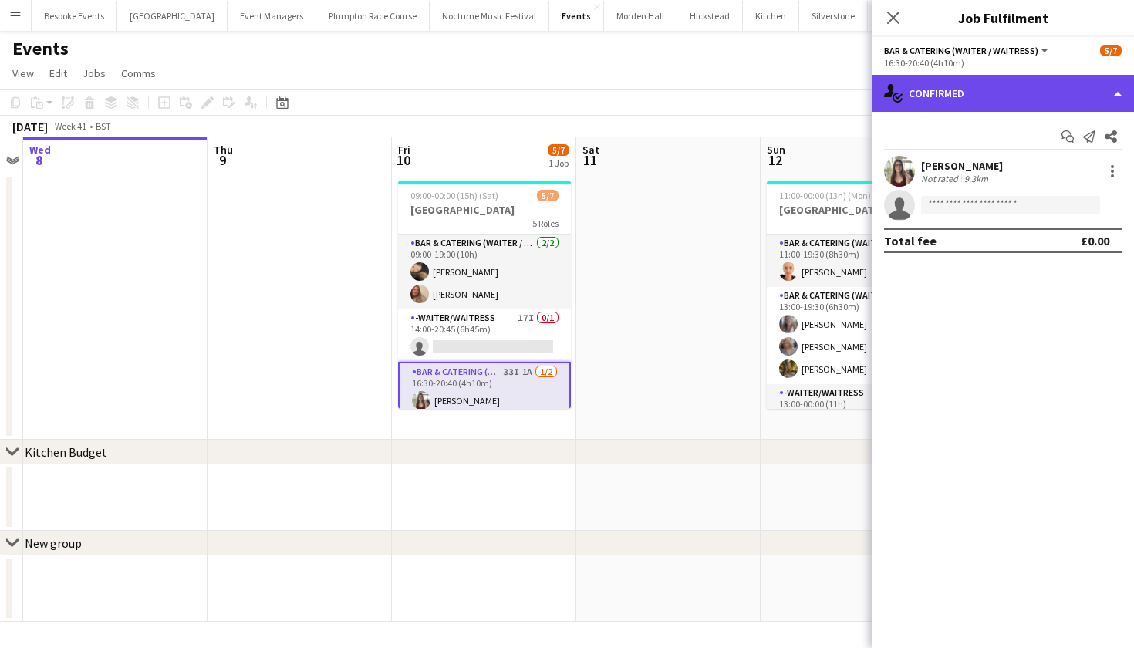
click at [936, 99] on div "single-neutral-actions-check-2 Confirmed" at bounding box center [1002, 93] width 262 height 37
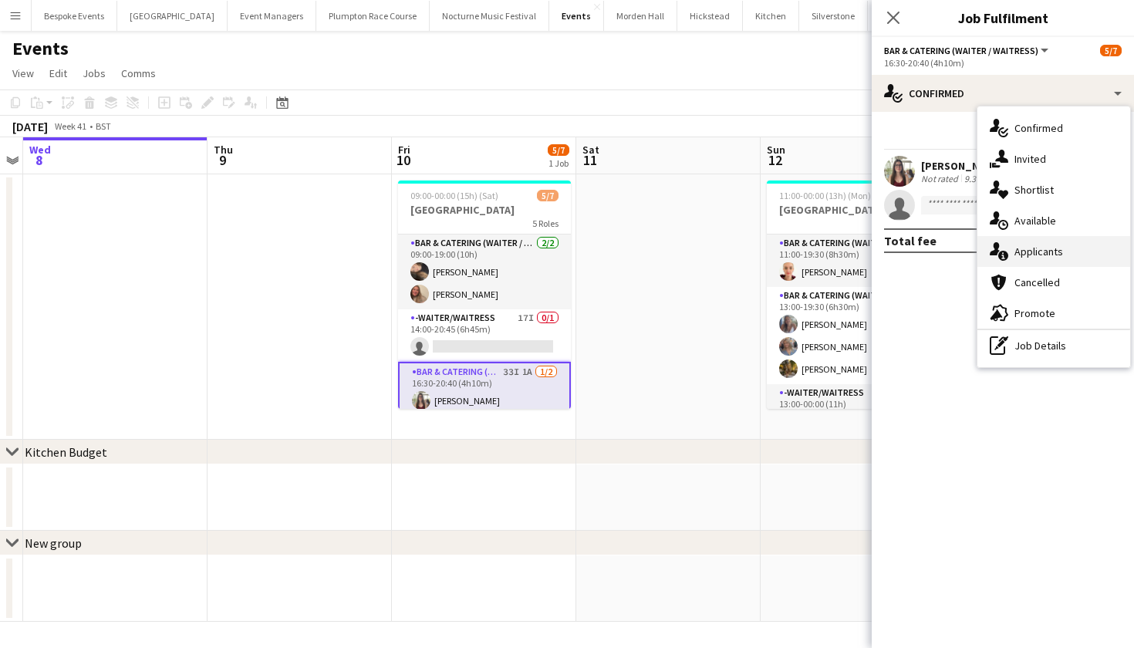
click at [1023, 257] on span "Applicants" at bounding box center [1038, 251] width 49 height 14
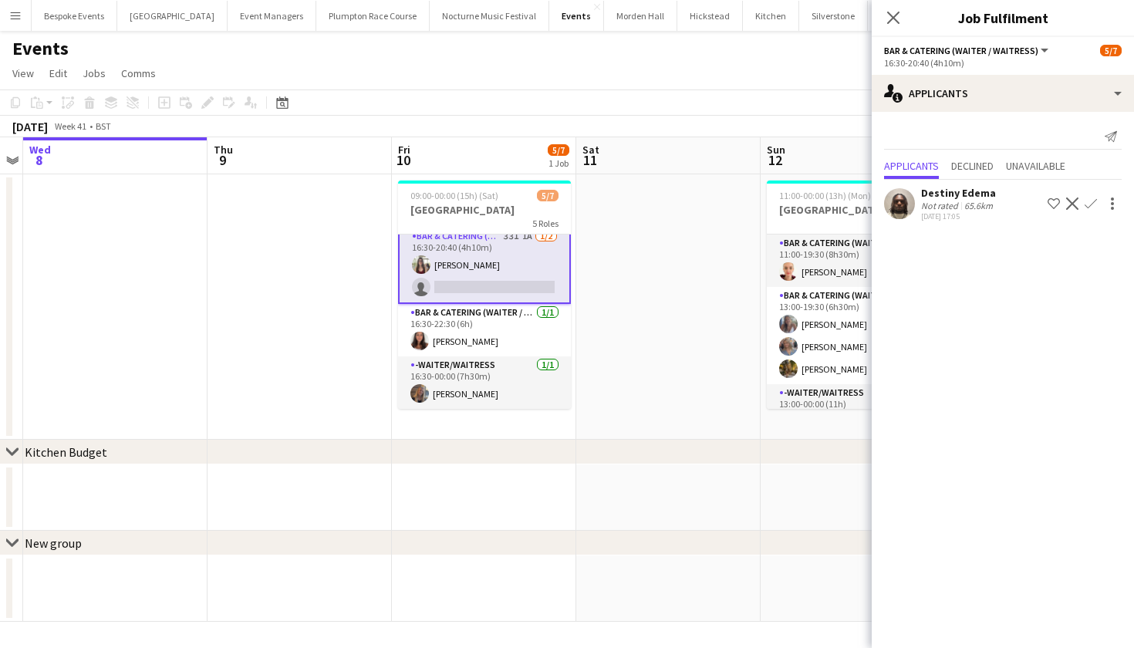
click at [652, 349] on app-date-cell at bounding box center [668, 306] width 184 height 265
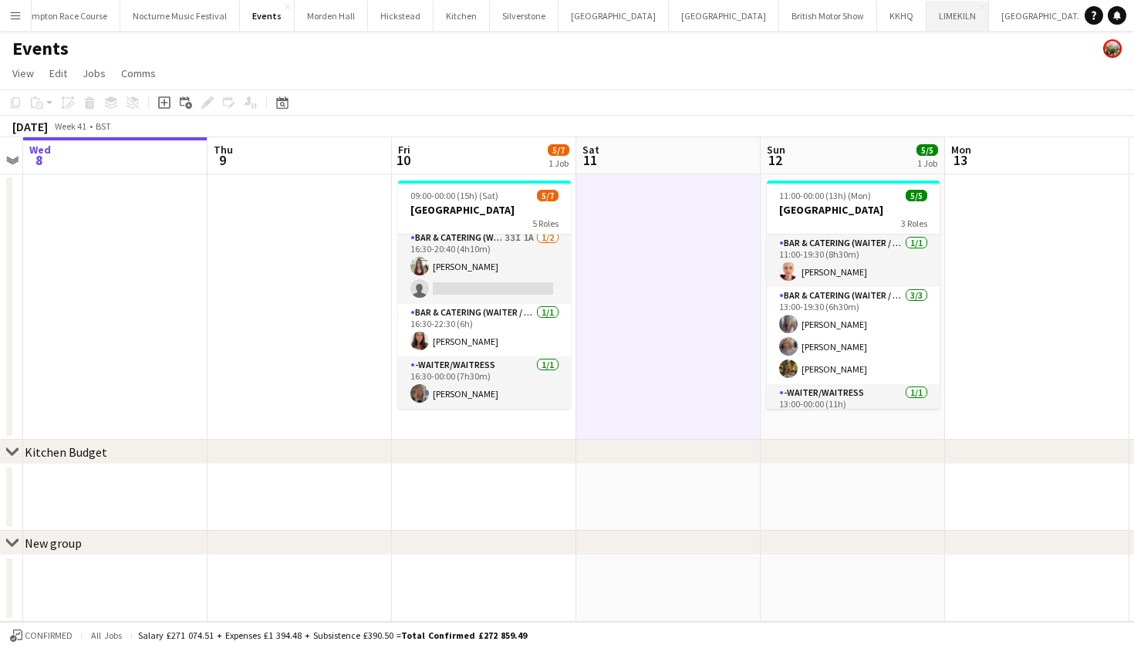
click at [926, 16] on button "LIMEKILN Close" at bounding box center [957, 16] width 62 height 30
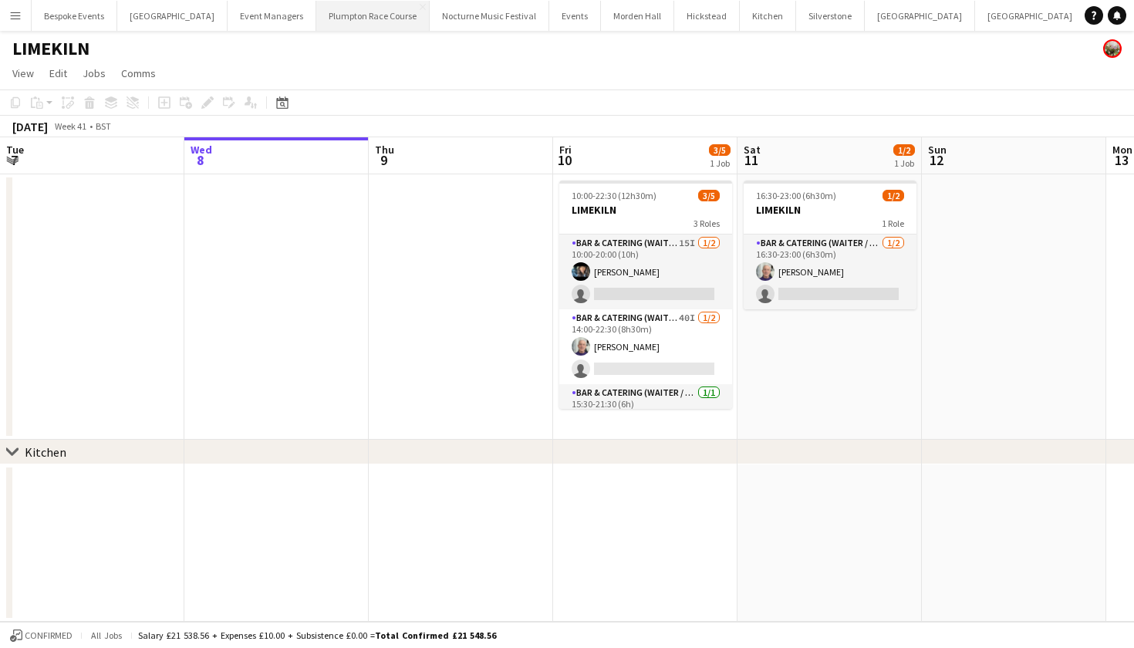
click at [316, 15] on button "Plumpton Race Course Close" at bounding box center [372, 16] width 113 height 30
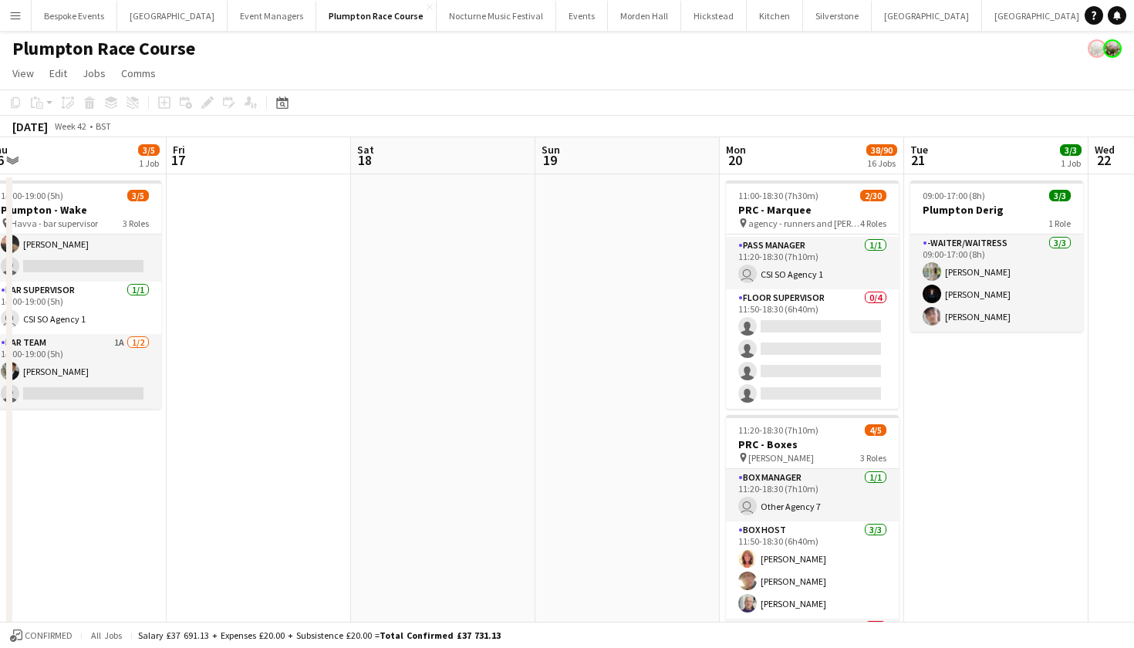
scroll to position [617, 0]
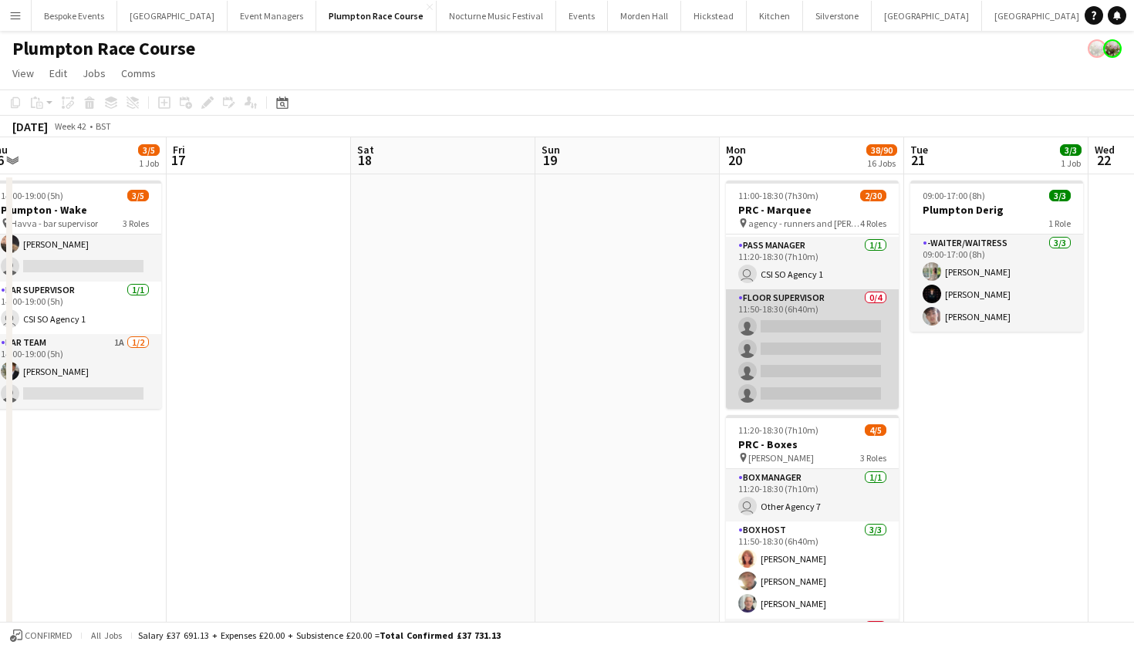
click at [812, 352] on app-card-role "Floor Supervisor 0/4 11:50-18:30 (6h40m) single-neutral-actions single-neutral-…" at bounding box center [812, 349] width 173 height 120
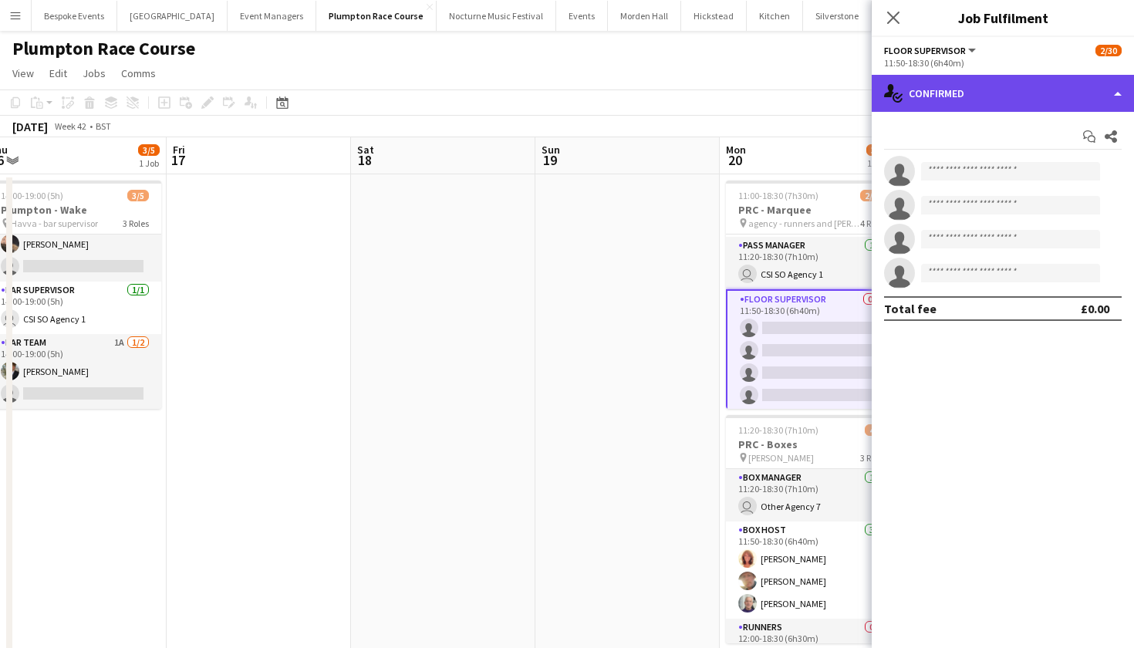
click at [1015, 86] on div "single-neutral-actions-check-2 Confirmed" at bounding box center [1002, 93] width 262 height 37
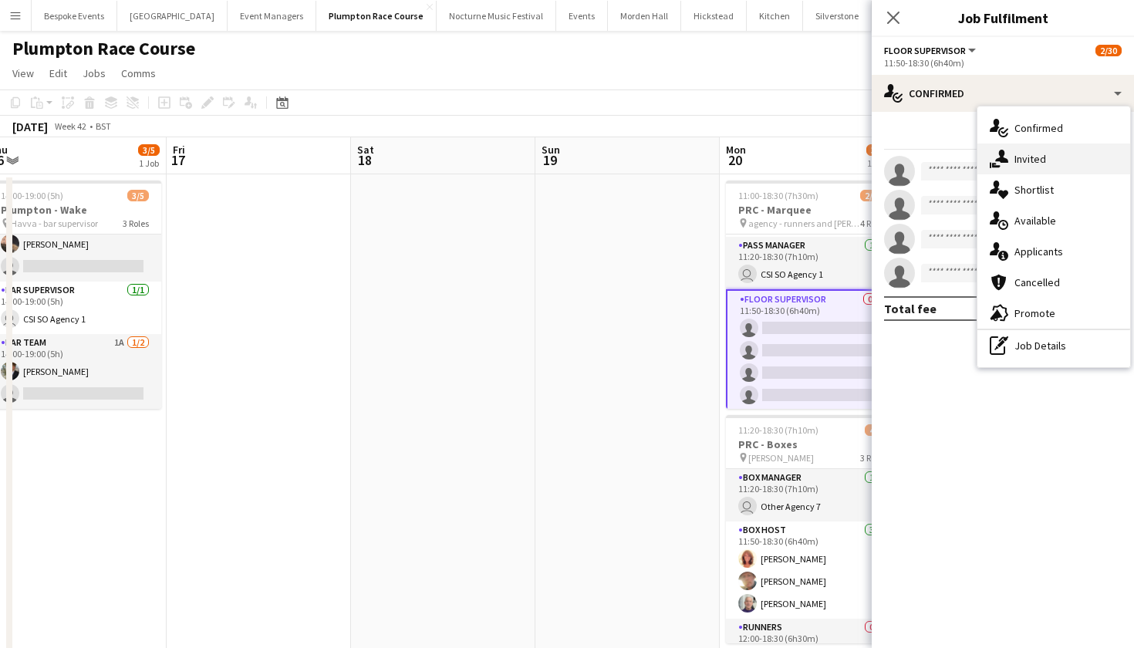
click at [1026, 154] on span "Invited" at bounding box center [1030, 159] width 32 height 14
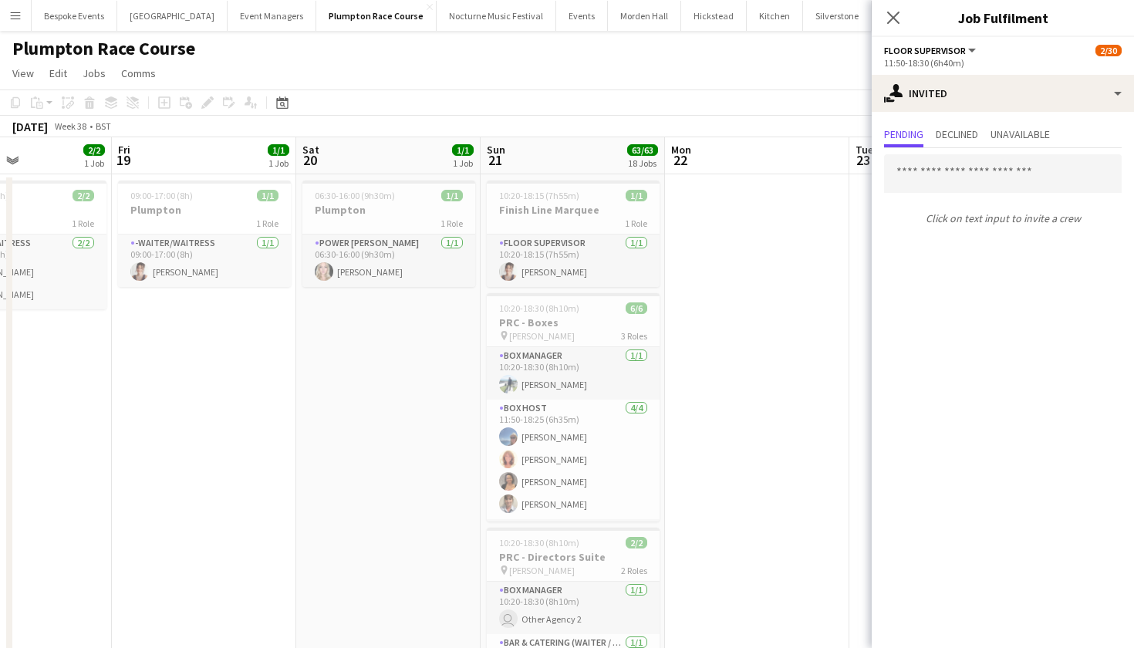
scroll to position [0, 0]
click at [1009, 171] on input "text" at bounding box center [1003, 173] width 238 height 39
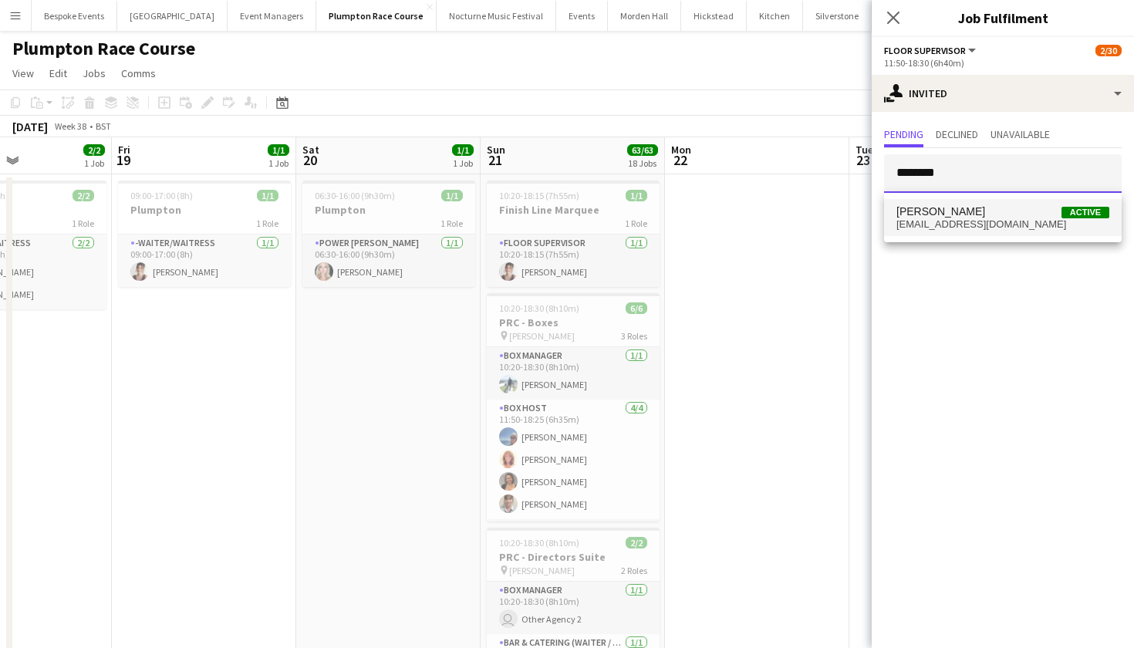
type input "********"
click at [934, 230] on mat-option "[PERSON_NAME] Active [EMAIL_ADDRESS][DOMAIN_NAME]" at bounding box center [1003, 217] width 238 height 37
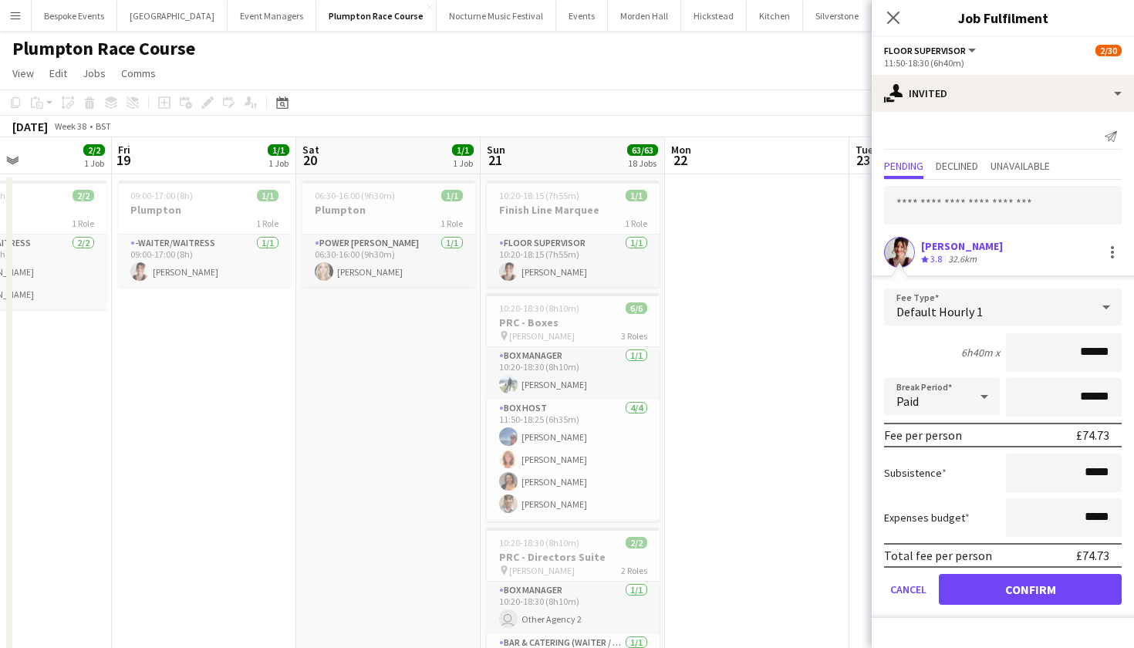
click at [985, 588] on button "Confirm" at bounding box center [1030, 589] width 183 height 31
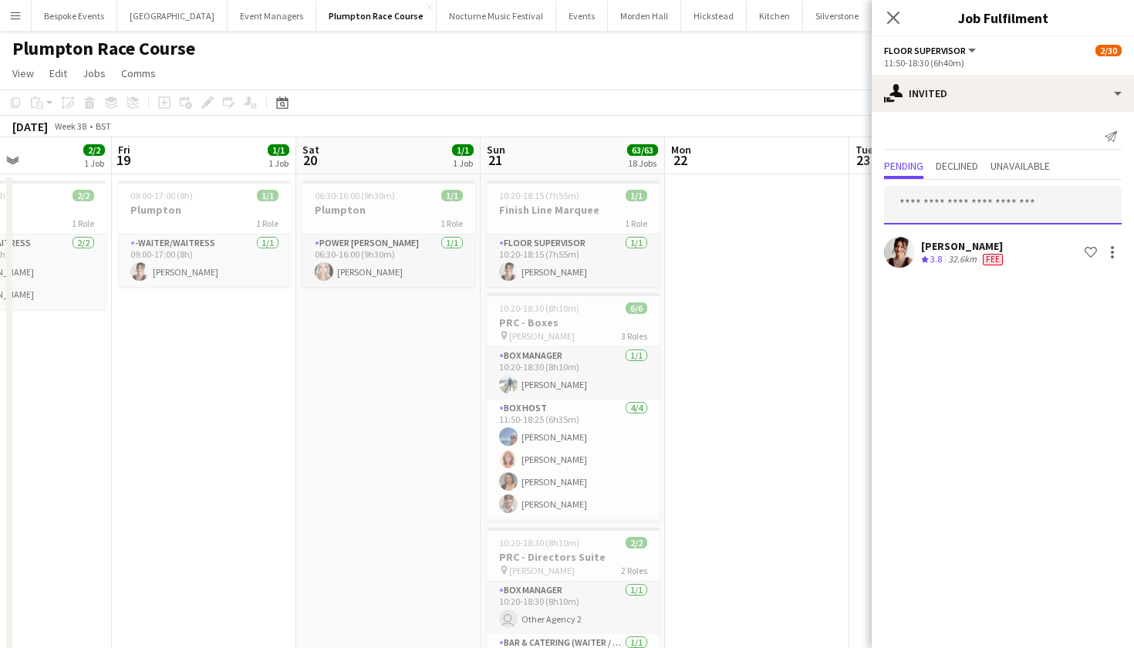
click at [952, 212] on input "text" at bounding box center [1003, 205] width 238 height 39
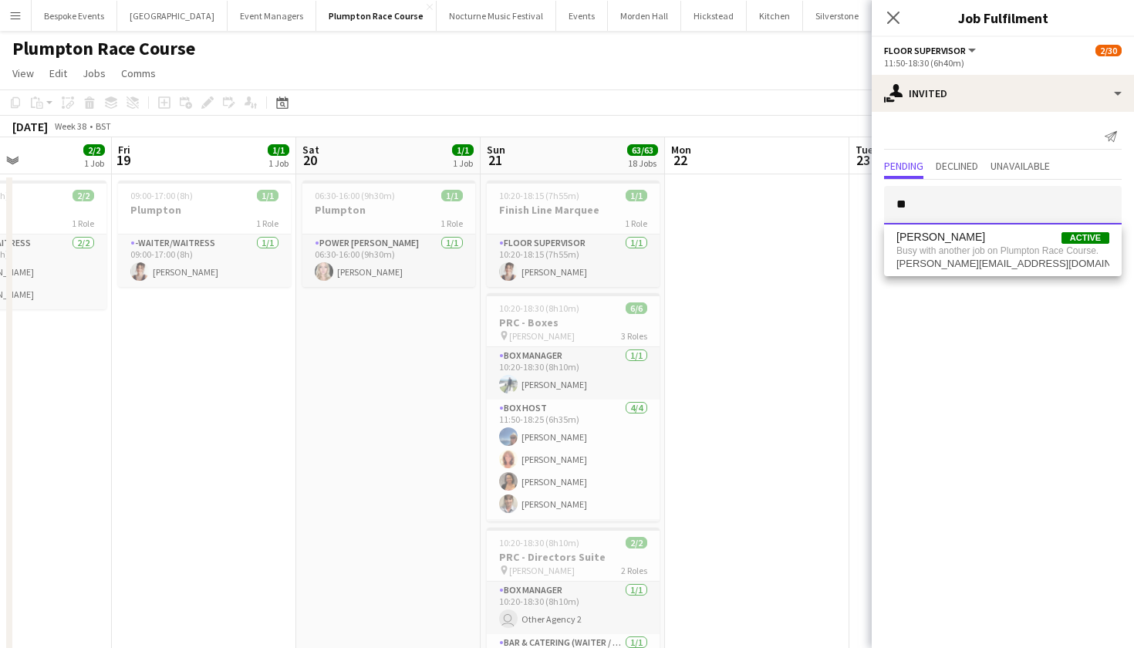
type input "*"
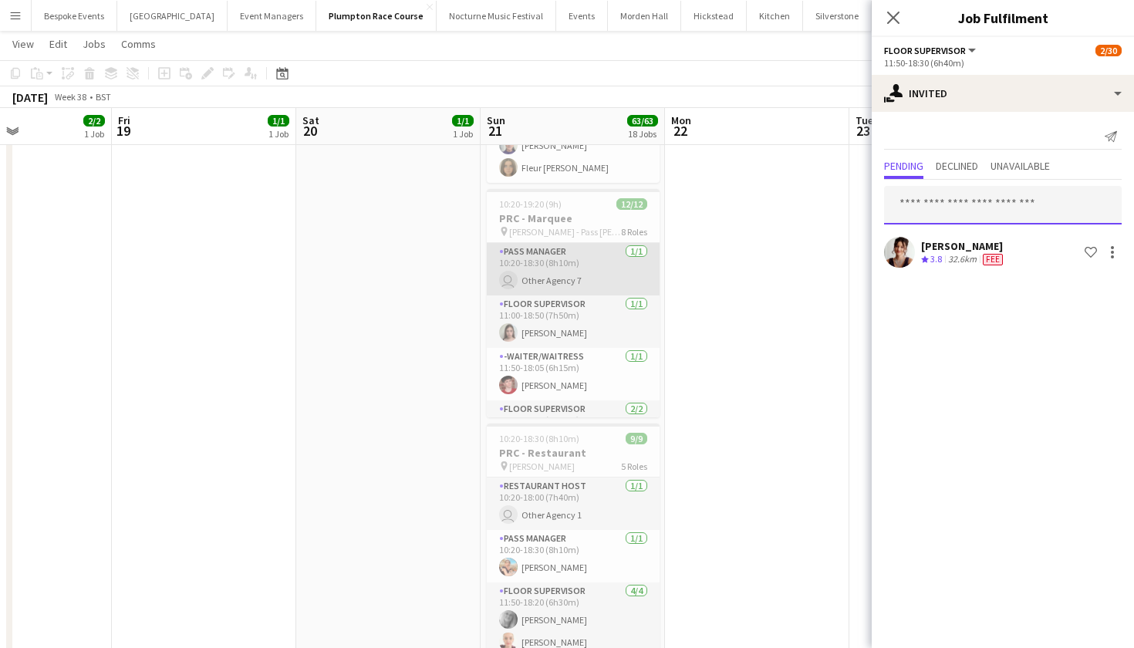
scroll to position [60, 0]
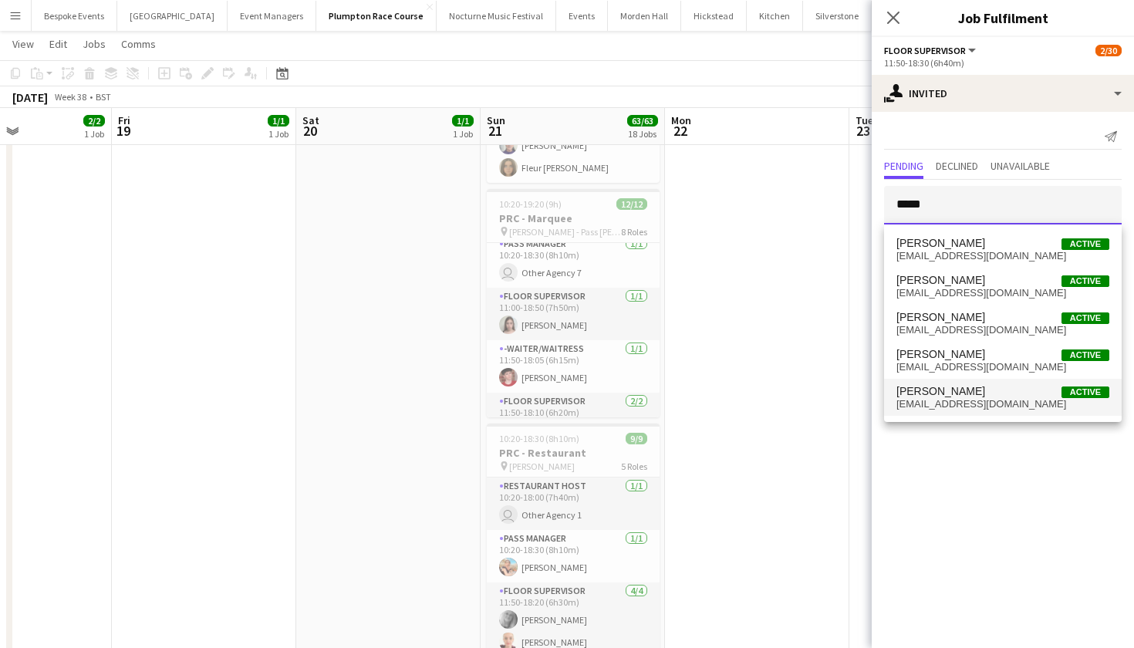
type input "*****"
click at [935, 399] on span "[EMAIL_ADDRESS][DOMAIN_NAME]" at bounding box center [1002, 404] width 213 height 12
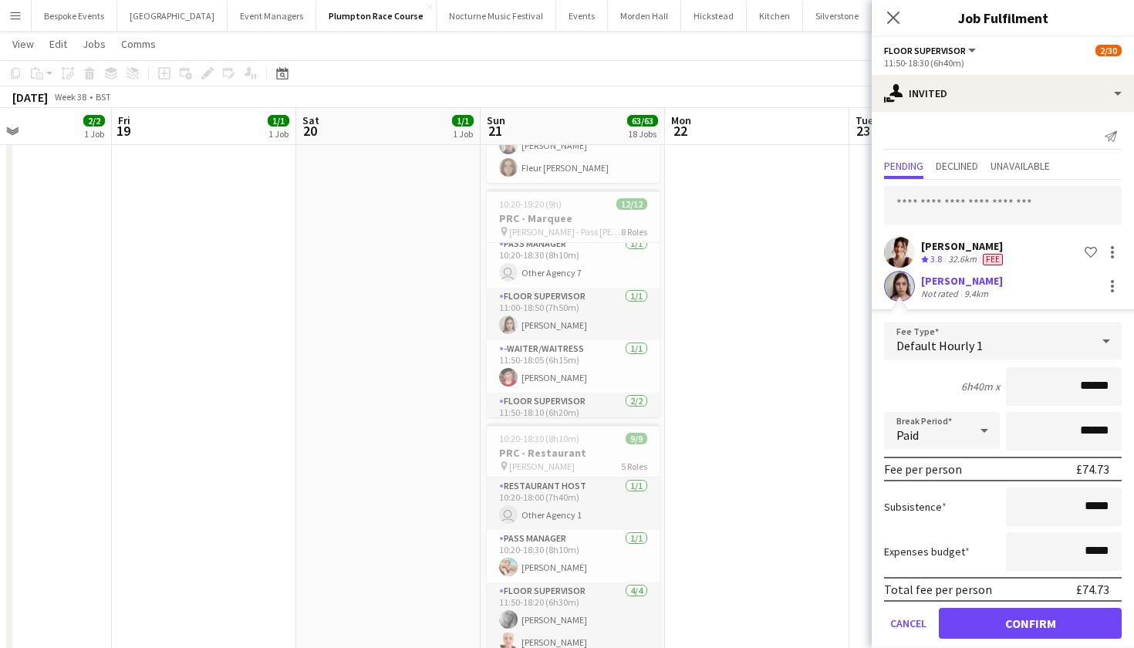
click at [998, 622] on button "Confirm" at bounding box center [1030, 623] width 183 height 31
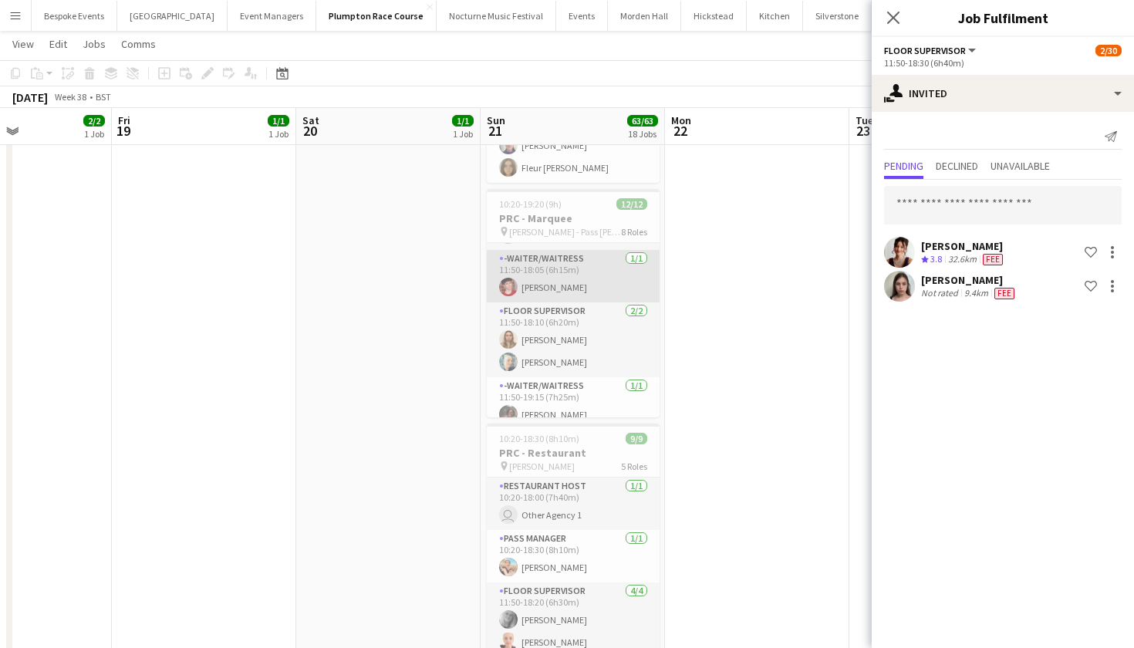
scroll to position [157, 0]
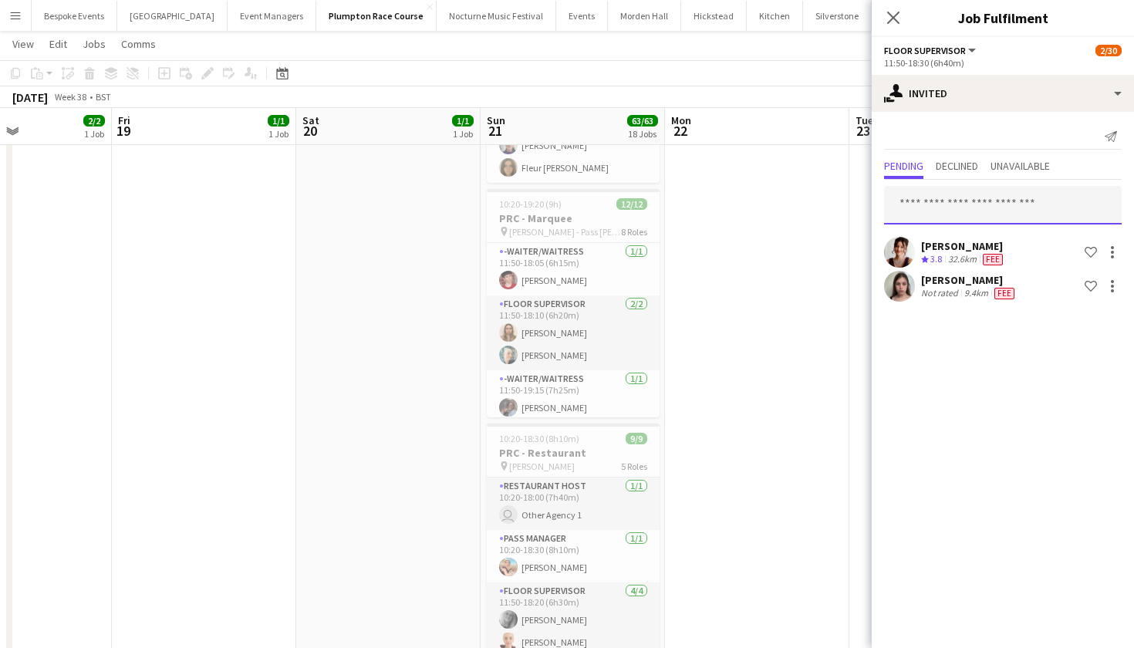
click at [986, 206] on input "text" at bounding box center [1003, 205] width 238 height 39
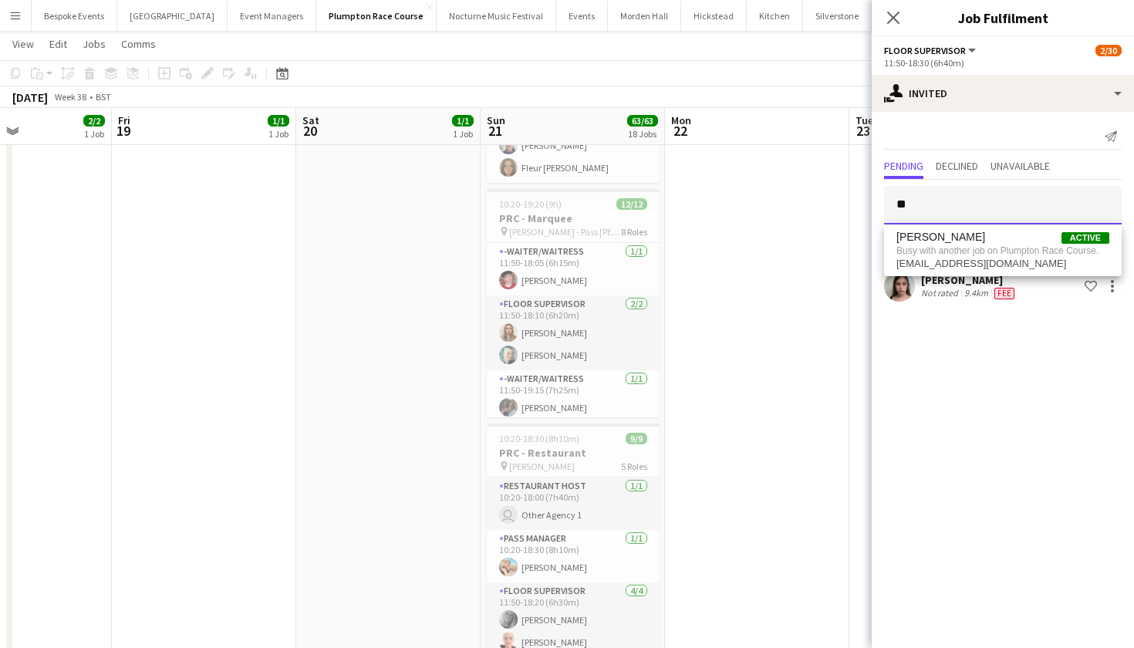
type input "*"
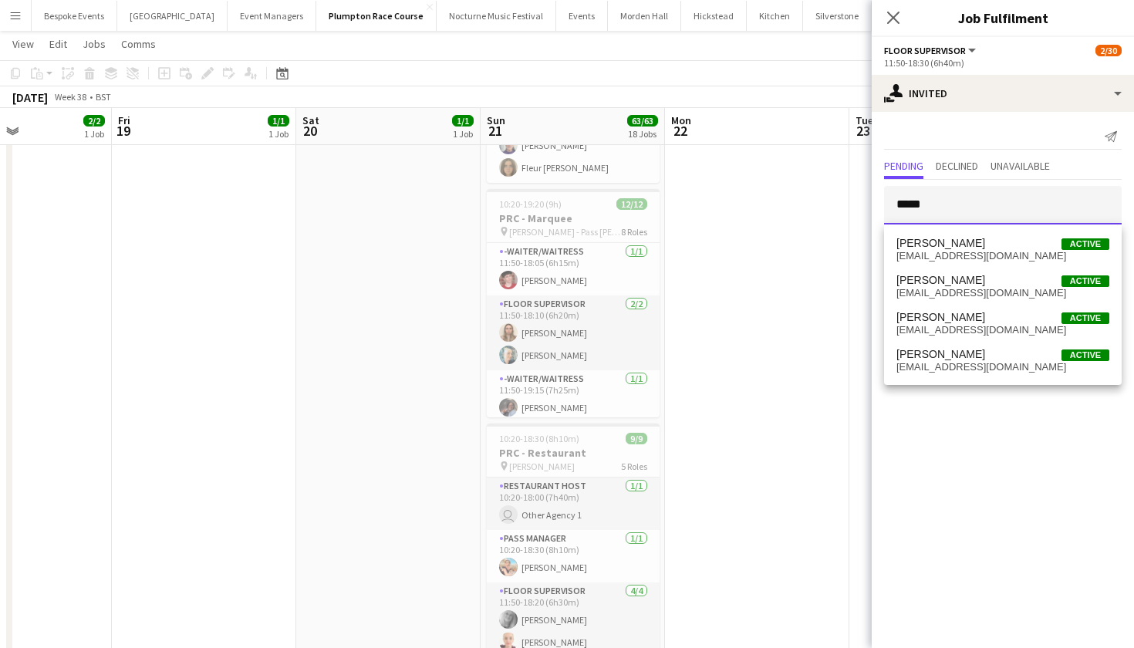
type input "*****"
drag, startPoint x: 984, startPoint y: 206, endPoint x: 959, endPoint y: 318, distance: 114.7
click at [959, 318] on span "[PERSON_NAME]" at bounding box center [940, 317] width 89 height 13
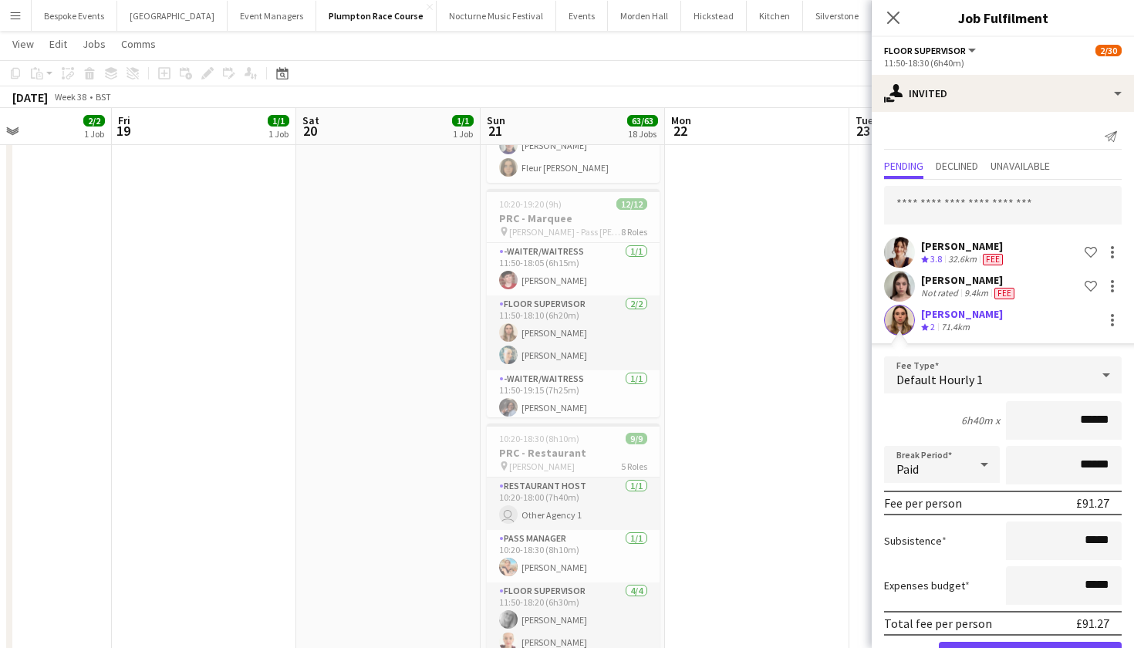
click at [977, 647] on button "Confirm" at bounding box center [1030, 657] width 183 height 31
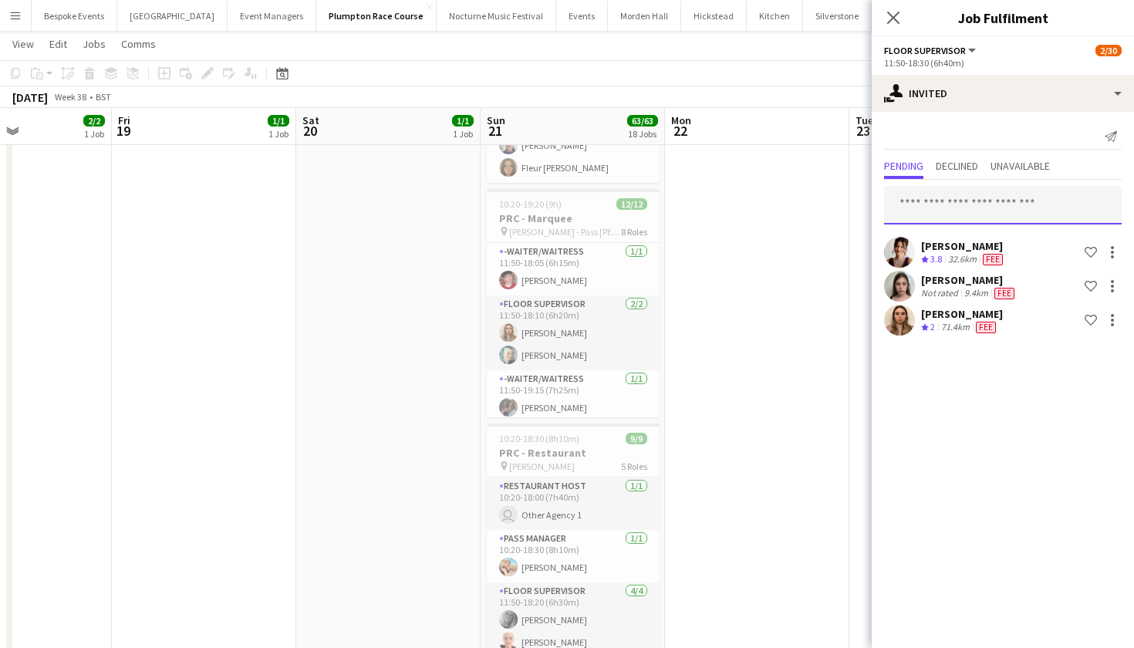
click at [922, 214] on input "text" at bounding box center [1003, 205] width 238 height 39
type input "*****"
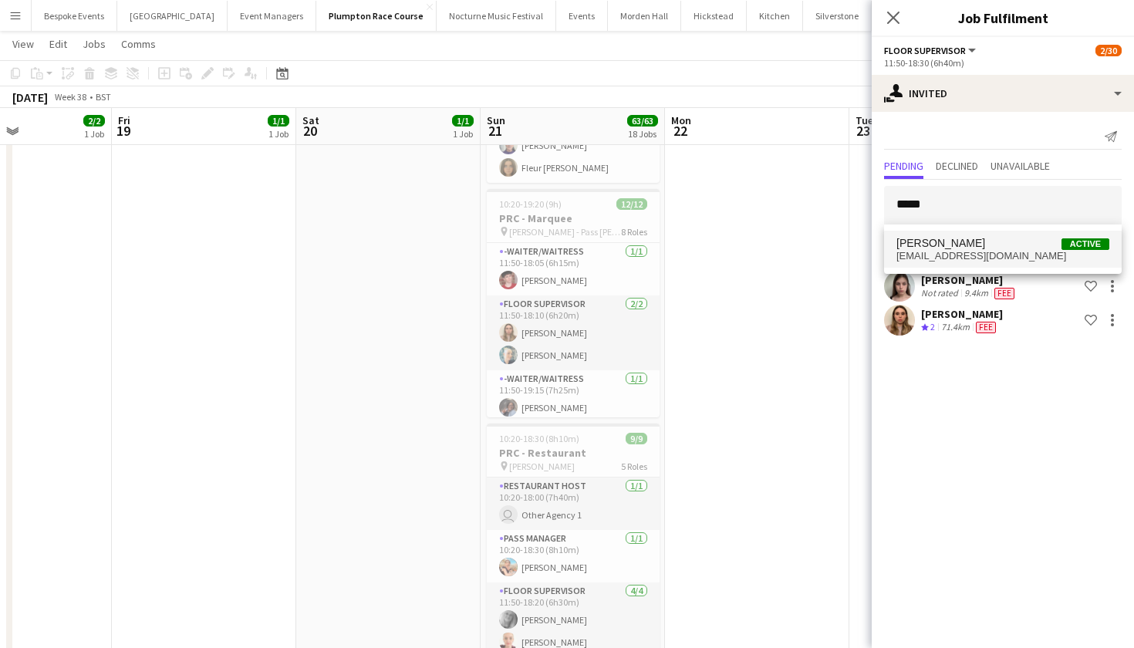
drag, startPoint x: 922, startPoint y: 214, endPoint x: 928, endPoint y: 244, distance: 30.9
click at [928, 244] on span "[PERSON_NAME]" at bounding box center [940, 243] width 89 height 13
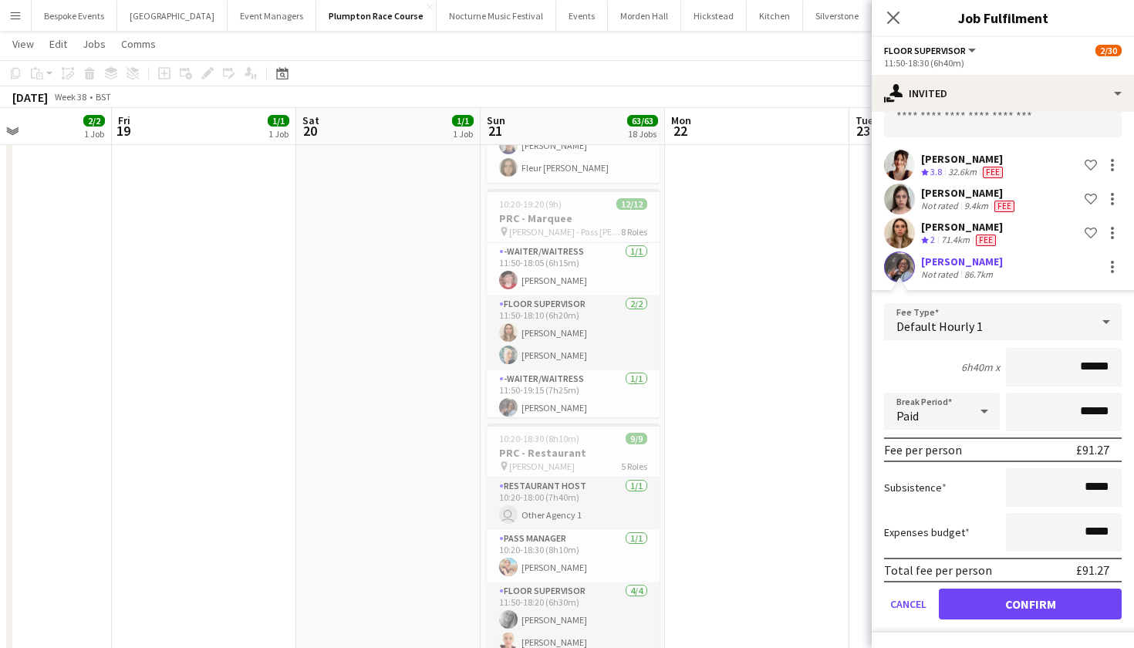
scroll to position [87, 0]
click at [994, 608] on button "Confirm" at bounding box center [1030, 603] width 183 height 31
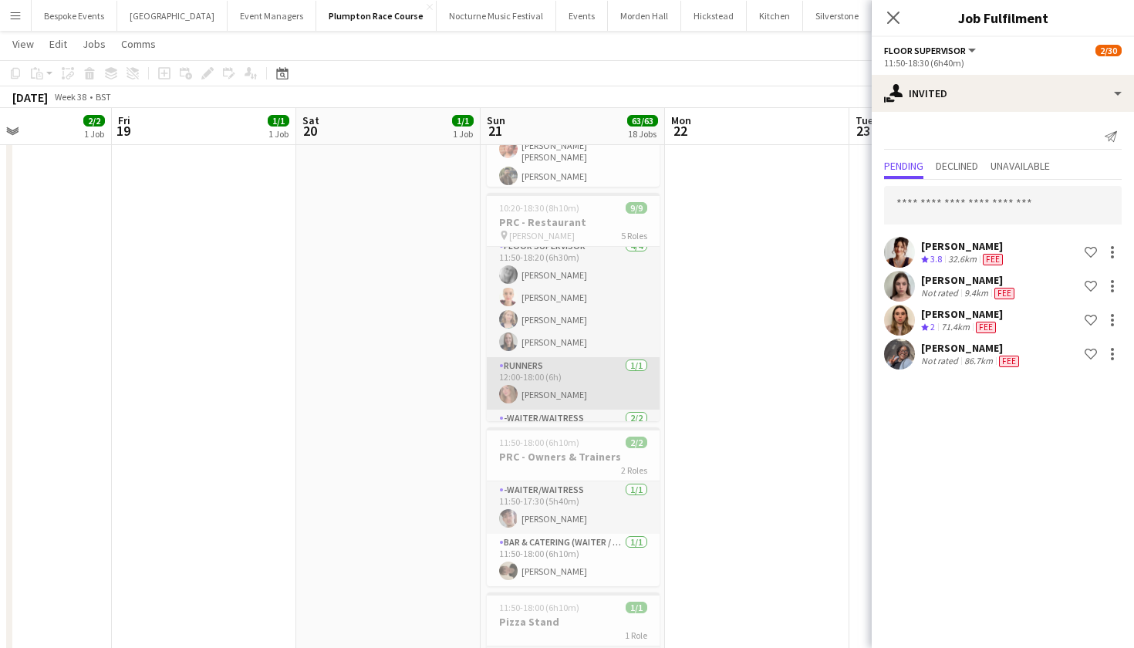
scroll to position [116, 0]
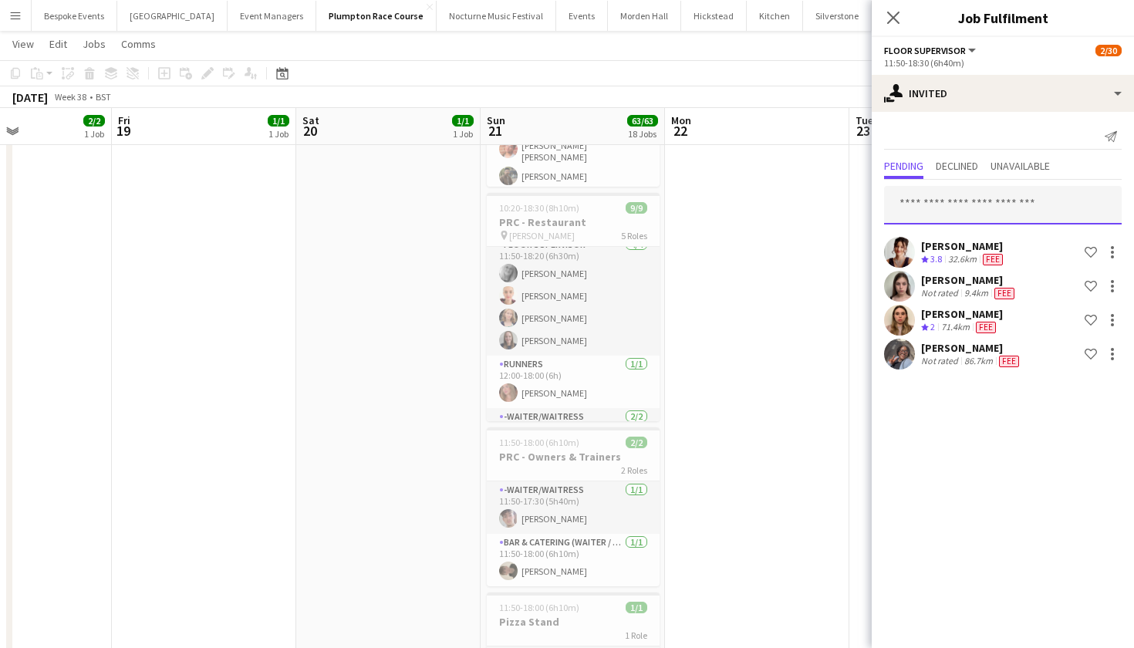
click at [997, 199] on input "text" at bounding box center [1003, 205] width 238 height 39
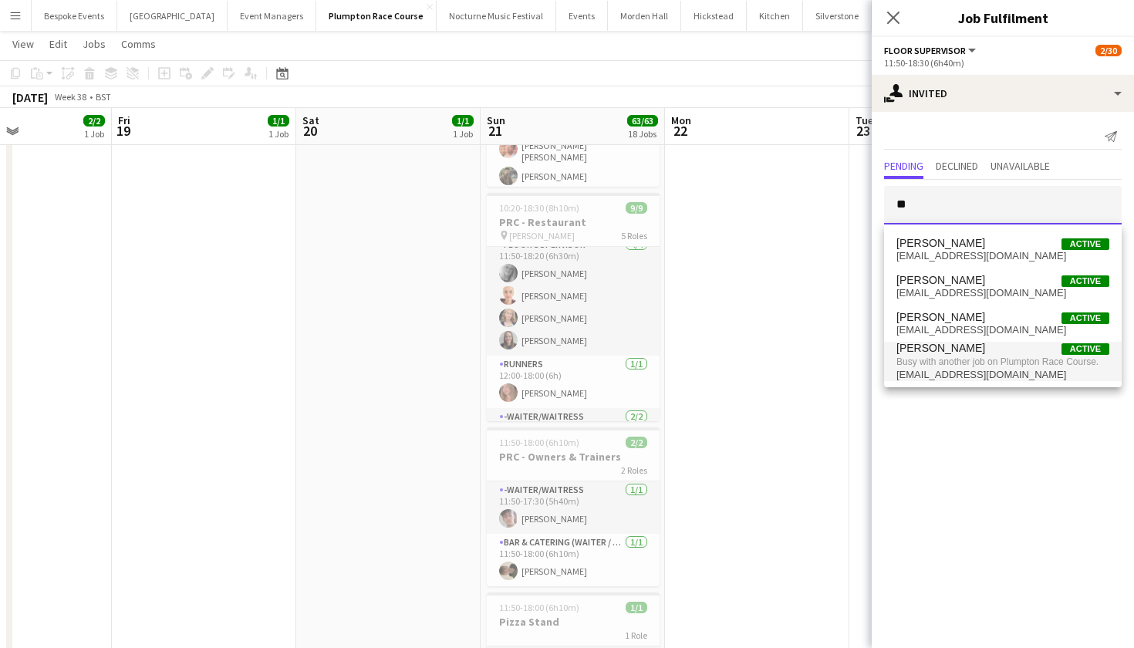
type input "*"
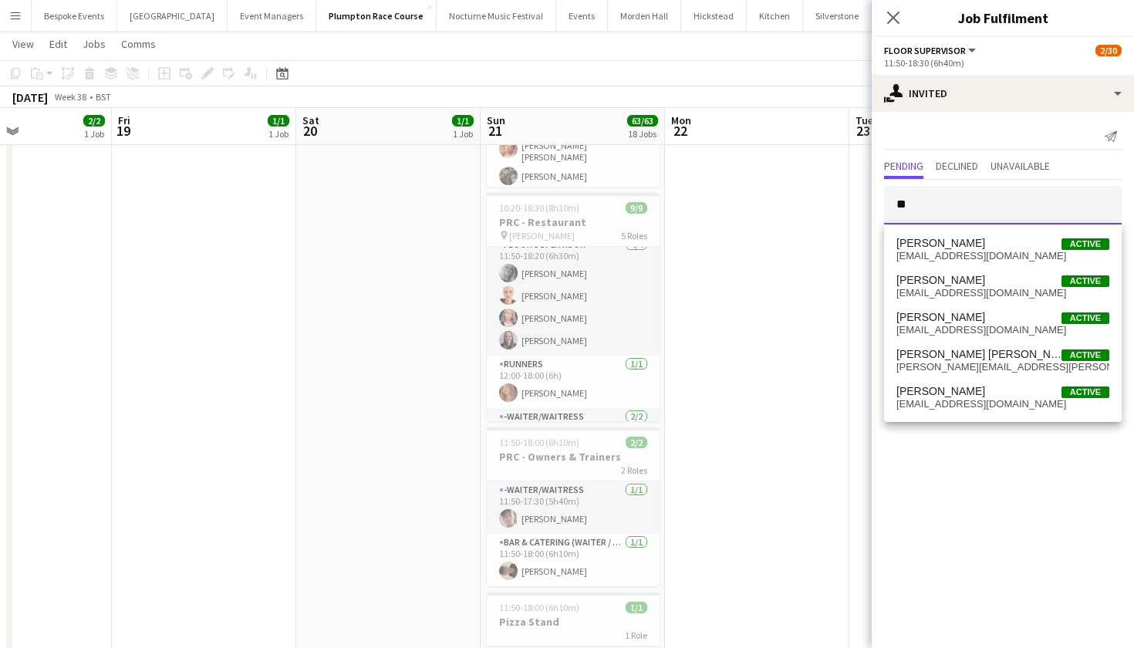
type input "*"
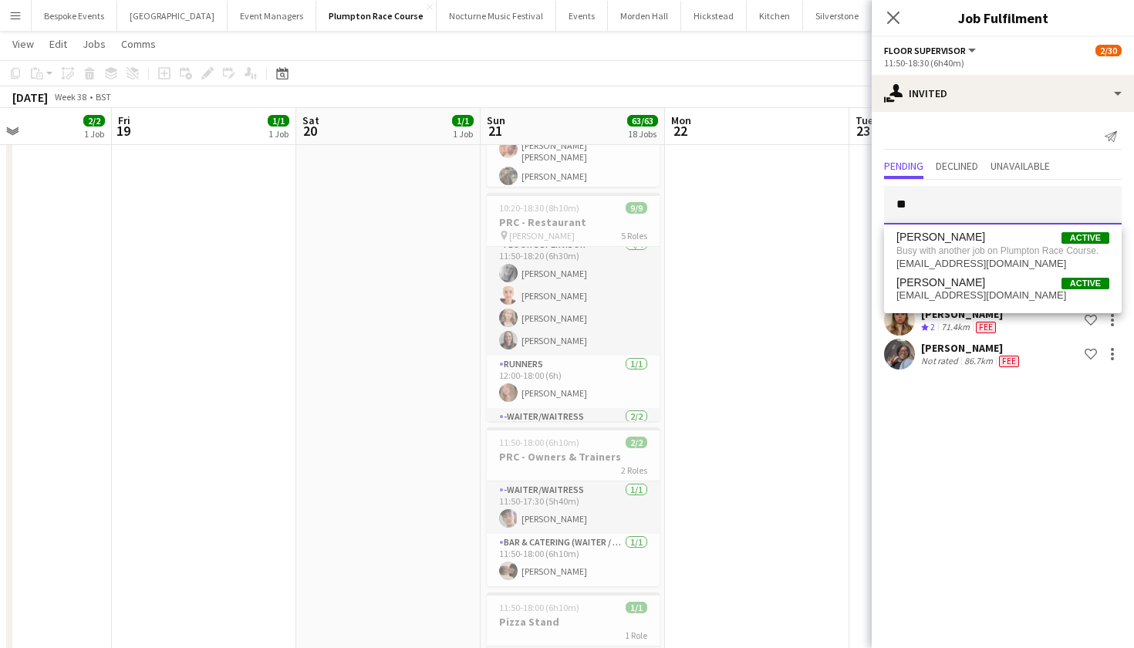
type input "*"
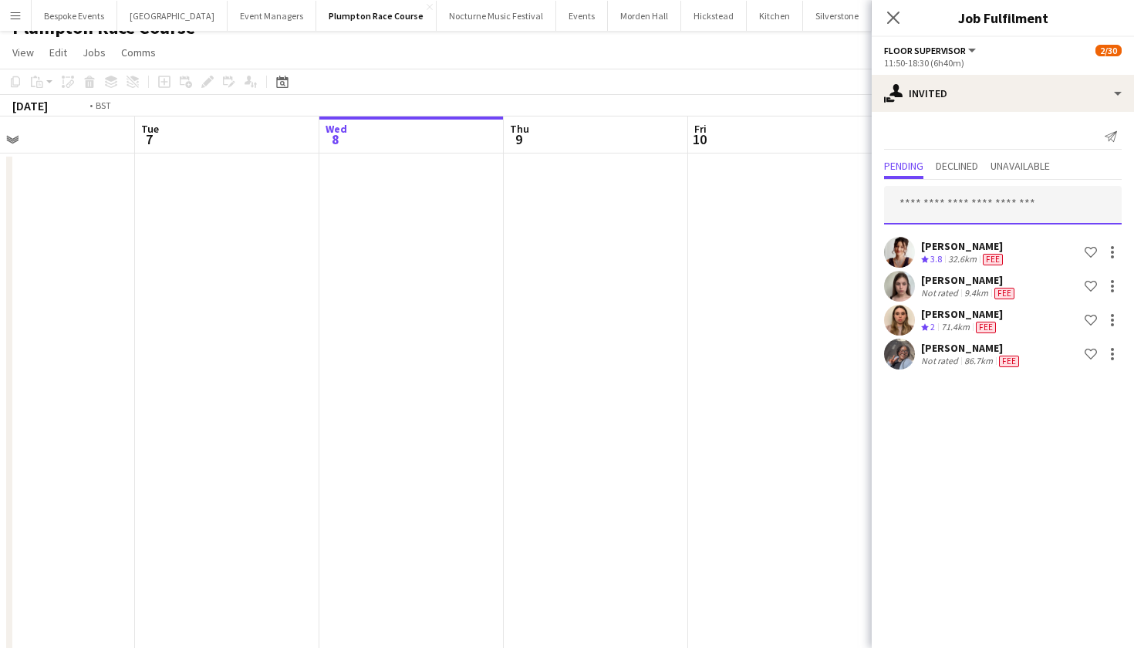
scroll to position [0, 763]
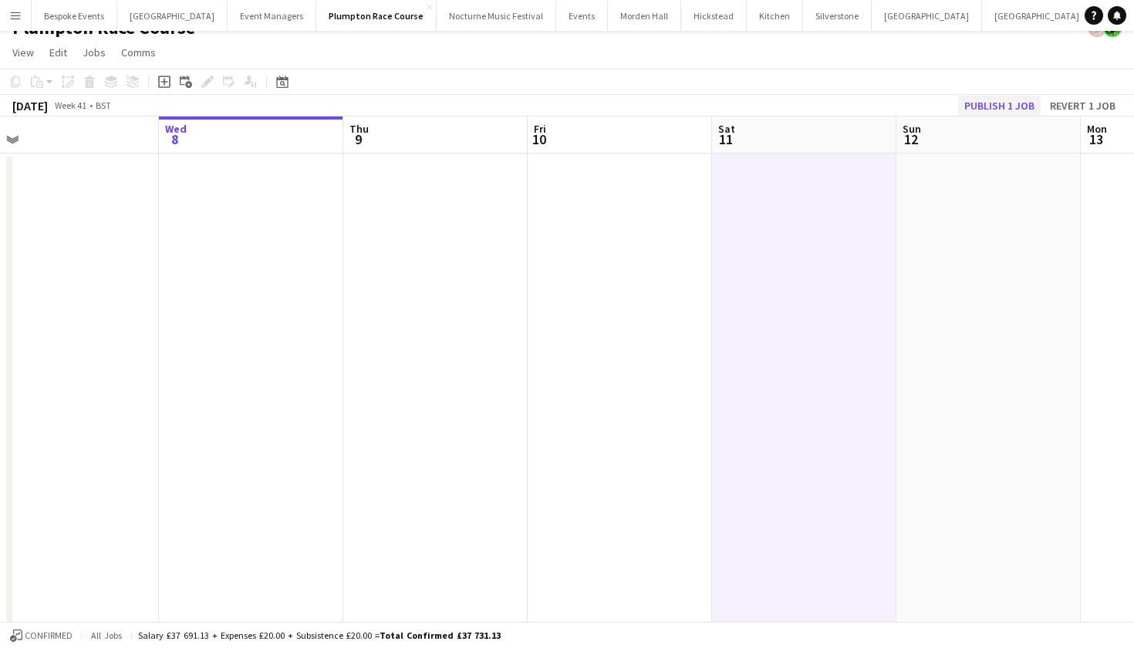
click at [996, 110] on button "Publish 1 job" at bounding box center [999, 106] width 83 height 20
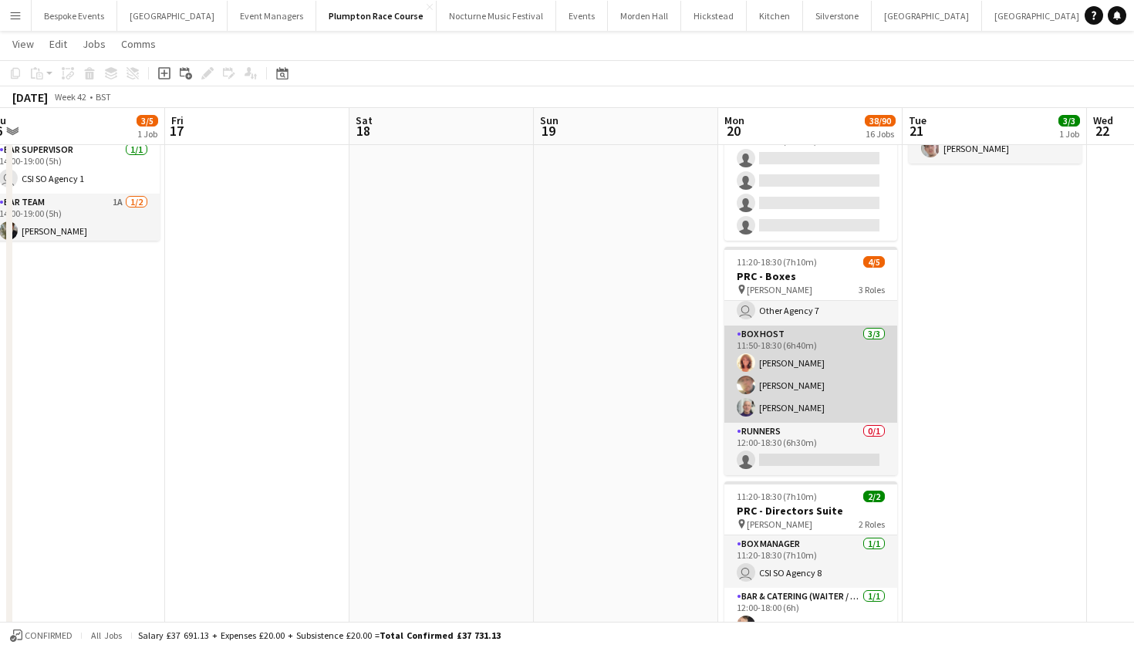
scroll to position [28, 0]
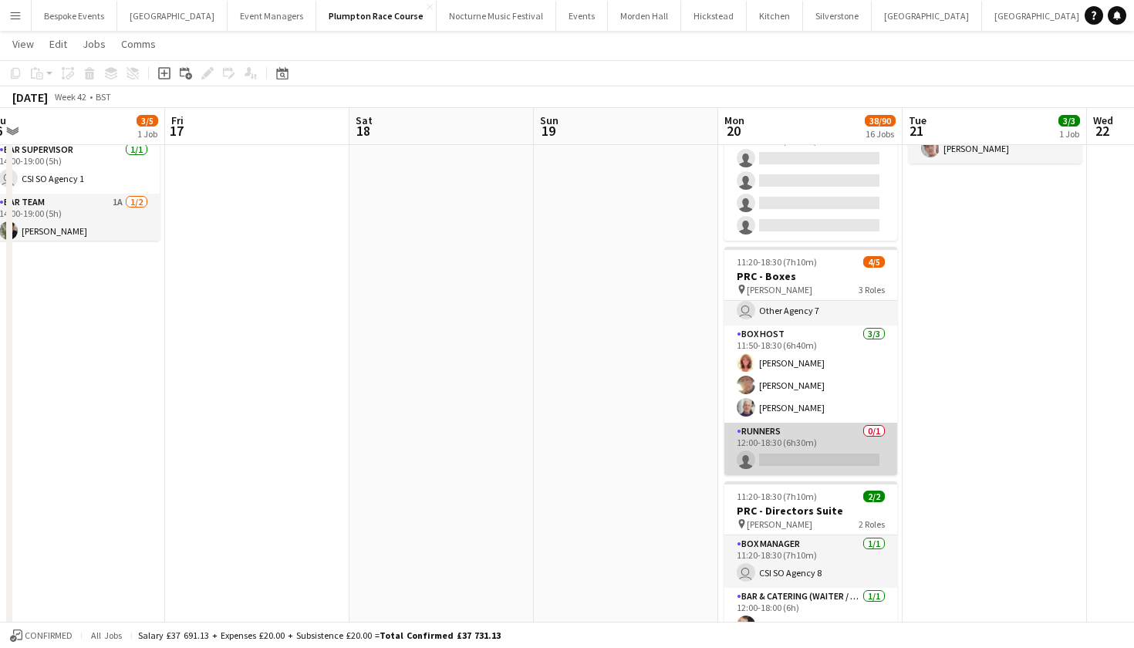
click at [809, 457] on app-card-role "Runners 0/1 12:00-18:30 (6h30m) single-neutral-actions" at bounding box center [810, 449] width 173 height 52
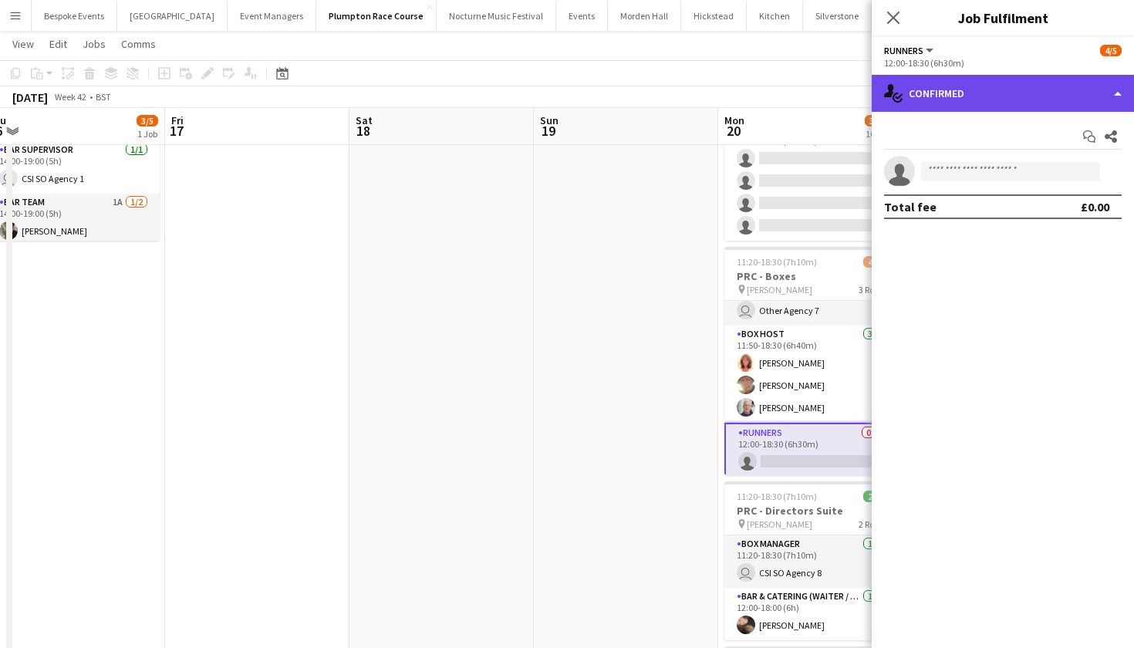
click at [1005, 91] on div "single-neutral-actions-check-2 Confirmed" at bounding box center [1002, 93] width 262 height 37
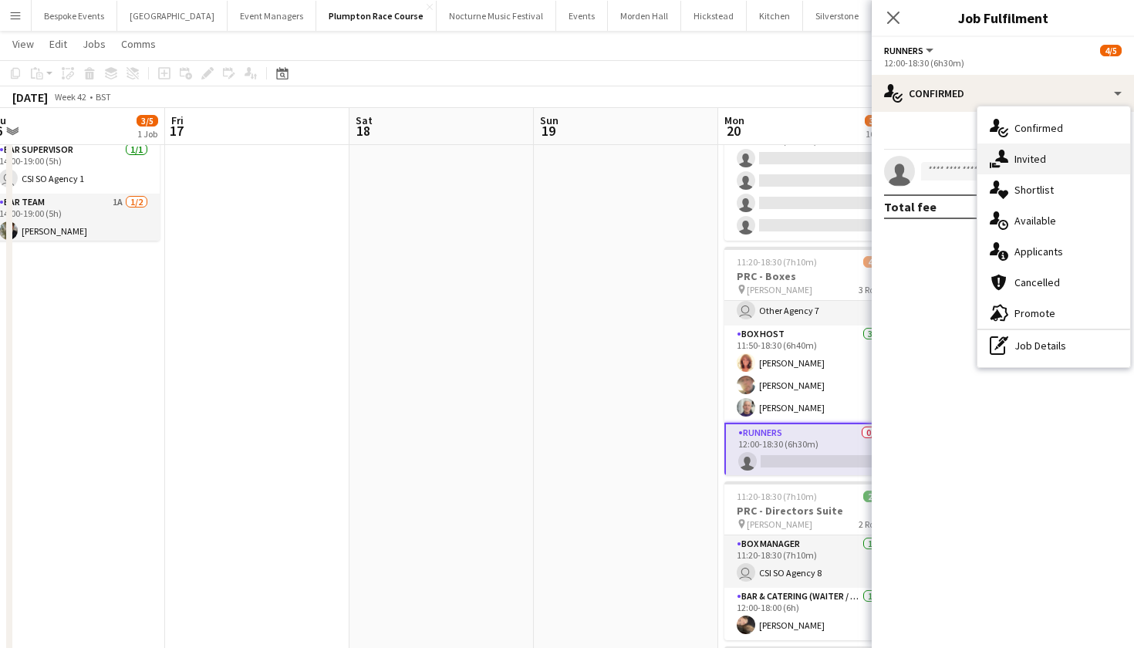
click at [1038, 161] on span "Invited" at bounding box center [1030, 159] width 32 height 14
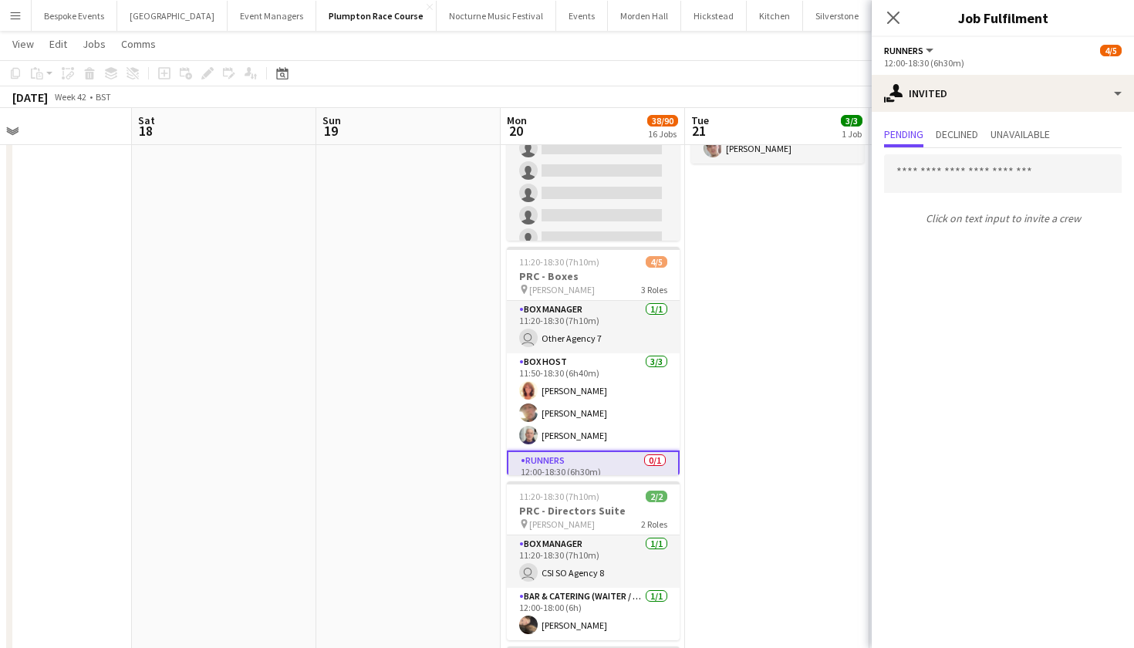
scroll to position [0, 459]
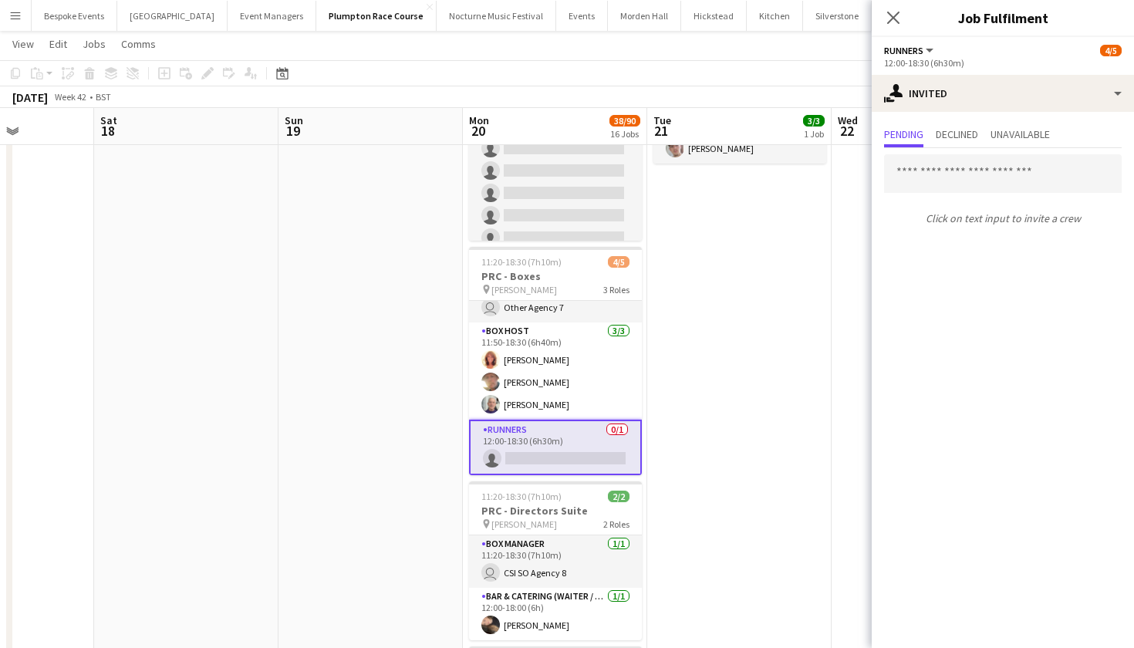
click at [533, 436] on app-card-role "Runners 0/1 12:00-18:30 (6h30m) single-neutral-actions" at bounding box center [555, 448] width 173 height 56
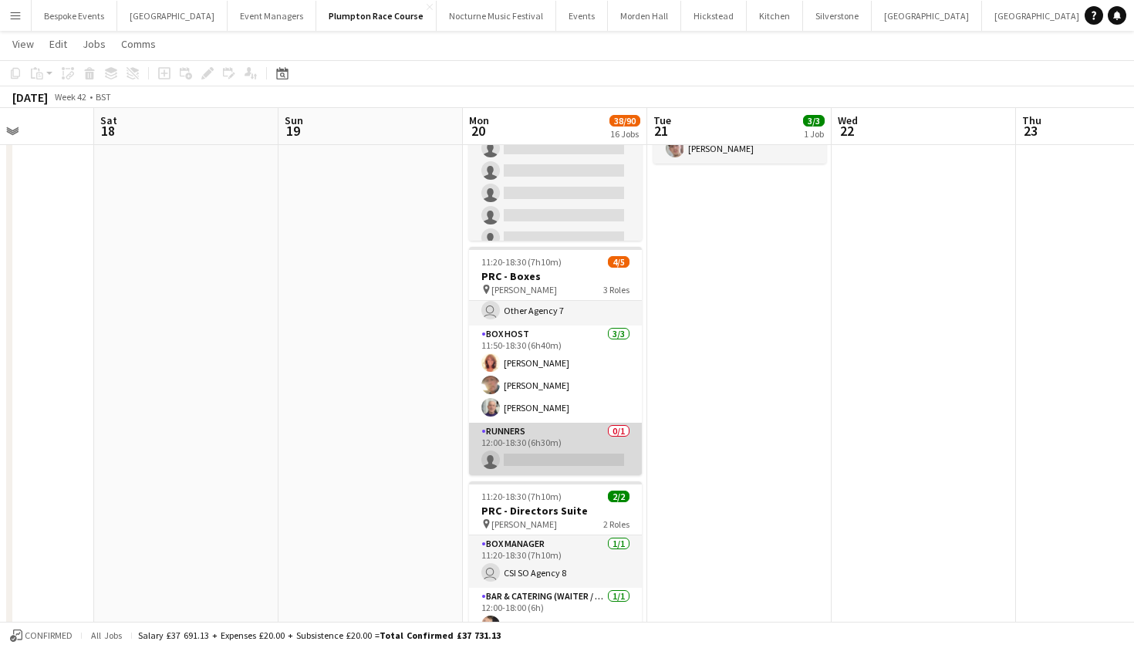
click at [533, 436] on app-card-role "Runners 0/1 12:00-18:30 (6h30m) single-neutral-actions" at bounding box center [555, 449] width 173 height 52
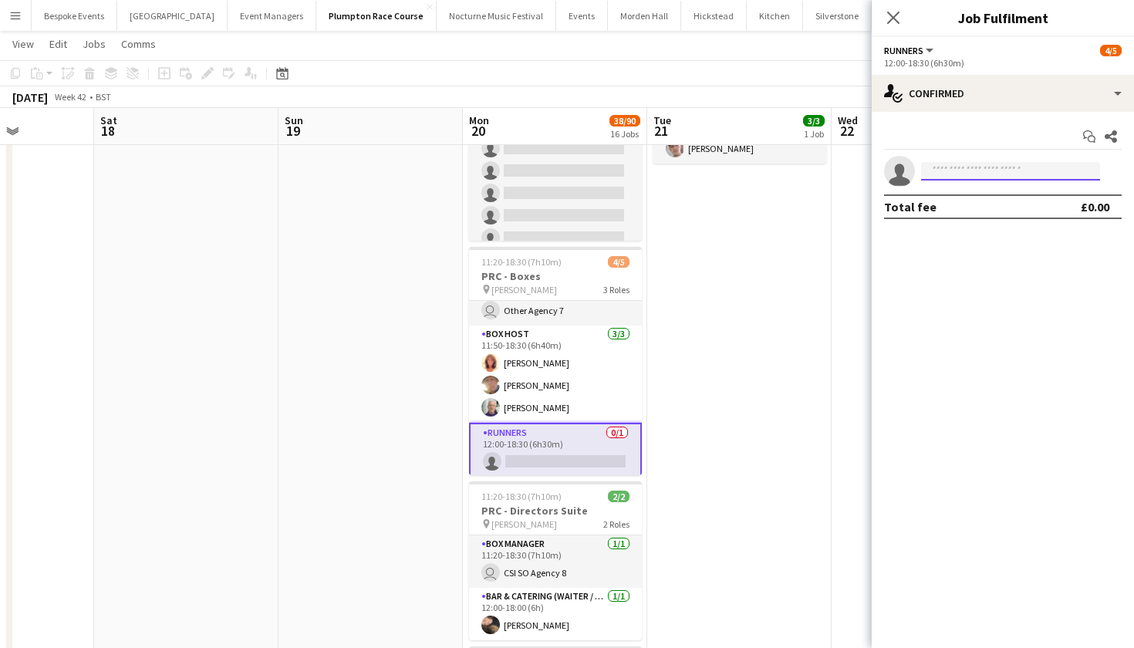
click at [948, 170] on input at bounding box center [1010, 171] width 179 height 19
type input "*"
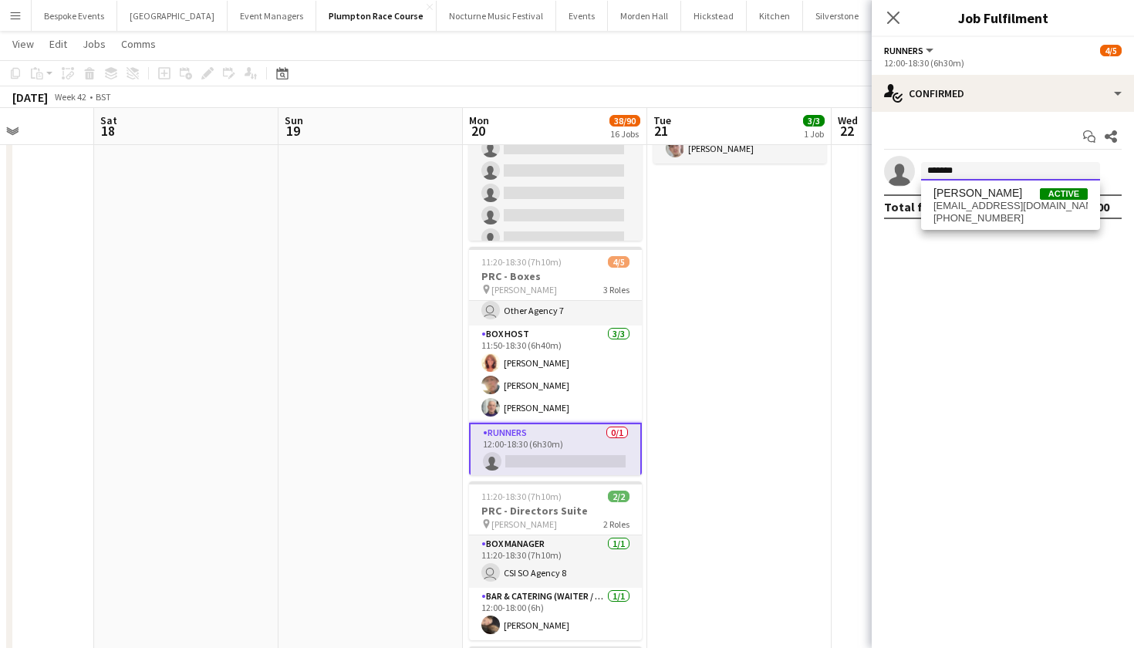
type input "*******"
drag, startPoint x: 1133, startPoint y: 172, endPoint x: 980, endPoint y: 214, distance: 158.5
click at [980, 214] on span "[PHONE_NUMBER]" at bounding box center [1010, 218] width 154 height 12
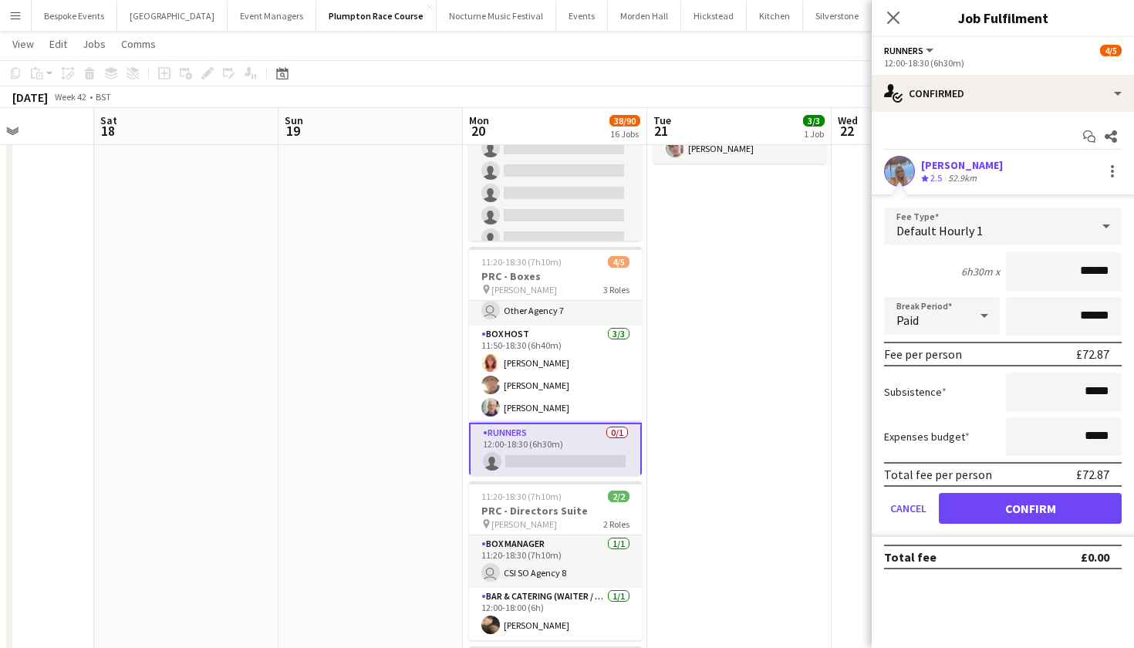
click at [1020, 518] on button "Confirm" at bounding box center [1030, 508] width 183 height 31
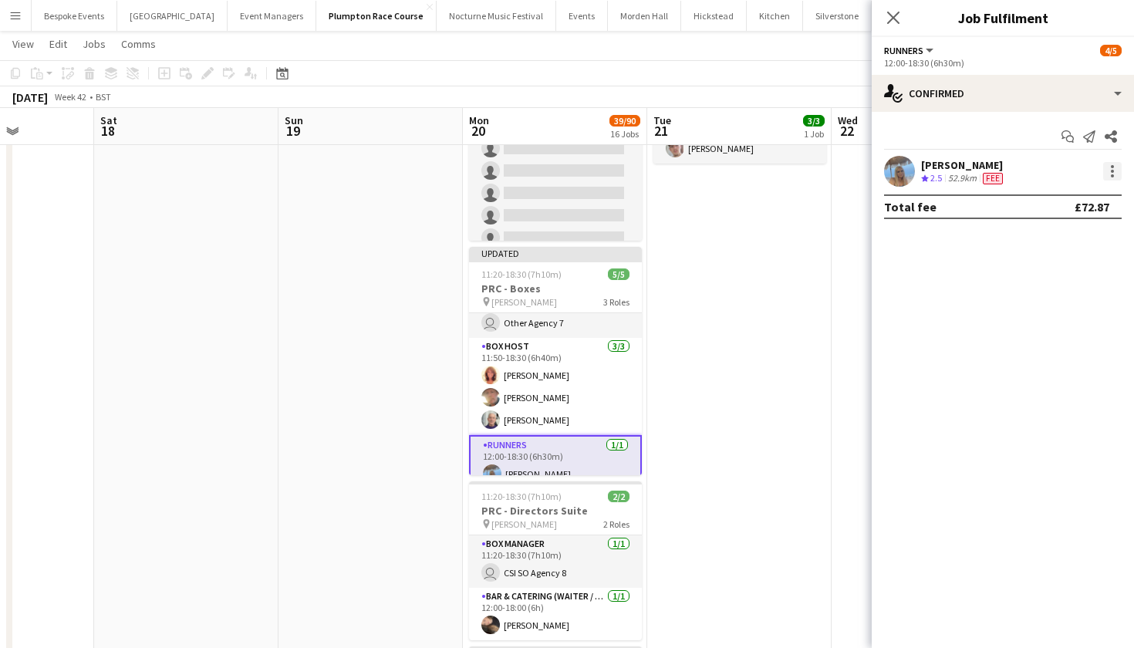
click at [1118, 177] on div at bounding box center [1112, 171] width 19 height 19
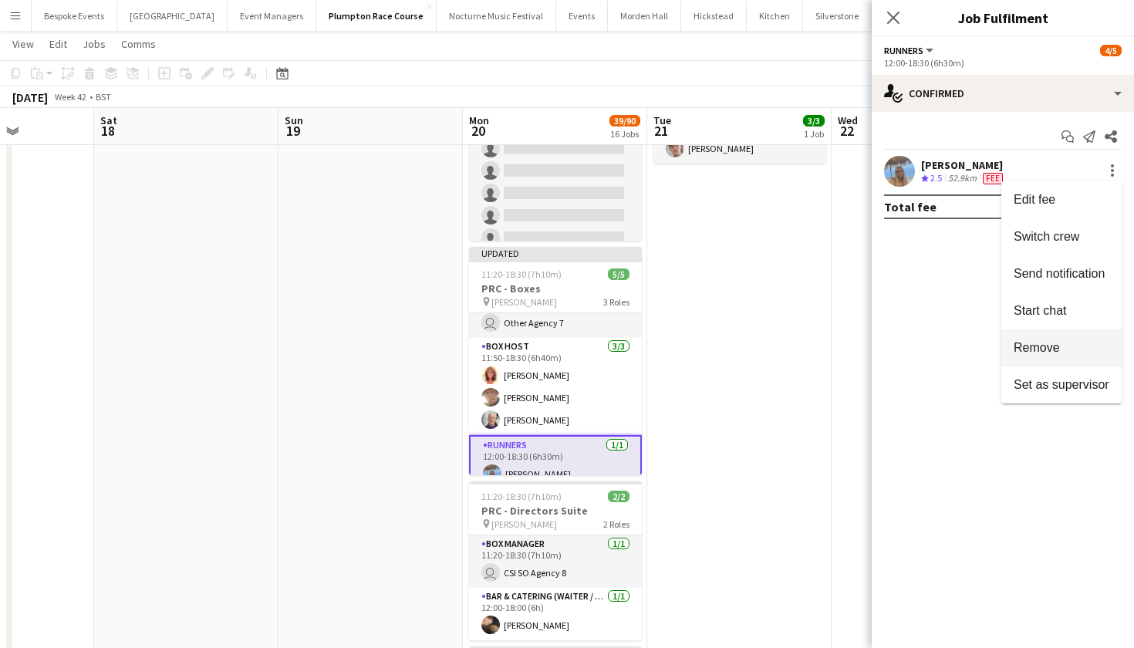
click at [1077, 348] on span "Remove" at bounding box center [1061, 348] width 96 height 14
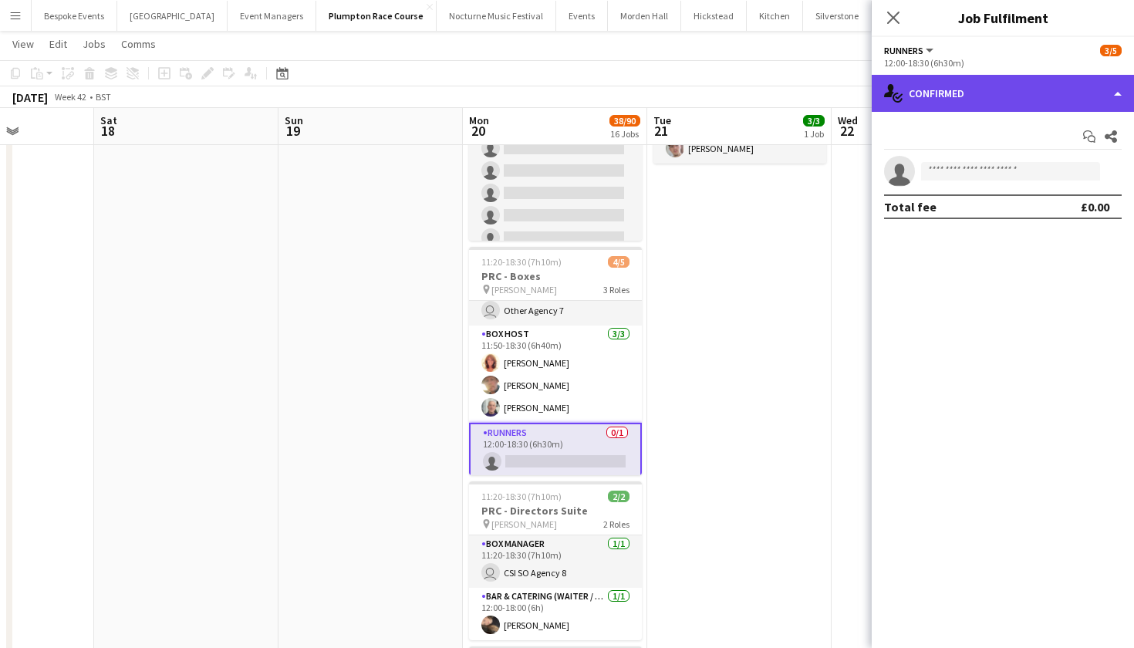
click at [1033, 97] on div "single-neutral-actions-check-2 Confirmed" at bounding box center [1002, 93] width 262 height 37
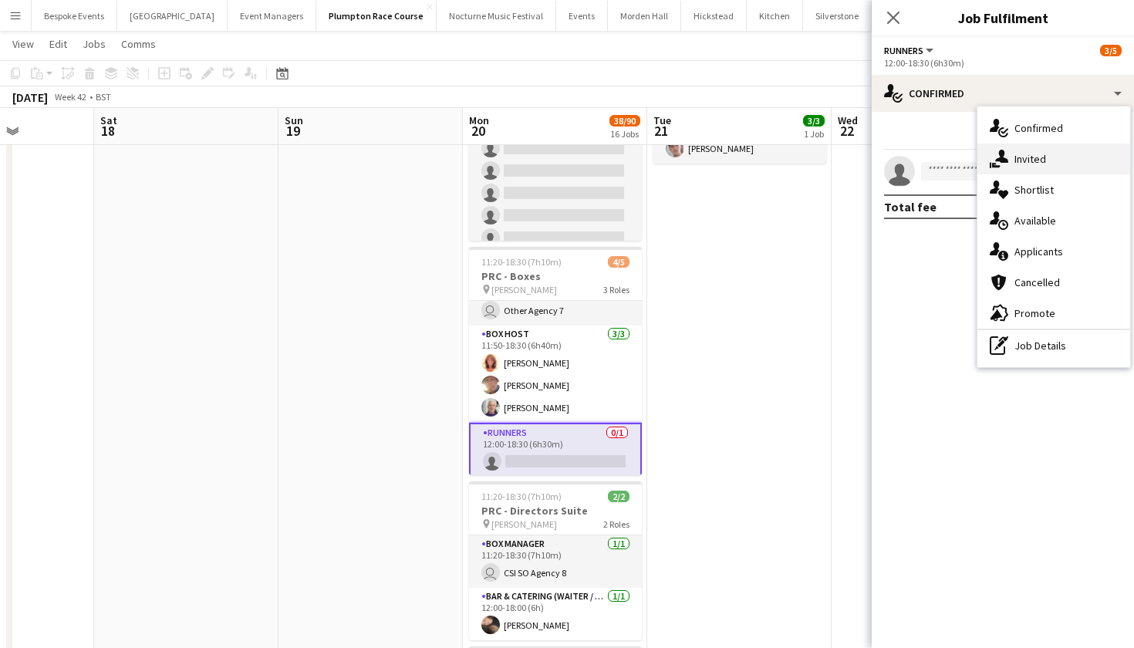
click at [1038, 162] on span "Invited" at bounding box center [1030, 159] width 32 height 14
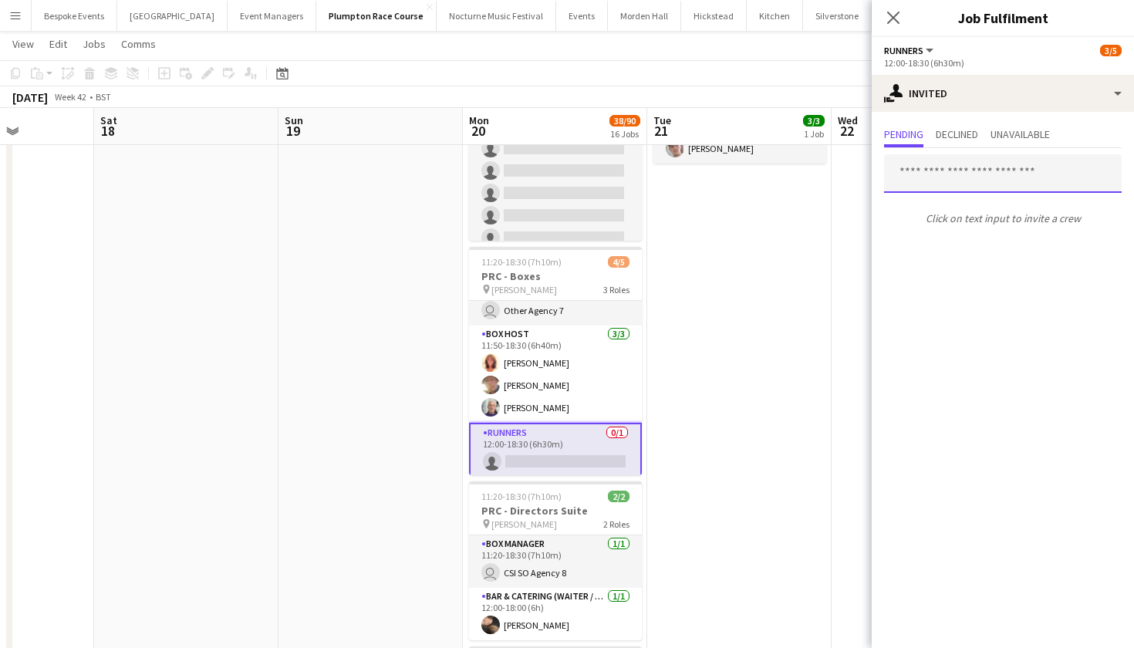
click at [1010, 171] on input "text" at bounding box center [1003, 173] width 238 height 39
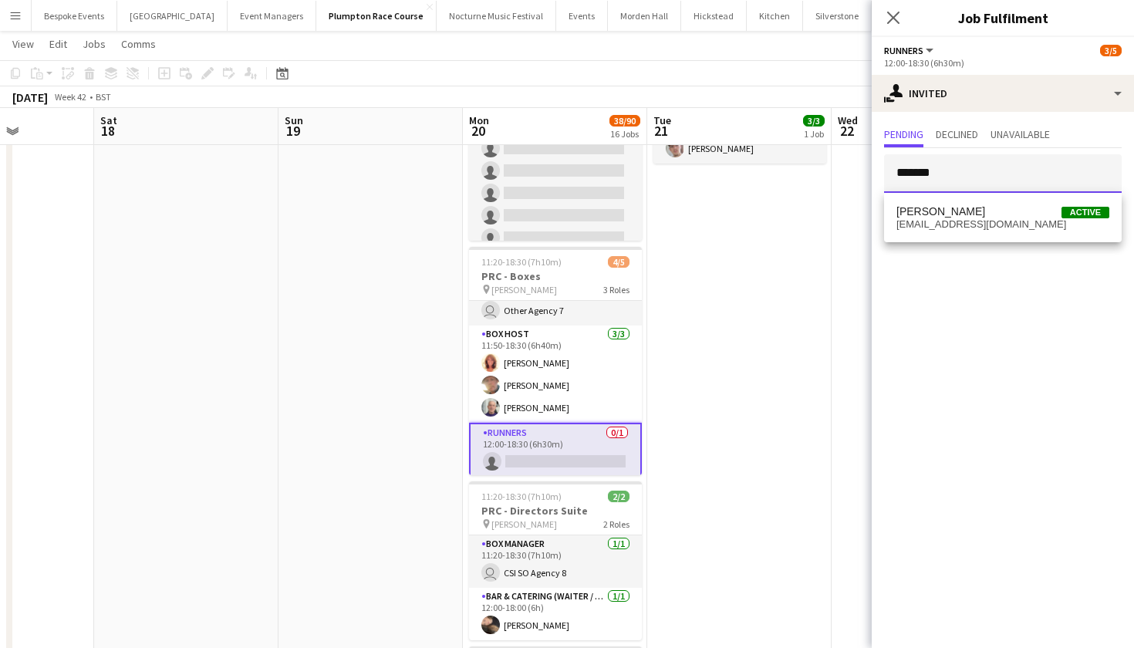
type input "*******"
drag, startPoint x: 1010, startPoint y: 171, endPoint x: 1005, endPoint y: 223, distance: 51.9
click at [1005, 223] on span "[EMAIL_ADDRESS][DOMAIN_NAME]" at bounding box center [1002, 224] width 213 height 12
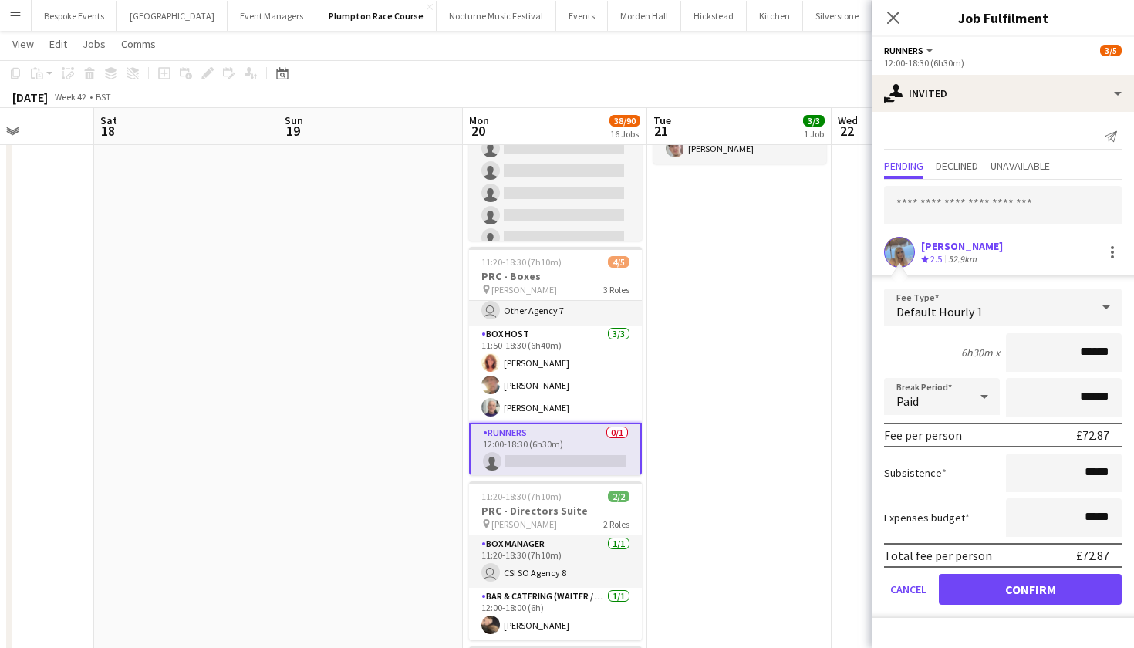
click at [1038, 591] on button "Confirm" at bounding box center [1030, 589] width 183 height 31
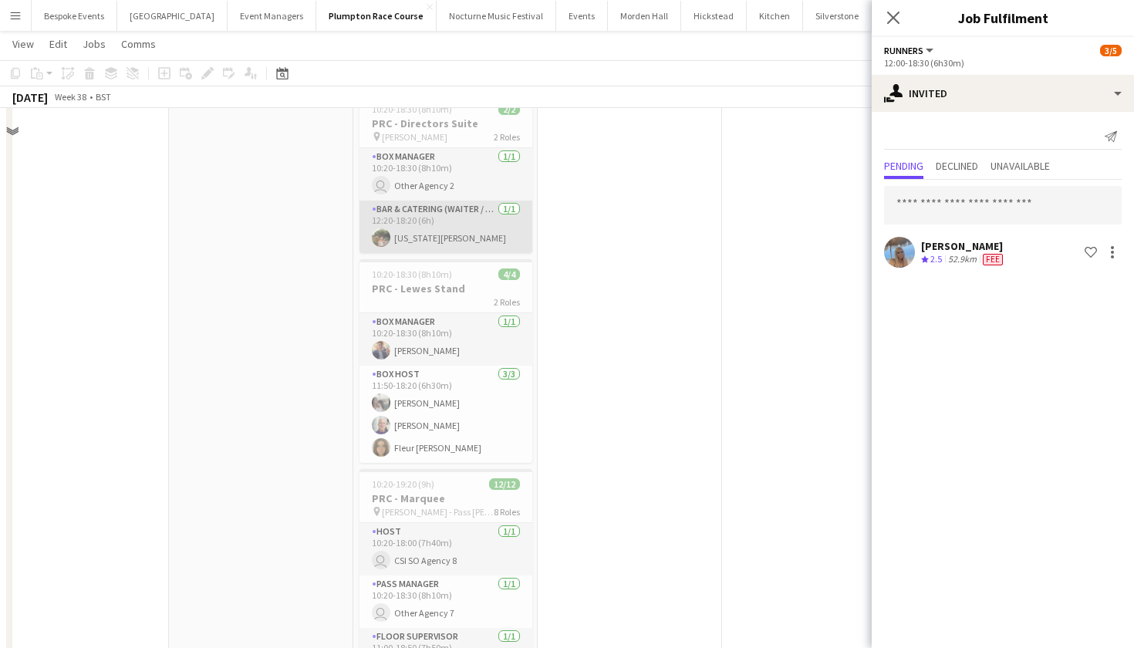
scroll to position [449, 0]
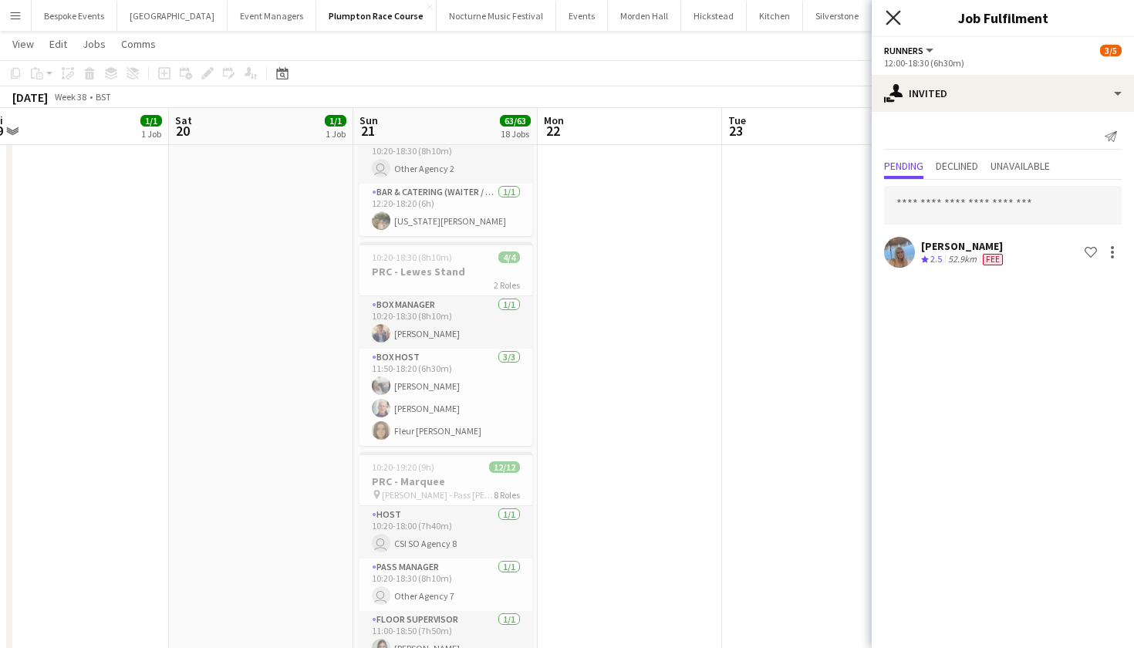
click at [888, 25] on icon "Close pop-in" at bounding box center [892, 17] width 15 height 15
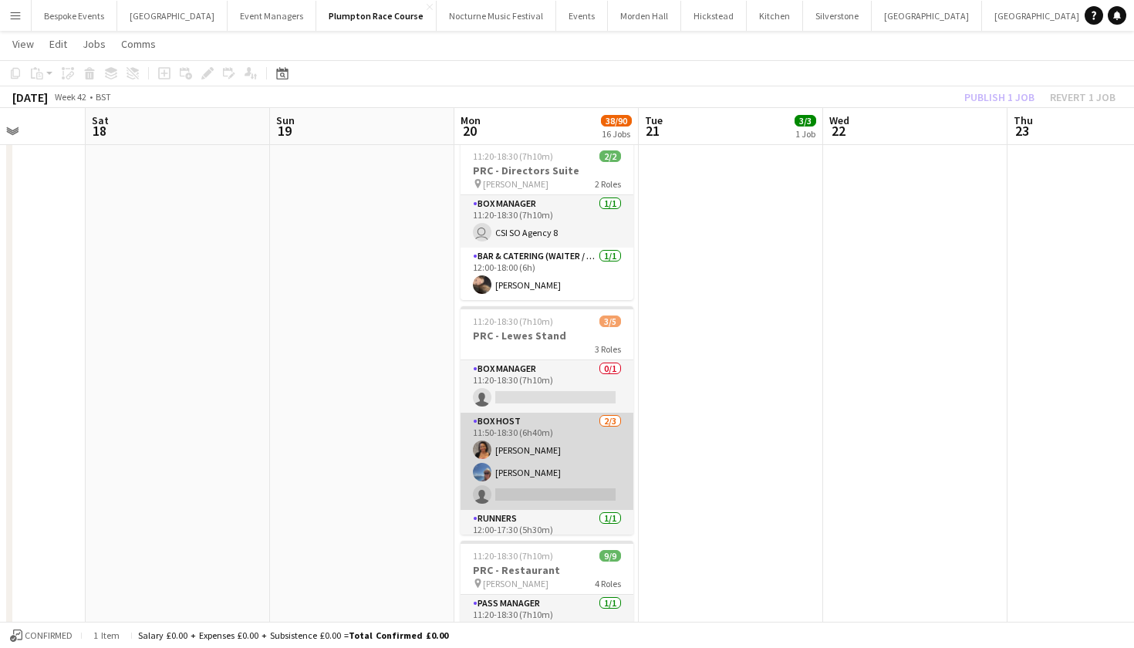
scroll to position [12, 0]
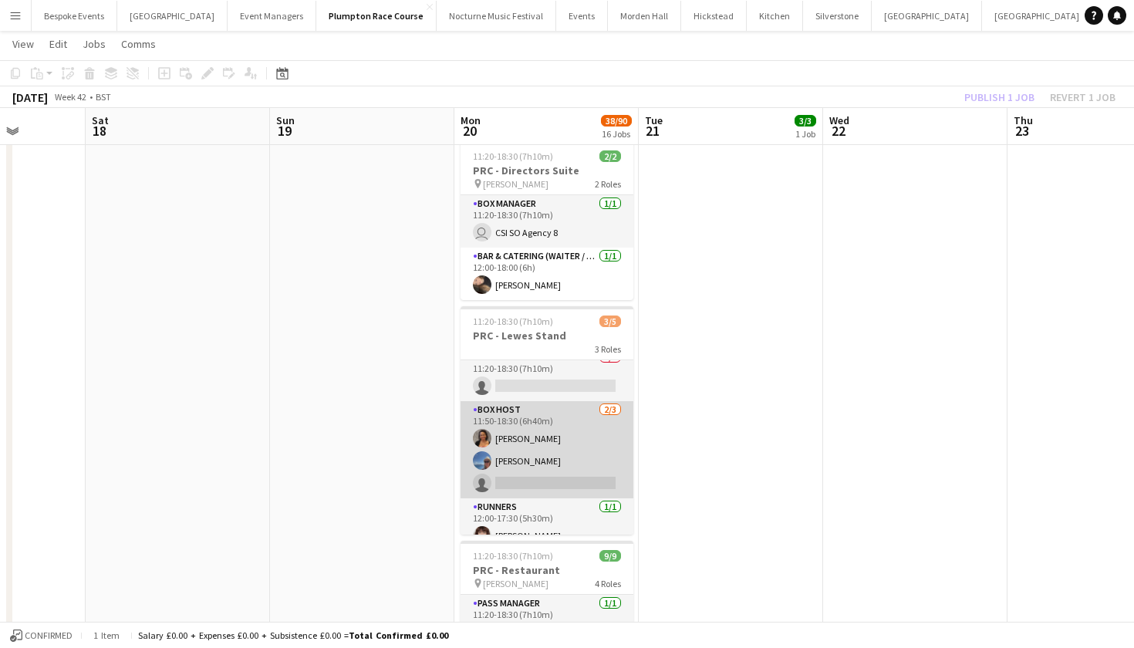
click at [546, 453] on app-card-role "Box Host [DATE] 11:50-18:30 (6h40m) [PERSON_NAME] [PERSON_NAME] single-neutral-…" at bounding box center [546, 449] width 173 height 97
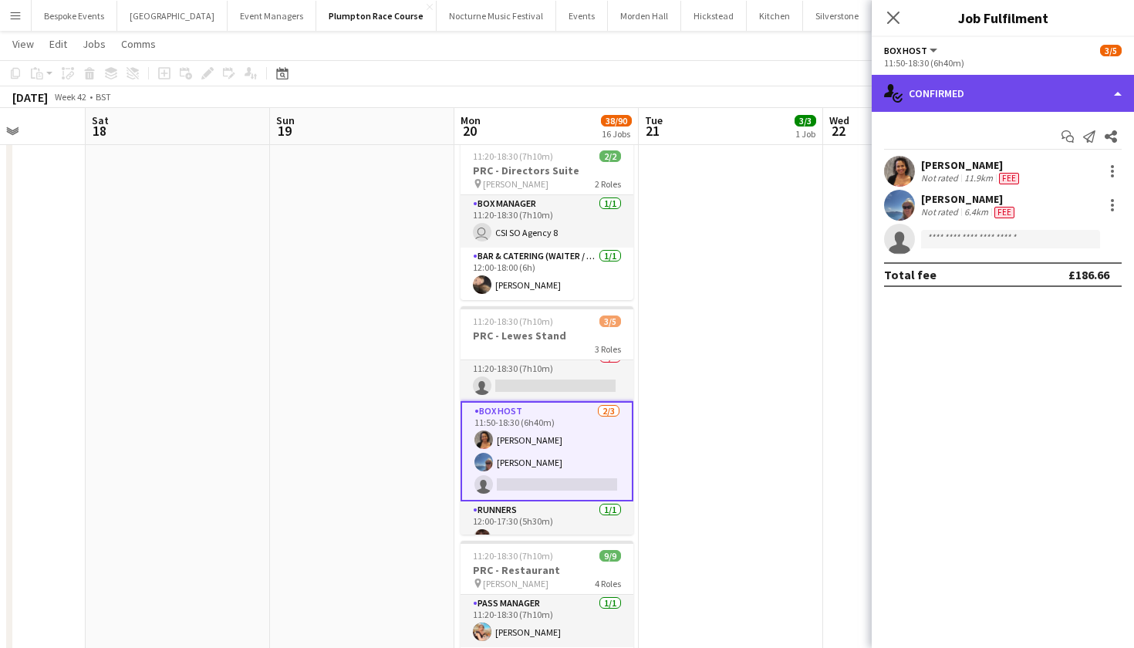
click at [996, 96] on div "single-neutral-actions-check-2 Confirmed" at bounding box center [1002, 93] width 262 height 37
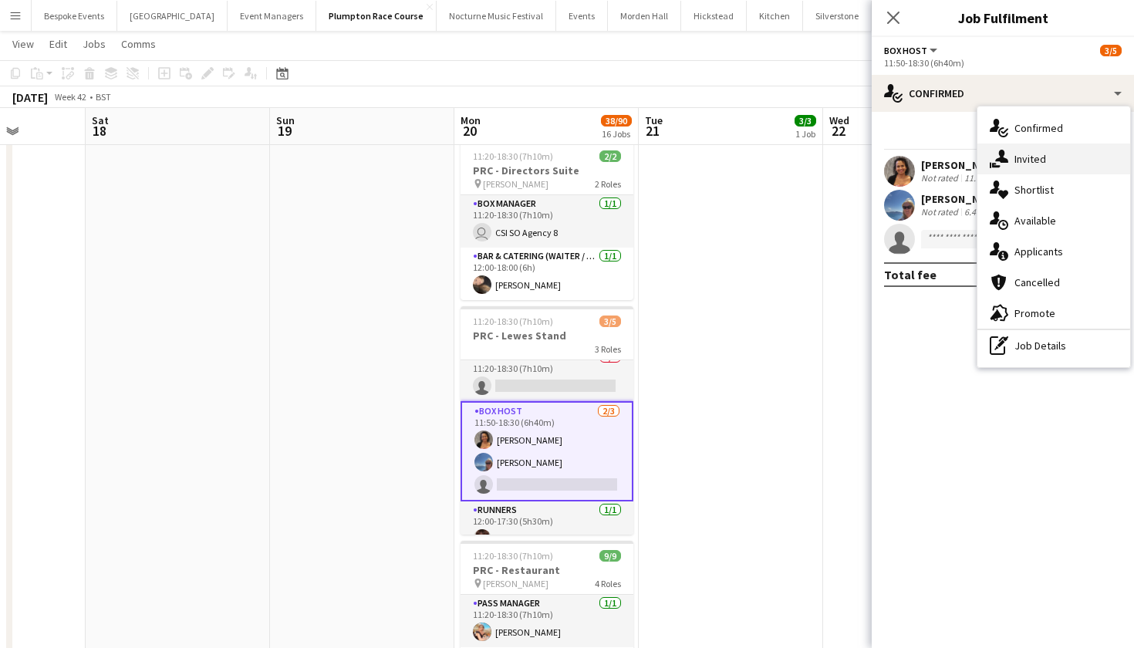
click at [1022, 163] on span "Invited" at bounding box center [1030, 159] width 32 height 14
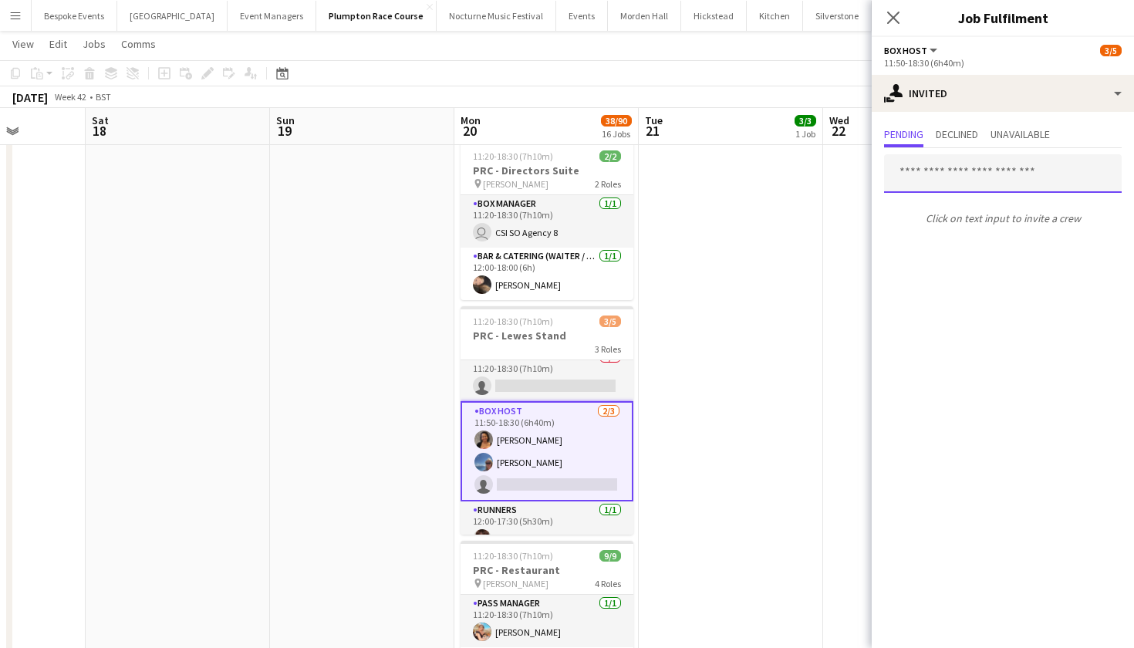
click at [959, 175] on input "text" at bounding box center [1003, 173] width 238 height 39
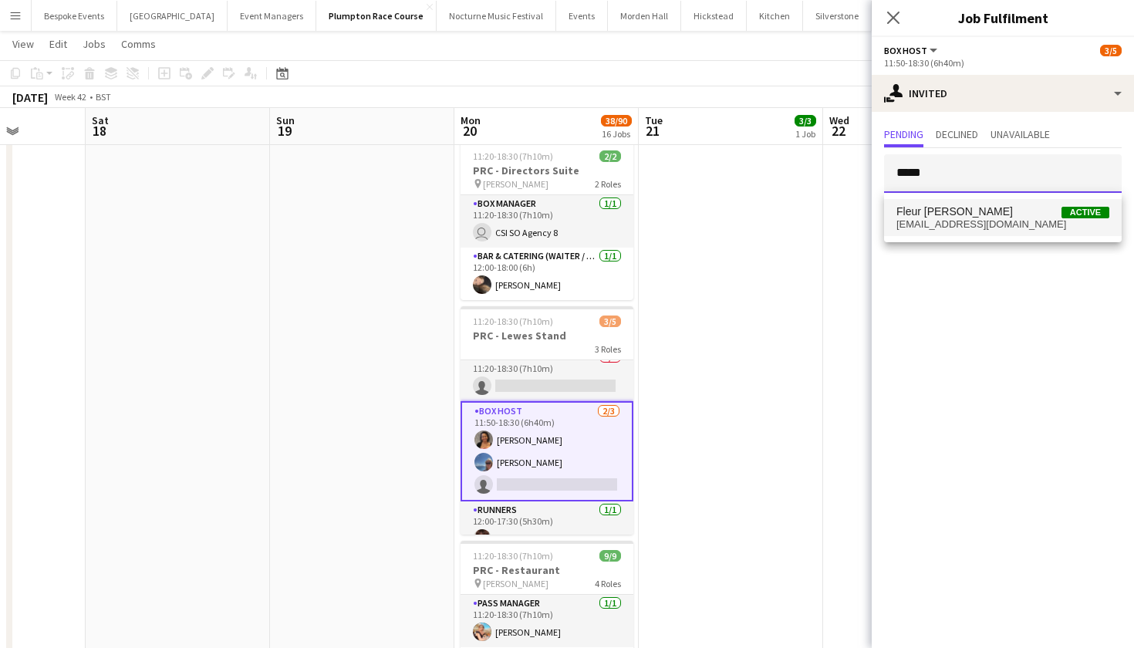
type input "*****"
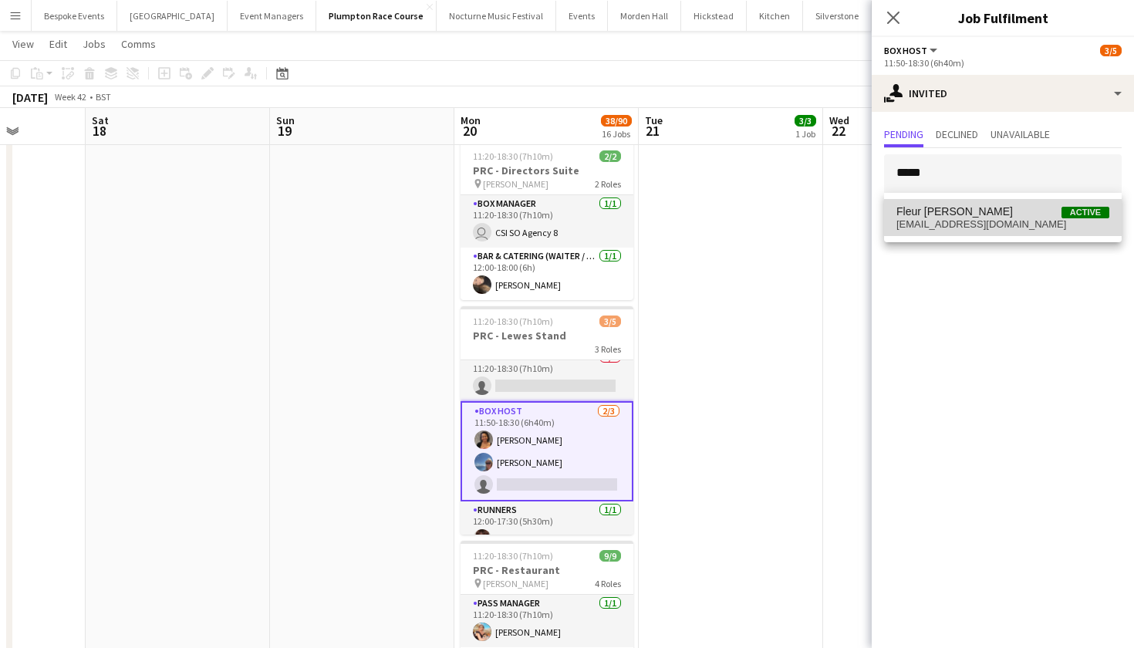
click at [976, 220] on span "[EMAIL_ADDRESS][DOMAIN_NAME]" at bounding box center [1002, 224] width 213 height 12
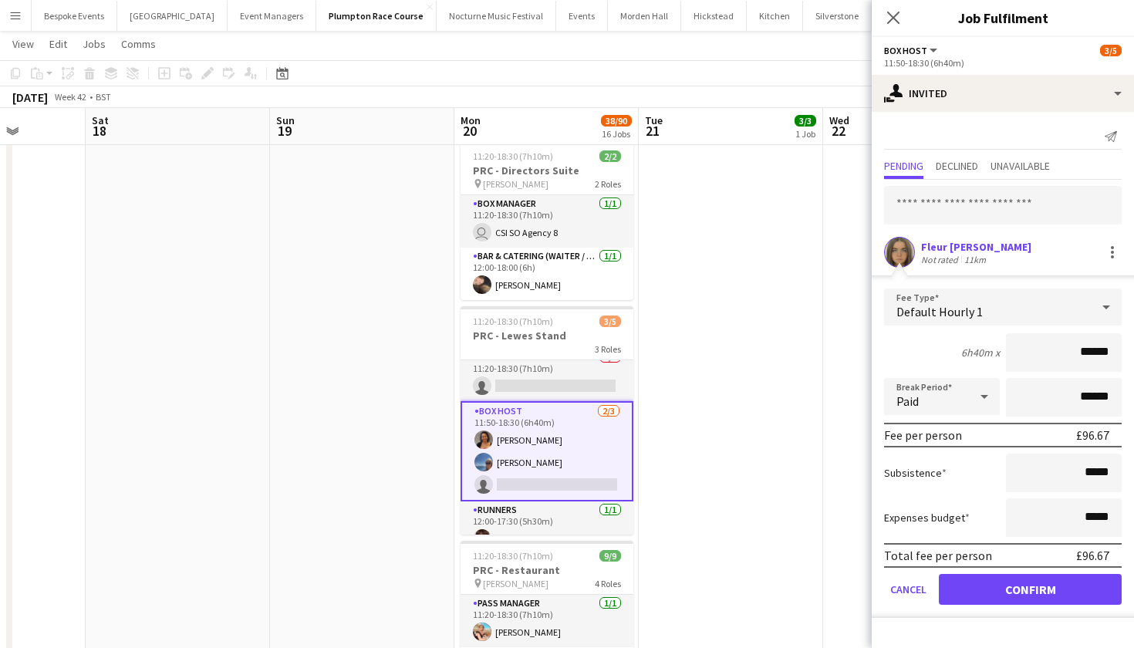
click at [1048, 593] on button "Confirm" at bounding box center [1030, 589] width 183 height 31
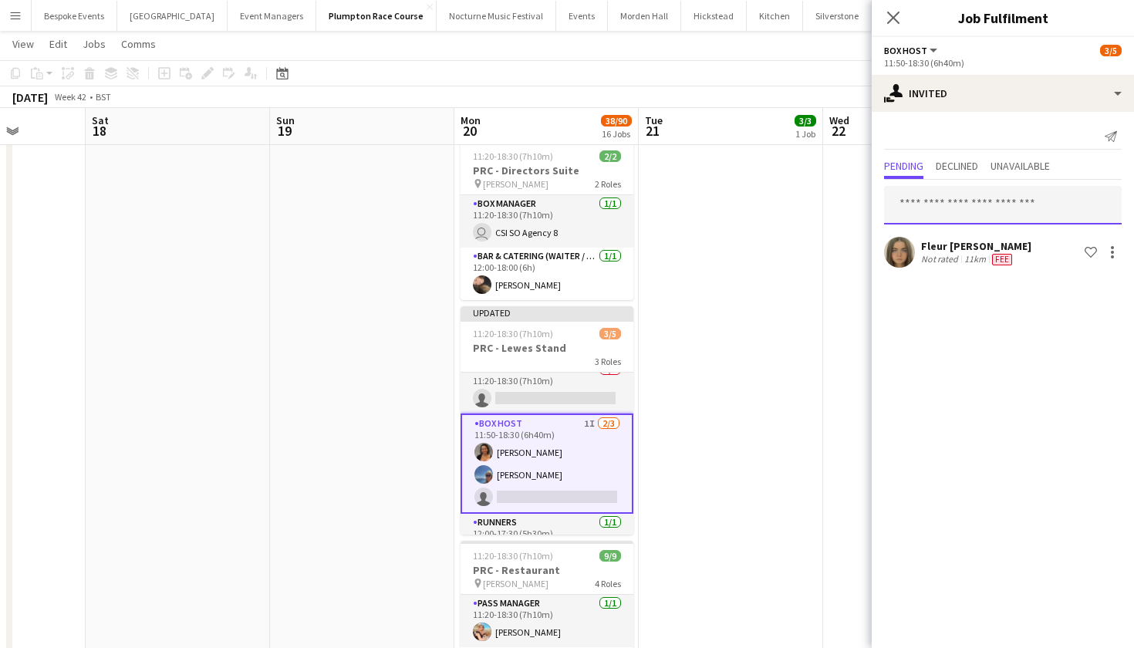
click at [945, 208] on input "text" at bounding box center [1003, 205] width 238 height 39
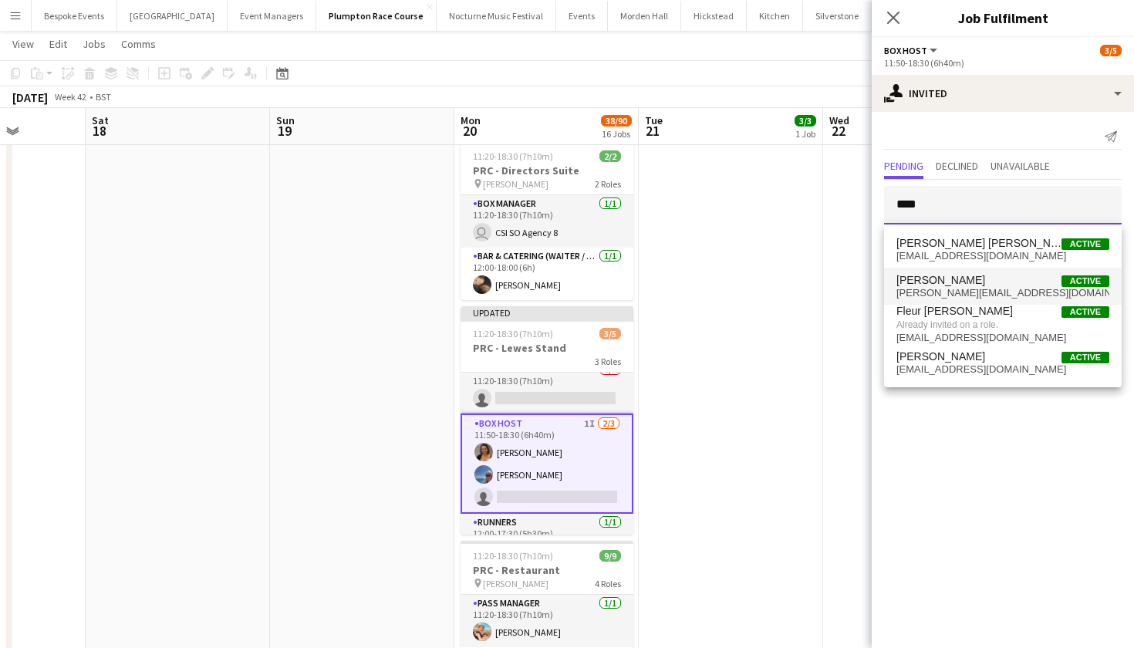
type input "****"
click at [944, 285] on span "[PERSON_NAME]" at bounding box center [940, 280] width 89 height 13
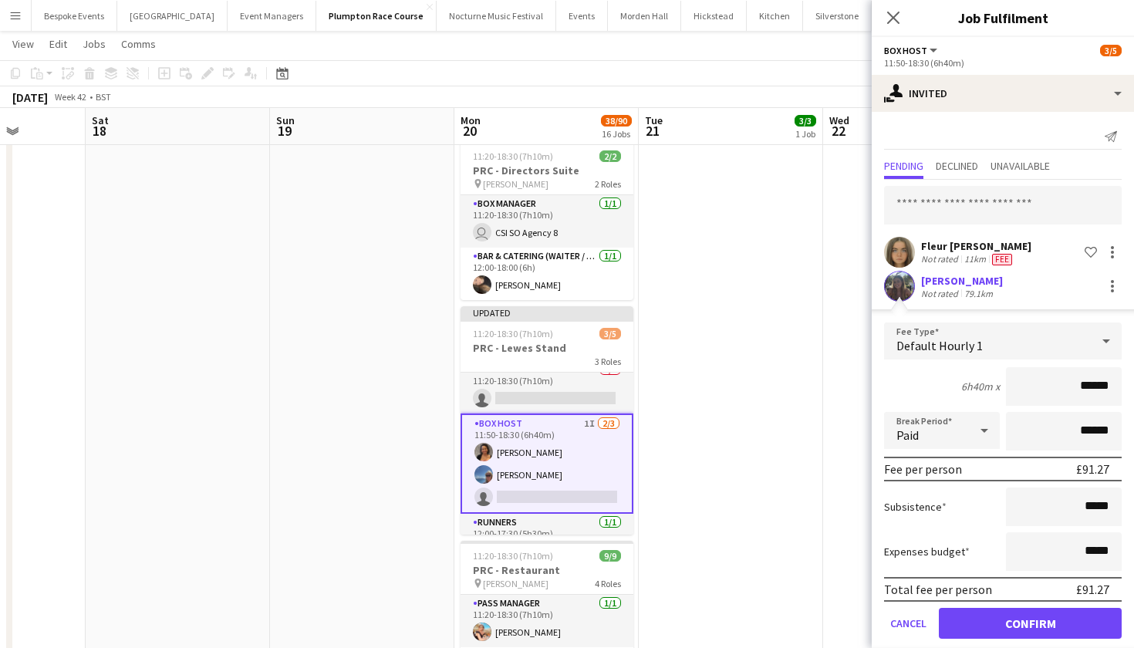
click at [1036, 618] on button "Confirm" at bounding box center [1030, 623] width 183 height 31
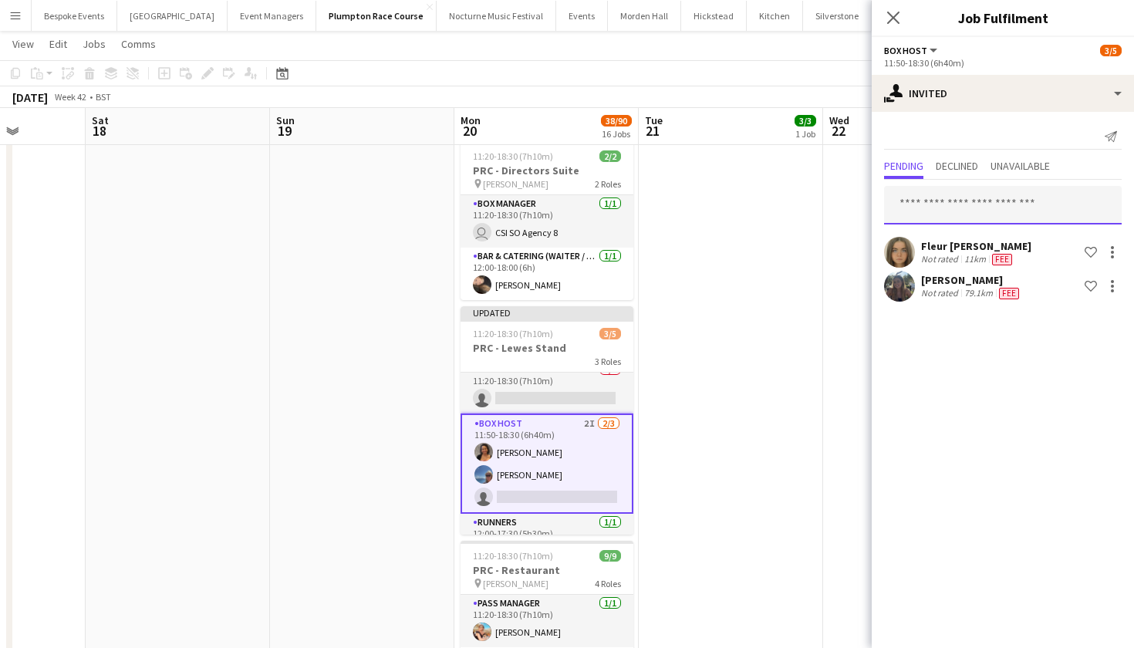
click at [952, 217] on input "text" at bounding box center [1003, 205] width 238 height 39
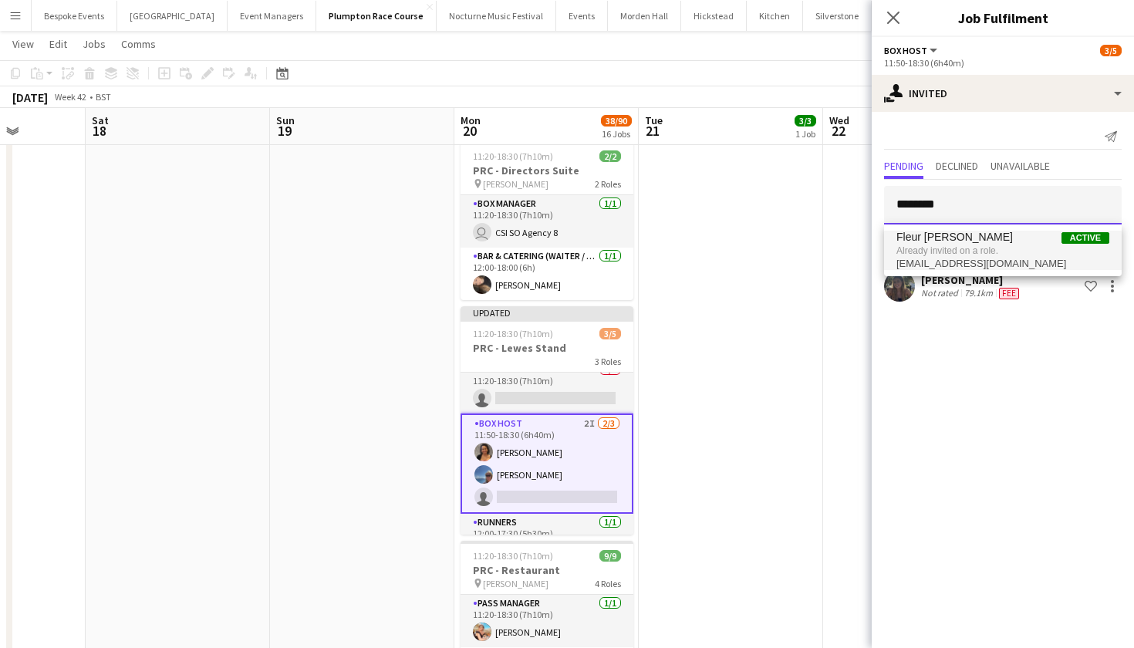
type input "********"
click at [928, 247] on span "Already invited on a role." at bounding box center [1002, 251] width 213 height 14
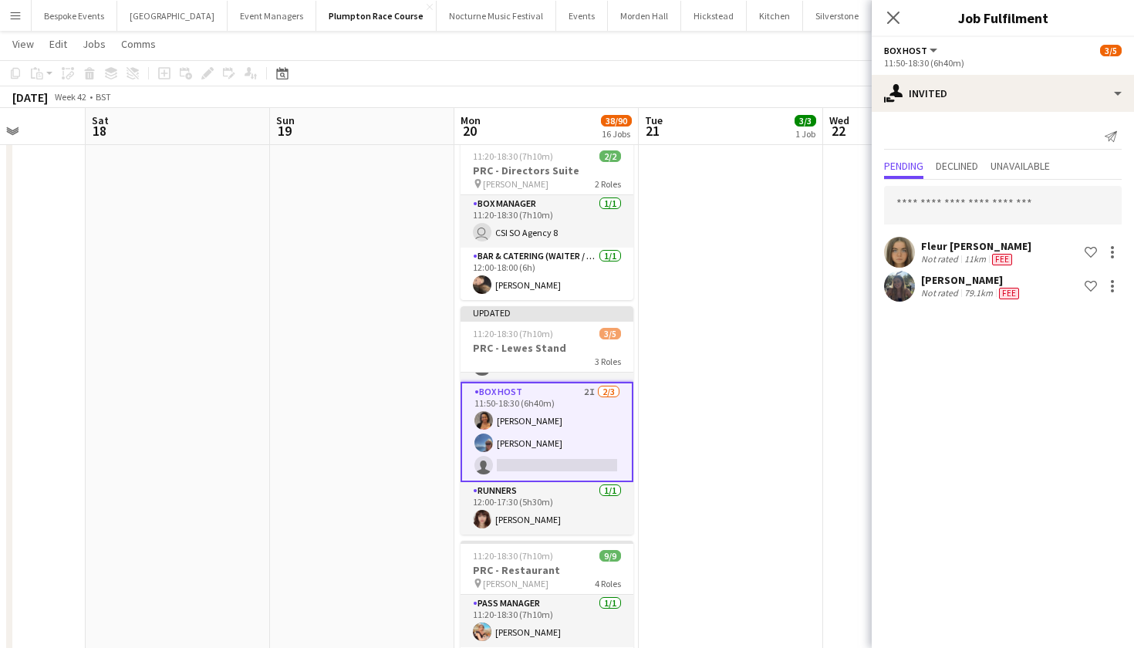
click at [824, 296] on app-date-cell at bounding box center [915, 500] width 184 height 1669
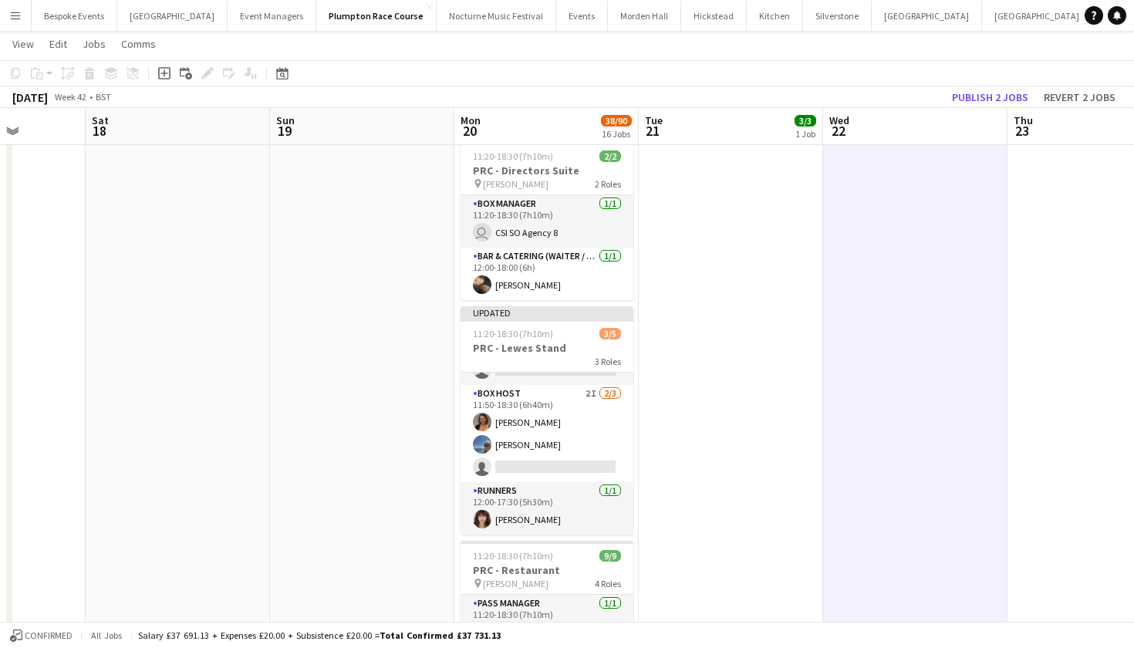
scroll to position [40, 0]
click at [988, 93] on button "Publish 2 jobs" at bounding box center [989, 97] width 89 height 20
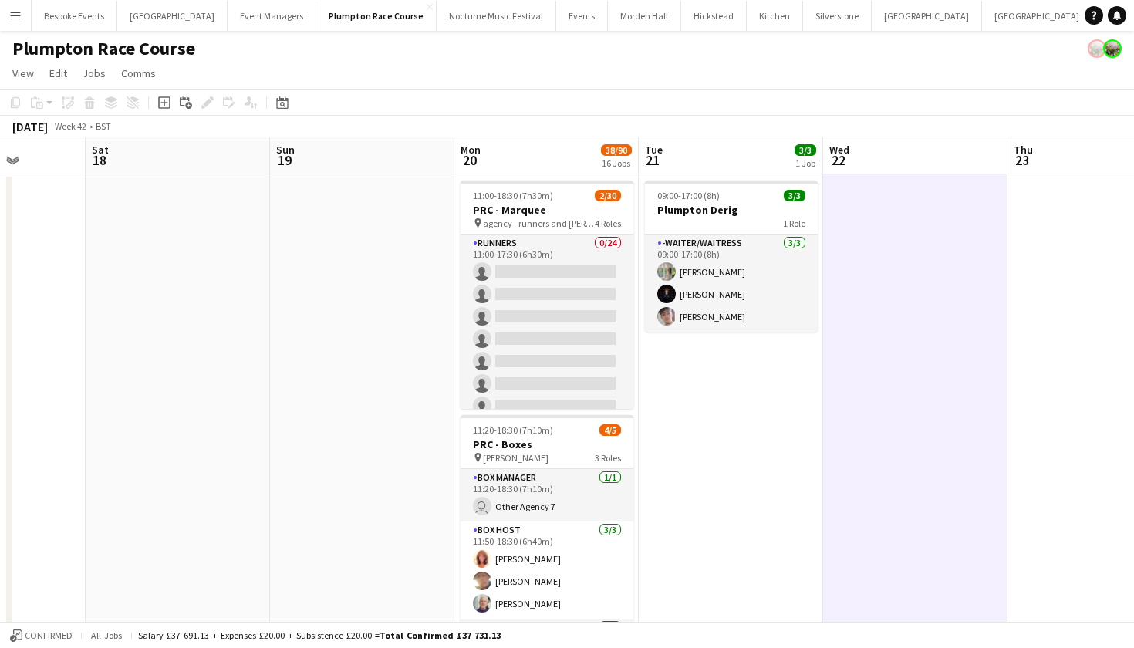
scroll to position [0, 0]
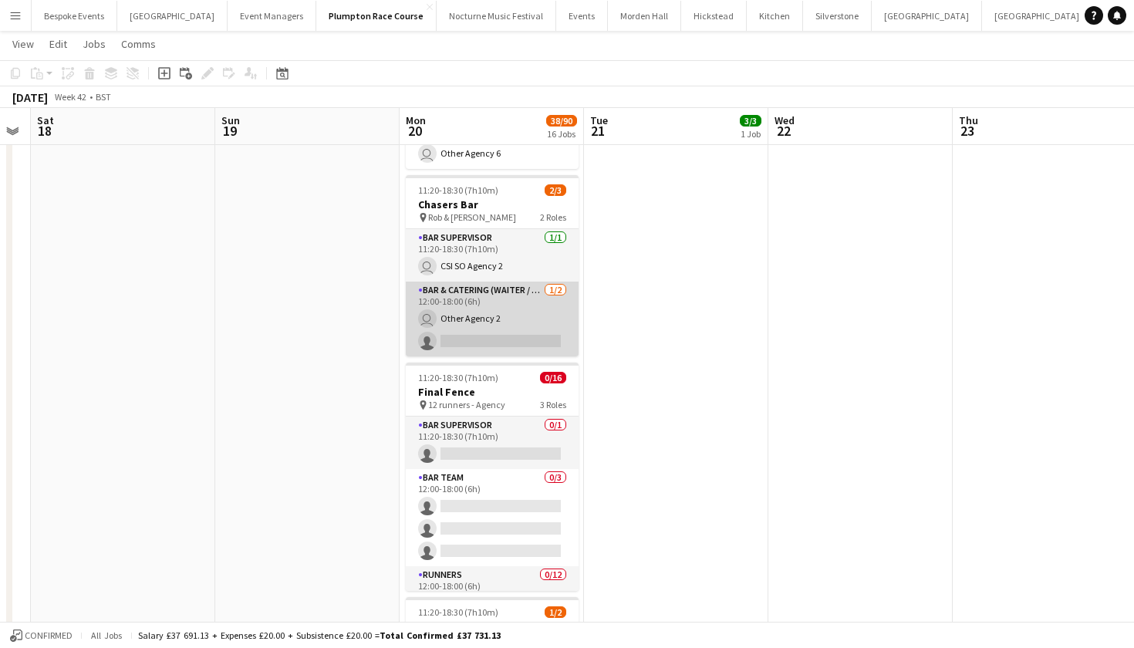
click at [522, 336] on app-card-role "Bar & Catering (Waiter / waitress) [DATE] 12:00-18:00 (6h) user Other Agency 2 …" at bounding box center [492, 318] width 173 height 75
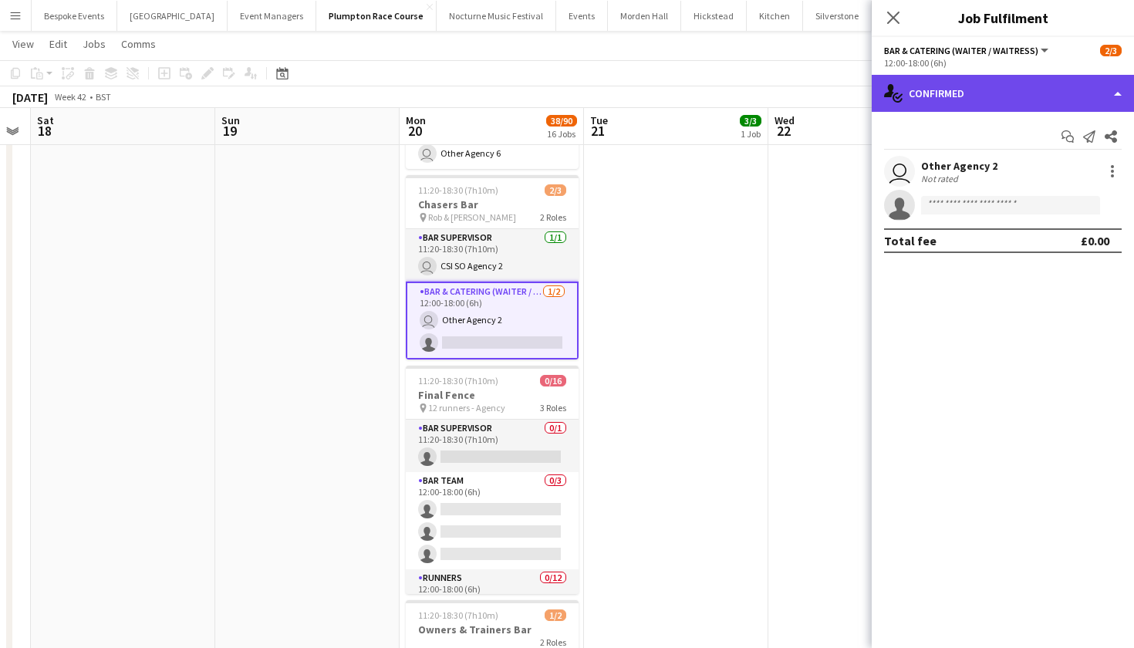
click at [1001, 90] on div "single-neutral-actions-check-2 Confirmed" at bounding box center [1002, 93] width 262 height 37
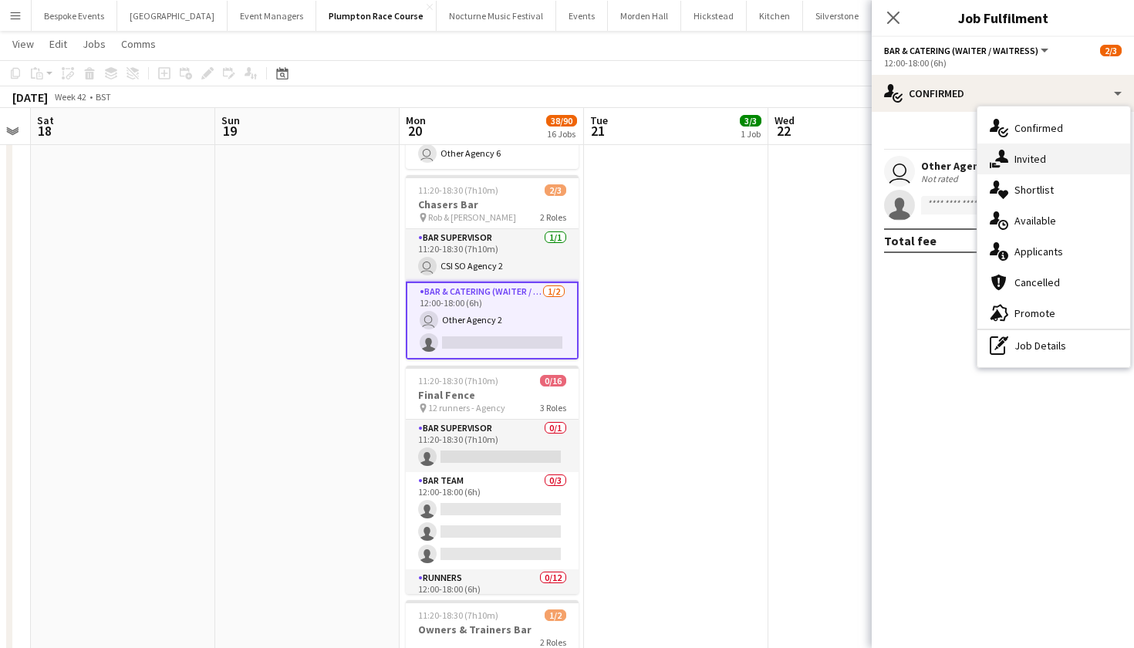
click at [1045, 156] on span "Invited" at bounding box center [1030, 159] width 32 height 14
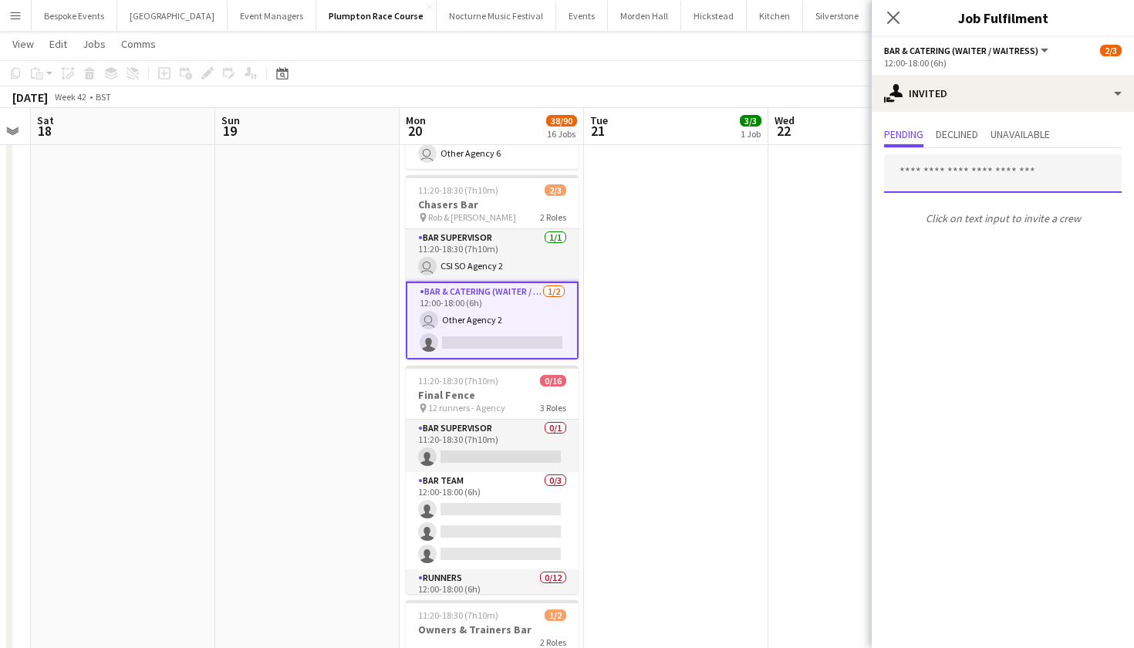
click at [996, 179] on input "text" at bounding box center [1003, 173] width 238 height 39
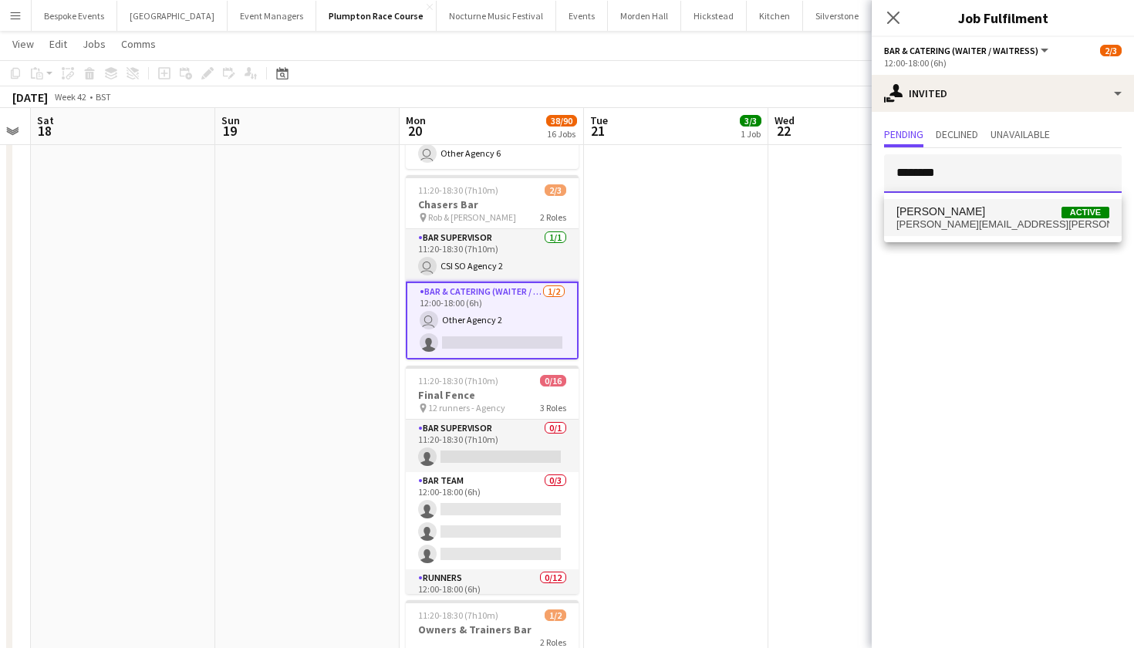
type input "********"
click at [993, 217] on span "[PERSON_NAME] Active" at bounding box center [1002, 211] width 213 height 13
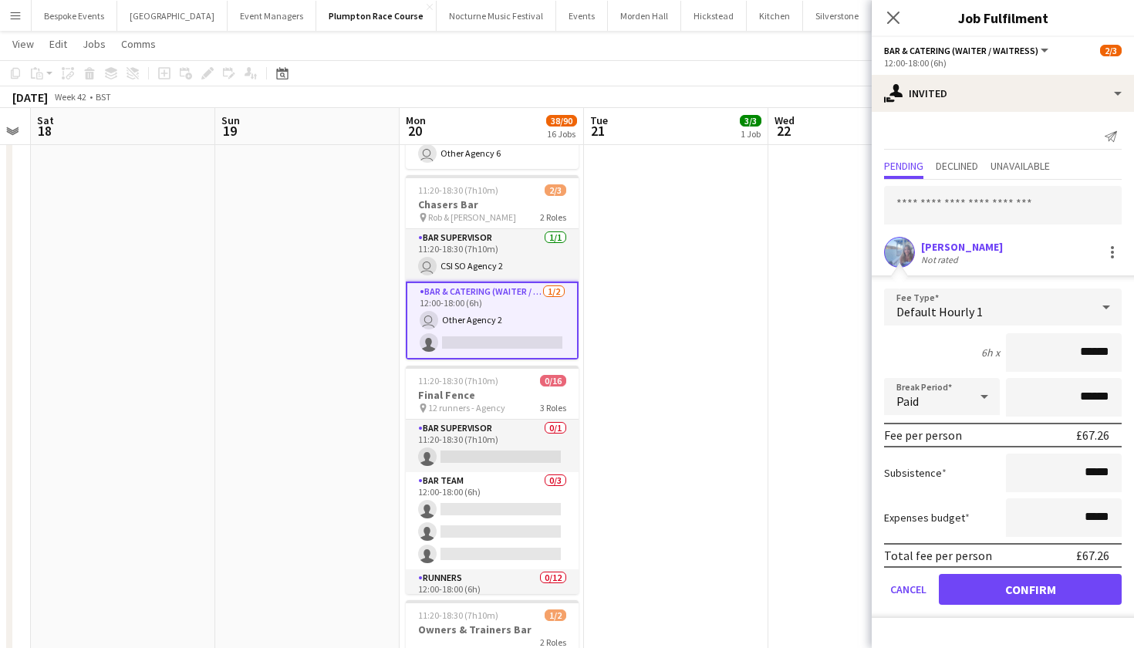
click at [1035, 591] on button "Confirm" at bounding box center [1030, 589] width 183 height 31
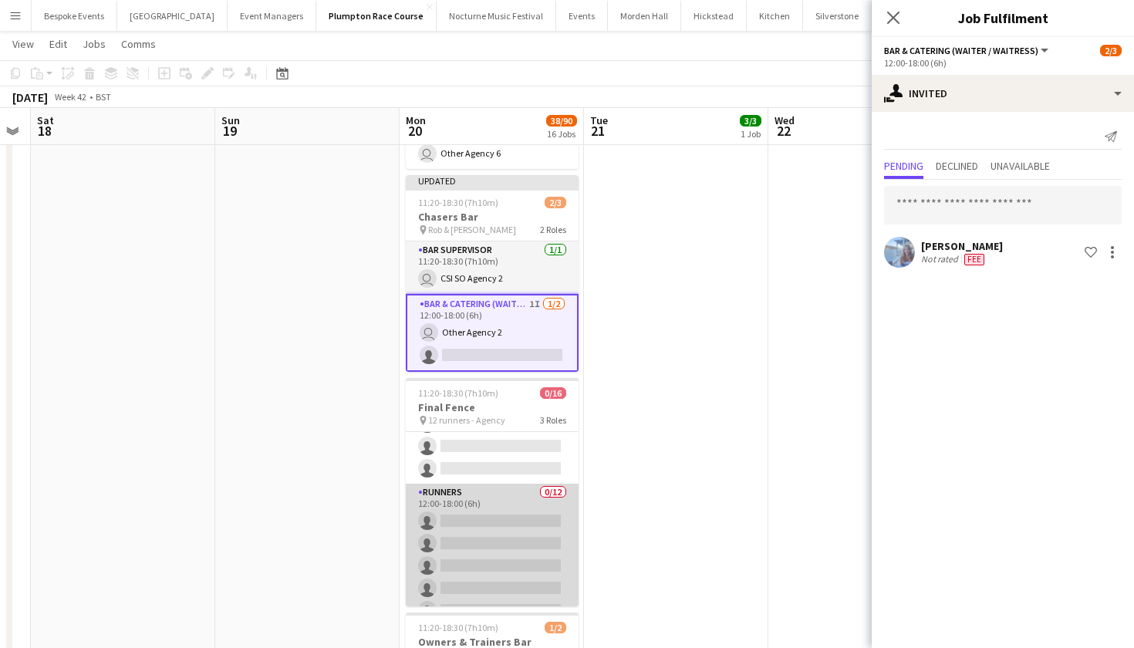
click at [493, 553] on app-card-role "Runners 0/12 12:00-18:00 (6h) single-neutral-actions single-neutral-actions sin…" at bounding box center [492, 633] width 173 height 298
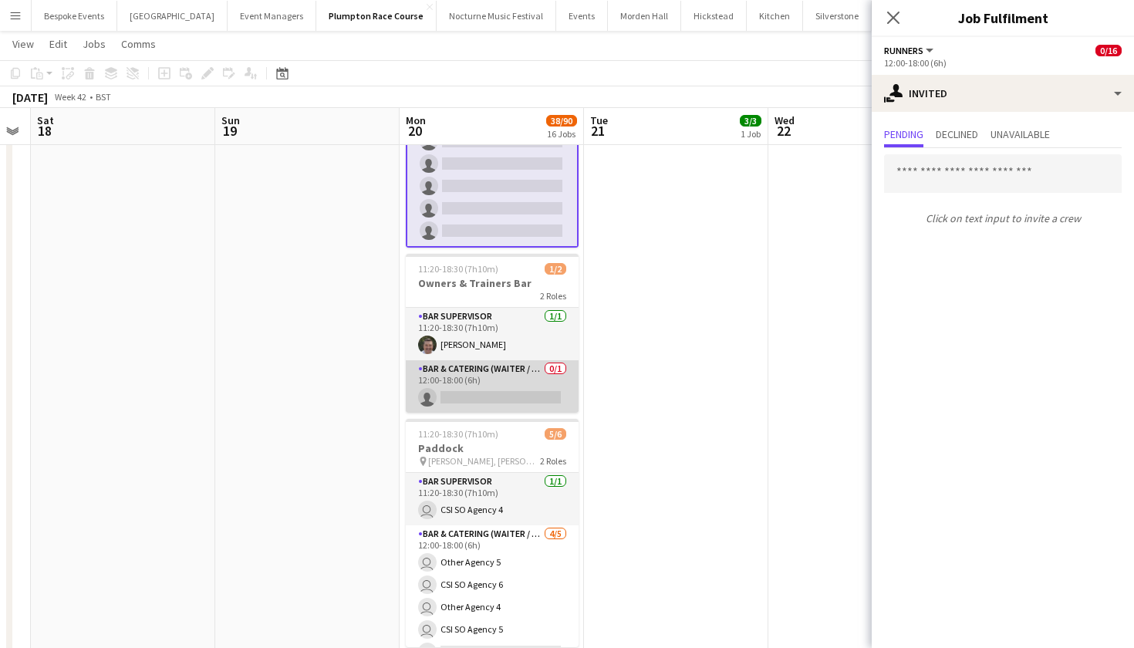
click at [489, 372] on app-card-role "Bar & Catering (Waiter / waitress) 0/1 12:00-18:00 (6h) single-neutral-actions" at bounding box center [492, 386] width 173 height 52
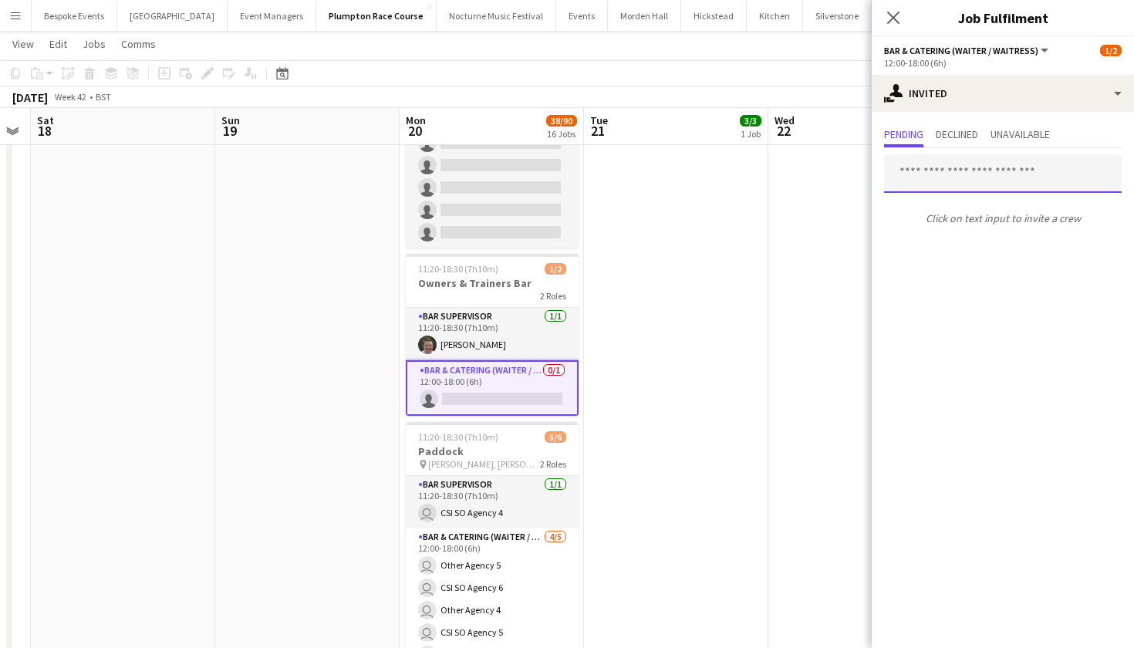
click at [941, 173] on input "text" at bounding box center [1003, 173] width 238 height 39
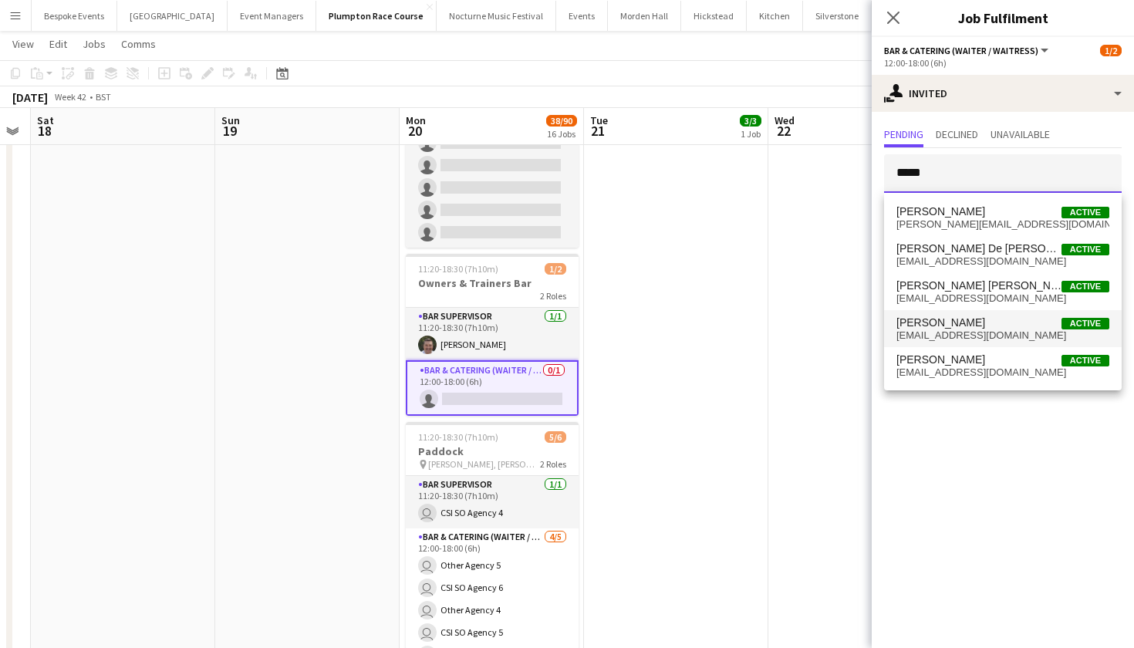
type input "*****"
click at [957, 329] on span "[PERSON_NAME] Active" at bounding box center [1002, 322] width 213 height 13
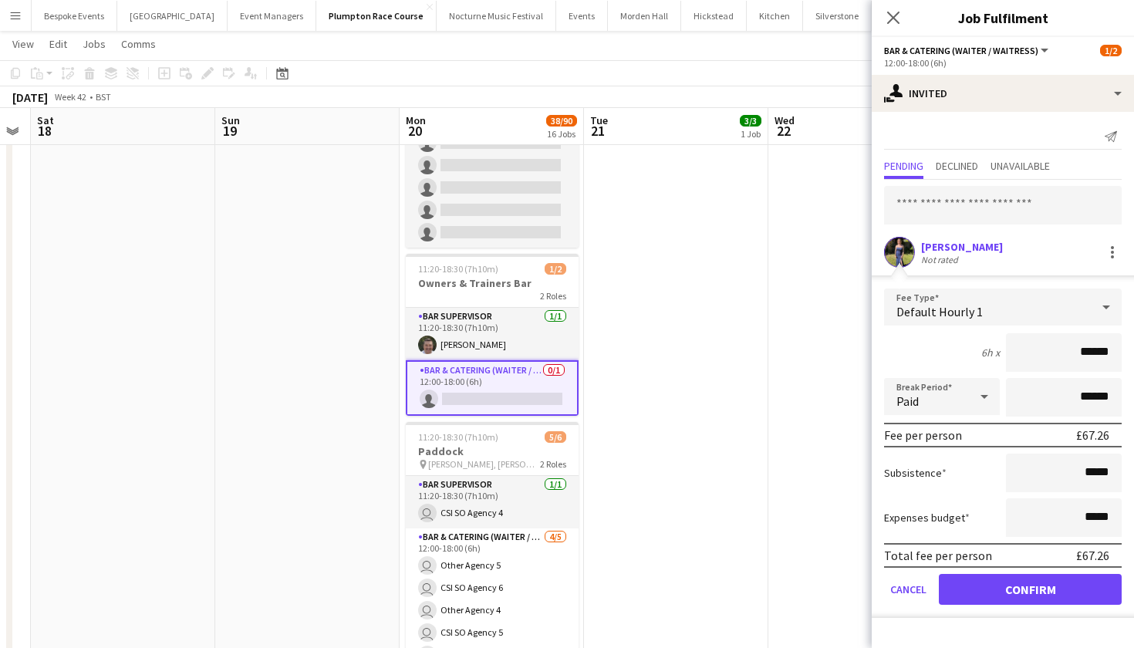
click at [1007, 595] on button "Confirm" at bounding box center [1030, 589] width 183 height 31
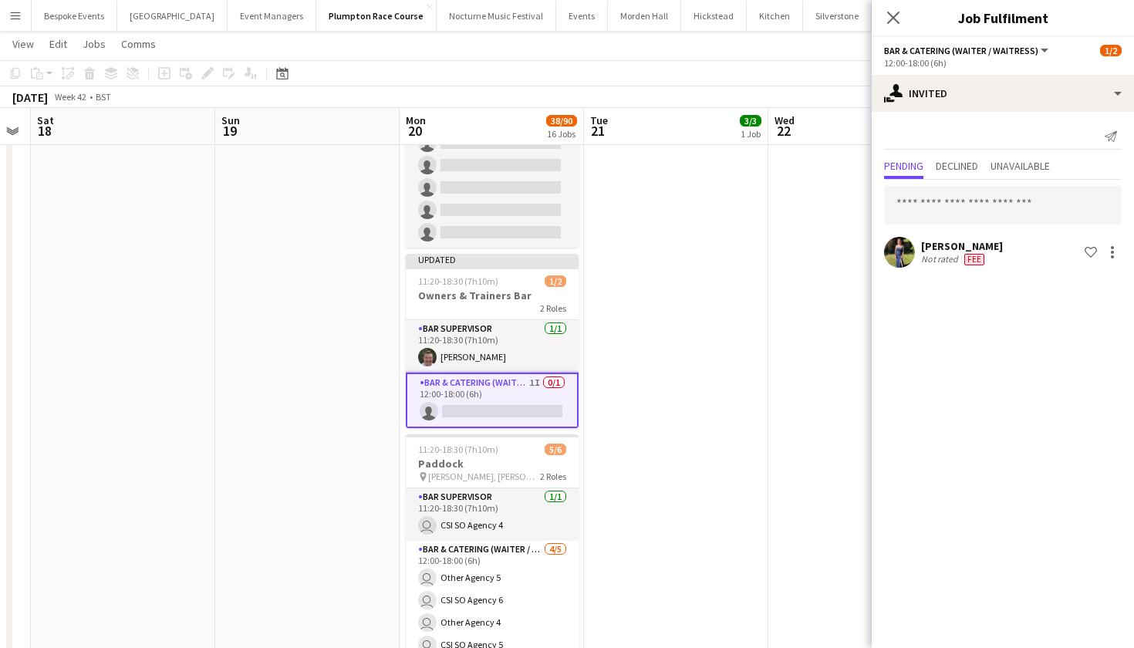
click at [781, 348] on app-date-cell at bounding box center [860, 11] width 184 height 1656
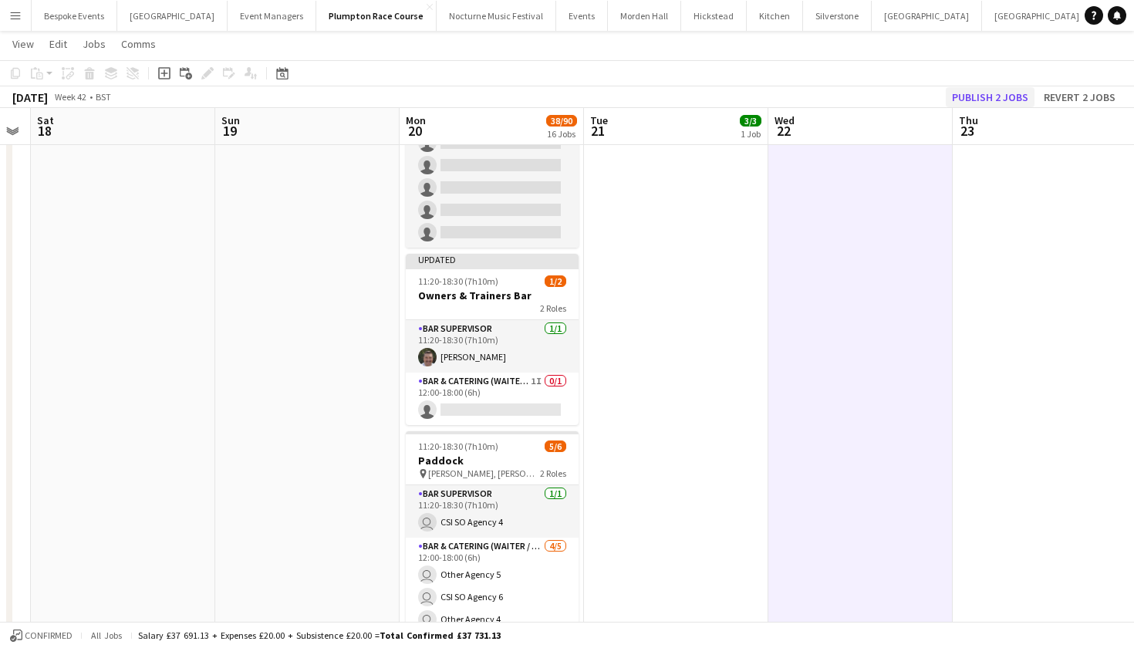
click at [986, 104] on button "Publish 2 jobs" at bounding box center [989, 97] width 89 height 20
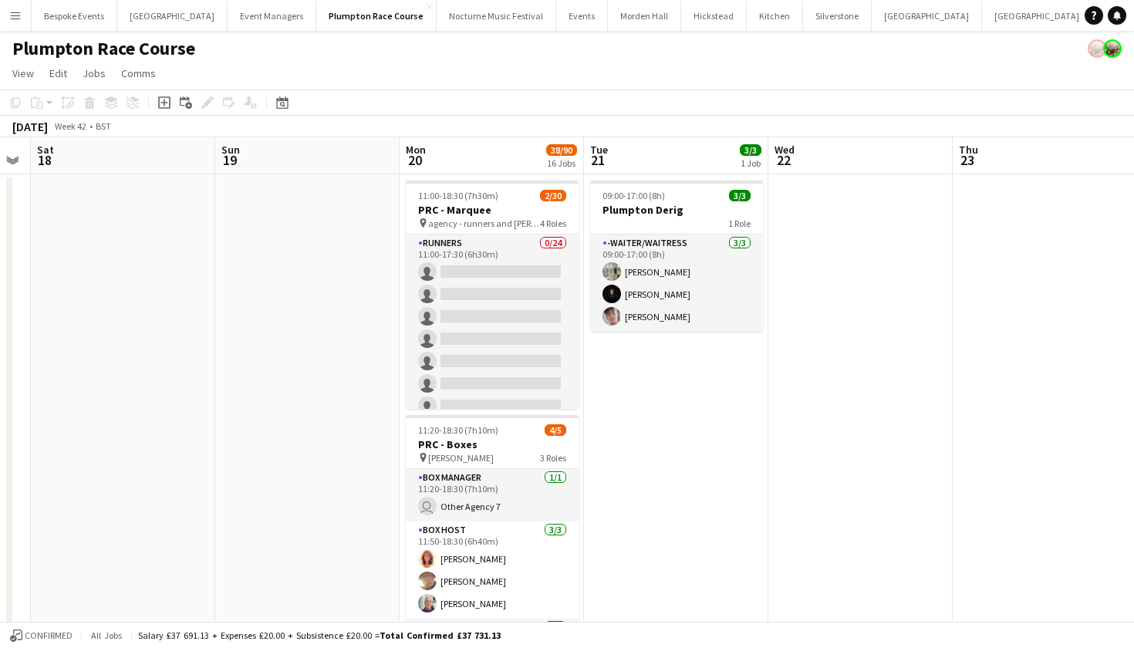
click at [8, 19] on button "Menu" at bounding box center [15, 15] width 31 height 31
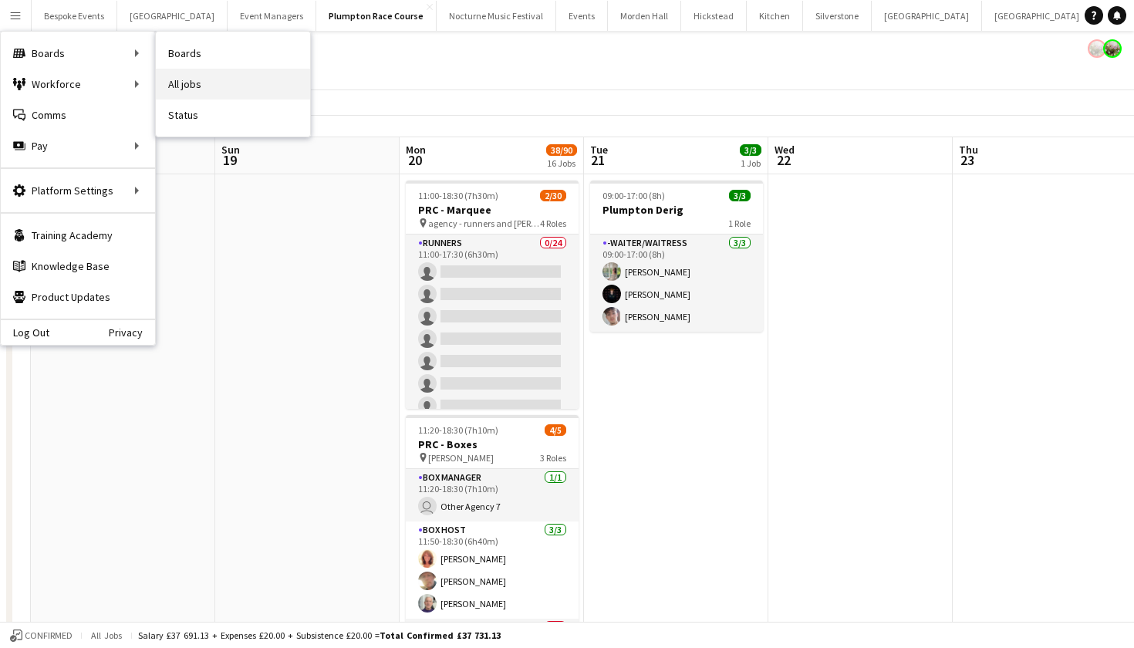
click at [195, 84] on link "All jobs" at bounding box center [233, 84] width 154 height 31
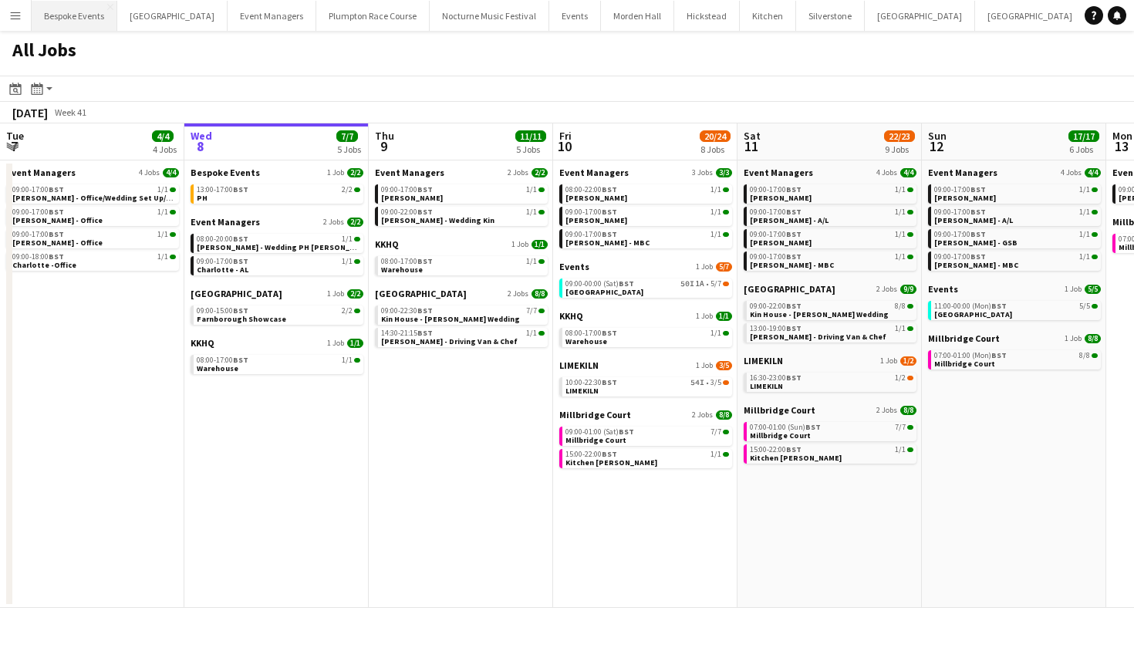
click at [66, 21] on button "Bespoke Events Close" at bounding box center [75, 16] width 86 height 30
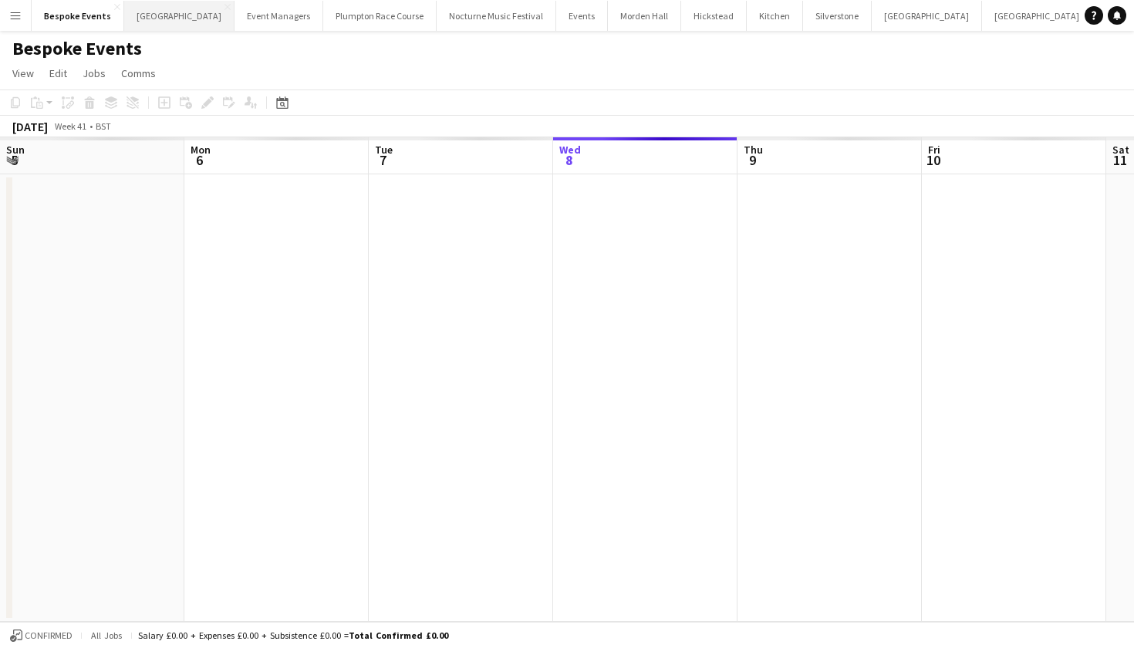
scroll to position [0, 369]
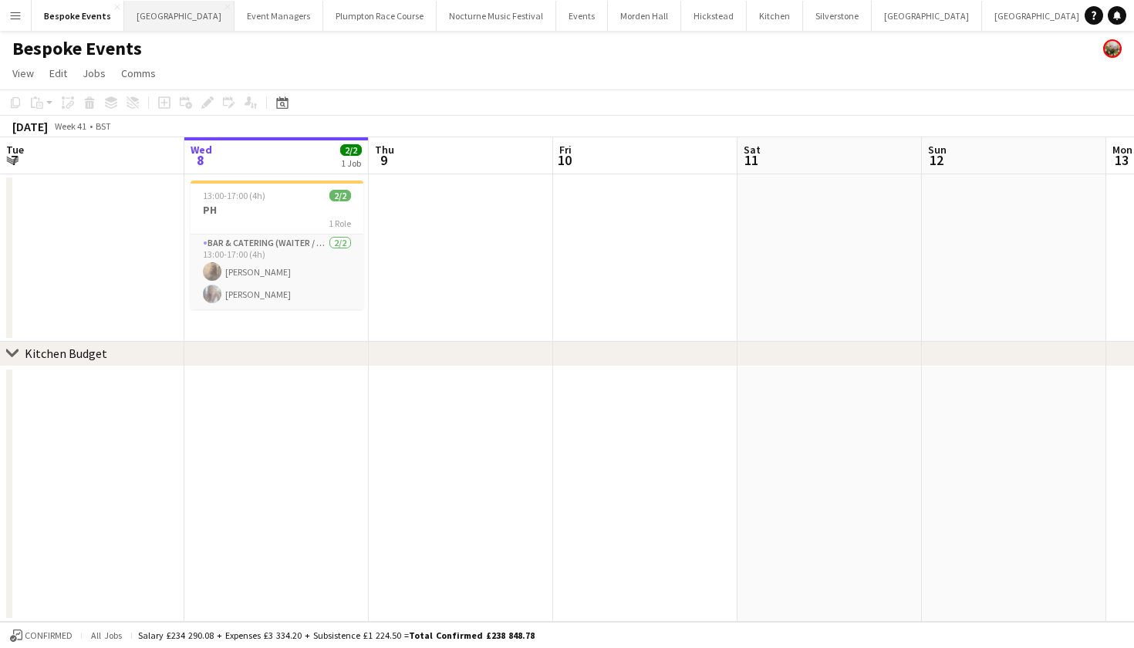
click at [161, 22] on button "[GEOGRAPHIC_DATA] Close" at bounding box center [179, 16] width 110 height 30
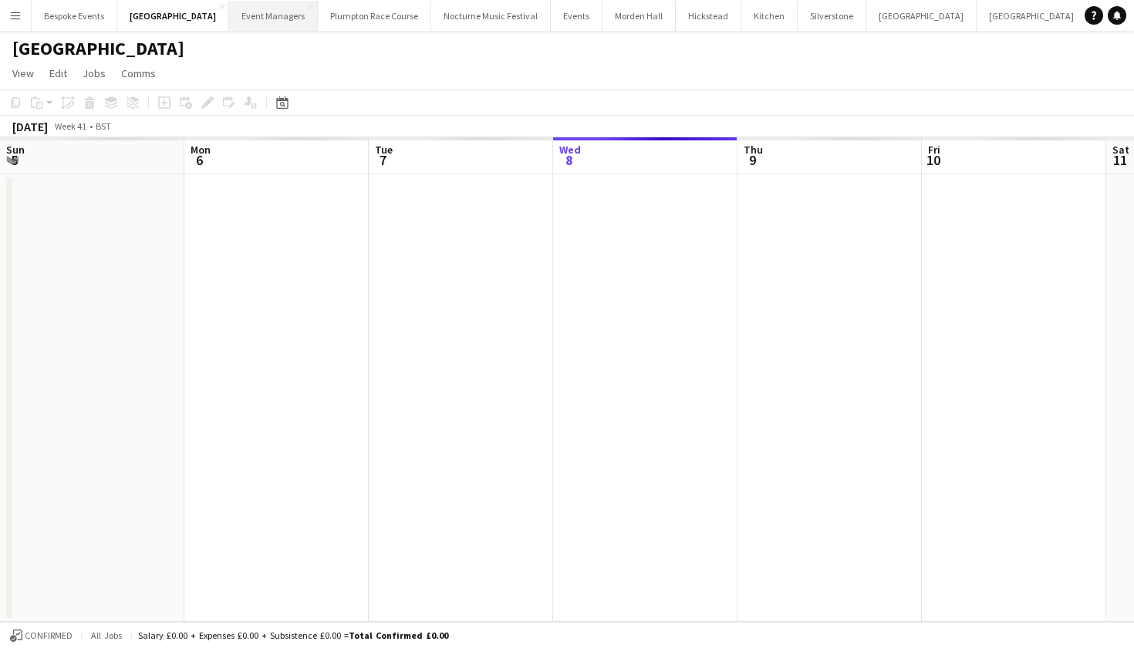
scroll to position [0, 369]
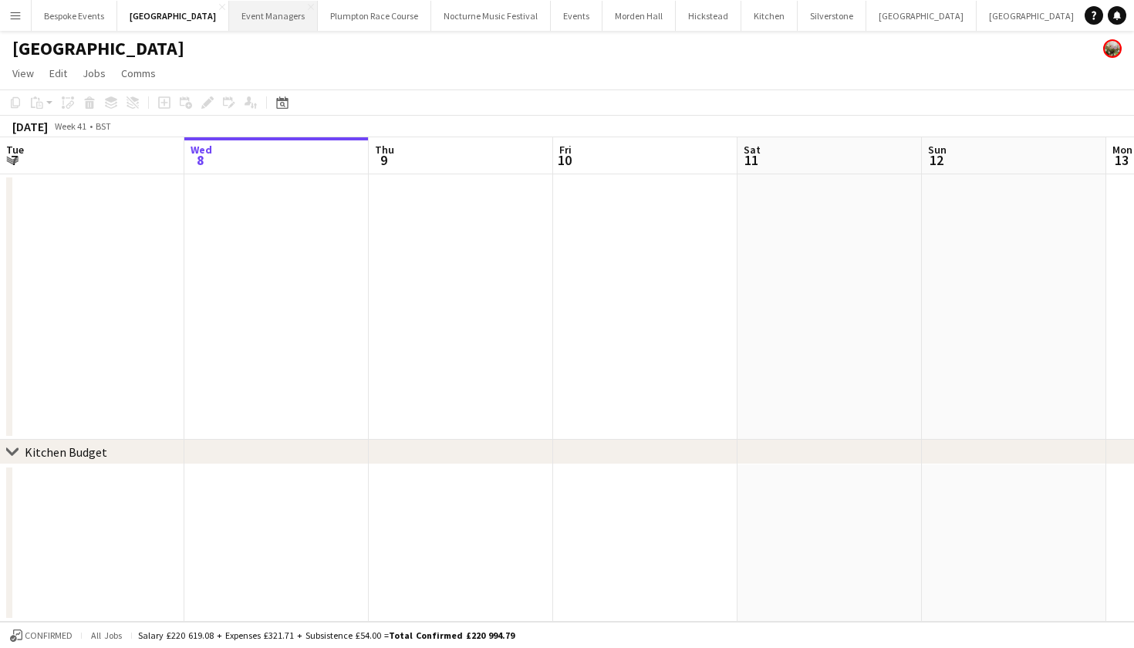
click at [229, 29] on button "Event Managers Close" at bounding box center [273, 16] width 89 height 30
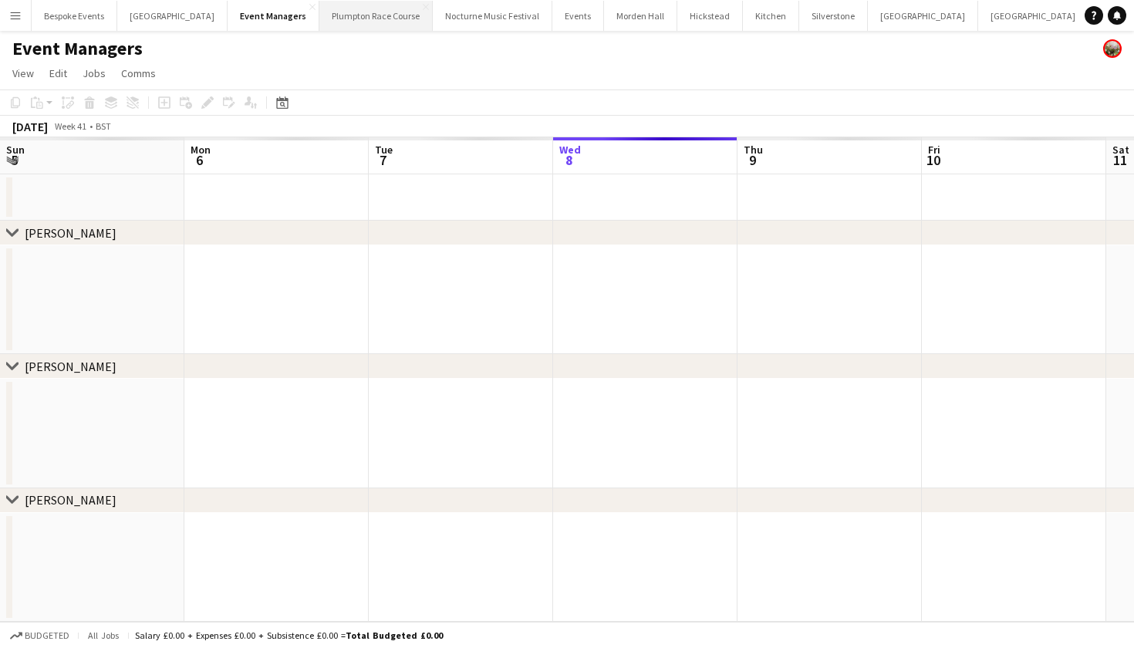
scroll to position [0, 369]
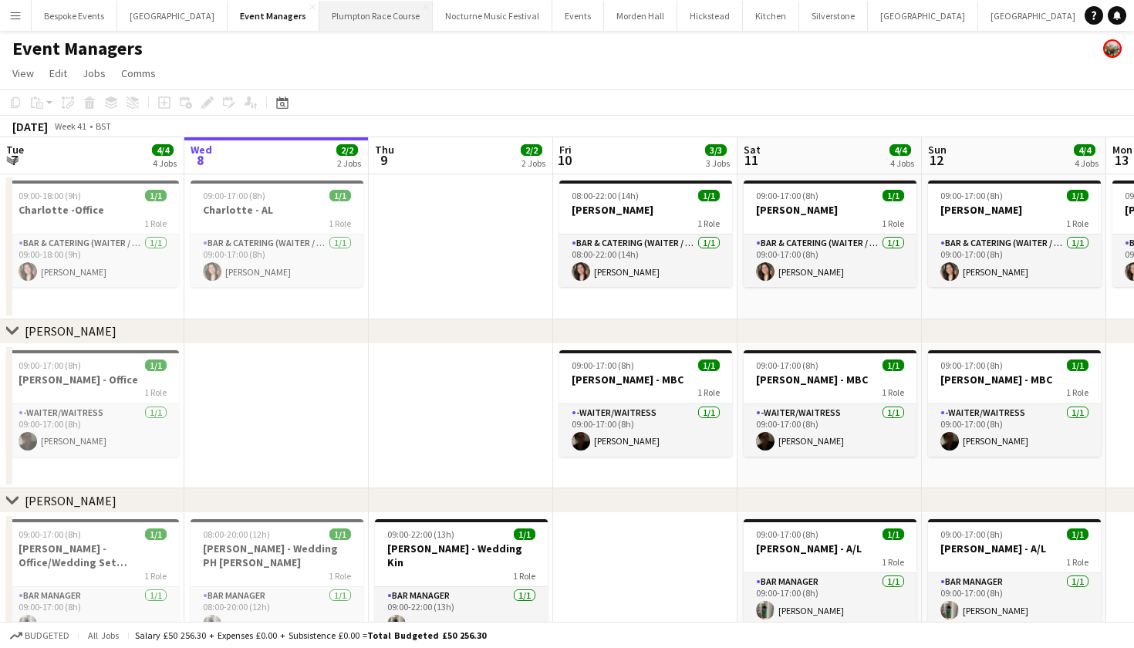
click at [356, 19] on button "Plumpton Race Course Close" at bounding box center [375, 16] width 113 height 30
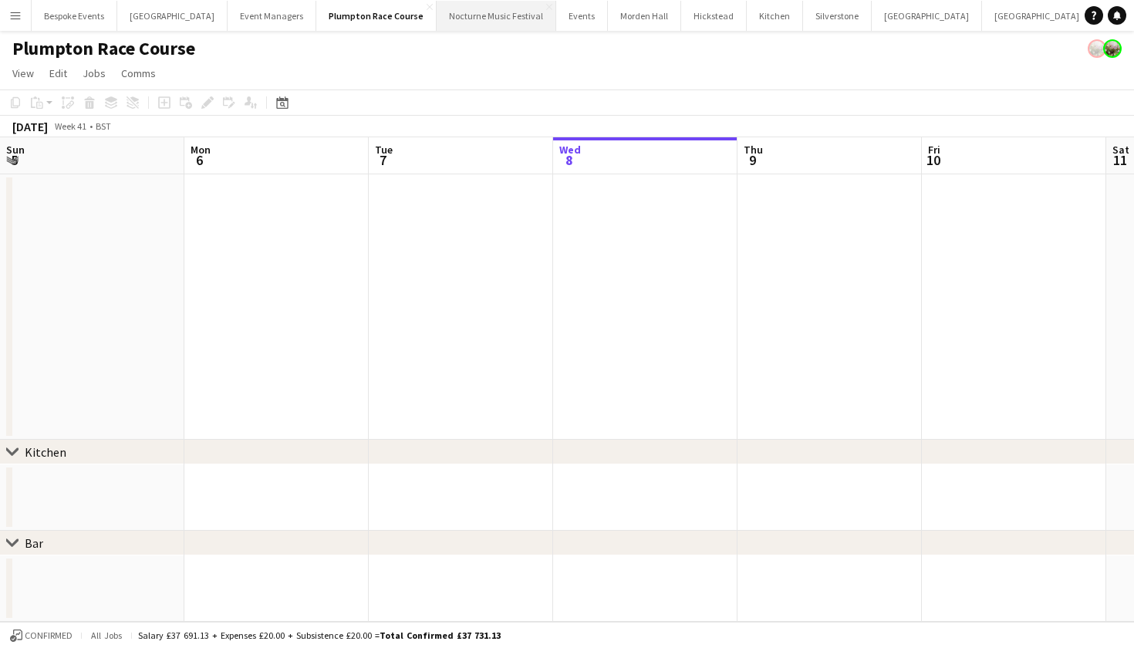
scroll to position [0, 369]
click at [466, 20] on button "Nocturne Music Festival Close" at bounding box center [496, 16] width 120 height 30
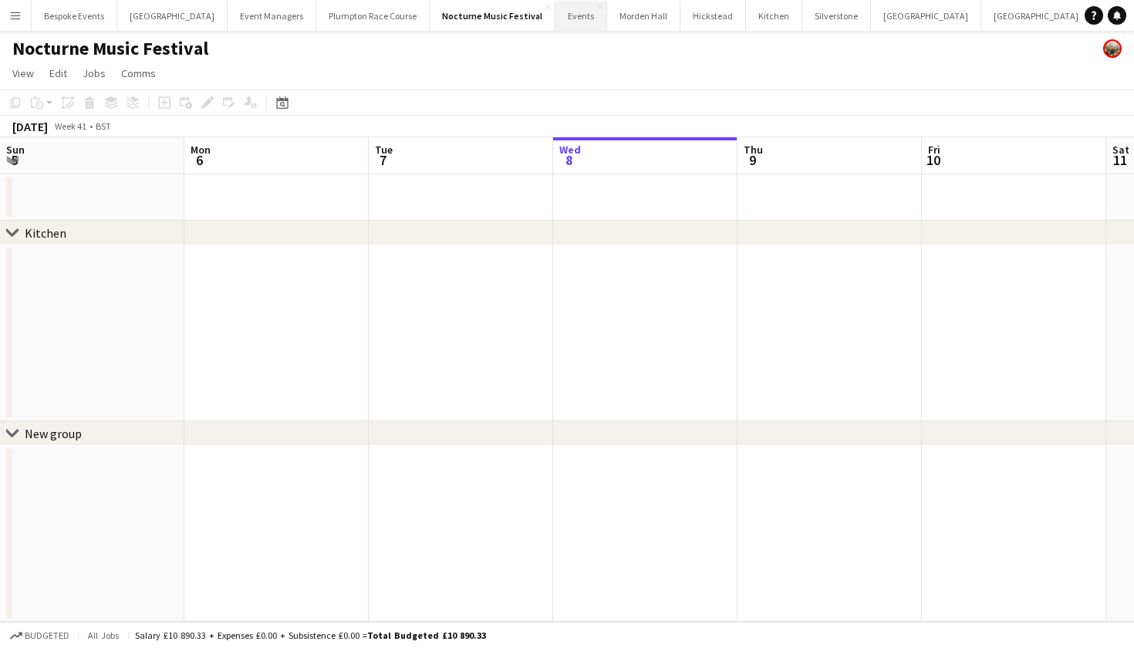
scroll to position [0, 369]
click at [564, 19] on button "Events Close" at bounding box center [581, 16] width 52 height 30
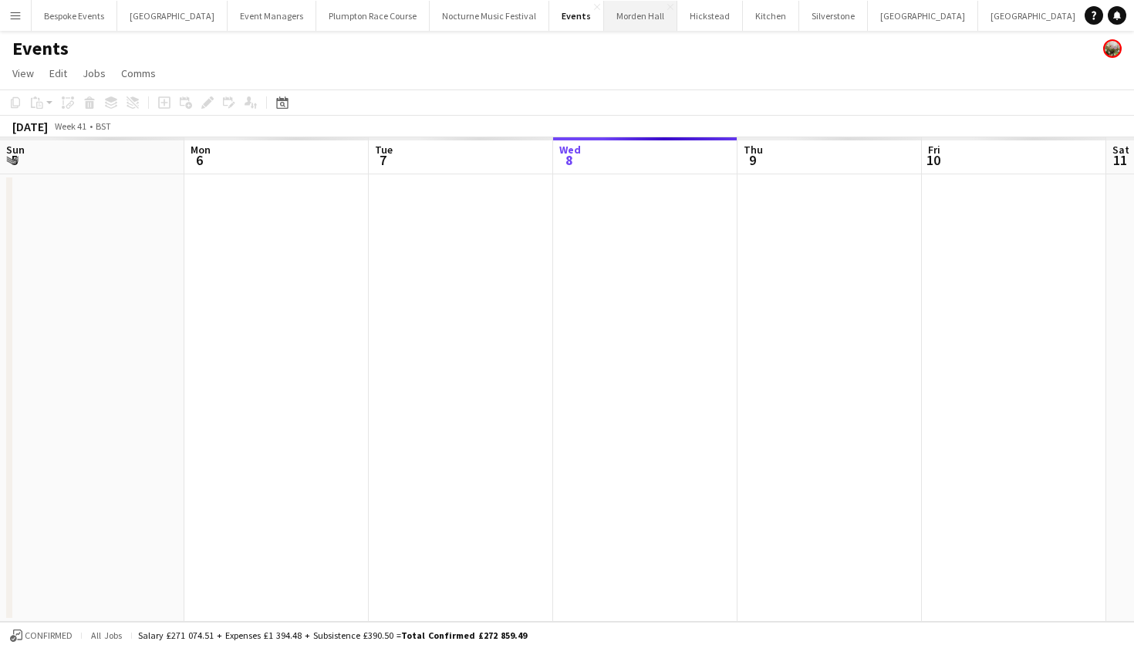
scroll to position [0, 369]
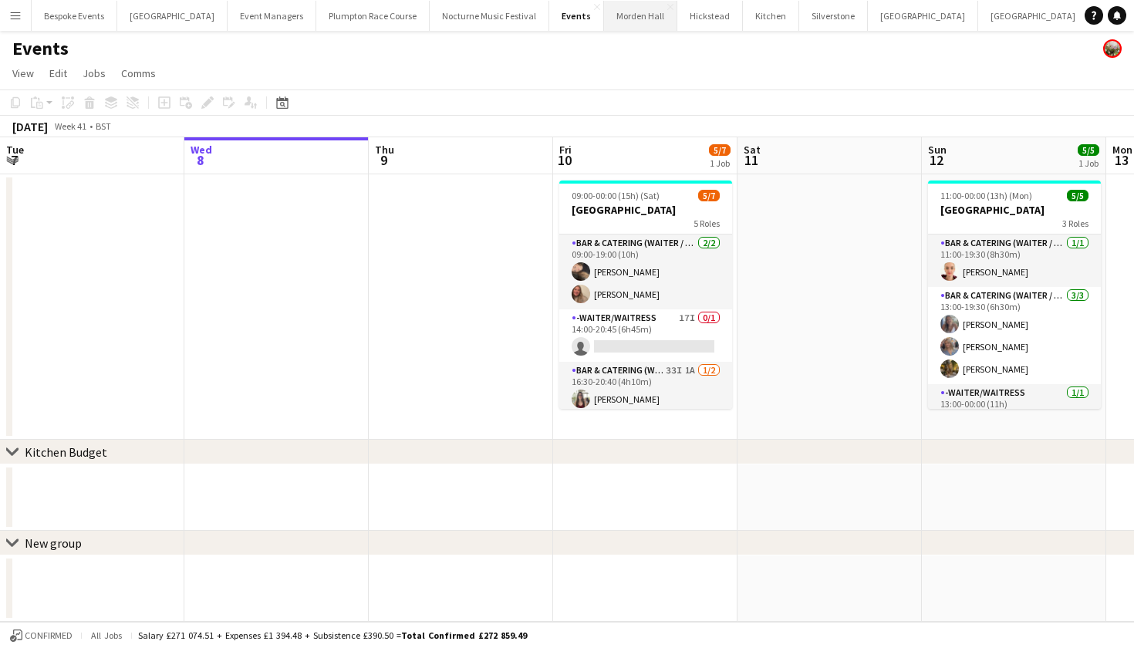
click at [613, 23] on button "[GEOGRAPHIC_DATA] Close" at bounding box center [640, 16] width 73 height 30
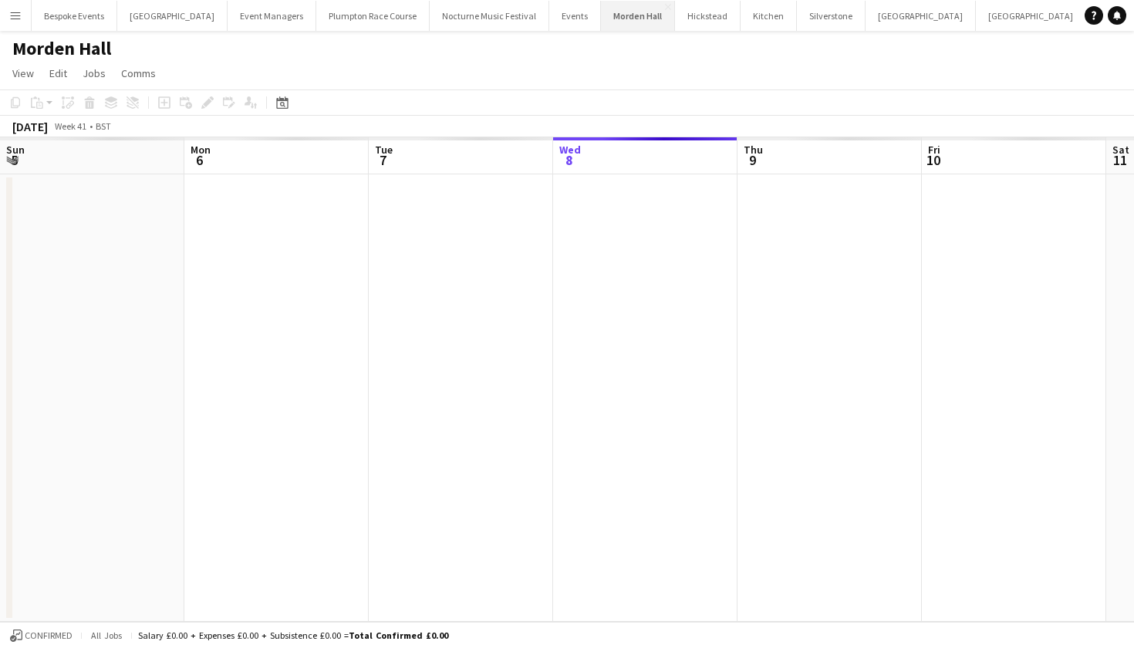
scroll to position [0, 369]
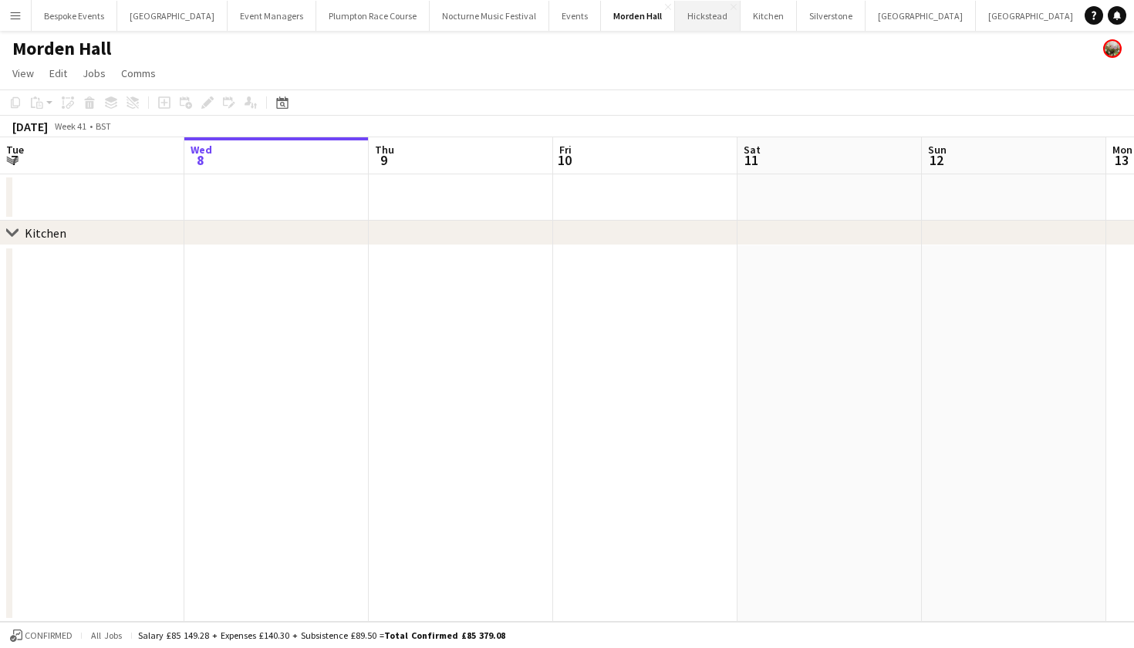
click at [686, 22] on button "Hickstead Close" at bounding box center [708, 16] width 66 height 30
click at [742, 23] on button "Kitchen Close" at bounding box center [770, 16] width 56 height 30
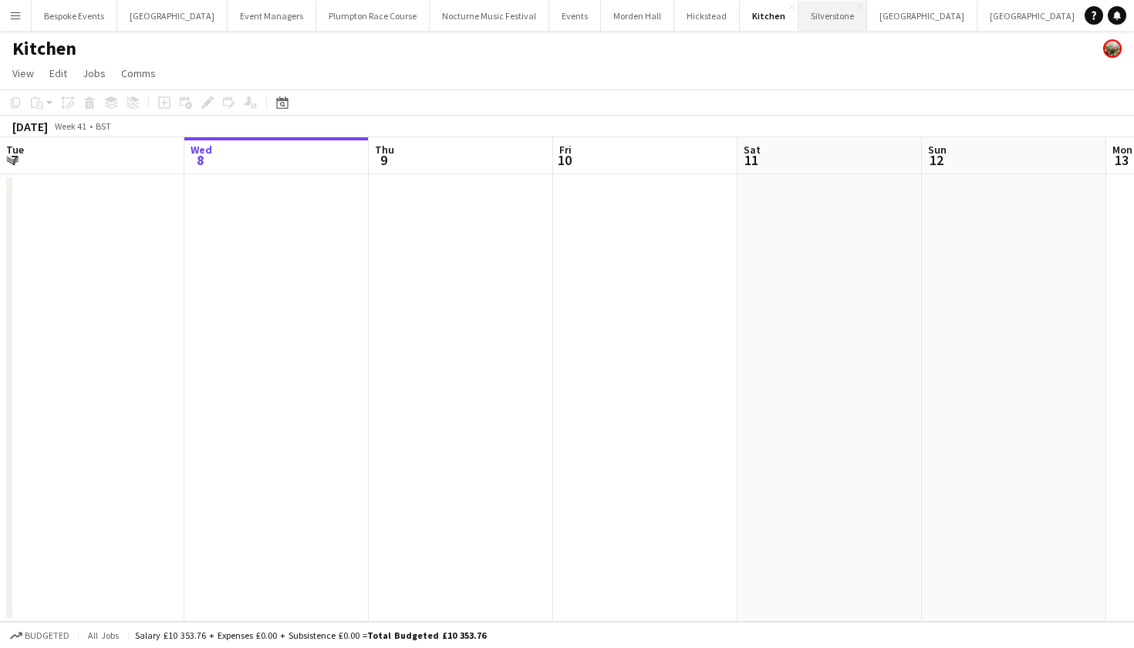
click at [800, 22] on button "Silverstone Close" at bounding box center [832, 16] width 69 height 30
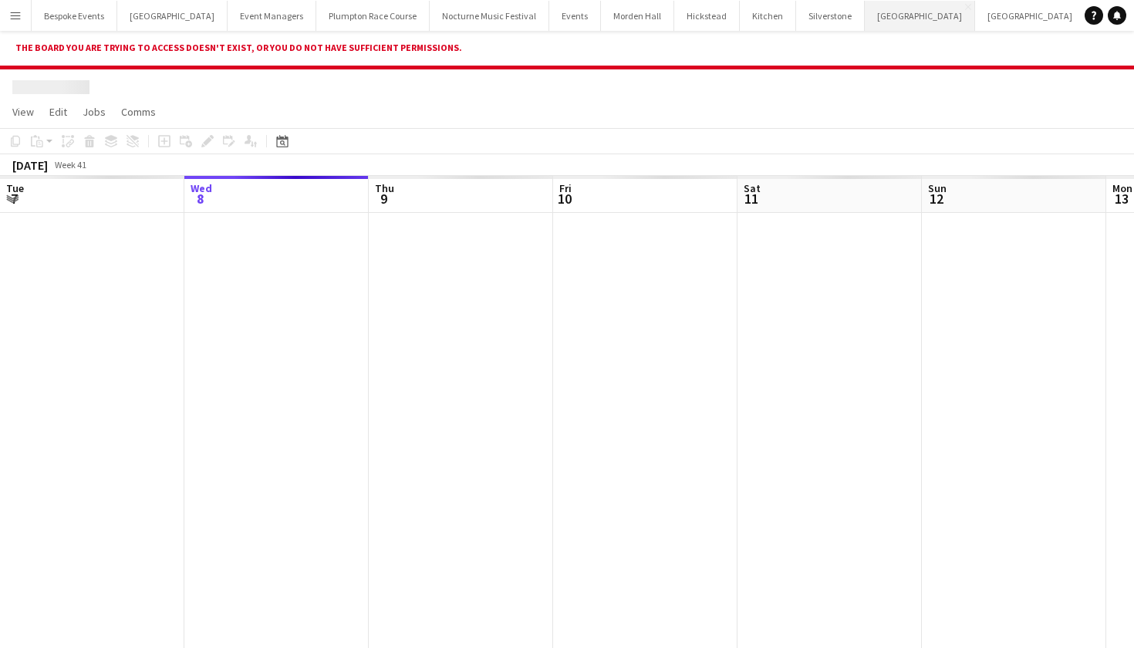
click at [864, 22] on button "Glastonbury Close" at bounding box center [919, 16] width 110 height 30
click at [975, 12] on button "[GEOGRAPHIC_DATA] Close" at bounding box center [1030, 16] width 110 height 30
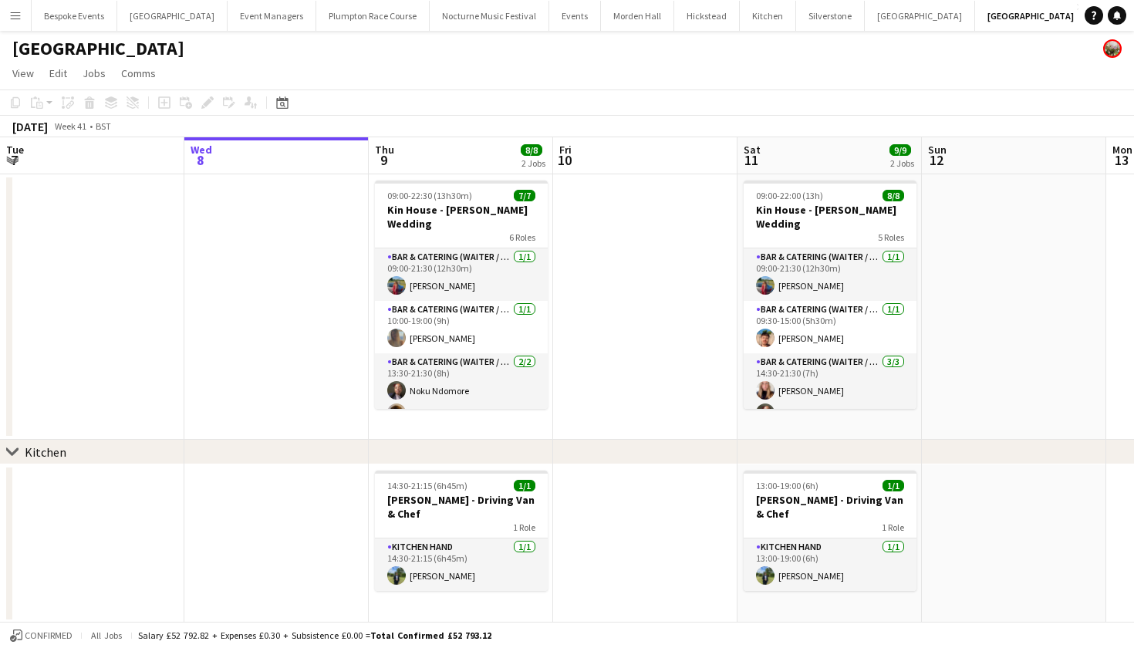
click at [1087, 17] on button "British Motor Show Close" at bounding box center [1136, 16] width 98 height 30
